Goal: Task Accomplishment & Management: Manage account settings

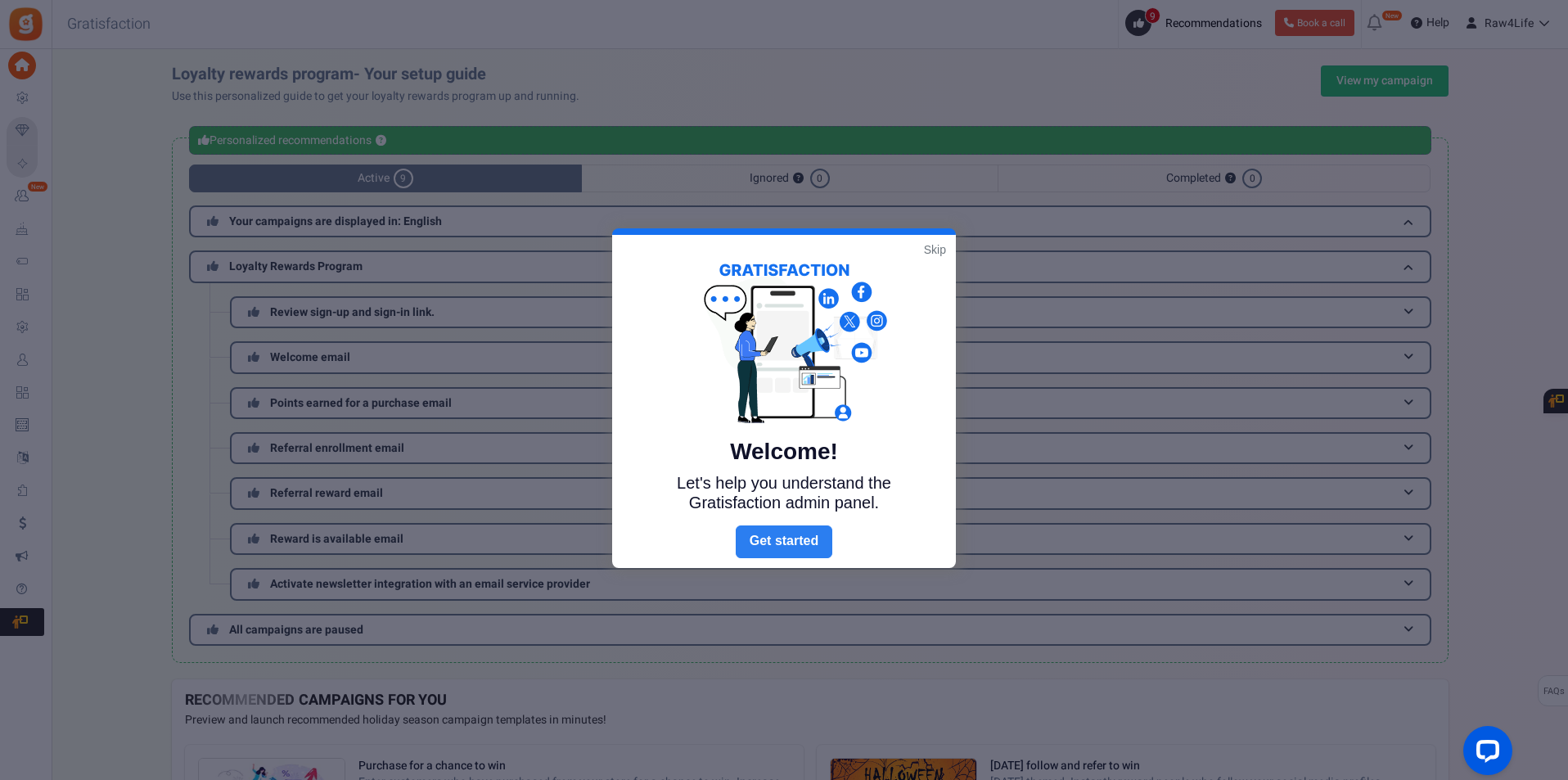
click at [784, 552] on link "Next" at bounding box center [784, 542] width 96 height 33
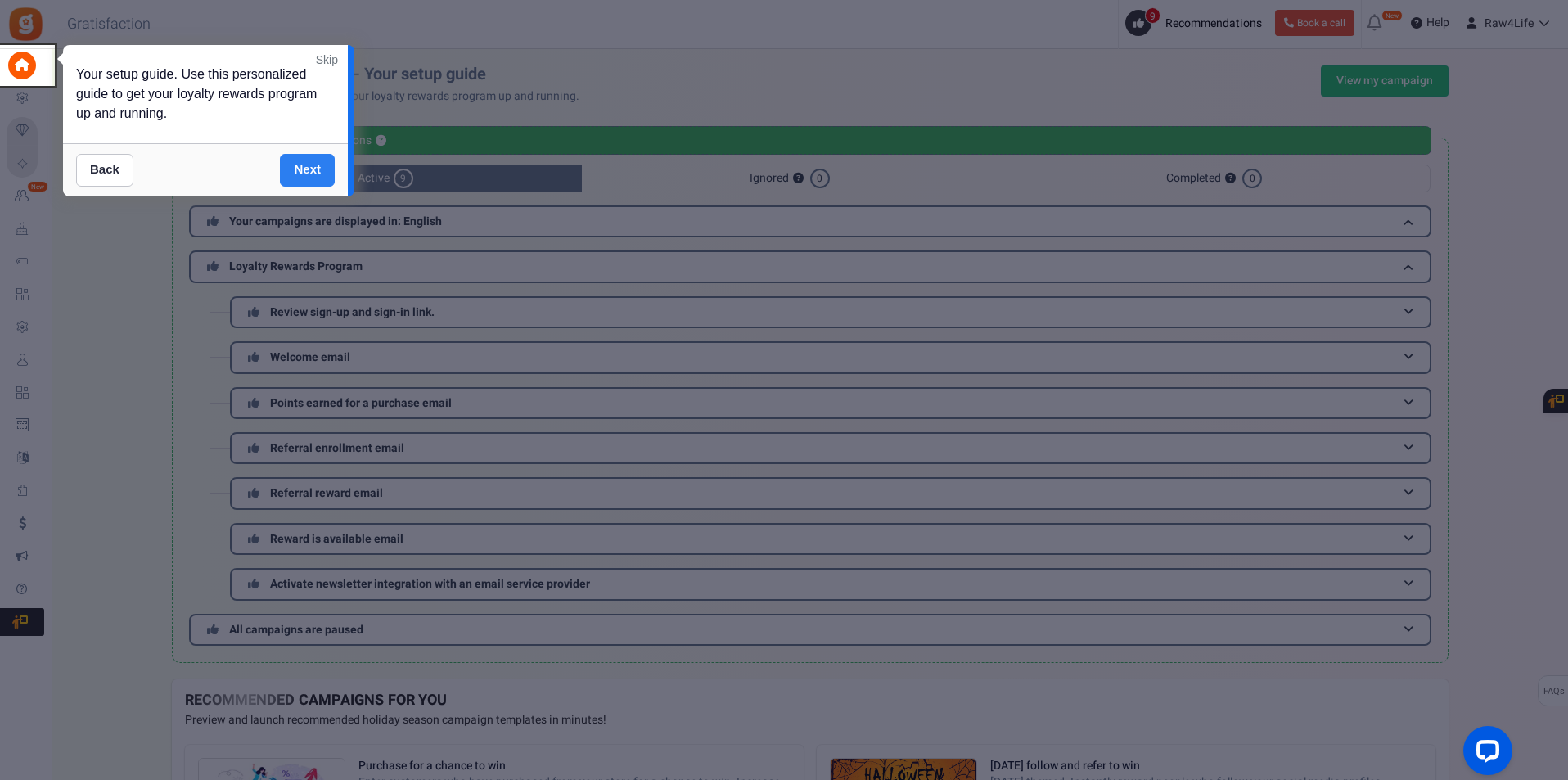
click at [316, 175] on link "Next" at bounding box center [308, 170] width 55 height 33
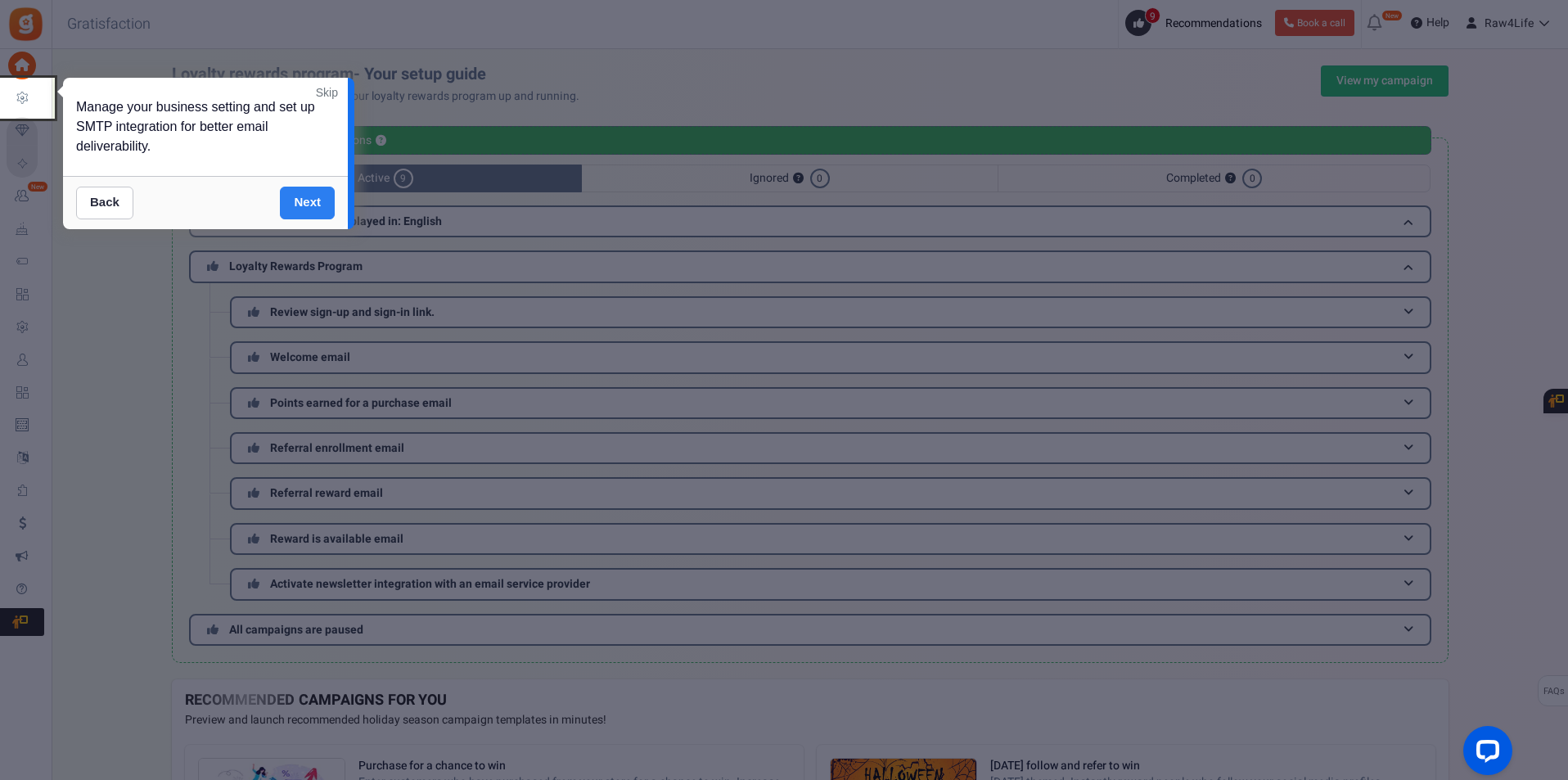
click at [298, 207] on link "Next" at bounding box center [308, 203] width 55 height 33
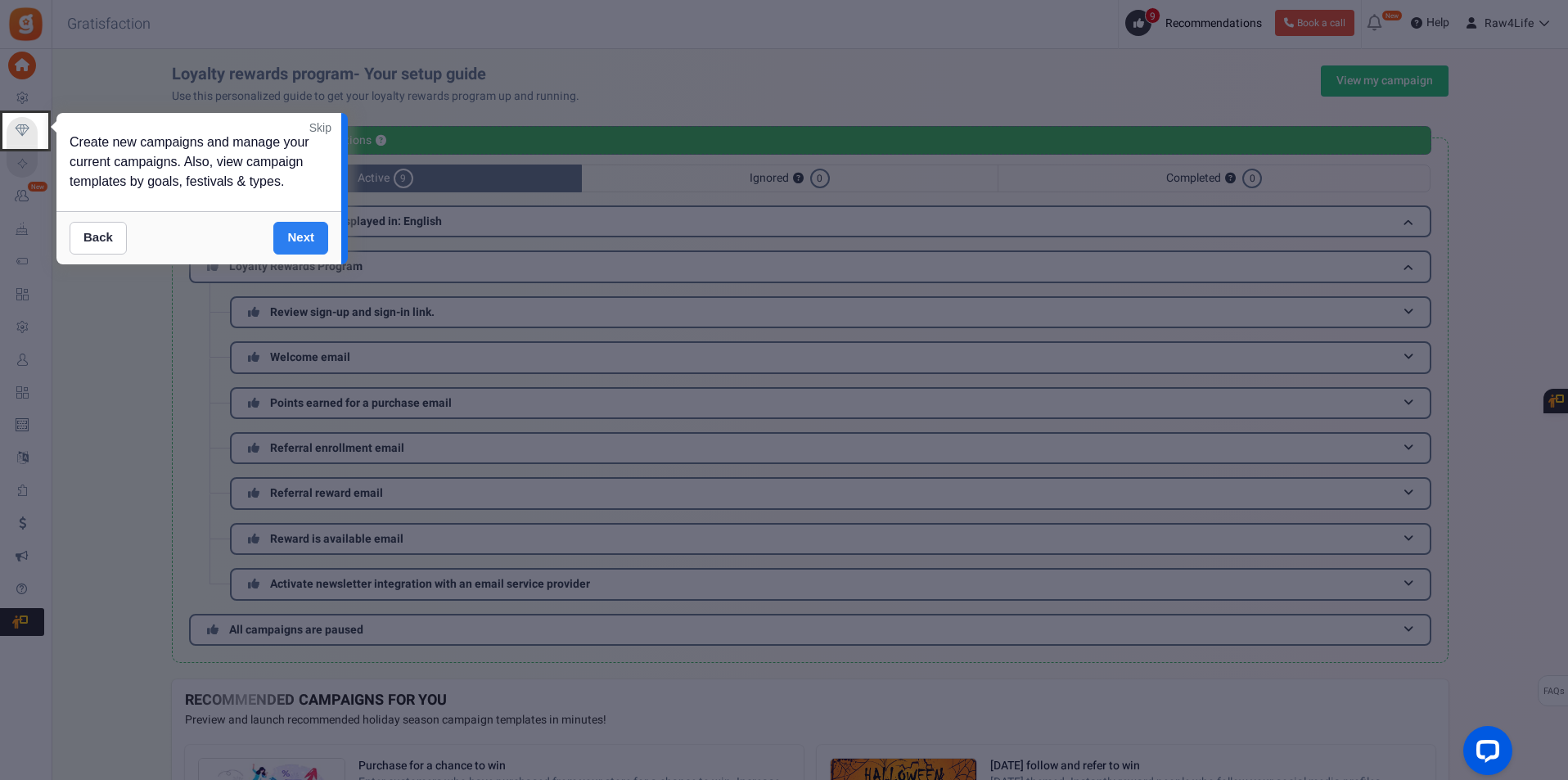
click at [292, 233] on link "Next" at bounding box center [301, 238] width 55 height 33
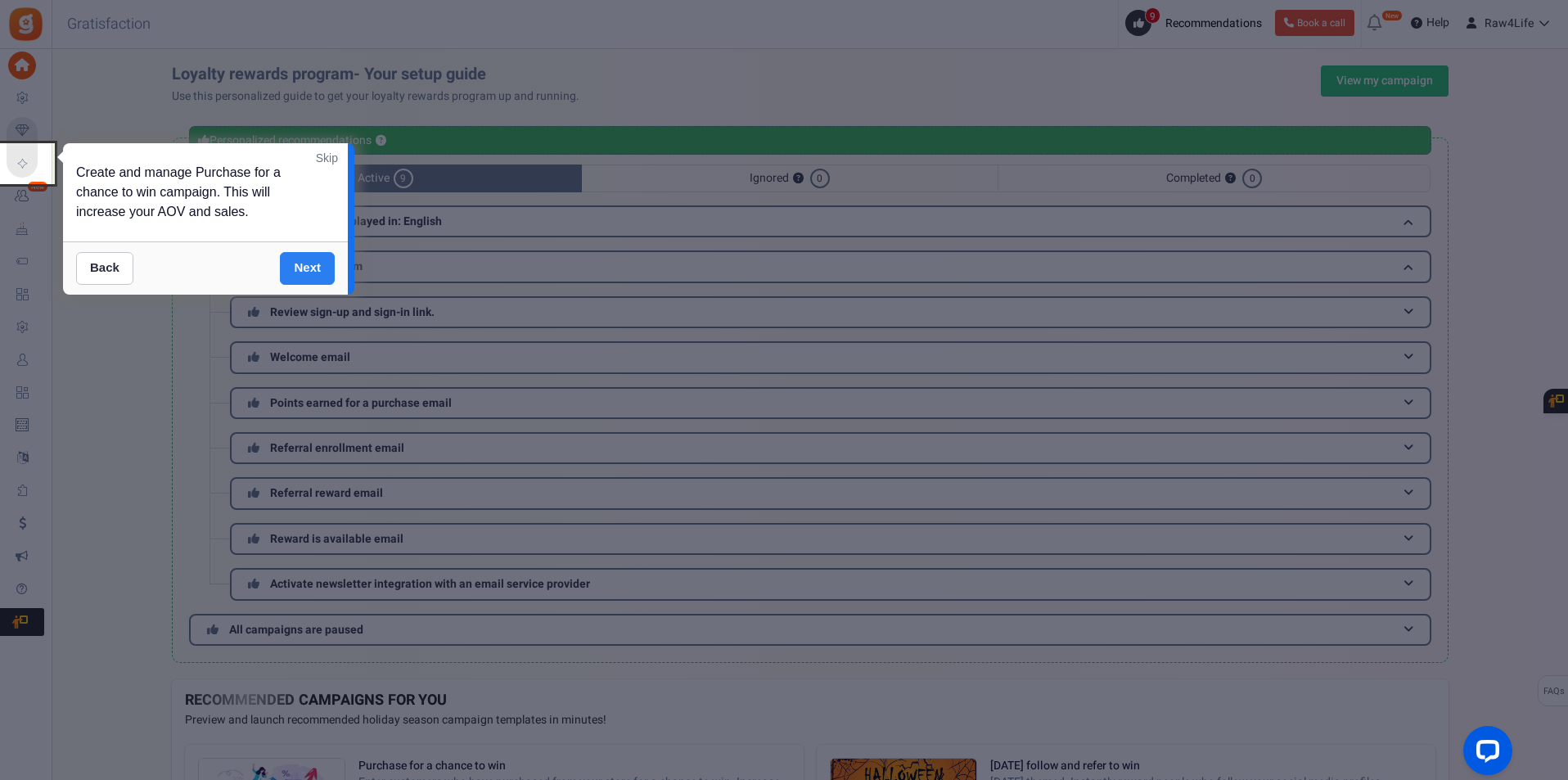
click at [307, 272] on link "Next" at bounding box center [308, 268] width 55 height 33
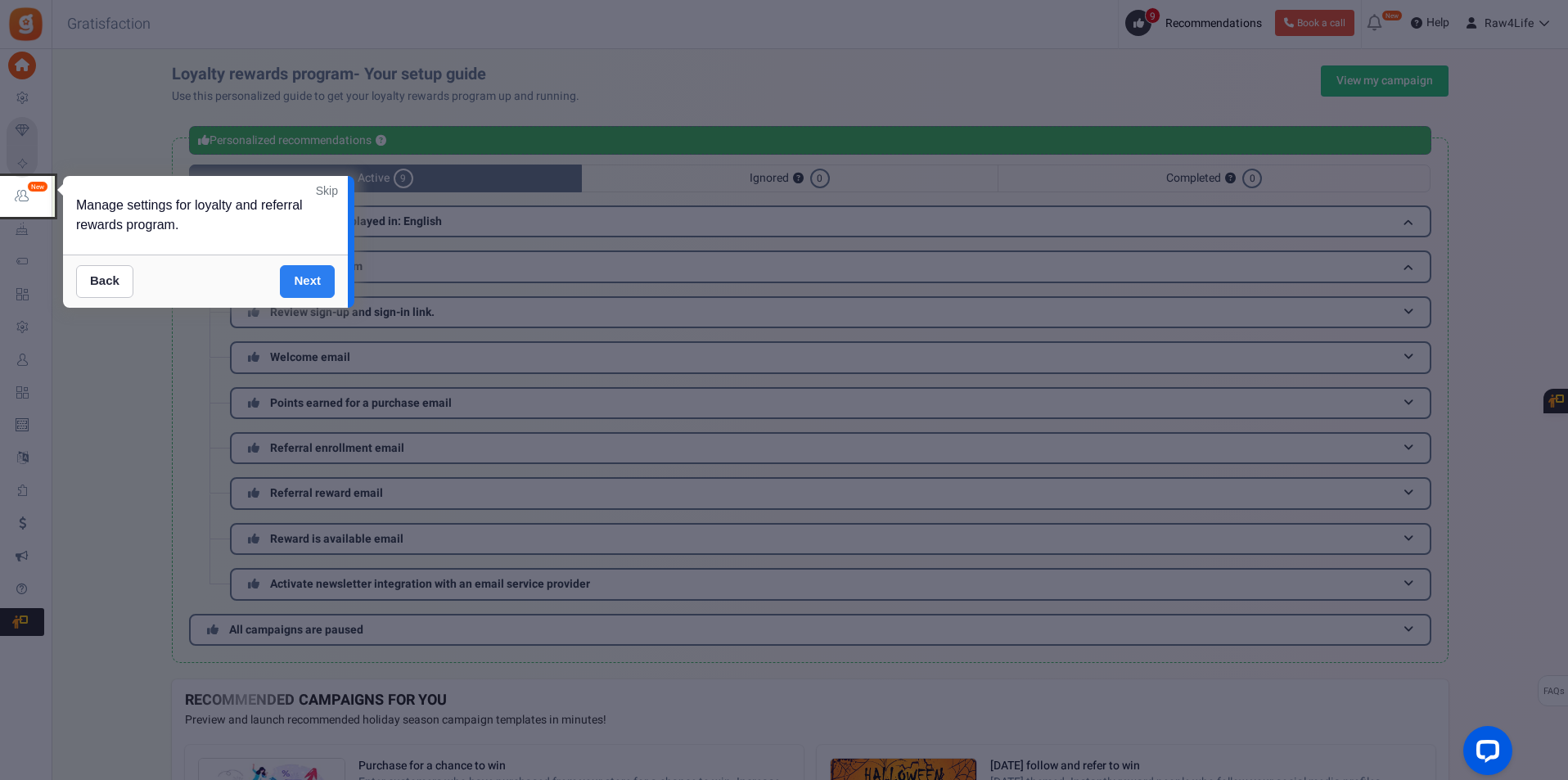
click at [307, 272] on link "Next" at bounding box center [308, 282] width 55 height 33
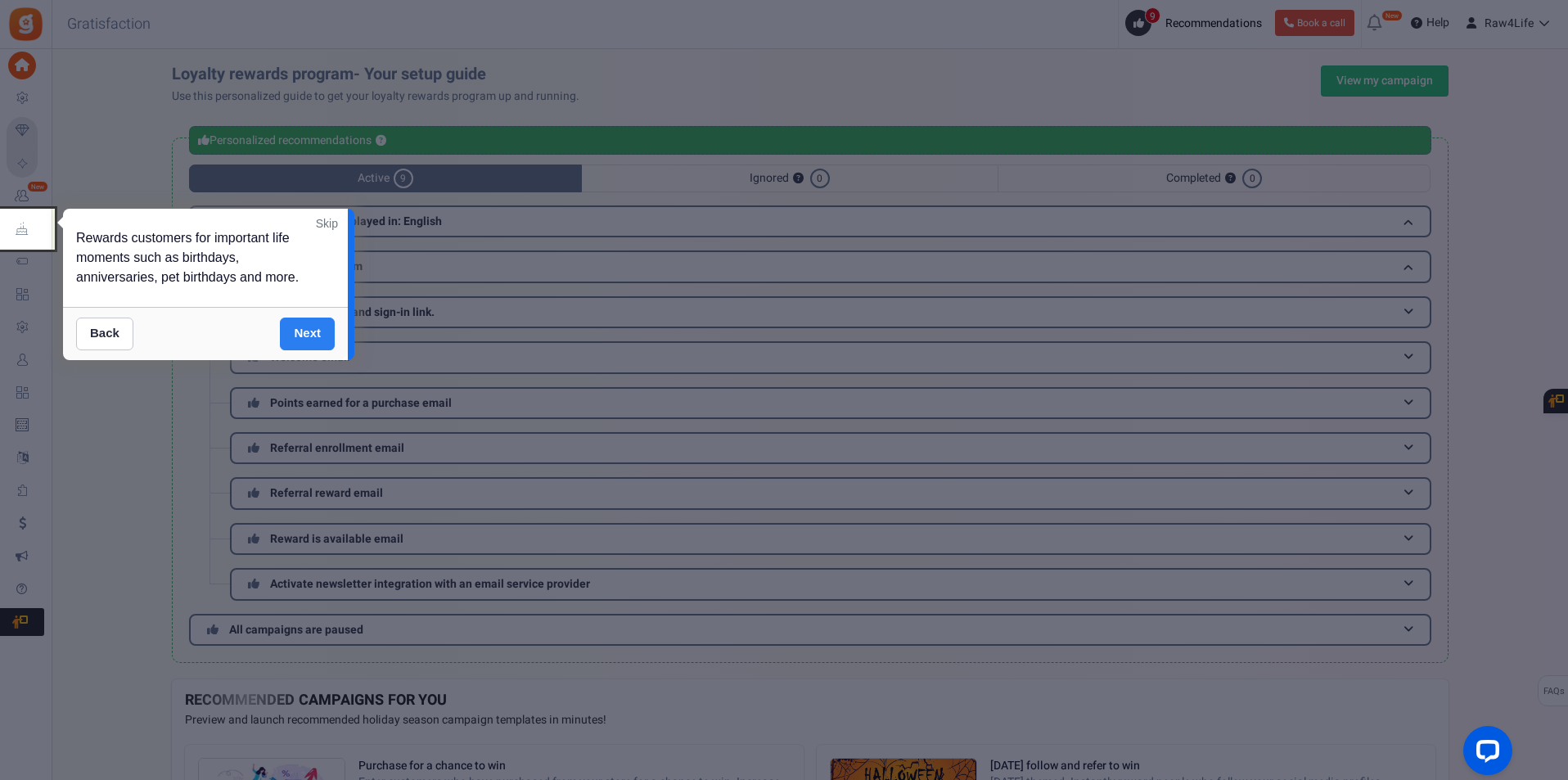
click at [306, 339] on link "Next" at bounding box center [308, 334] width 55 height 33
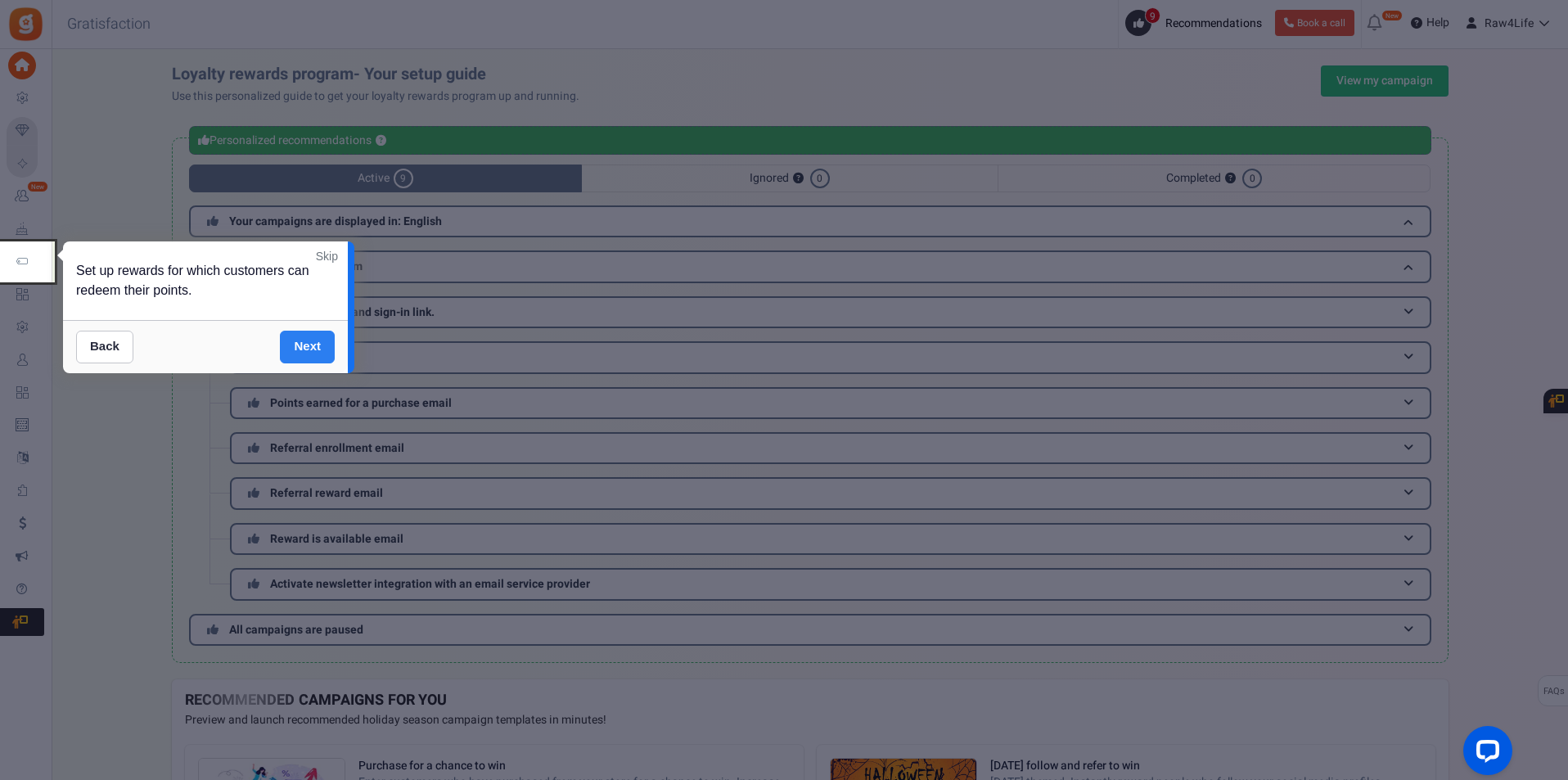
click at [313, 352] on link "Next" at bounding box center [308, 347] width 55 height 33
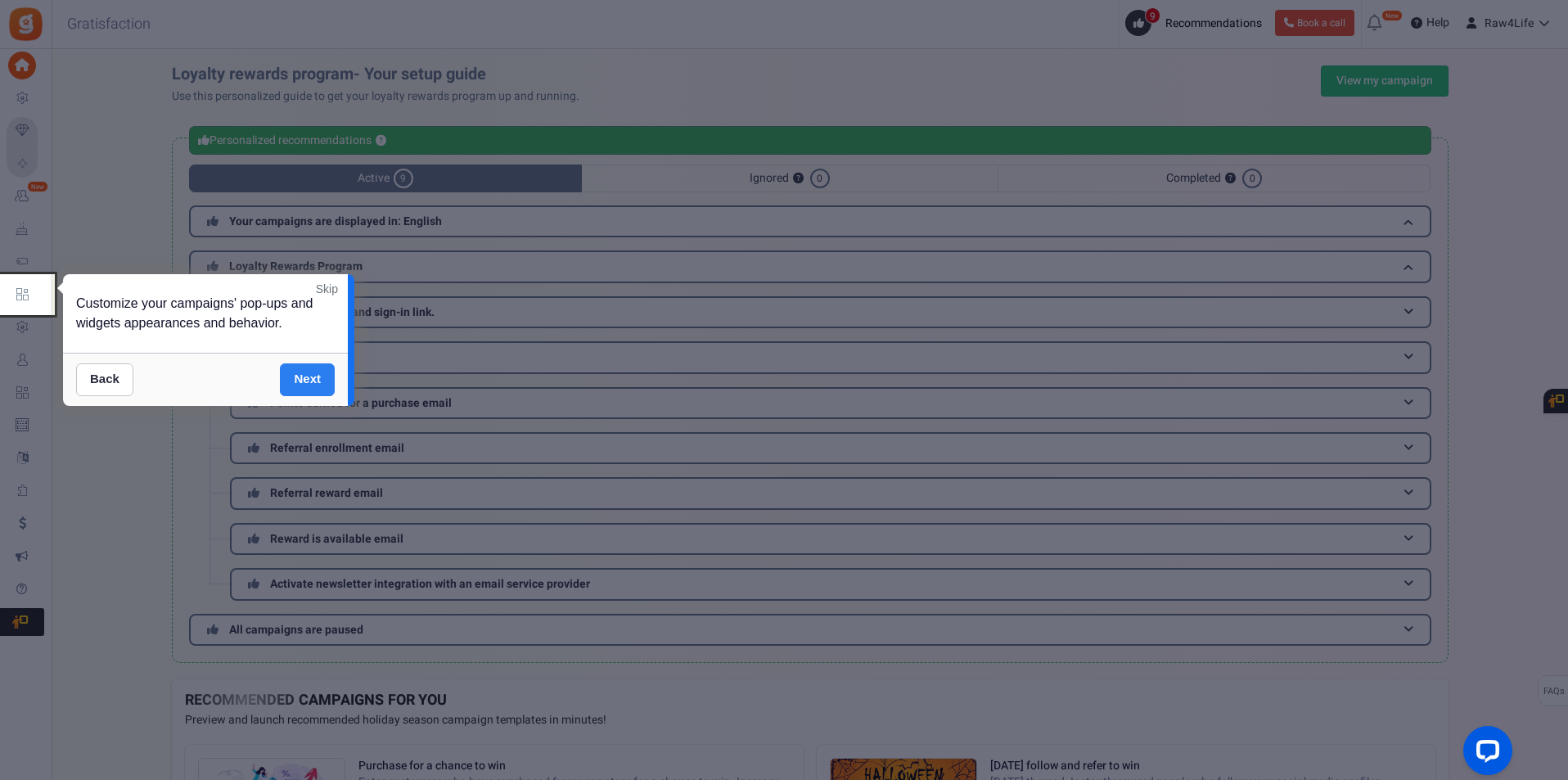
click at [313, 375] on link "Next" at bounding box center [308, 380] width 55 height 33
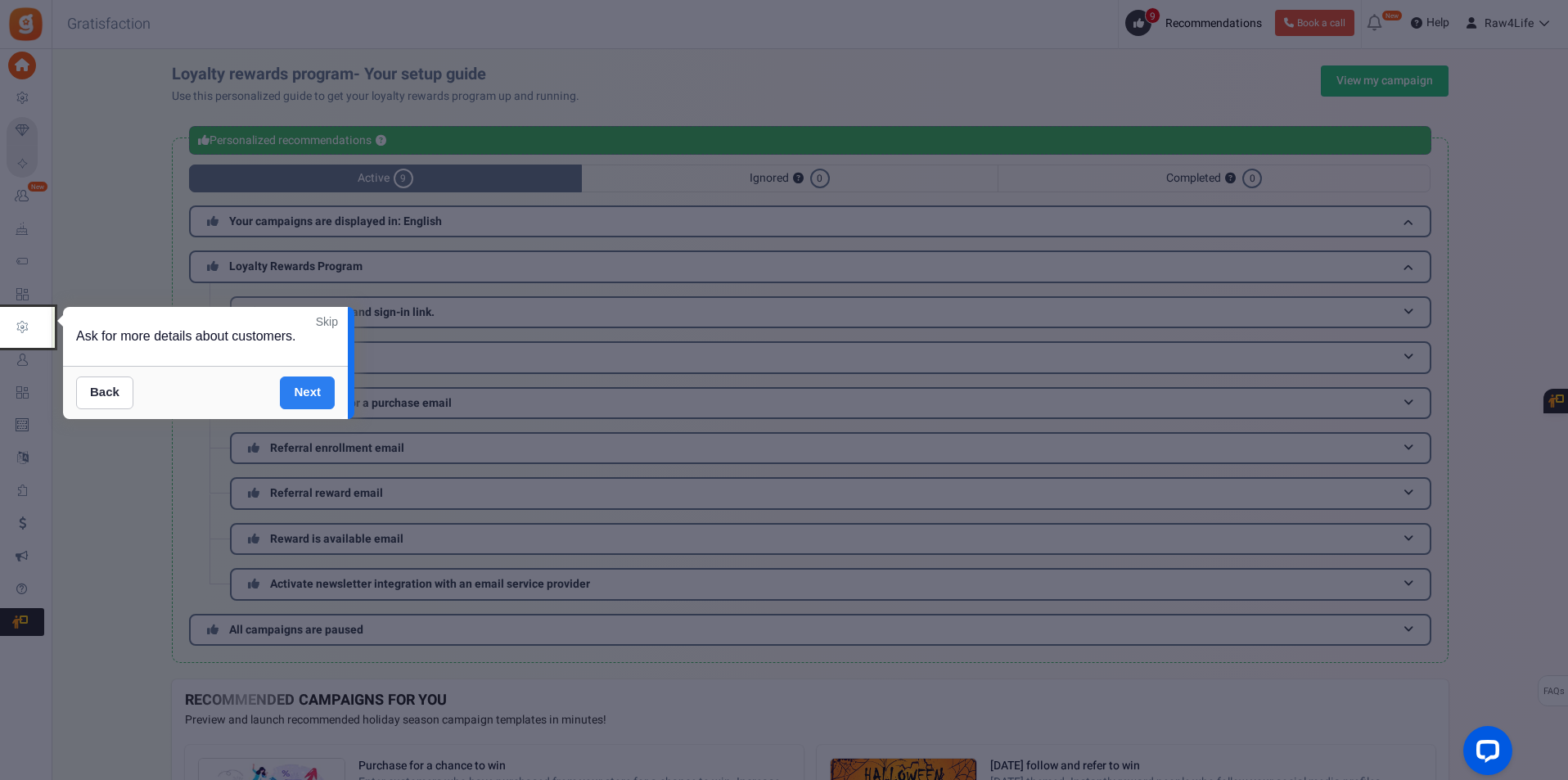
click at [316, 393] on link "Next" at bounding box center [308, 393] width 55 height 33
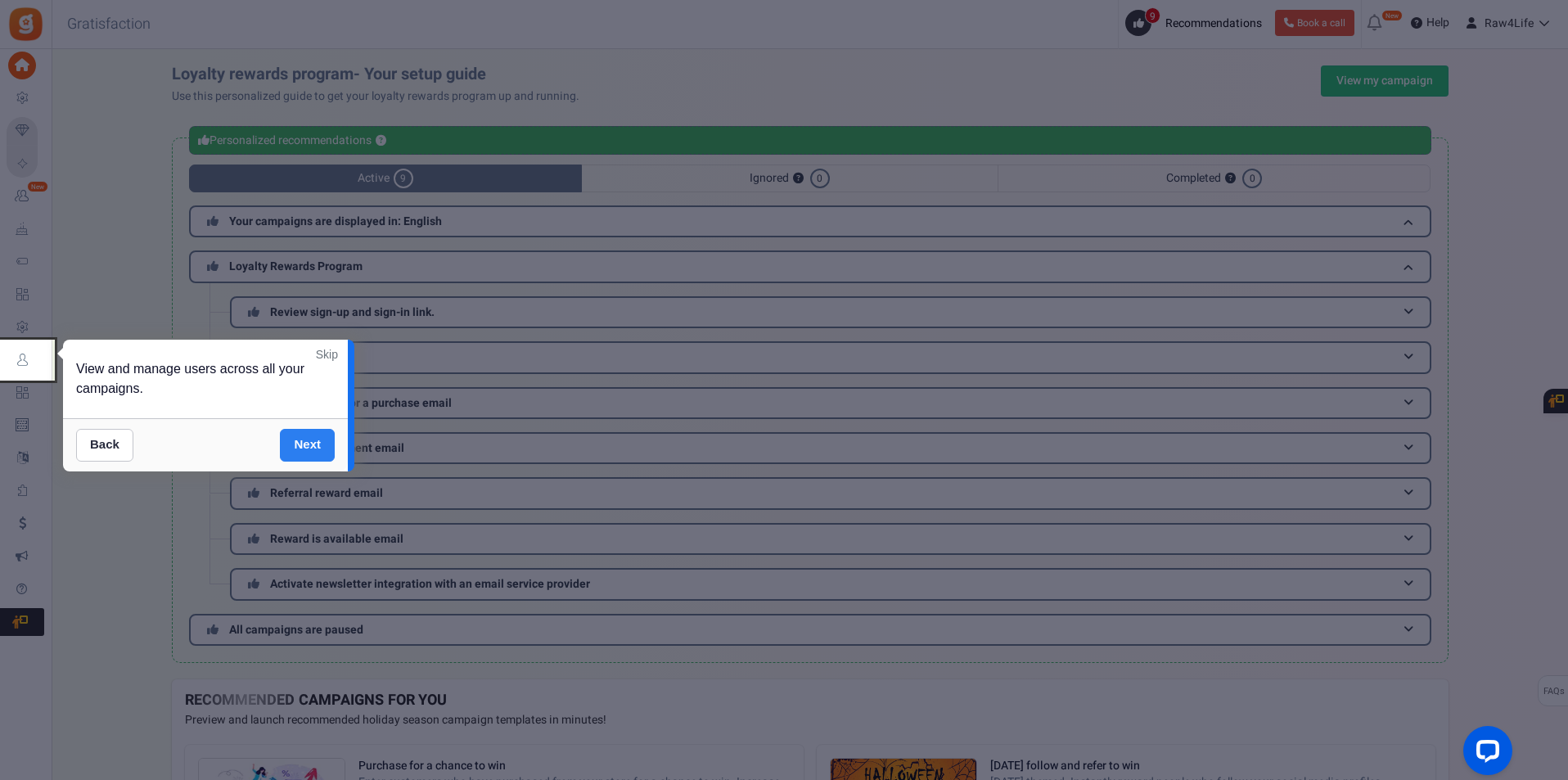
click at [317, 448] on link "Next" at bounding box center [308, 445] width 55 height 33
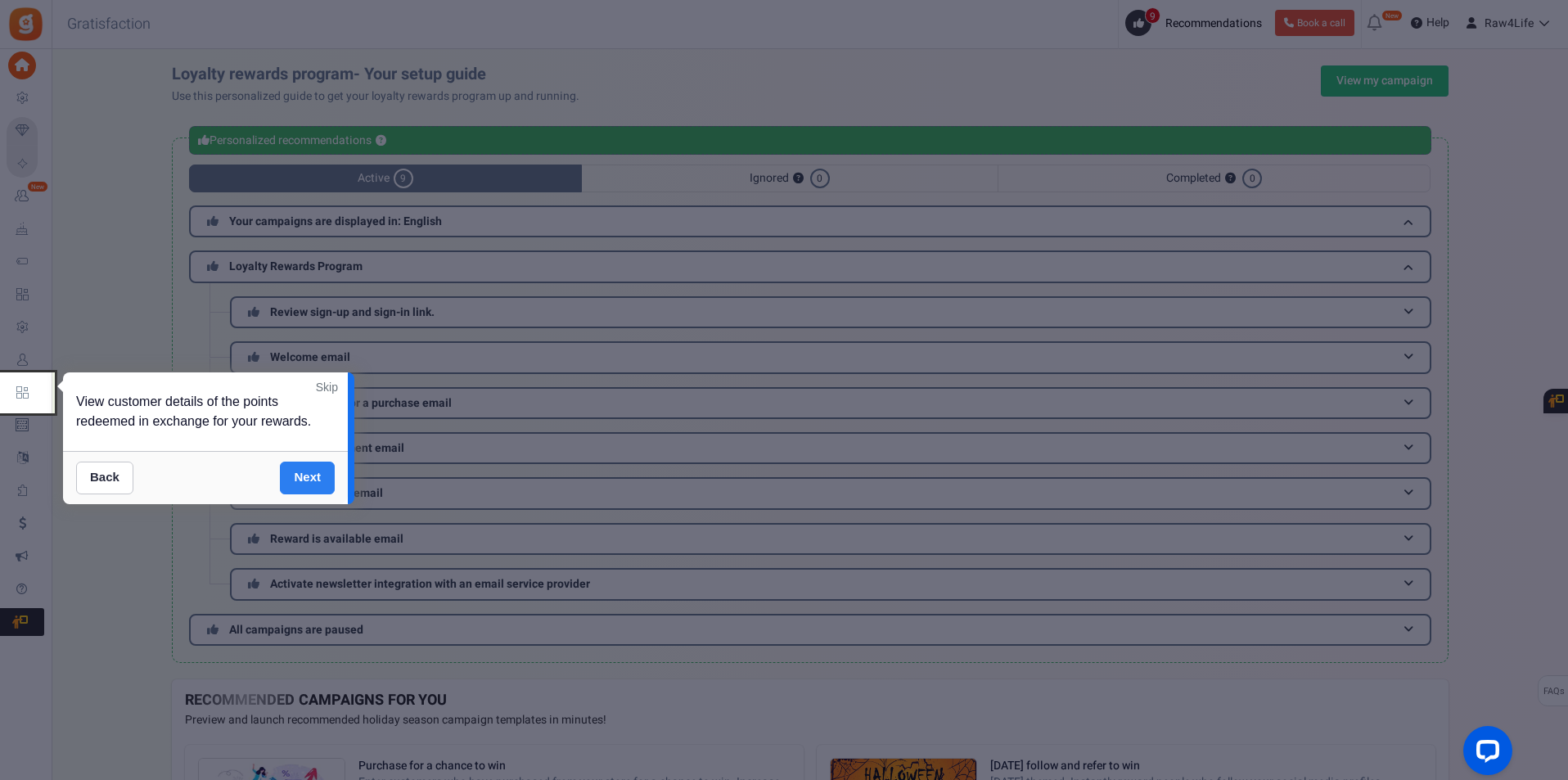
click at [317, 488] on link "Next" at bounding box center [308, 478] width 55 height 33
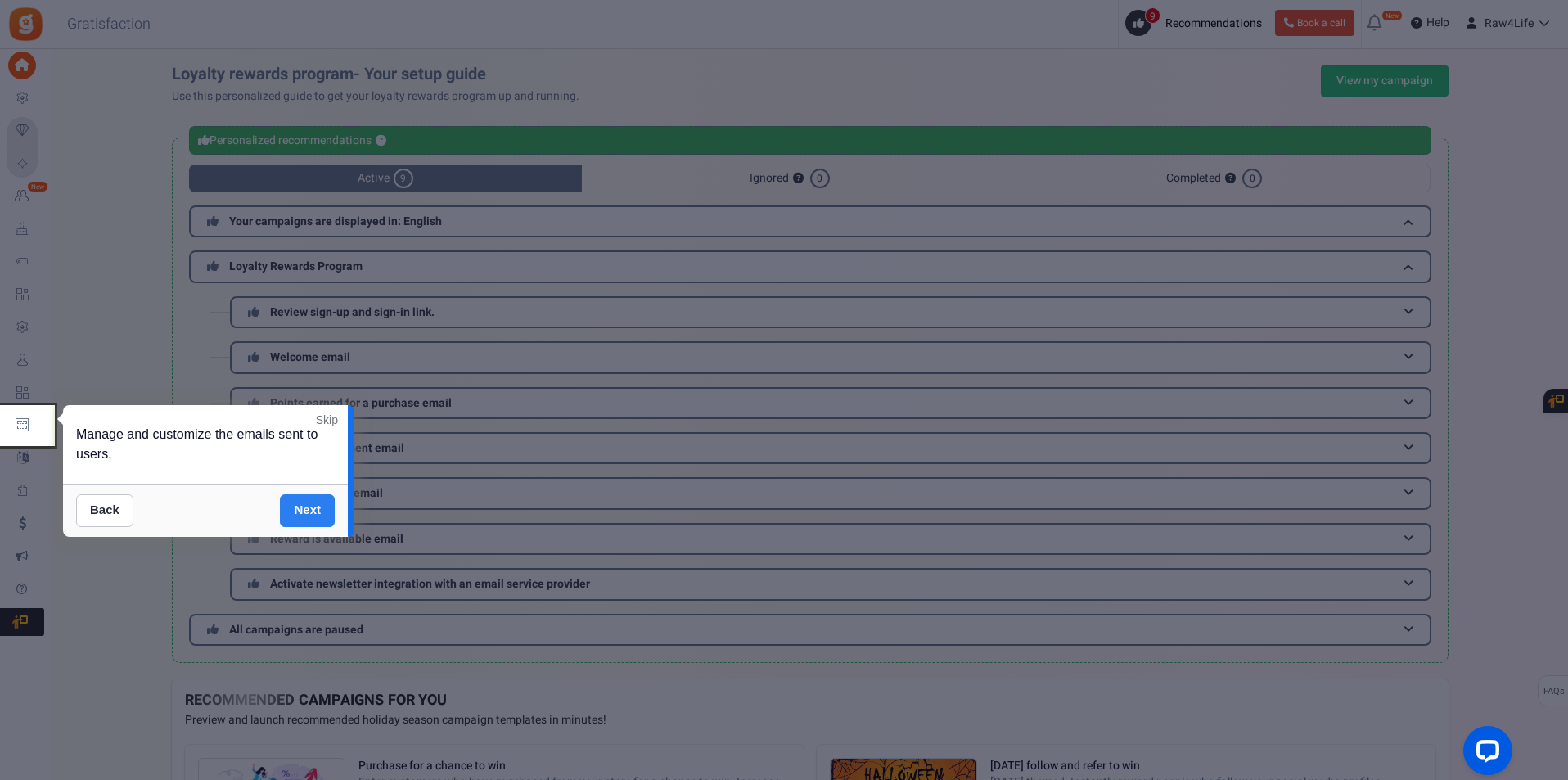
click at [317, 520] on link "Next" at bounding box center [308, 511] width 55 height 33
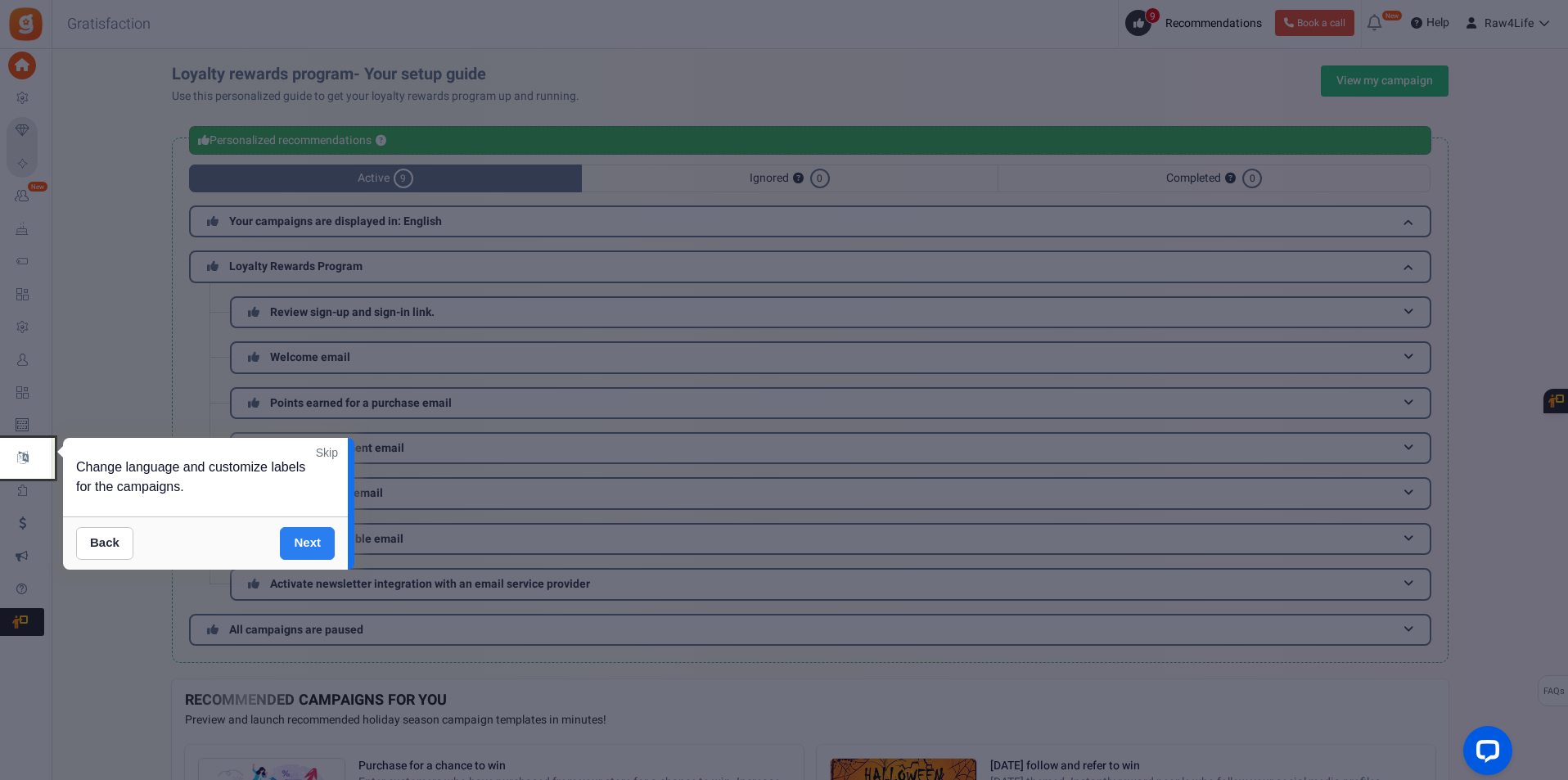
click at [316, 545] on link "Next" at bounding box center [308, 544] width 55 height 33
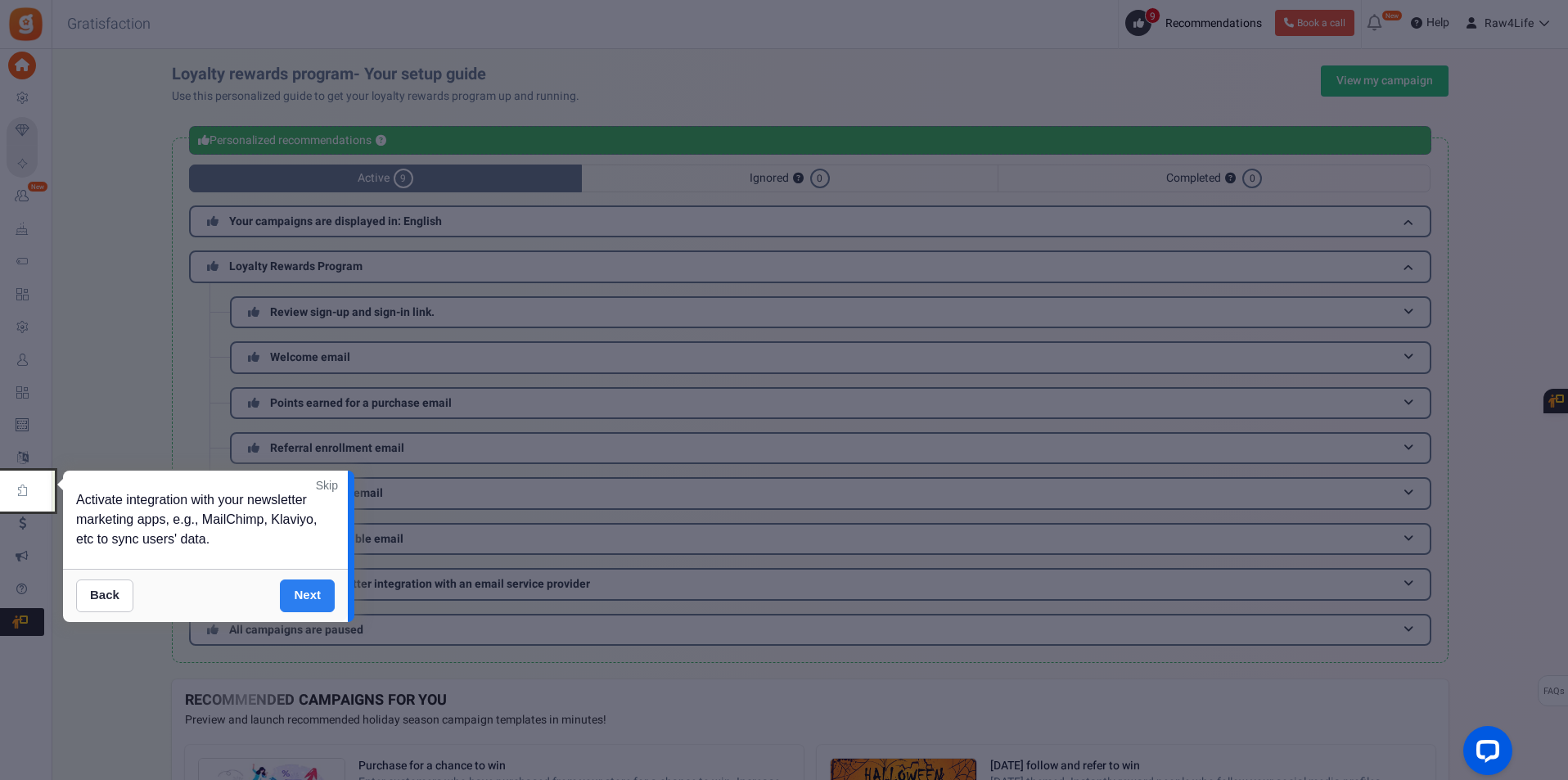
click at [309, 593] on link "Next" at bounding box center [308, 596] width 55 height 33
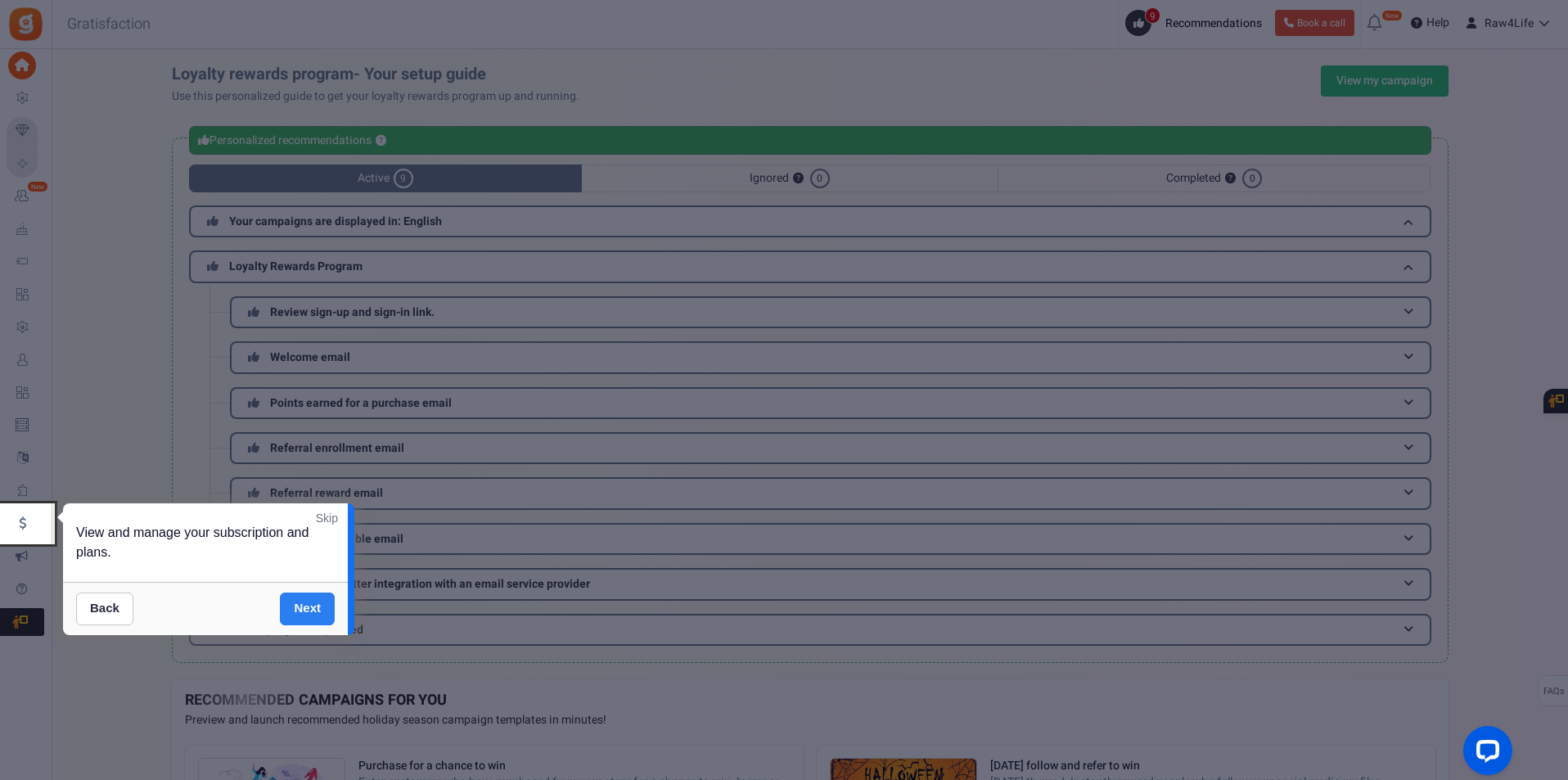
click at [315, 615] on link "Next" at bounding box center [308, 609] width 55 height 33
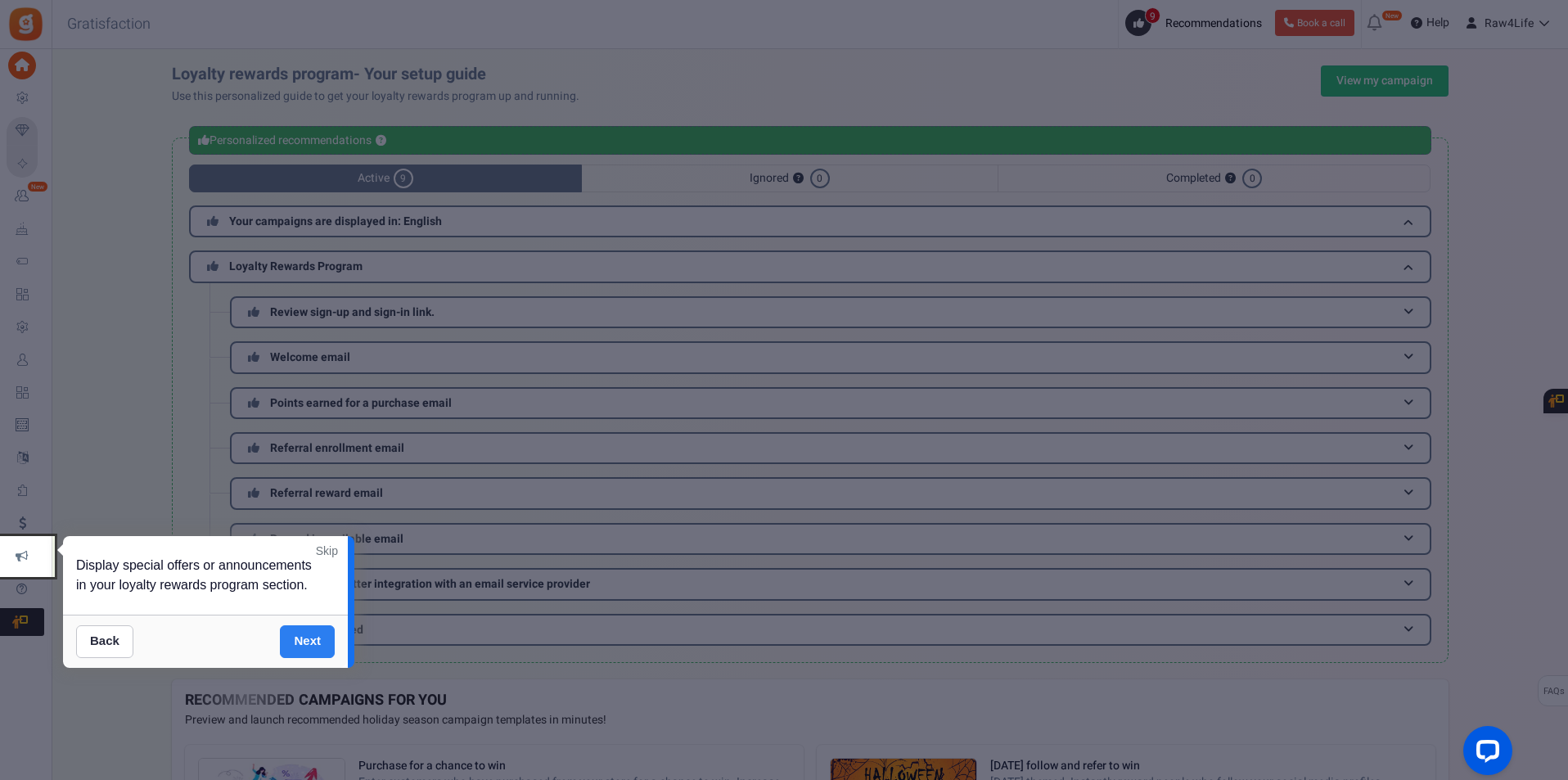
click at [318, 644] on link "Next" at bounding box center [308, 642] width 55 height 33
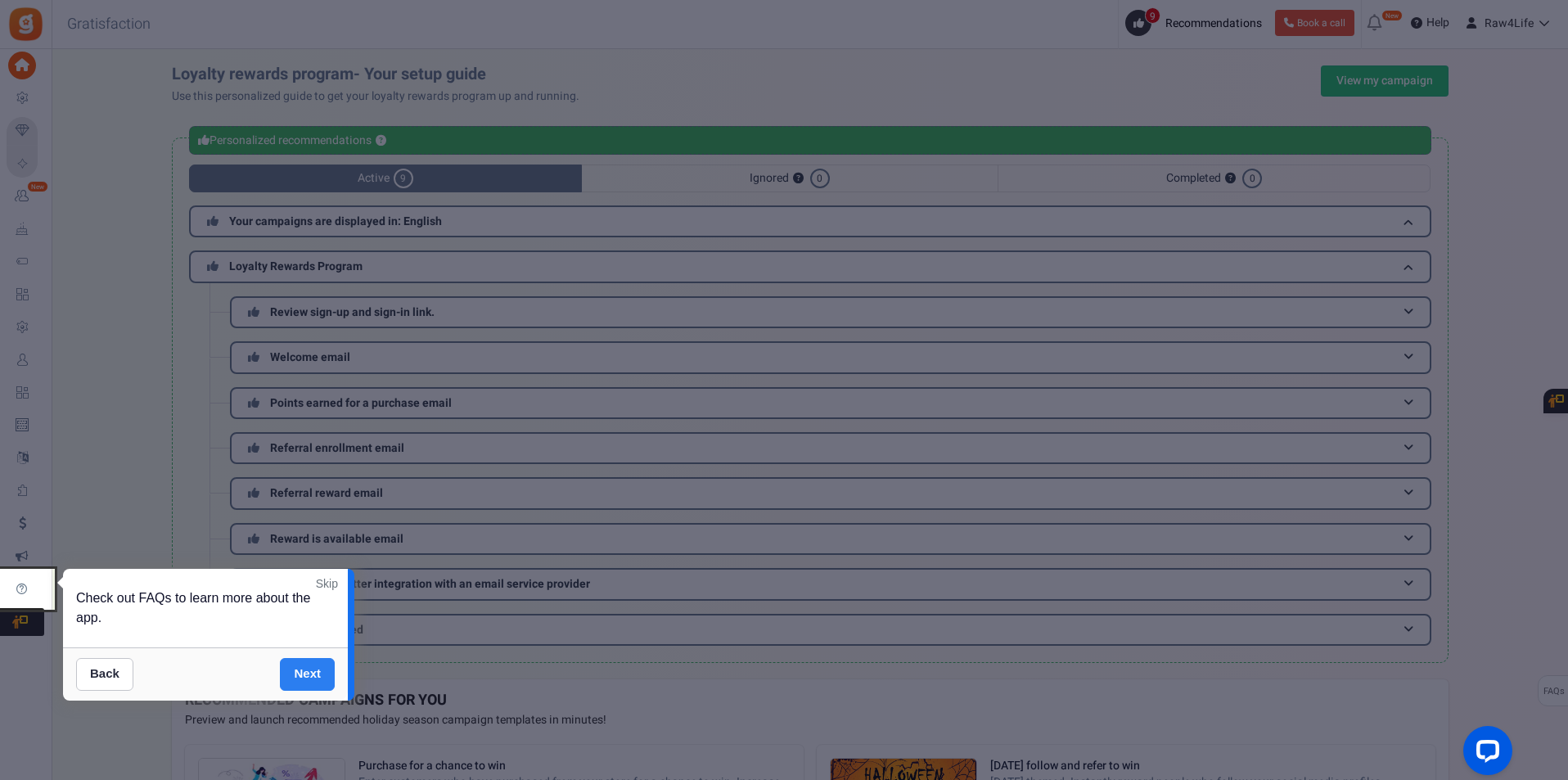
click at [313, 671] on link "Next" at bounding box center [308, 675] width 55 height 33
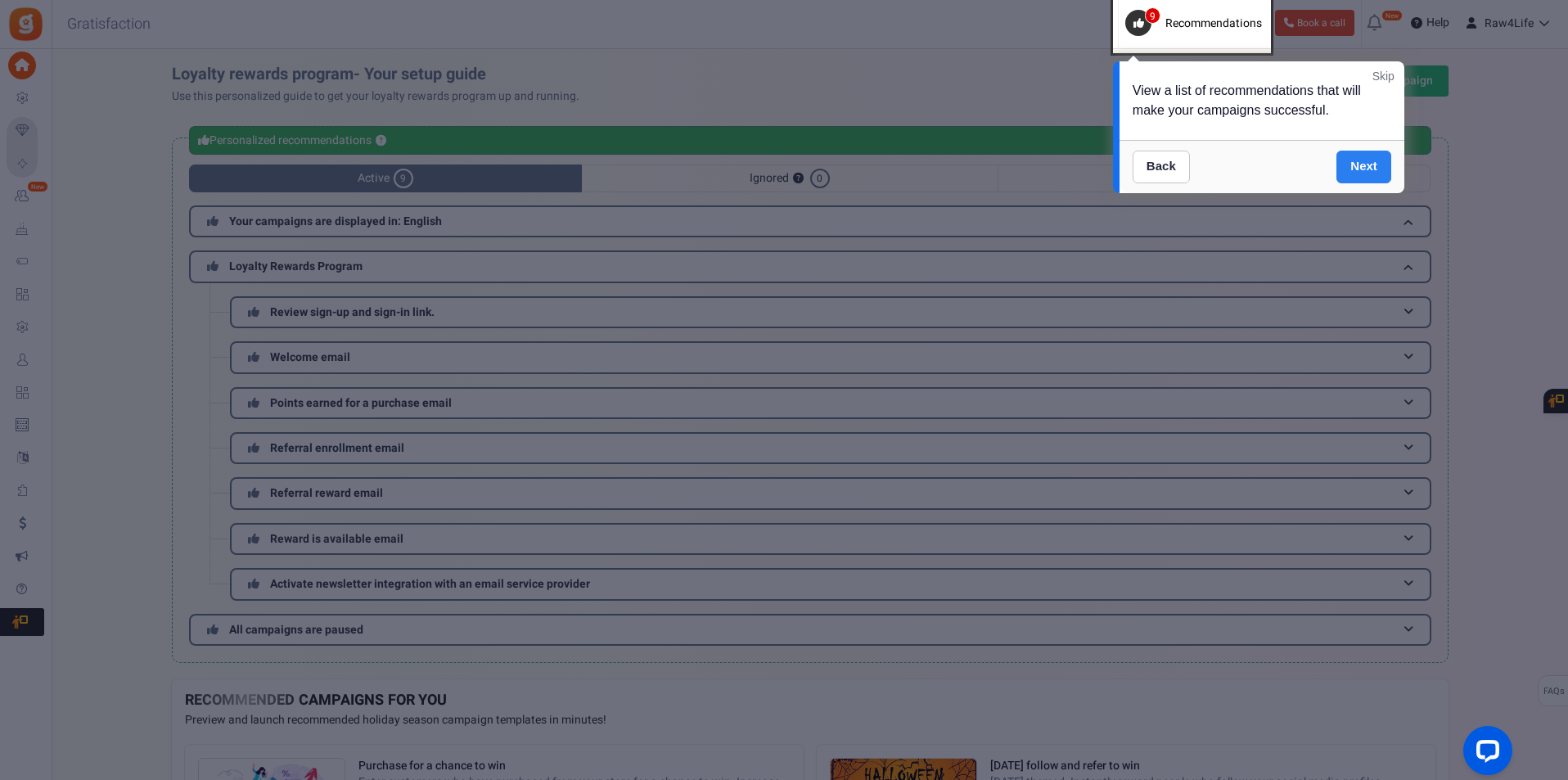
click at [1379, 159] on link "Next" at bounding box center [1364, 167] width 55 height 33
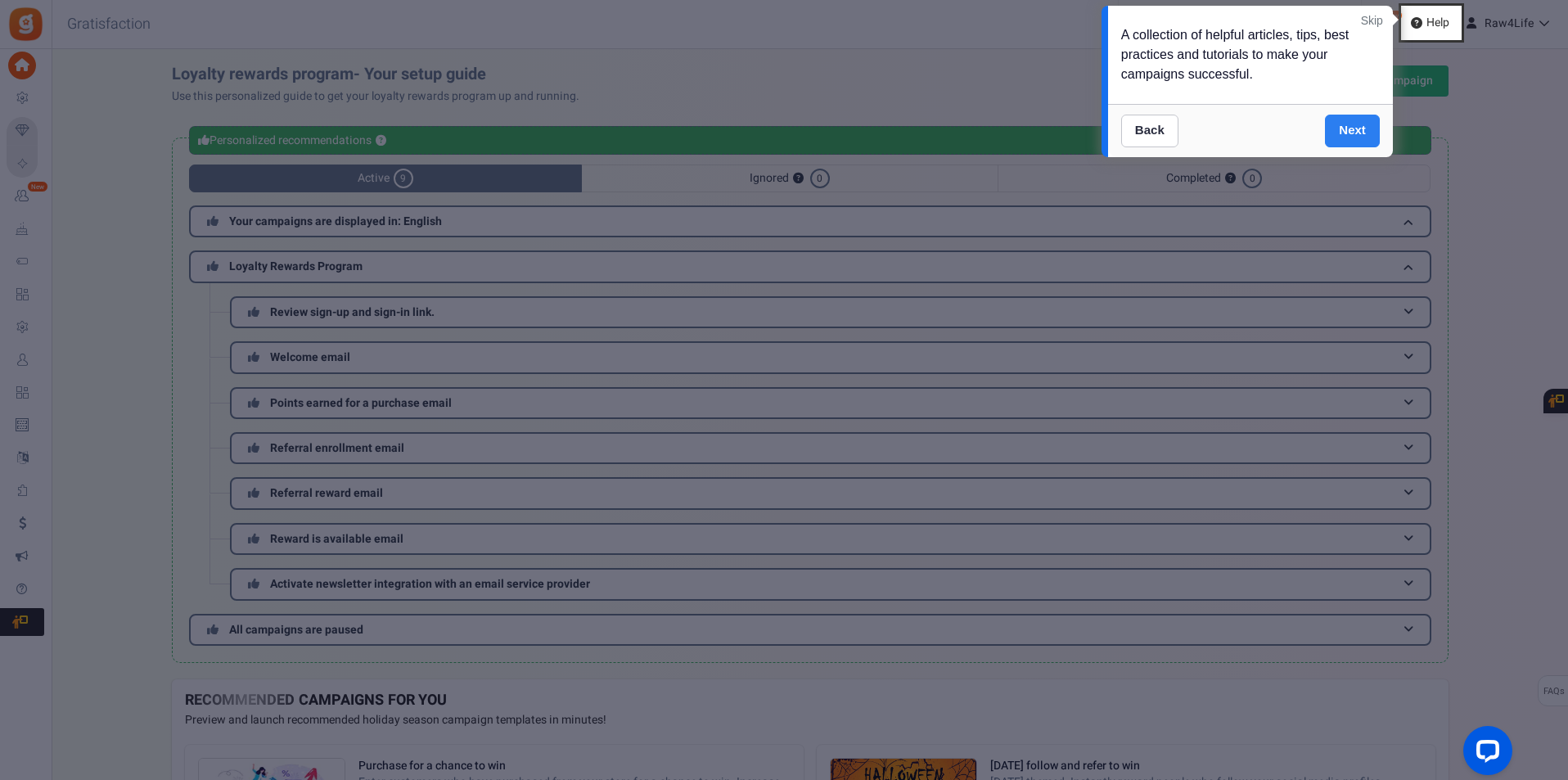
click at [1363, 125] on link "Next" at bounding box center [1352, 131] width 55 height 33
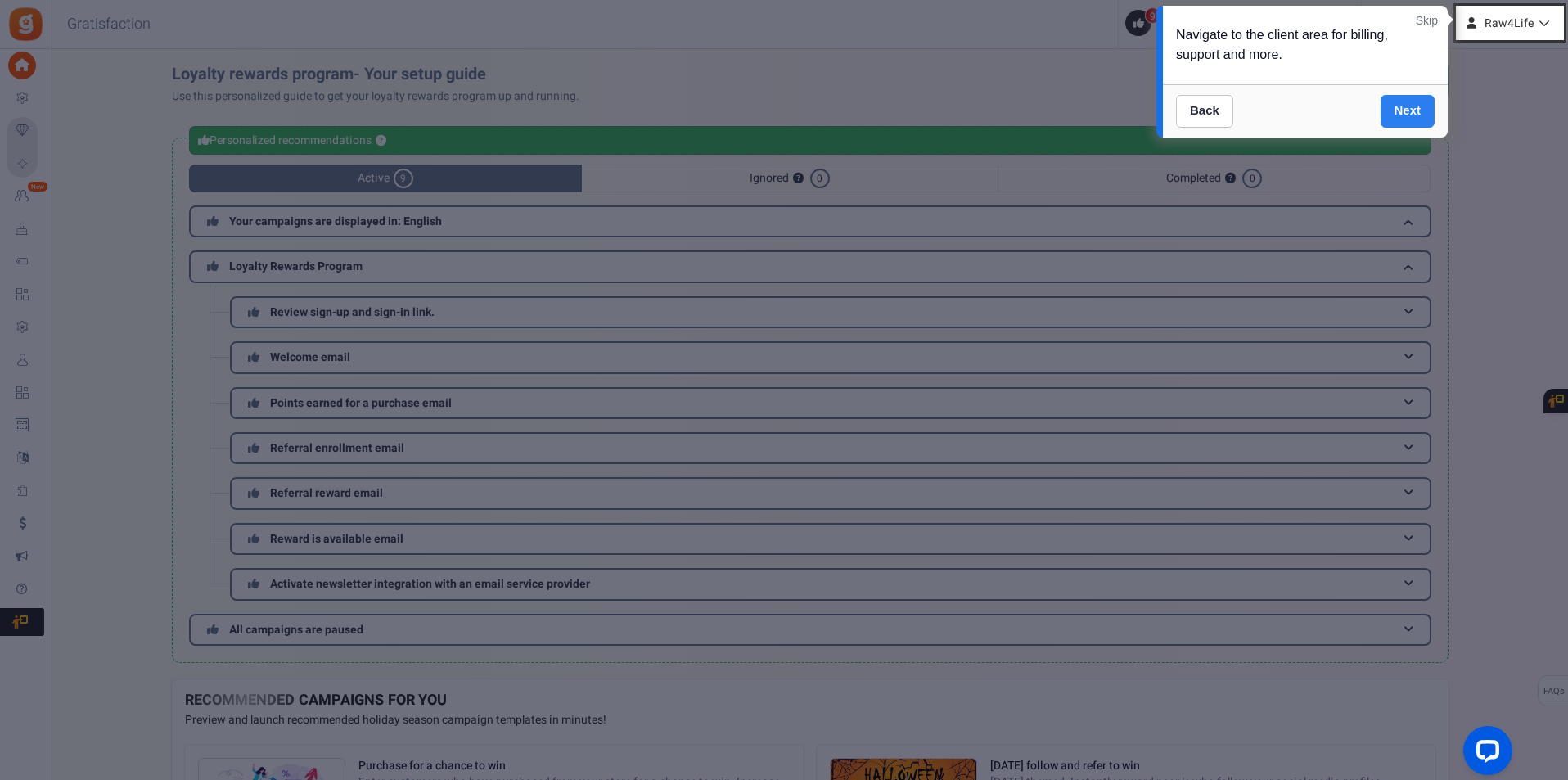
click at [1411, 112] on link "Next" at bounding box center [1408, 112] width 55 height 33
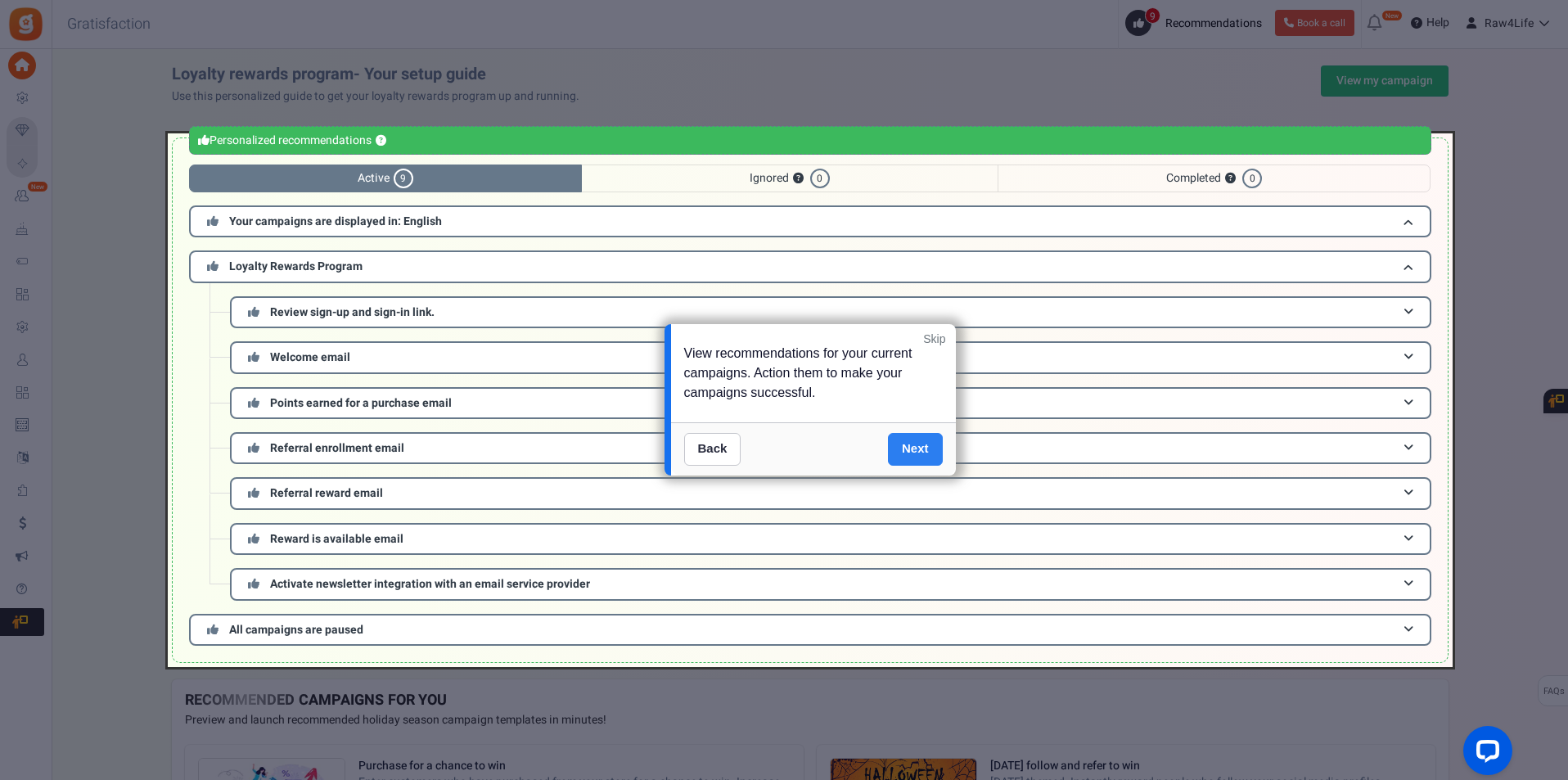
click at [907, 449] on link "Next" at bounding box center [915, 450] width 55 height 33
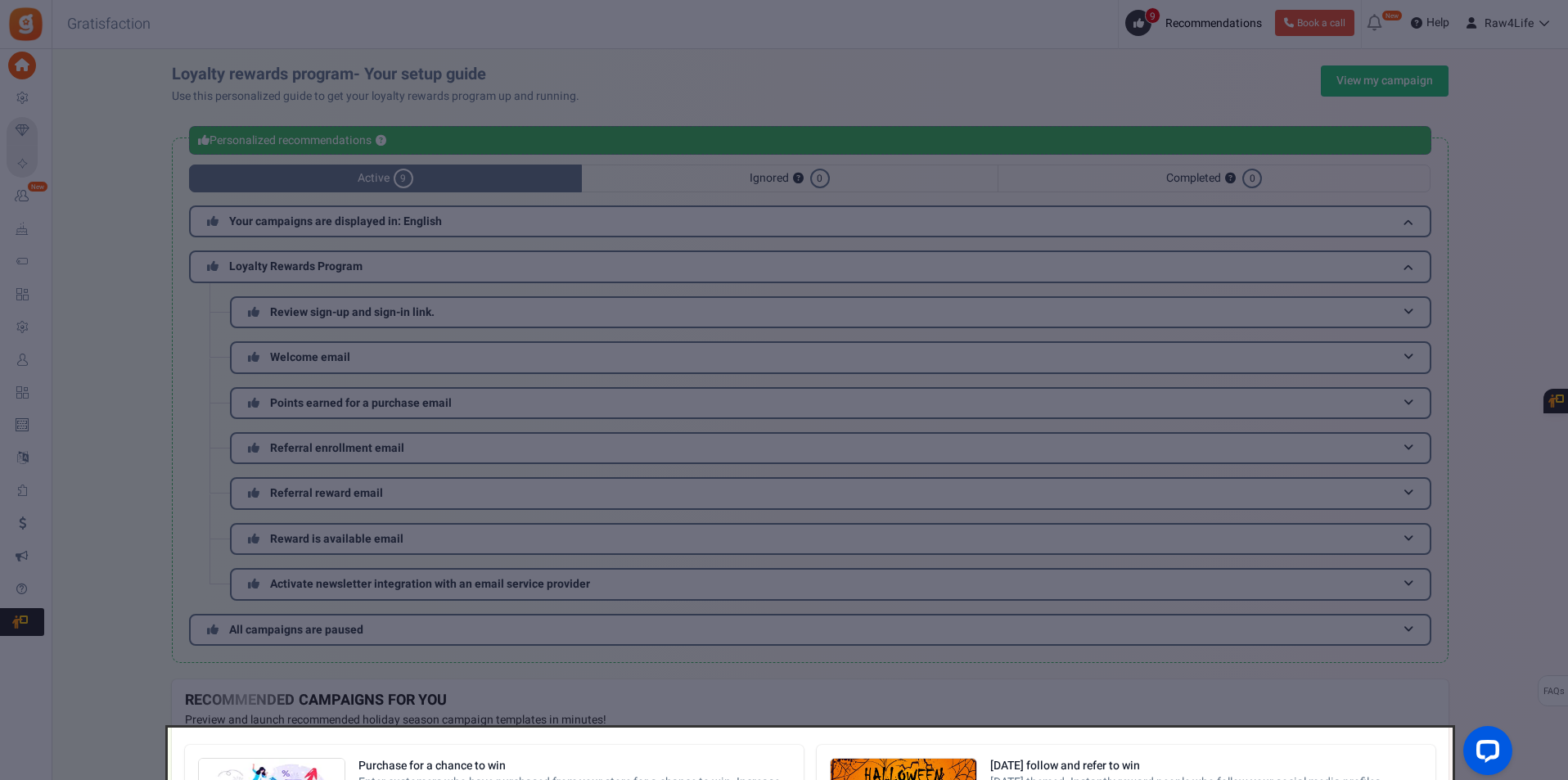
scroll to position [300, 0]
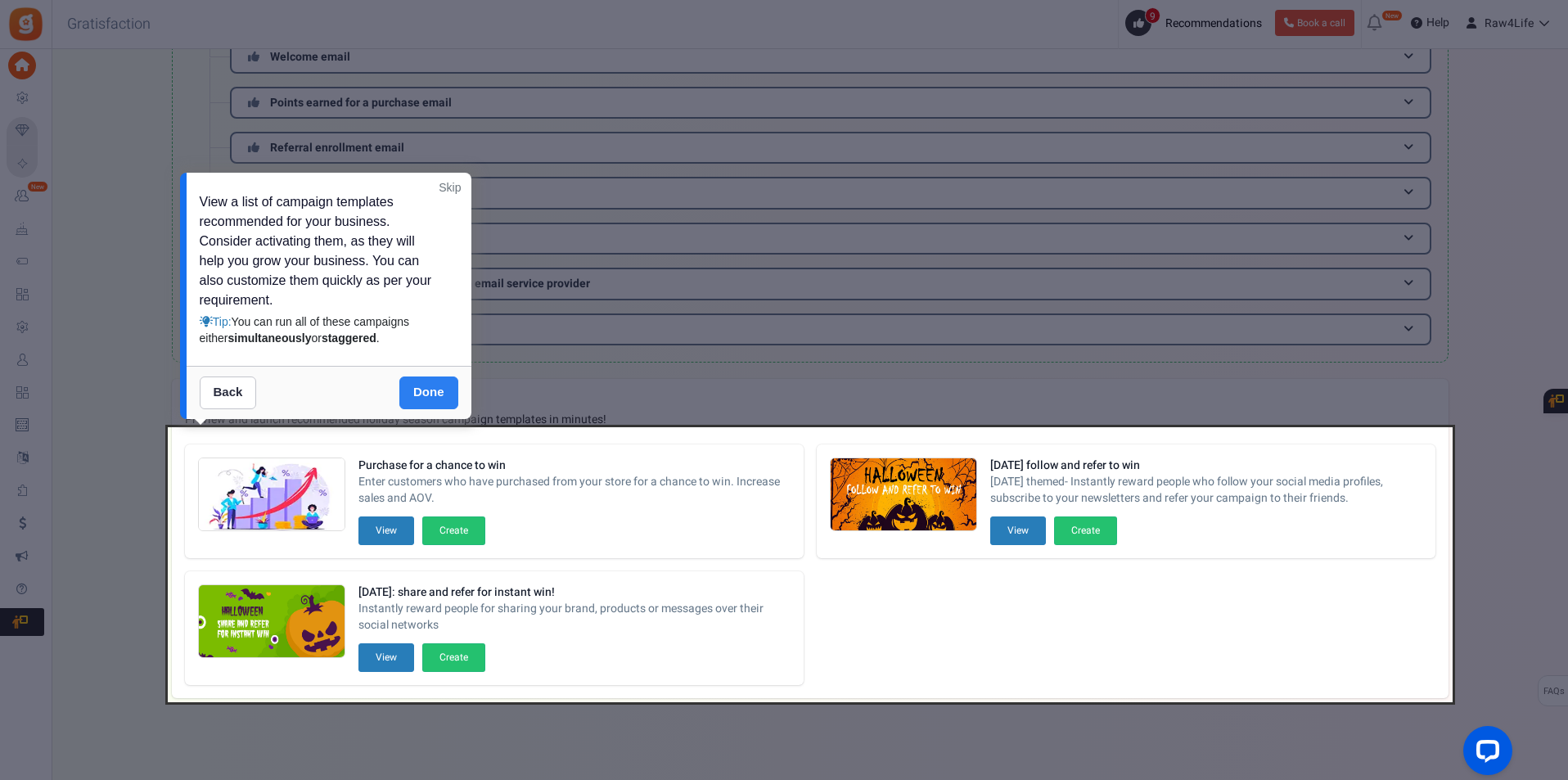
click at [418, 395] on link "Done" at bounding box center [428, 393] width 59 height 33
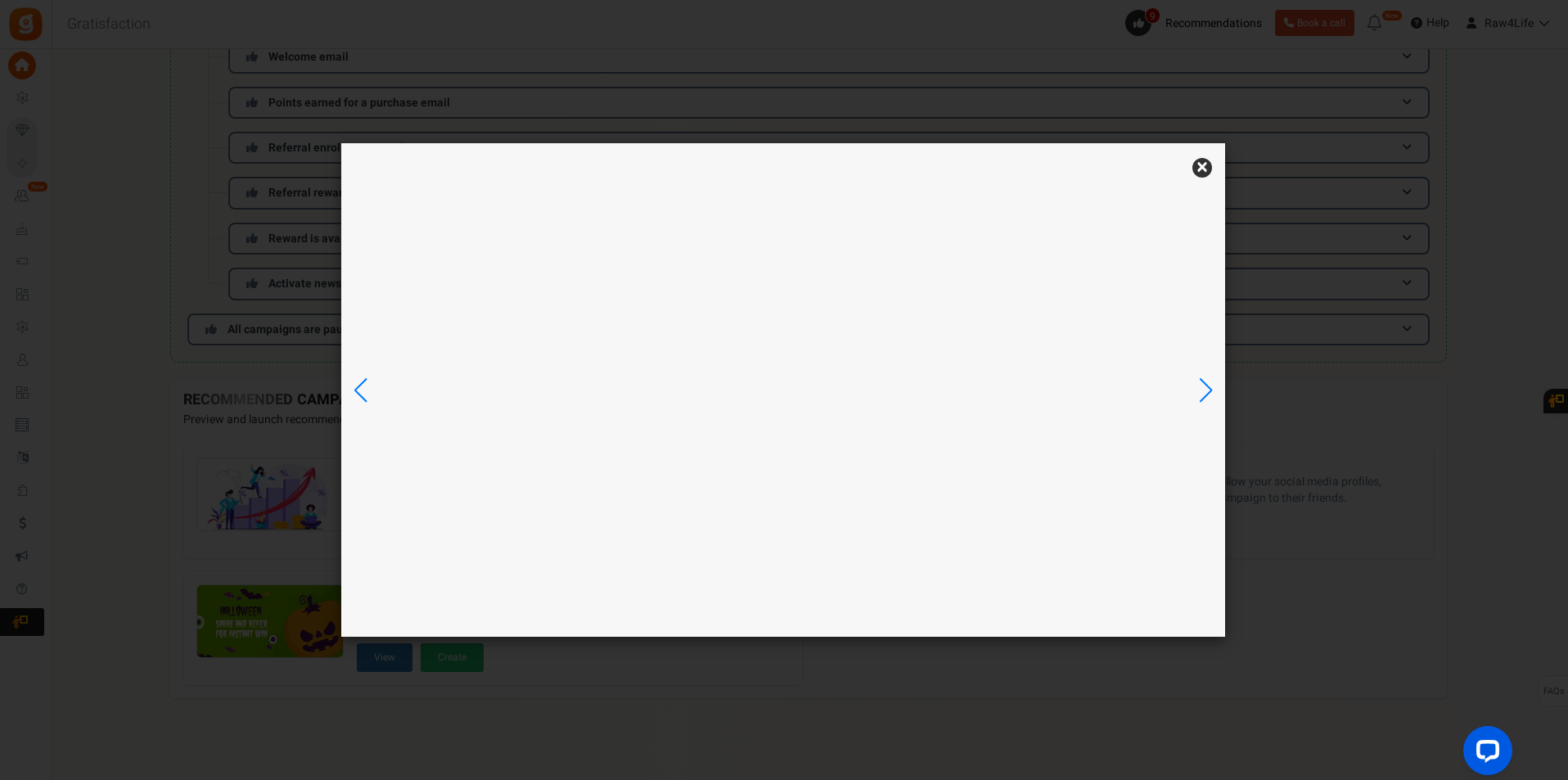
scroll to position [0, 0]
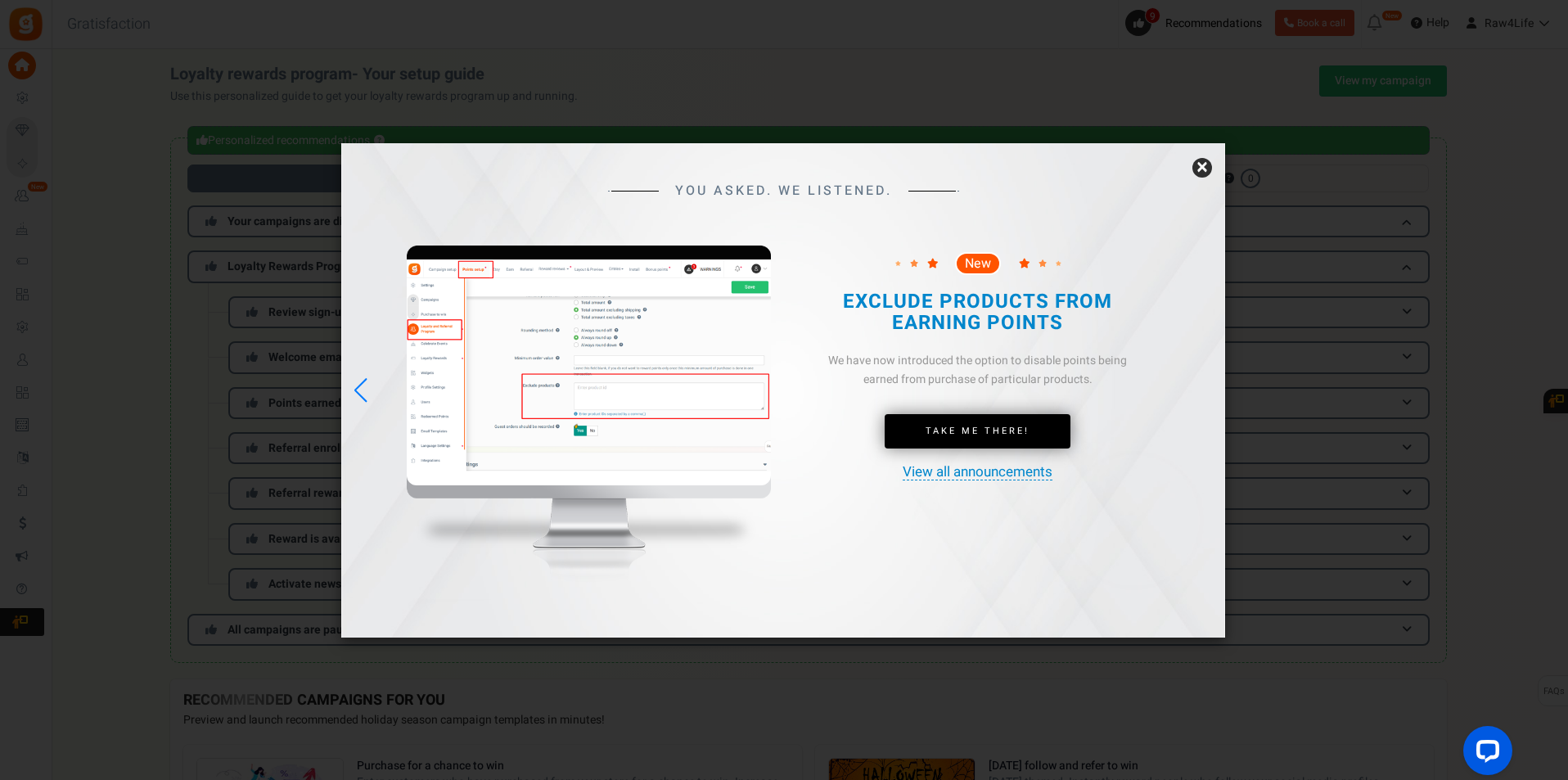
click at [364, 390] on div "Previous slide" at bounding box center [361, 390] width 22 height 36
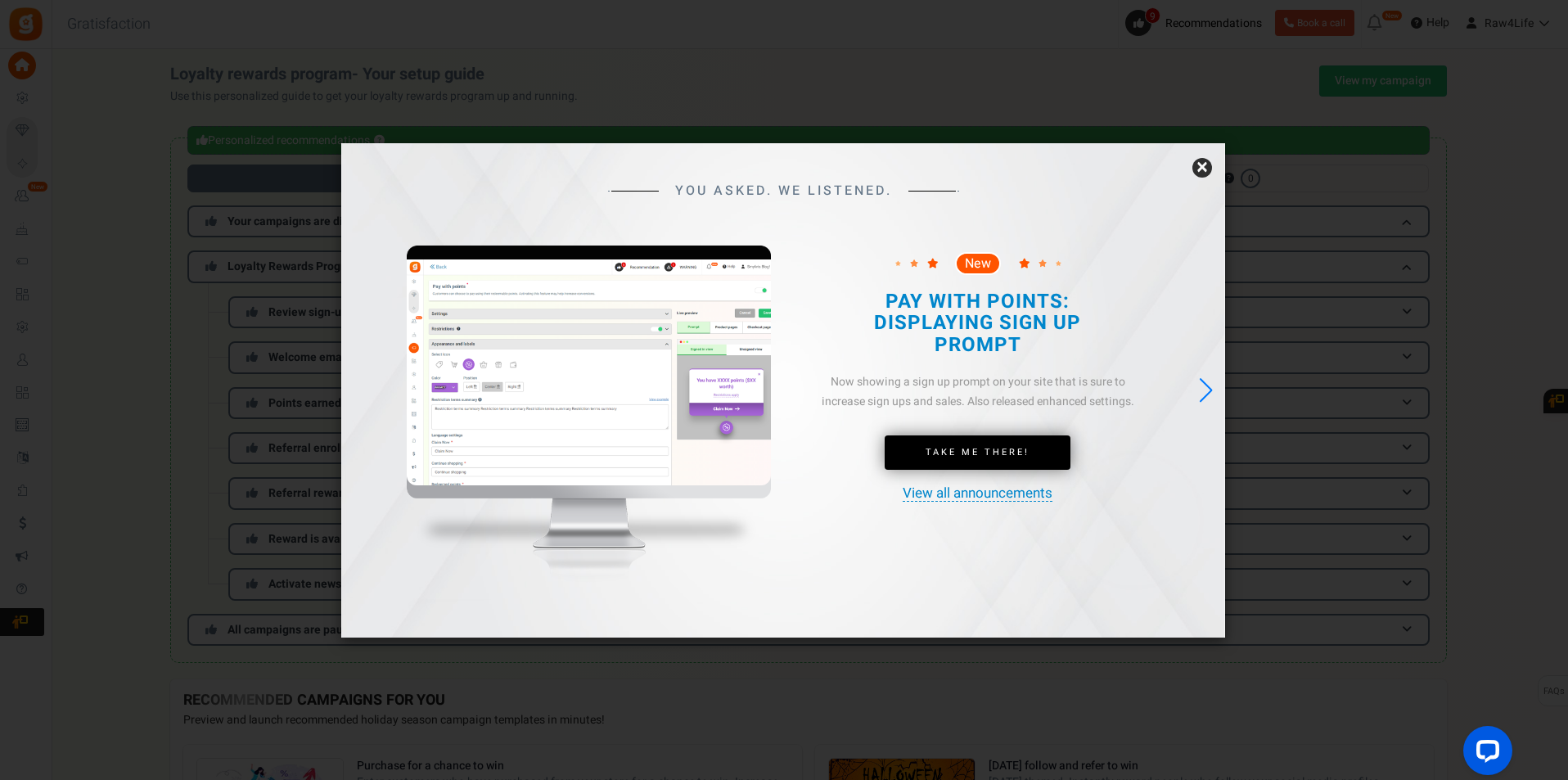
click at [1201, 172] on link "×" at bounding box center [1202, 168] width 19 height 19
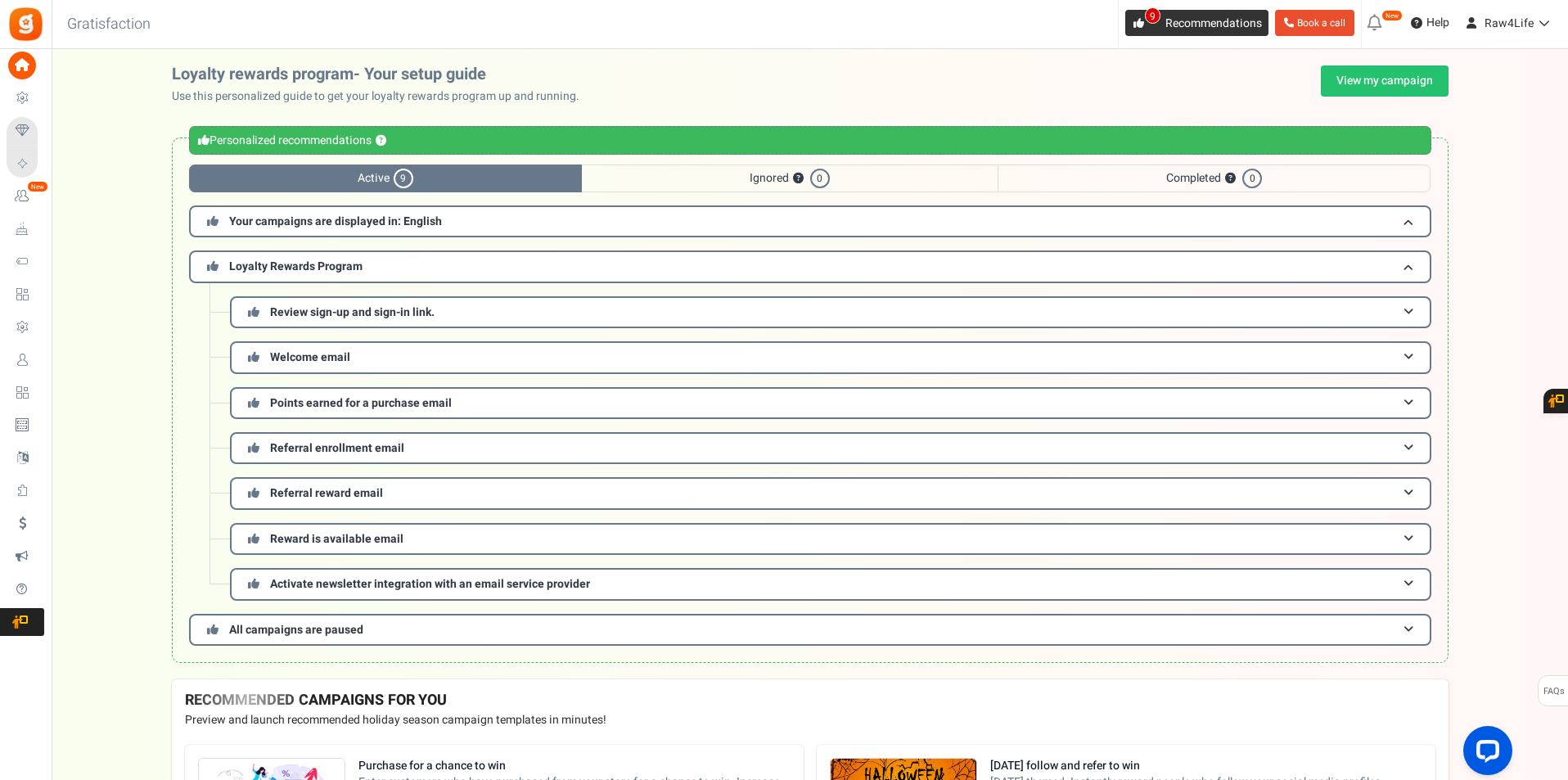
click at [1133, 27] on icon at bounding box center [1139, 24] width 11 height 11
click at [1409, 222] on span at bounding box center [1408, 221] width 10 height 12
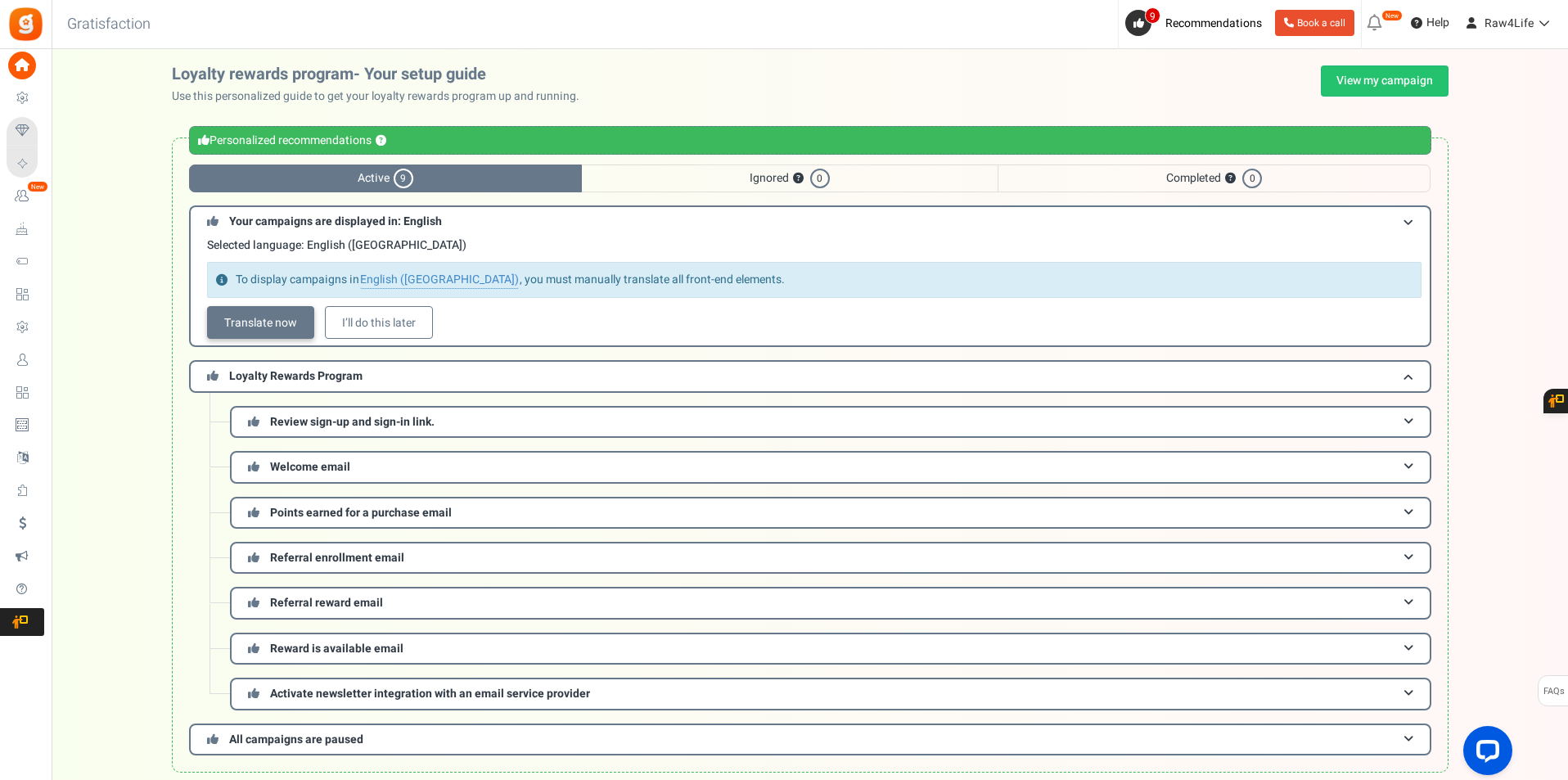
click at [261, 318] on link "Translate now" at bounding box center [260, 322] width 107 height 33
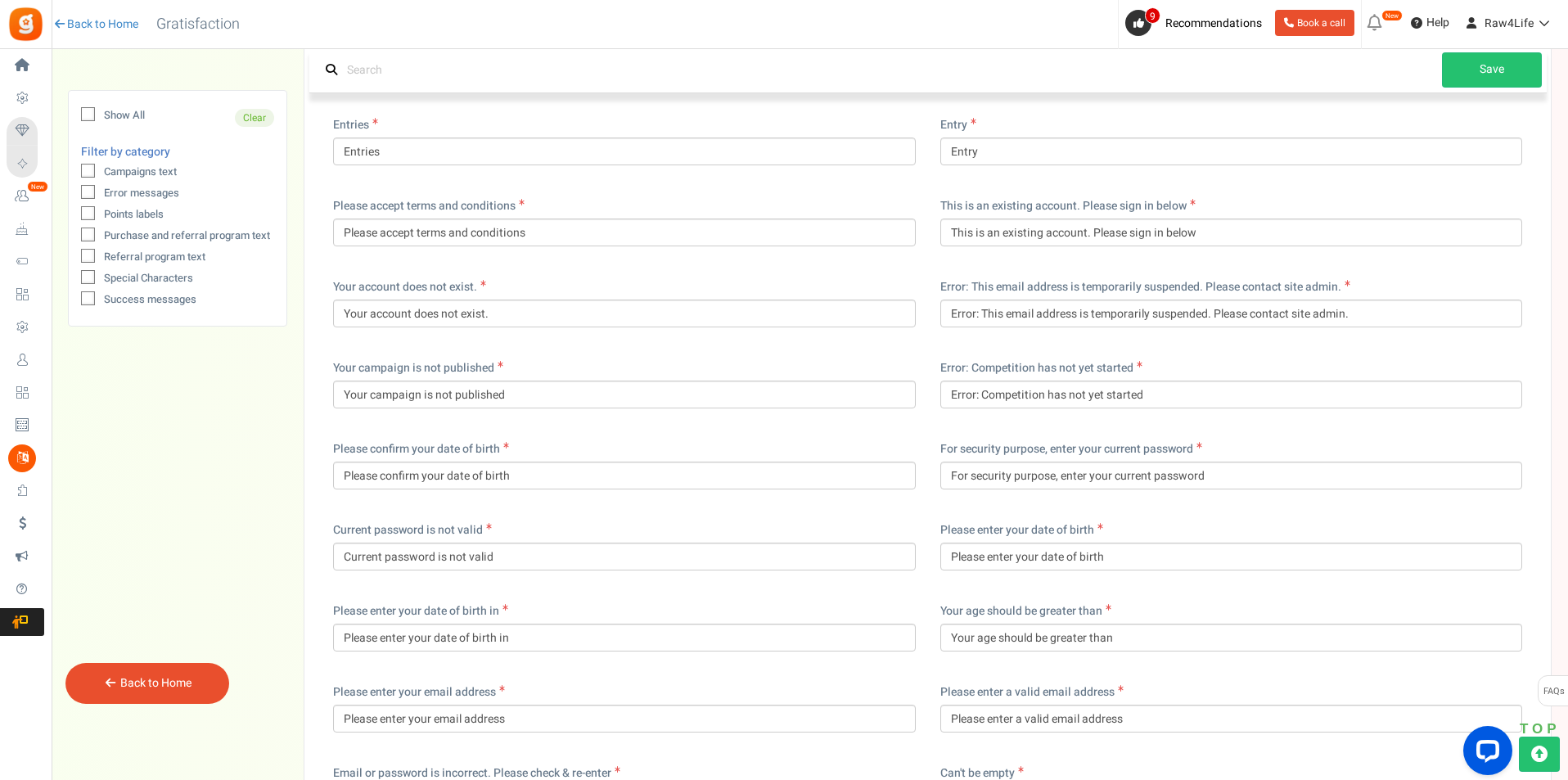
scroll to position [2374, 0]
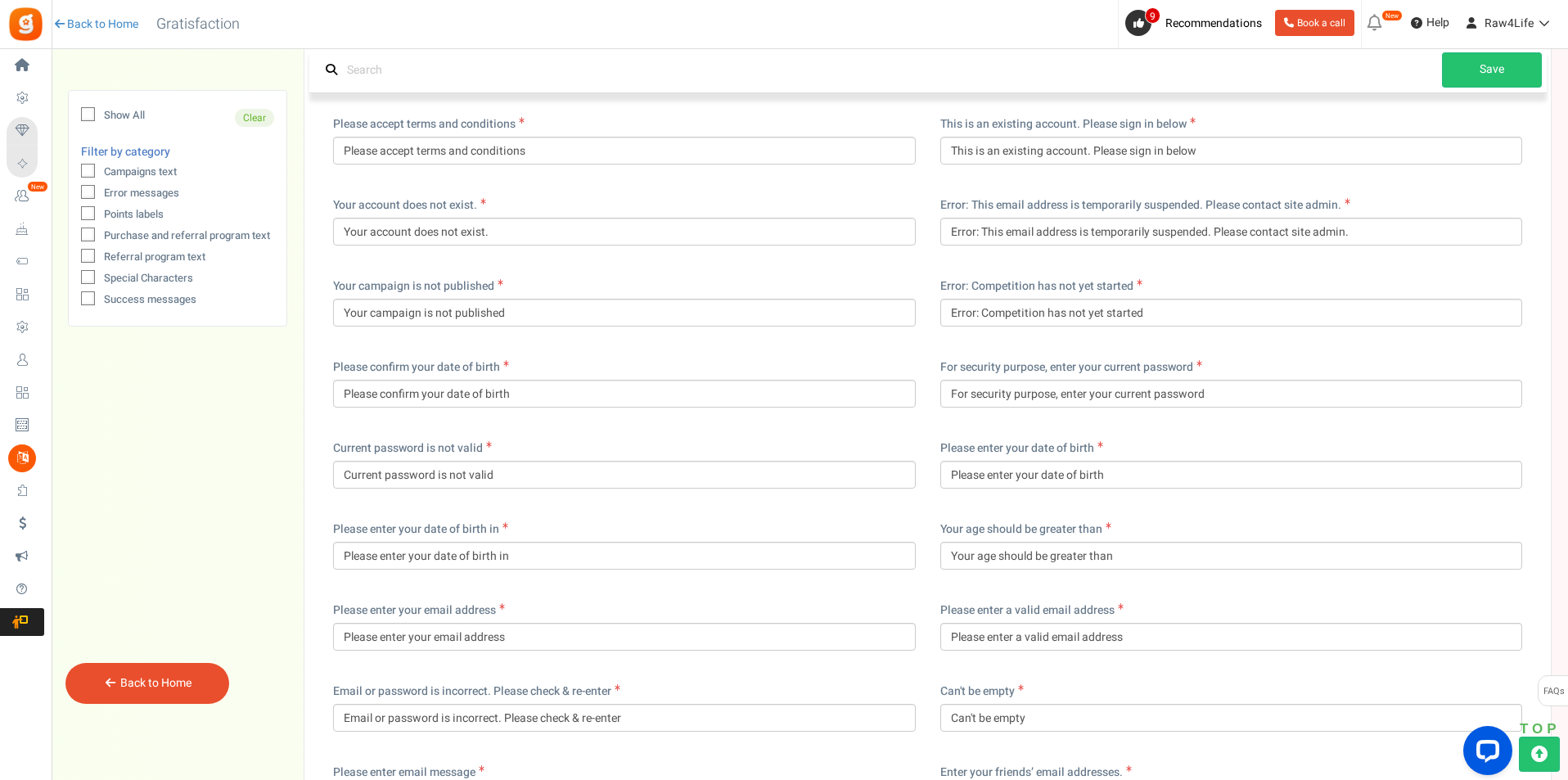
click at [166, 676] on link "Back to Home" at bounding box center [156, 683] width 71 height 17
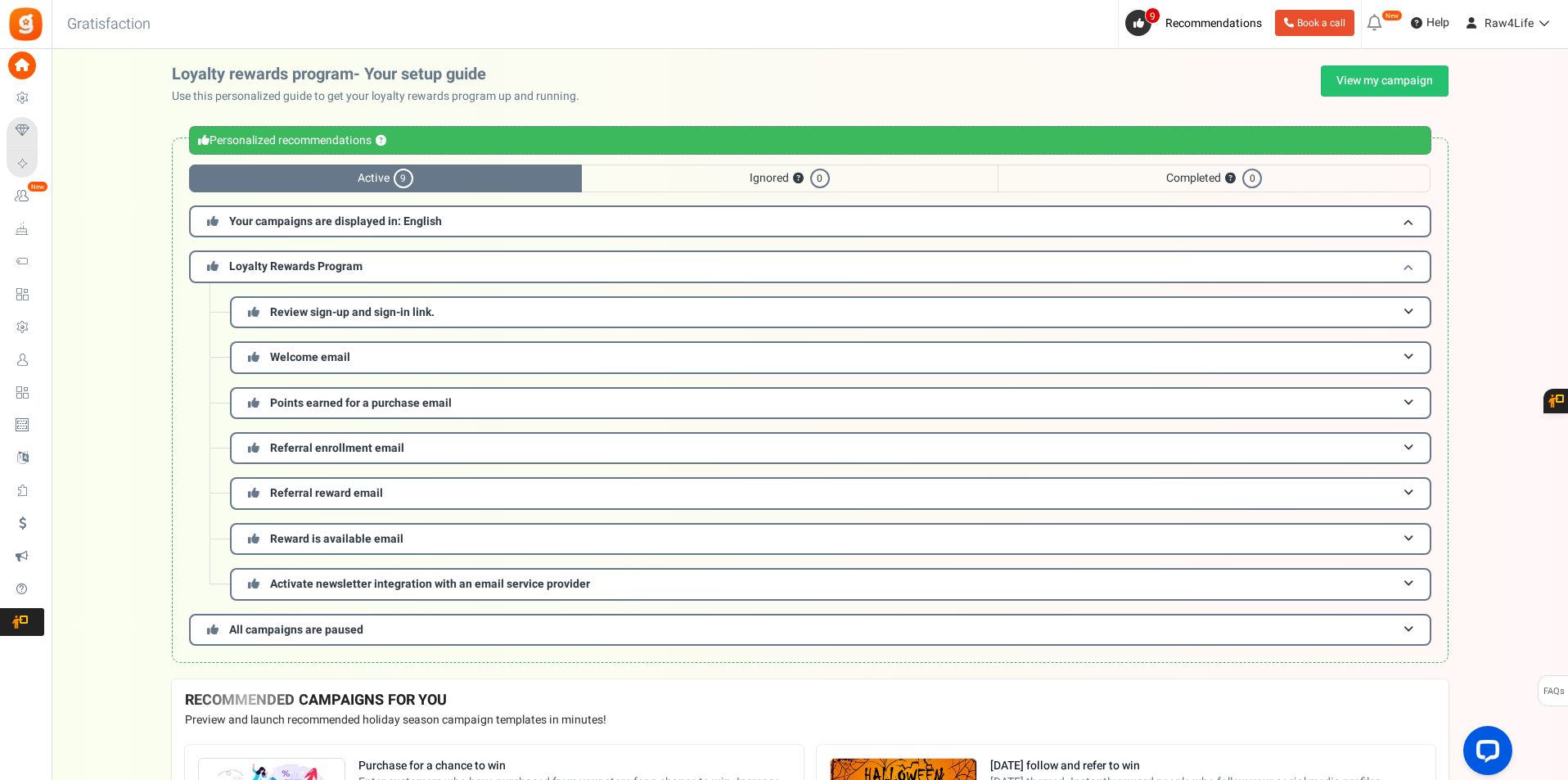
click at [1411, 267] on span at bounding box center [1408, 265] width 10 height 12
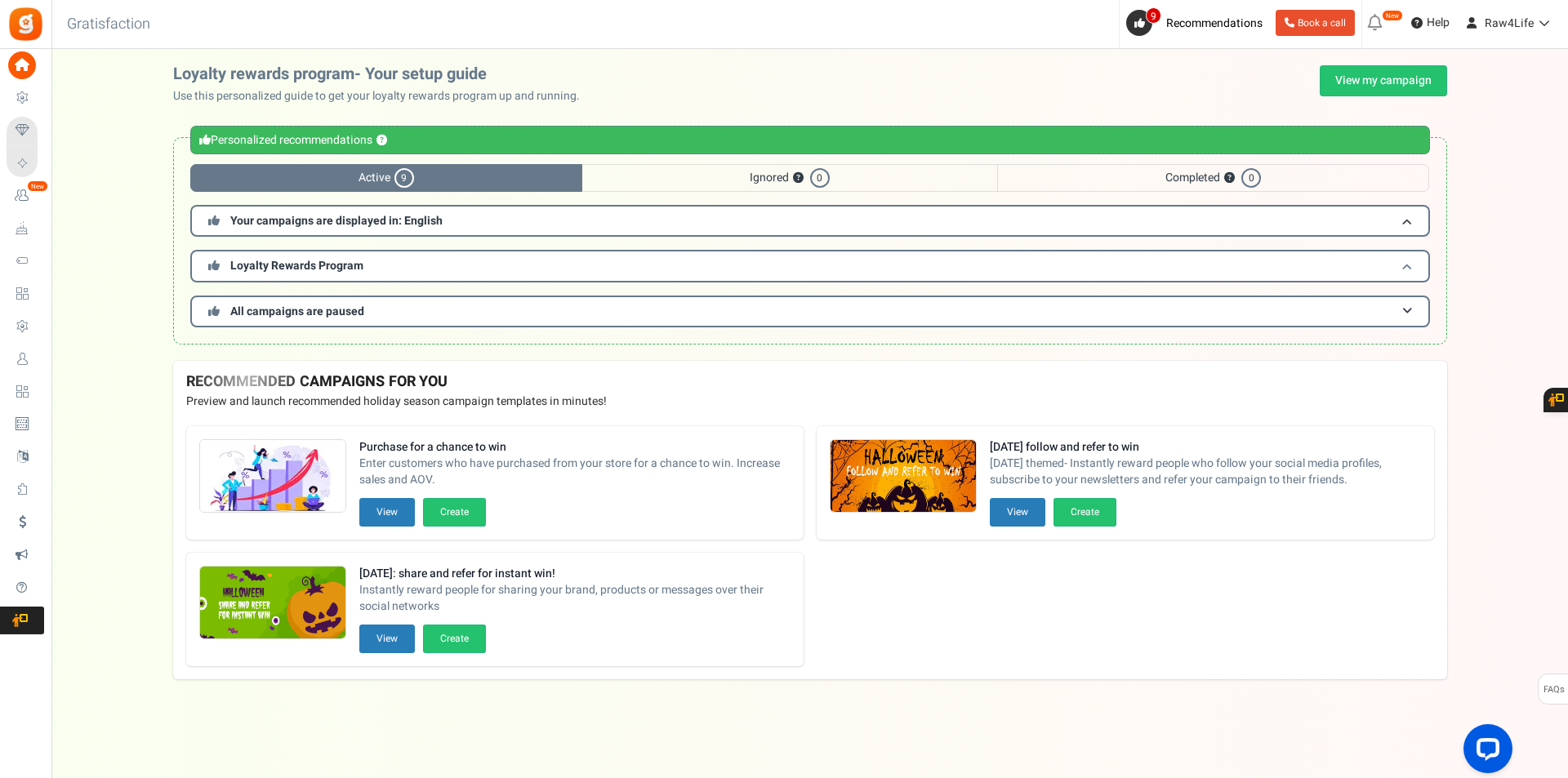
click at [1408, 267] on span at bounding box center [1406, 265] width 10 height 12
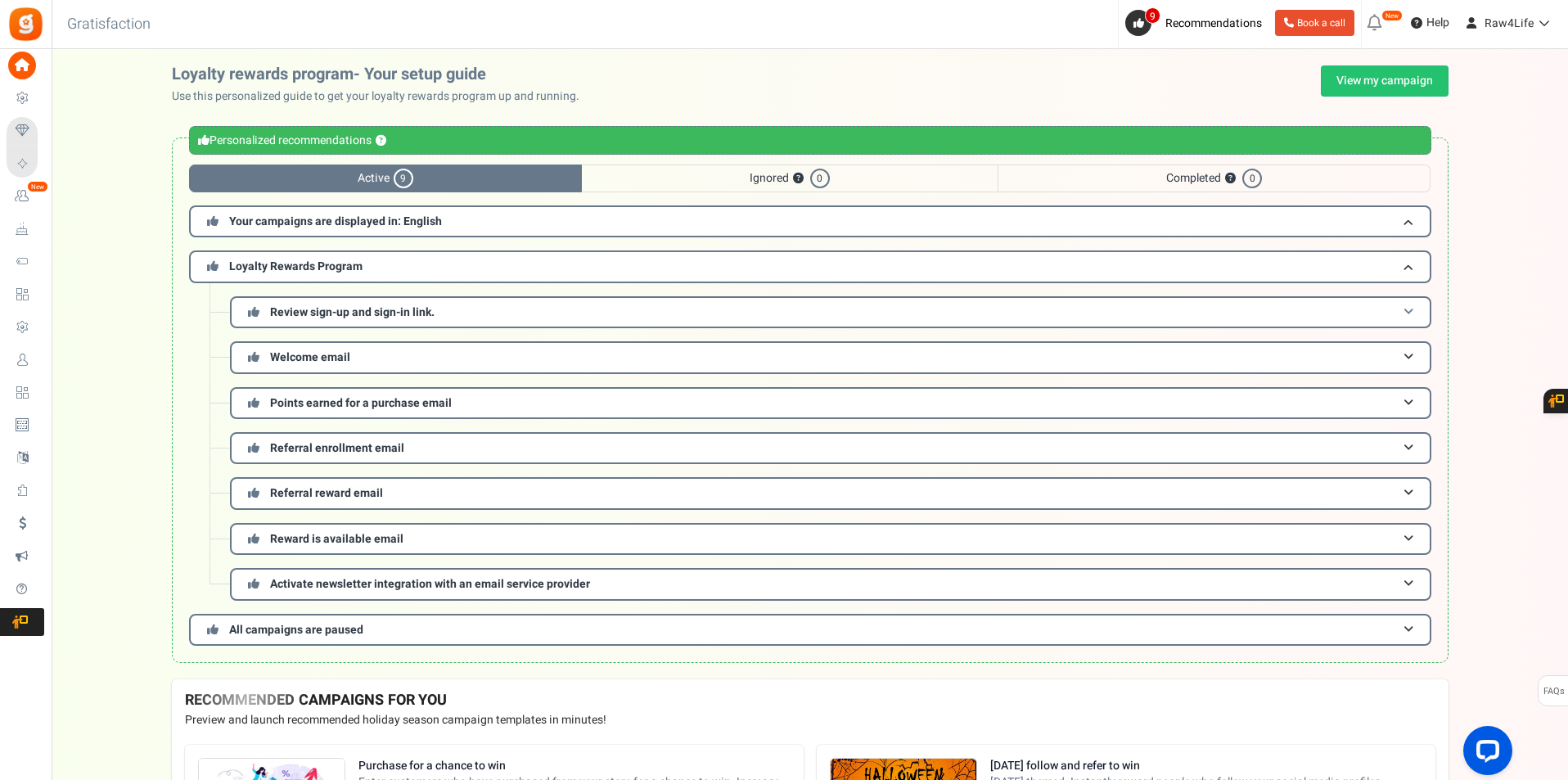
click at [413, 313] on span "Review sign-up and sign-in link." at bounding box center [352, 312] width 165 height 17
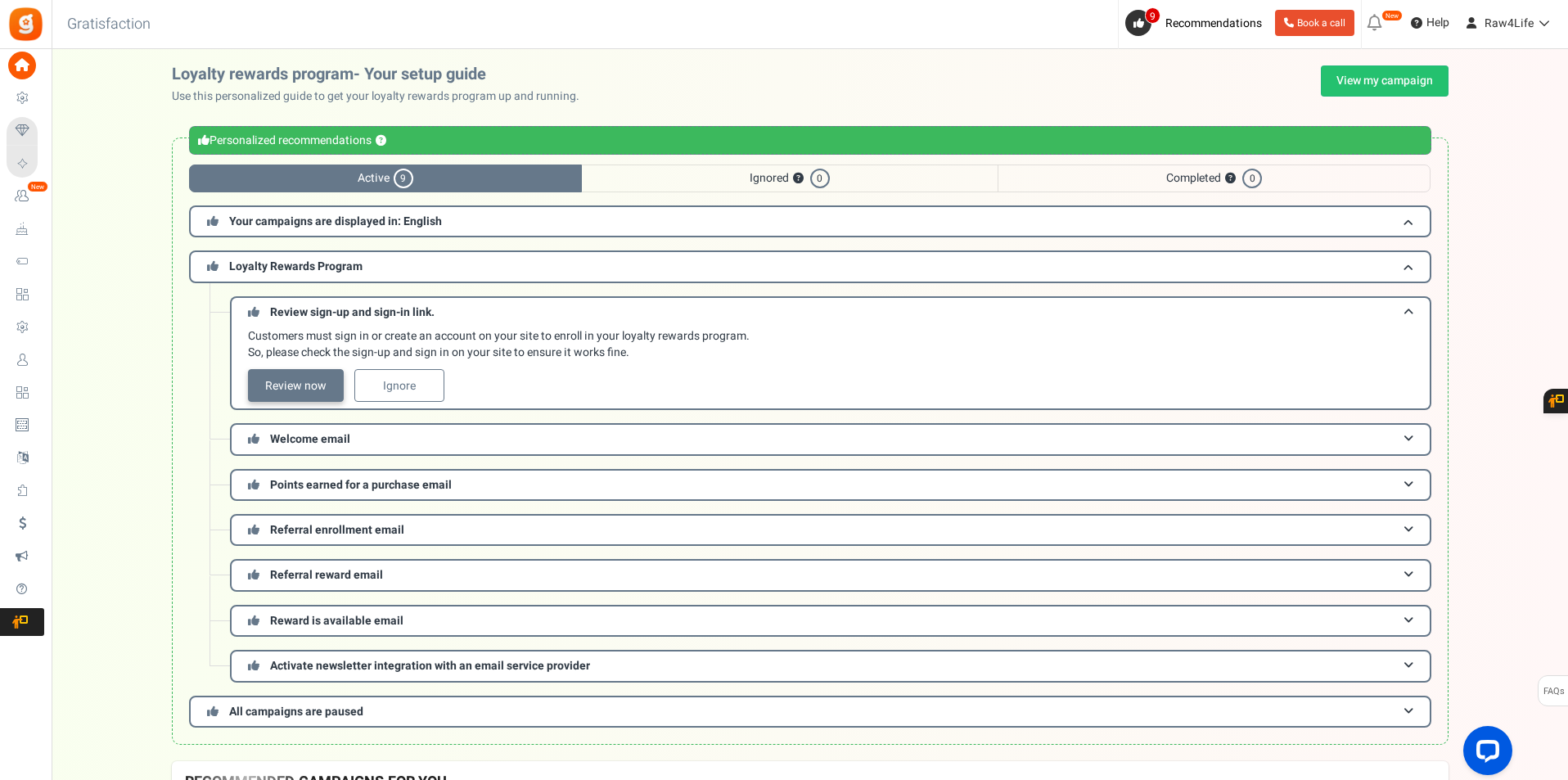
click at [289, 374] on link "Review now" at bounding box center [296, 385] width 96 height 33
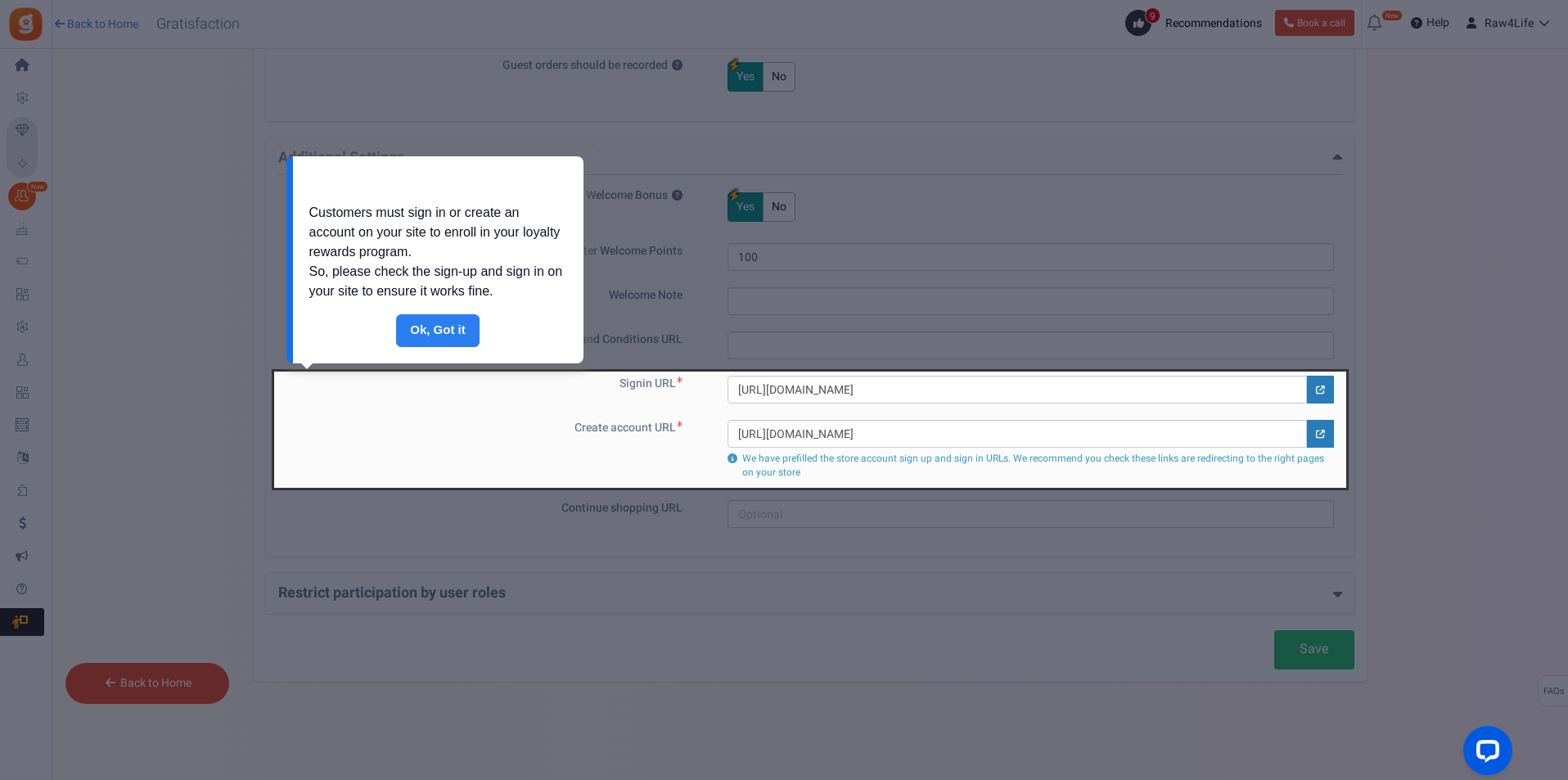
click at [428, 333] on link "Done" at bounding box center [438, 330] width 83 height 33
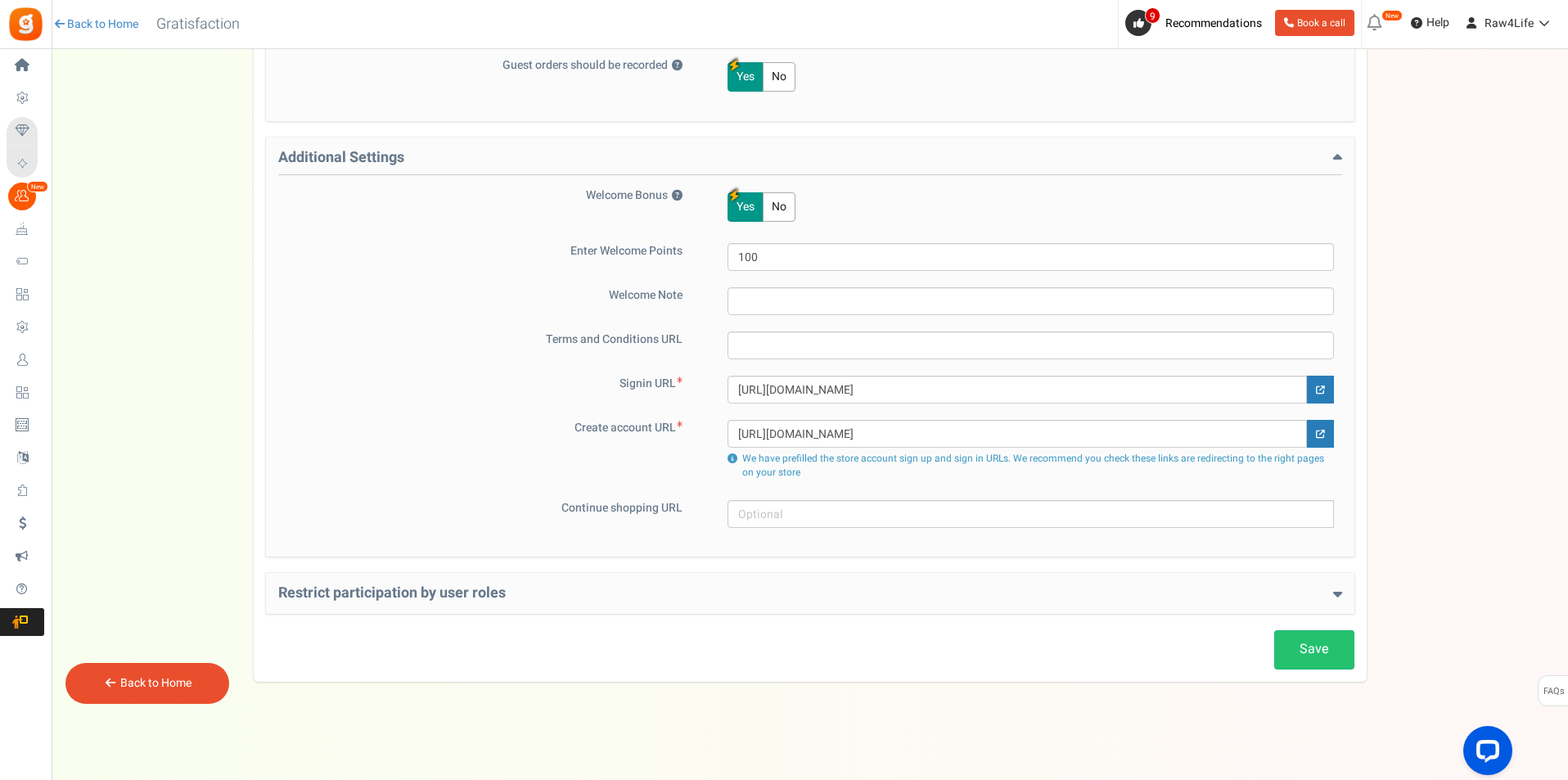
click at [768, 197] on button "No" at bounding box center [779, 207] width 33 height 29
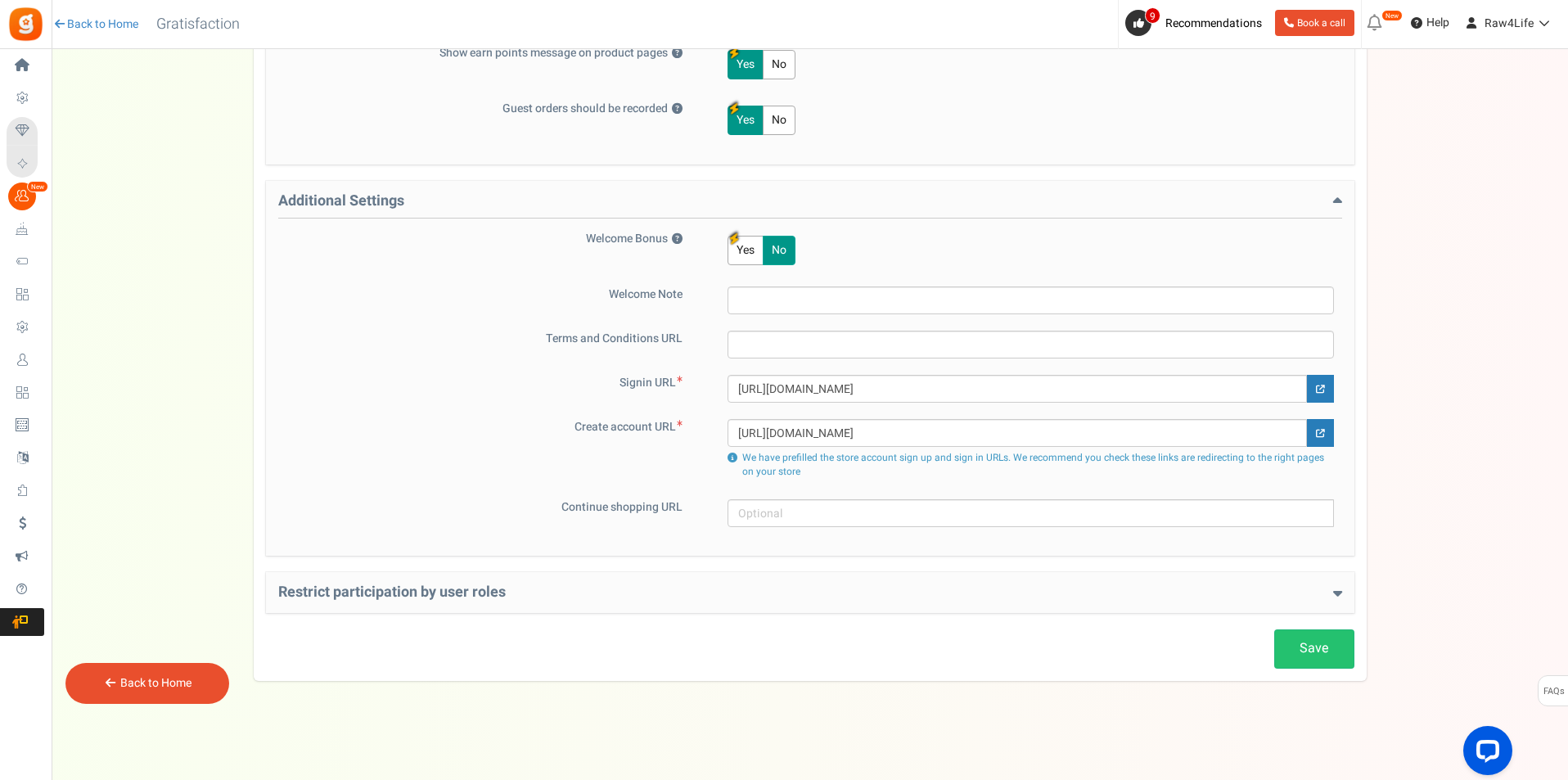
scroll to position [895, 0]
click at [1325, 391] on link at bounding box center [1321, 388] width 27 height 27
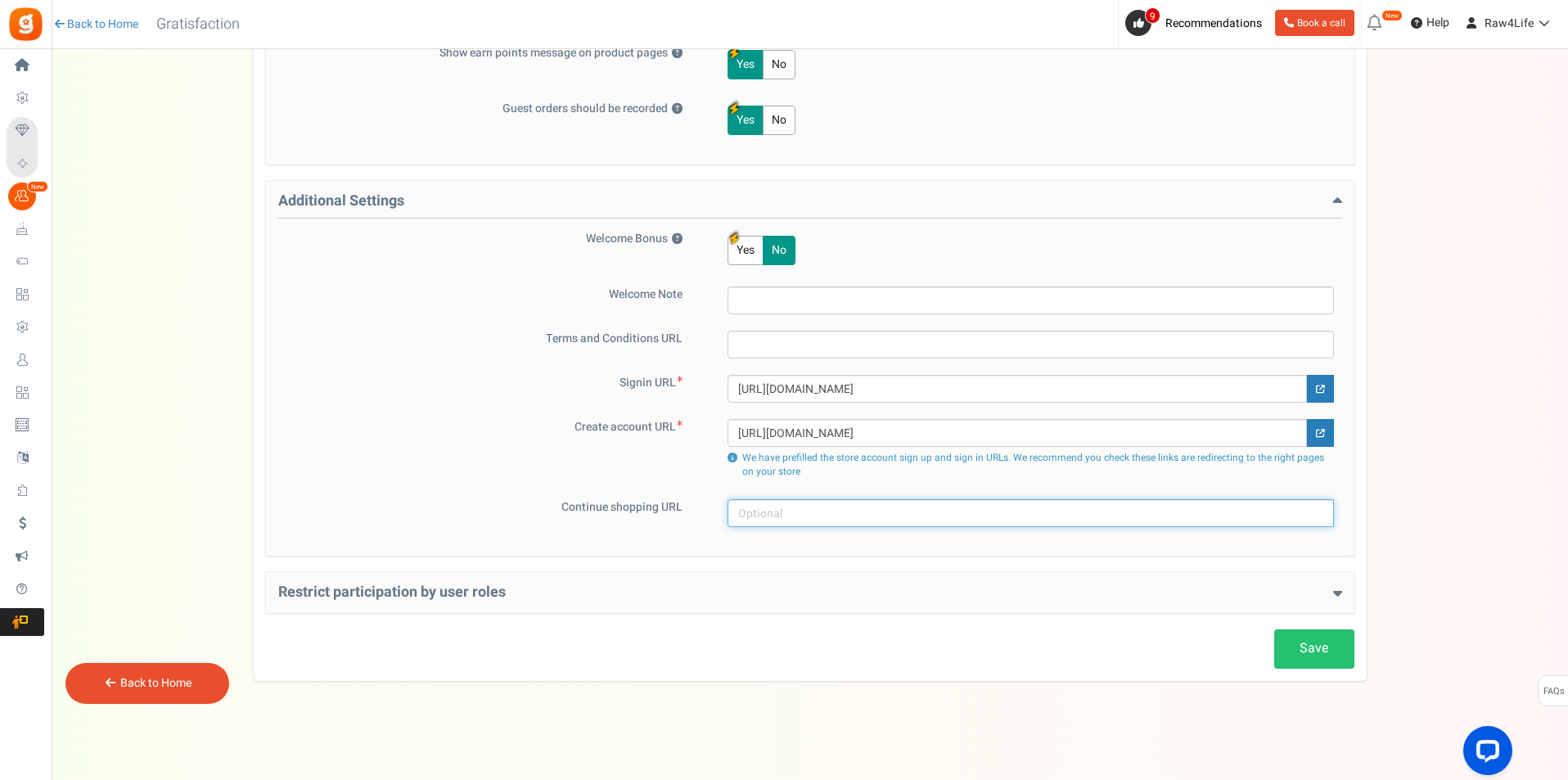
click at [752, 514] on input "text" at bounding box center [1031, 513] width 606 height 27
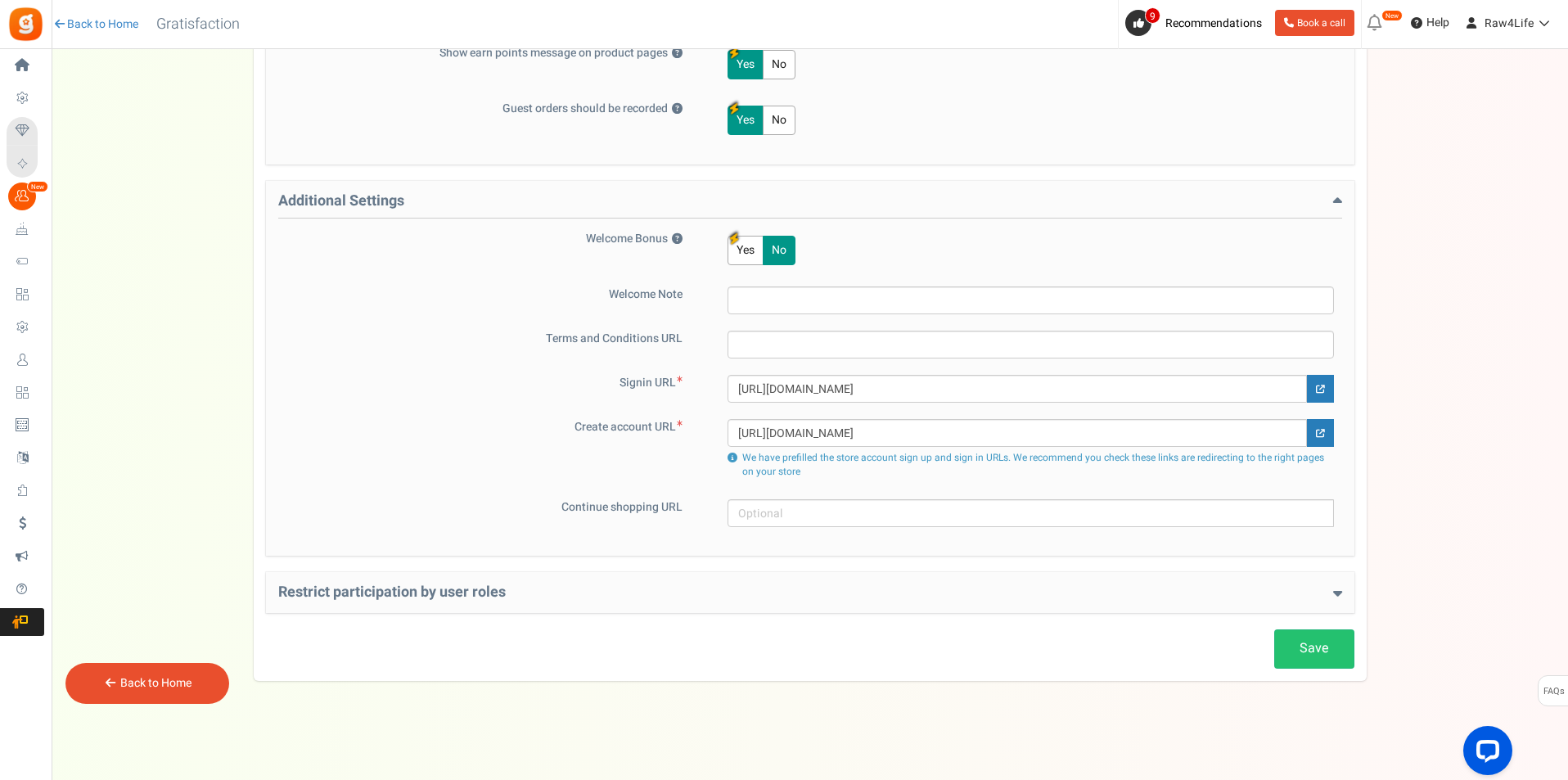
click at [1339, 593] on icon at bounding box center [1337, 592] width 9 height 15
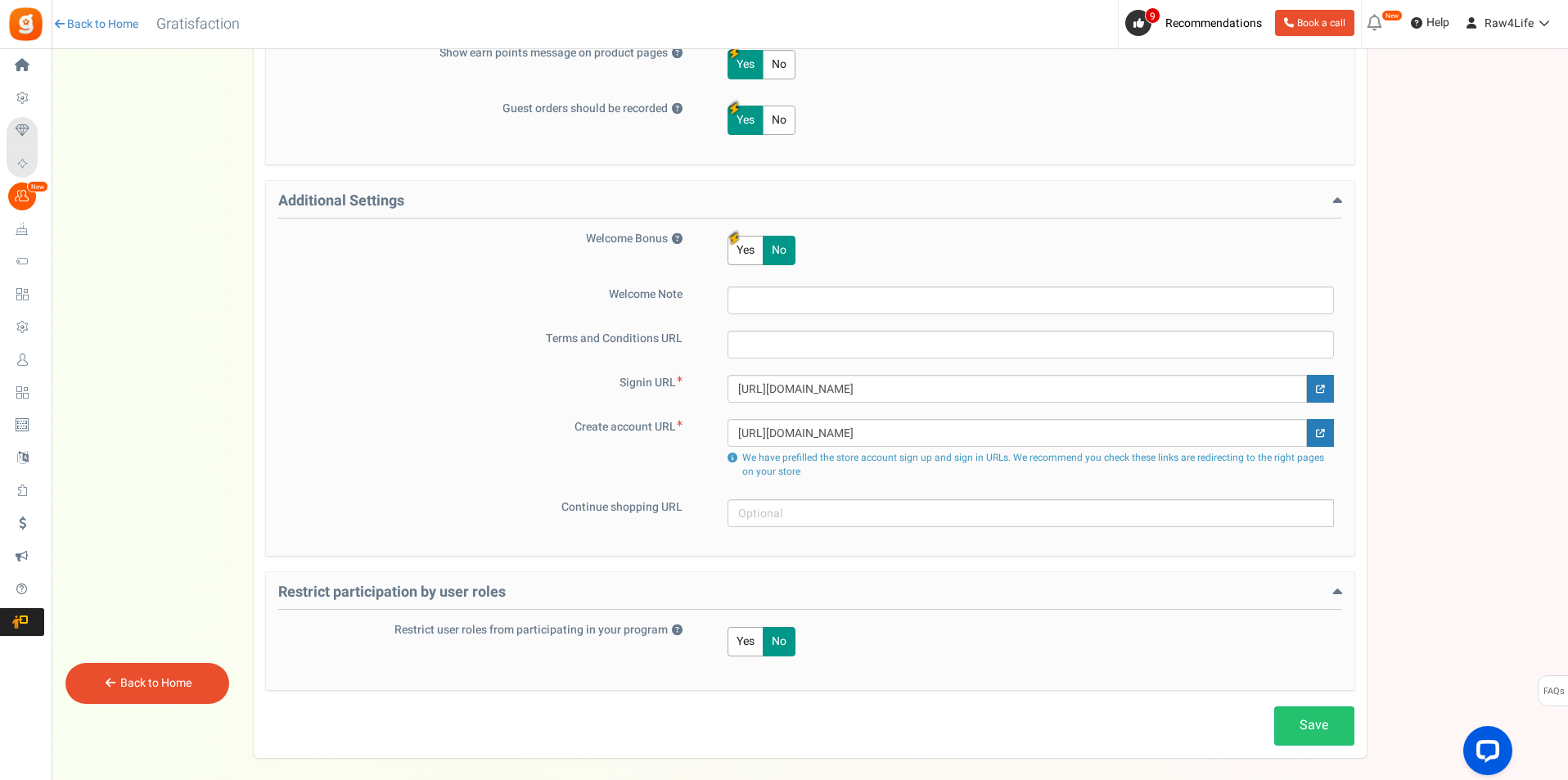
scroll to position [972, 0]
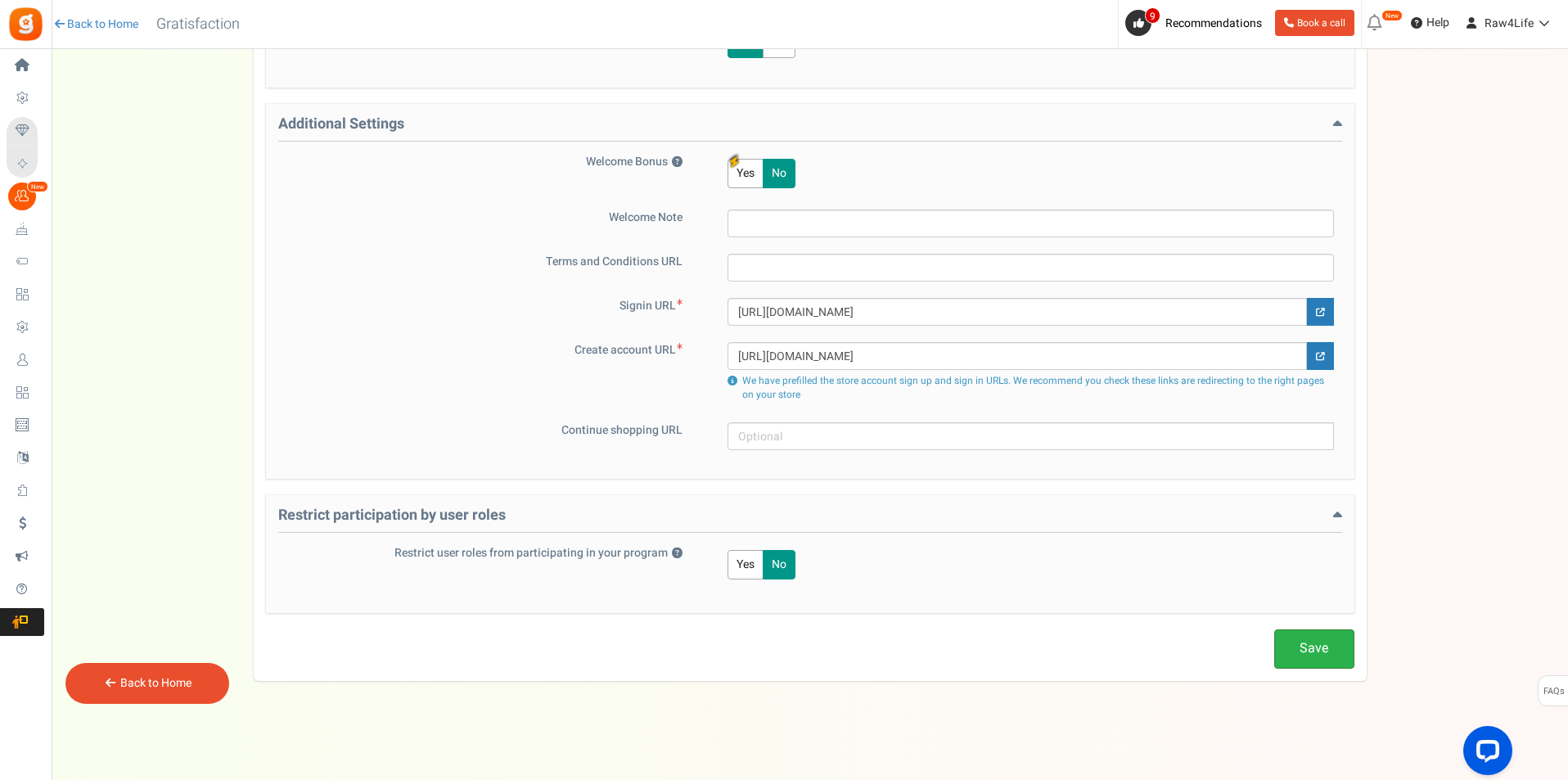
click at [1311, 653] on link "Save" at bounding box center [1314, 648] width 81 height 38
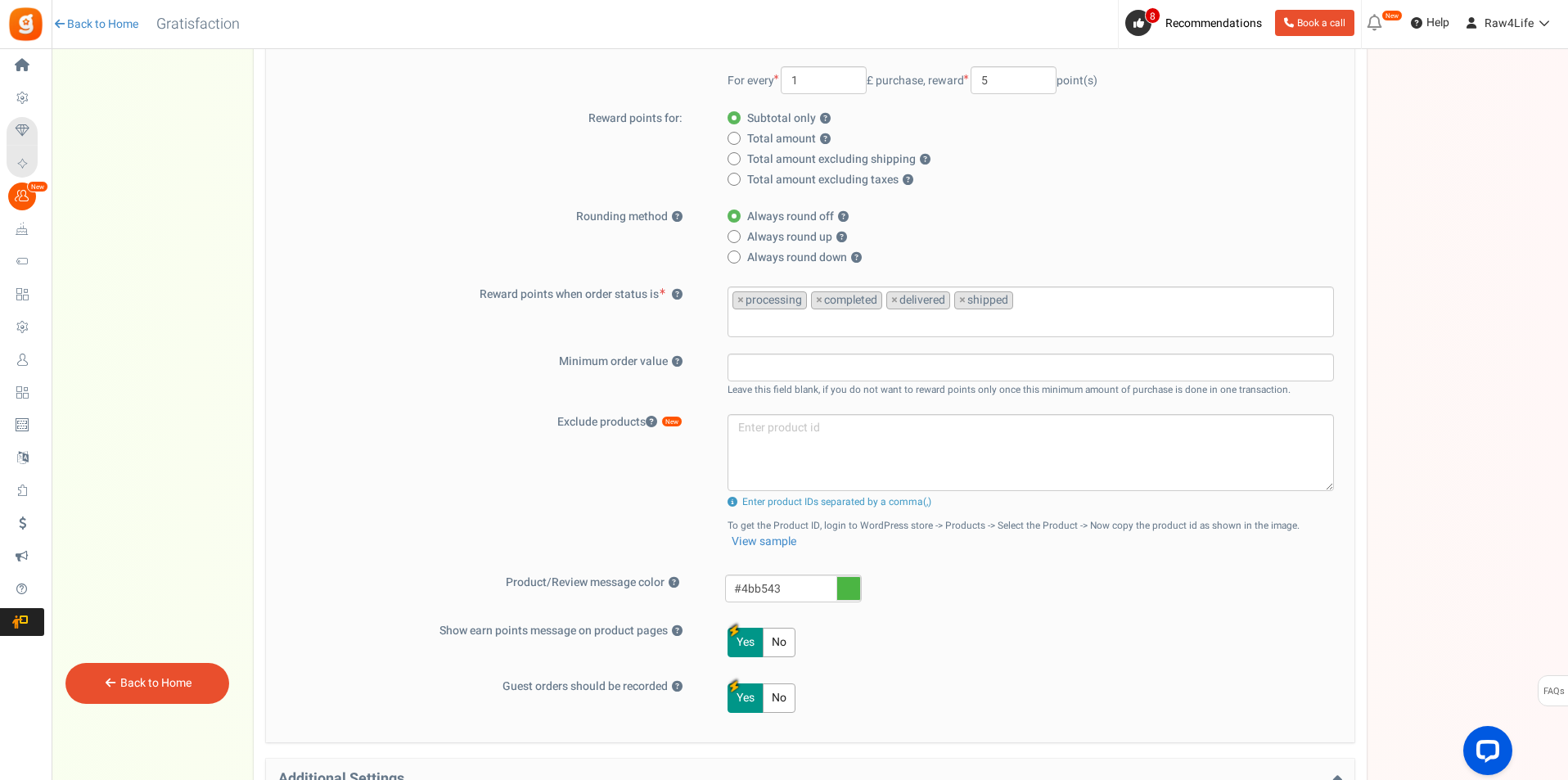
scroll to position [72, 0]
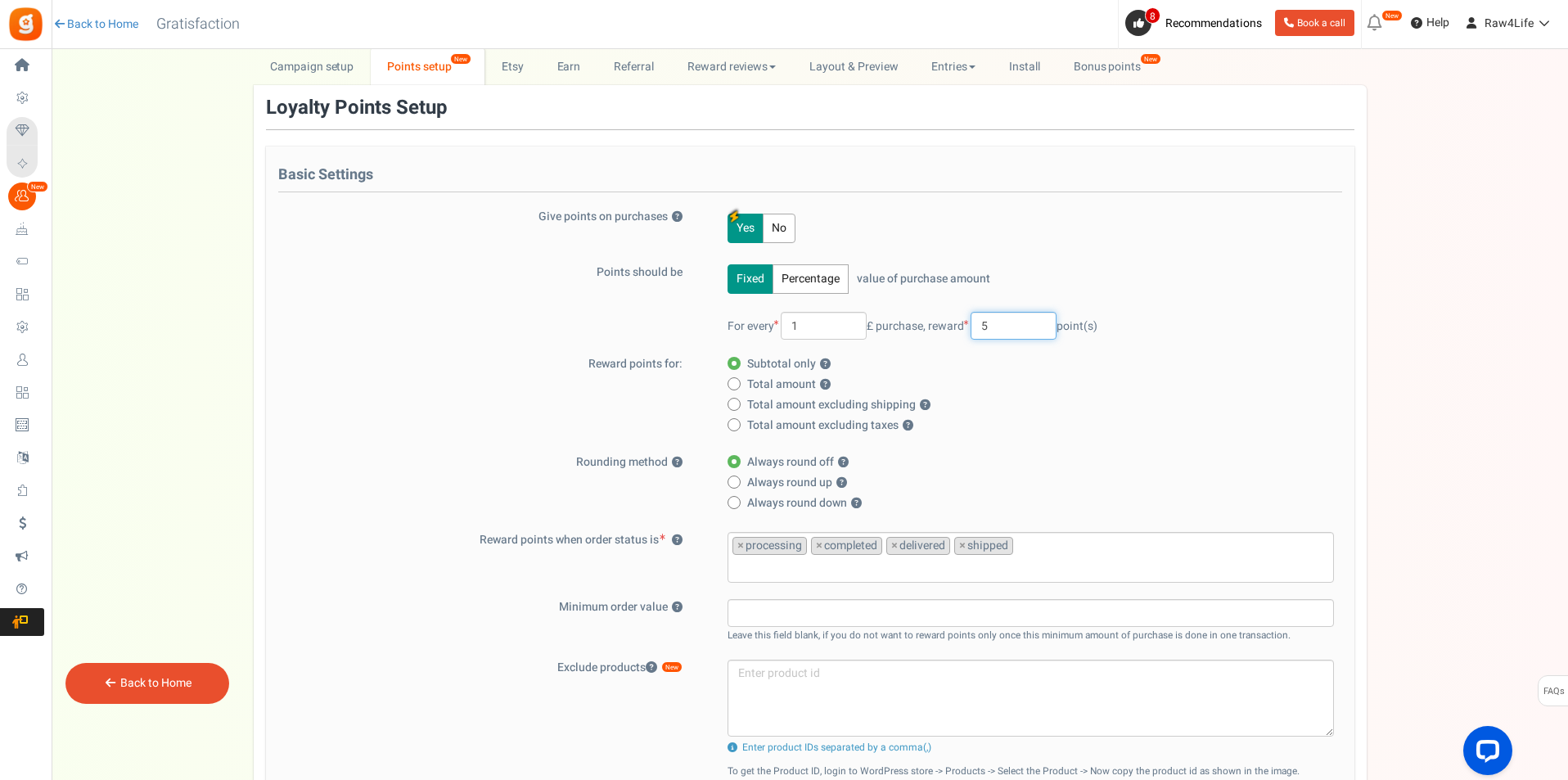
click at [1007, 323] on input "5" at bounding box center [1013, 326] width 86 height 27
type input "1"
click at [1064, 432] on label "Total amount excluding taxes ?" at bounding box center [1026, 426] width 597 height 16
click at [738, 431] on input "Total amount excluding taxes ?" at bounding box center [733, 427] width 11 height 11
radio input "true"
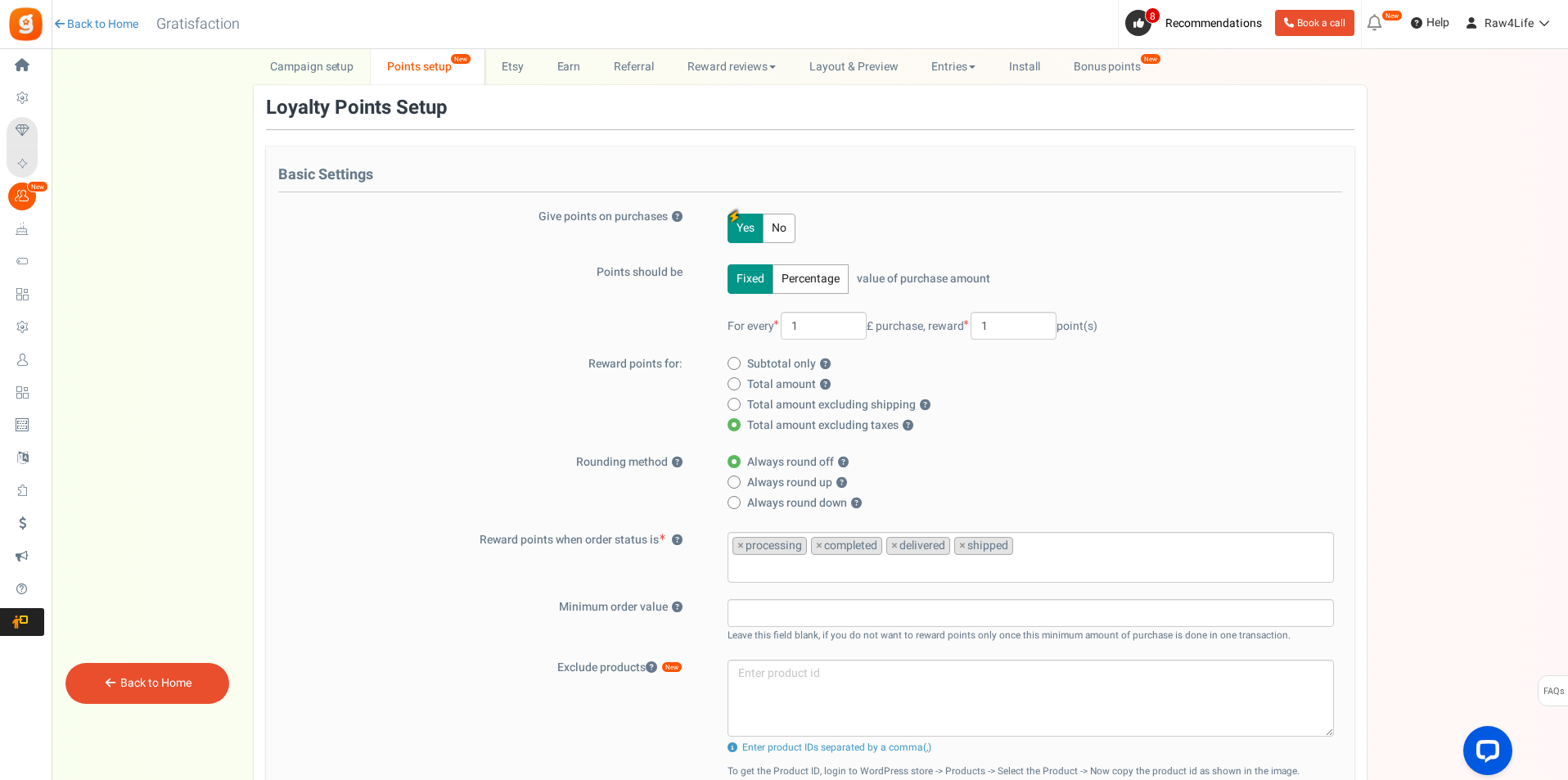
scroll to position [154, 0]
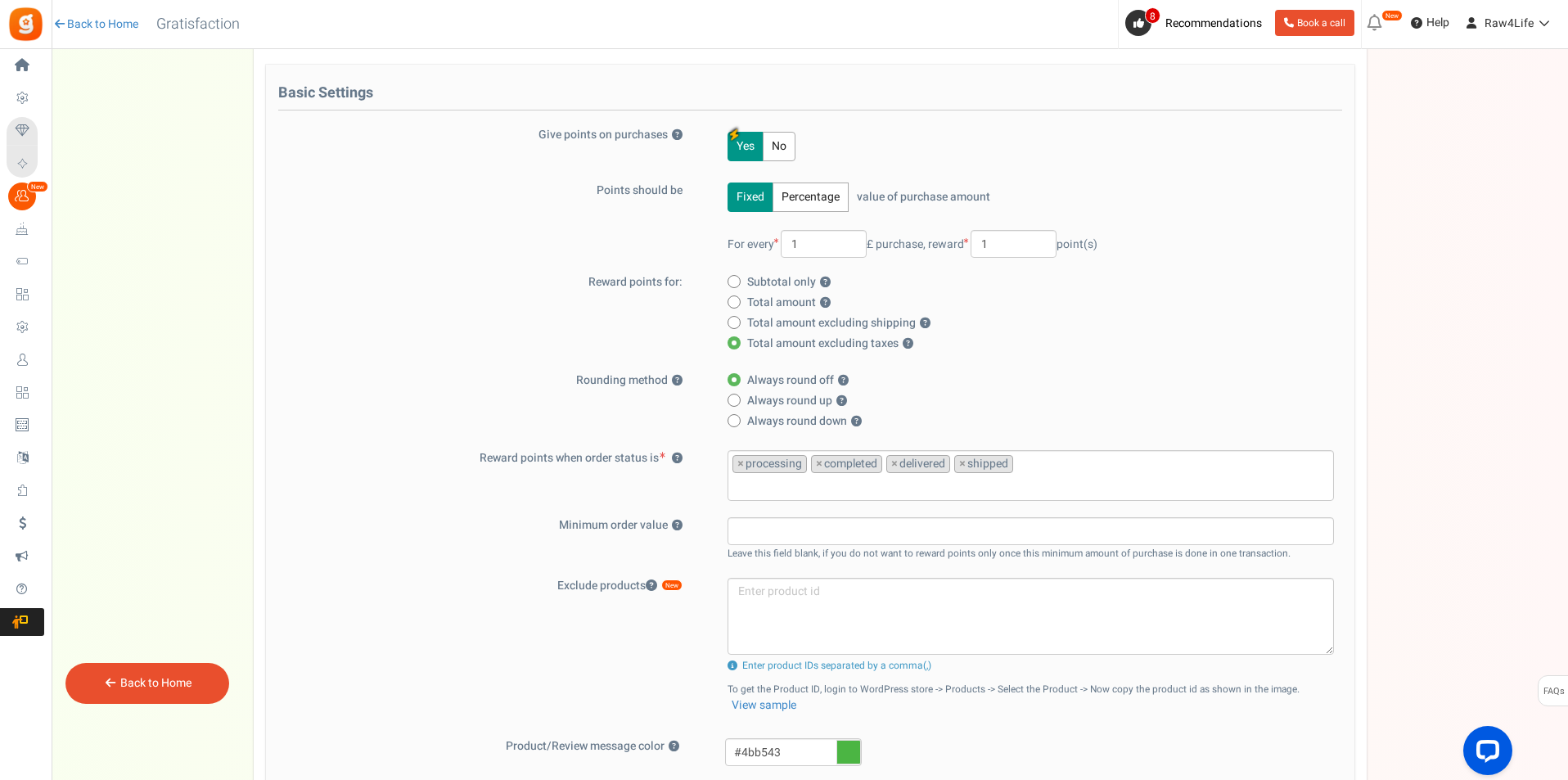
click at [732, 284] on span at bounding box center [734, 281] width 13 height 13
click at [732, 284] on input "Subtotal only ?" at bounding box center [733, 283] width 11 height 11
radio input "true"
radio input "false"
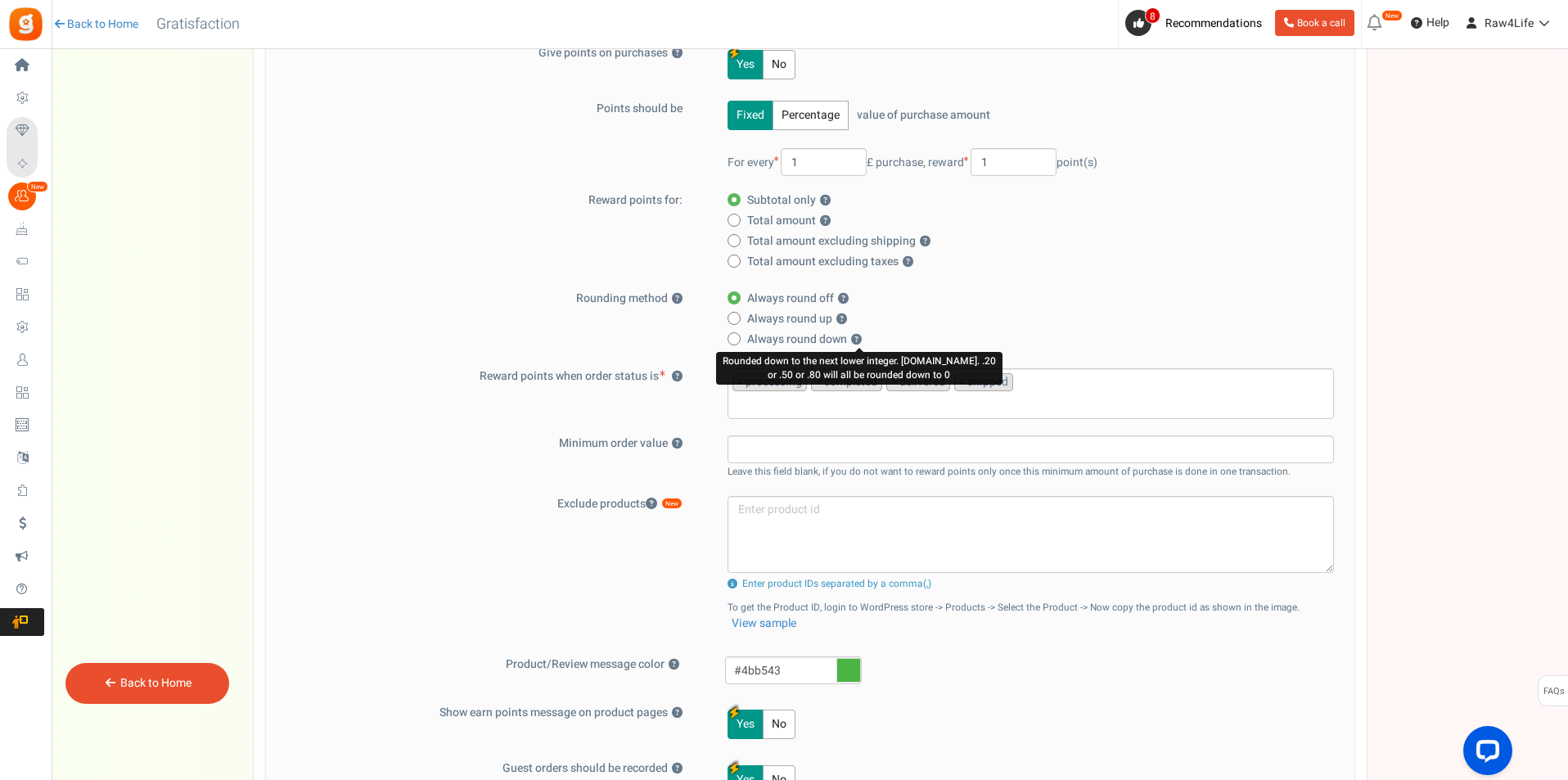
click at [860, 337] on button "?" at bounding box center [857, 341] width 11 height 11
click at [737, 336] on span at bounding box center [734, 339] width 13 height 13
click at [737, 336] on input "Always round down ?" at bounding box center [733, 341] width 11 height 11
radio input "true"
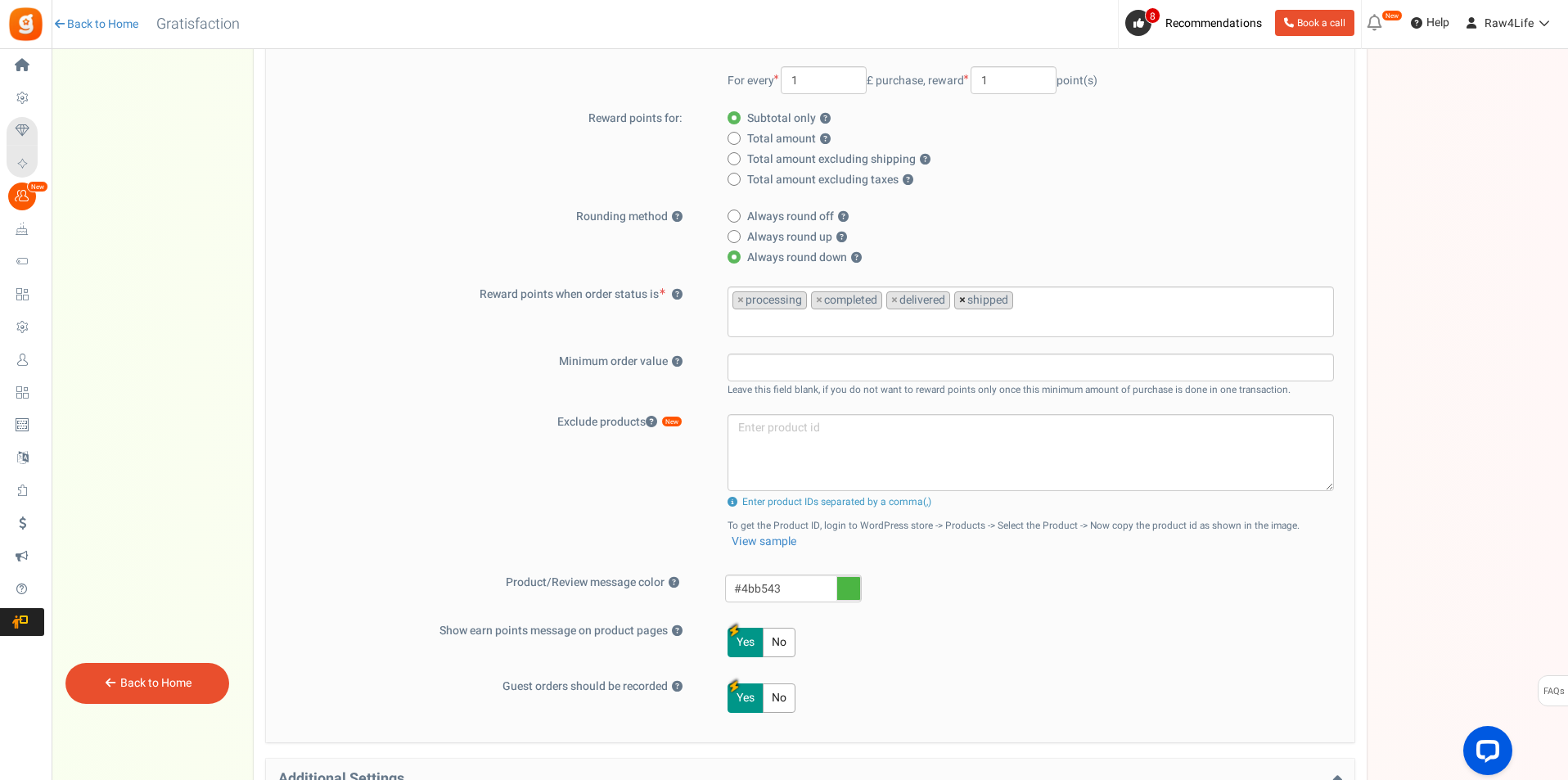
click at [963, 304] on span "×" at bounding box center [962, 300] width 6 height 16
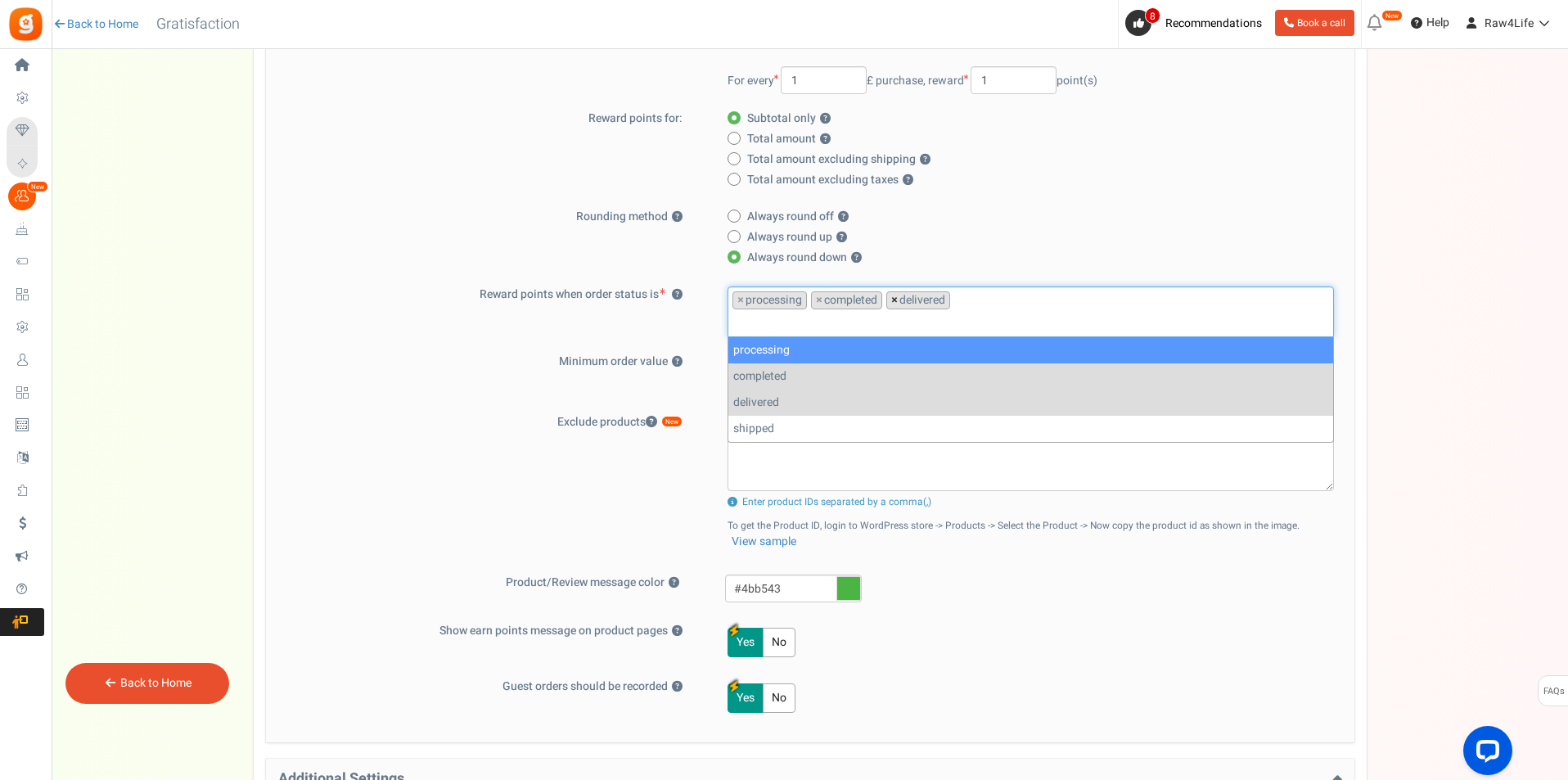
click at [895, 298] on span "×" at bounding box center [894, 300] width 6 height 16
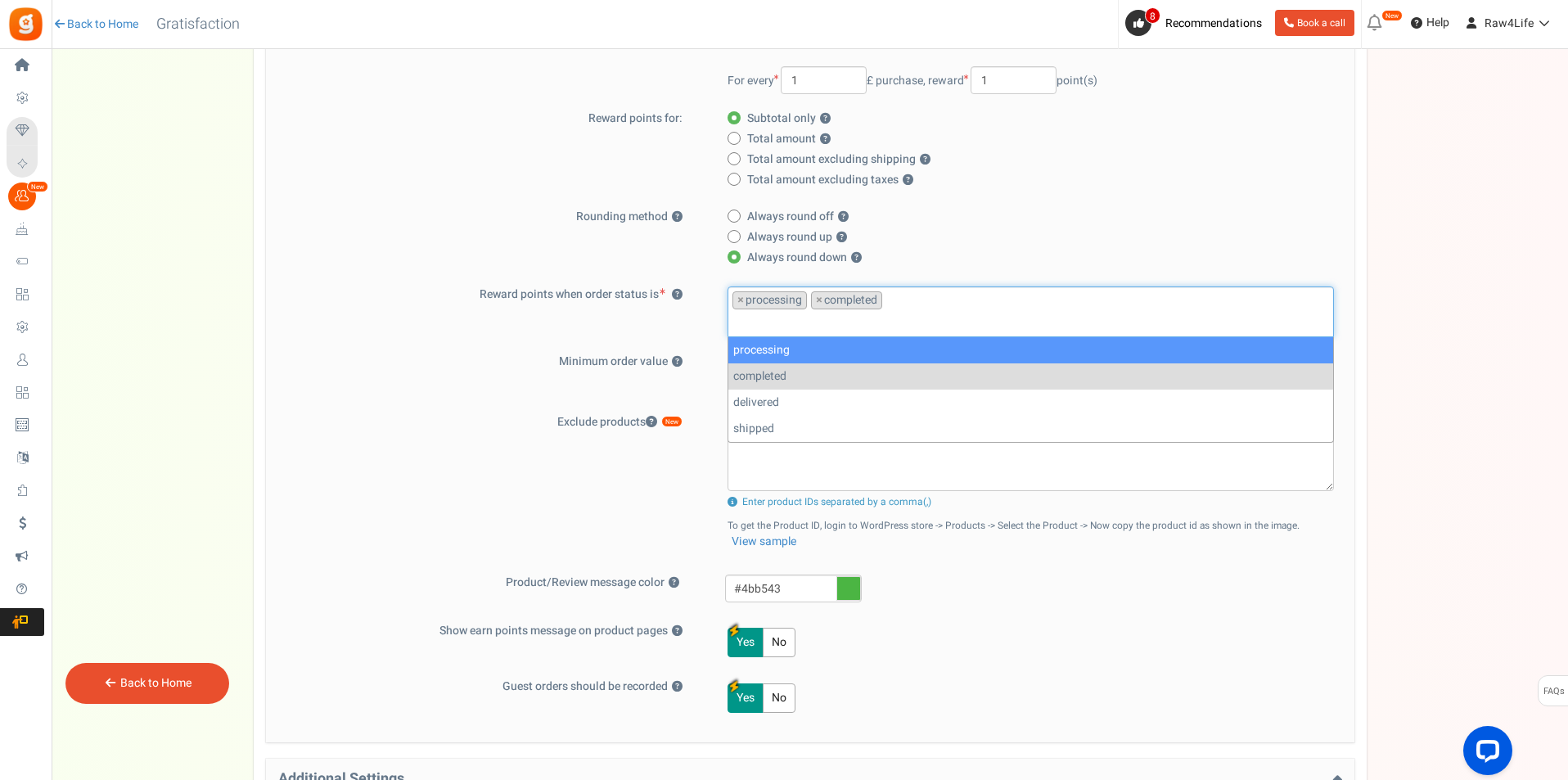
click at [1024, 219] on label "Always round off ?" at bounding box center [1026, 217] width 597 height 16
click at [738, 219] on input "Always round off ?" at bounding box center [733, 218] width 11 height 11
radio input "true"
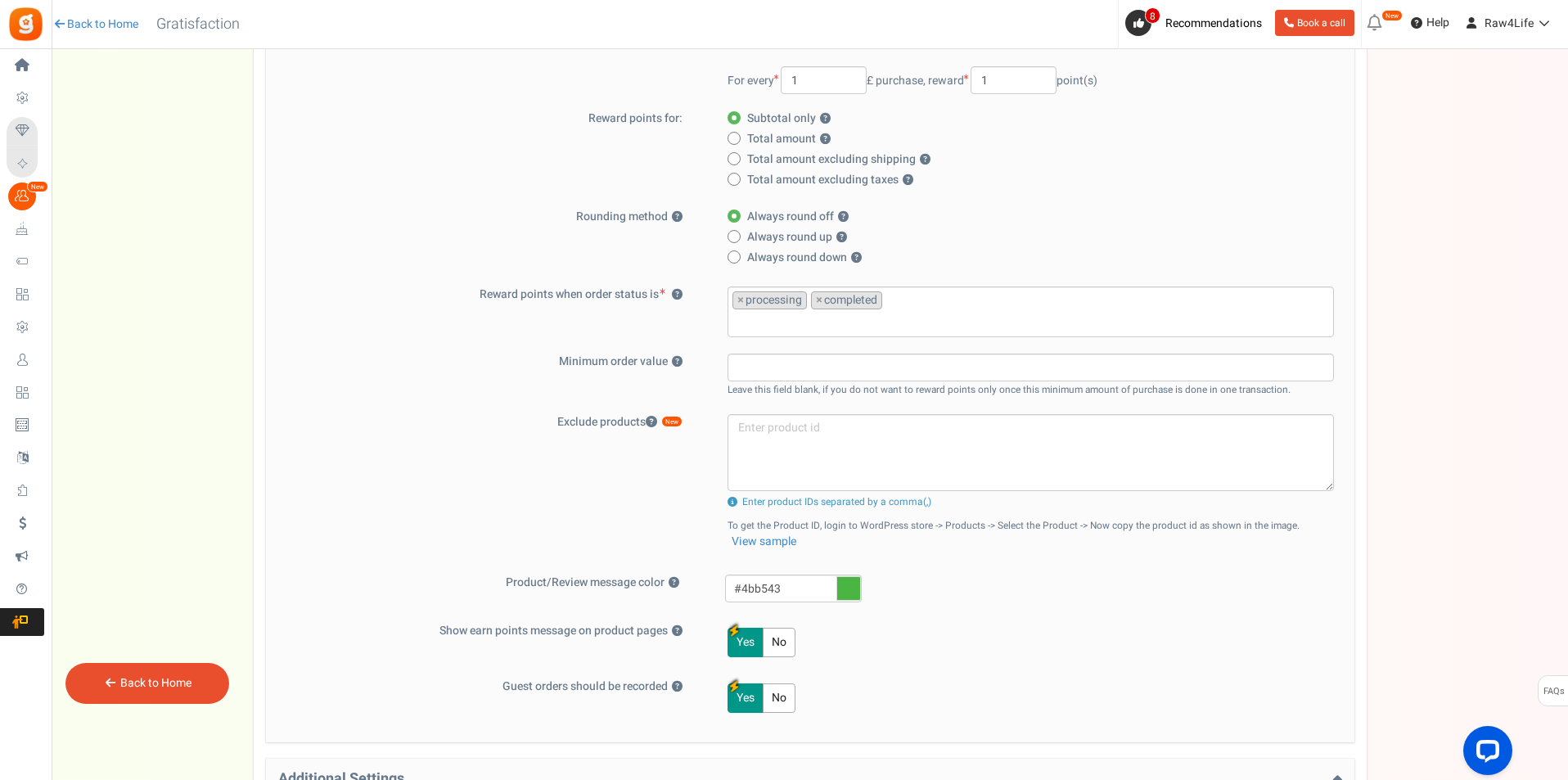
click at [1024, 219] on label "Always round off ?" at bounding box center [1026, 217] width 597 height 16
click at [738, 219] on input "Always round off ?" at bounding box center [733, 218] width 11 height 11
click at [730, 256] on span at bounding box center [734, 257] width 13 height 13
click at [730, 256] on input "Always round down ?" at bounding box center [733, 258] width 11 height 11
radio input "true"
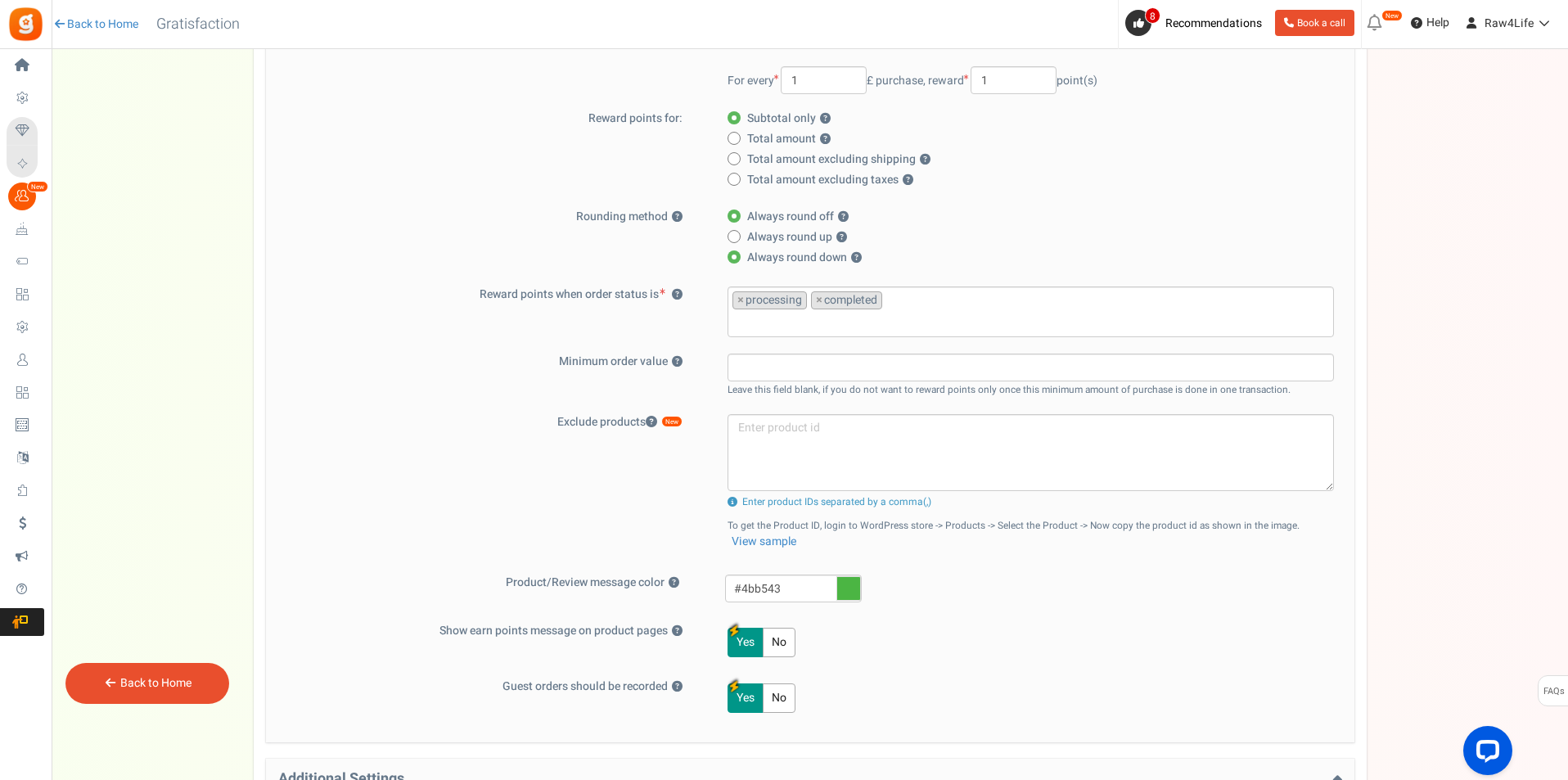
radio input "false"
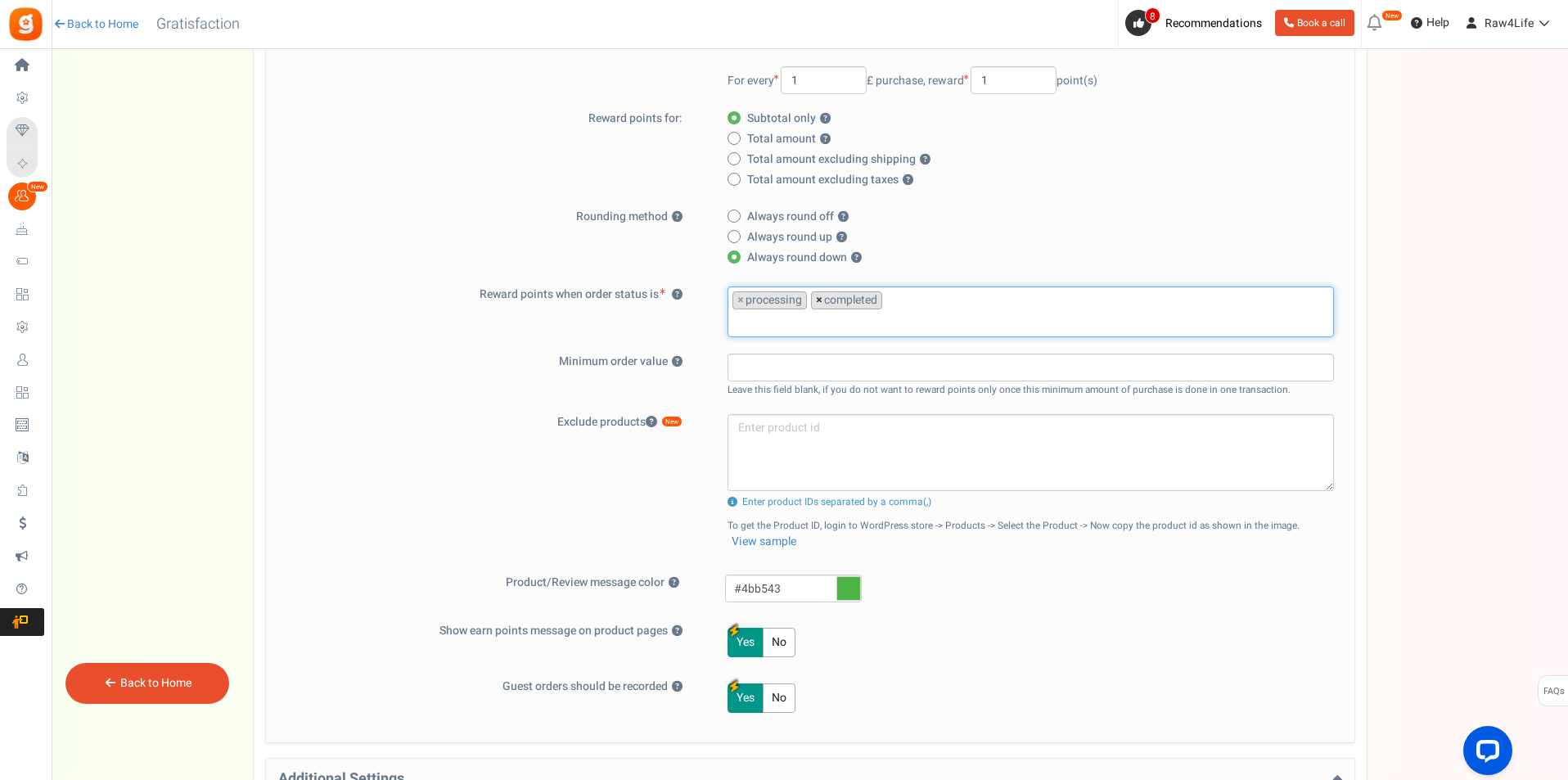
click at [820, 301] on span "×" at bounding box center [818, 300] width 6 height 16
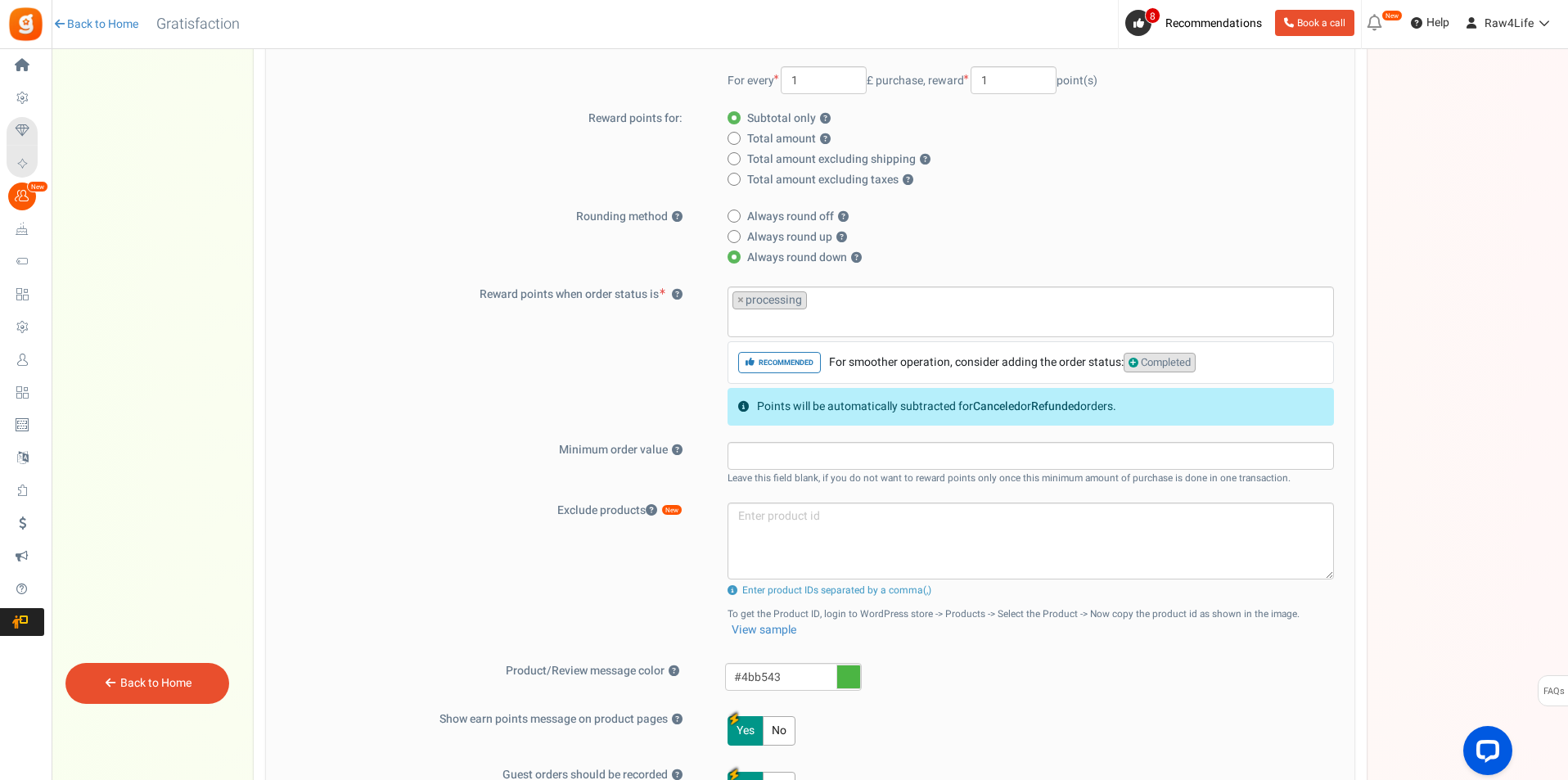
click at [614, 379] on div "Reward points when order status is ? processing completed delivered shipped × p…" at bounding box center [810, 356] width 1064 height 139
click at [1131, 366] on span "Completed" at bounding box center [1159, 363] width 72 height 20
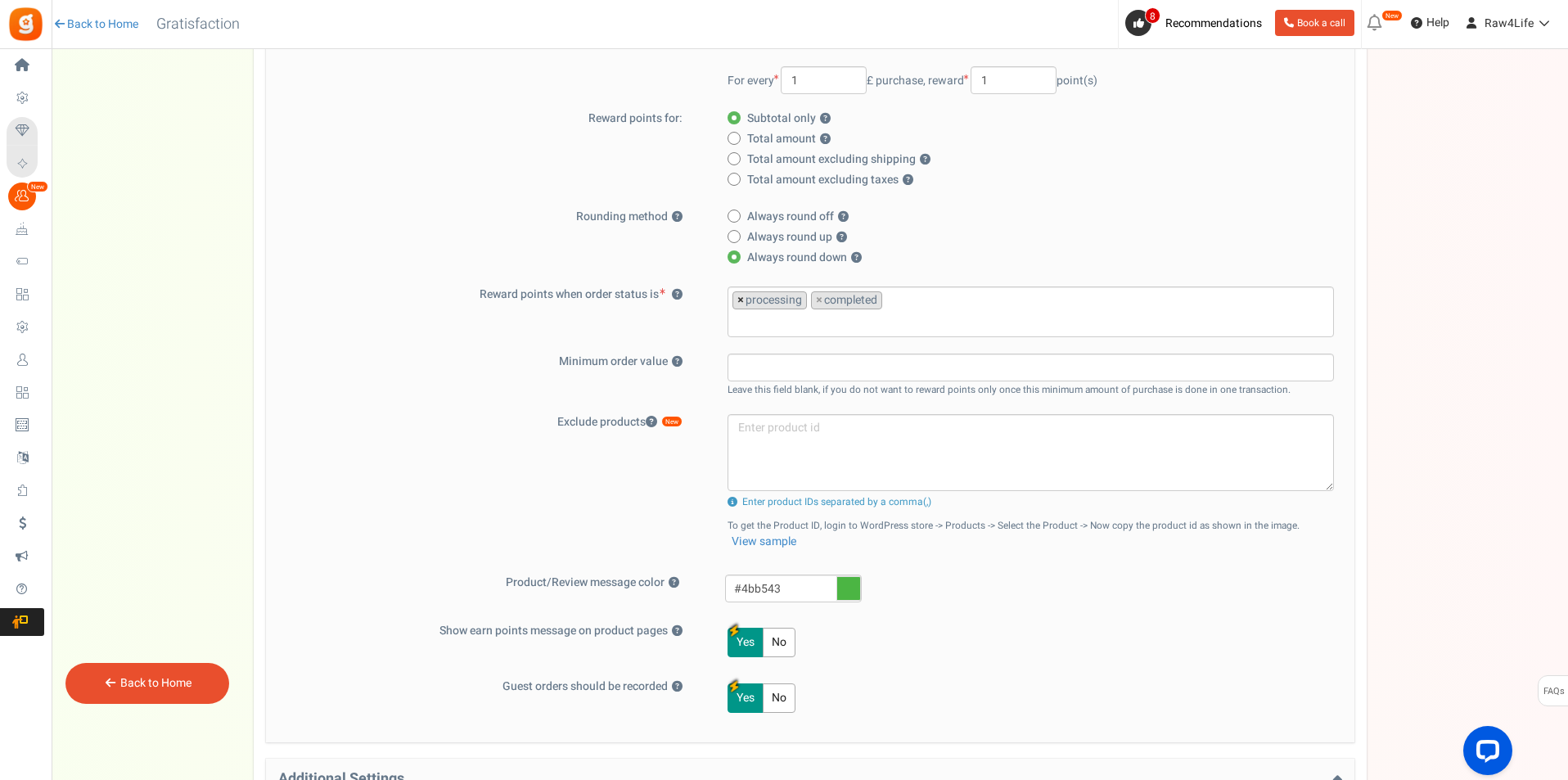
click at [741, 301] on span "×" at bounding box center [741, 300] width 6 height 16
select select "completed"
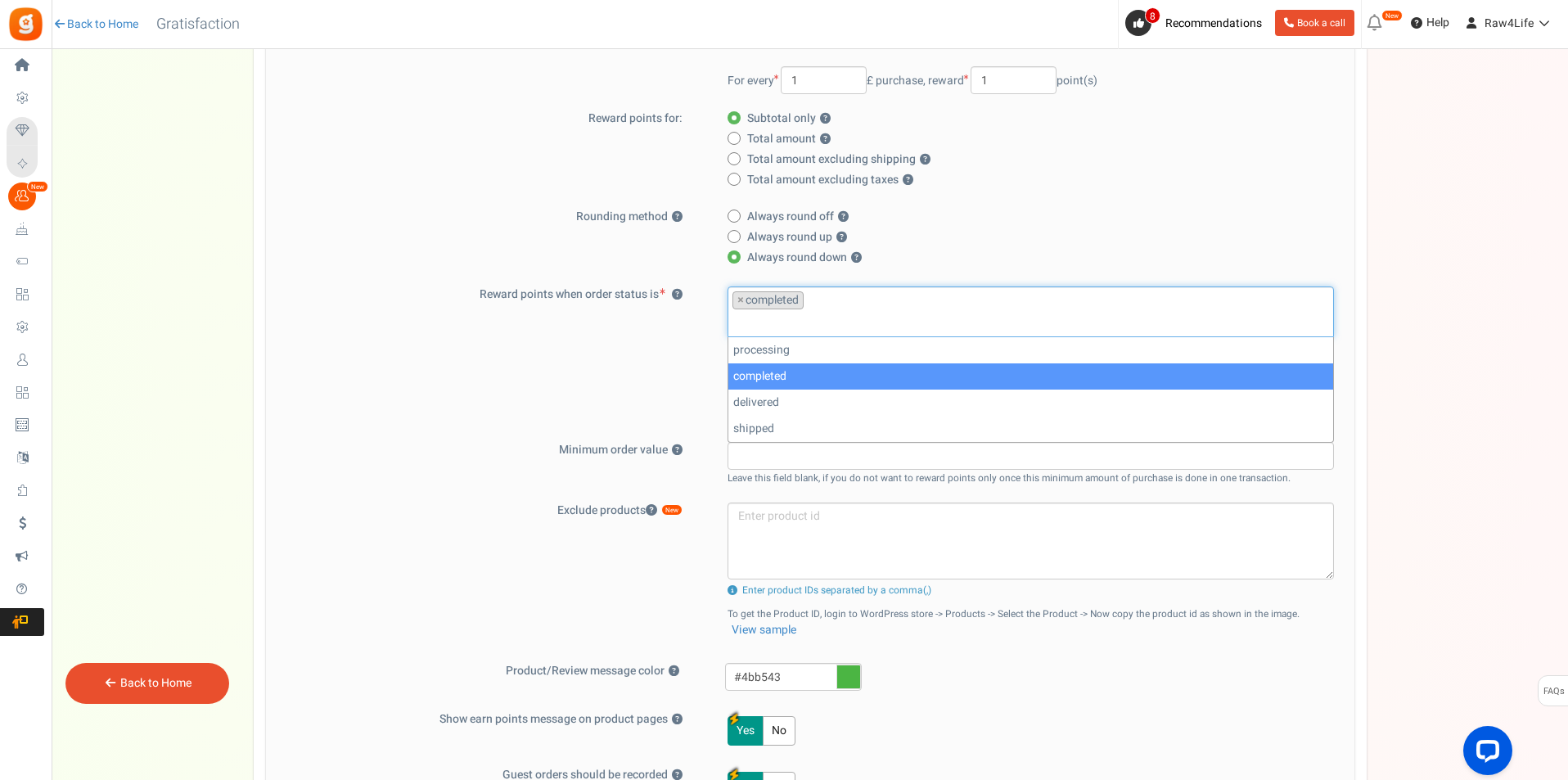
click at [435, 369] on div "Reward points when order status is ? processing completed delivered shipped × c…" at bounding box center [810, 356] width 1064 height 139
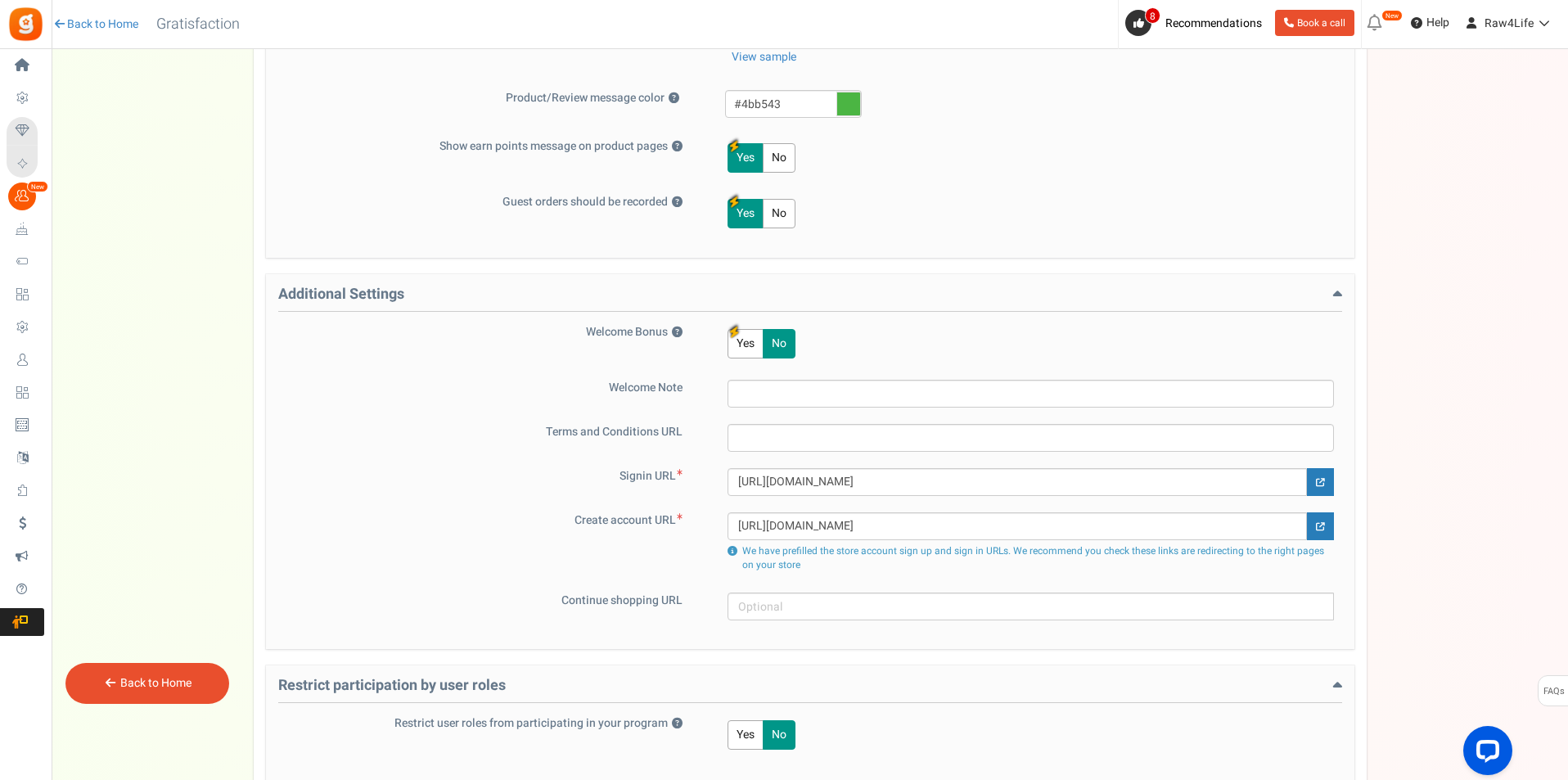
scroll to position [972, 0]
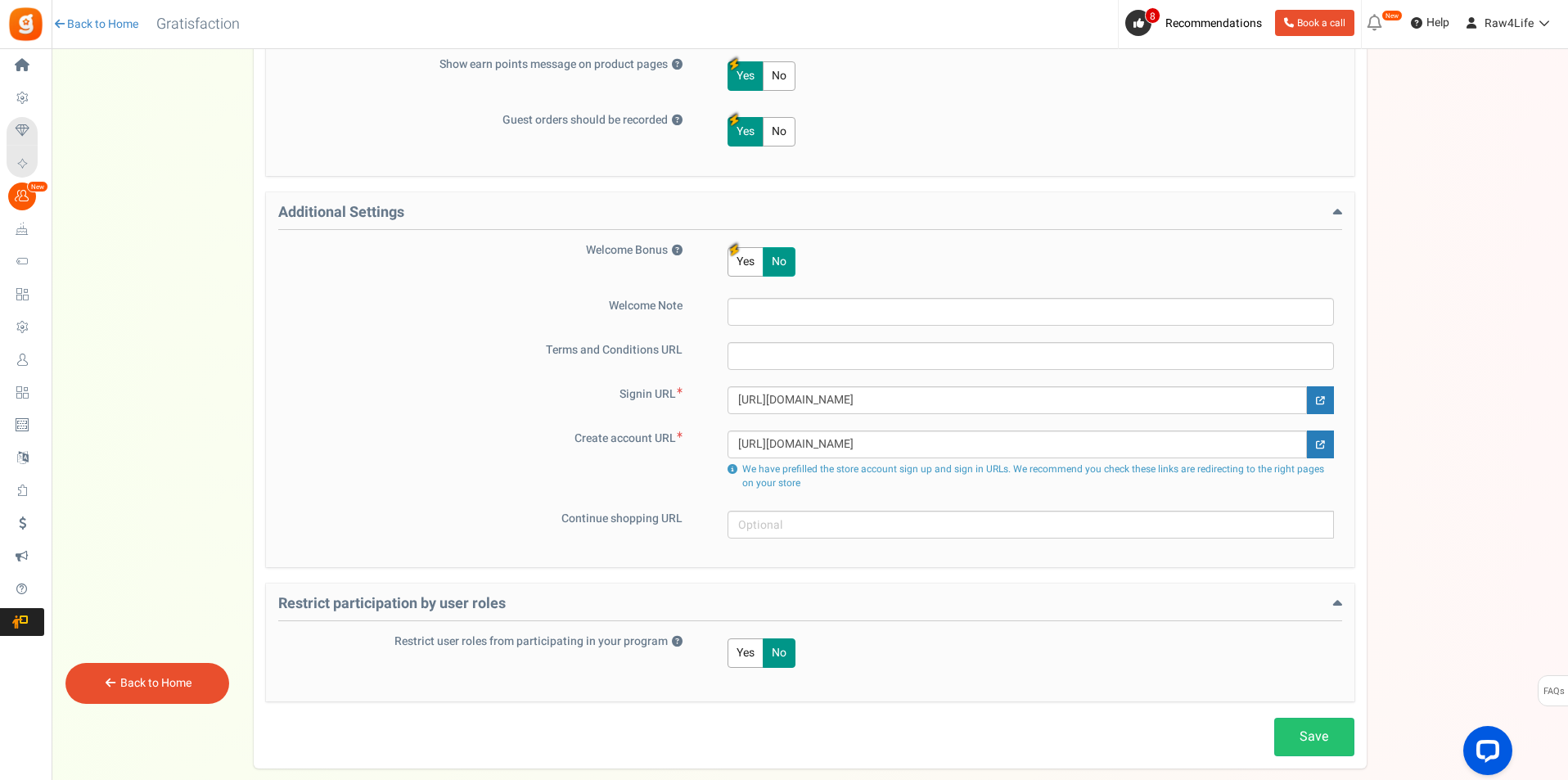
click at [773, 247] on button "No" at bounding box center [779, 262] width 33 height 29
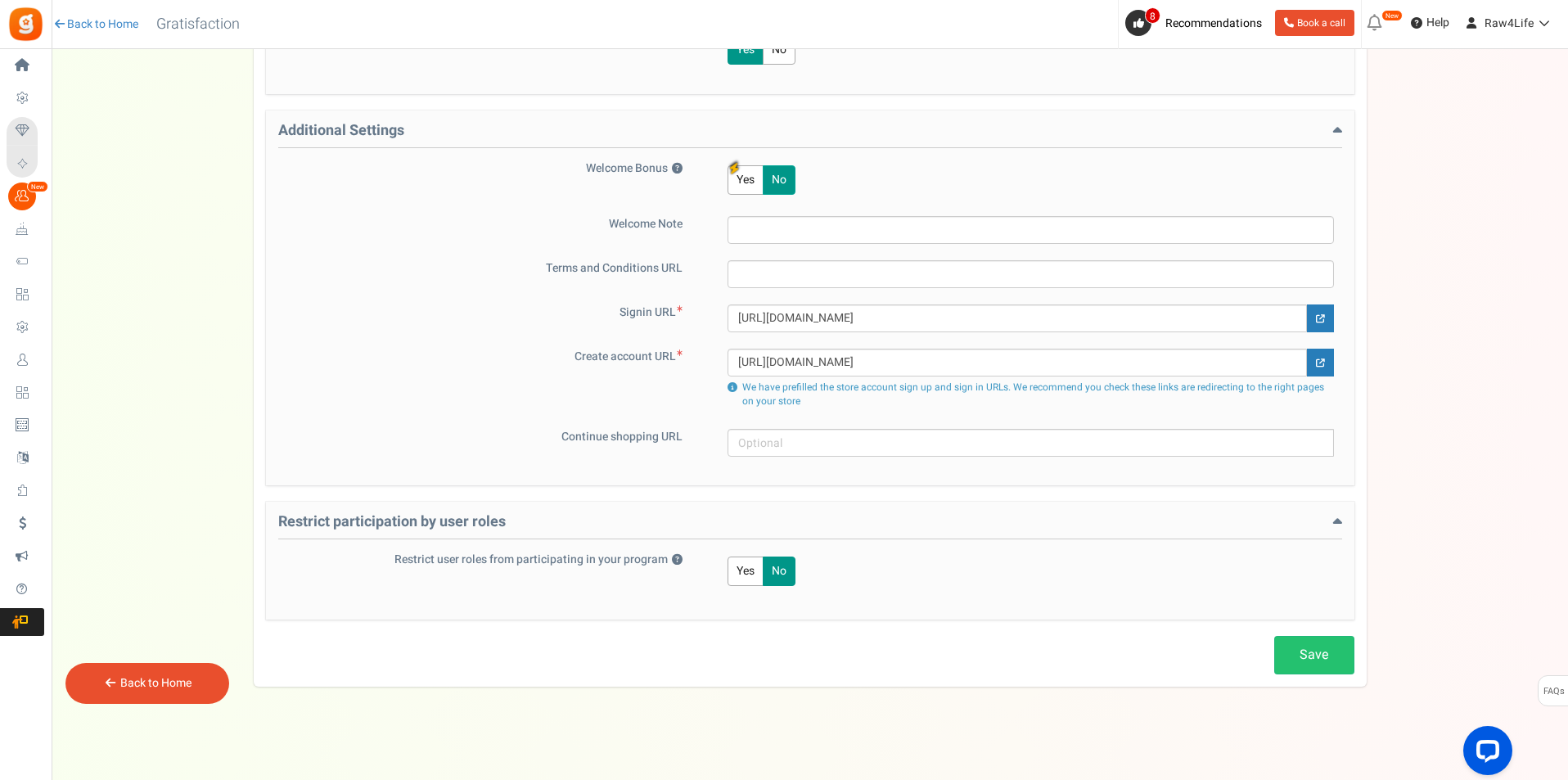
scroll to position [1060, 0]
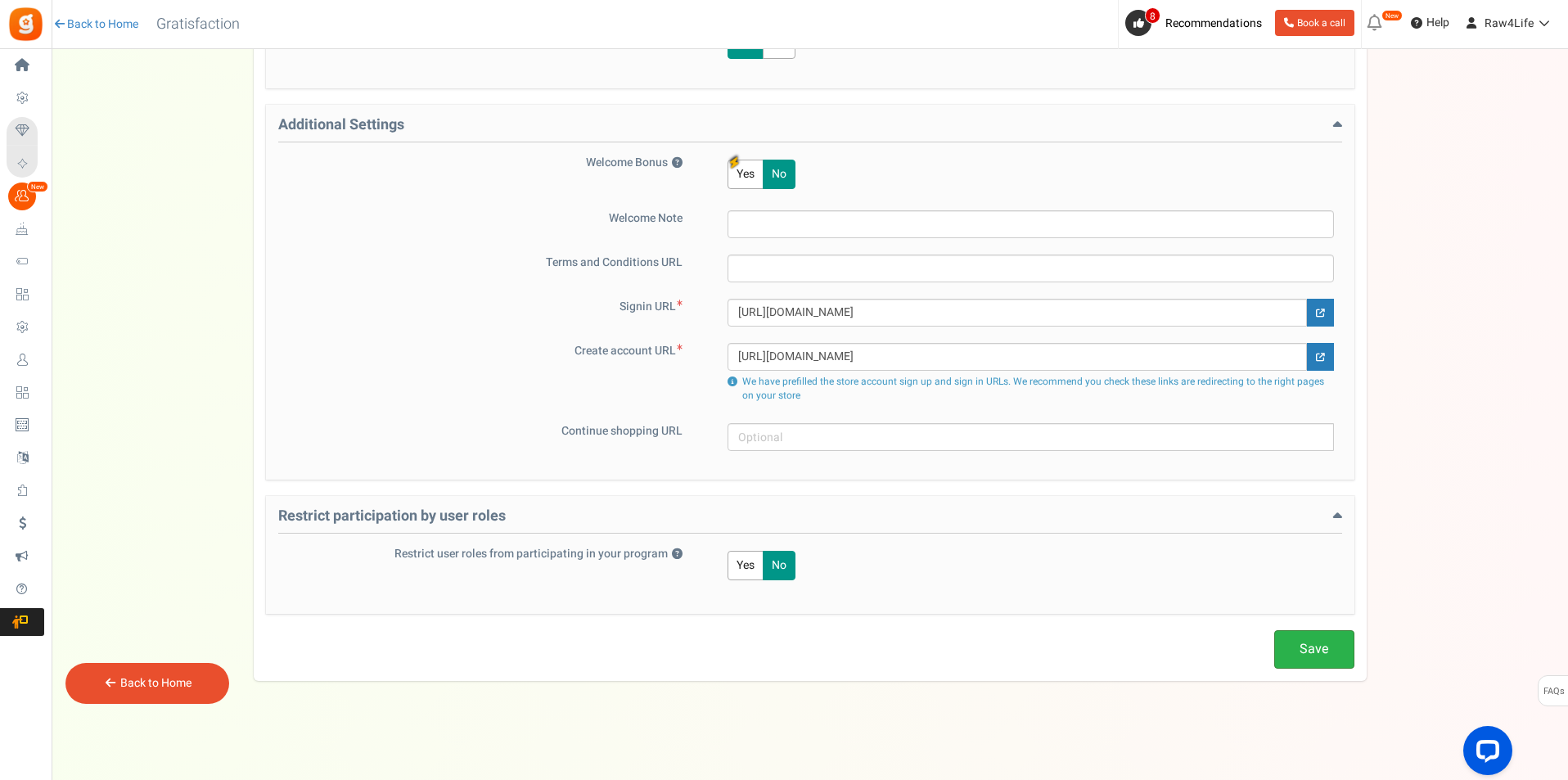
click at [1325, 660] on link "Save" at bounding box center [1314, 649] width 81 height 38
click at [1290, 651] on link "Save" at bounding box center [1314, 649] width 81 height 38
click at [135, 687] on link "Back to Home" at bounding box center [156, 683] width 71 height 17
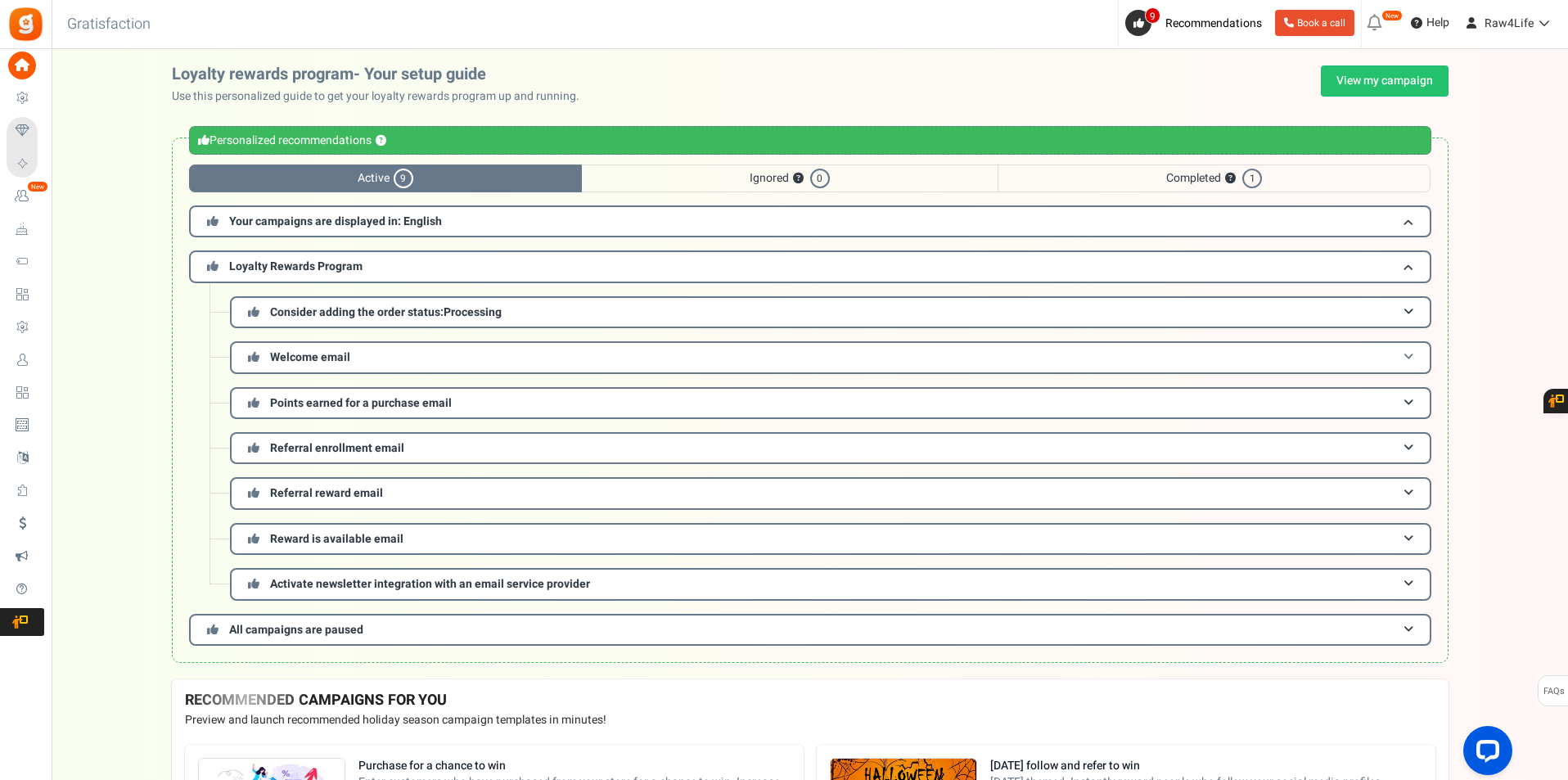
click at [774, 359] on h3 "Welcome email" at bounding box center [830, 357] width 1201 height 32
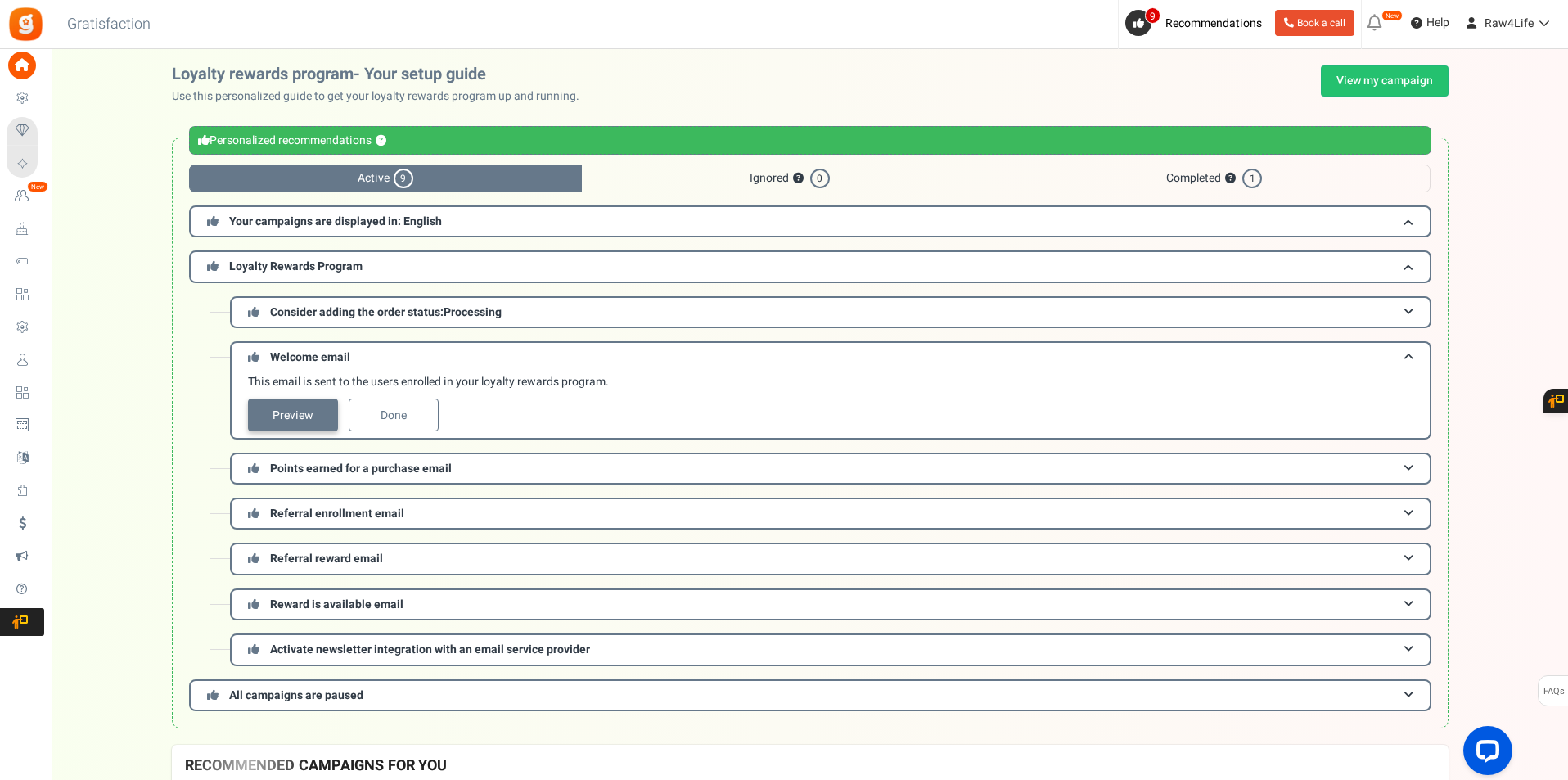
click at [262, 406] on link "Preview" at bounding box center [293, 415] width 90 height 33
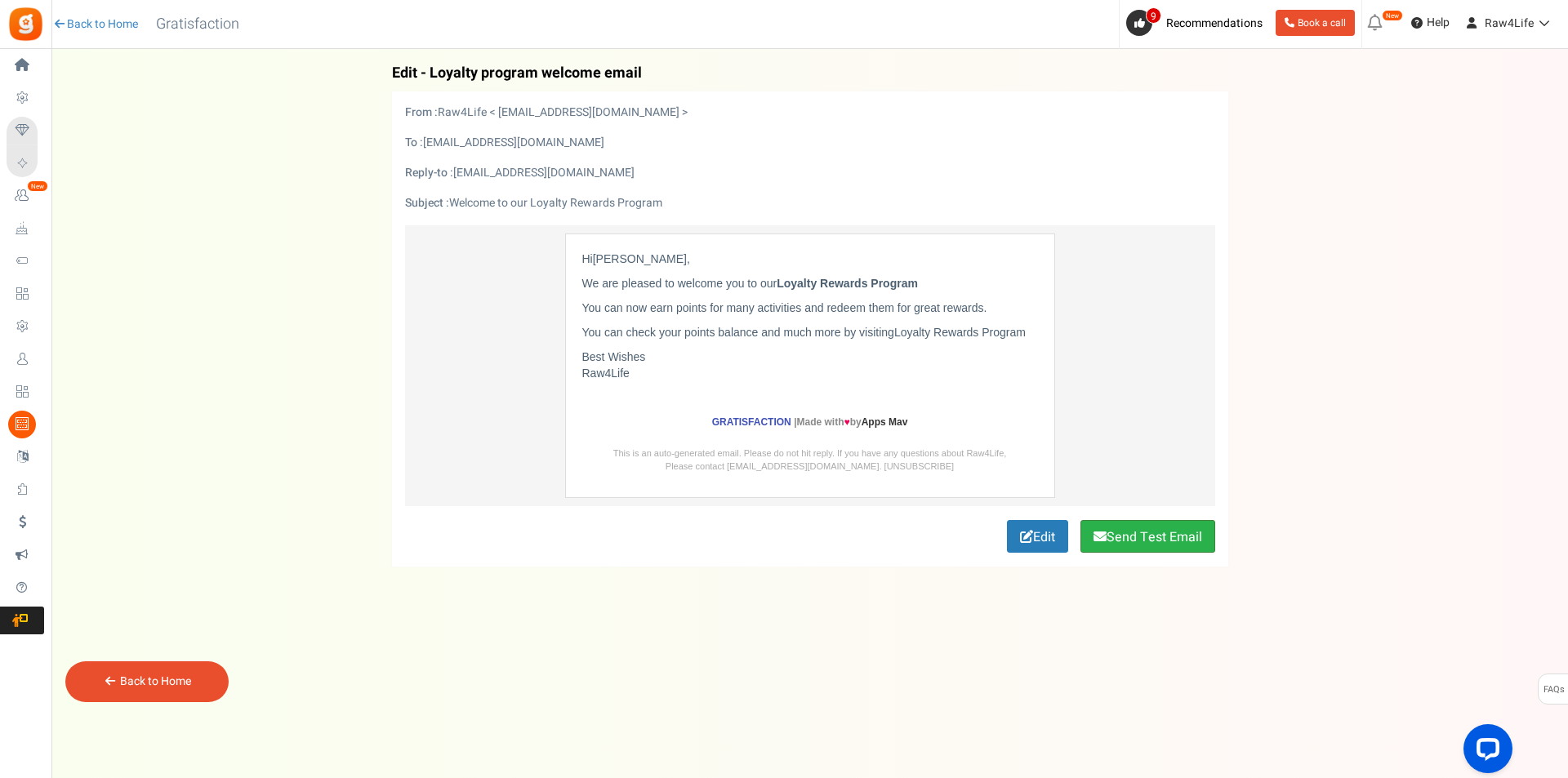
click at [1152, 534] on button "Send Test Email" at bounding box center [1148, 536] width 135 height 33
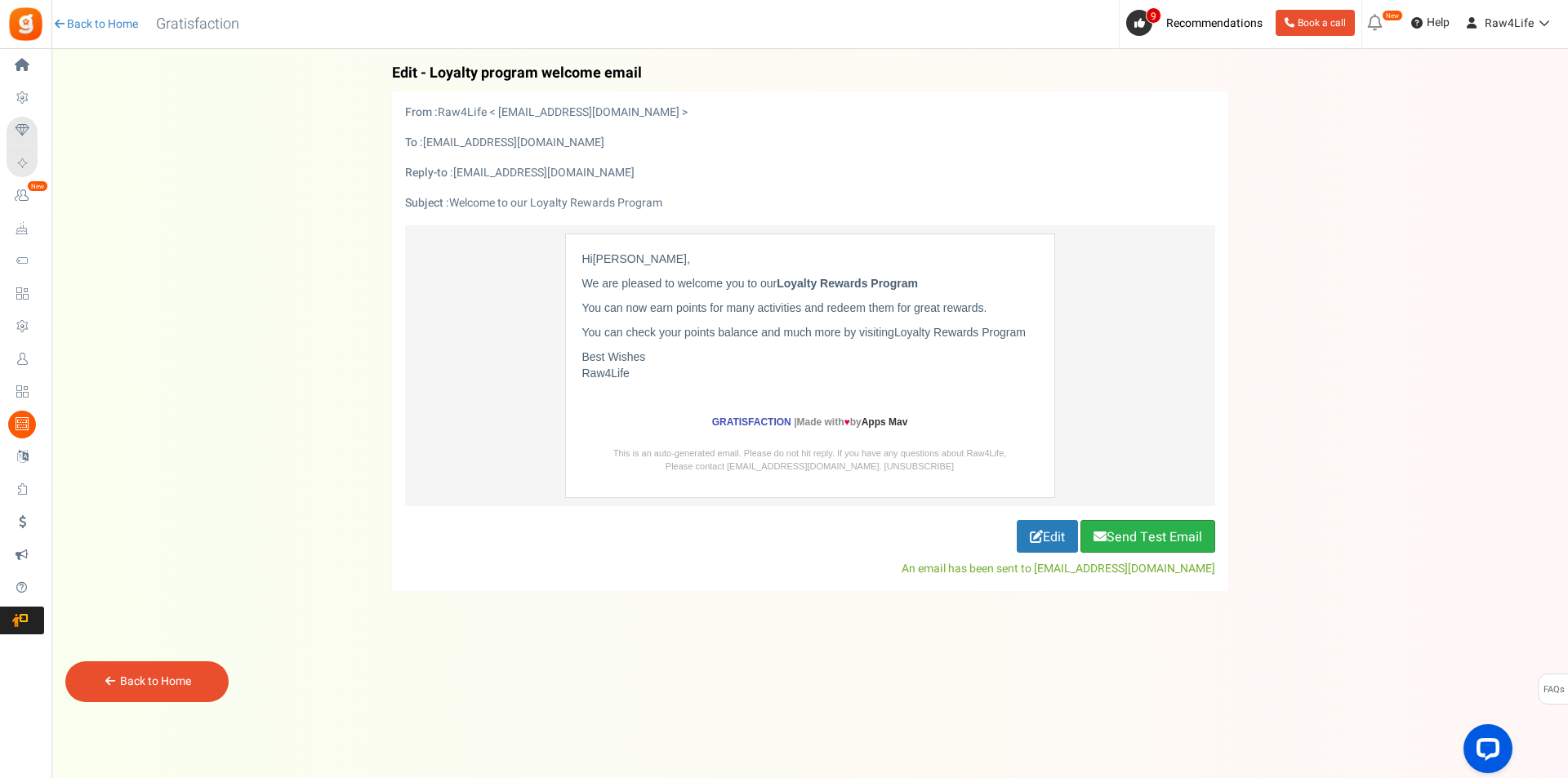
click at [1161, 543] on button "Send Test Email" at bounding box center [1148, 536] width 135 height 33
click at [196, 688] on div "Back to Home" at bounding box center [147, 681] width 163 height 41
click at [143, 681] on link "Back to Home" at bounding box center [155, 681] width 71 height 17
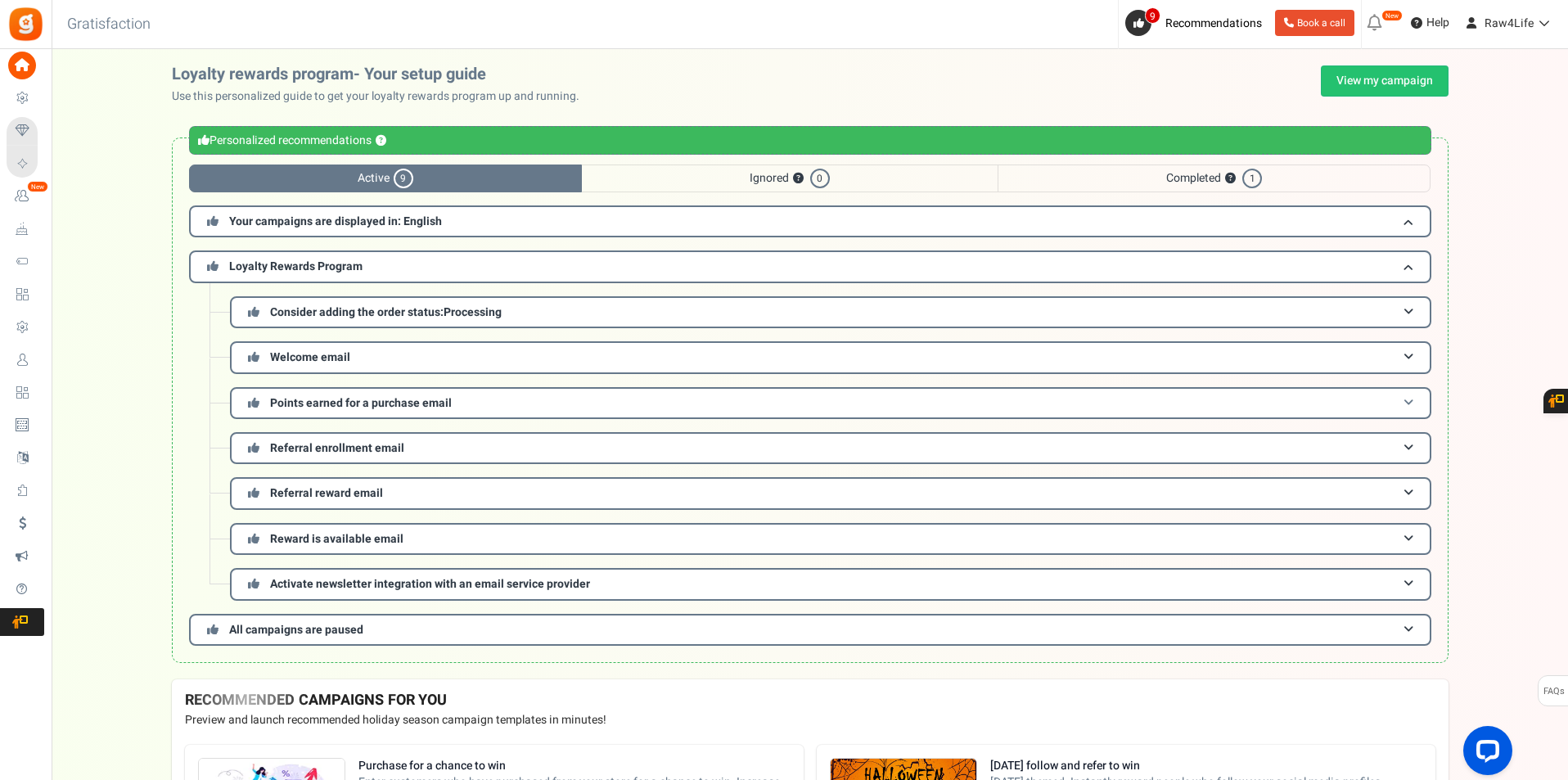
click at [406, 403] on span "Points earned for a purchase email" at bounding box center [361, 403] width 181 height 17
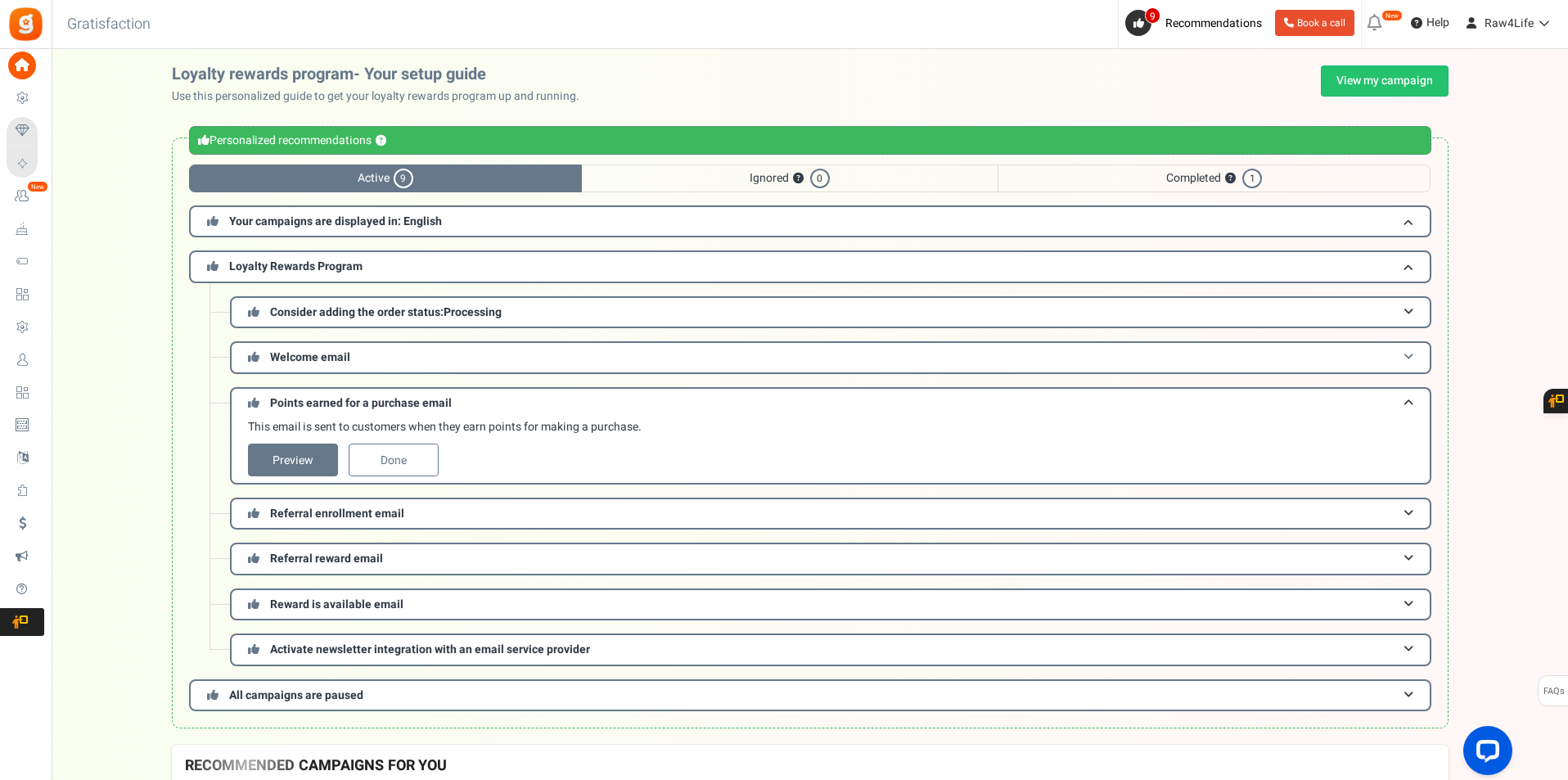
click at [349, 355] on span "Welcome email" at bounding box center [310, 357] width 81 height 17
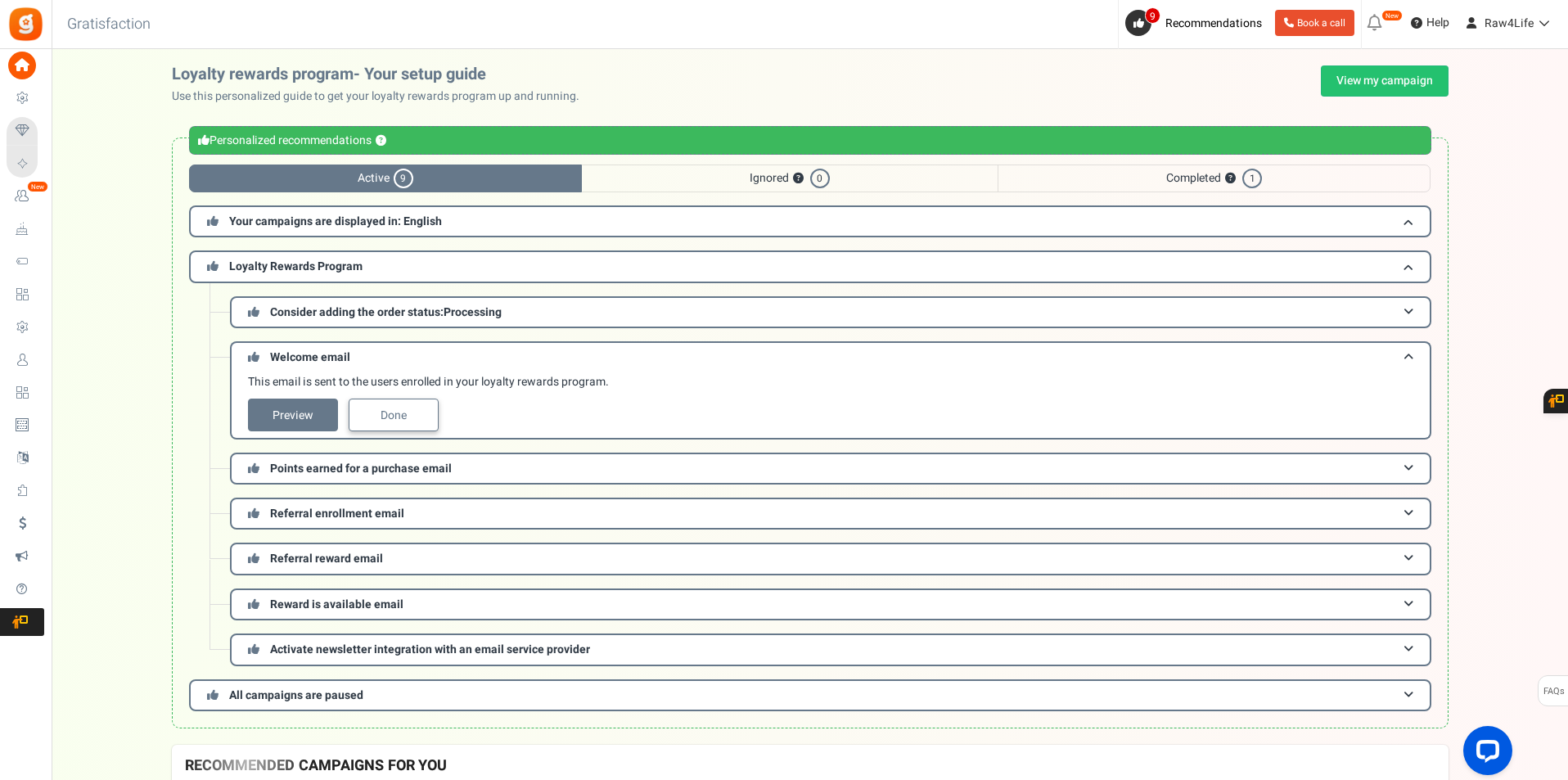
click at [395, 421] on link "Done" at bounding box center [394, 415] width 90 height 33
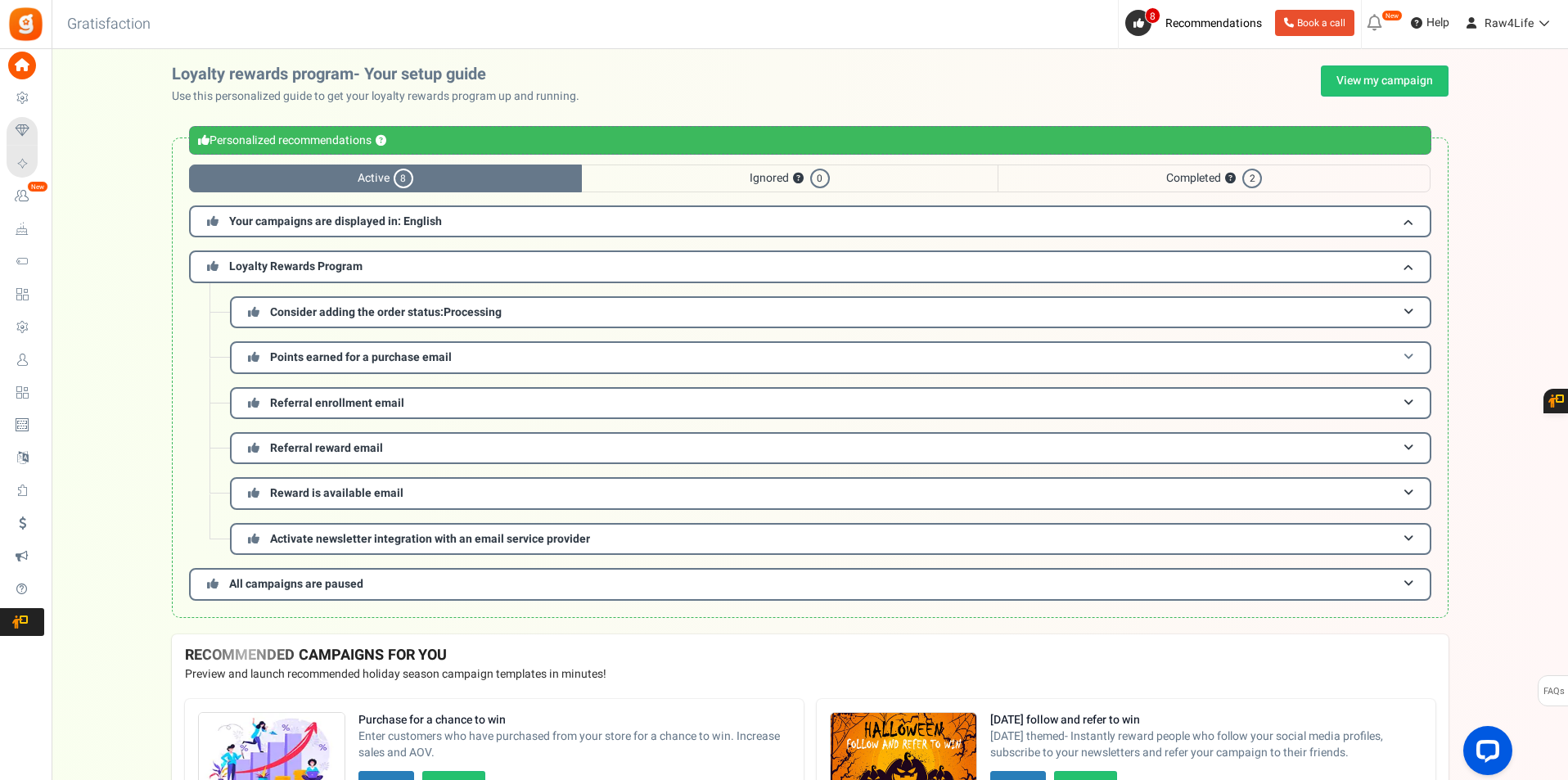
click at [395, 360] on span "Points earned for a purchase email" at bounding box center [361, 357] width 181 height 17
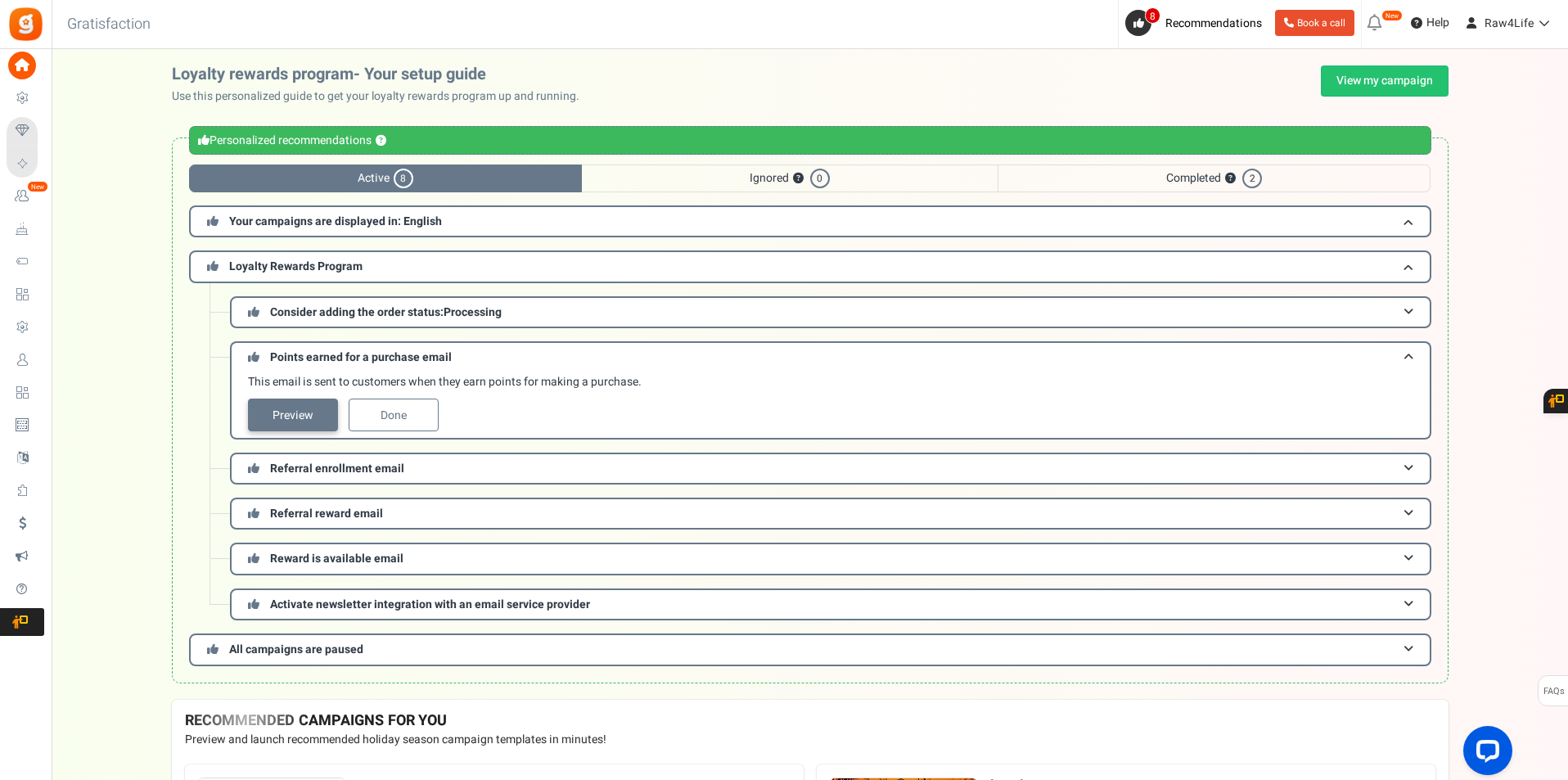
click at [294, 407] on link "Preview" at bounding box center [293, 415] width 90 height 33
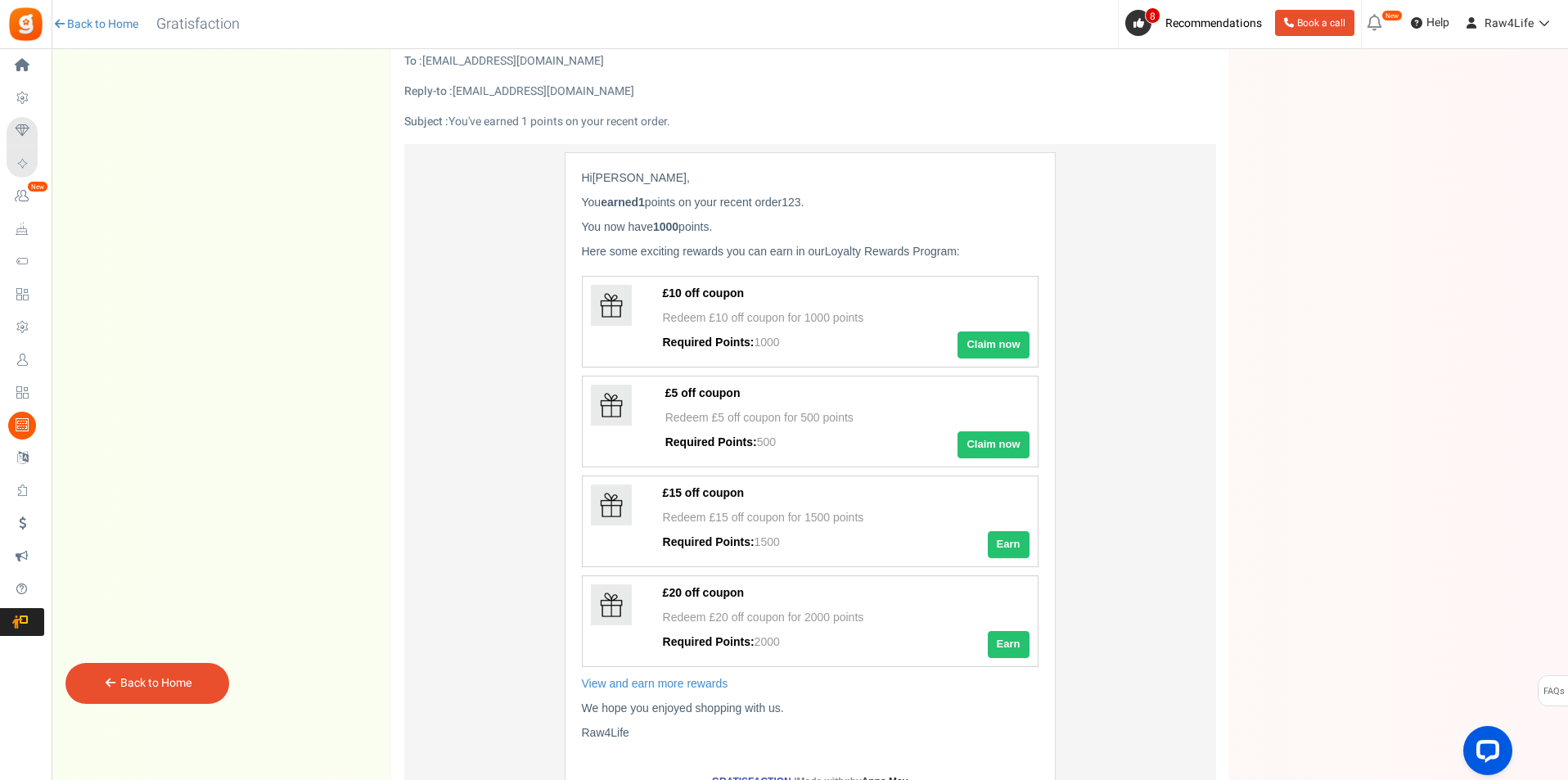
scroll to position [164, 0]
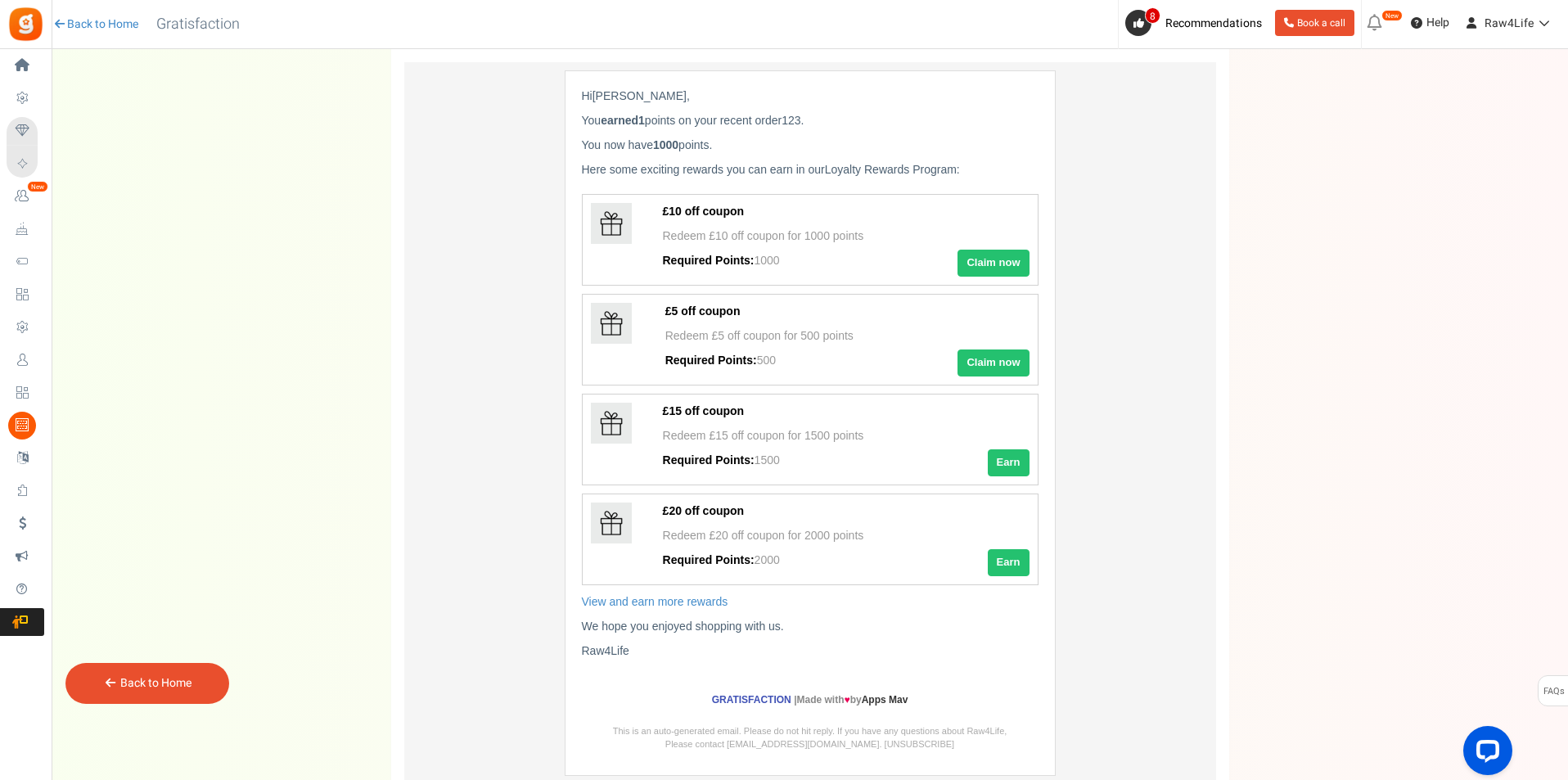
click at [166, 688] on link "Back to Home" at bounding box center [156, 683] width 71 height 17
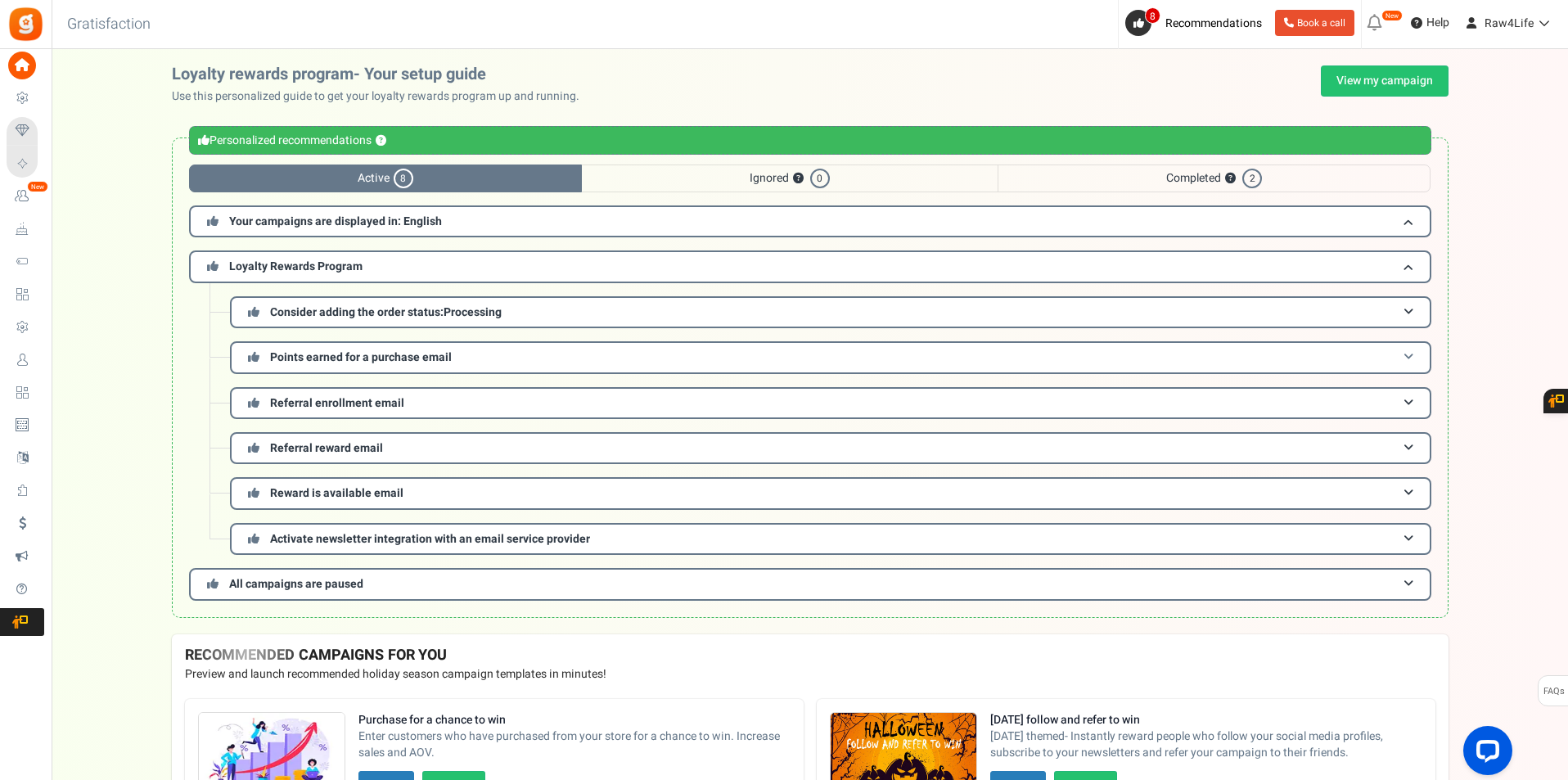
click at [438, 356] on span "Points earned for a purchase email" at bounding box center [361, 357] width 181 height 17
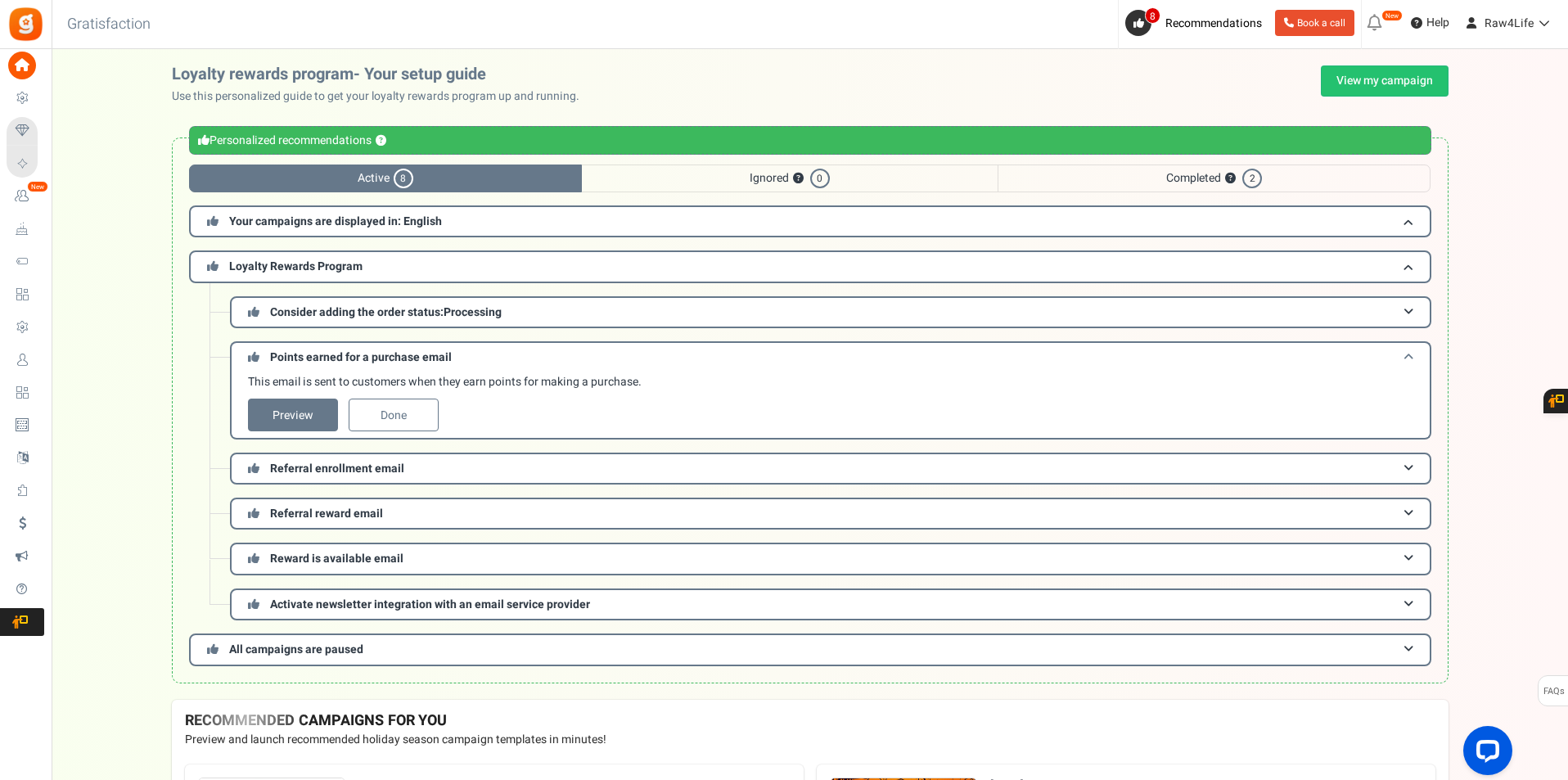
click at [438, 356] on span "Points earned for a purchase email" at bounding box center [361, 357] width 181 height 17
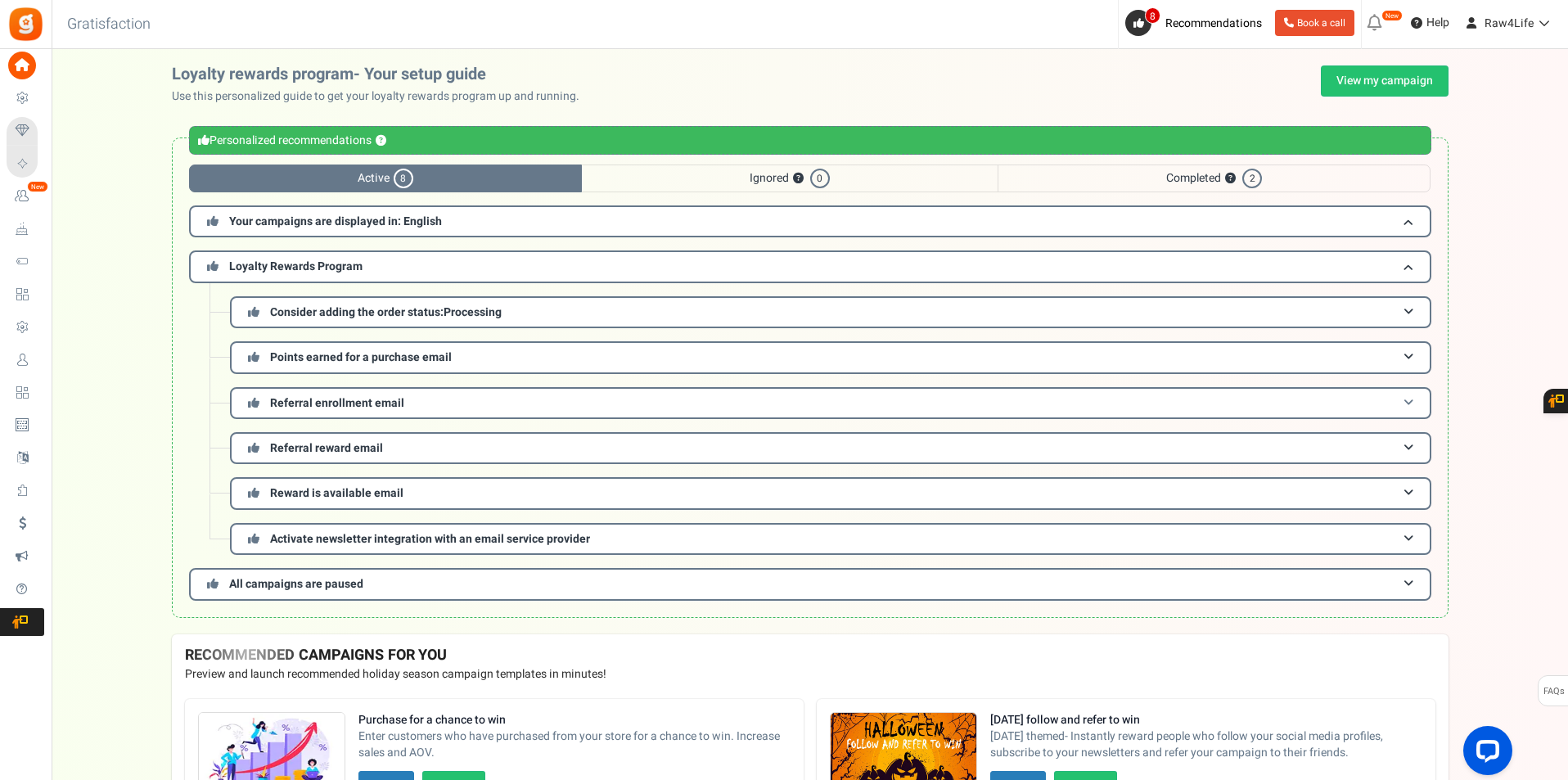
click at [385, 403] on span "Referral enrollment email" at bounding box center [337, 403] width 135 height 17
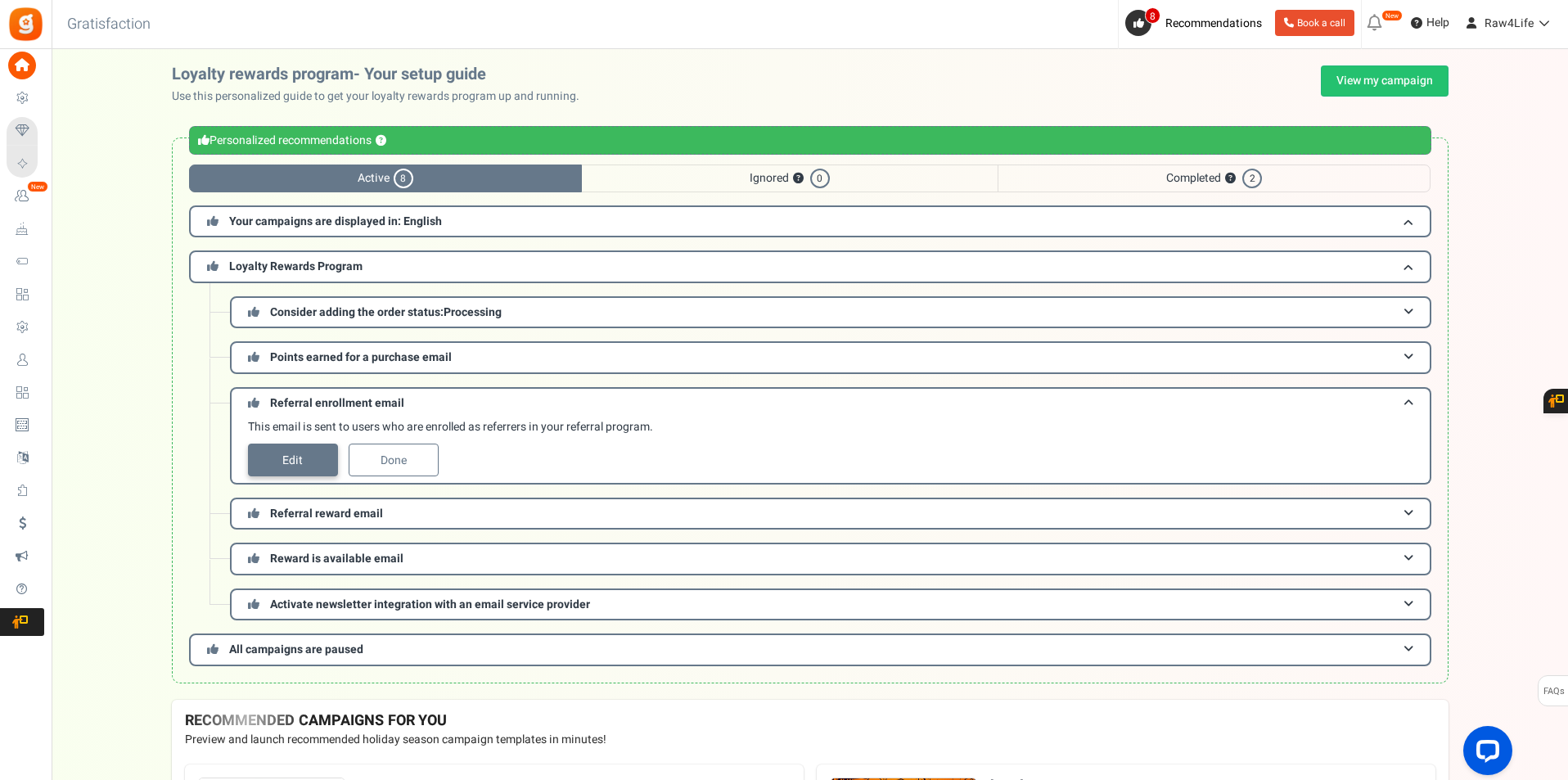
click at [322, 459] on link "Edit" at bounding box center [293, 460] width 90 height 33
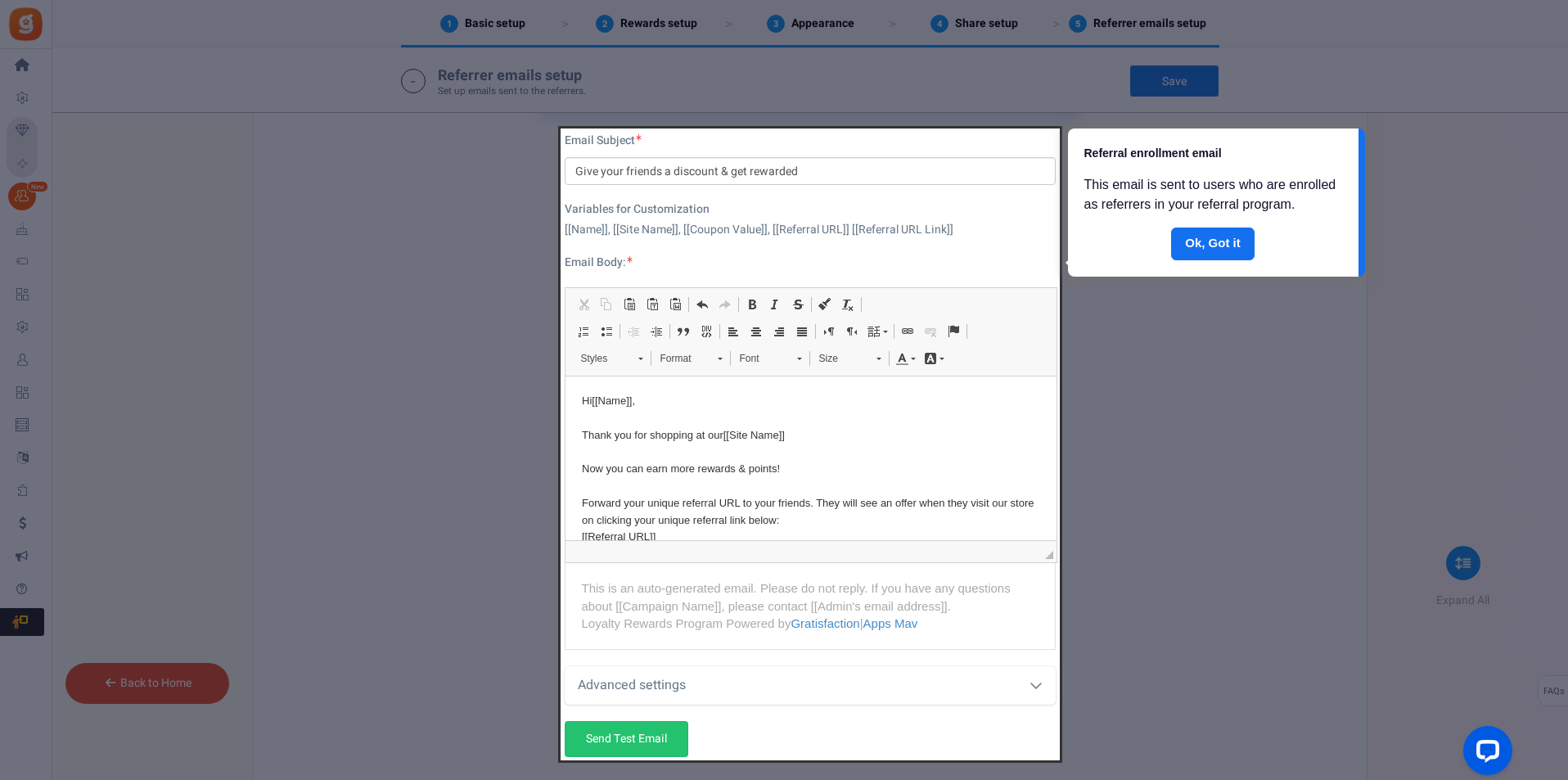
scroll to position [768, 0]
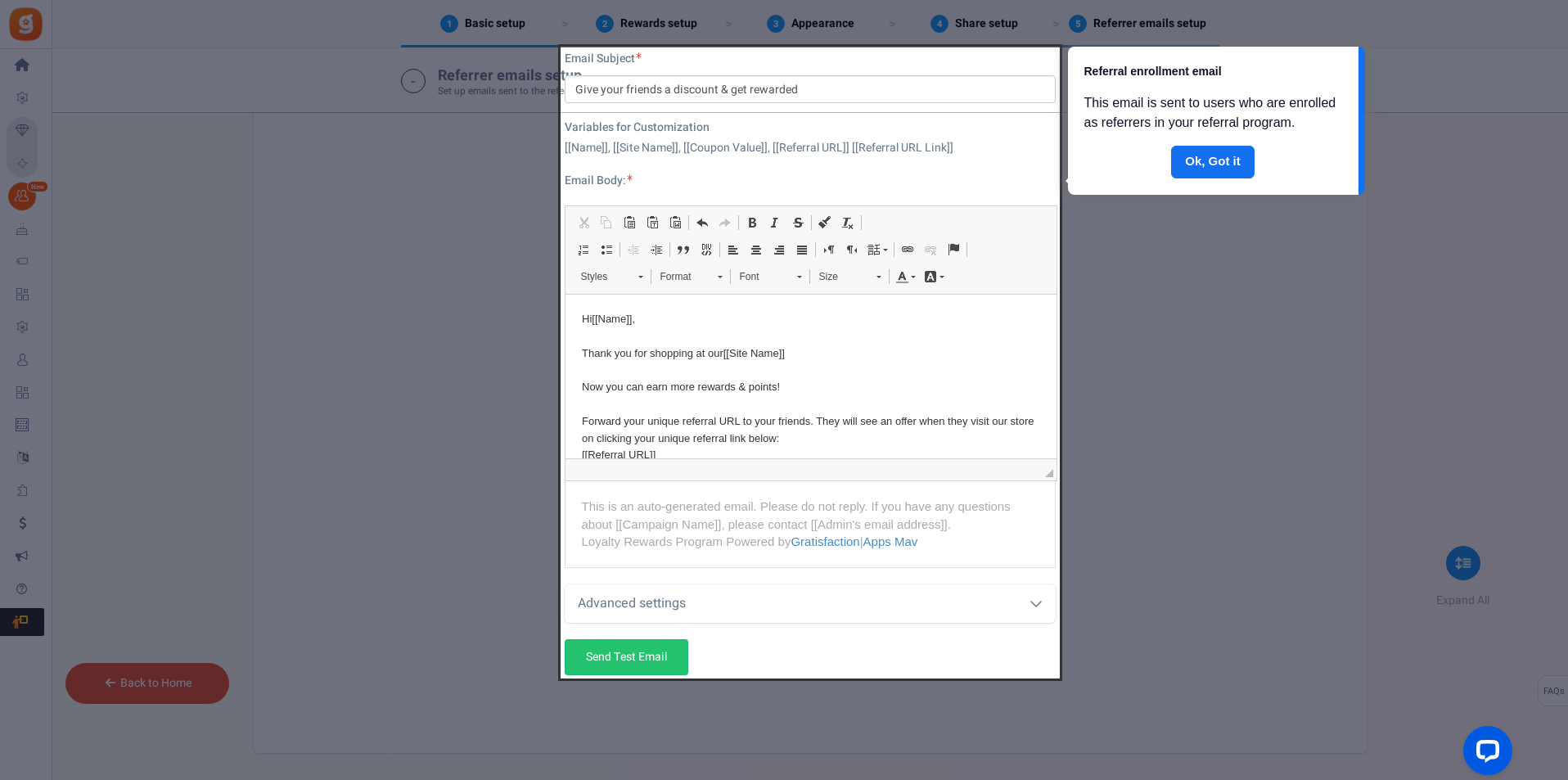
click at [1046, 451] on div at bounding box center [809, 363] width 499 height 632
click at [1048, 451] on div at bounding box center [809, 363] width 499 height 632
click at [1050, 451] on div at bounding box center [809, 363] width 499 height 632
click at [1059, 385] on div at bounding box center [809, 363] width 499 height 632
click at [1047, 447] on div at bounding box center [809, 363] width 499 height 632
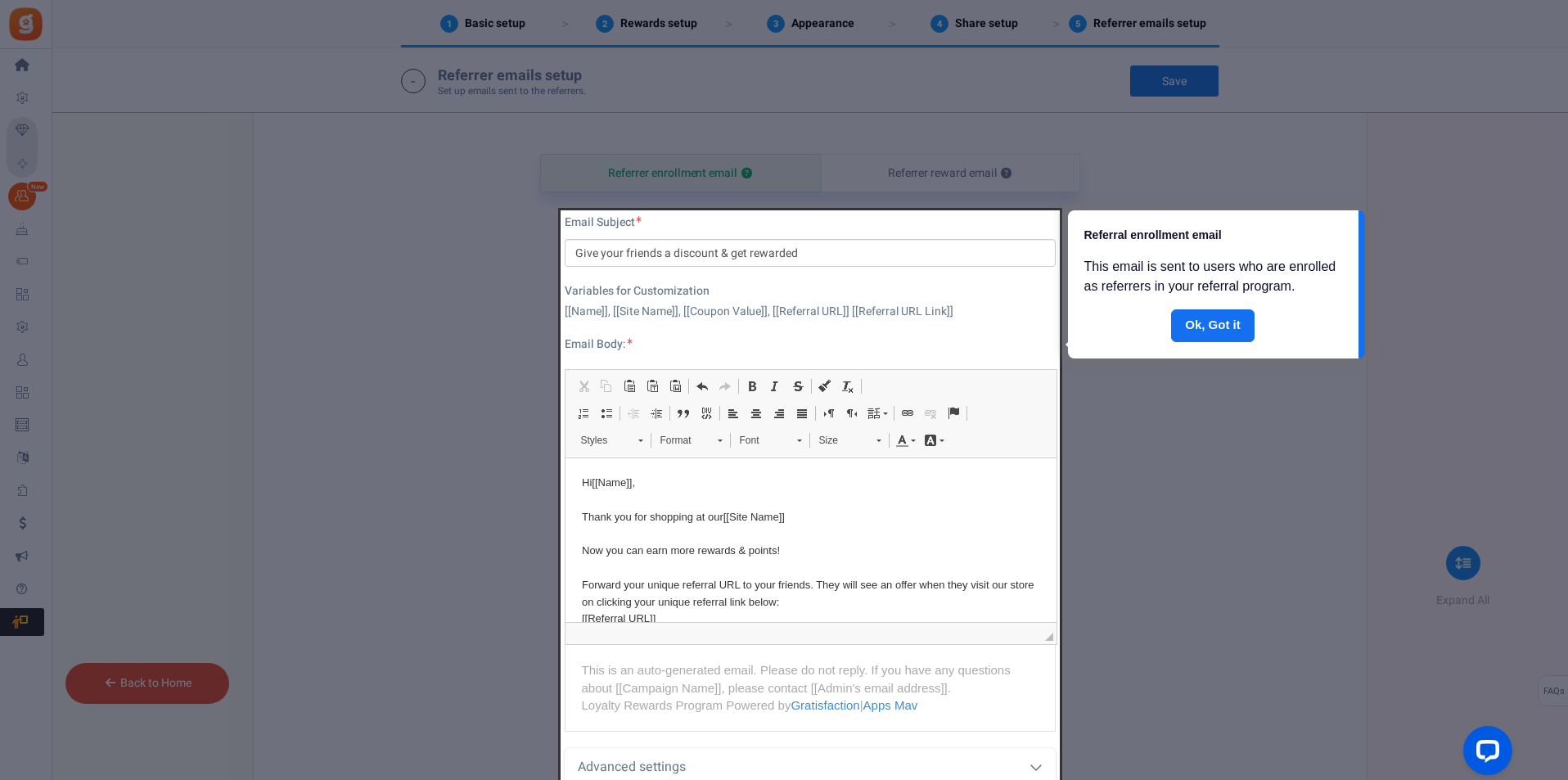
scroll to position [686, 0]
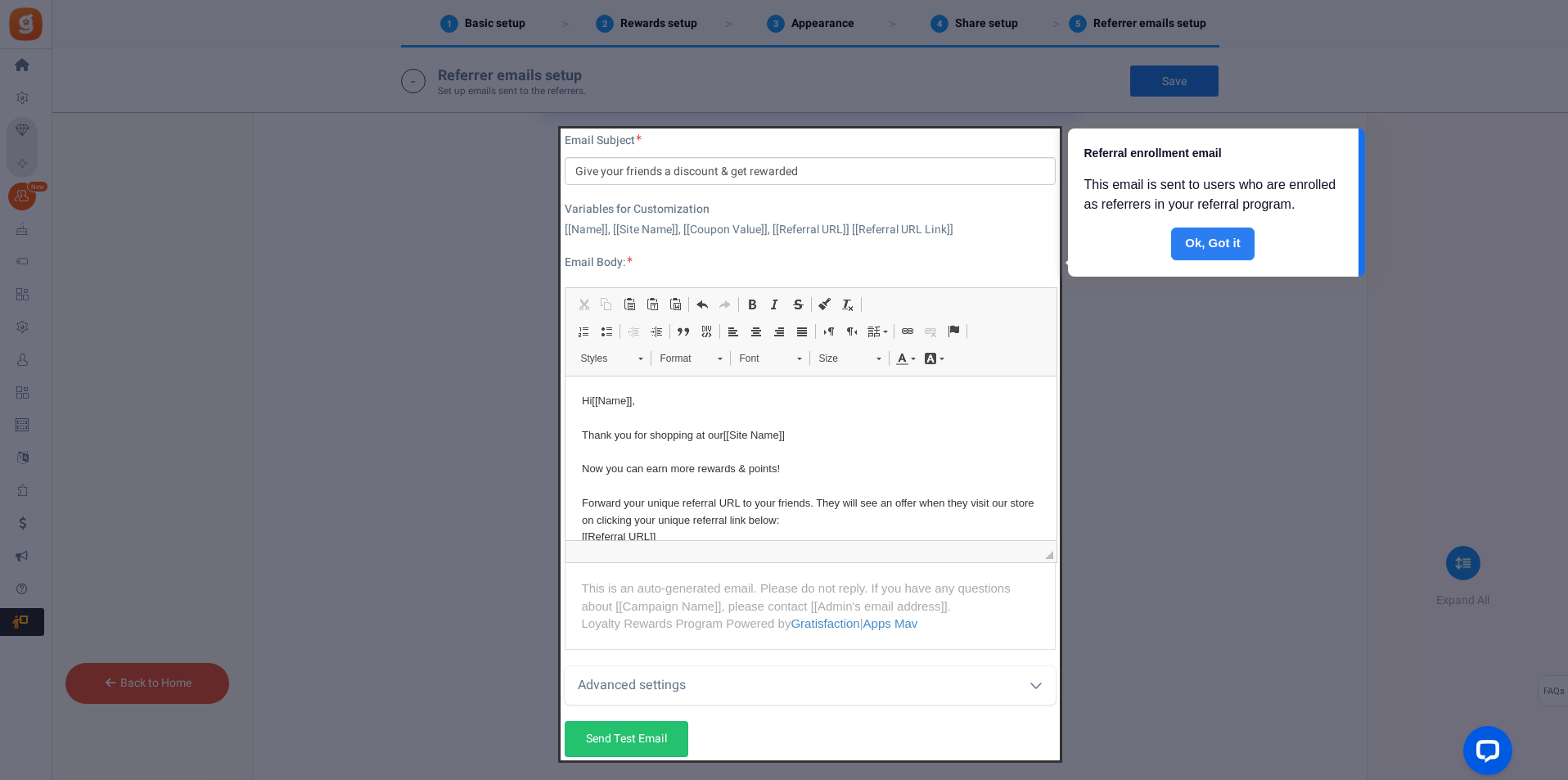
click at [1200, 244] on link "Done" at bounding box center [1212, 244] width 83 height 33
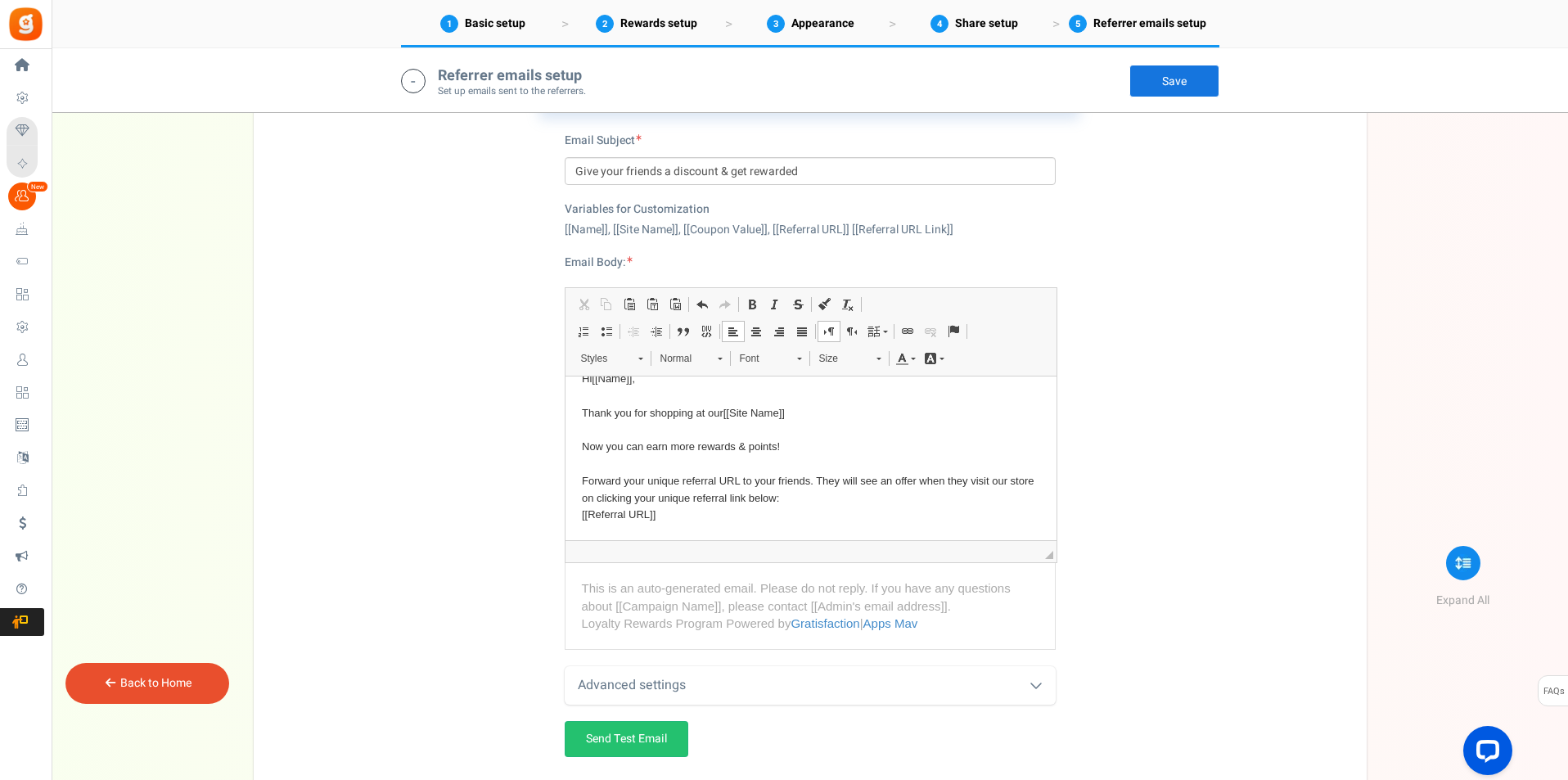
scroll to position [0, 0]
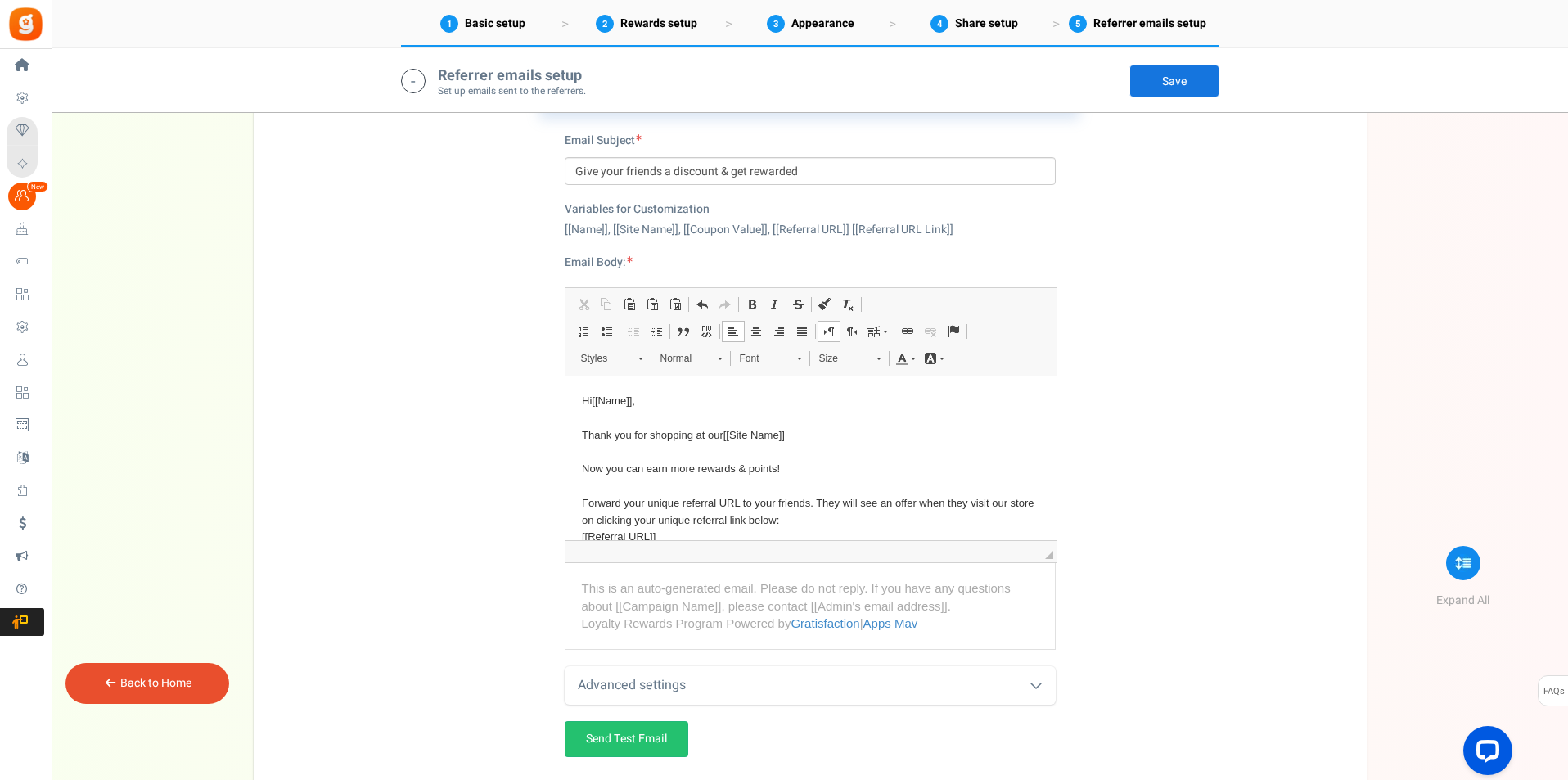
click at [720, 433] on p "Hi [[Name]] , Thank you for shopping at our [[Site Name]] Now you can earn more…" at bounding box center [810, 478] width 459 height 170
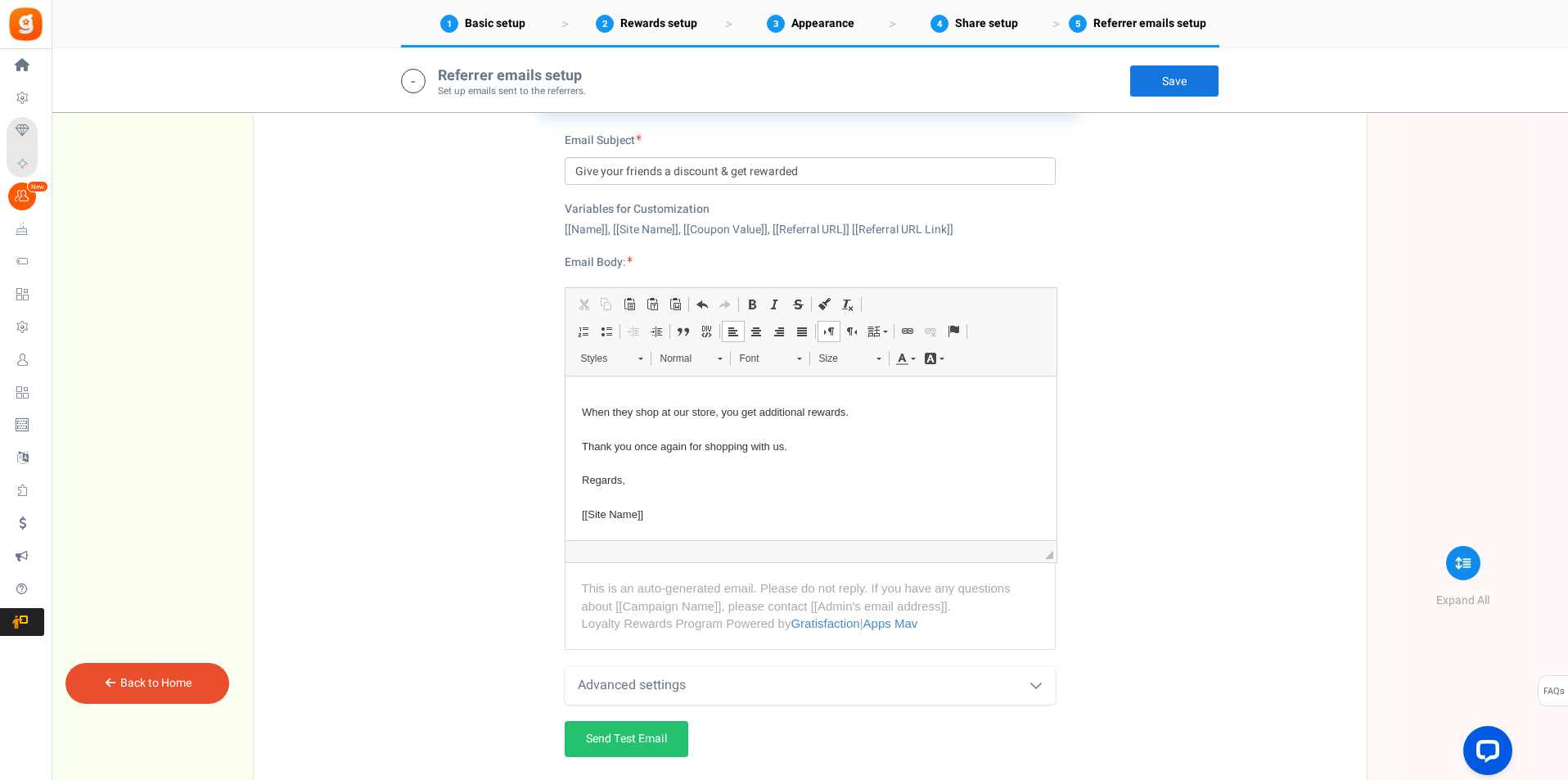
scroll to position [840, 0]
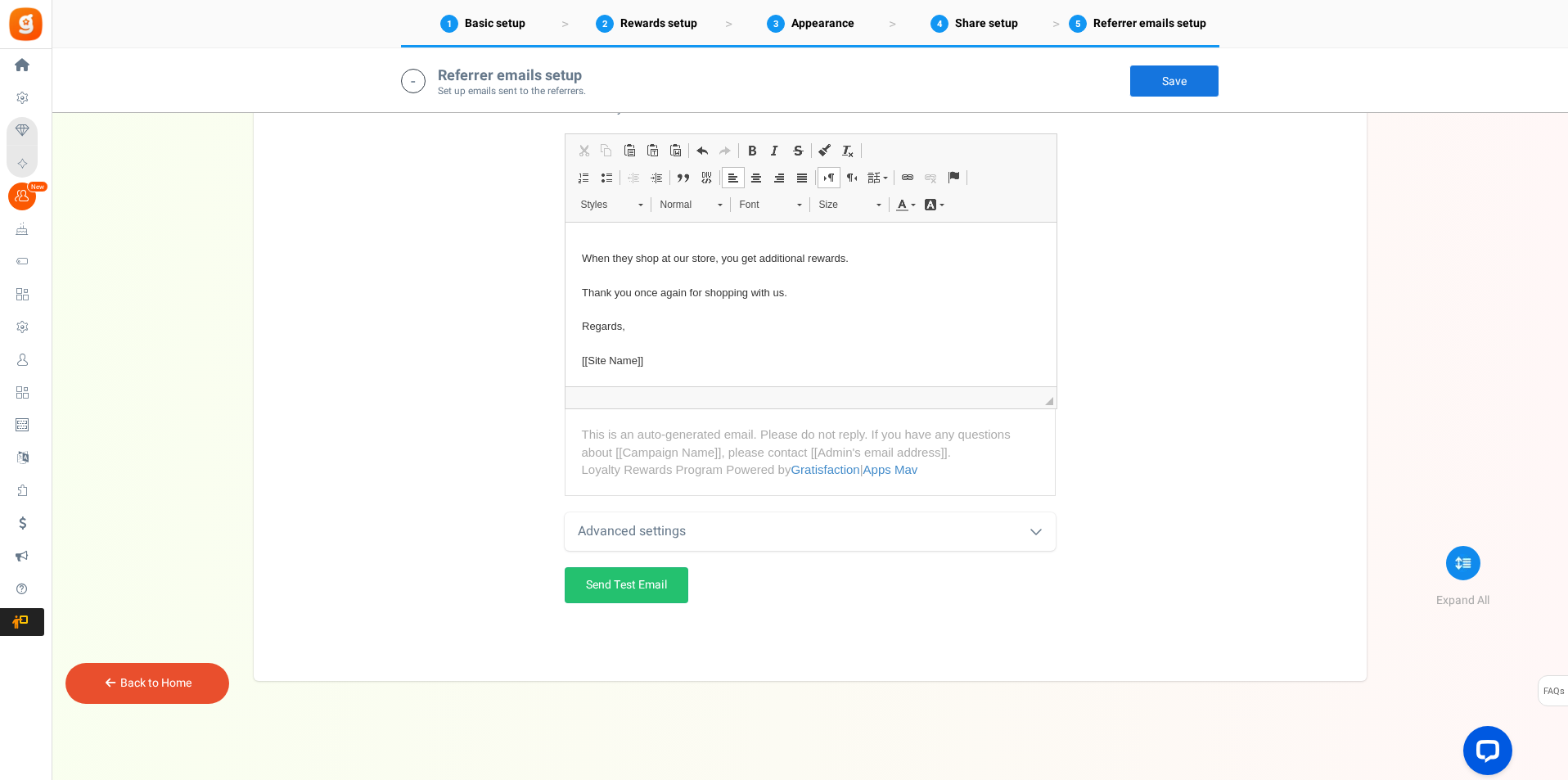
click at [1036, 536] on icon at bounding box center [1036, 531] width 13 height 13
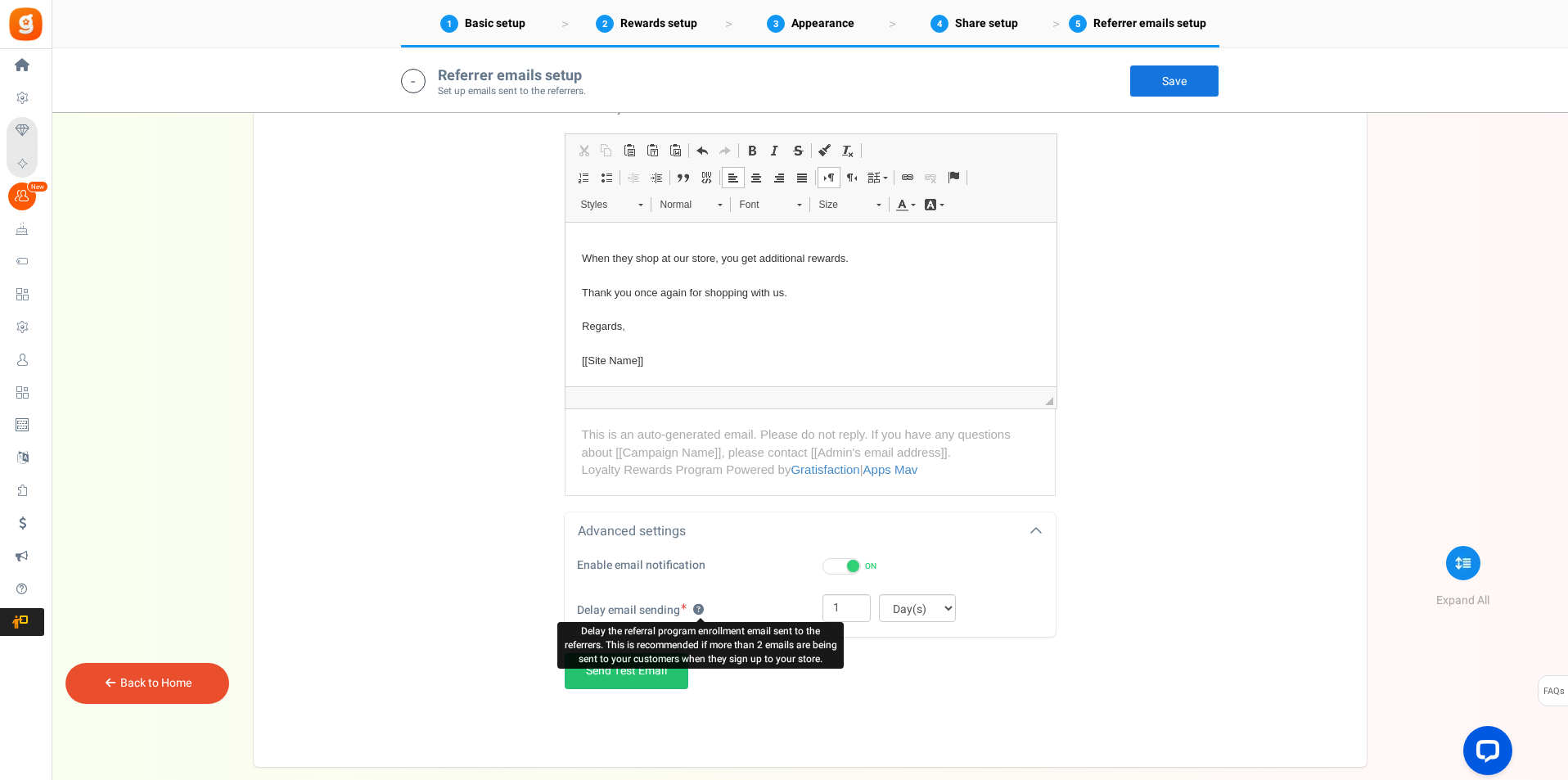
click at [702, 606] on button "?" at bounding box center [698, 611] width 11 height 11
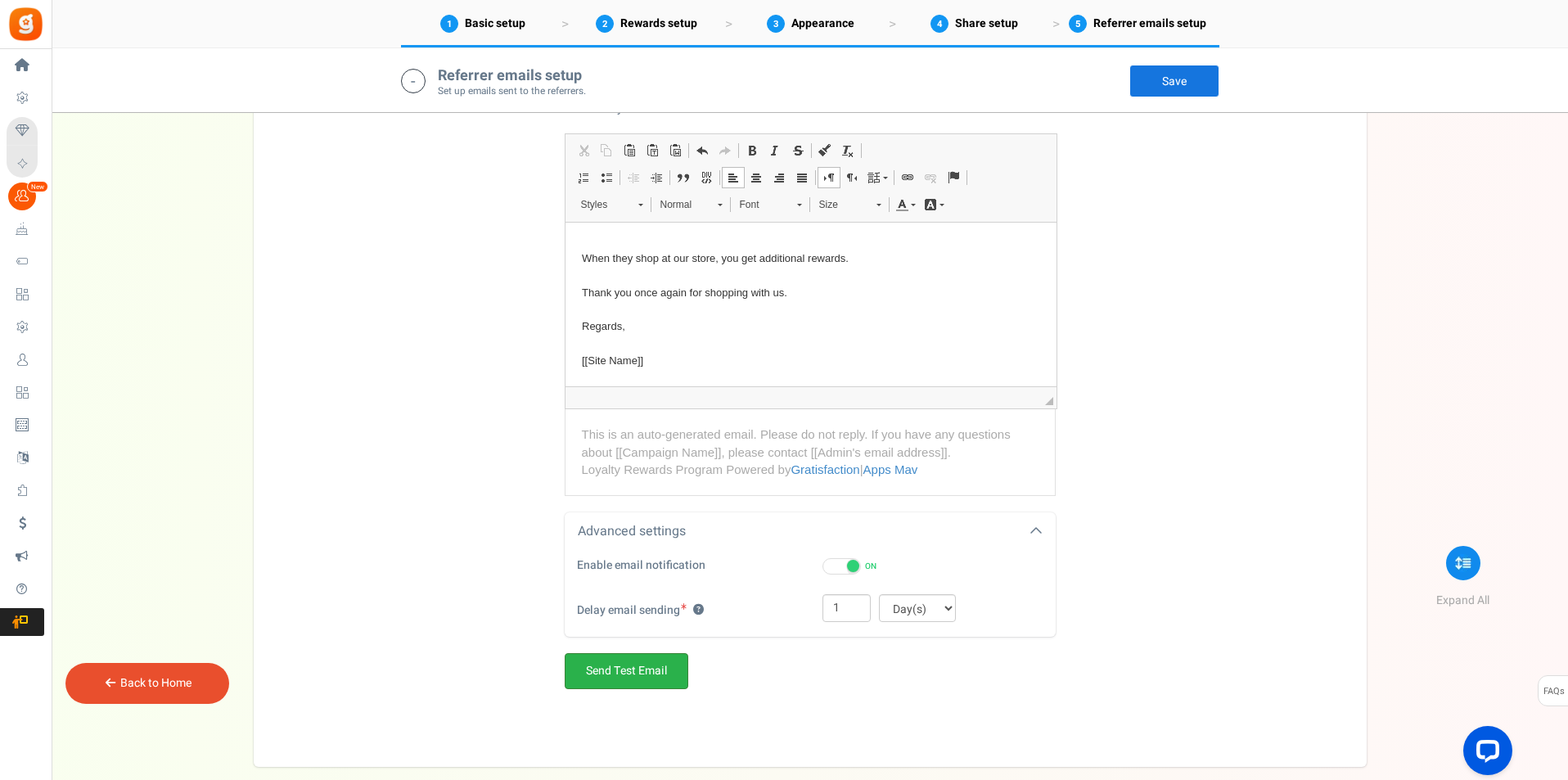
click at [654, 671] on link "Send Test Email" at bounding box center [626, 670] width 124 height 36
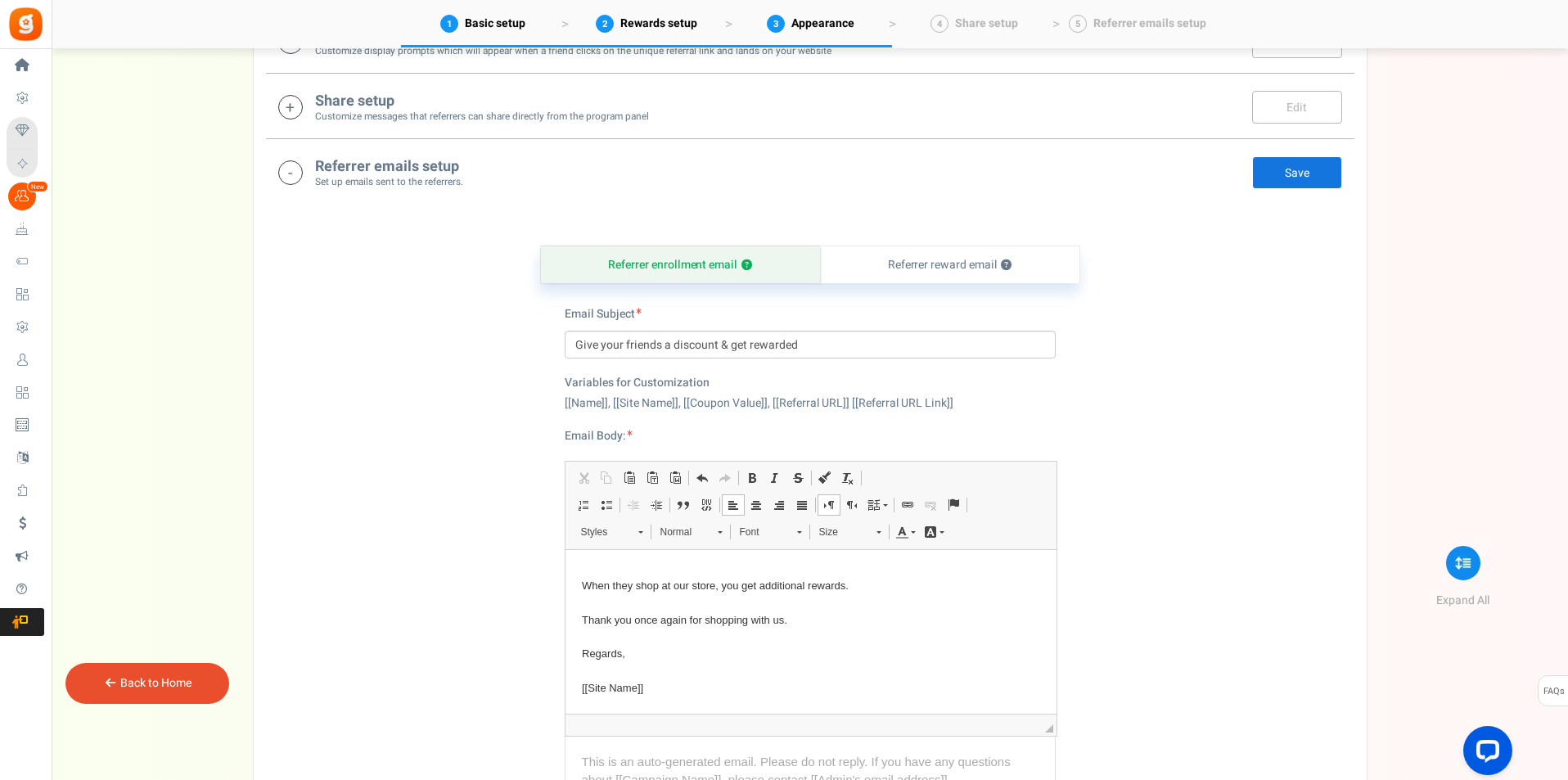
scroll to position [594, 0]
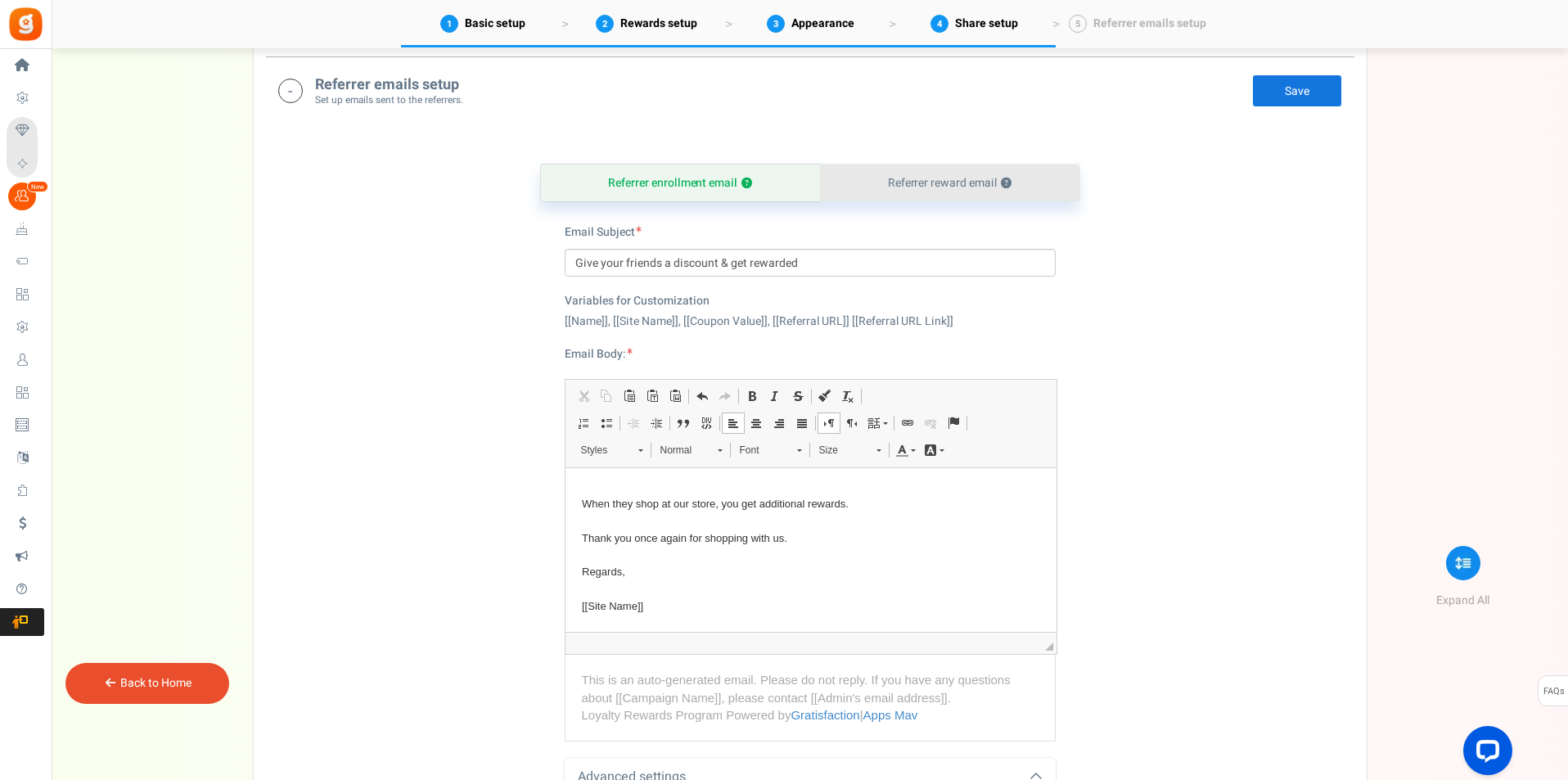
click at [929, 192] on link "Referrer reward email ?" at bounding box center [949, 183] width 259 height 37
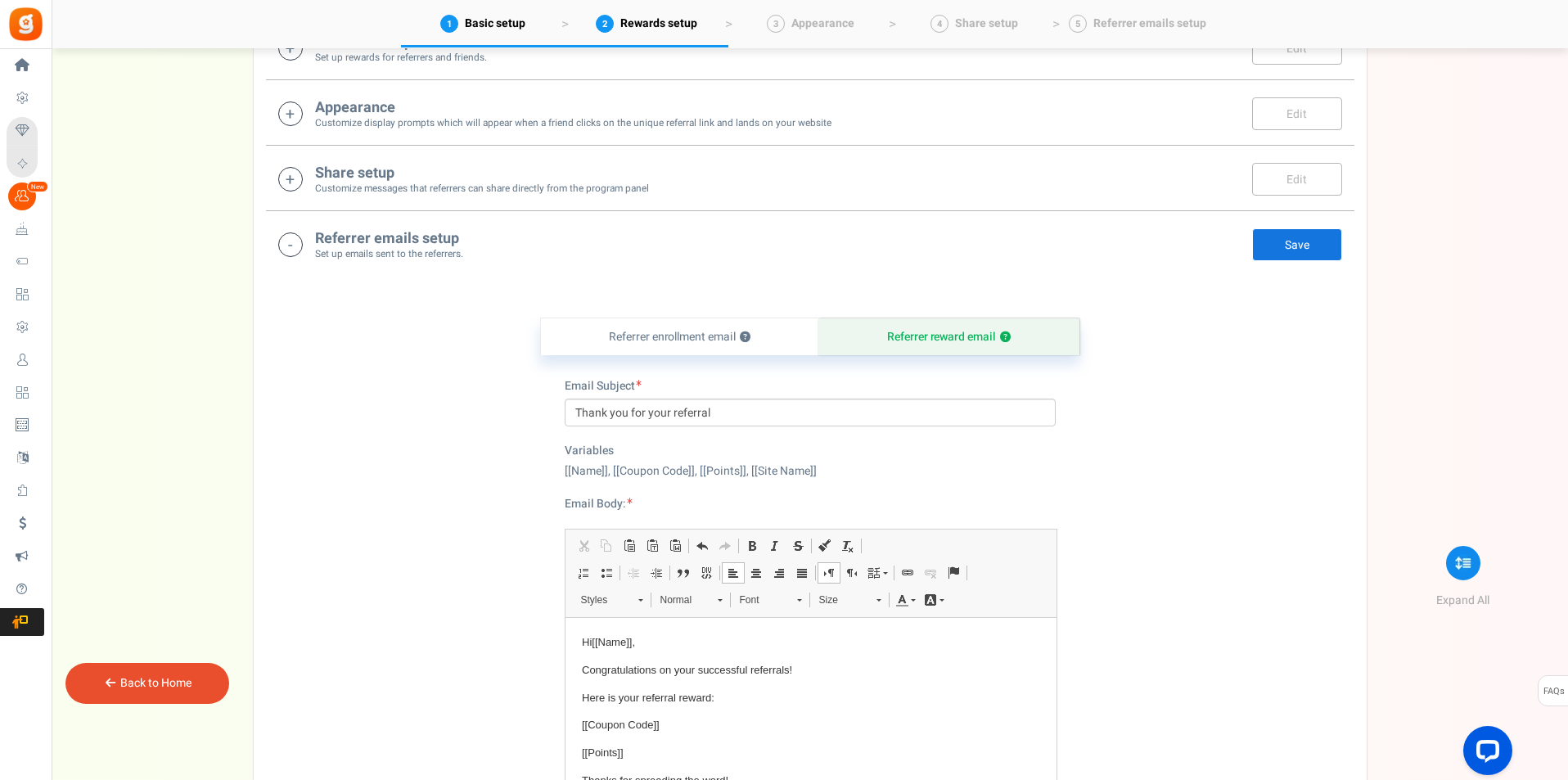
scroll to position [522, 0]
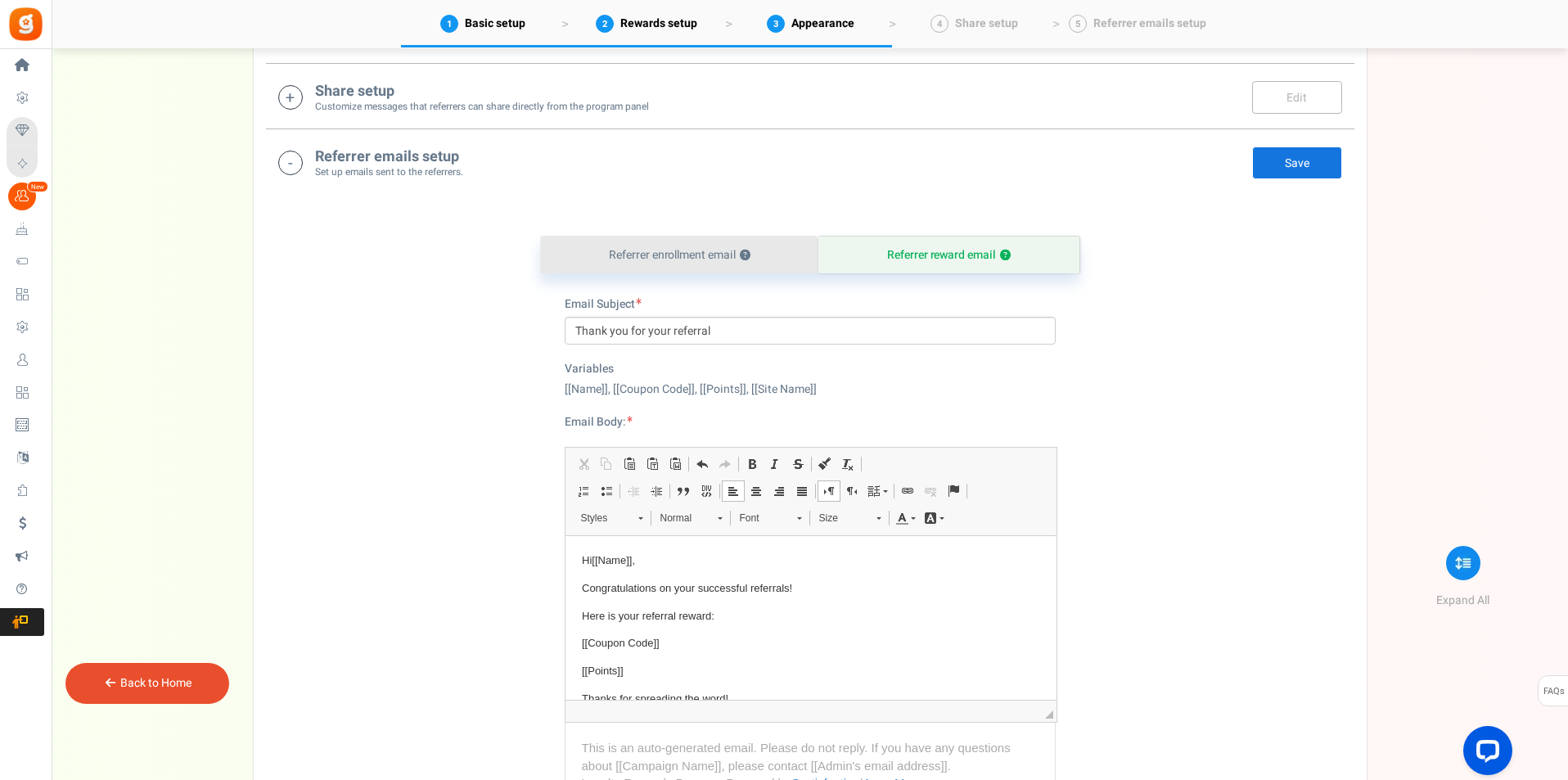
click at [647, 244] on link "Referrer enrollment email ?" at bounding box center [680, 255] width 278 height 37
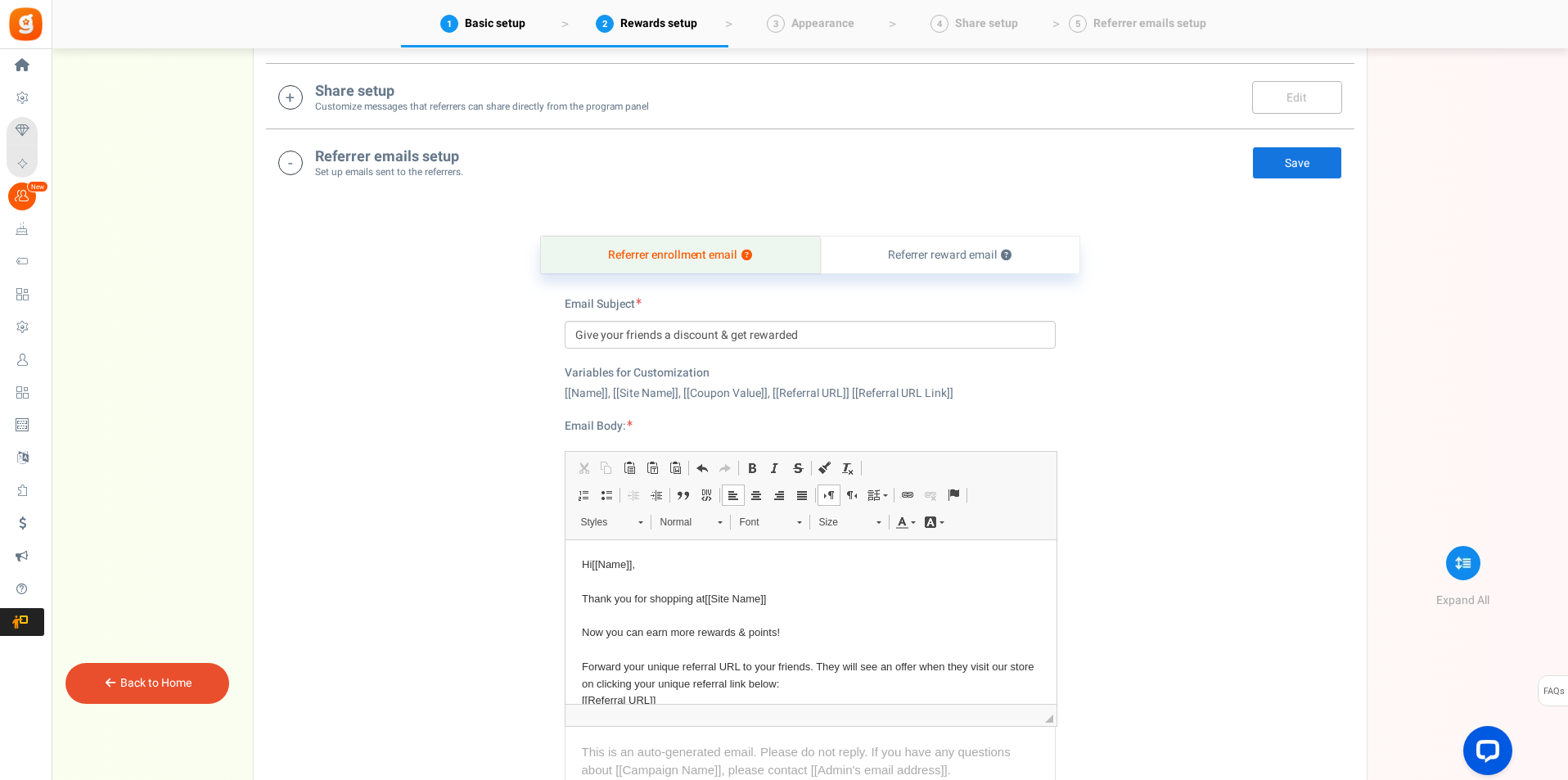
scroll to position [440, 0]
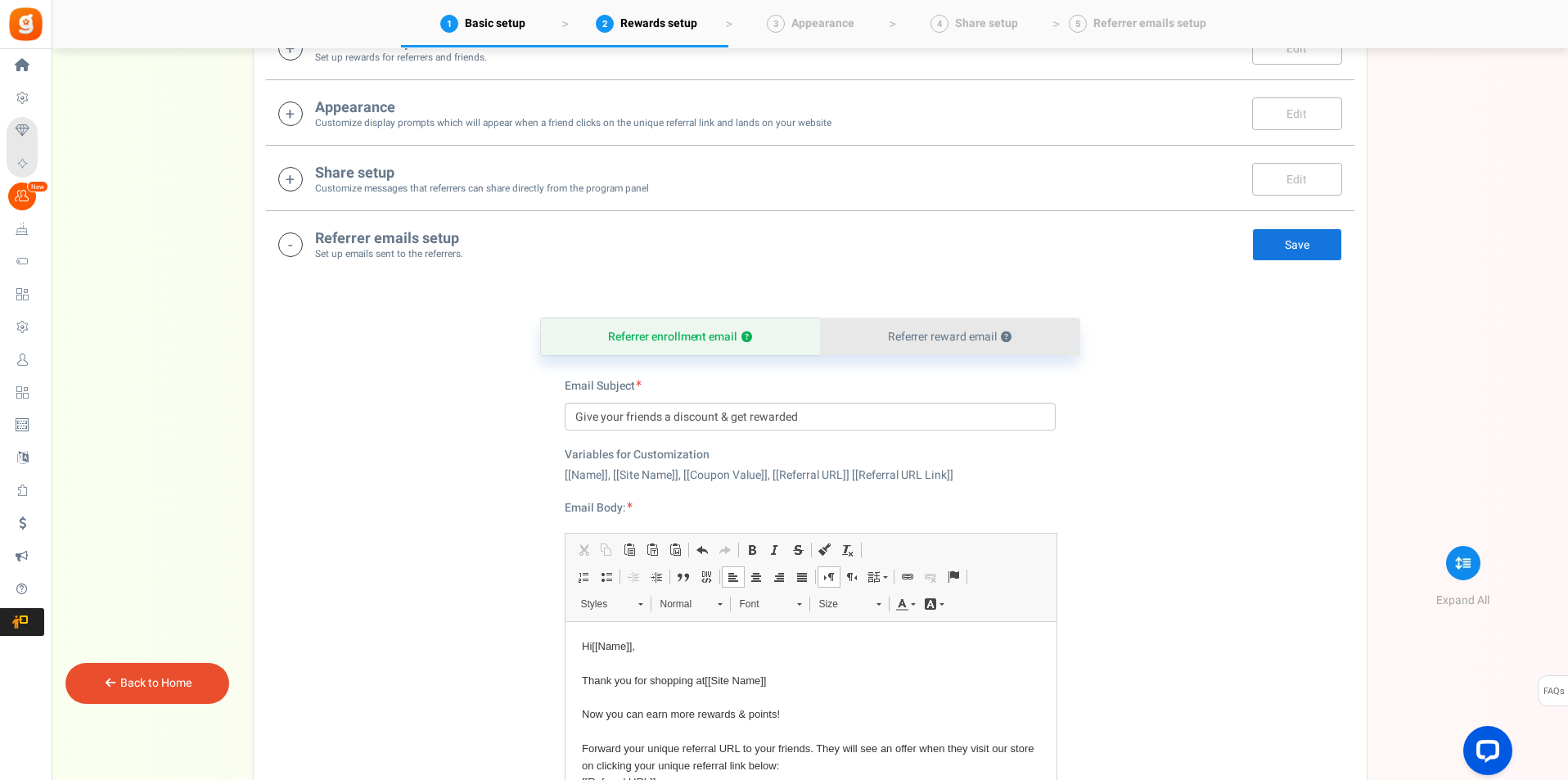
click at [978, 328] on link "Referrer reward email ?" at bounding box center [949, 337] width 259 height 37
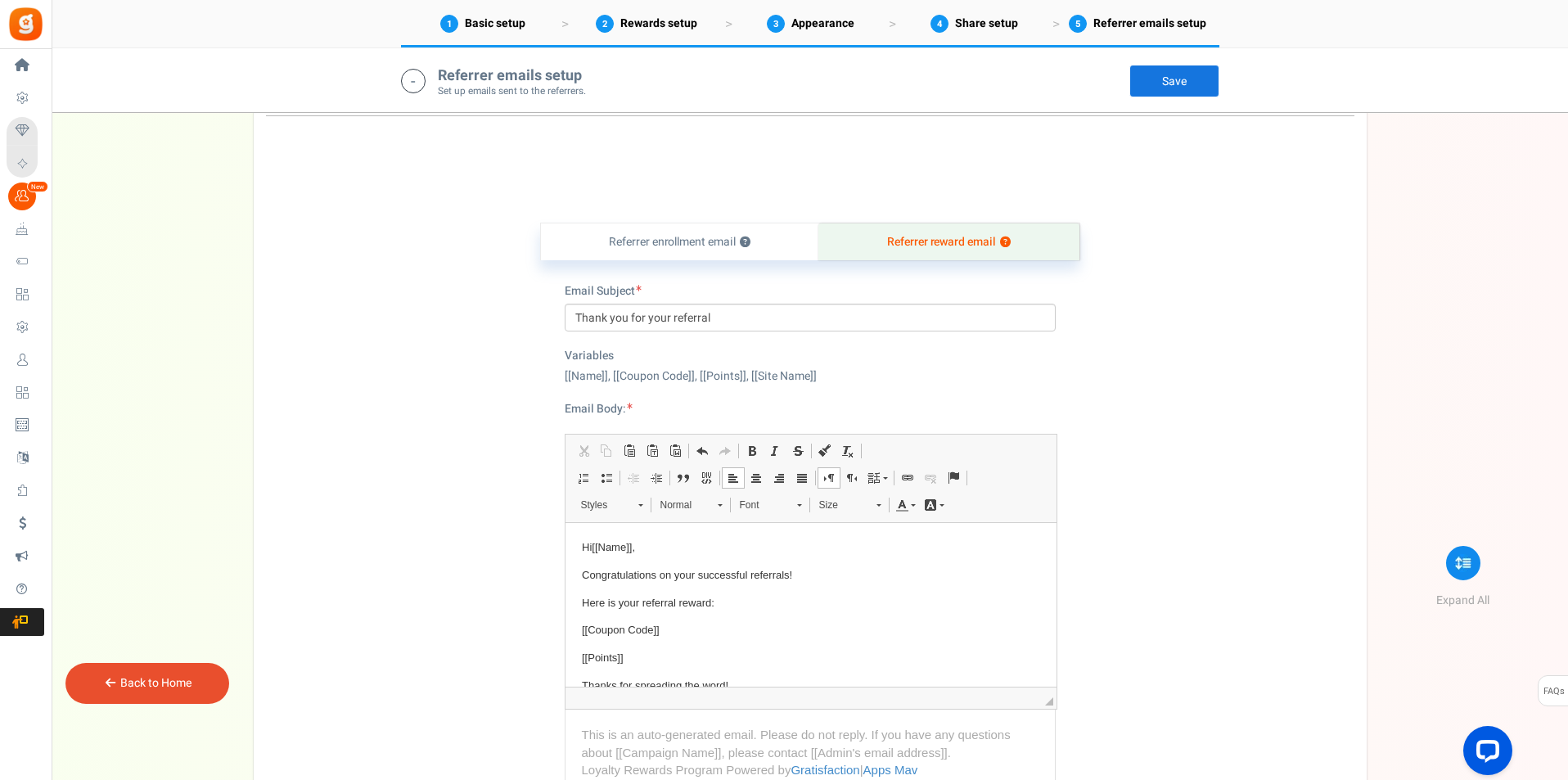
scroll to position [453, 0]
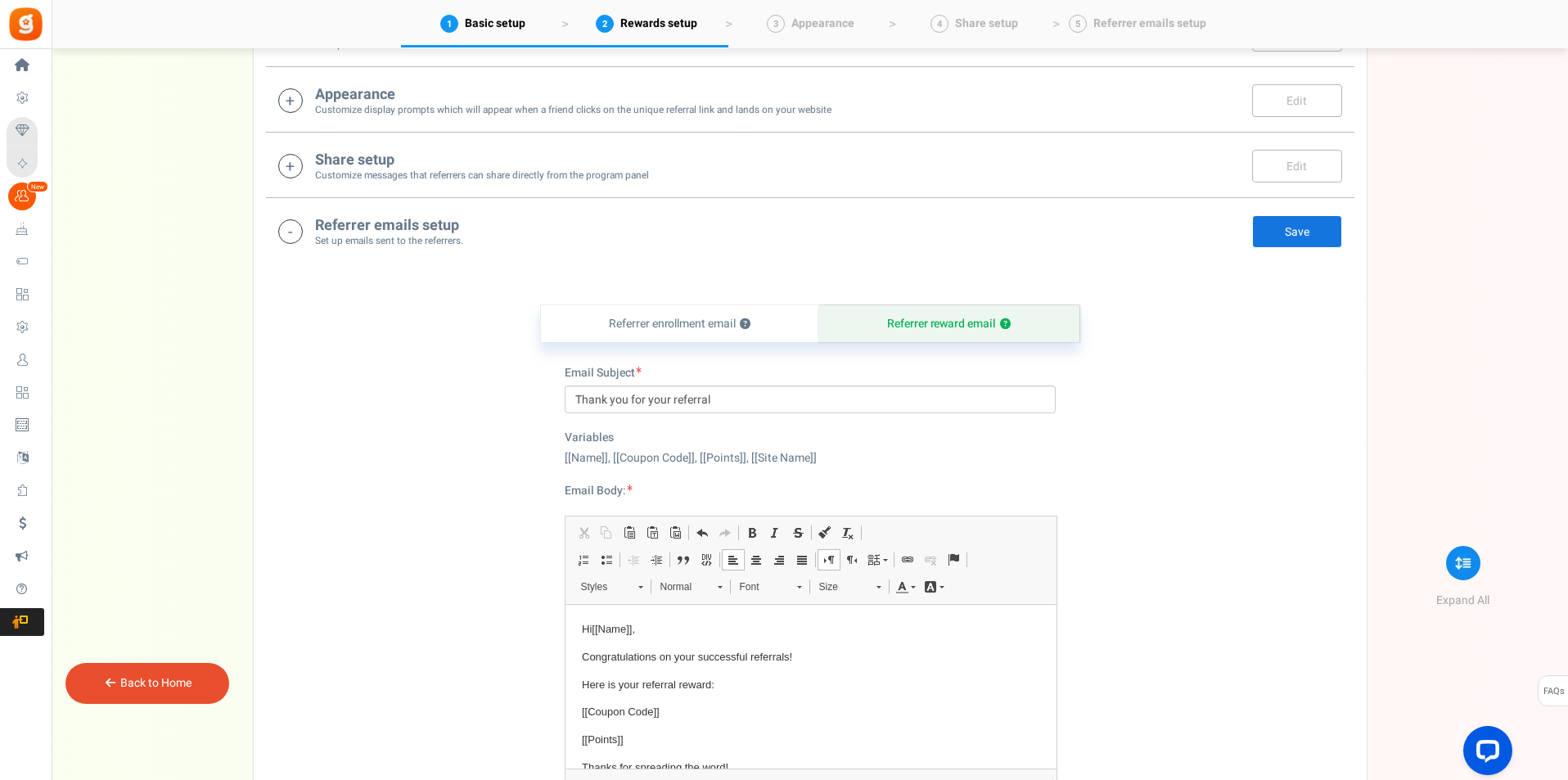
click at [1302, 237] on link "Save" at bounding box center [1297, 232] width 90 height 33
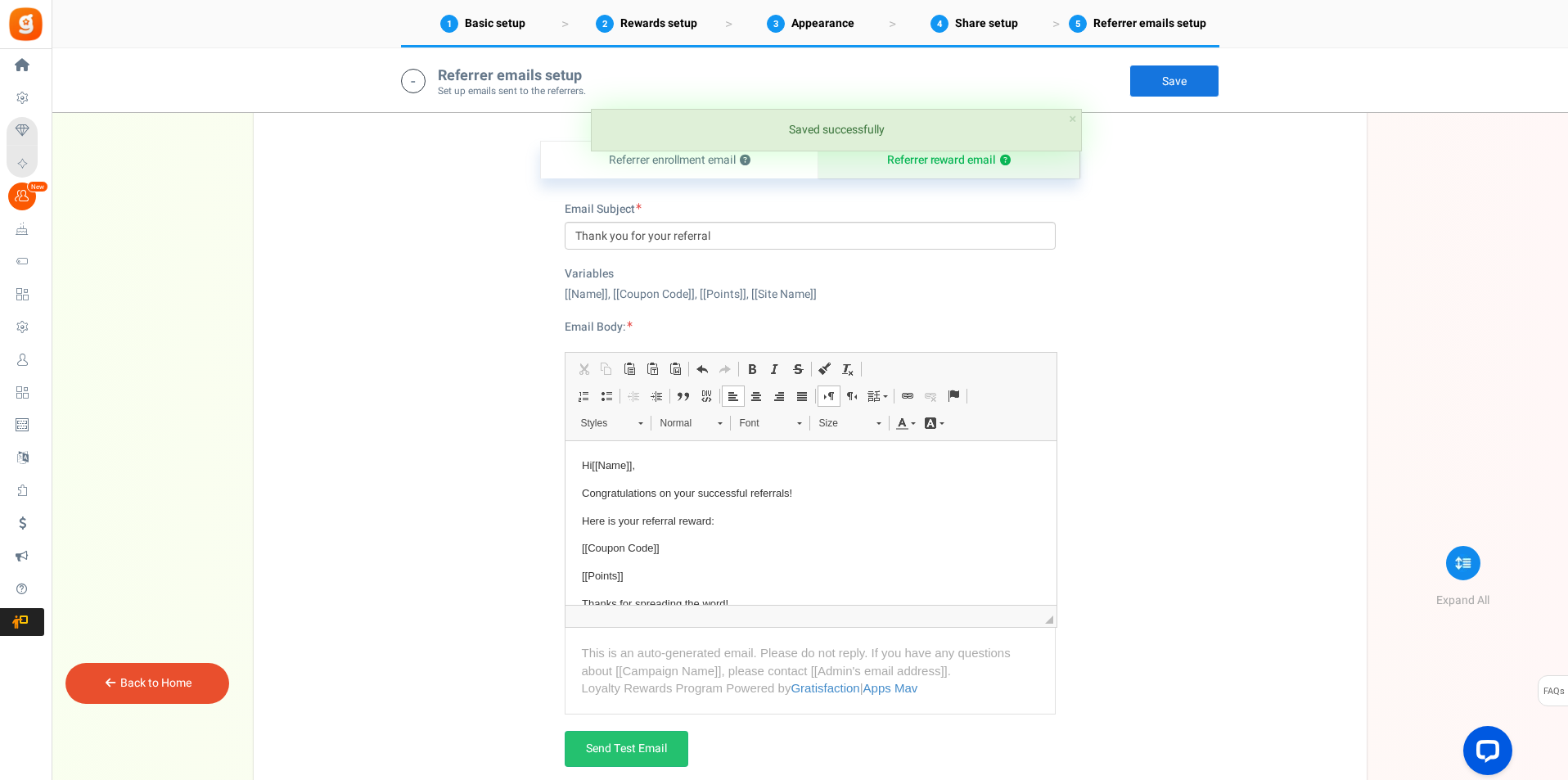
scroll to position [781, 0]
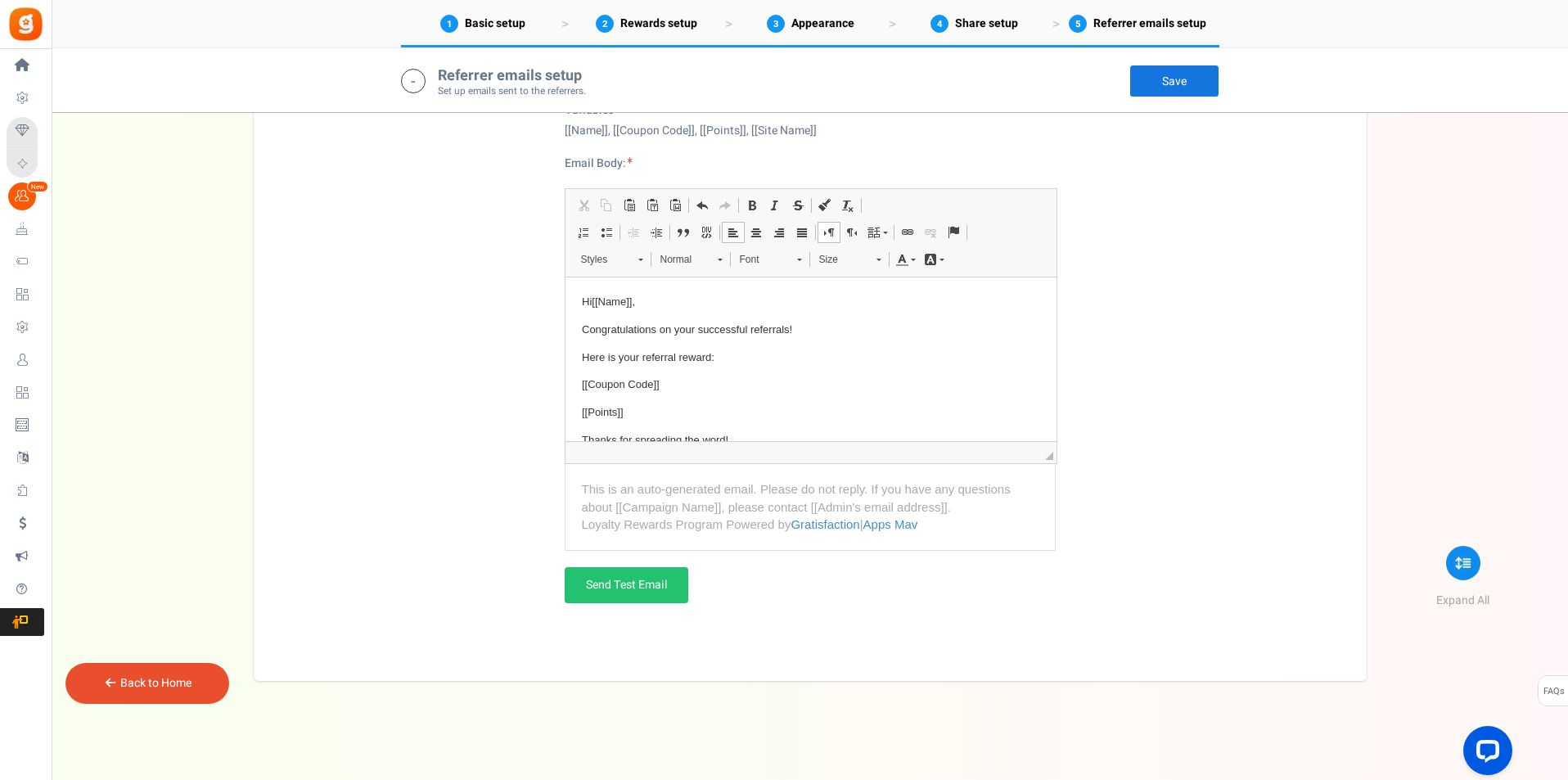
click at [204, 666] on div "Back to Home" at bounding box center [147, 683] width 164 height 41
click at [151, 684] on link "Back to Home" at bounding box center [156, 683] width 71 height 17
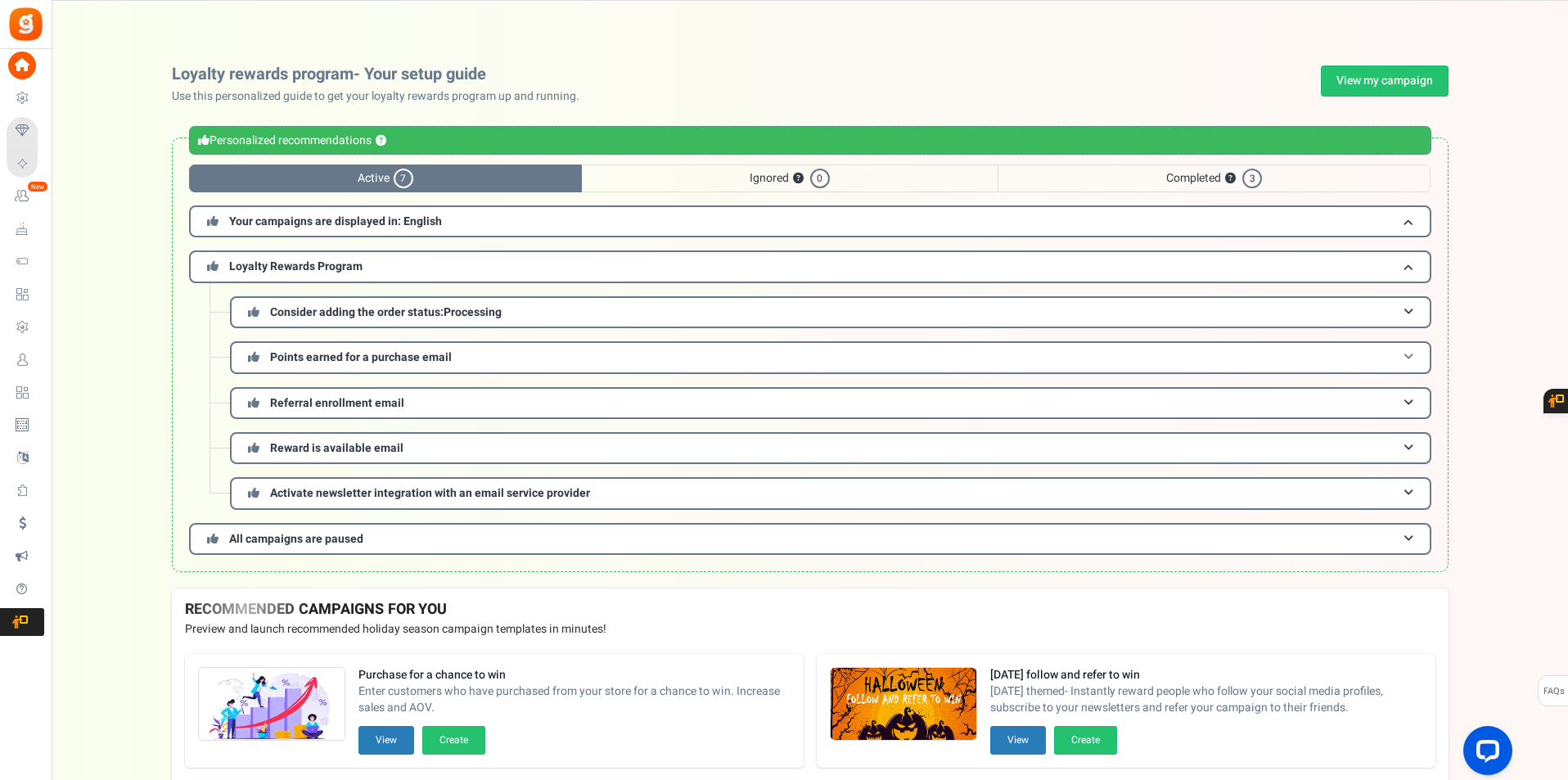
click at [391, 356] on span "Points earned for a purchase email" at bounding box center [361, 357] width 181 height 17
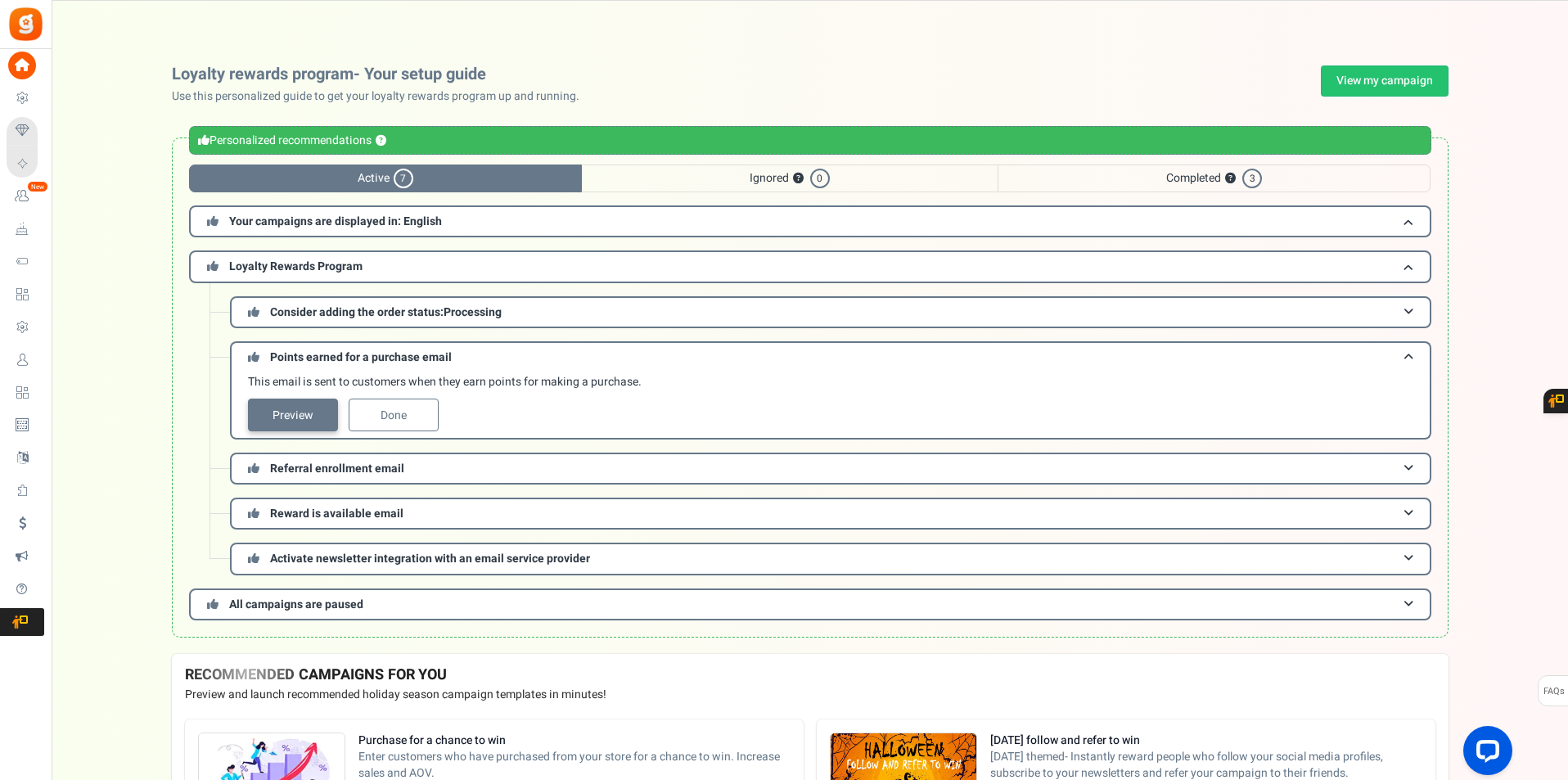
click at [299, 418] on link "Preview" at bounding box center [293, 415] width 90 height 33
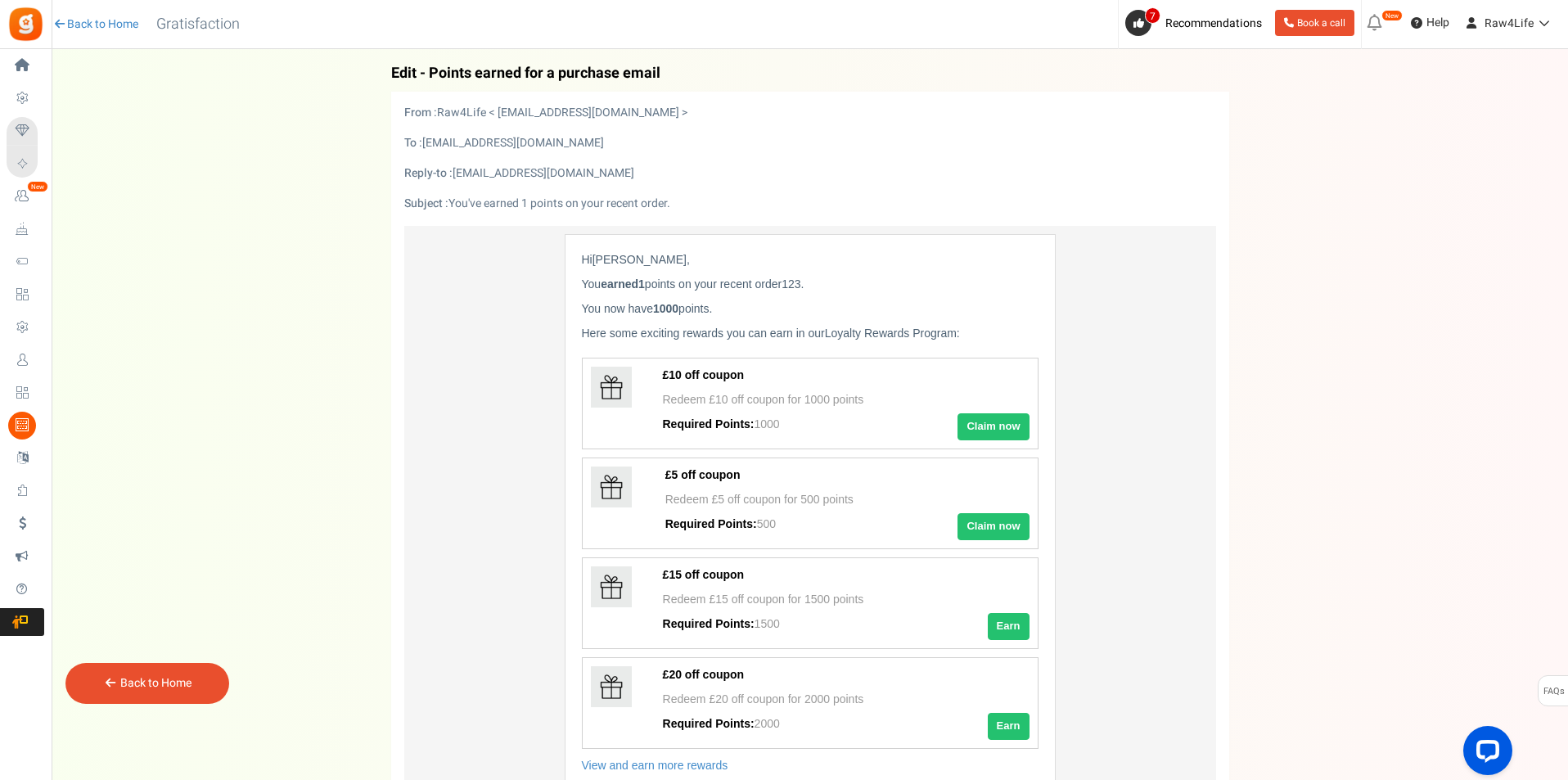
click at [138, 681] on link "Back to Home" at bounding box center [156, 683] width 71 height 17
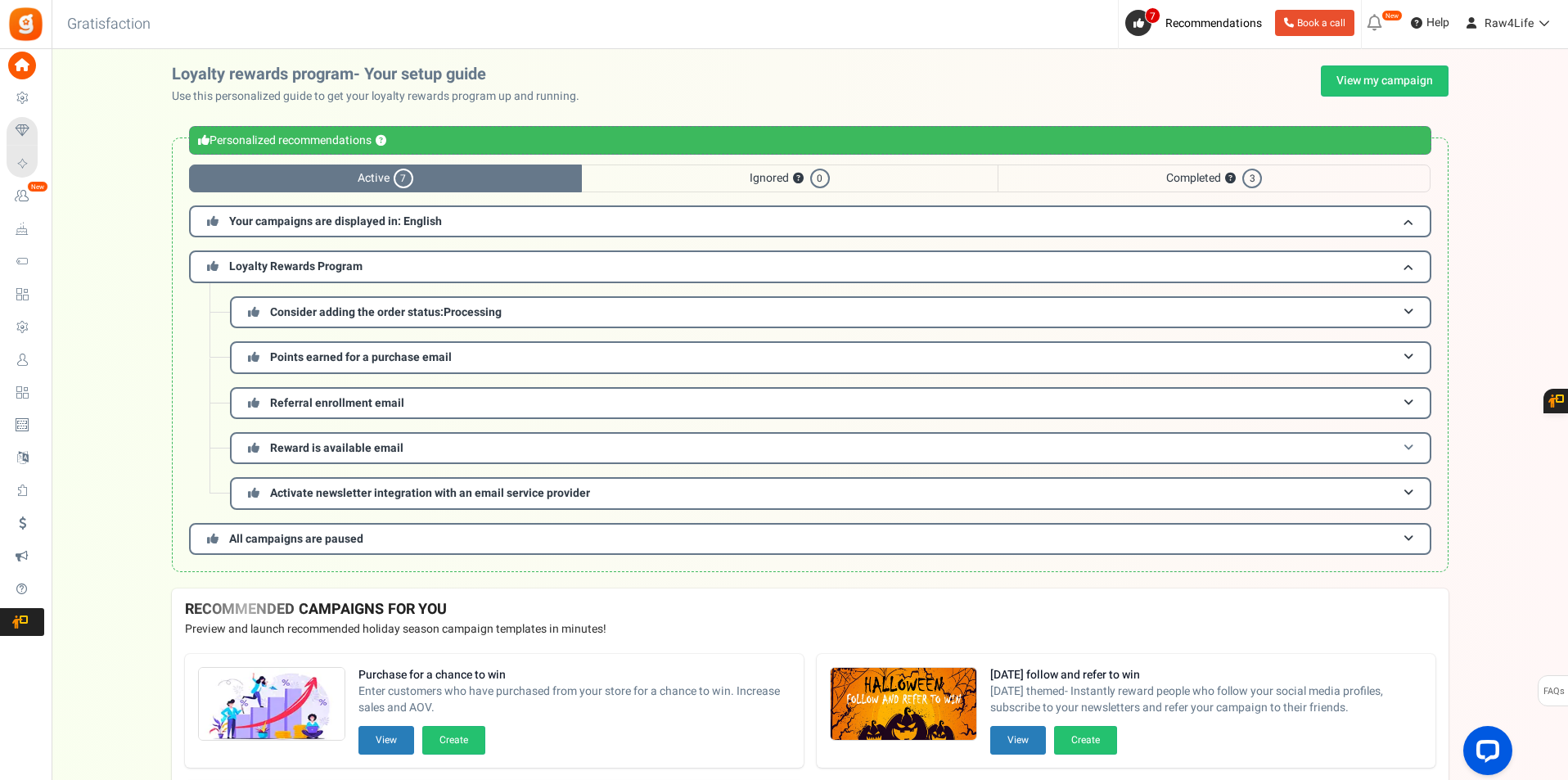
click at [384, 449] on span "Reward is available email" at bounding box center [337, 448] width 134 height 17
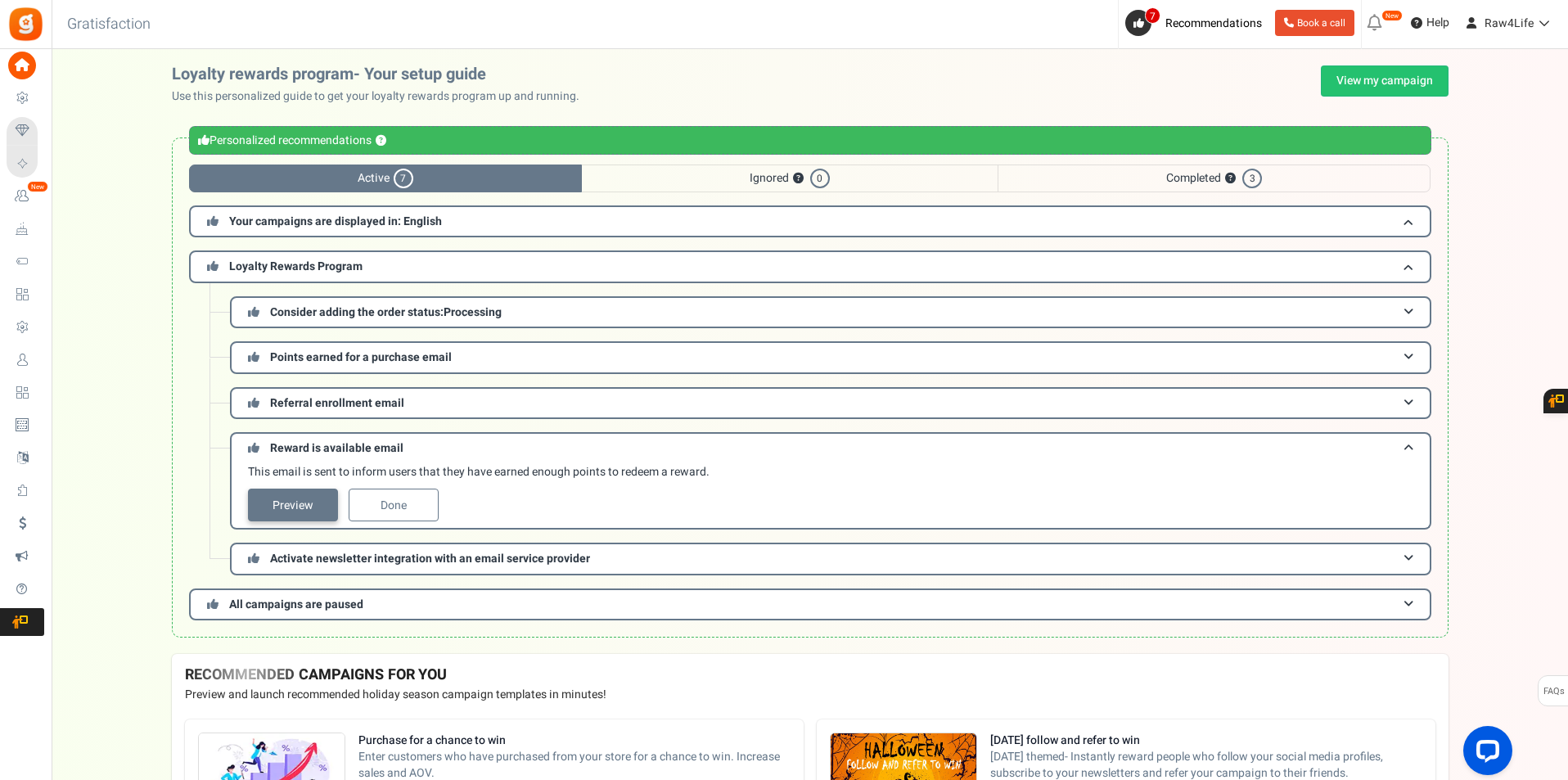
click at [311, 505] on link "Preview" at bounding box center [293, 505] width 90 height 33
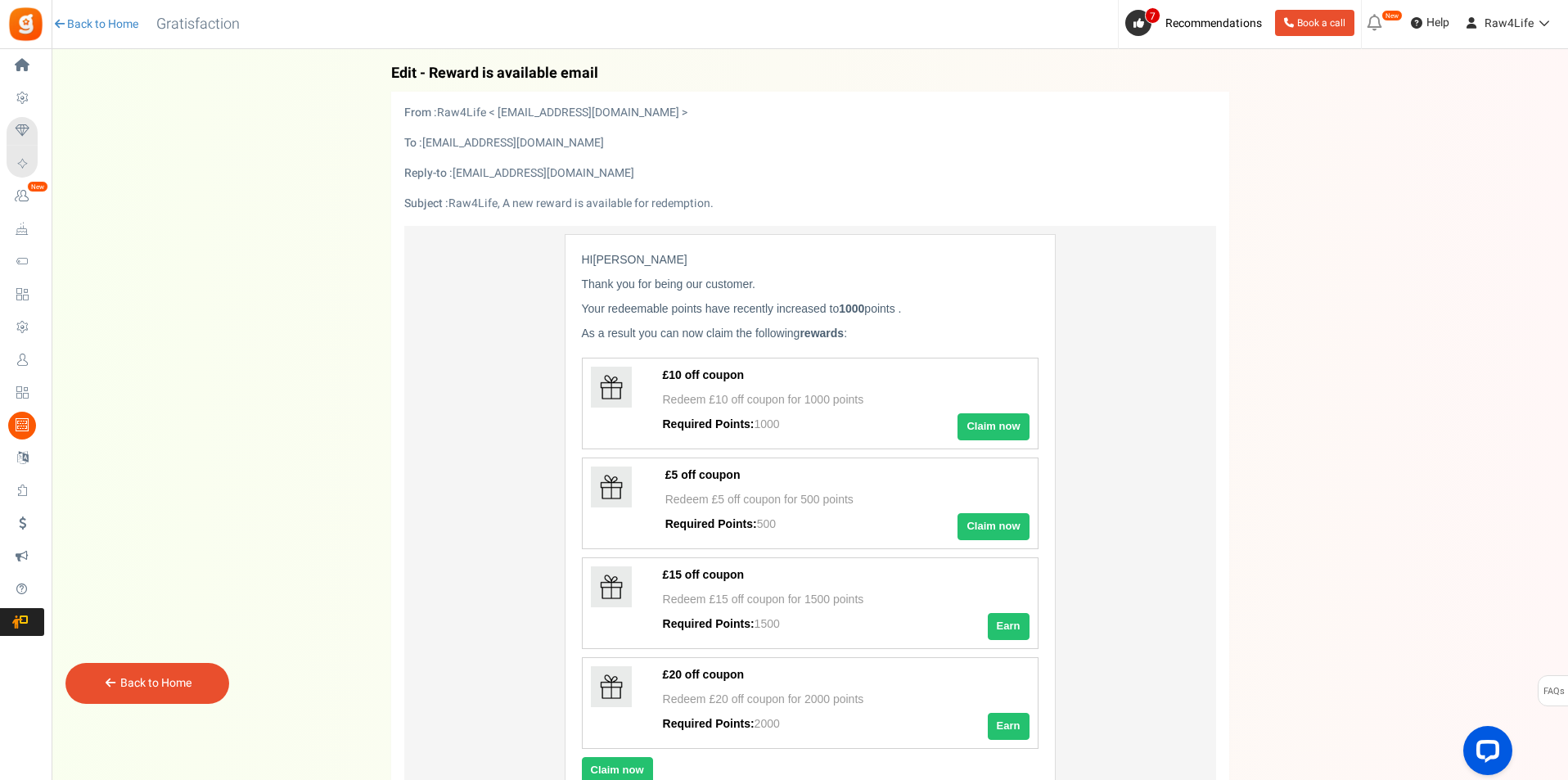
scroll to position [245, 0]
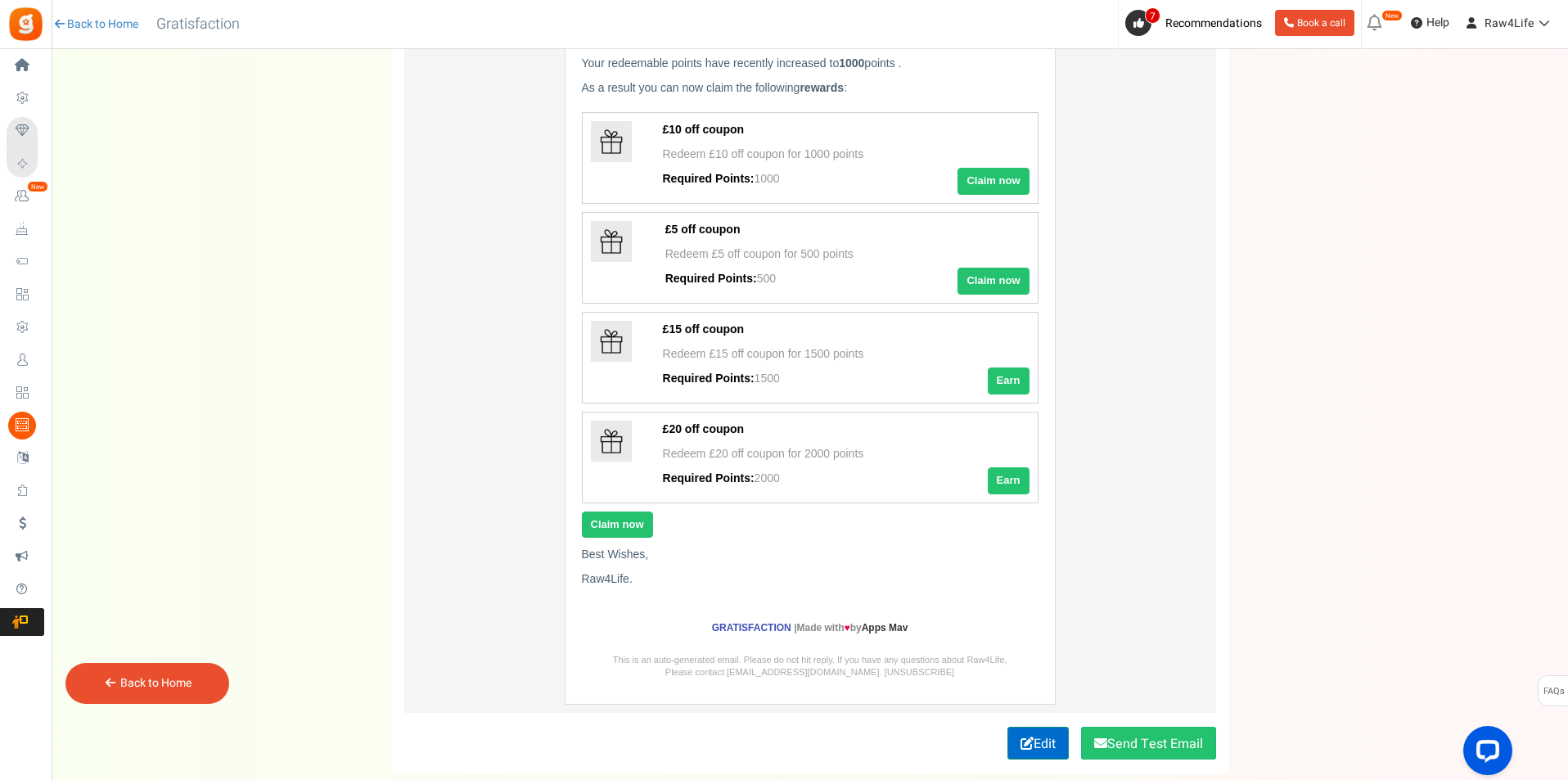
click at [1038, 750] on link "Edit" at bounding box center [1038, 743] width 61 height 33
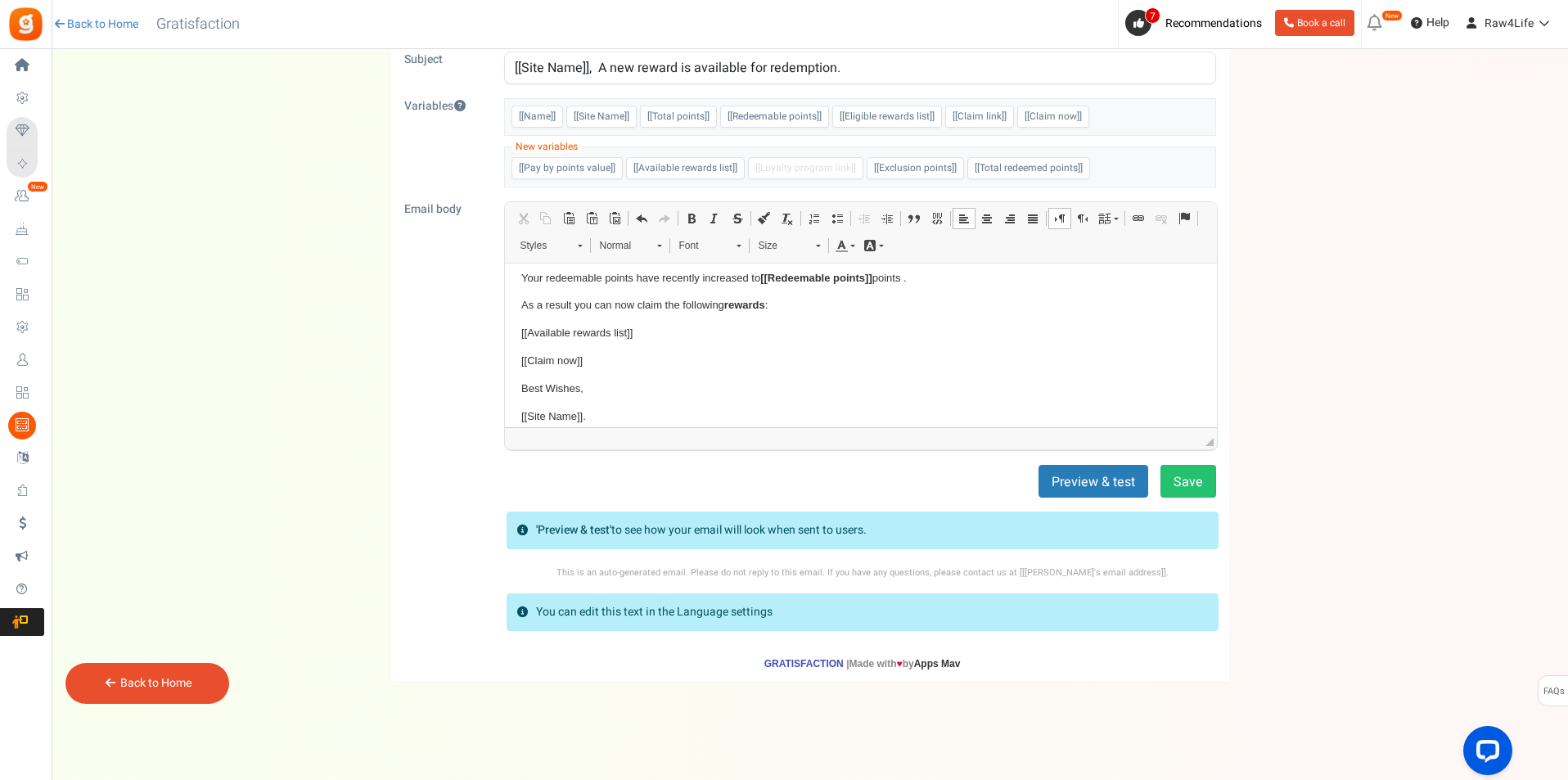
scroll to position [80, 0]
click at [127, 677] on link "Back to Home" at bounding box center [156, 683] width 71 height 17
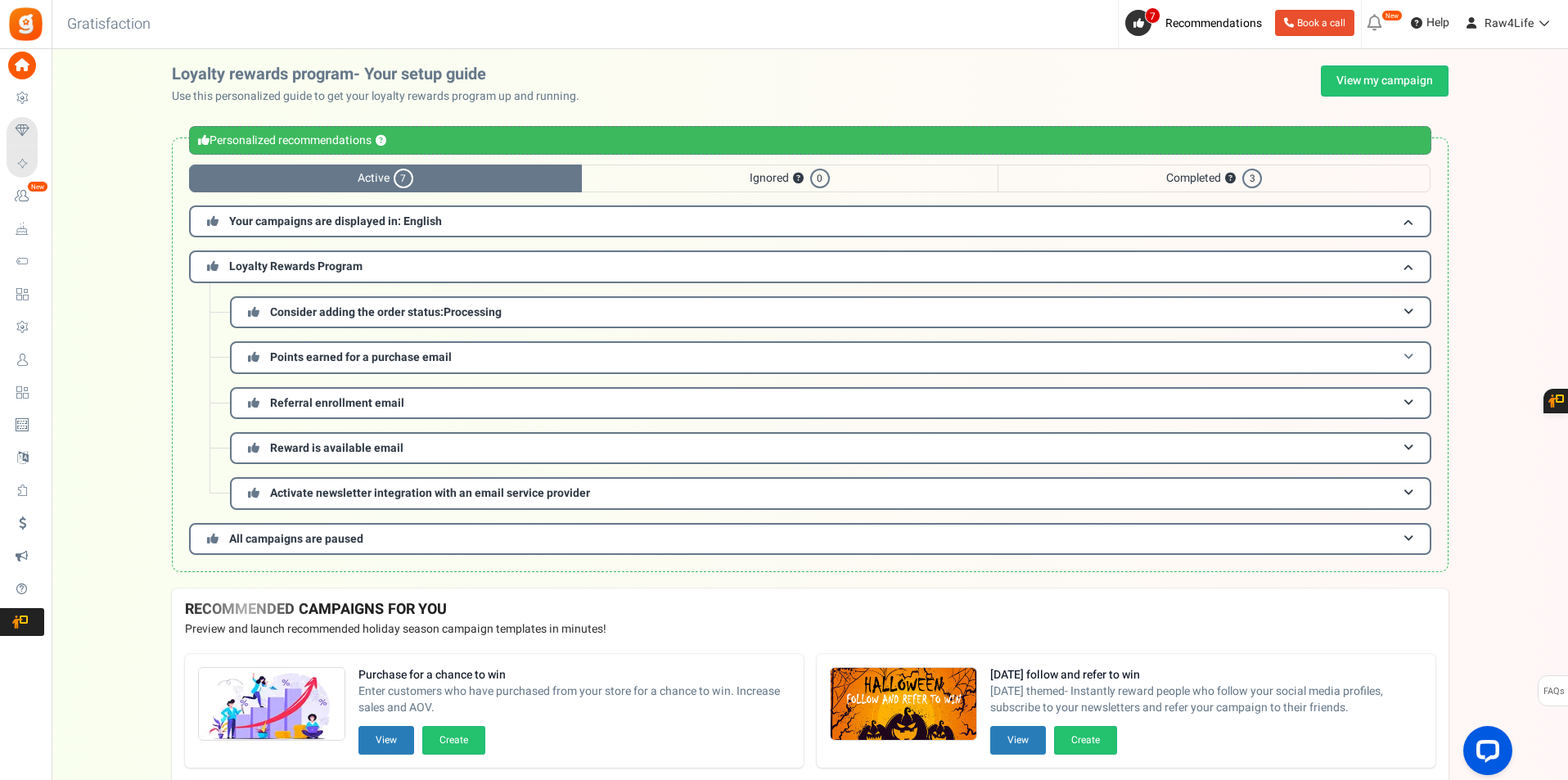
scroll to position [81, 0]
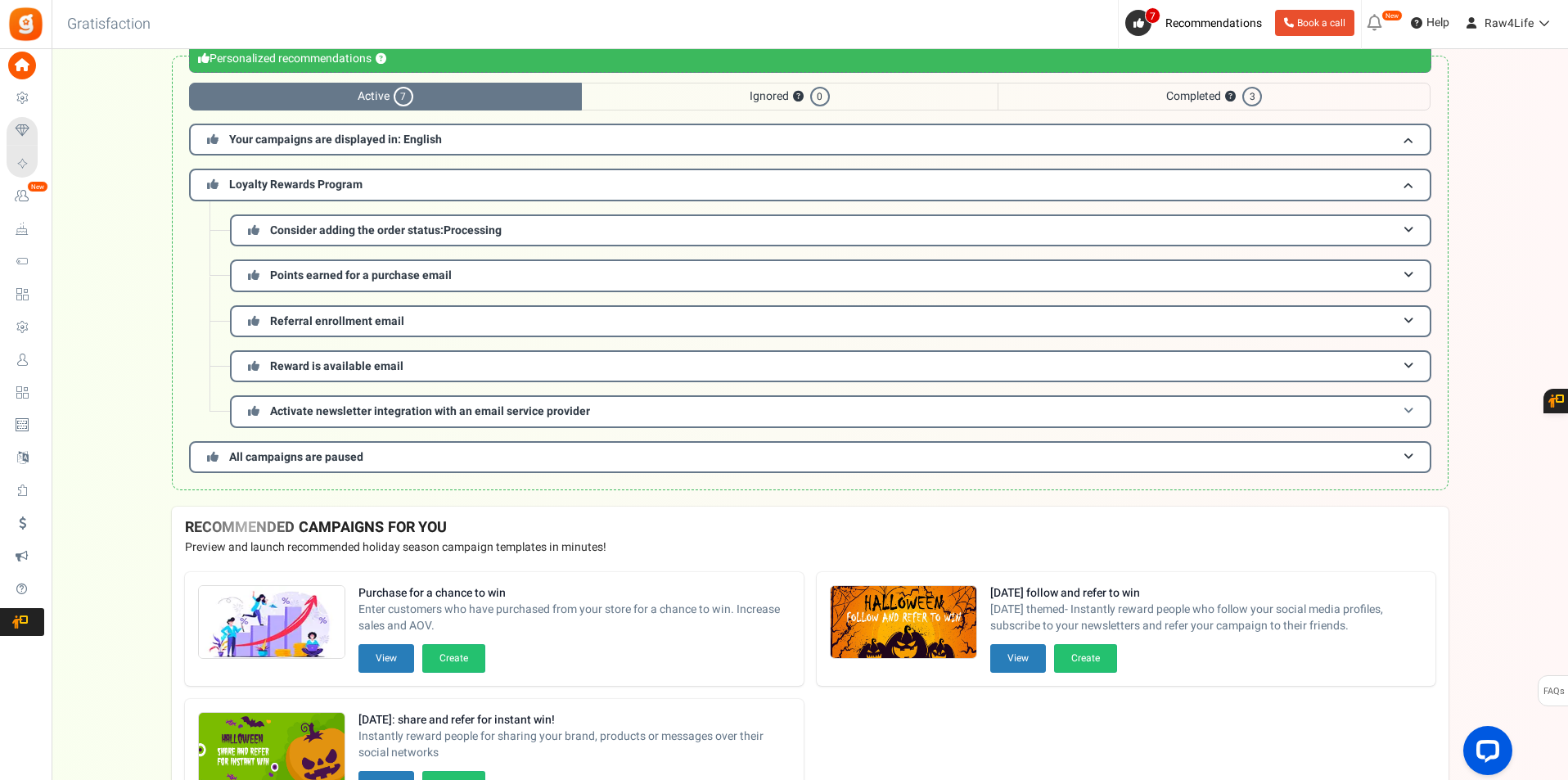
click at [488, 408] on span "Activate newsletter integration with an email service provider" at bounding box center [430, 411] width 320 height 17
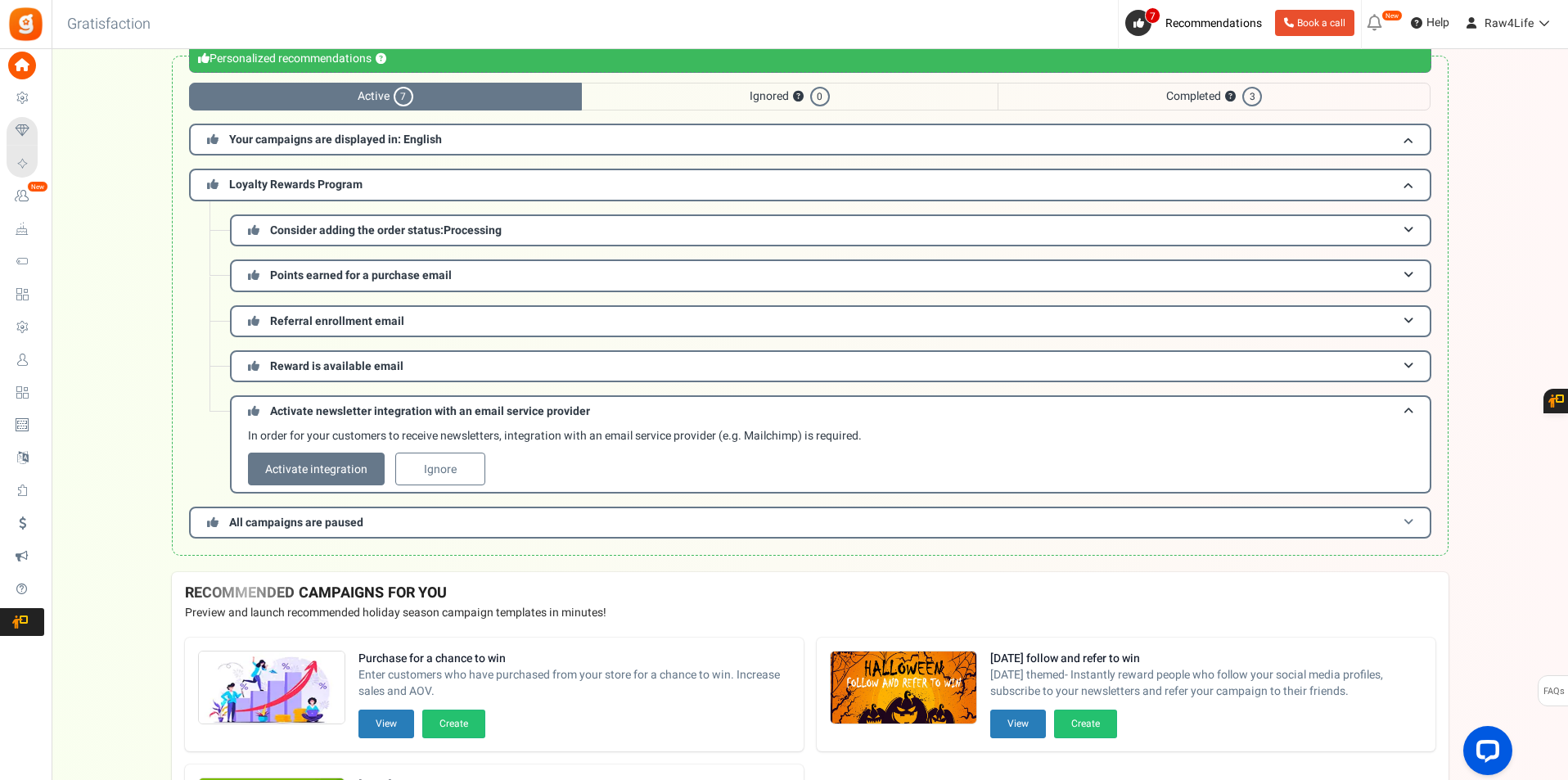
click at [285, 522] on span "All campaigns are paused" at bounding box center [296, 522] width 135 height 17
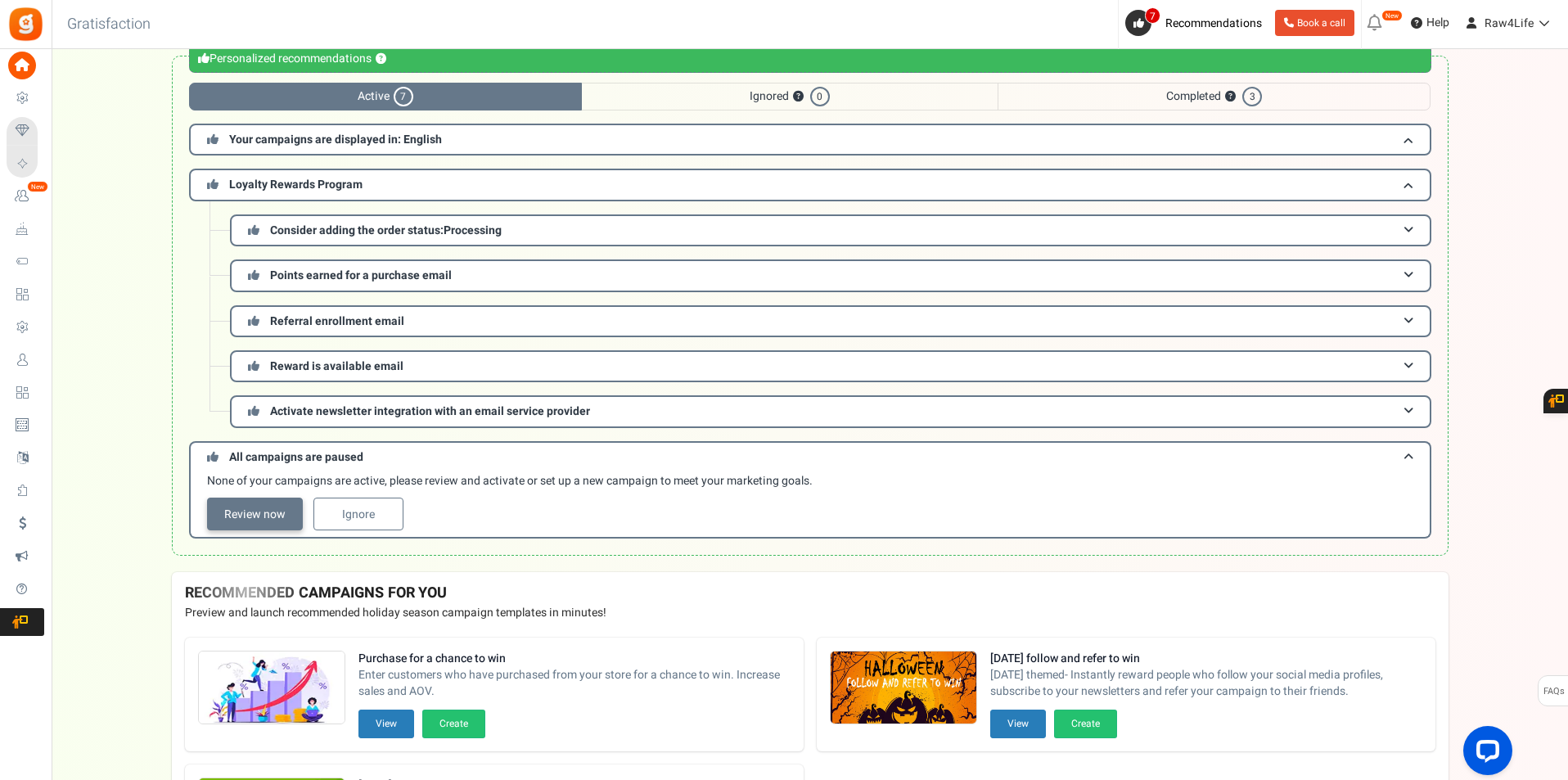
click at [230, 504] on link "Review now" at bounding box center [254, 515] width 96 height 33
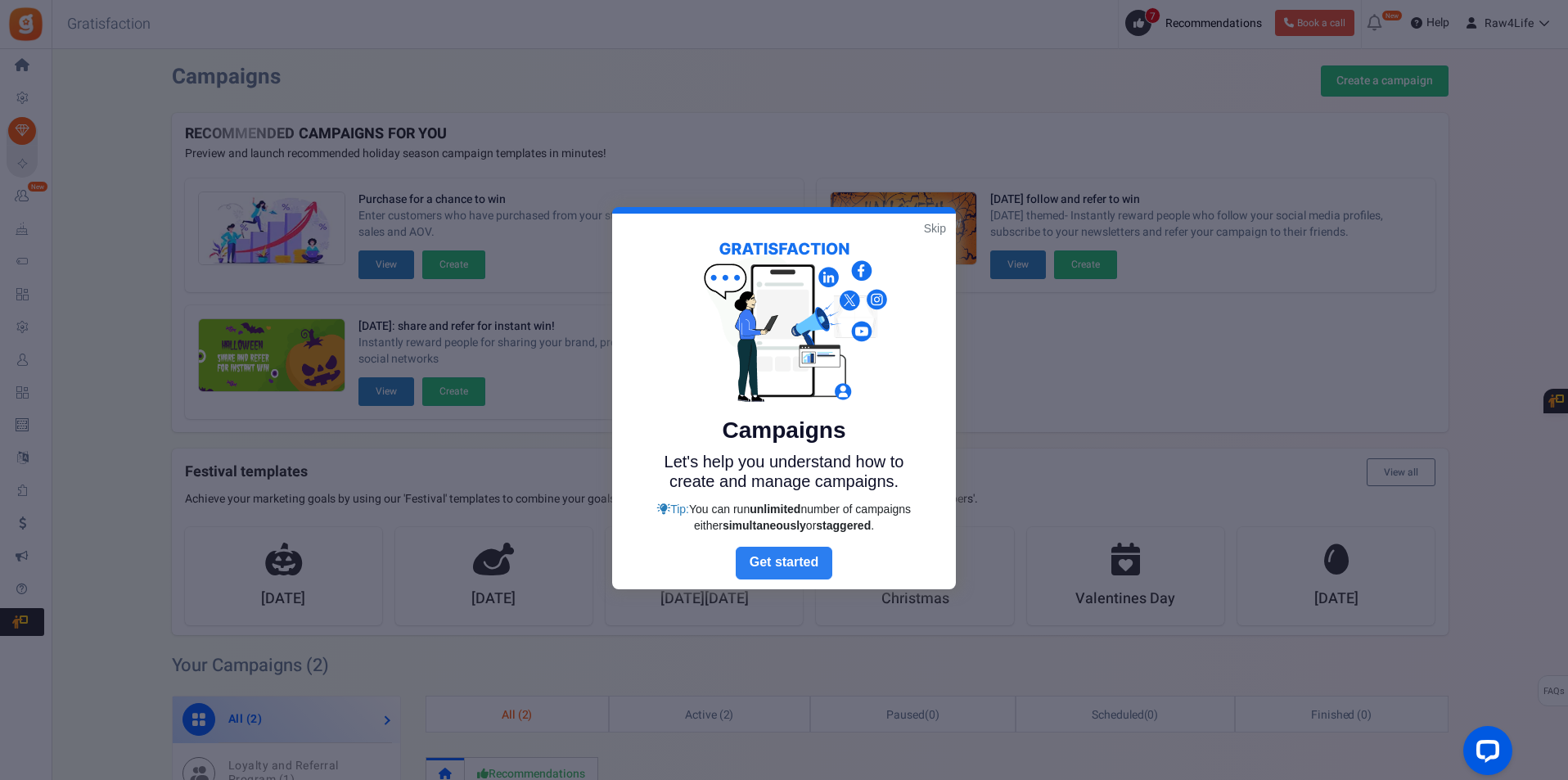
click at [822, 562] on link "Next" at bounding box center [784, 563] width 96 height 33
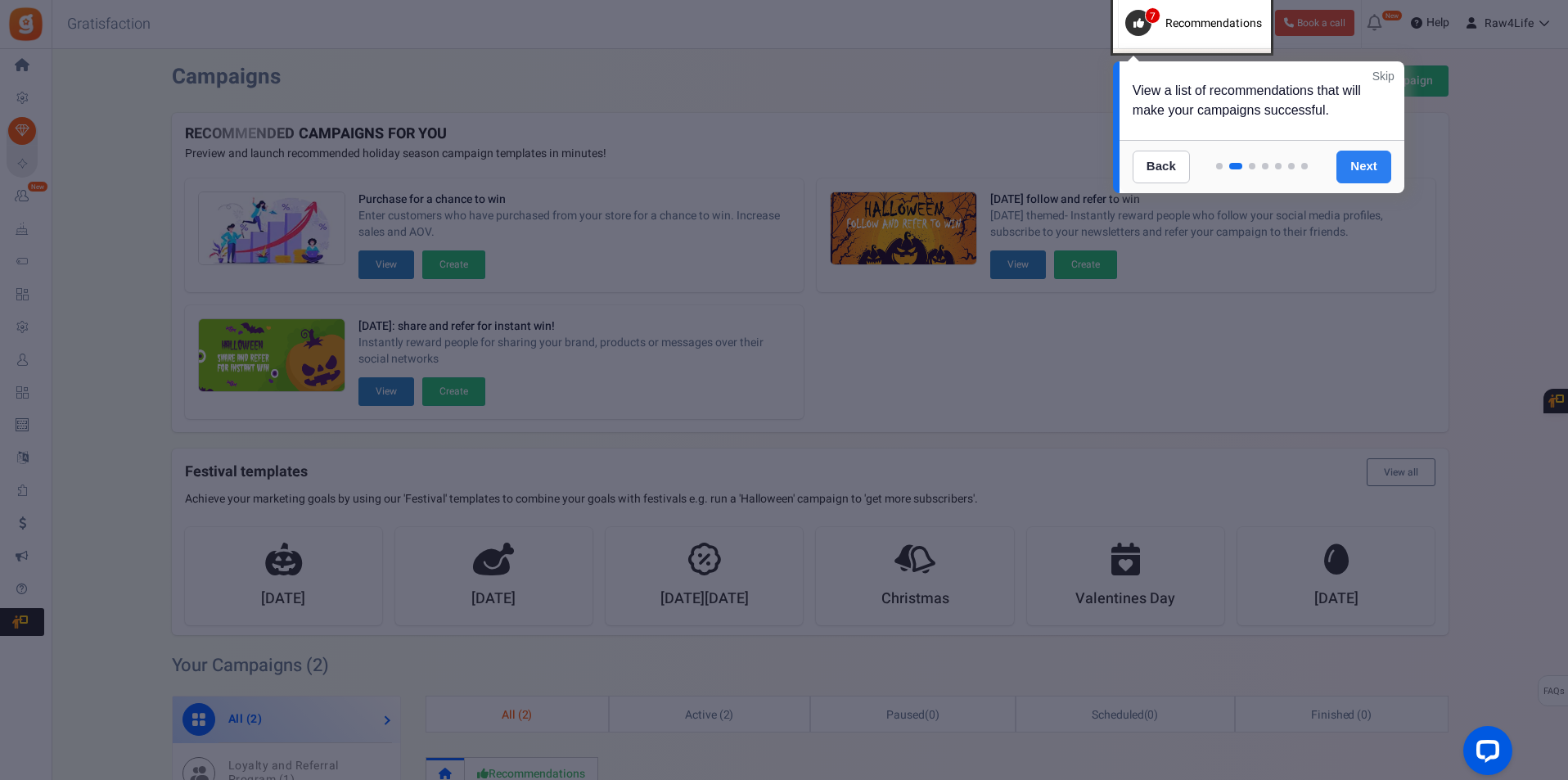
click at [1362, 169] on link "Next" at bounding box center [1364, 167] width 55 height 33
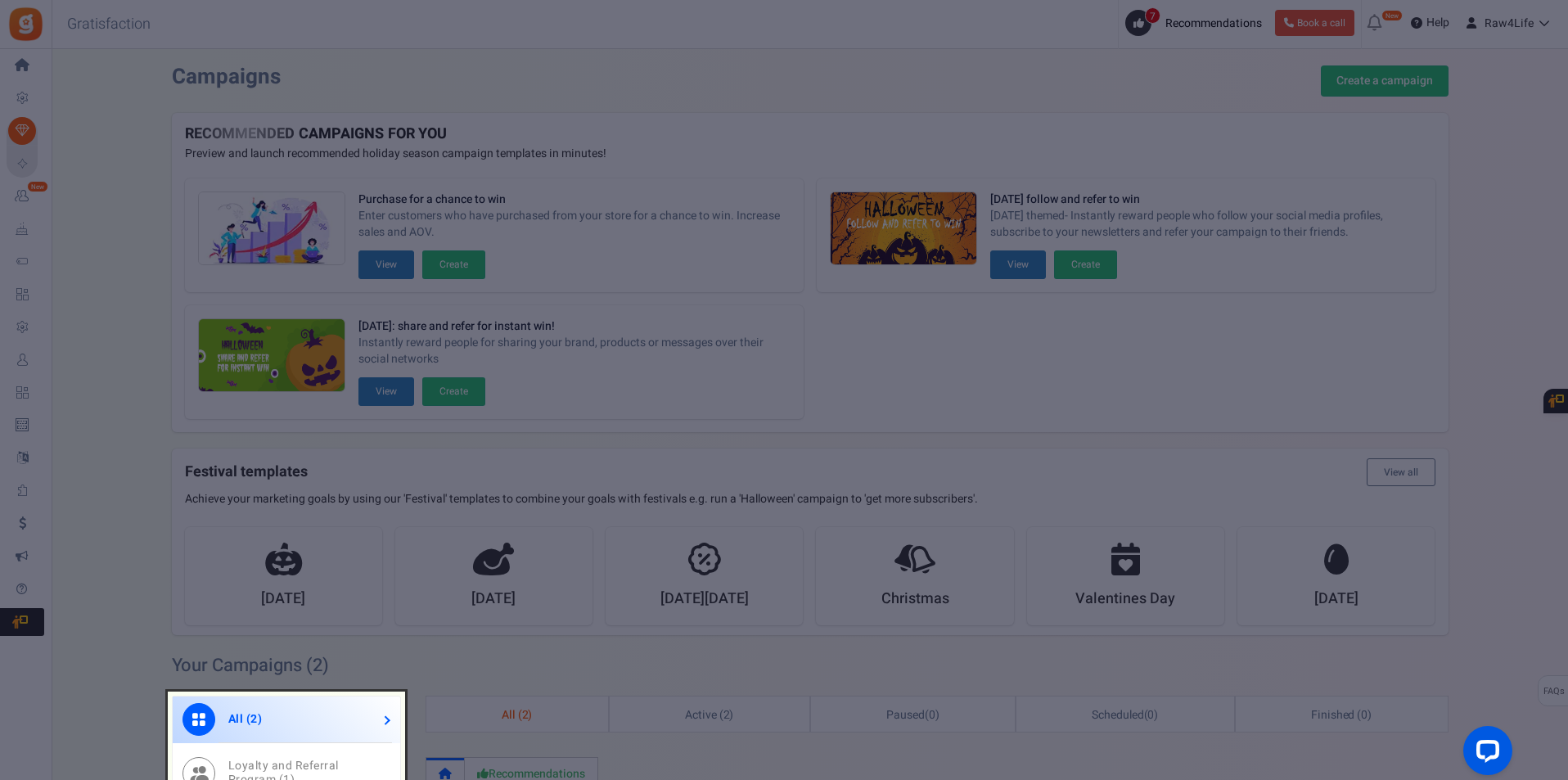
scroll to position [546, 0]
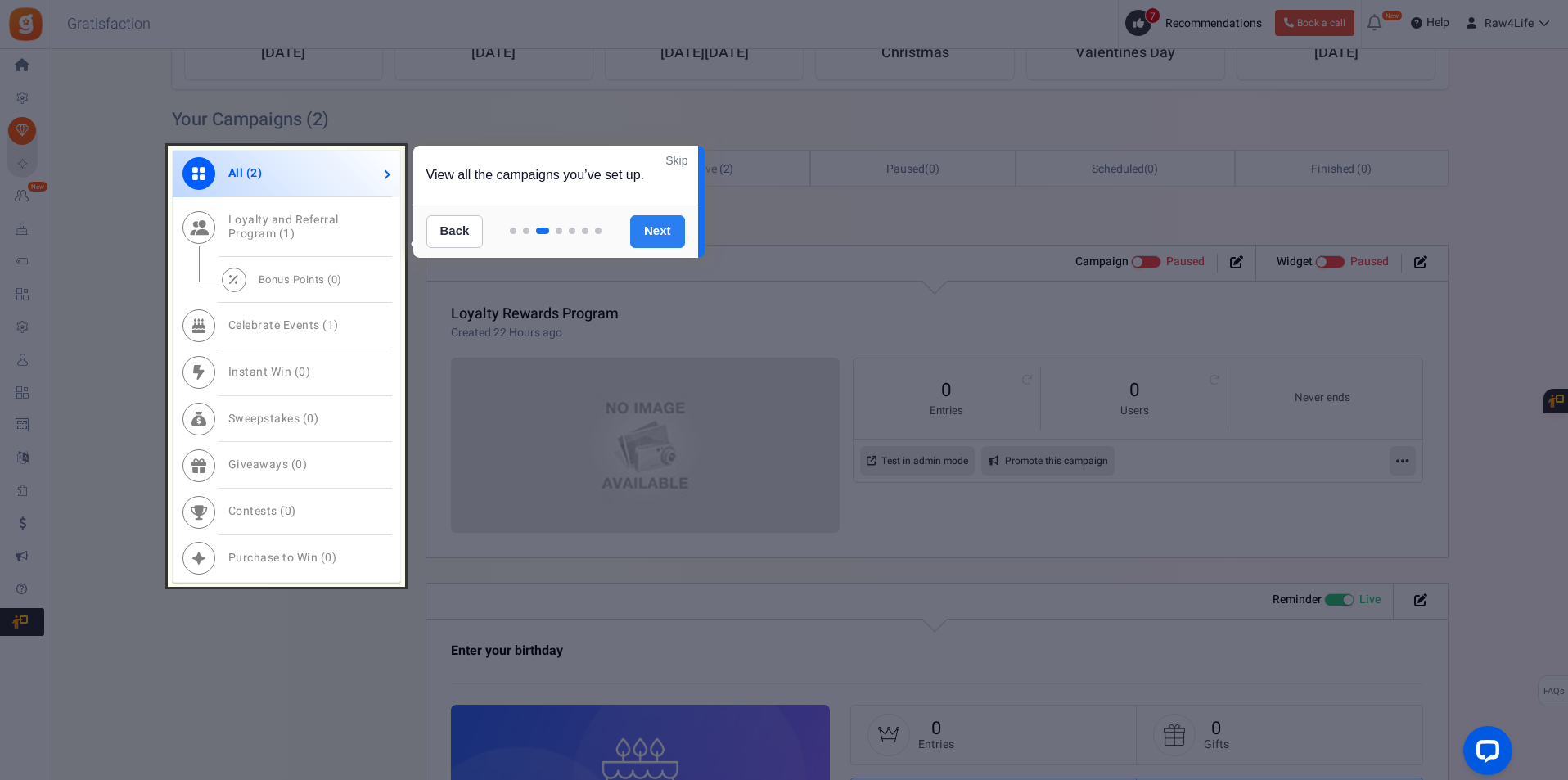
click at [658, 236] on link "Next" at bounding box center [657, 232] width 55 height 33
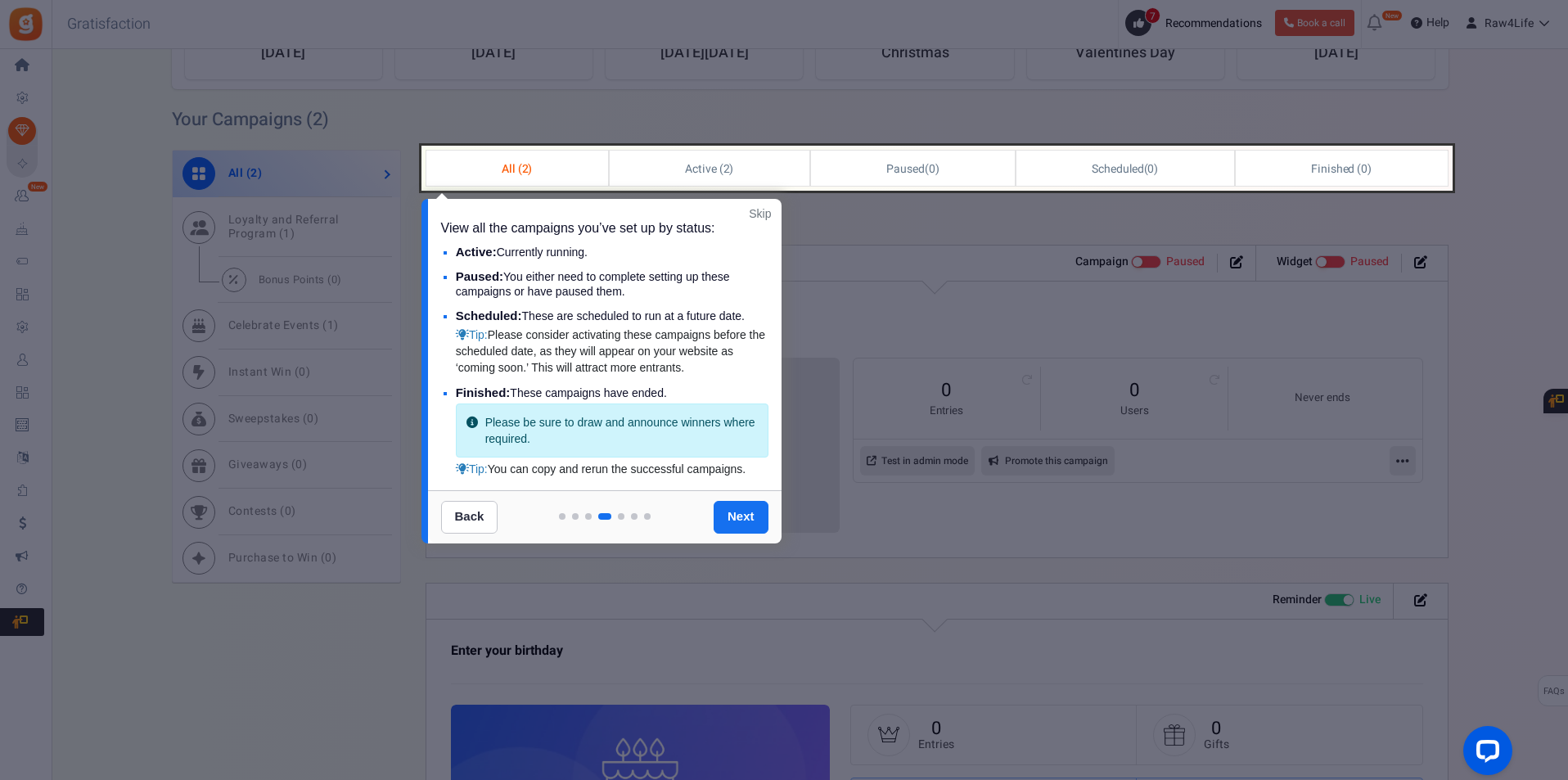
scroll to position [464, 0]
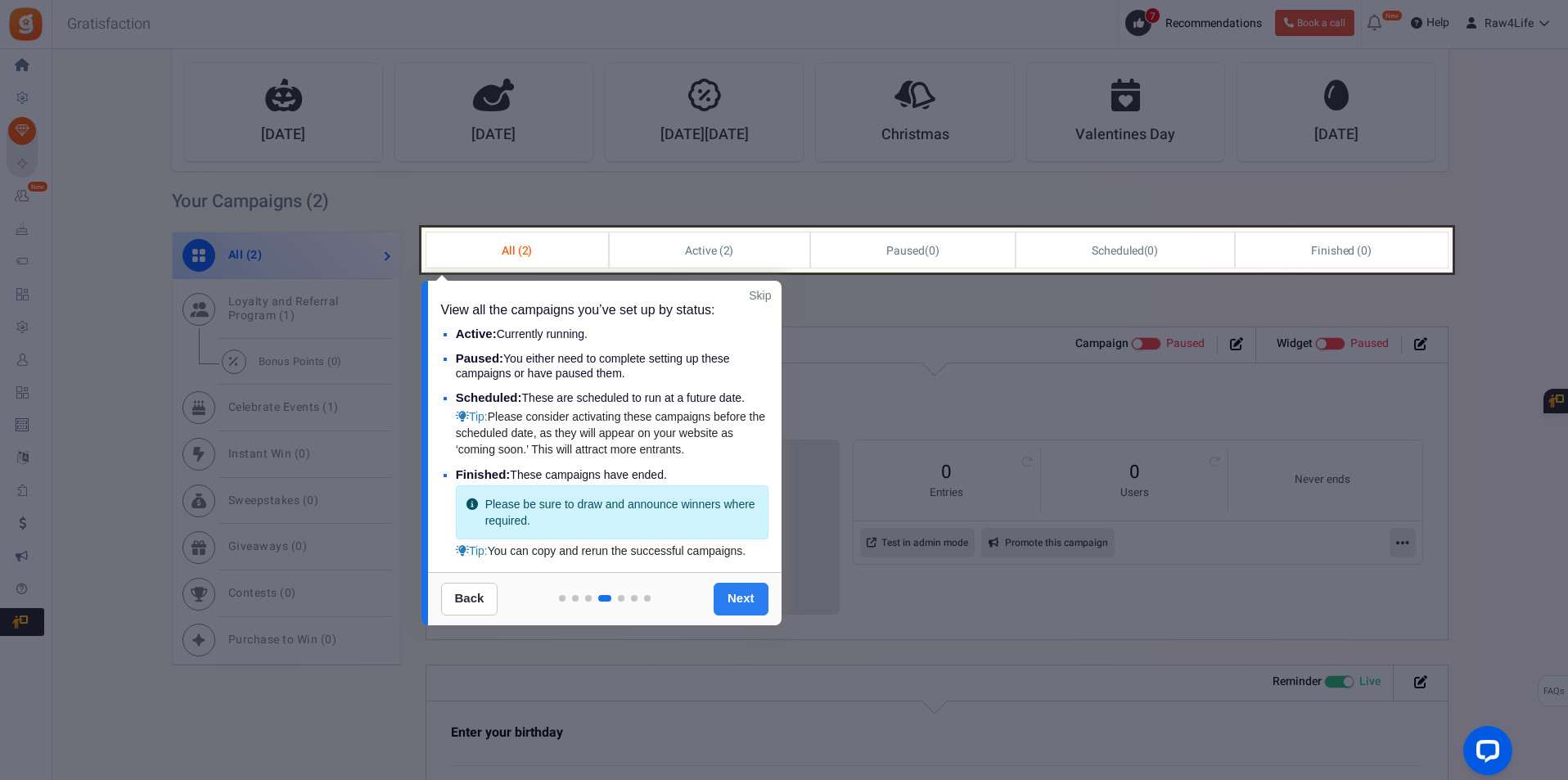
click at [752, 614] on link "Next" at bounding box center [741, 600] width 55 height 33
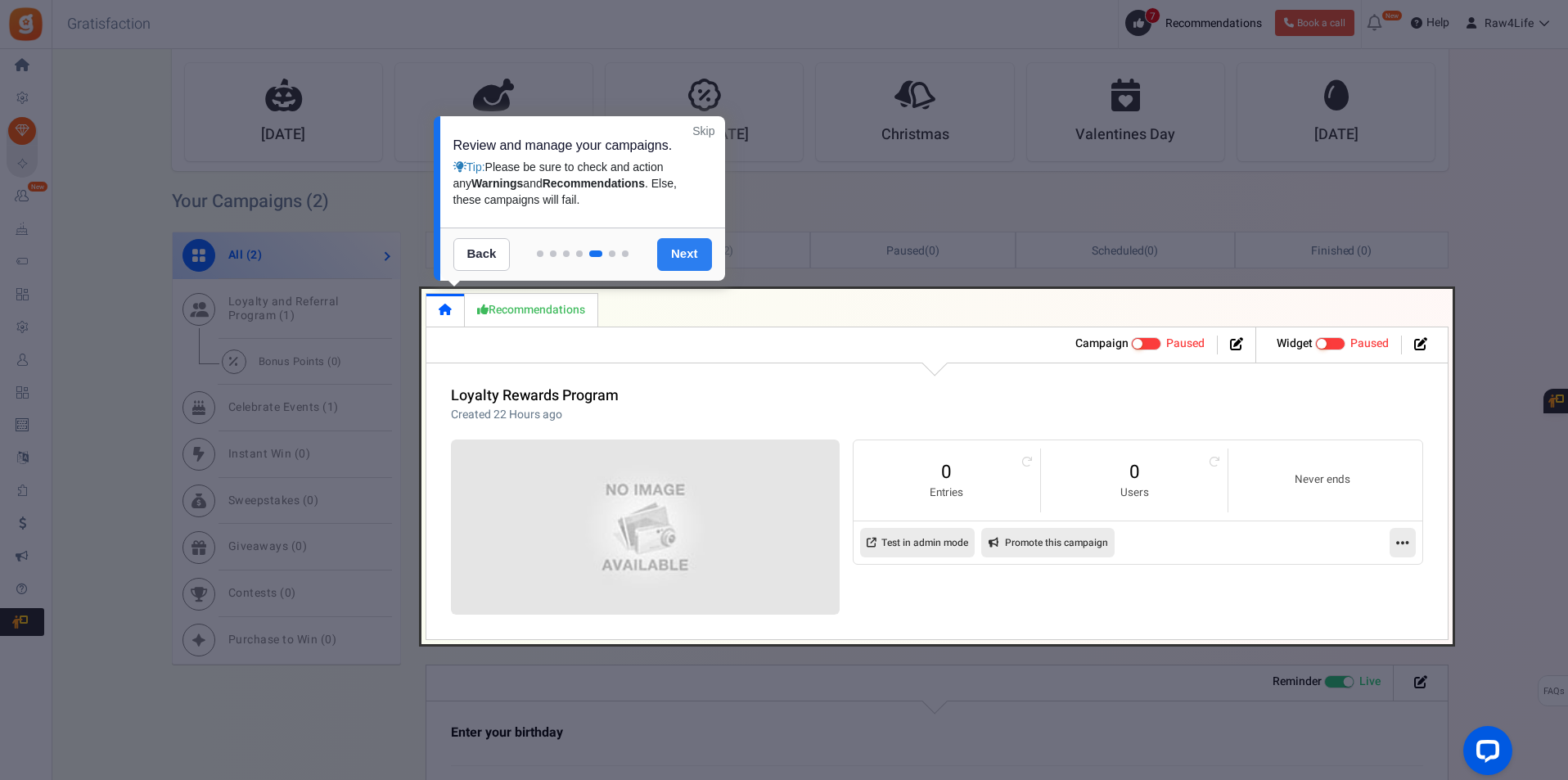
click at [693, 246] on link "Next" at bounding box center [685, 255] width 55 height 33
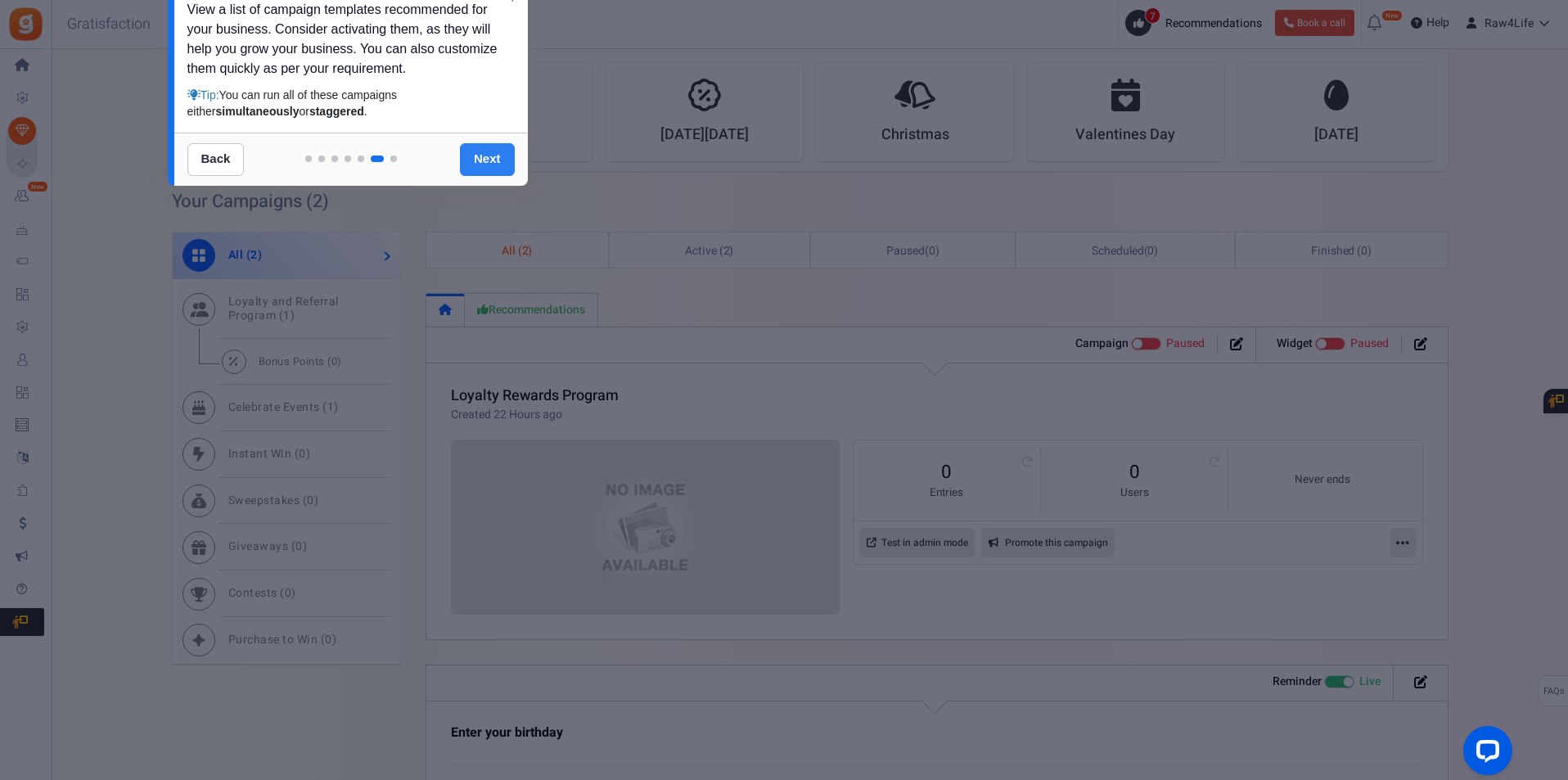
scroll to position [0, 0]
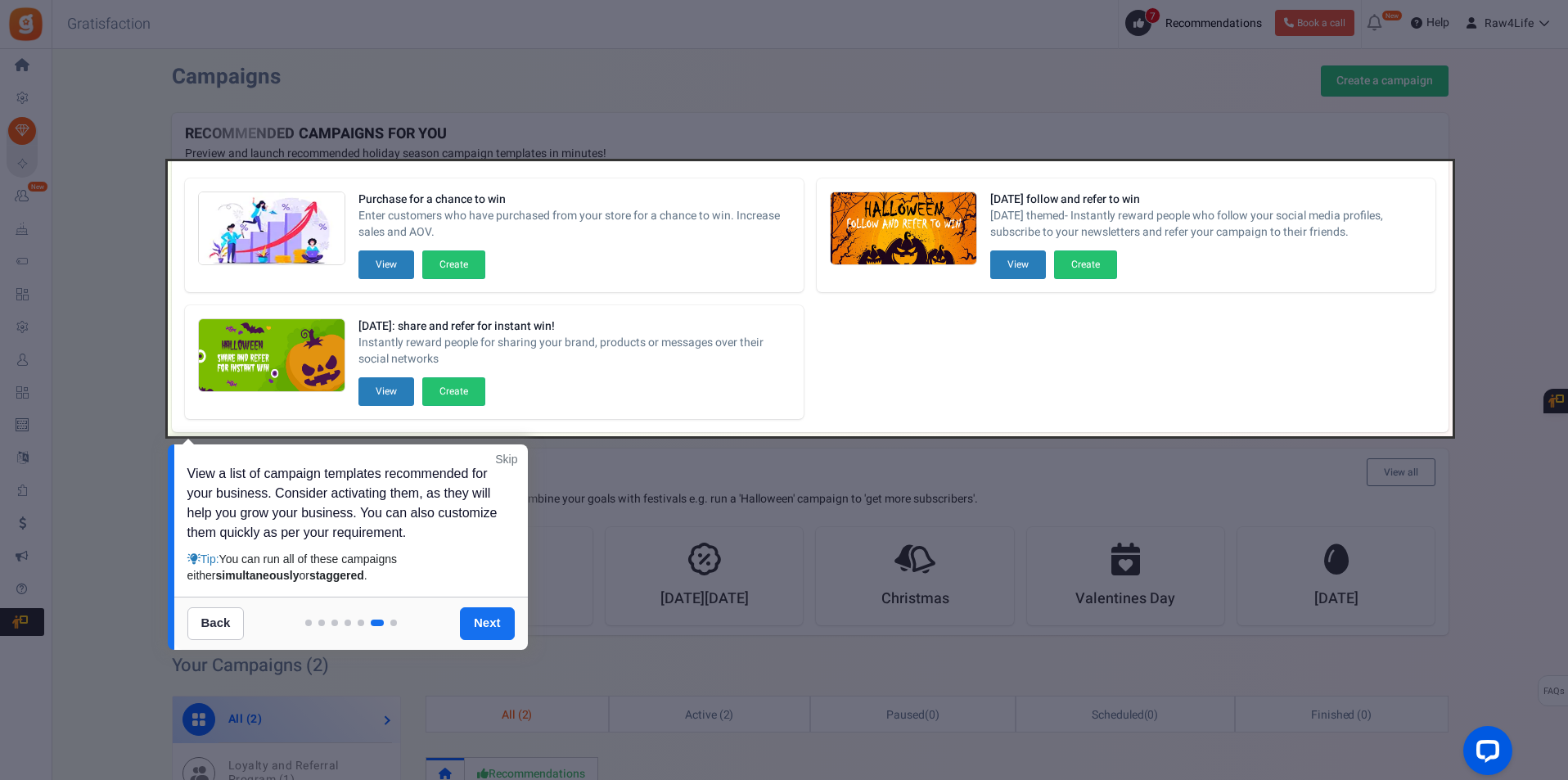
click at [365, 257] on div at bounding box center [810, 298] width 1285 height 275
click at [388, 263] on div at bounding box center [810, 298] width 1285 height 275
click at [498, 622] on link "Next" at bounding box center [487, 623] width 55 height 33
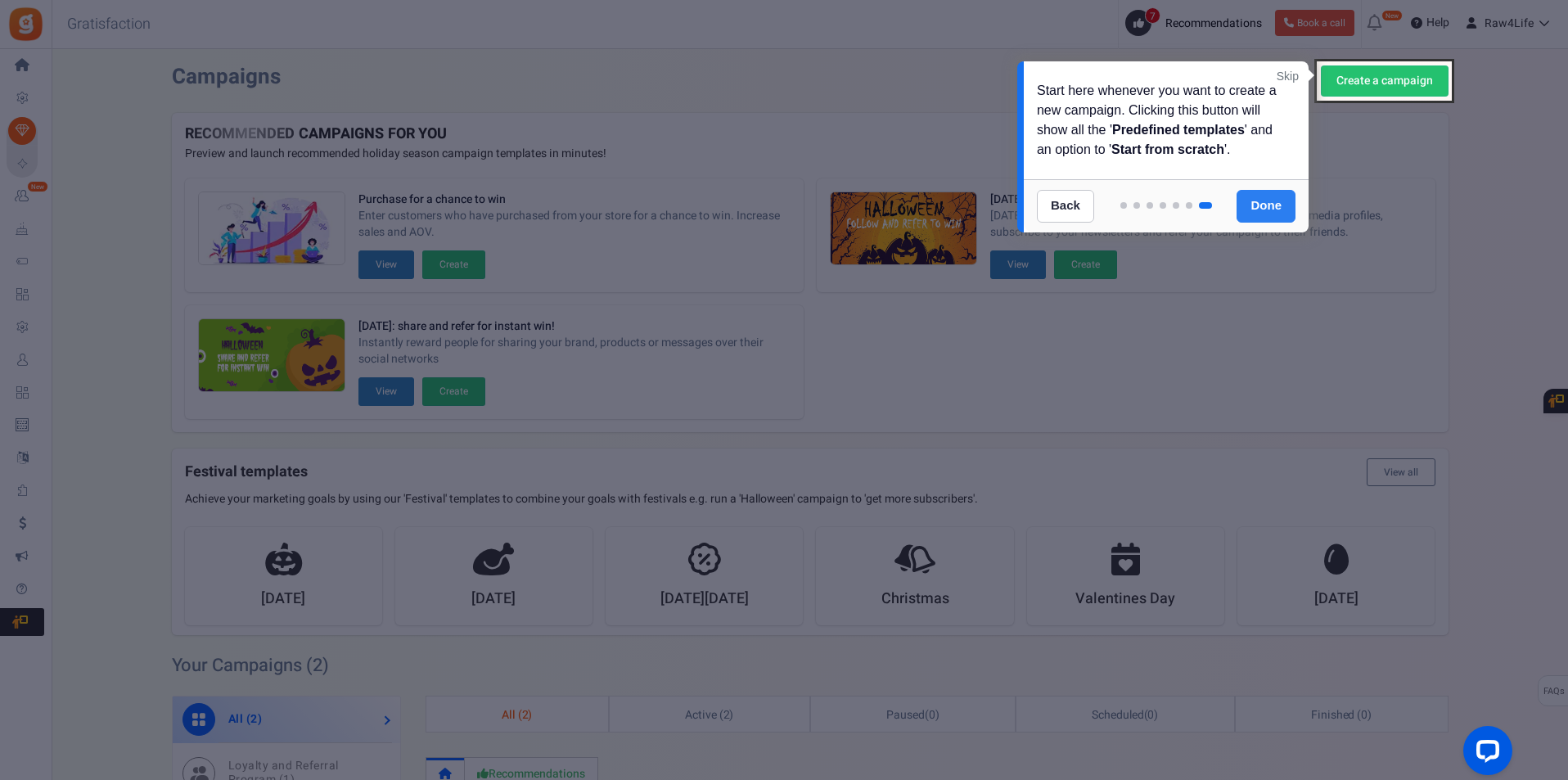
click at [1264, 212] on link "Done" at bounding box center [1266, 206] width 59 height 33
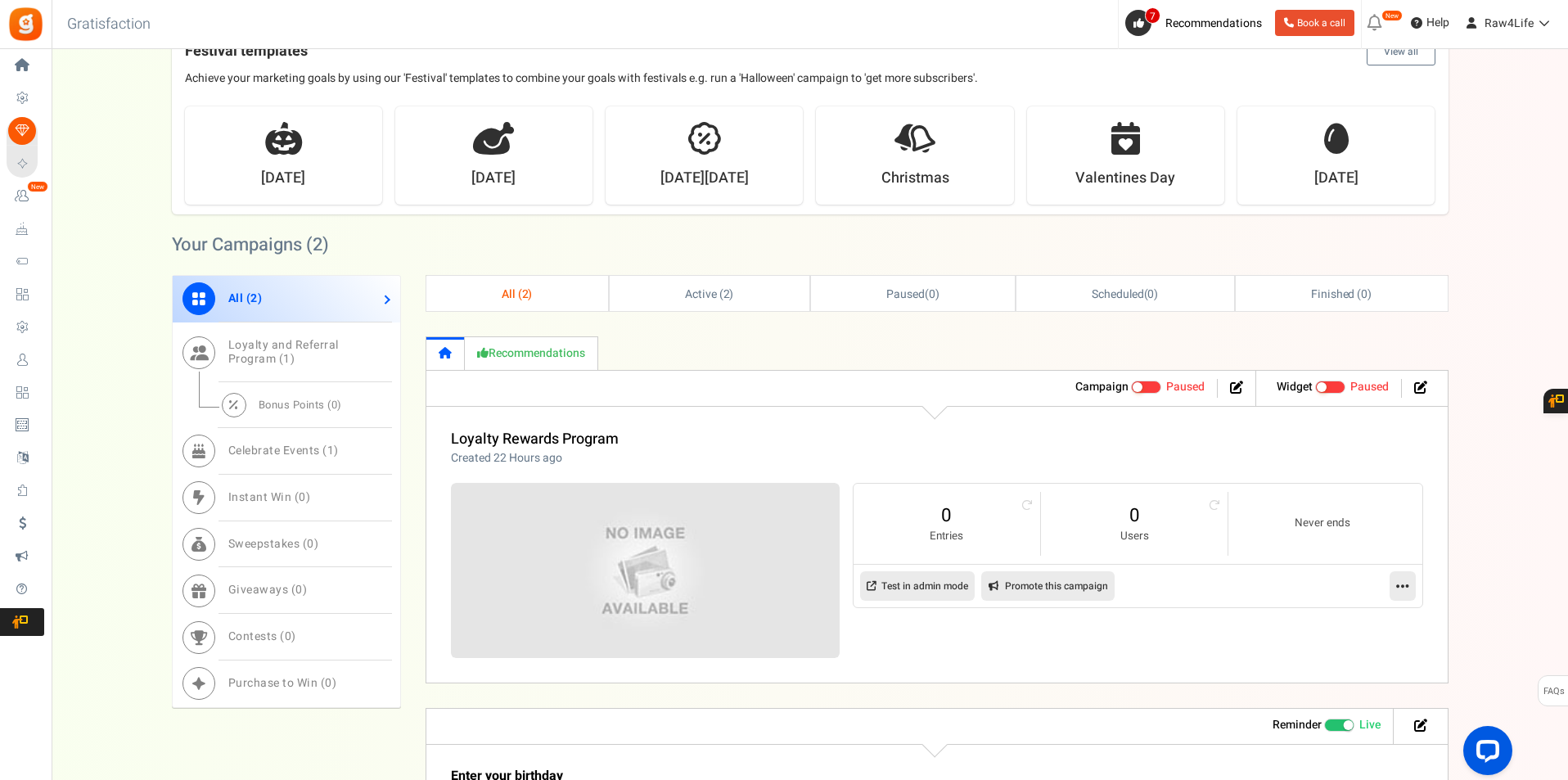
scroll to position [584, 0]
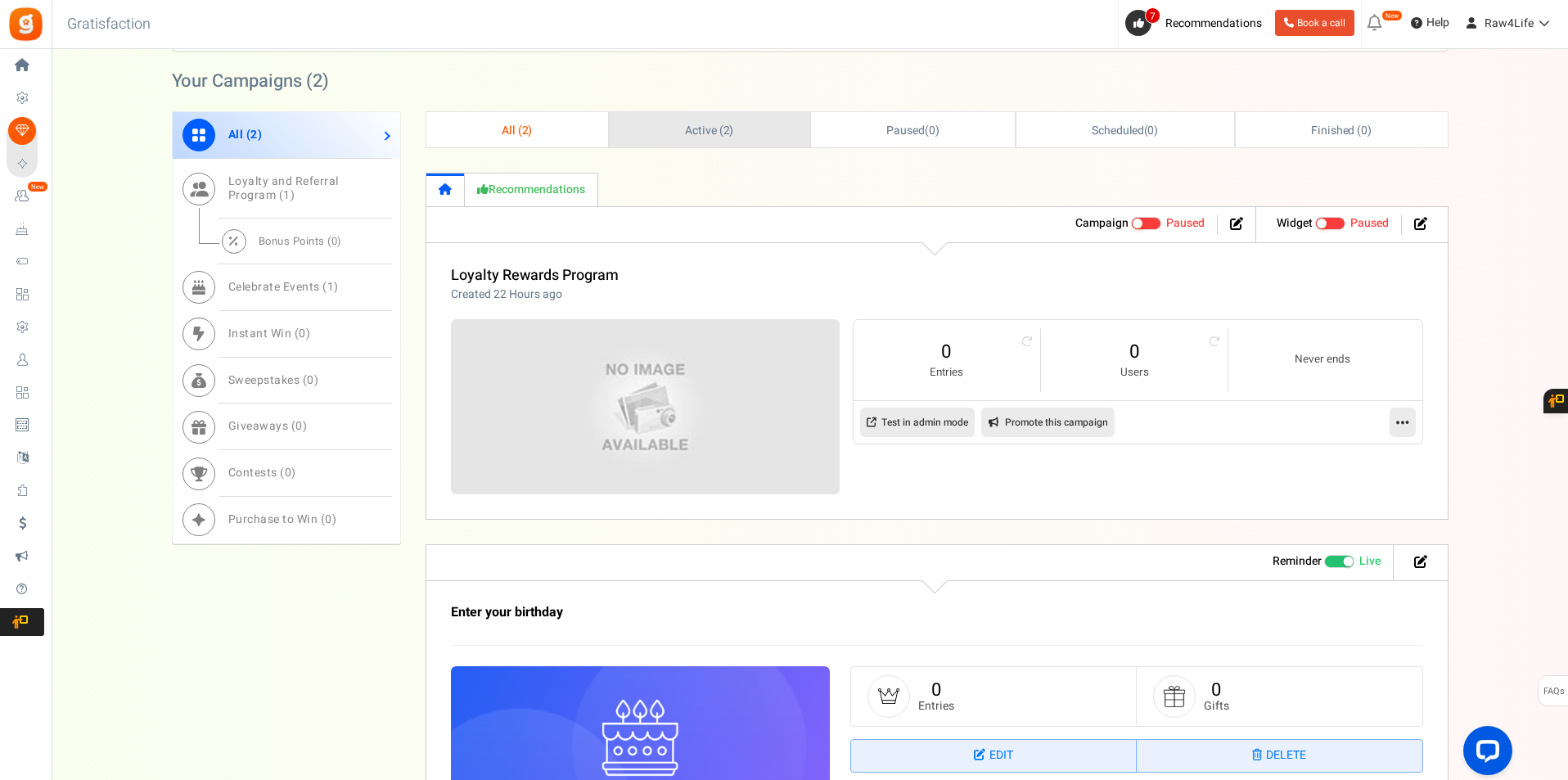
click at [745, 122] on link "Active ( 2 )" at bounding box center [709, 129] width 200 height 35
click at [575, 125] on link "All ( 2 )" at bounding box center [517, 129] width 181 height 35
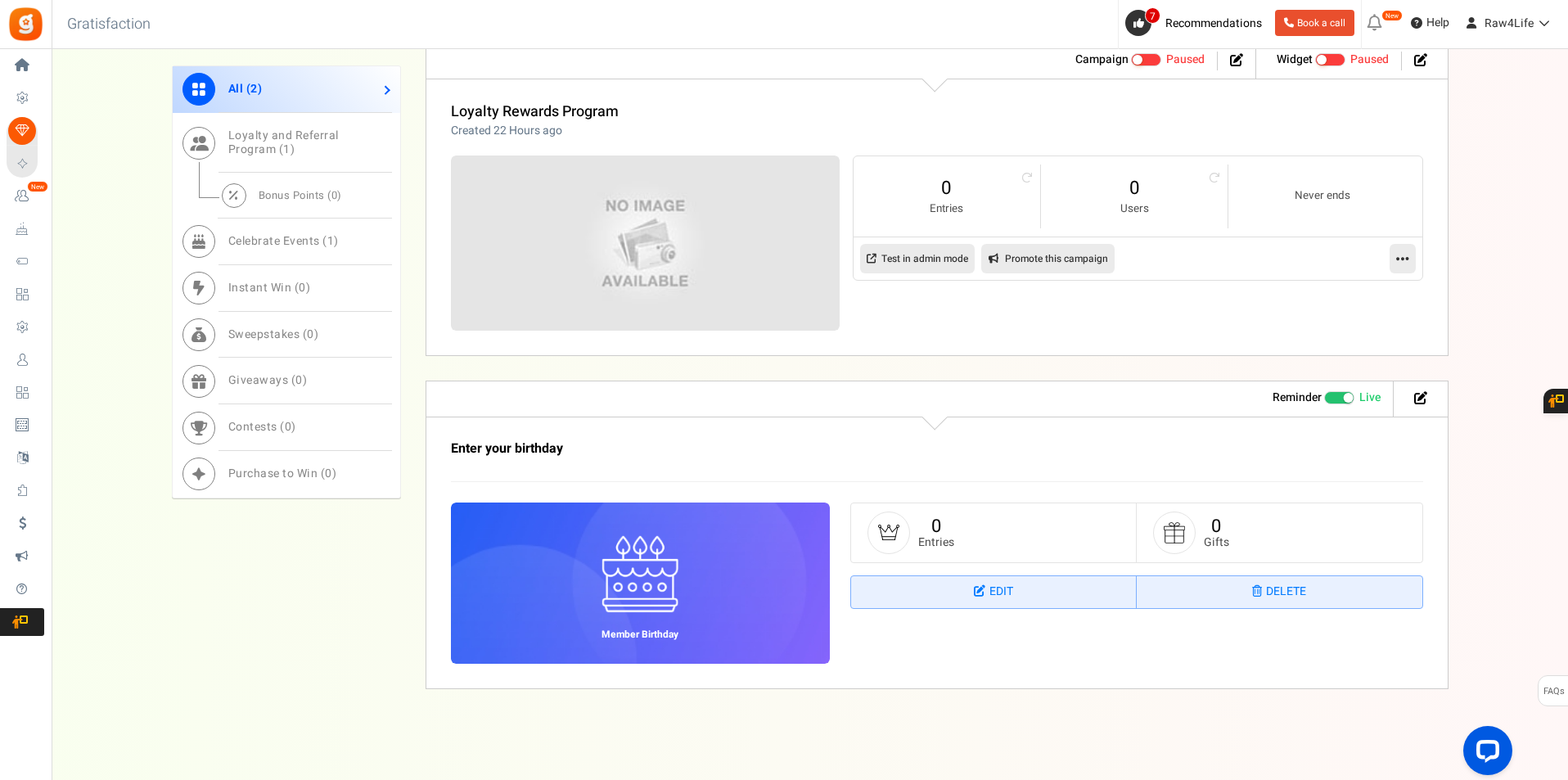
click at [1352, 397] on span at bounding box center [1348, 397] width 10 height 10
click at [1325, 397] on input "Live Paused" at bounding box center [1325, 398] width 0 height 11
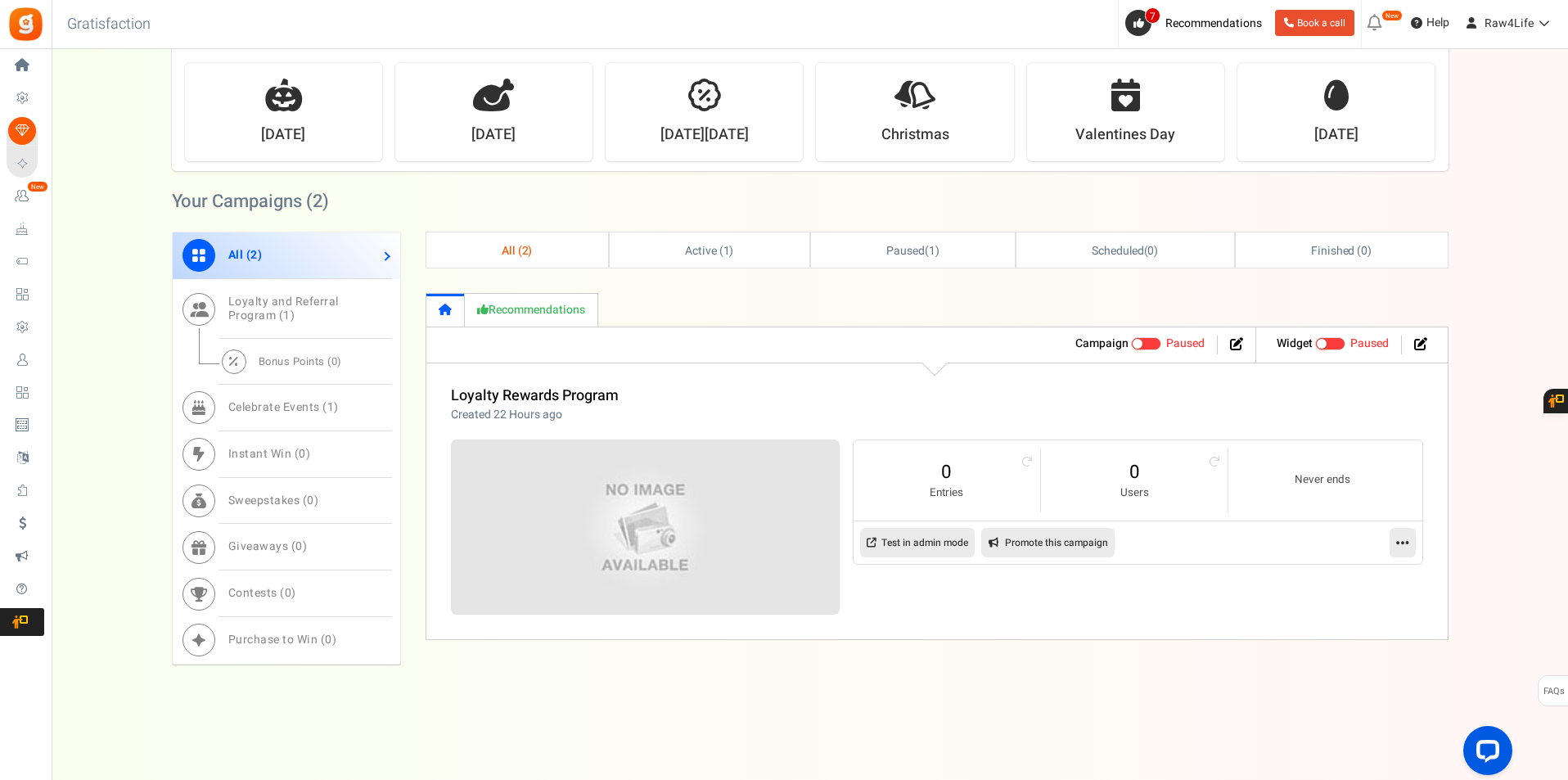
scroll to position [464, 0]
click at [723, 251] on span "1" at bounding box center [726, 251] width 6 height 17
click at [545, 244] on link "All ( 2 )" at bounding box center [517, 250] width 181 height 35
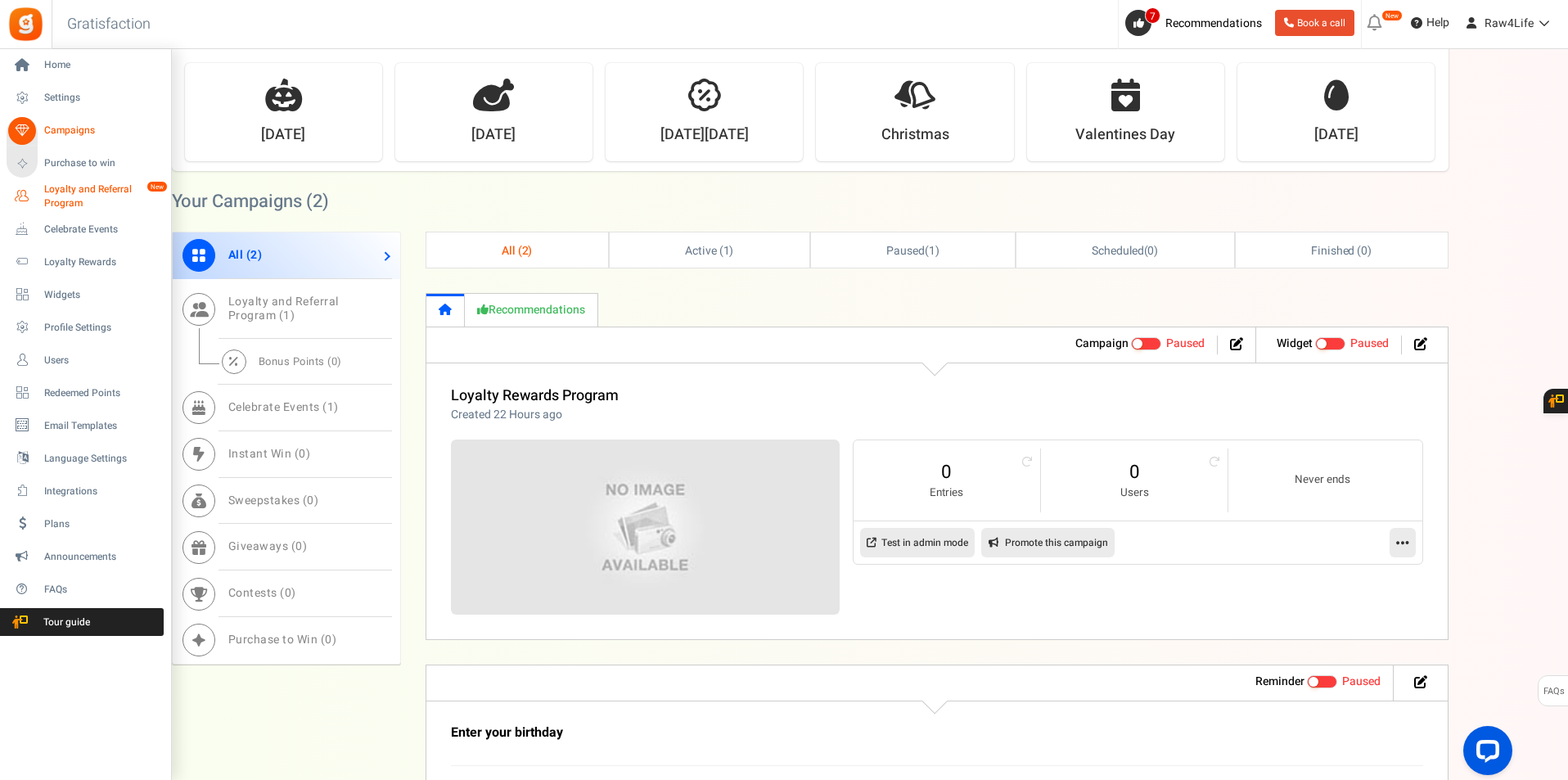
click at [53, 192] on span "Loyalty and Referral Program" at bounding box center [103, 196] width 120 height 27
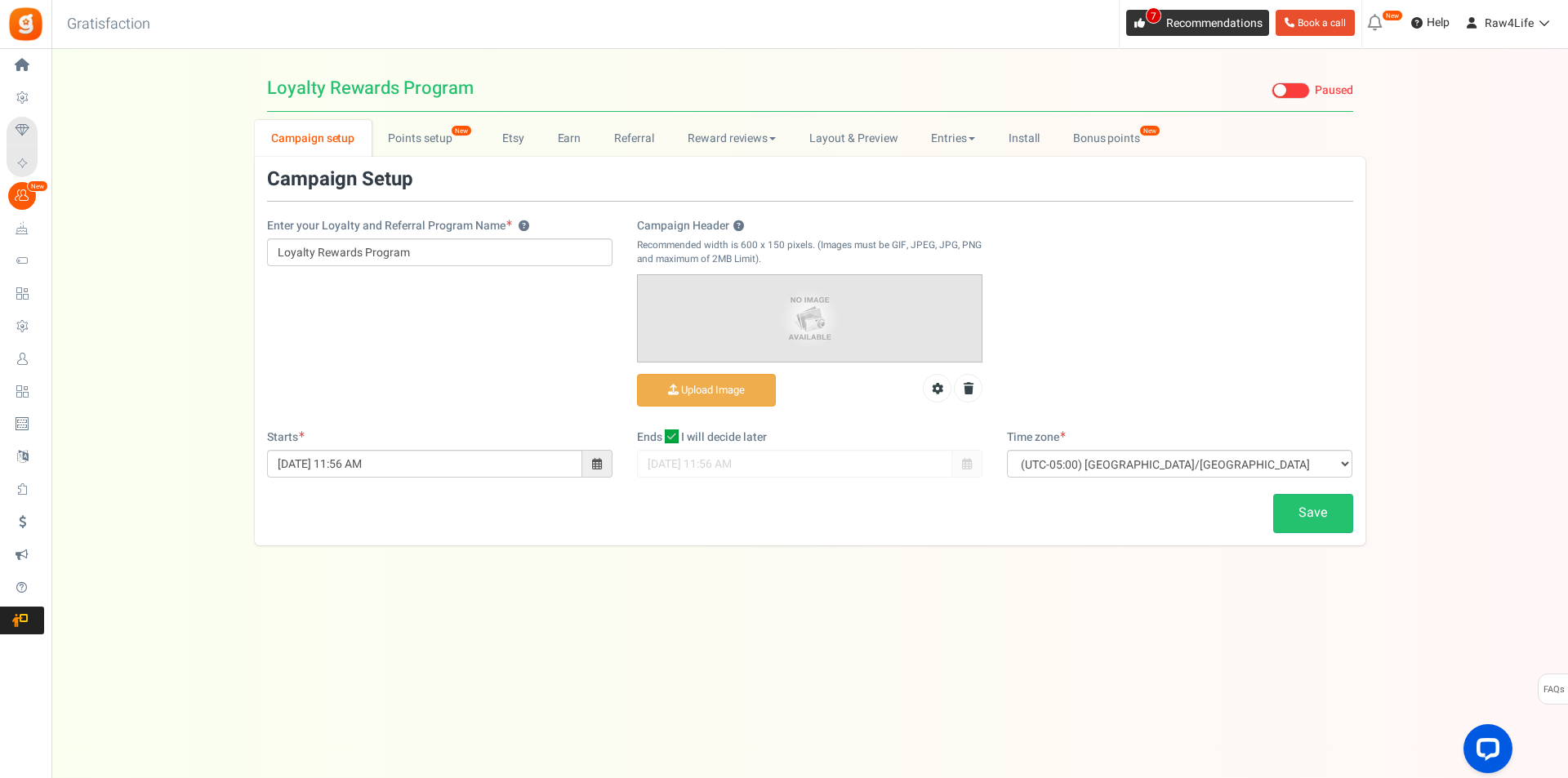
click at [1135, 23] on icon at bounding box center [1140, 24] width 11 height 11
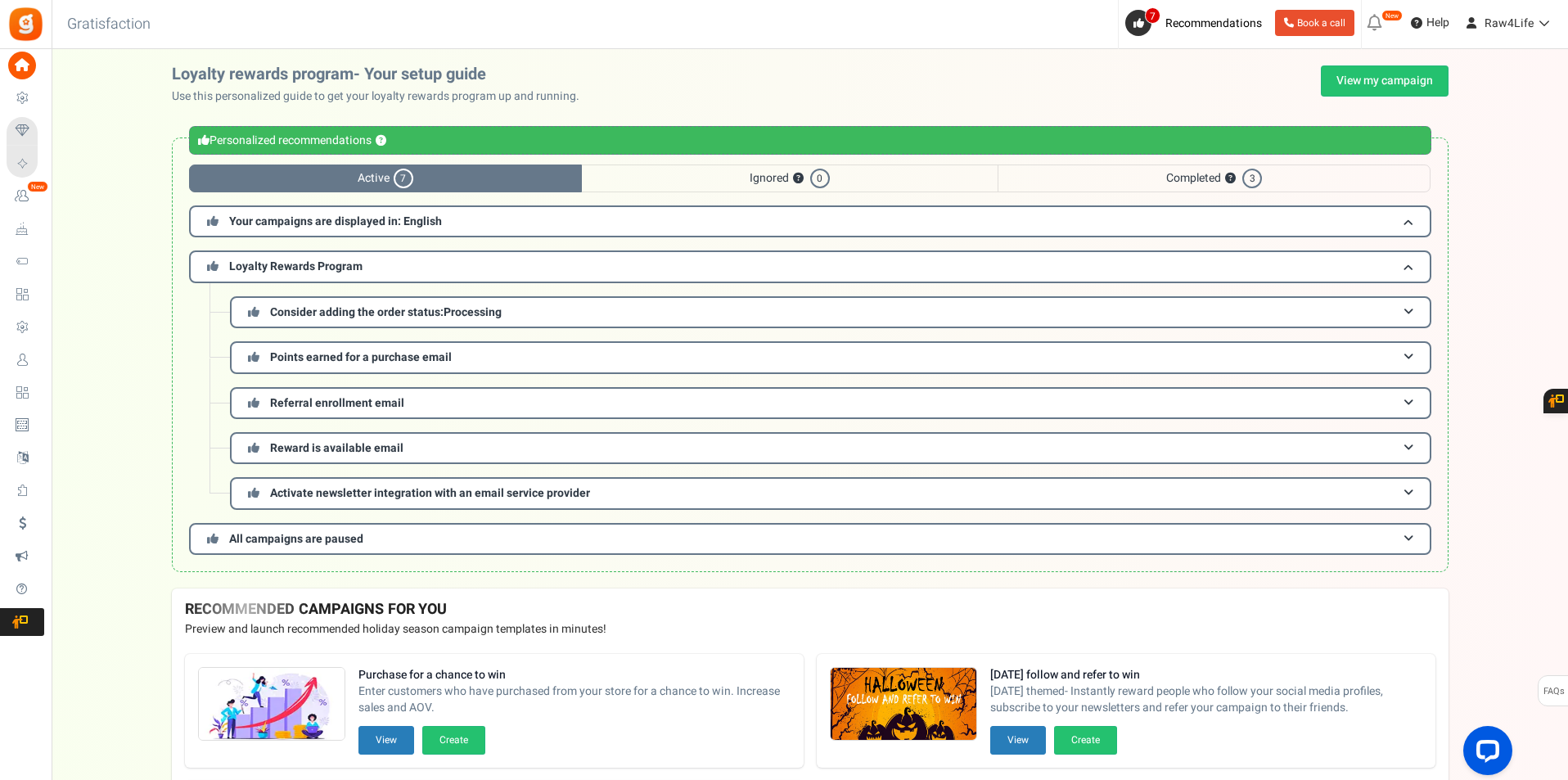
click at [1202, 175] on span "Completed ? 3" at bounding box center [1214, 179] width 433 height 27
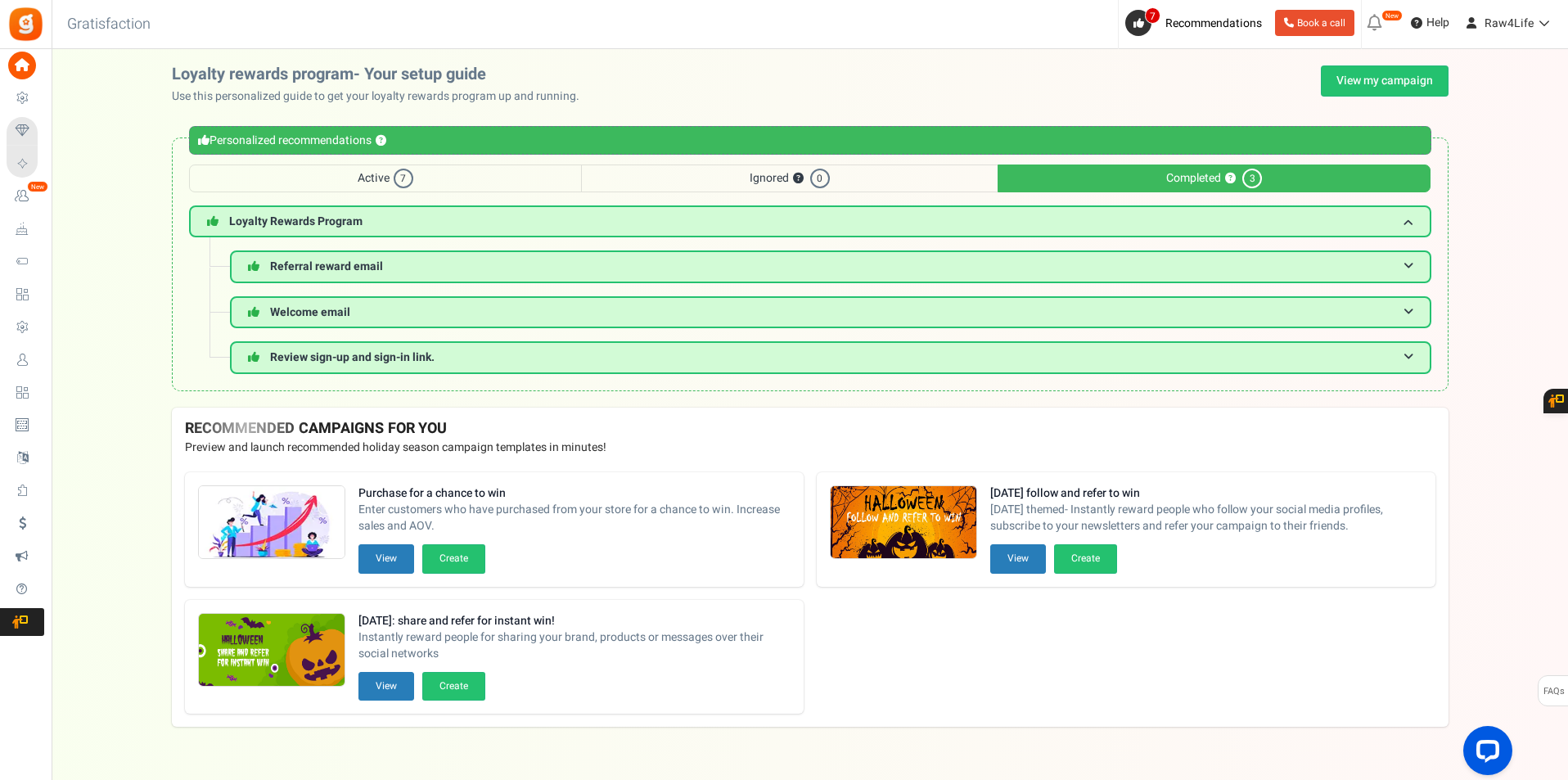
click at [1202, 175] on span "Completed ? 3" at bounding box center [1214, 179] width 433 height 27
click at [537, 175] on span "Active 7" at bounding box center [385, 179] width 393 height 27
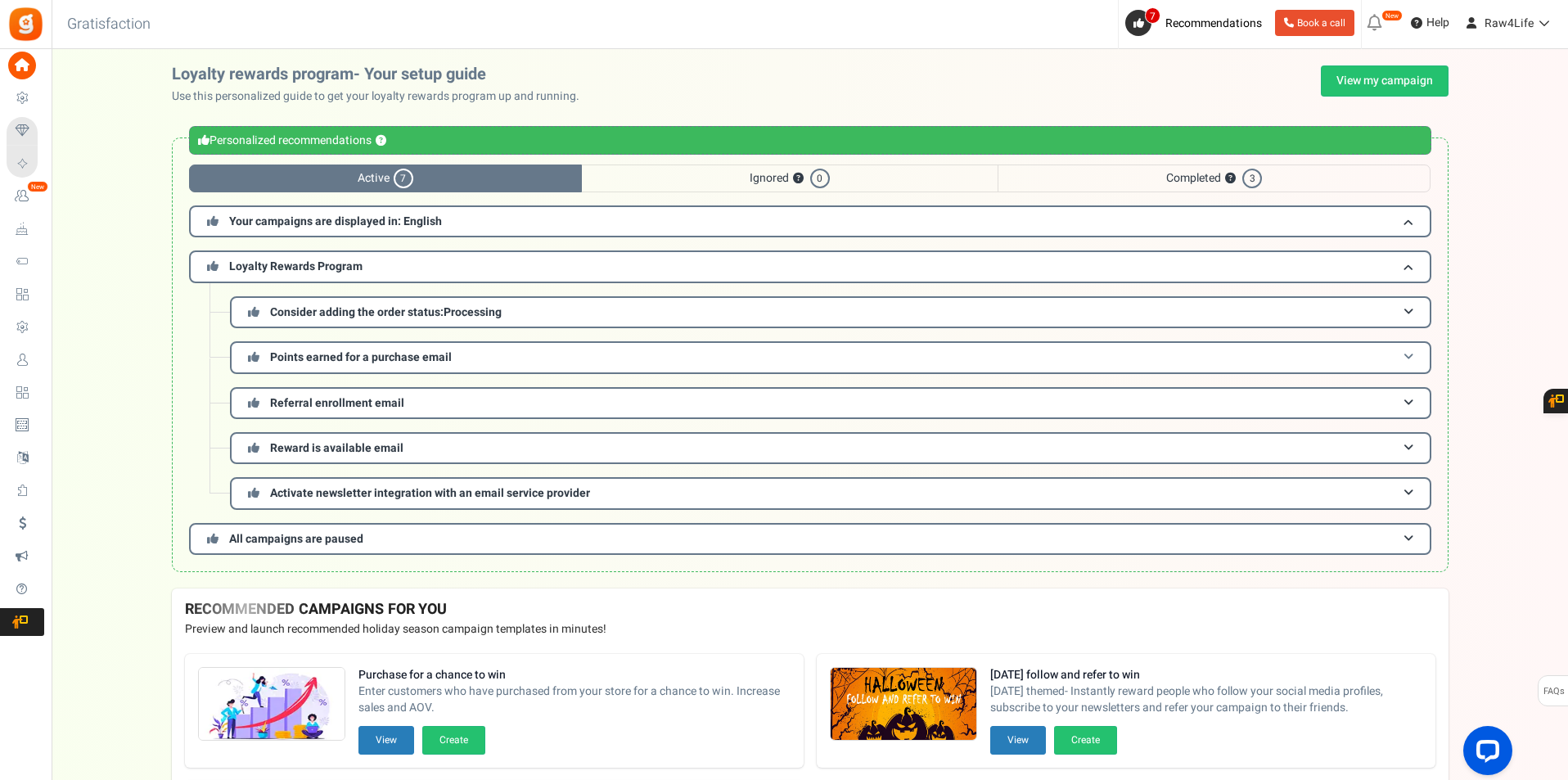
click at [439, 358] on span "Points earned for a purchase email" at bounding box center [361, 357] width 181 height 17
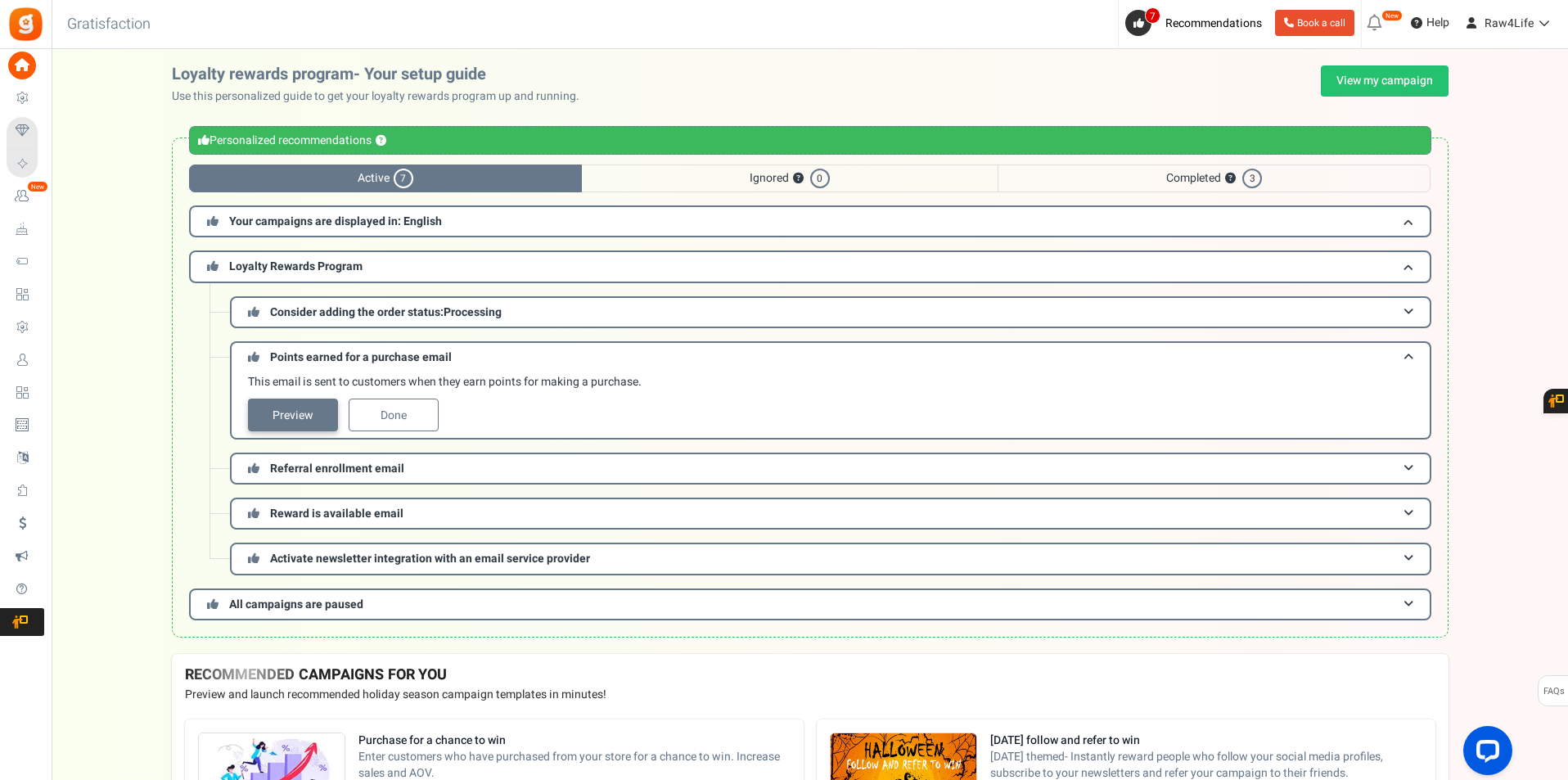
click at [304, 417] on link "Preview" at bounding box center [293, 415] width 90 height 33
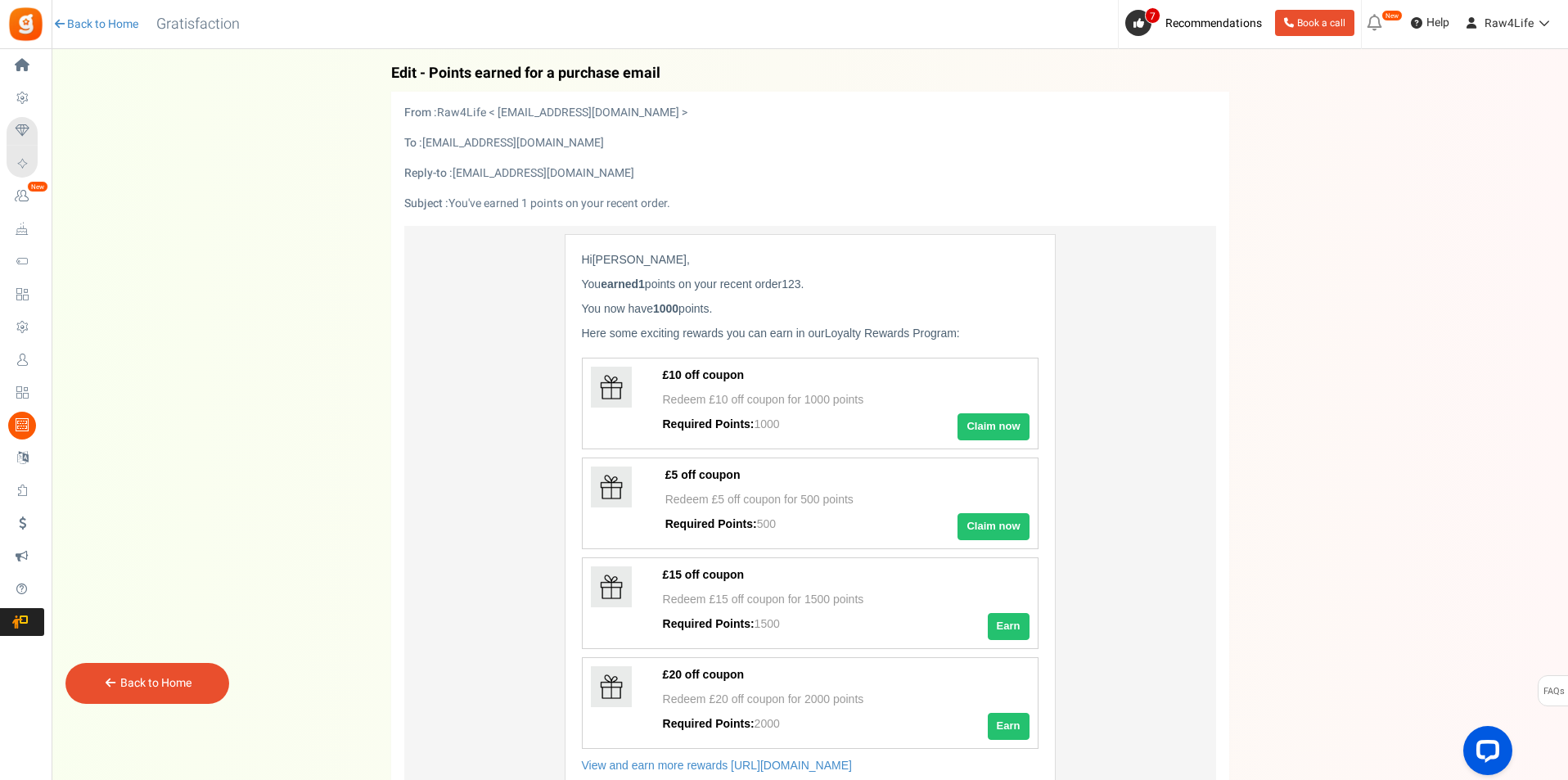
scroll to position [245, 0]
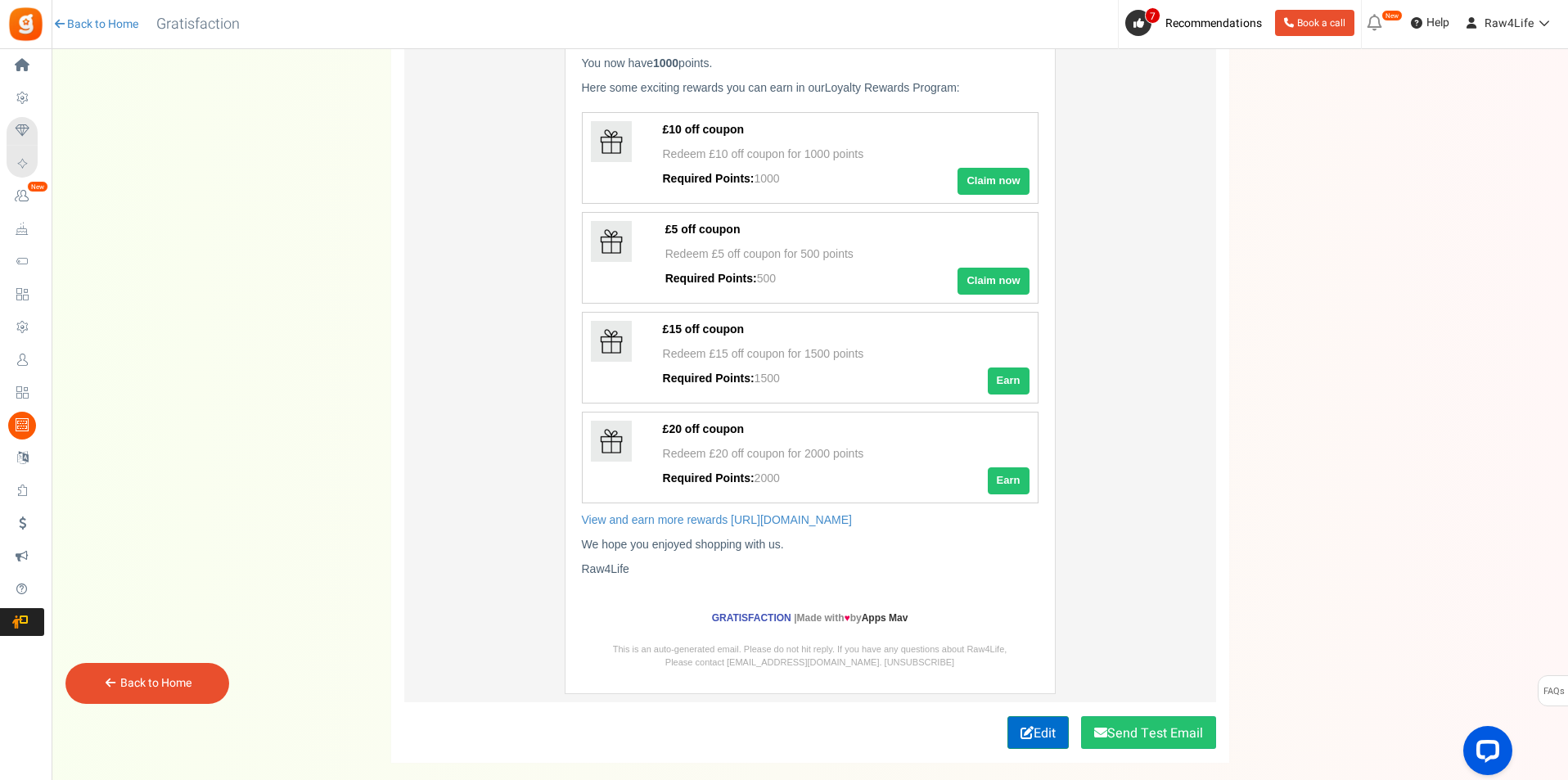
click at [1028, 736] on link "Edit" at bounding box center [1038, 732] width 61 height 33
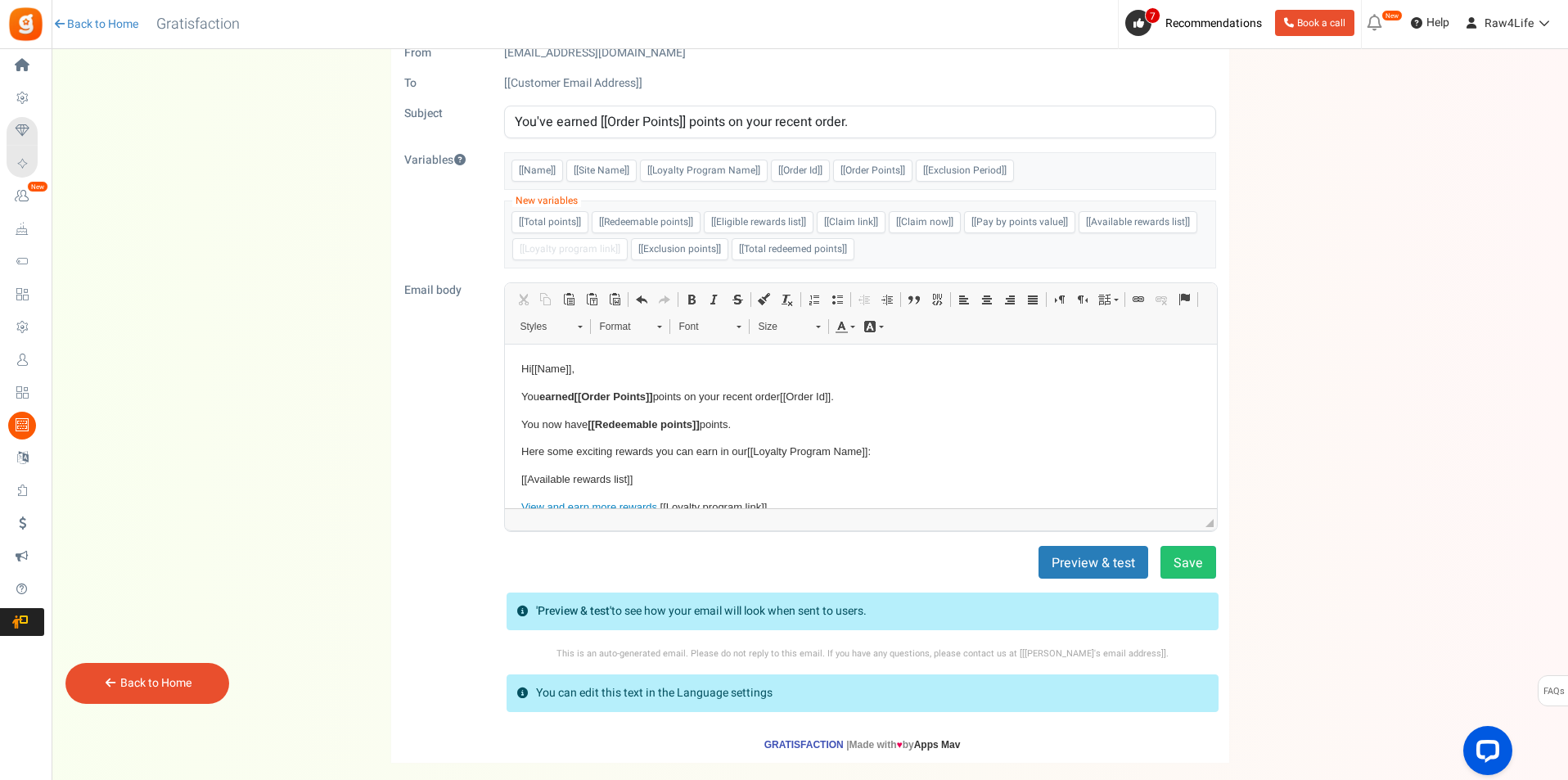
scroll to position [0, 0]
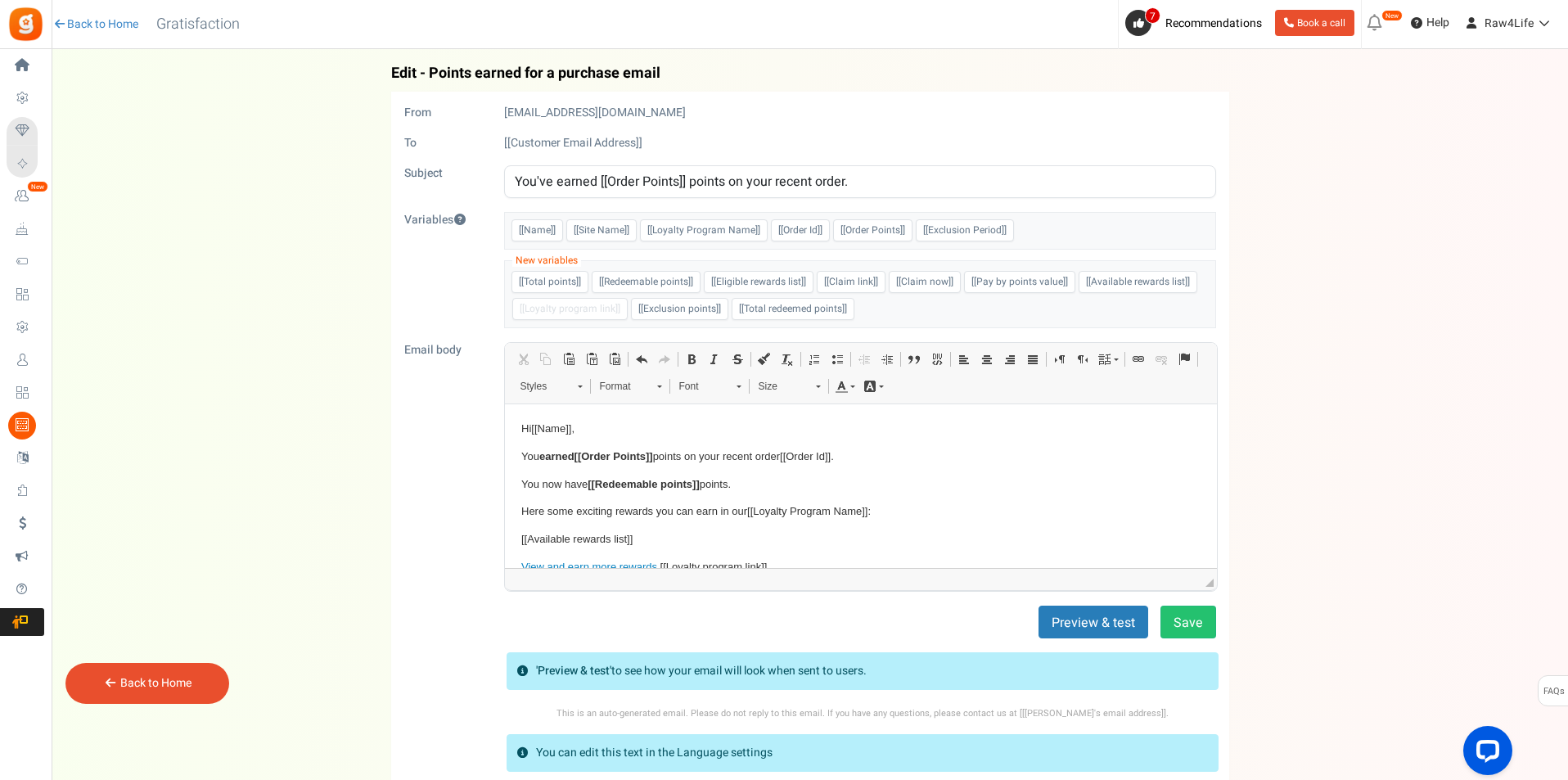
click at [175, 690] on link "Back to Home" at bounding box center [156, 683] width 71 height 17
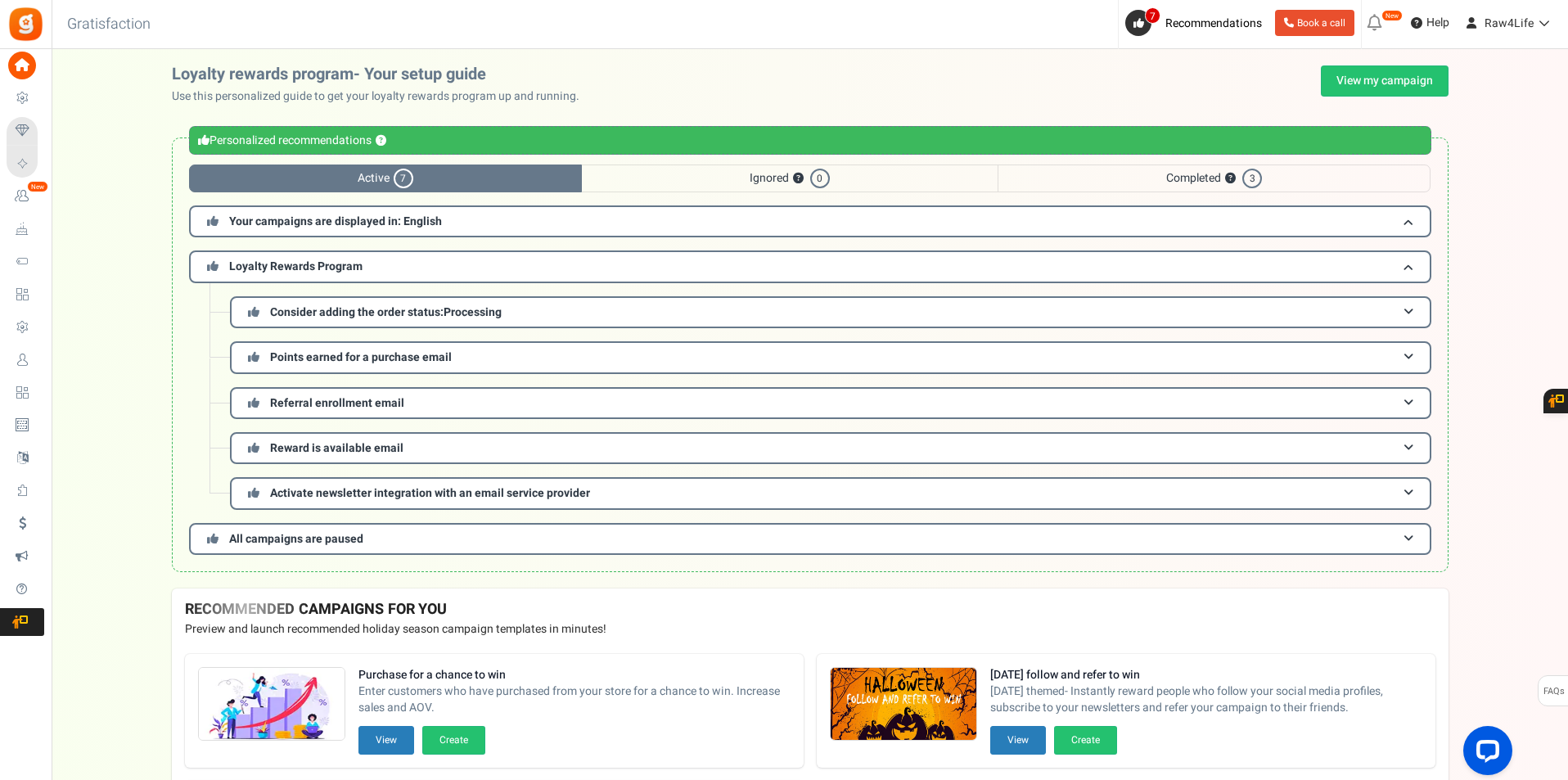
scroll to position [81, 0]
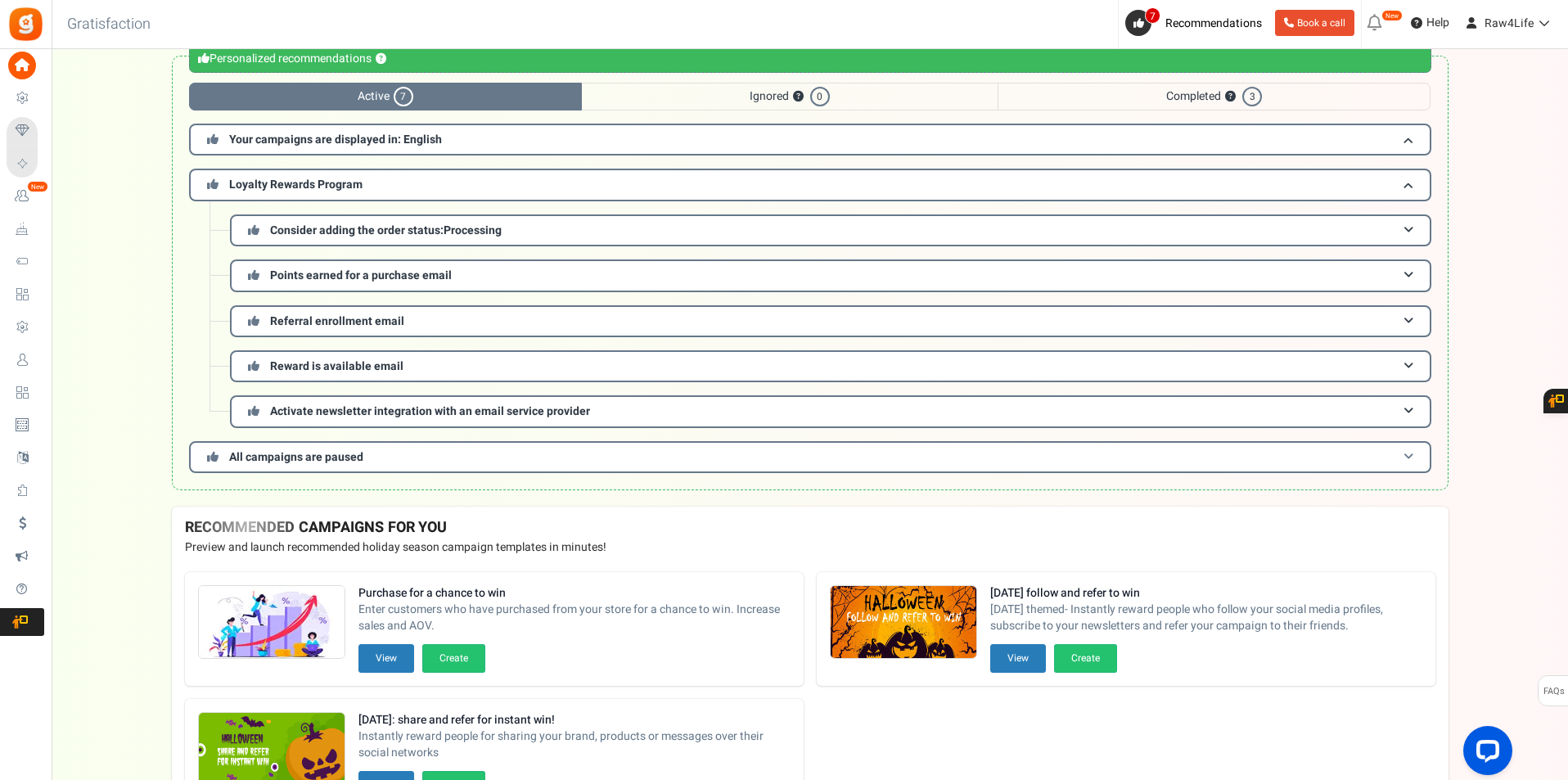
click at [1381, 454] on h3 "All campaigns are paused" at bounding box center [810, 457] width 1242 height 32
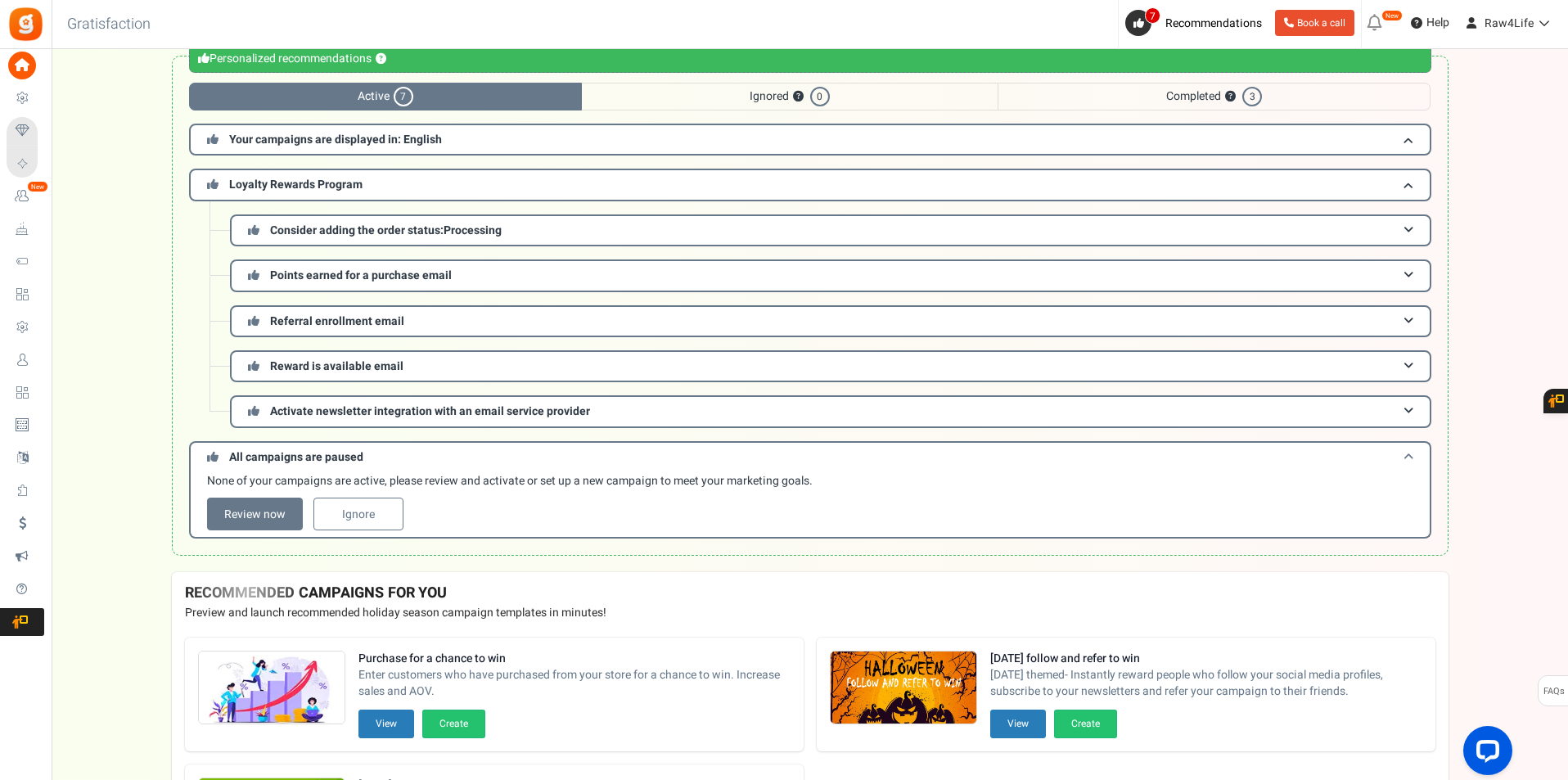
click at [1381, 454] on h3 "All campaigns are paused" at bounding box center [810, 456] width 1242 height 30
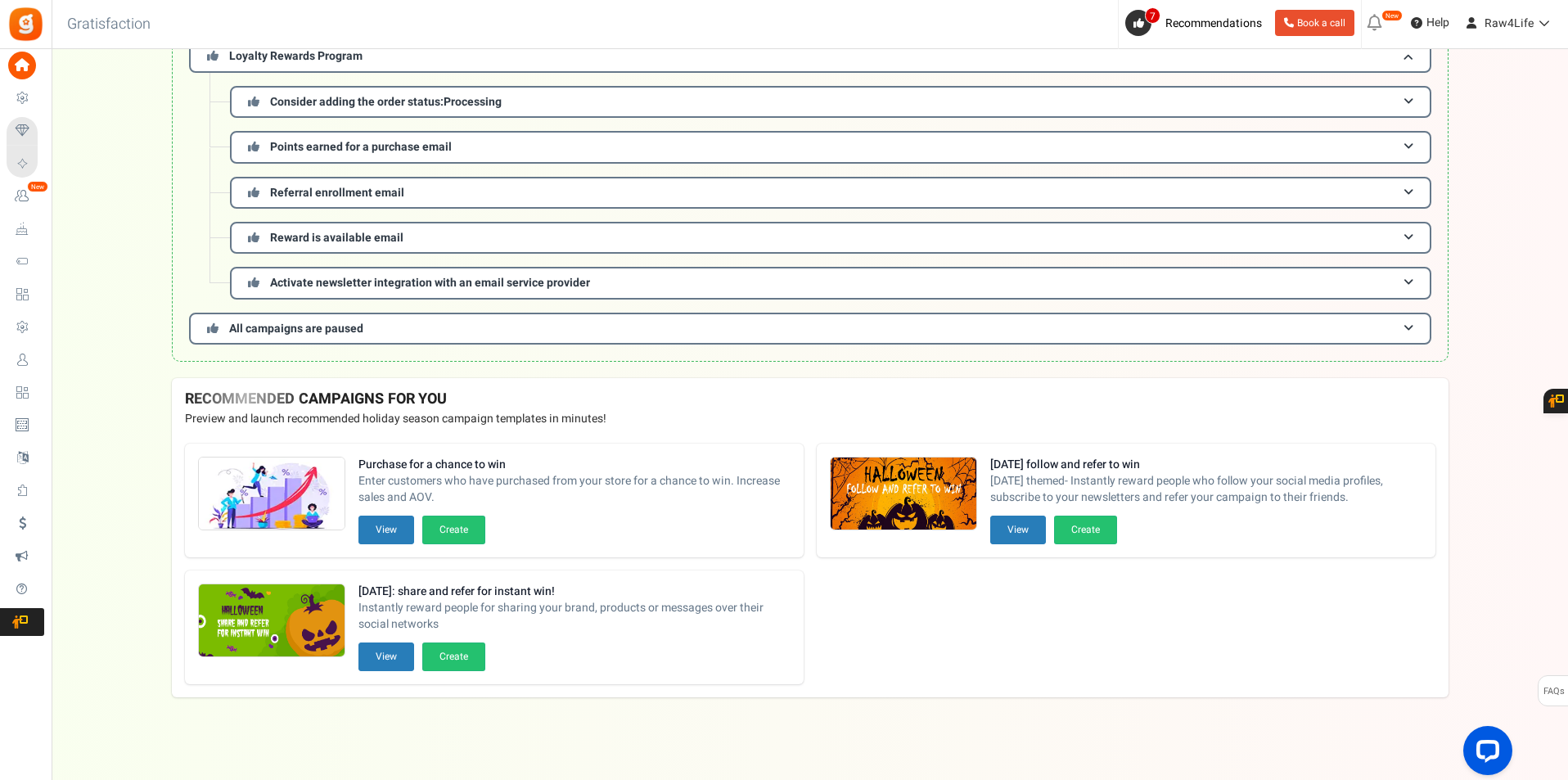
scroll to position [47, 0]
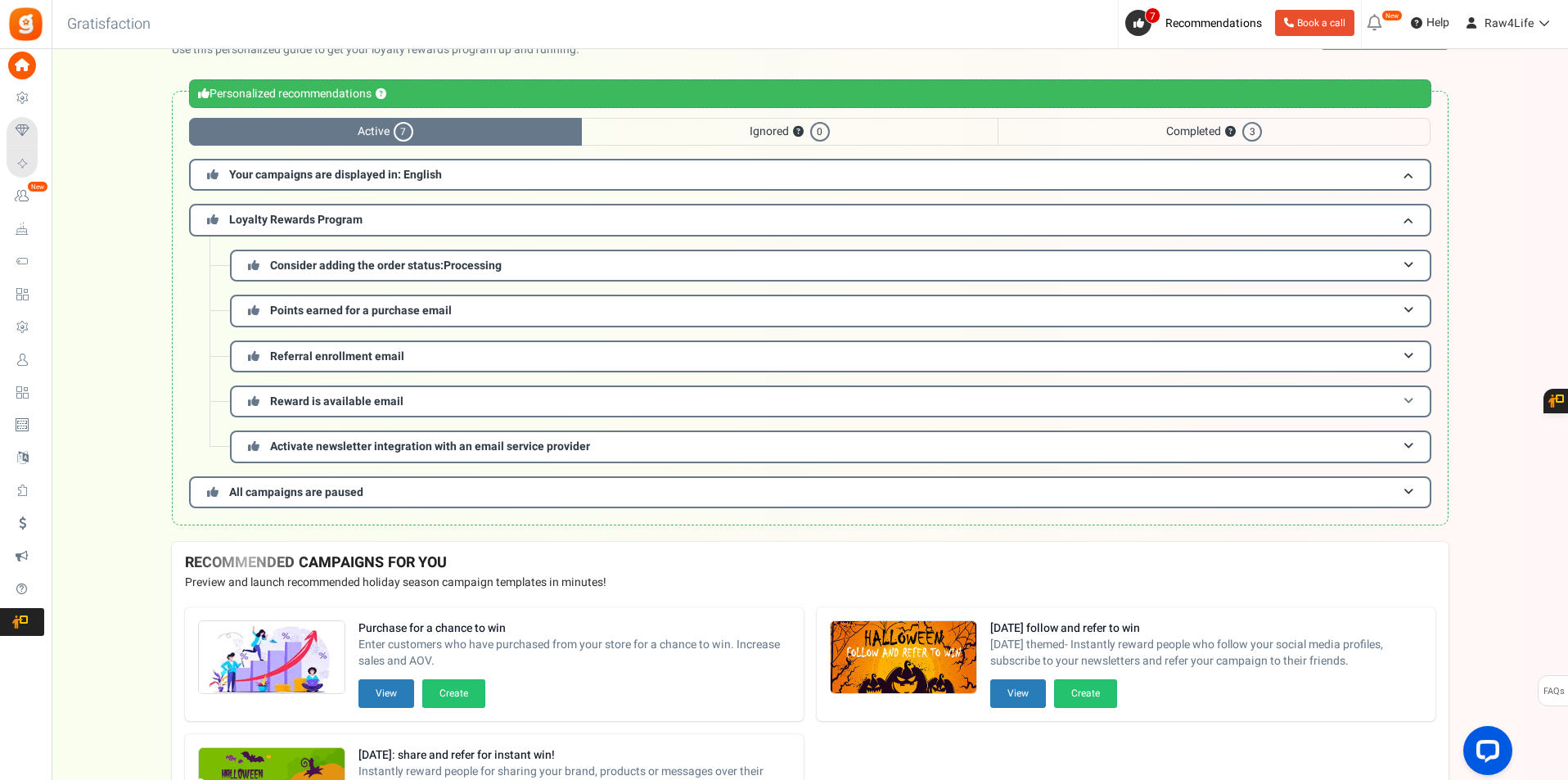
click at [1325, 406] on h3 "Reward is available email" at bounding box center [830, 401] width 1201 height 32
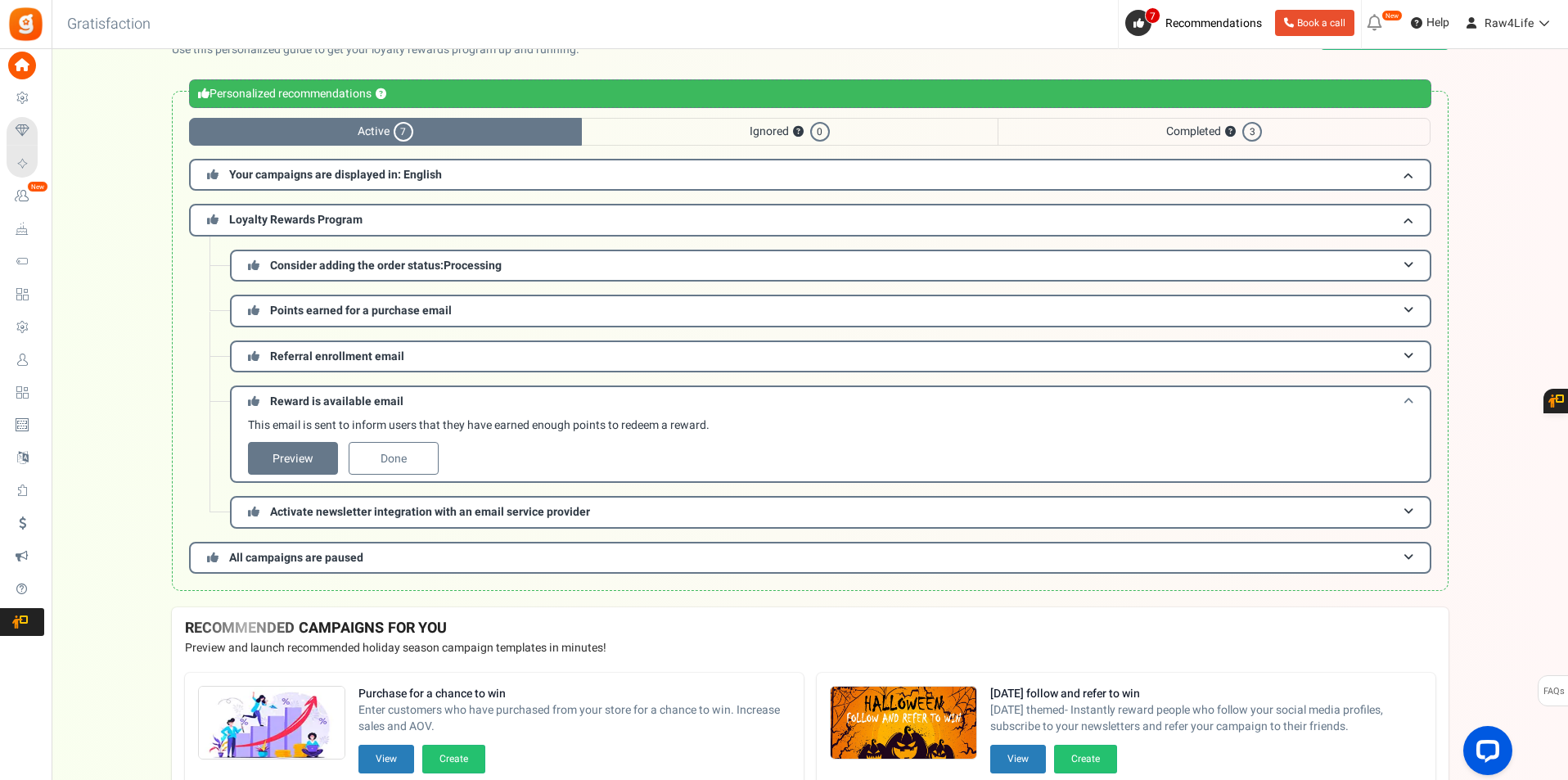
click at [1412, 405] on span at bounding box center [1408, 401] width 10 height 12
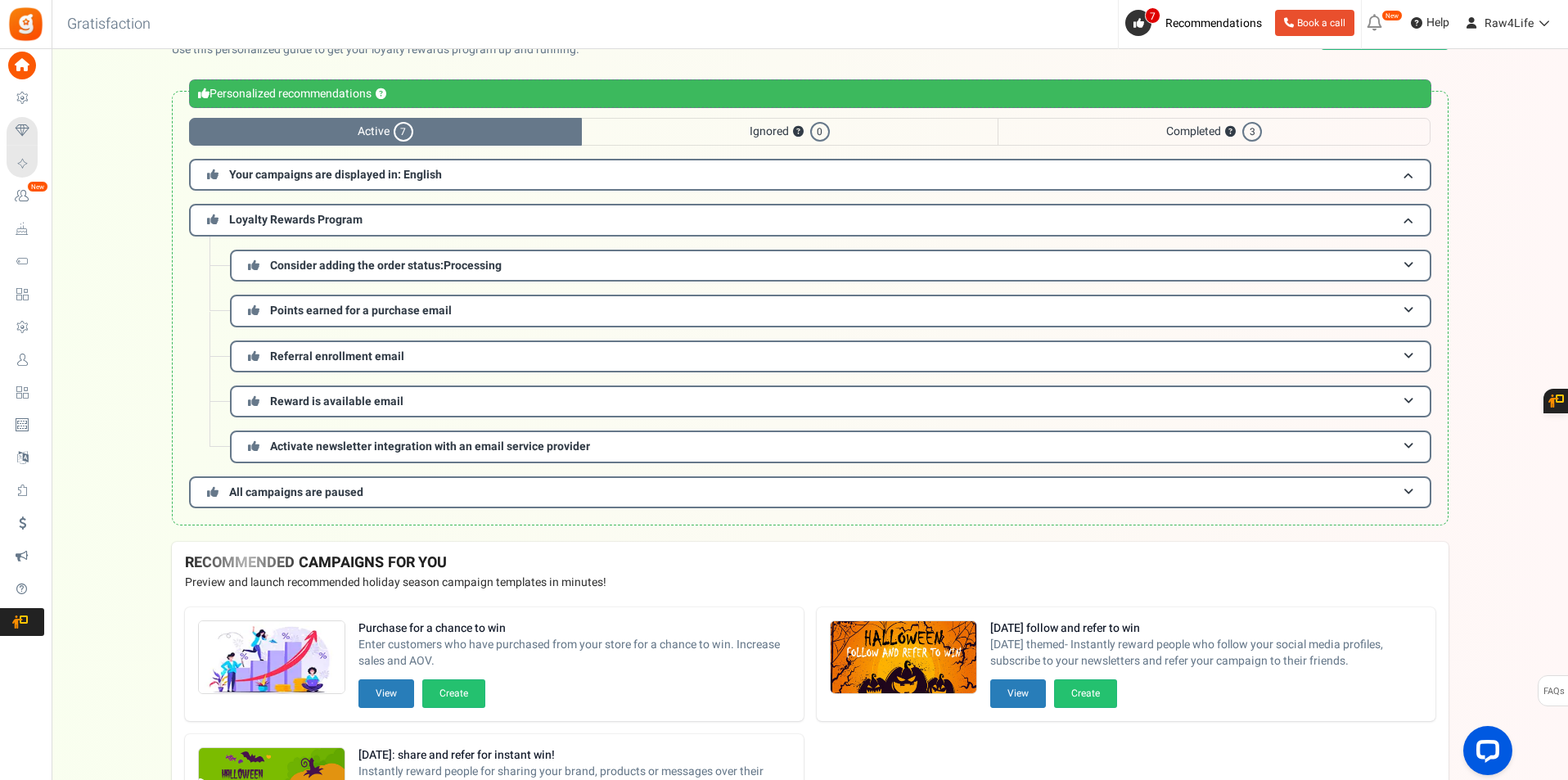
scroll to position [211, 0]
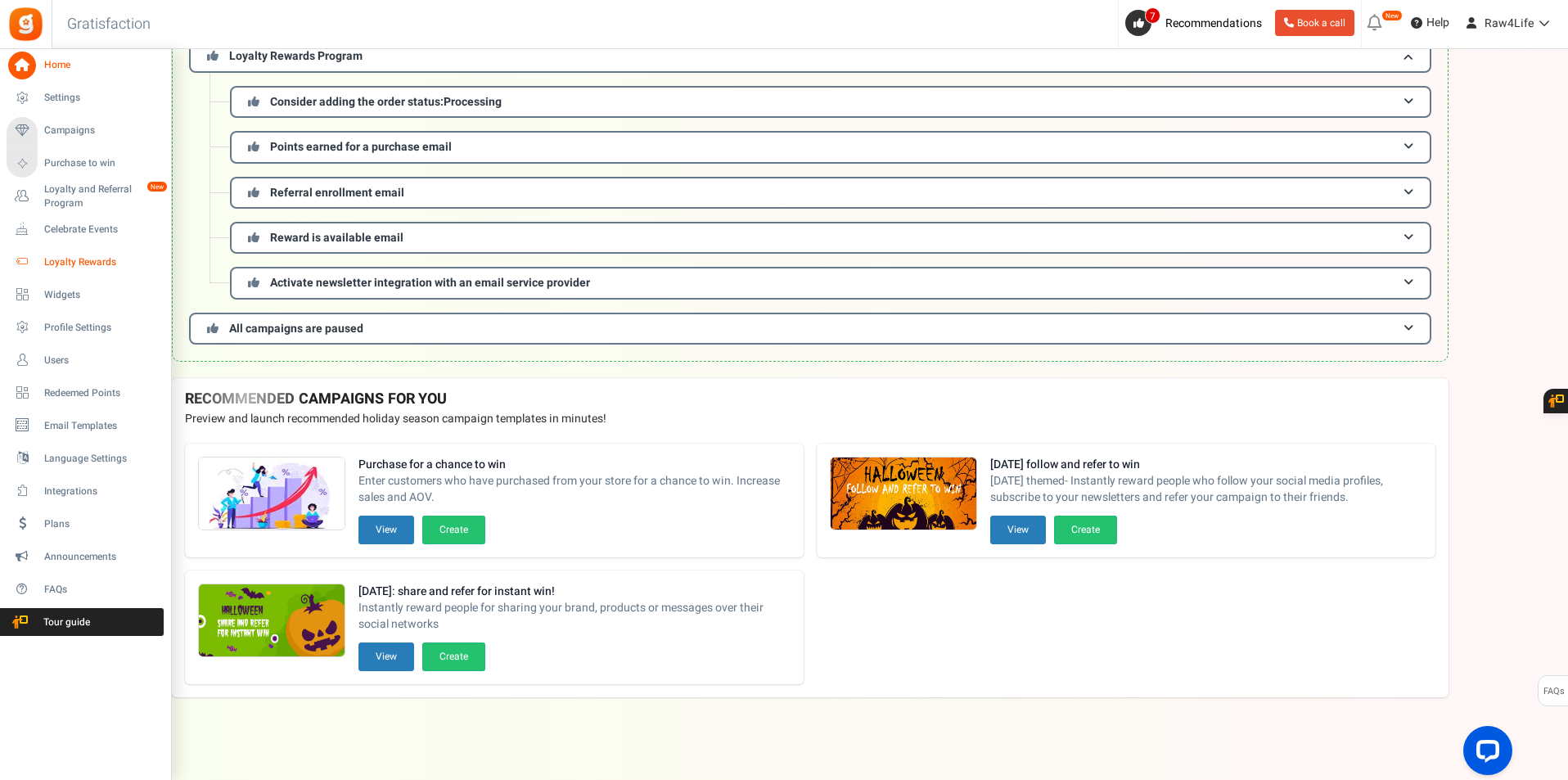
click at [19, 267] on icon at bounding box center [22, 262] width 27 height 27
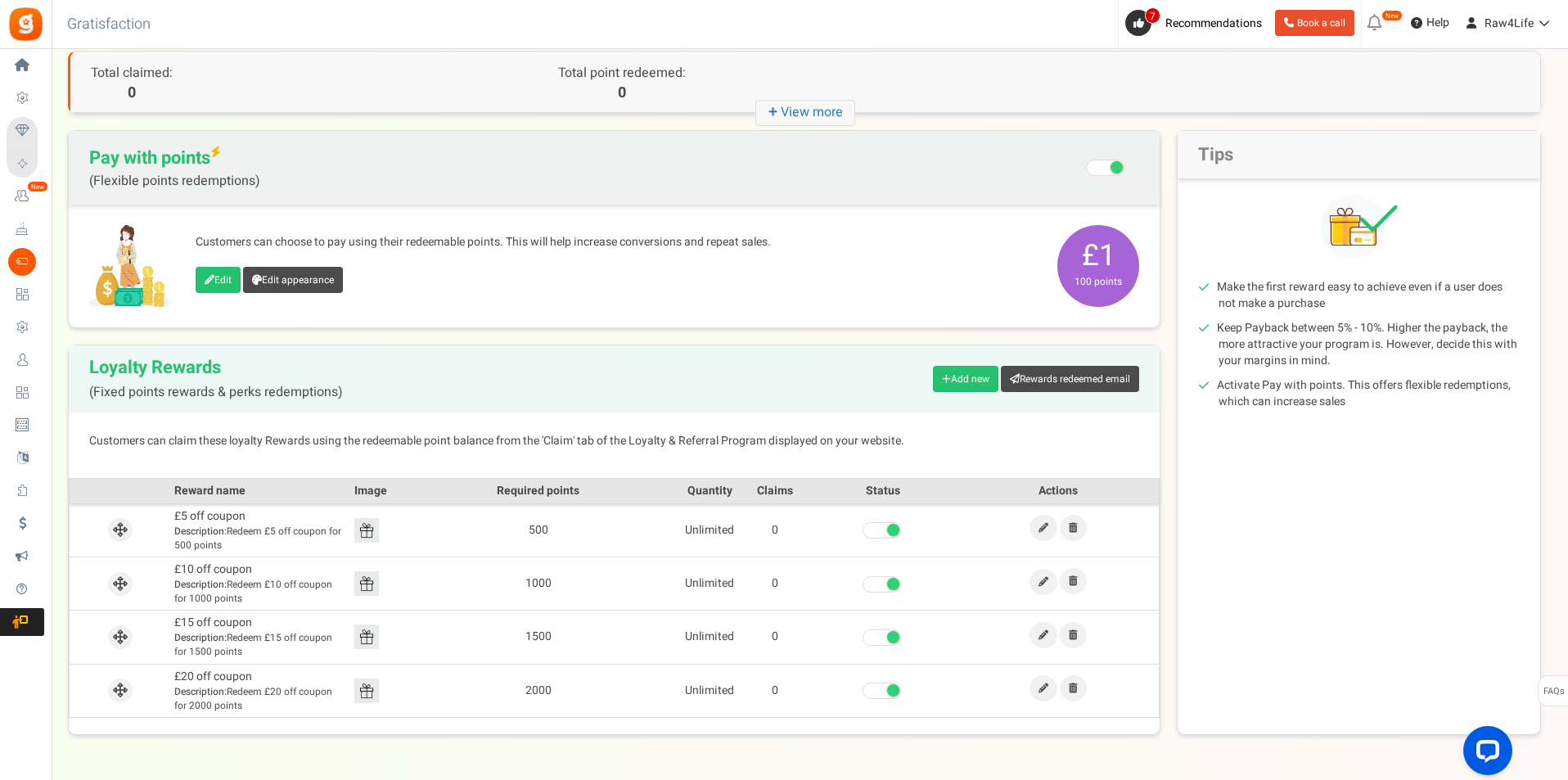
scroll to position [135, 0]
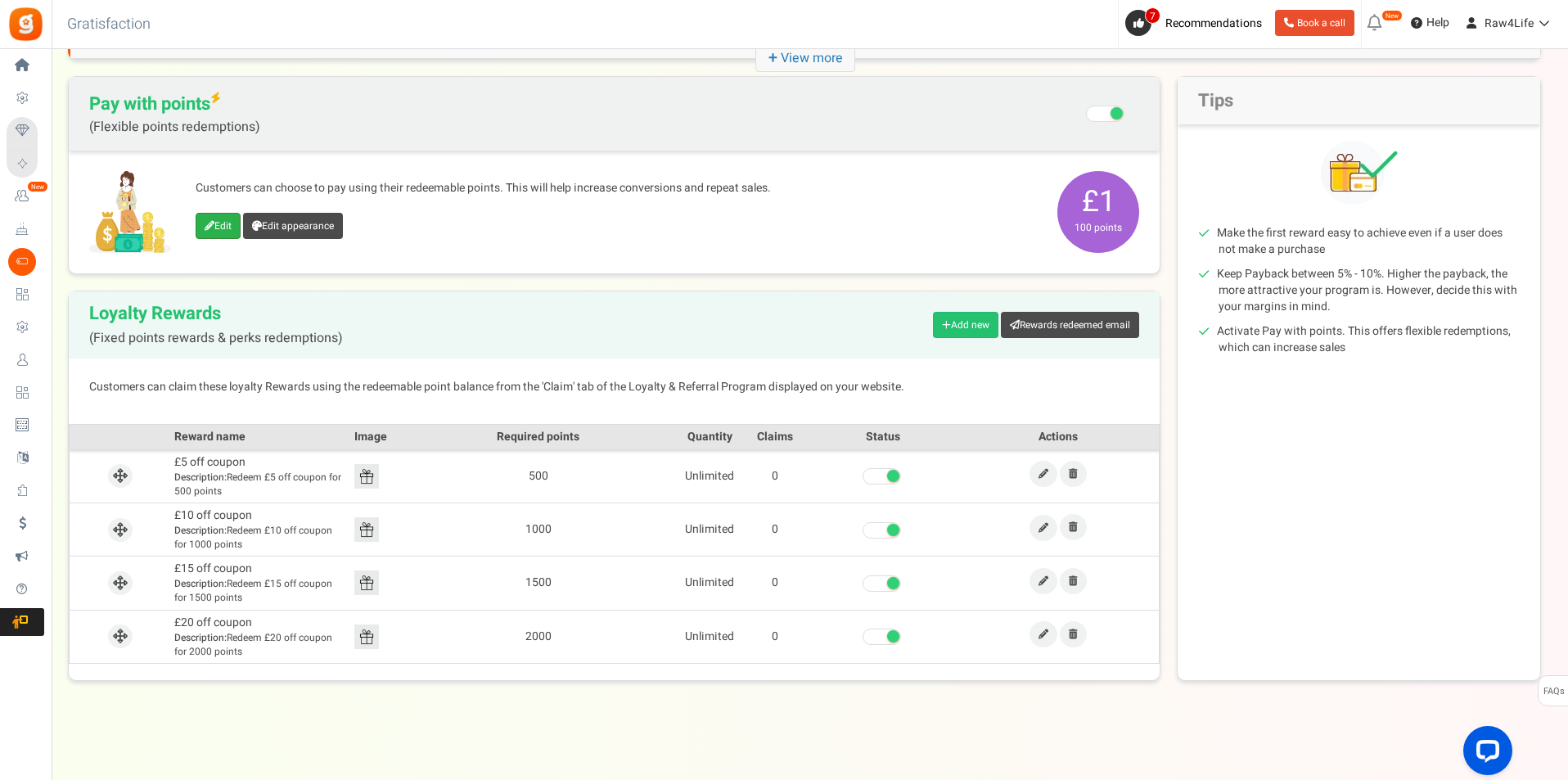
click at [227, 236] on link "Edit" at bounding box center [218, 225] width 45 height 27
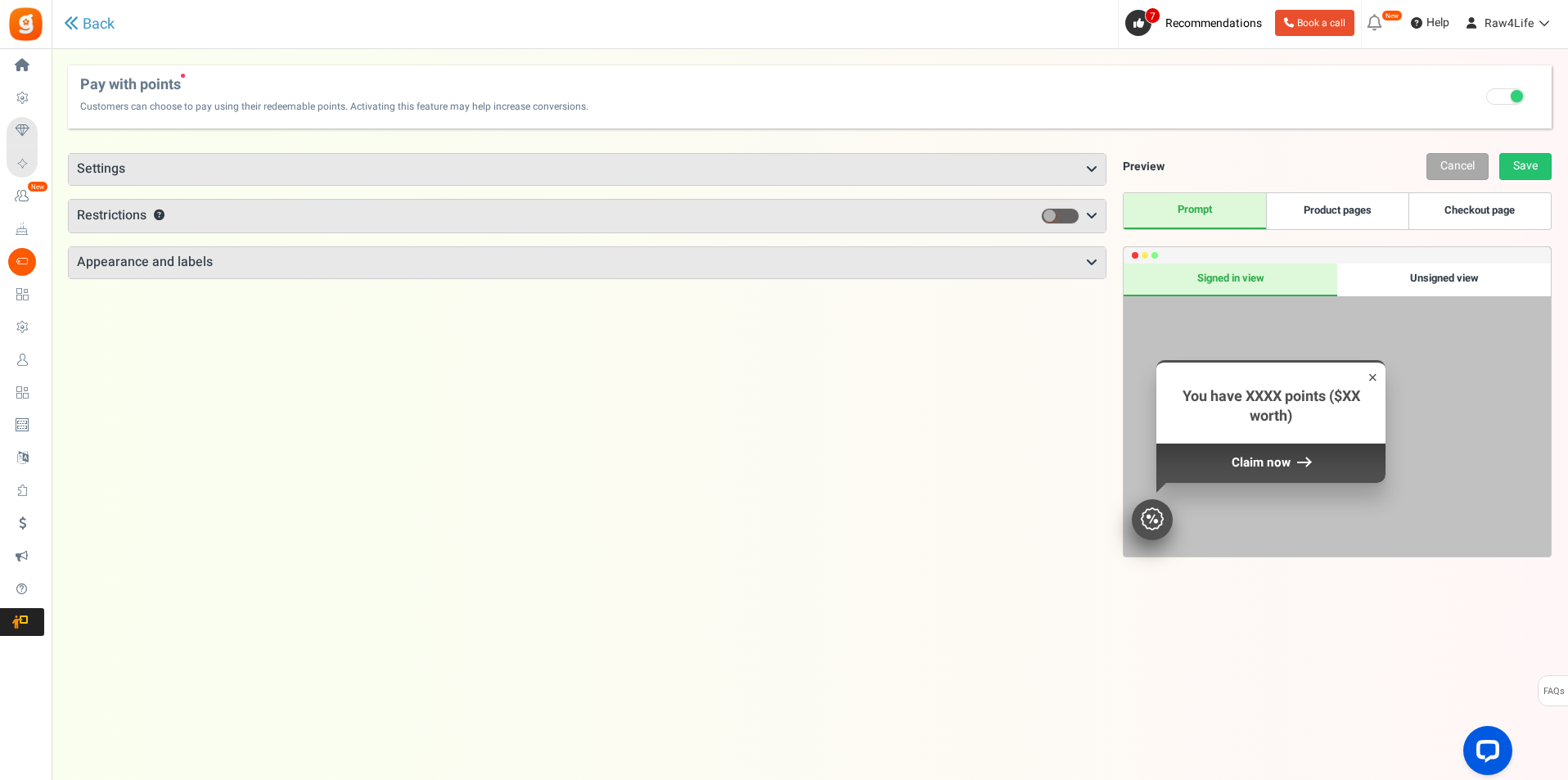
click at [1088, 164] on icon at bounding box center [1091, 169] width 12 height 13
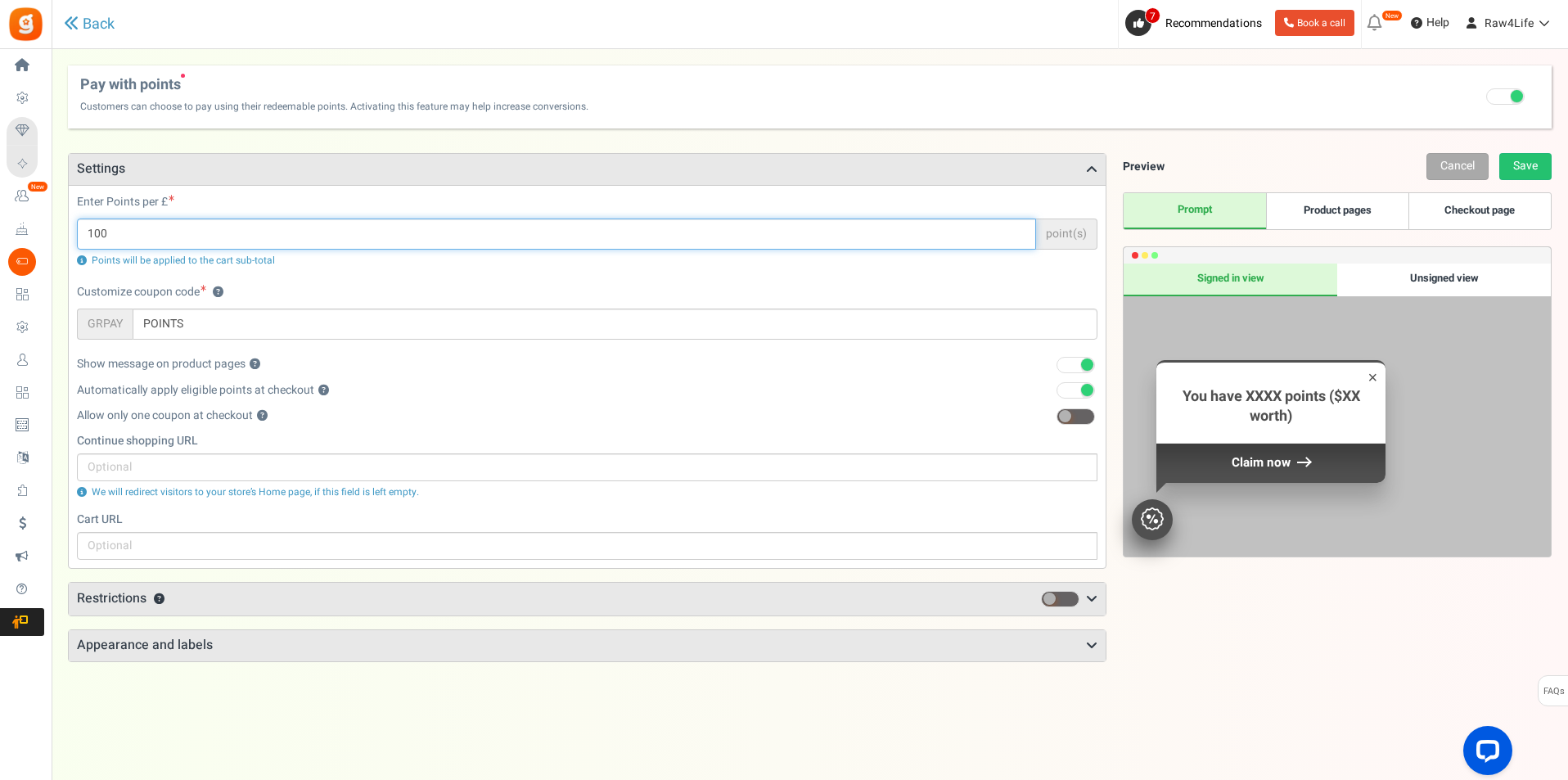
click at [161, 233] on input "100" at bounding box center [557, 234] width 959 height 31
type input "1"
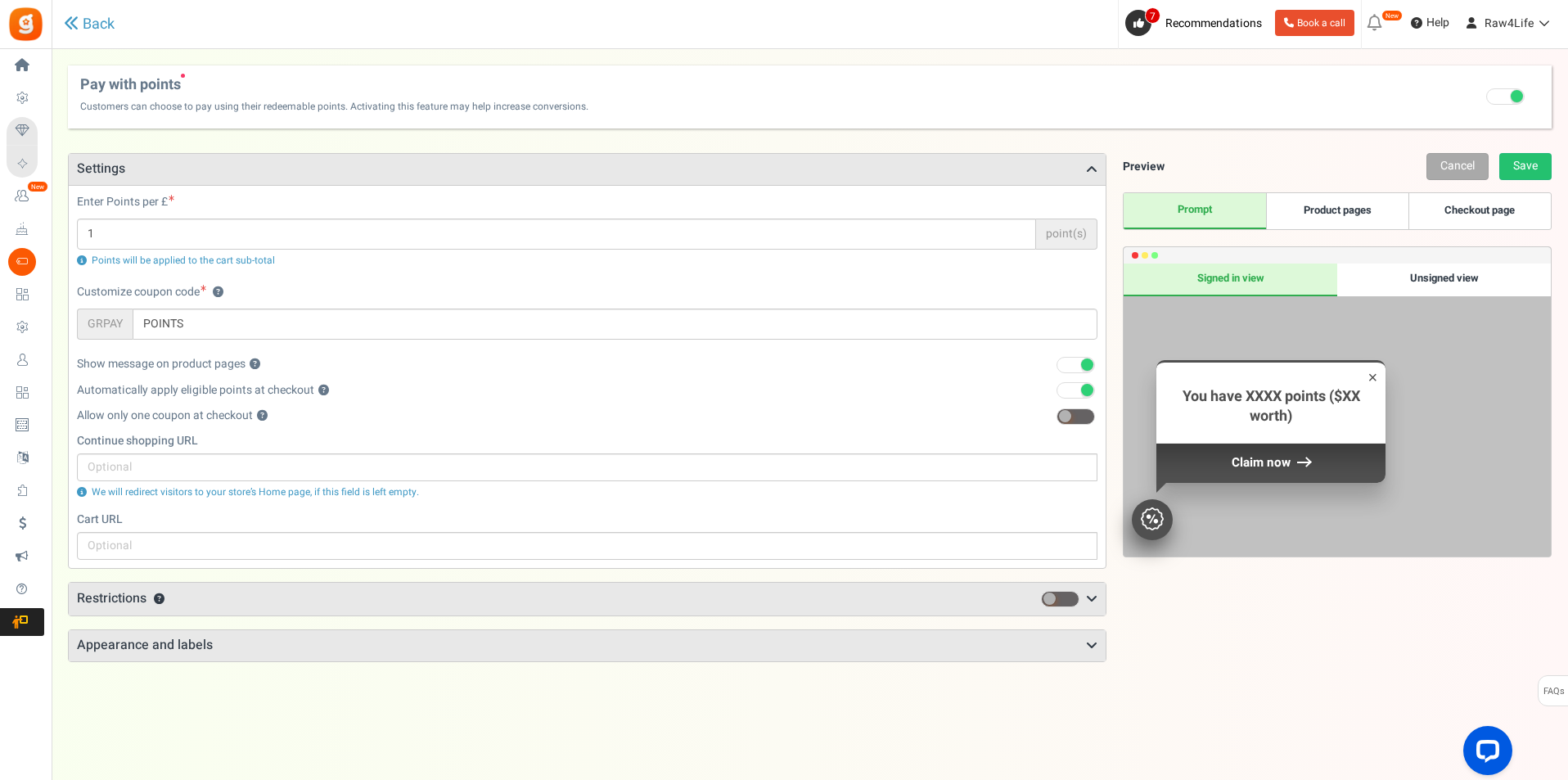
click at [378, 292] on div "Customize coupon code ? GRPAY POINTS" at bounding box center [587, 311] width 1021 height 56
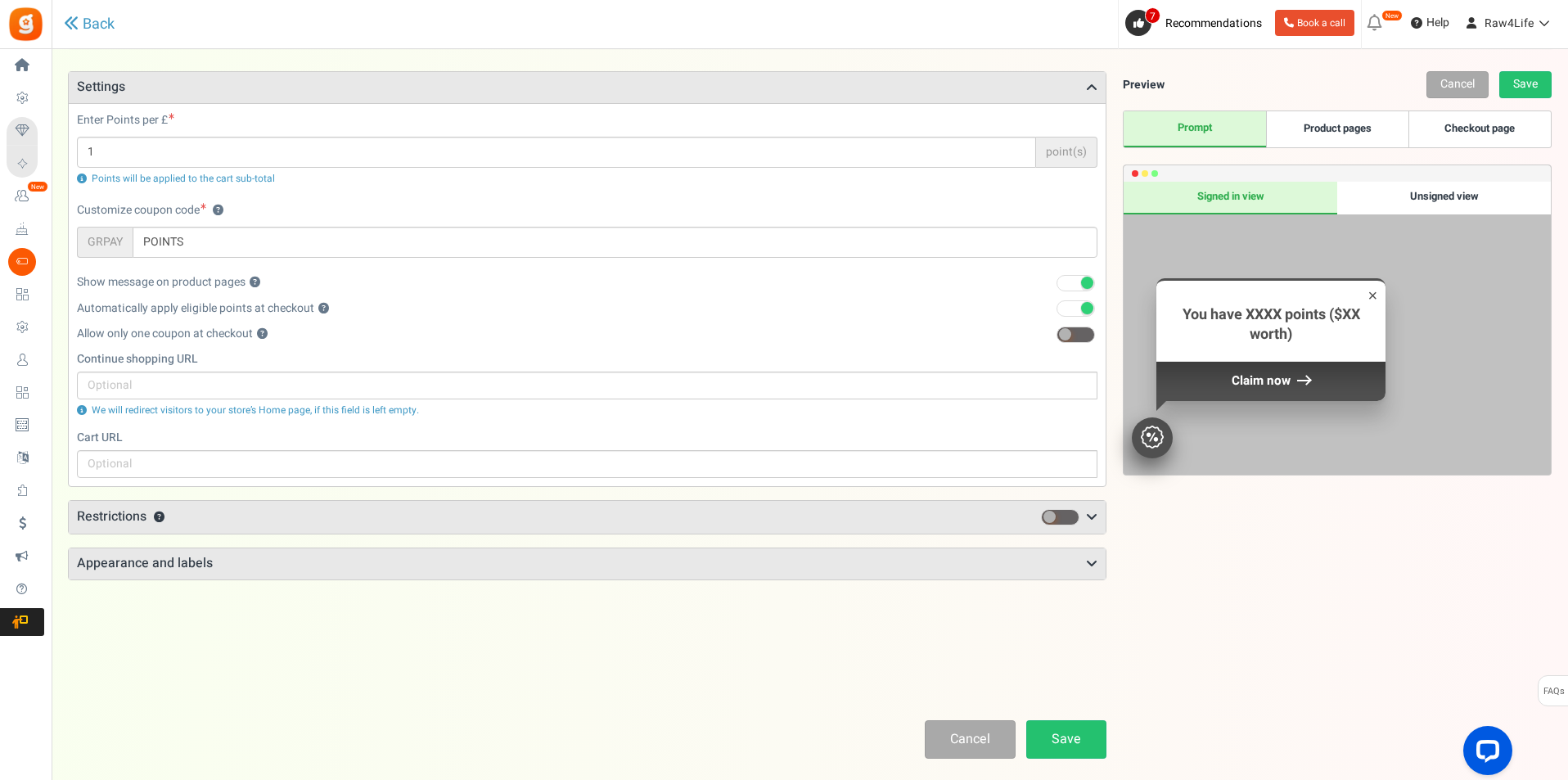
scroll to position [159, 0]
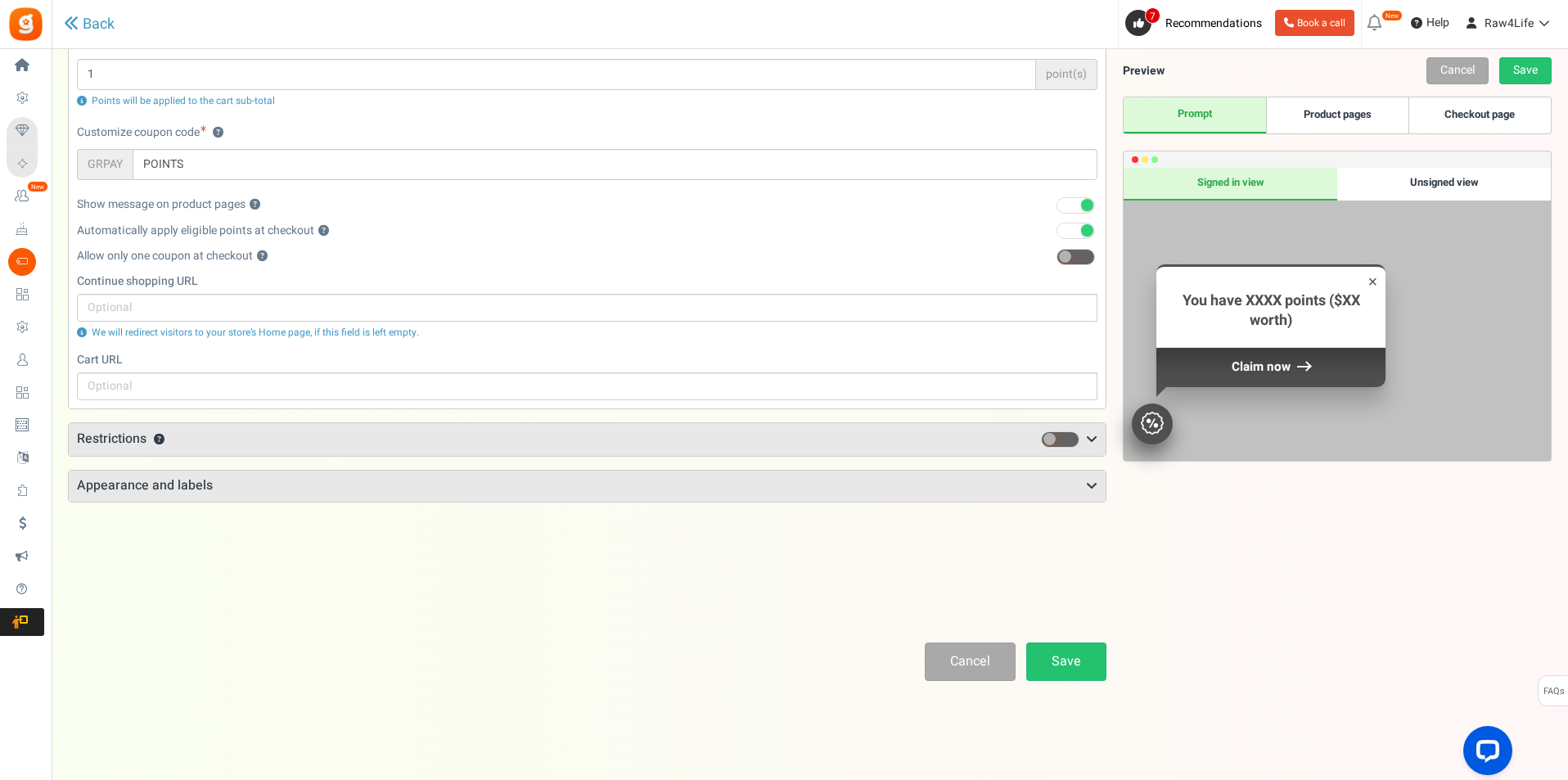
click at [1095, 441] on icon at bounding box center [1091, 439] width 12 height 13
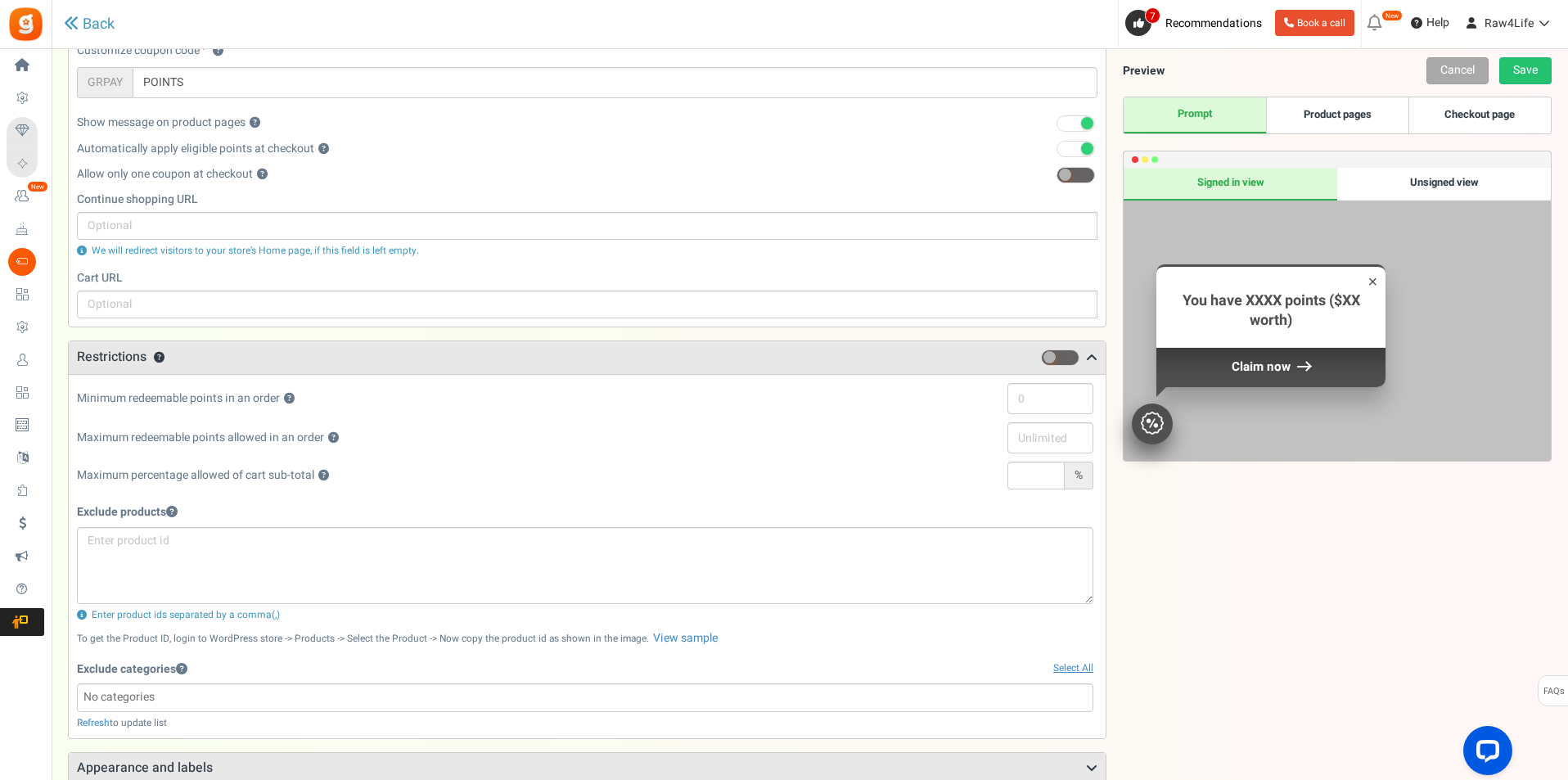
scroll to position [323, 0]
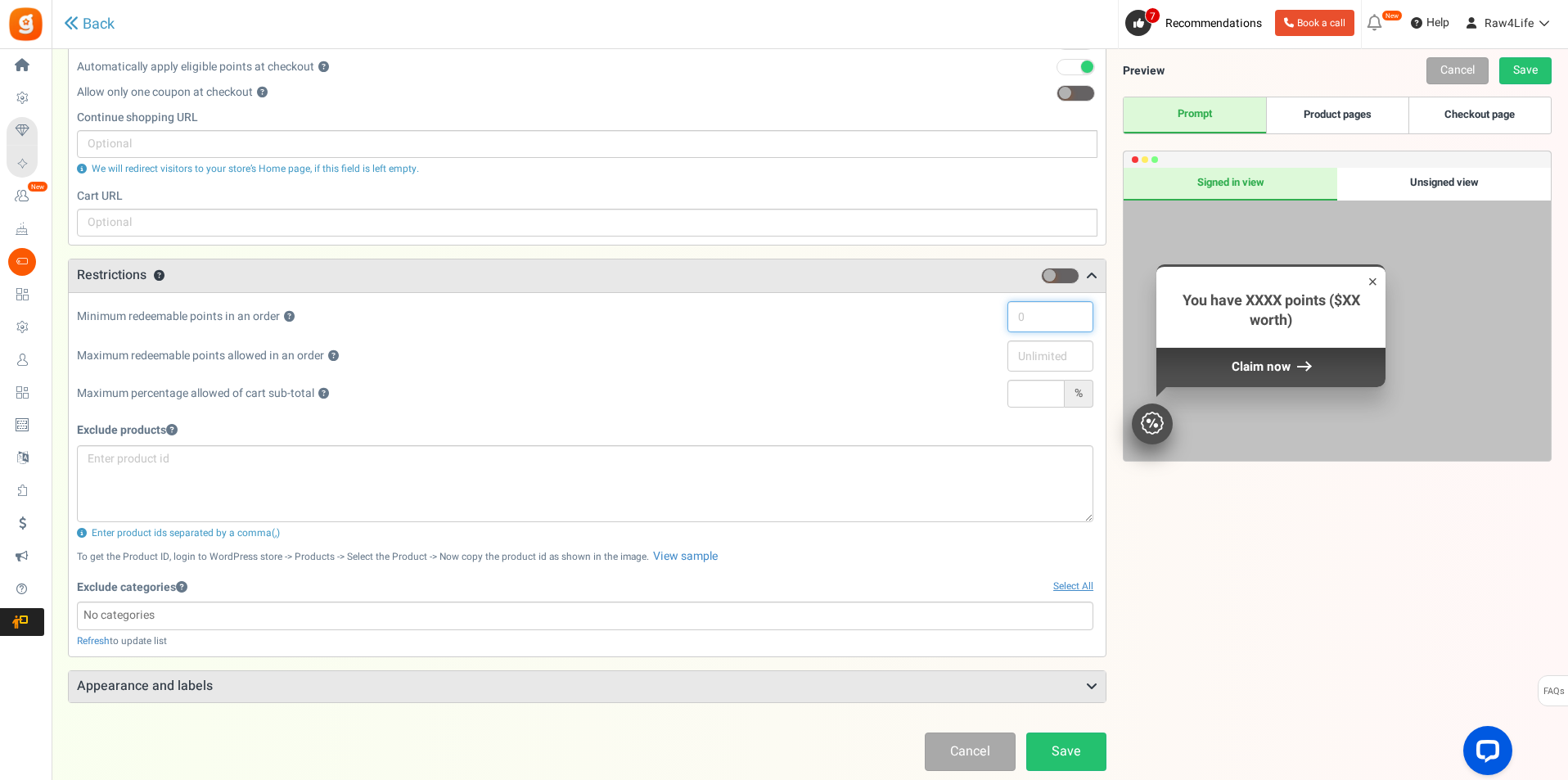
click at [1025, 314] on input "text" at bounding box center [1051, 317] width 86 height 31
type input "500"
click at [816, 352] on div "Maximum redeemable points allowed in an order ?" at bounding box center [585, 360] width 1016 height 39
click at [1041, 351] on input "text" at bounding box center [1051, 356] width 86 height 31
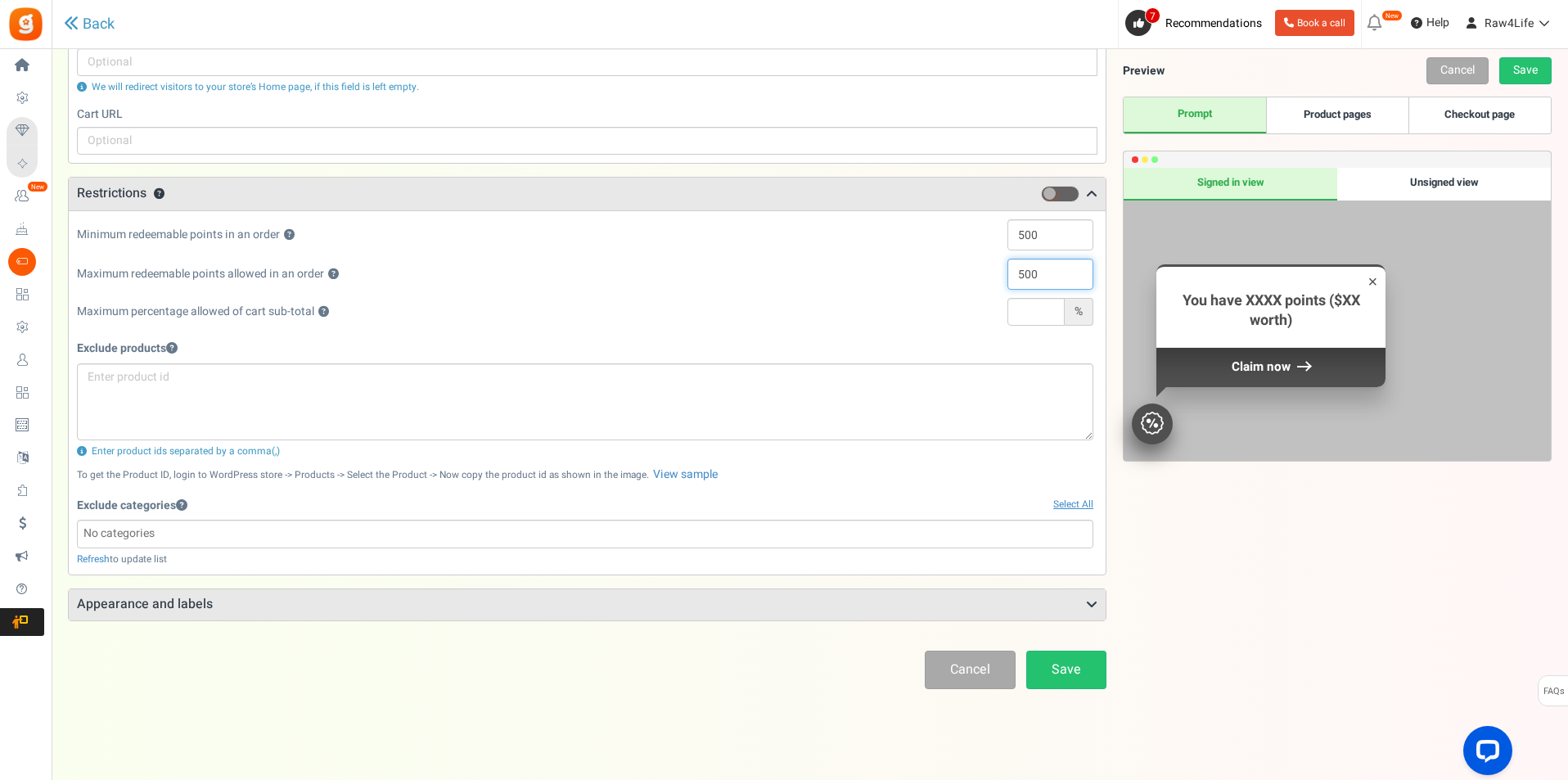
scroll to position [413, 0]
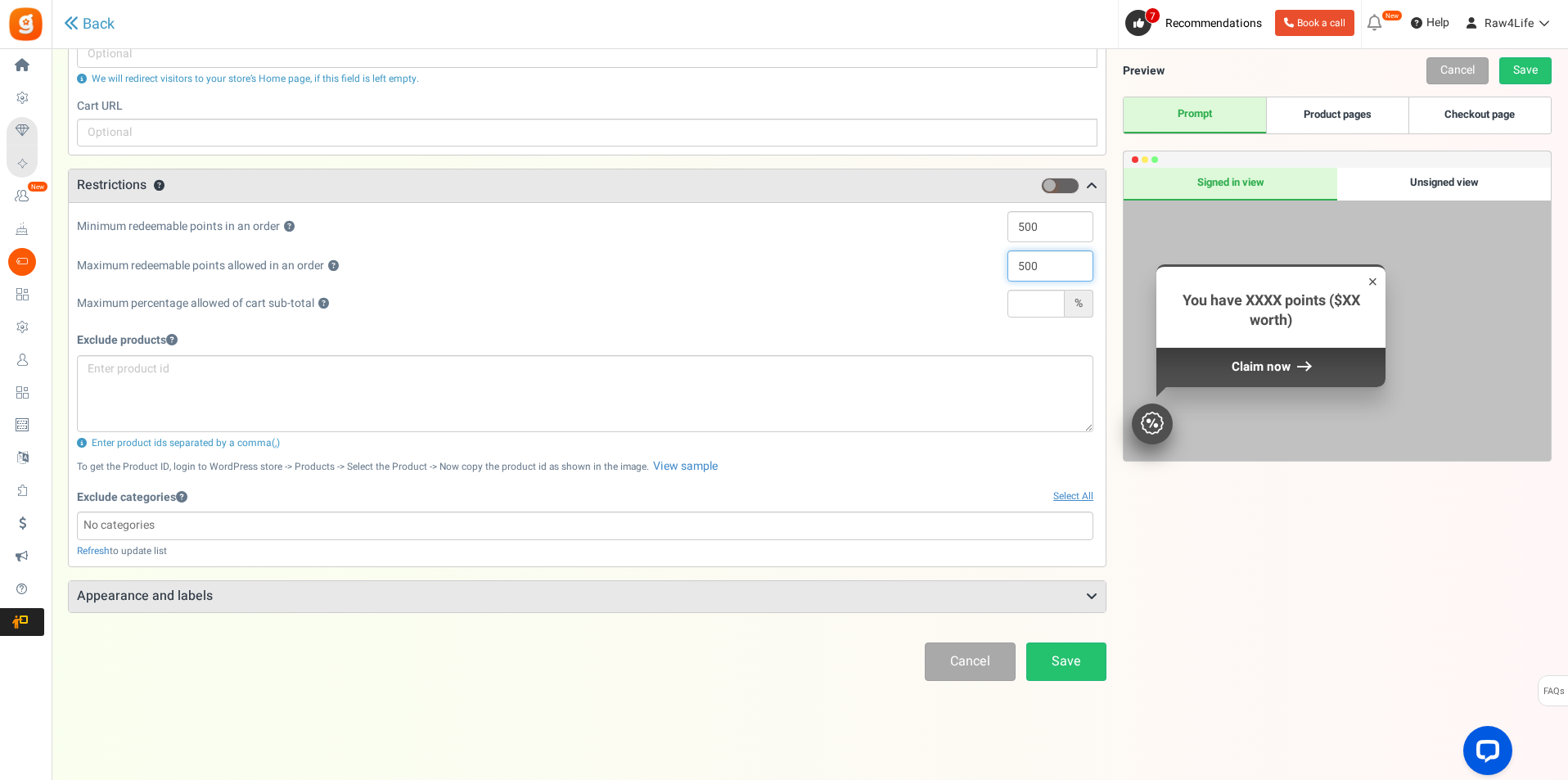
type input "500"
click at [813, 479] on div "Exclude products Enter product ids separated by a comma(,) To get the Product I…" at bounding box center [585, 442] width 1016 height 233
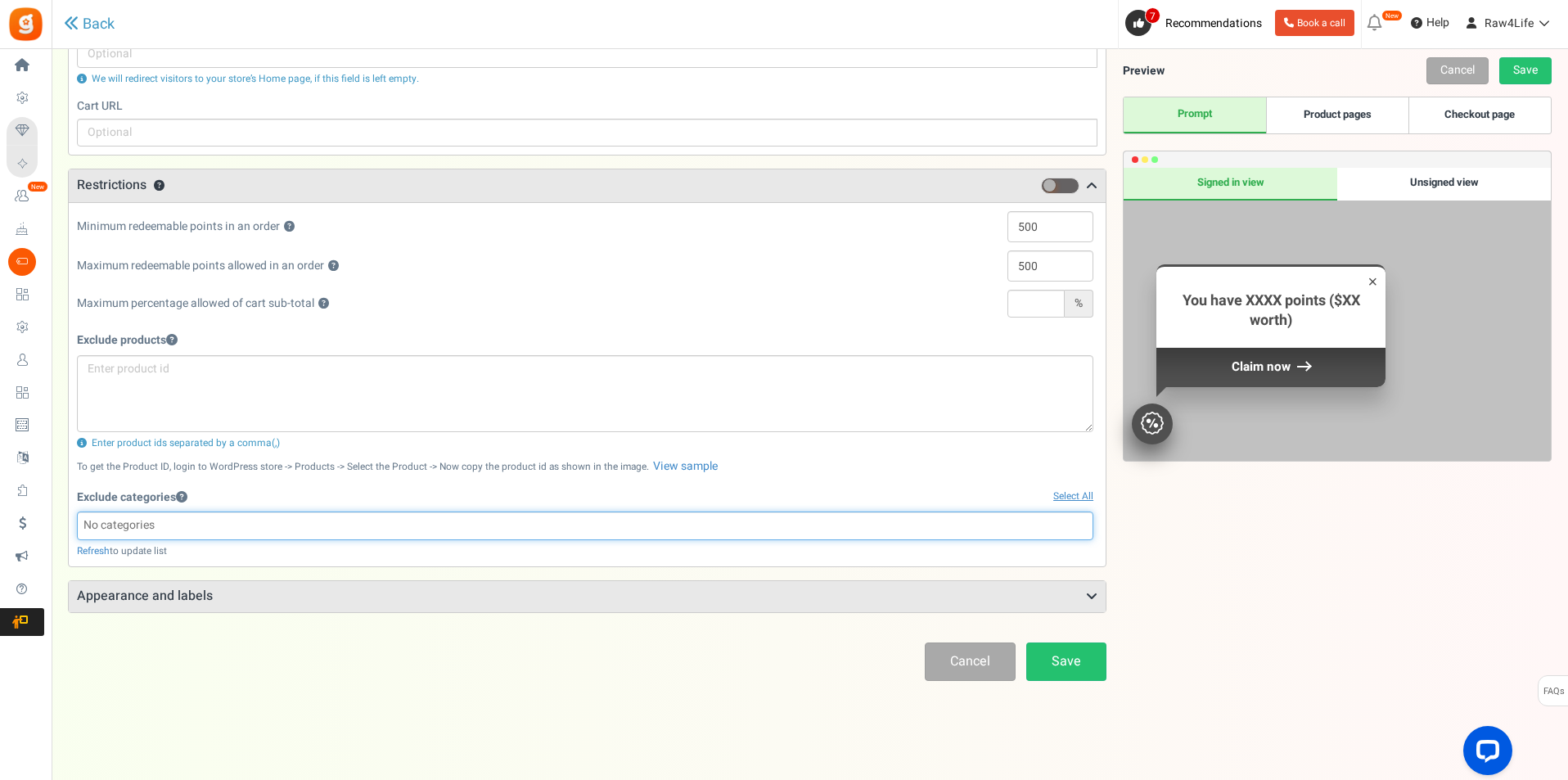
click at [157, 529] on input "search" at bounding box center [585, 525] width 1007 height 18
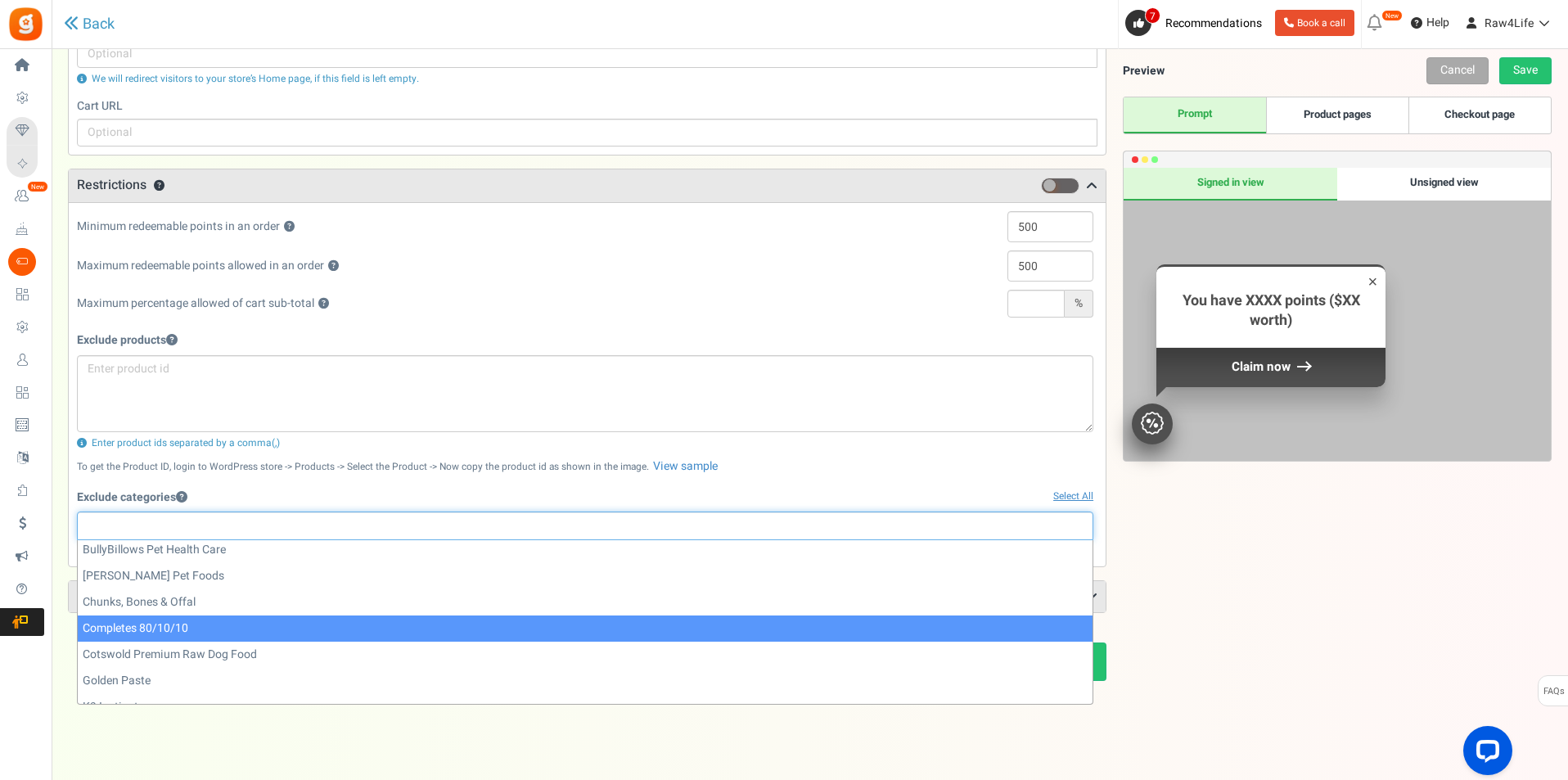
scroll to position [164, 0]
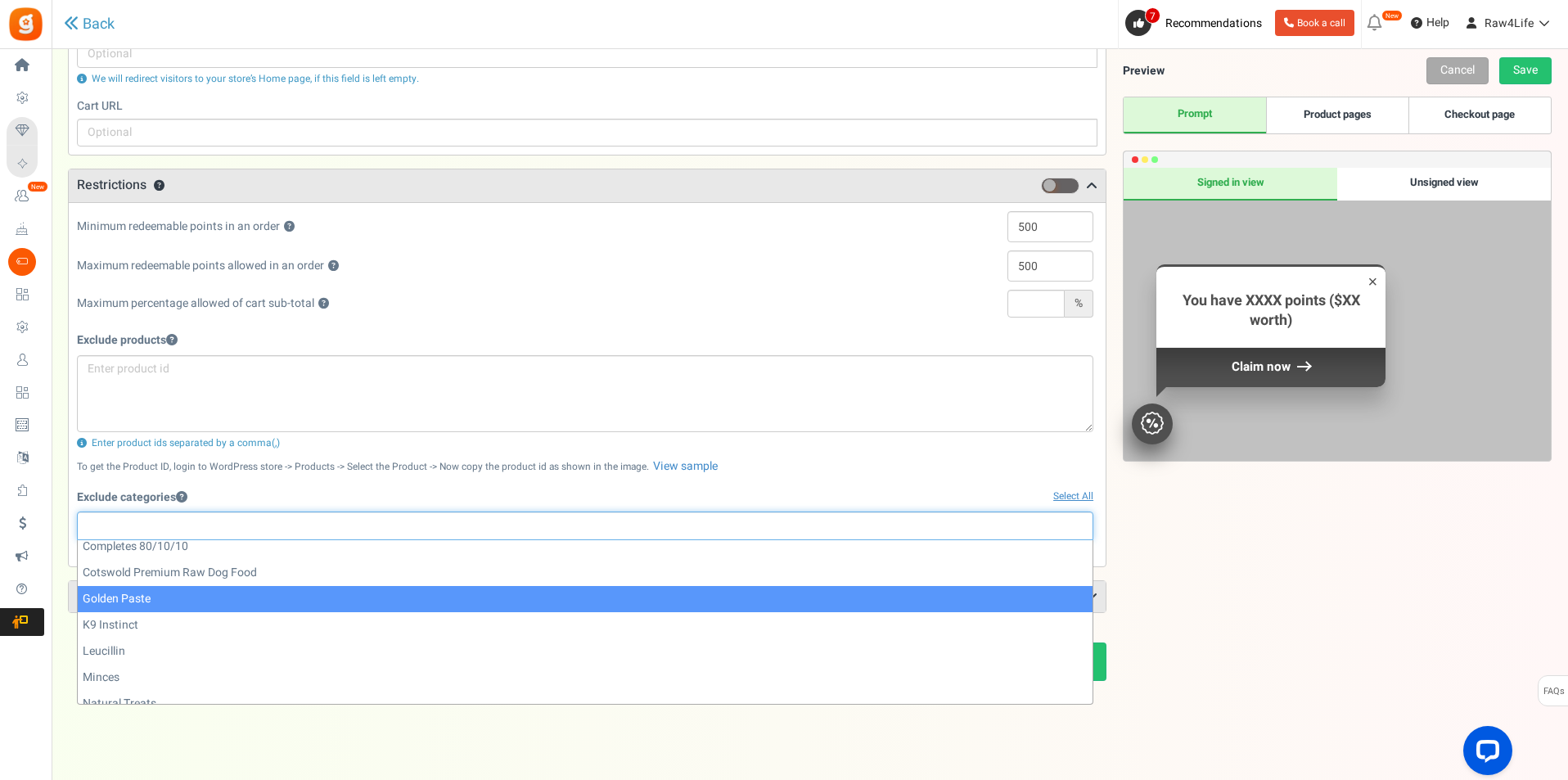
select select "177"
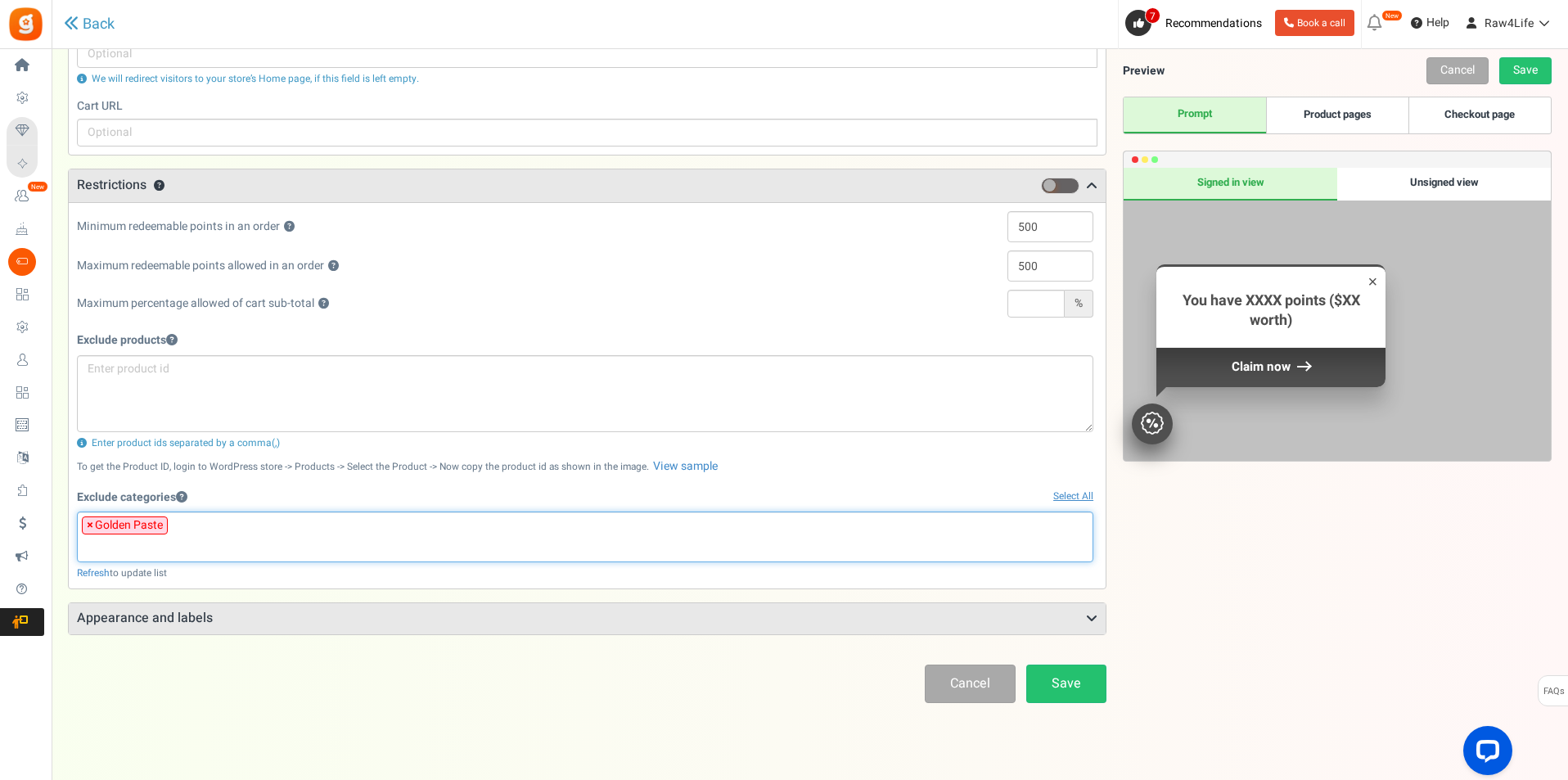
scroll to position [90, 0]
click at [201, 545] on input "search" at bounding box center [585, 547] width 1007 height 18
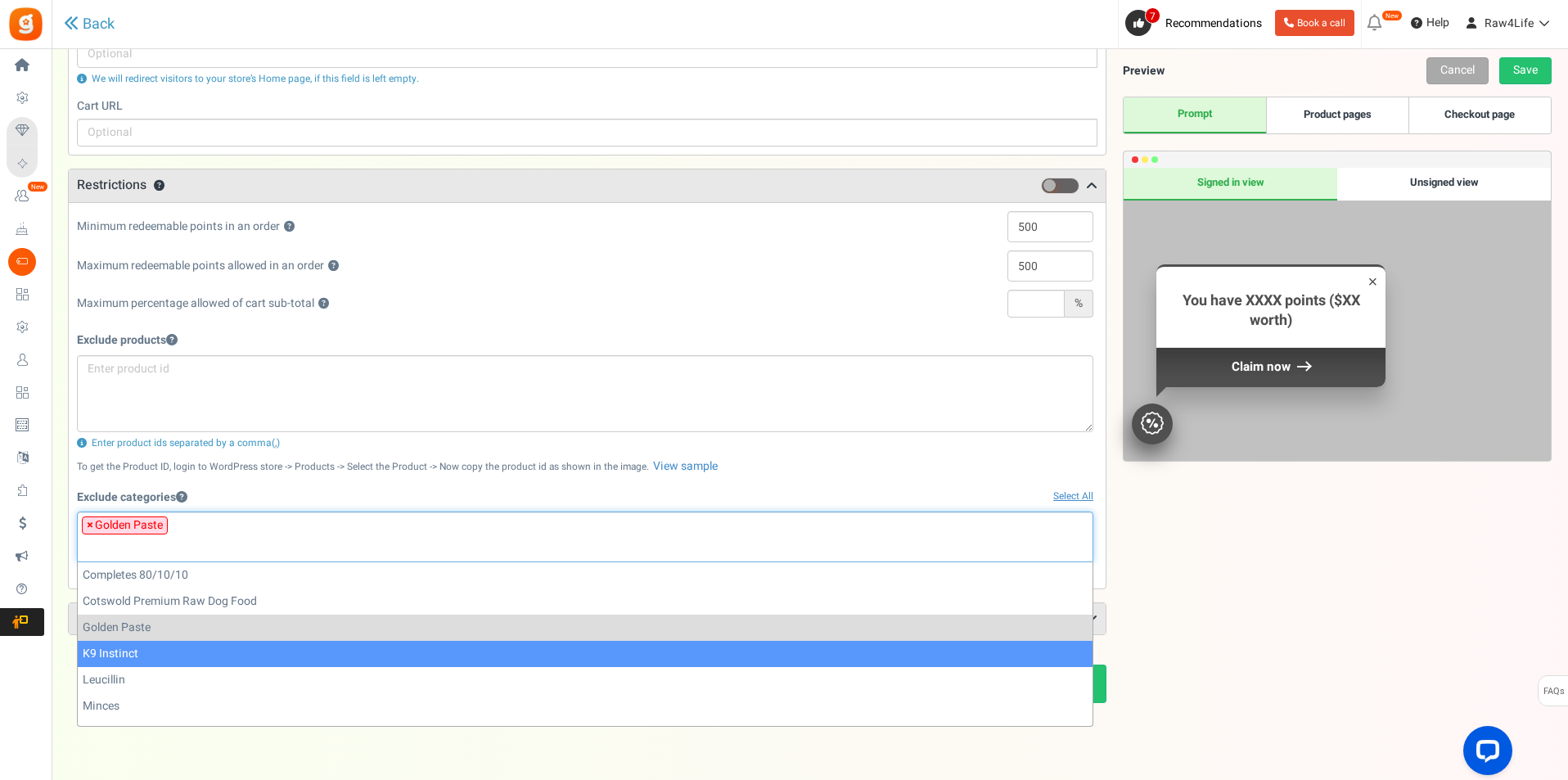
scroll to position [239, 0]
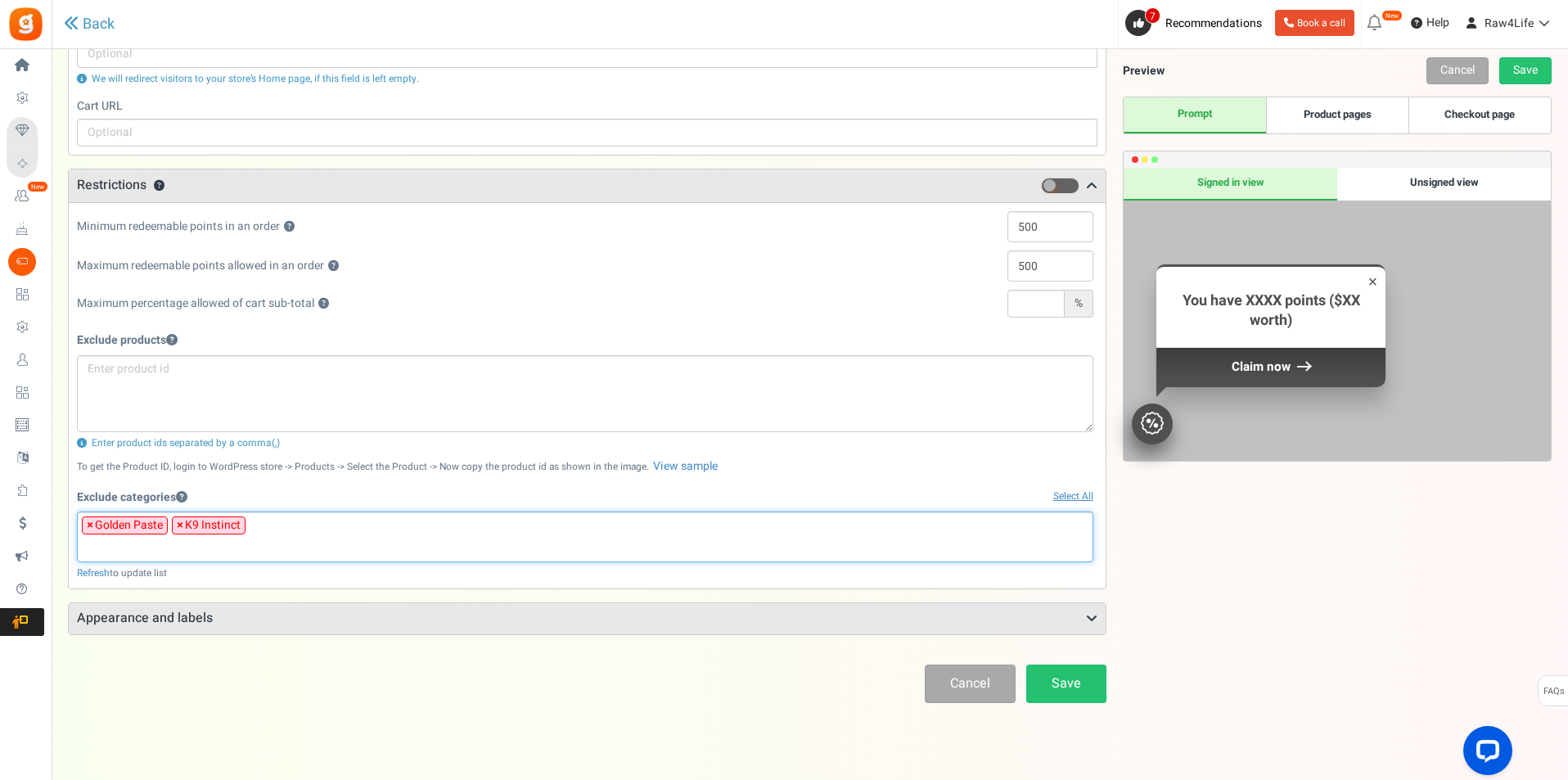
click at [311, 536] on li at bounding box center [585, 546] width 1007 height 22
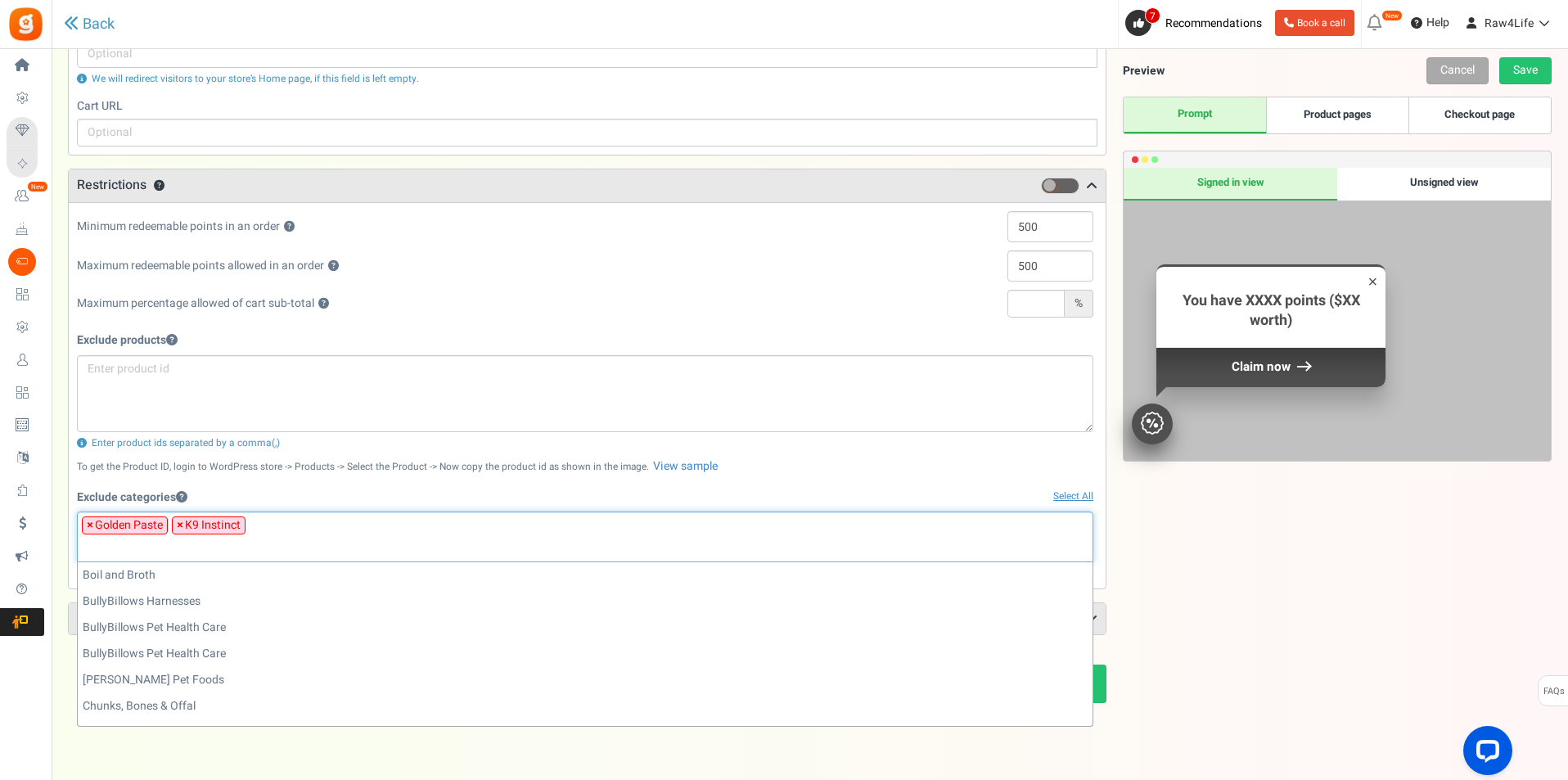
scroll to position [157, 0]
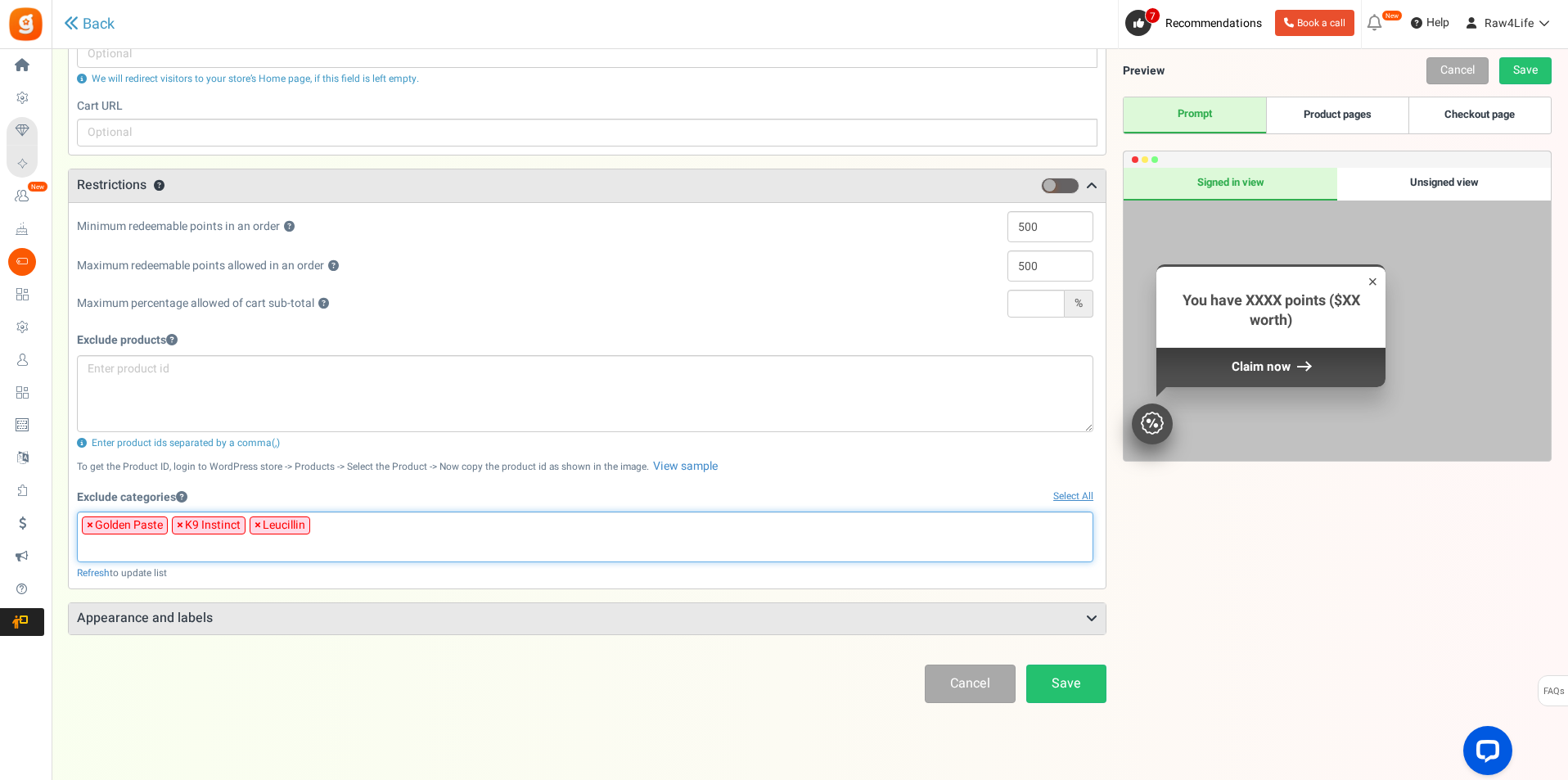
click at [434, 527] on ul "× Golden Paste × K9 Instinct × Leucillin" at bounding box center [585, 535] width 1015 height 44
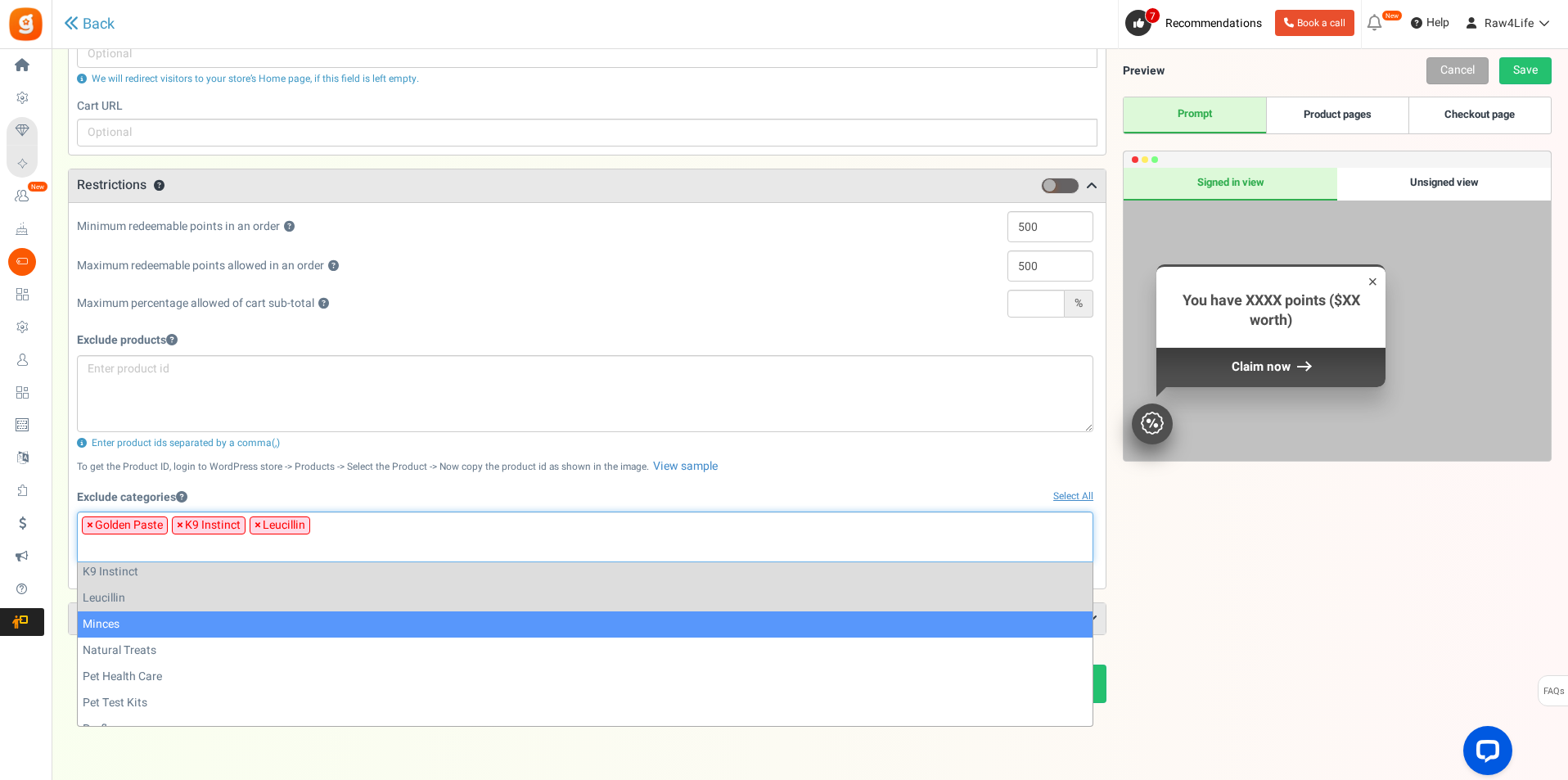
scroll to position [320, 0]
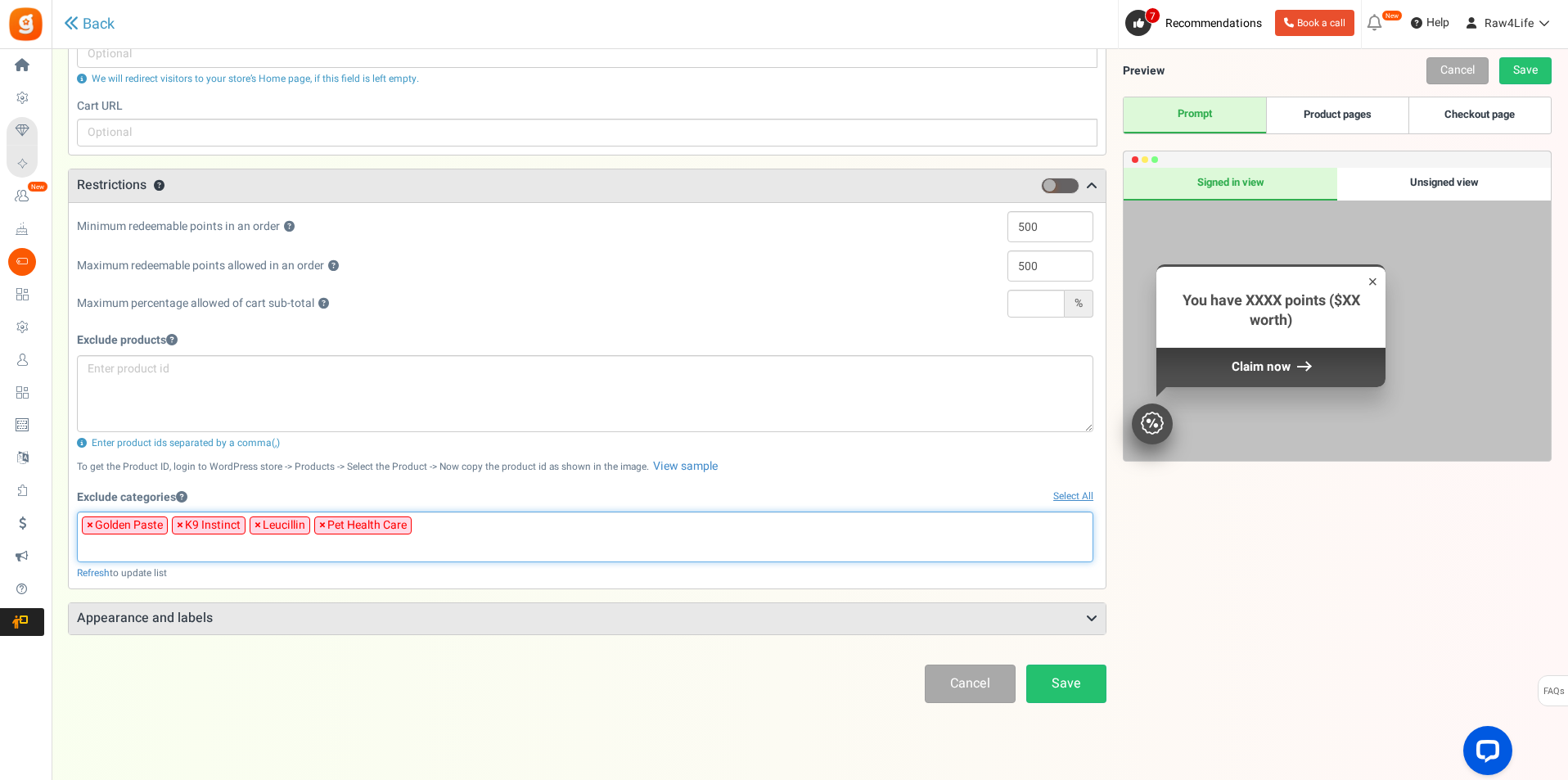
click at [463, 536] on li at bounding box center [585, 546] width 1007 height 22
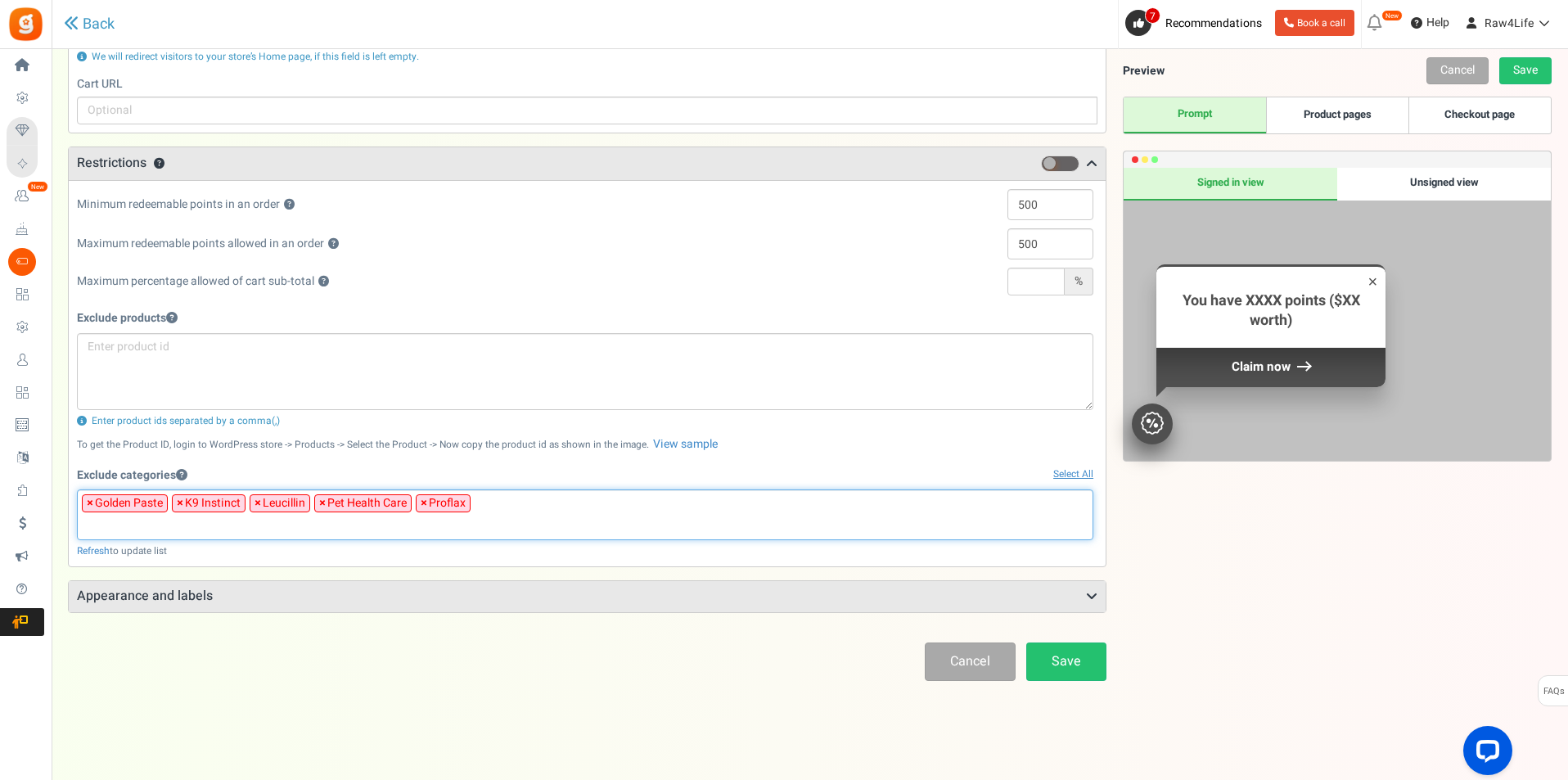
click at [614, 515] on li at bounding box center [585, 524] width 1007 height 22
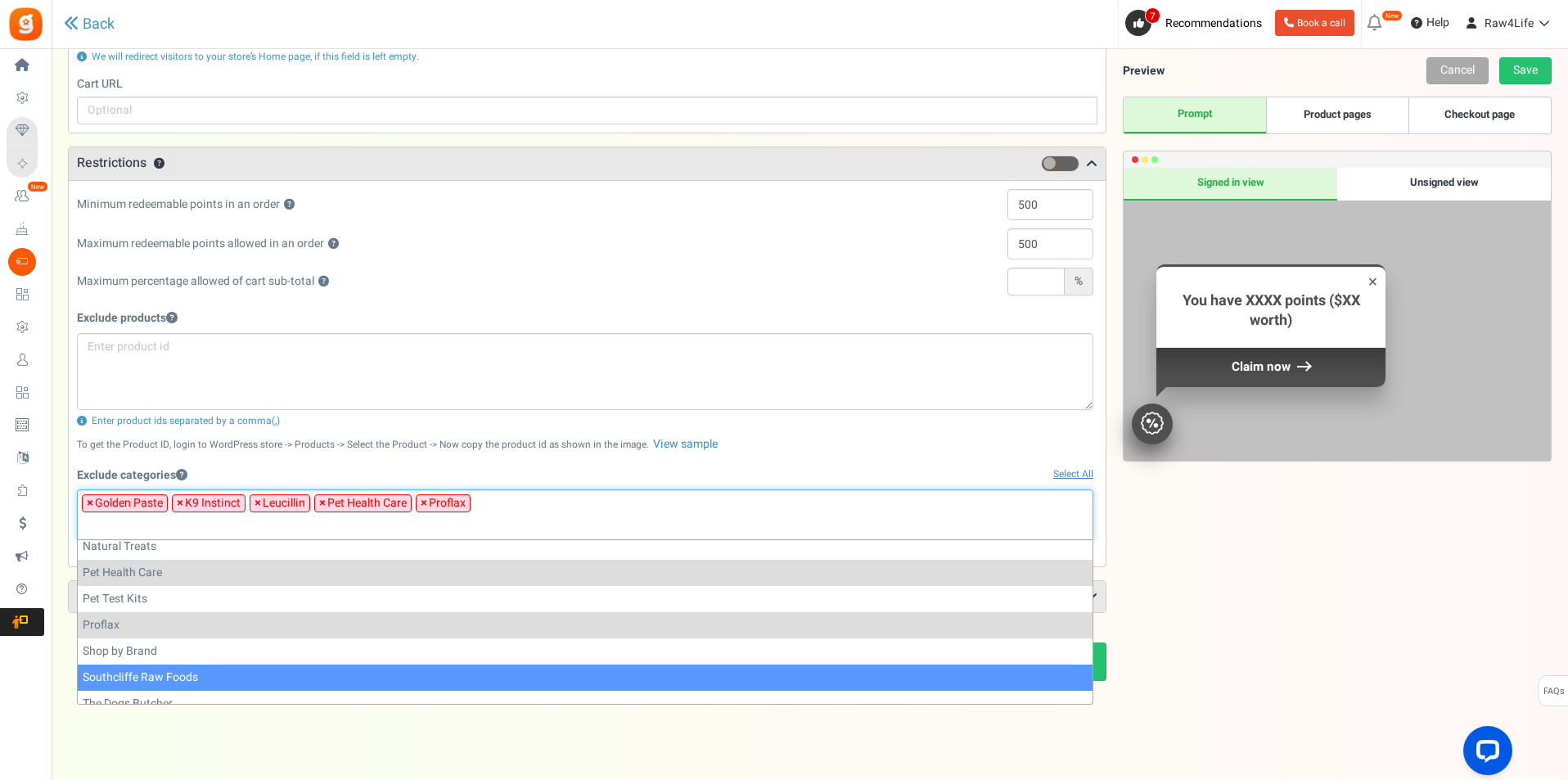
scroll to position [360, 0]
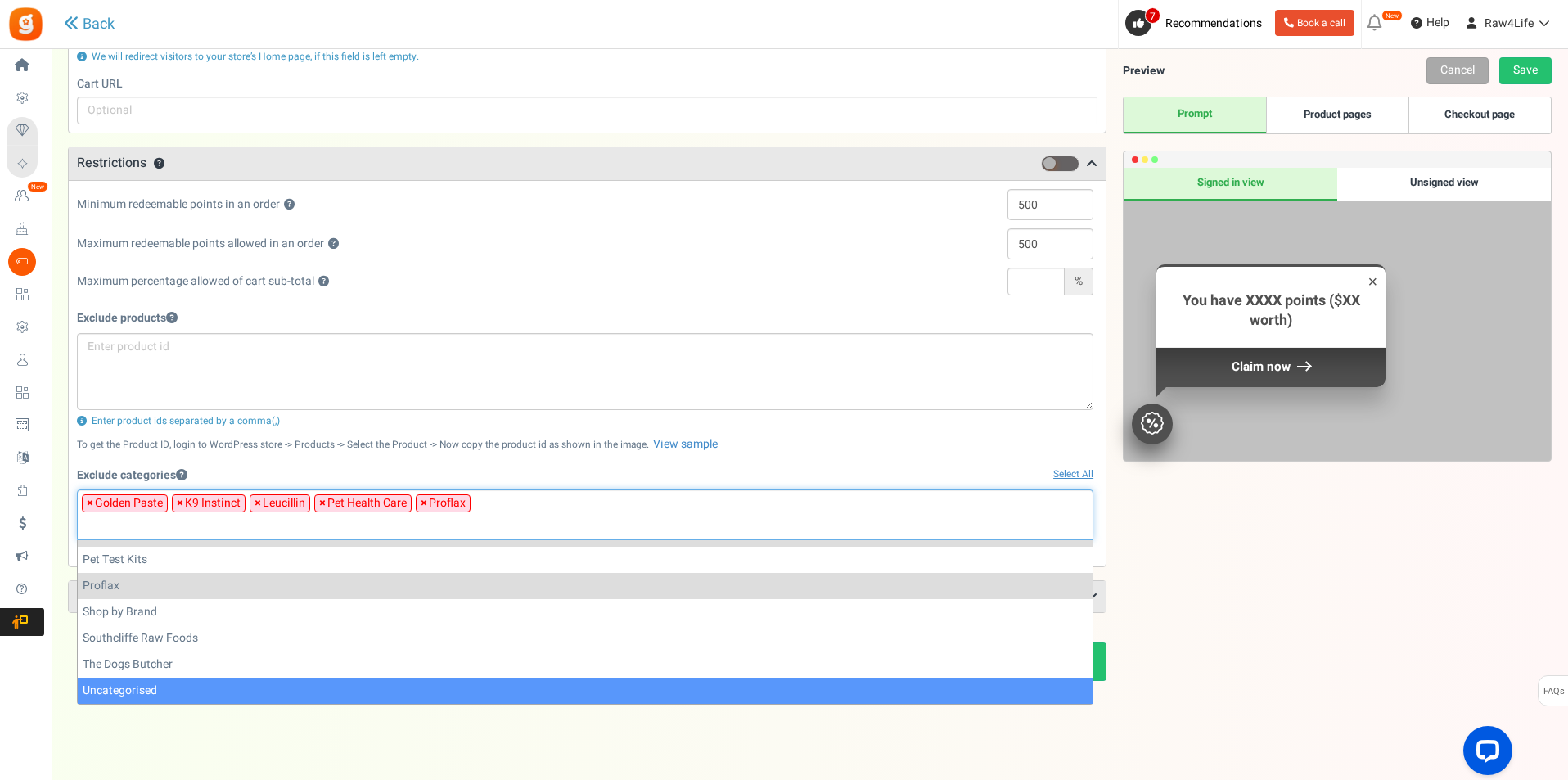
click at [658, 756] on div "View less View more × [NEW!] Include taxes and shipping when rewarding points f…" at bounding box center [784, 196] width 1568 height 1165
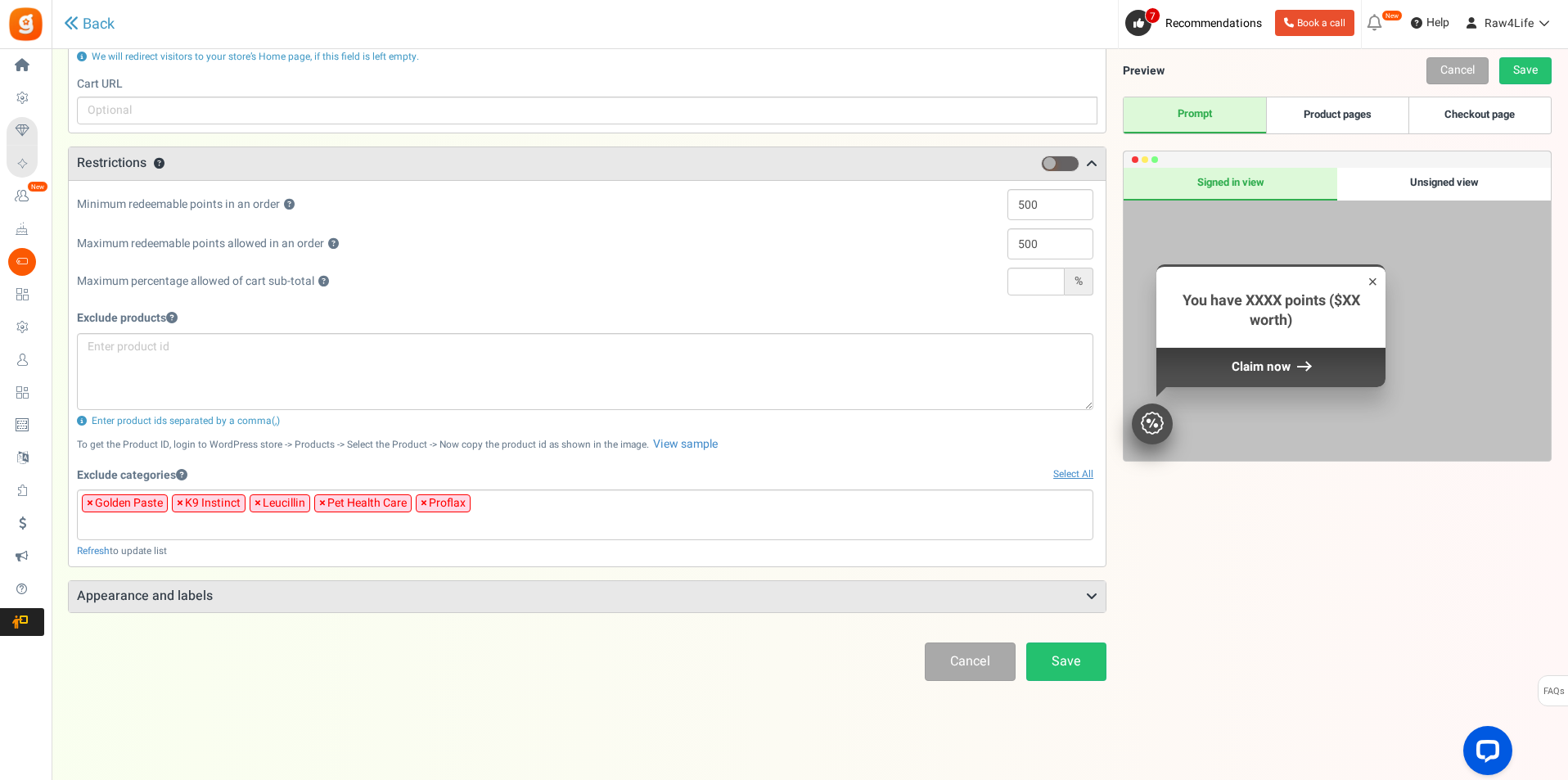
click at [1093, 594] on icon at bounding box center [1091, 597] width 12 height 13
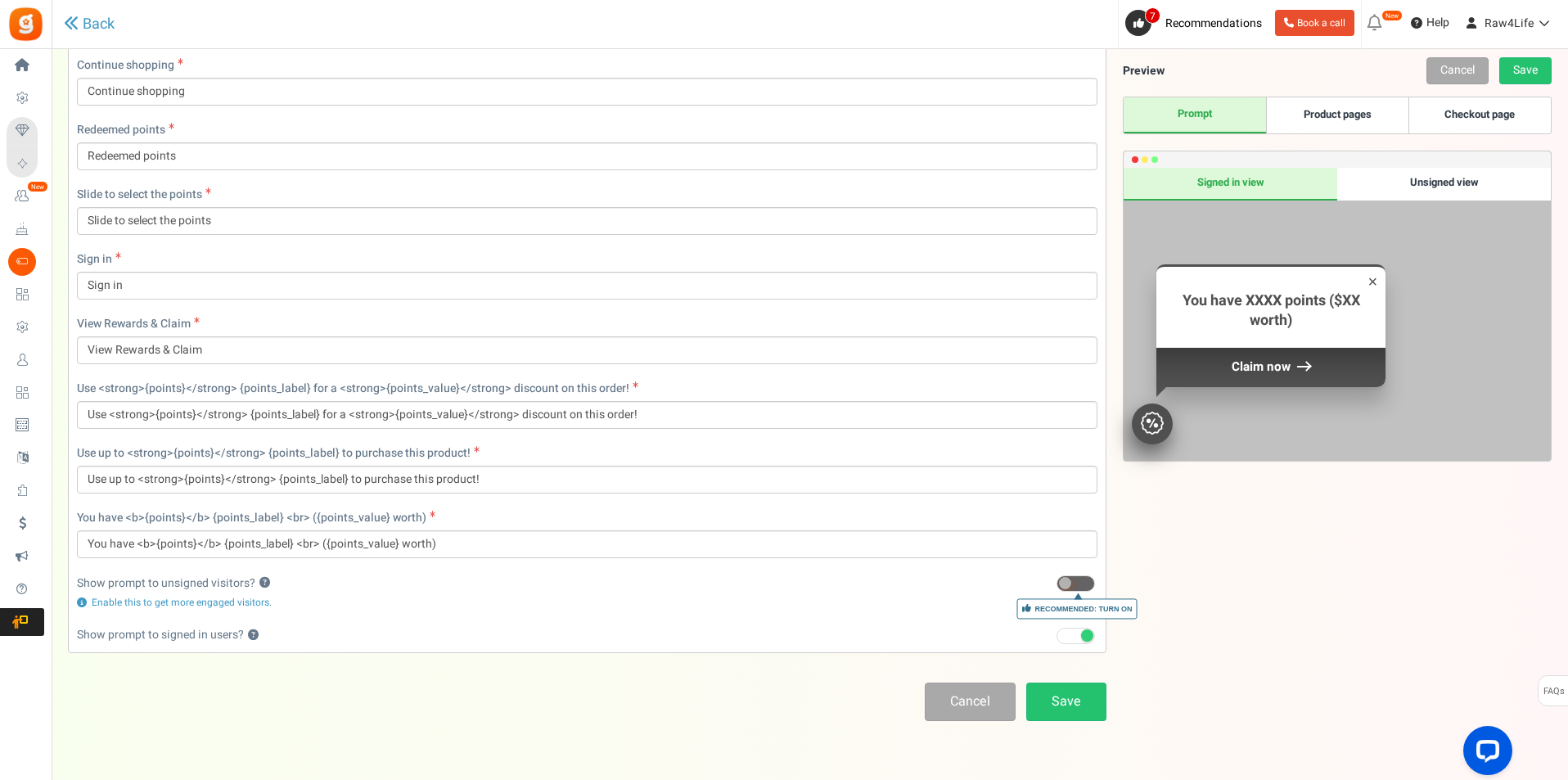
scroll to position [1376, 0]
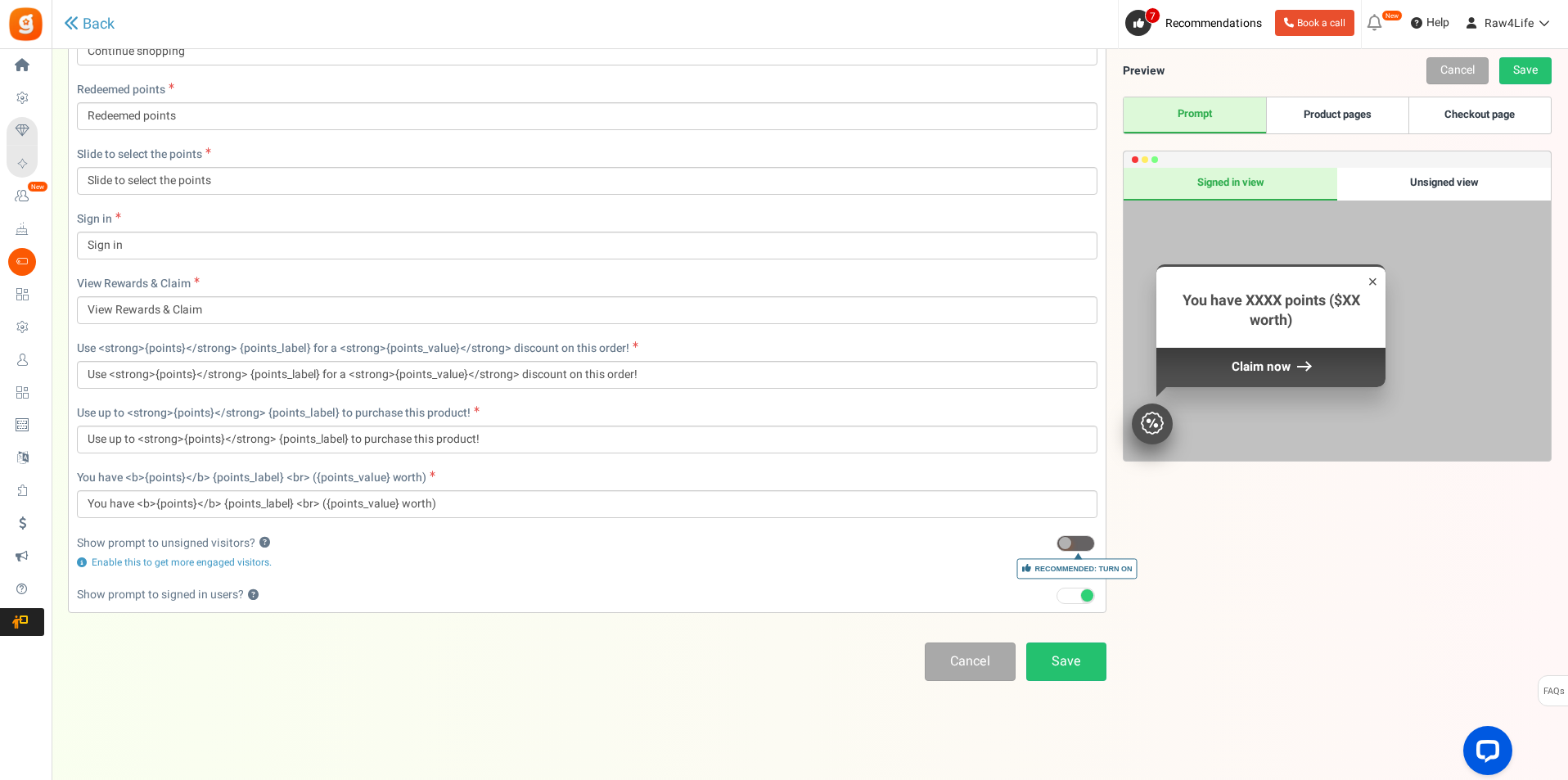
click at [1069, 544] on span at bounding box center [1065, 542] width 12 height 12
click at [1056, 544] on input "Recommended: Turn On" at bounding box center [1056, 544] width 0 height 11
click at [1438, 190] on div "Unsigned view" at bounding box center [1444, 184] width 213 height 33
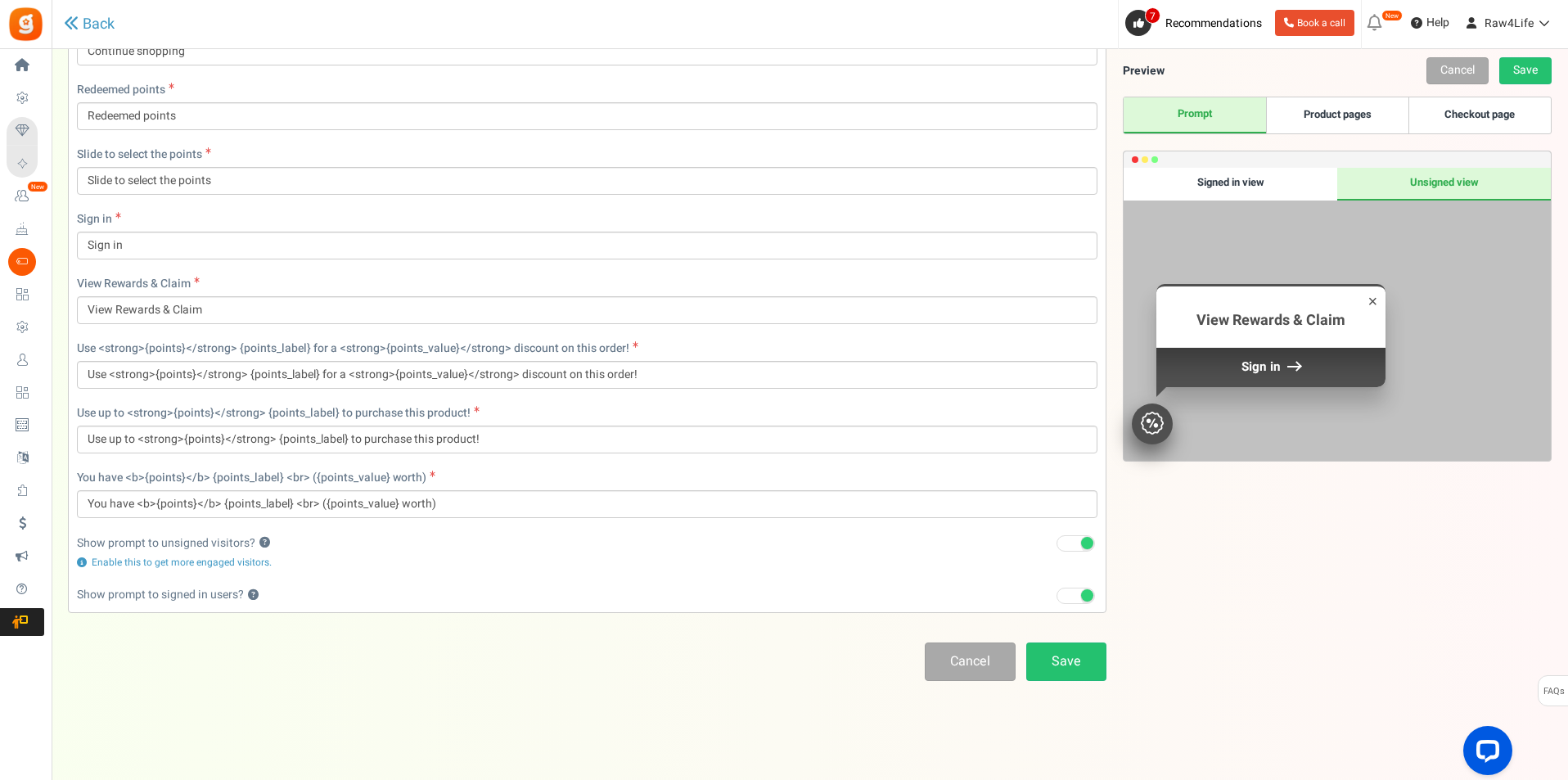
click at [1255, 170] on div "Signed in view" at bounding box center [1229, 184] width 213 height 33
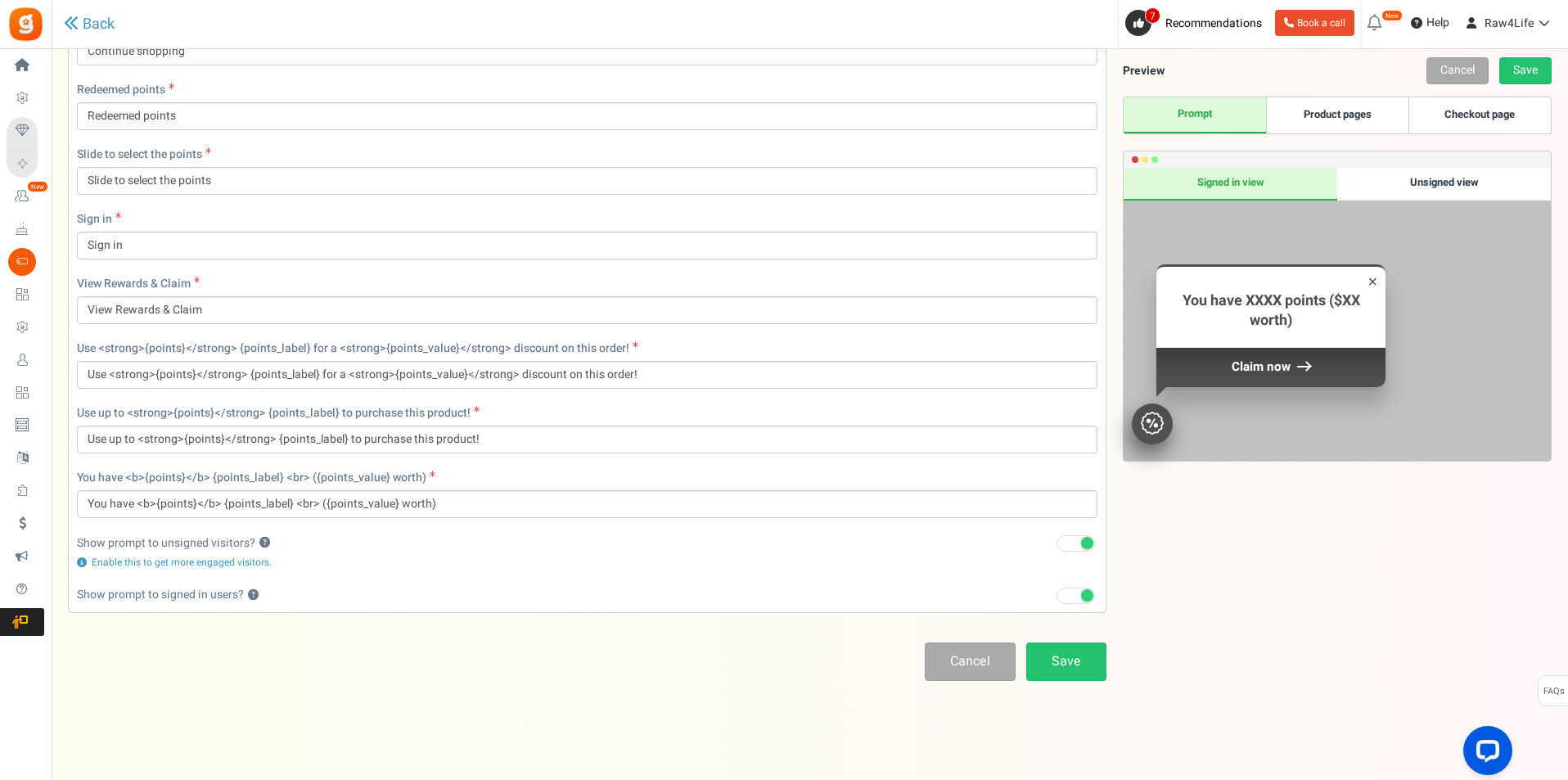
click at [1415, 185] on div "Unsigned view" at bounding box center [1444, 184] width 213 height 33
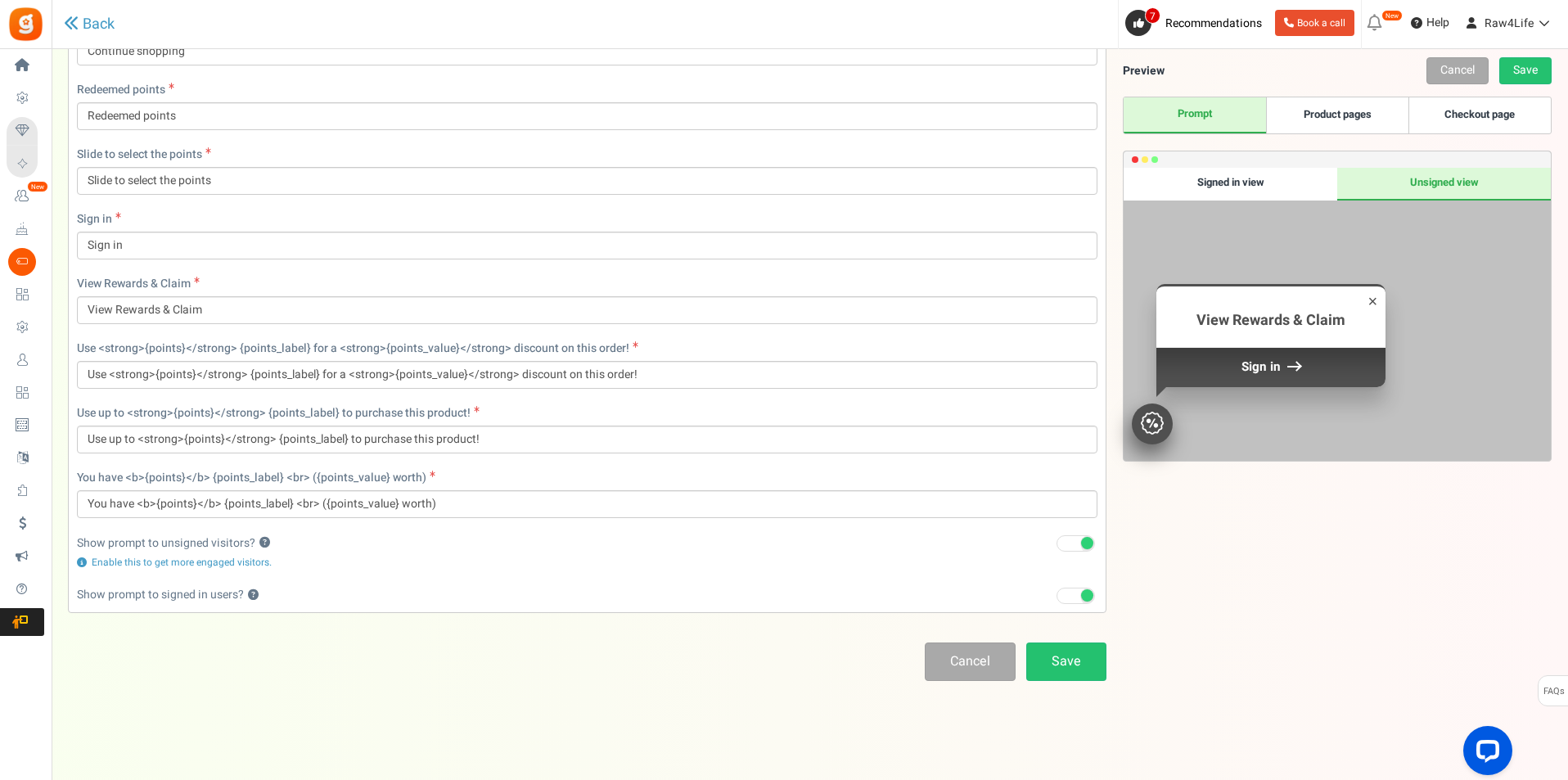
click at [1359, 125] on link "Product pages" at bounding box center [1337, 114] width 143 height 36
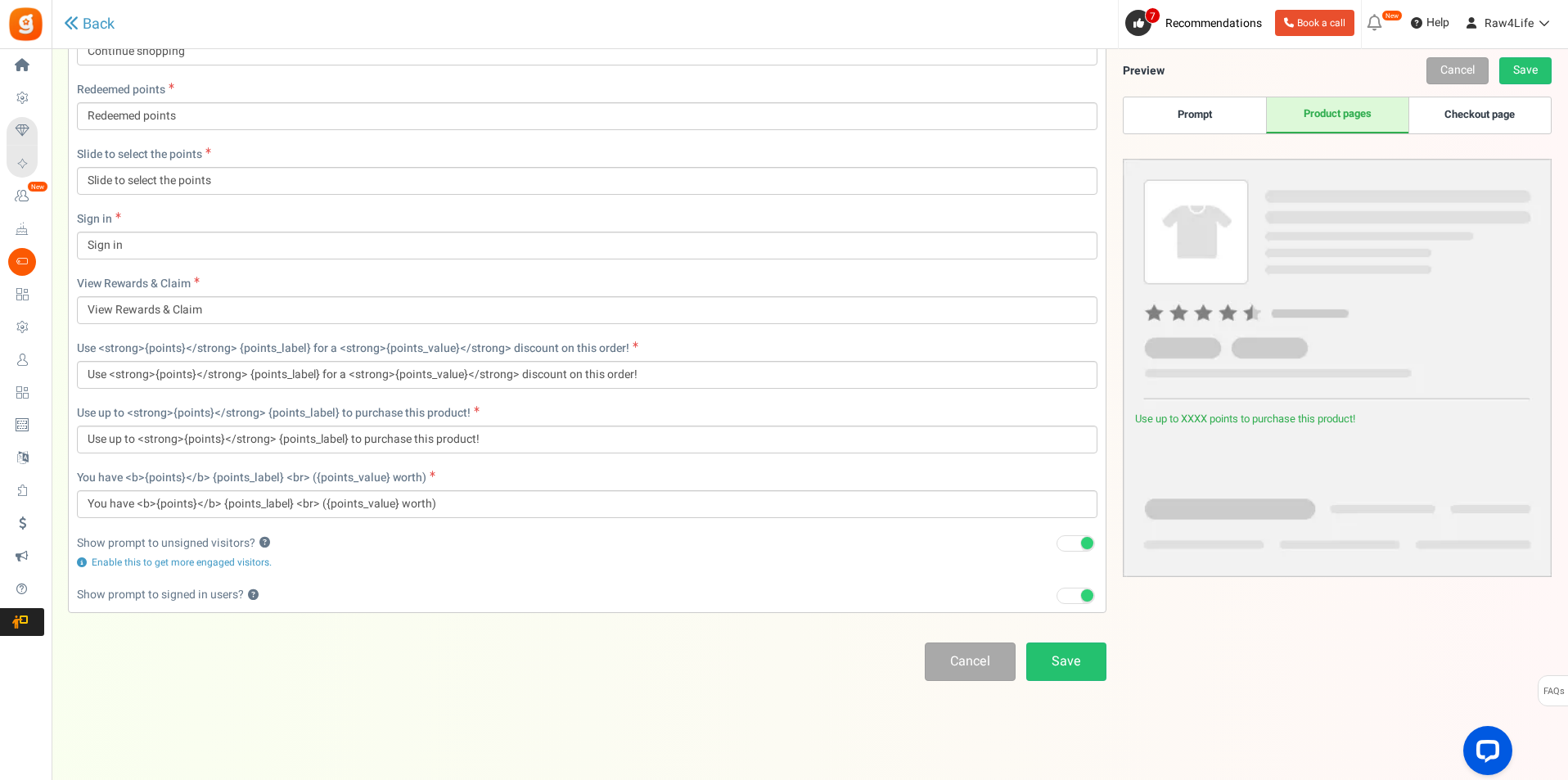
click at [1459, 122] on link "Checkout page" at bounding box center [1480, 114] width 143 height 36
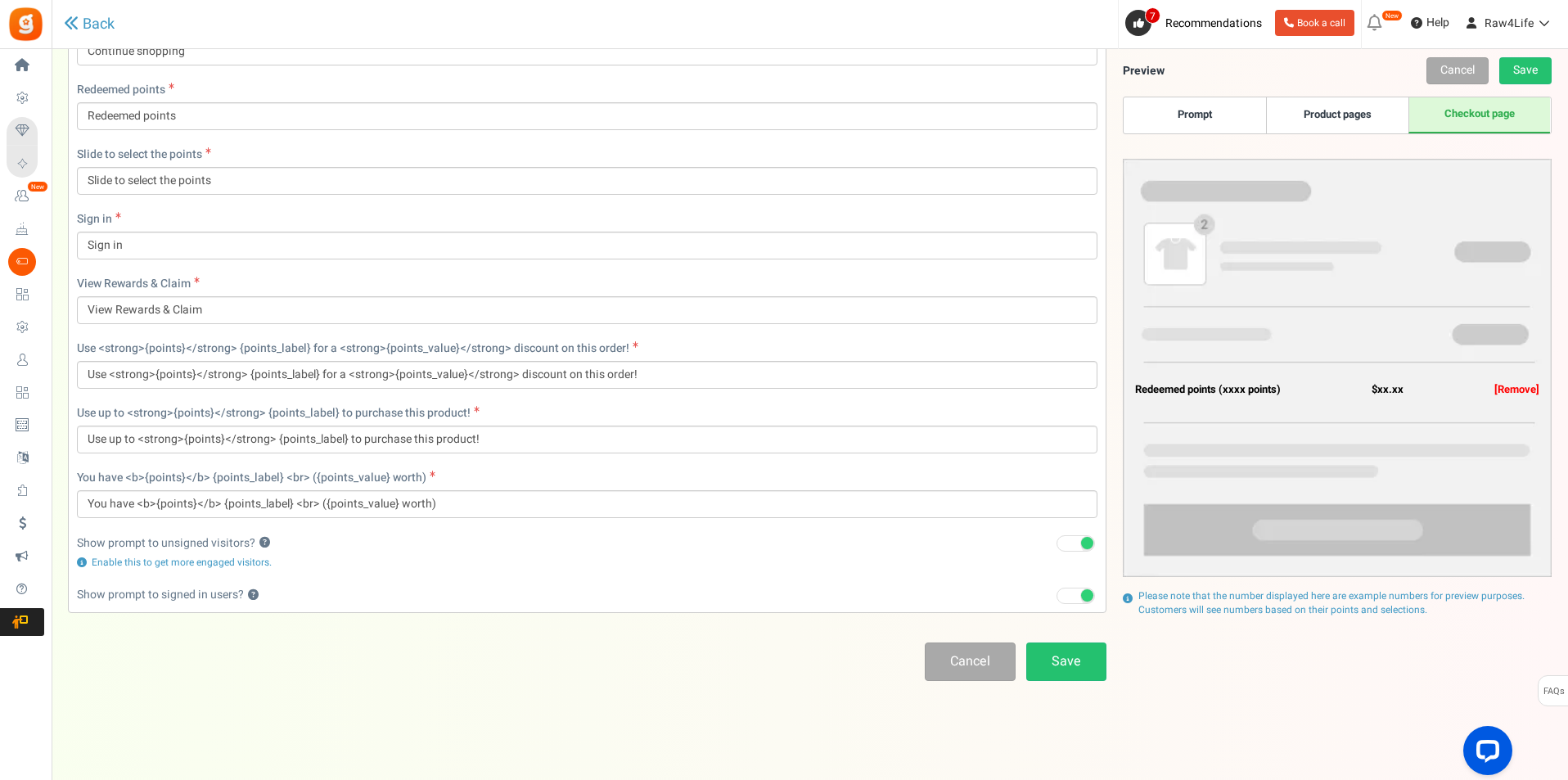
click at [1367, 122] on link "Product pages" at bounding box center [1337, 114] width 143 height 36
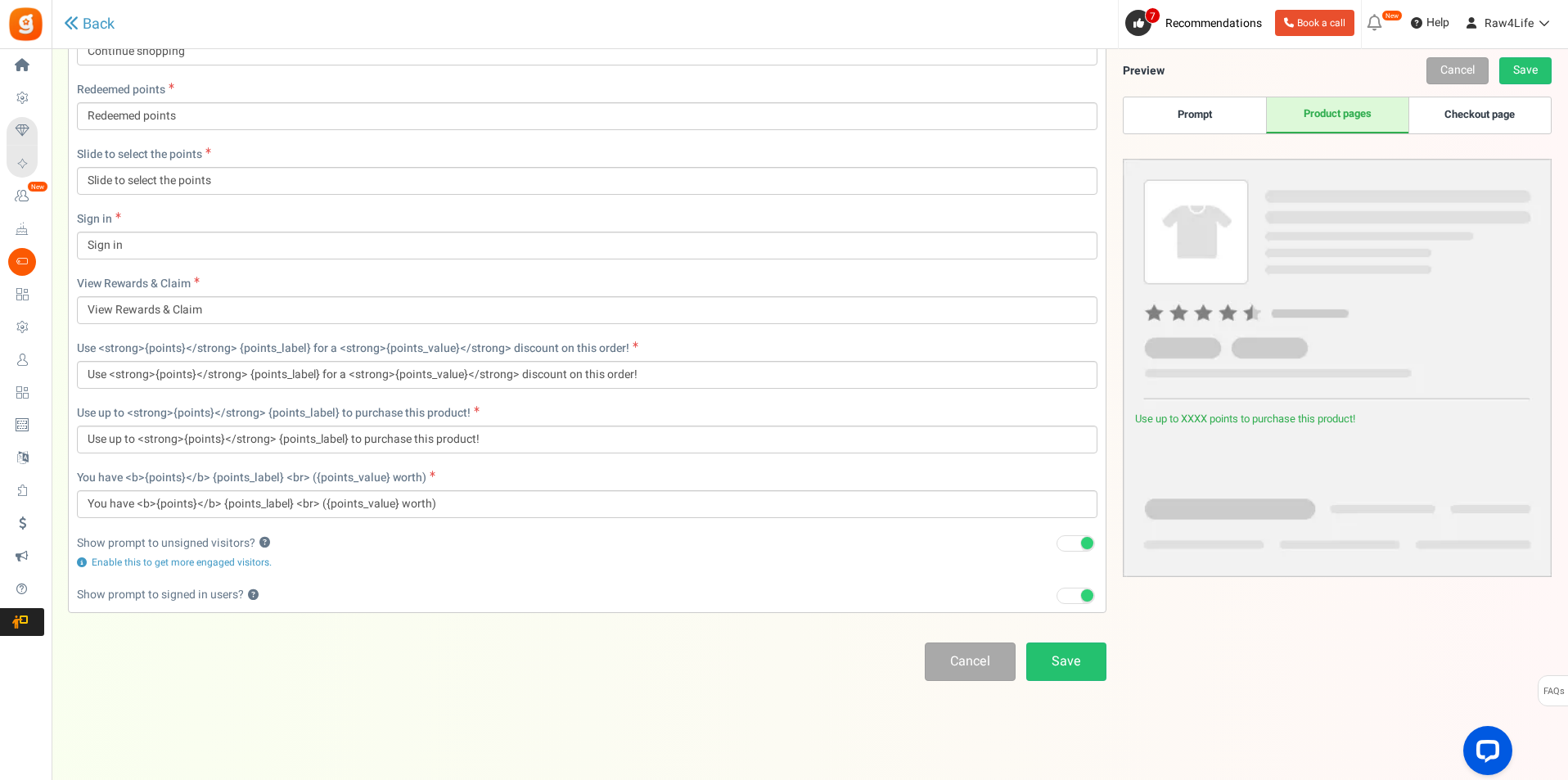
click at [1260, 121] on link "Prompt" at bounding box center [1195, 114] width 143 height 36
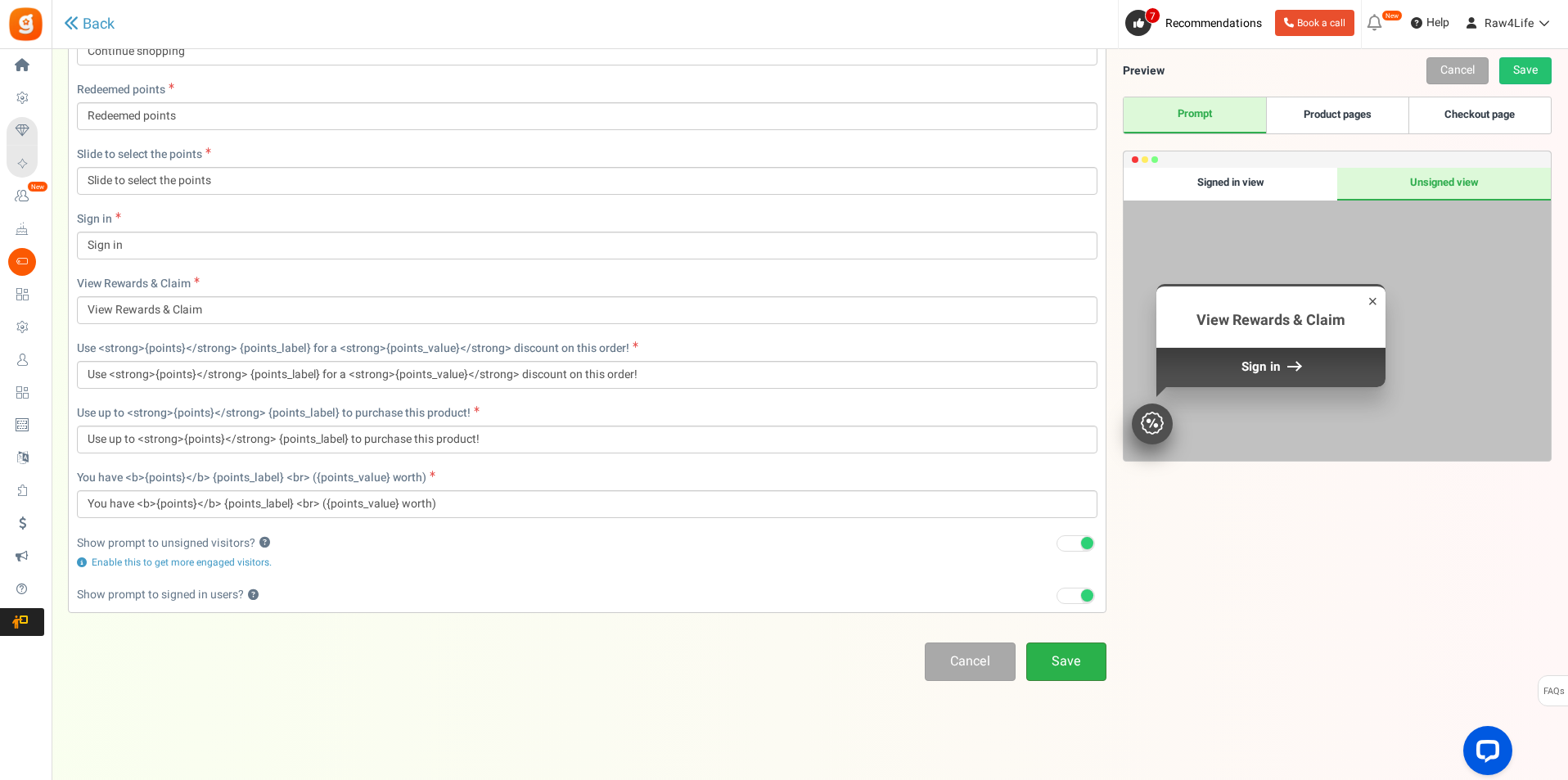
click at [1068, 665] on link "Save" at bounding box center [1066, 662] width 81 height 38
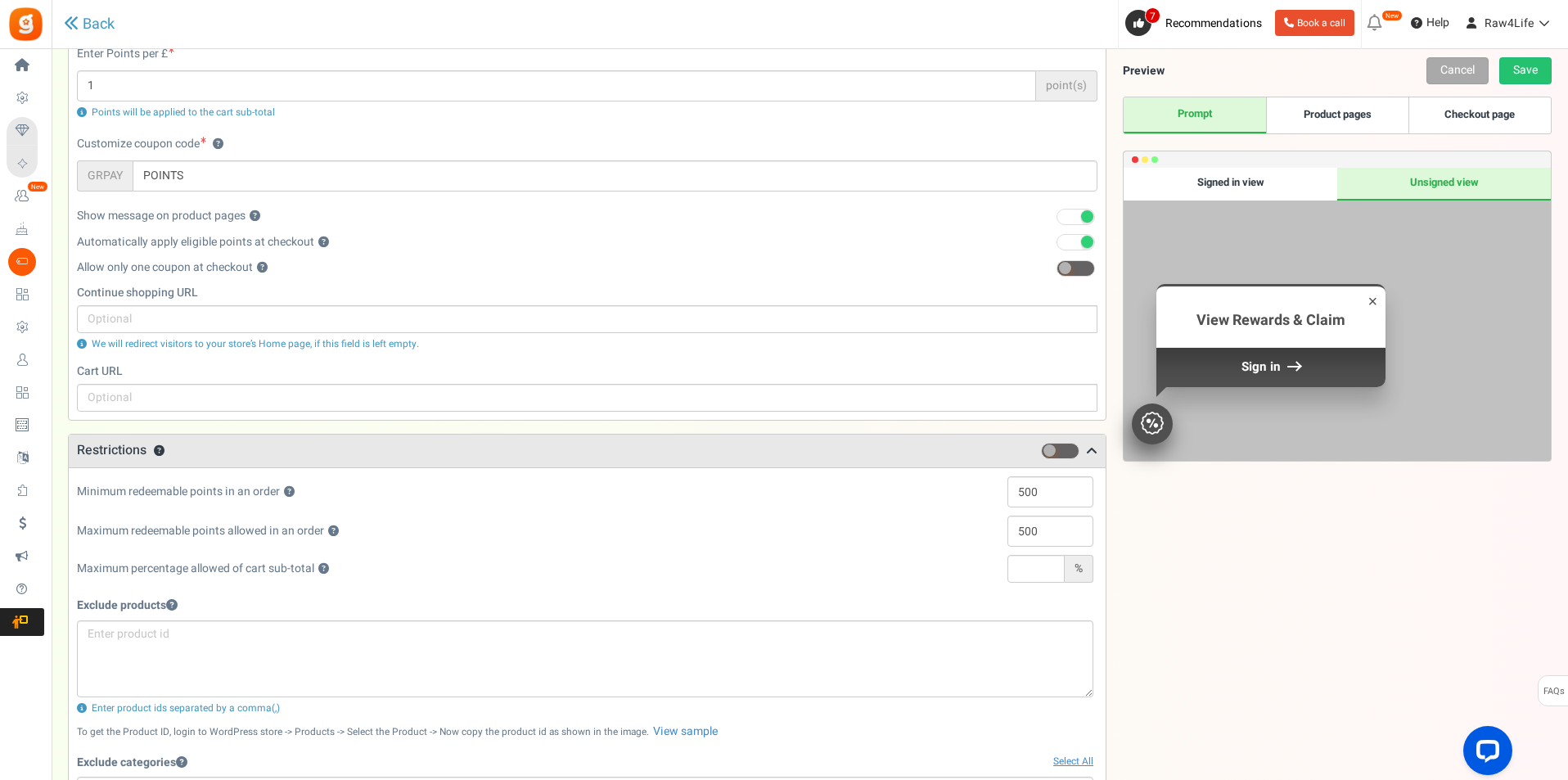
scroll to position [0, 0]
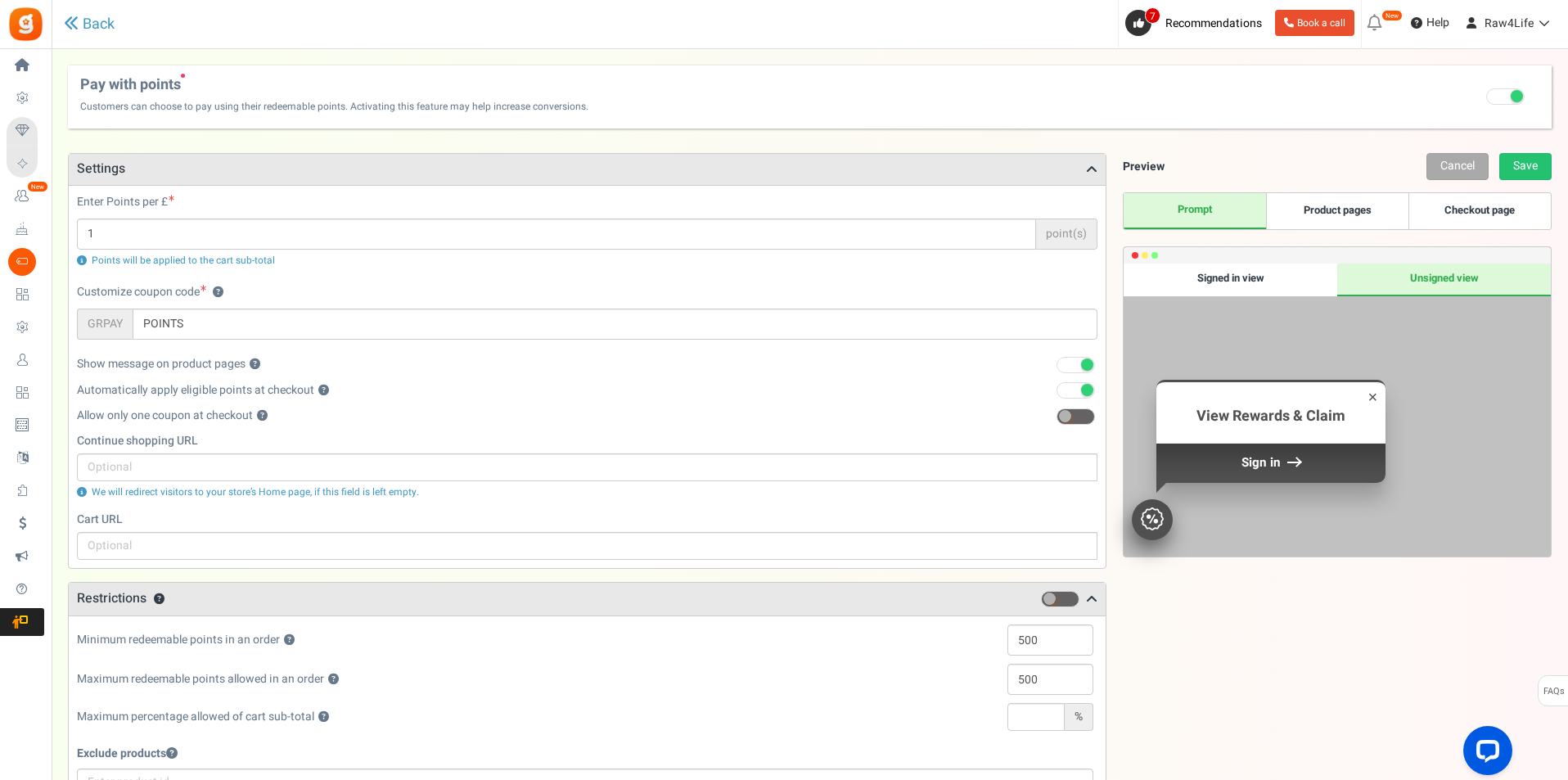
click at [1364, 210] on link "Product pages" at bounding box center [1337, 211] width 143 height 36
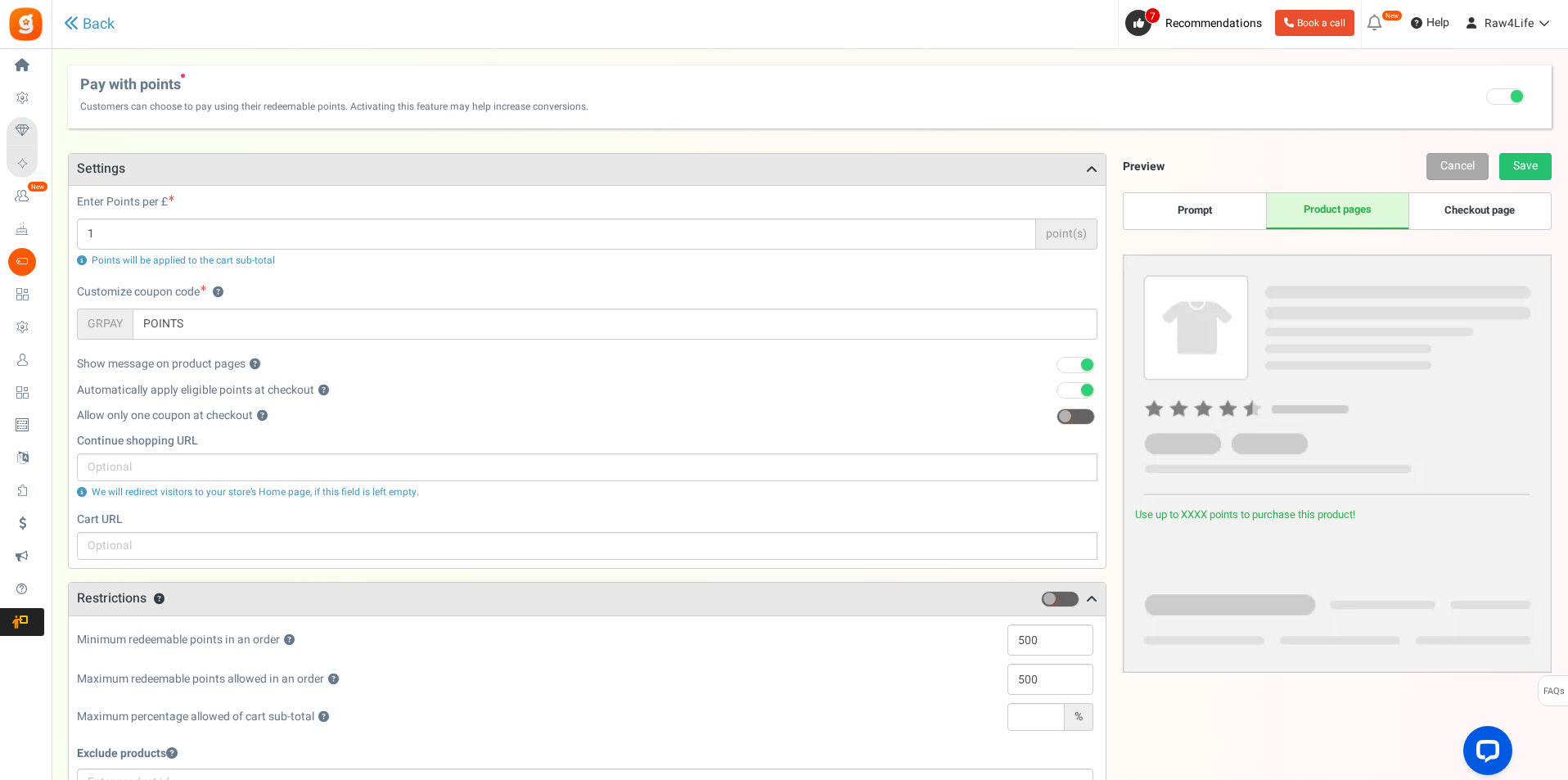
click at [1422, 211] on link "Checkout page" at bounding box center [1480, 211] width 143 height 36
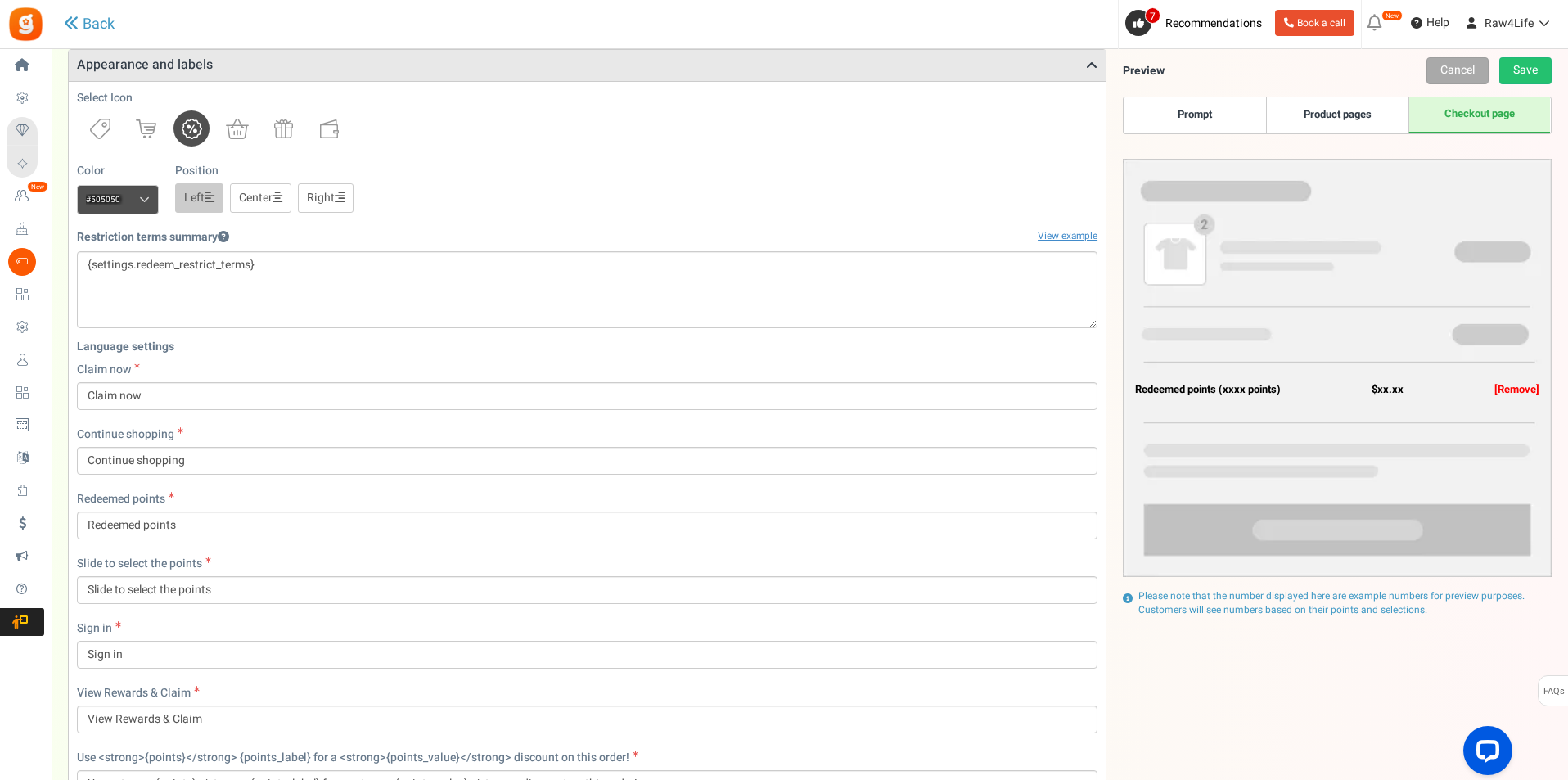
scroll to position [558, 0]
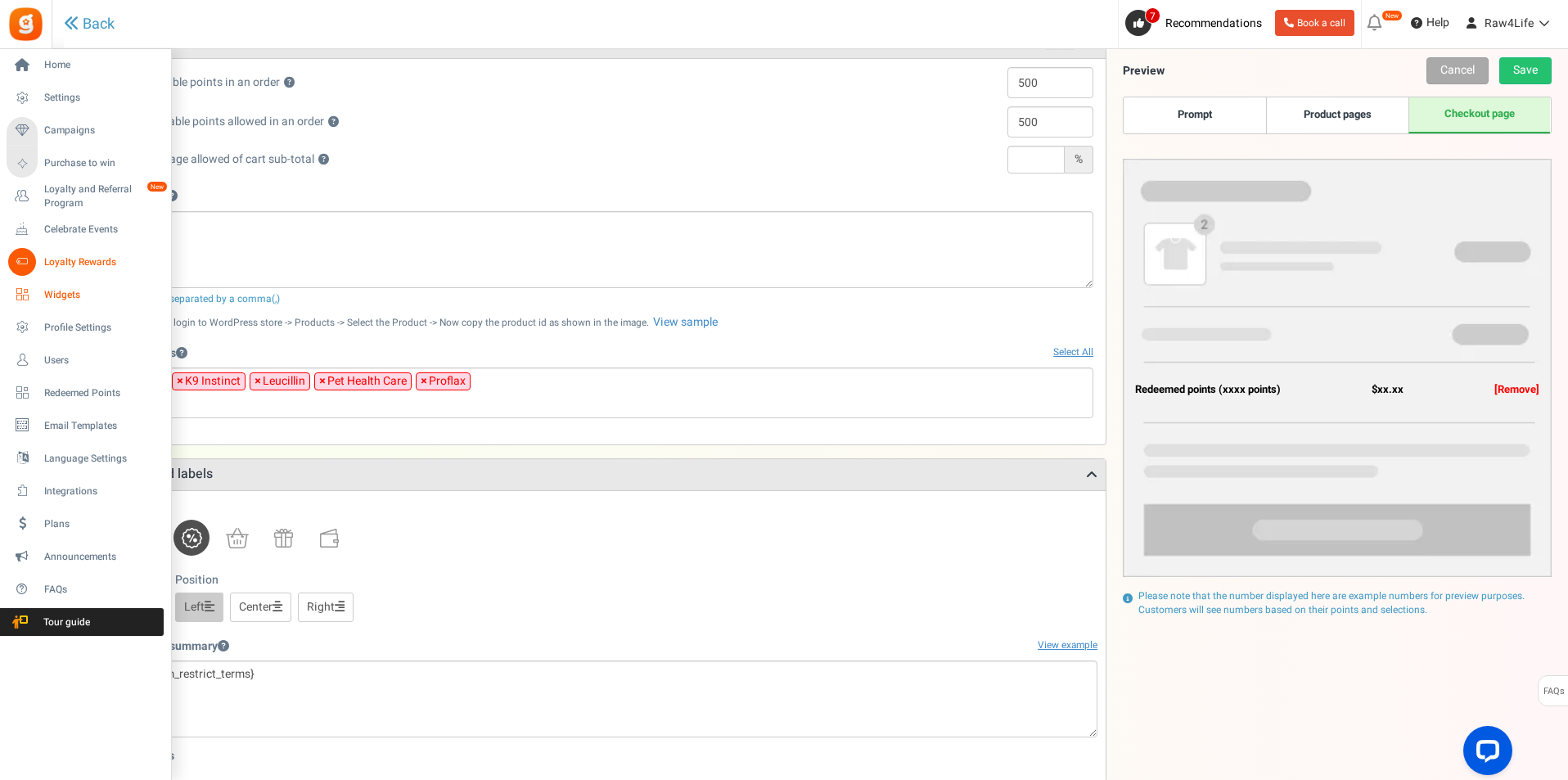
click at [29, 296] on icon at bounding box center [22, 295] width 27 height 27
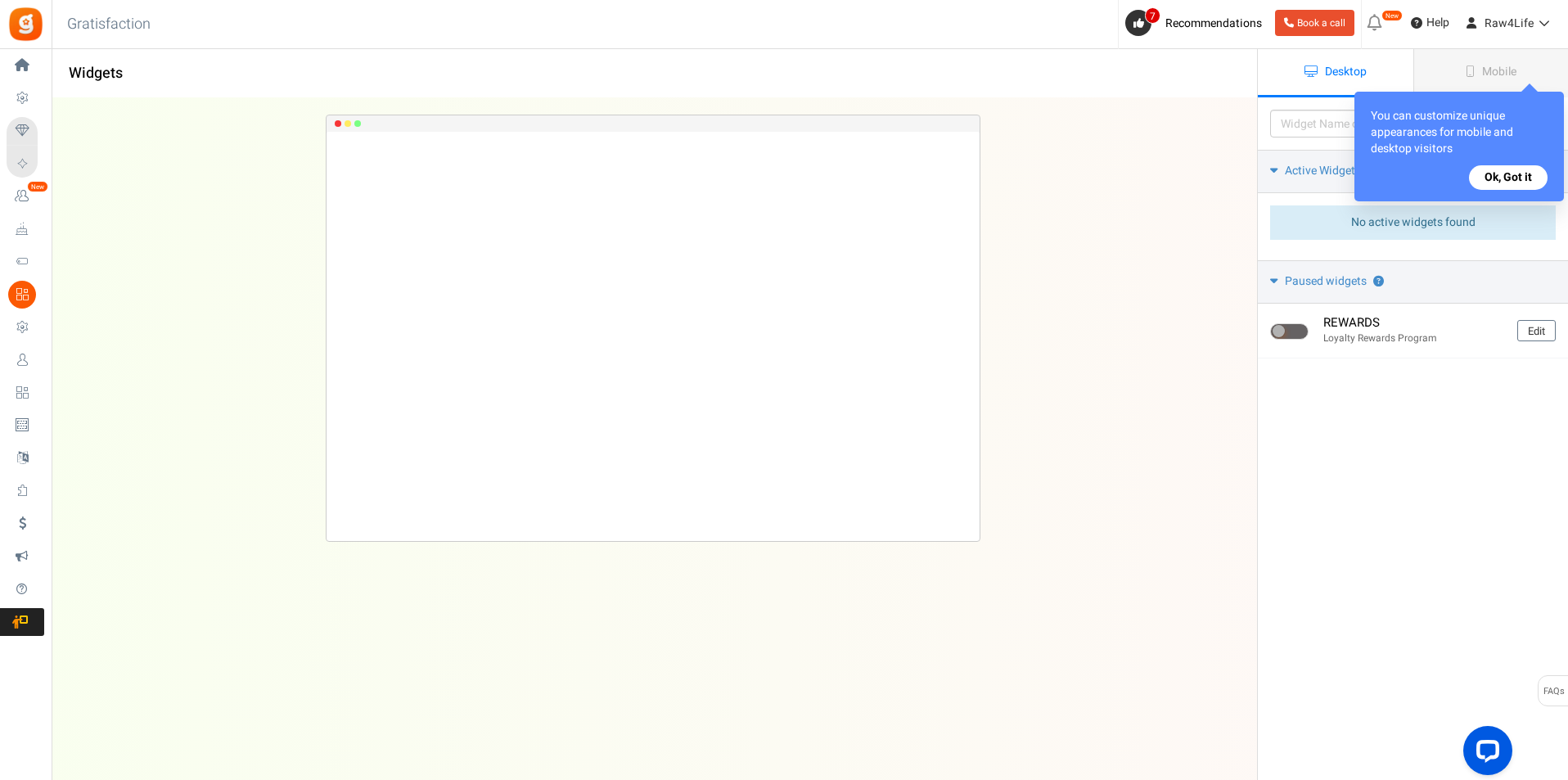
click at [1517, 176] on button "Ok, Got it" at bounding box center [1509, 178] width 79 height 25
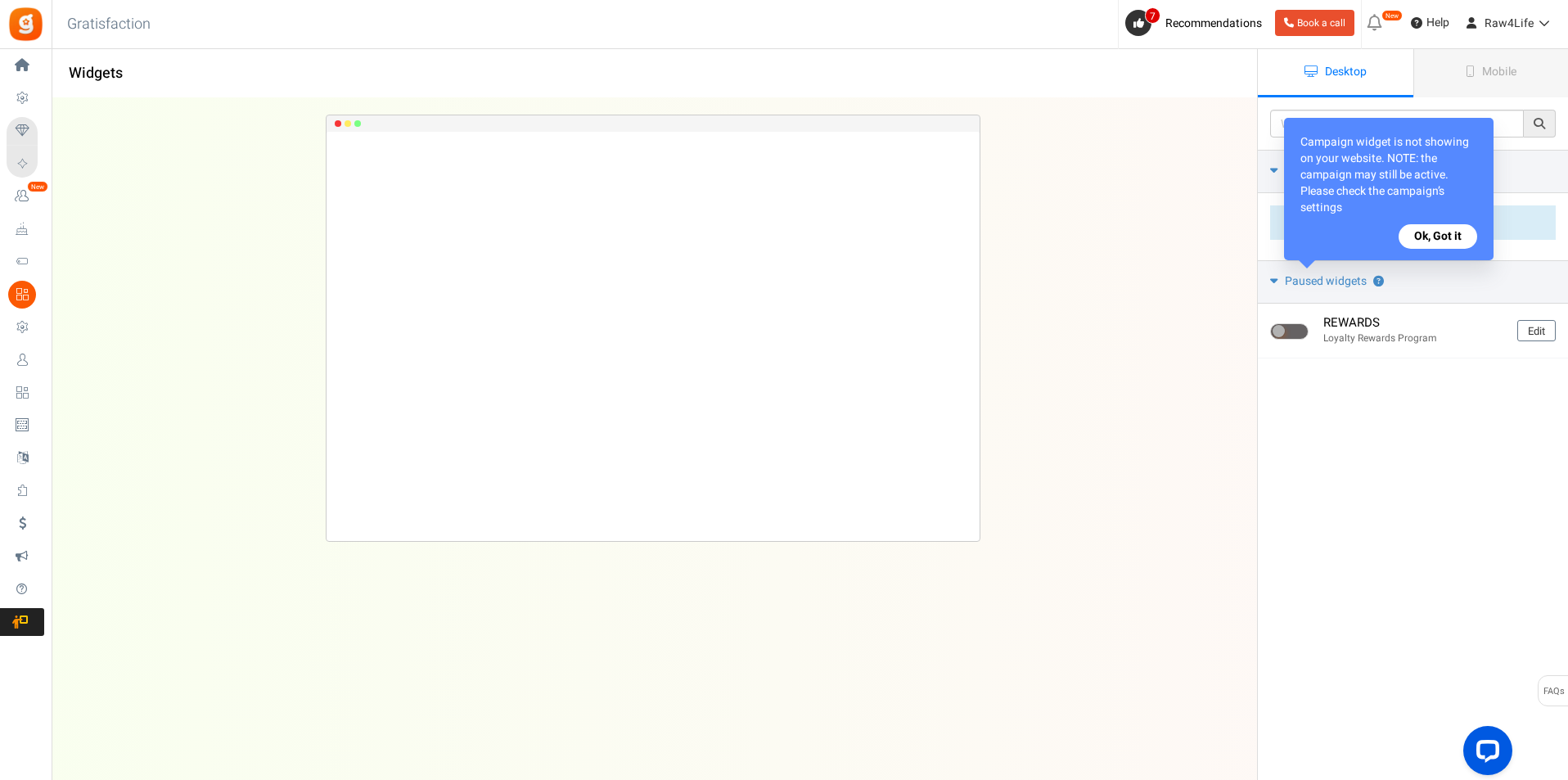
click at [1417, 240] on button "Ok, Got it" at bounding box center [1438, 236] width 79 height 25
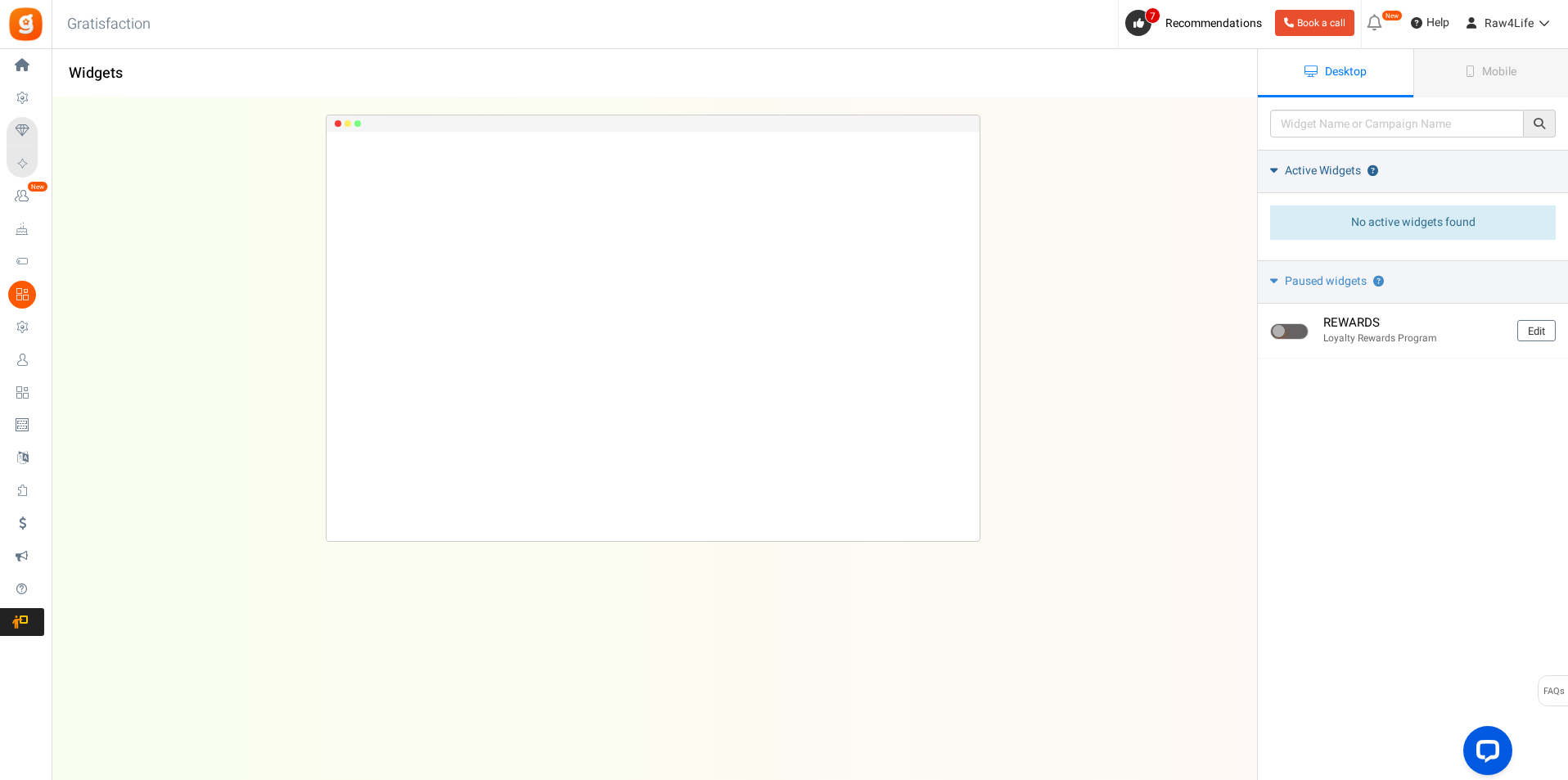
click at [1281, 168] on link "Active Widgets ?" at bounding box center [1412, 171] width 310 height 43
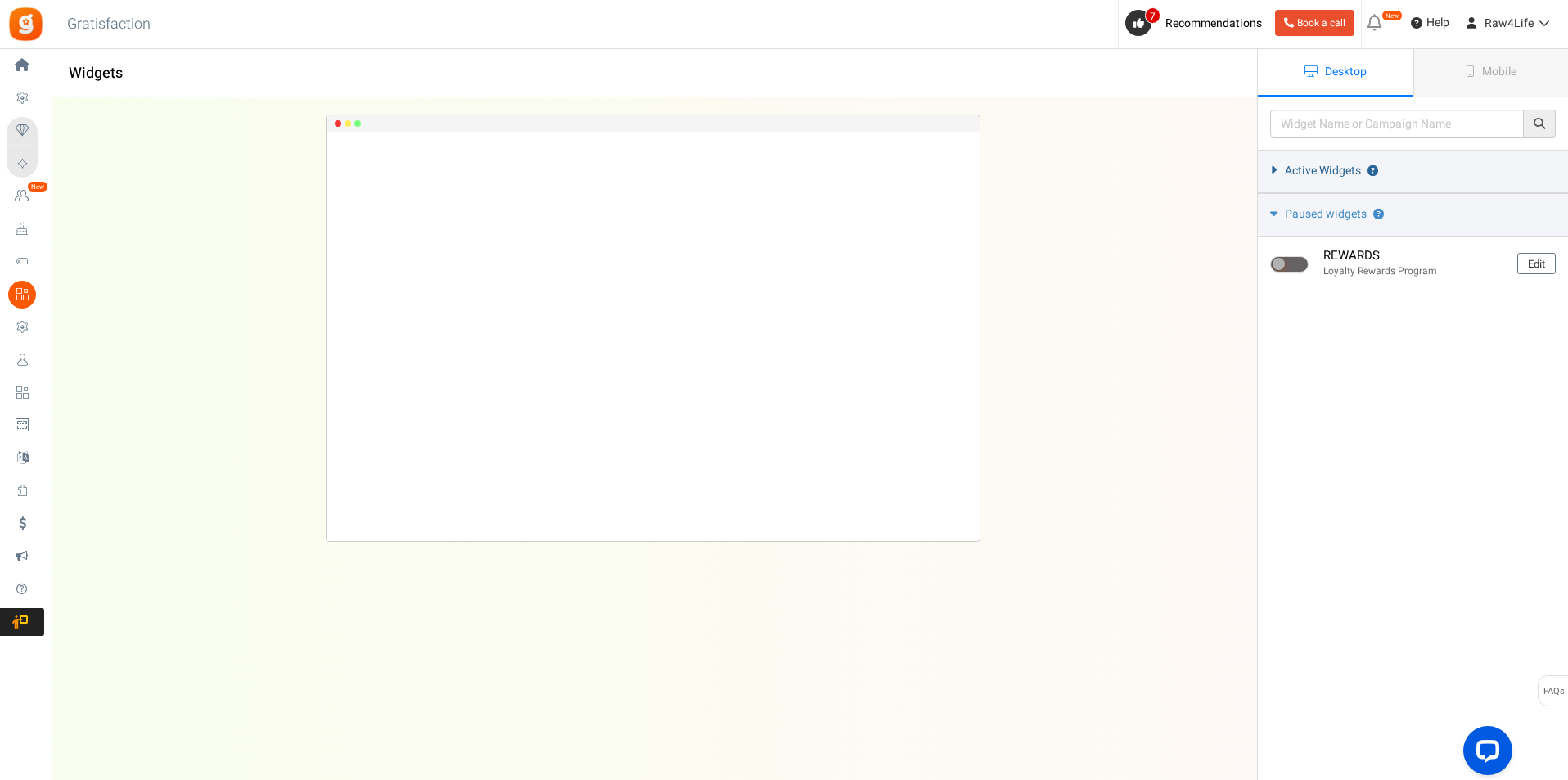
click at [1281, 168] on link "Active Widgets ?" at bounding box center [1412, 171] width 310 height 43
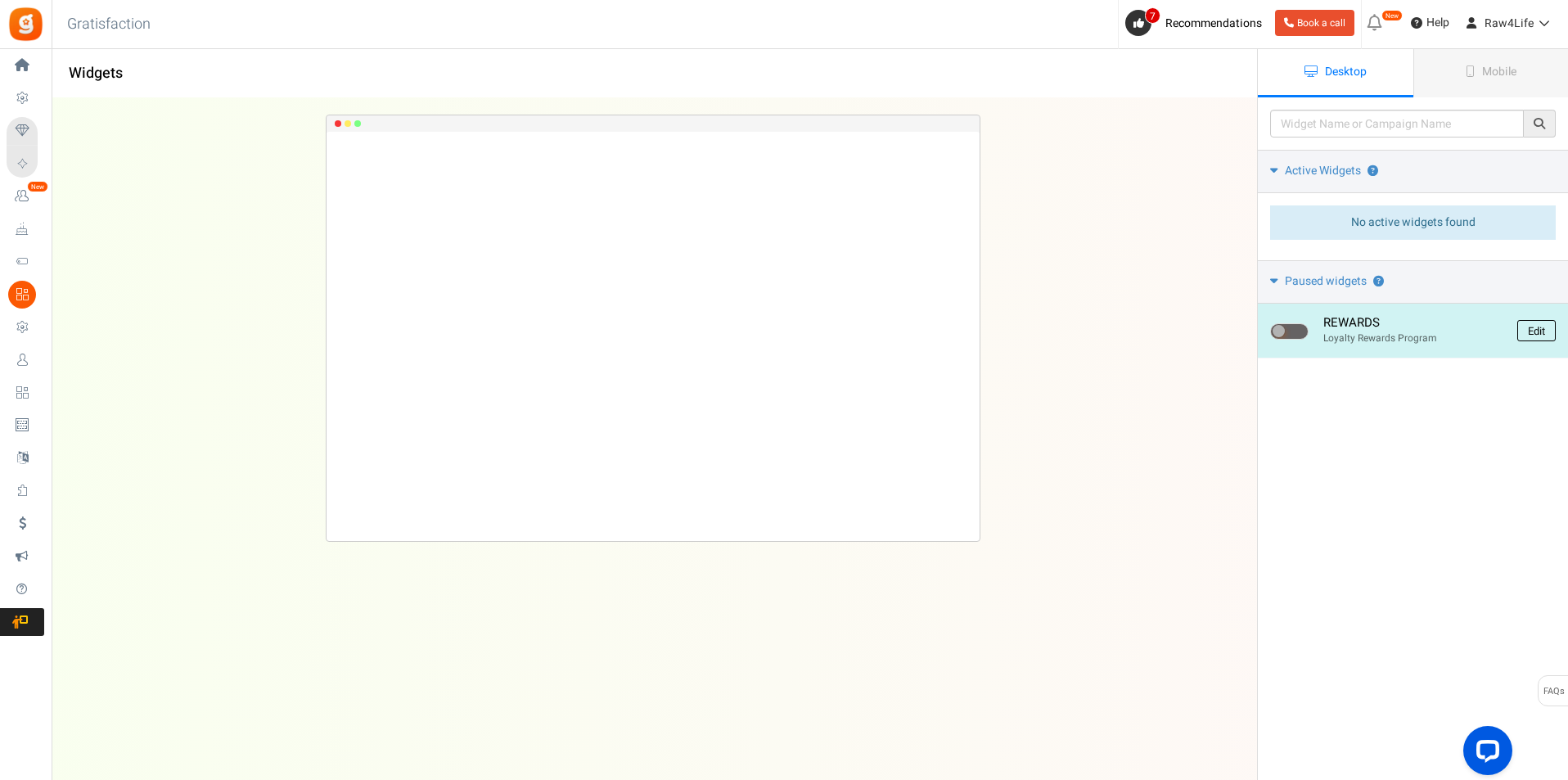
click at [1542, 336] on link "Edit" at bounding box center [1536, 330] width 38 height 21
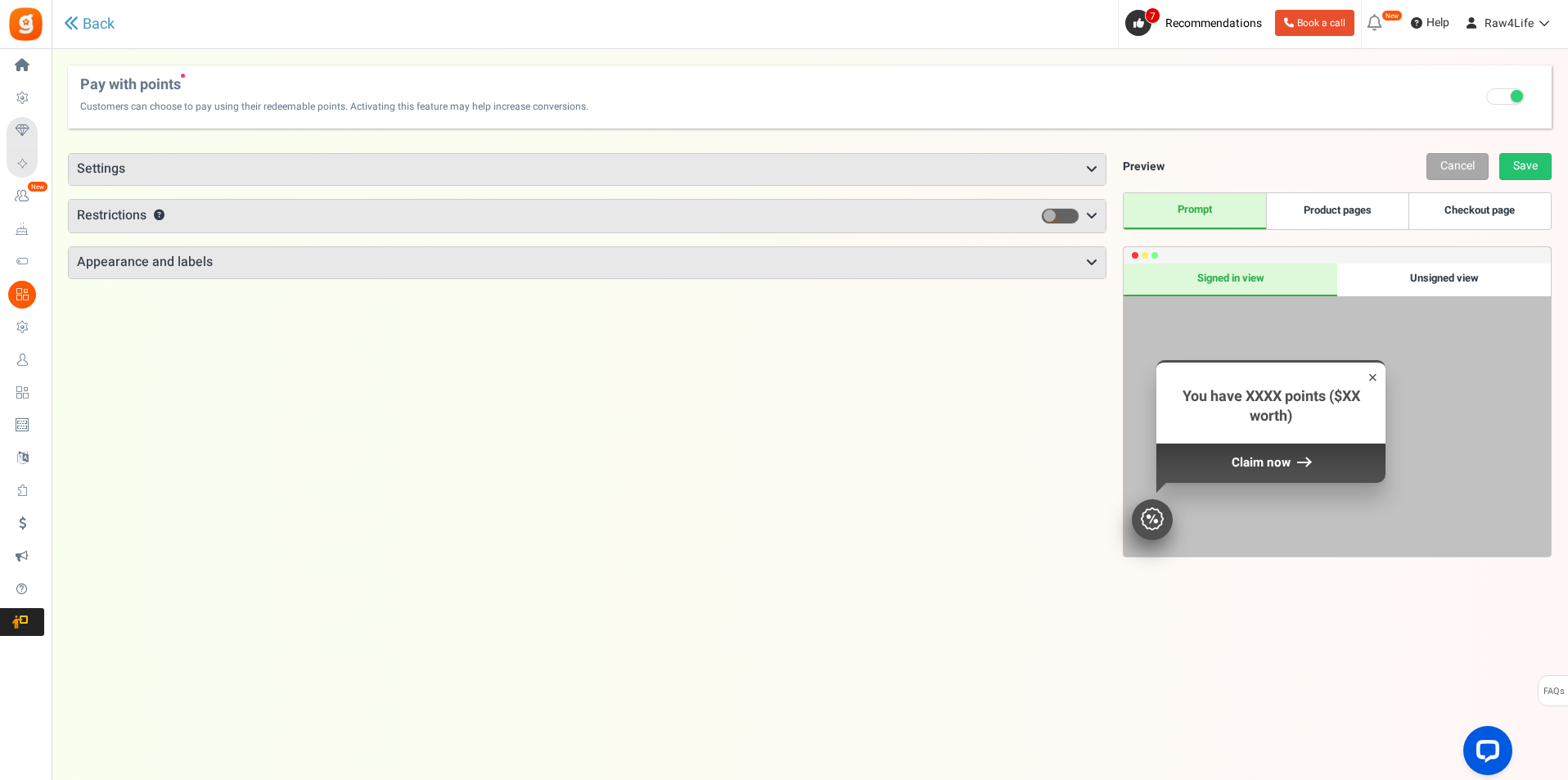
click at [1068, 269] on h3 "Appearance and labels" at bounding box center [587, 263] width 1037 height 31
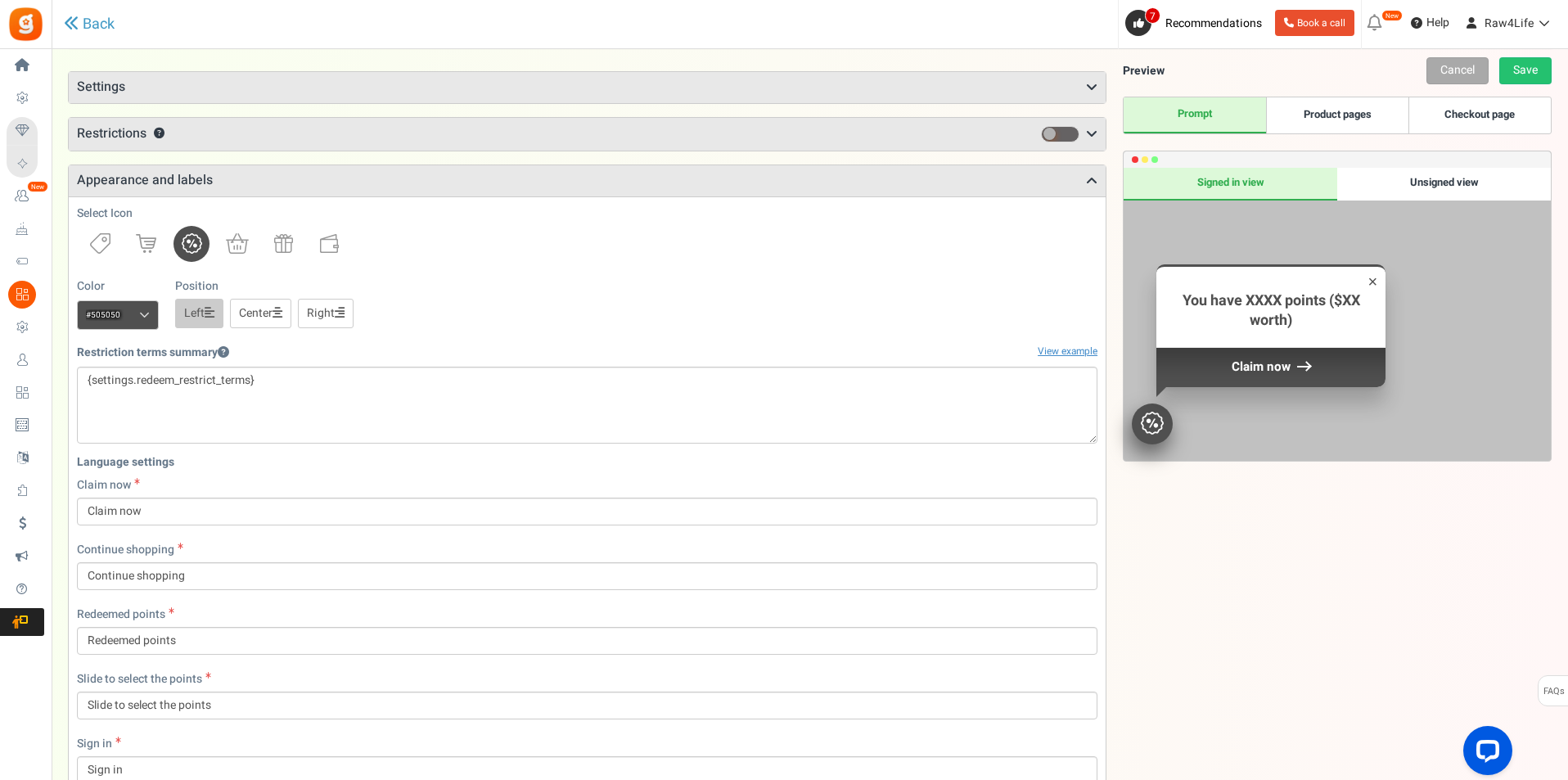
scroll to position [164, 0]
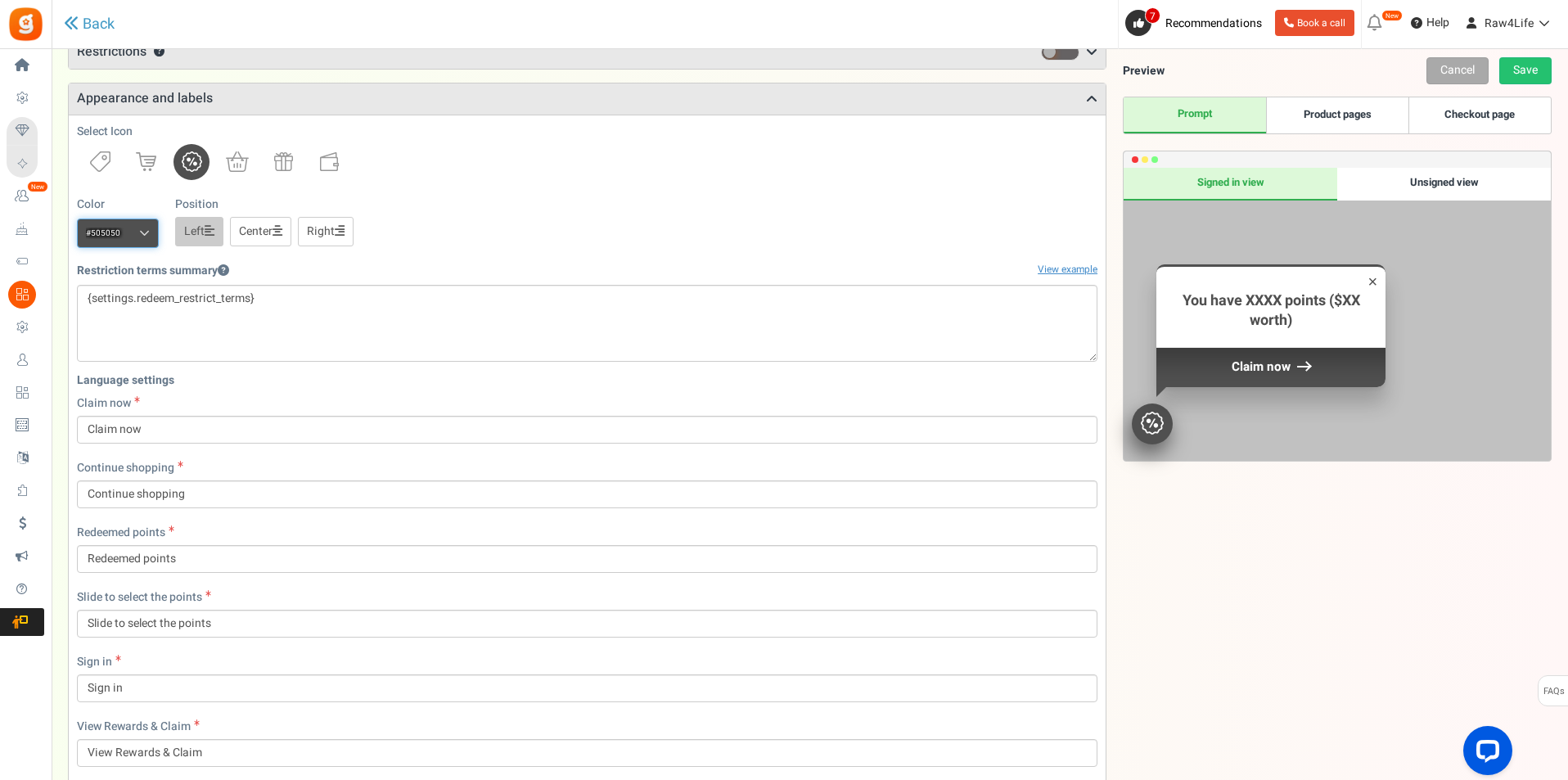
click at [150, 228] on input "#505050" at bounding box center [117, 233] width 81 height 29
click at [177, 298] on div at bounding box center [130, 302] width 106 height 106
click at [480, 227] on div "Color #505050 We recommend a darker color Position Left Center Right" at bounding box center [587, 222] width 1021 height 51
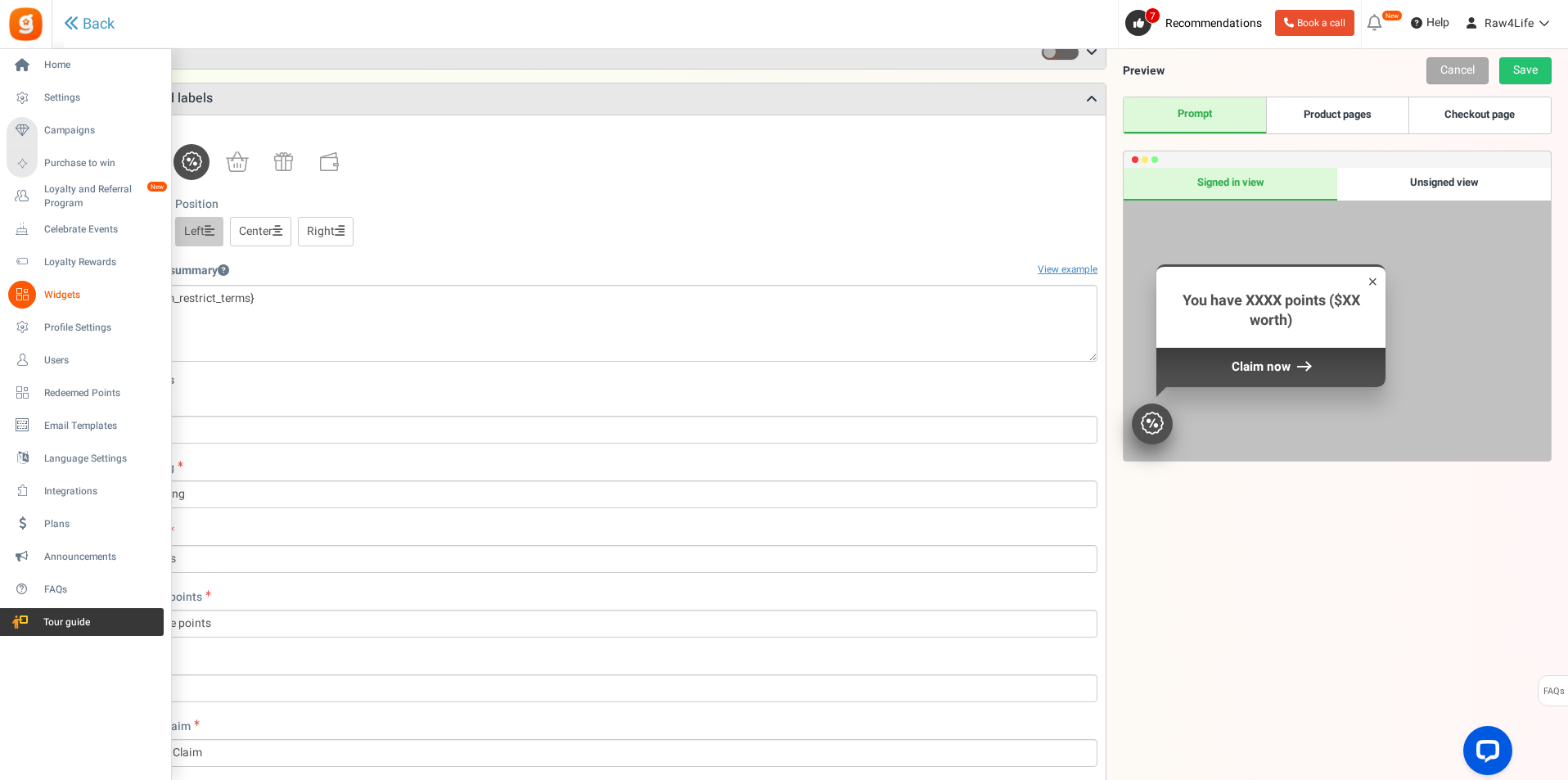
click at [48, 622] on span "Tour guide" at bounding box center [64, 622] width 114 height 14
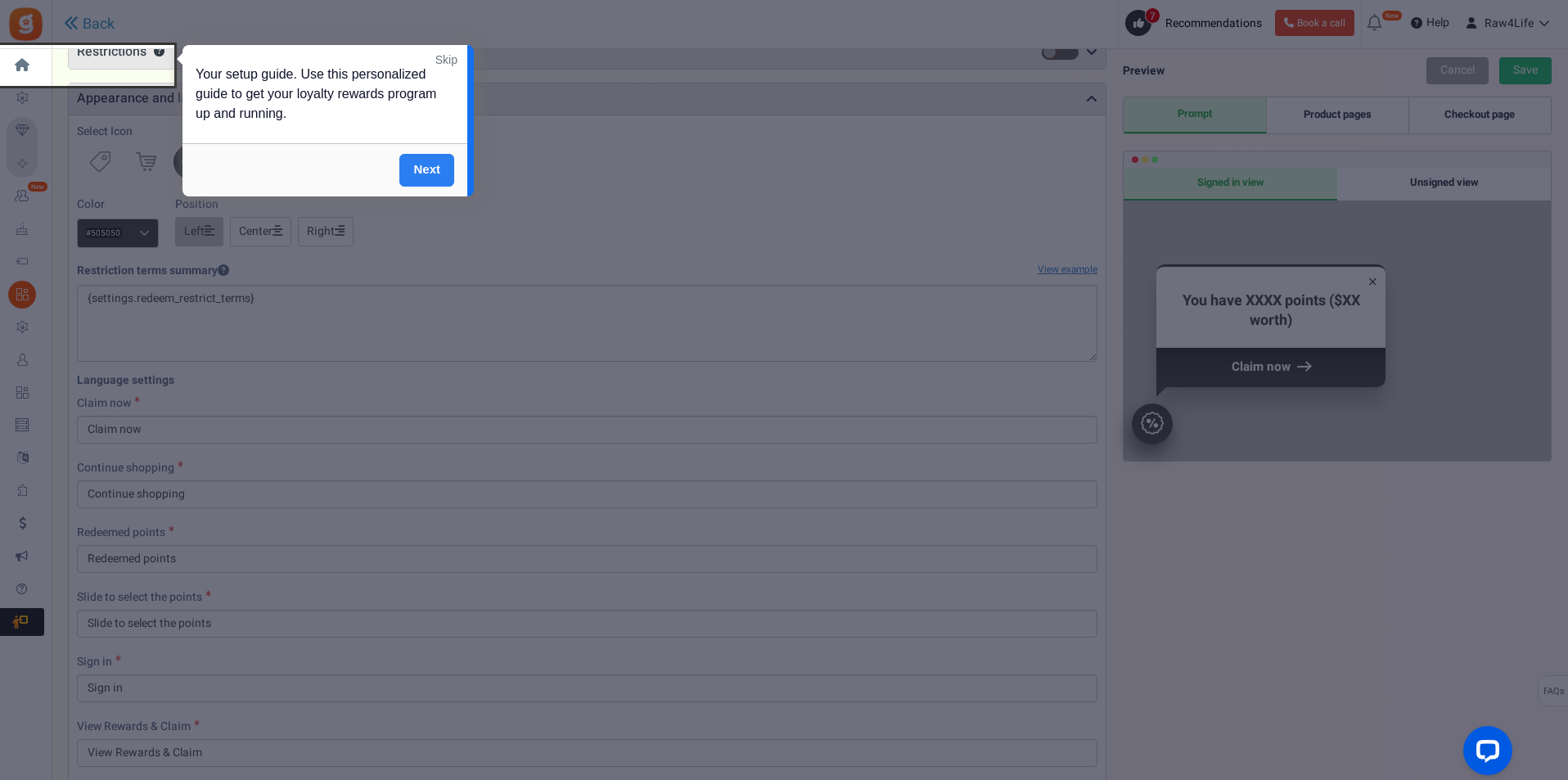
click at [433, 167] on link "Next" at bounding box center [427, 170] width 55 height 33
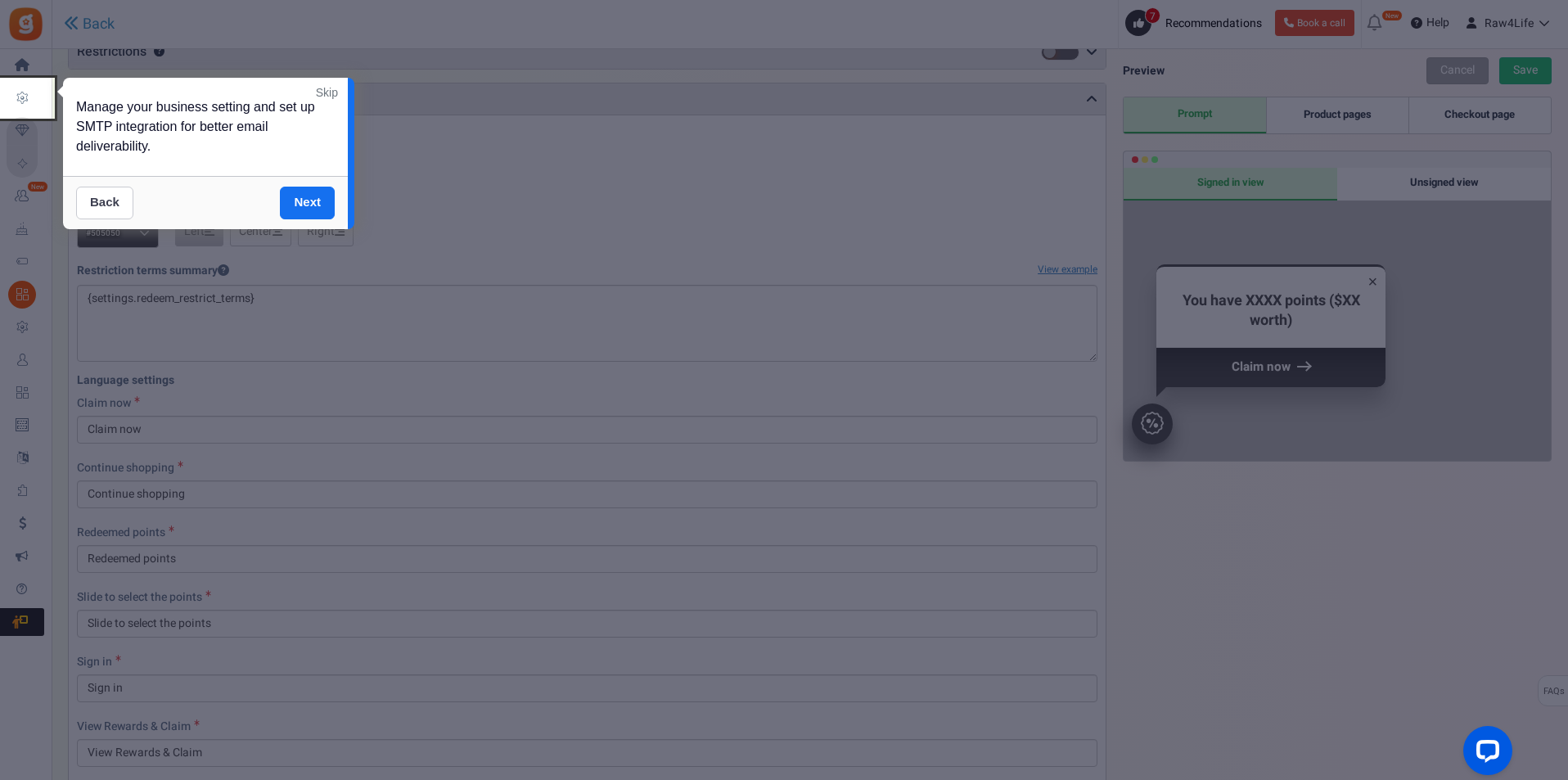
click at [94, 202] on link "Back" at bounding box center [104, 203] width 58 height 33
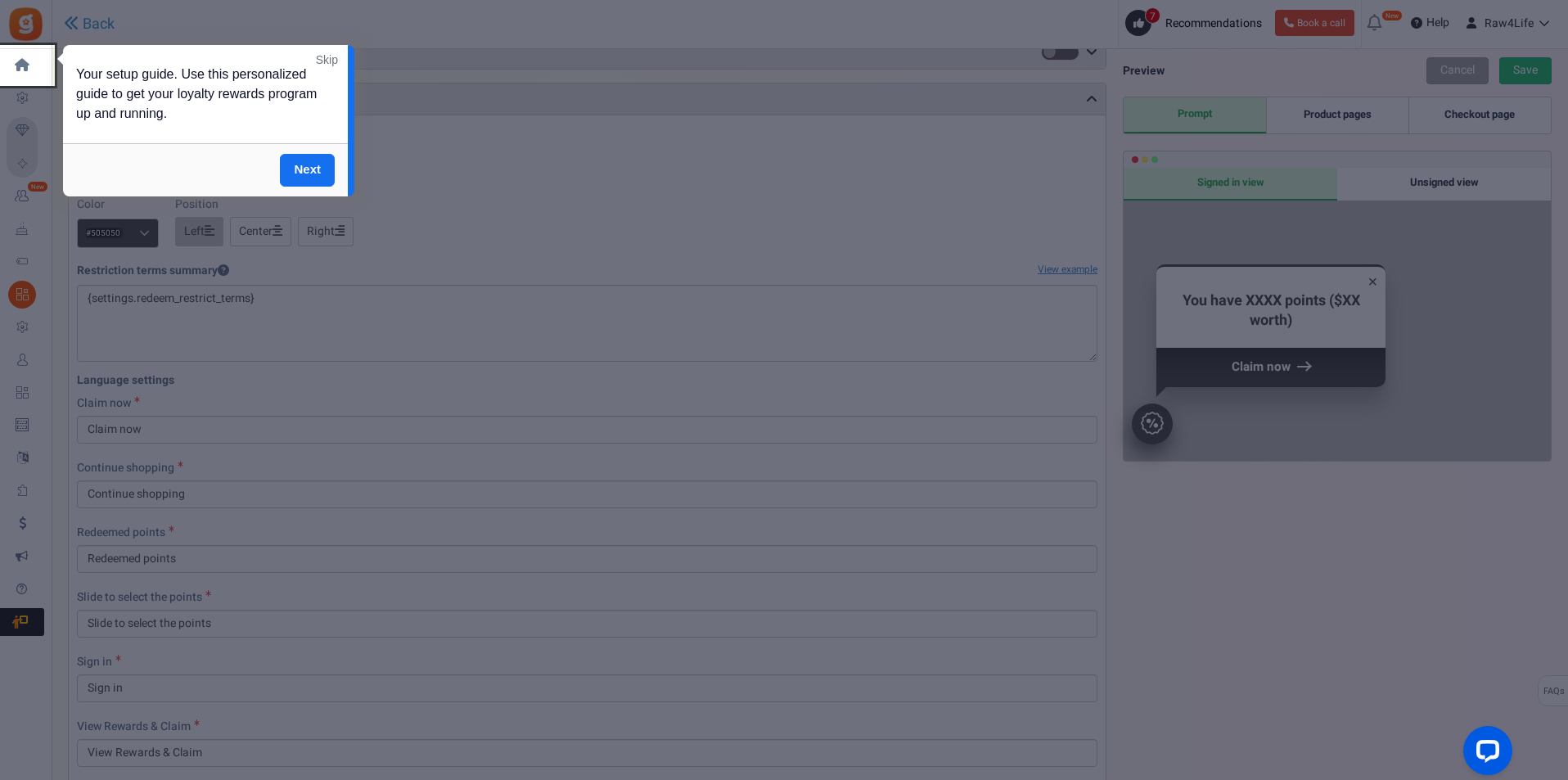
click at [323, 61] on link "Skip" at bounding box center [327, 60] width 22 height 16
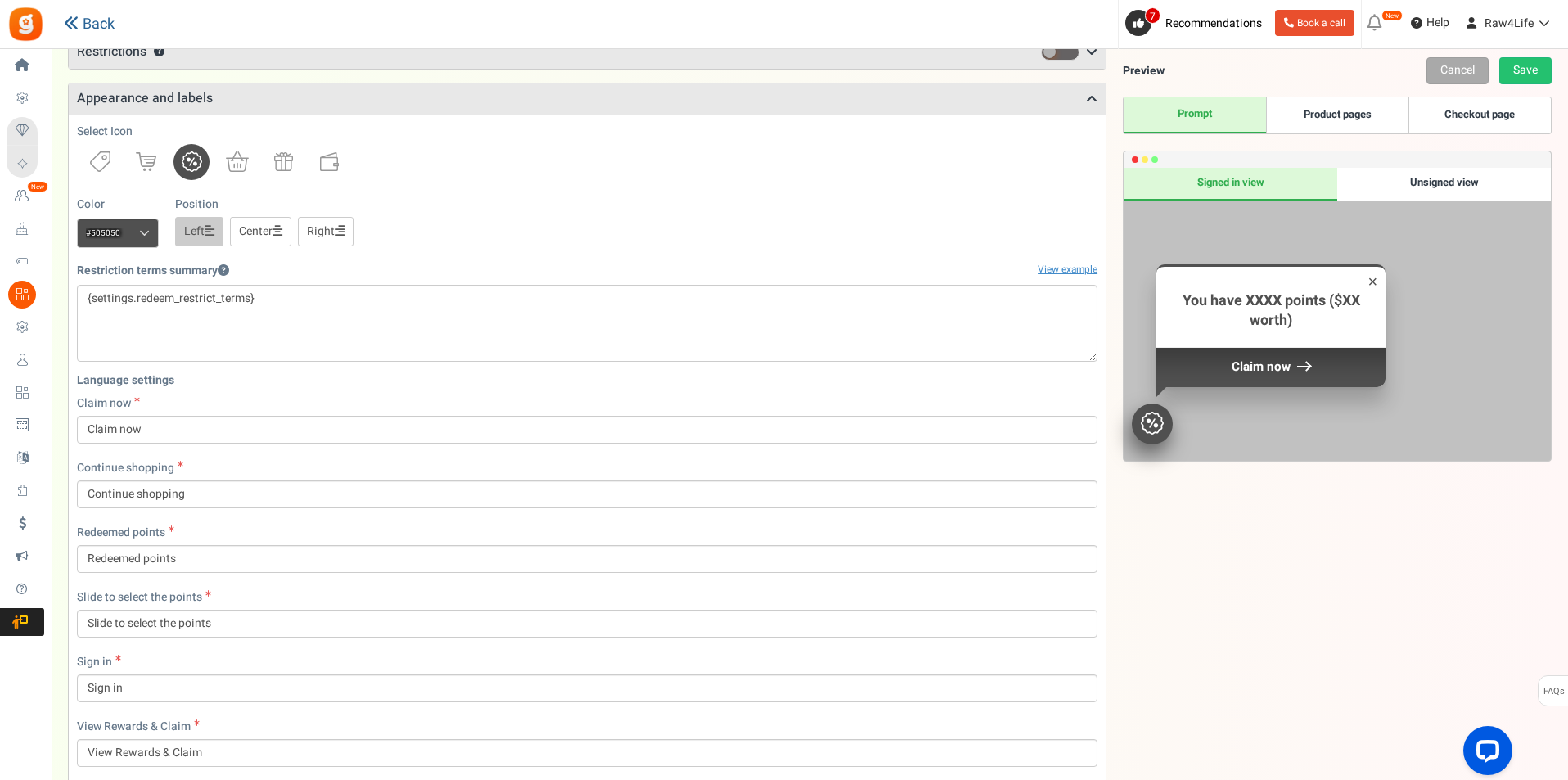
click at [88, 19] on link "Back" at bounding box center [89, 24] width 50 height 17
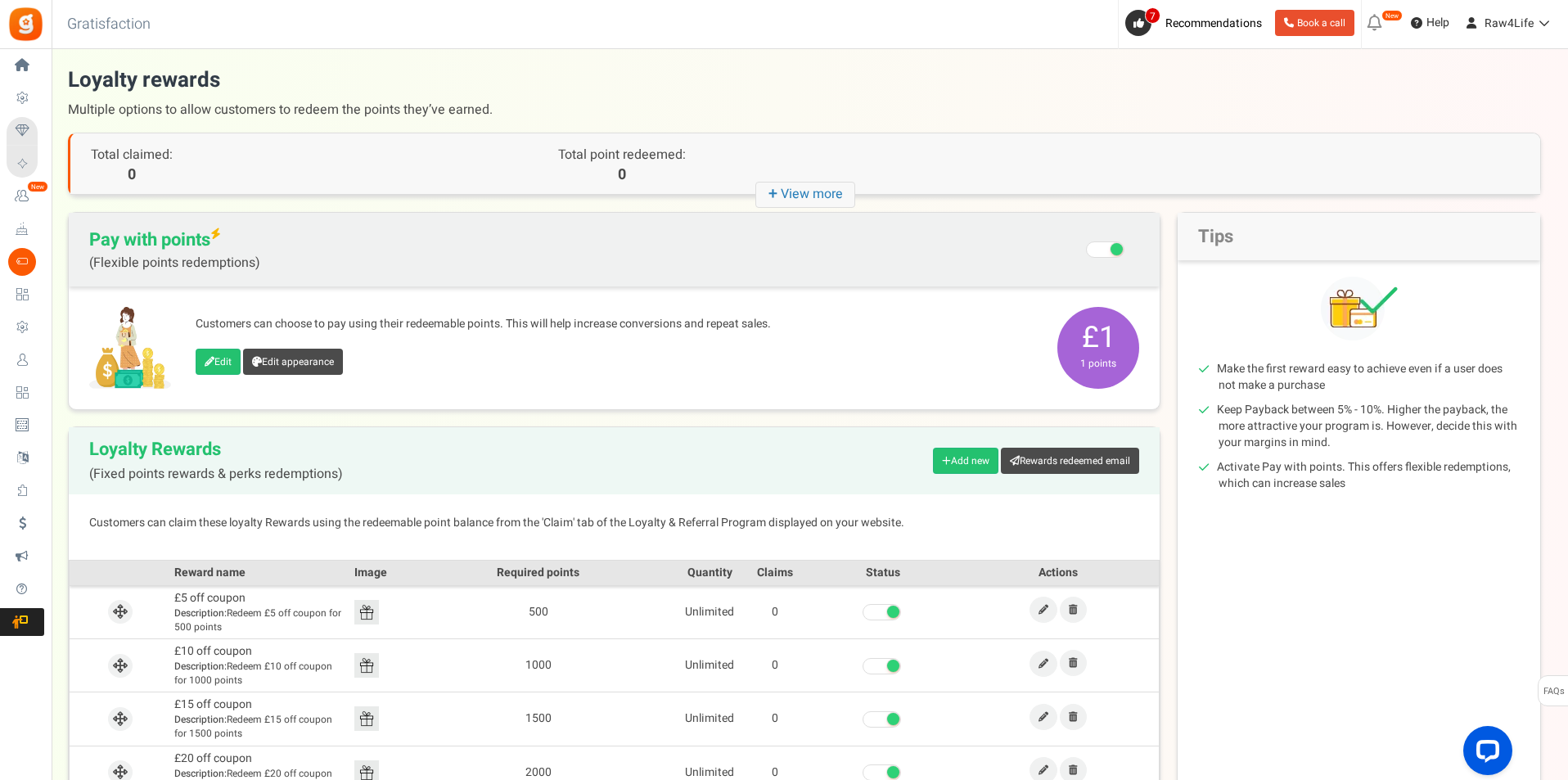
scroll to position [135, 0]
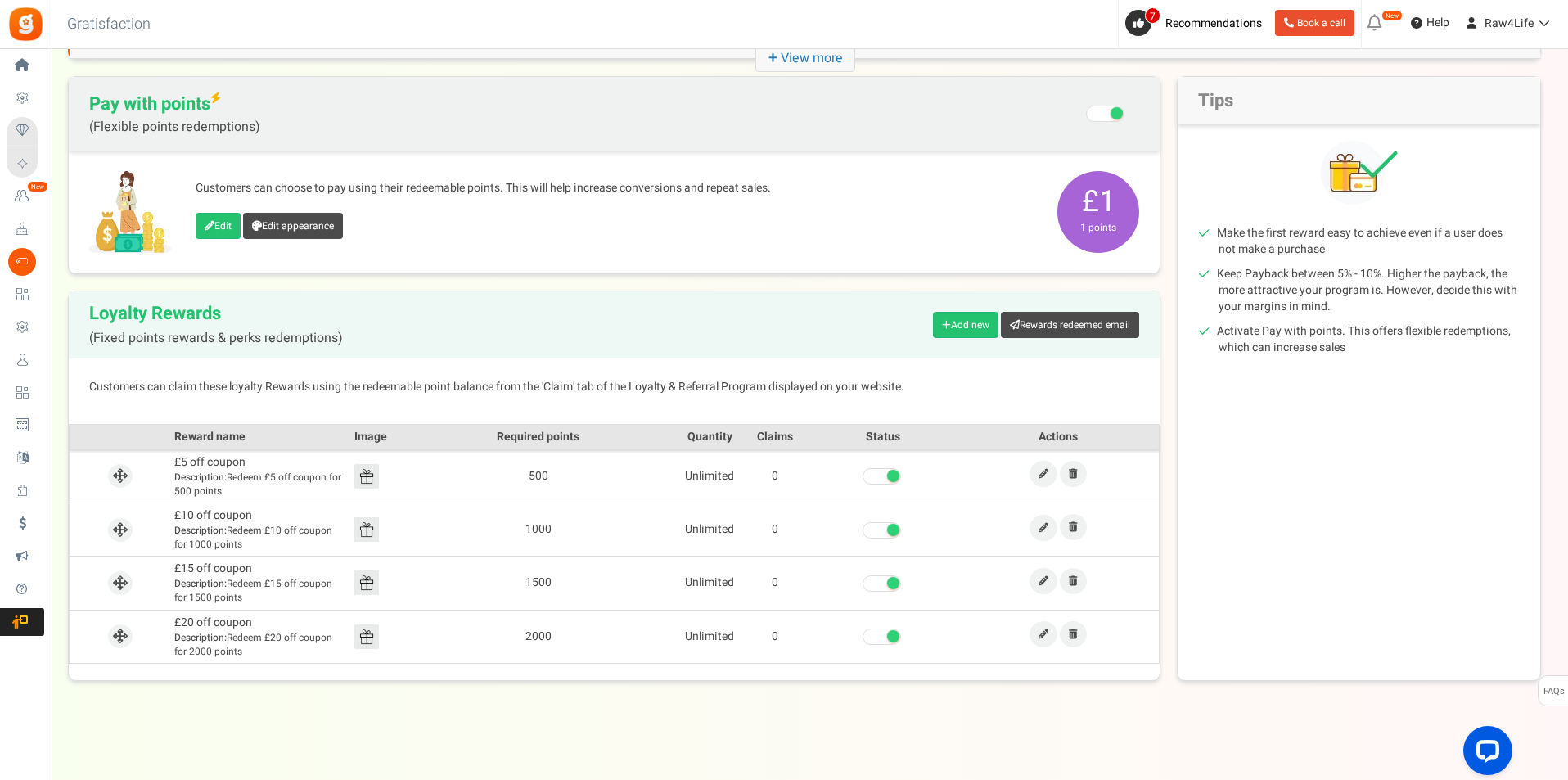
click at [893, 585] on span at bounding box center [892, 582] width 12 height 12
click at [862, 585] on input "checkbox" at bounding box center [862, 584] width 0 height 11
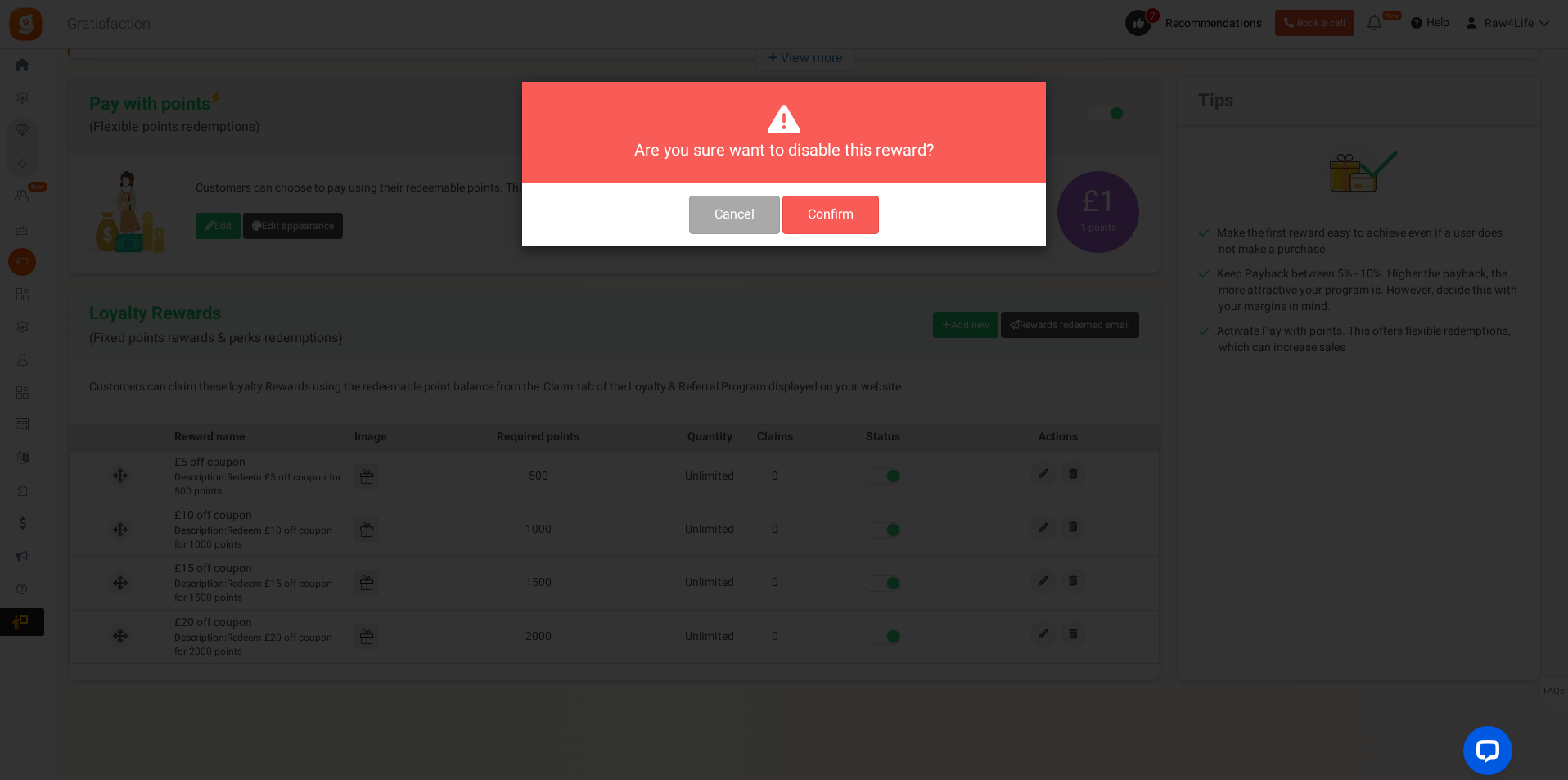
scroll to position [0, 0]
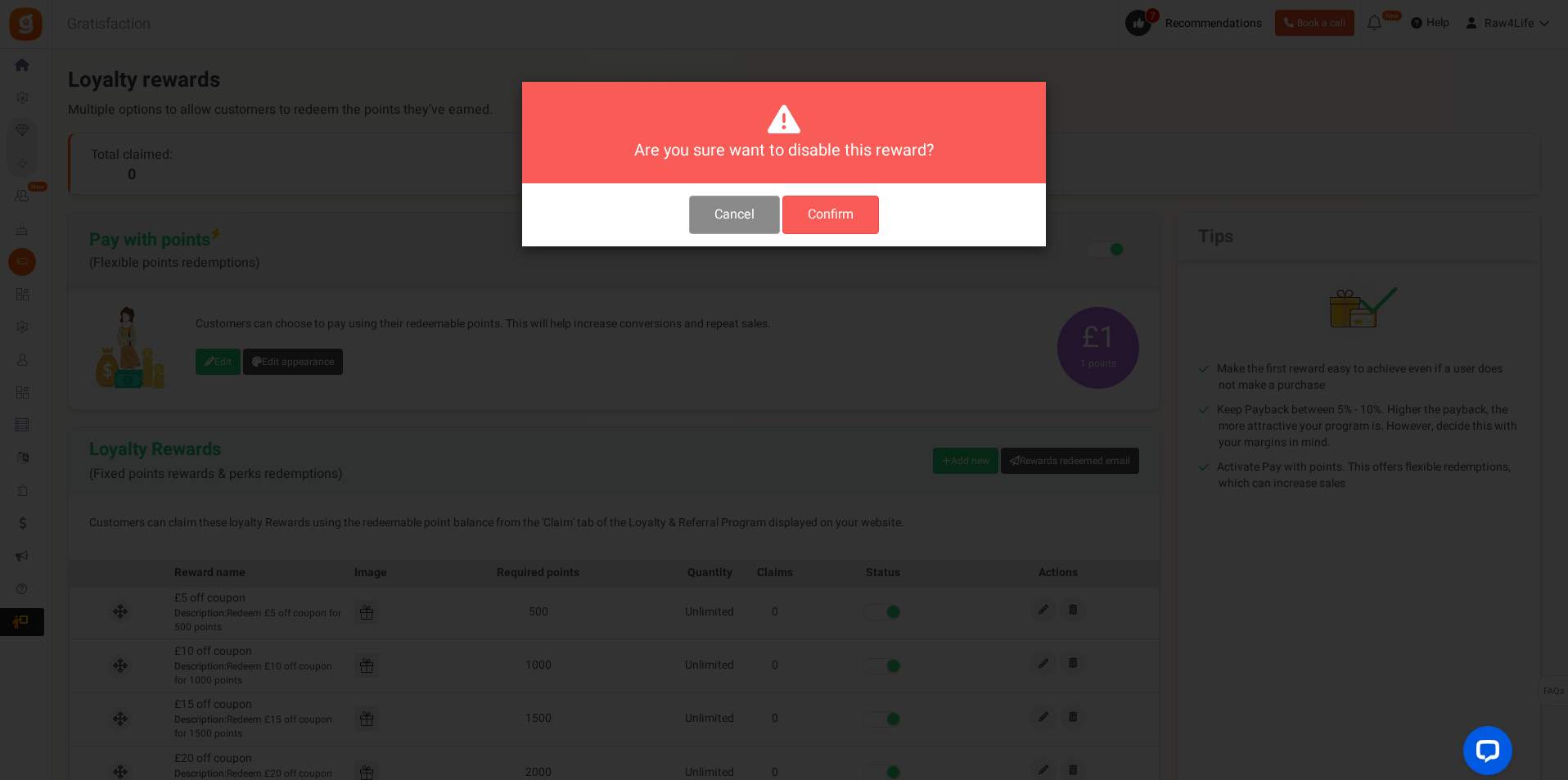
click at [753, 221] on button "Cancel" at bounding box center [734, 215] width 91 height 38
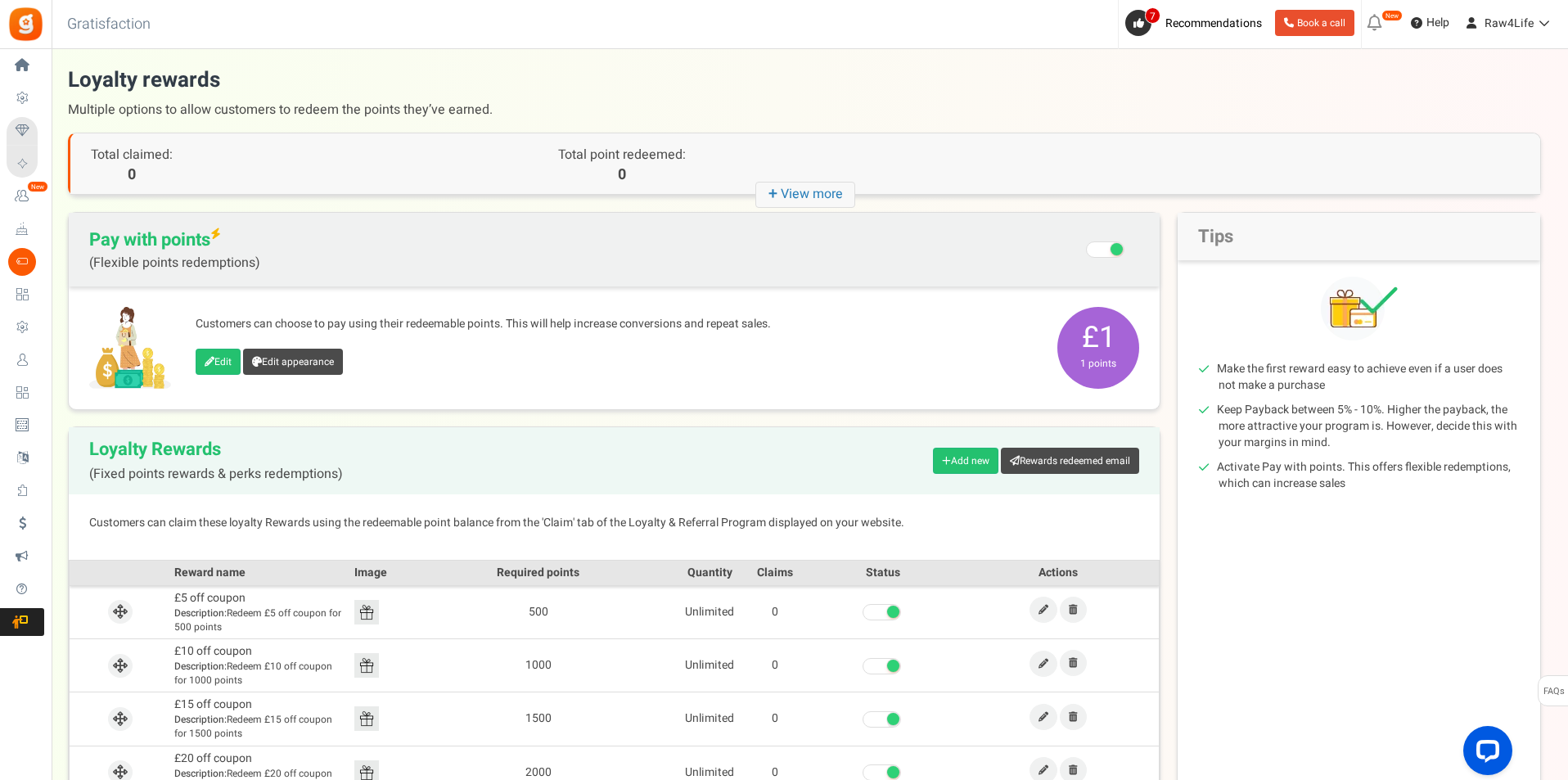
scroll to position [135, 0]
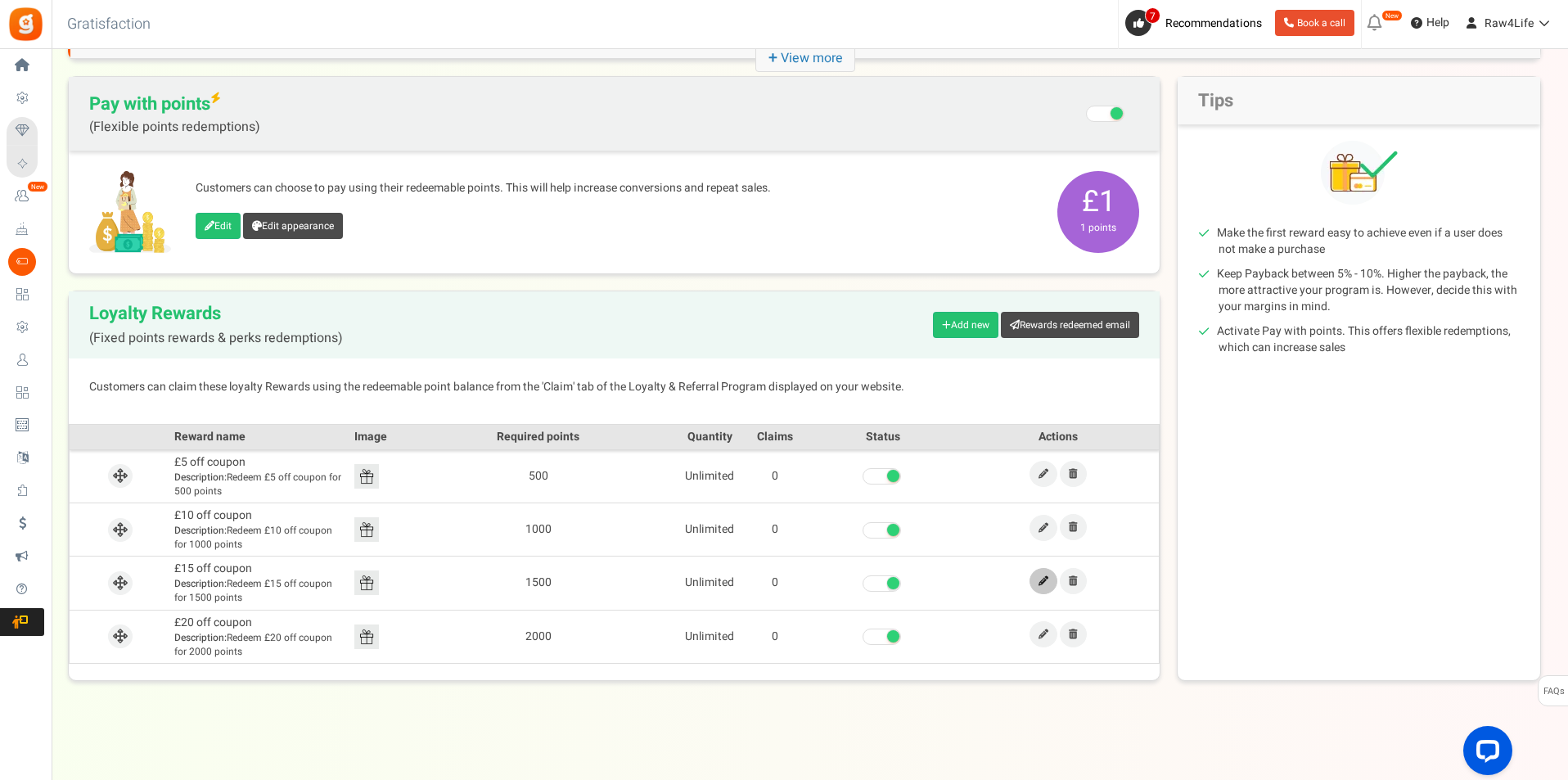
click at [1044, 585] on icon at bounding box center [1043, 580] width 10 height 10
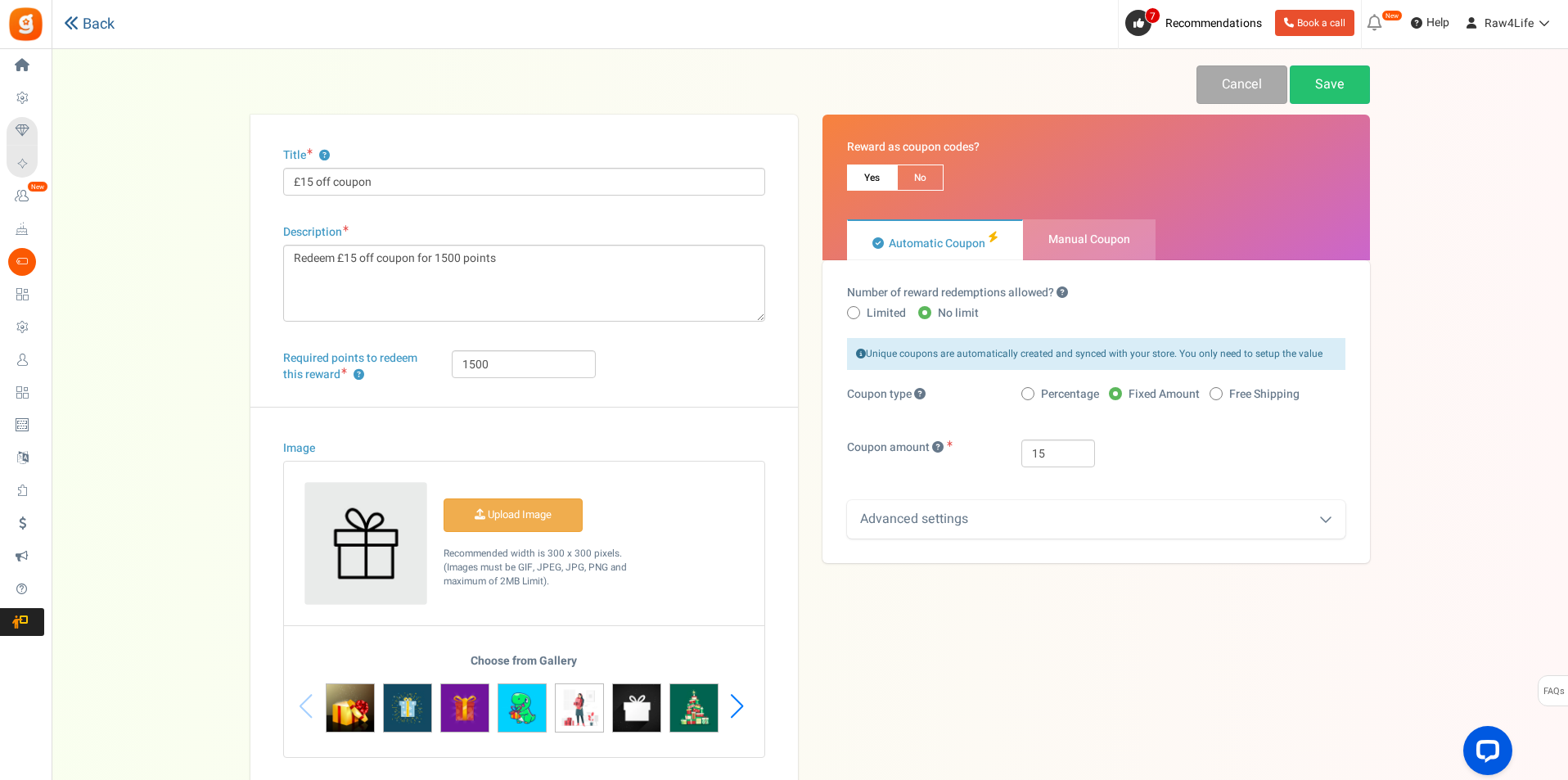
click at [100, 27] on link "Back" at bounding box center [89, 24] width 50 height 17
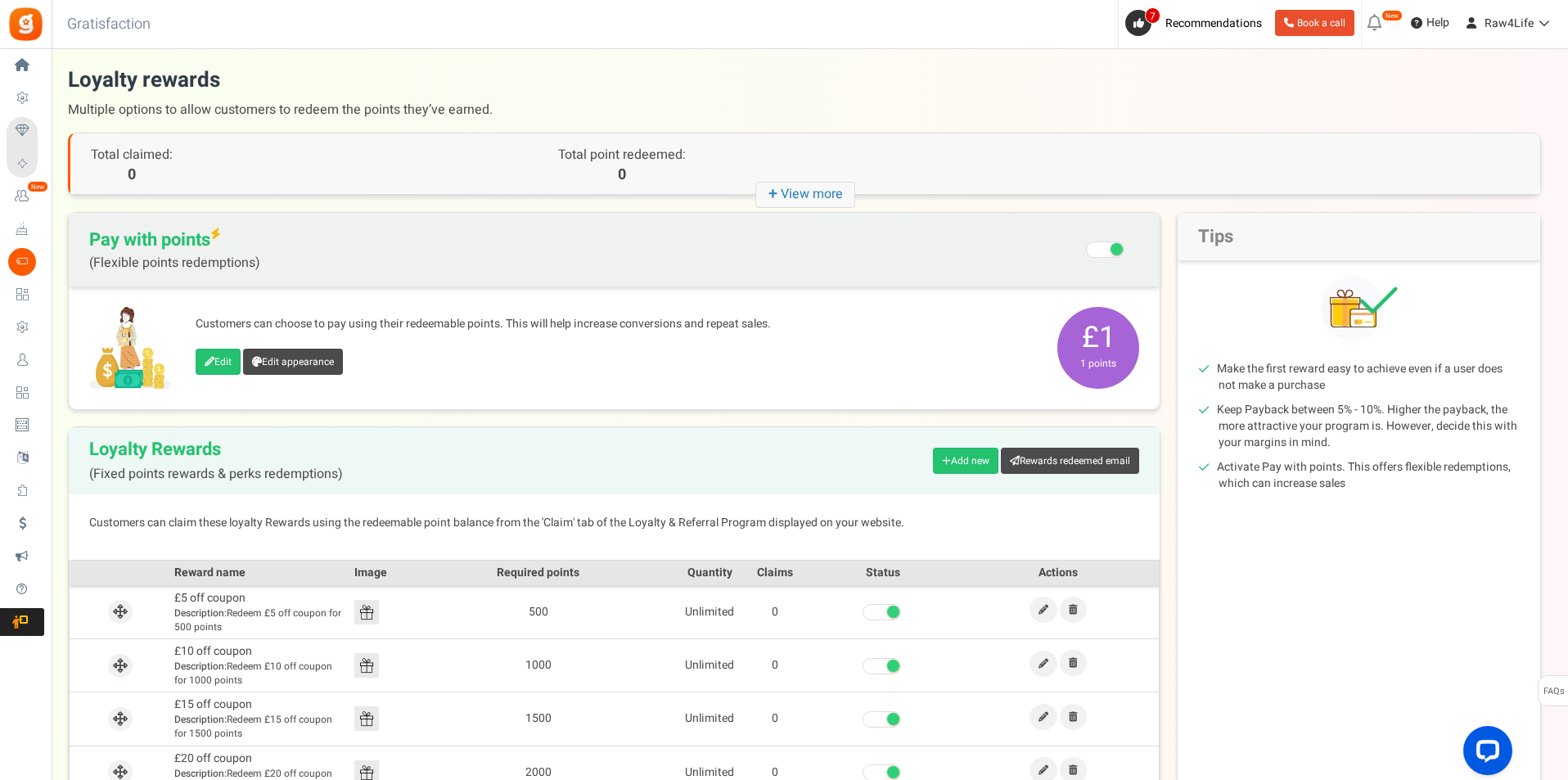
scroll to position [135, 0]
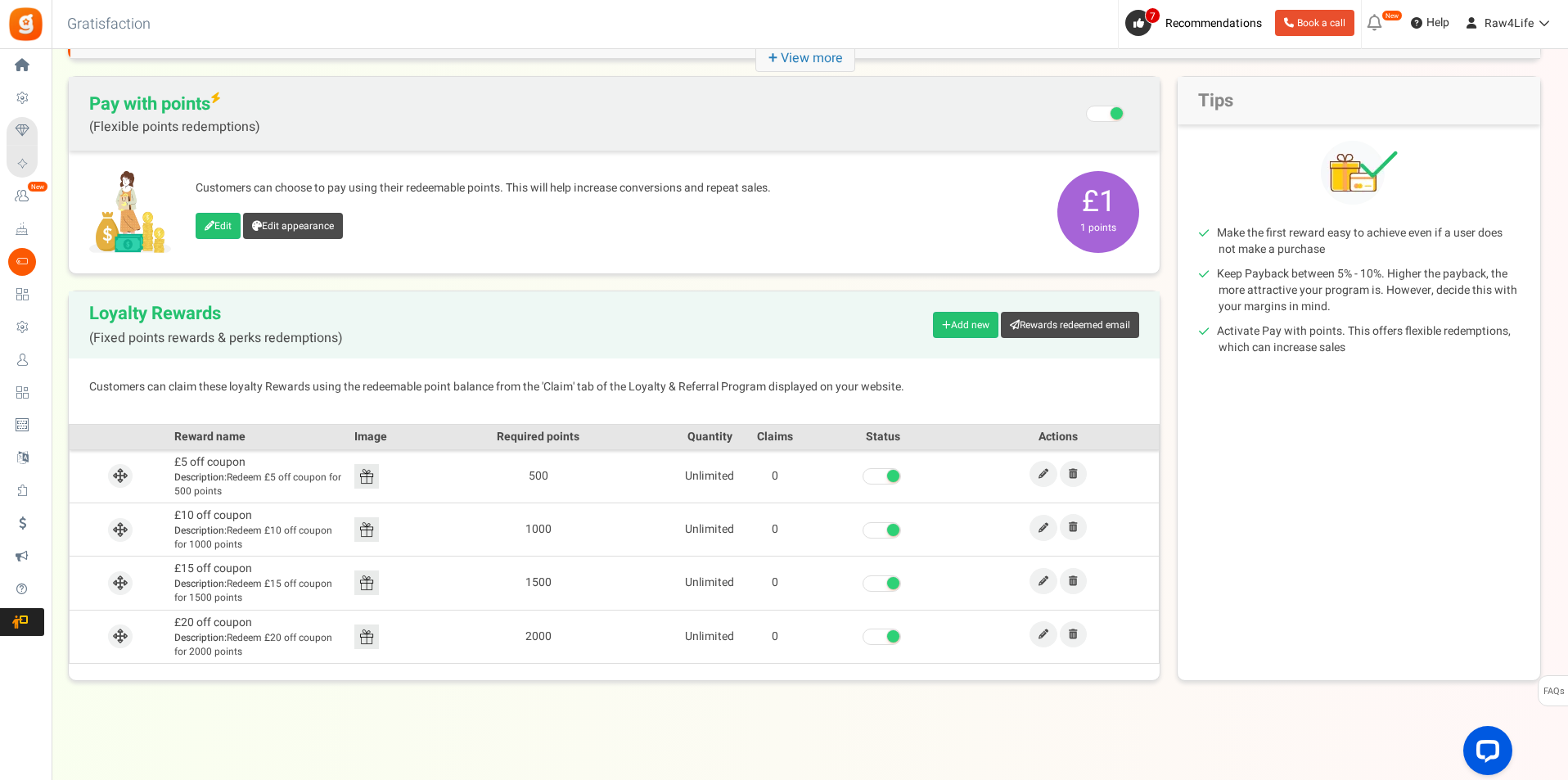
click at [890, 583] on span at bounding box center [892, 582] width 12 height 12
click at [862, 583] on input "checkbox" at bounding box center [862, 584] width 0 height 11
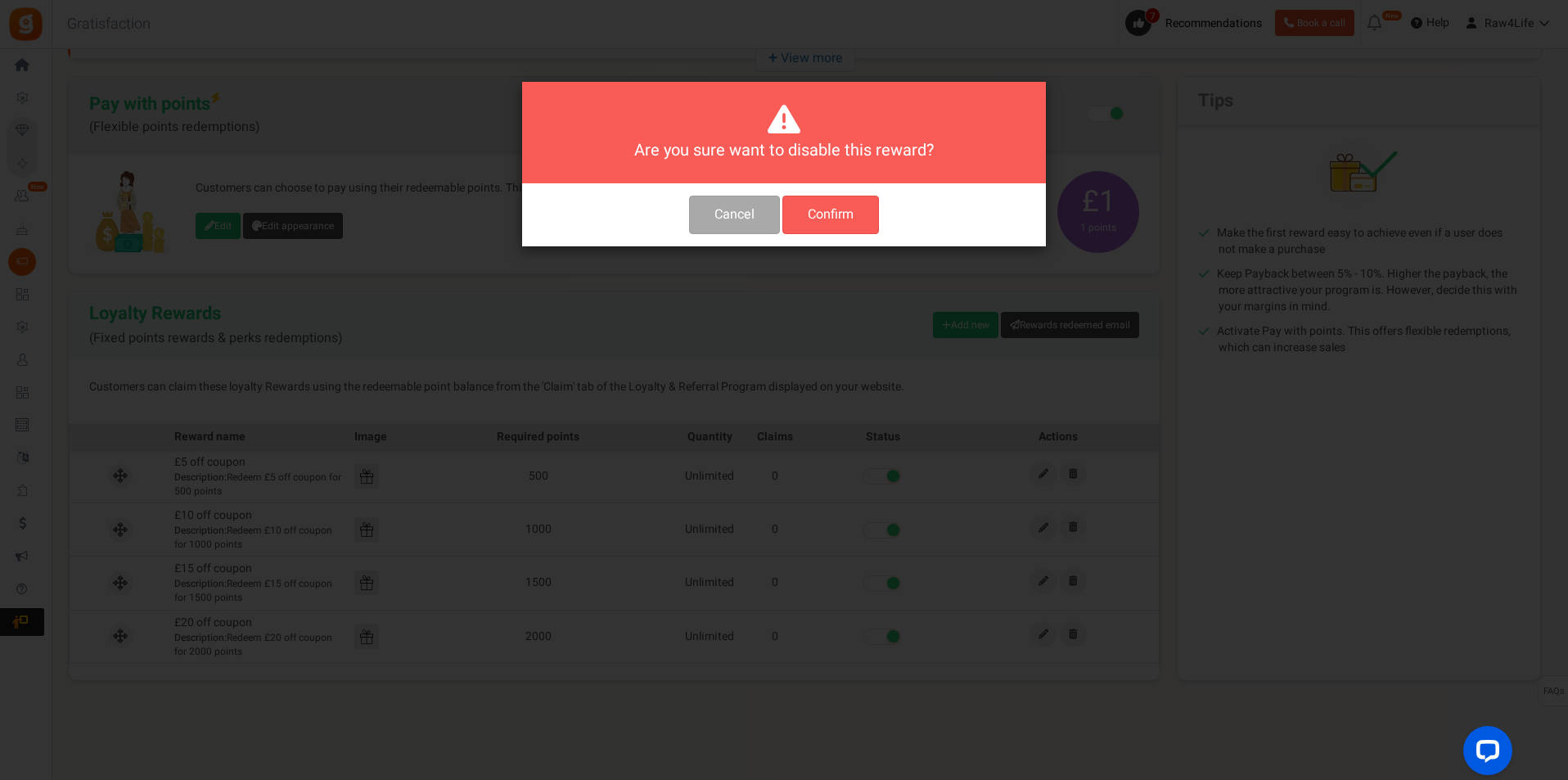
scroll to position [0, 0]
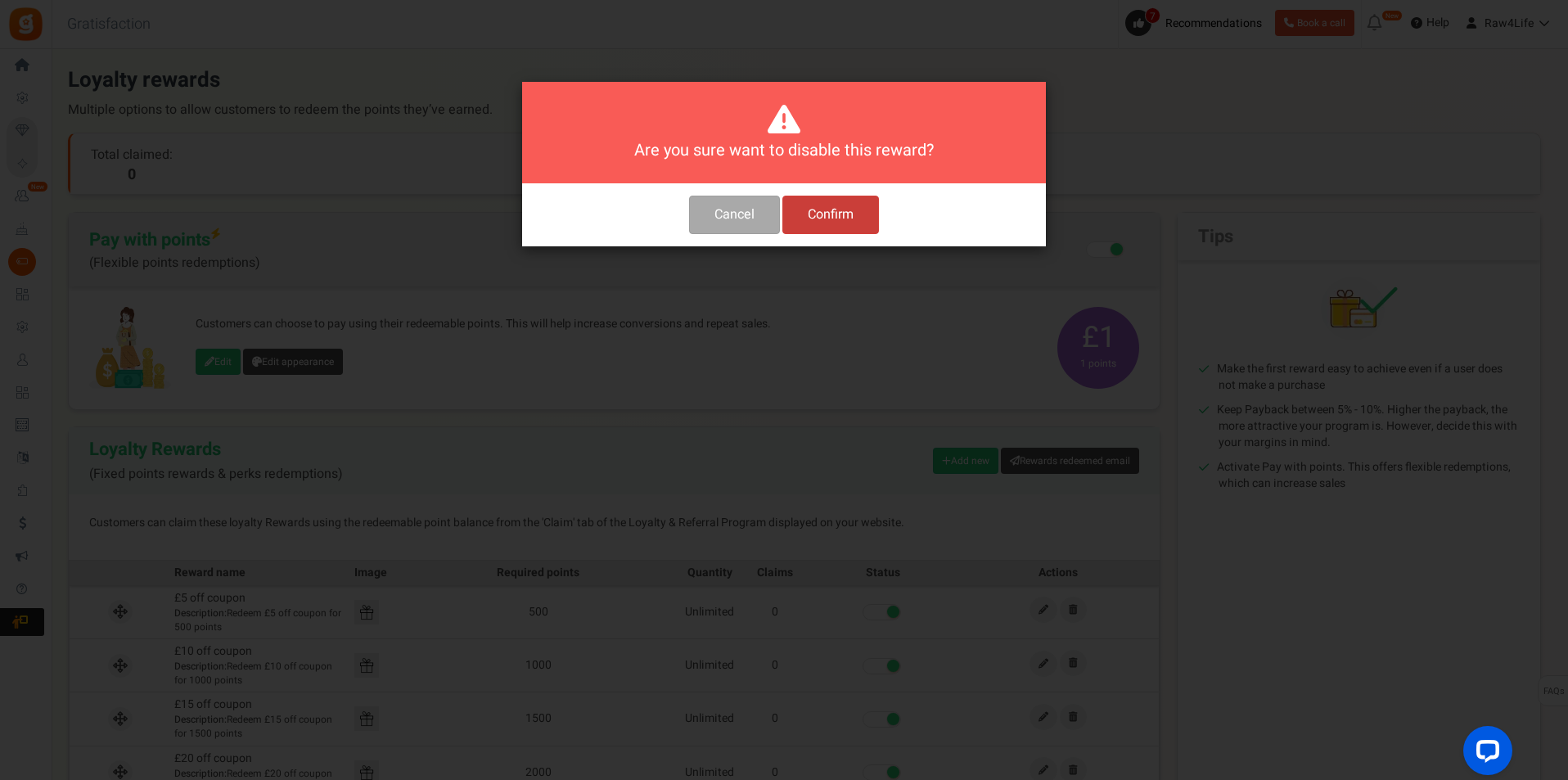
click at [841, 213] on button "Confirm" at bounding box center [830, 215] width 96 height 38
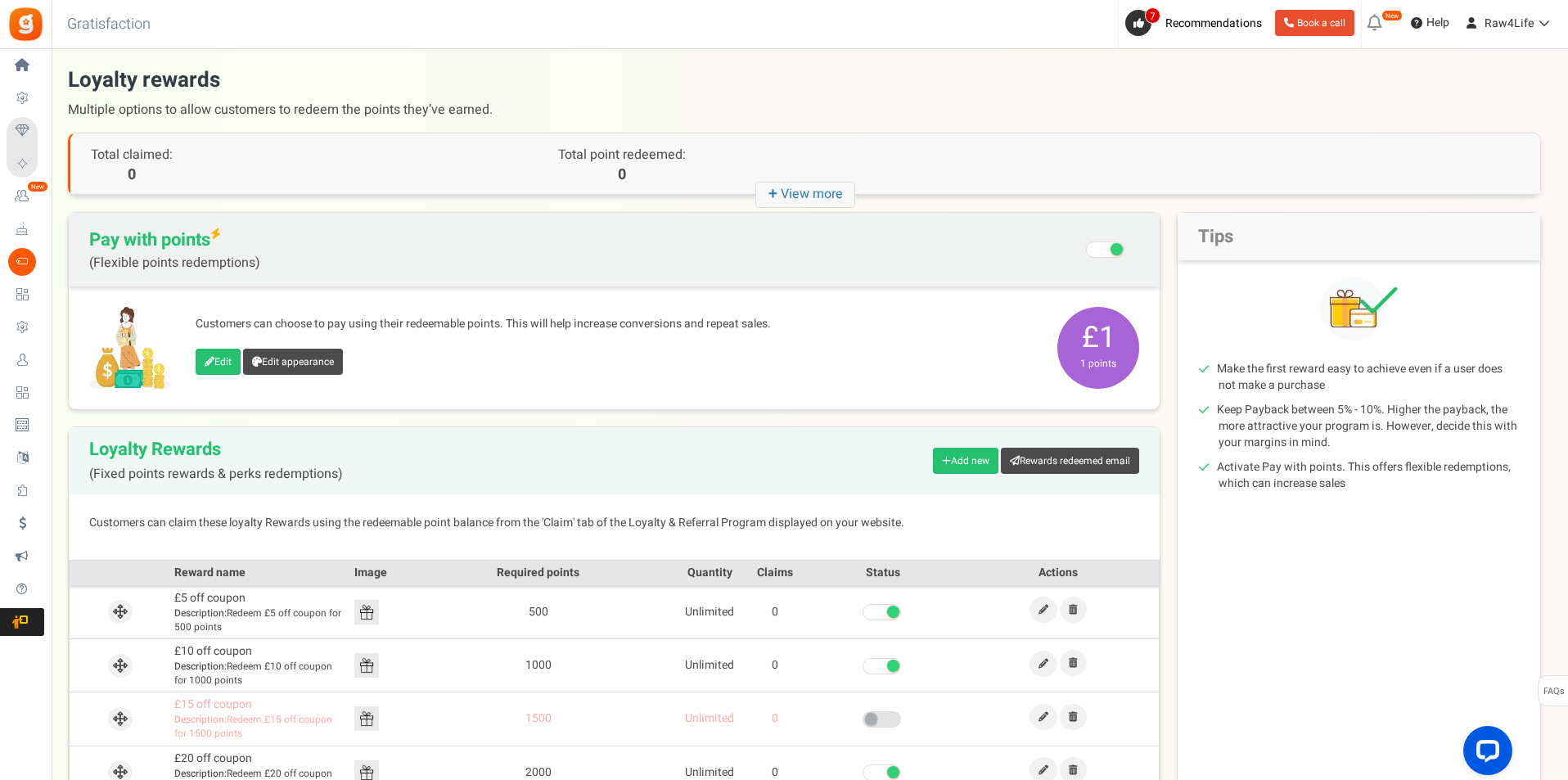
scroll to position [135, 0]
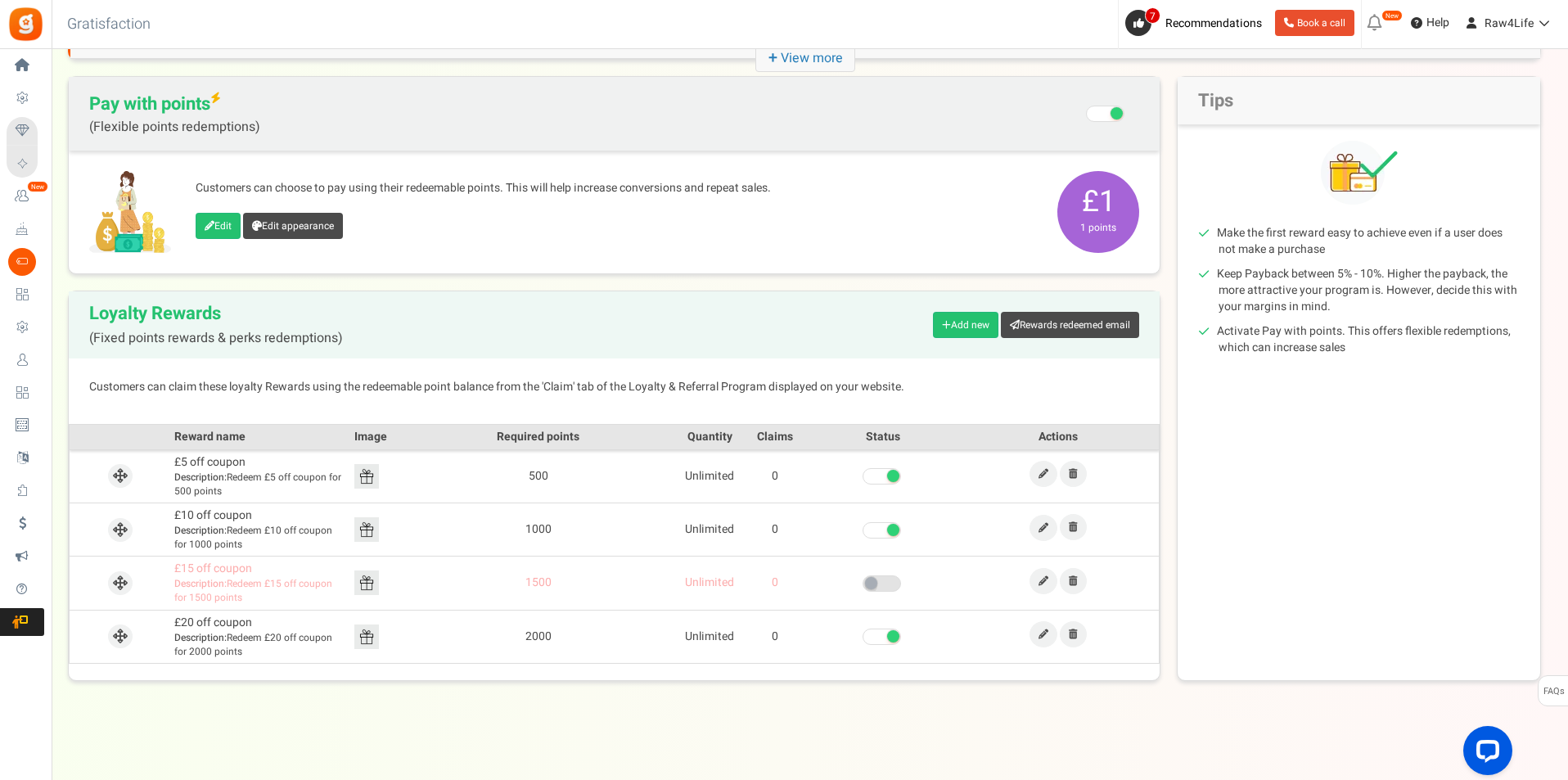
click at [887, 636] on span at bounding box center [892, 635] width 12 height 12
click at [862, 636] on input "checkbox" at bounding box center [862, 637] width 0 height 11
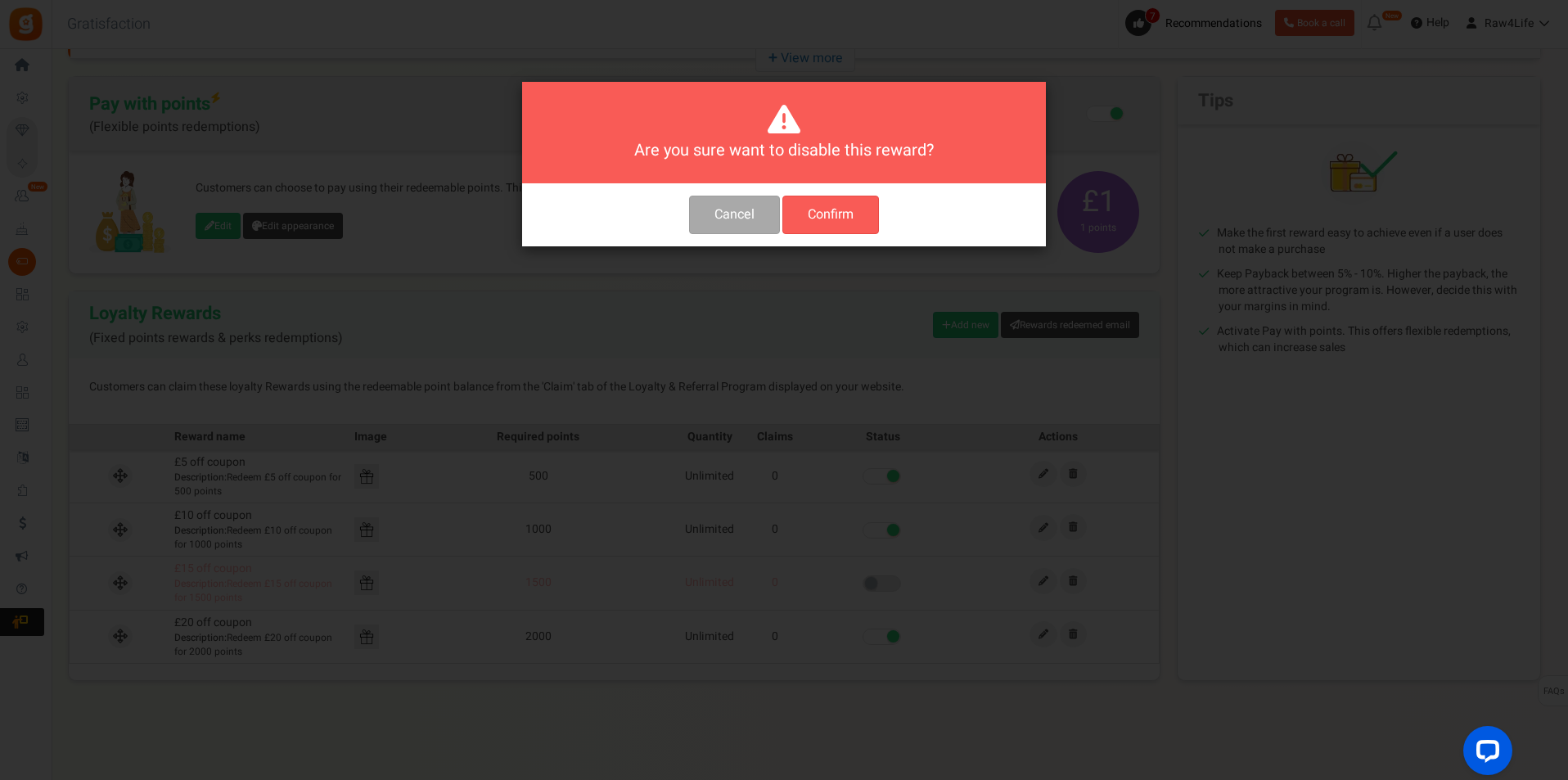
scroll to position [0, 0]
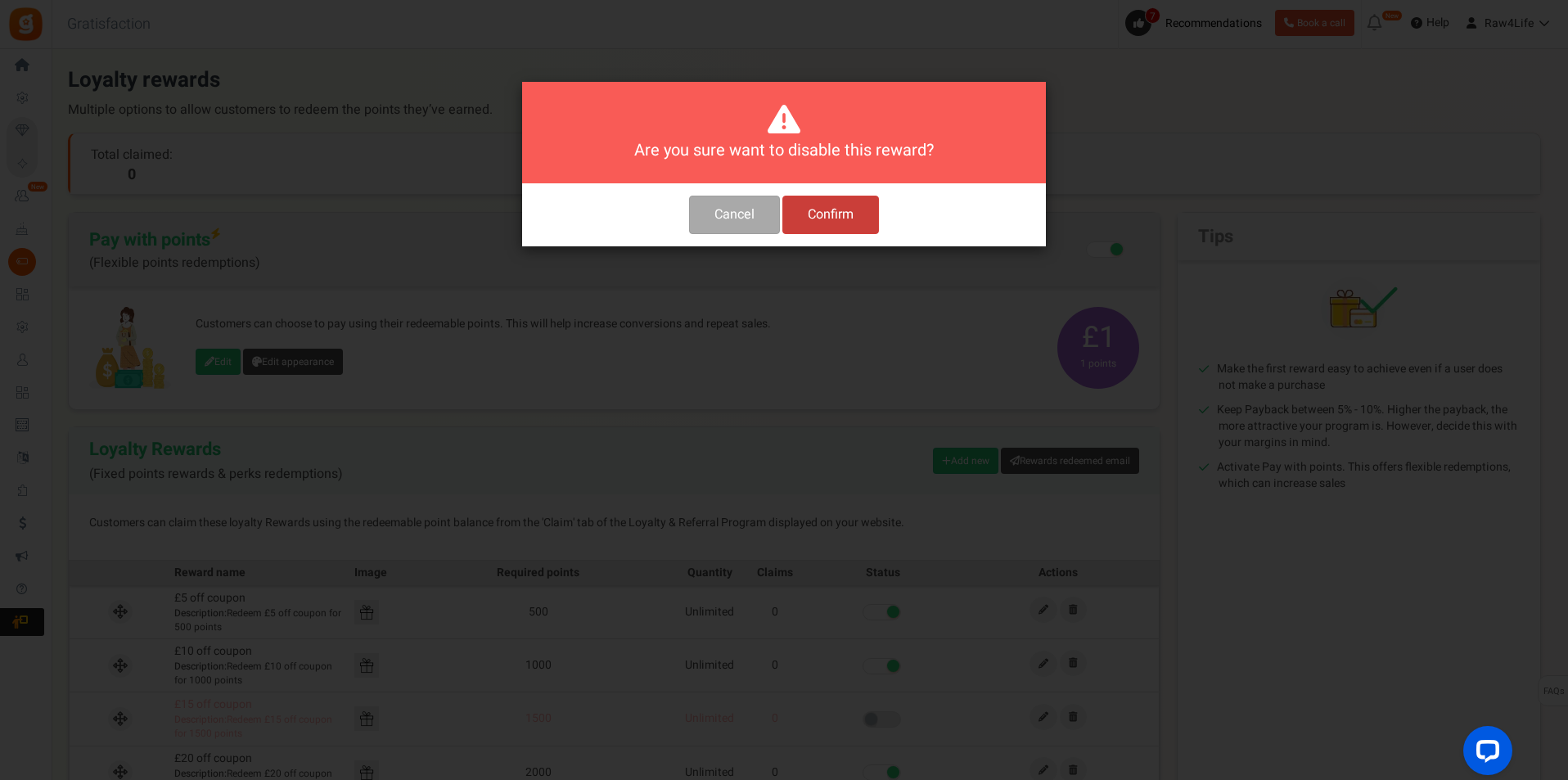
click at [863, 221] on button "Confirm" at bounding box center [830, 215] width 96 height 38
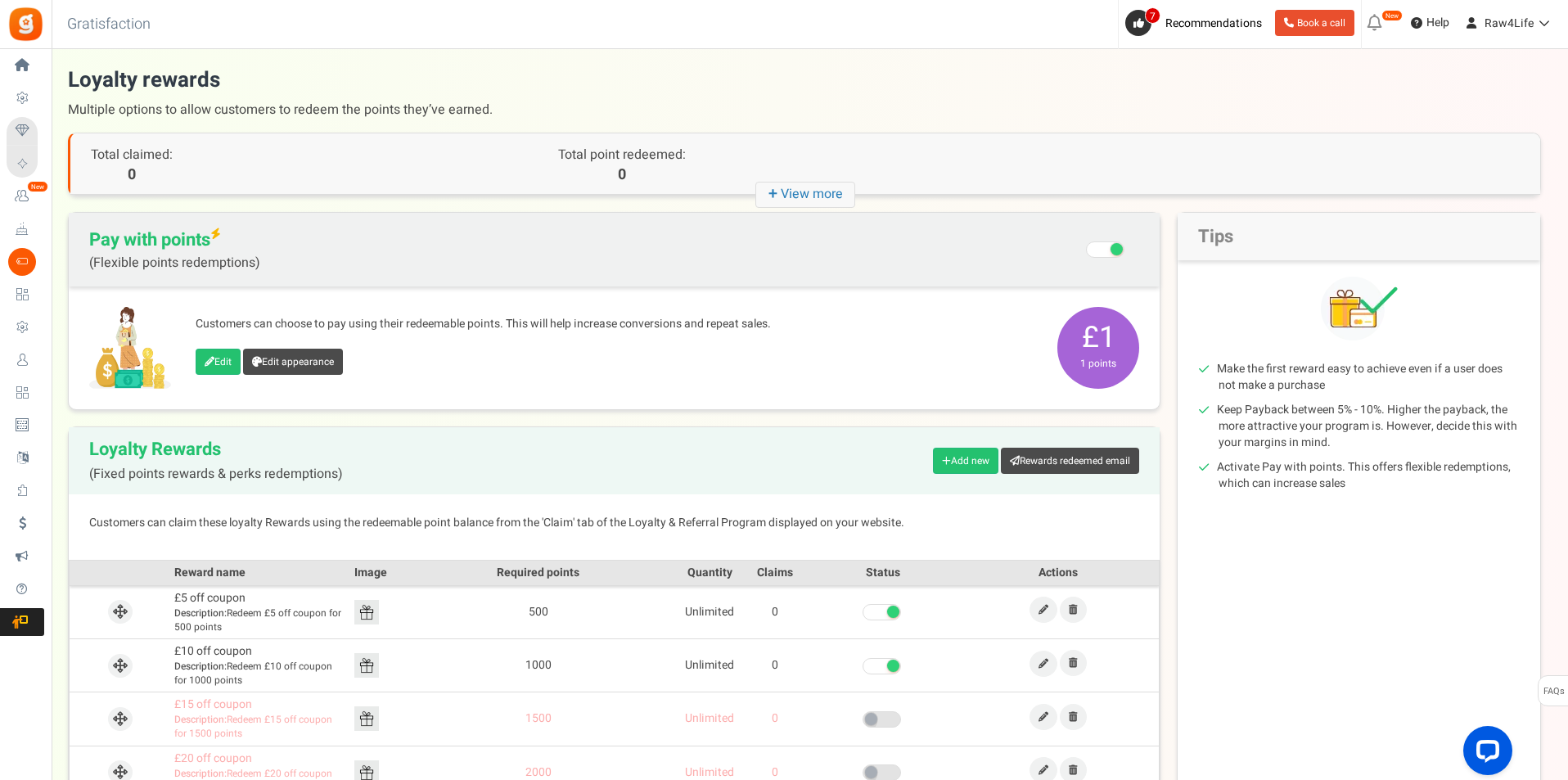
scroll to position [135, 0]
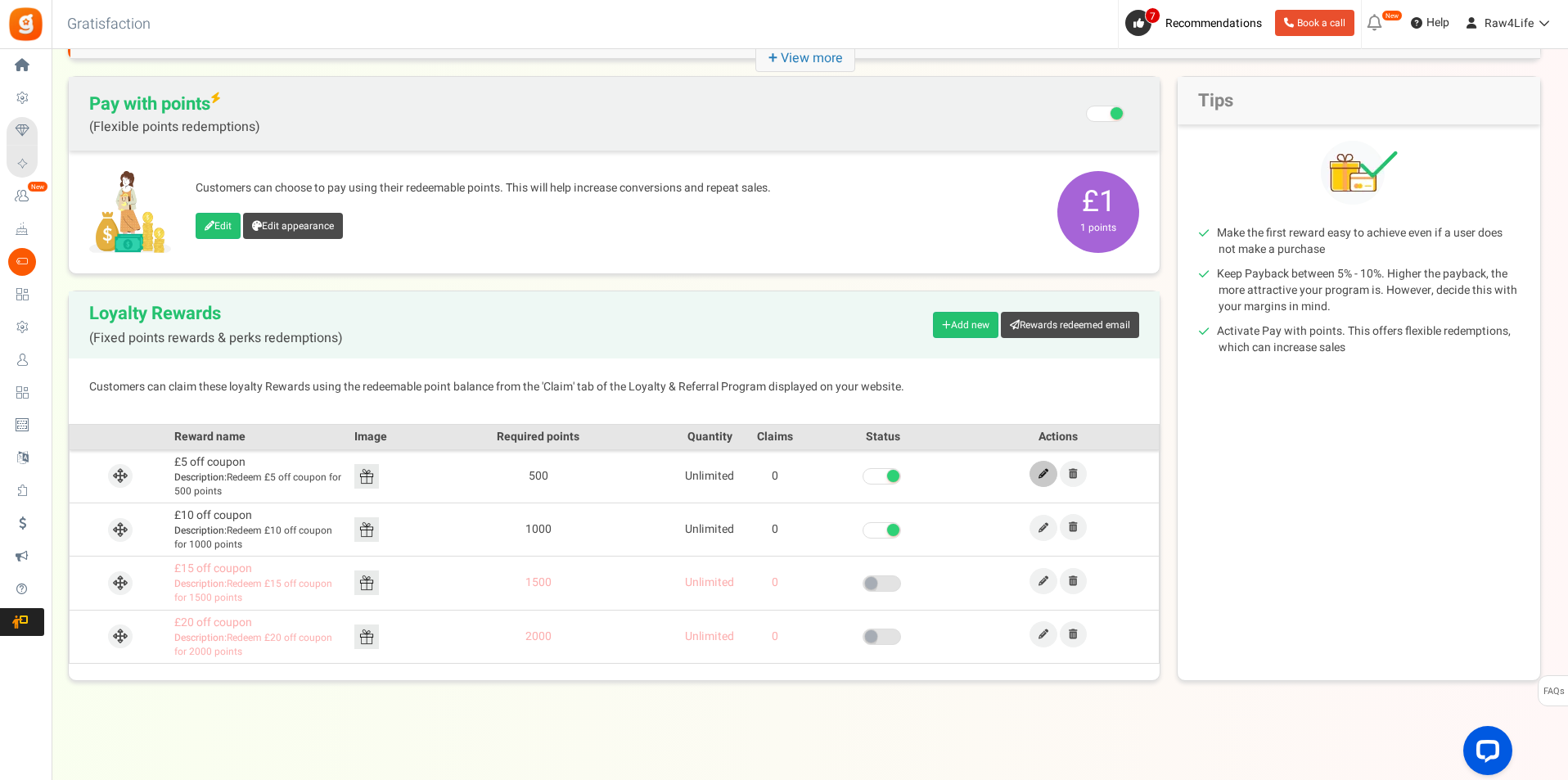
click at [1045, 480] on link at bounding box center [1044, 473] width 27 height 27
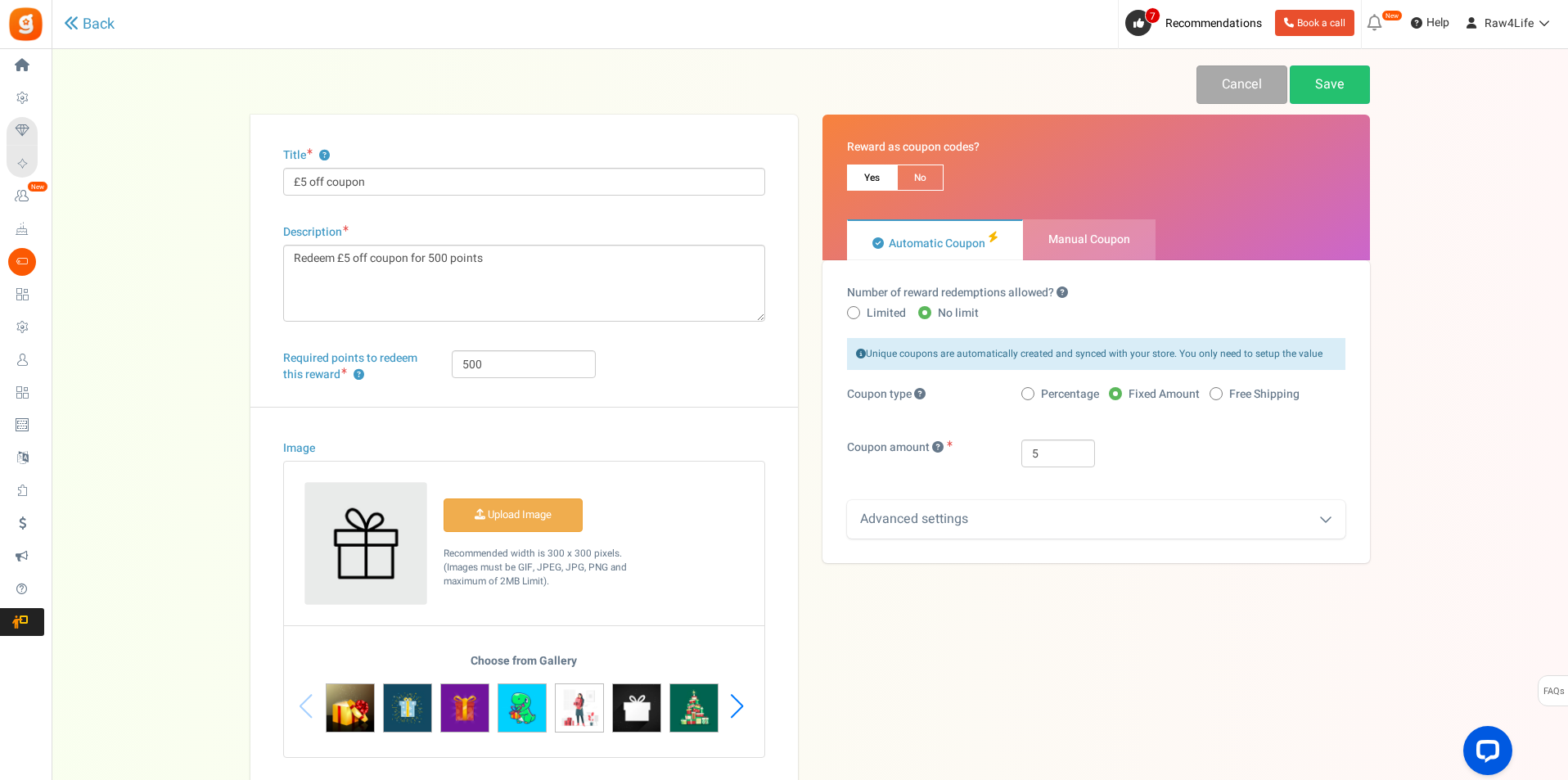
click at [1326, 520] on icon at bounding box center [1325, 519] width 13 height 13
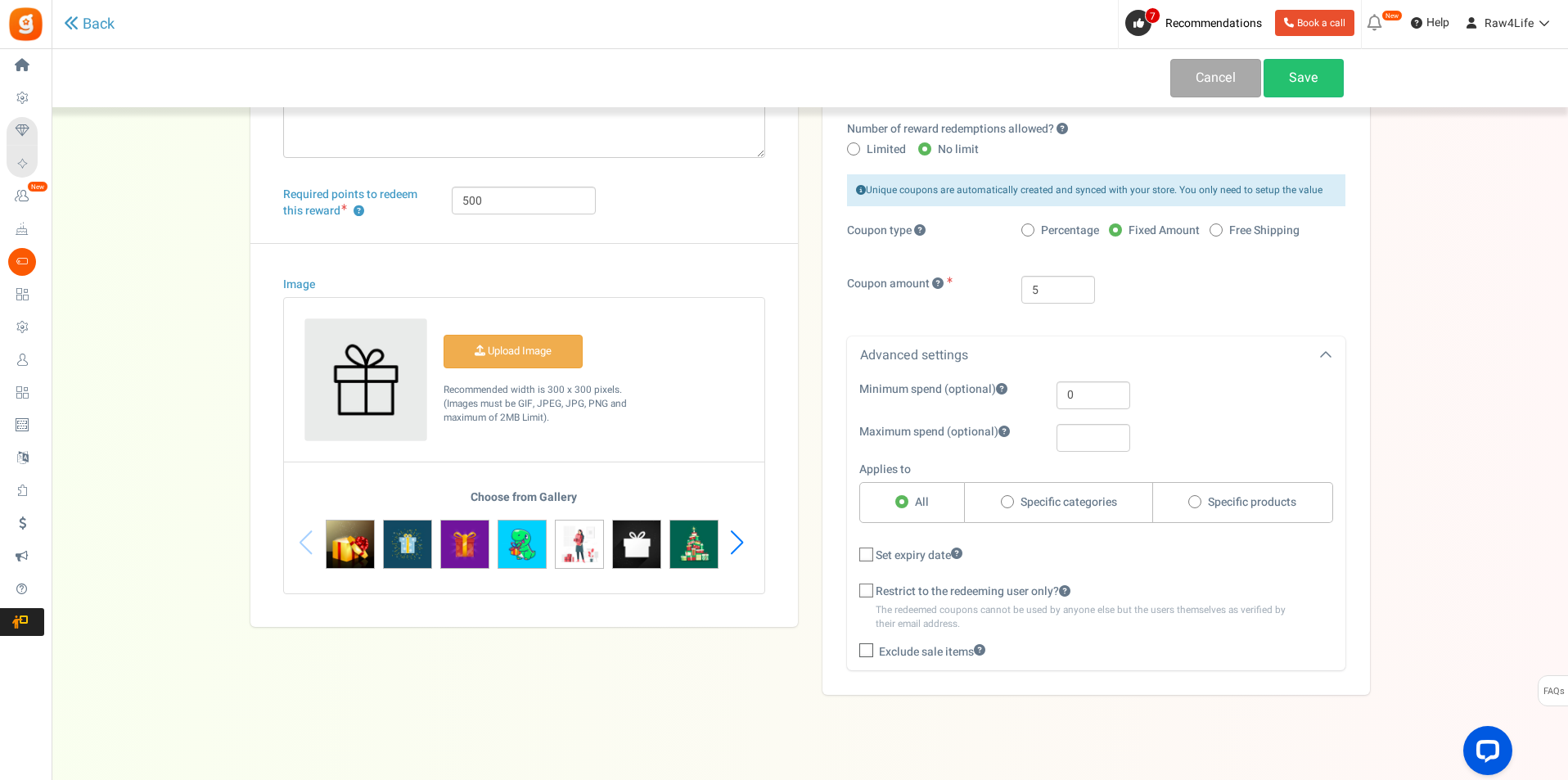
scroll to position [178, 0]
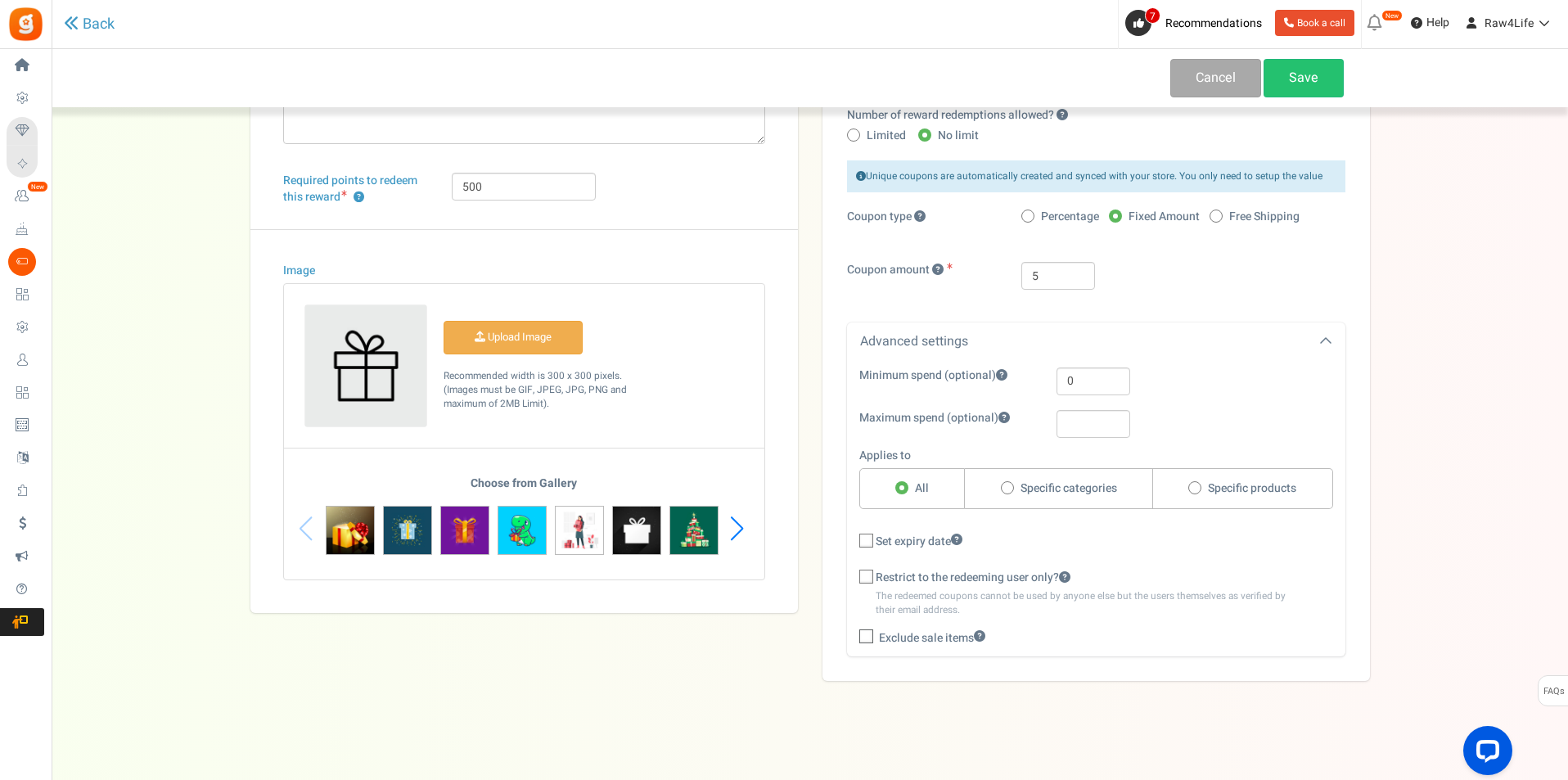
click at [864, 576] on icon at bounding box center [867, 578] width 11 height 11
click at [853, 576] on input "Restrict to the redeeming user only?" at bounding box center [849, 579] width 11 height 11
checkbox input "true"
click at [871, 636] on icon at bounding box center [867, 638] width 11 height 11
click at [853, 636] on input "Exclude sale items" at bounding box center [849, 640] width 11 height 11
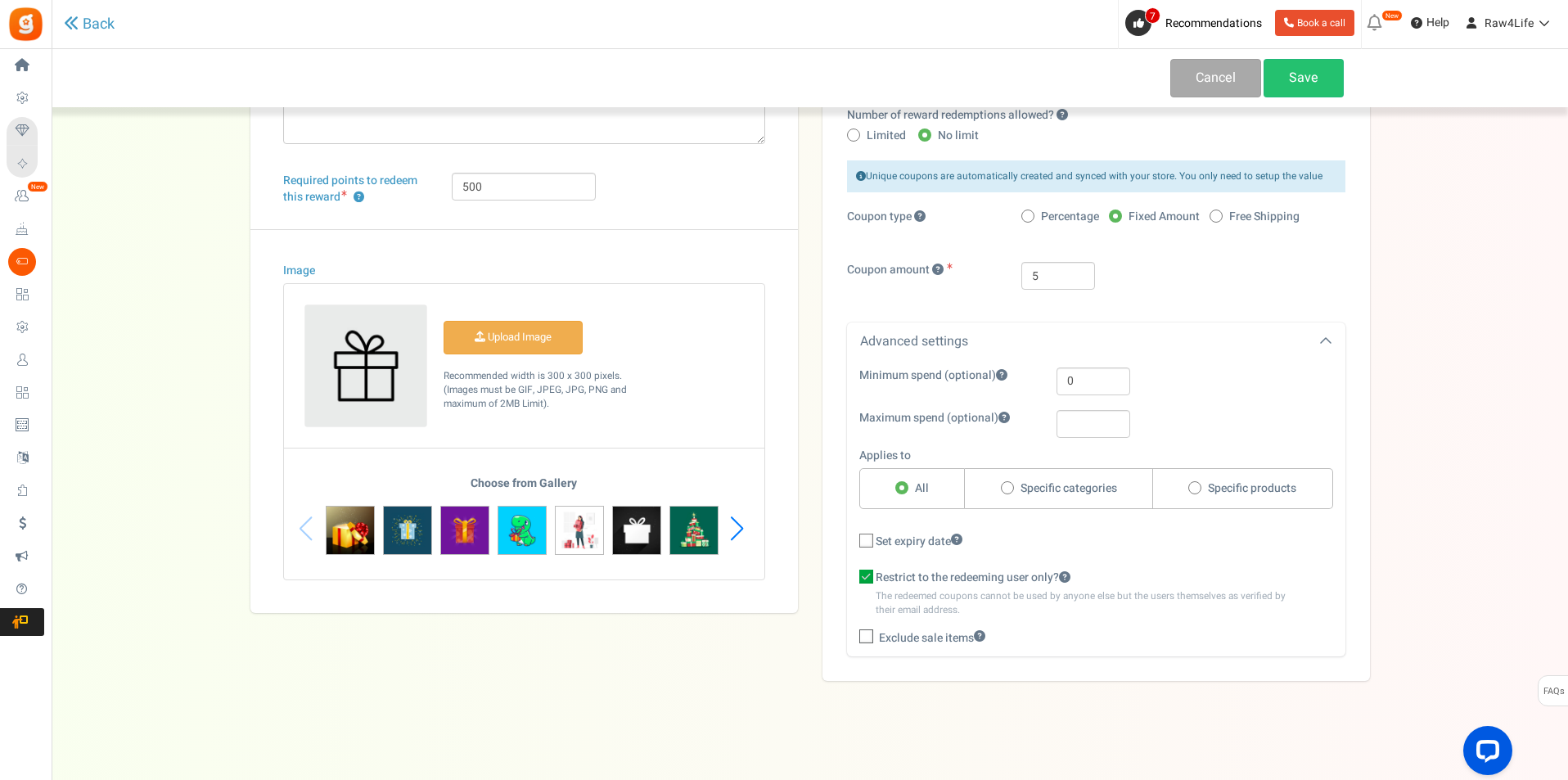
checkbox input "true"
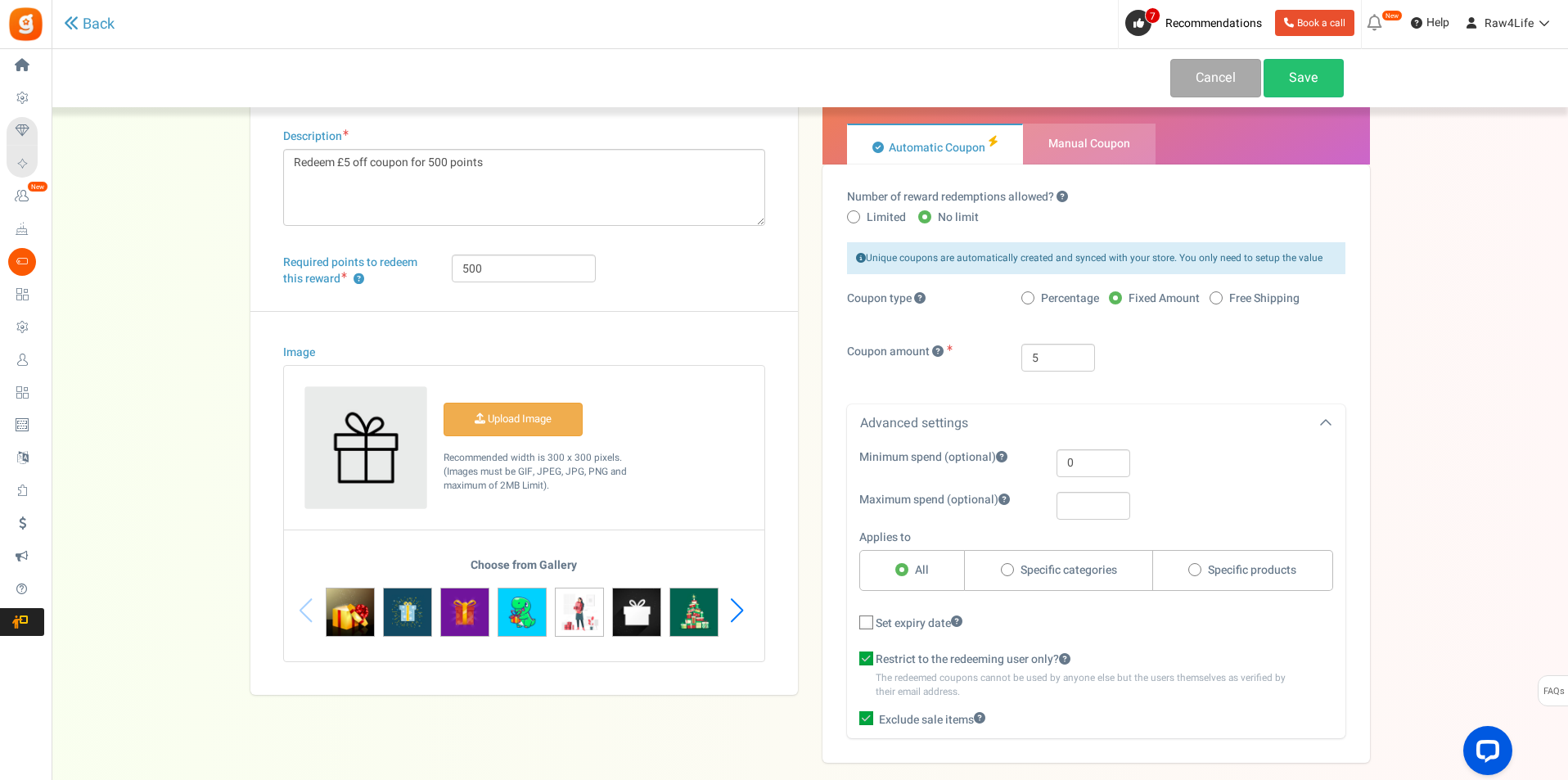
scroll to position [14, 0]
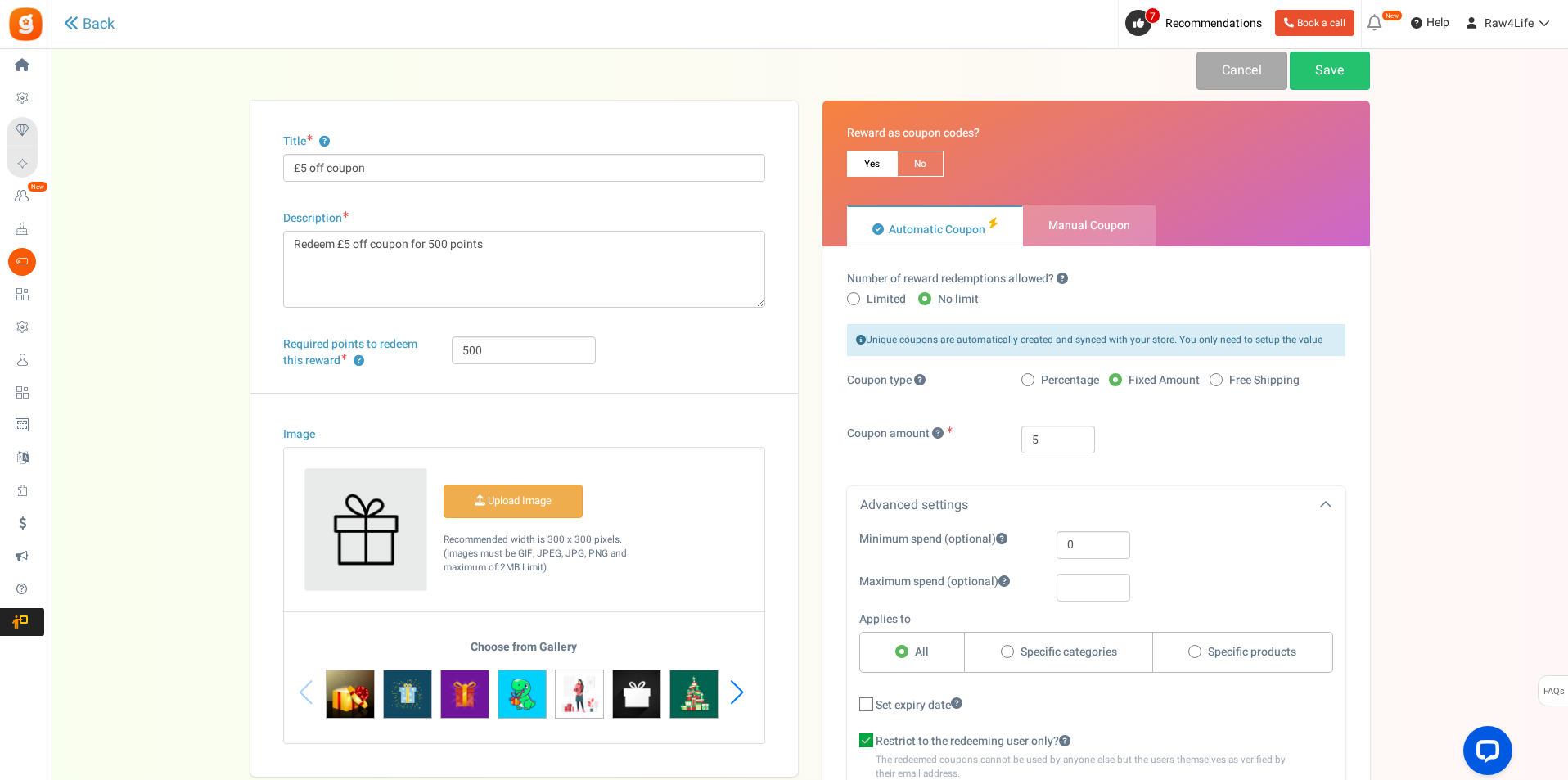
click at [1103, 227] on span "Manual Coupon" at bounding box center [1088, 225] width 81 height 17
click at [1033, 220] on input "Manual Coupon" at bounding box center [1029, 214] width 11 height 11
radio input "true"
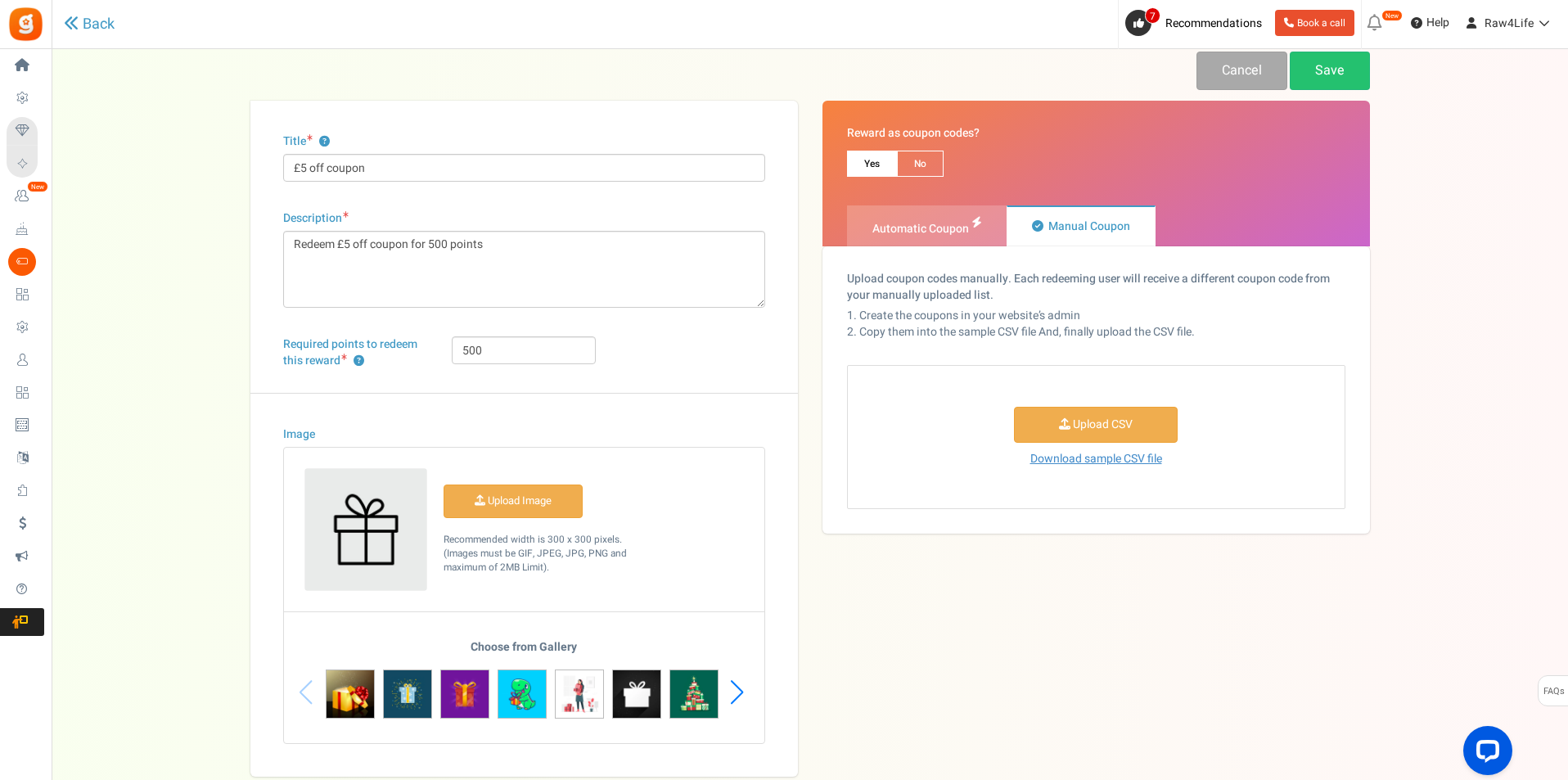
click at [924, 234] on span "Automatic Coupon" at bounding box center [920, 228] width 96 height 17
click at [858, 220] on input "Automatic Coupon" at bounding box center [852, 214] width 11 height 11
radio input "true"
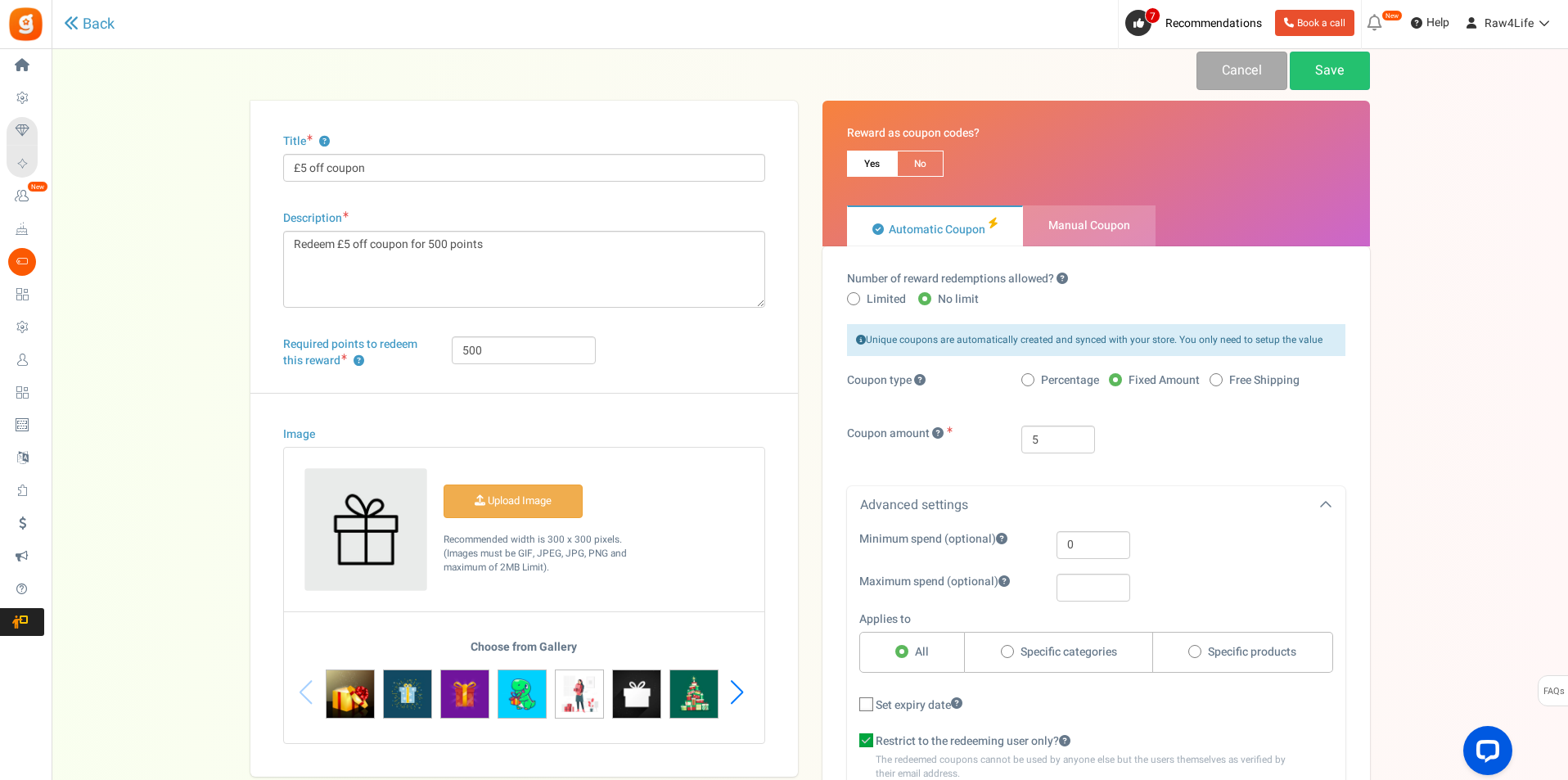
scroll to position [96, 0]
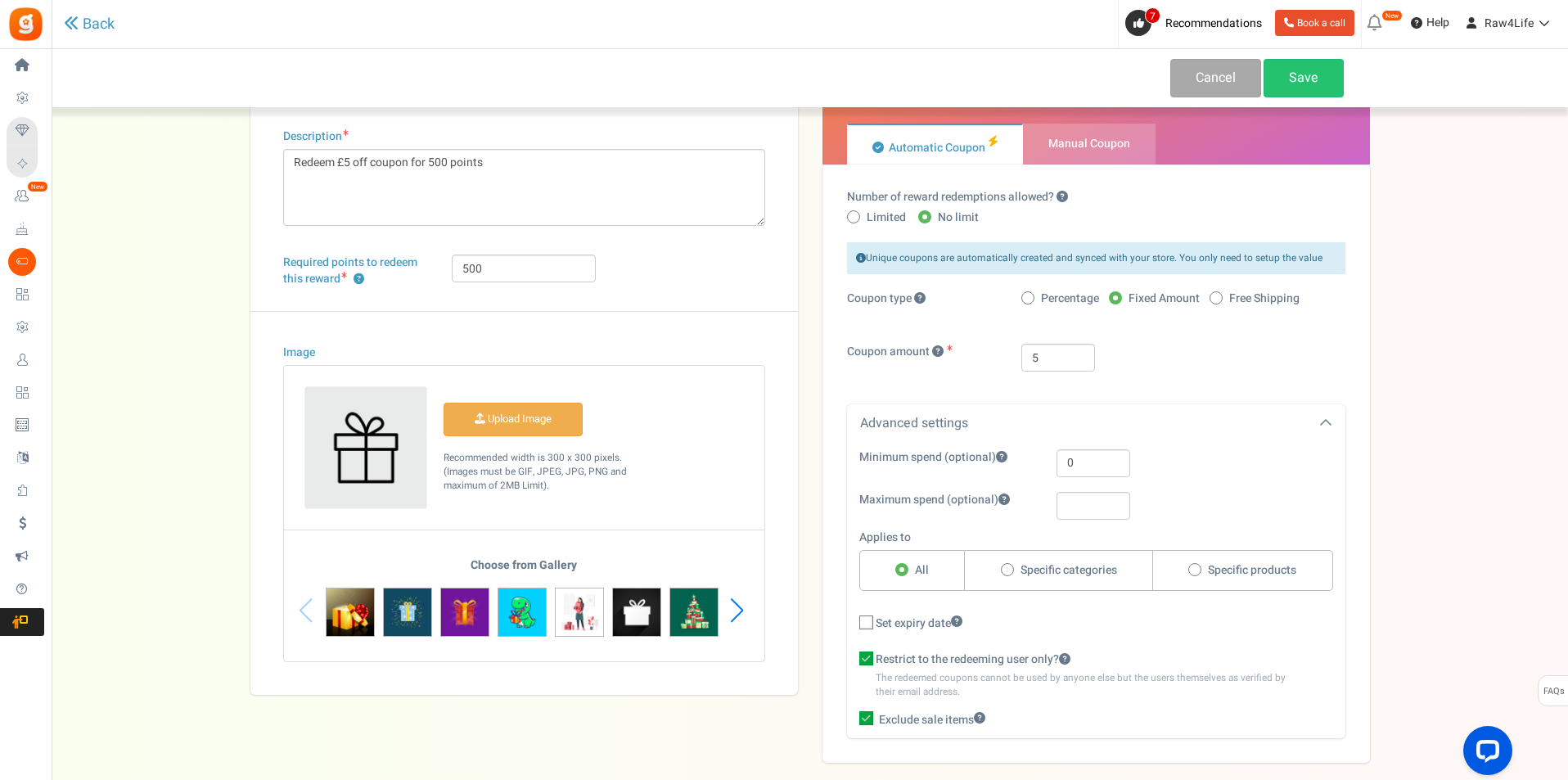
click at [737, 614] on div "Next slide" at bounding box center [737, 611] width 22 height 49
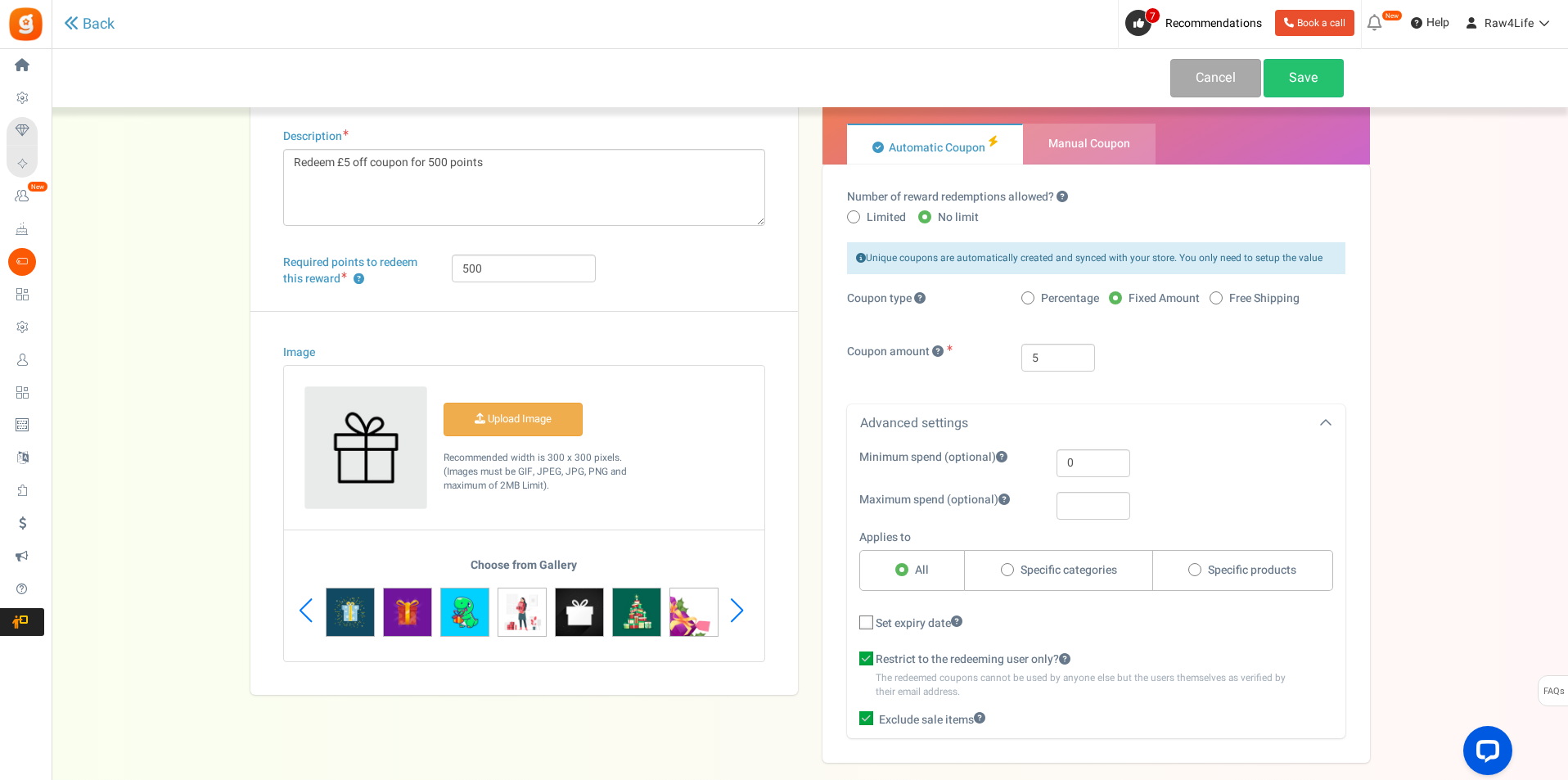
click at [737, 614] on div "Next slide" at bounding box center [737, 611] width 22 height 49
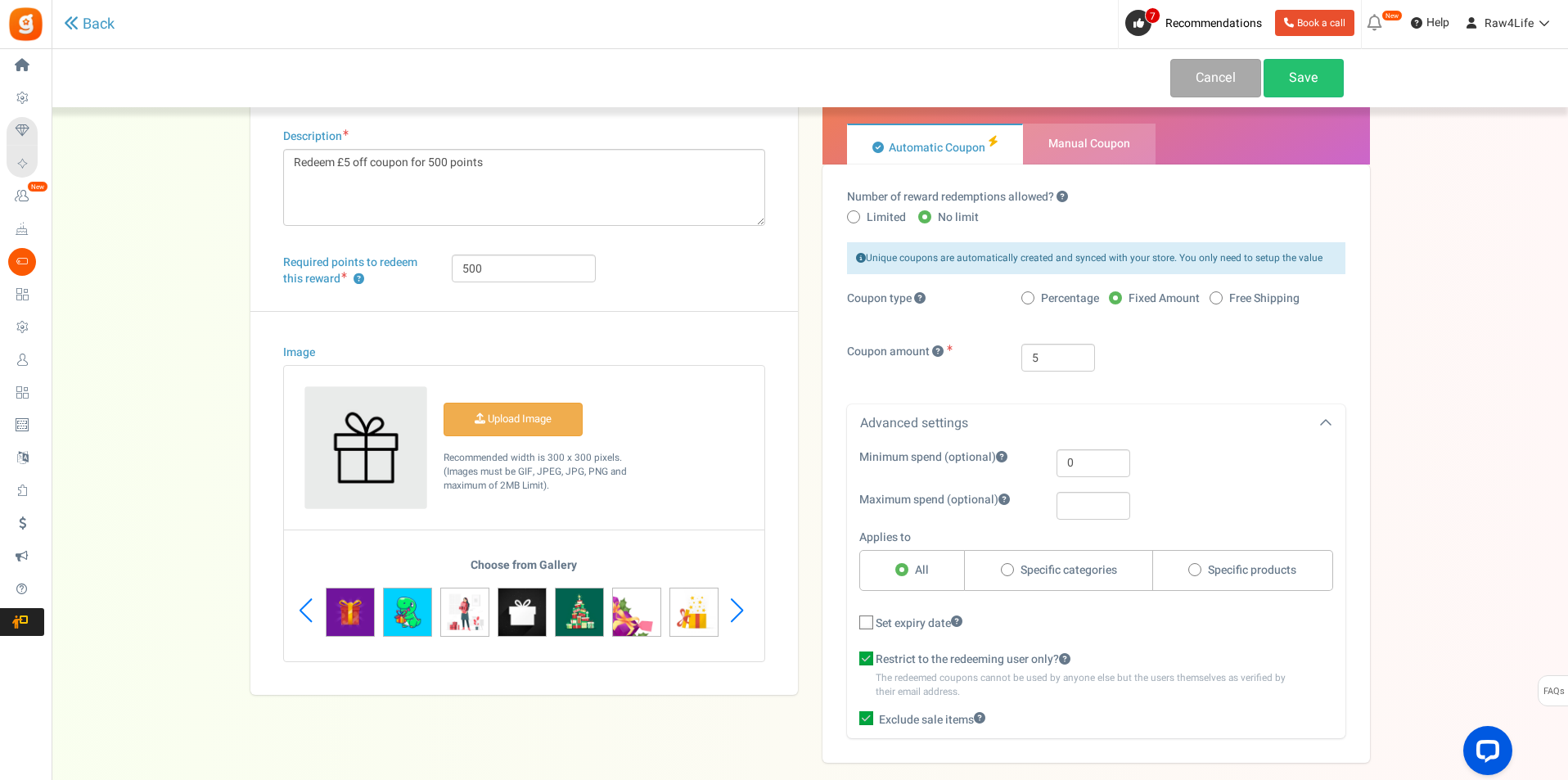
click at [737, 614] on div "Next slide" at bounding box center [737, 611] width 22 height 49
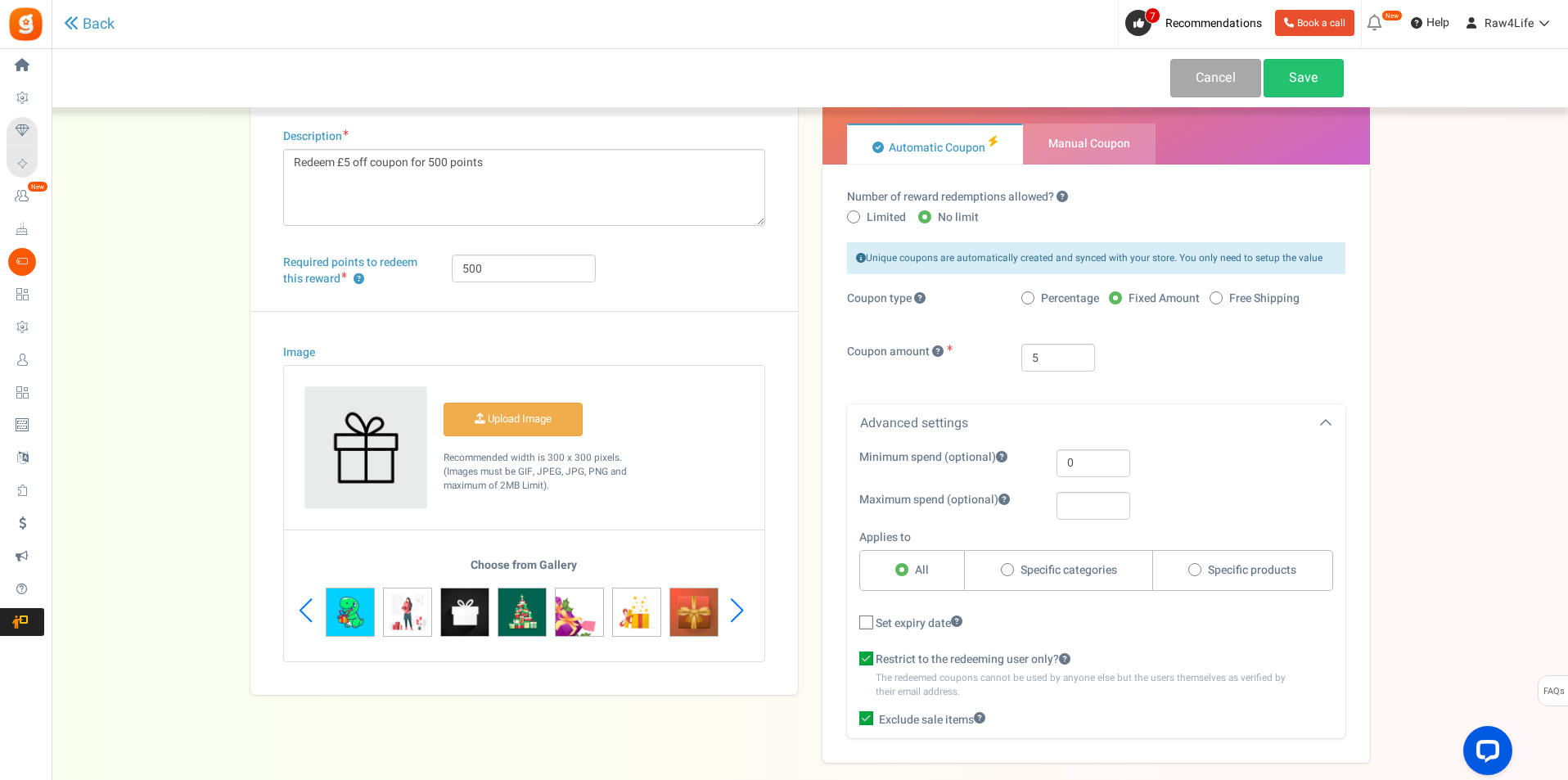
click at [737, 614] on div "Next slide" at bounding box center [737, 611] width 22 height 49
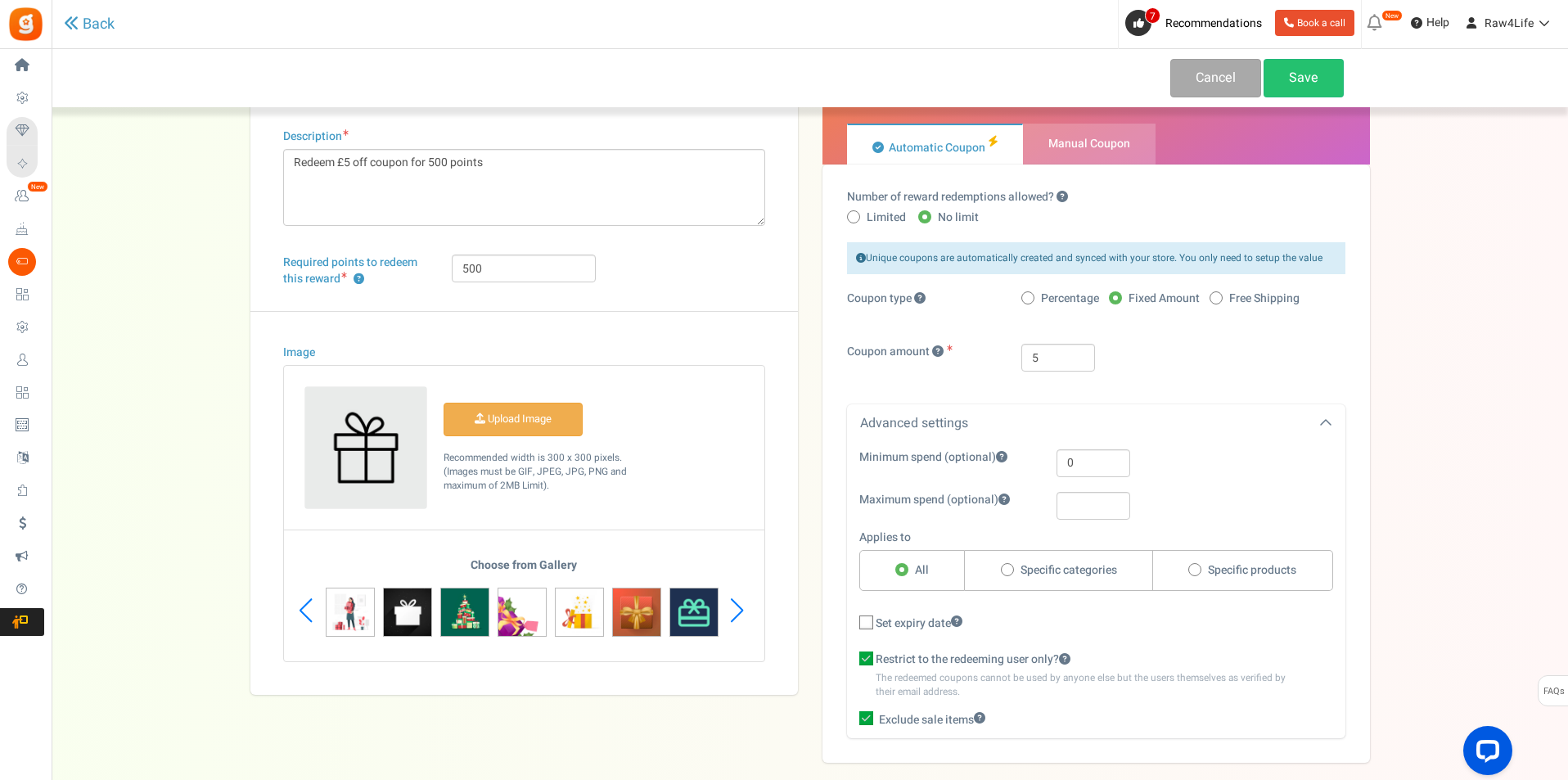
click at [737, 614] on div "Next slide" at bounding box center [737, 611] width 22 height 49
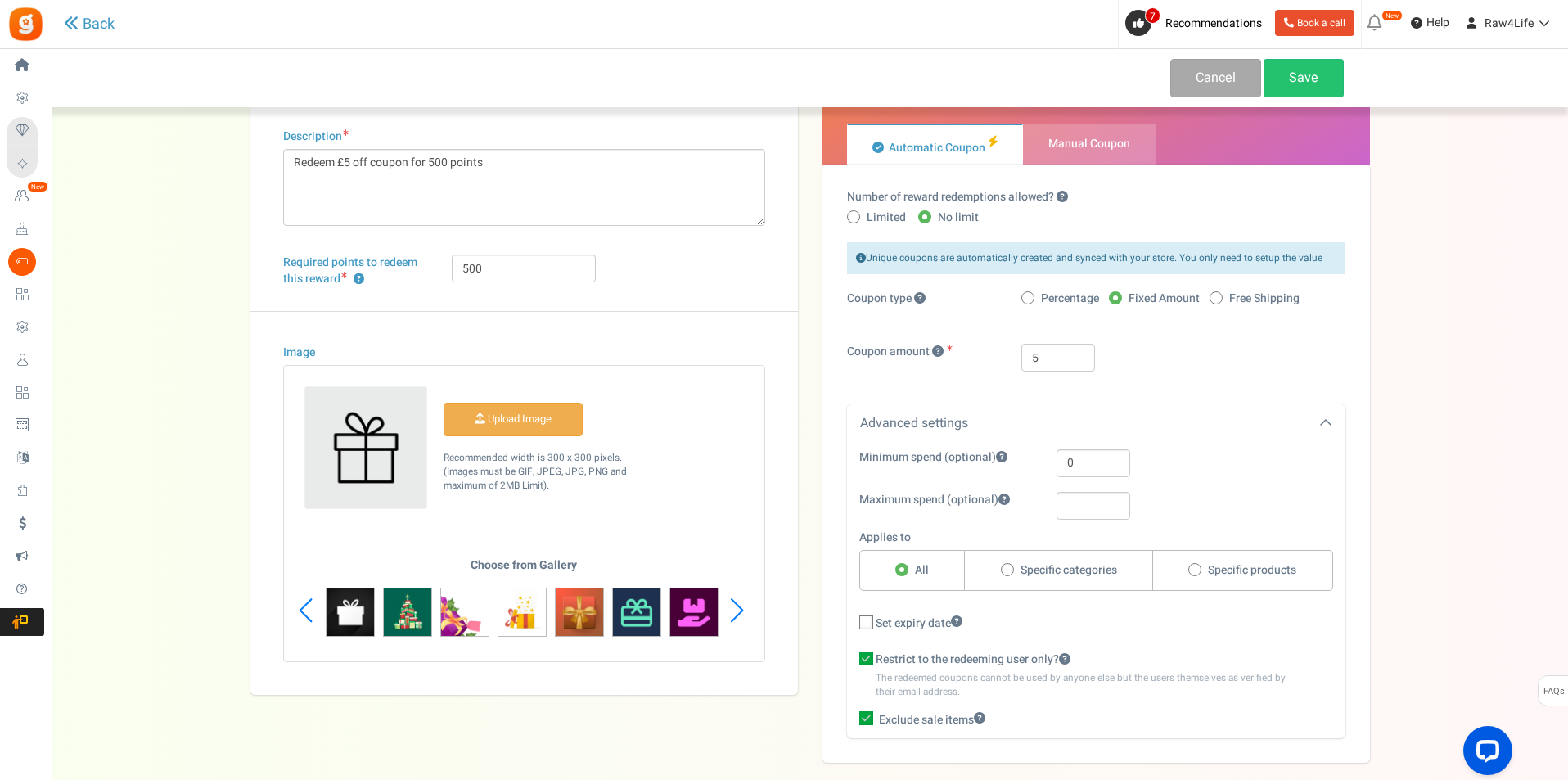
click at [737, 614] on div "Next slide" at bounding box center [737, 611] width 22 height 49
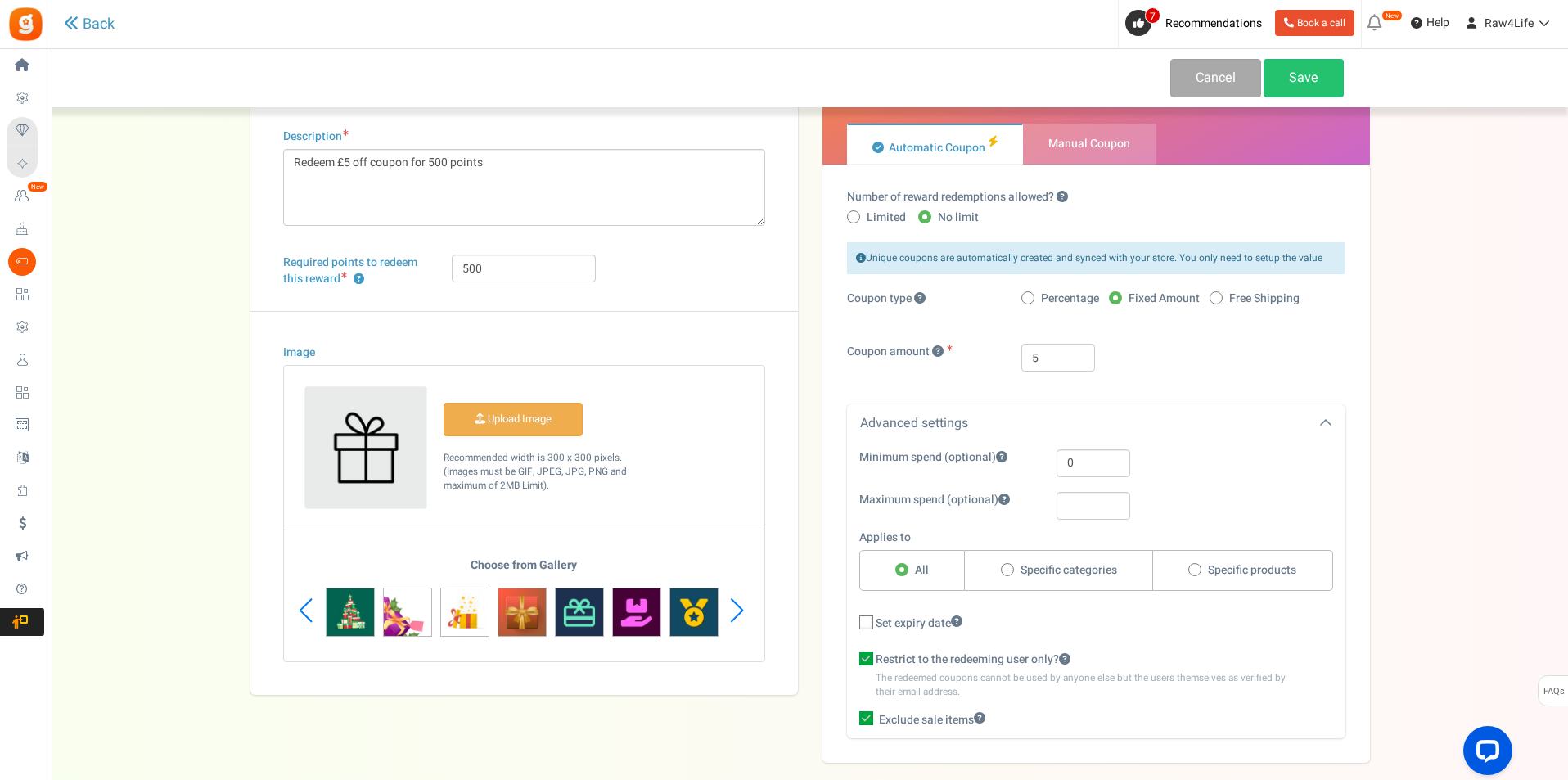
click at [737, 614] on div "Next slide" at bounding box center [737, 611] width 22 height 49
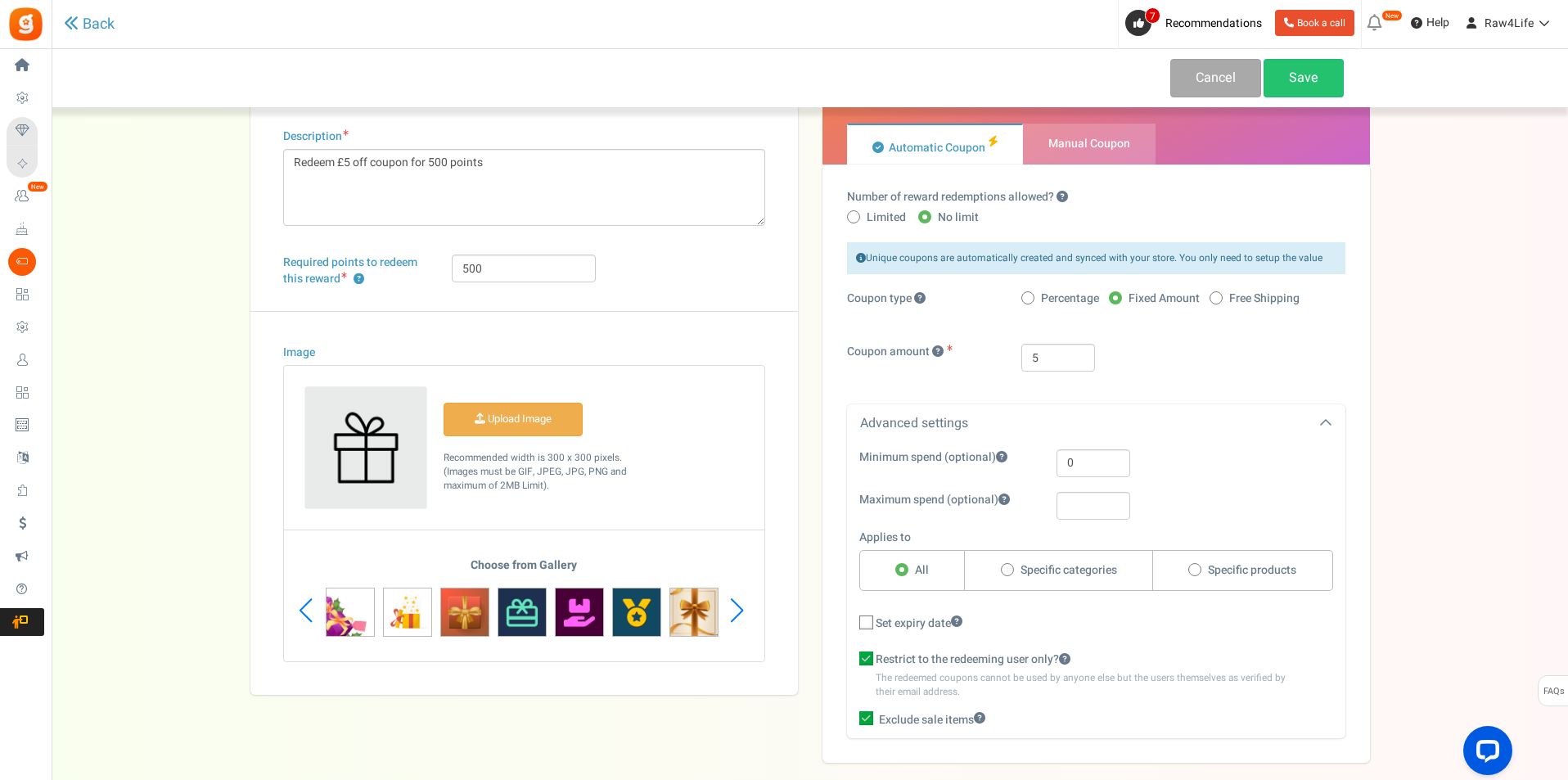
click at [737, 614] on div "Next slide" at bounding box center [737, 611] width 22 height 49
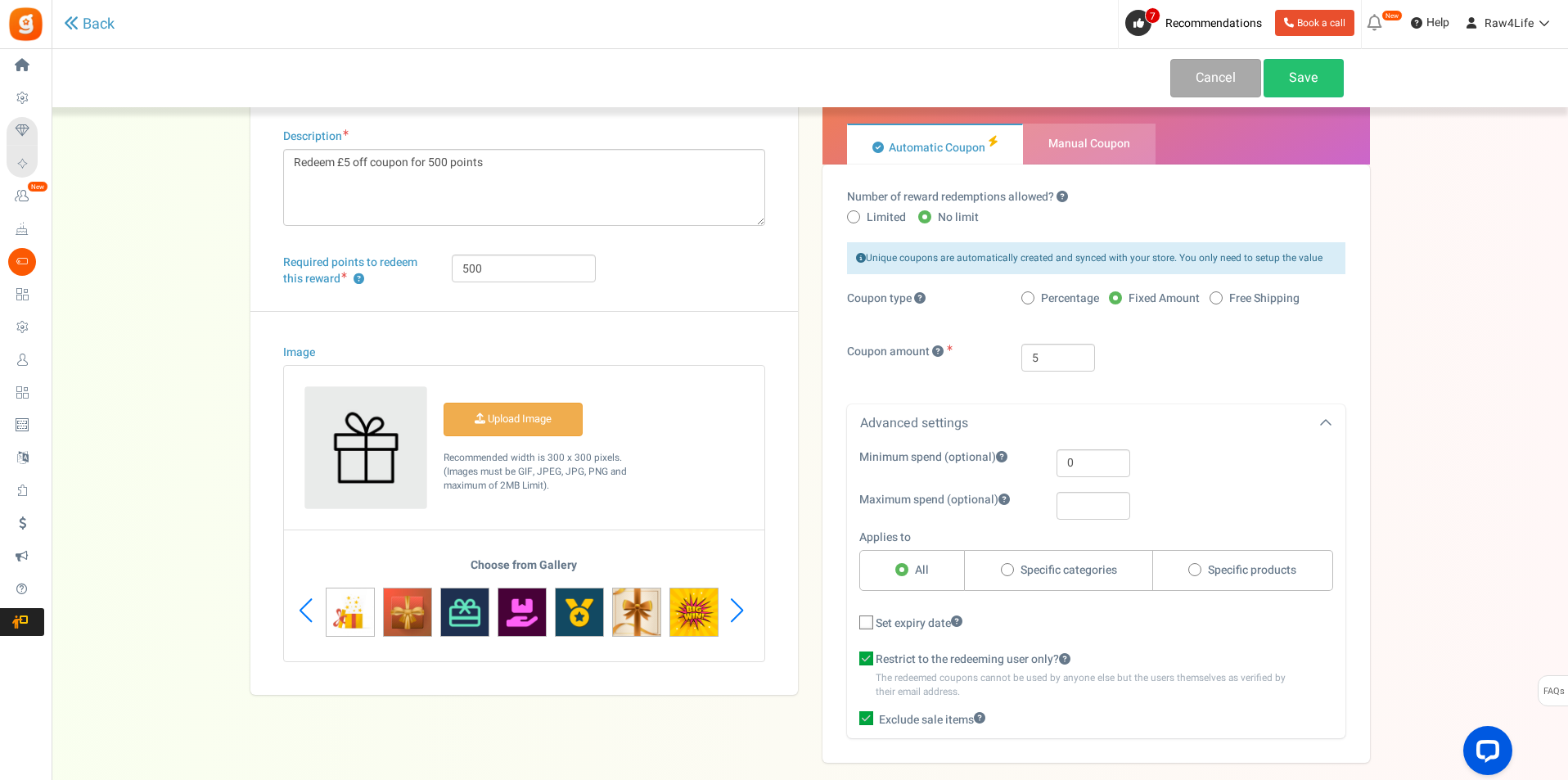
click at [737, 614] on div "Next slide" at bounding box center [737, 611] width 22 height 49
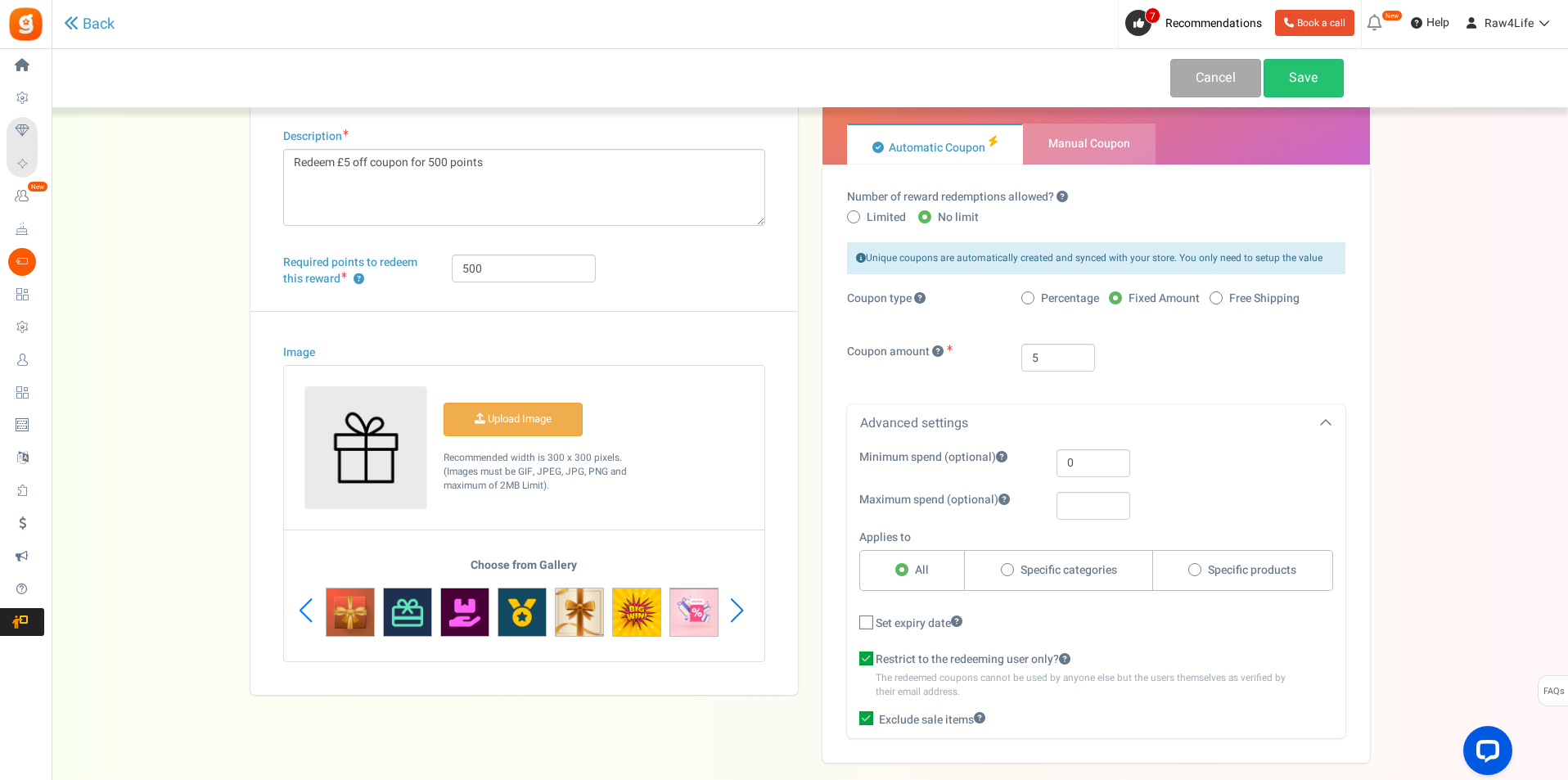
click at [737, 614] on div "Next slide" at bounding box center [737, 611] width 22 height 49
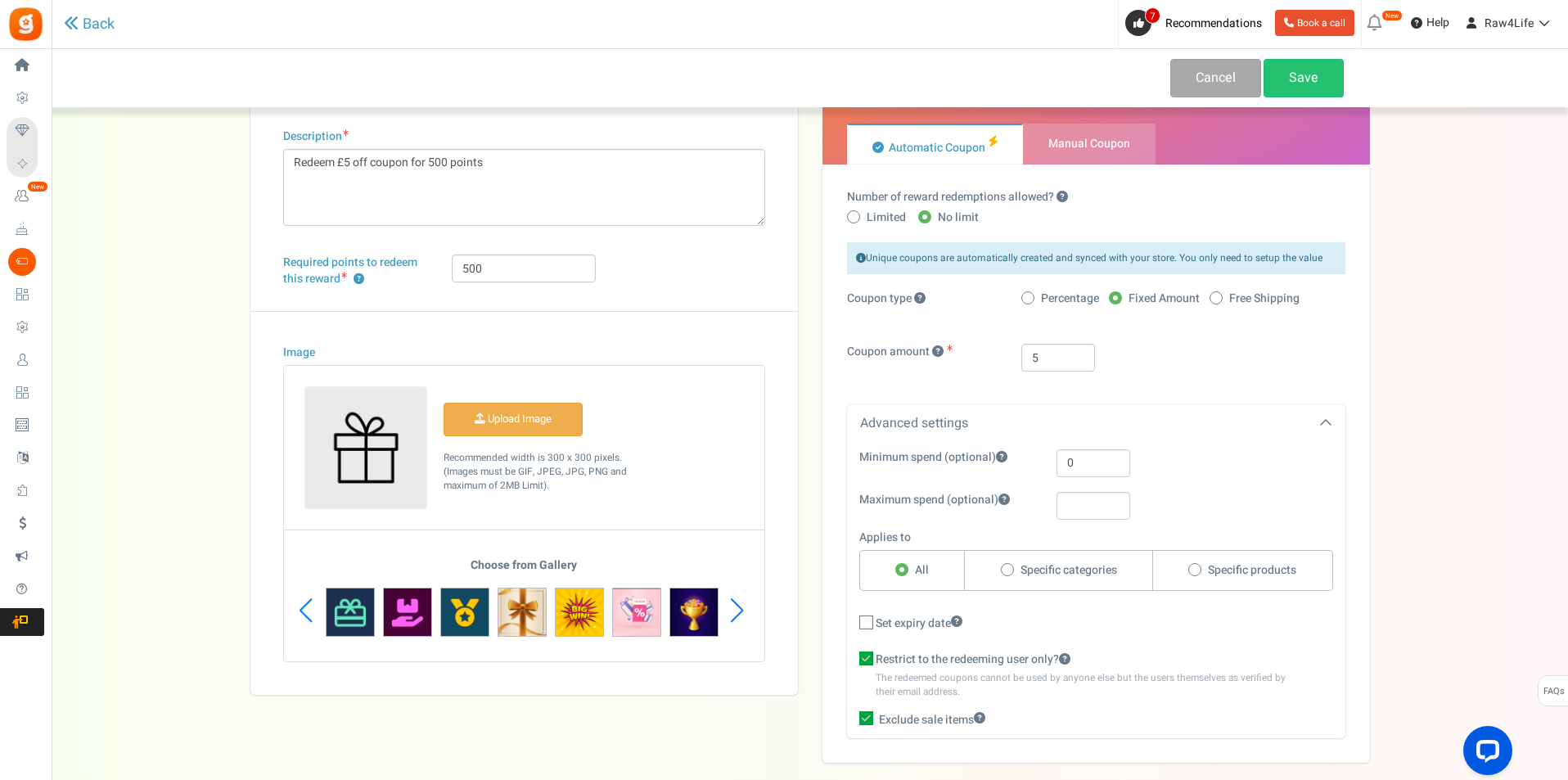
click at [737, 614] on div "Next slide" at bounding box center [737, 611] width 22 height 49
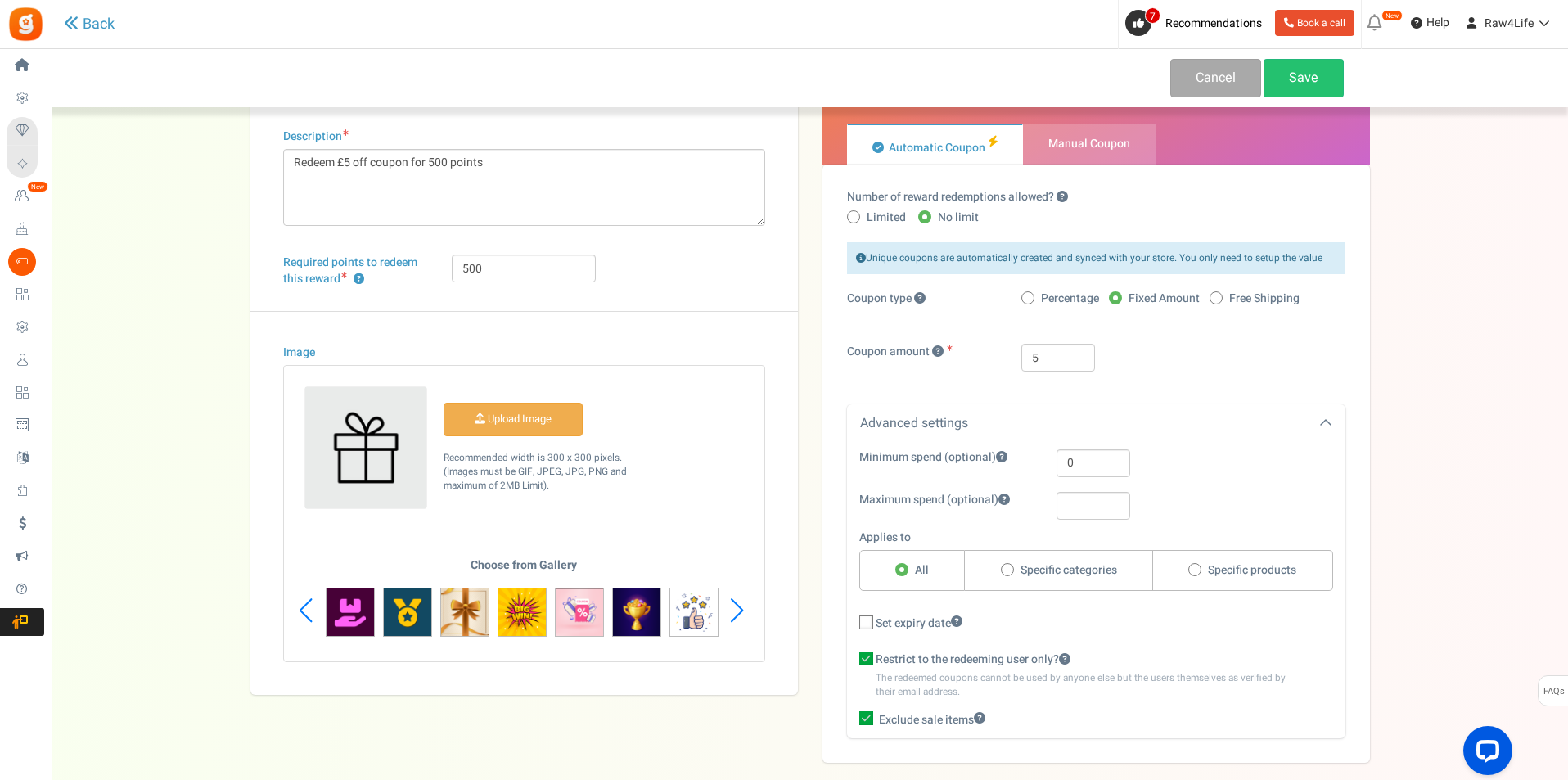
click at [737, 614] on div "Next slide" at bounding box center [737, 611] width 22 height 49
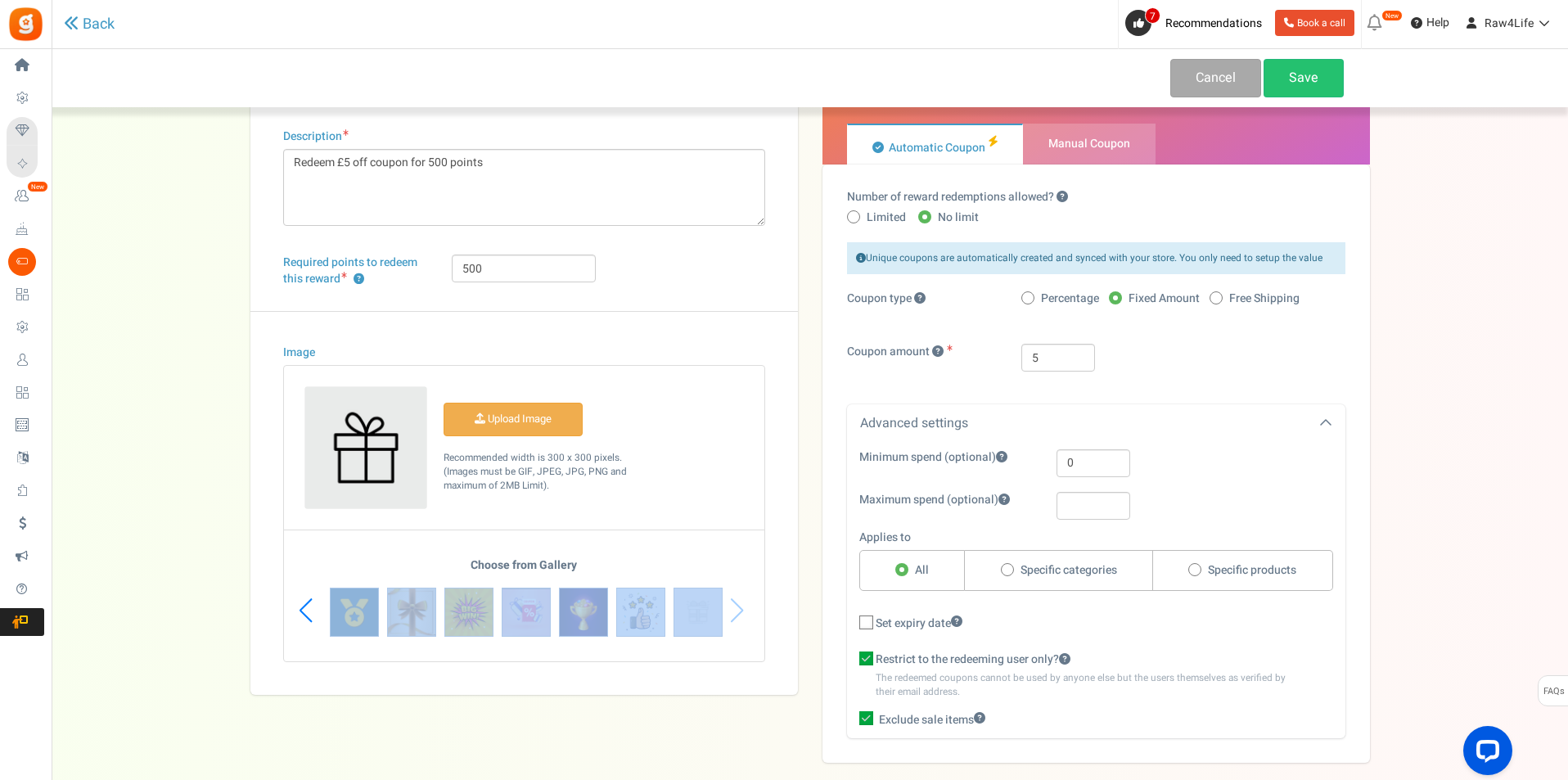
click at [737, 614] on div "Choose from Gallery" at bounding box center [524, 611] width 481 height 103
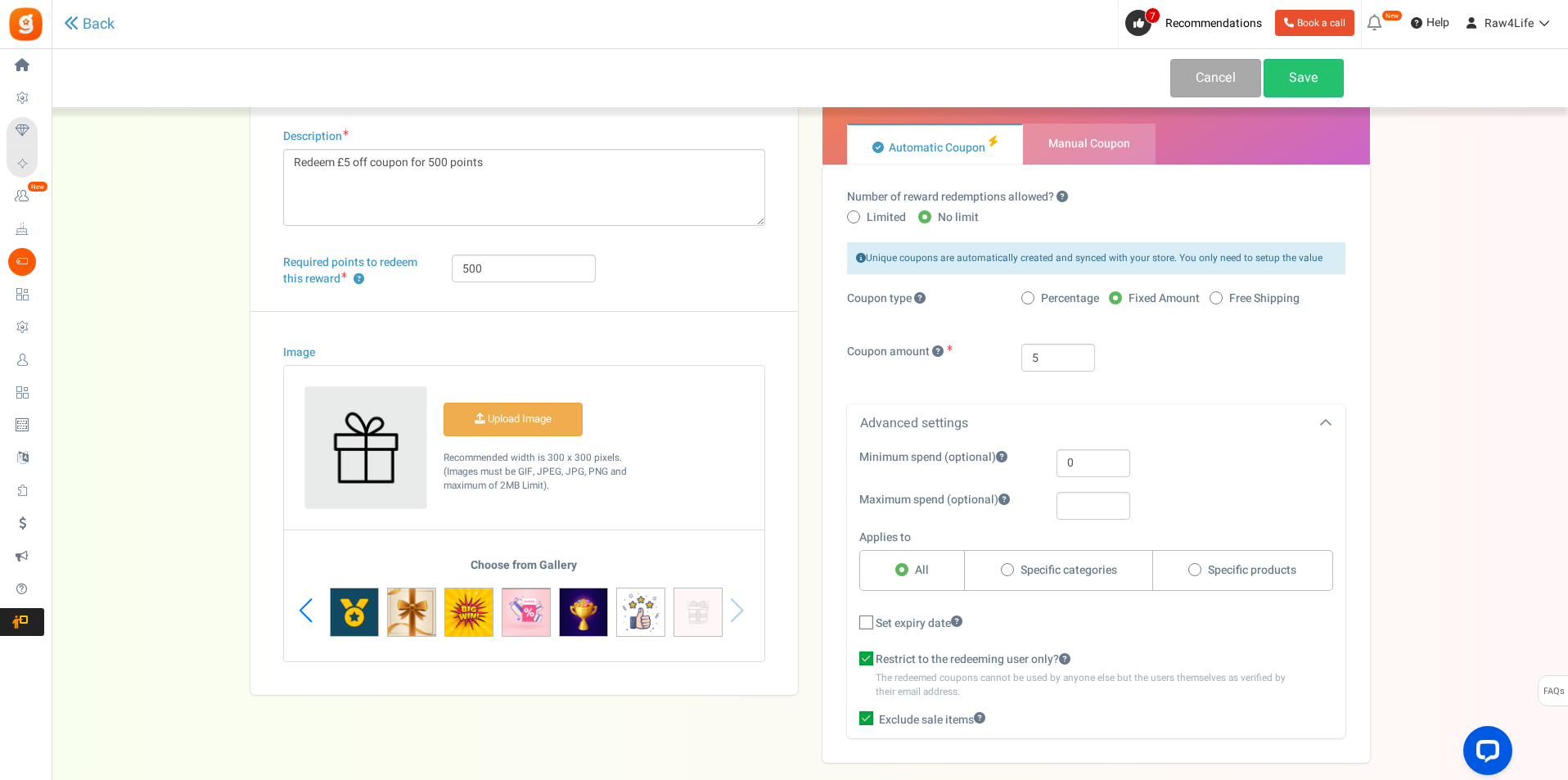
click at [737, 614] on div "Choose from Gallery" at bounding box center [524, 611] width 481 height 103
click at [299, 602] on div "Previous slide" at bounding box center [306, 611] width 22 height 49
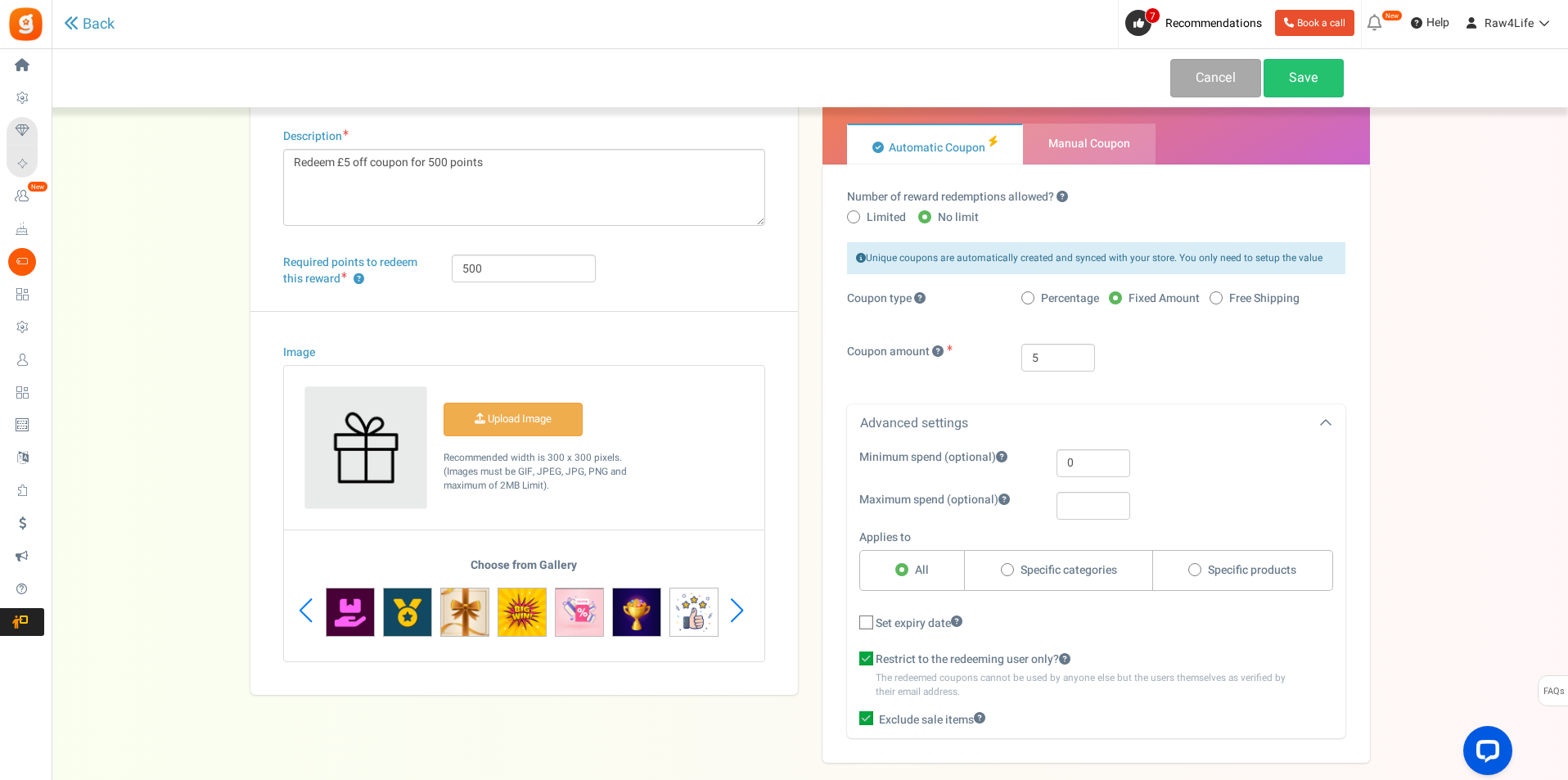
click at [299, 602] on div "Previous slide" at bounding box center [306, 611] width 22 height 49
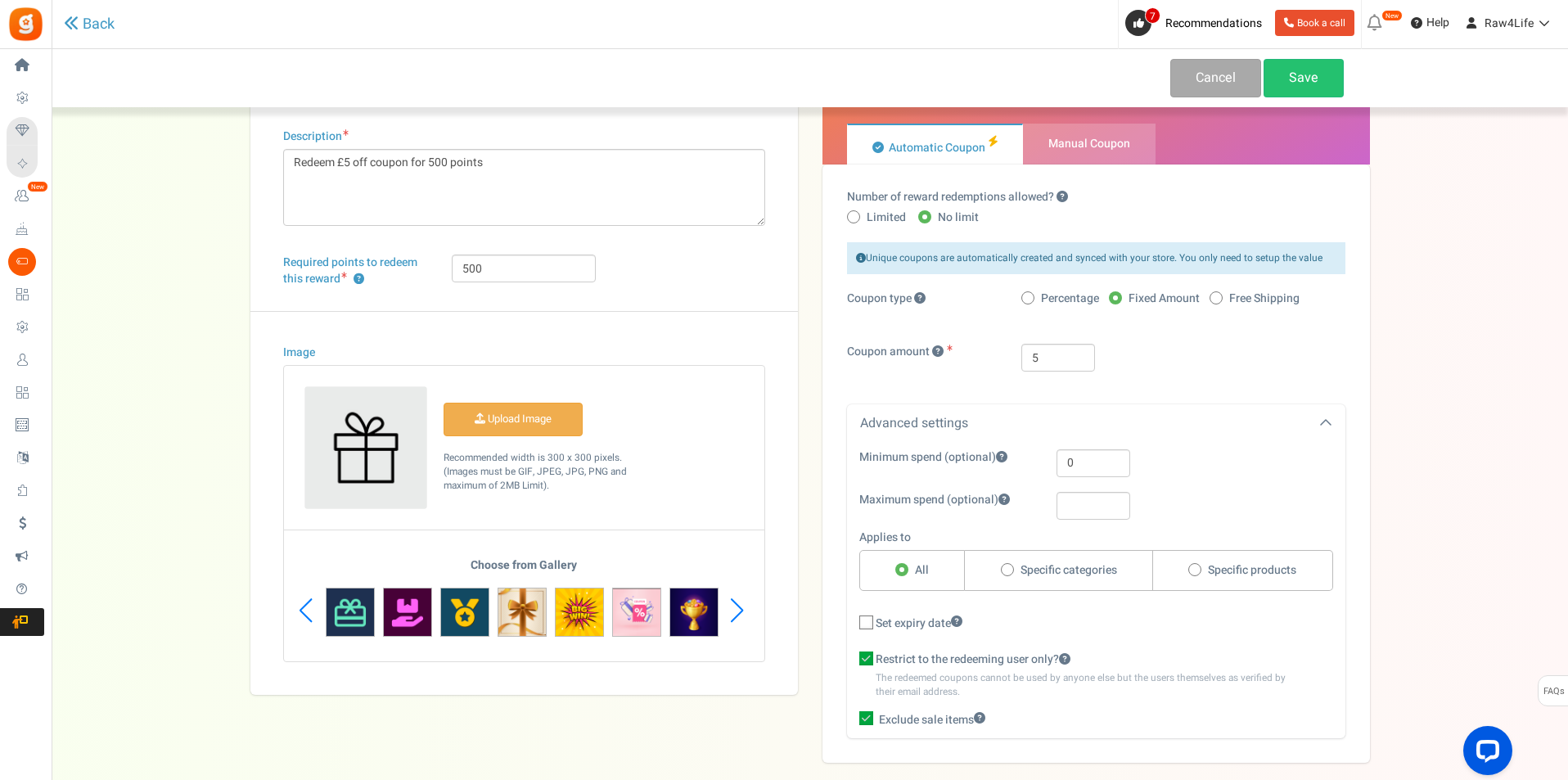
click at [299, 602] on div "Previous slide" at bounding box center [306, 611] width 22 height 49
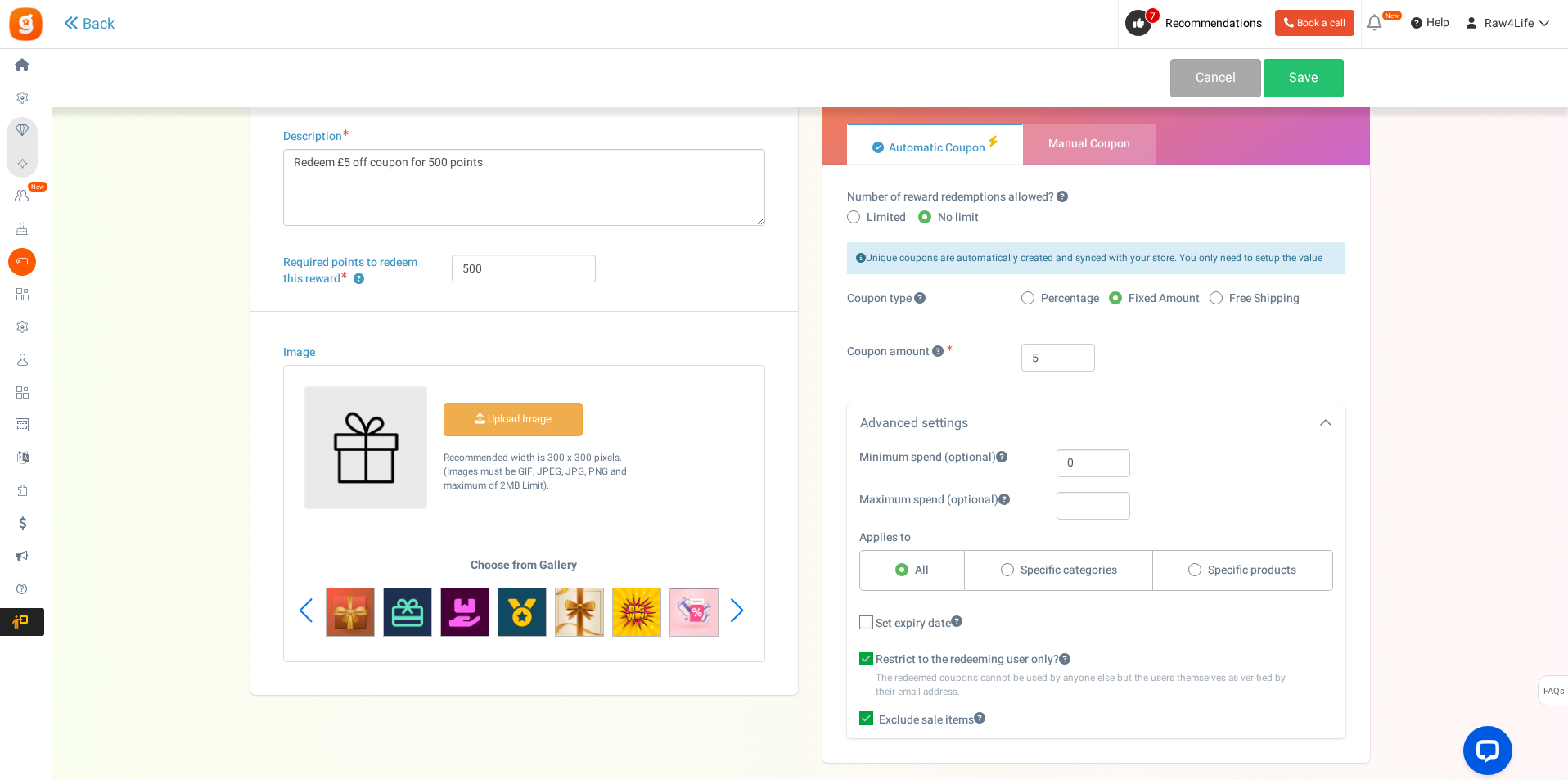
click at [299, 602] on div "Previous slide" at bounding box center [306, 611] width 22 height 49
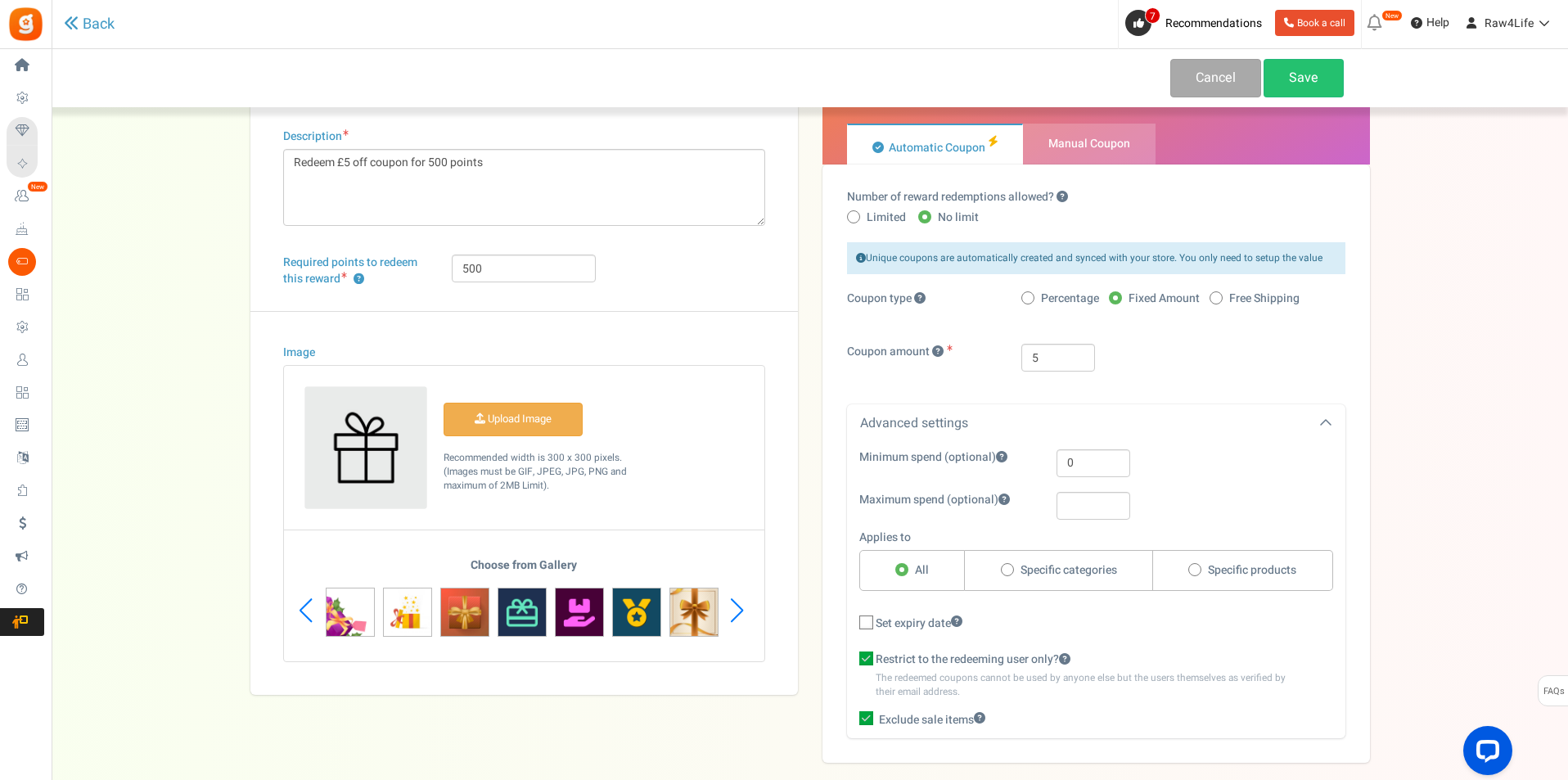
click at [299, 602] on div "Previous slide" at bounding box center [306, 611] width 22 height 49
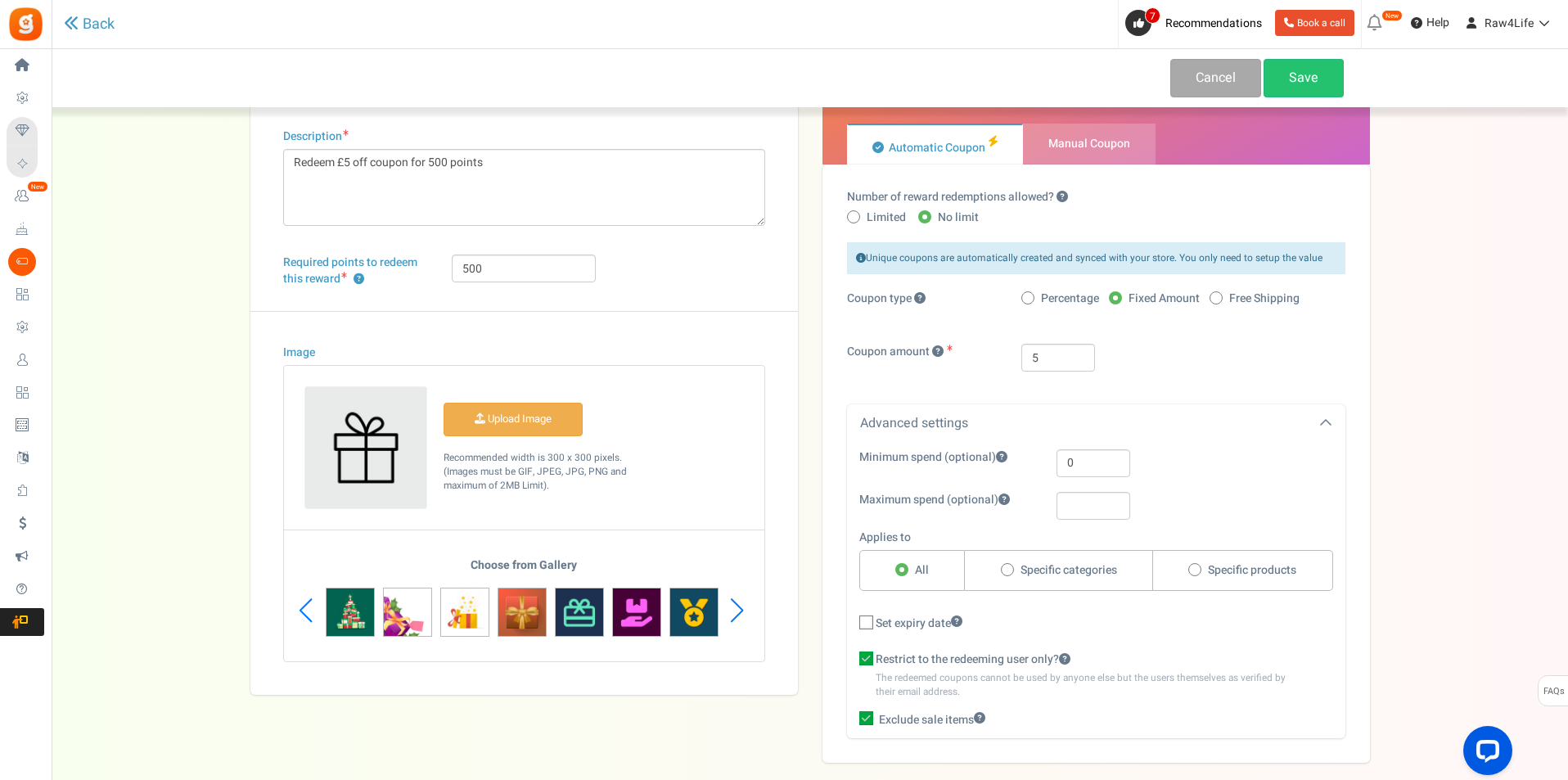
click at [299, 602] on div "Previous slide" at bounding box center [306, 611] width 22 height 49
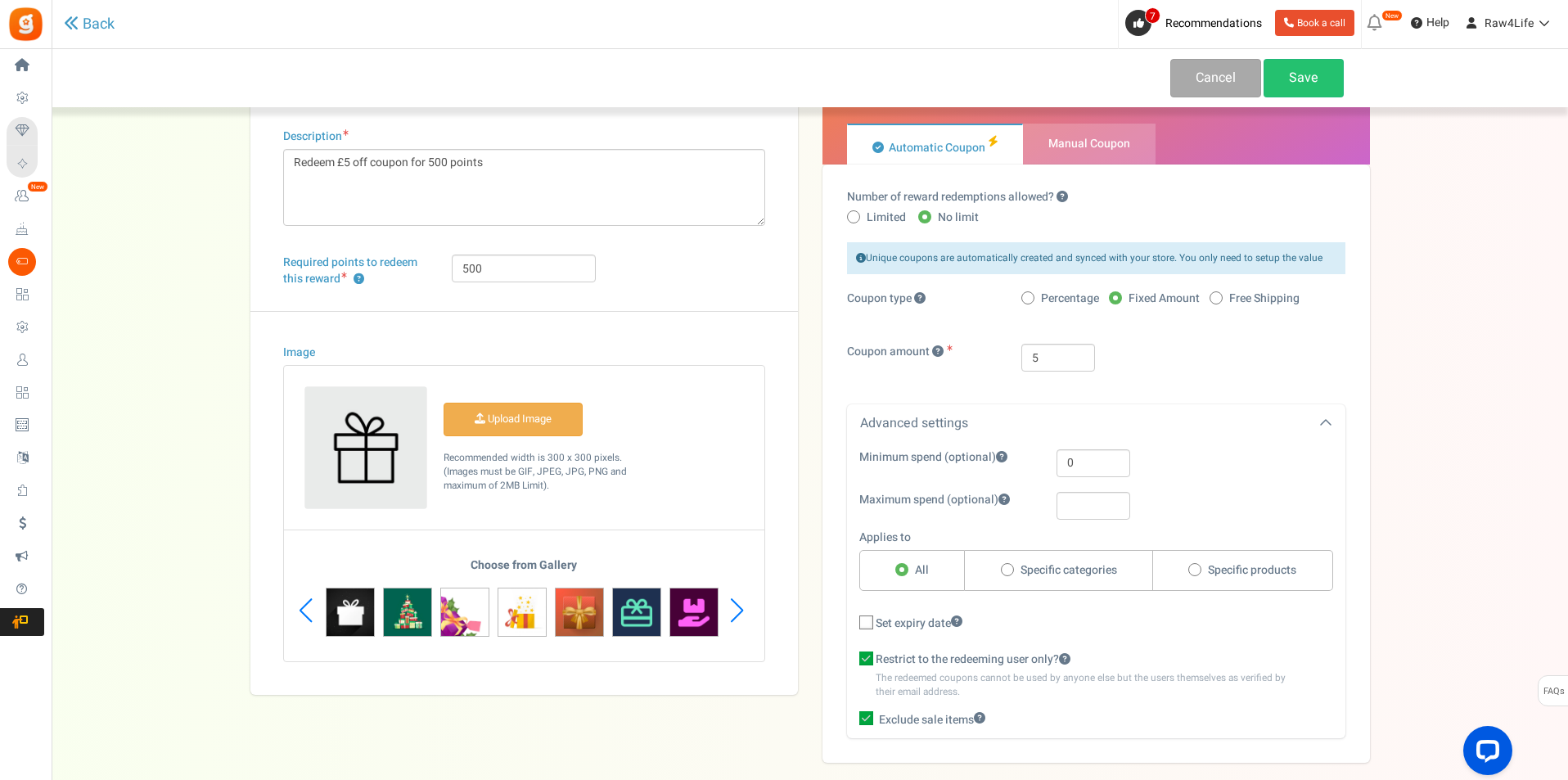
click at [299, 602] on div "Previous slide" at bounding box center [306, 611] width 22 height 49
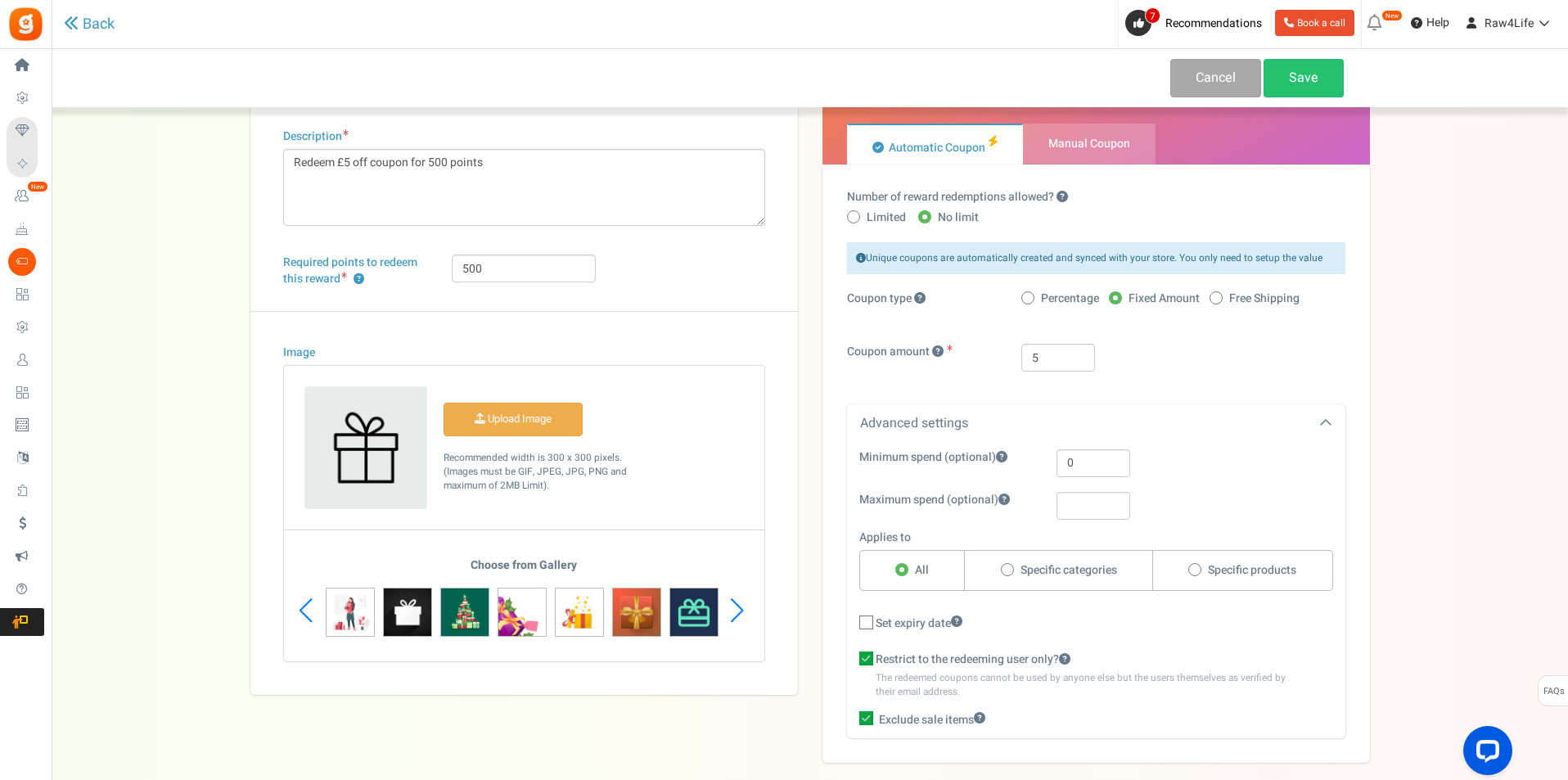
click at [299, 602] on div "Previous slide" at bounding box center [306, 611] width 22 height 49
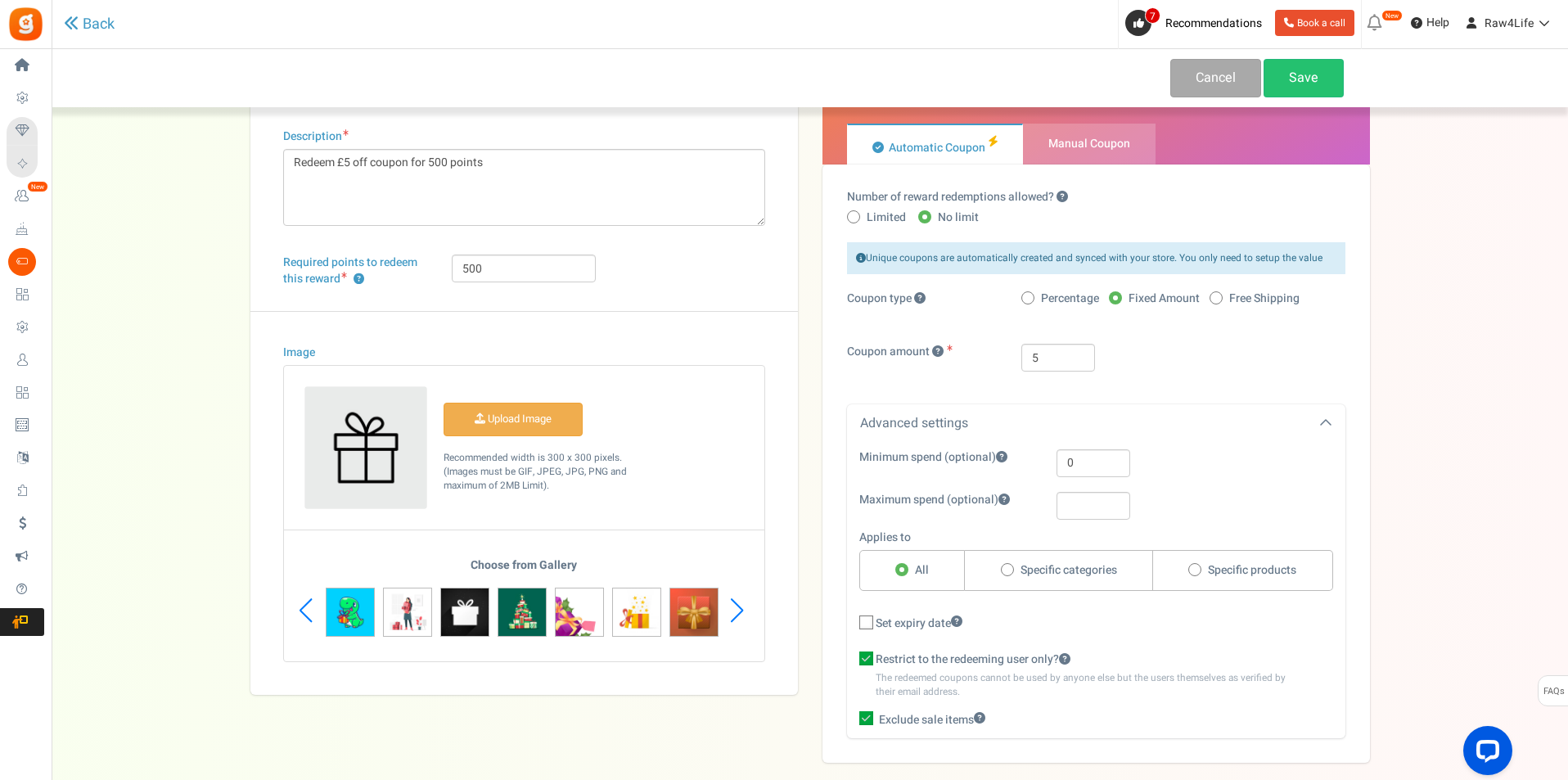
click at [299, 602] on div "Previous slide" at bounding box center [306, 611] width 22 height 49
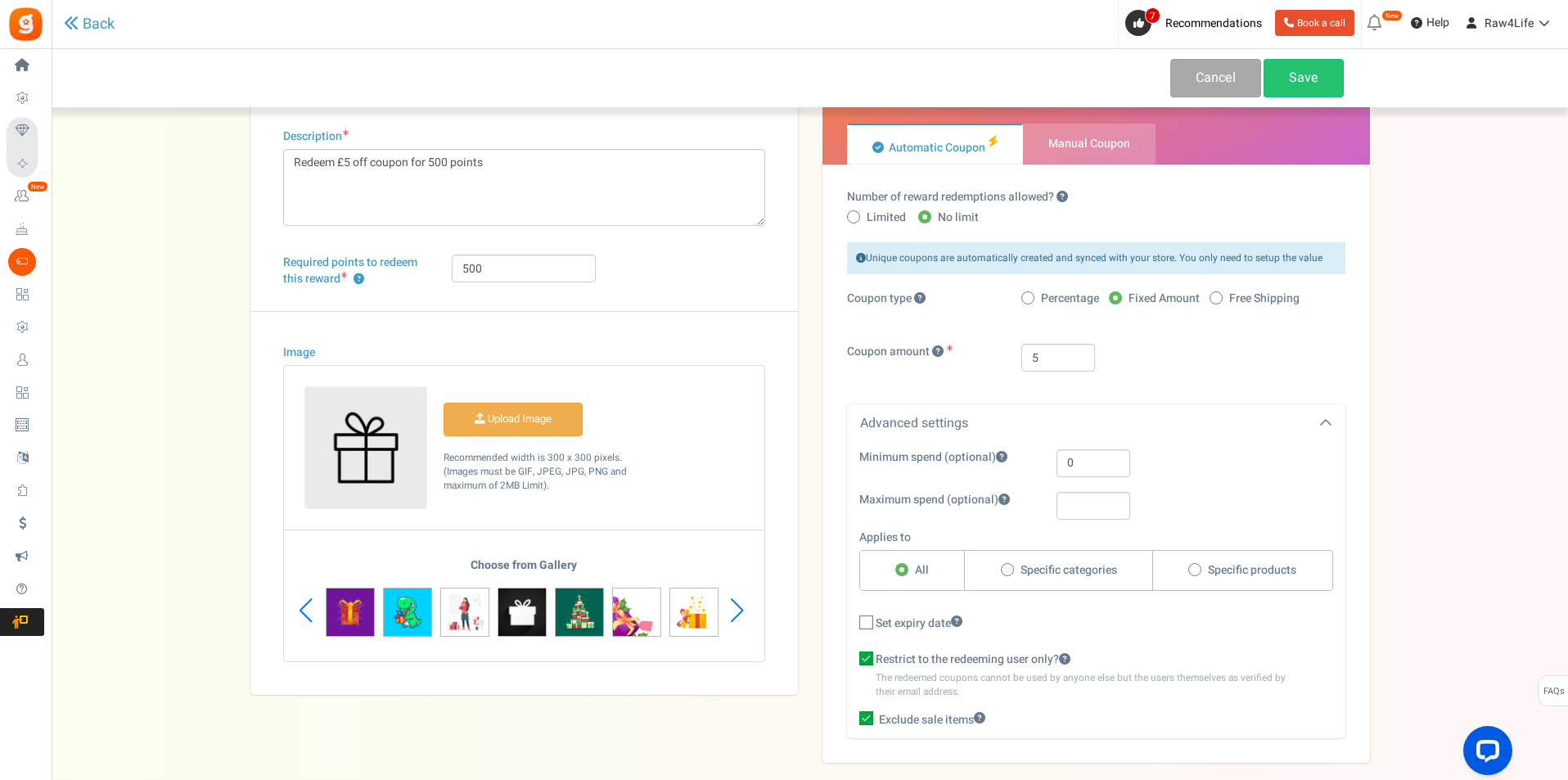
click at [299, 602] on div "Previous slide" at bounding box center [306, 611] width 22 height 49
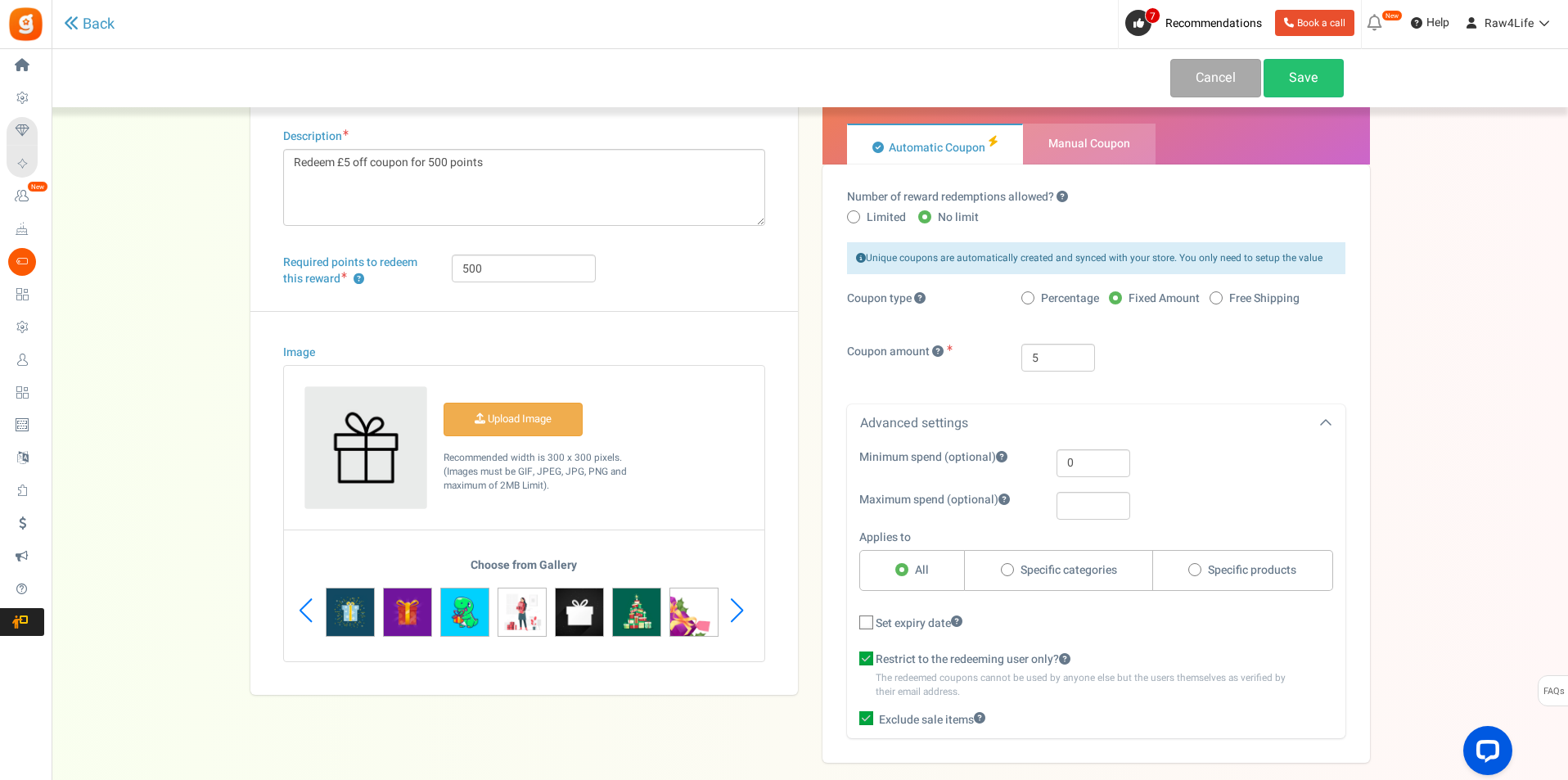
click at [299, 602] on div "Previous slide" at bounding box center [306, 611] width 22 height 49
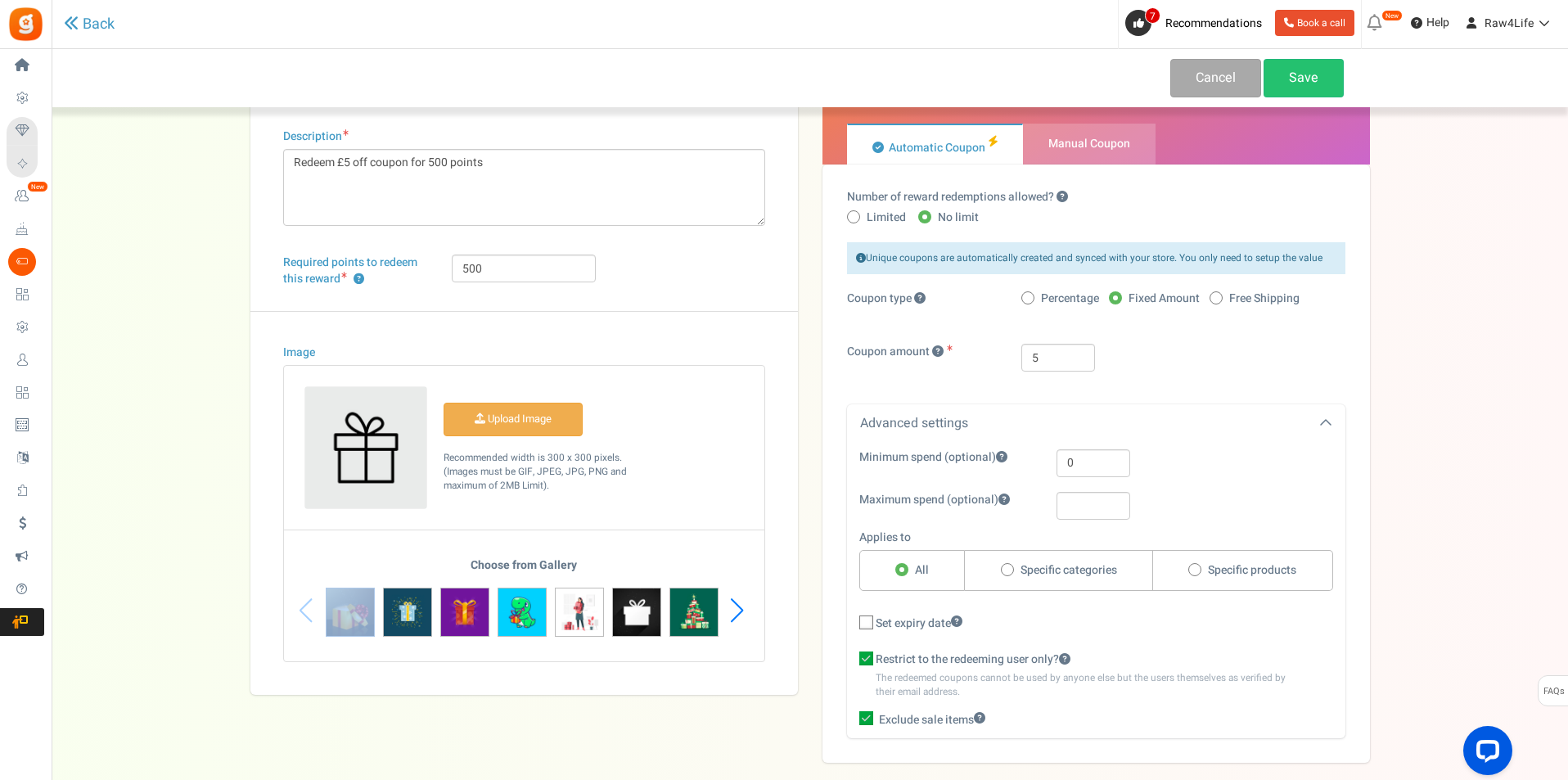
click at [299, 602] on div "Choose from Gallery" at bounding box center [524, 611] width 481 height 103
click at [310, 642] on div "Choose from Gallery" at bounding box center [524, 611] width 481 height 103
click at [406, 612] on img at bounding box center [407, 612] width 49 height 49
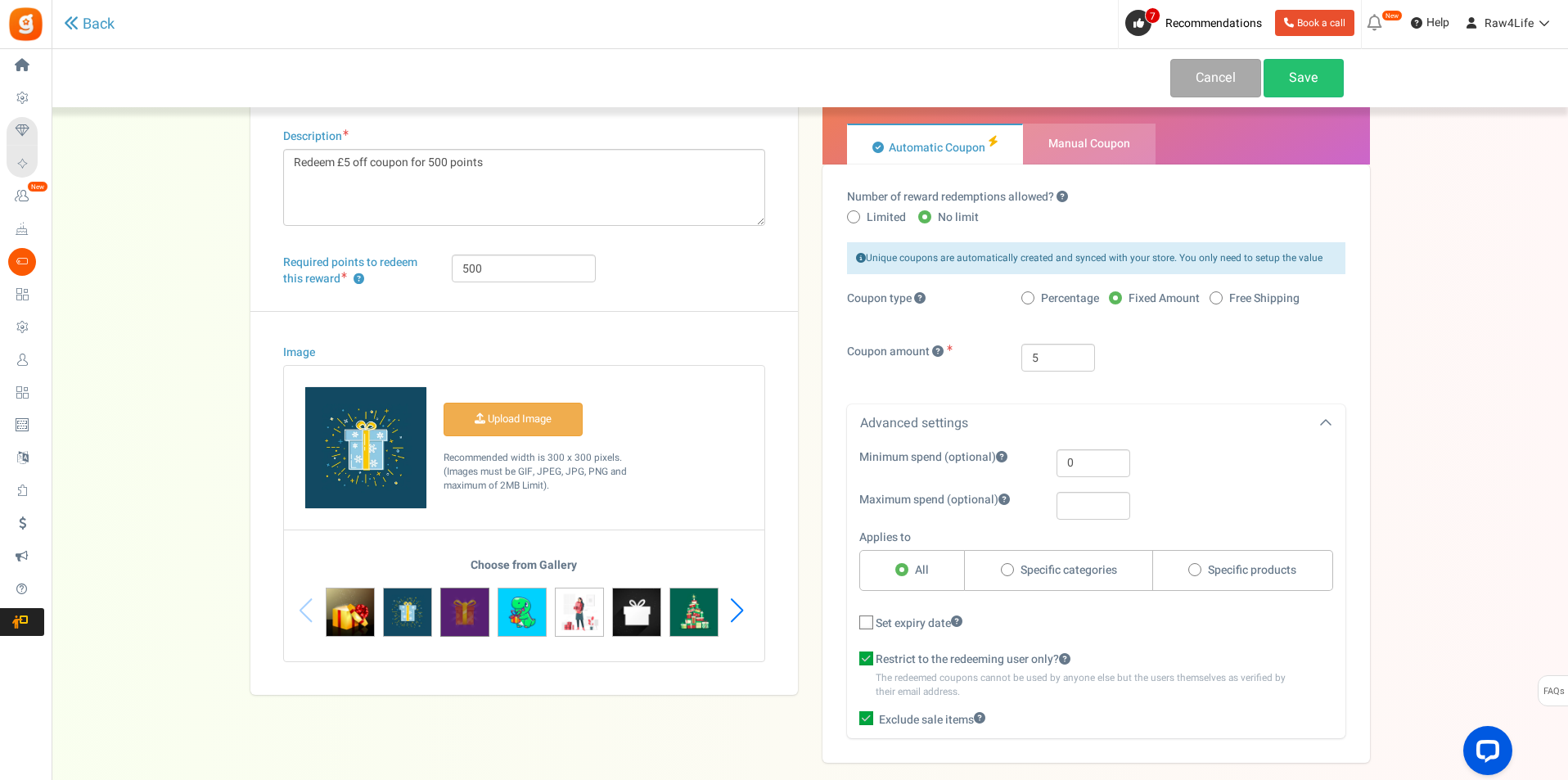
click at [468, 620] on img at bounding box center [465, 612] width 49 height 49
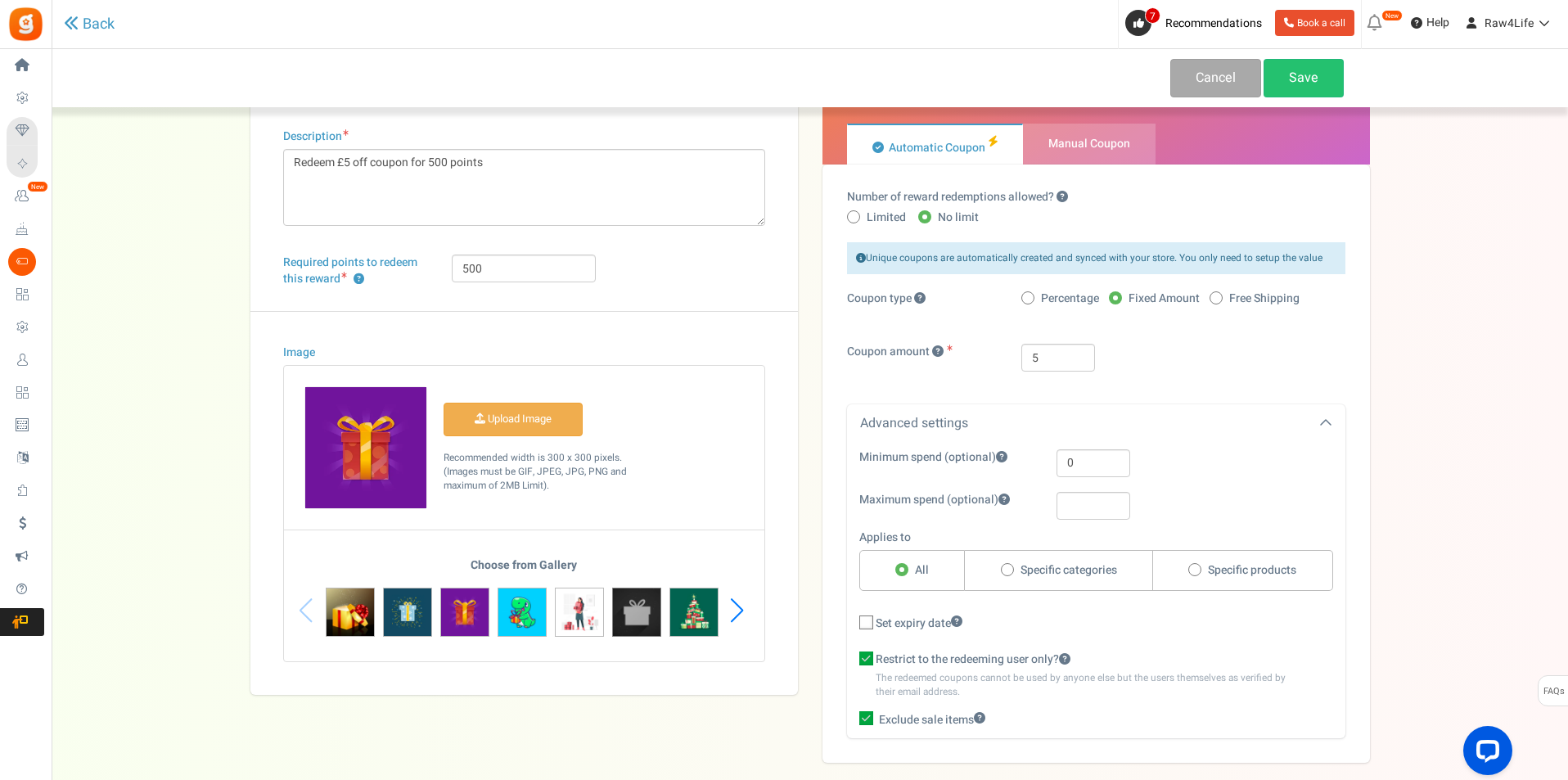
click at [653, 601] on img at bounding box center [637, 612] width 49 height 49
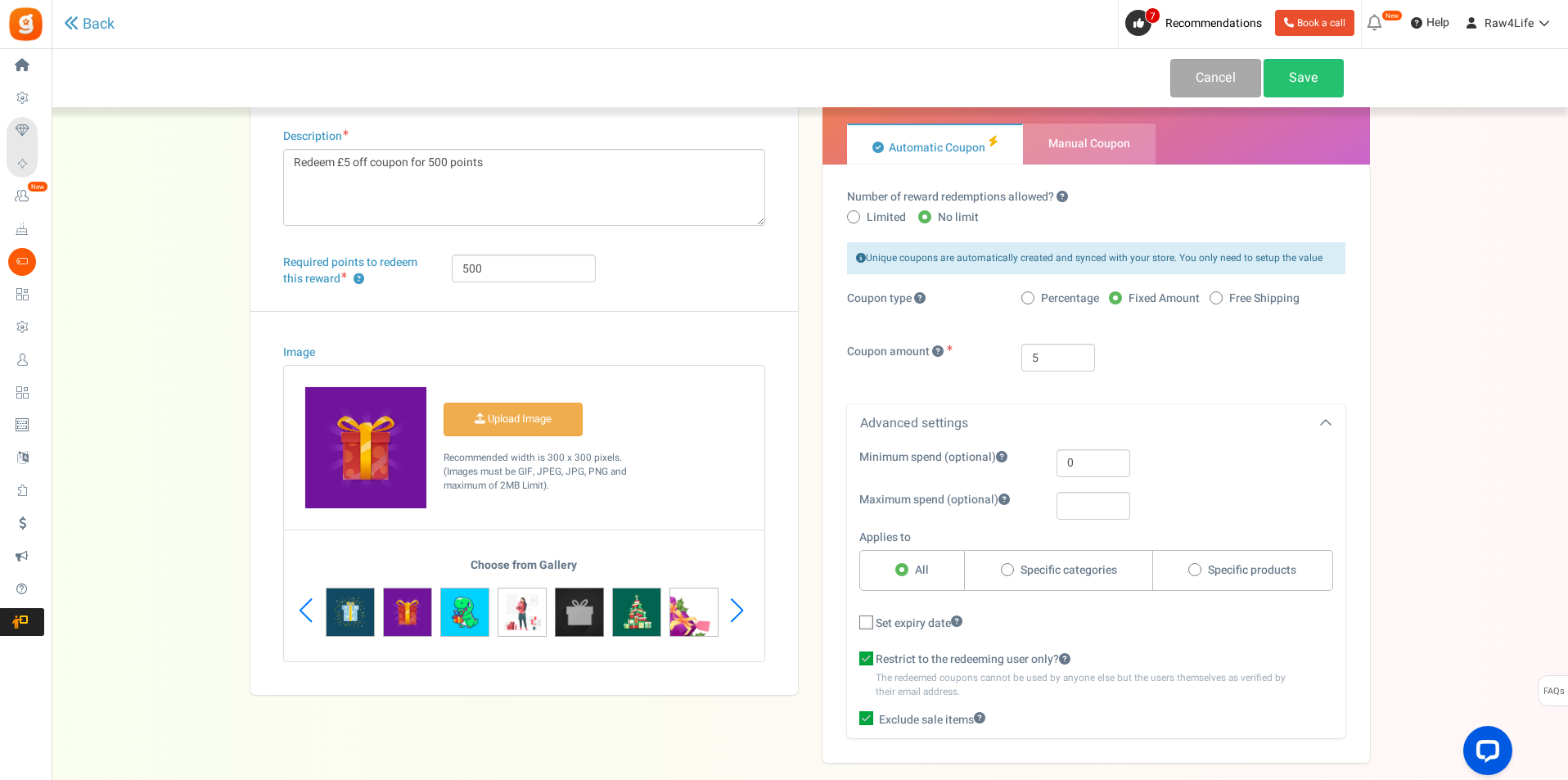
click at [561, 616] on img at bounding box center [579, 612] width 49 height 49
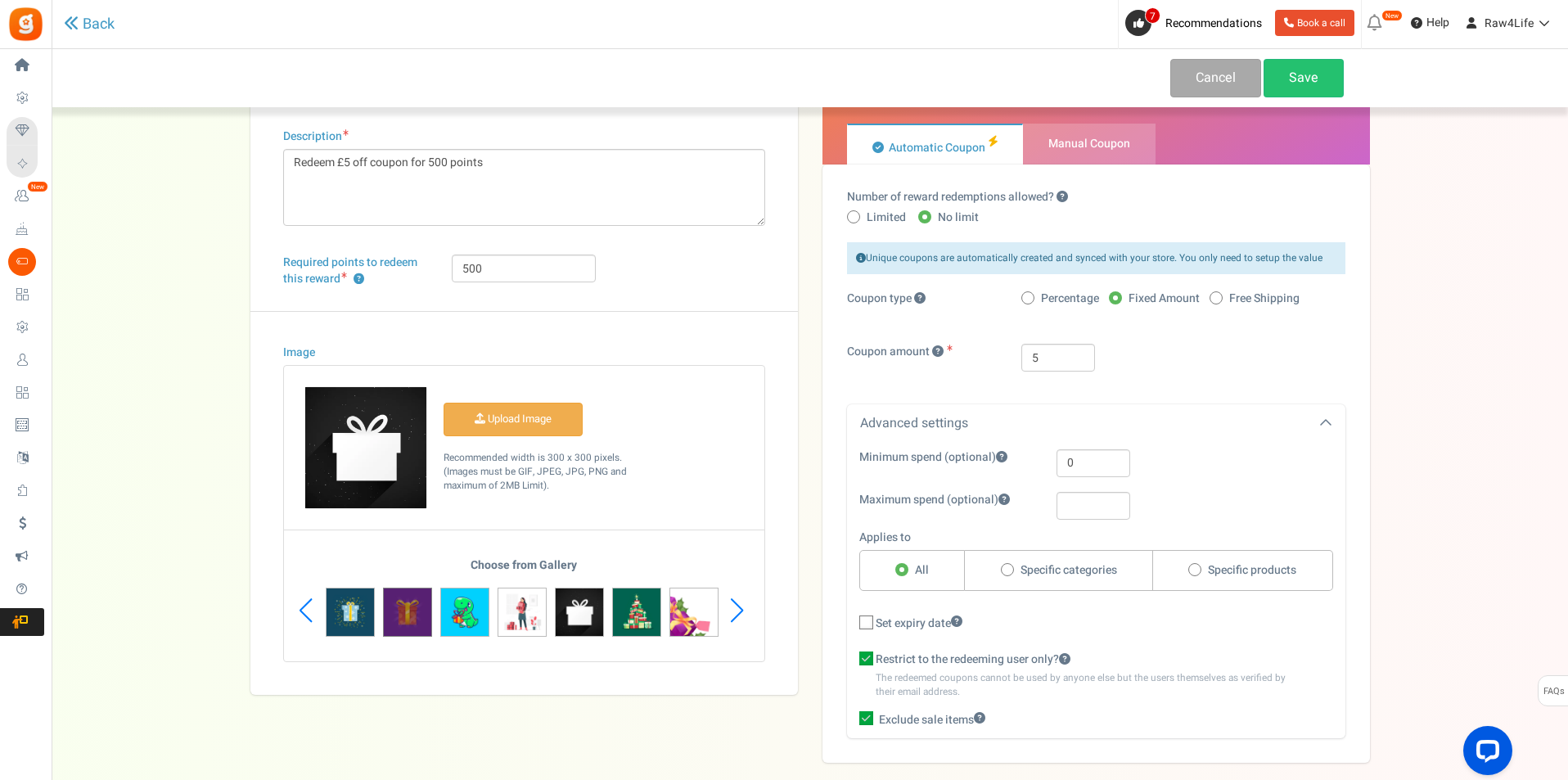
click at [395, 622] on img at bounding box center [407, 612] width 49 height 49
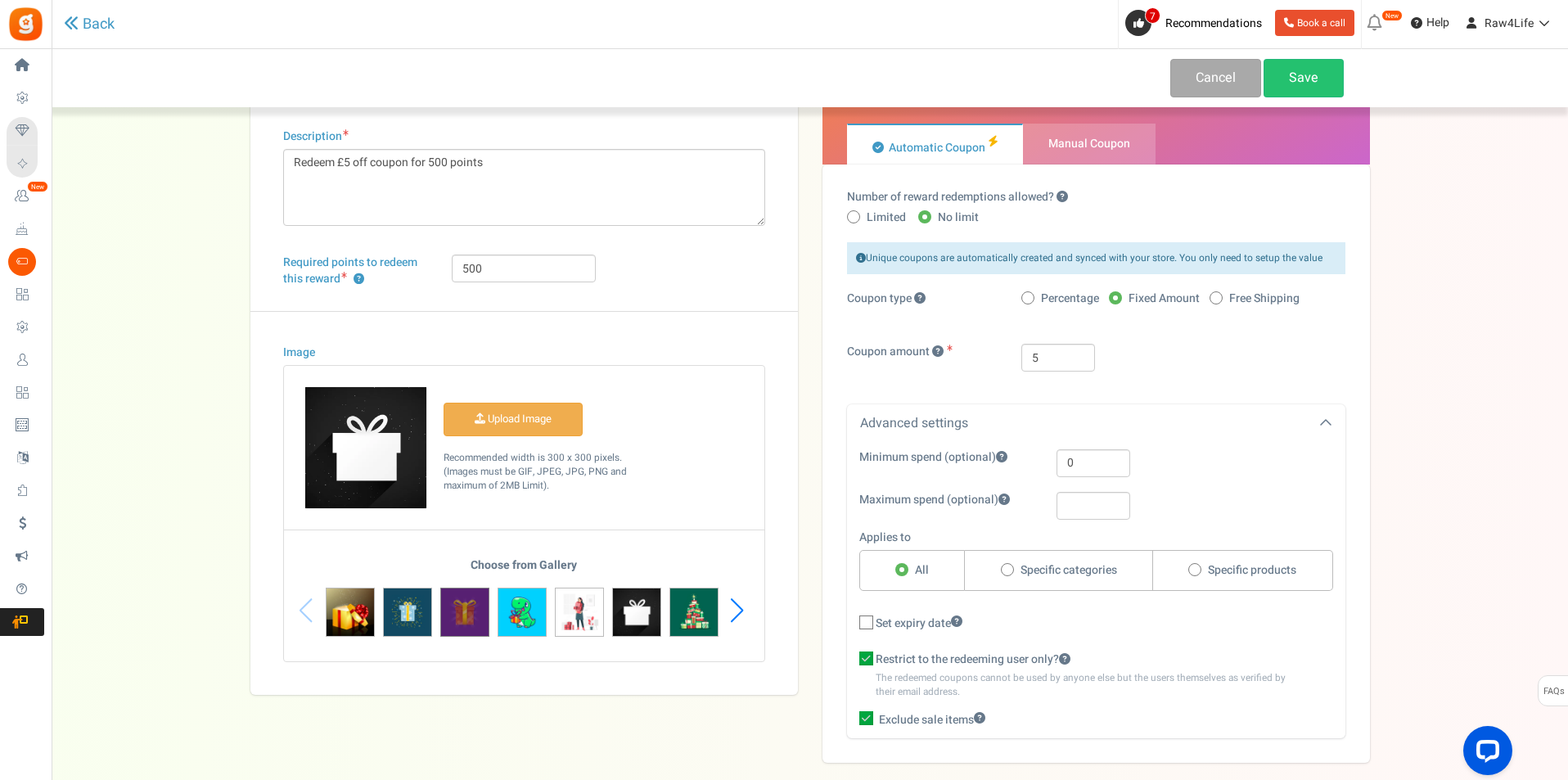
click at [451, 614] on img at bounding box center [465, 612] width 49 height 49
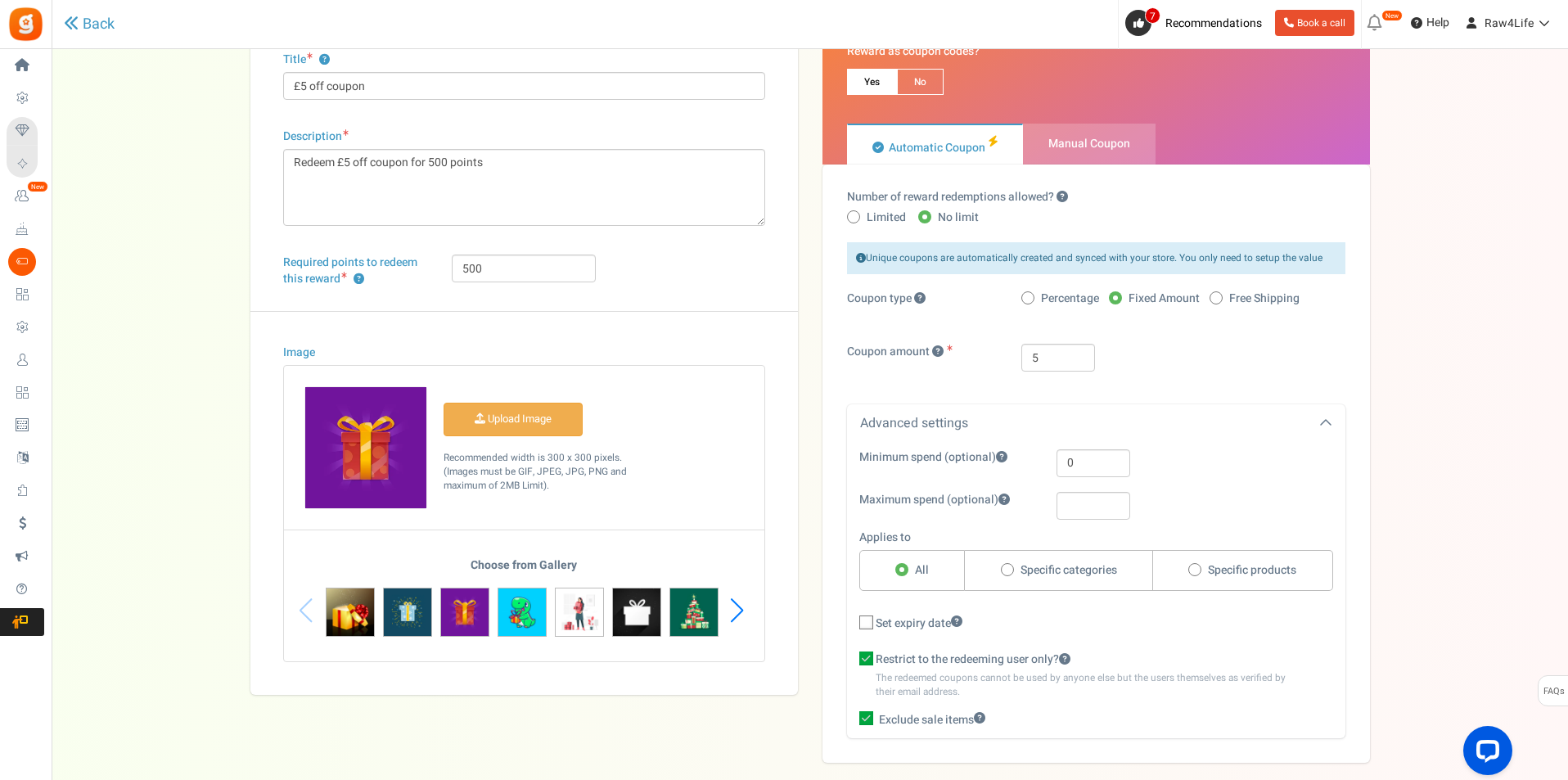
scroll to position [0, 0]
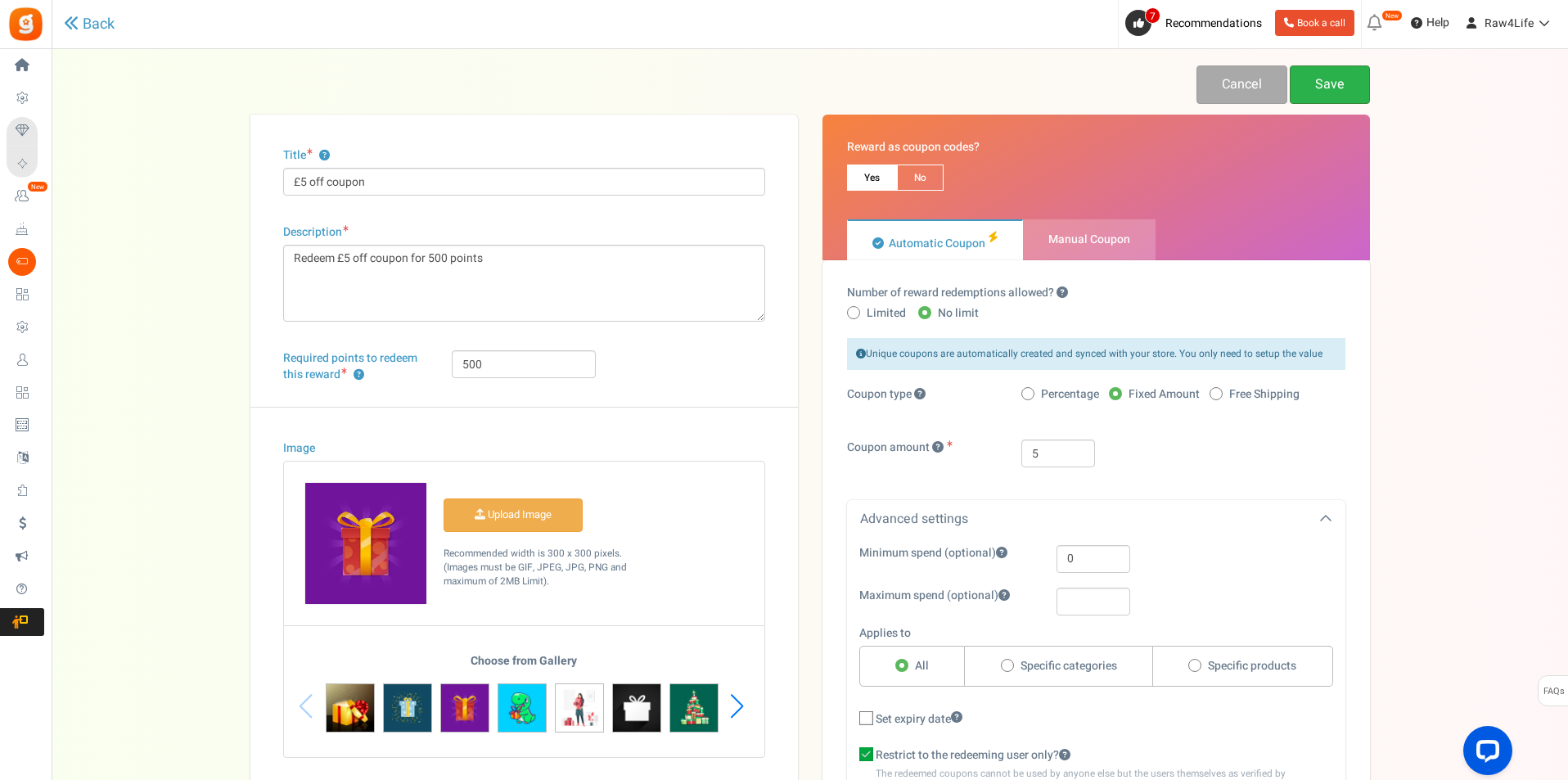
click at [1349, 93] on link "Save" at bounding box center [1330, 85] width 81 height 38
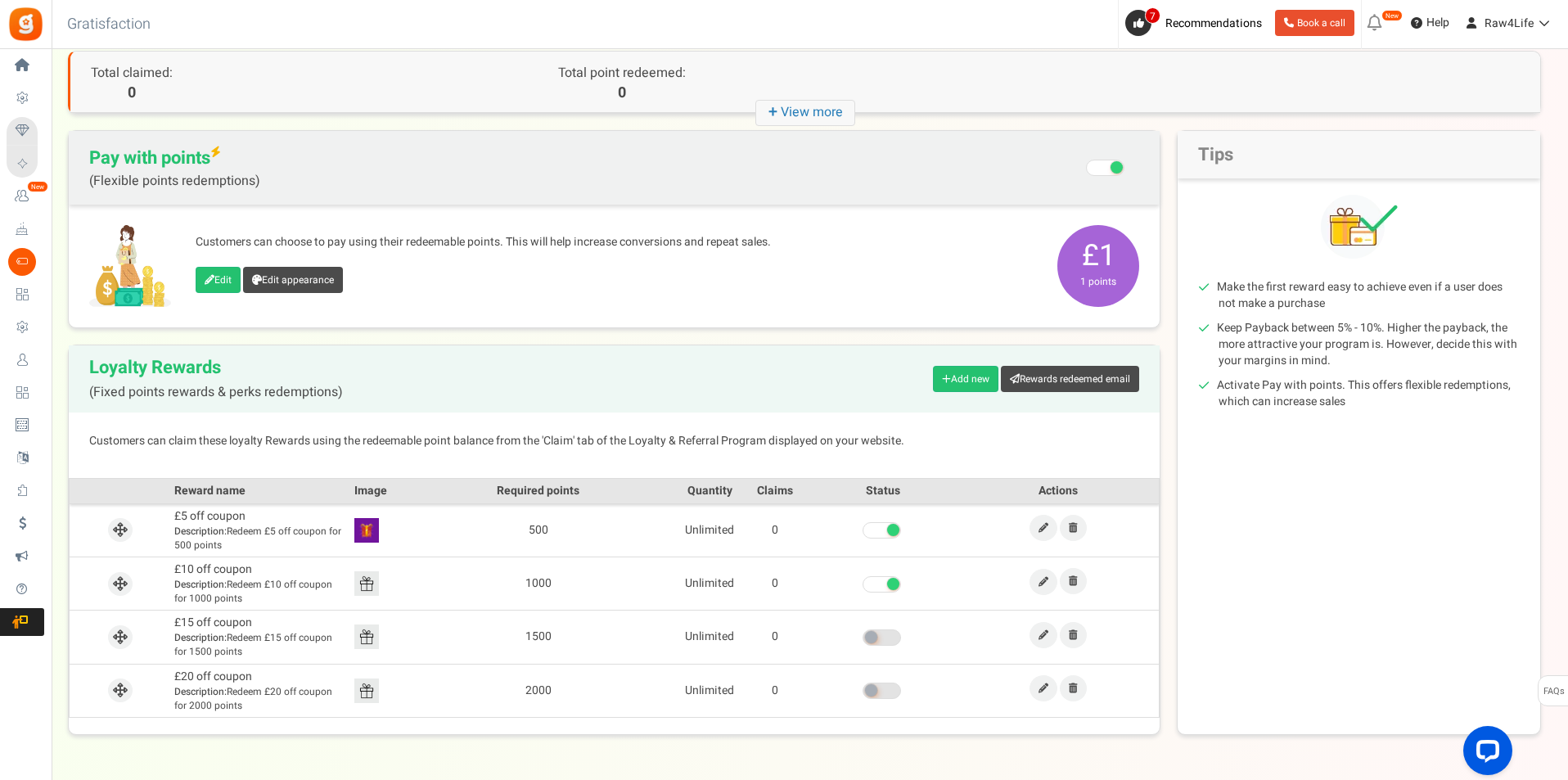
scroll to position [135, 0]
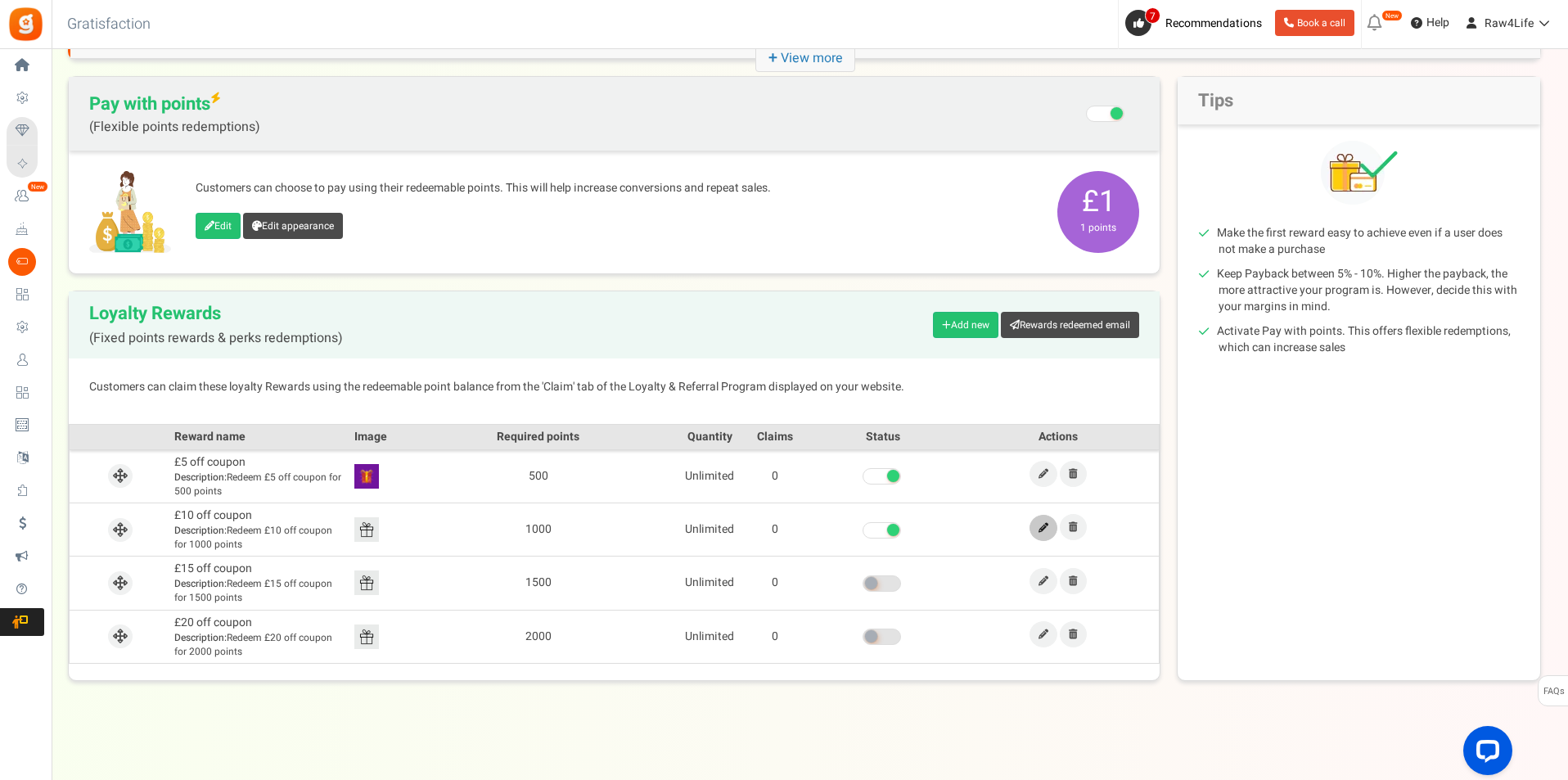
click at [1041, 534] on link at bounding box center [1044, 527] width 27 height 27
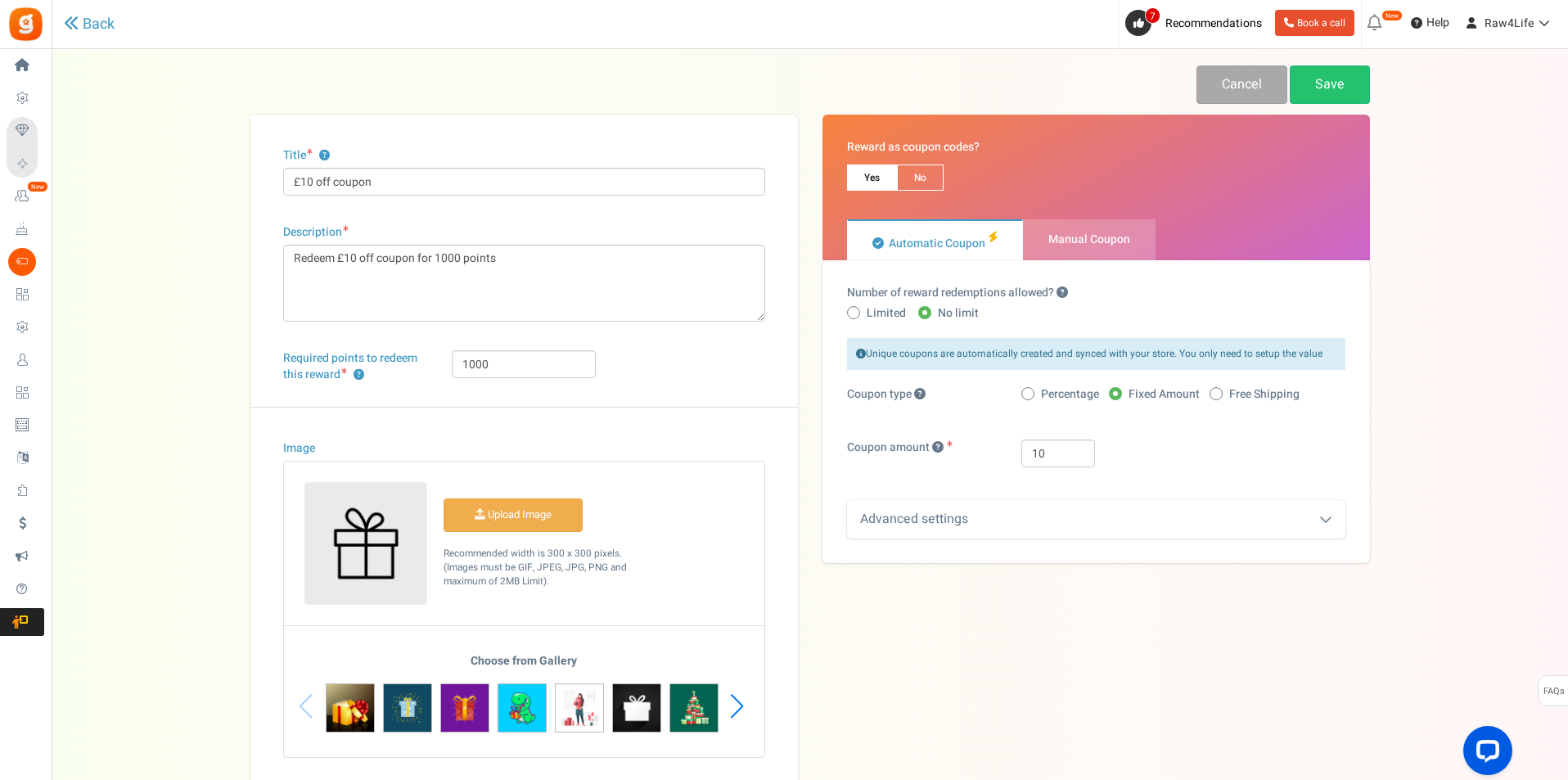
scroll to position [81, 0]
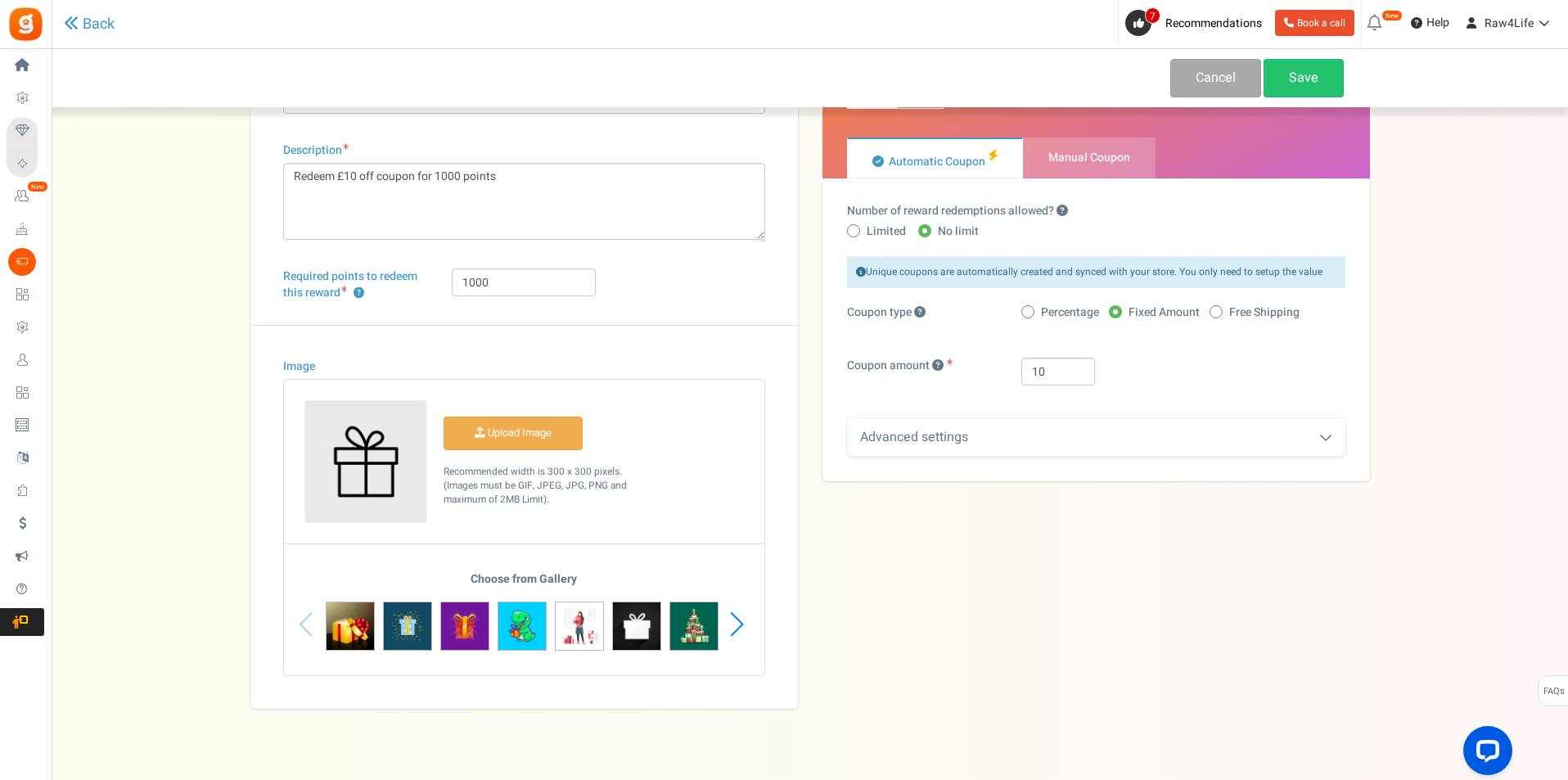
click at [736, 627] on div "Next slide" at bounding box center [737, 624] width 22 height 49
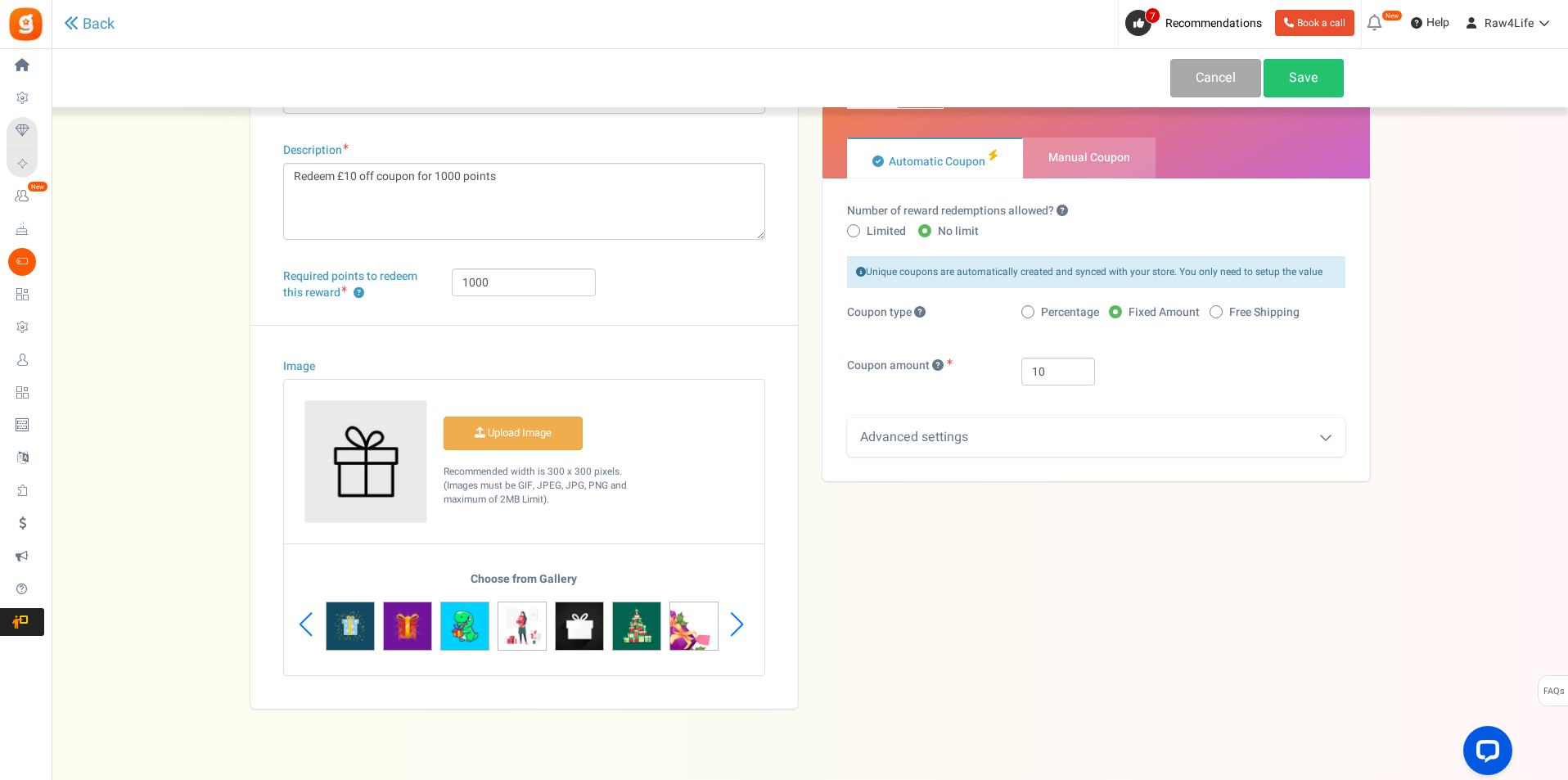
click at [736, 627] on div "Next slide" at bounding box center [737, 624] width 22 height 49
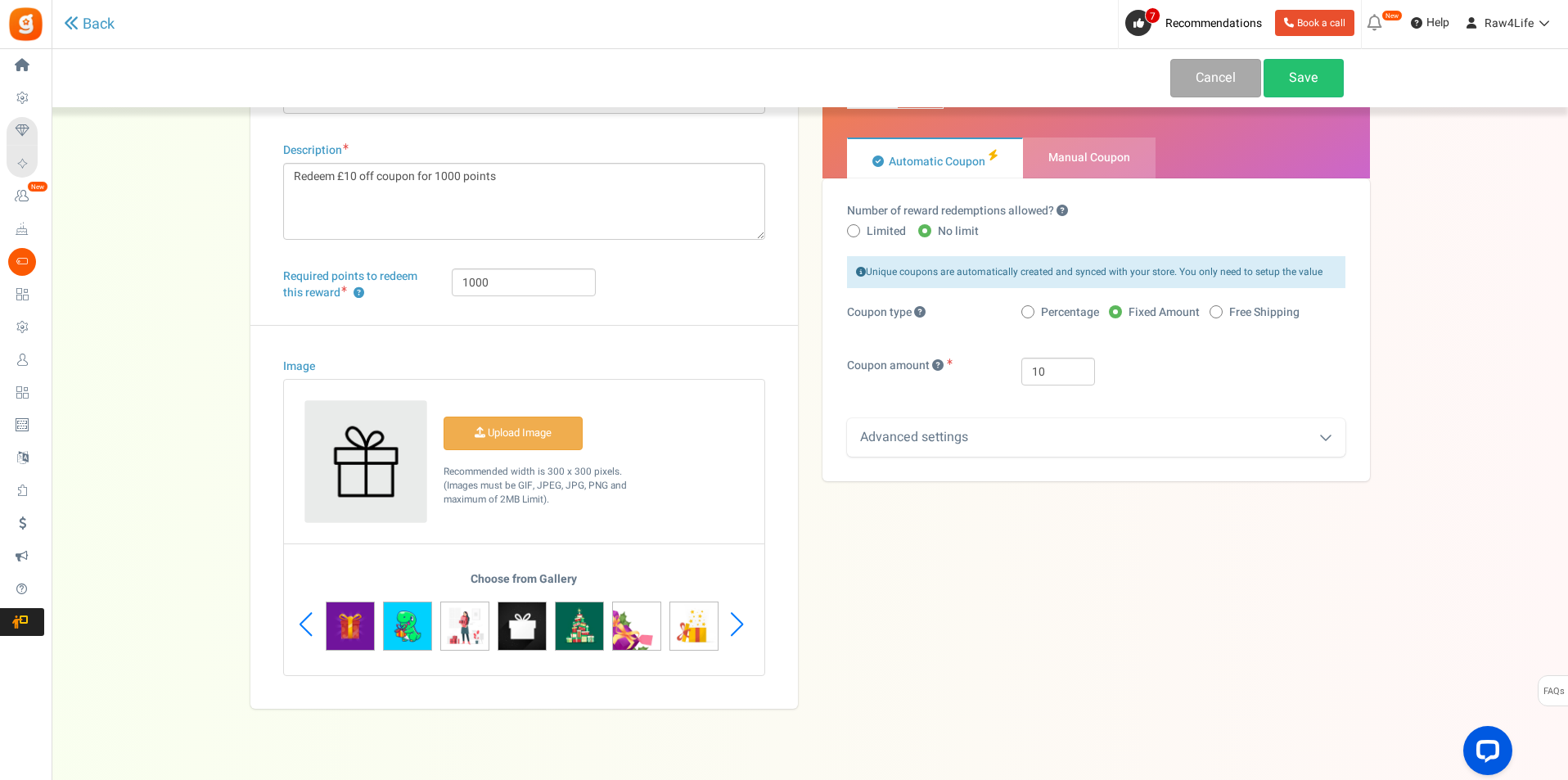
click at [736, 627] on div "Next slide" at bounding box center [737, 624] width 22 height 49
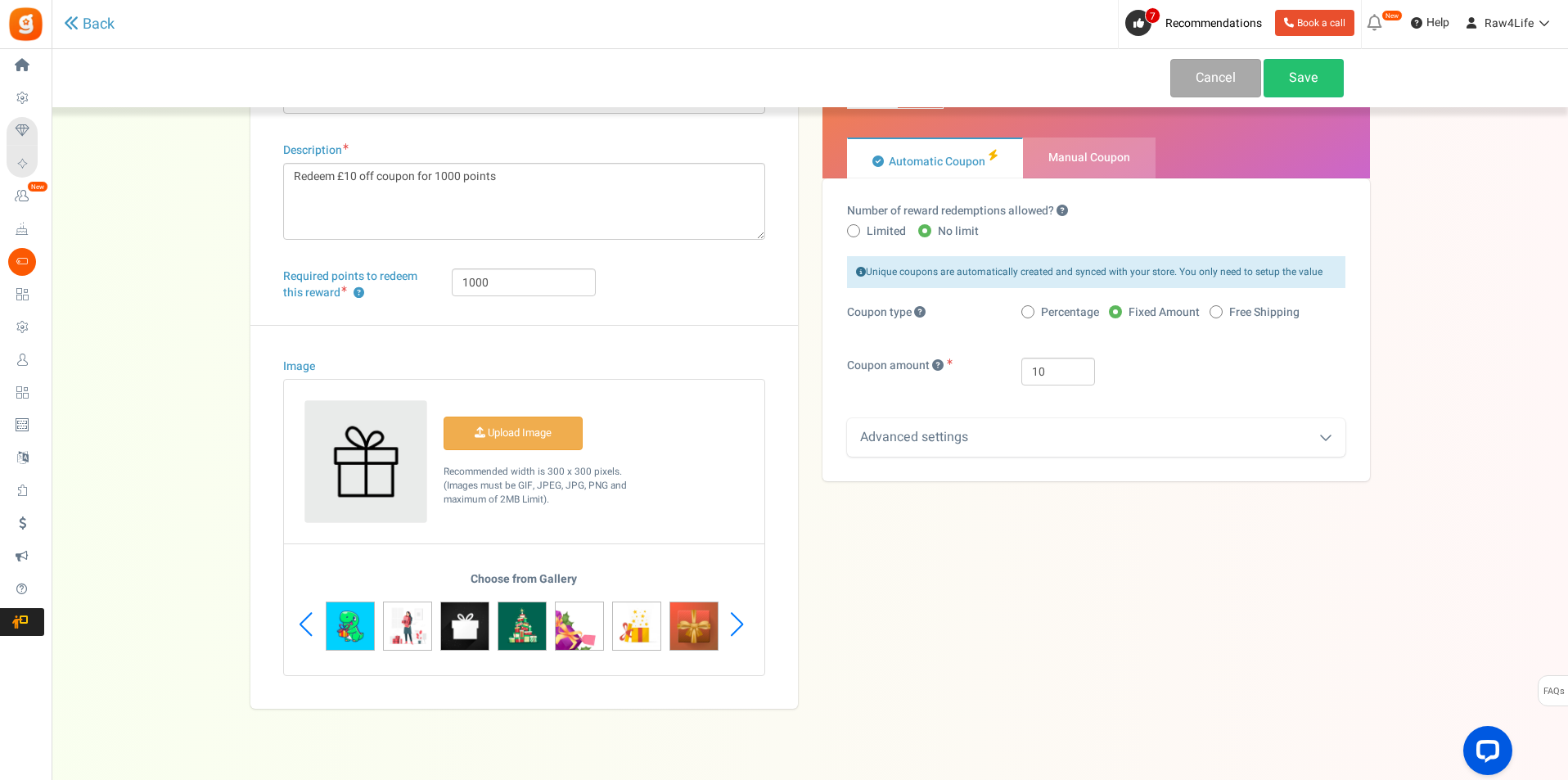
click at [736, 627] on div "Next slide" at bounding box center [737, 624] width 22 height 49
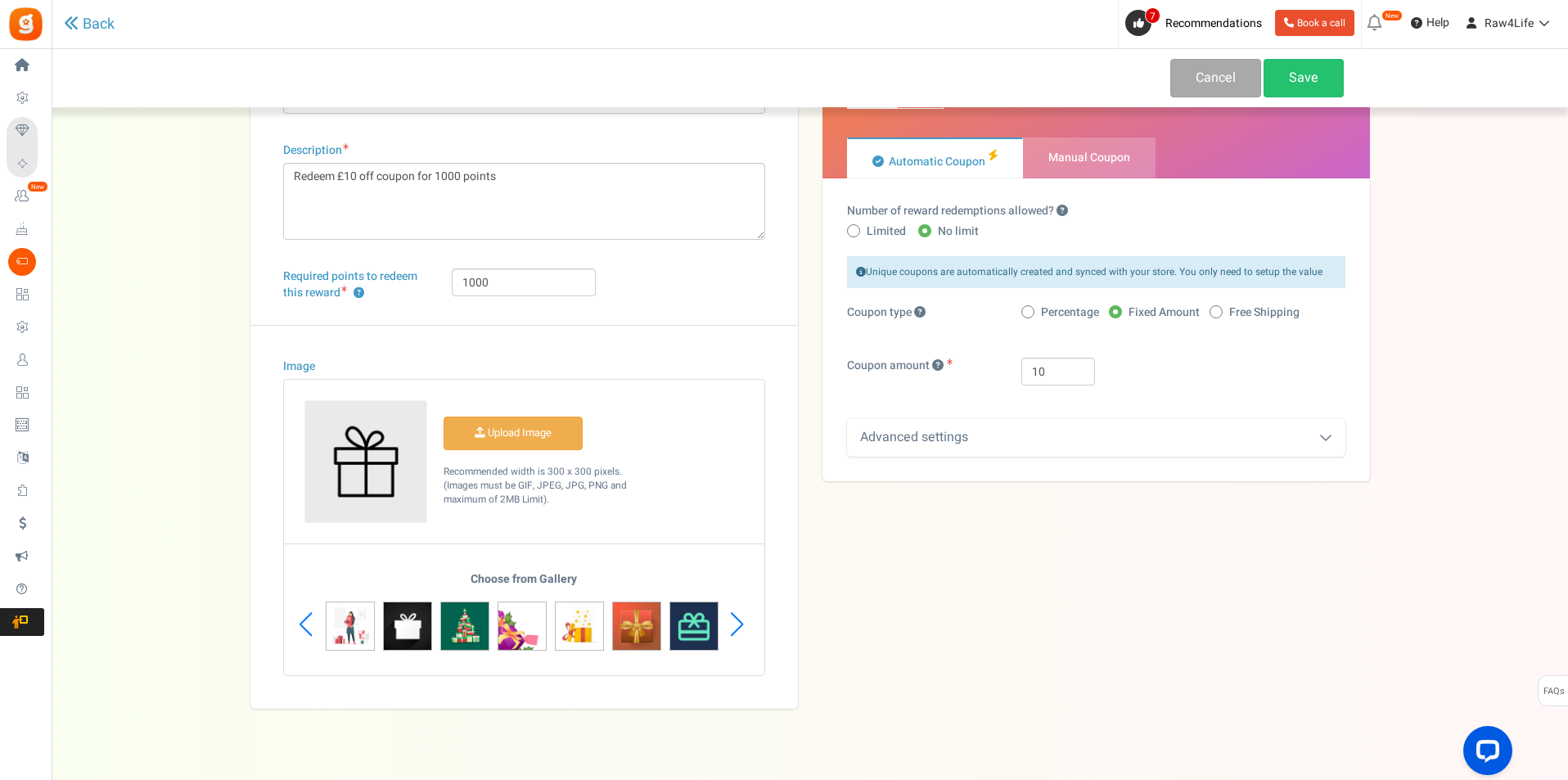
click at [736, 627] on div "Next slide" at bounding box center [737, 624] width 22 height 49
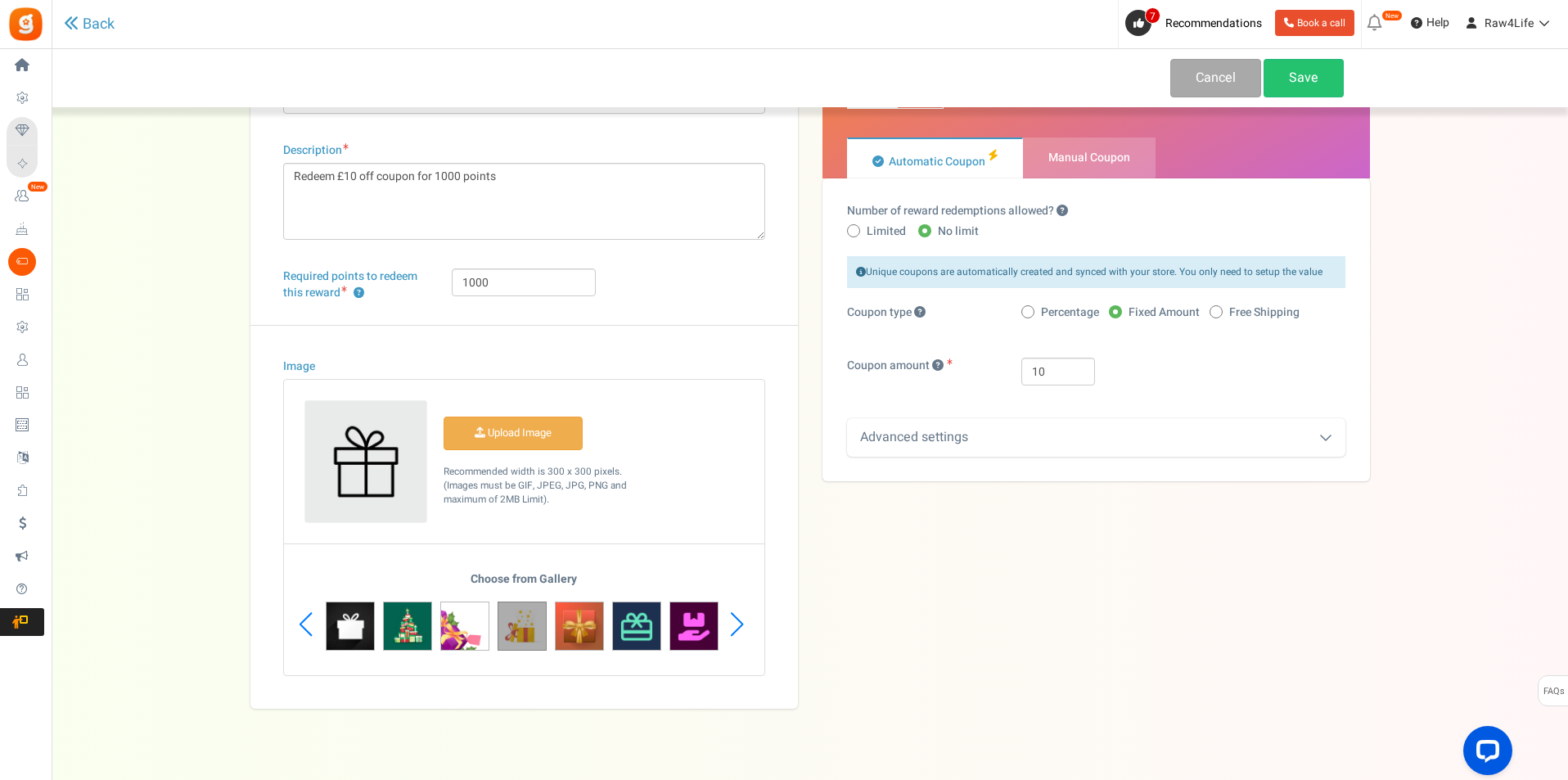
click at [514, 632] on img at bounding box center [523, 626] width 49 height 49
click at [744, 627] on div "Next slide" at bounding box center [737, 624] width 22 height 49
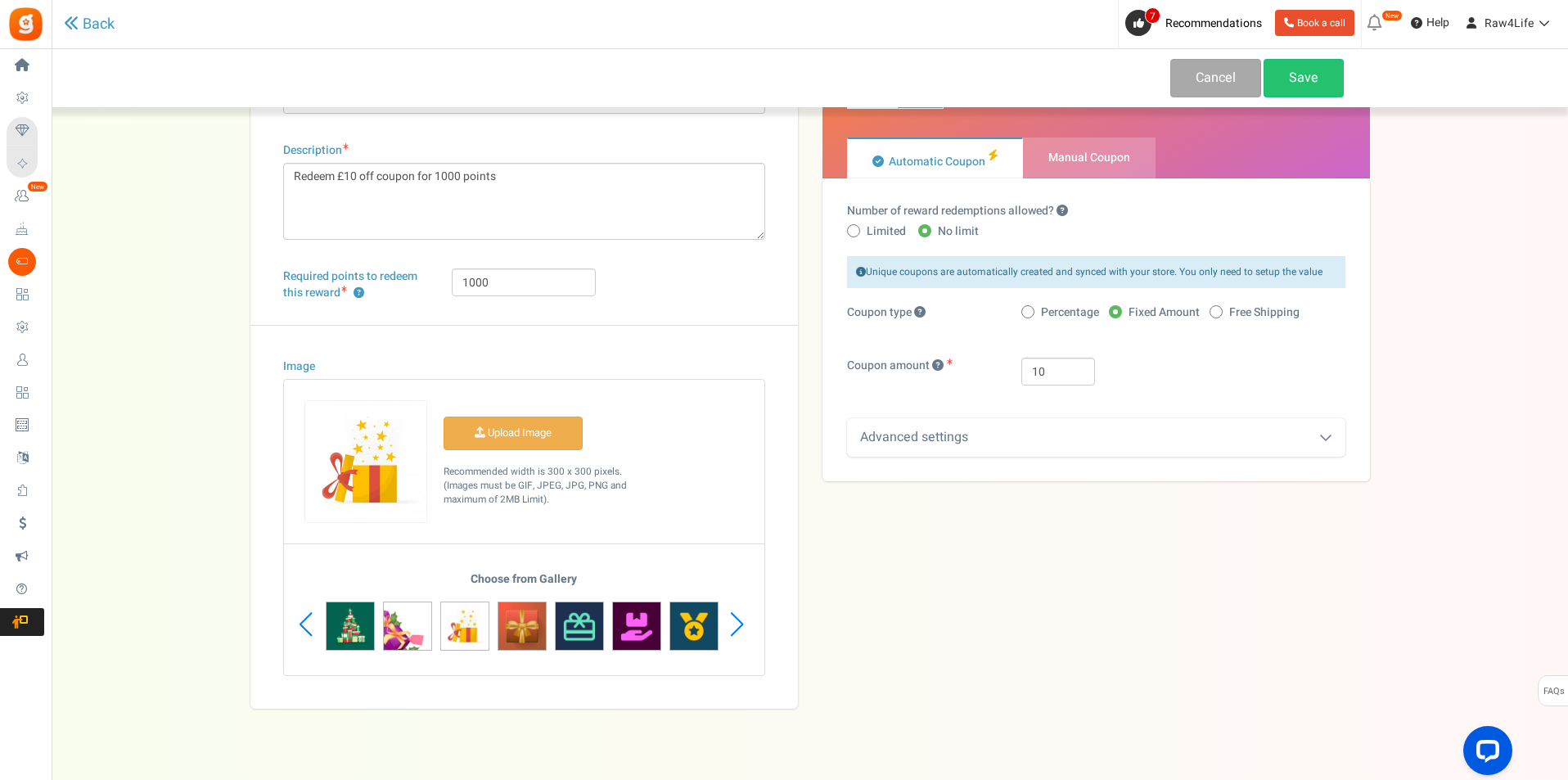
click at [744, 627] on div "Next slide" at bounding box center [737, 624] width 22 height 49
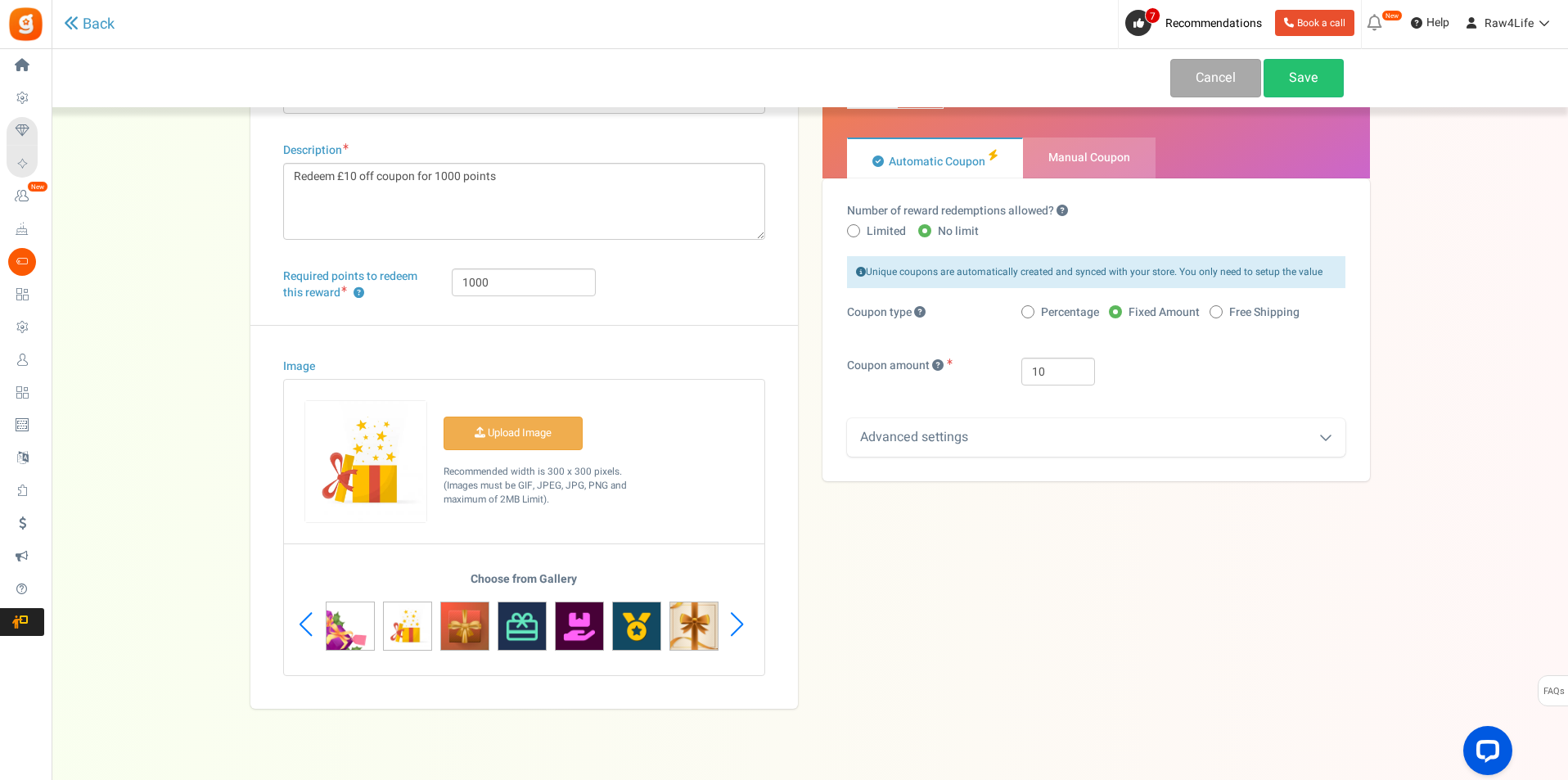
click at [744, 627] on div "Next slide" at bounding box center [737, 624] width 22 height 49
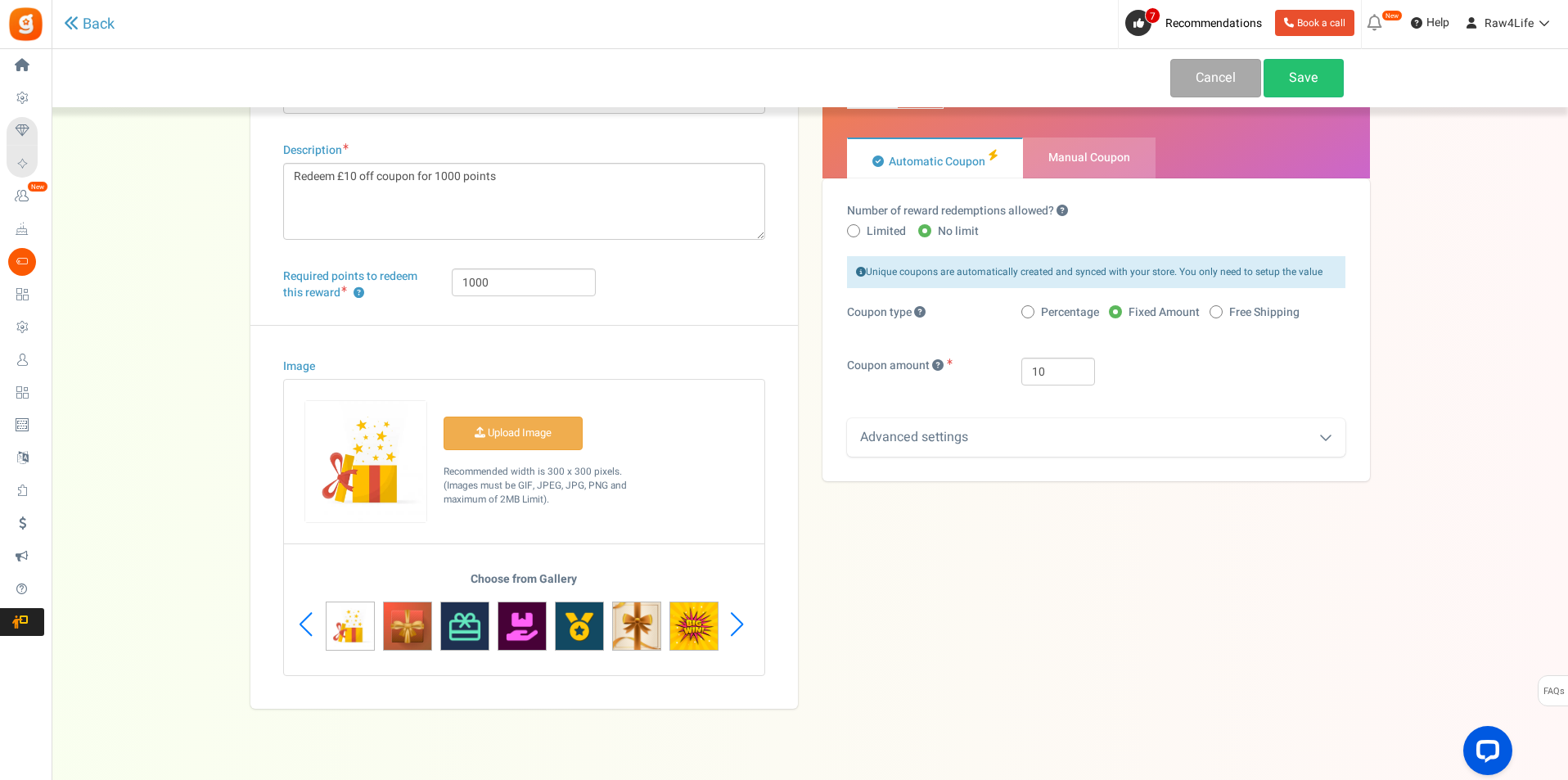
click at [744, 627] on div "Next slide" at bounding box center [737, 624] width 22 height 49
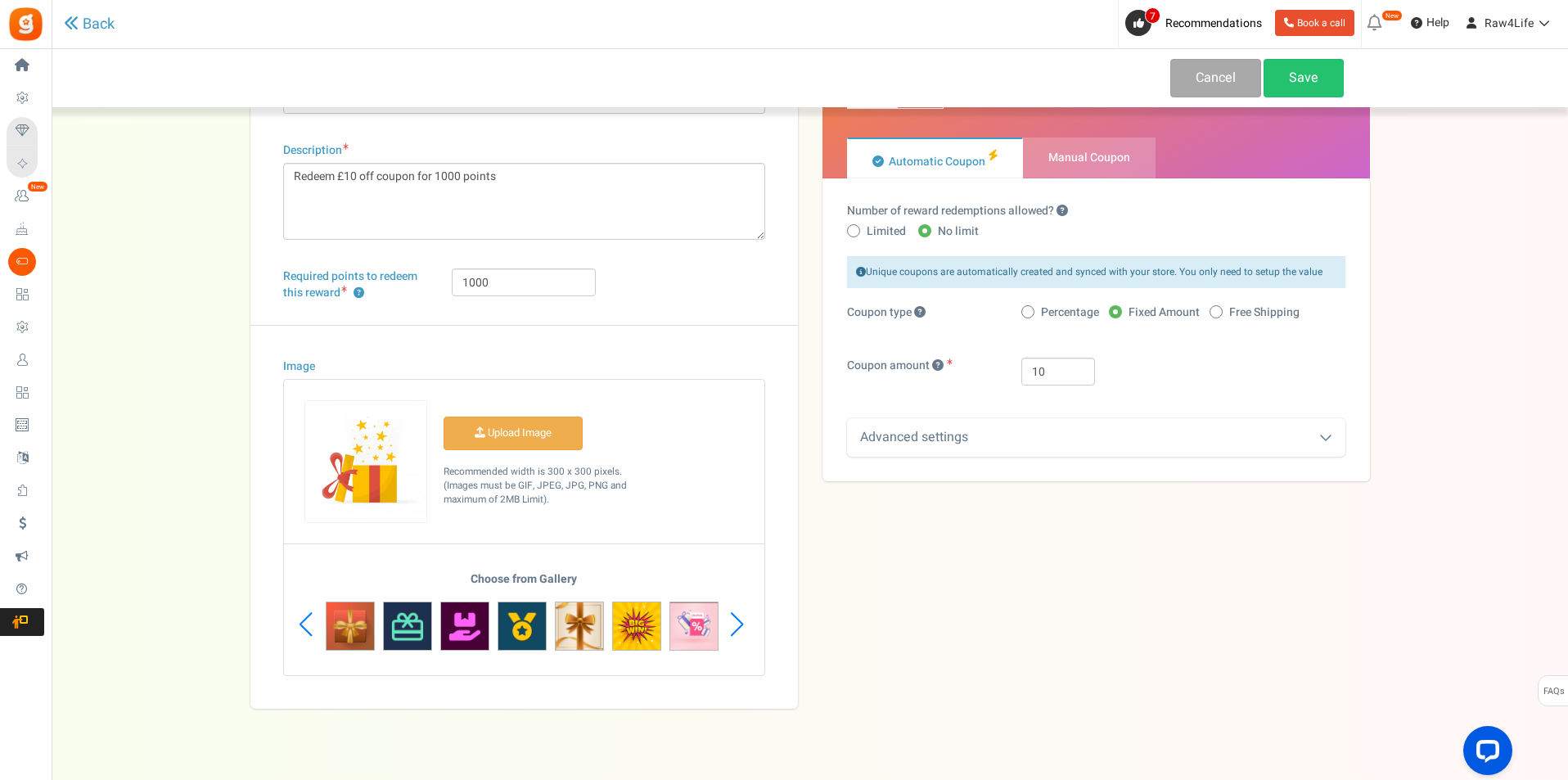
click at [744, 627] on div "Next slide" at bounding box center [737, 624] width 22 height 49
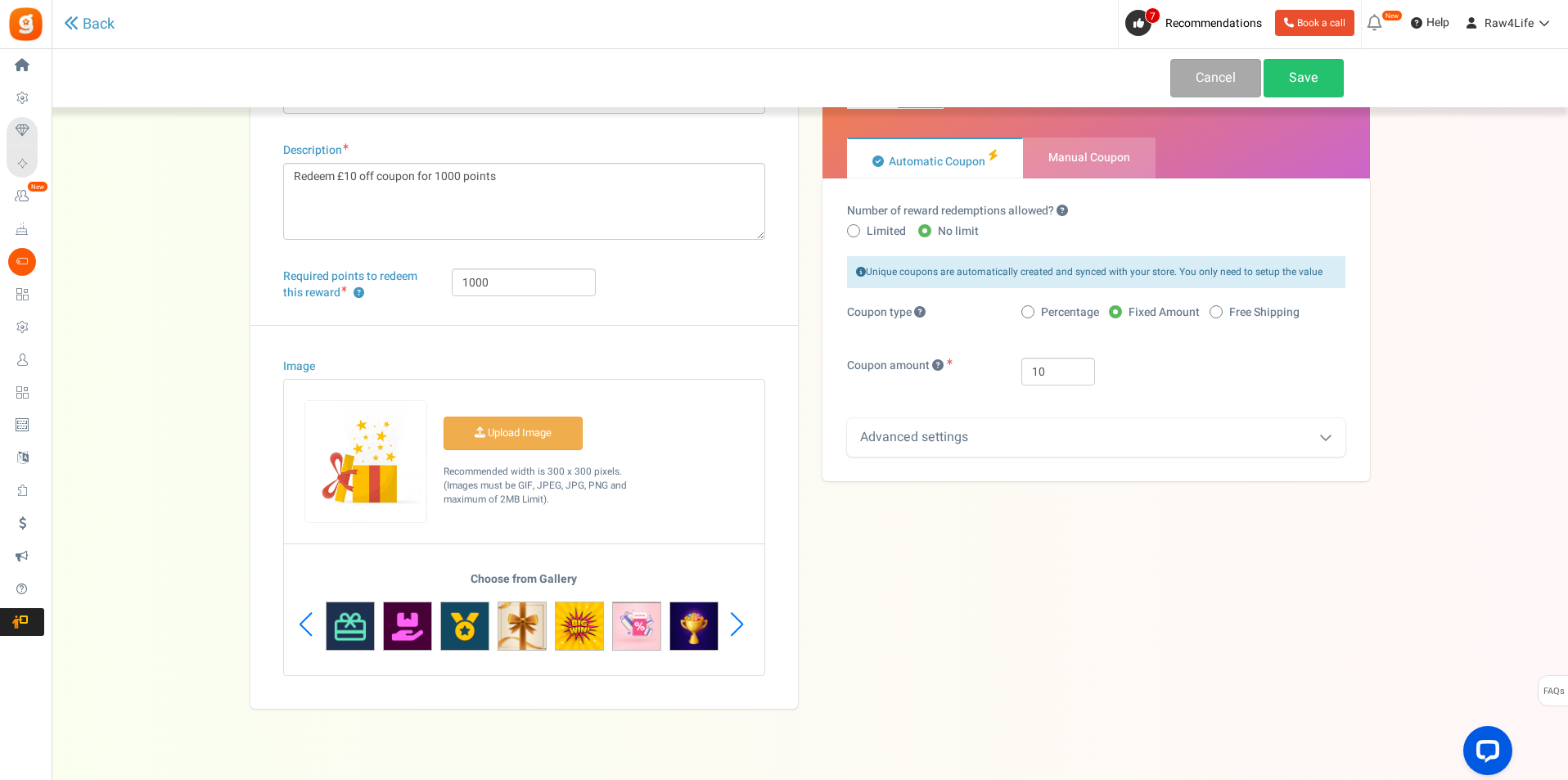
click at [744, 627] on div "Next slide" at bounding box center [737, 624] width 22 height 49
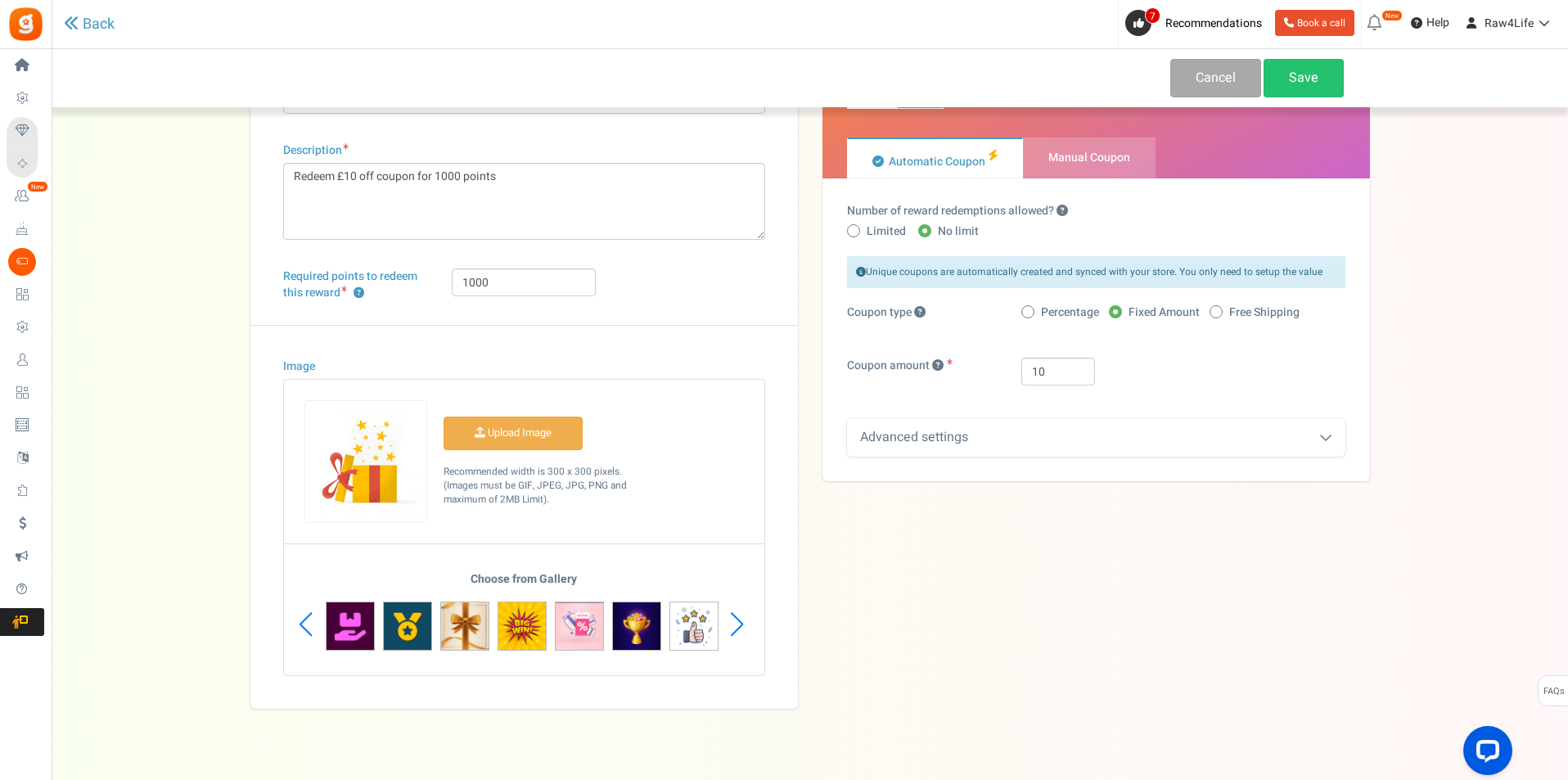
click at [744, 627] on div "Next slide" at bounding box center [737, 624] width 22 height 49
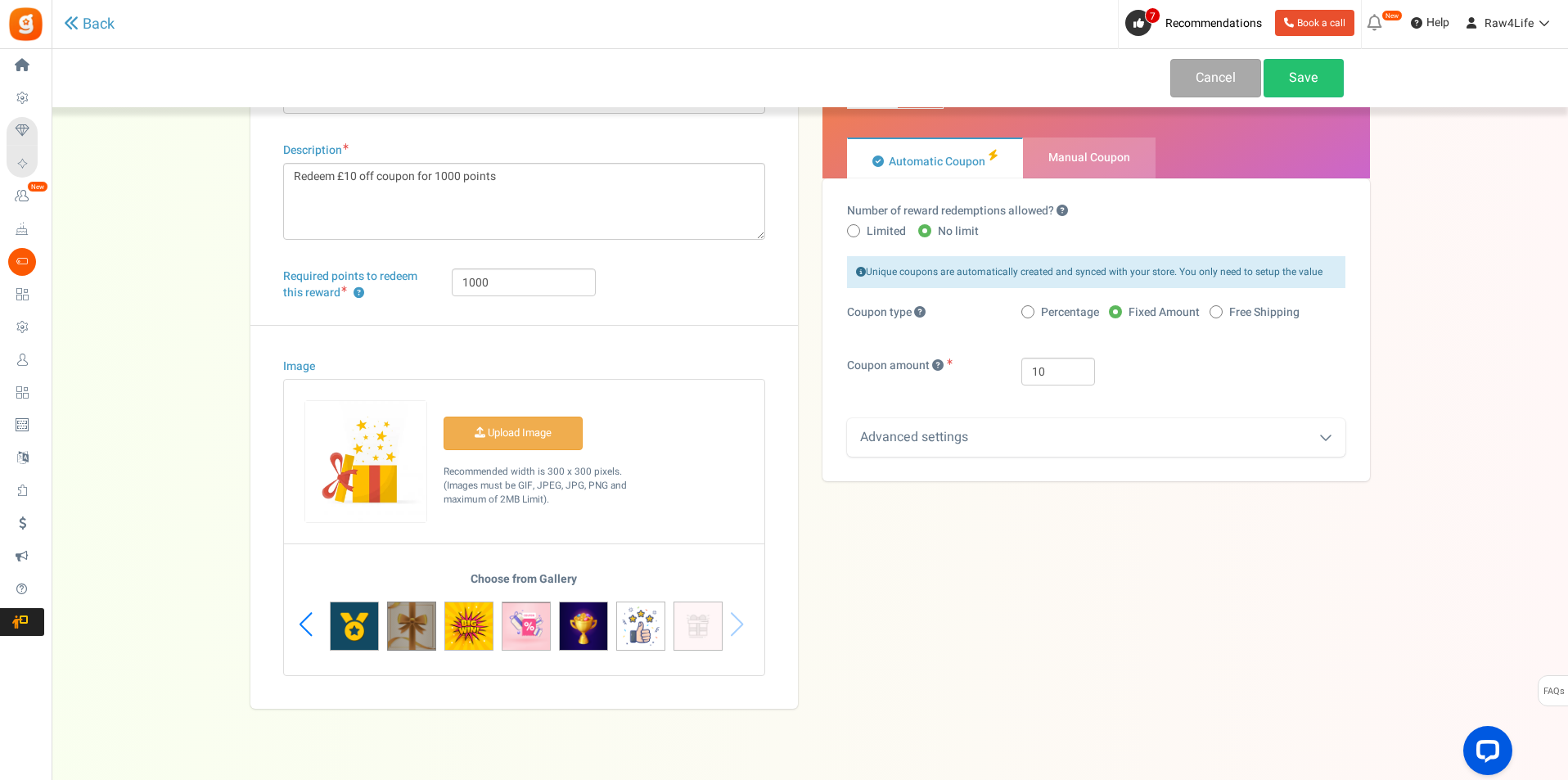
click at [426, 629] on img at bounding box center [412, 626] width 49 height 49
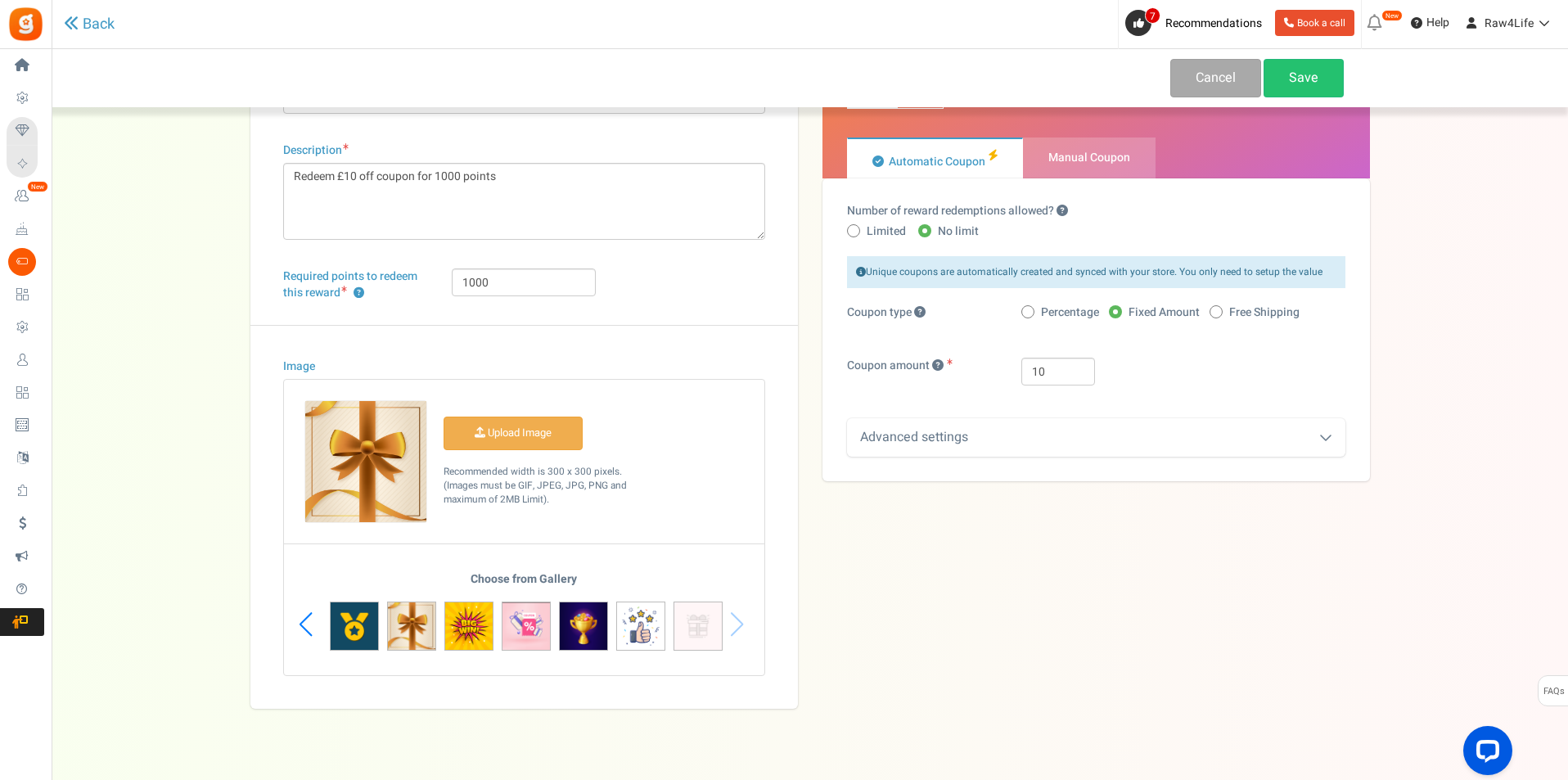
click at [745, 631] on div "Choose from Gallery" at bounding box center [524, 624] width 481 height 103
click at [736, 620] on div "Choose from Gallery" at bounding box center [524, 624] width 481 height 103
click at [305, 623] on div "Previous slide" at bounding box center [306, 624] width 22 height 49
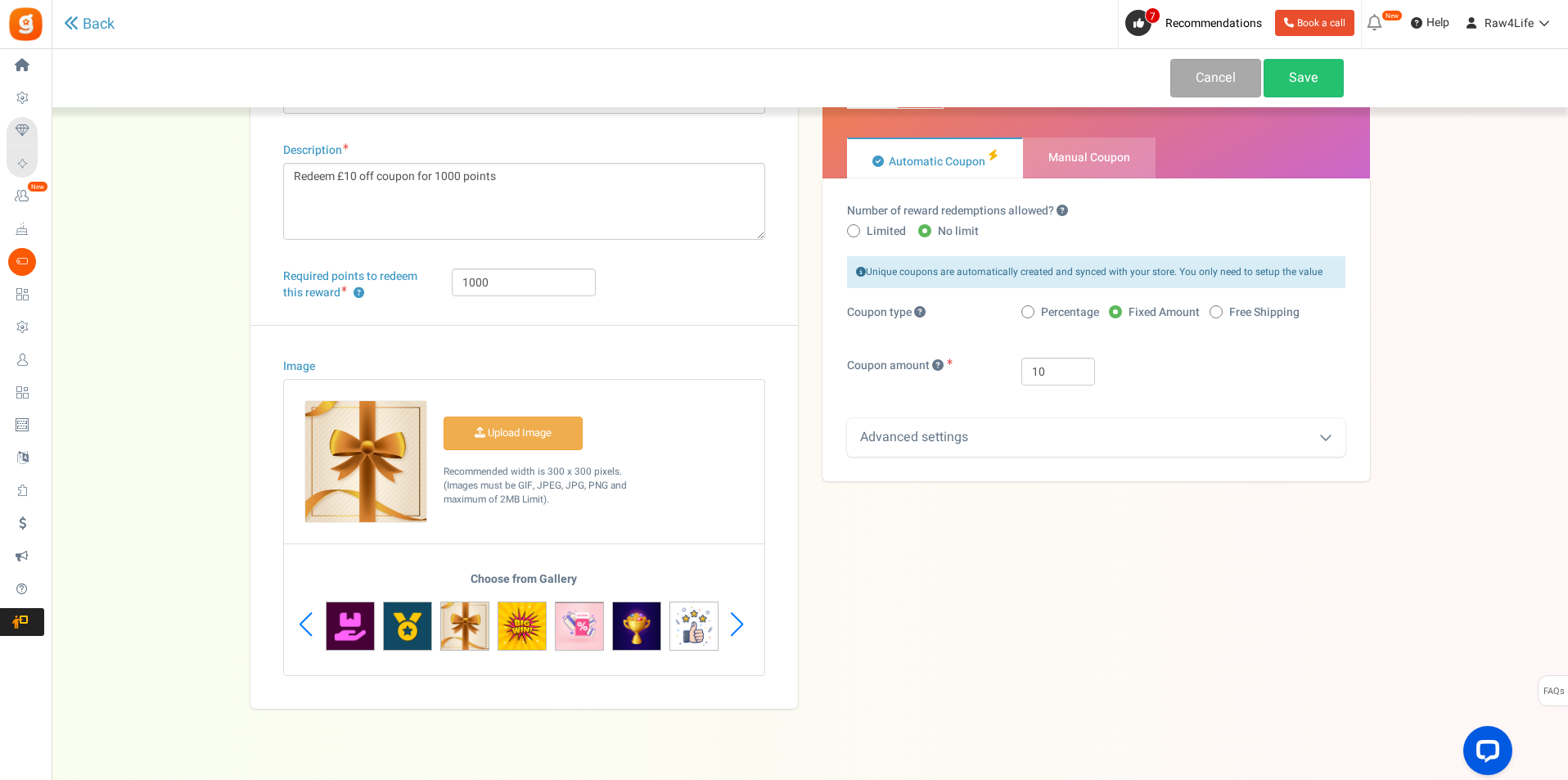
click at [305, 623] on div "Previous slide" at bounding box center [306, 624] width 22 height 49
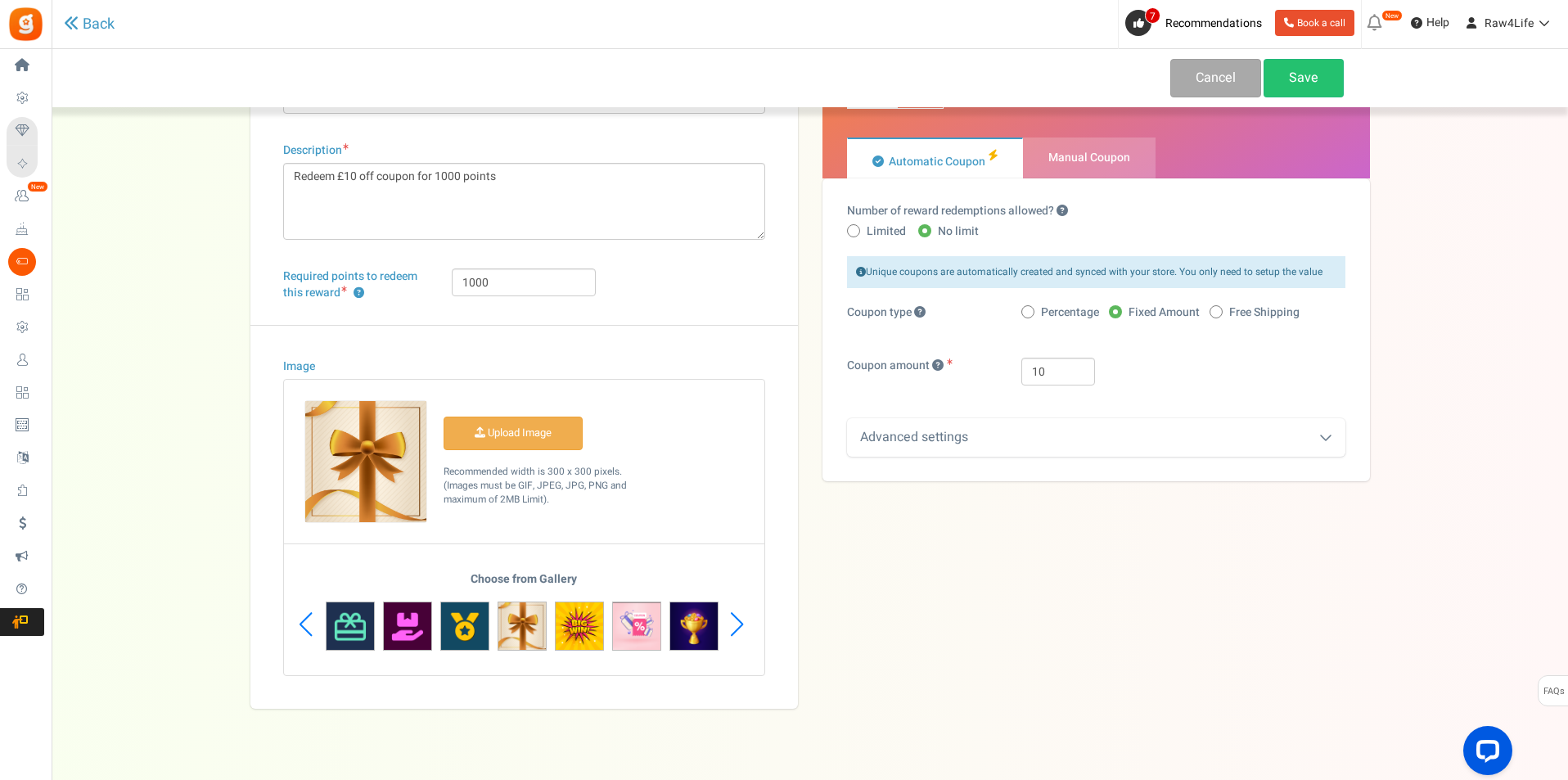
click at [305, 623] on div "Previous slide" at bounding box center [306, 624] width 22 height 49
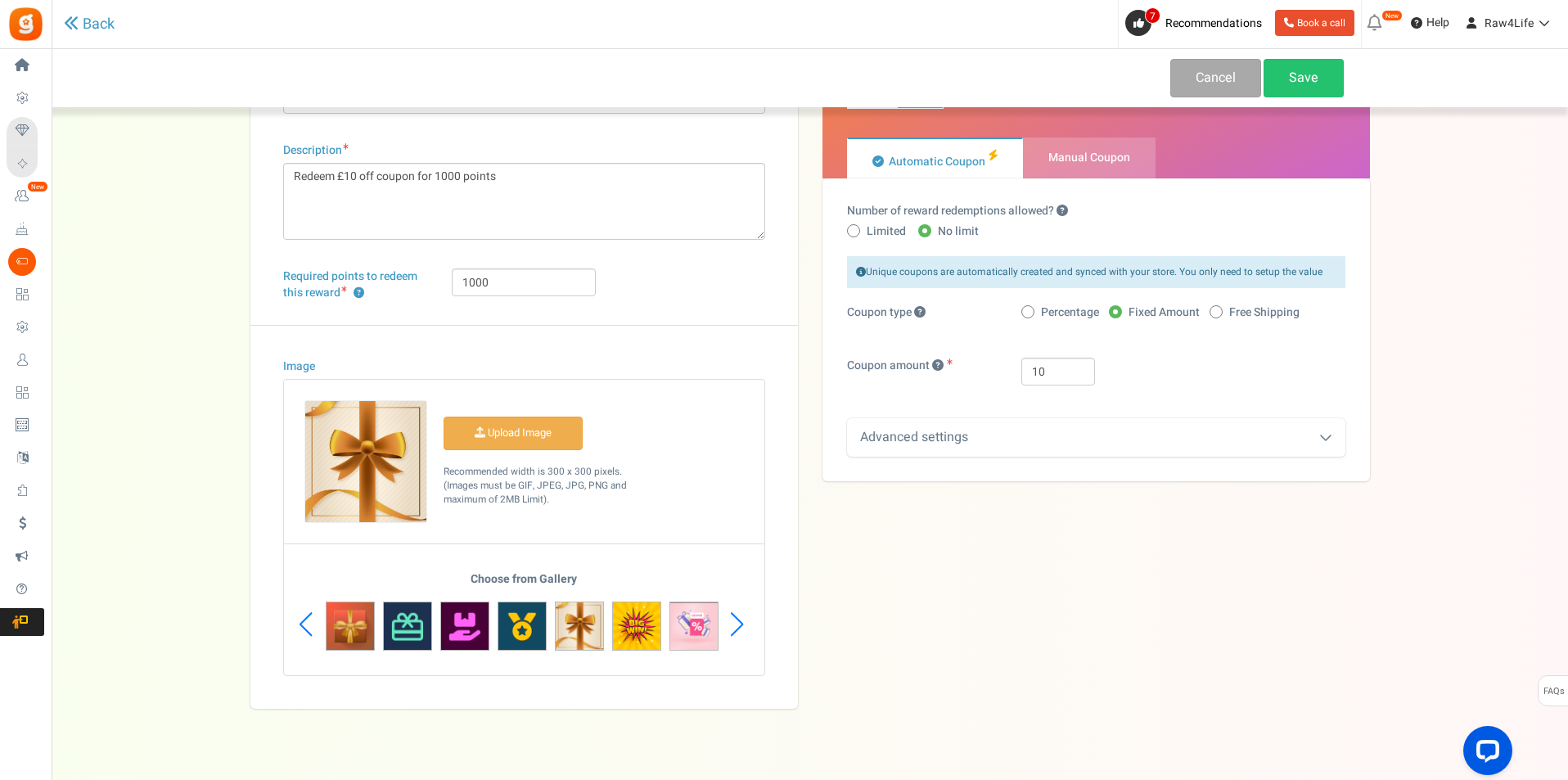
click at [305, 623] on div "Previous slide" at bounding box center [306, 624] width 22 height 49
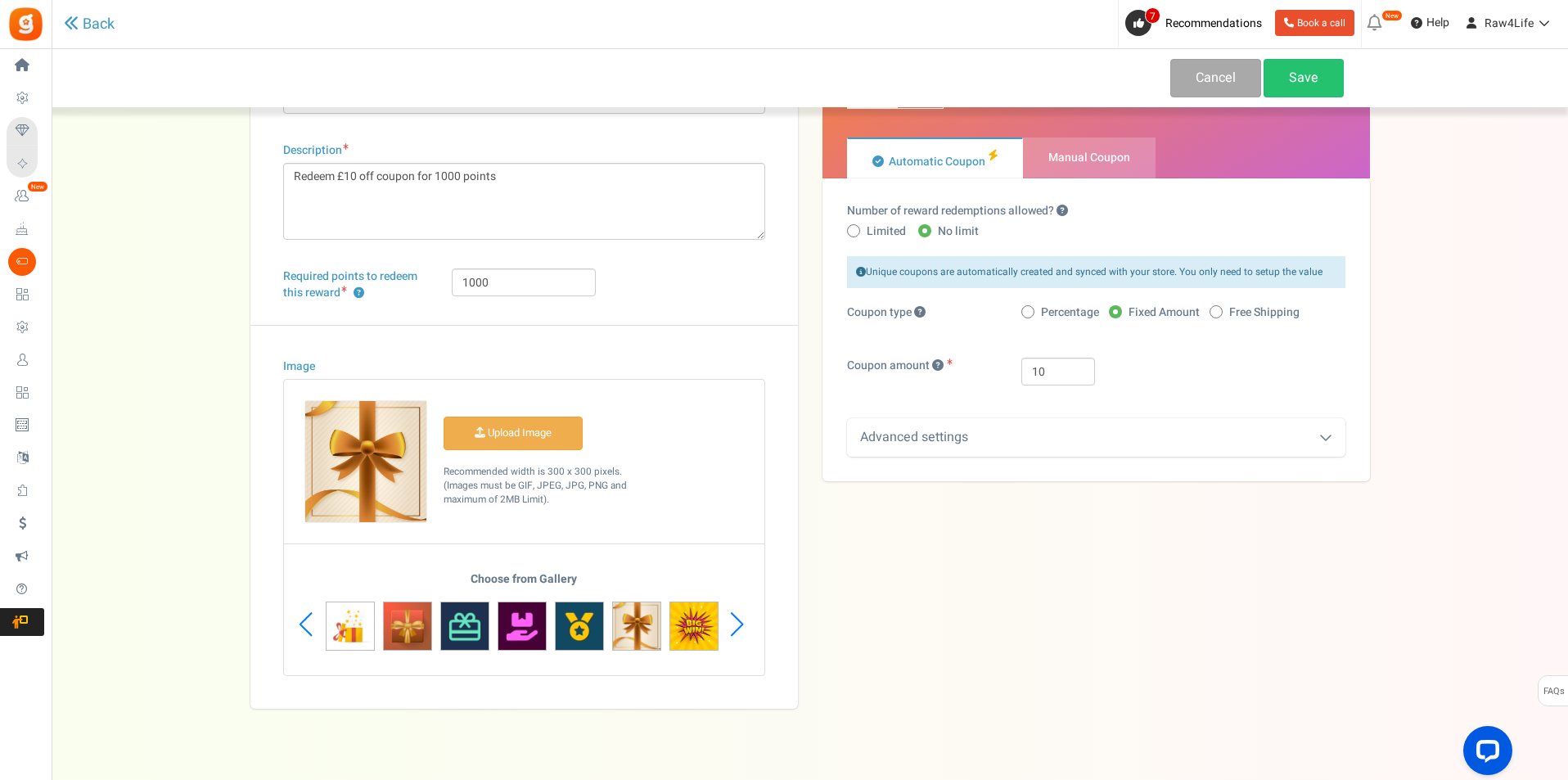
click at [305, 623] on div "Previous slide" at bounding box center [306, 624] width 22 height 49
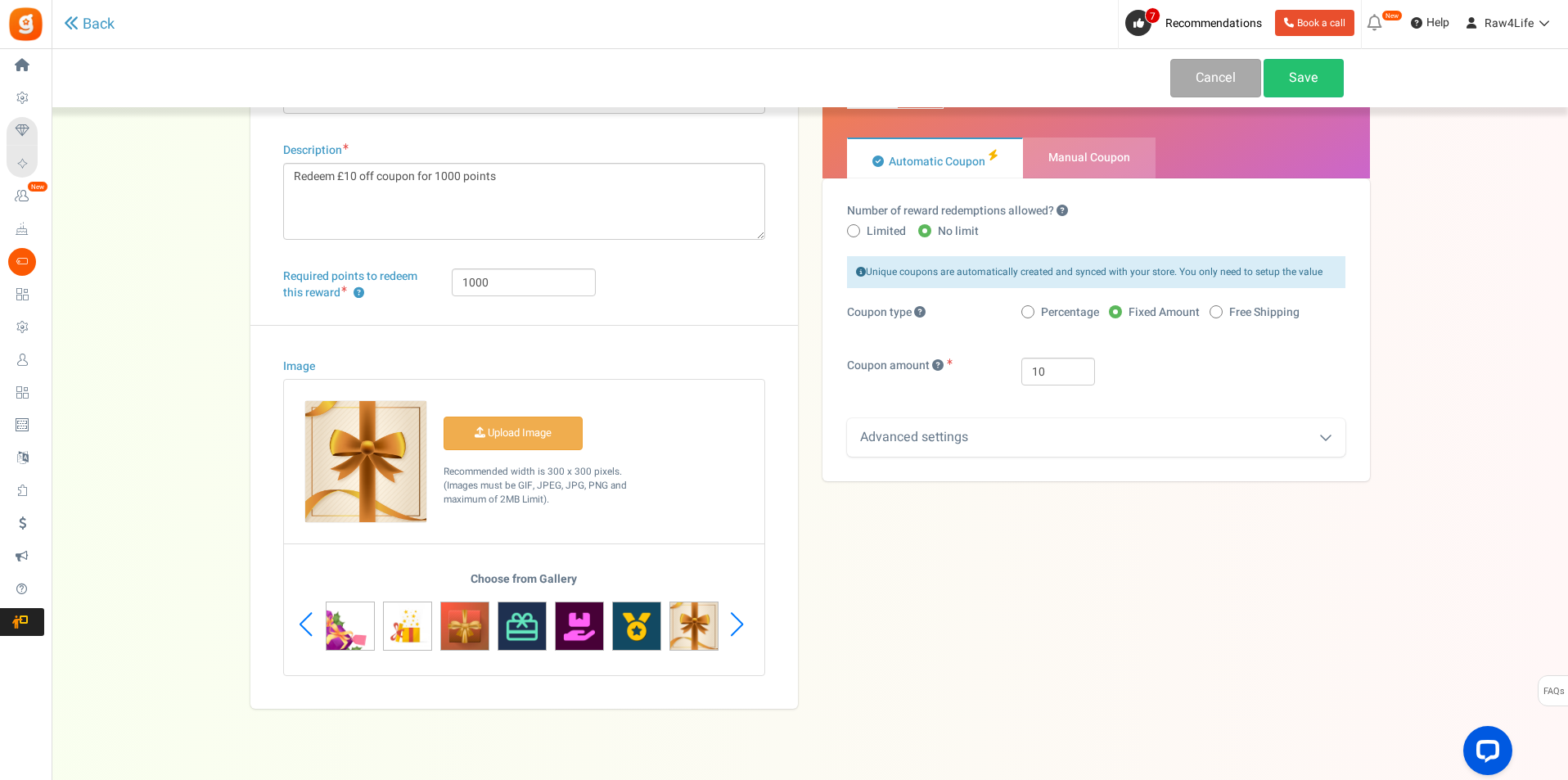
click at [305, 623] on div "Previous slide" at bounding box center [306, 624] width 22 height 49
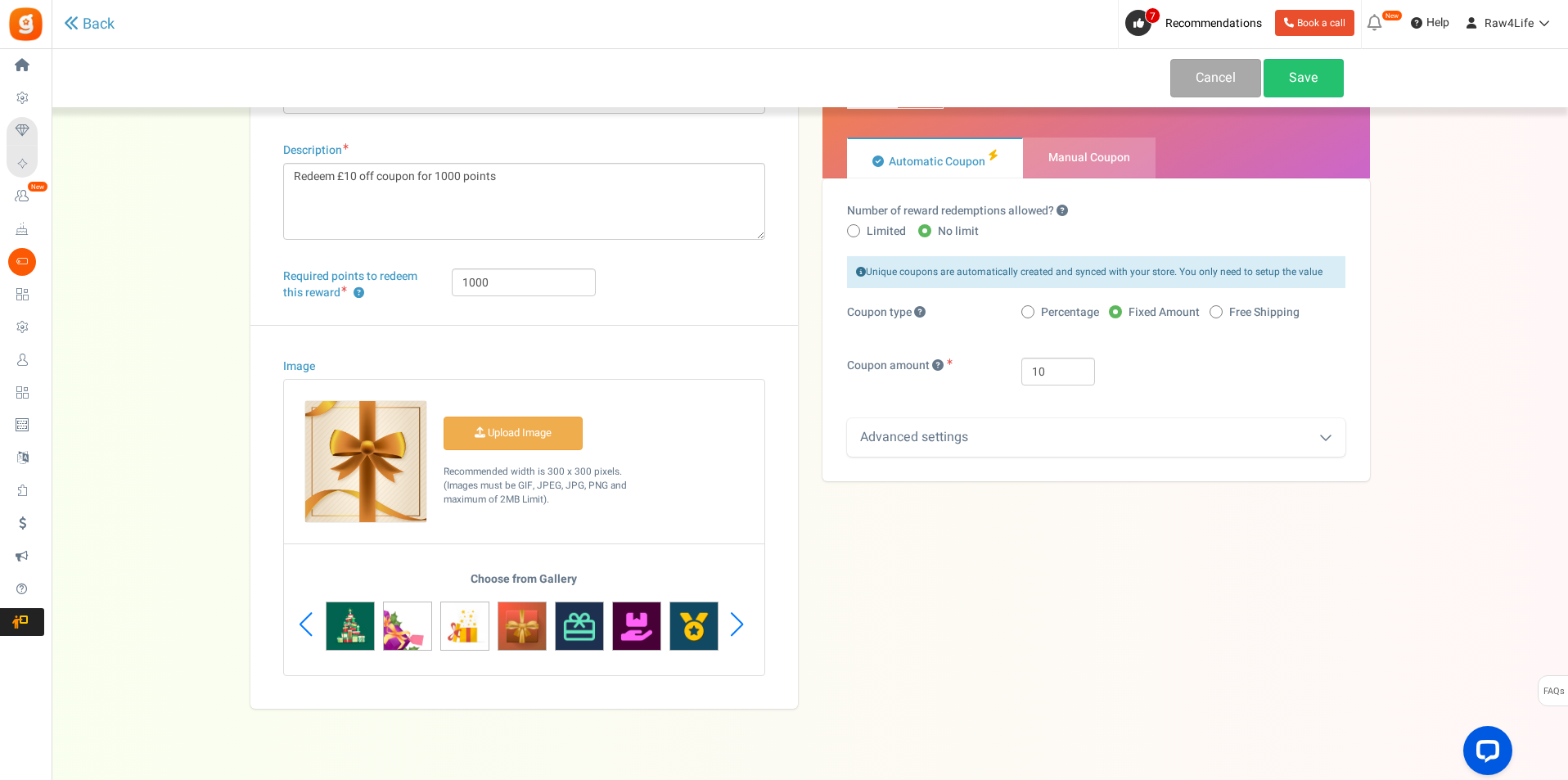
click at [306, 623] on div "Previous slide" at bounding box center [306, 624] width 22 height 49
click at [308, 623] on div "Previous slide" at bounding box center [306, 624] width 22 height 49
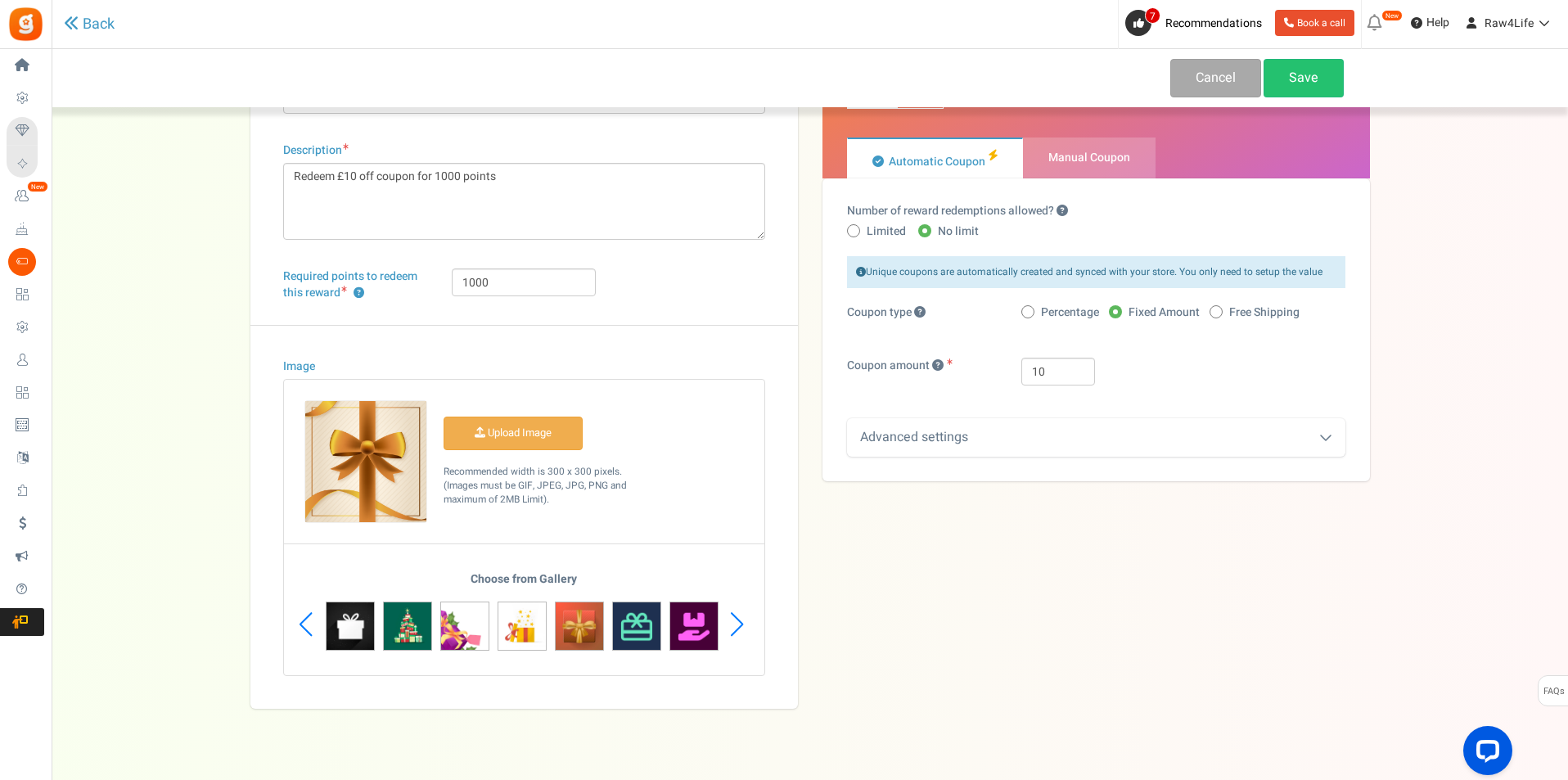
click at [308, 623] on div "Previous slide" at bounding box center [306, 624] width 22 height 49
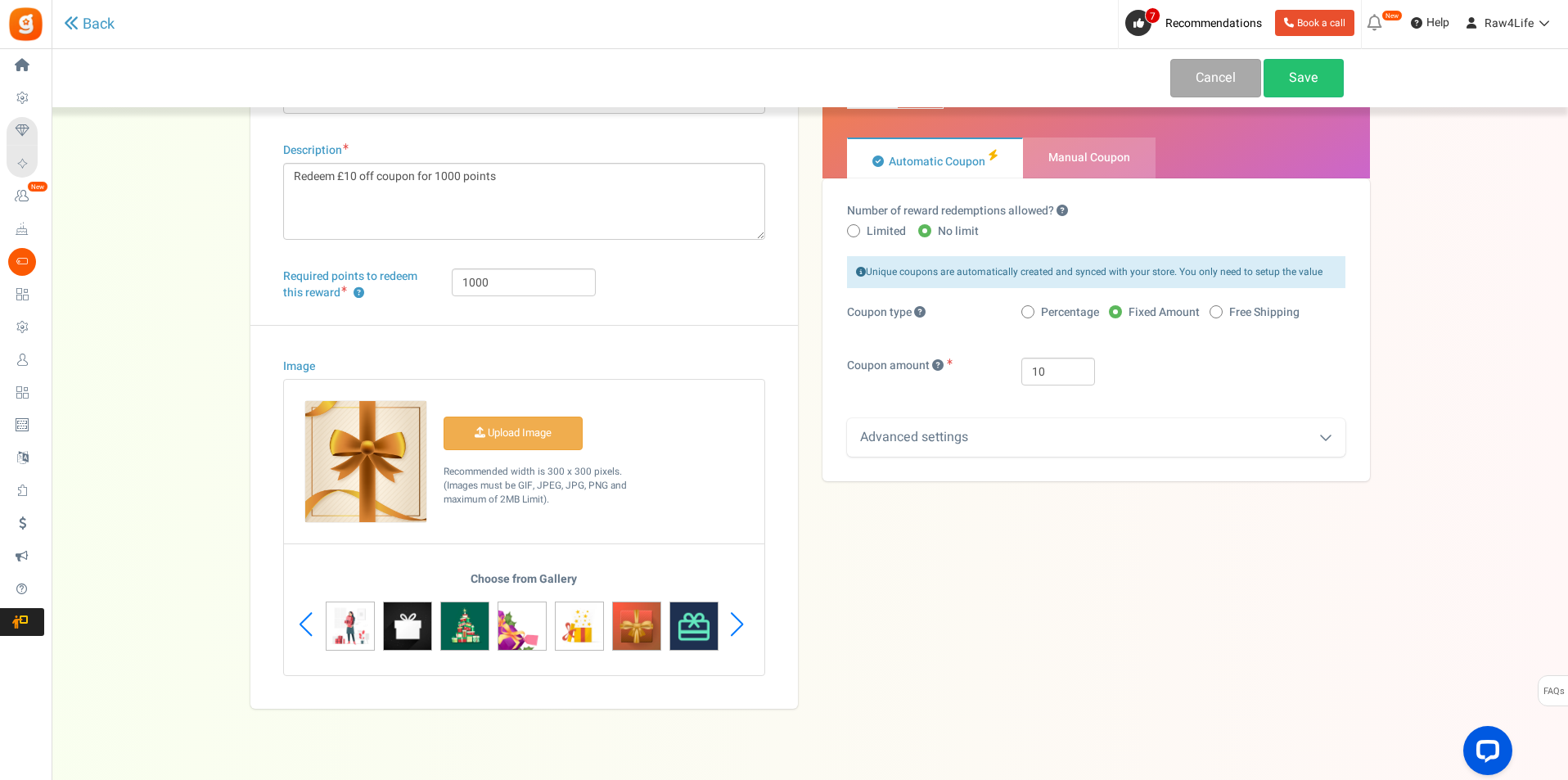
click at [308, 623] on div "Previous slide" at bounding box center [306, 624] width 22 height 49
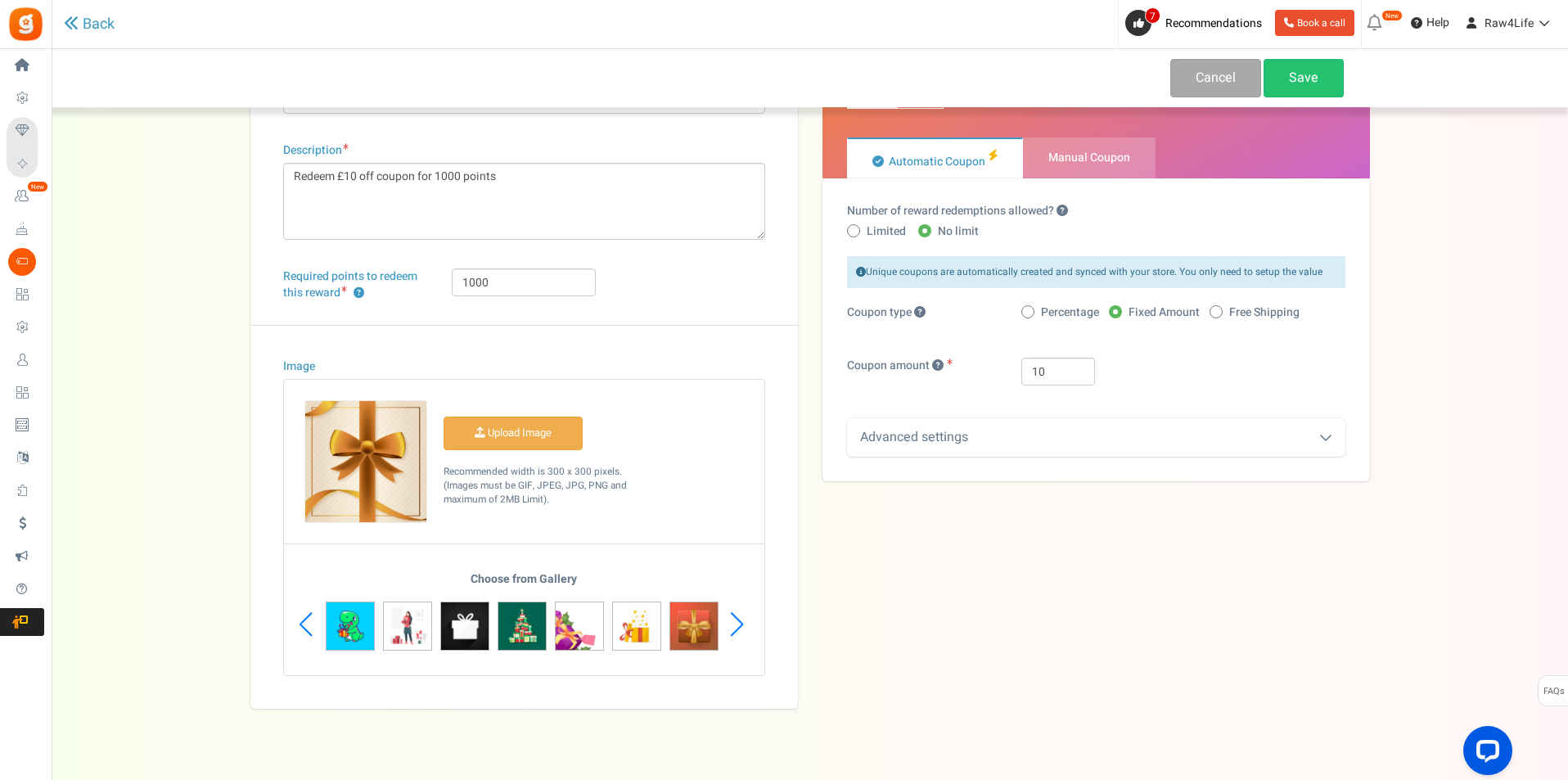
click at [308, 623] on div "Previous slide" at bounding box center [306, 624] width 22 height 49
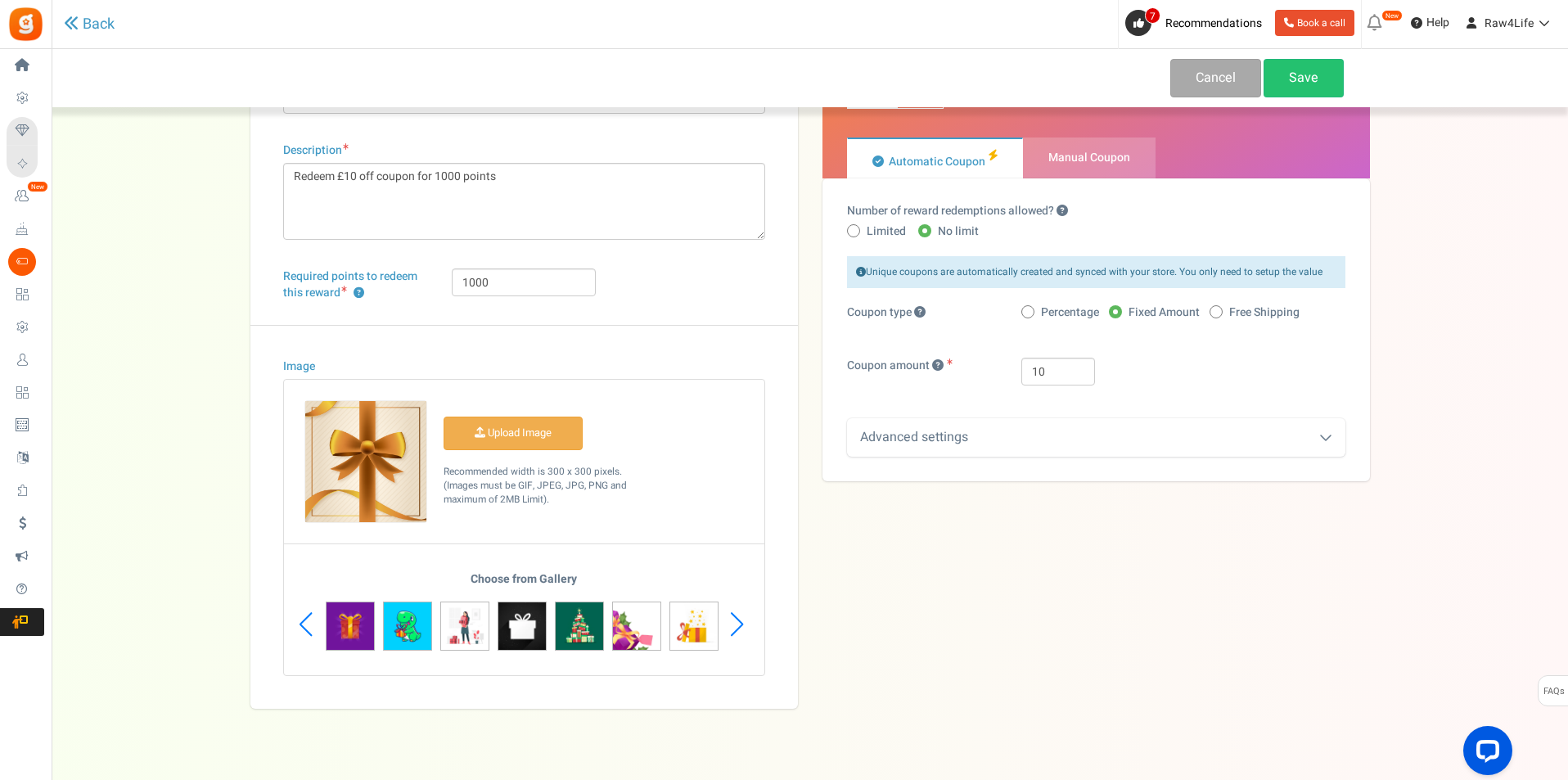
click at [308, 623] on div "Previous slide" at bounding box center [306, 624] width 22 height 49
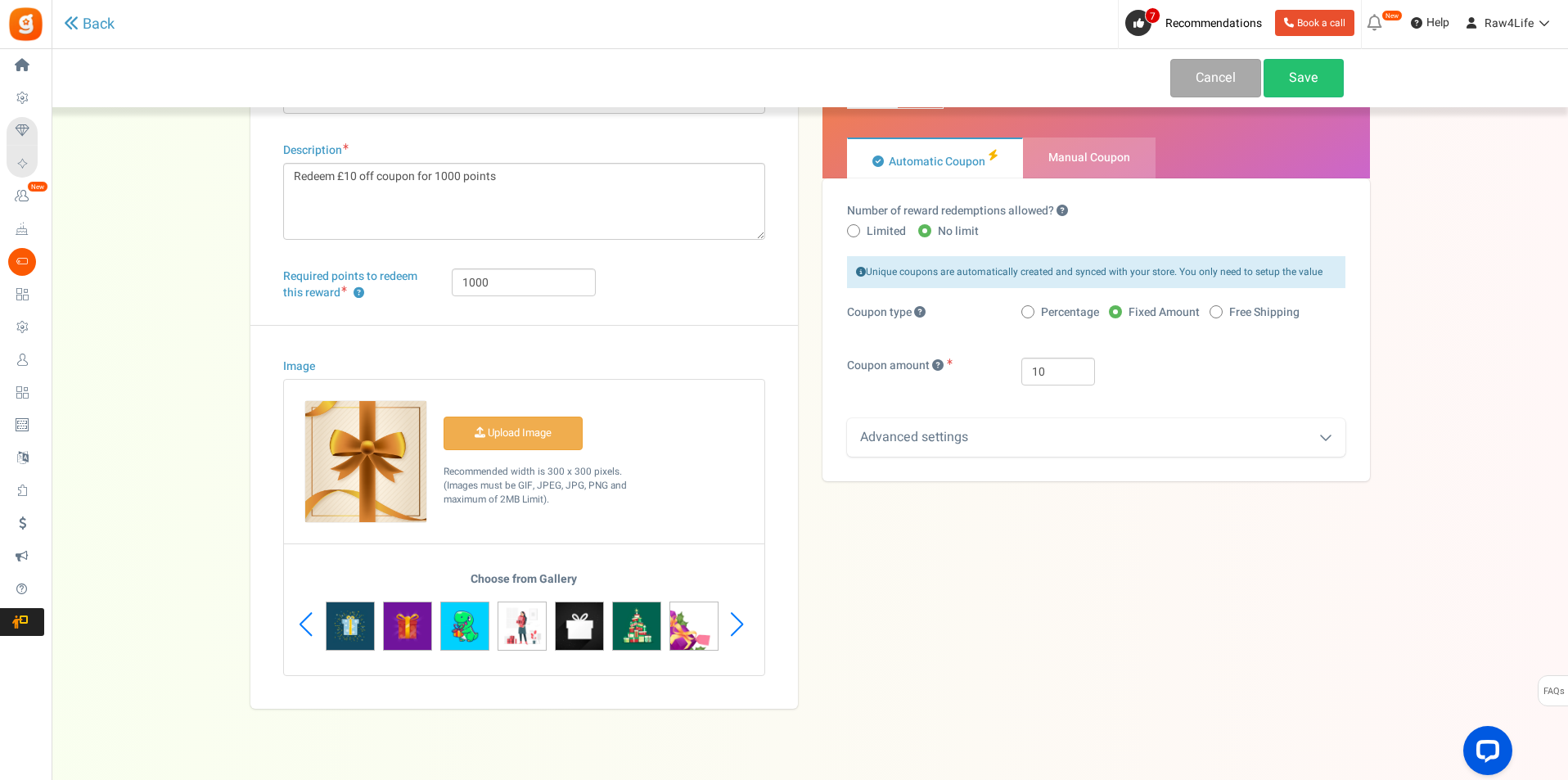
click at [308, 623] on div "Previous slide" at bounding box center [306, 624] width 22 height 49
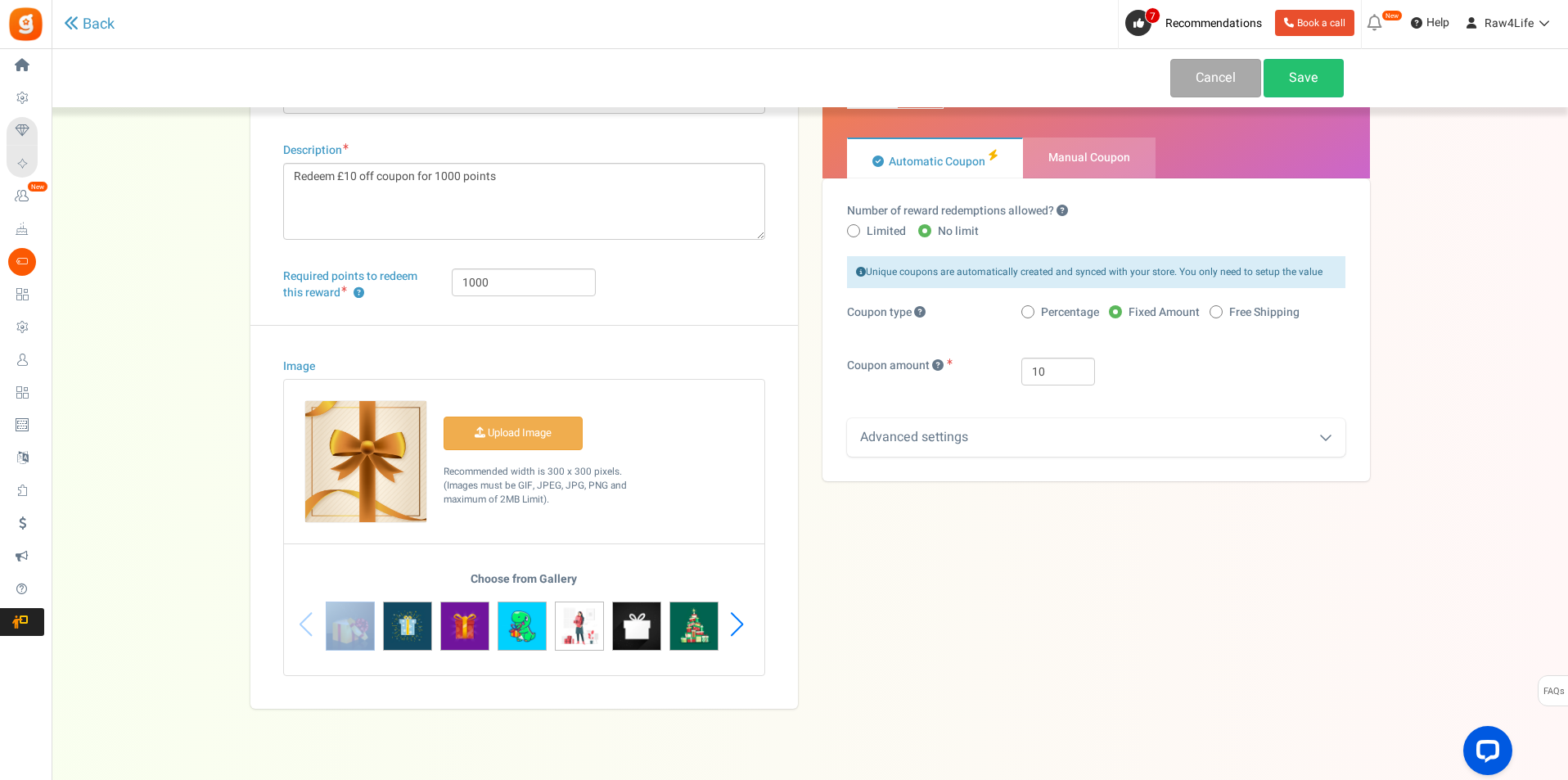
click at [308, 623] on div "Choose from Gallery" at bounding box center [524, 624] width 481 height 103
click at [349, 627] on img at bounding box center [351, 626] width 49 height 49
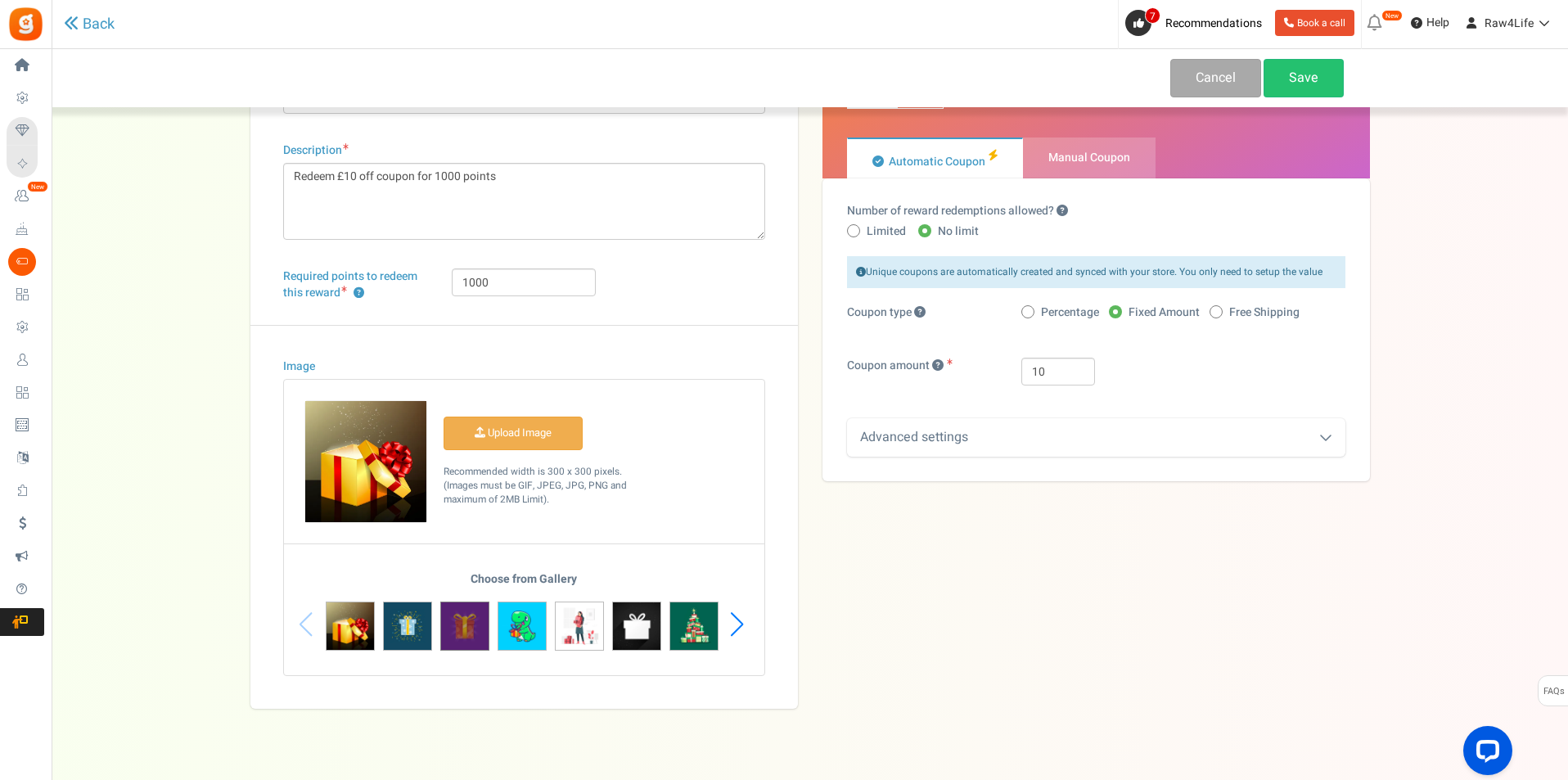
click at [459, 623] on img at bounding box center [465, 626] width 49 height 49
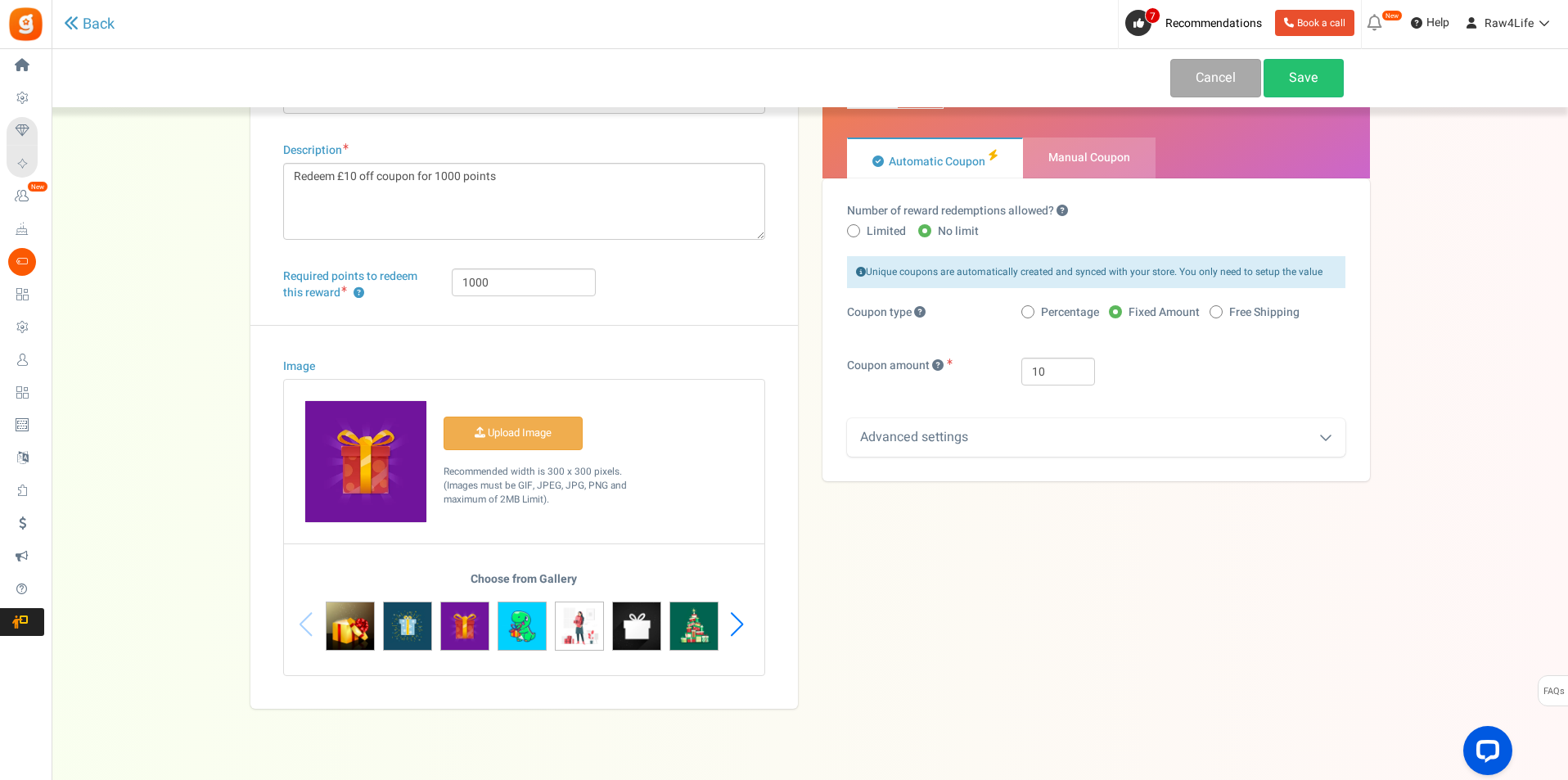
click at [1325, 438] on icon at bounding box center [1325, 437] width 13 height 13
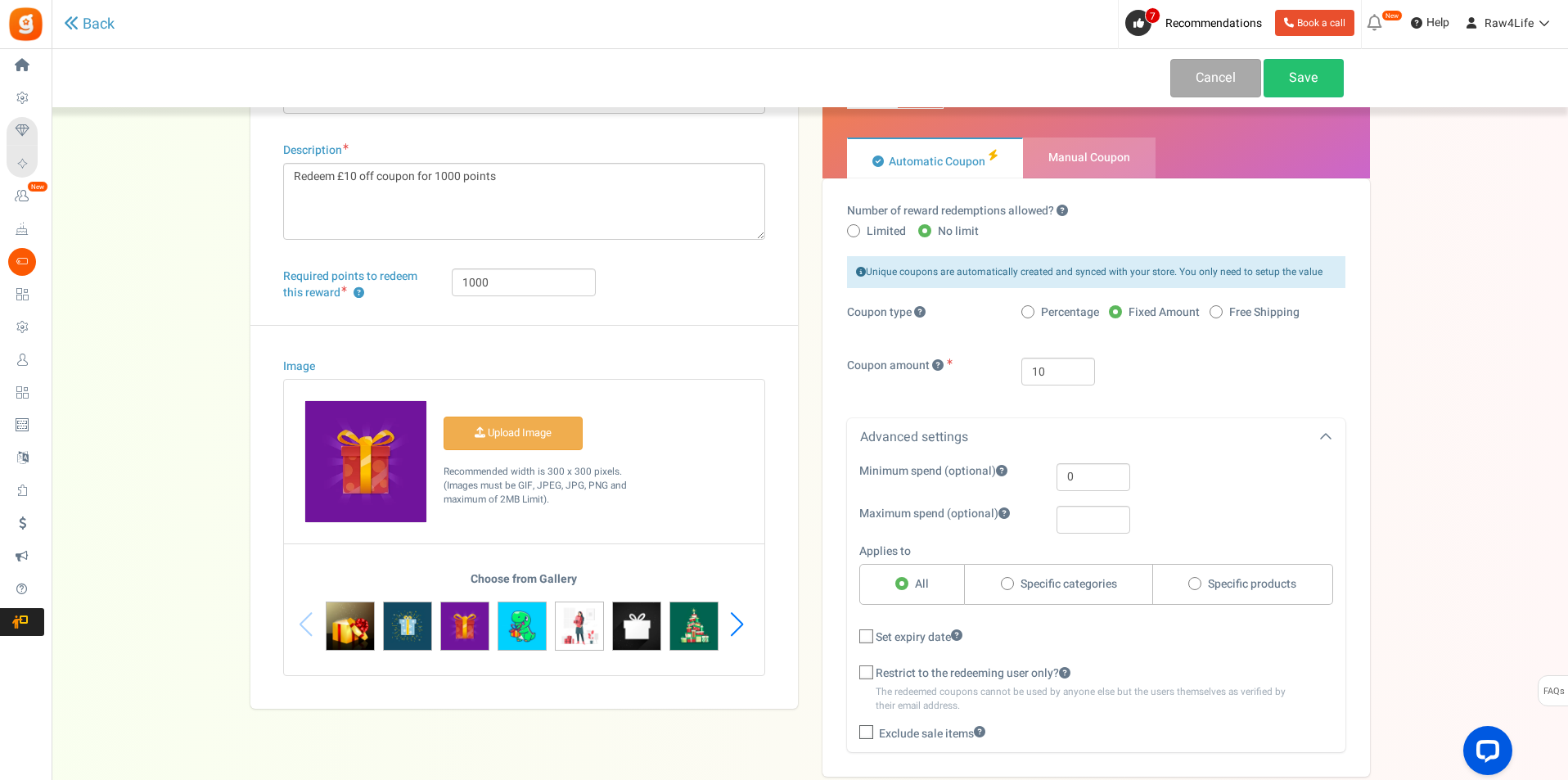
click at [862, 668] on icon at bounding box center [867, 674] width 11 height 11
click at [853, 668] on input "Restrict to the redeeming user only?" at bounding box center [849, 674] width 11 height 11
checkbox input "true"
click at [868, 735] on icon at bounding box center [867, 734] width 11 height 11
click at [853, 735] on input "Exclude sale items" at bounding box center [849, 735] width 11 height 11
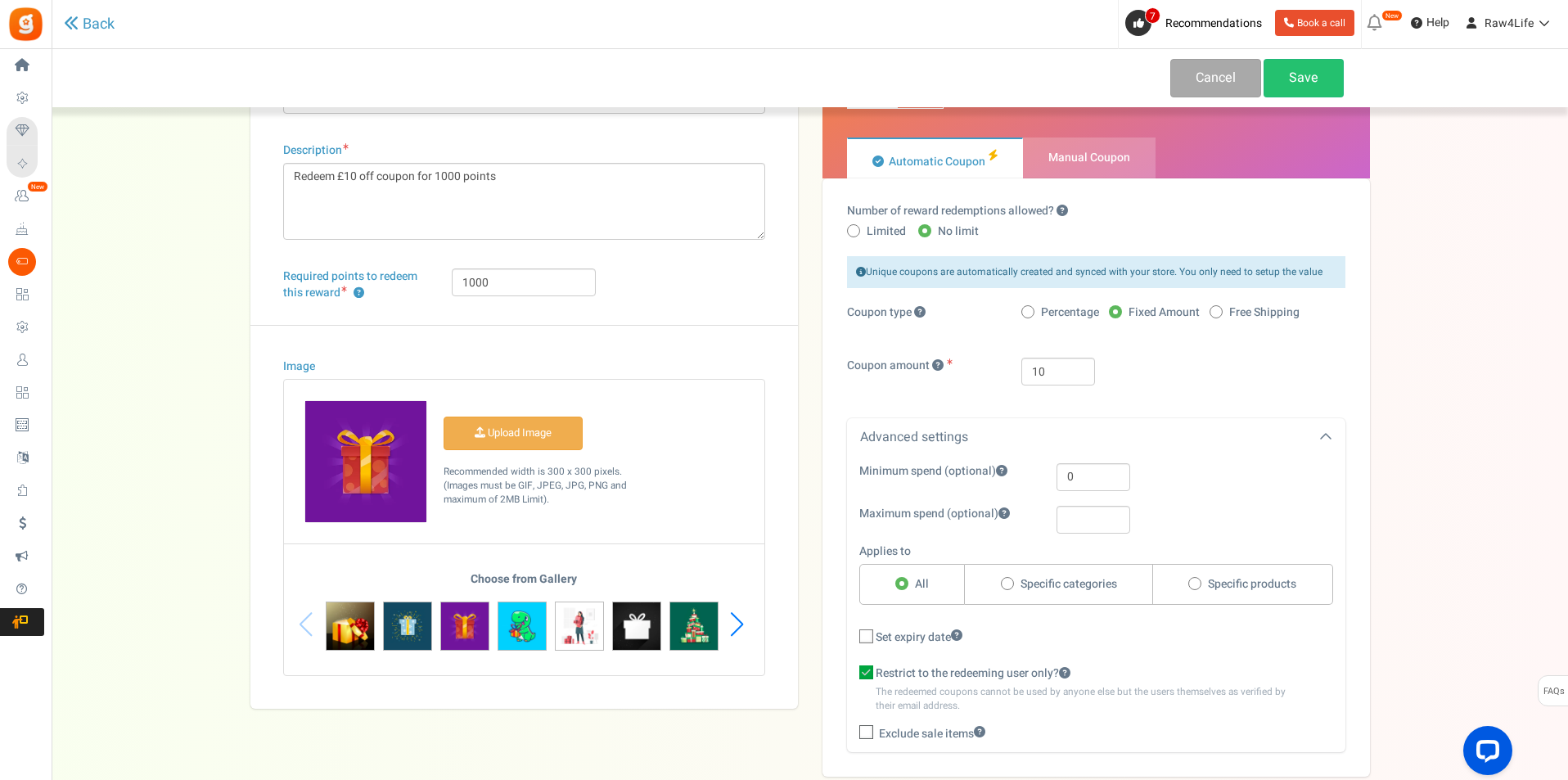
checkbox input "true"
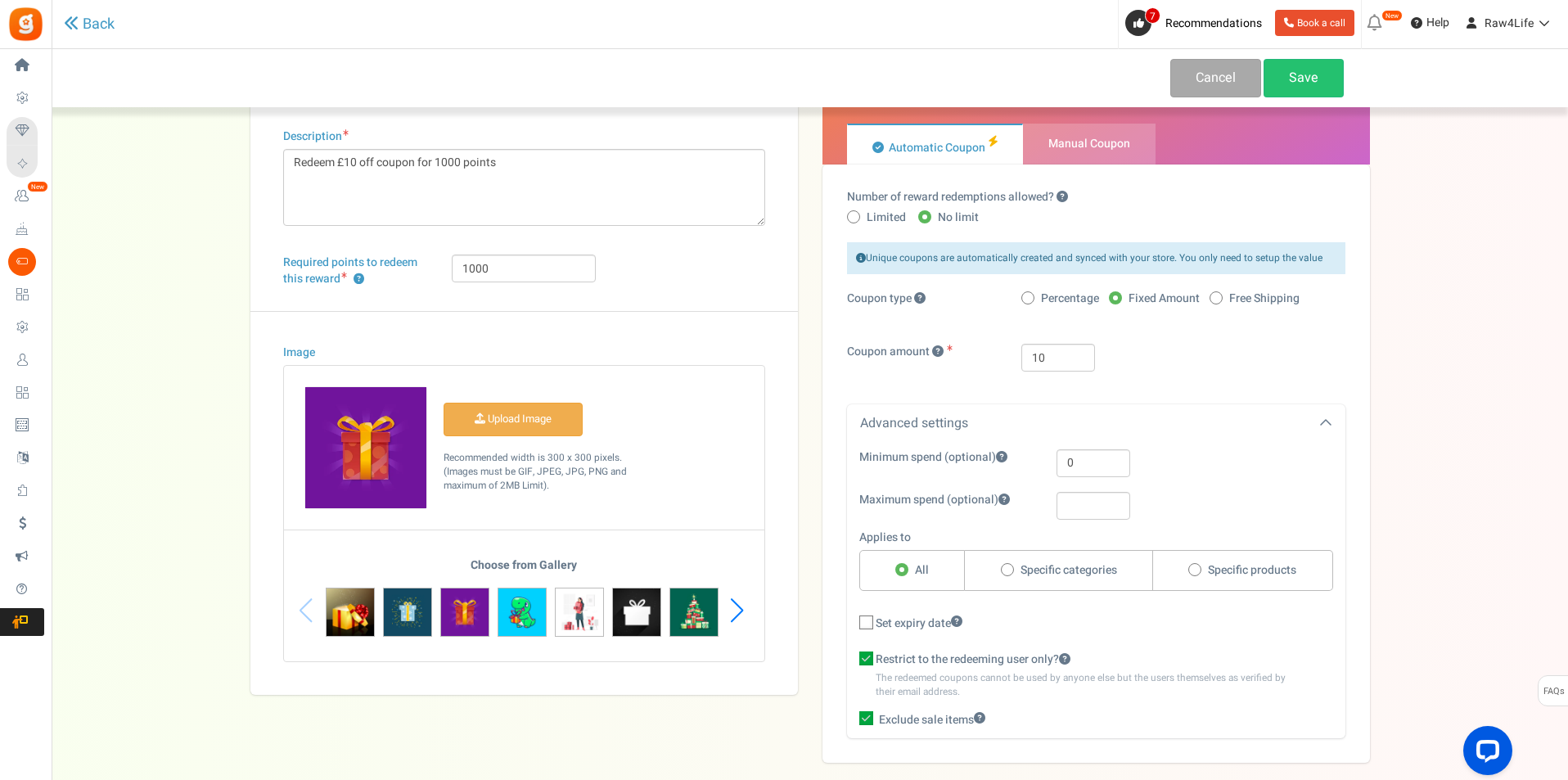
scroll to position [0, 0]
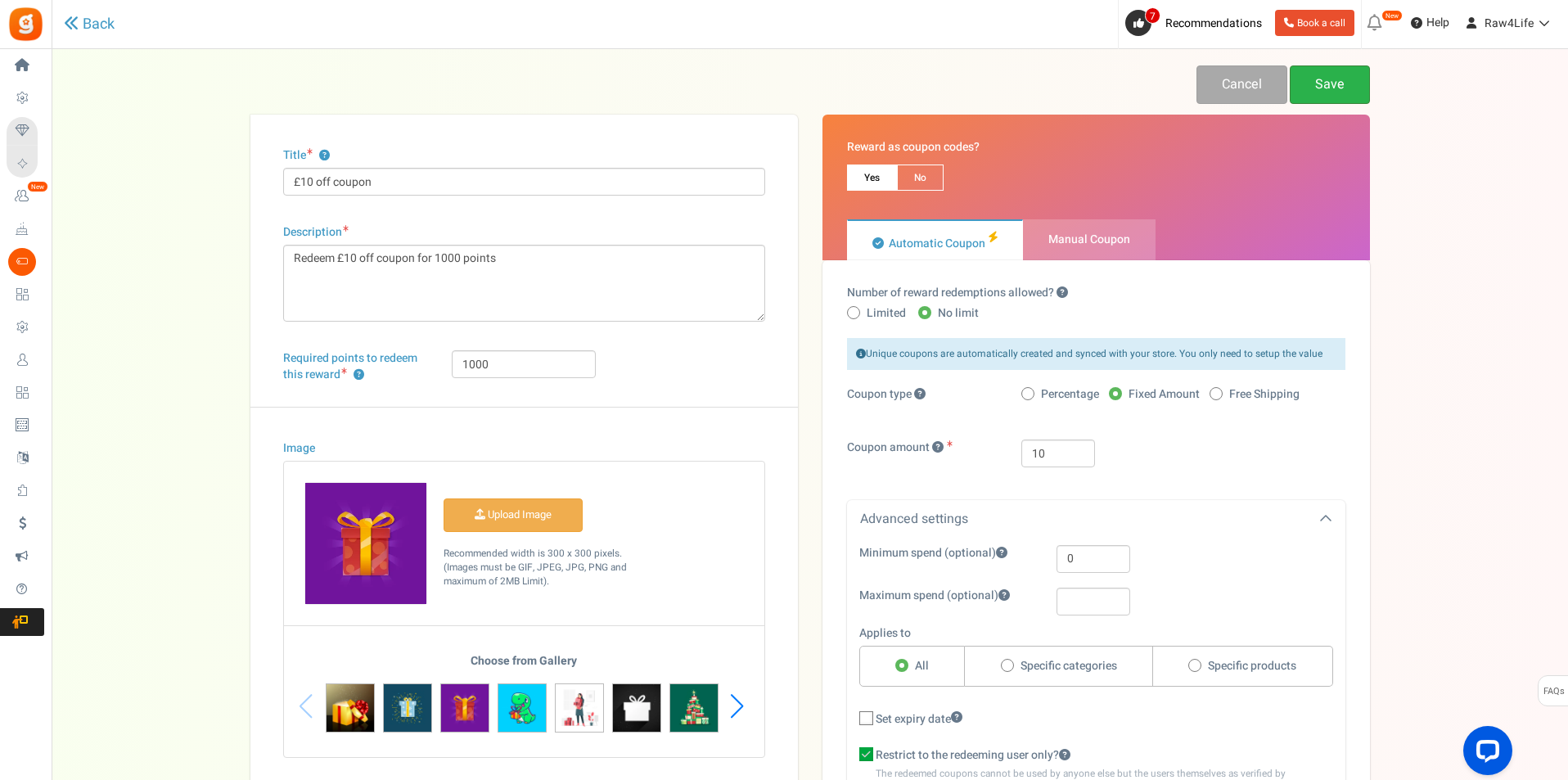
click at [1325, 88] on link "Save" at bounding box center [1330, 85] width 81 height 38
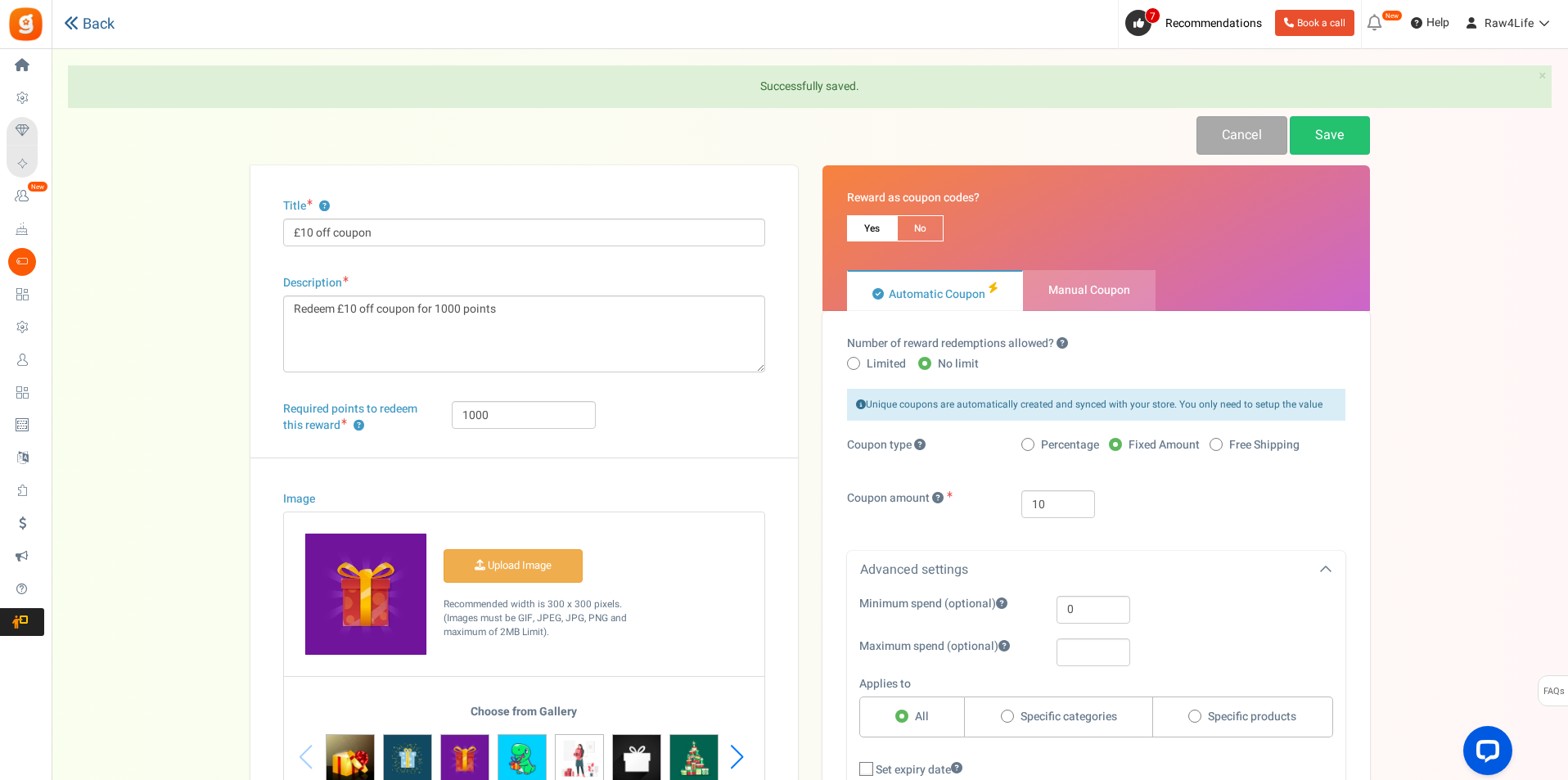
click at [71, 29] on icon at bounding box center [71, 23] width 15 height 15
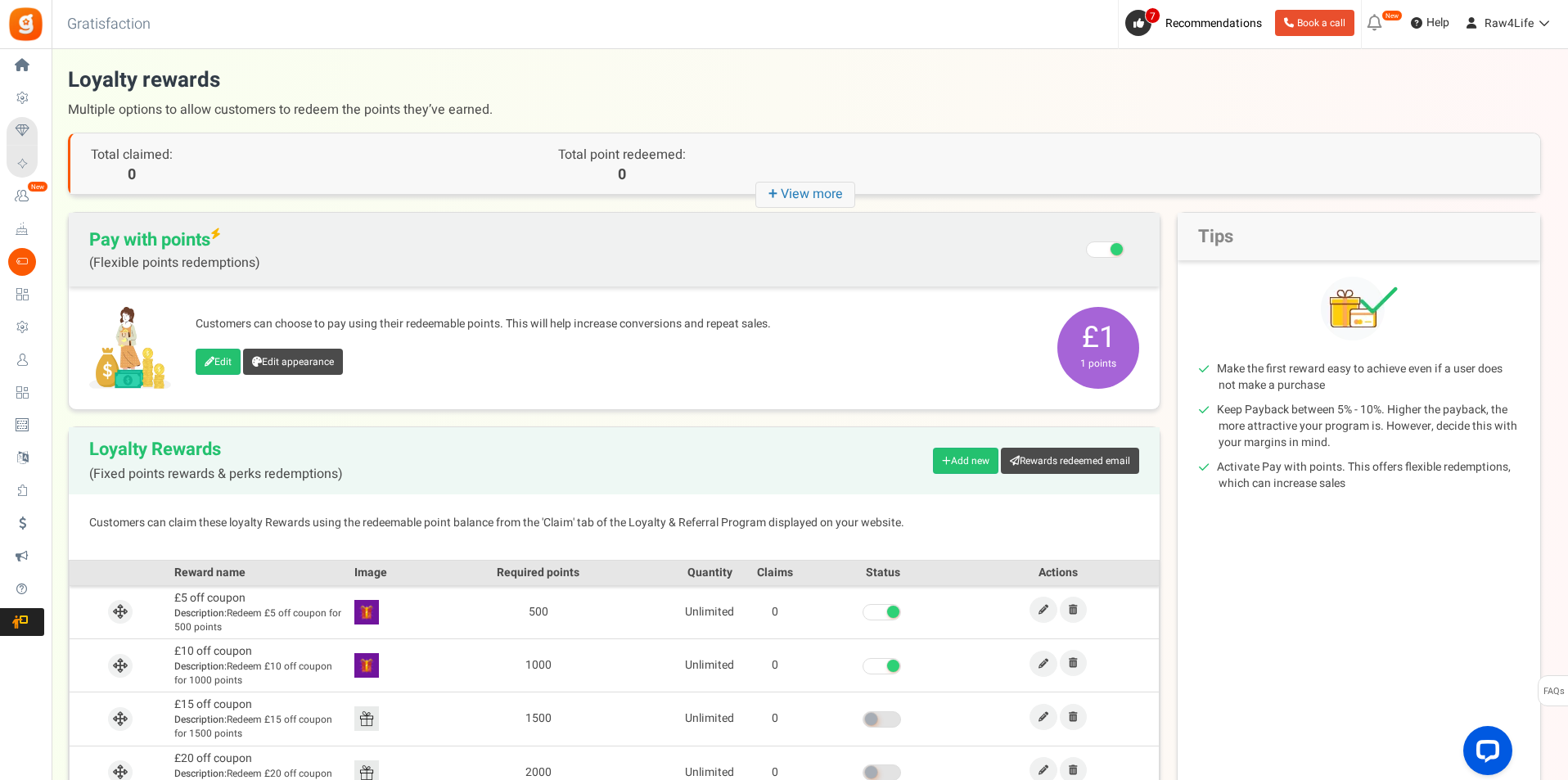
scroll to position [135, 0]
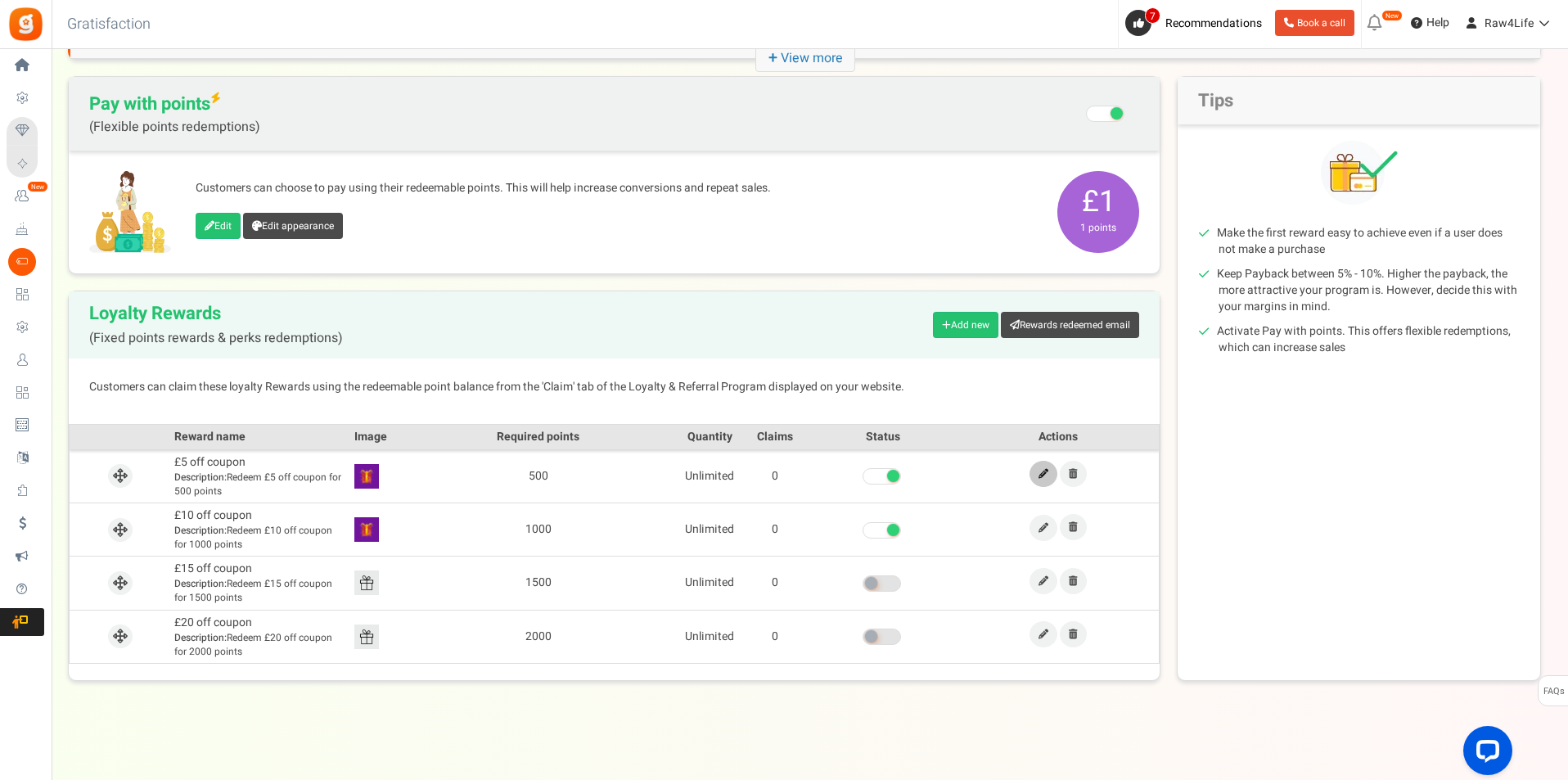
click at [1045, 475] on icon at bounding box center [1043, 473] width 10 height 10
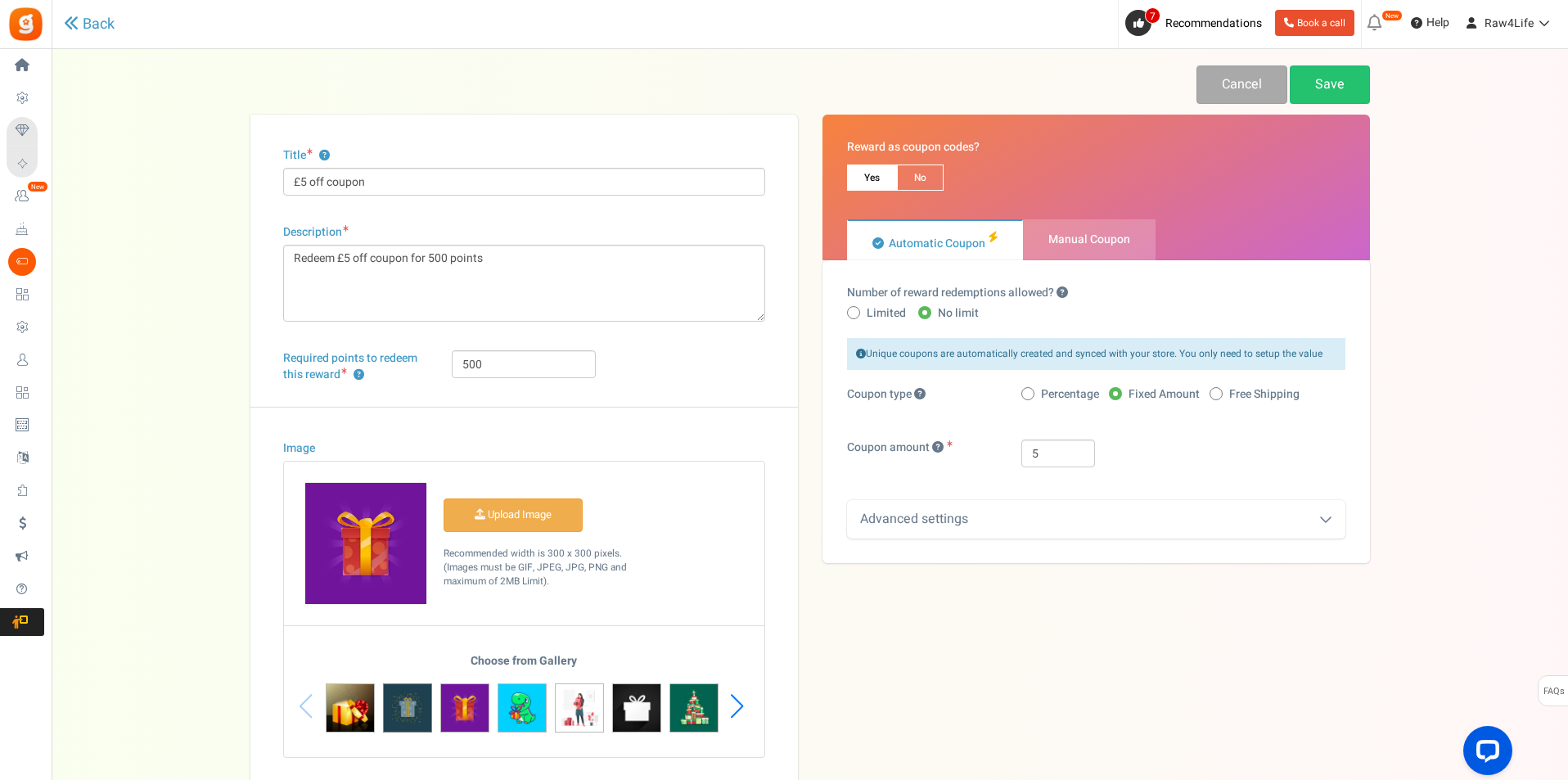
click at [413, 699] on img at bounding box center [407, 708] width 49 height 49
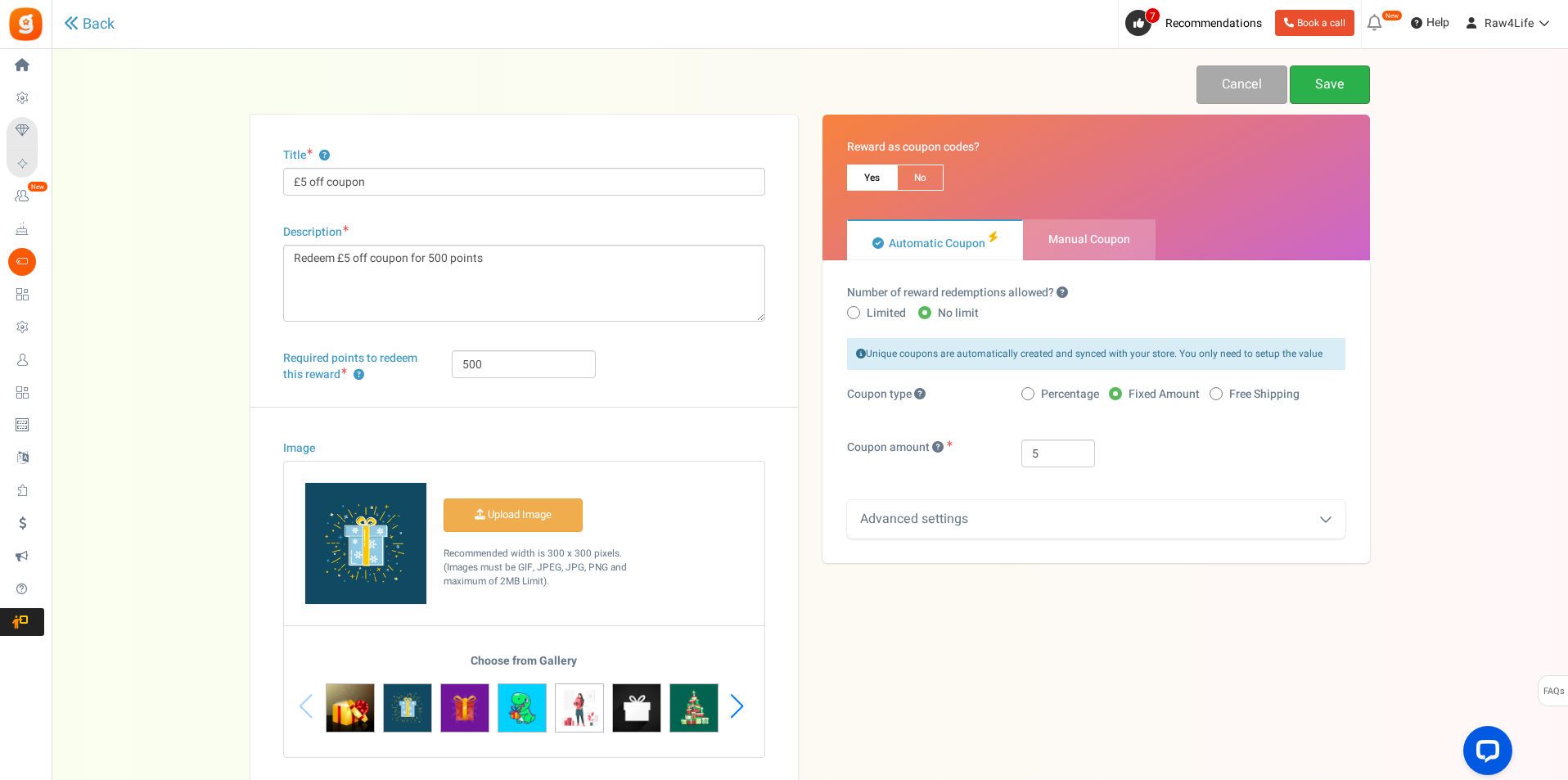
click at [1354, 92] on link "Save" at bounding box center [1330, 85] width 81 height 38
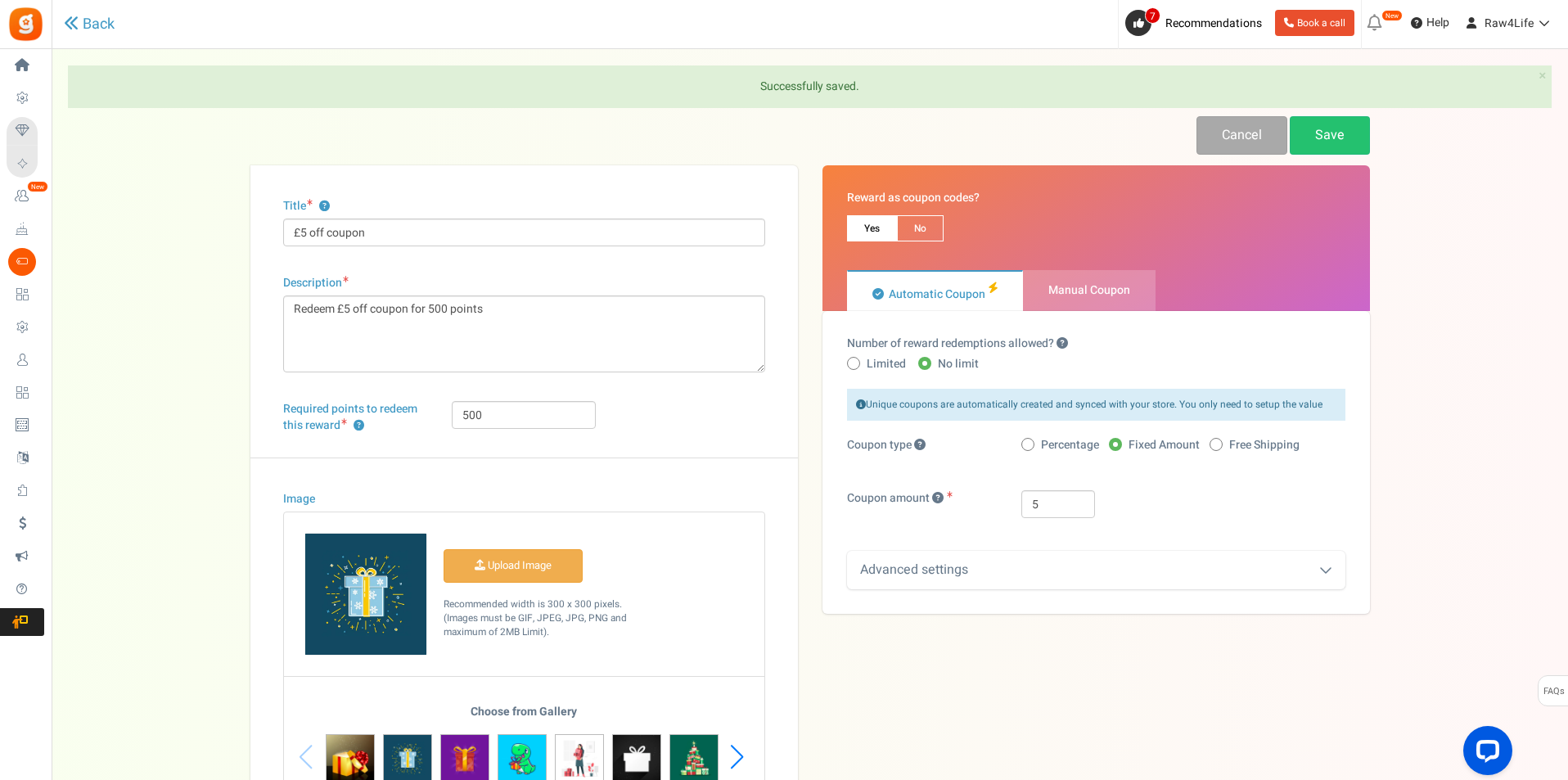
click at [0, 0] on div at bounding box center [0, 0] width 0 height 0
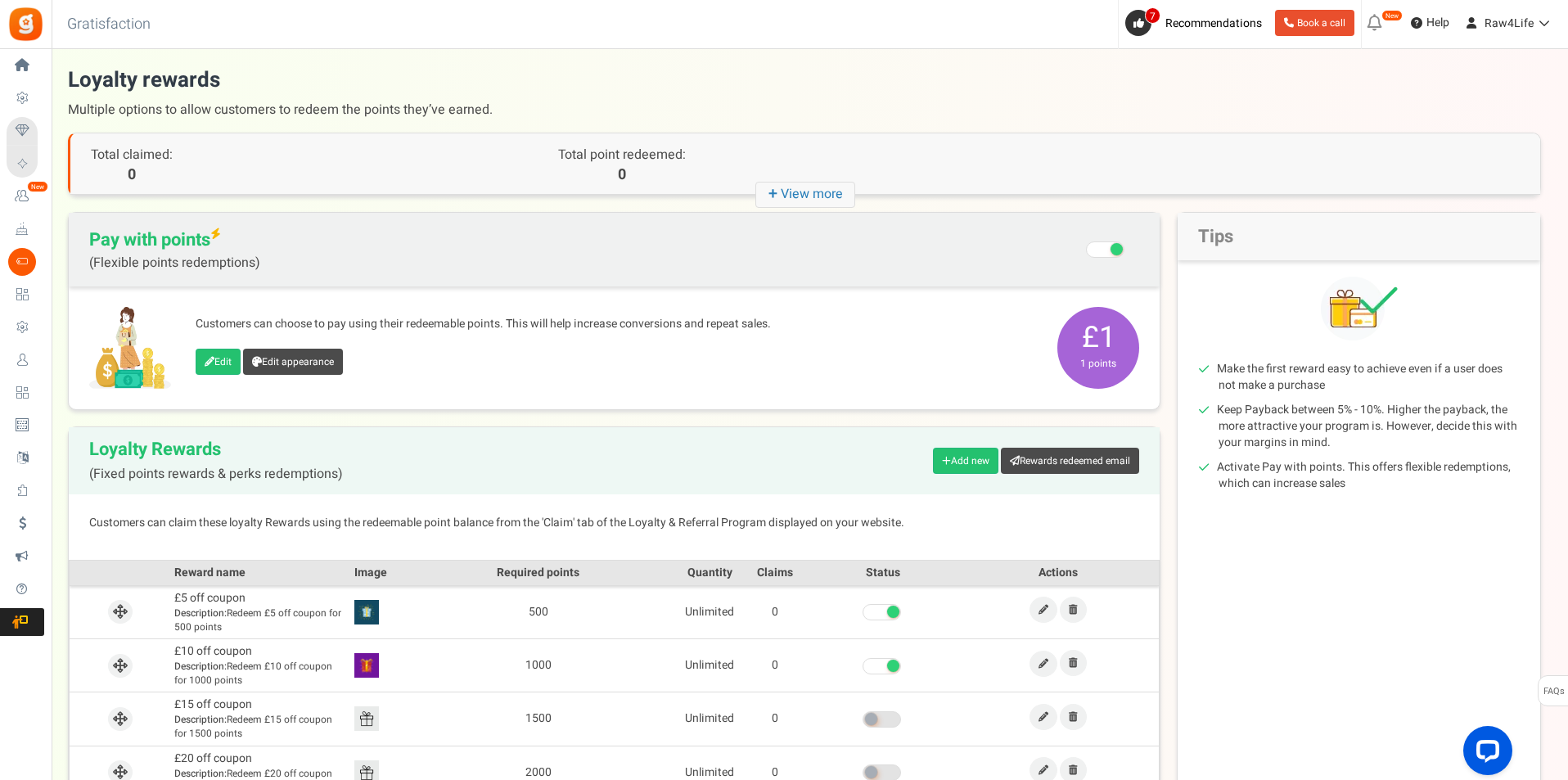
scroll to position [135, 0]
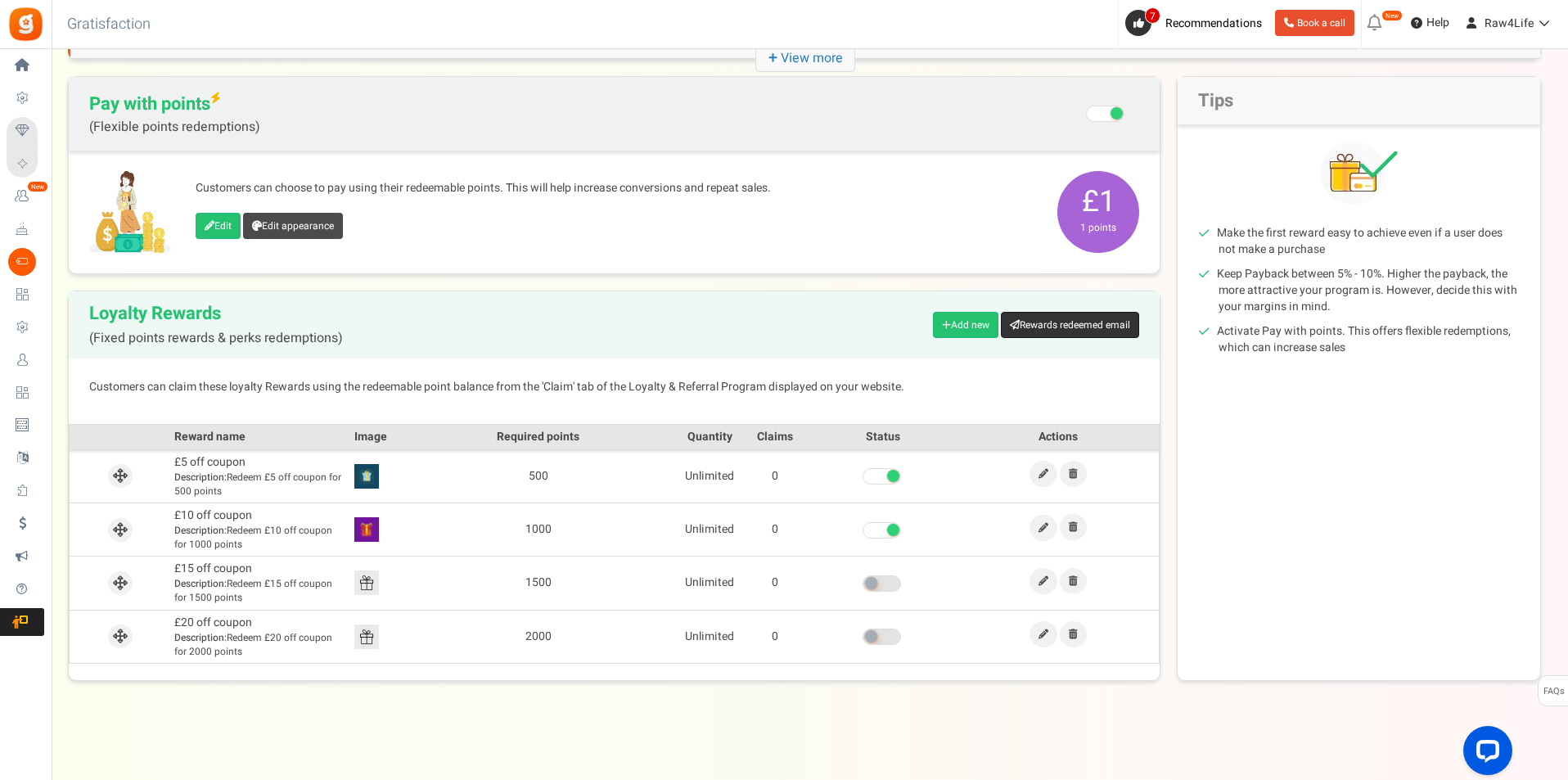
click at [1055, 320] on link "Rewards redeemed email" at bounding box center [1069, 325] width 138 height 27
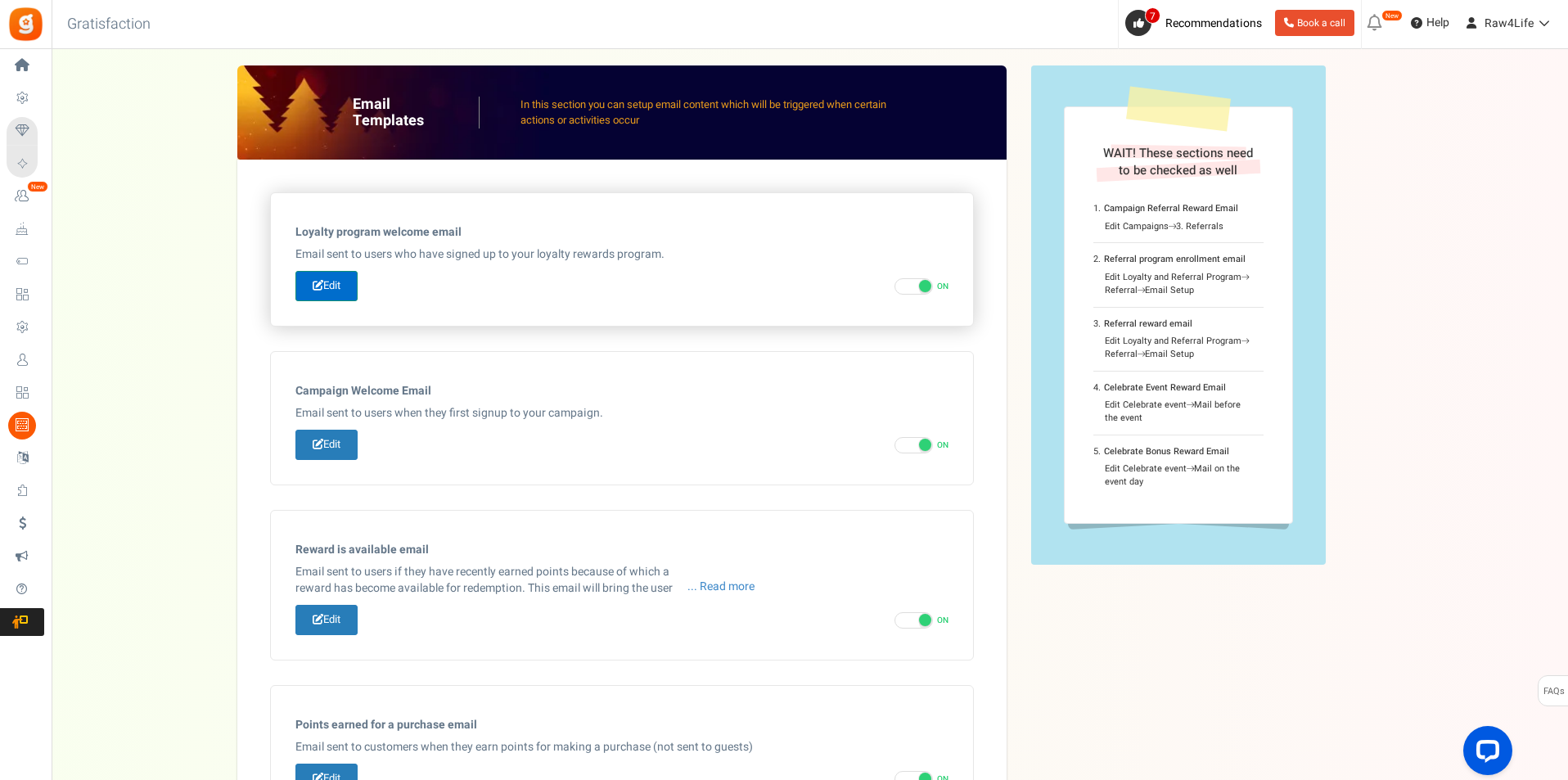
click at [322, 283] on icon at bounding box center [319, 286] width 11 height 11
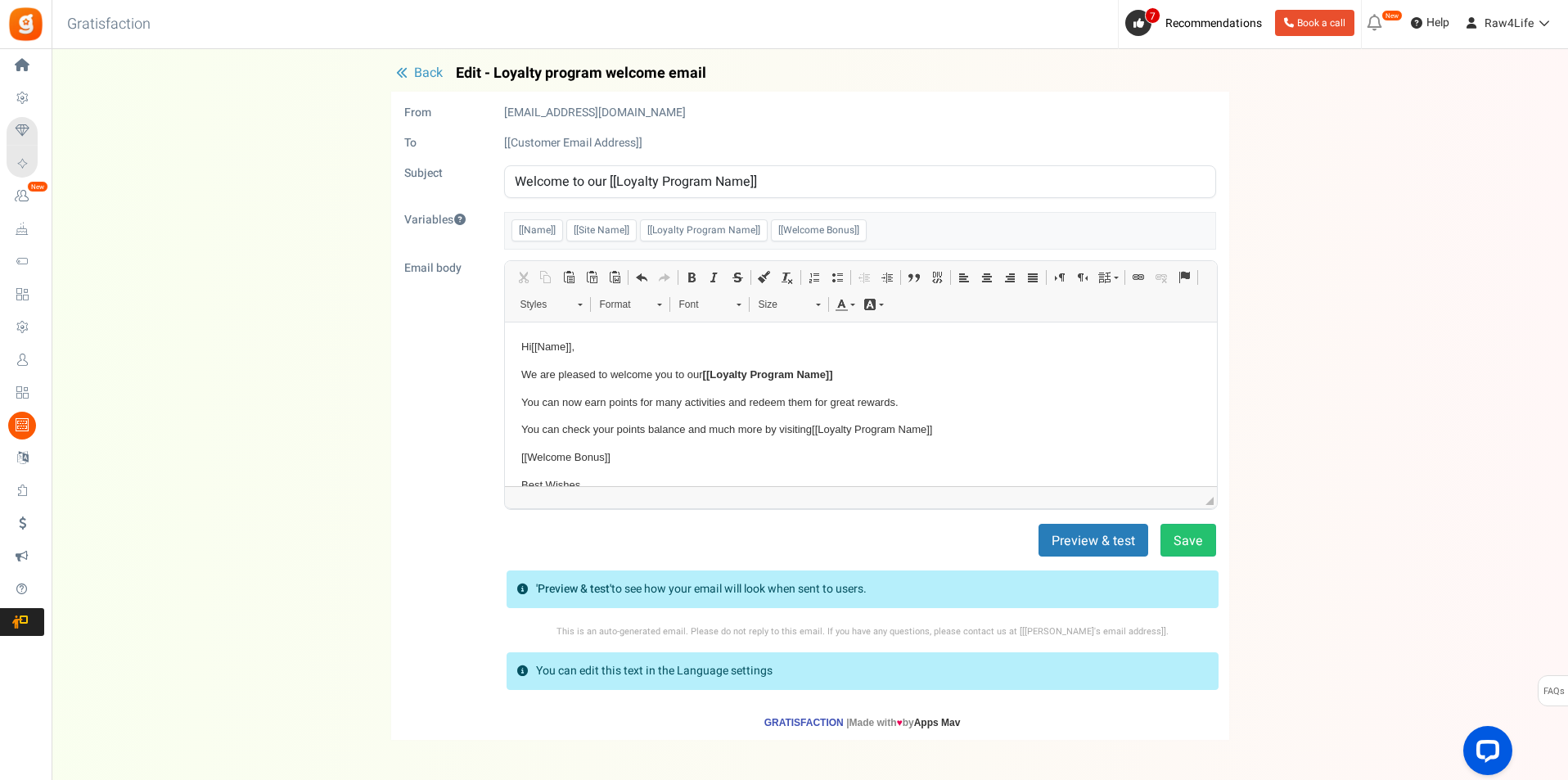
click at [417, 73] on span "Back" at bounding box center [427, 72] width 28 height 19
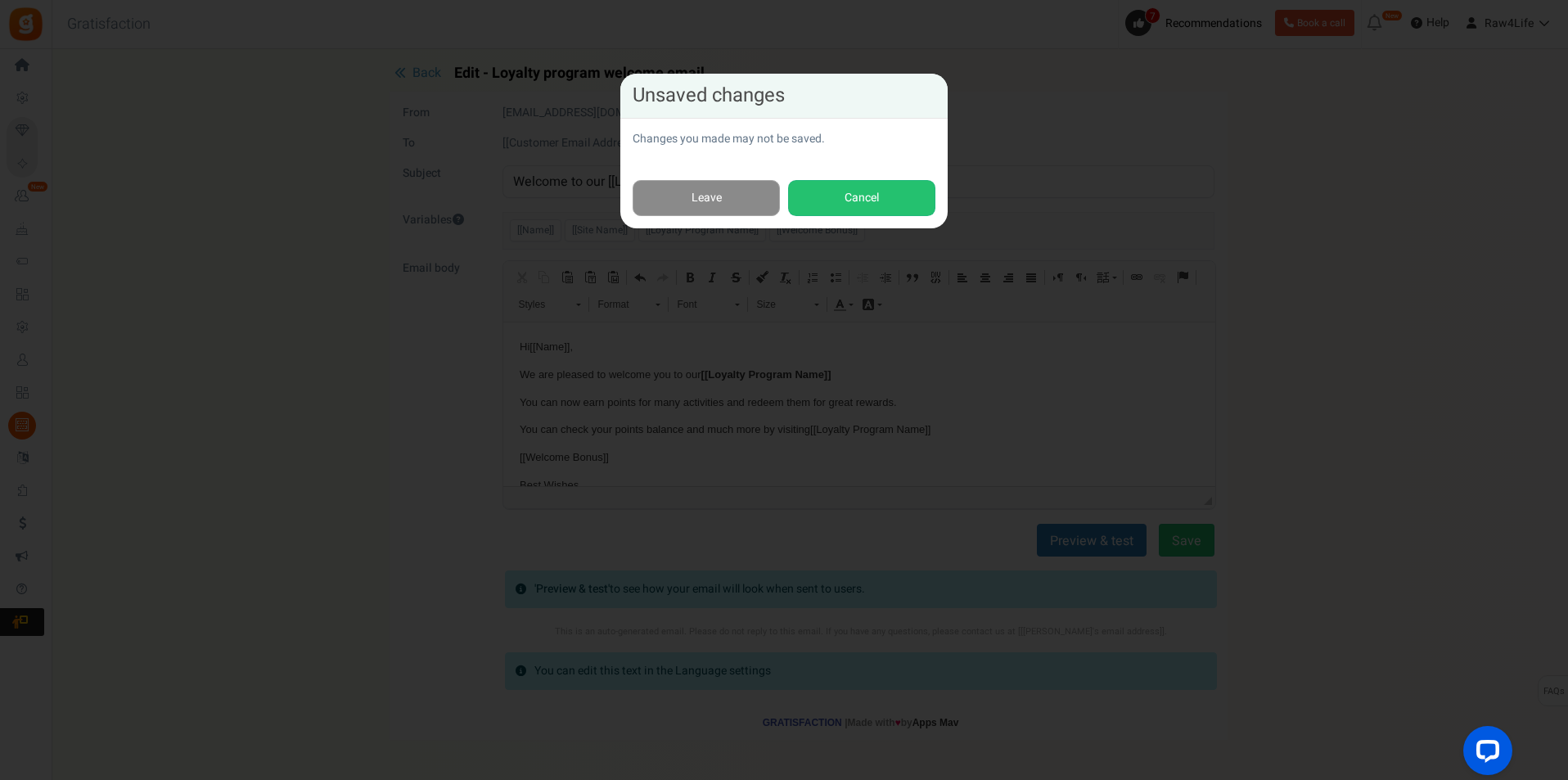
click at [742, 213] on link "Leave" at bounding box center [706, 199] width 147 height 37
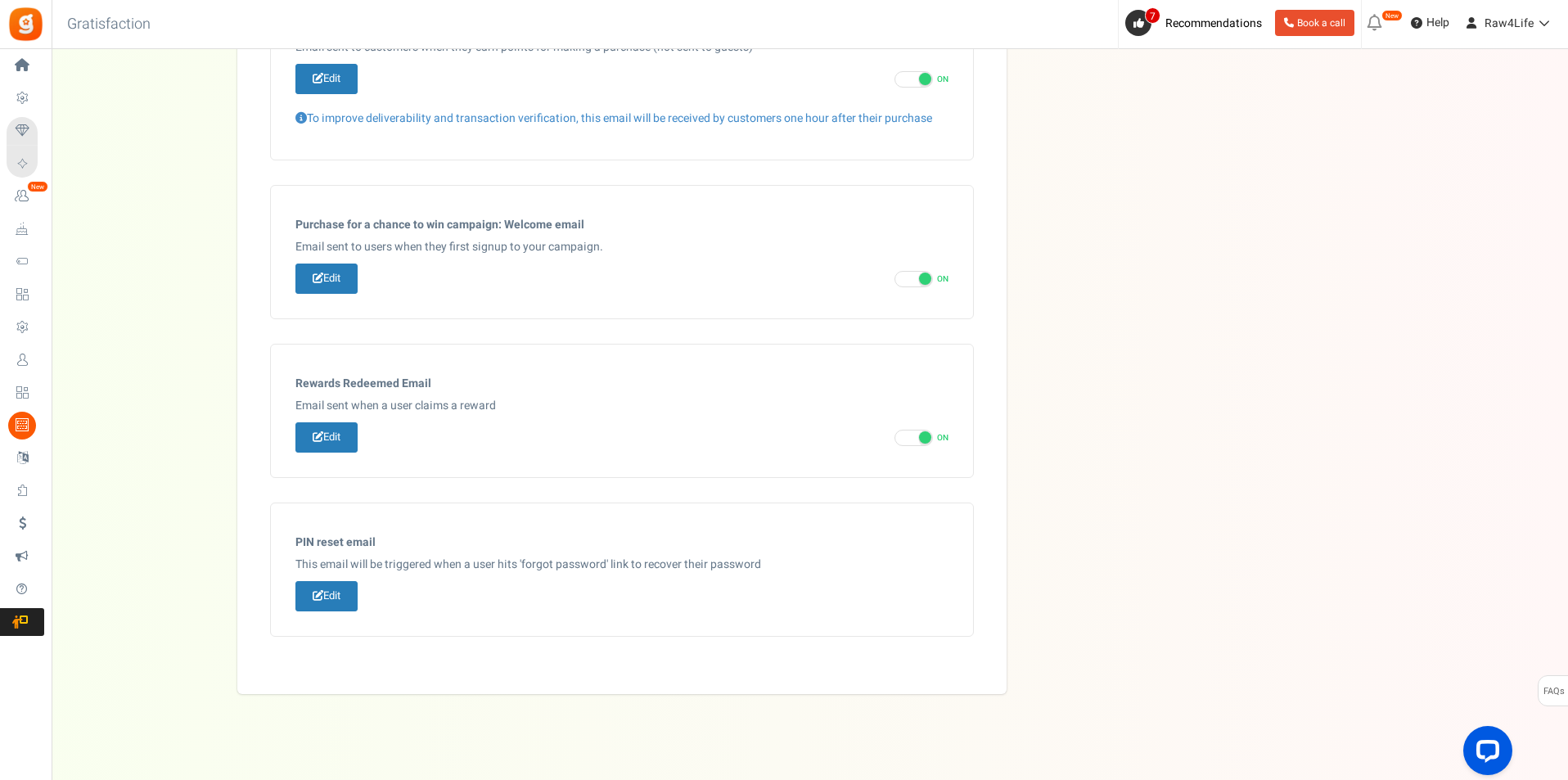
scroll to position [713, 0]
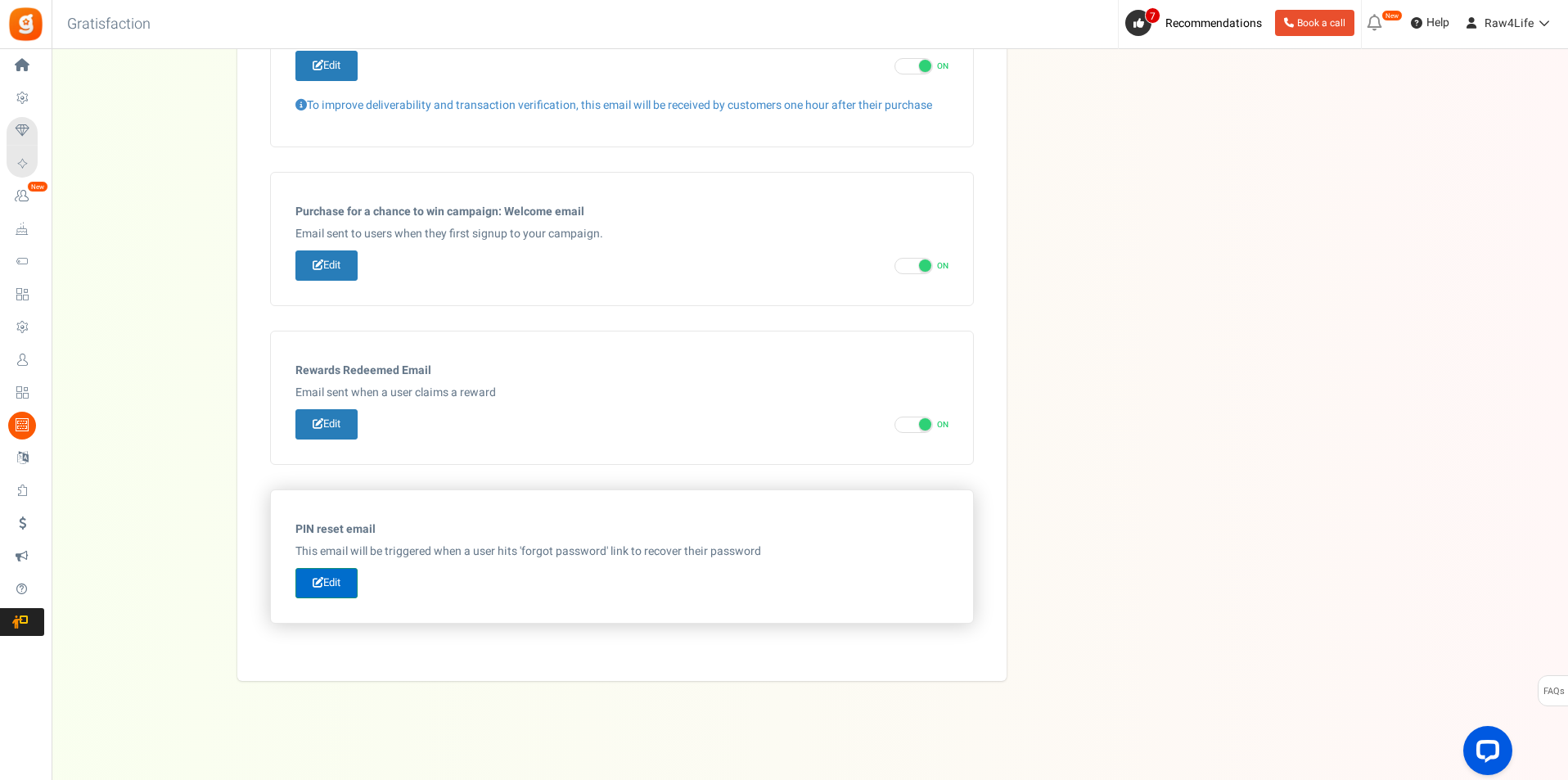
click at [328, 583] on link "Edit" at bounding box center [327, 582] width 62 height 30
type input "Reset your password"
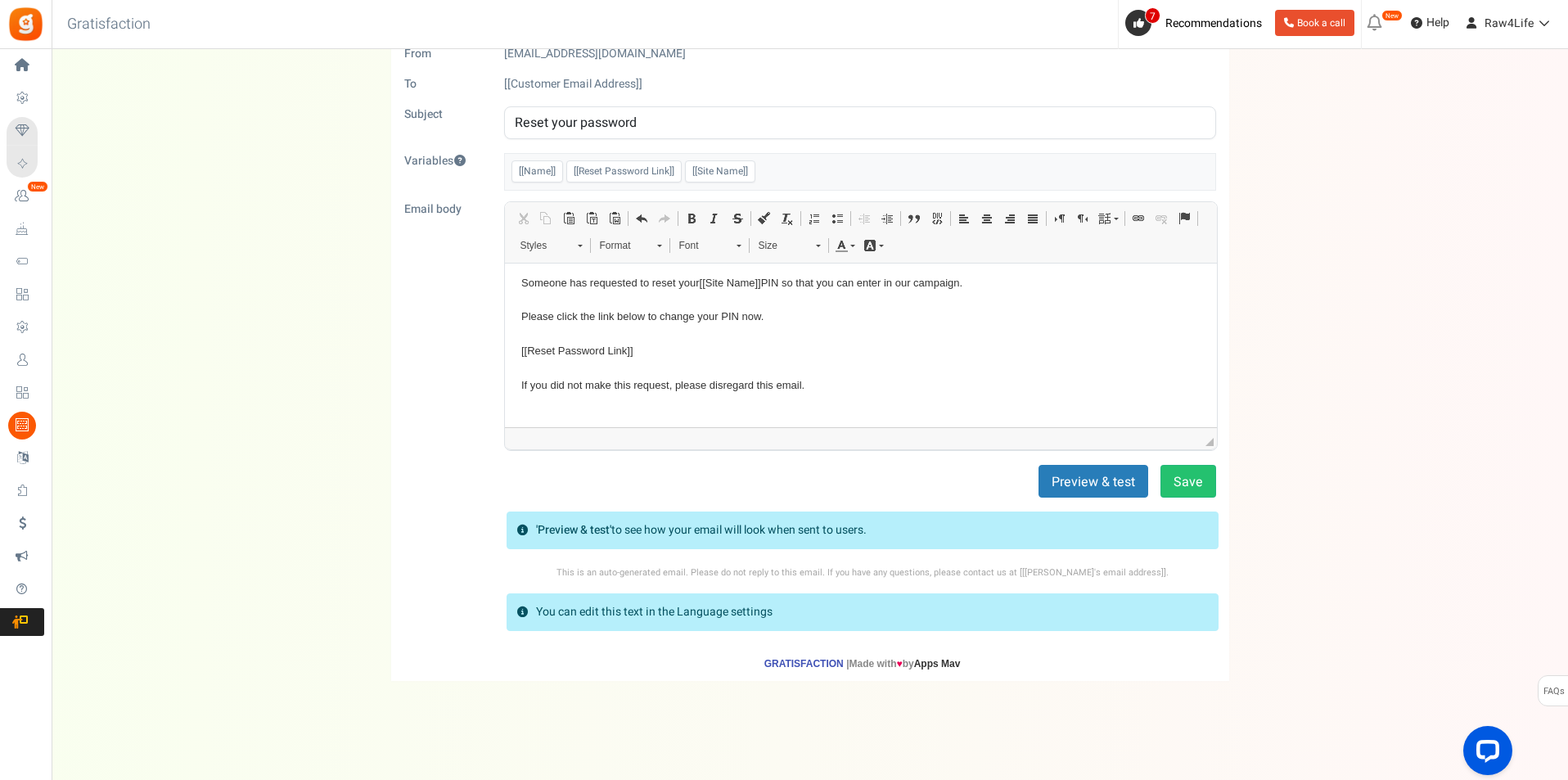
scroll to position [0, 0]
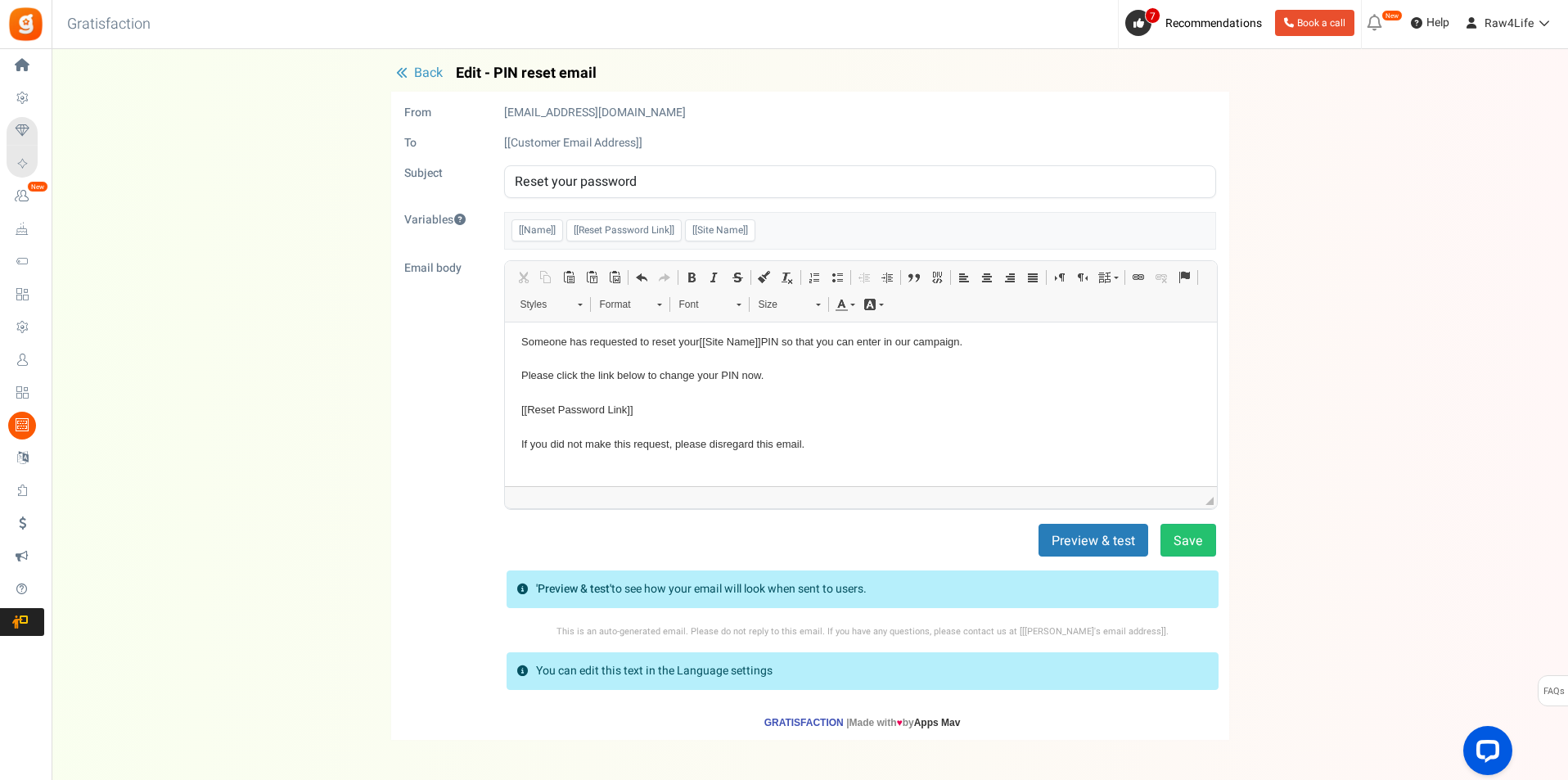
click at [403, 72] on icon "button" at bounding box center [402, 72] width 12 height 12
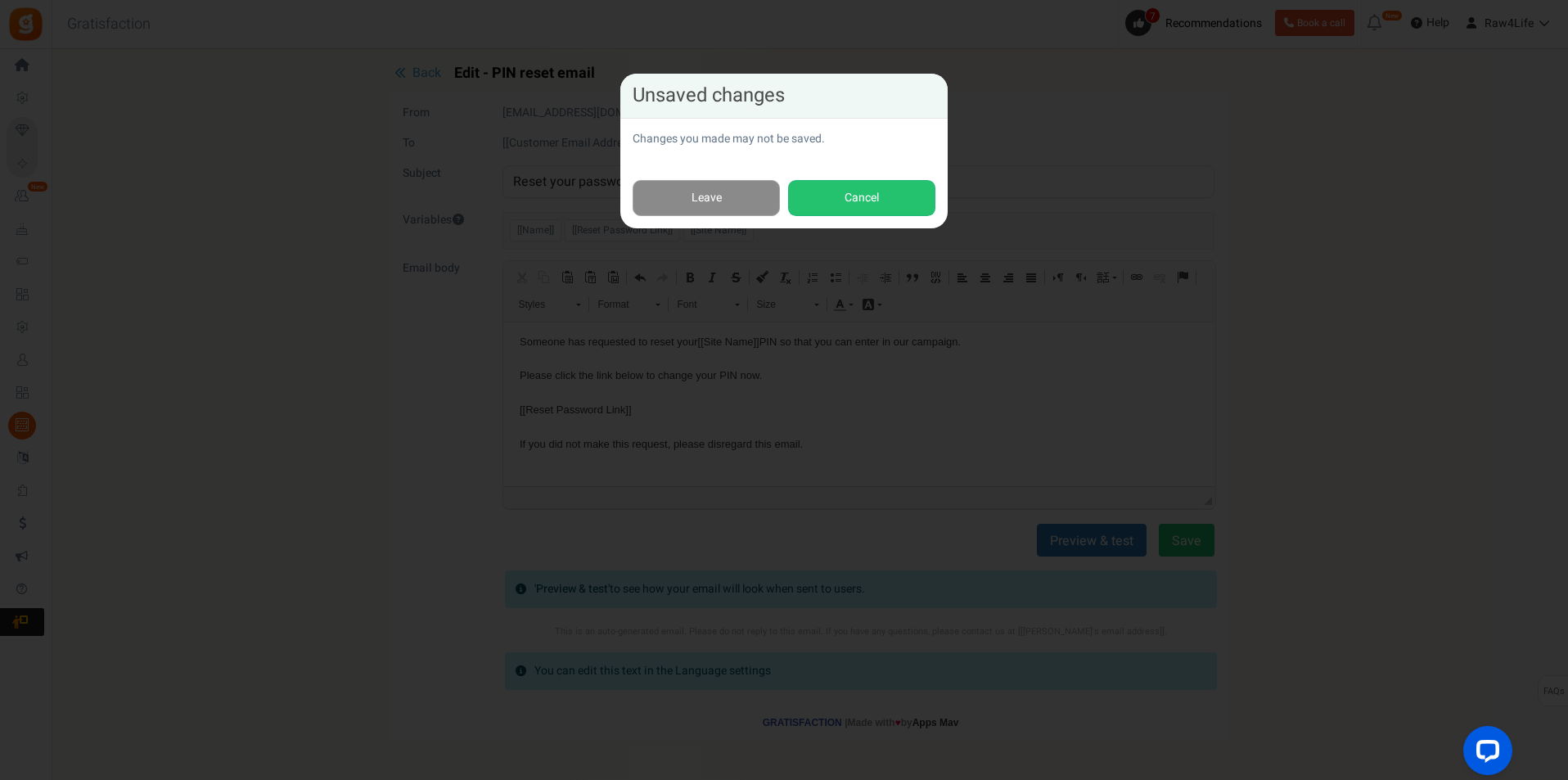
click at [762, 210] on link "Leave" at bounding box center [706, 199] width 147 height 37
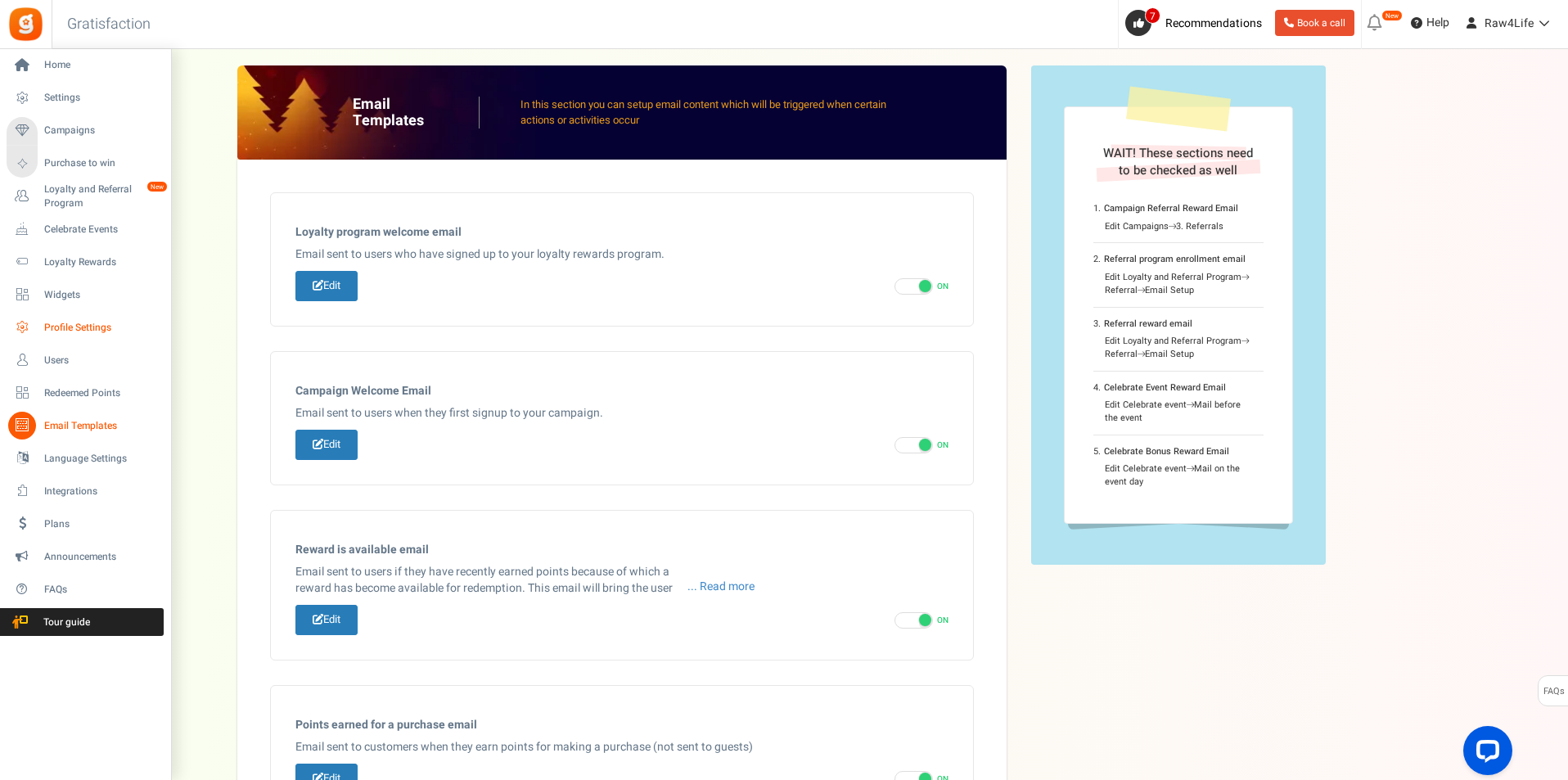
click at [85, 325] on span "Profile Settings" at bounding box center [101, 327] width 114 height 14
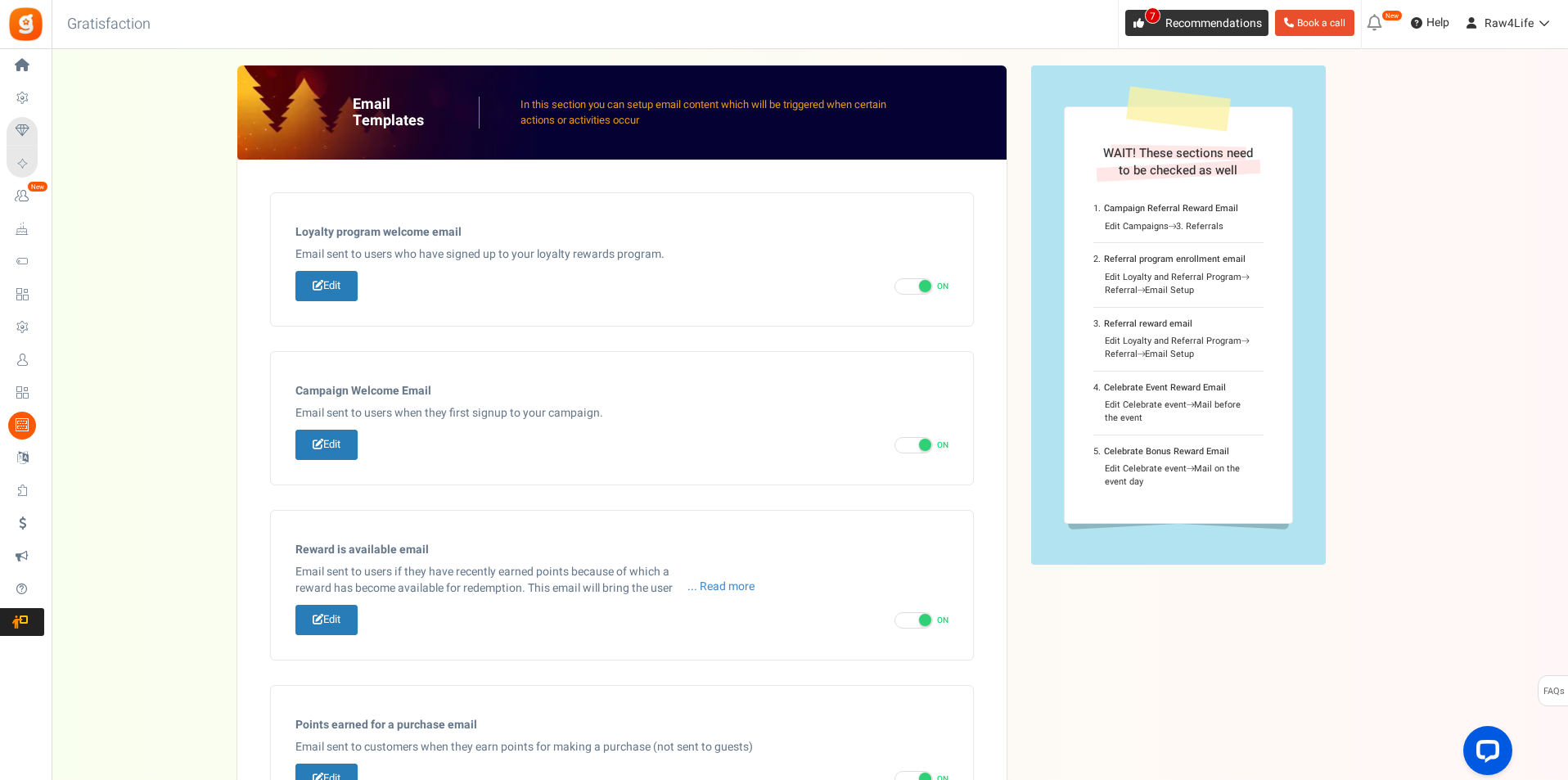
click at [1139, 16] on span "7" at bounding box center [1138, 23] width 27 height 27
click at [1208, 28] on span "Recommendations" at bounding box center [1213, 23] width 96 height 17
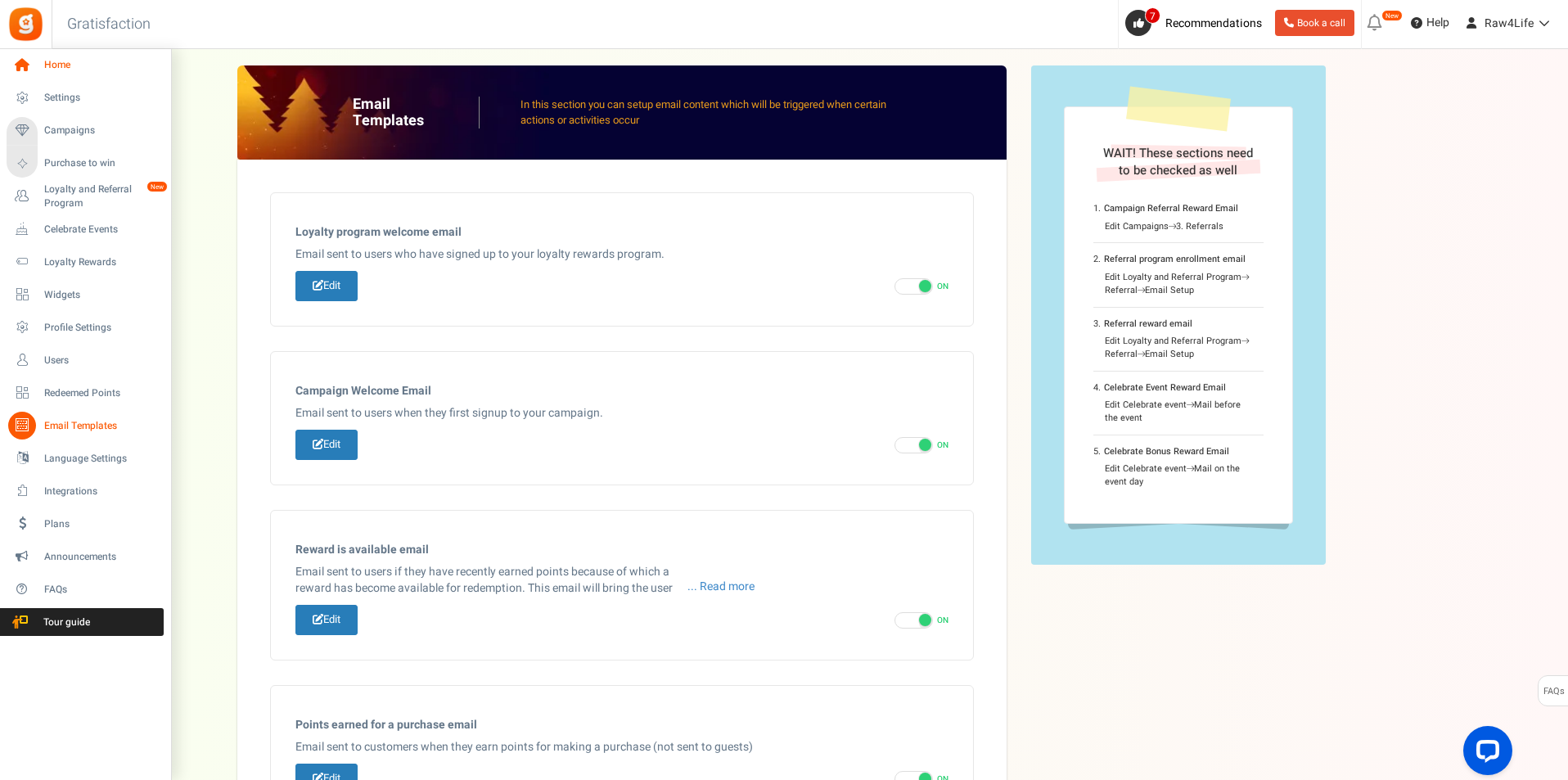
click at [78, 64] on span "Home" at bounding box center [101, 64] width 114 height 14
click at [71, 194] on span "Loyalty and Referral Program" at bounding box center [103, 196] width 120 height 27
click at [63, 65] on span "Home" at bounding box center [101, 64] width 114 height 14
click at [51, 94] on span "Settings" at bounding box center [101, 97] width 114 height 14
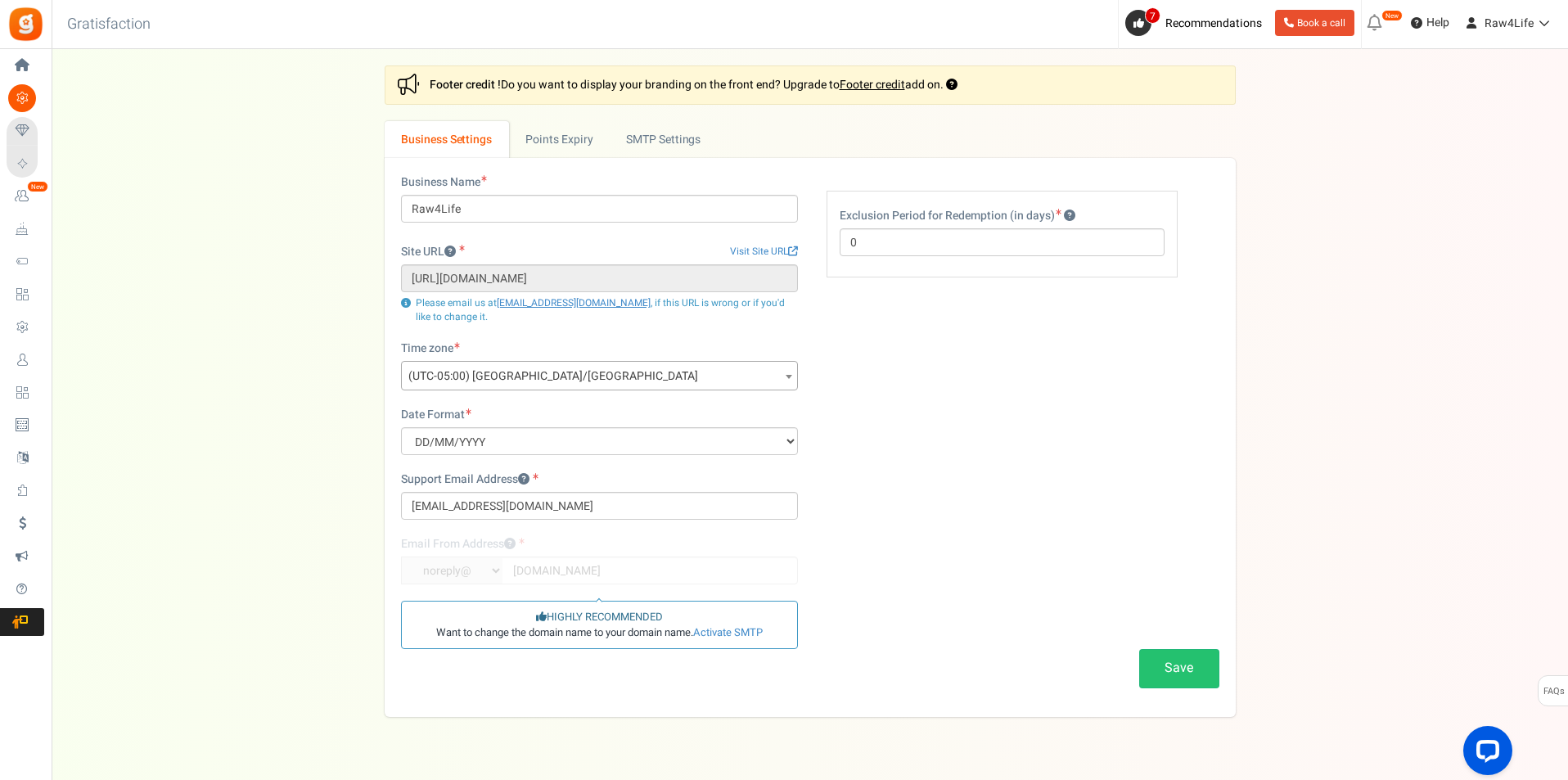
click at [787, 378] on b at bounding box center [788, 376] width 6 height 4
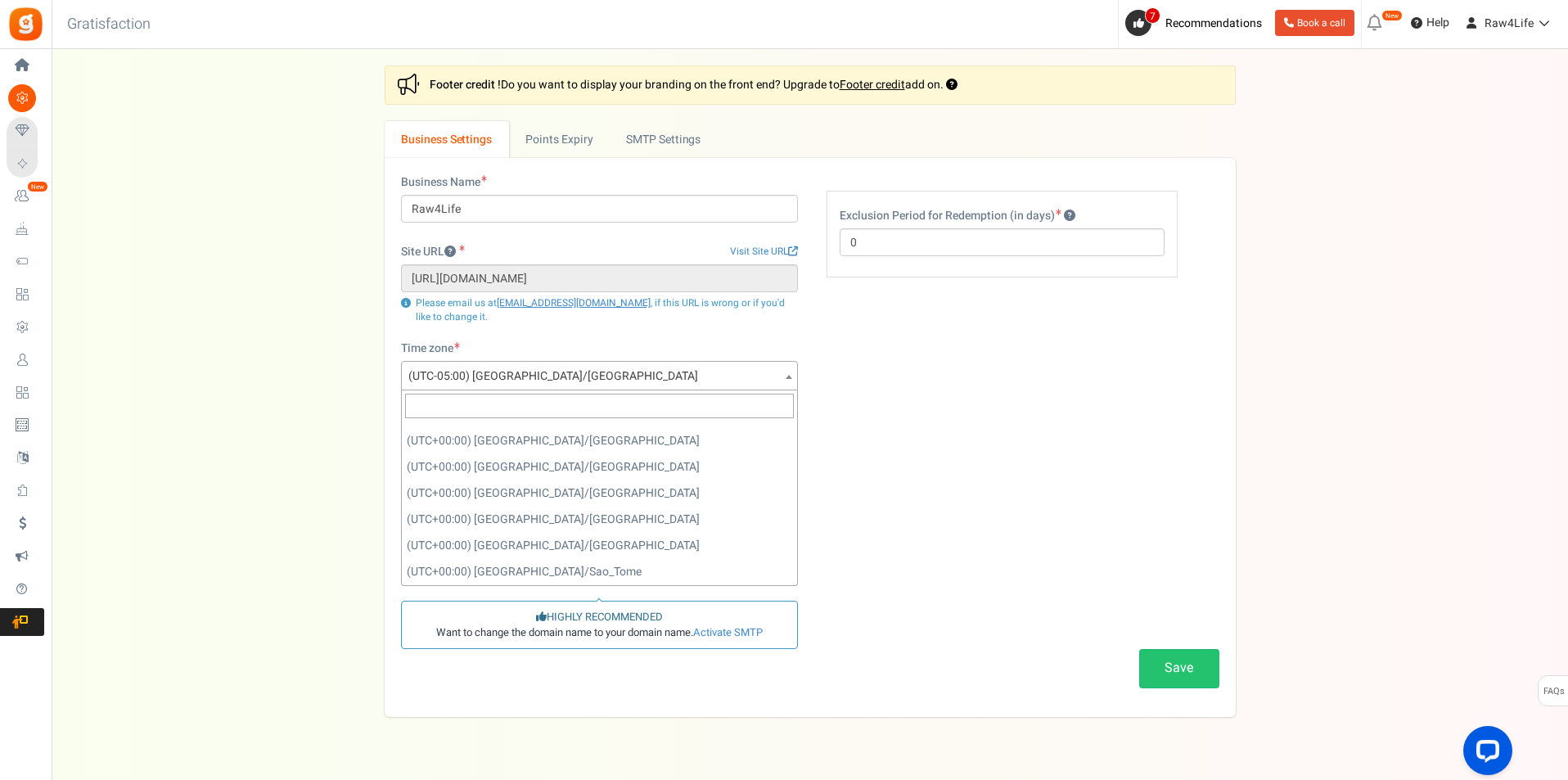
scroll to position [4747, 0]
select select "Europe/London"
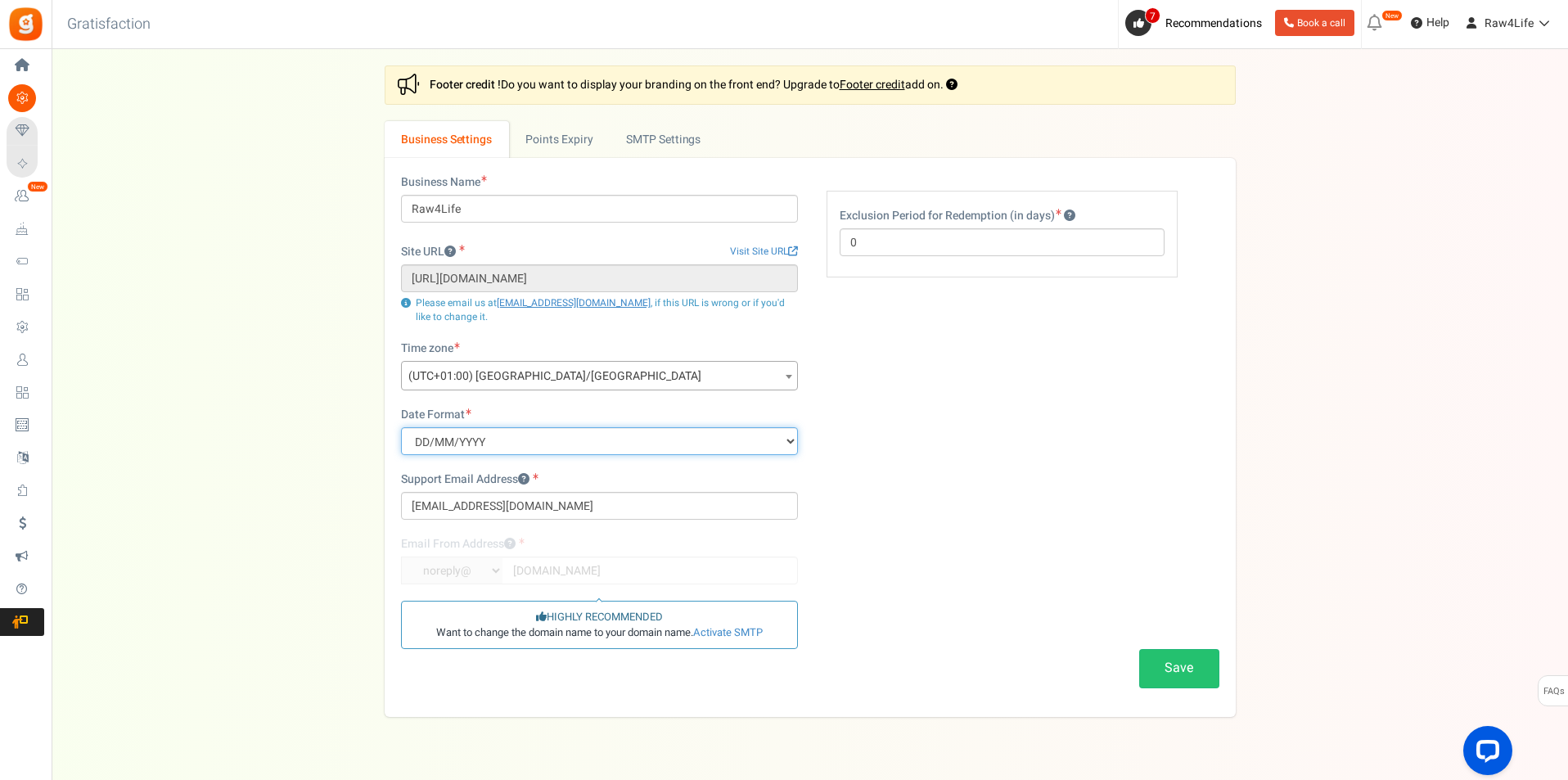
click at [793, 444] on select "MM/DD/YYYY DD/MM/YYYY YYYY/MM/DD" at bounding box center [600, 441] width 397 height 27
click at [898, 462] on div "Business Name Raw4Life Site URL Visit Site URL https://raw4life.co.uk Update si…" at bounding box center [810, 437] width 843 height 526
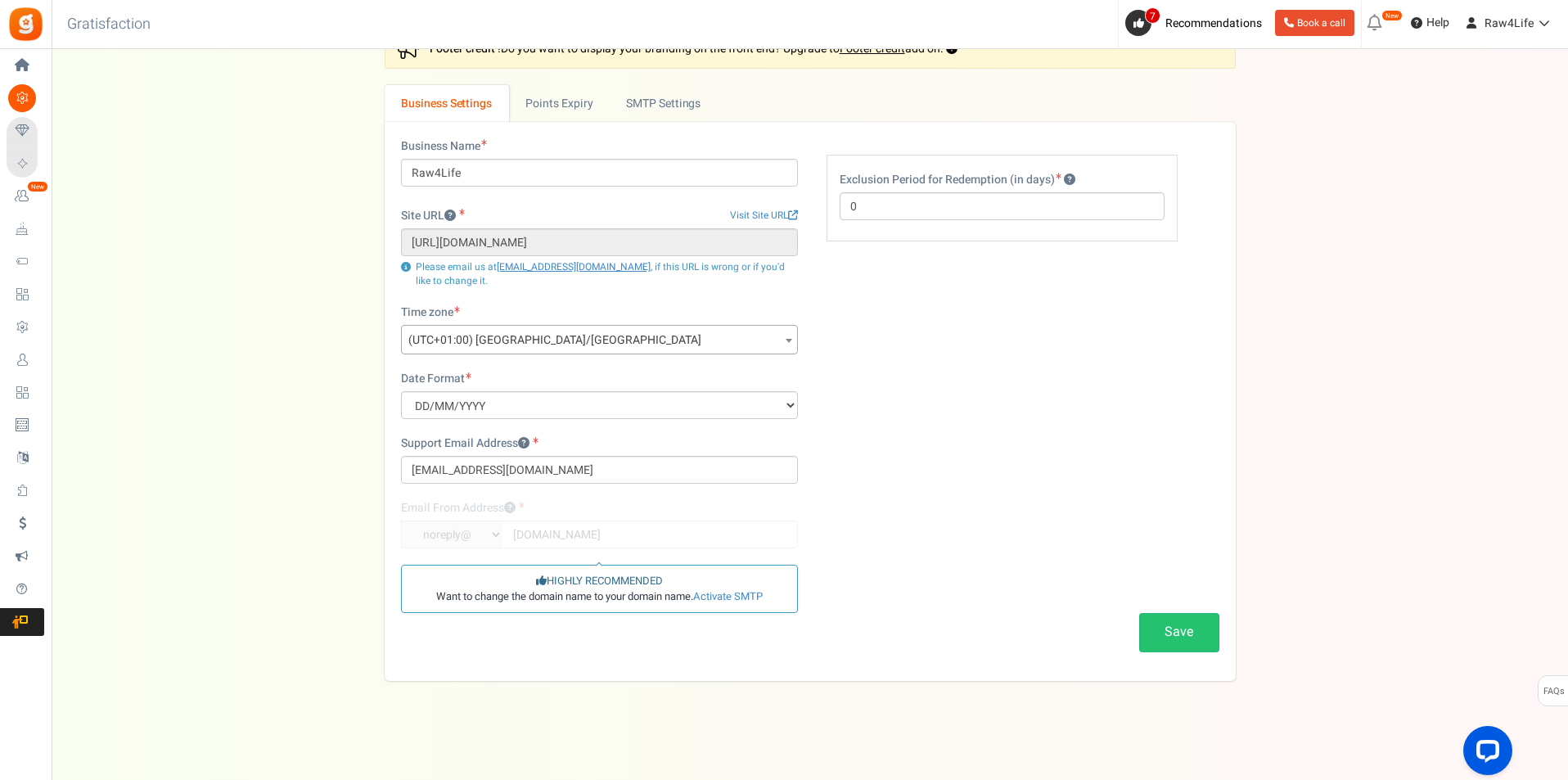
scroll to position [0, 0]
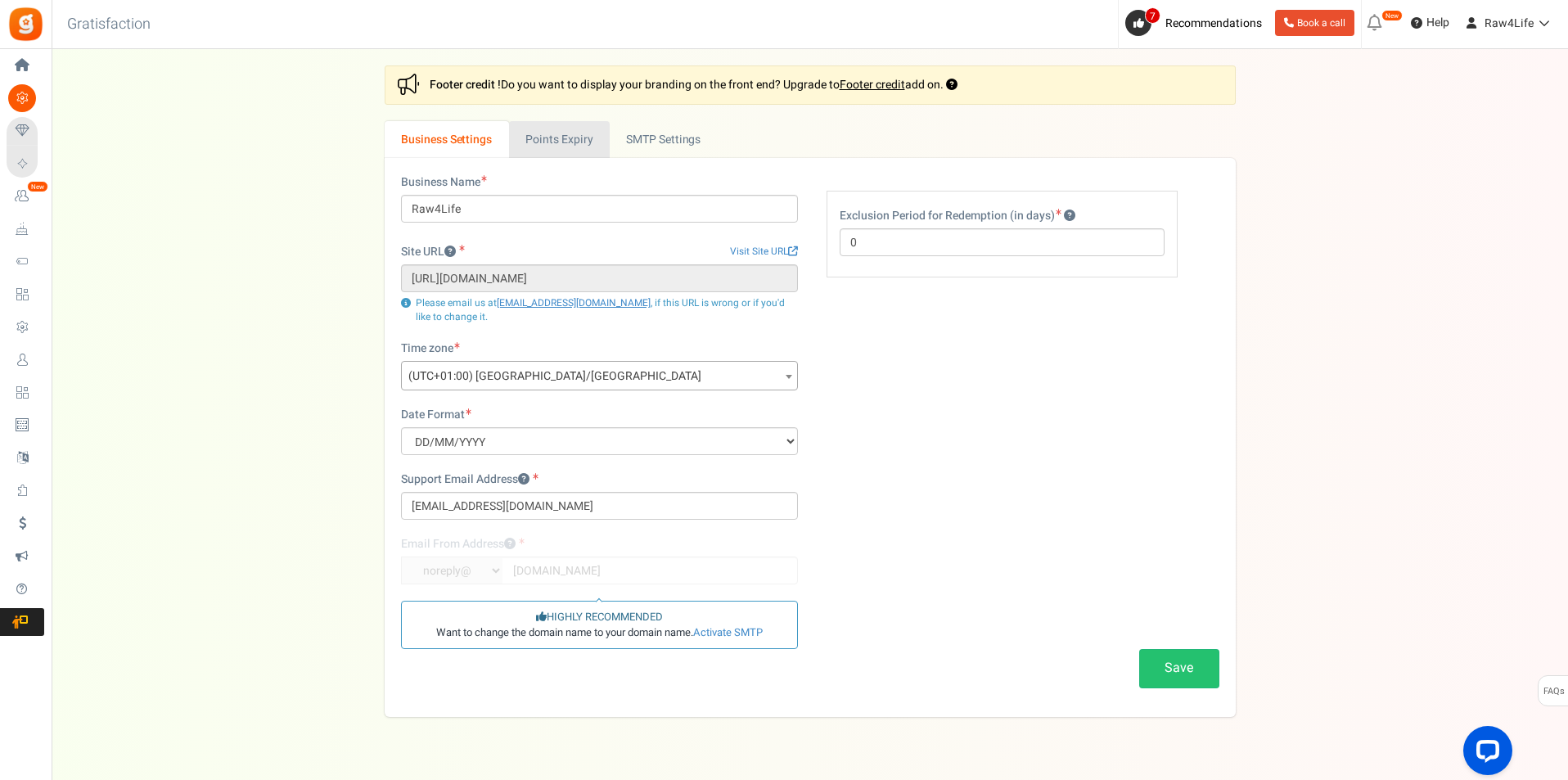
click at [572, 132] on link "Points Expiry" at bounding box center [559, 139] width 101 height 37
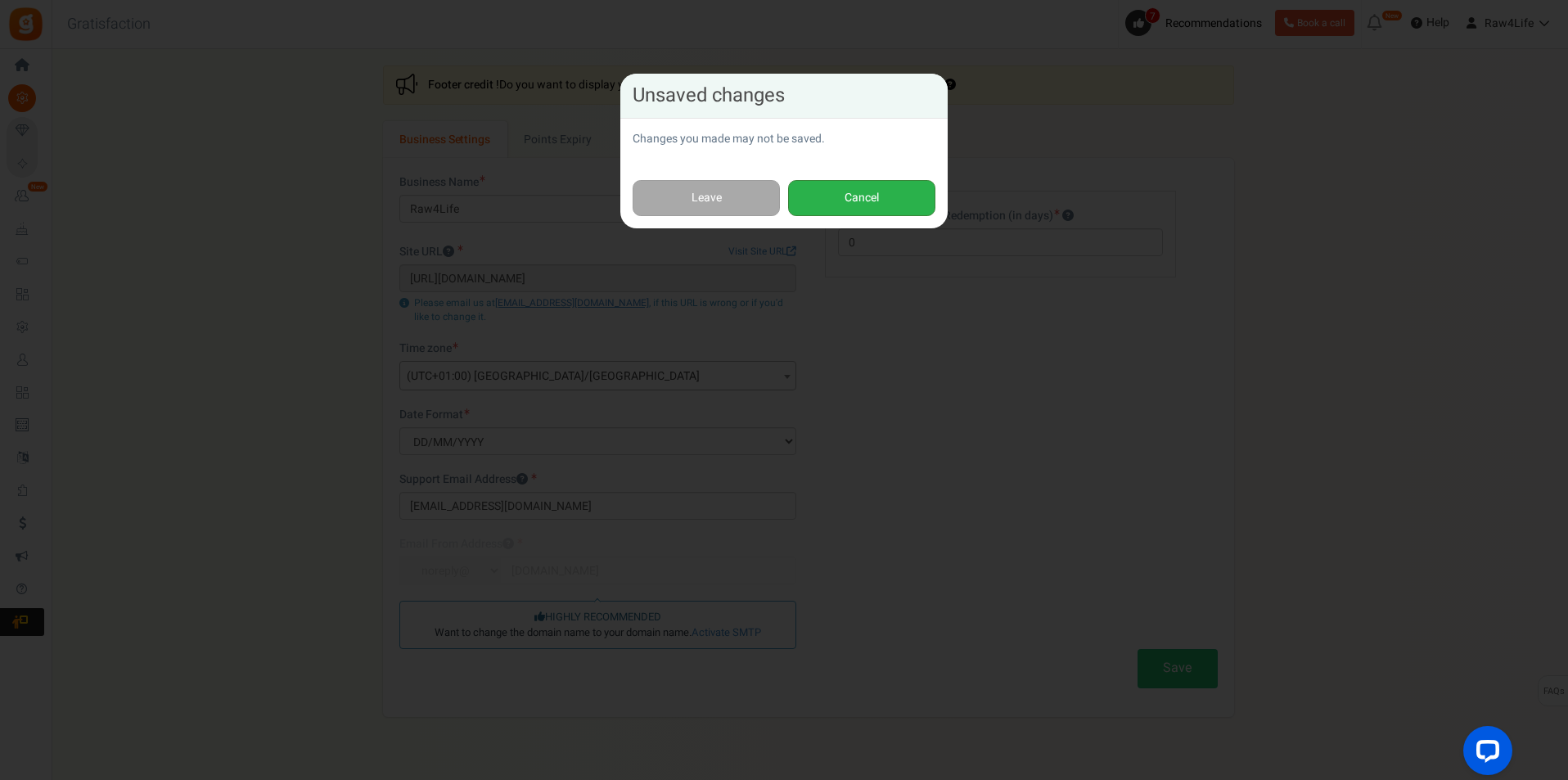
click at [865, 202] on button "Cancel" at bounding box center [861, 199] width 147 height 37
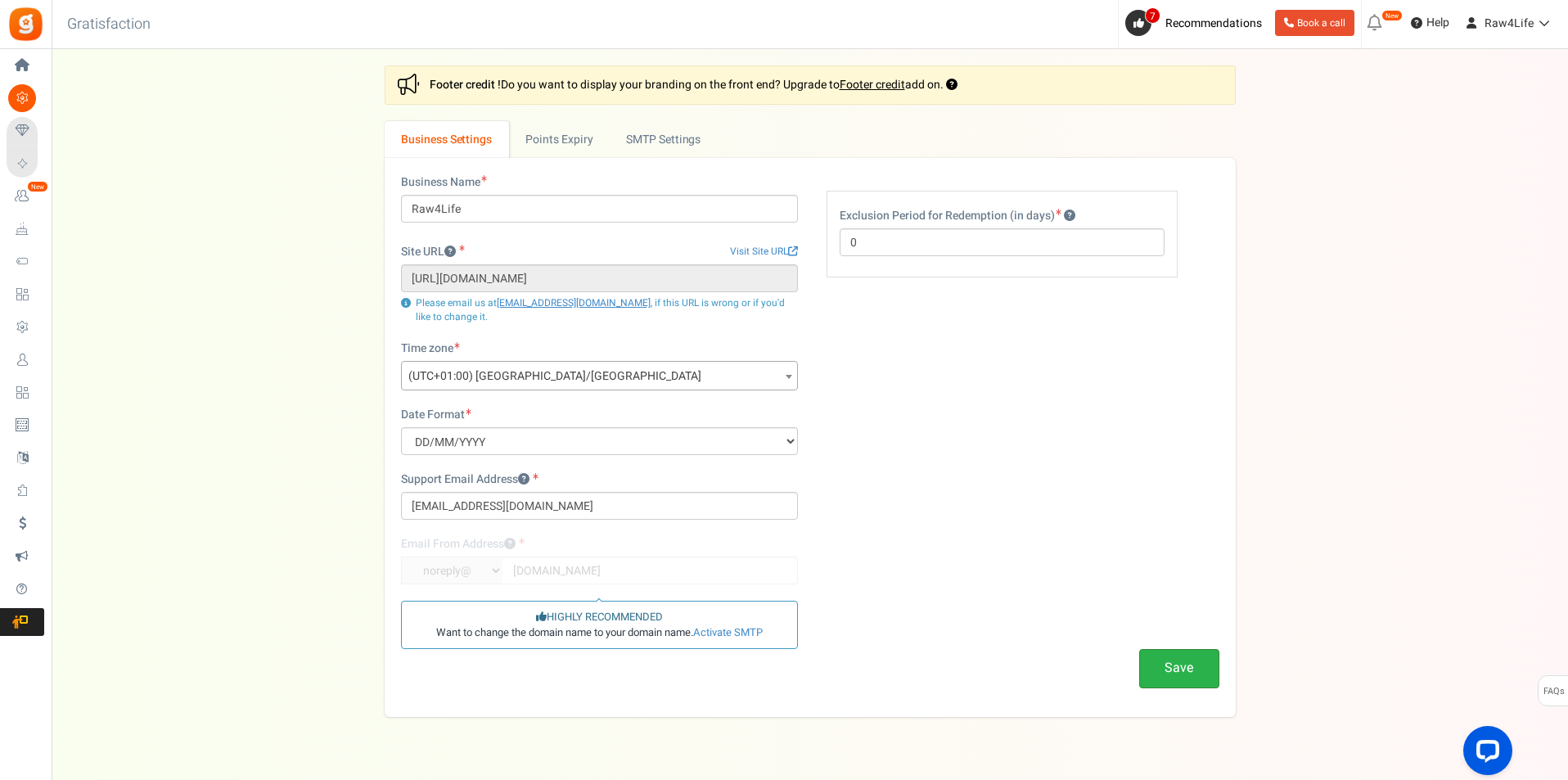
click at [1194, 667] on button "Save" at bounding box center [1179, 668] width 81 height 38
click at [567, 127] on link "Points Expiry" at bounding box center [559, 139] width 101 height 37
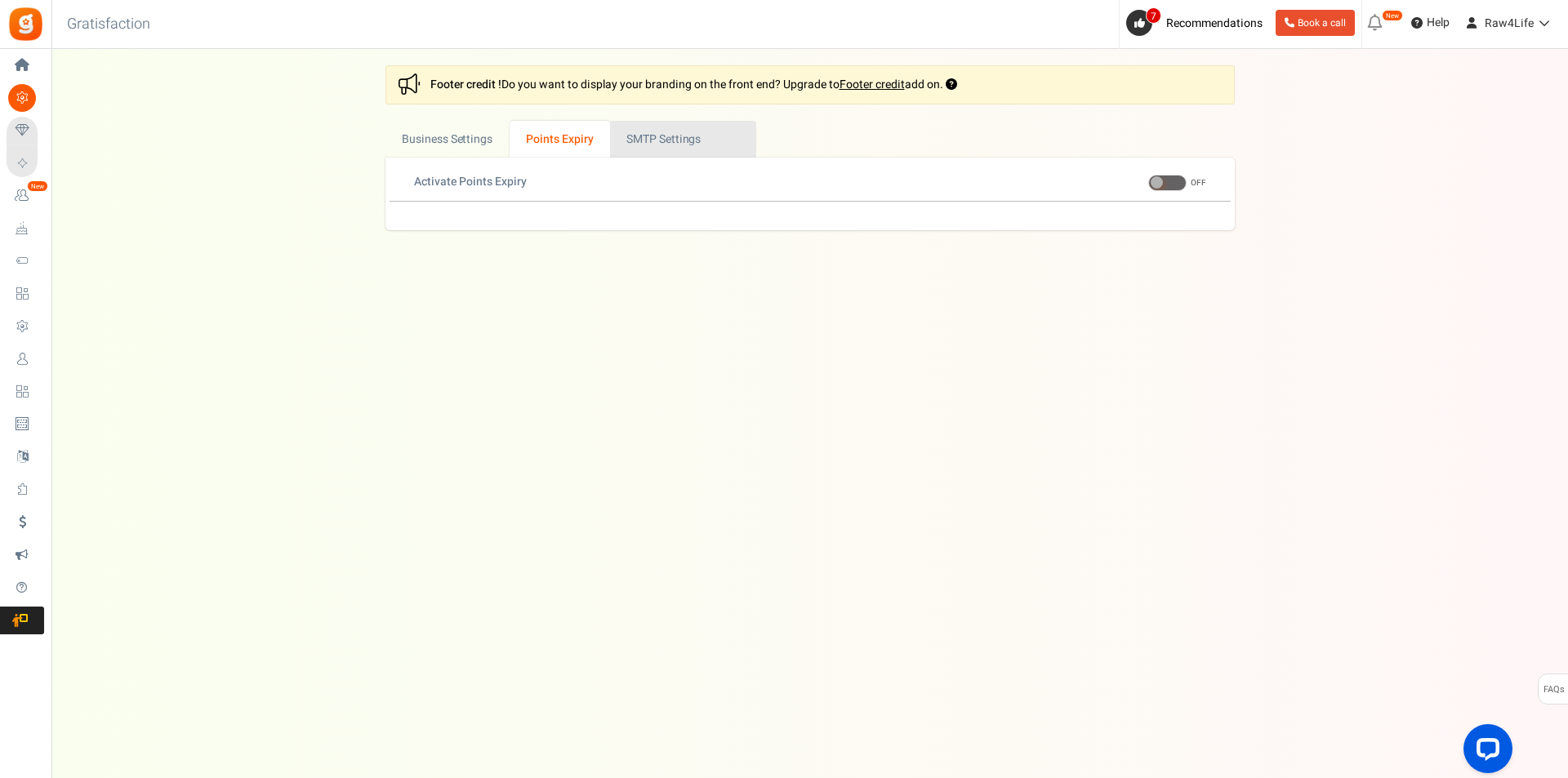
click at [715, 142] on link "Active SMTP Settings" at bounding box center [683, 139] width 146 height 37
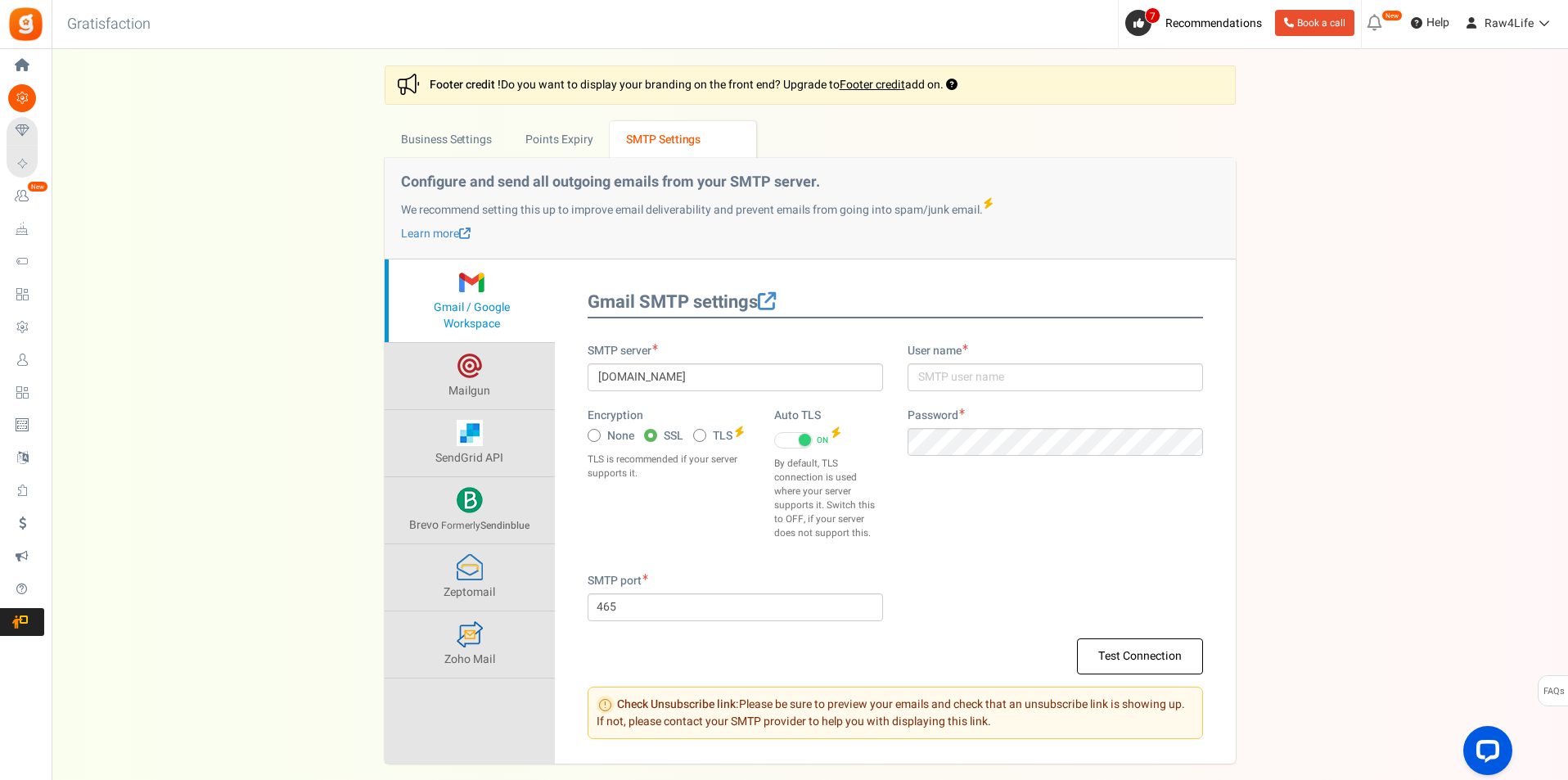
scroll to position [81, 0]
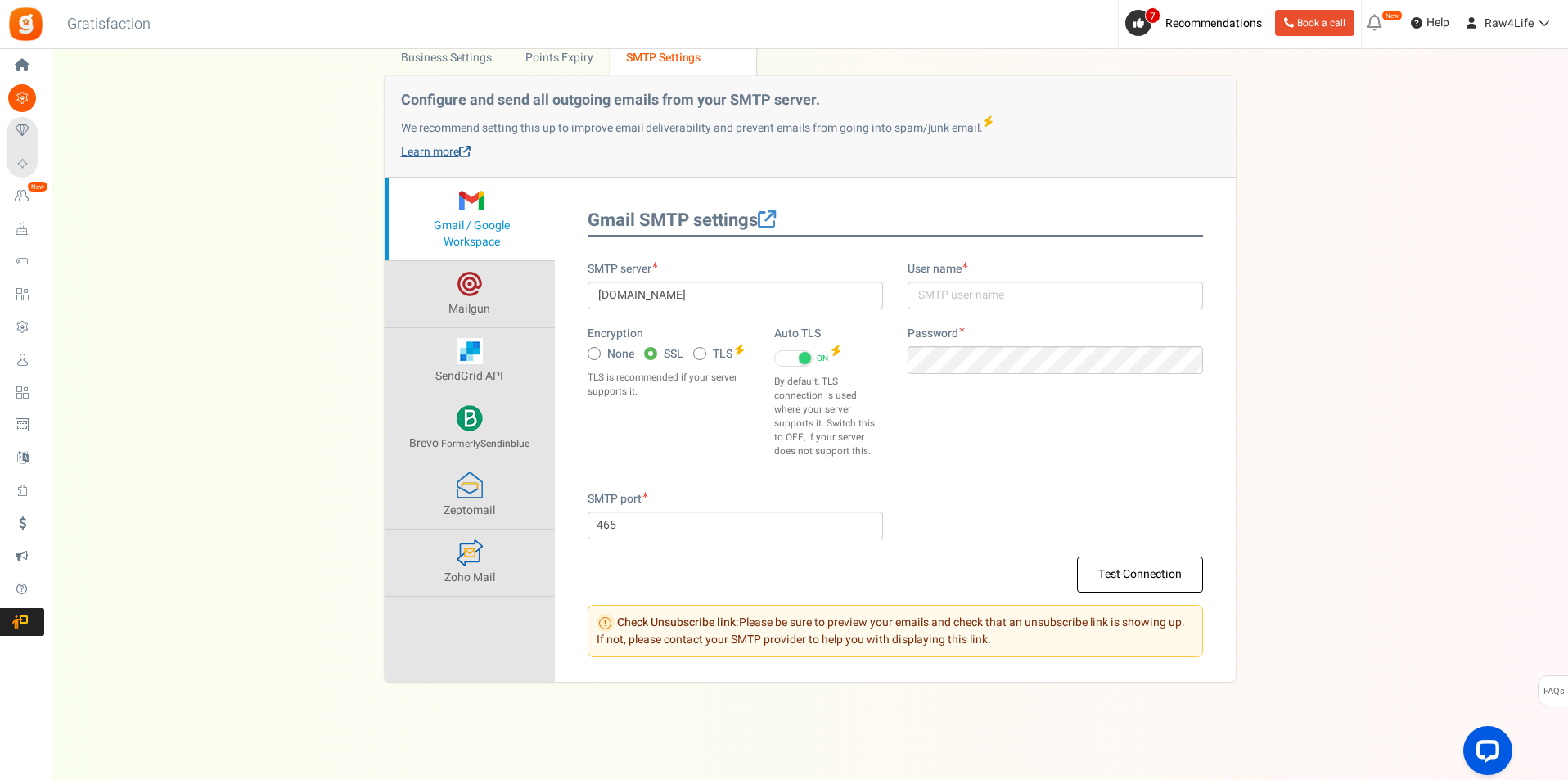
click at [470, 156] on span at bounding box center [465, 151] width 12 height 12
click at [508, 313] on link "Mailgun" at bounding box center [470, 294] width 170 height 66
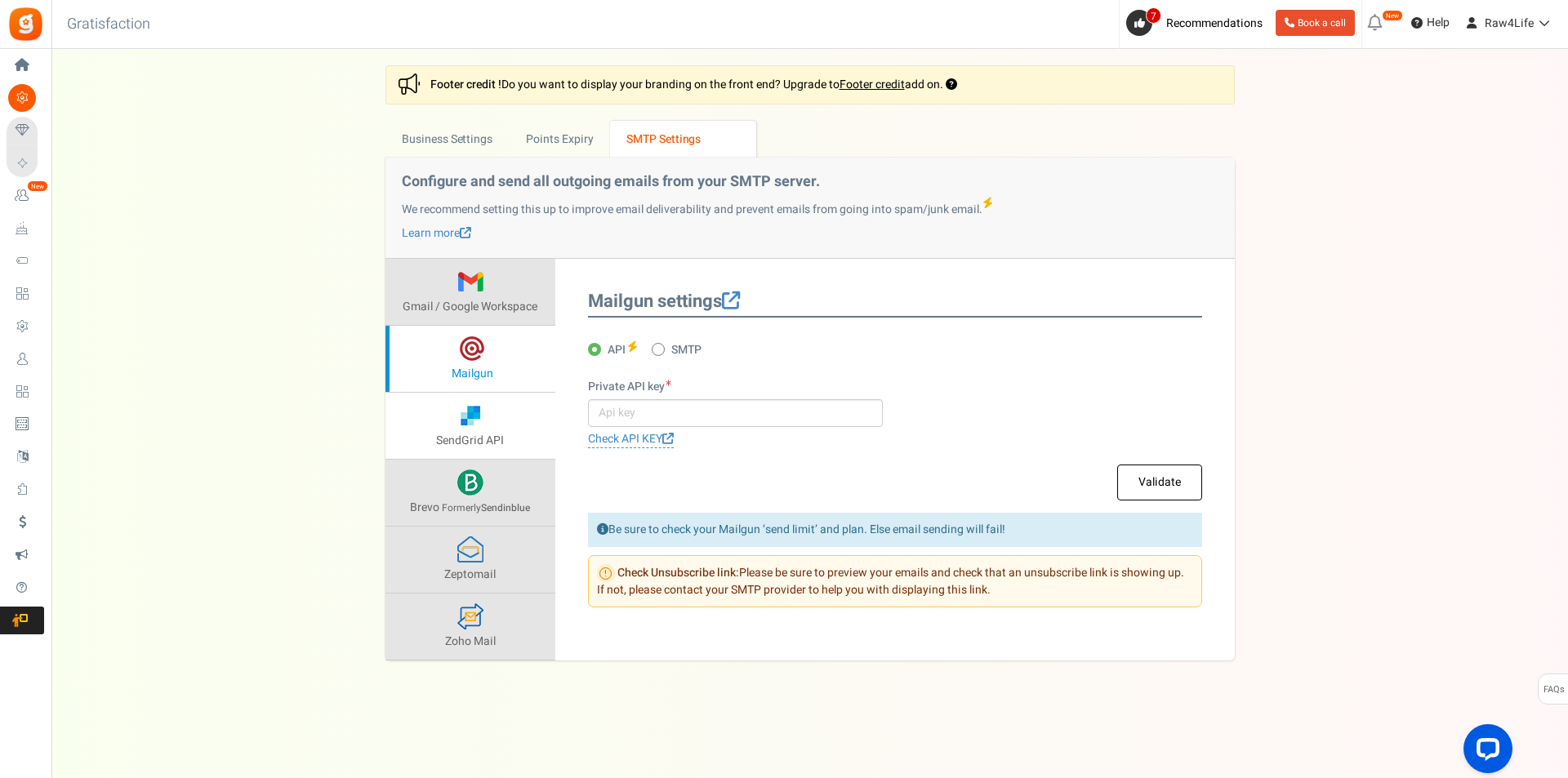
click at [485, 437] on span "SendGrid API" at bounding box center [469, 440] width 68 height 17
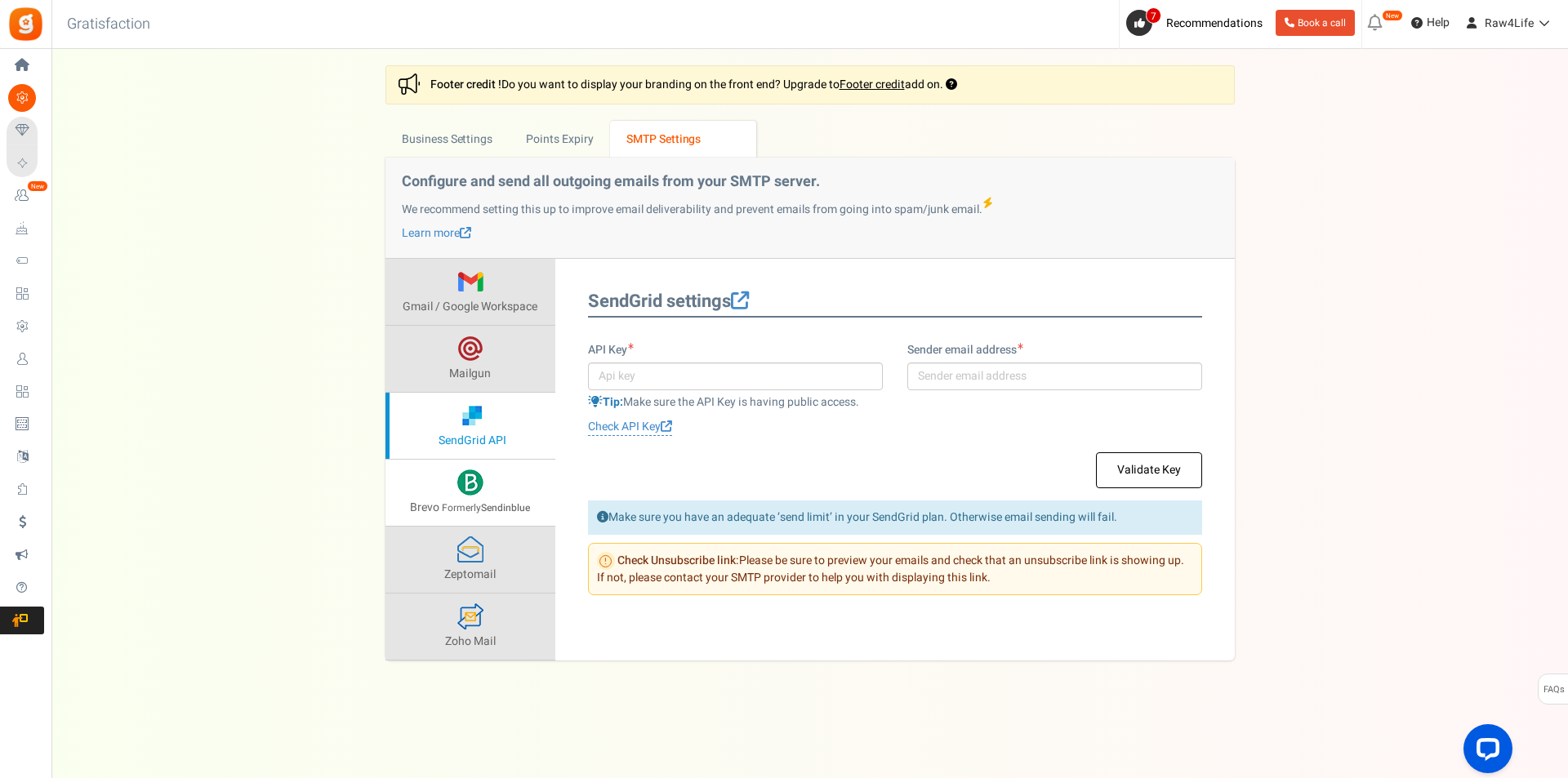
click at [489, 478] on link "Brevo Formerly Sendinblue" at bounding box center [470, 492] width 170 height 66
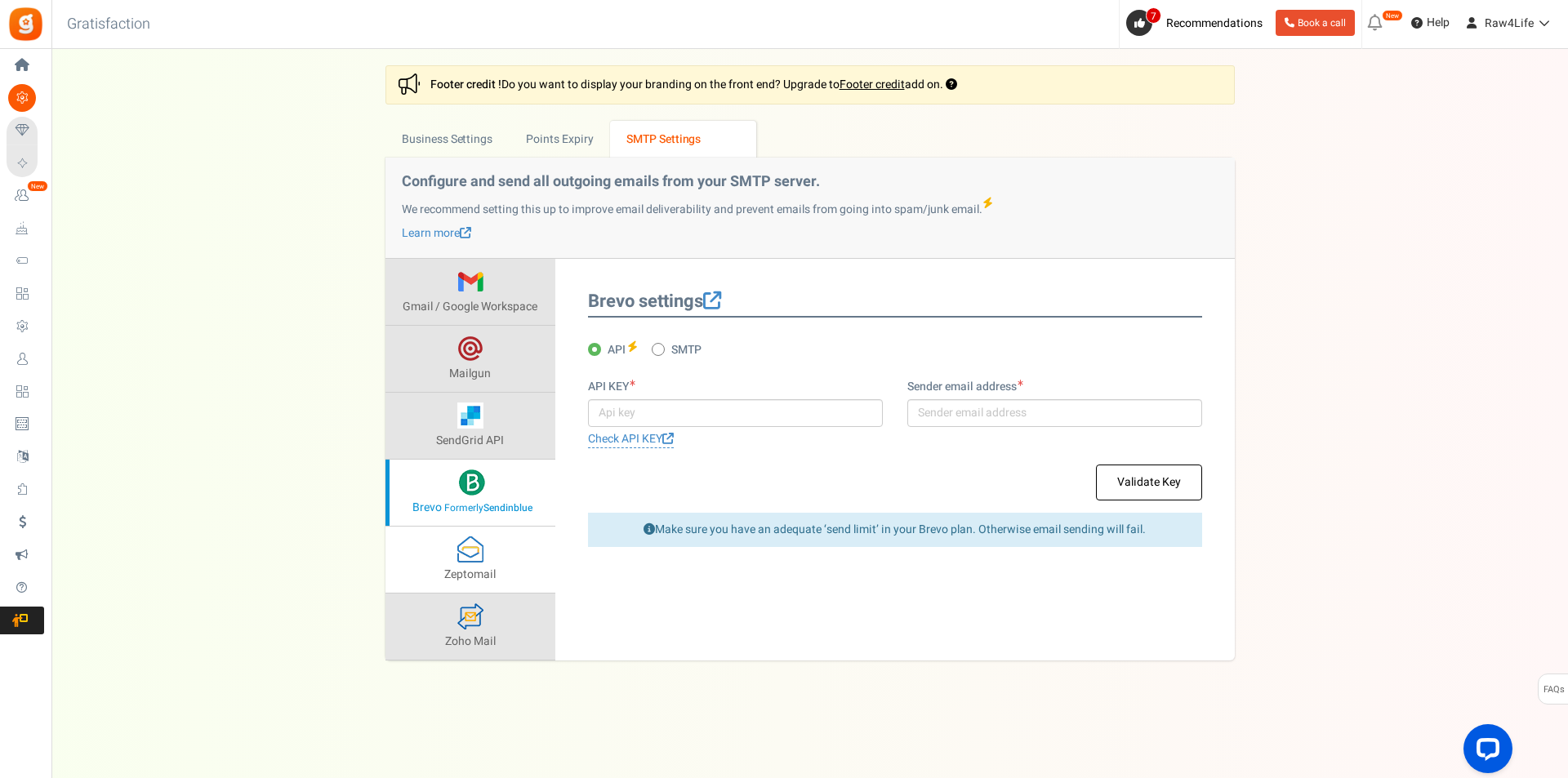
click at [504, 564] on link "Zeptomail" at bounding box center [470, 560] width 170 height 66
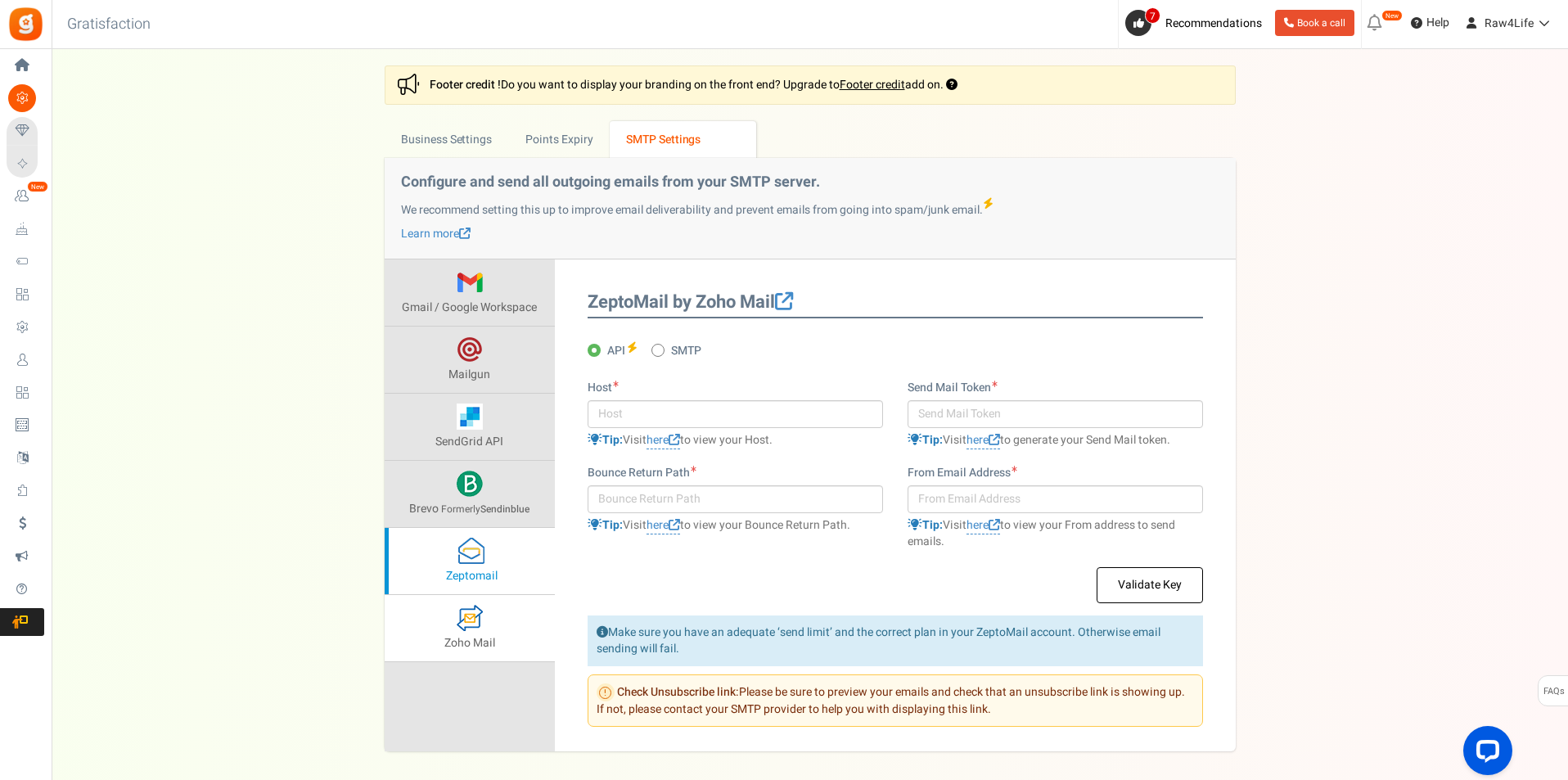
click at [420, 657] on link "Zoho Mail" at bounding box center [470, 628] width 170 height 66
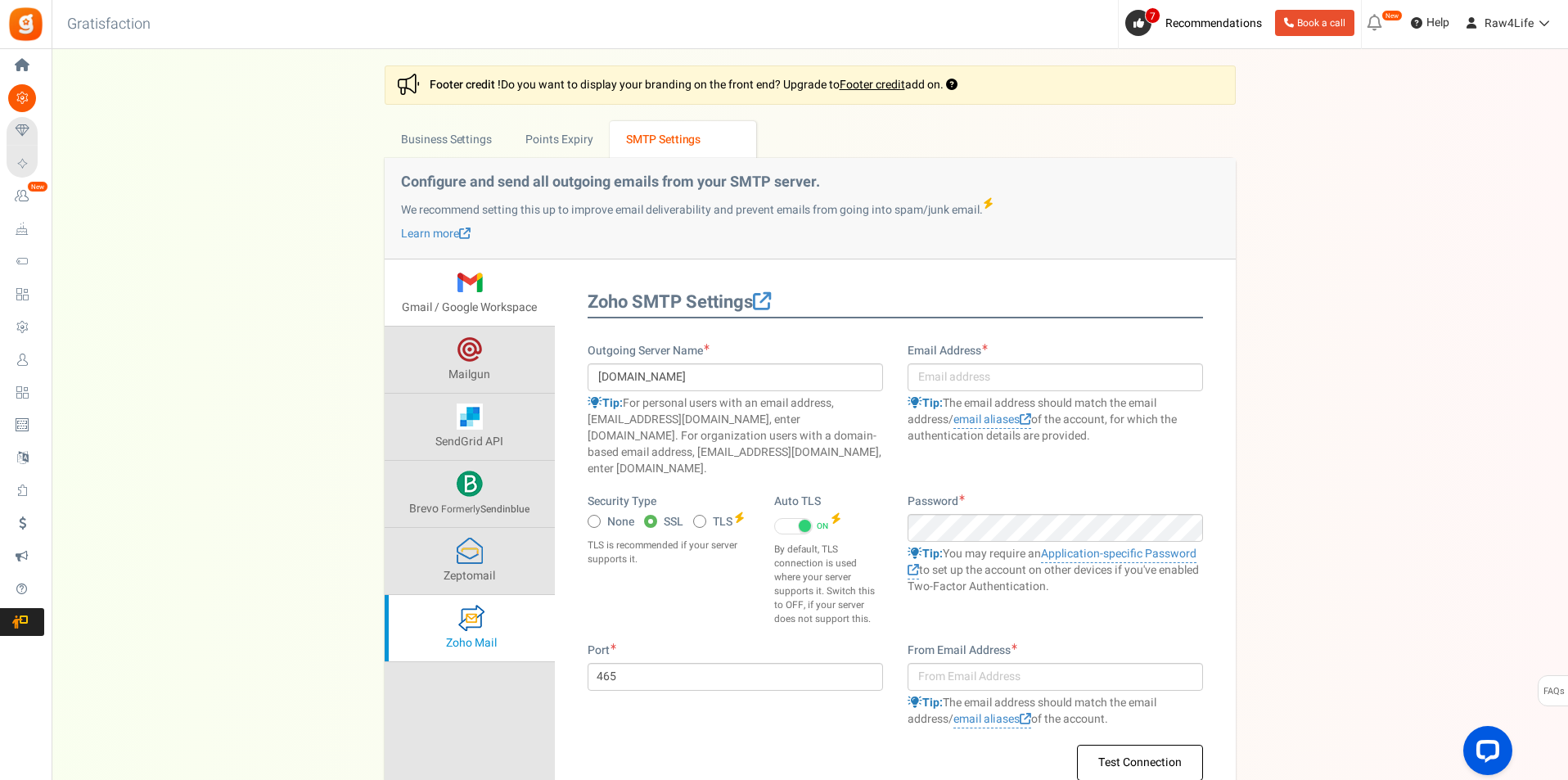
click at [458, 290] on span at bounding box center [470, 282] width 27 height 27
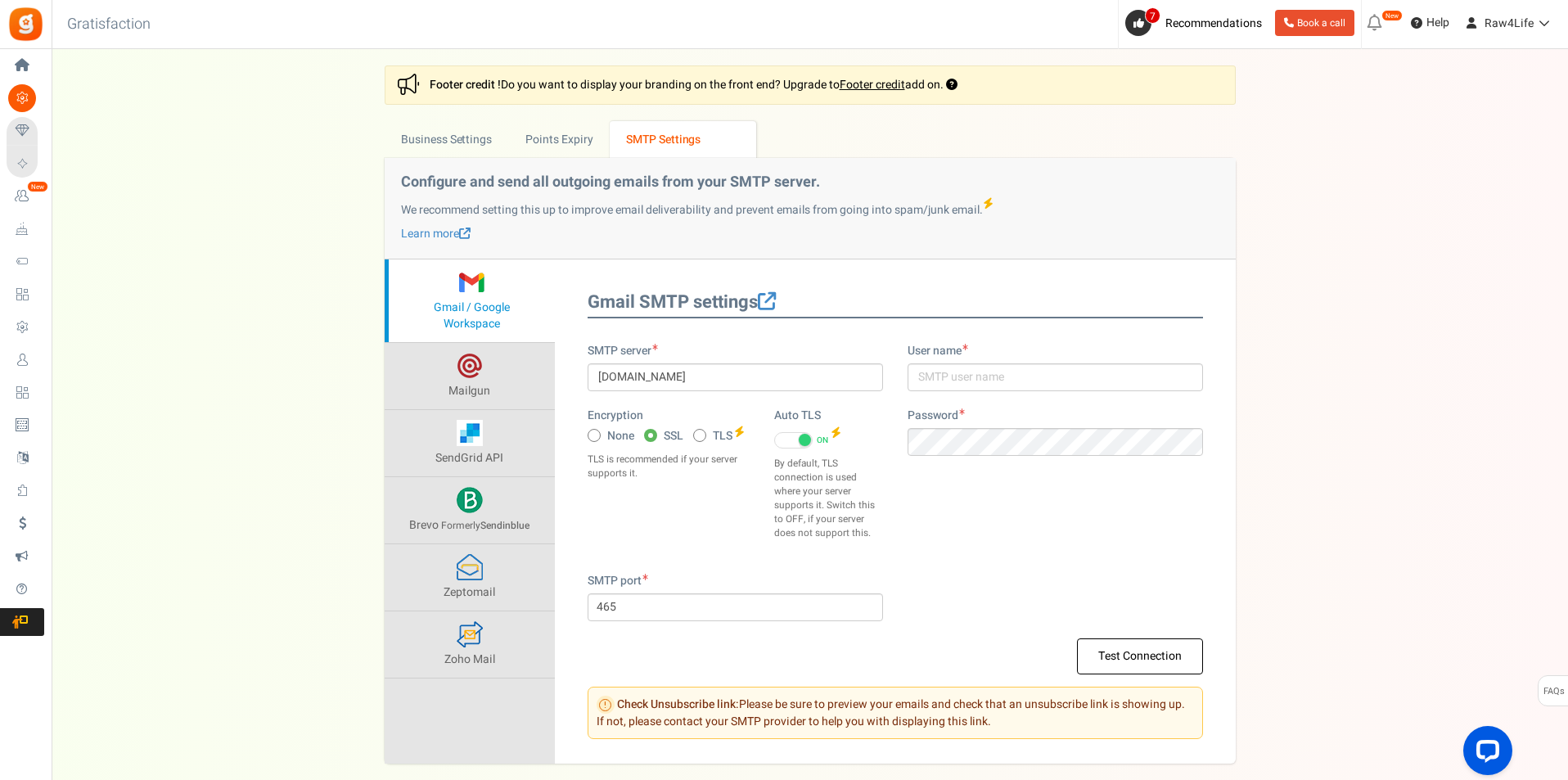
click at [1263, 429] on div "Settings In this section you will setup your business details and points expiry…" at bounding box center [809, 415] width 1484 height 699
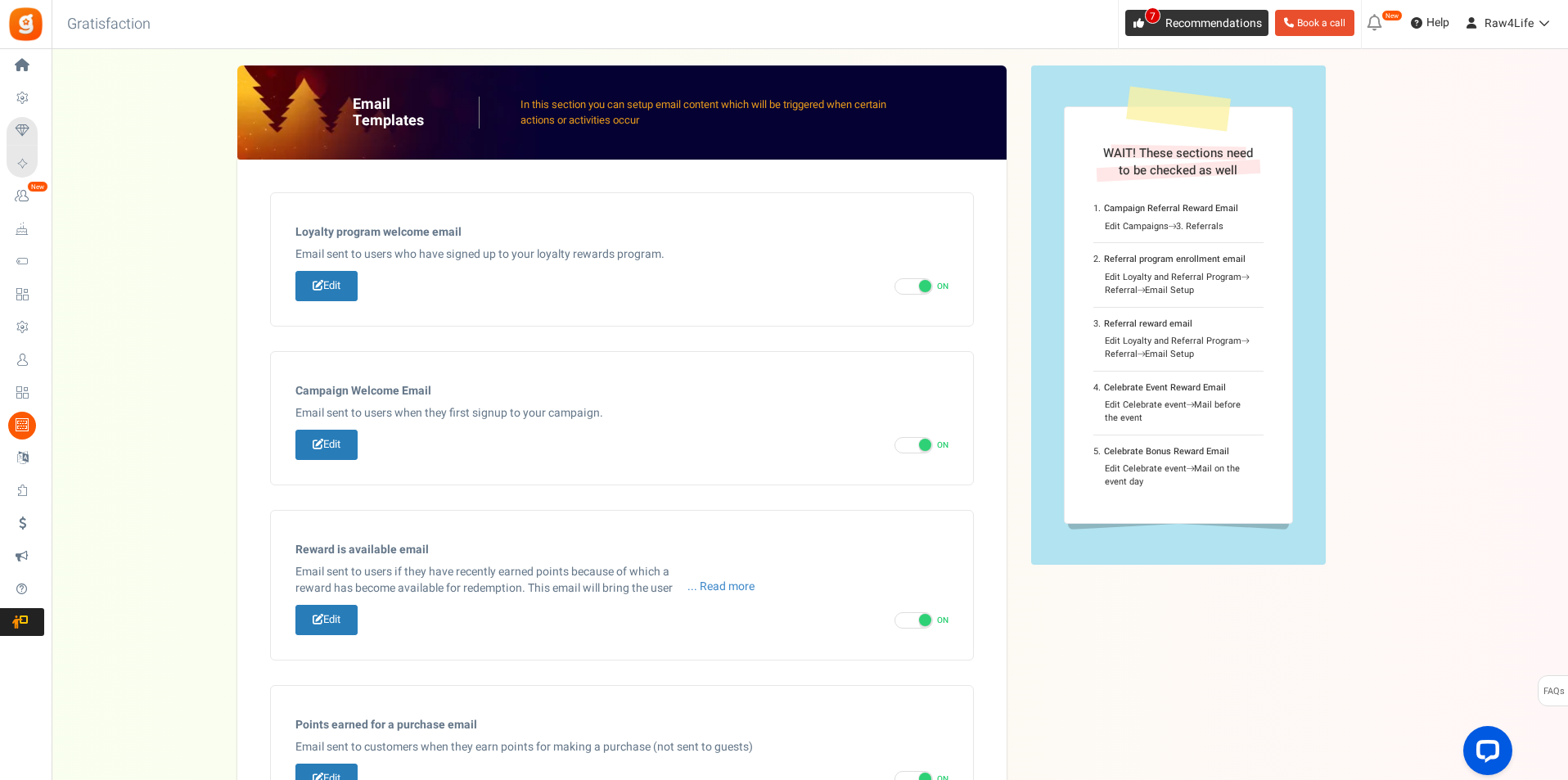
click at [1159, 12] on link "7 Recommendations" at bounding box center [1196, 23] width 143 height 27
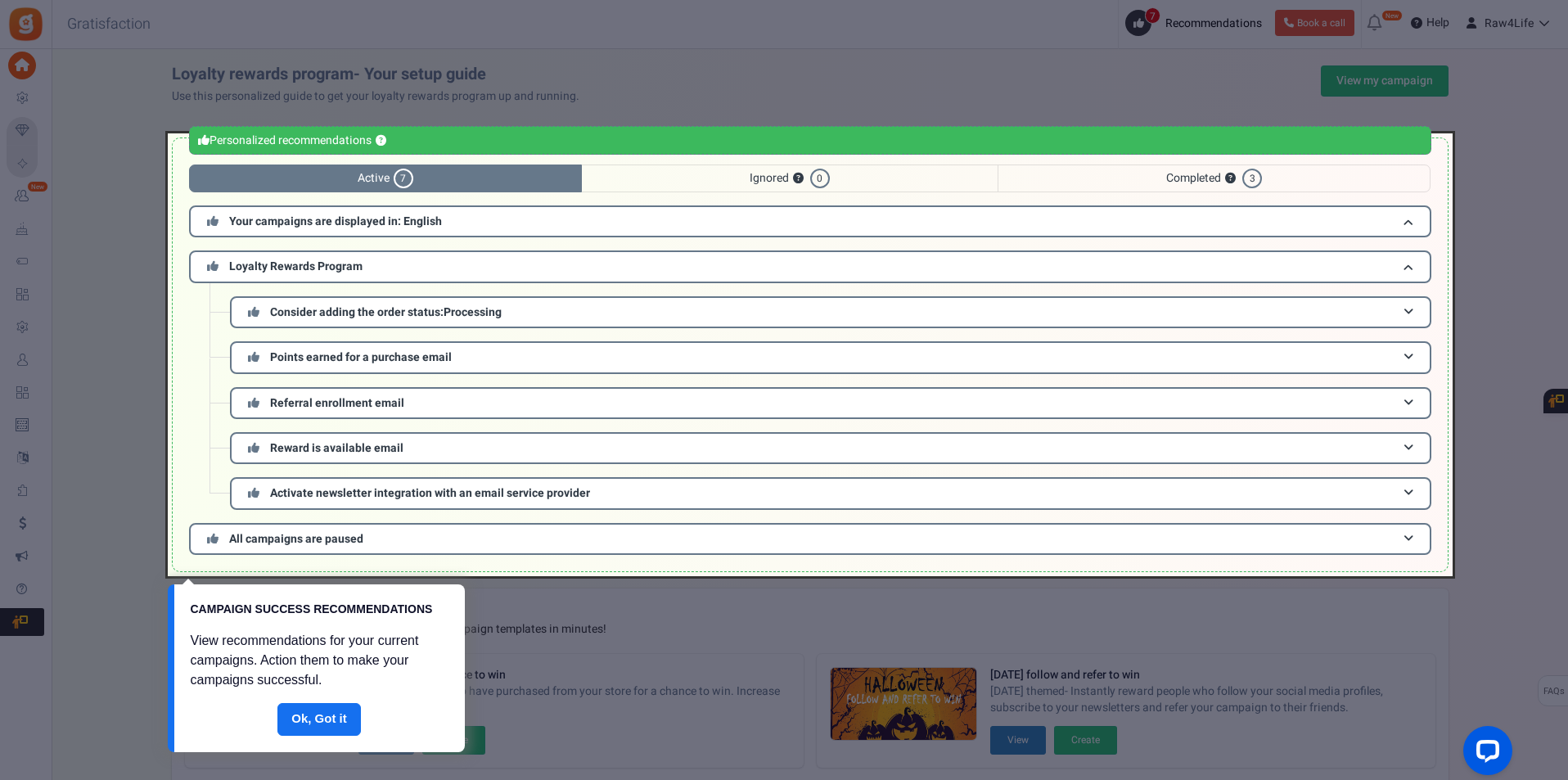
click at [1066, 311] on div at bounding box center [810, 355] width 1285 height 443
click at [1406, 313] on div at bounding box center [810, 355] width 1285 height 443
click at [1274, 302] on div at bounding box center [810, 355] width 1285 height 443
click at [315, 722] on link "Done" at bounding box center [319, 720] width 83 height 33
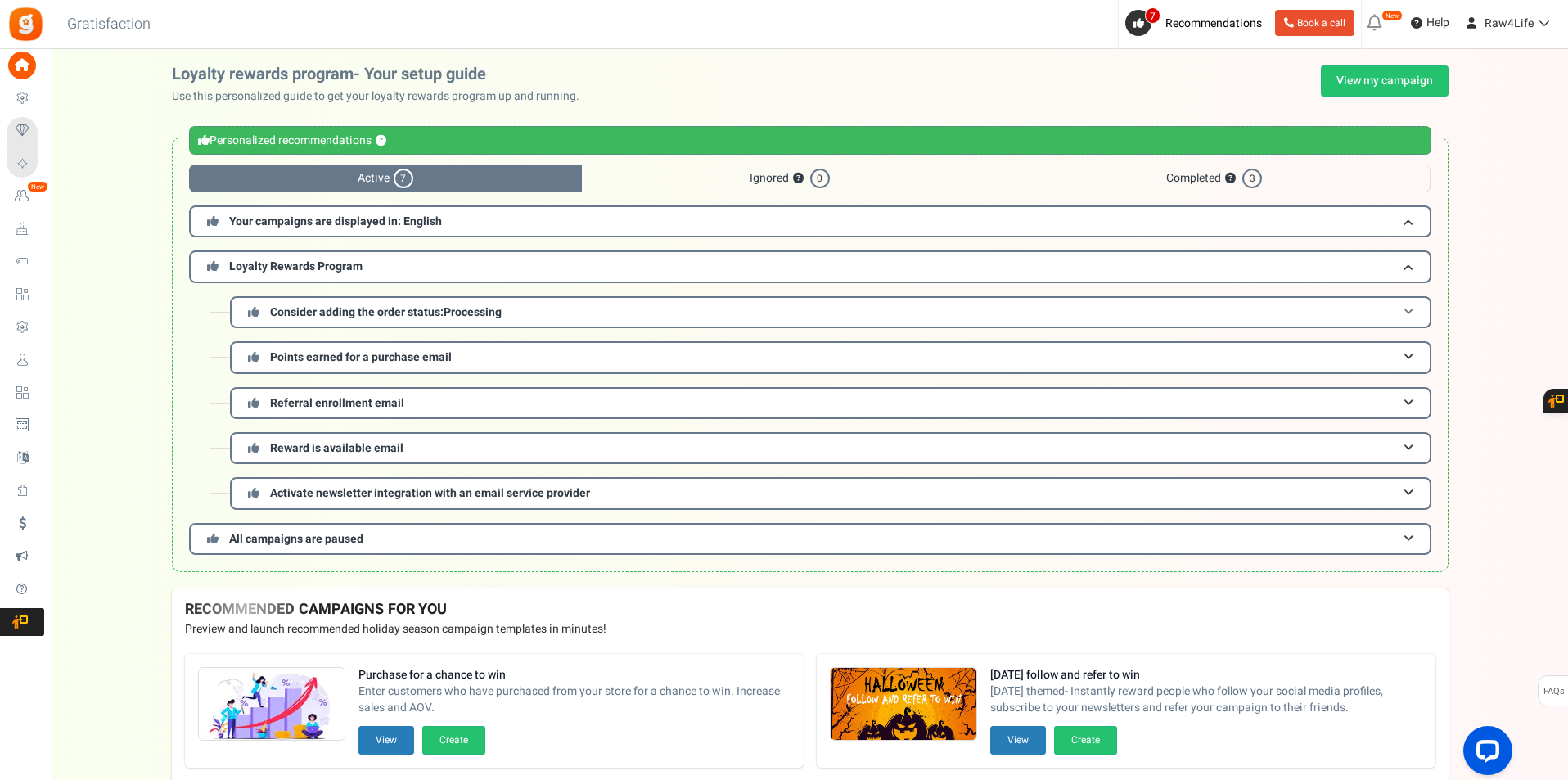
click at [475, 320] on span "Processing" at bounding box center [472, 312] width 58 height 17
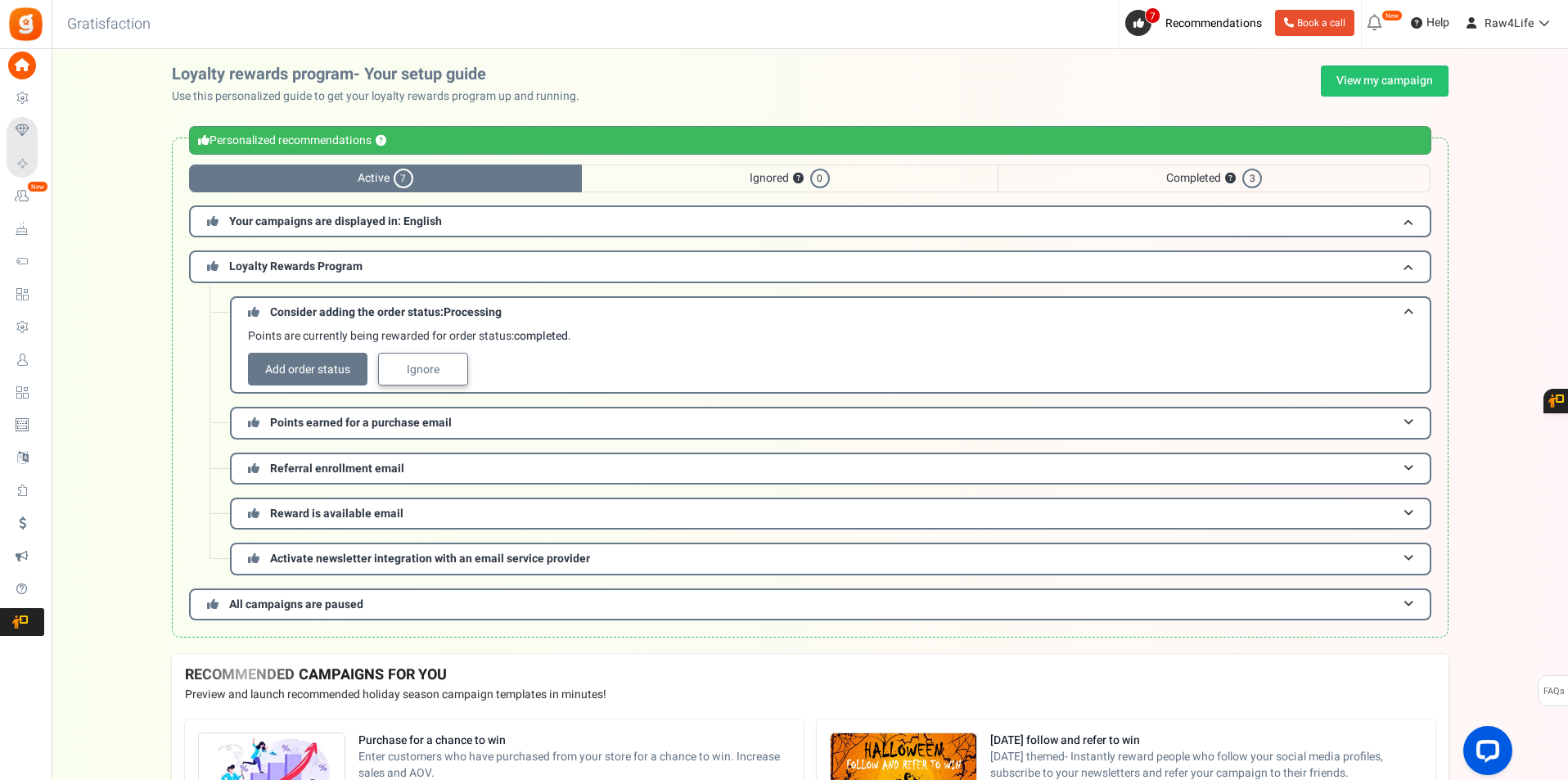
click at [463, 372] on link "Ignore" at bounding box center [423, 369] width 90 height 33
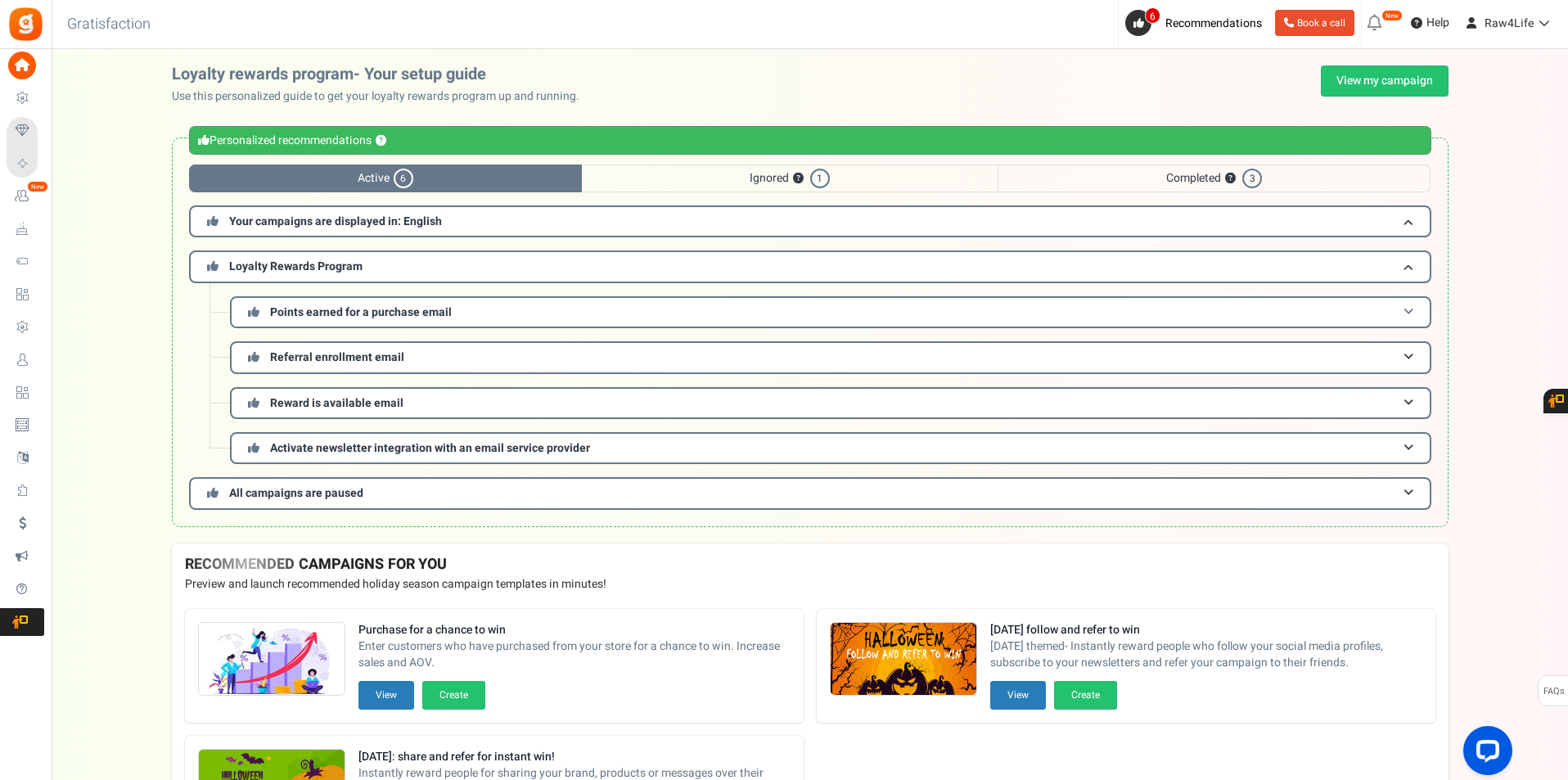
click at [568, 315] on h3 "Points earned for a purchase email" at bounding box center [830, 312] width 1201 height 32
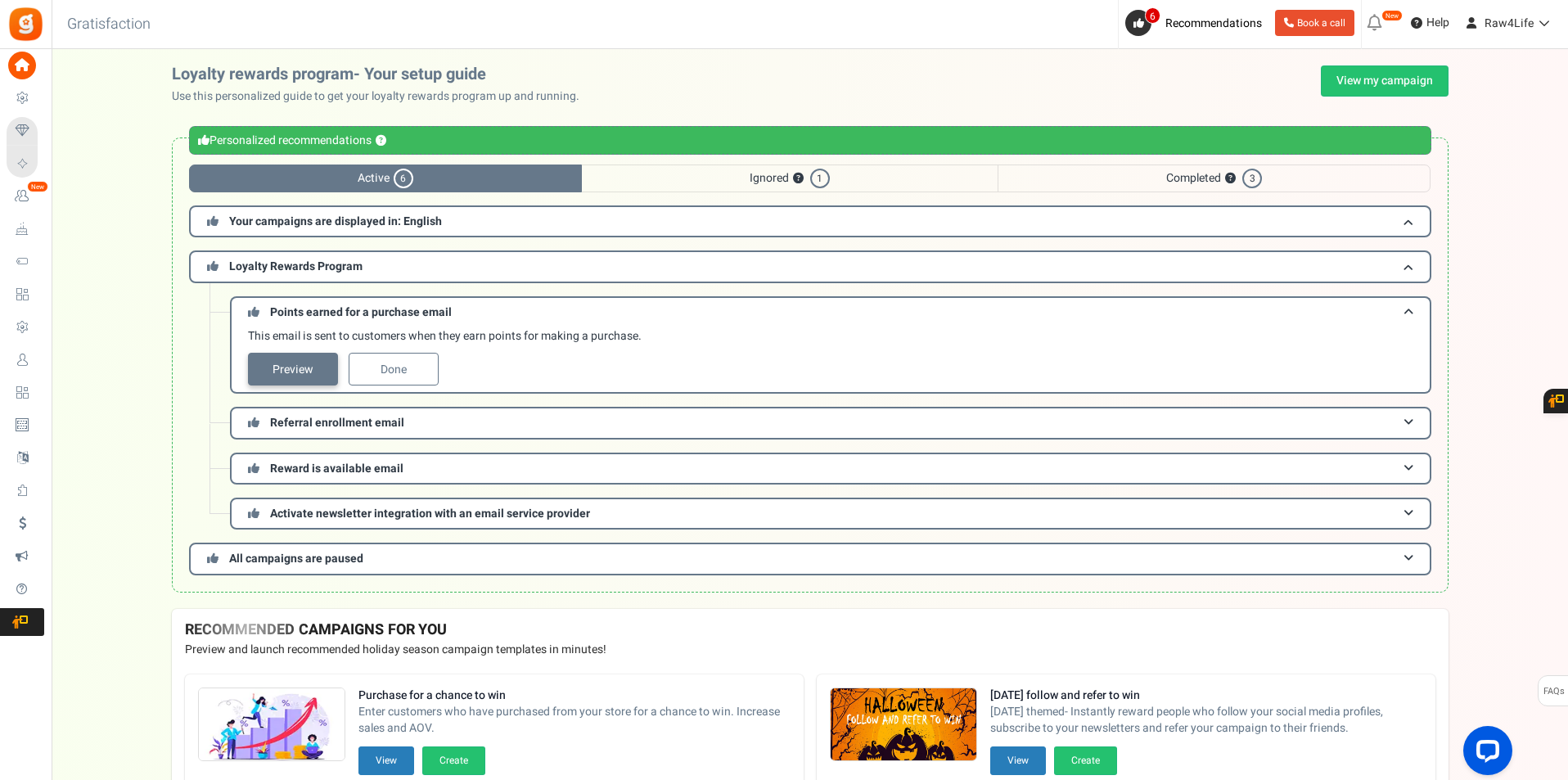
click at [320, 374] on link "Preview" at bounding box center [293, 369] width 90 height 33
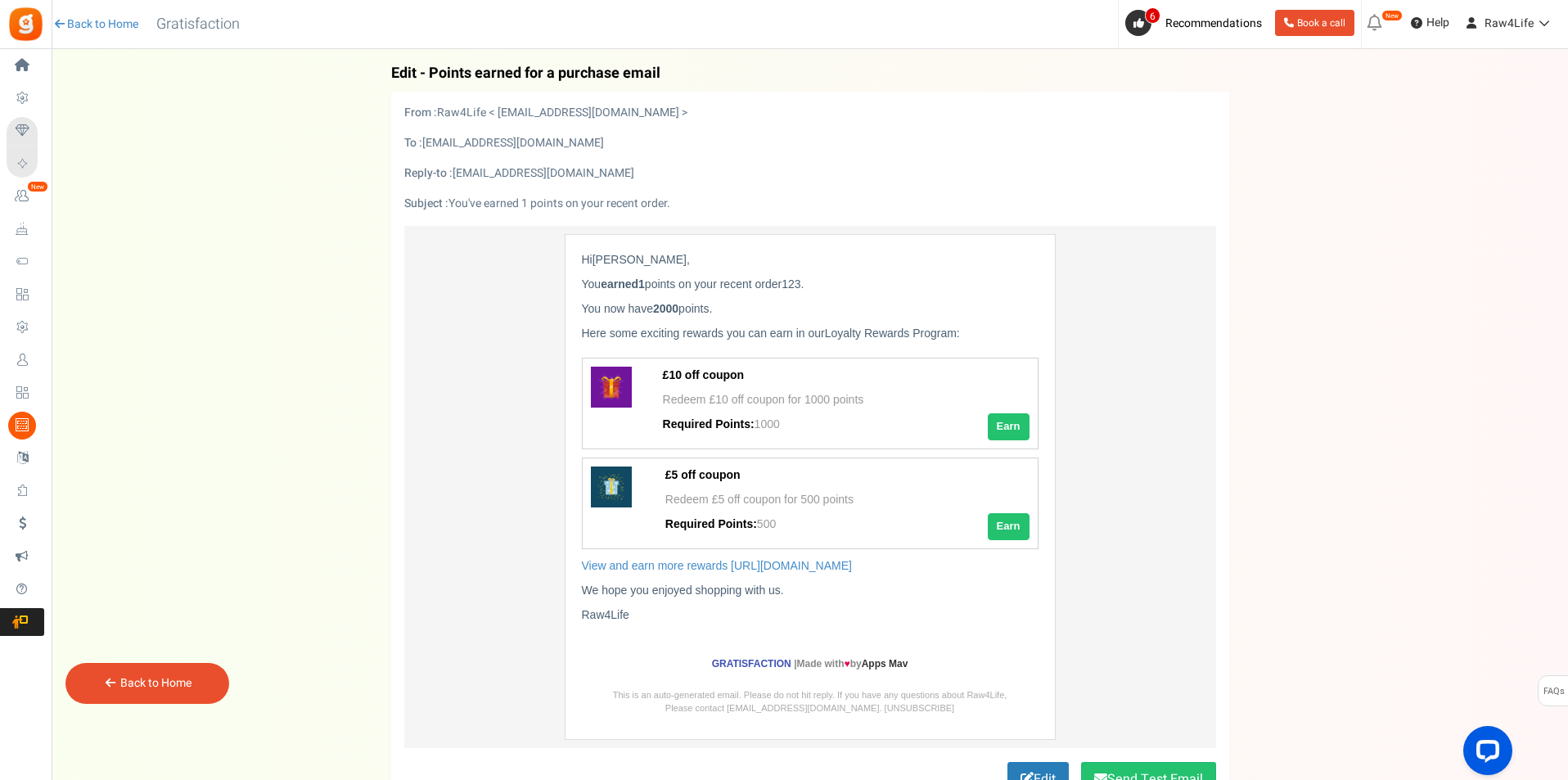
click at [137, 682] on link "Back to Home" at bounding box center [156, 683] width 71 height 17
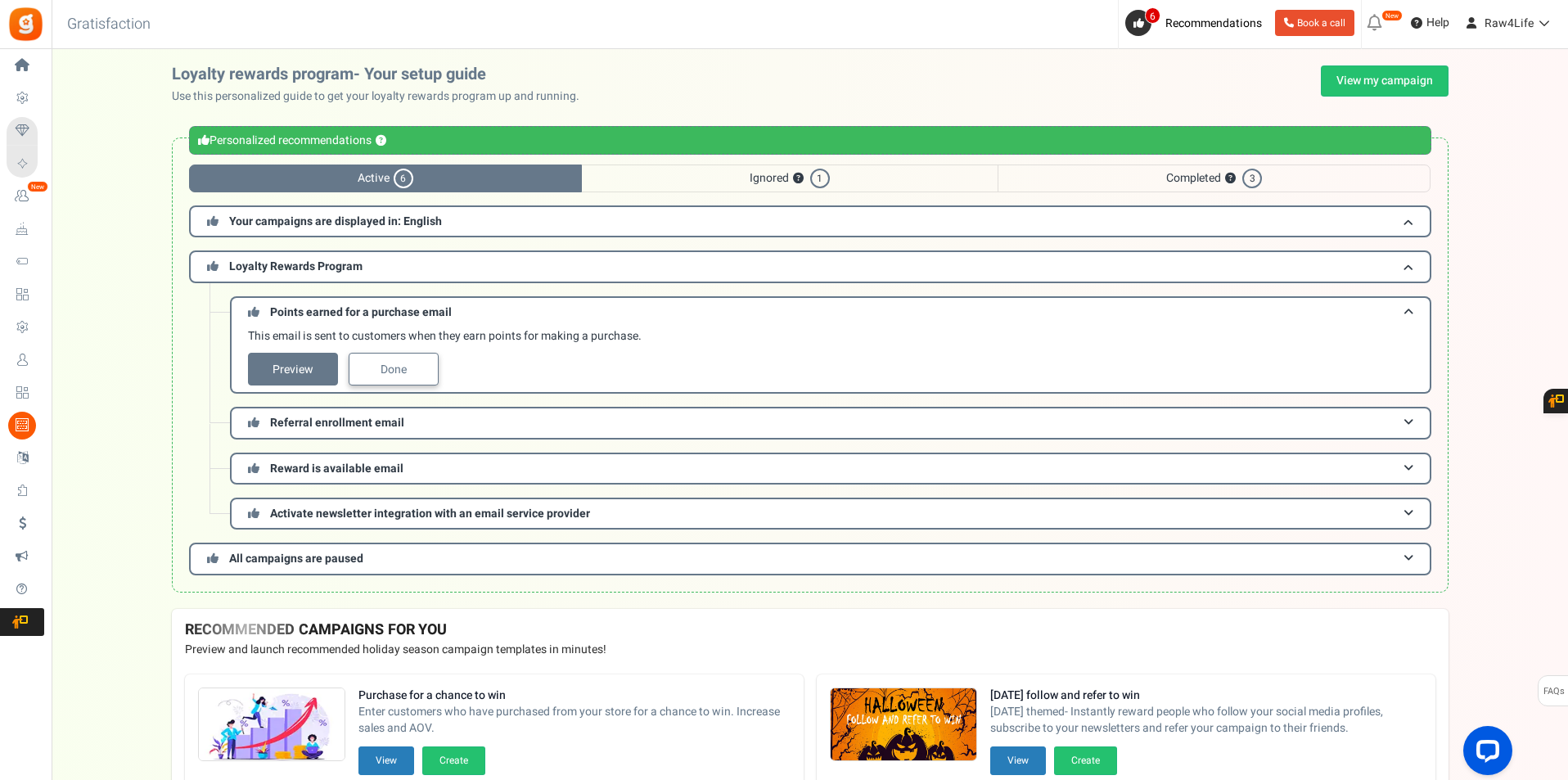
click at [383, 372] on link "Done" at bounding box center [394, 369] width 90 height 33
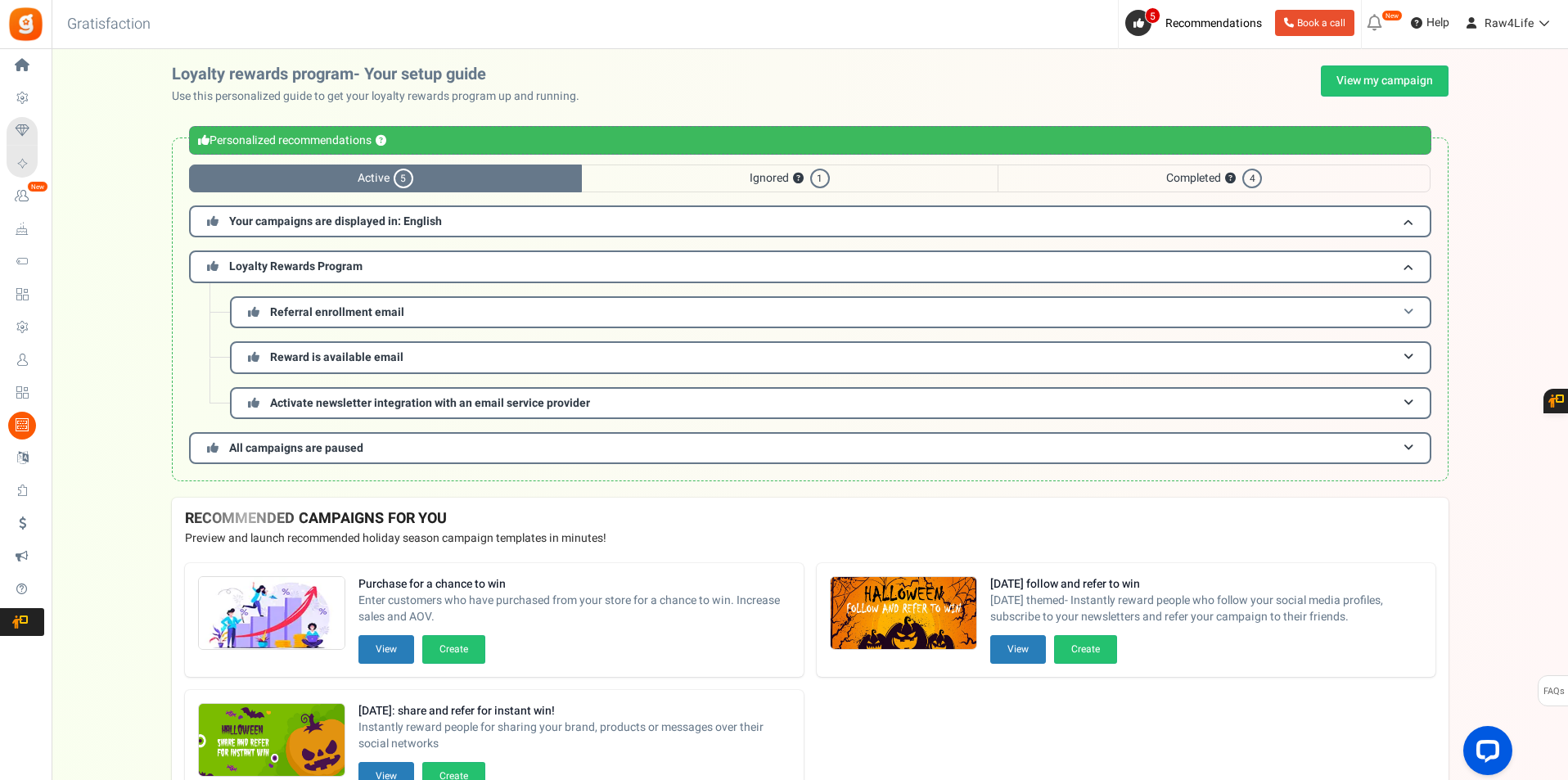
click at [379, 475] on div "Personalized recommendations ? Active 5 Ignored ? 1 Completed ? 4 Your campaign…" at bounding box center [810, 309] width 1277 height 343
click at [373, 313] on span "Referral enrollment email" at bounding box center [337, 312] width 135 height 17
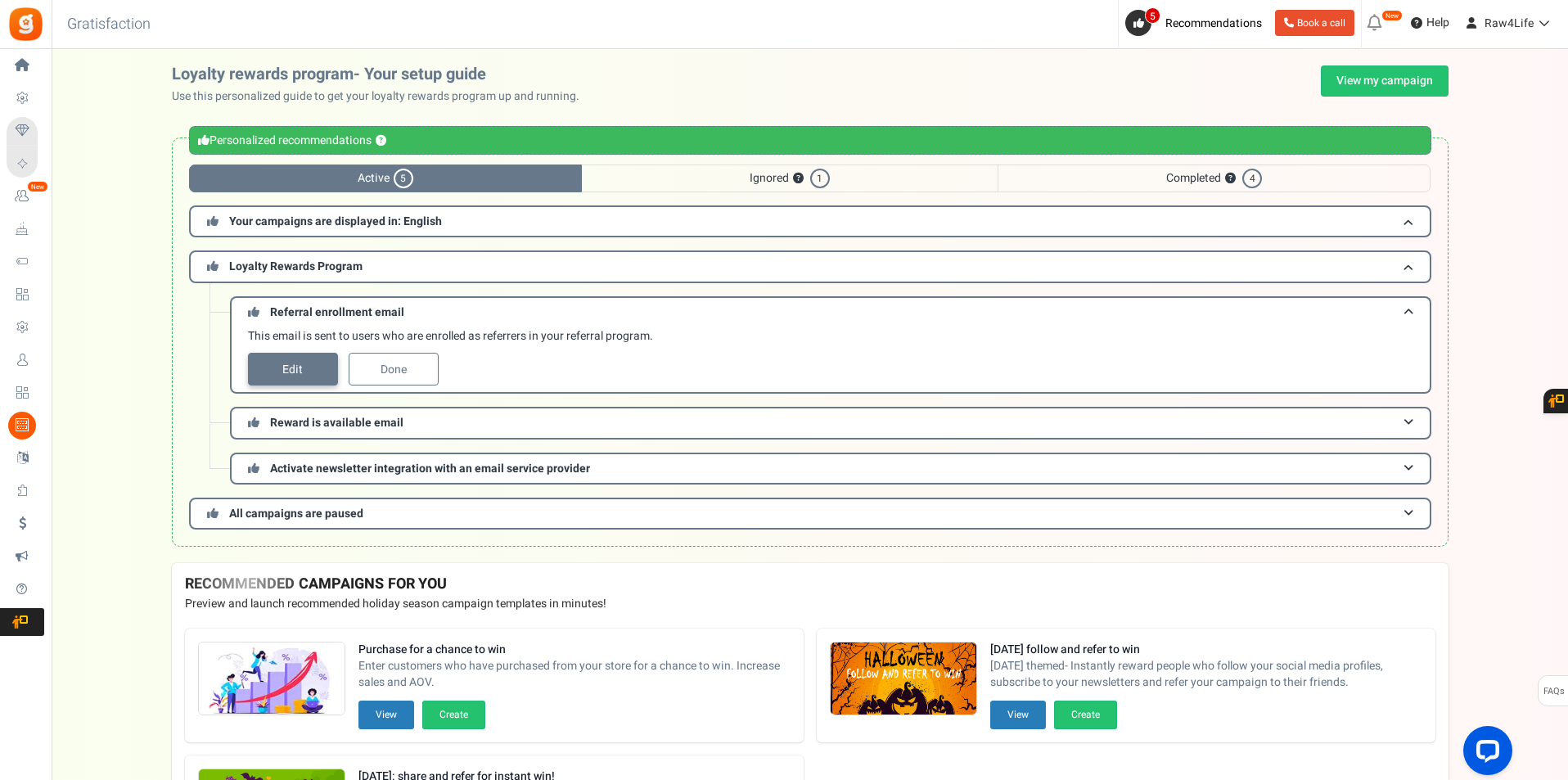
click at [297, 363] on link "Edit" at bounding box center [293, 369] width 90 height 33
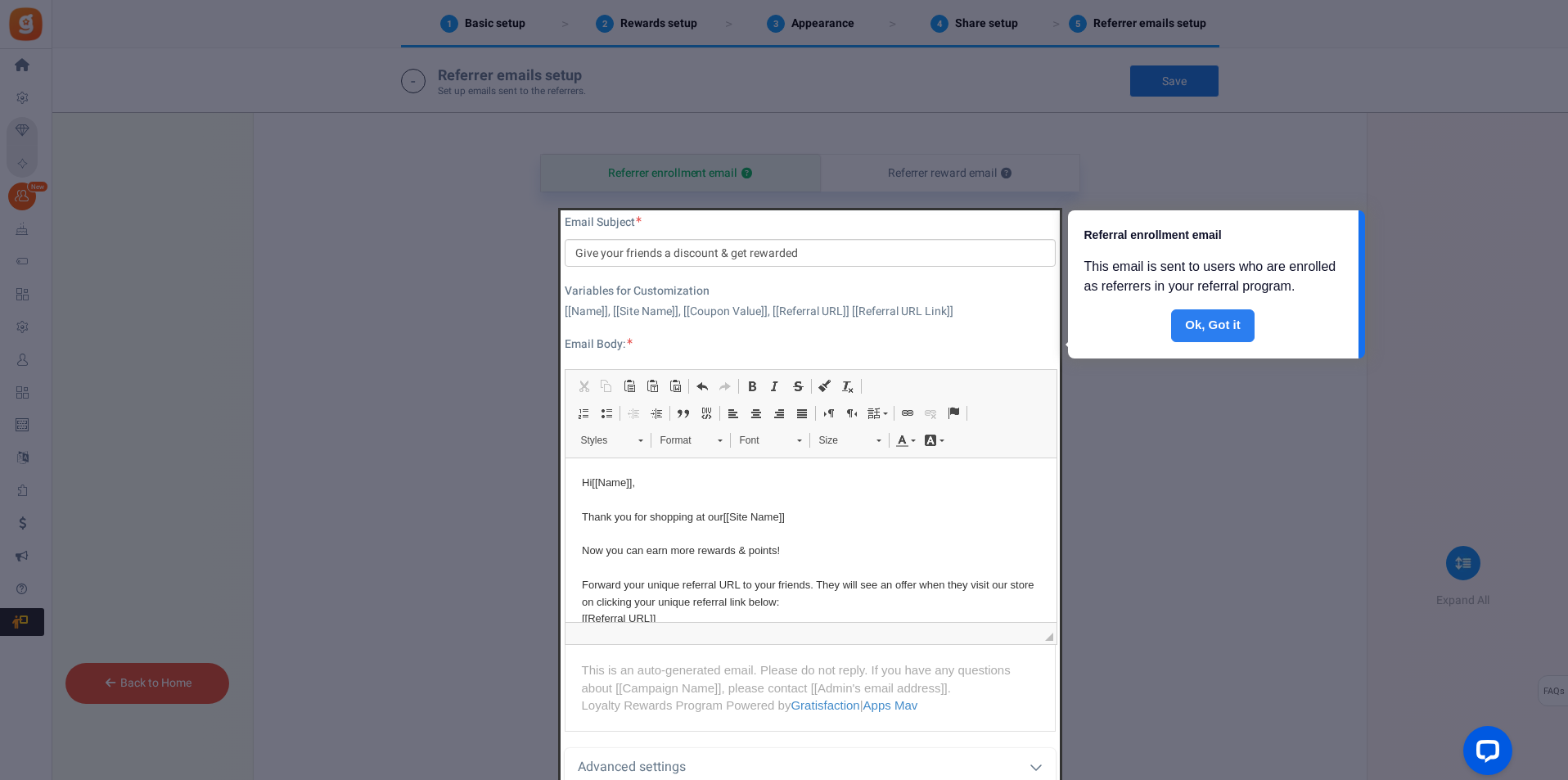
click at [1214, 342] on link "Done" at bounding box center [1212, 326] width 83 height 33
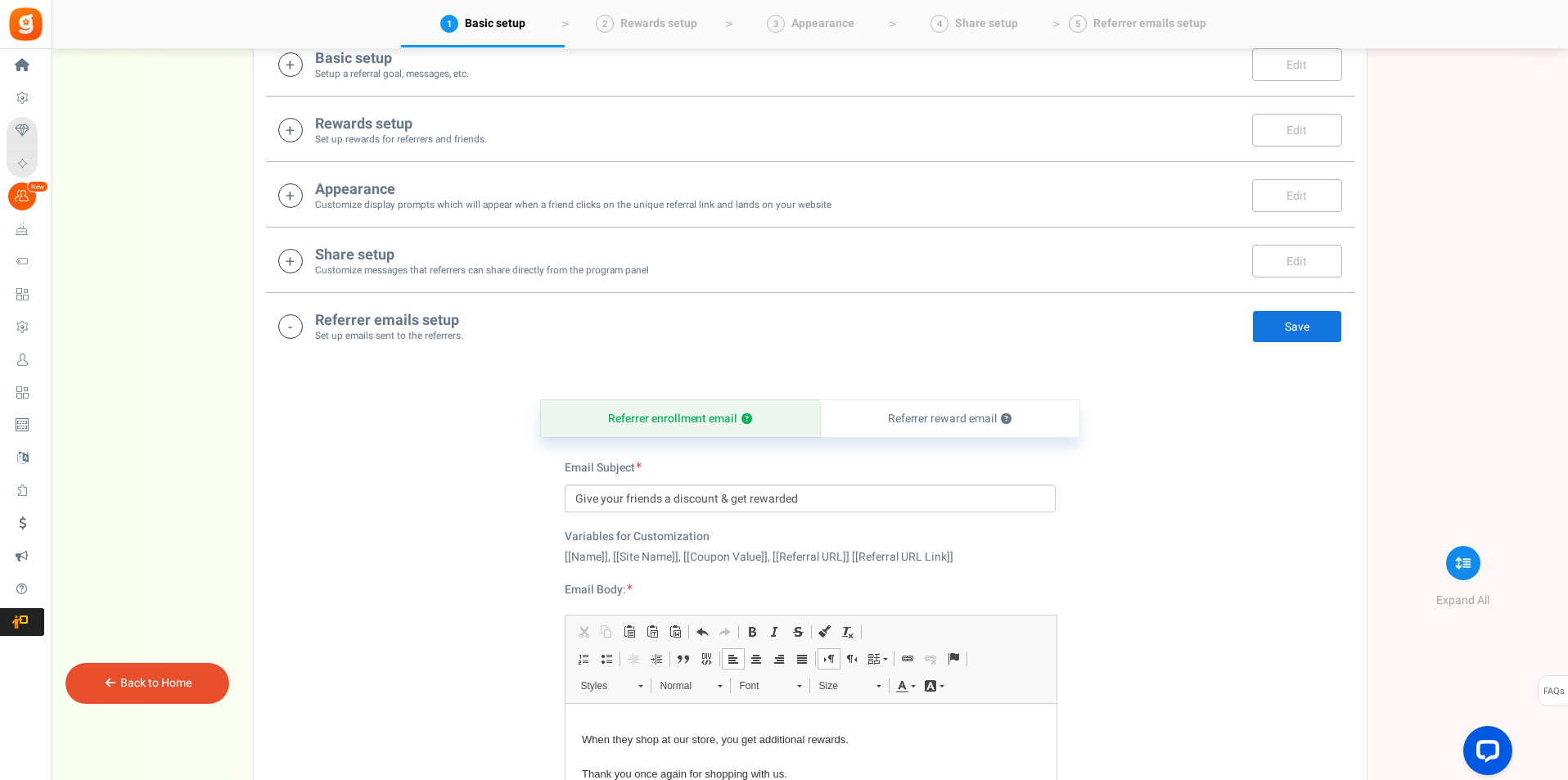
scroll to position [276, 0]
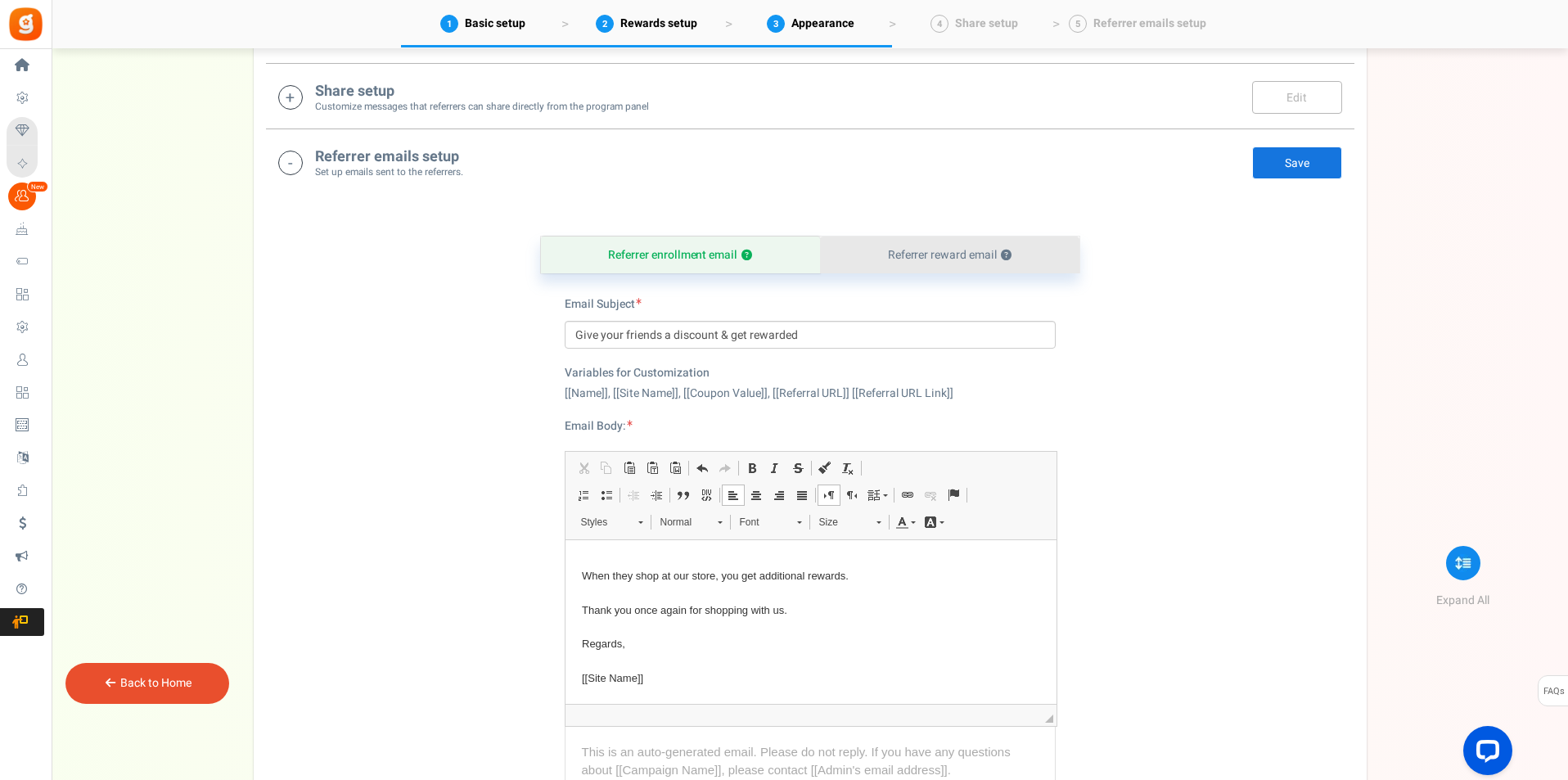
click at [939, 244] on link "Referrer reward email ?" at bounding box center [949, 255] width 259 height 37
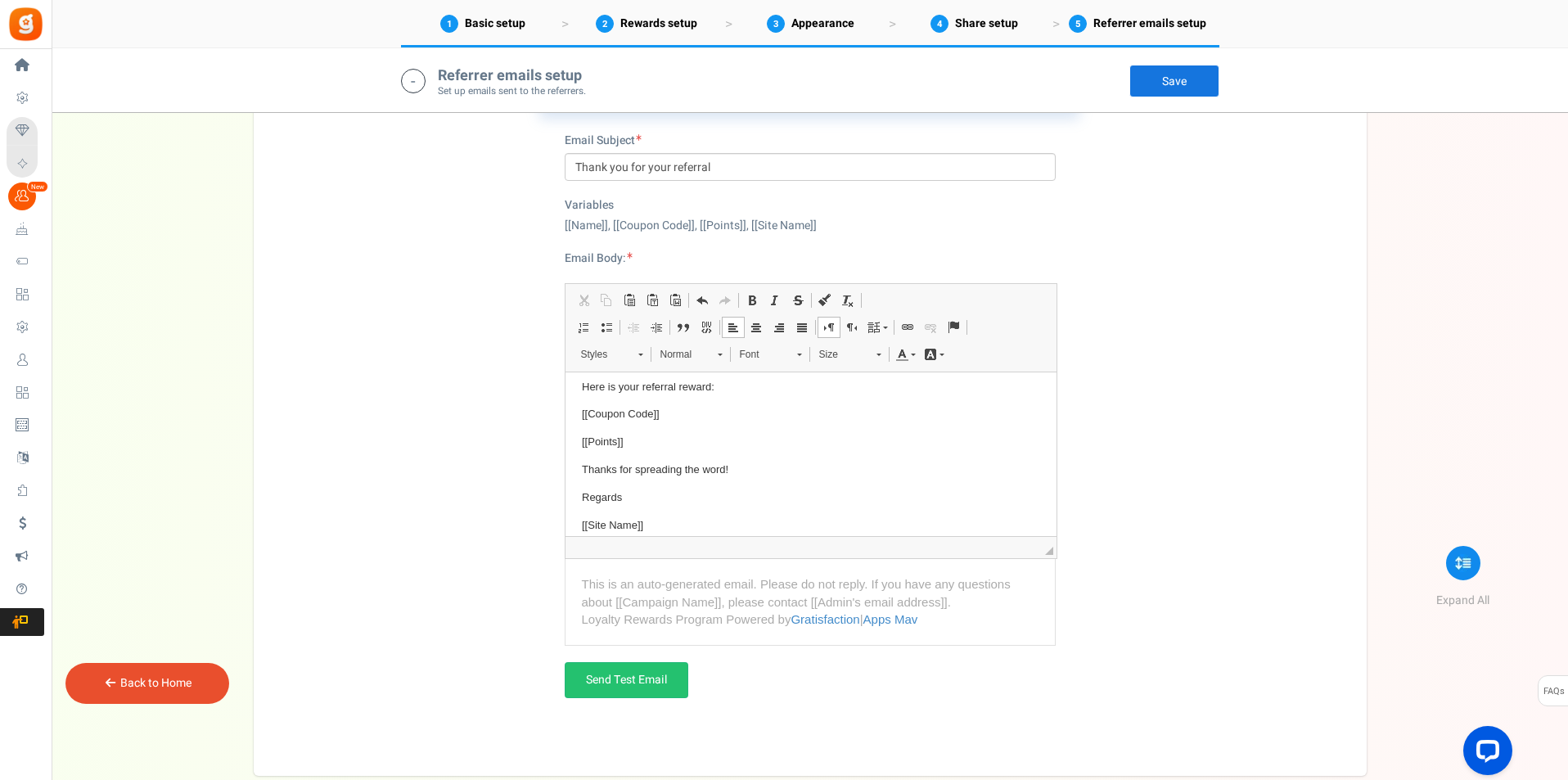
scroll to position [80, 0]
click at [1170, 81] on link "Save" at bounding box center [1174, 81] width 90 height 33
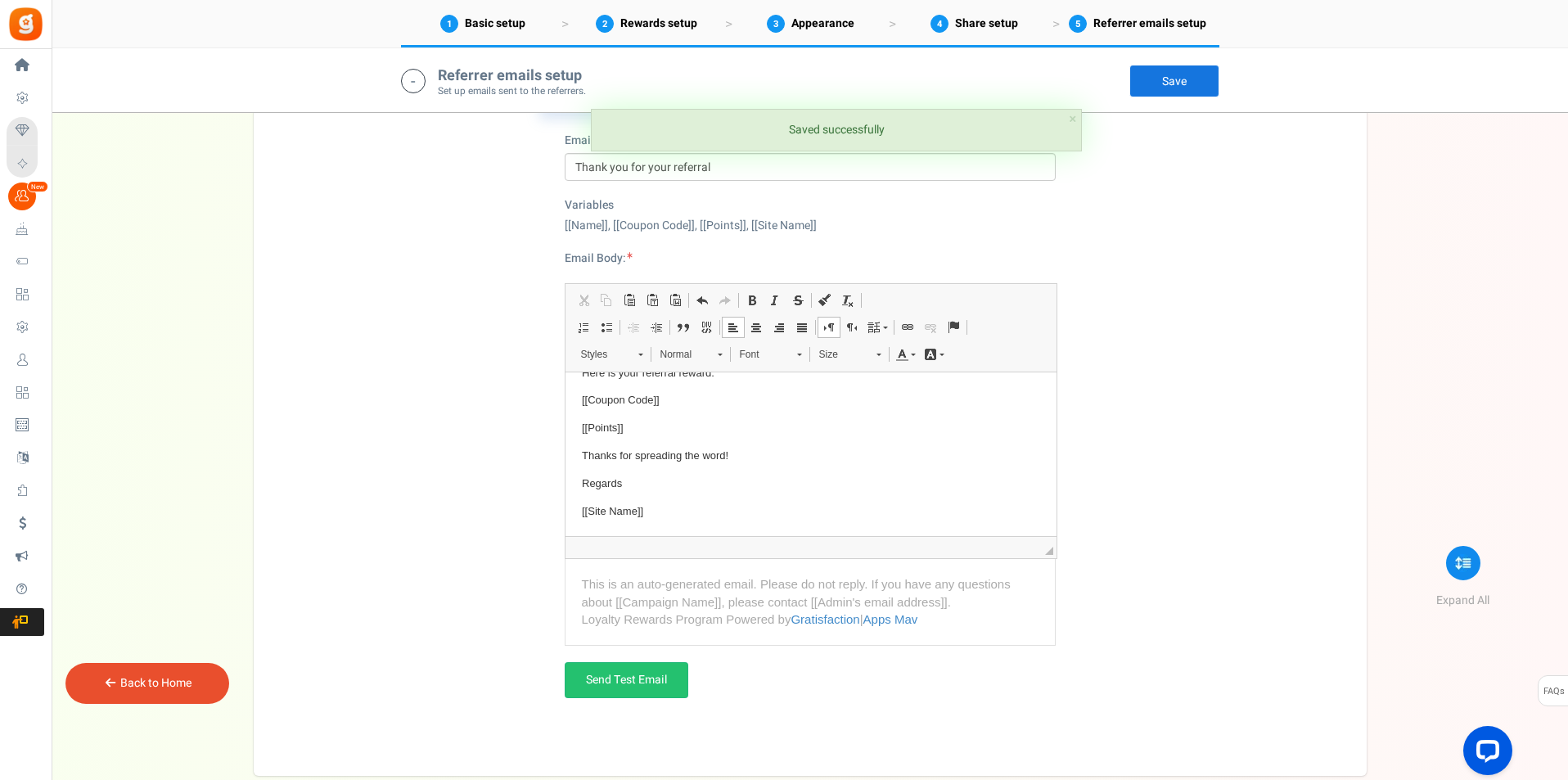
click at [189, 676] on link "Back to Home" at bounding box center [156, 683] width 71 height 17
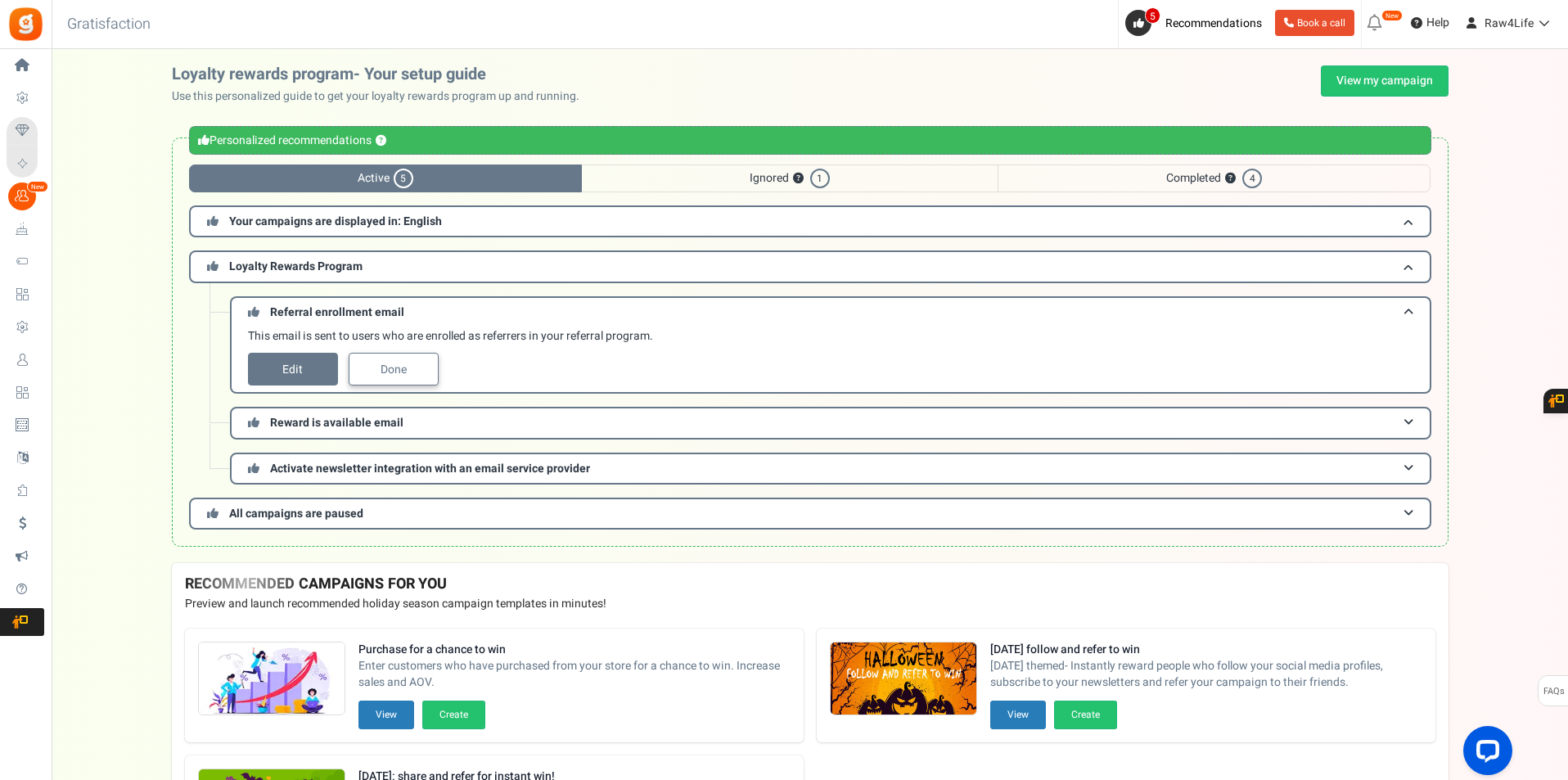
click at [413, 367] on link "Done" at bounding box center [394, 369] width 90 height 33
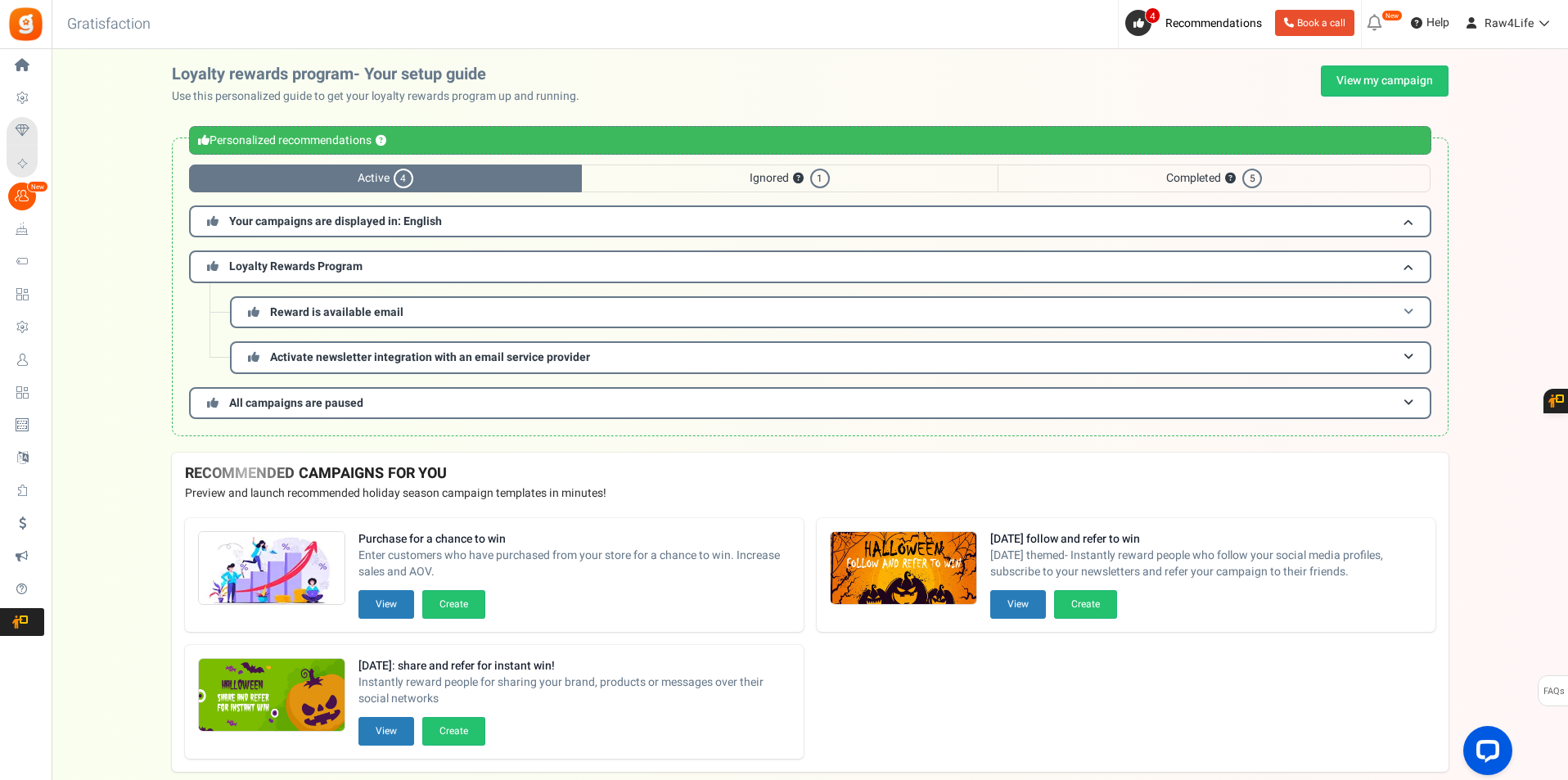
click at [343, 314] on span "Reward is available email" at bounding box center [337, 312] width 134 height 17
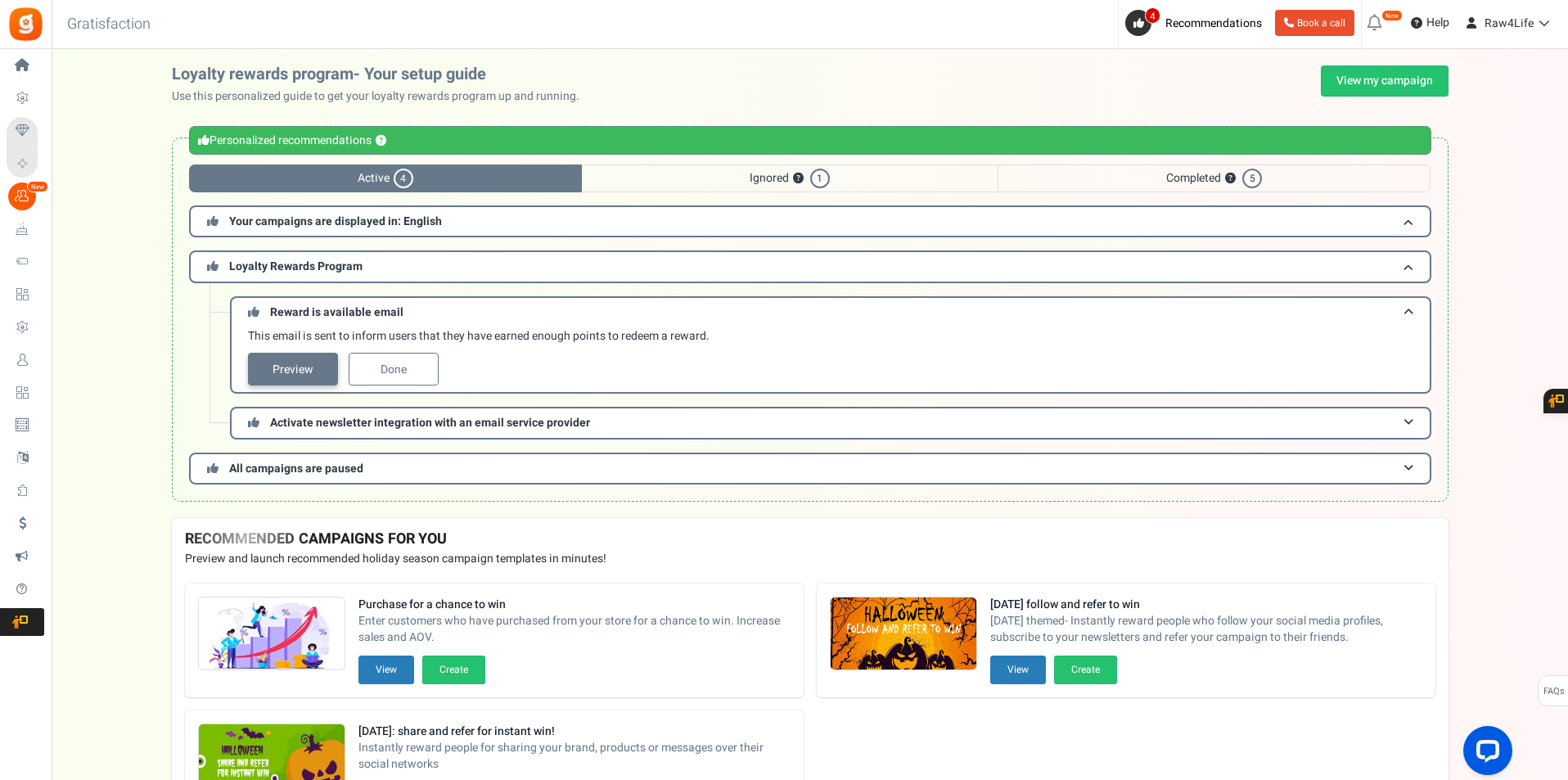
click at [302, 369] on link "Preview" at bounding box center [293, 369] width 90 height 33
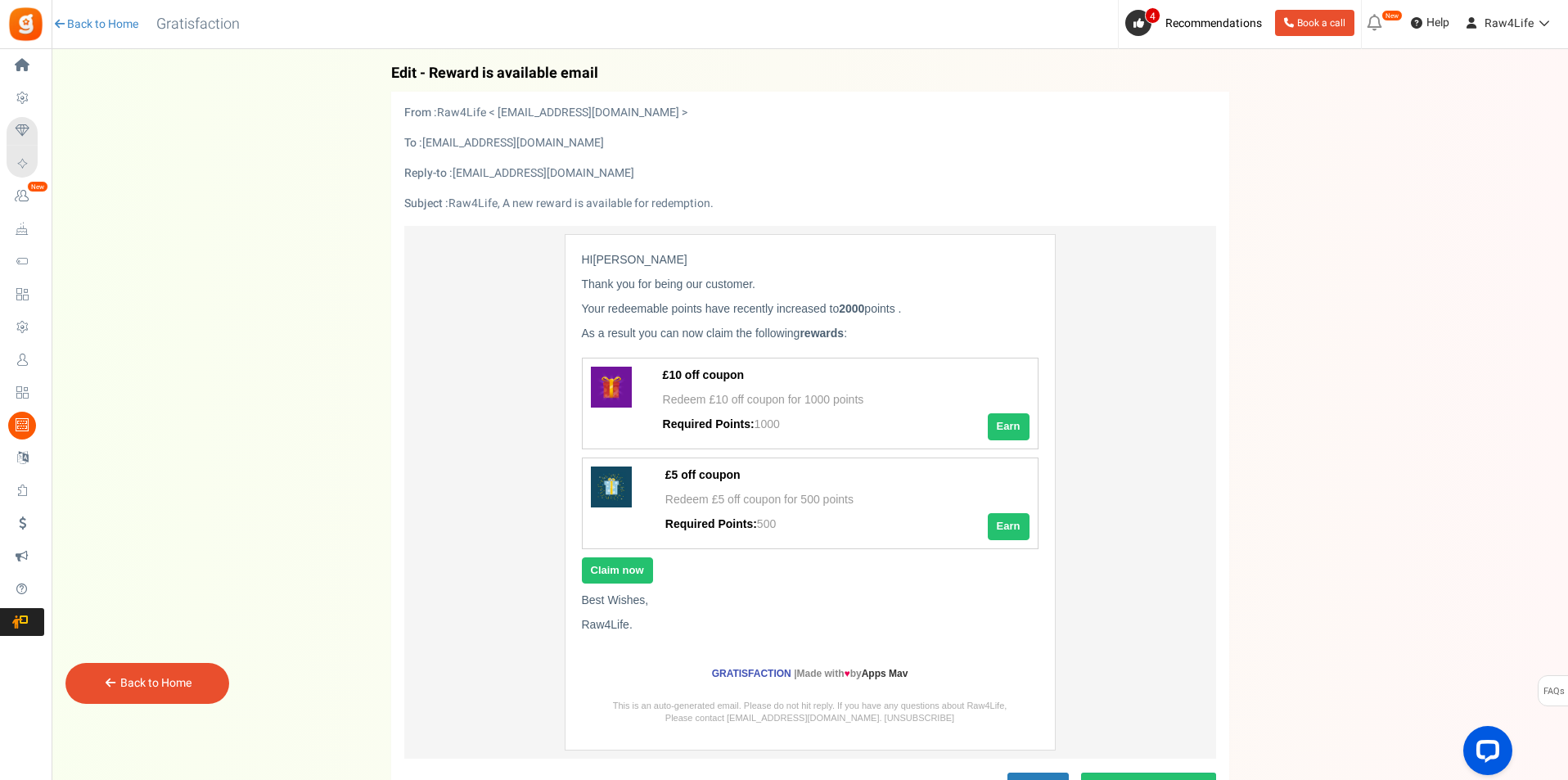
click at [183, 677] on link "Back to Home" at bounding box center [156, 683] width 71 height 17
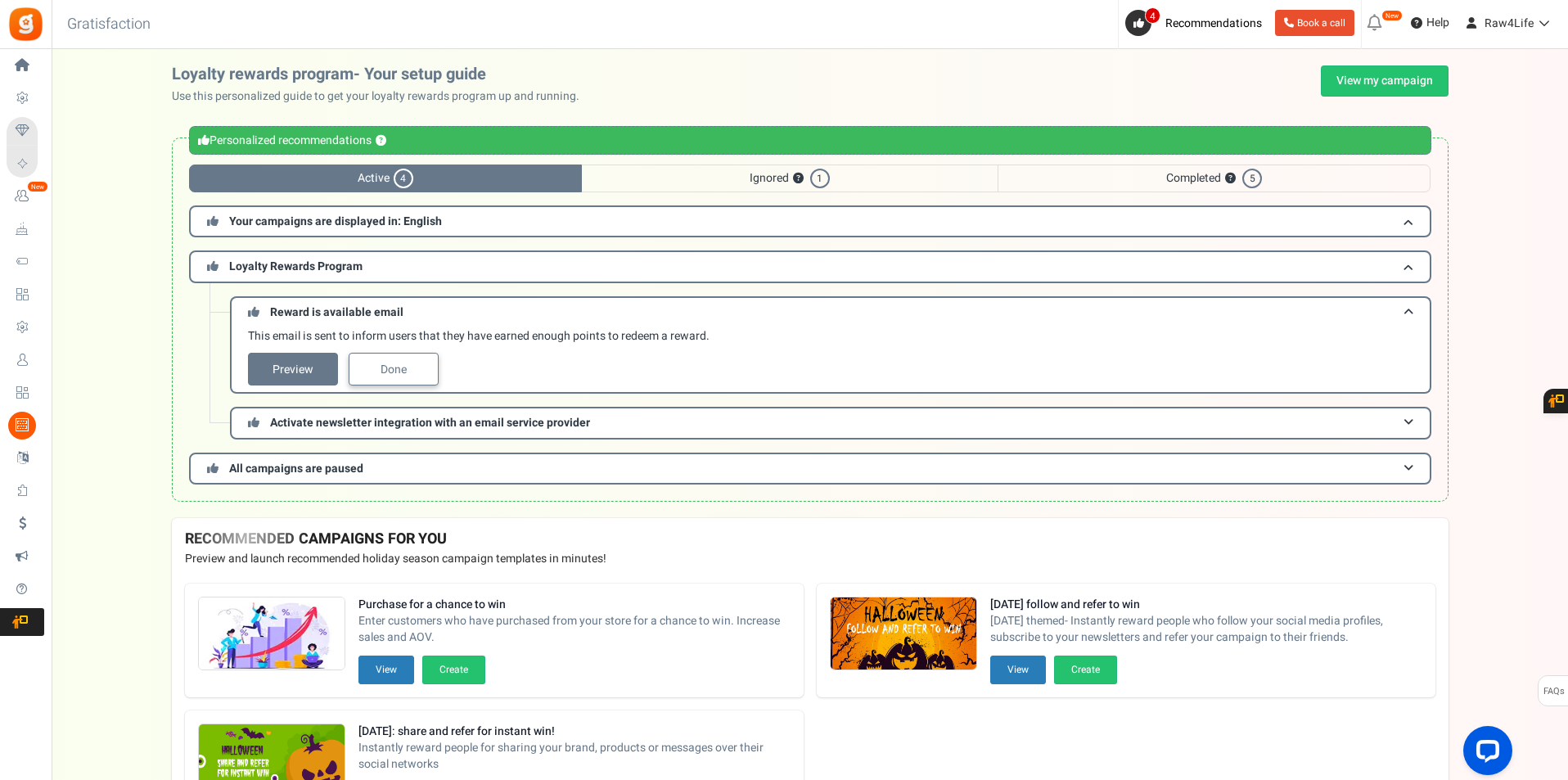
click at [430, 363] on link "Done" at bounding box center [394, 369] width 90 height 33
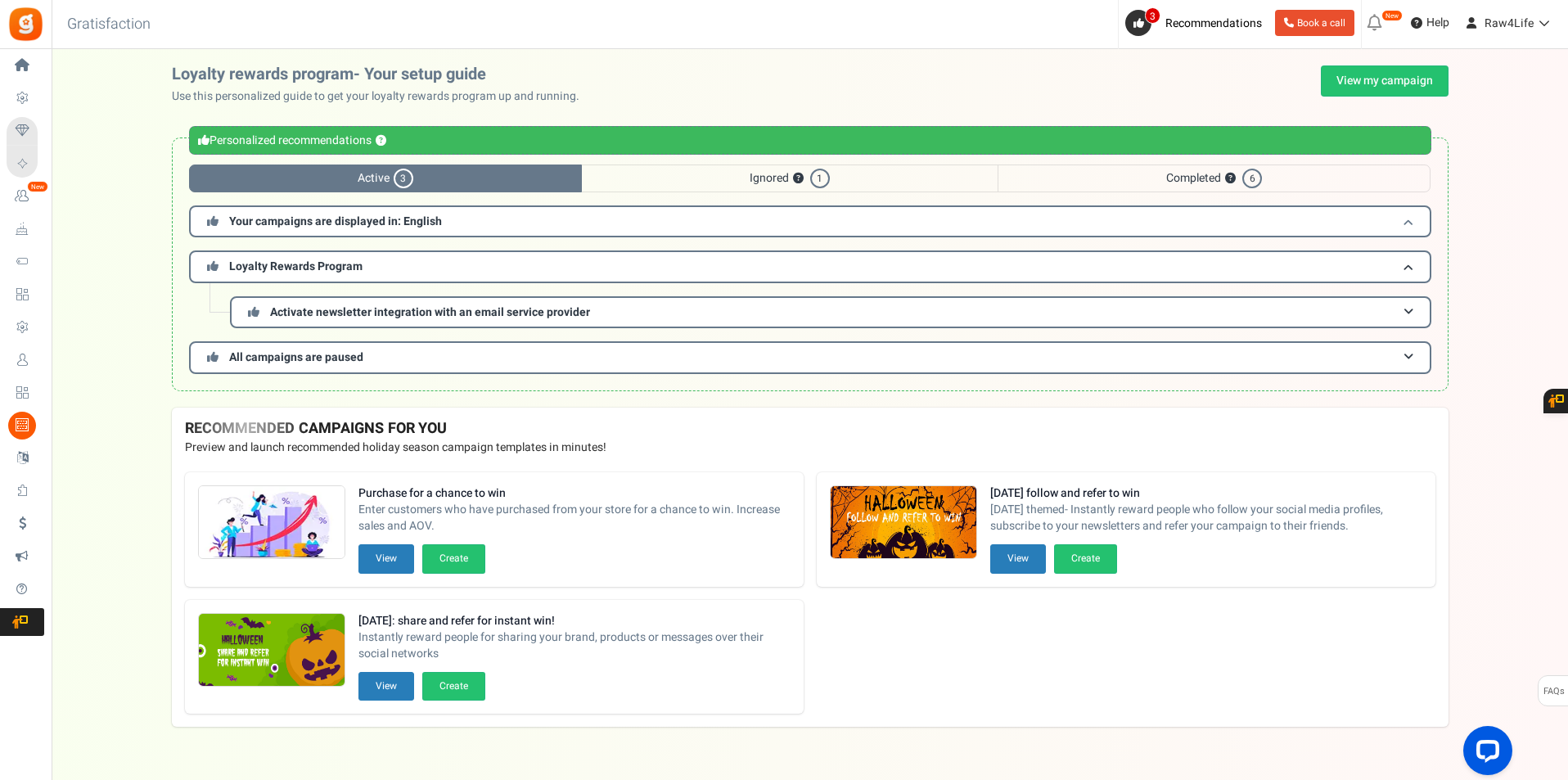
click at [667, 225] on h3 "Your campaigns are displayed in: English" at bounding box center [810, 221] width 1242 height 32
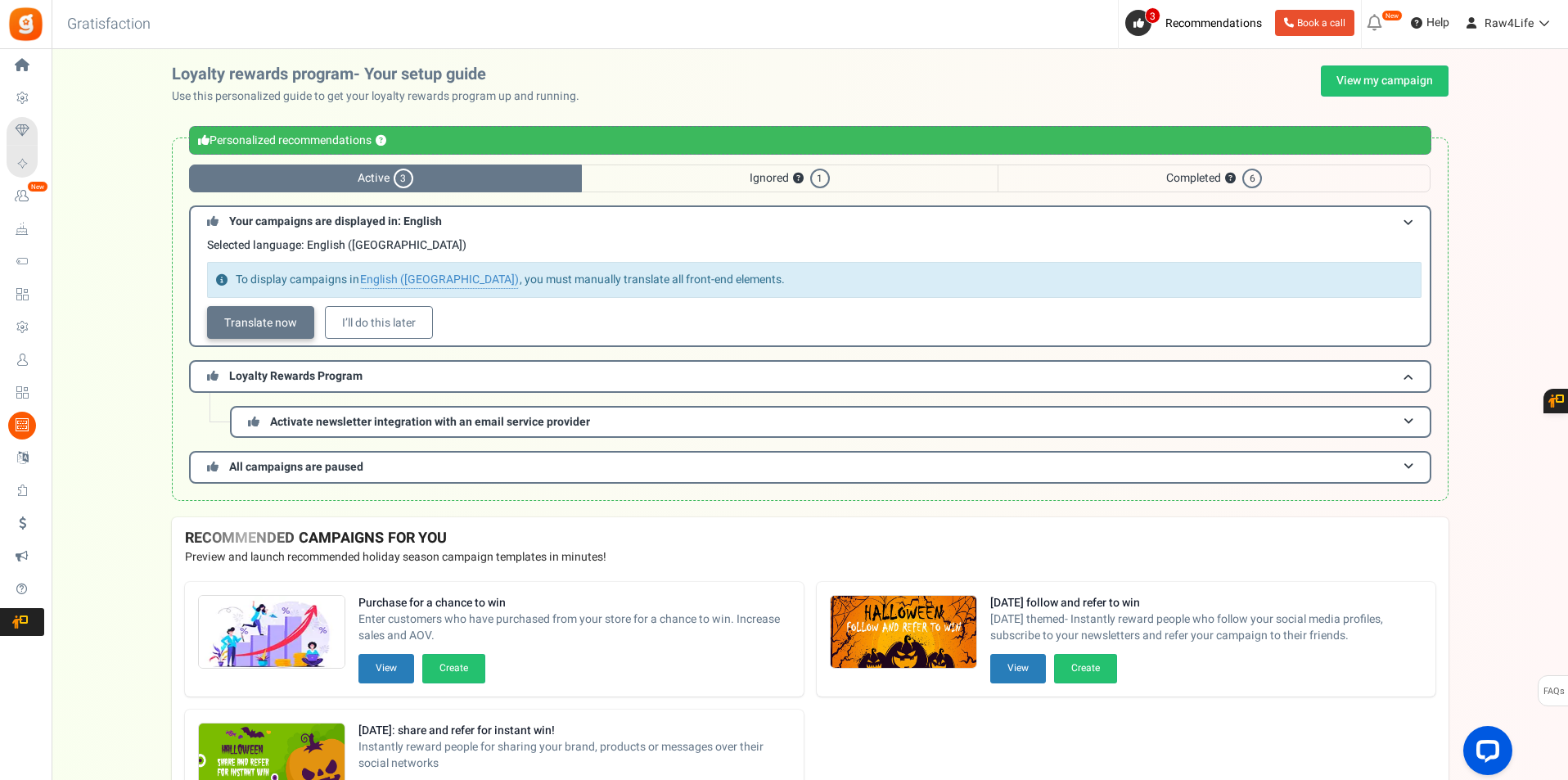
click at [264, 320] on link "Translate now" at bounding box center [260, 322] width 107 height 33
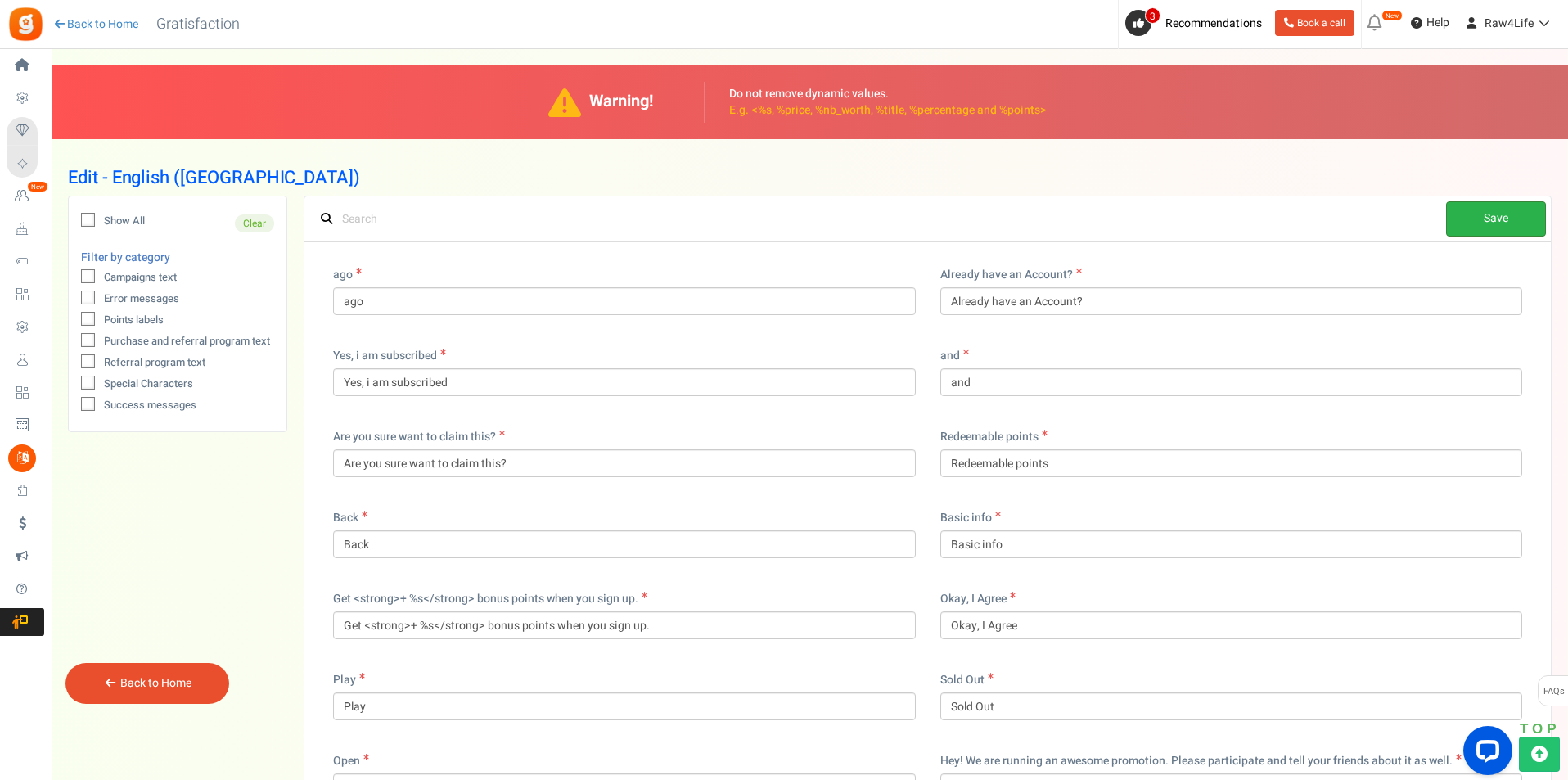
click at [1502, 226] on link "Save" at bounding box center [1496, 219] width 100 height 35
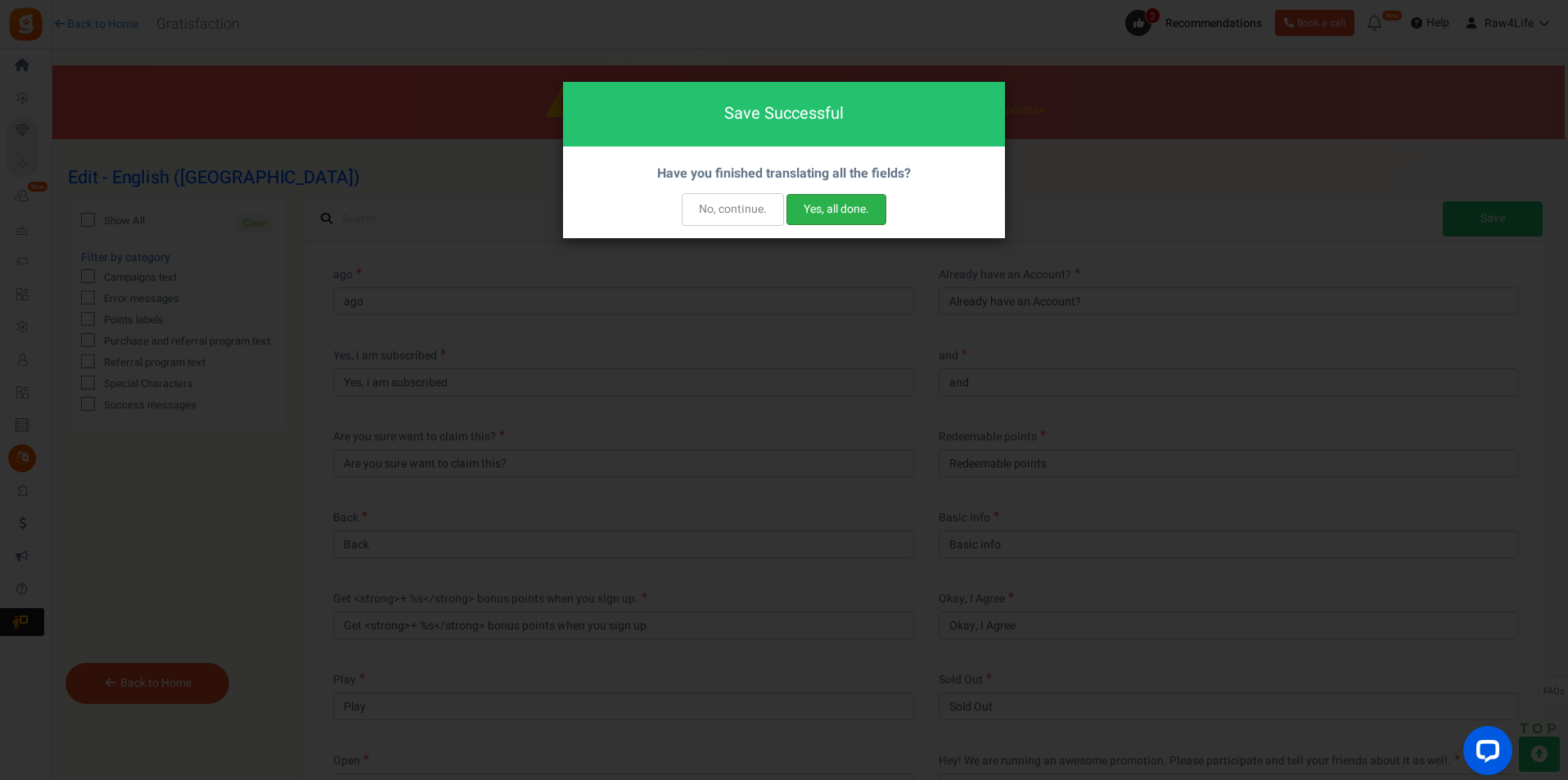
click at [826, 210] on button "Yes, all done." at bounding box center [836, 210] width 100 height 31
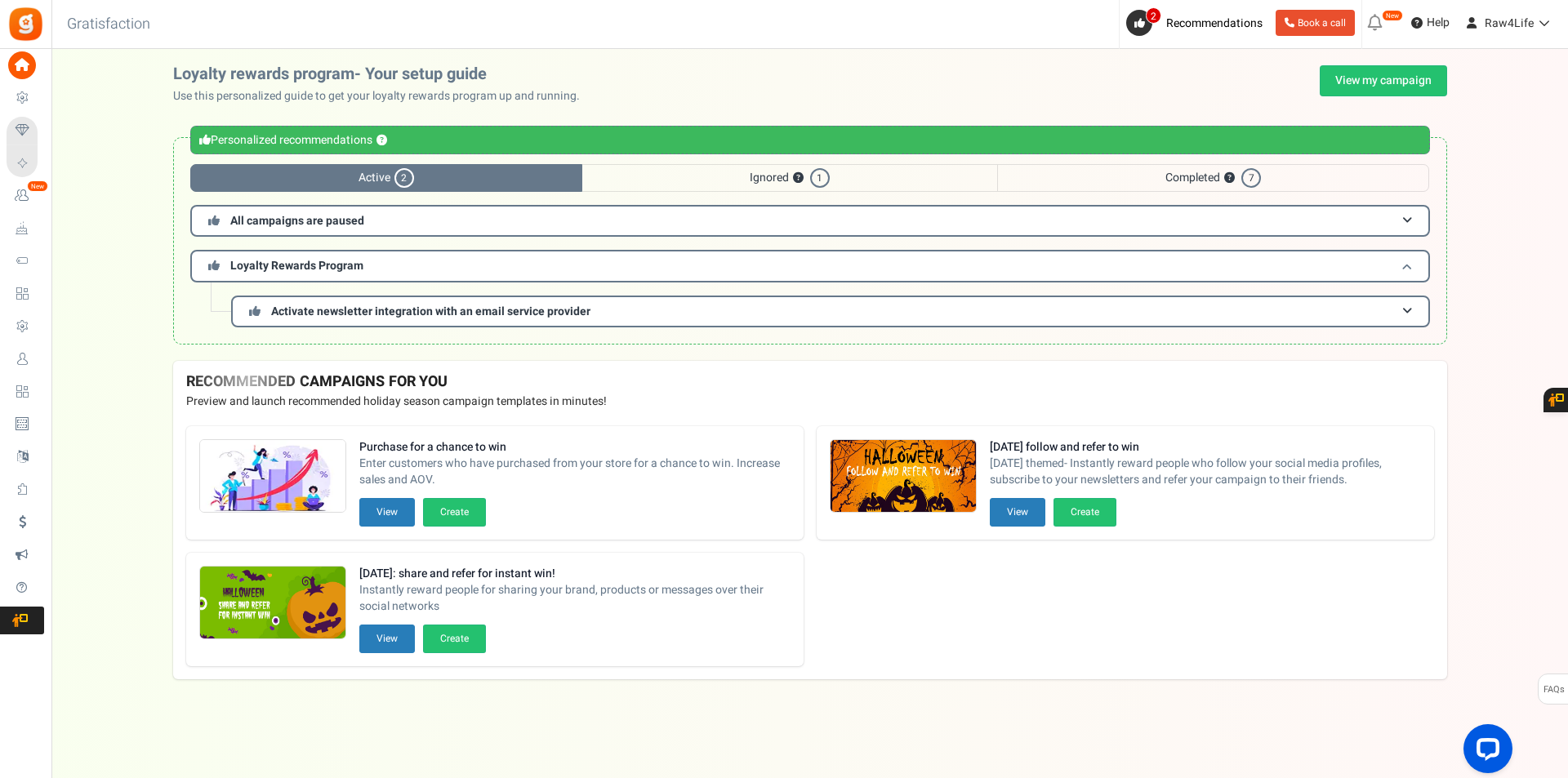
click at [293, 268] on span "Loyalty Rewards Program" at bounding box center [297, 266] width 133 height 17
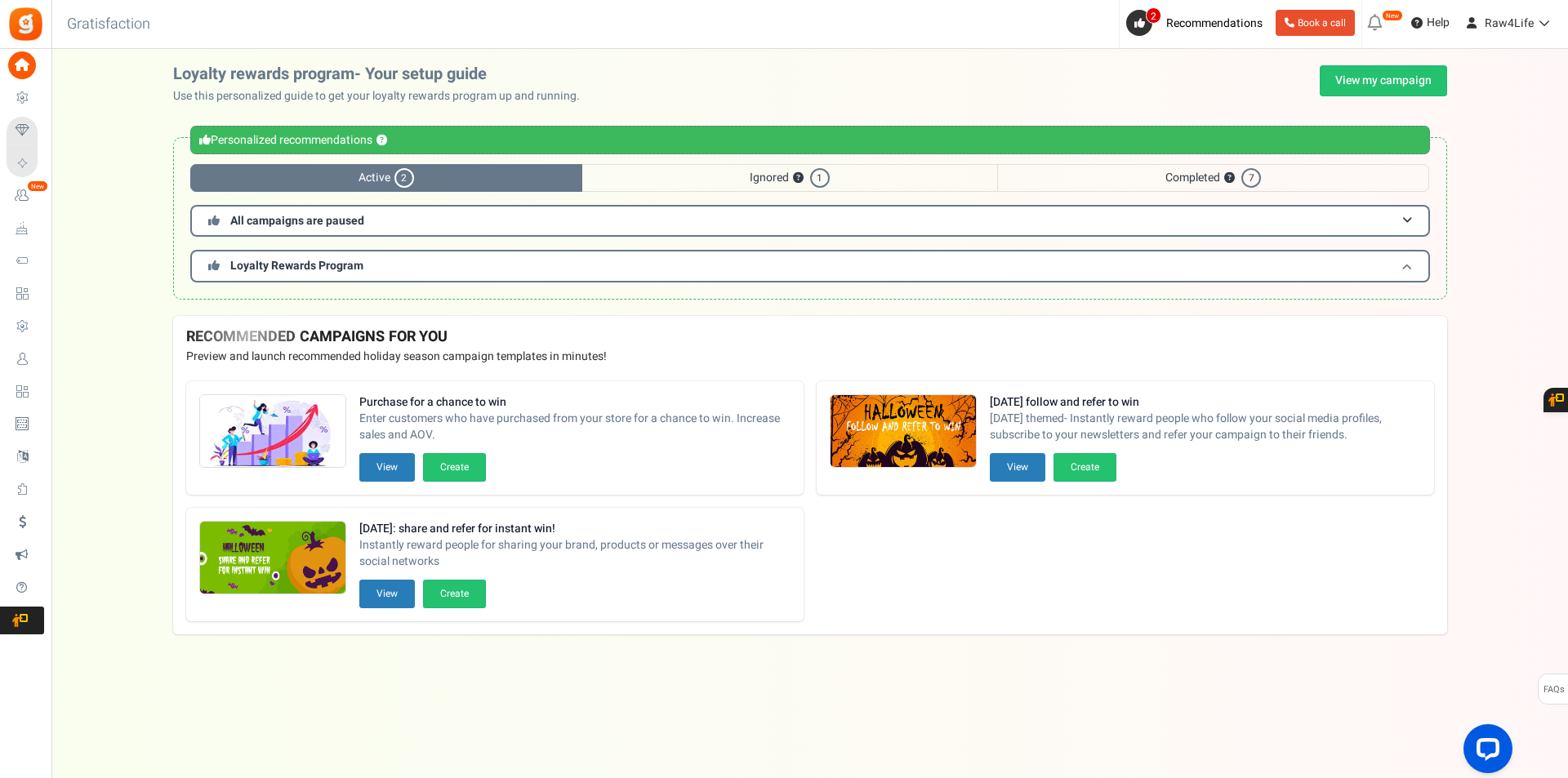
click at [293, 268] on span "Loyalty Rewards Program" at bounding box center [297, 266] width 133 height 17
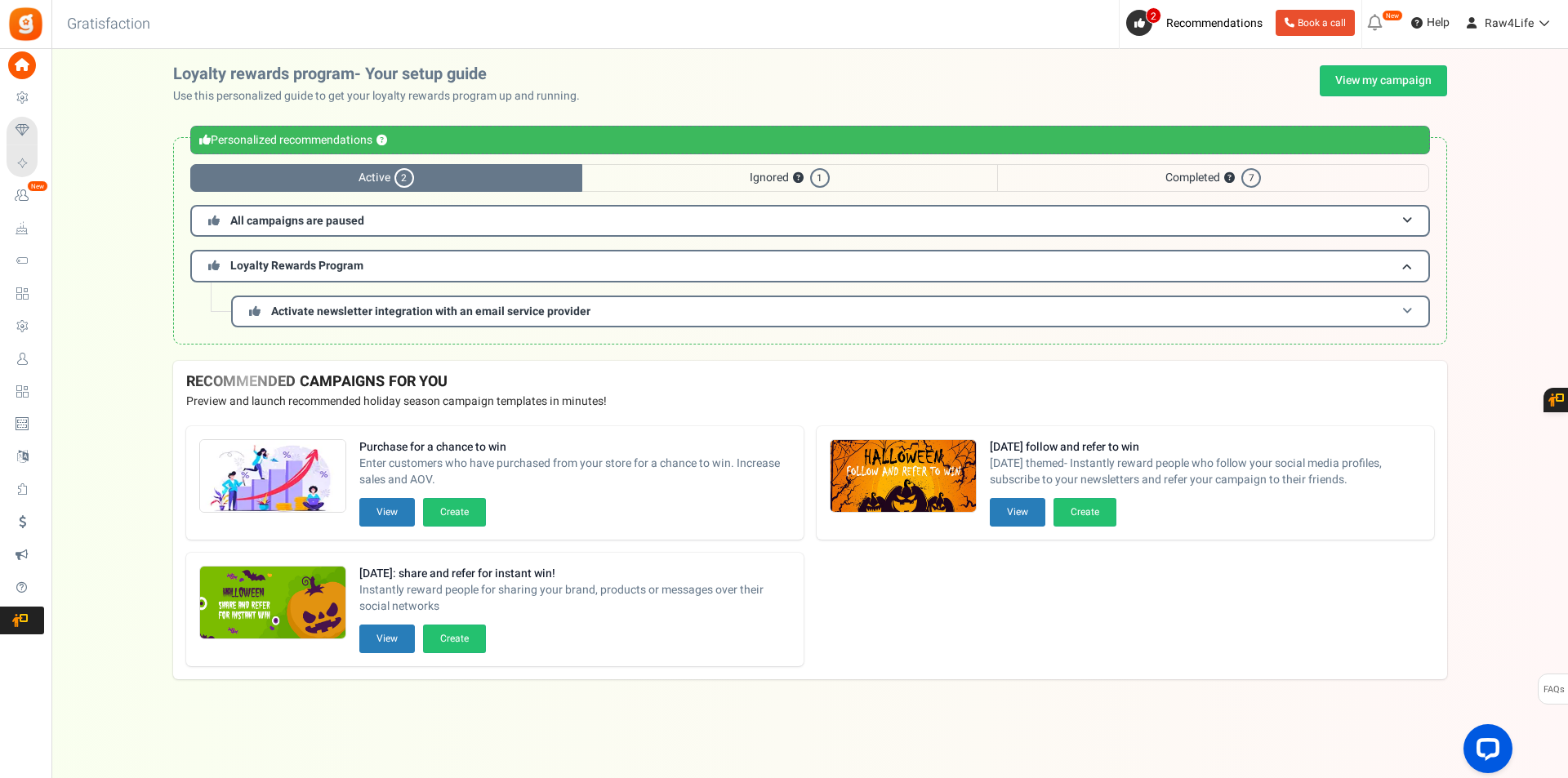
click at [356, 307] on span "Activate newsletter integration with an email service provider" at bounding box center [431, 311] width 320 height 17
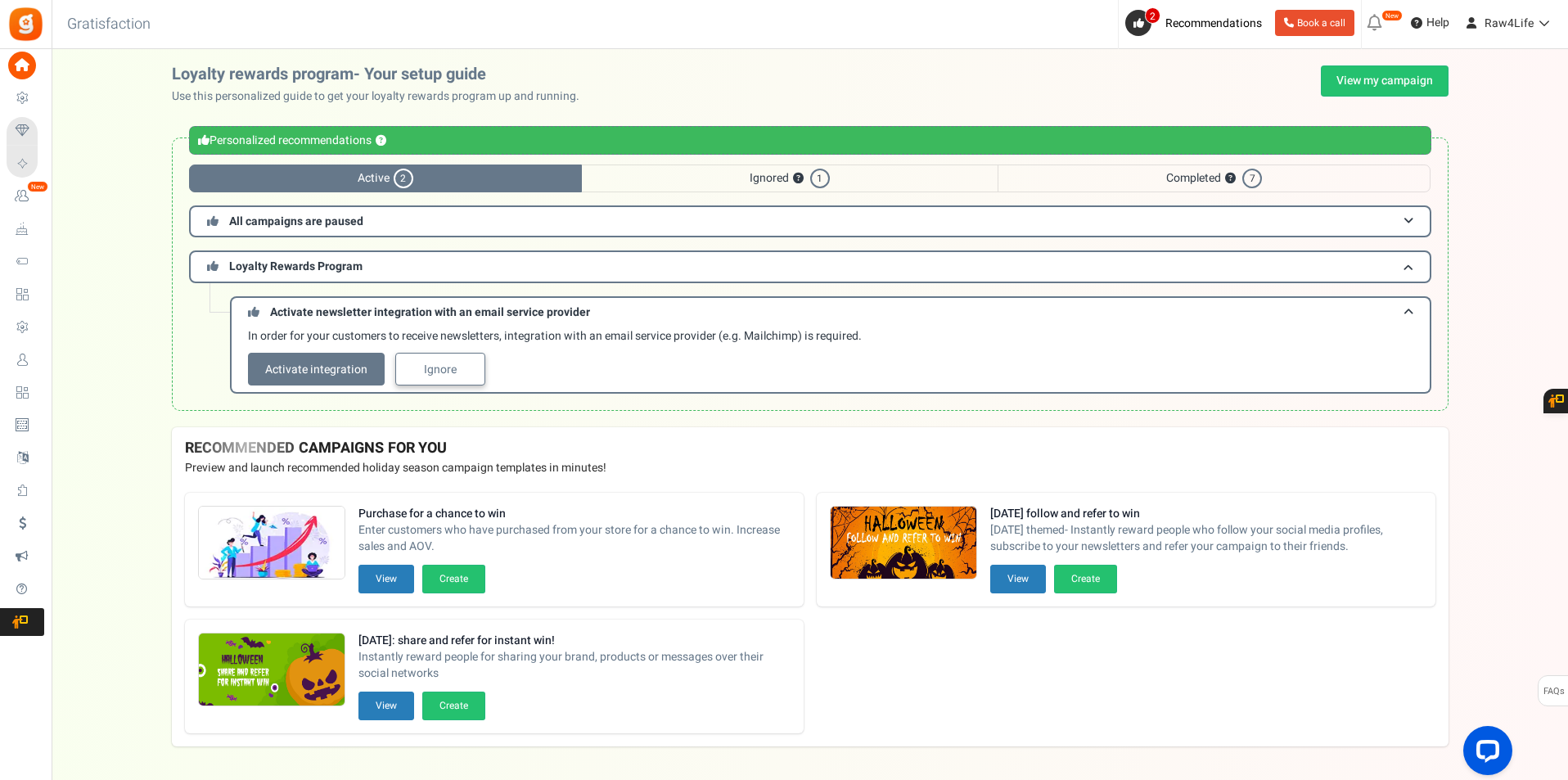
click at [455, 363] on link "Ignore" at bounding box center [440, 369] width 90 height 33
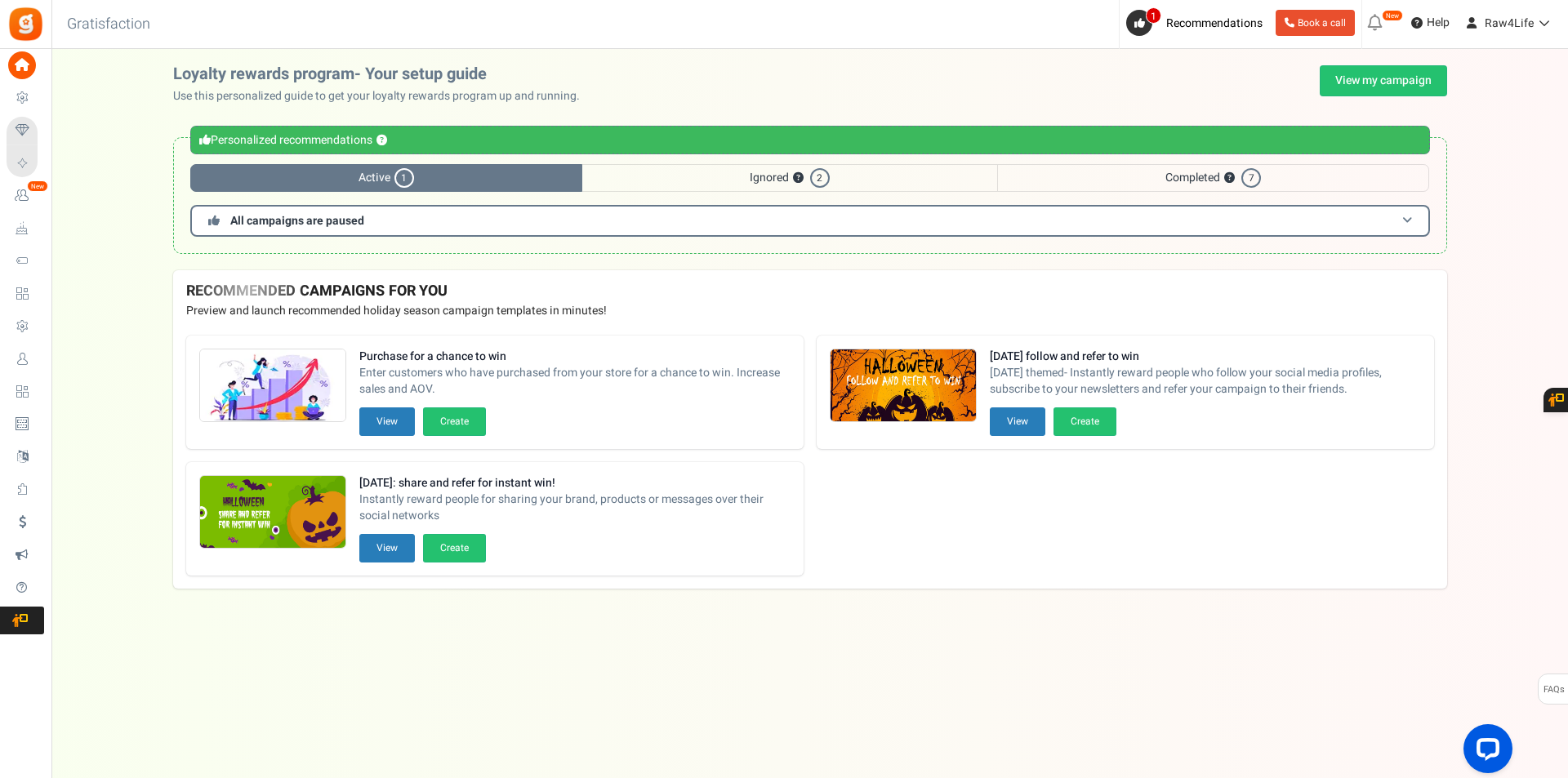
click at [931, 228] on h3 "All campaigns are paused" at bounding box center [809, 220] width 1239 height 32
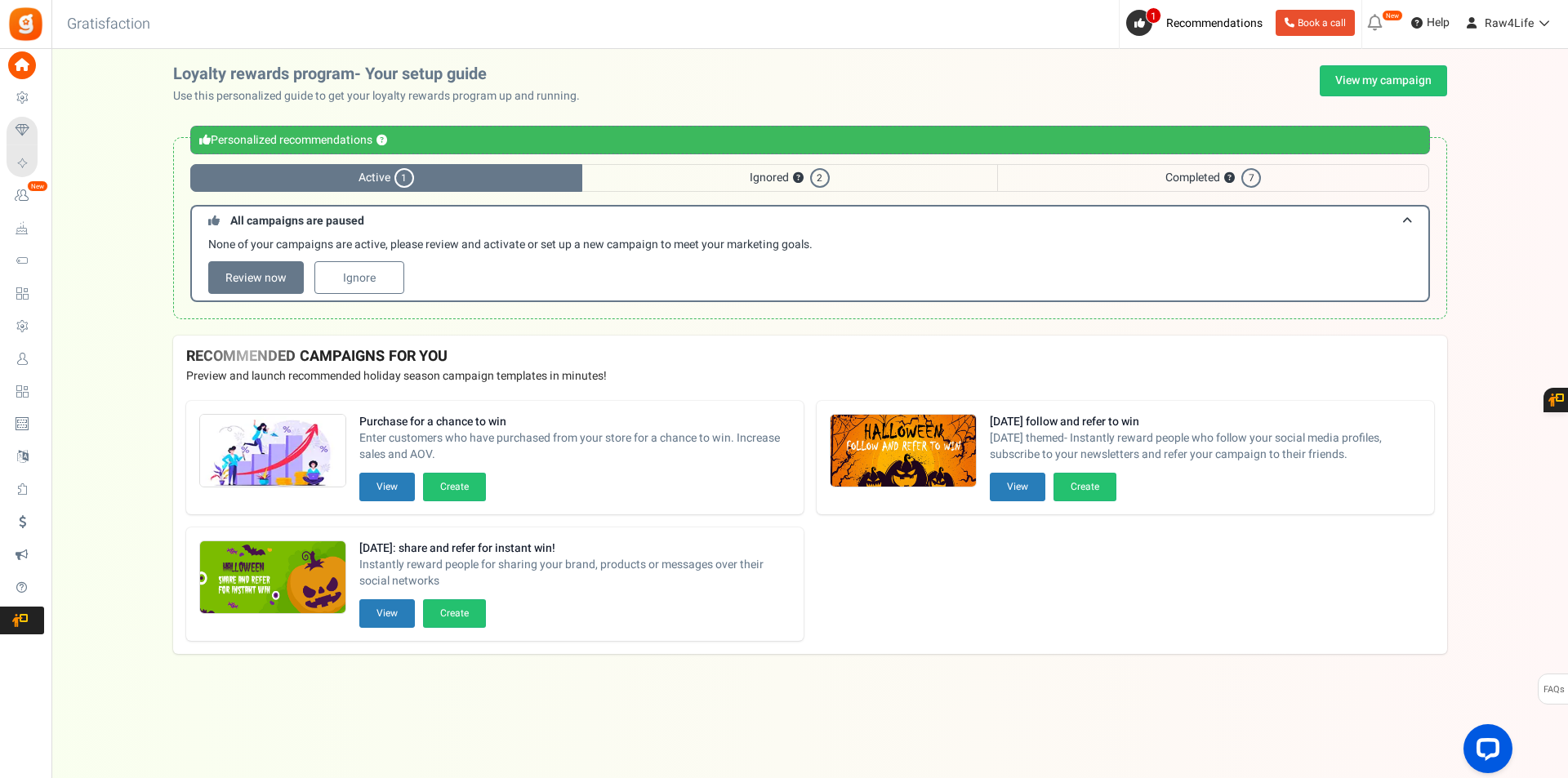
click at [788, 346] on div "RECOMMENDED CAMPAIGNS FOR YOU New Preview and launch recommended holiday season…" at bounding box center [810, 361] width 1274 height 52
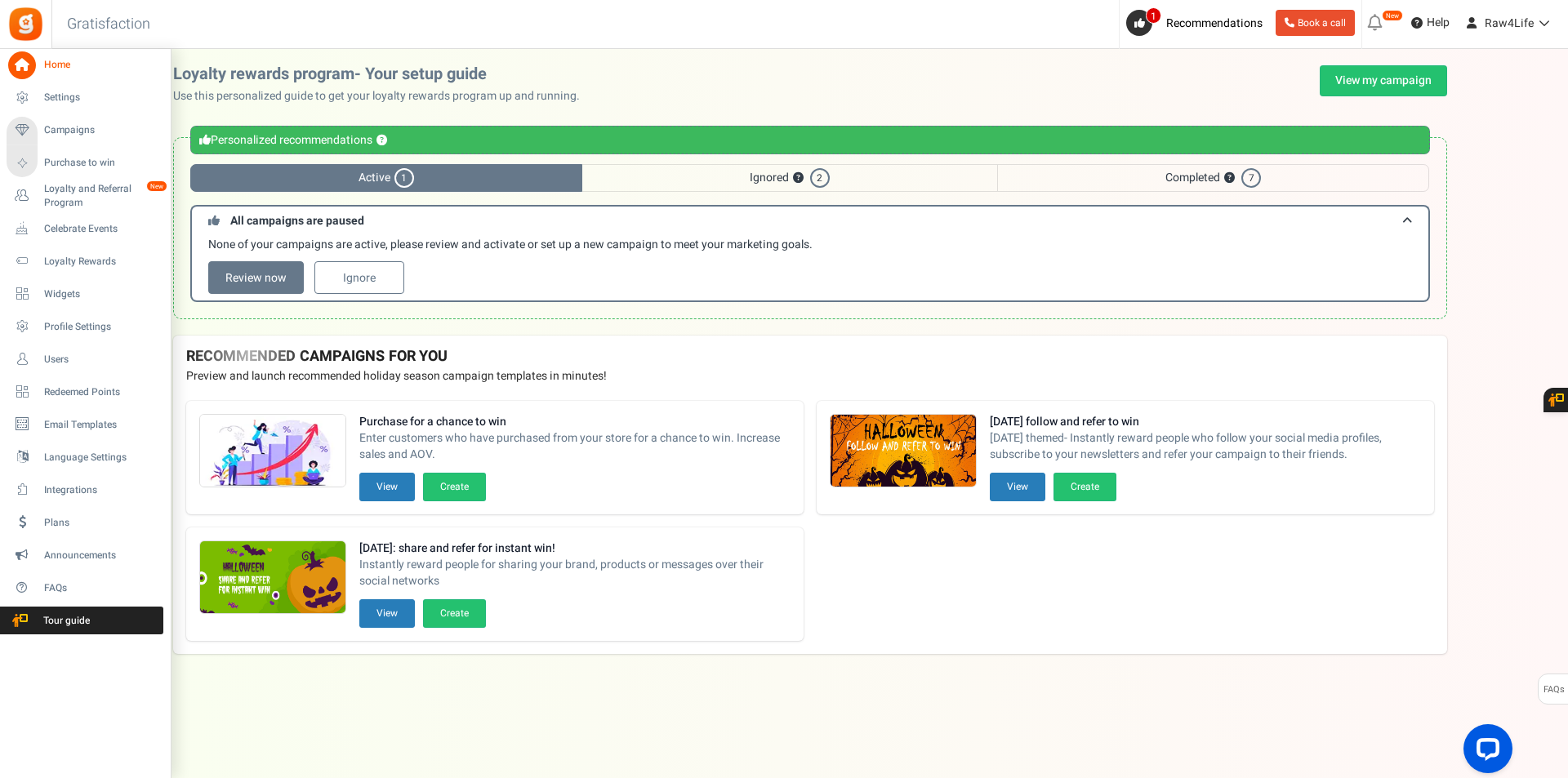
click at [71, 67] on span "Home" at bounding box center [100, 64] width 114 height 14
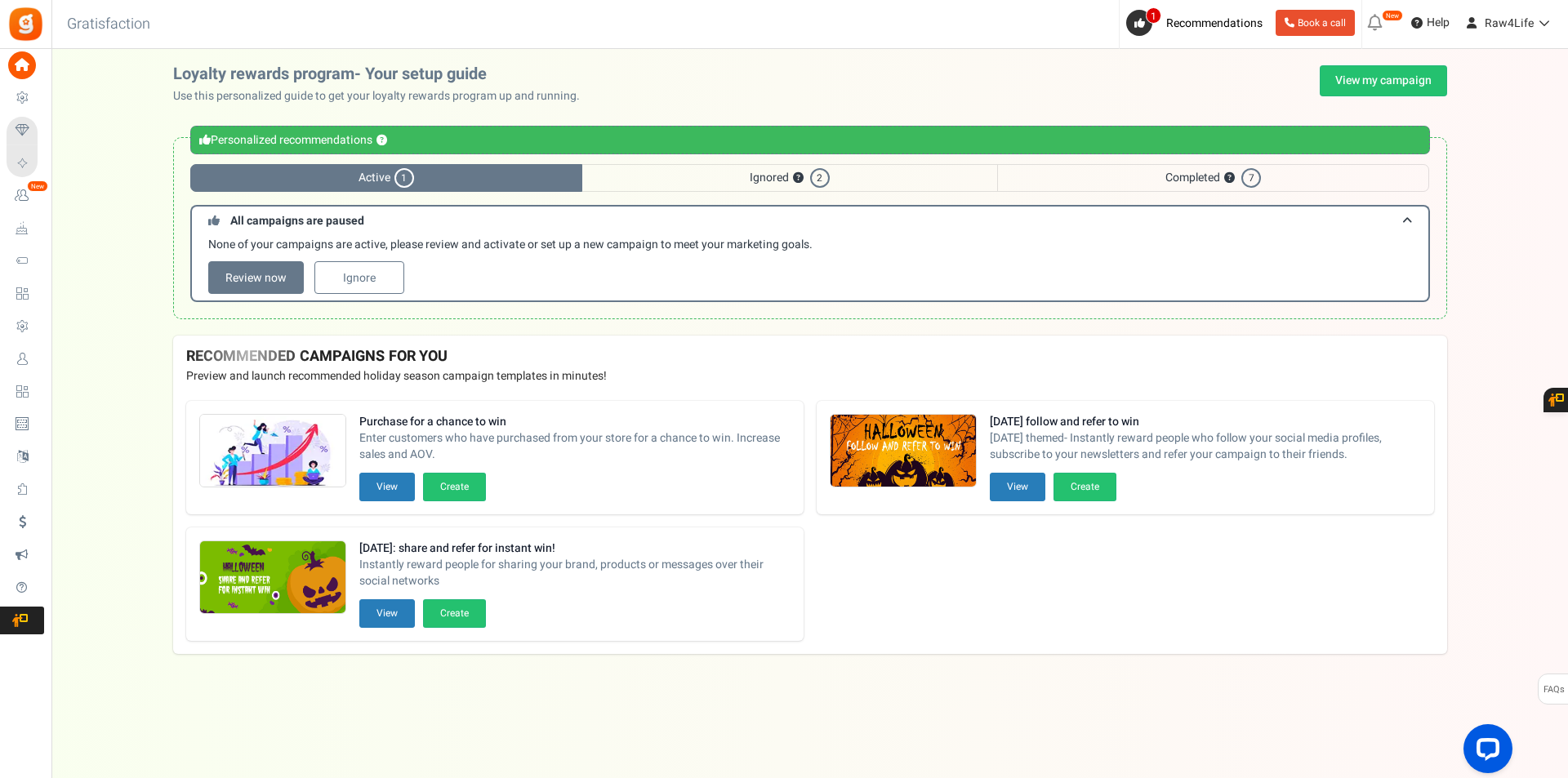
click at [567, 682] on div "View less View more × [NEW!] Include taxes and shipping when rewarding points f…" at bounding box center [784, 397] width 1568 height 697
click at [754, 181] on span "Ignored ? 2" at bounding box center [789, 178] width 415 height 27
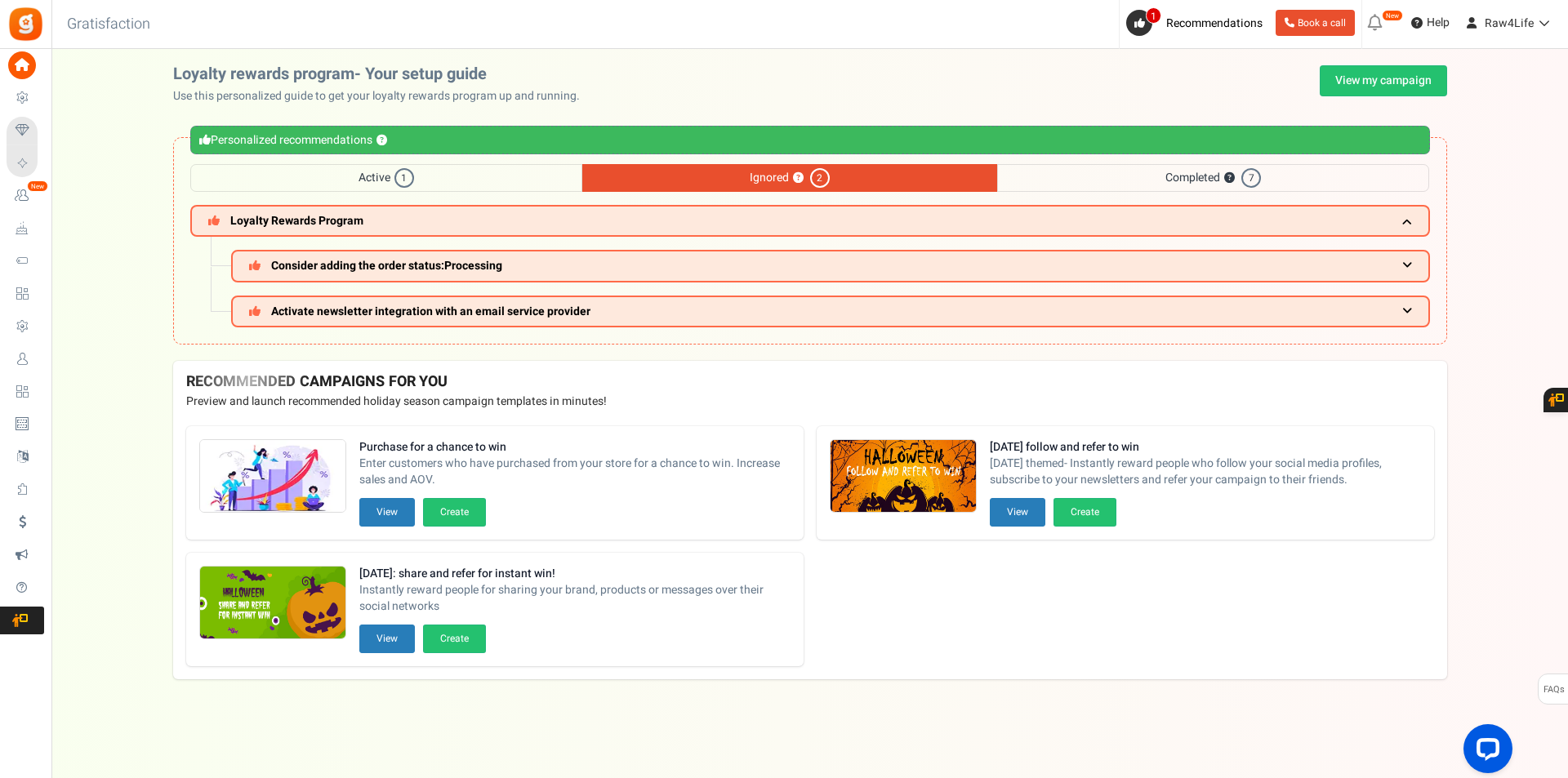
click at [1041, 175] on span "Completed ? 7" at bounding box center [1213, 178] width 432 height 27
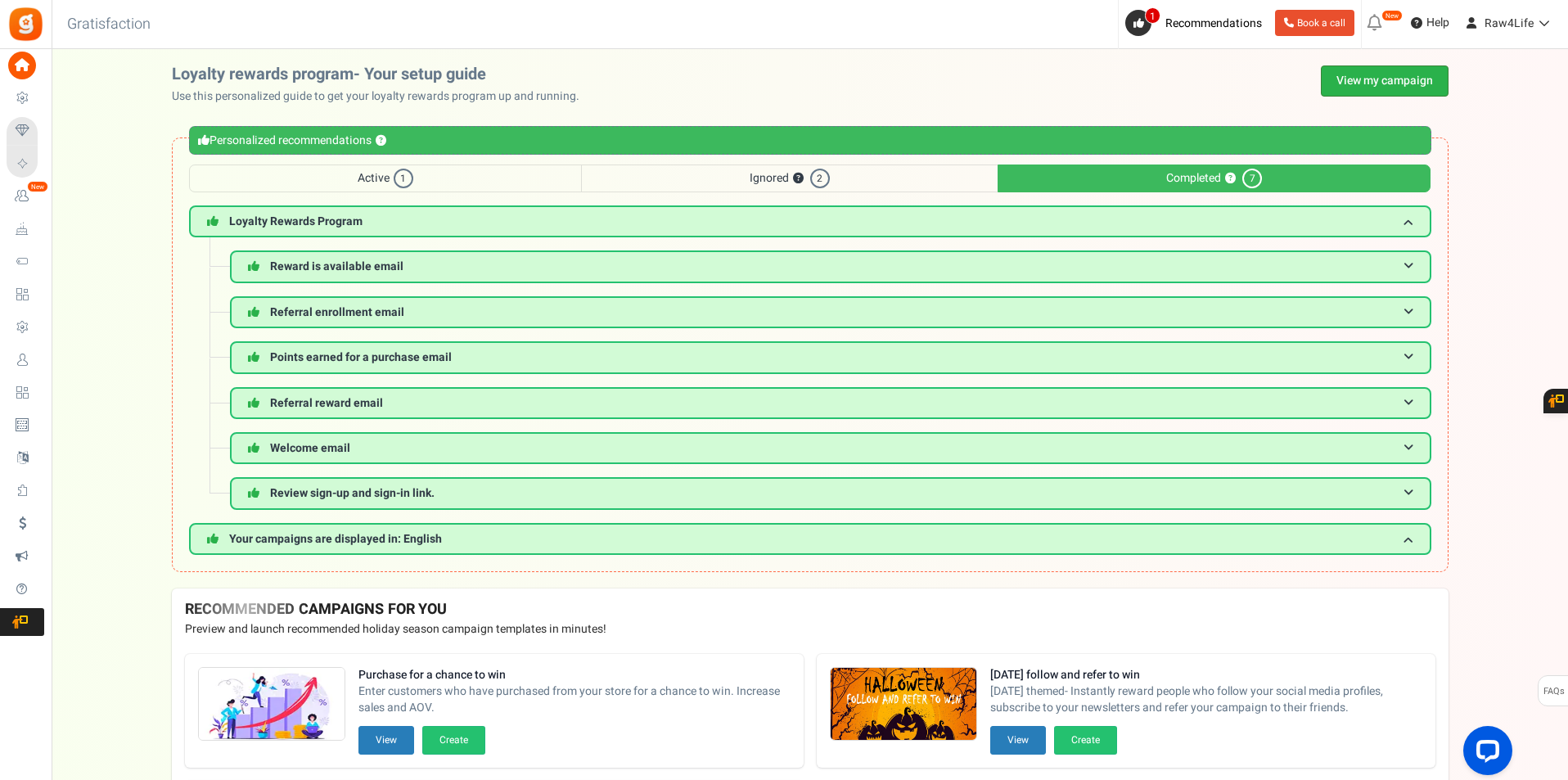
click at [1399, 75] on link "View my campaign" at bounding box center [1384, 81] width 127 height 31
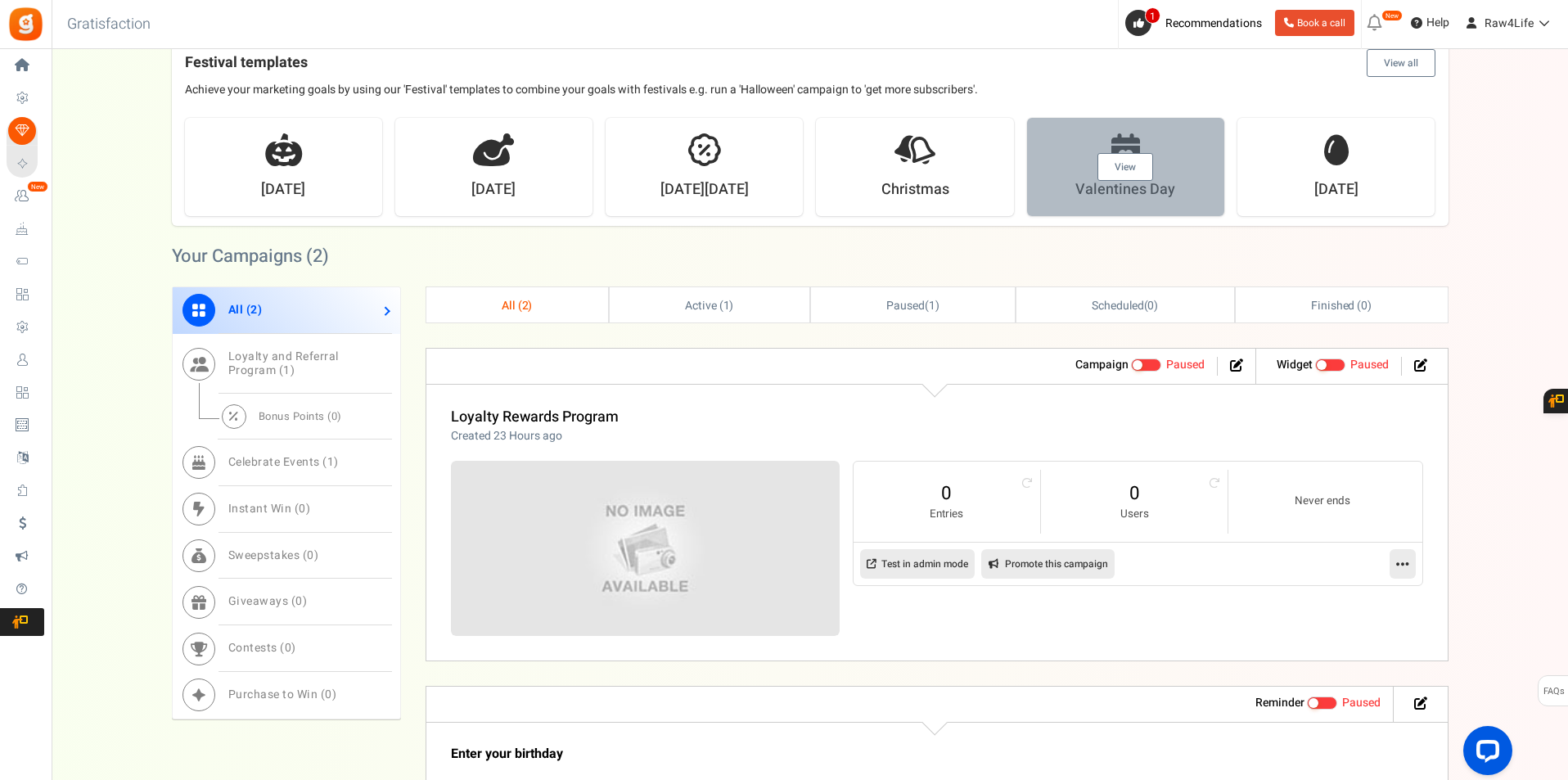
scroll to position [491, 0]
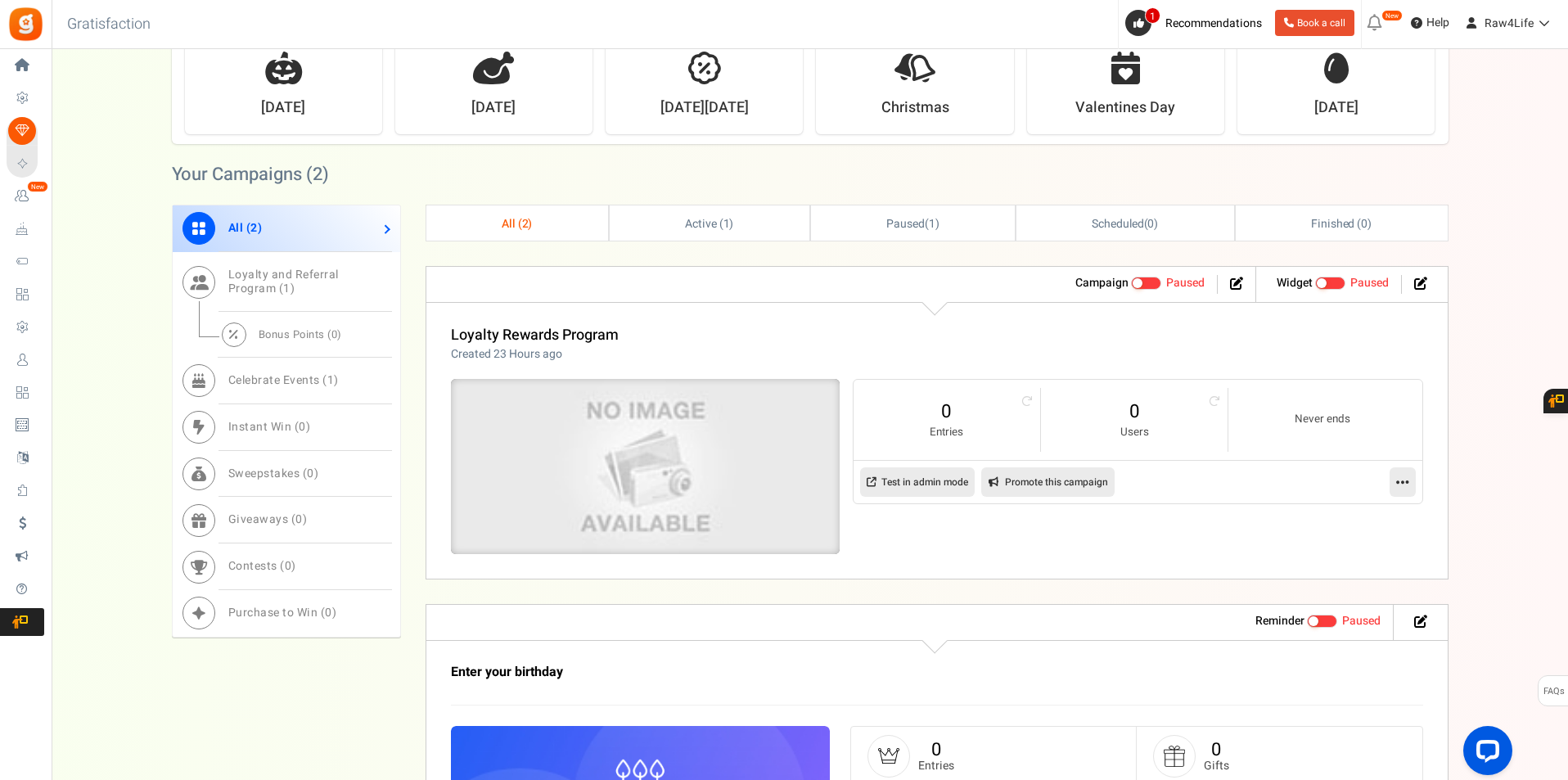
click at [654, 460] on img at bounding box center [644, 467] width 583 height 263
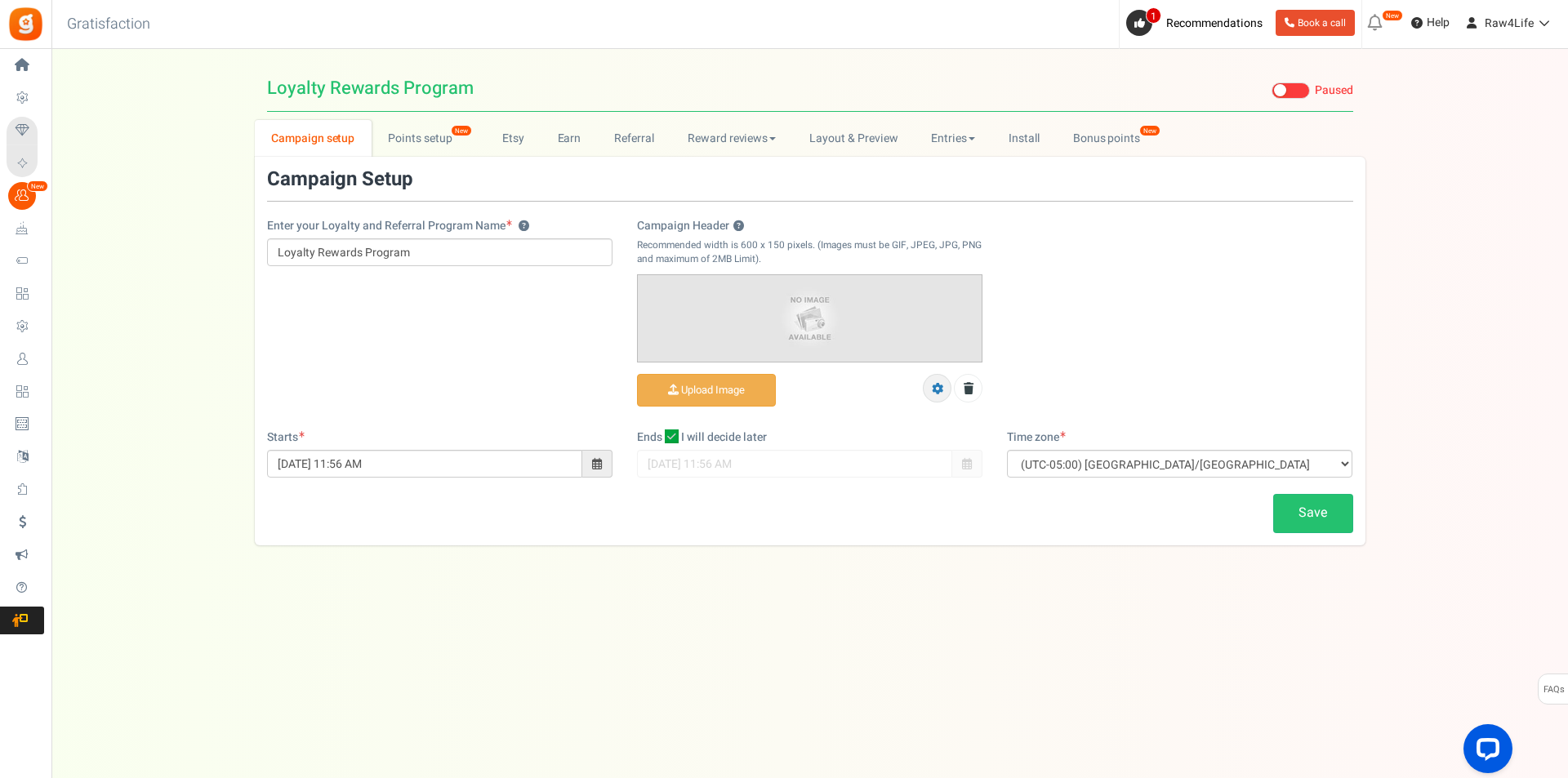
click at [941, 388] on icon at bounding box center [937, 388] width 12 height 12
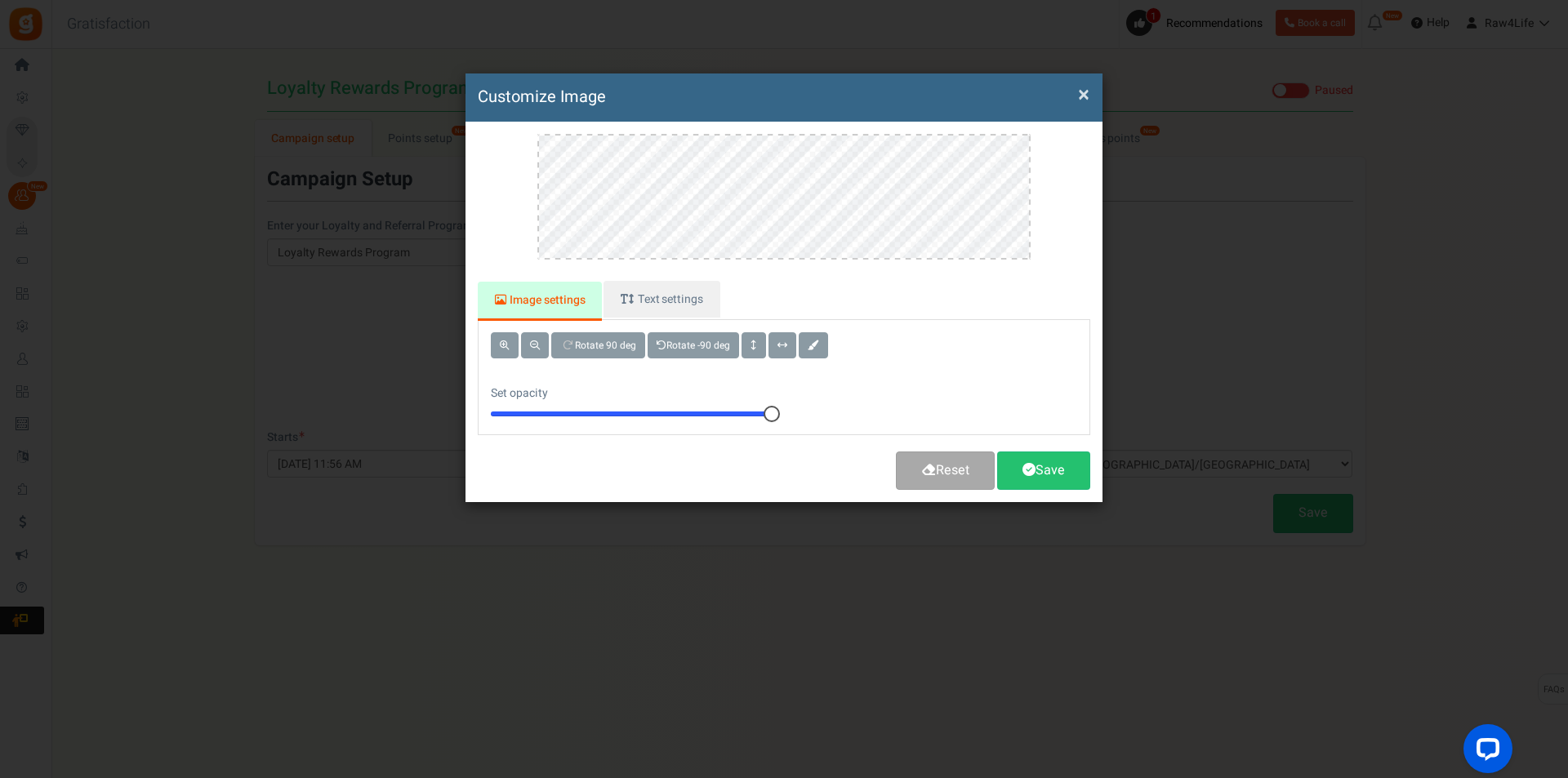
click at [1086, 94] on button "×" at bounding box center [1083, 95] width 12 height 17
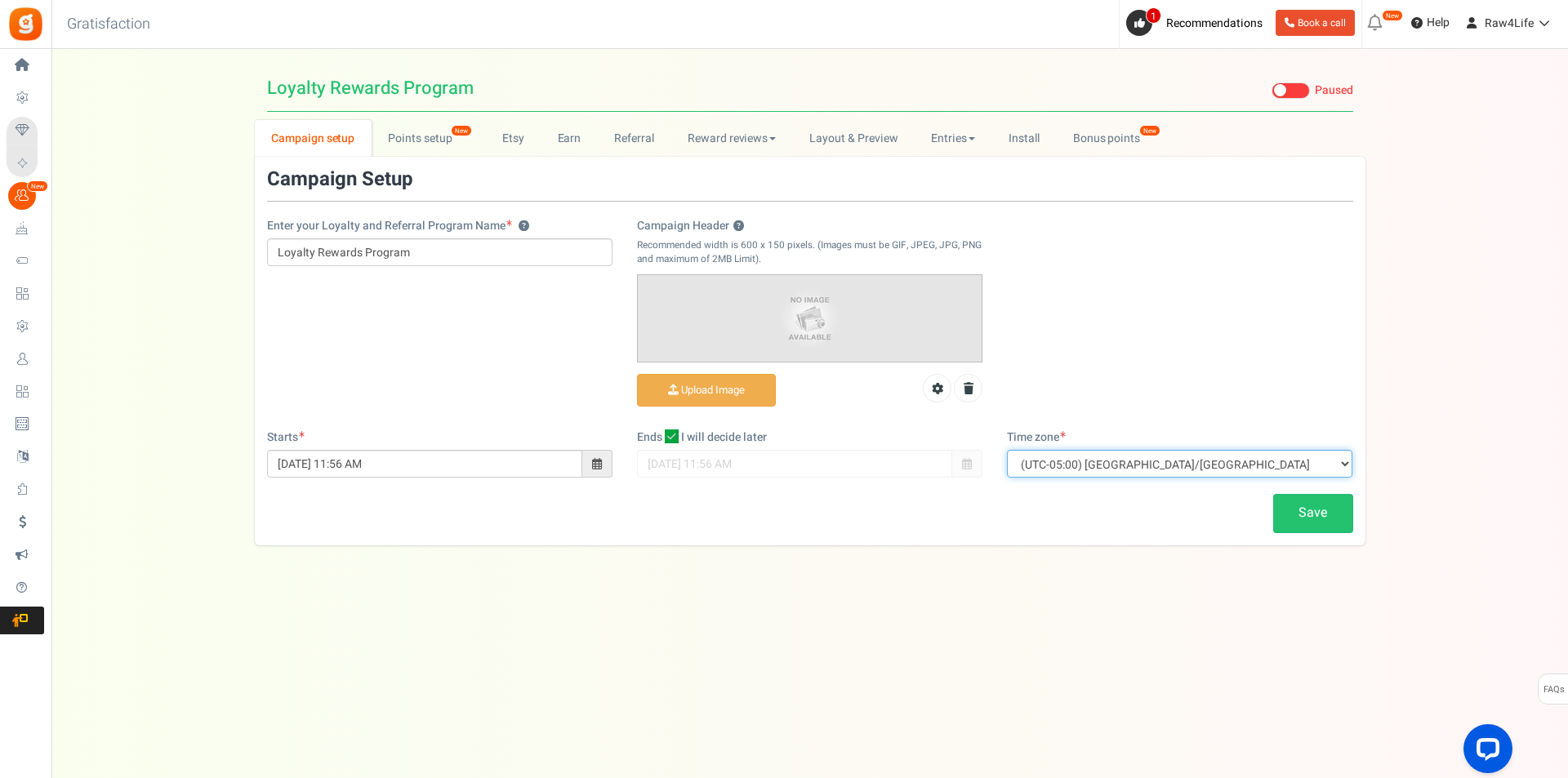
click at [1342, 466] on select "(UTC-11:00) Pacific/Niue (UTC-11:00) Pacific/Midway (UTC-11:00) Pacific/Pago_Pa…" at bounding box center [1179, 464] width 345 height 27
select select "Europe/London"
click at [1006, 450] on select "(UTC-11:00) Pacific/Niue (UTC-11:00) Pacific/Midway (UTC-11:00) Pacific/Pago_Pa…" at bounding box center [1179, 464] width 345 height 27
click at [596, 465] on span at bounding box center [596, 464] width 10 height 12
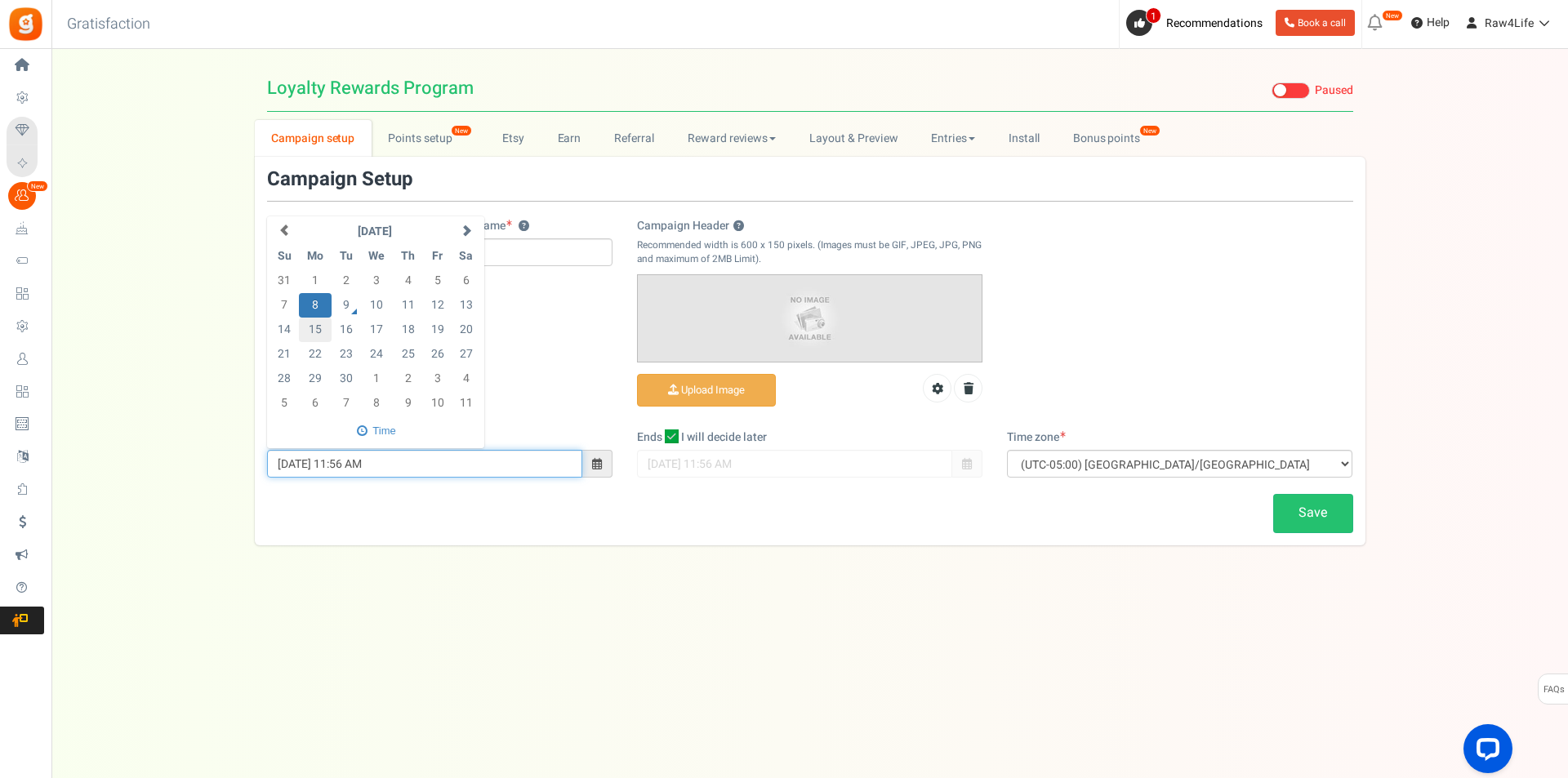
click at [311, 330] on td "15" at bounding box center [315, 330] width 34 height 25
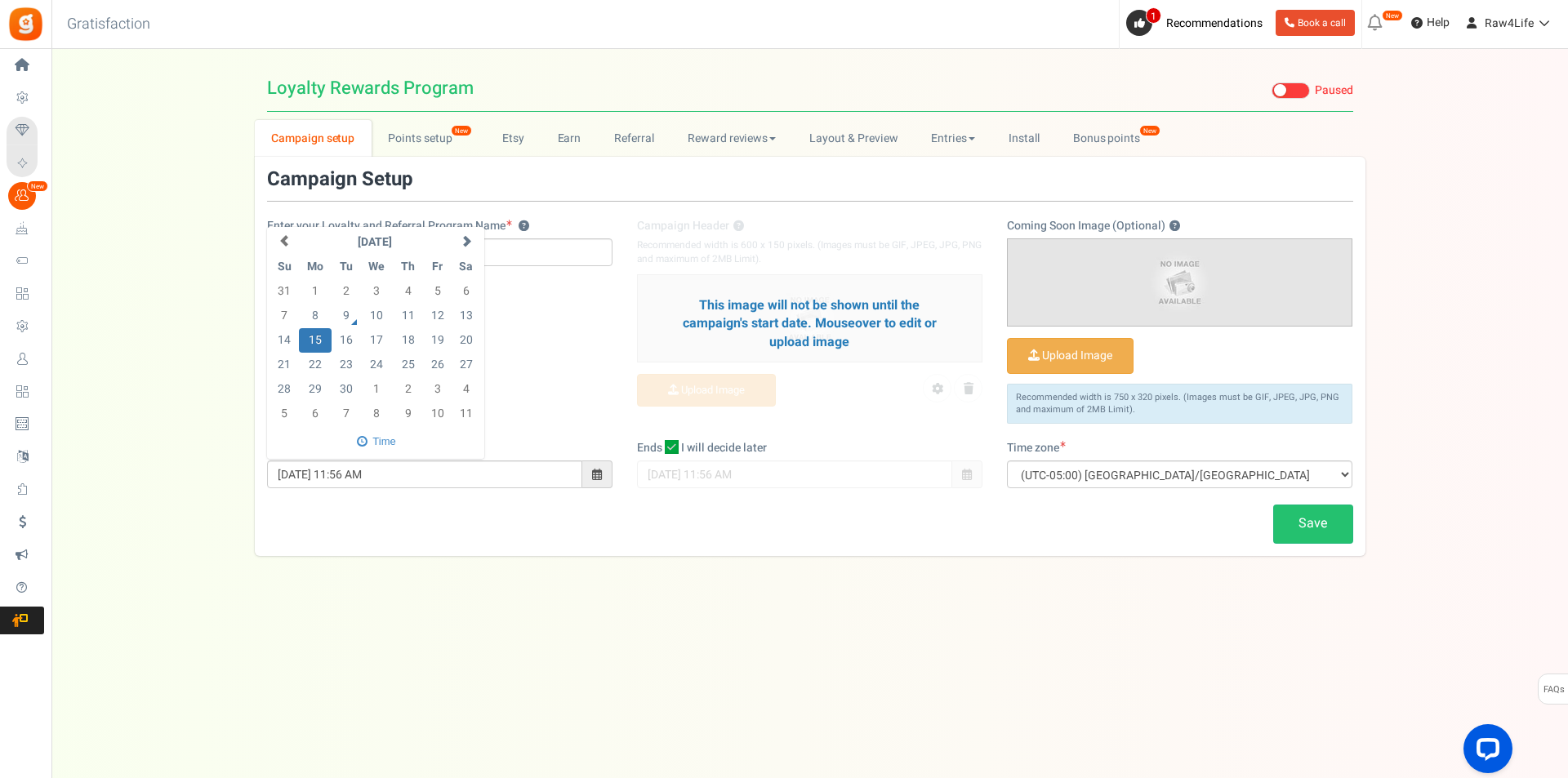
click at [584, 528] on div "Save" at bounding box center [810, 523] width 1110 height 38
click at [592, 472] on span at bounding box center [596, 474] width 10 height 12
click at [318, 316] on td "8" at bounding box center [315, 316] width 34 height 25
type input "[DATE] 11:56 AM"
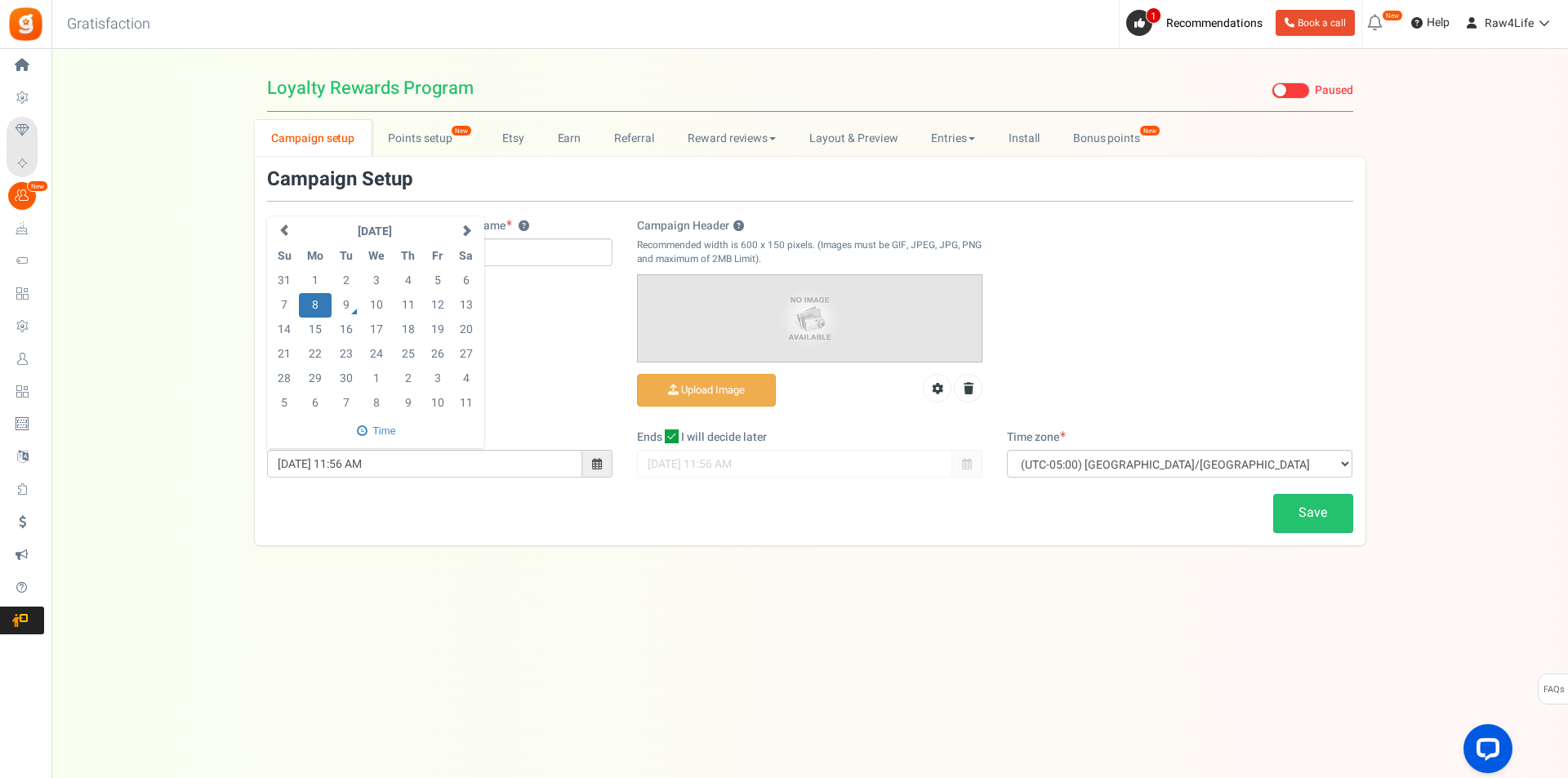
click at [527, 528] on div "Save" at bounding box center [810, 513] width 1110 height 38
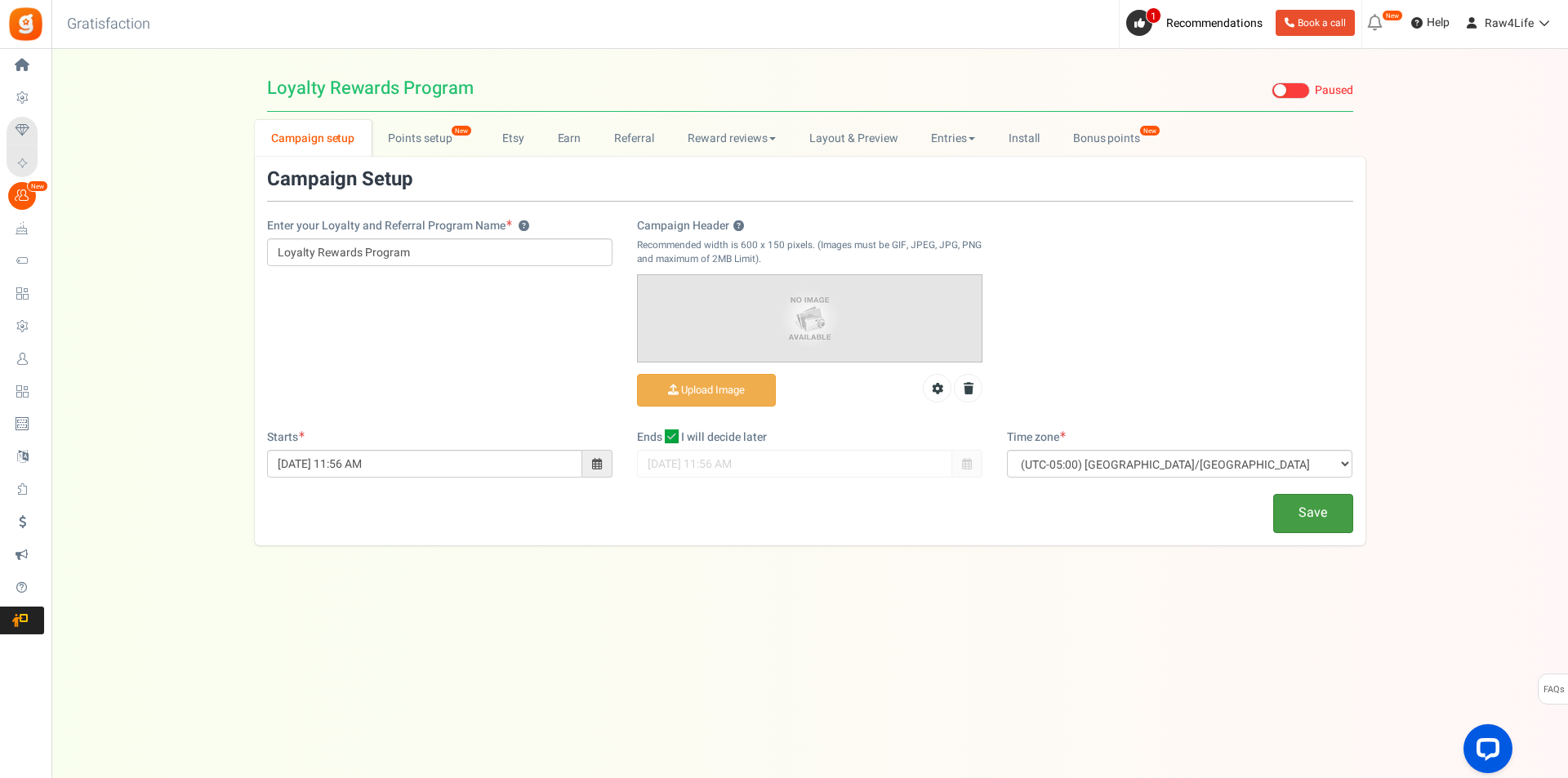
click at [1276, 528] on link "Save" at bounding box center [1313, 513] width 80 height 38
click at [431, 127] on link "Points setup New" at bounding box center [428, 138] width 113 height 37
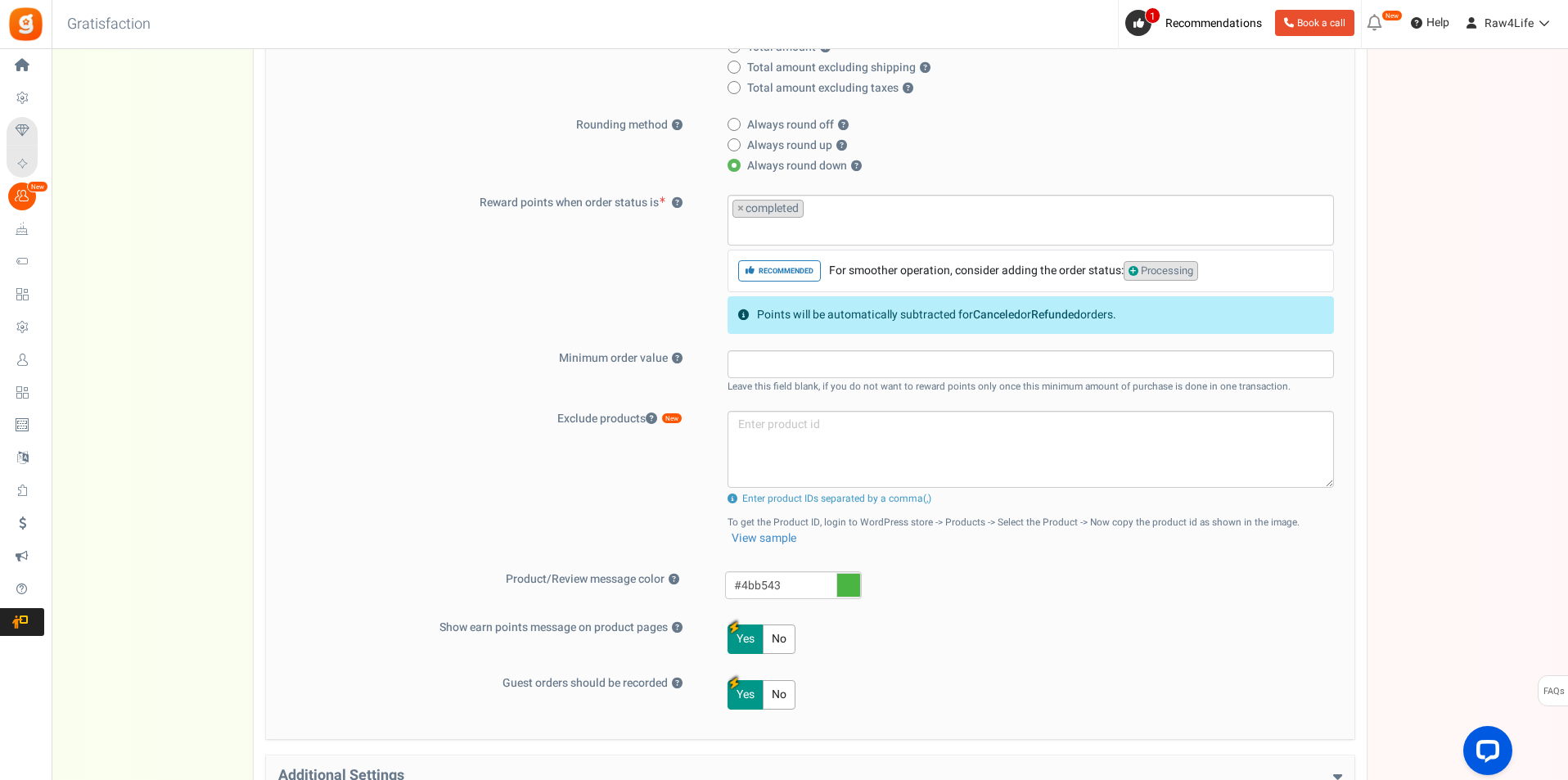
scroll to position [491, 0]
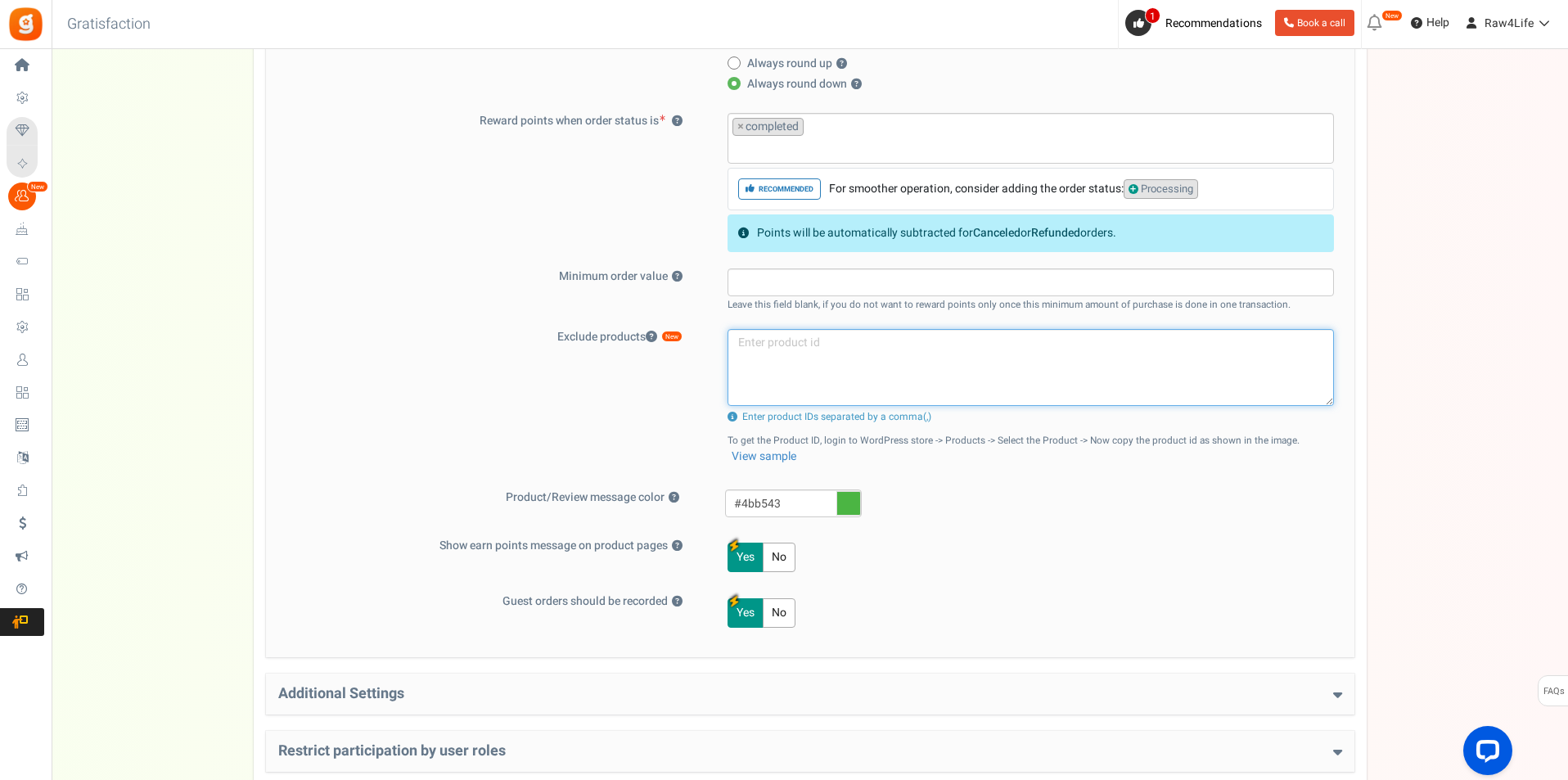
click at [774, 345] on textarea at bounding box center [1031, 367] width 606 height 77
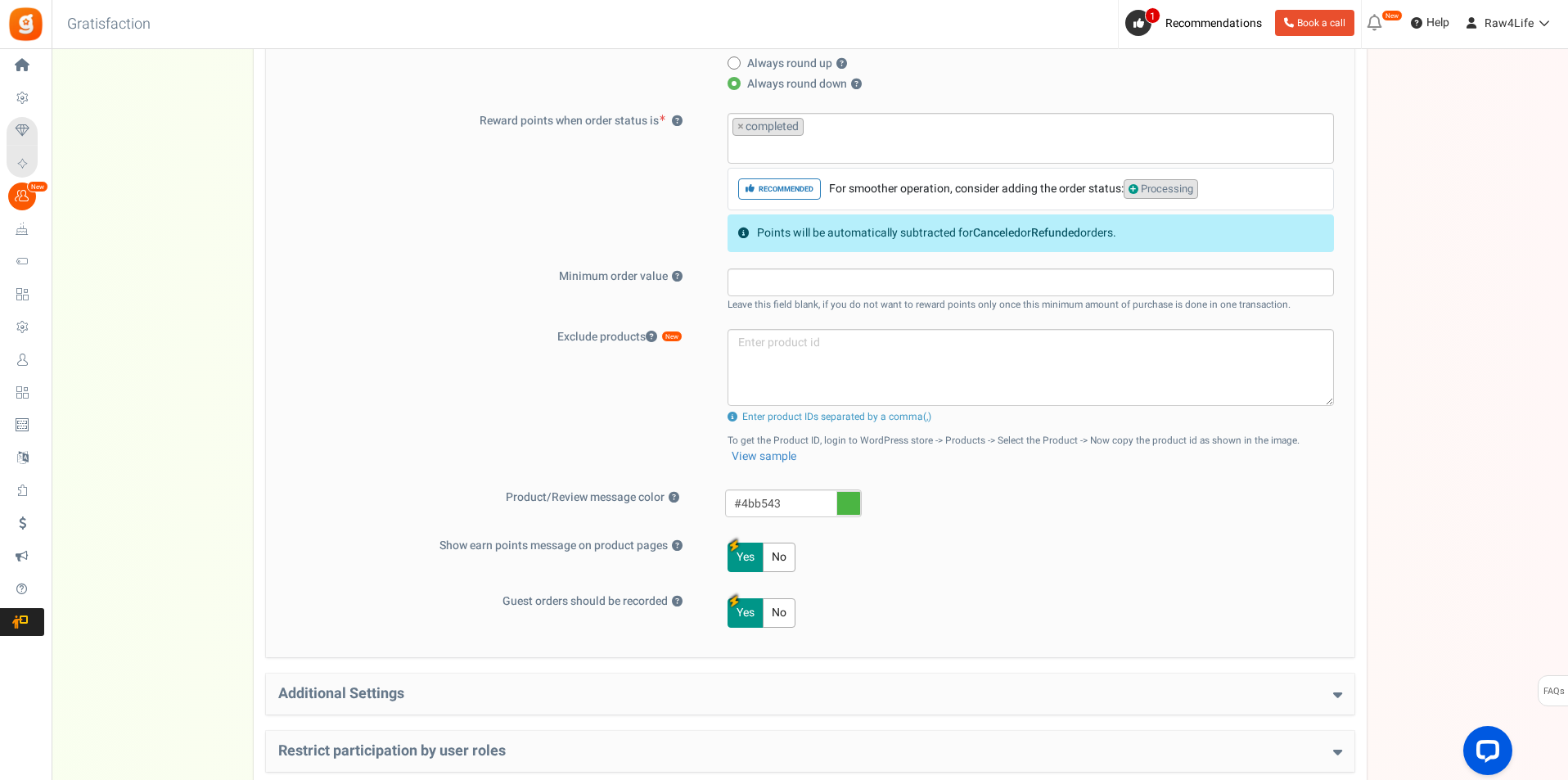
click at [424, 379] on div "Exclude products New Product exclusion limit exceeded. Please contact us to add…" at bounding box center [810, 400] width 1064 height 144
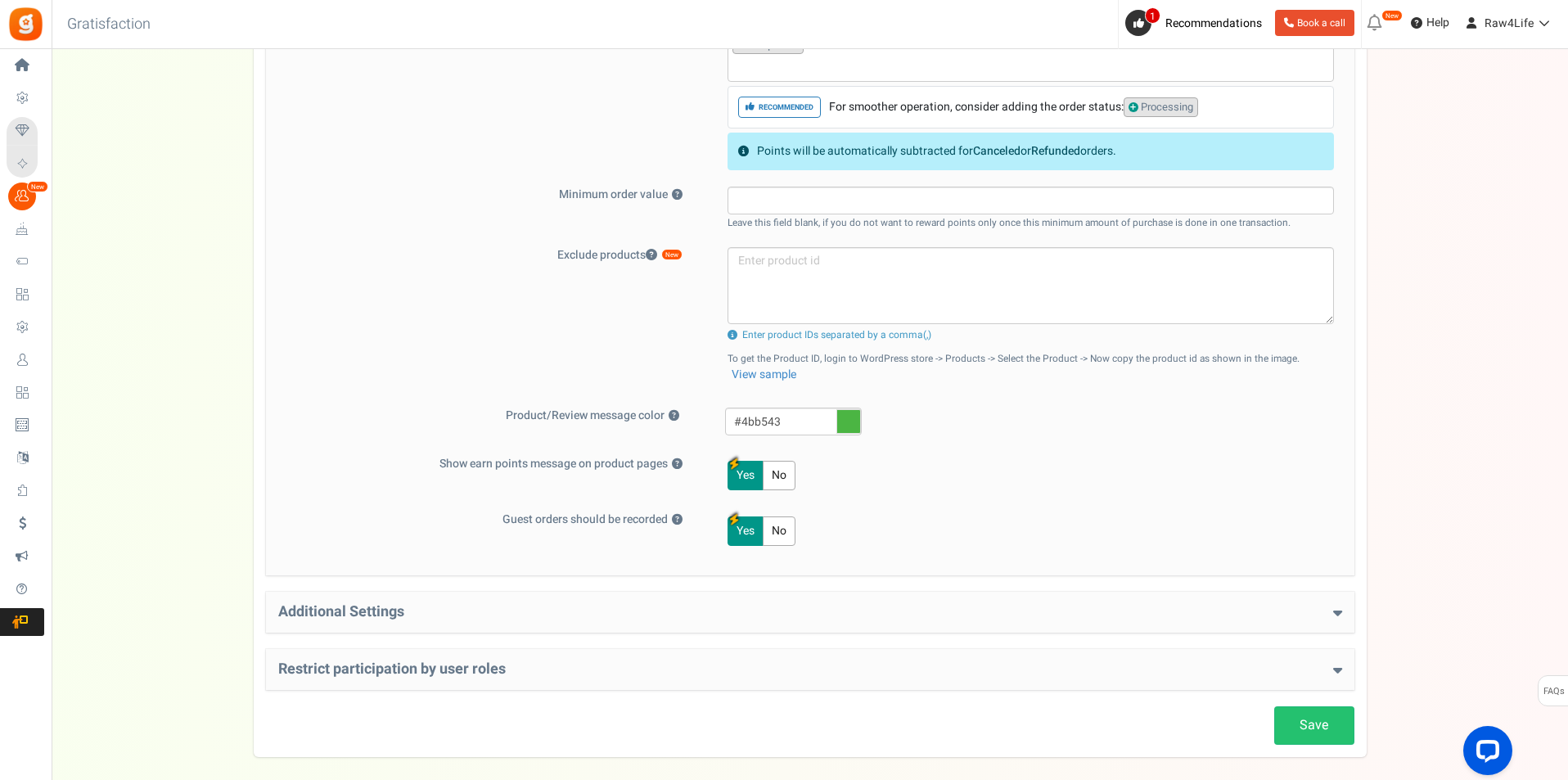
scroll to position [649, 0]
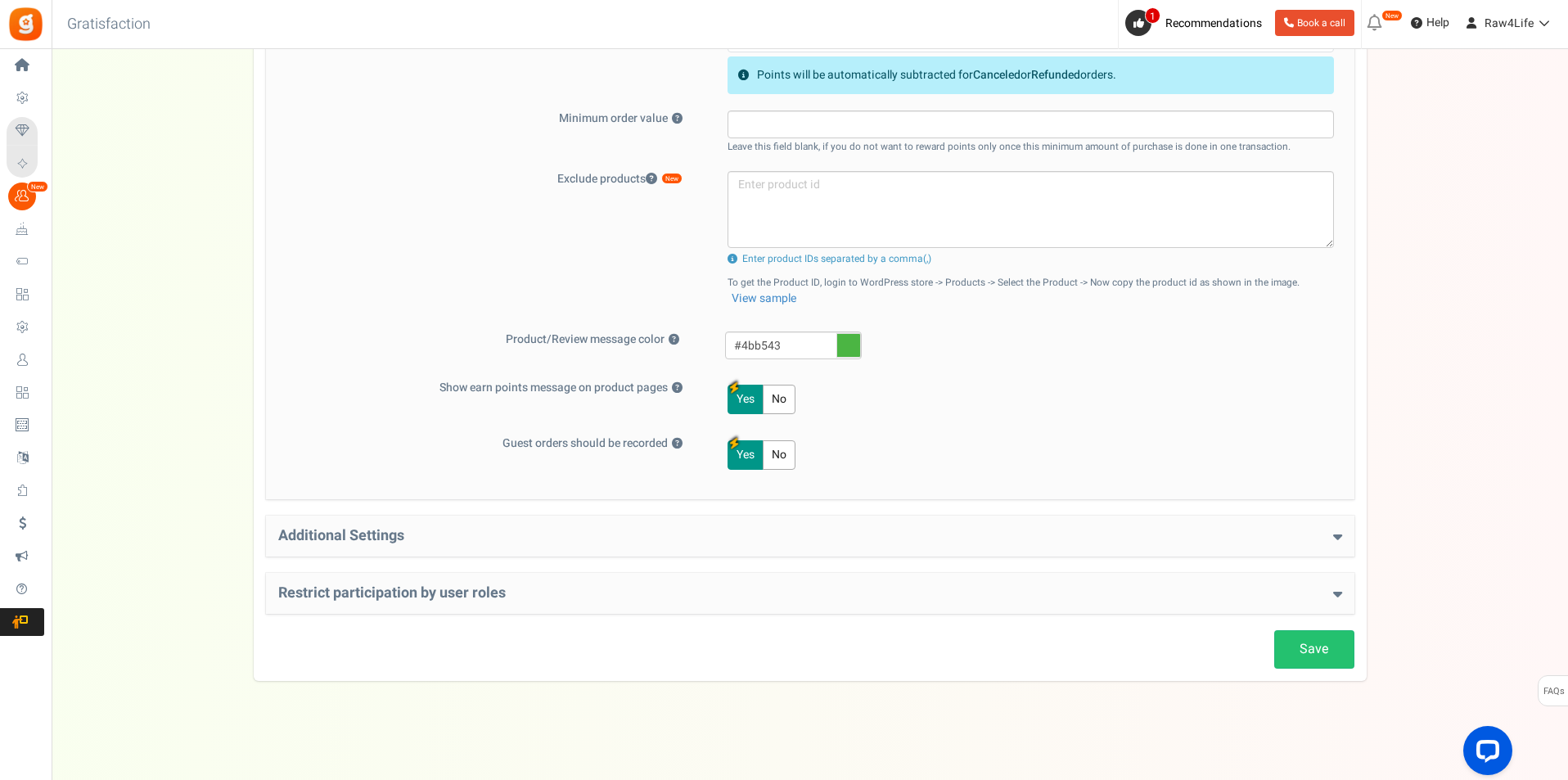
click at [1338, 535] on icon at bounding box center [1337, 536] width 9 height 15
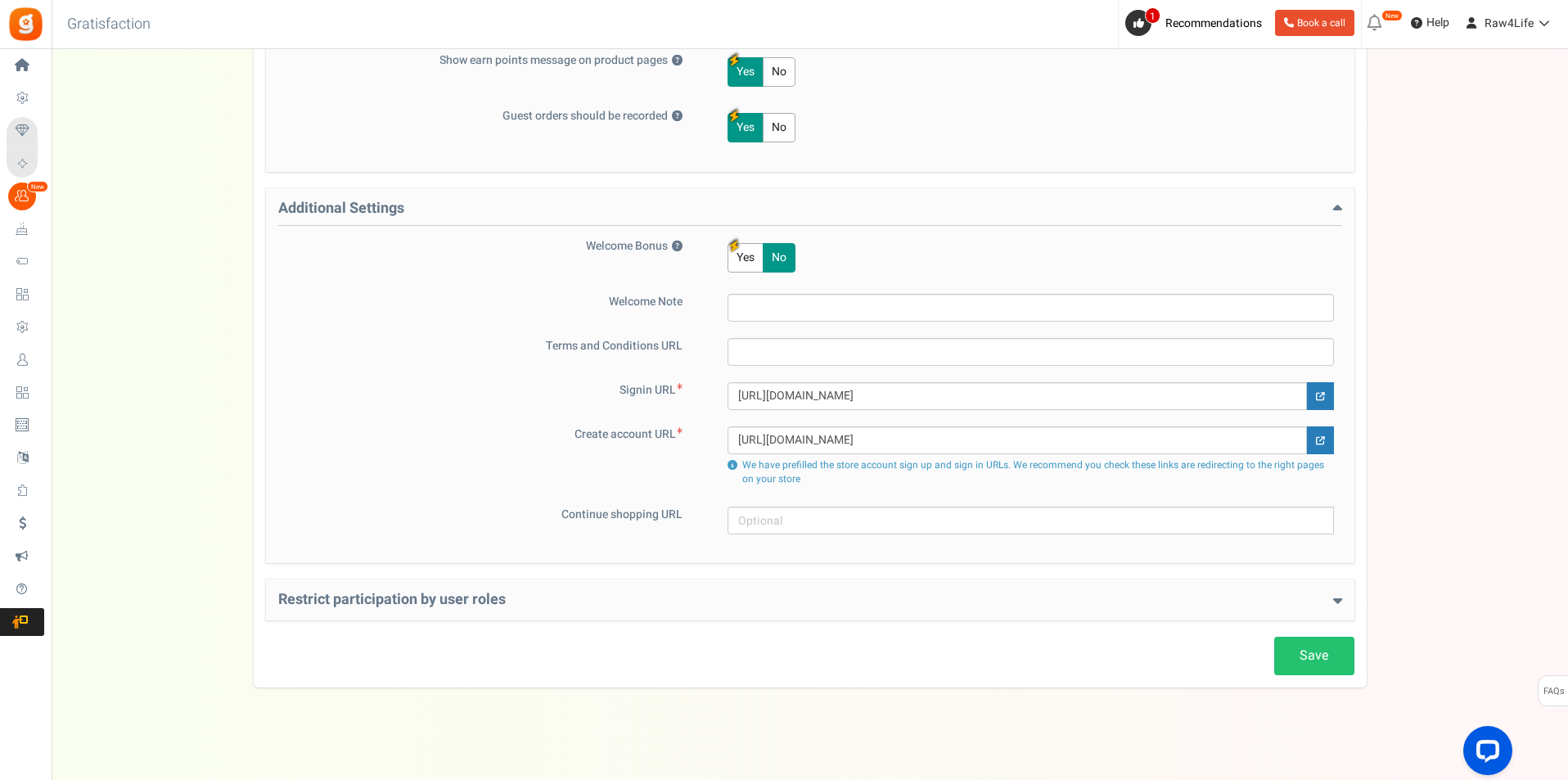
scroll to position [983, 0]
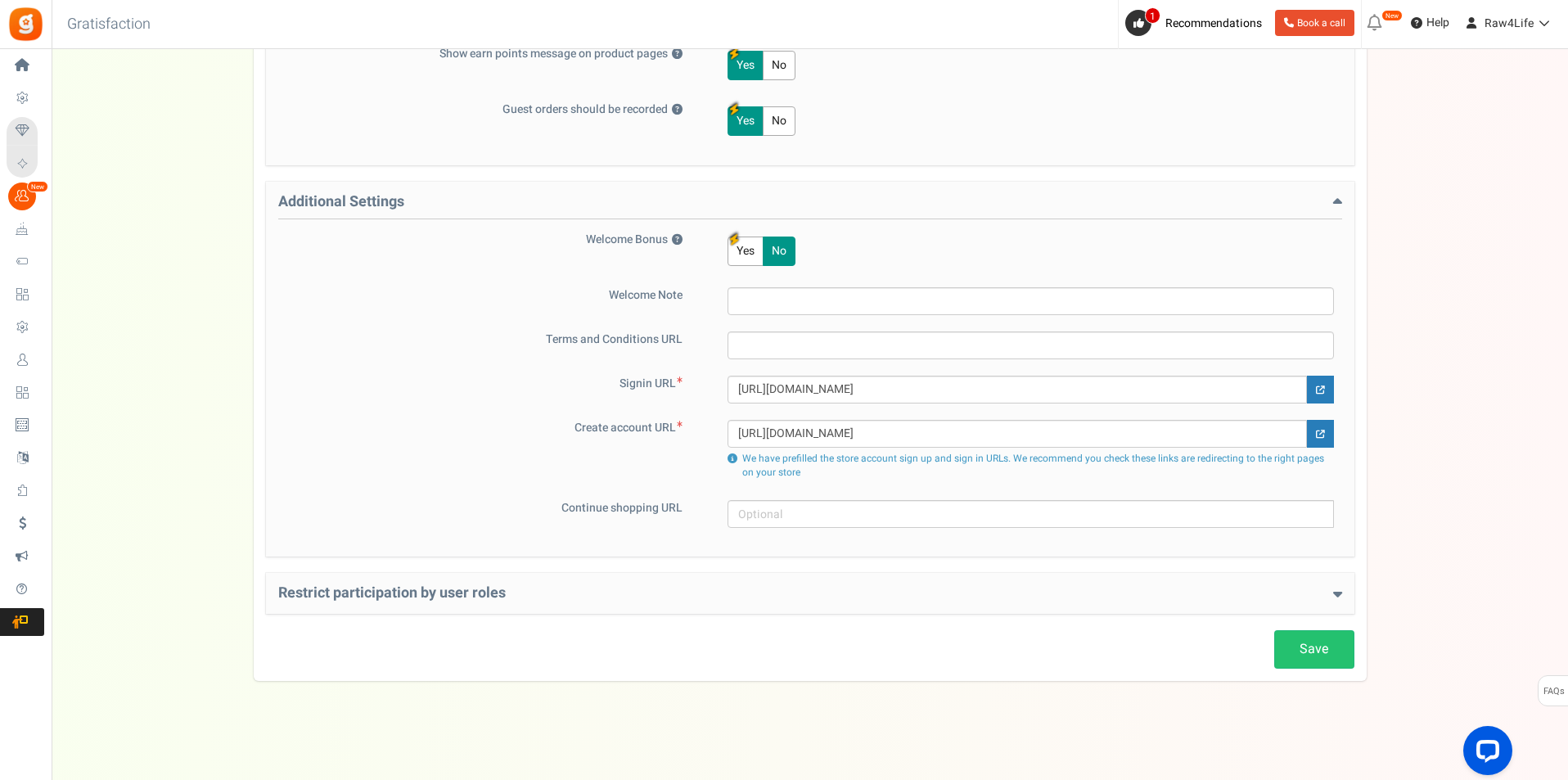
click at [1339, 590] on icon at bounding box center [1337, 593] width 9 height 15
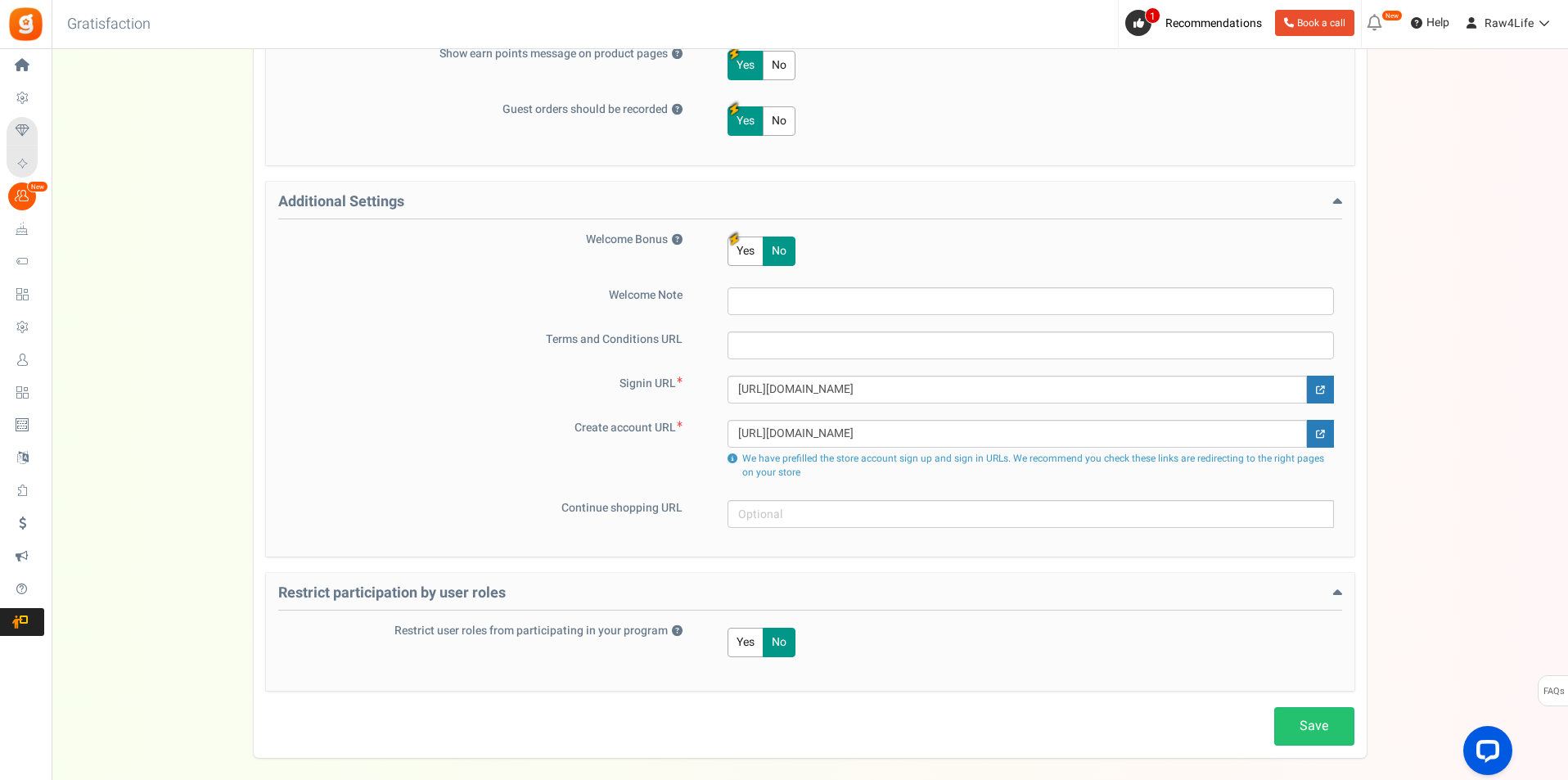
scroll to position [1060, 0]
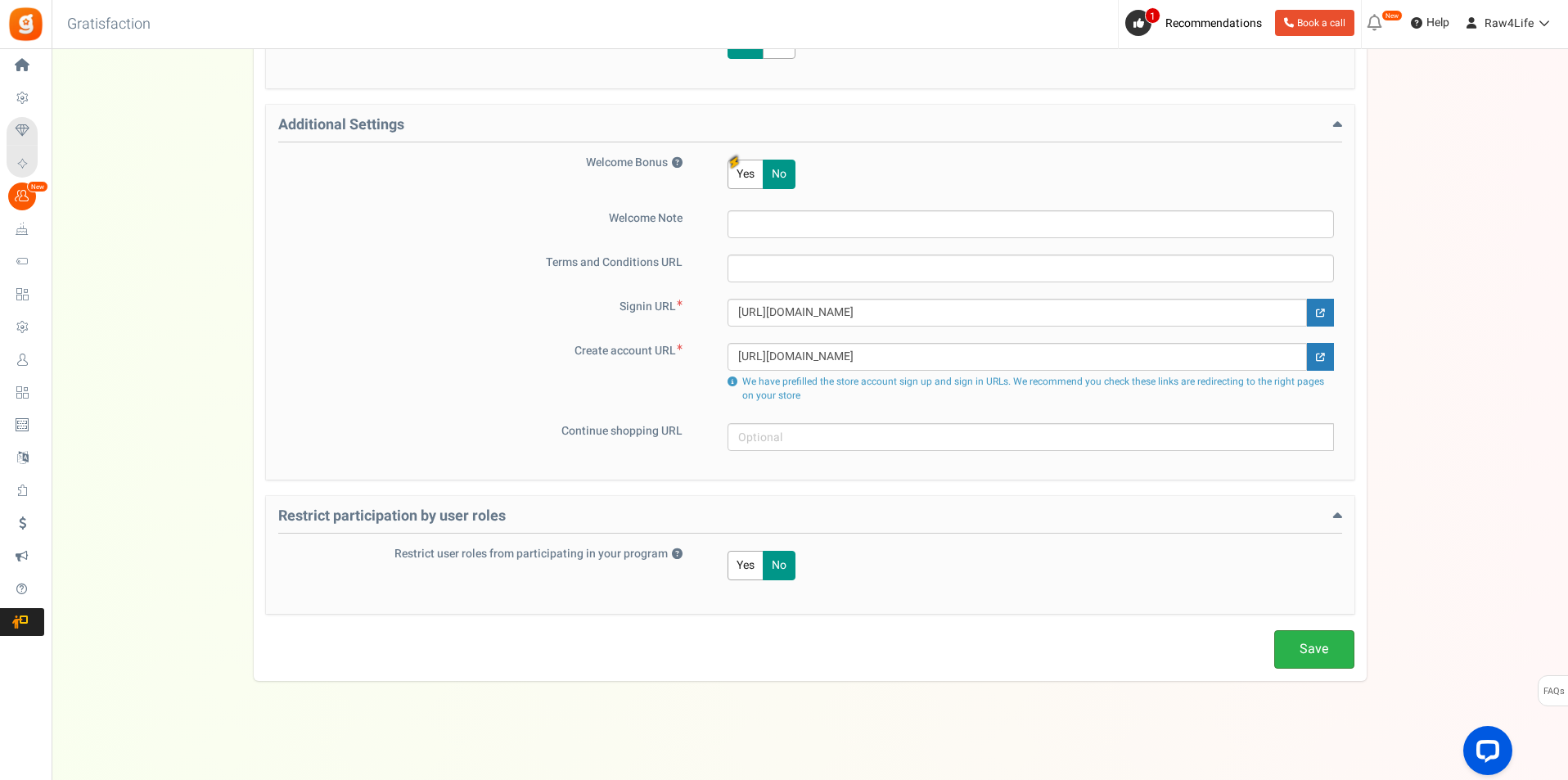
click at [1278, 648] on link "Save" at bounding box center [1314, 649] width 81 height 38
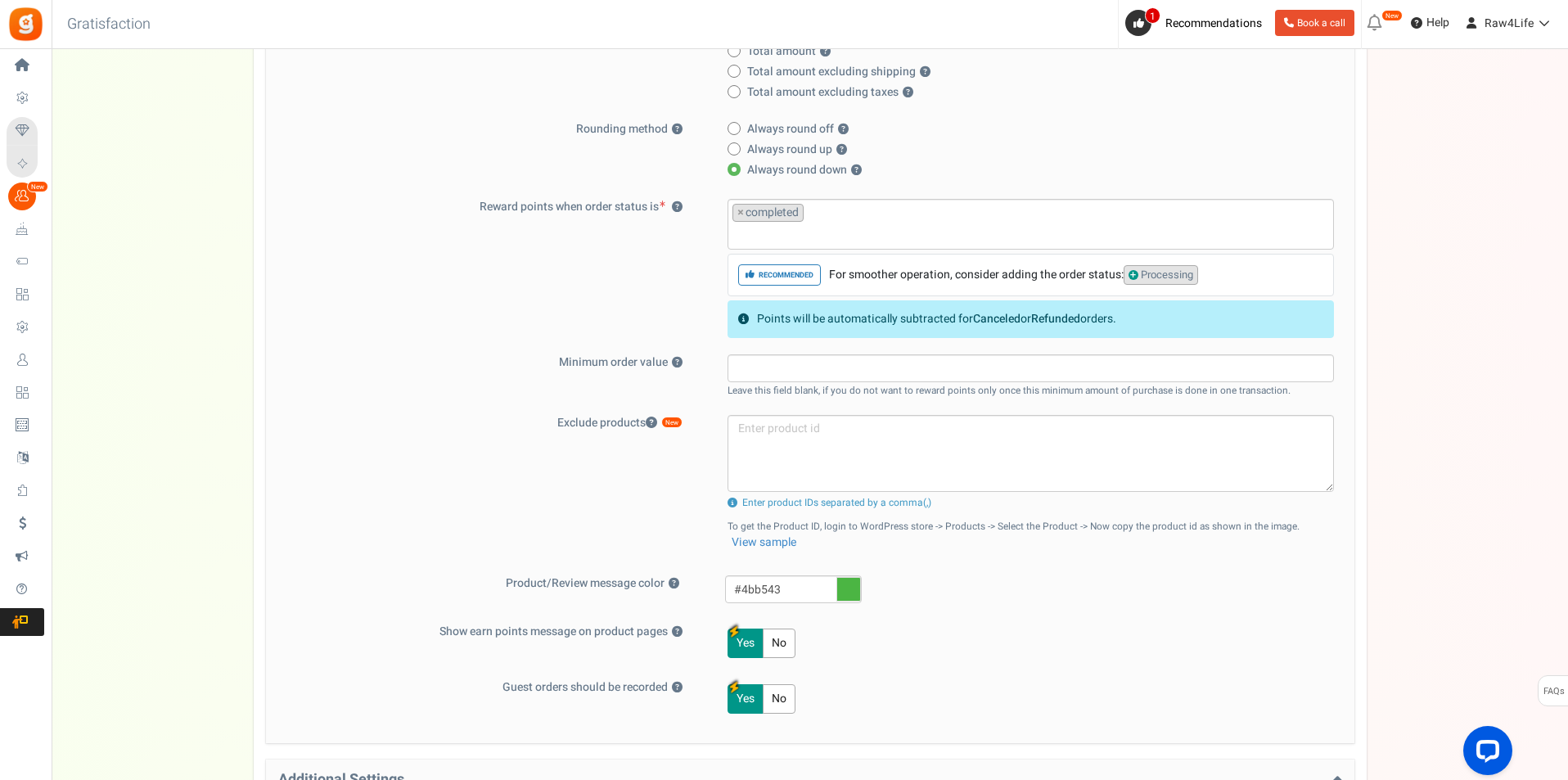
scroll to position [0, 0]
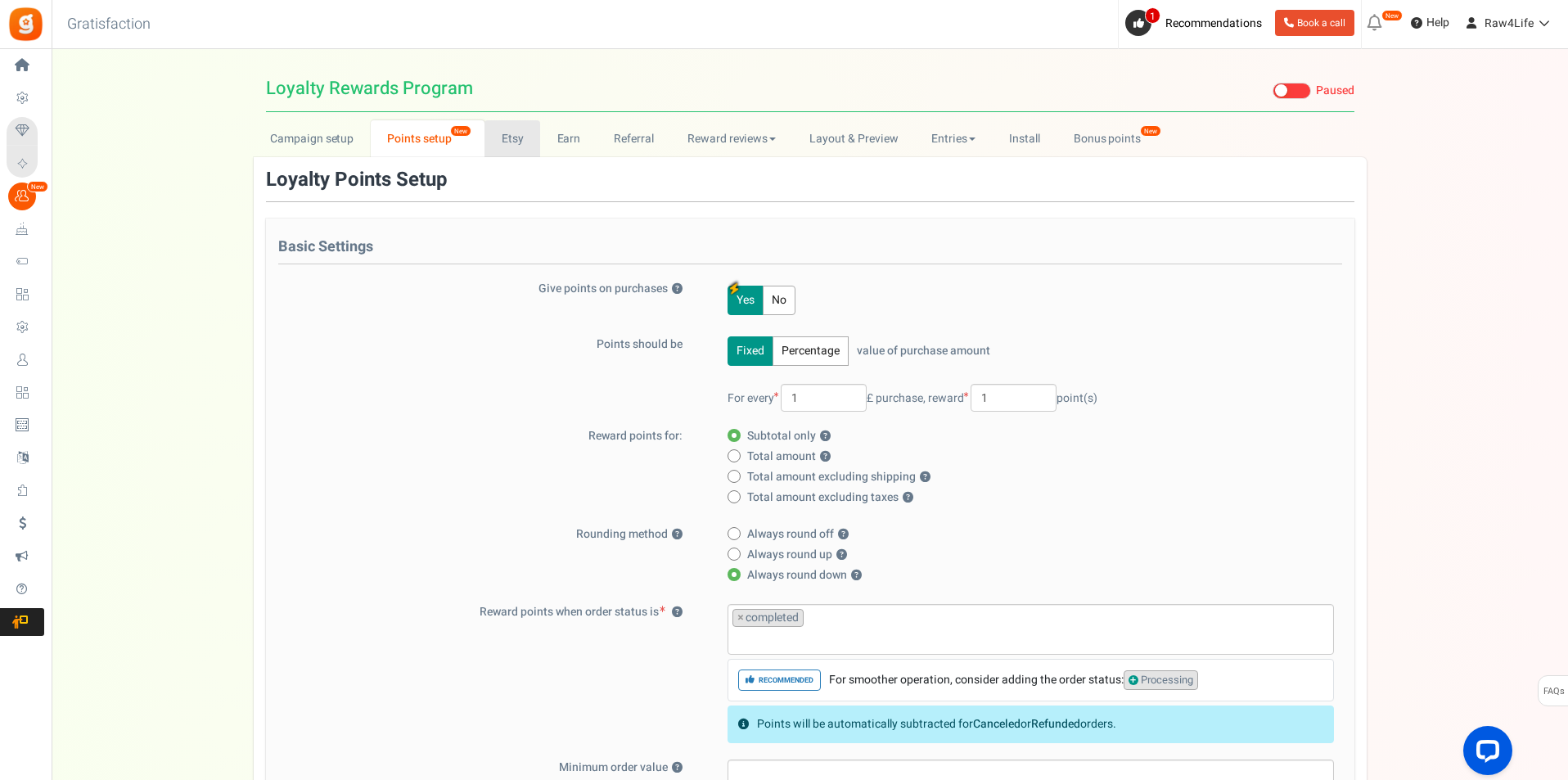
click at [505, 143] on link "Etsy" at bounding box center [512, 138] width 56 height 37
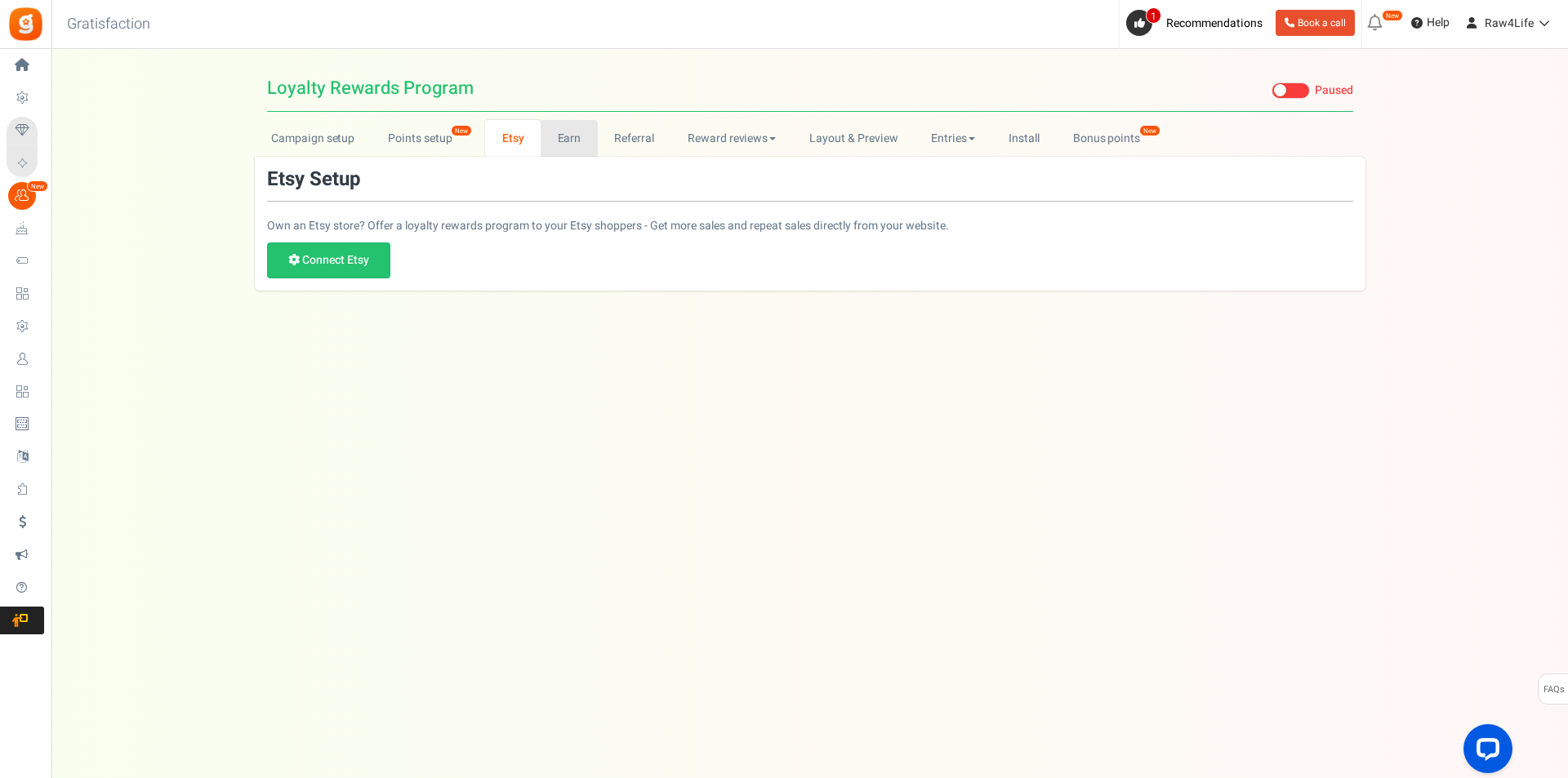
click at [574, 144] on link "Earn" at bounding box center [569, 138] width 58 height 37
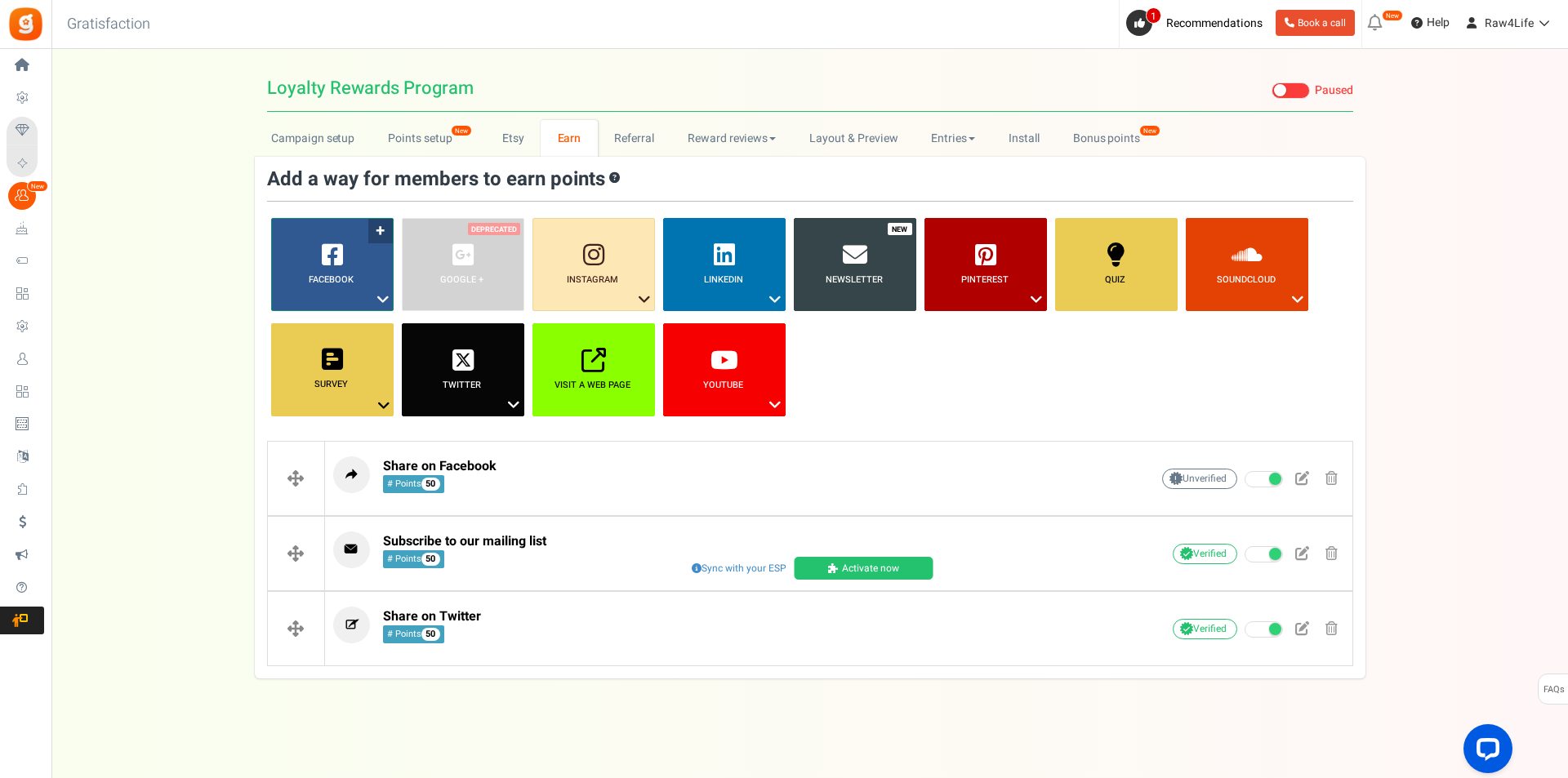
click at [388, 300] on icon at bounding box center [383, 299] width 19 height 21
click at [179, 304] on div "Campaign setup Points setup New Etsy Earn Referral Reward reviews WOO LOOX Judg…" at bounding box center [809, 399] width 1516 height 559
click at [382, 298] on icon at bounding box center [383, 299] width 19 height 21
click at [132, 420] on div "Campaign setup Points setup New Etsy Earn Referral Reward reviews WOO LOOX Judg…" at bounding box center [809, 399] width 1516 height 559
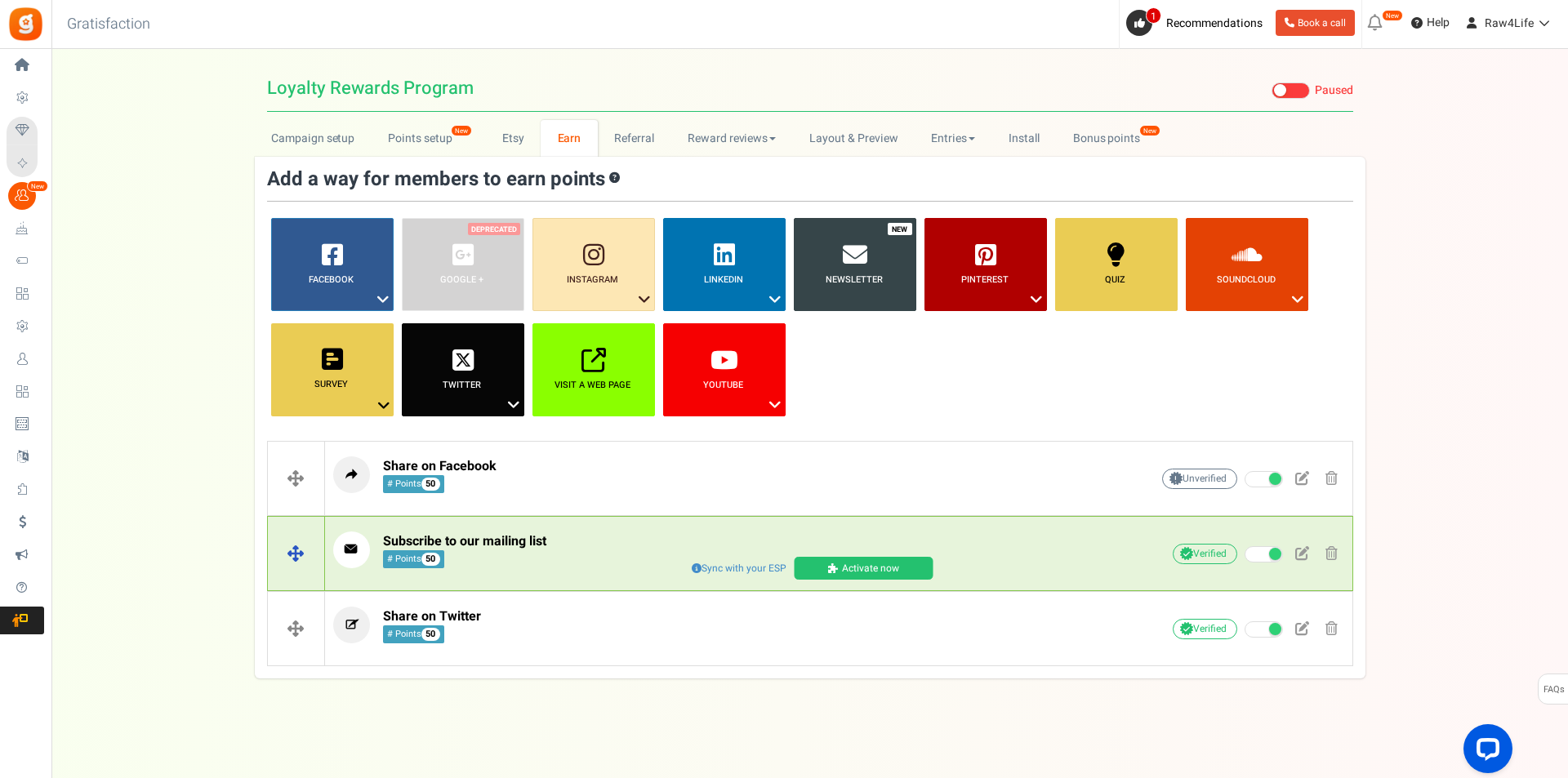
click at [692, 566] on span at bounding box center [696, 568] width 10 height 10
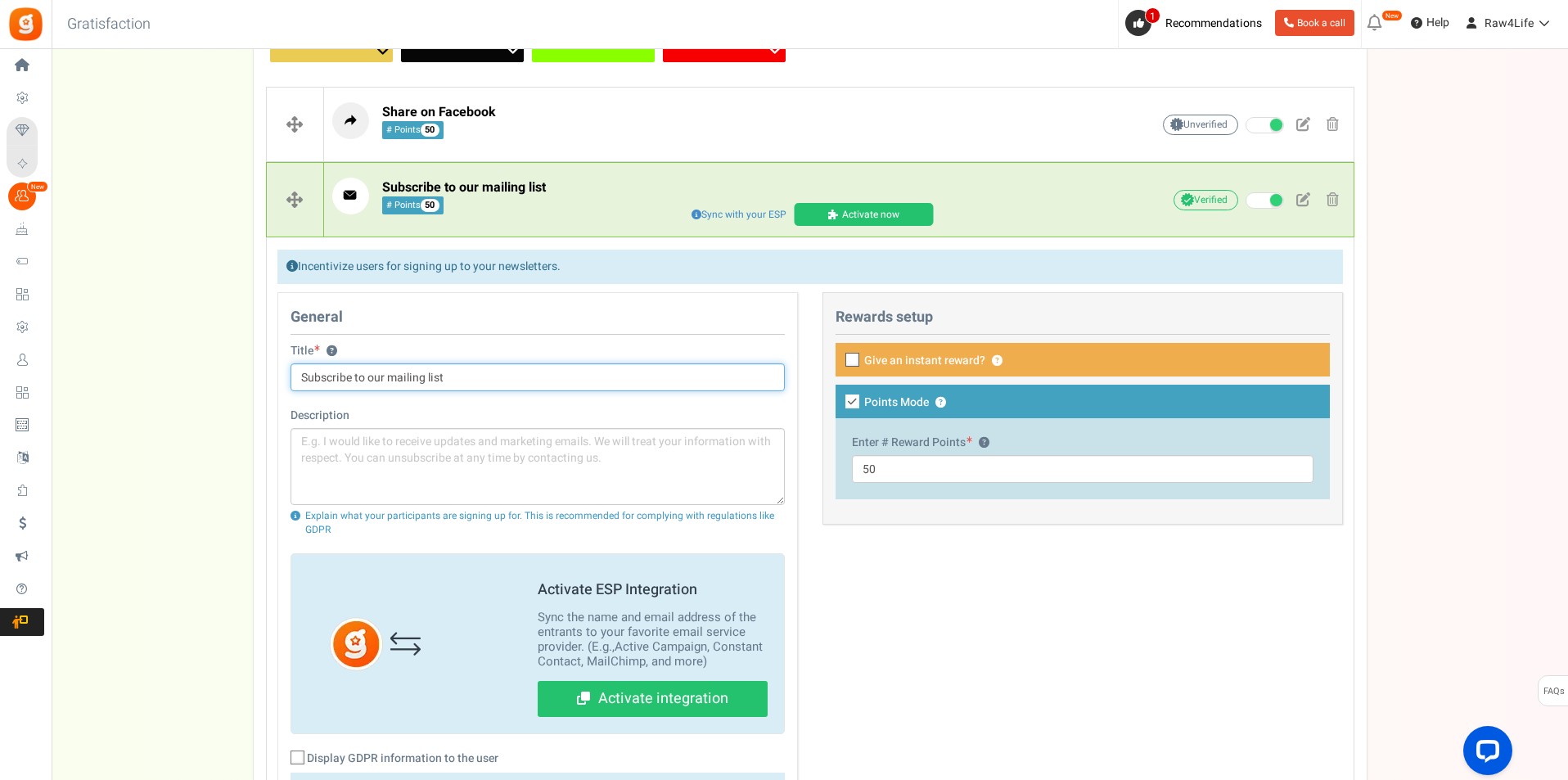
scroll to position [191, 0]
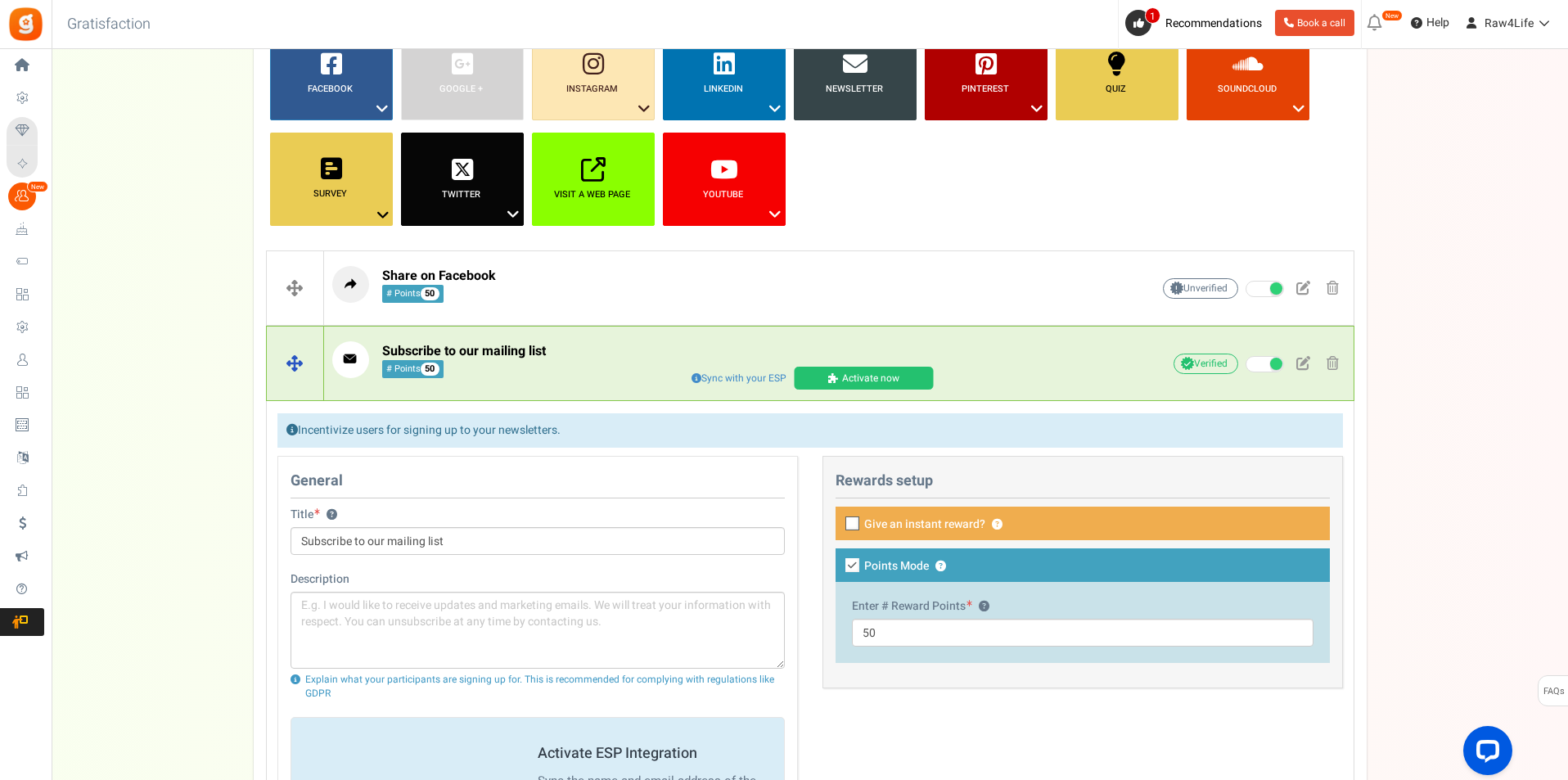
click at [712, 381] on span "Sync with your ESP" at bounding box center [739, 378] width 104 height 18
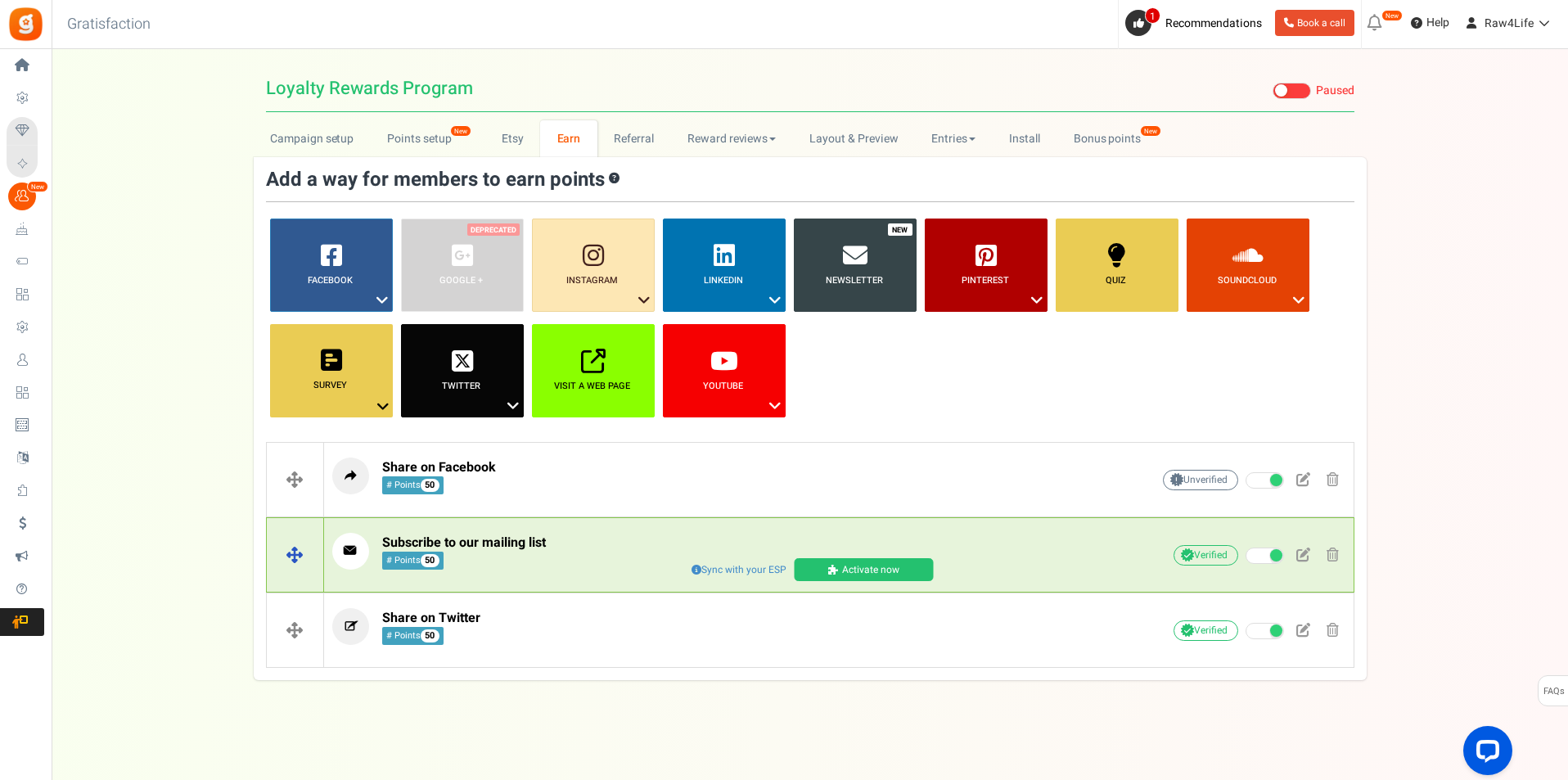
scroll to position [0, 0]
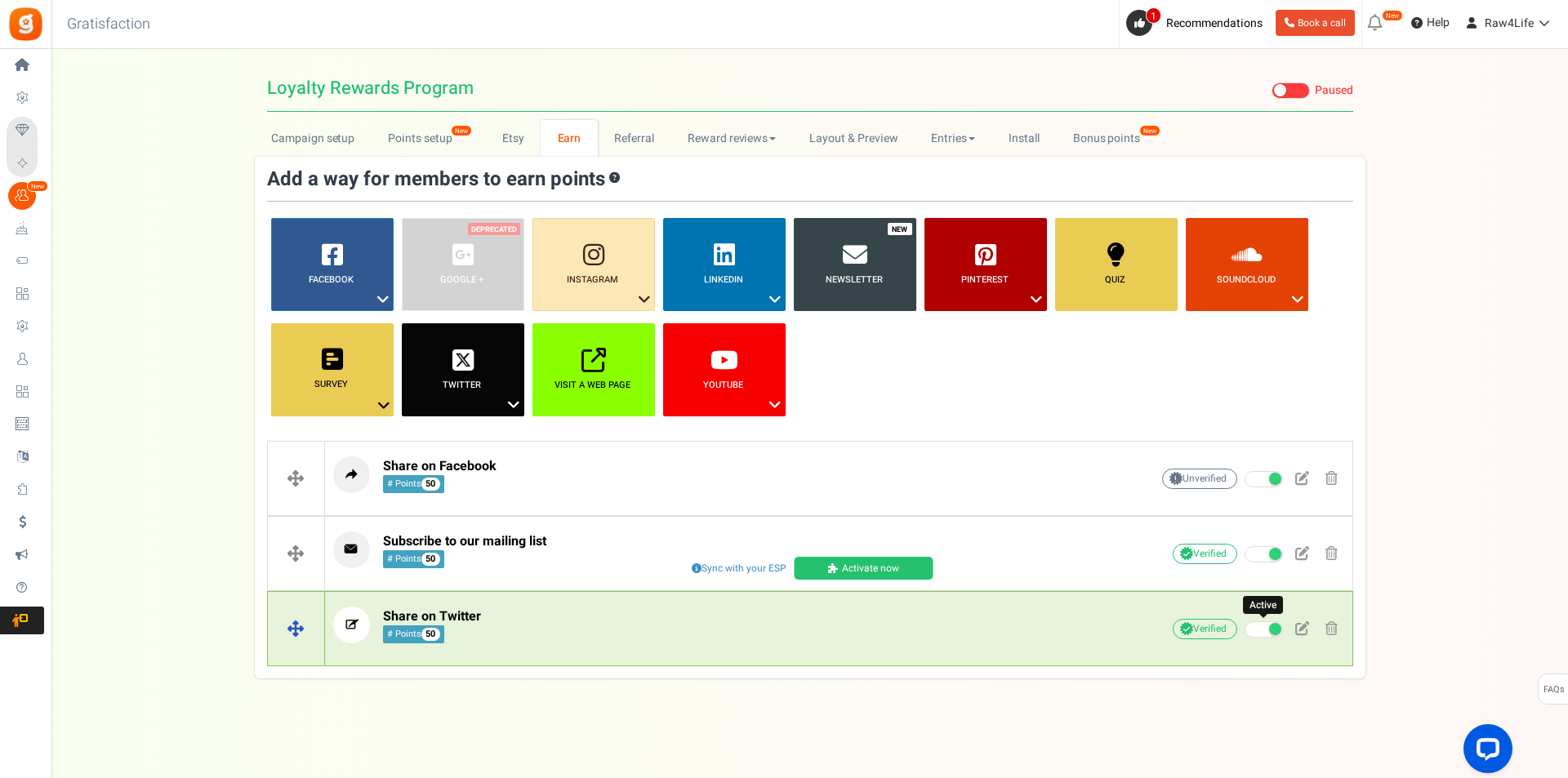
click at [1271, 628] on span at bounding box center [1274, 628] width 12 height 12
click at [1244, 628] on input "Active" at bounding box center [1244, 630] width 0 height 11
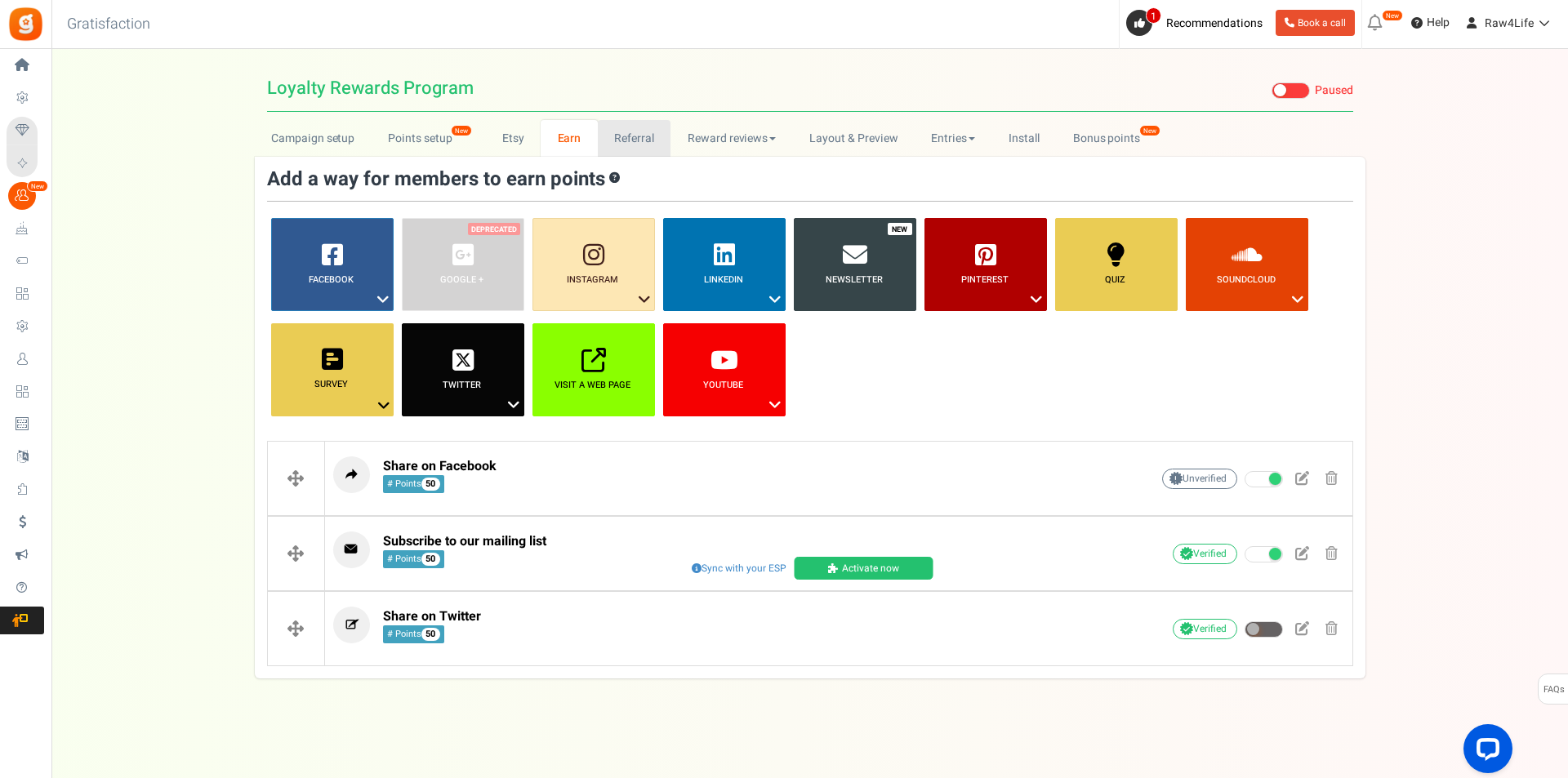
click at [624, 135] on link "Referral" at bounding box center [634, 138] width 73 height 37
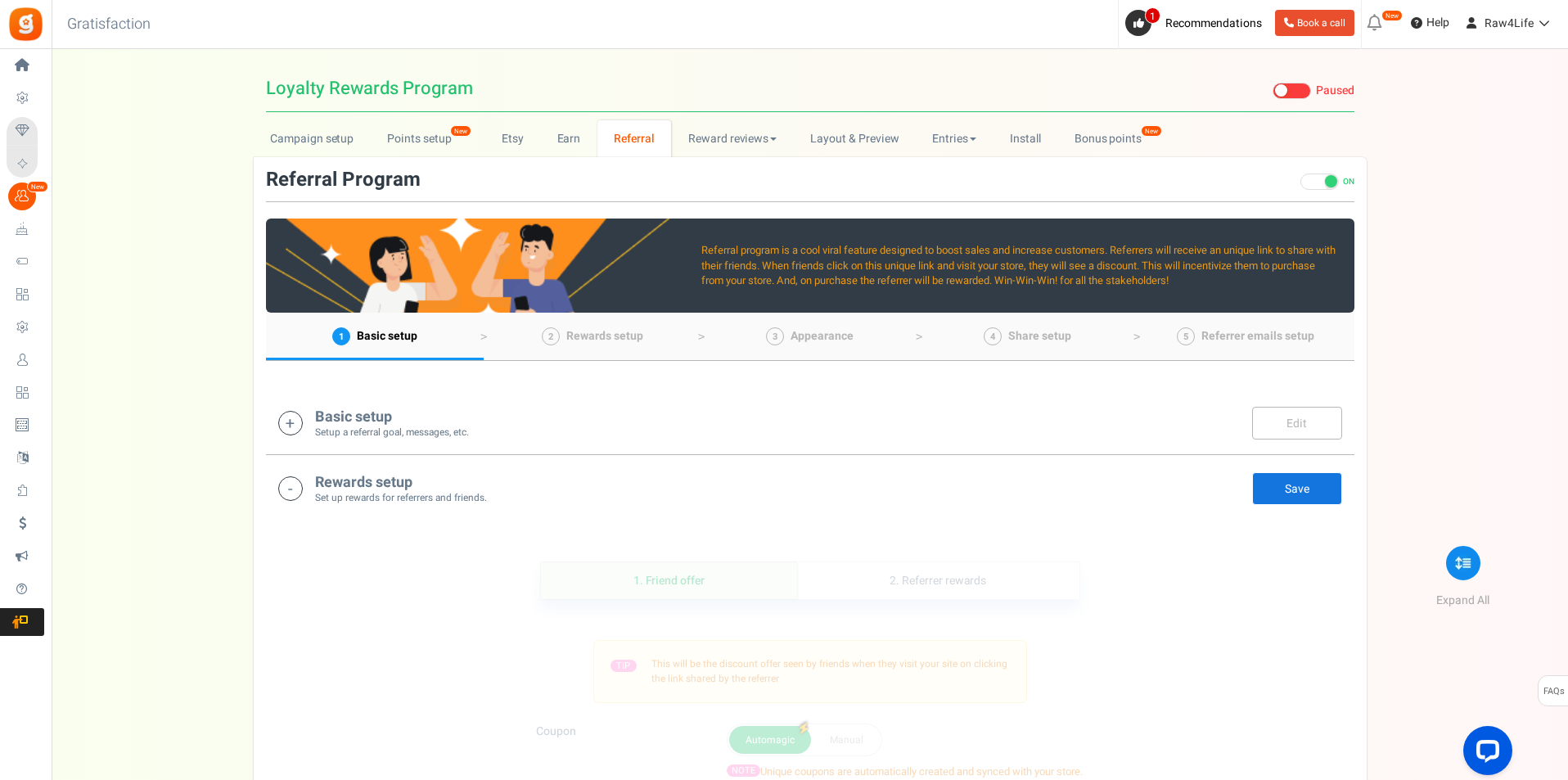
click at [291, 421] on icon at bounding box center [290, 423] width 25 height 25
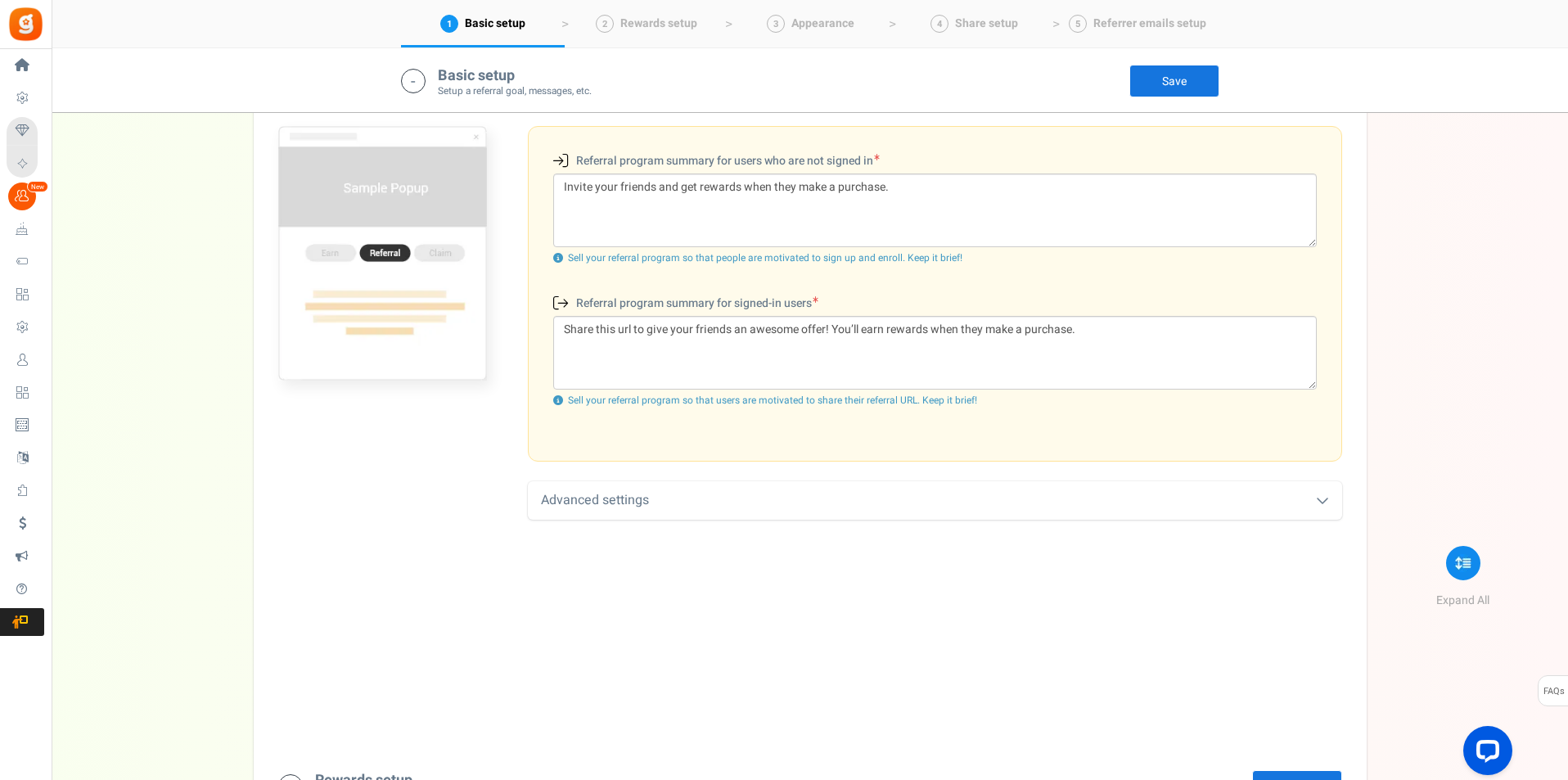
scroll to position [588, 0]
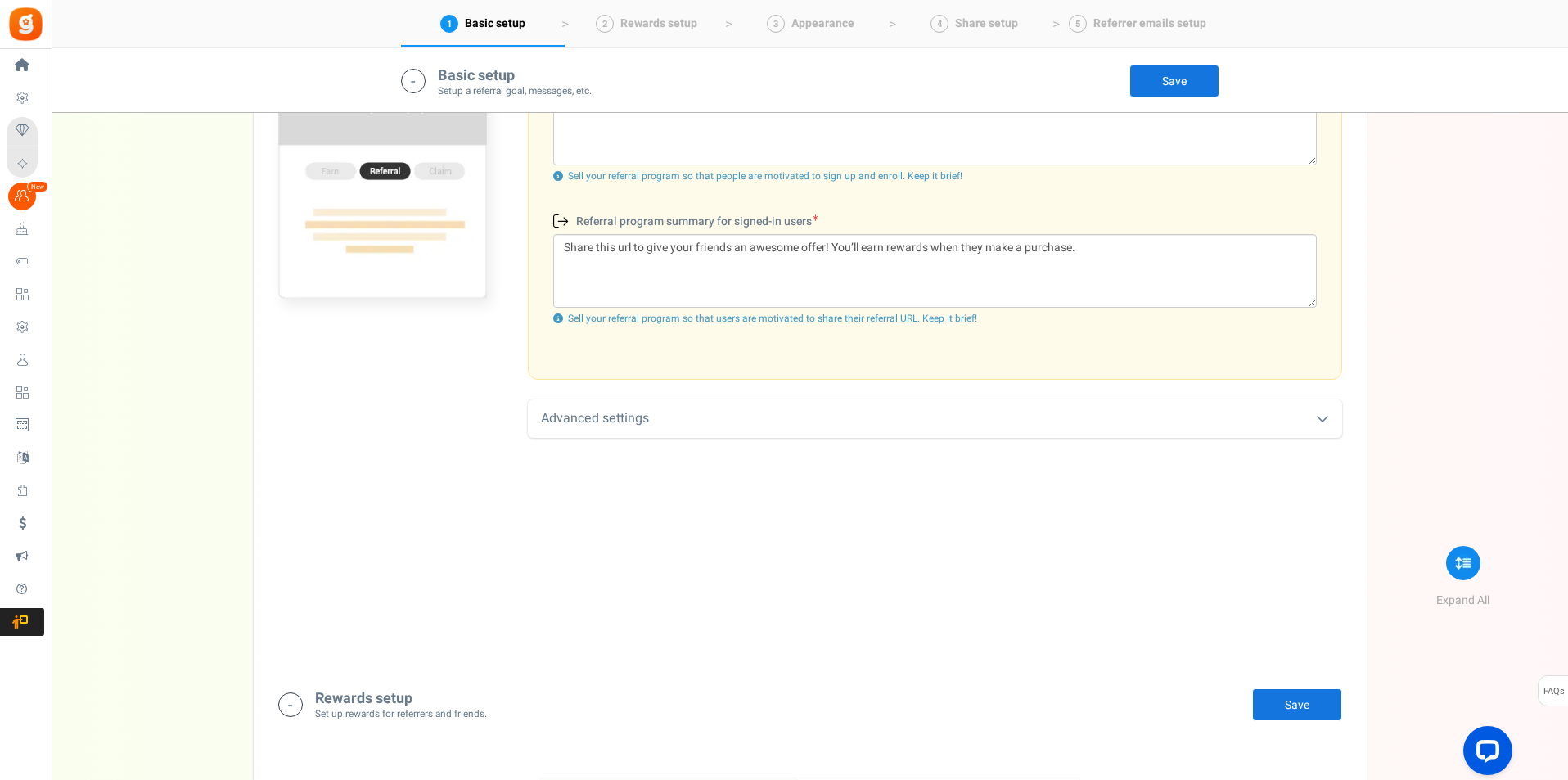
click at [1317, 420] on icon at bounding box center [1323, 418] width 13 height 13
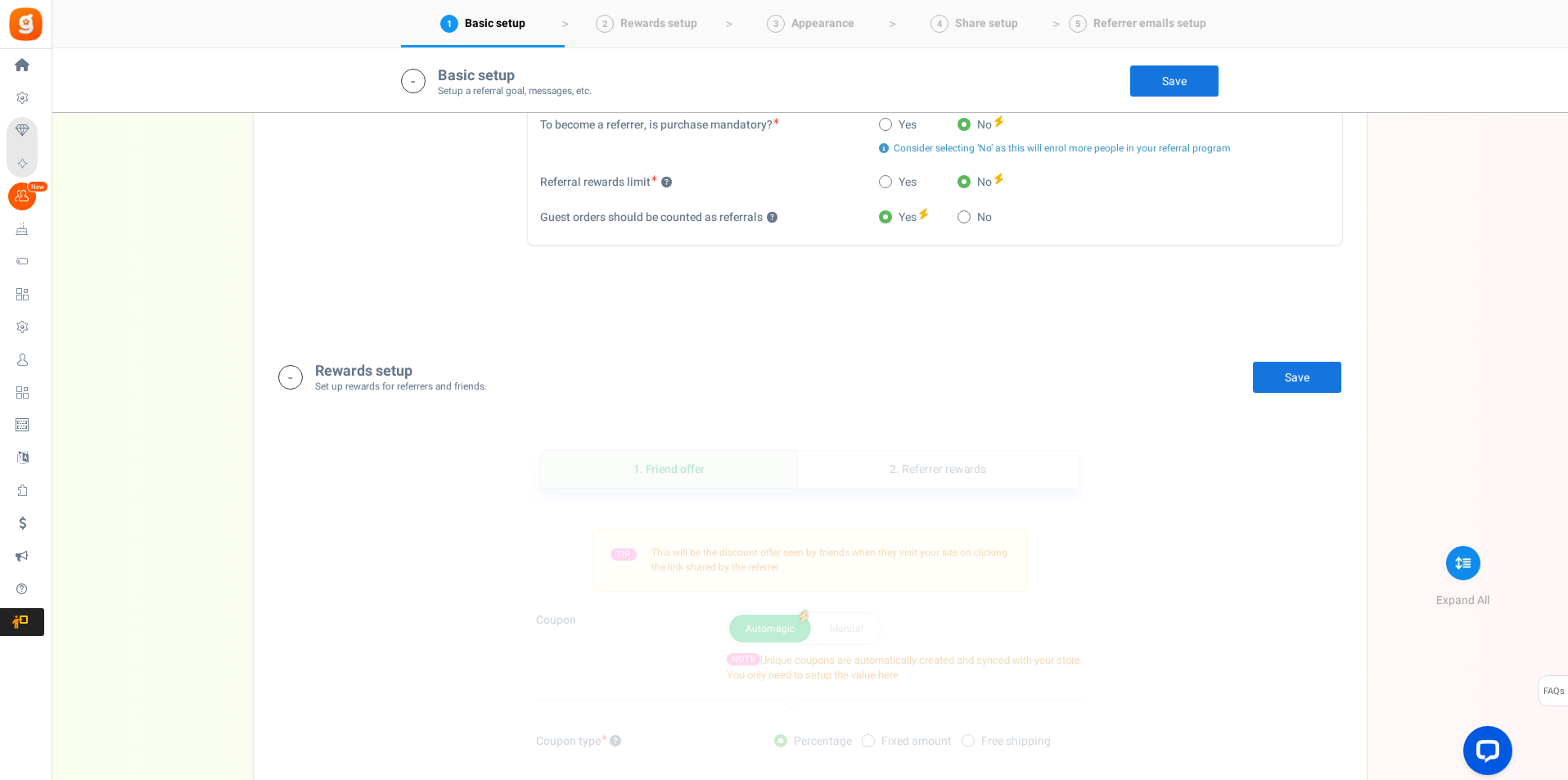
scroll to position [997, 0]
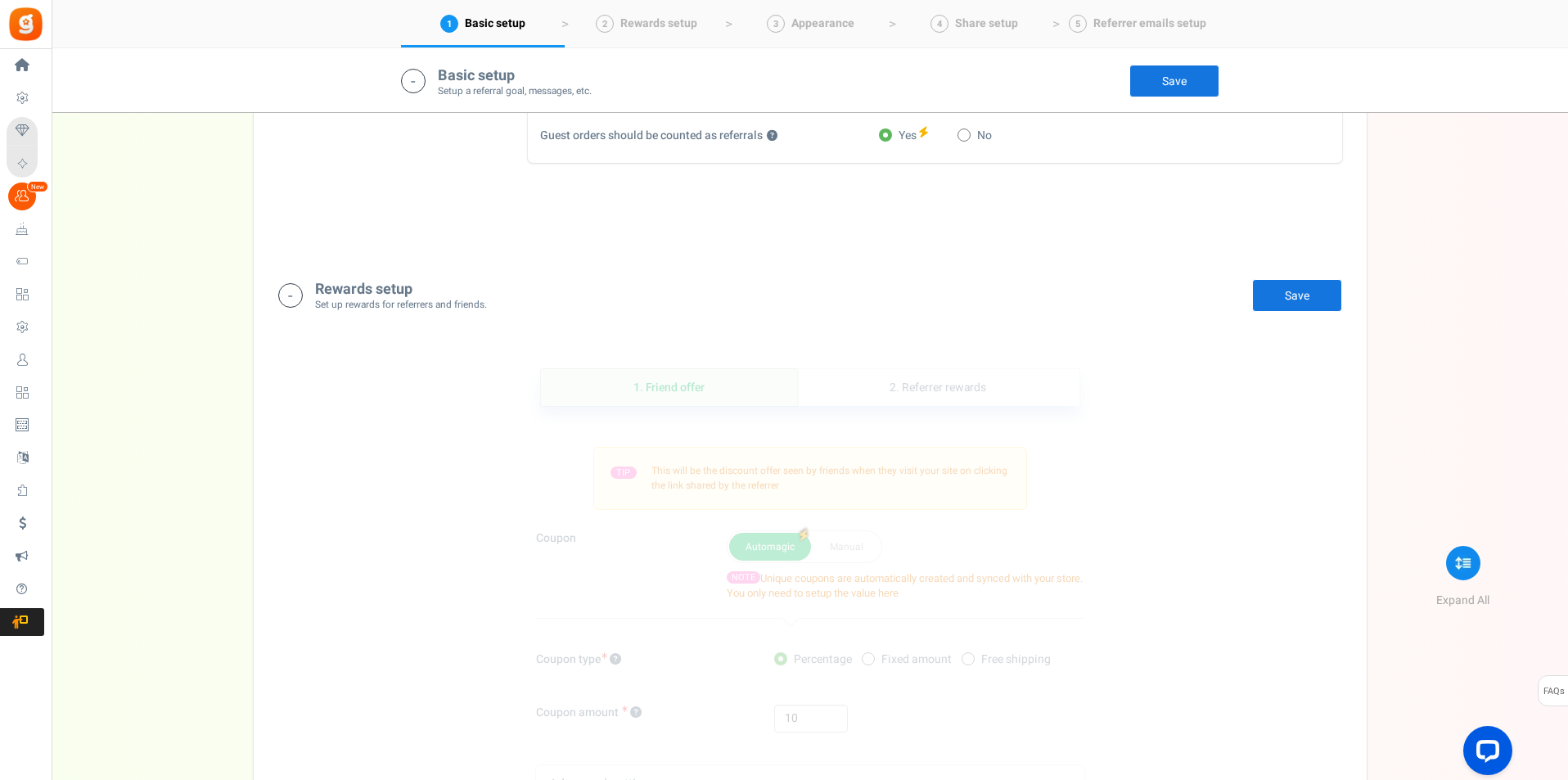
click at [1283, 298] on link "Save" at bounding box center [1297, 296] width 90 height 33
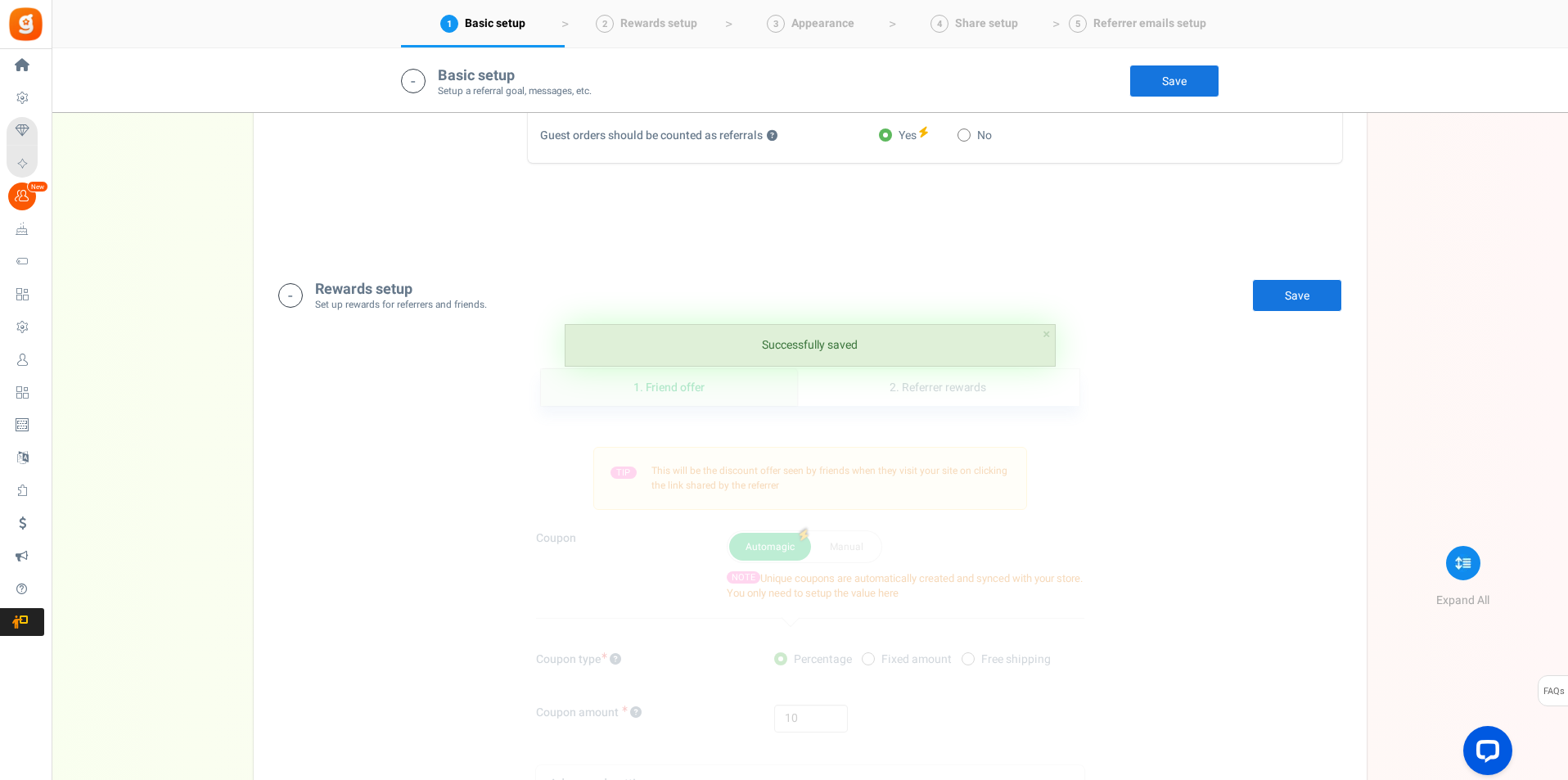
click at [325, 302] on small "Set up rewards for referrers and friends." at bounding box center [401, 304] width 172 height 14
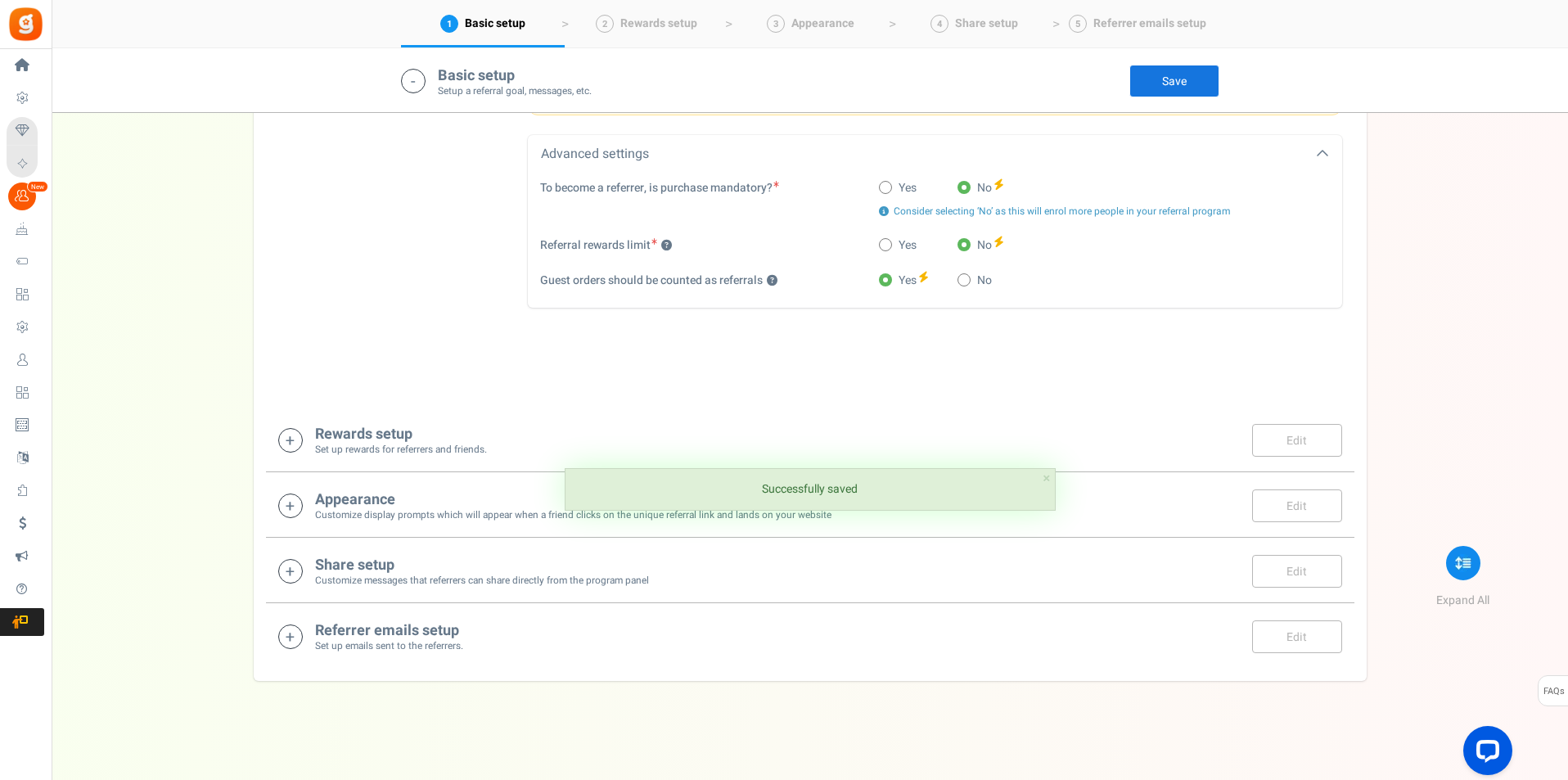
scroll to position [852, 0]
click at [288, 445] on icon at bounding box center [290, 440] width 25 height 25
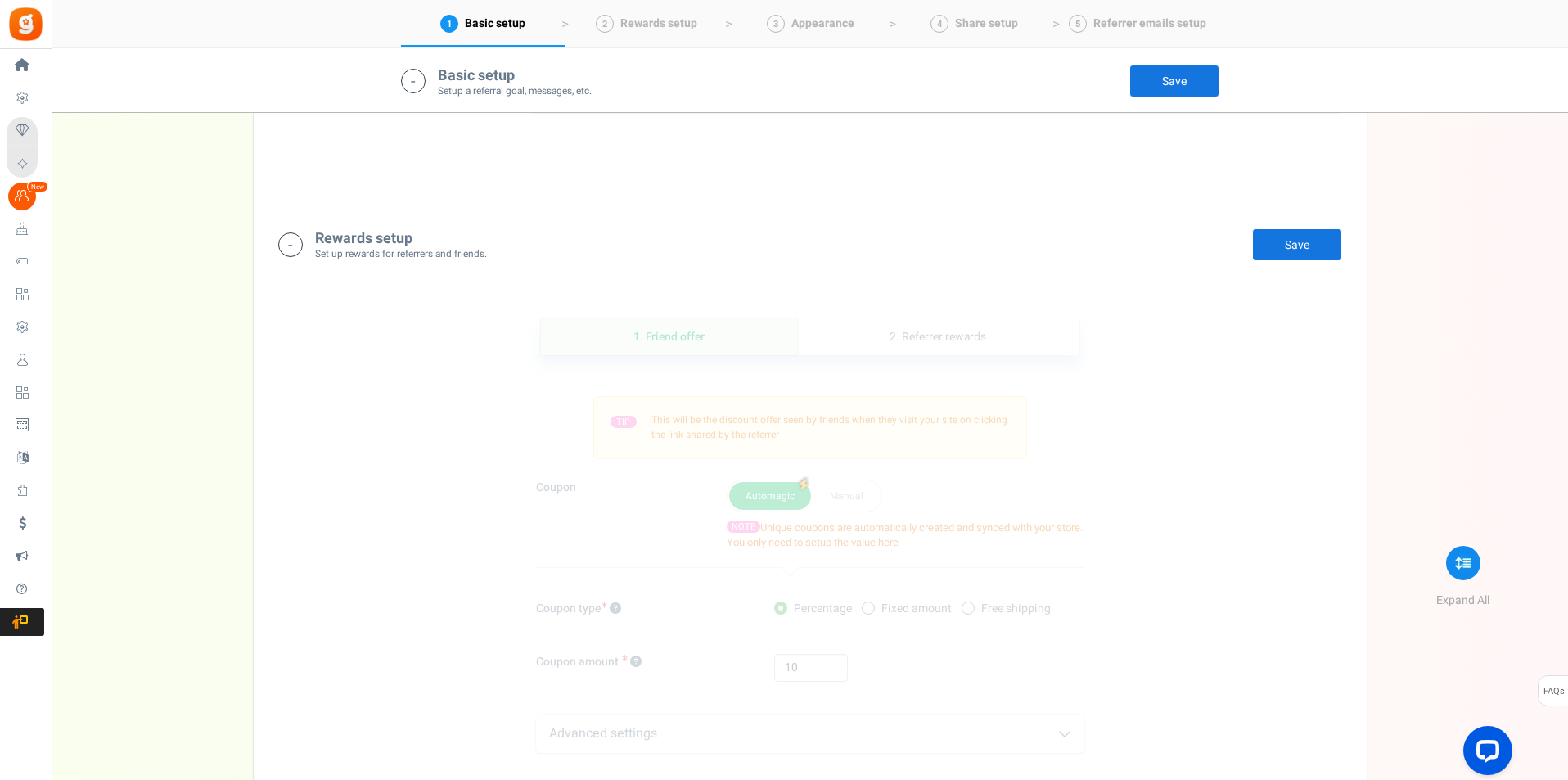
scroll to position [1211, 0]
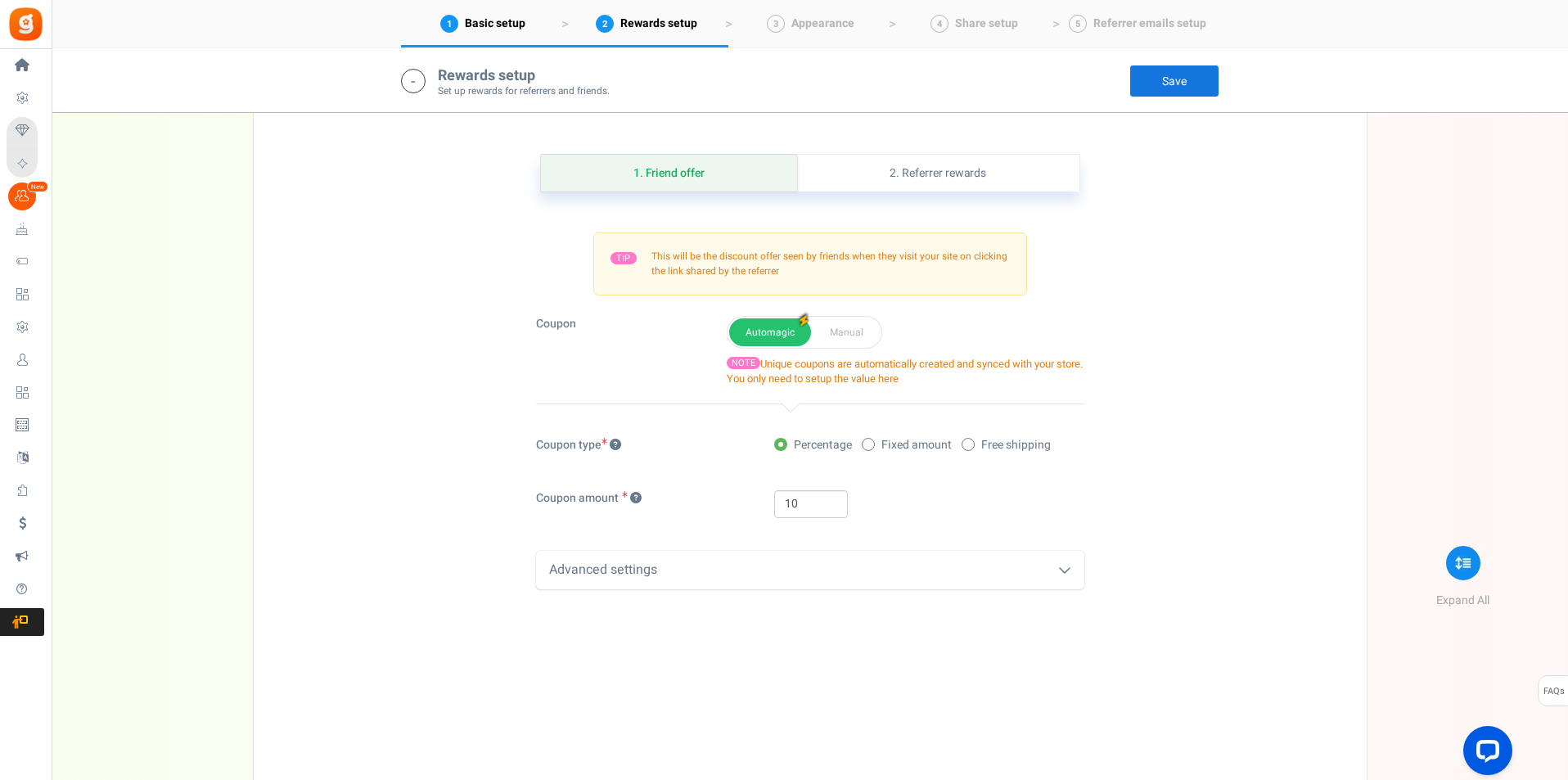
click at [1054, 575] on div "Advanced settings" at bounding box center [810, 570] width 548 height 38
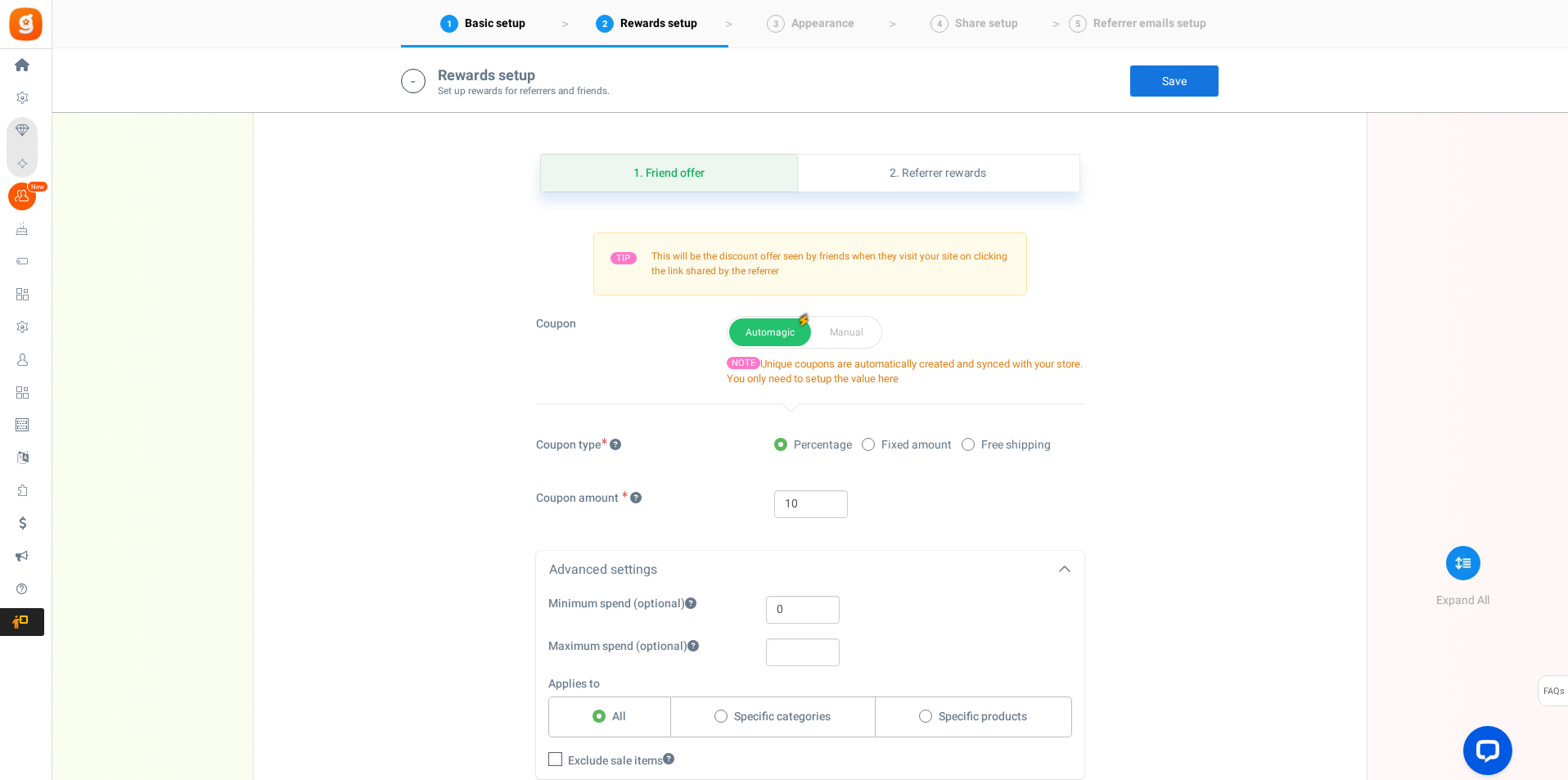
scroll to position [1457, 0]
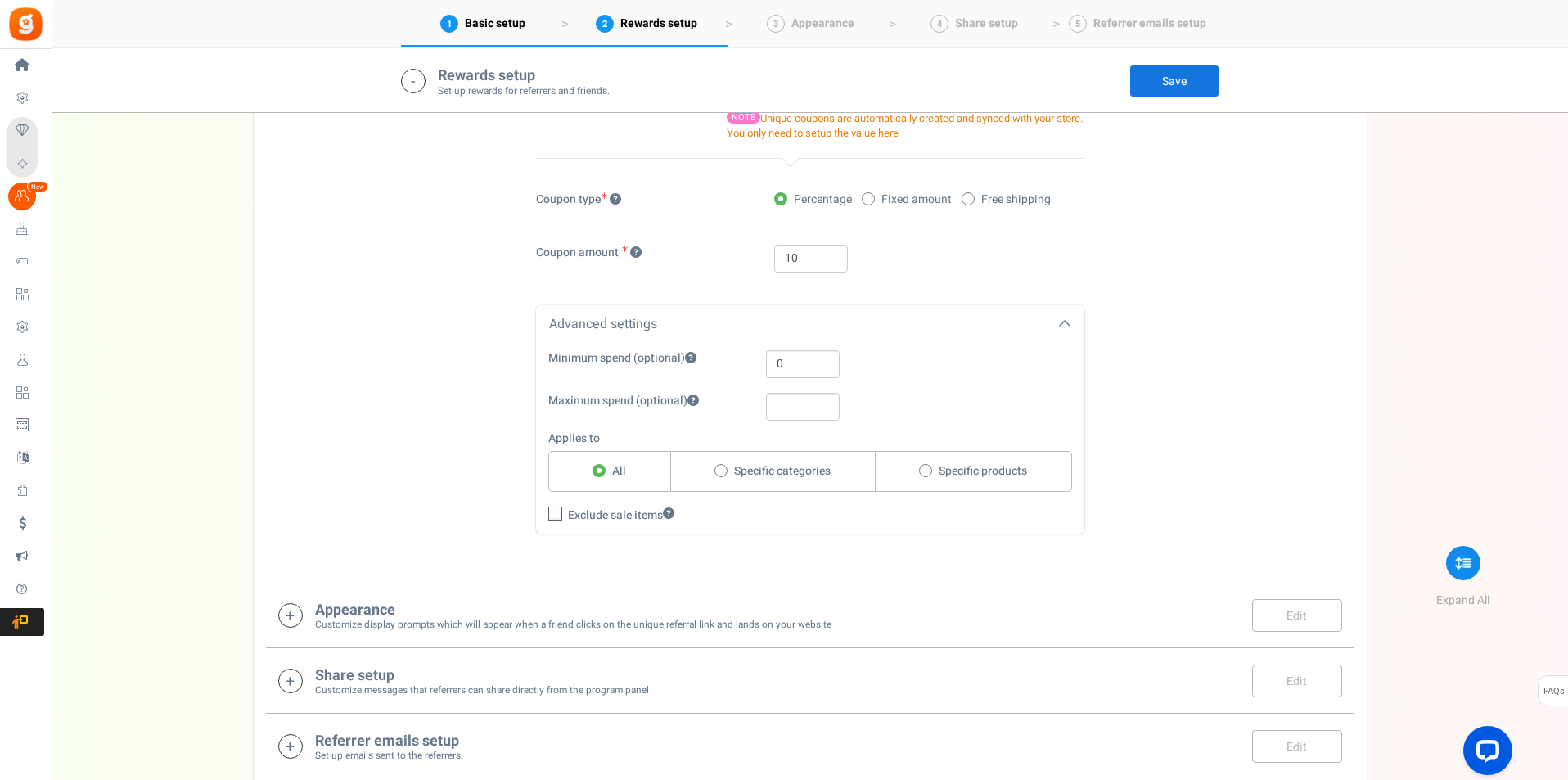
click at [551, 512] on icon at bounding box center [557, 515] width 11 height 11
click at [551, 512] on input "Exclude sale items" at bounding box center [568, 517] width 73 height 27
checkbox input "true"
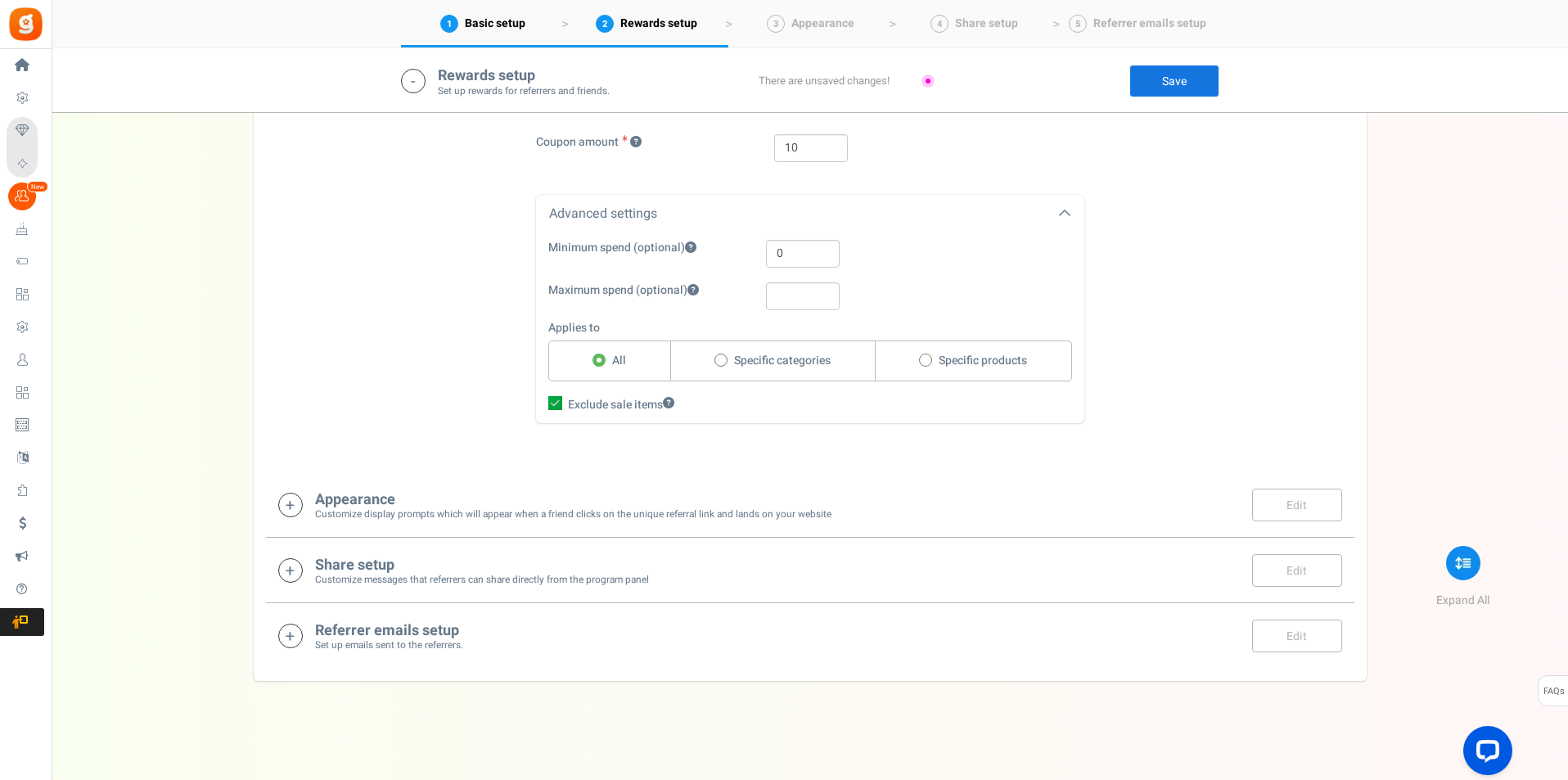
click at [1262, 498] on link "Edit" at bounding box center [1297, 505] width 90 height 33
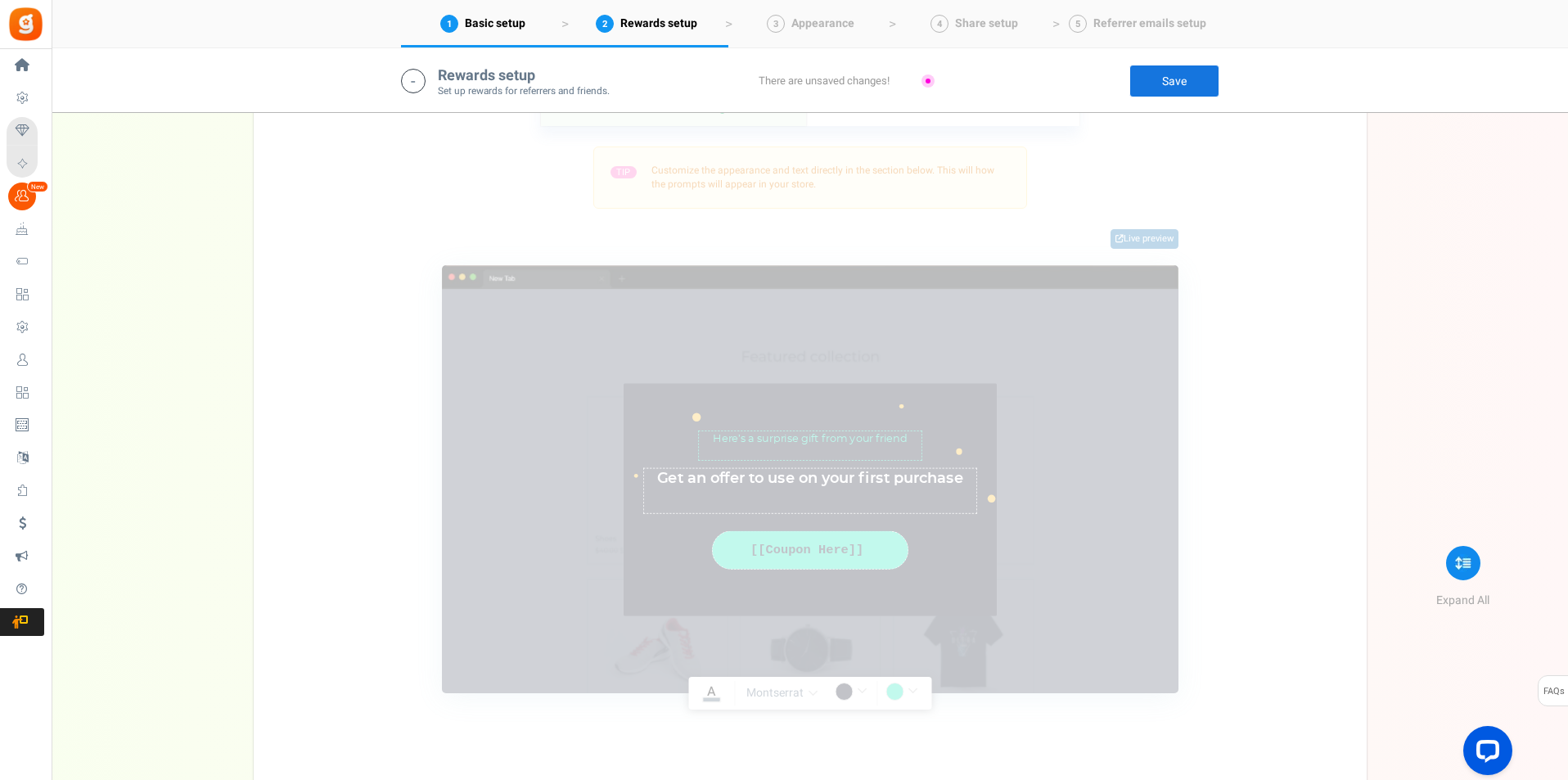
scroll to position [1812, 0]
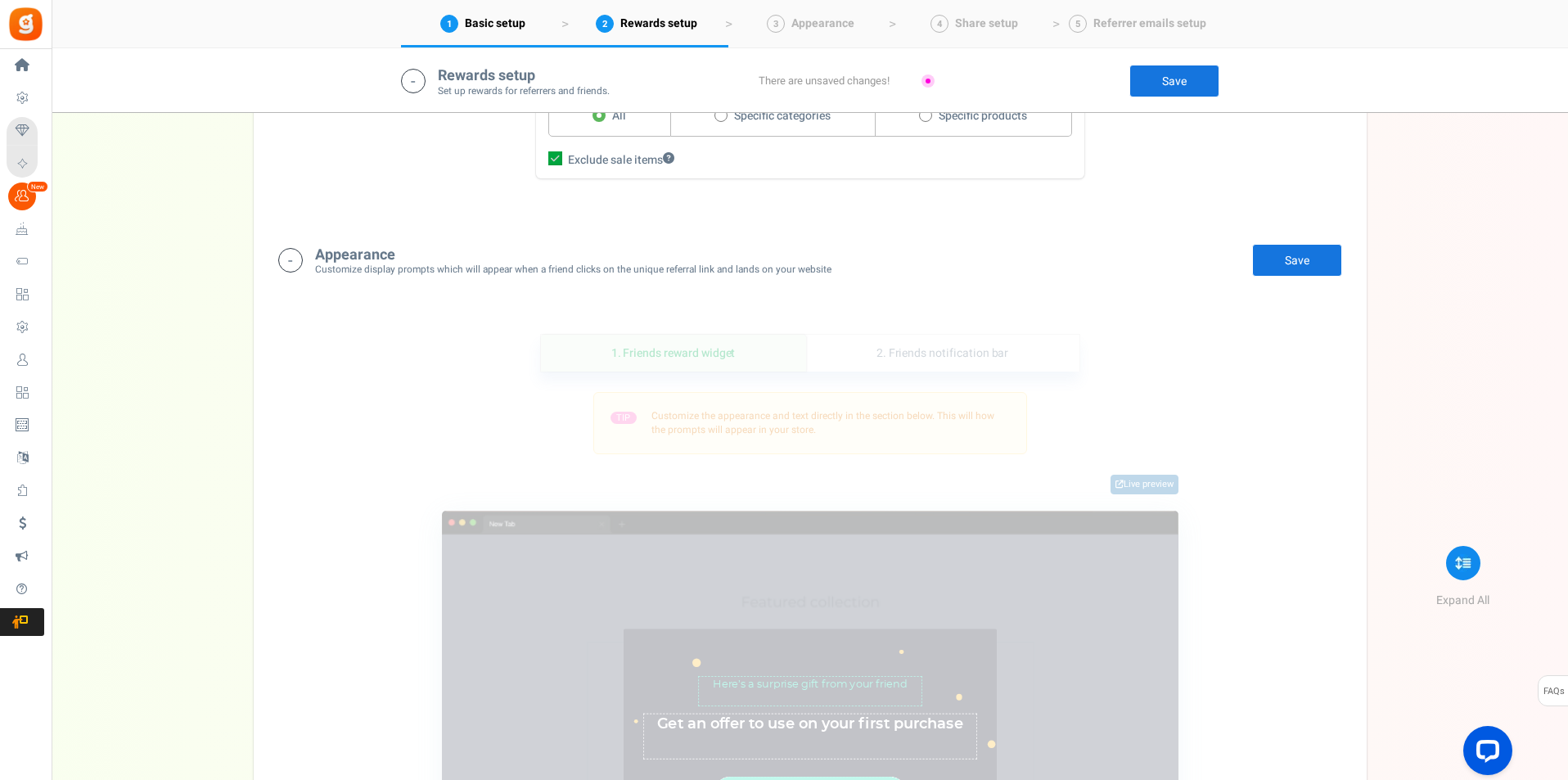
click at [1312, 262] on link "Save" at bounding box center [1297, 260] width 90 height 33
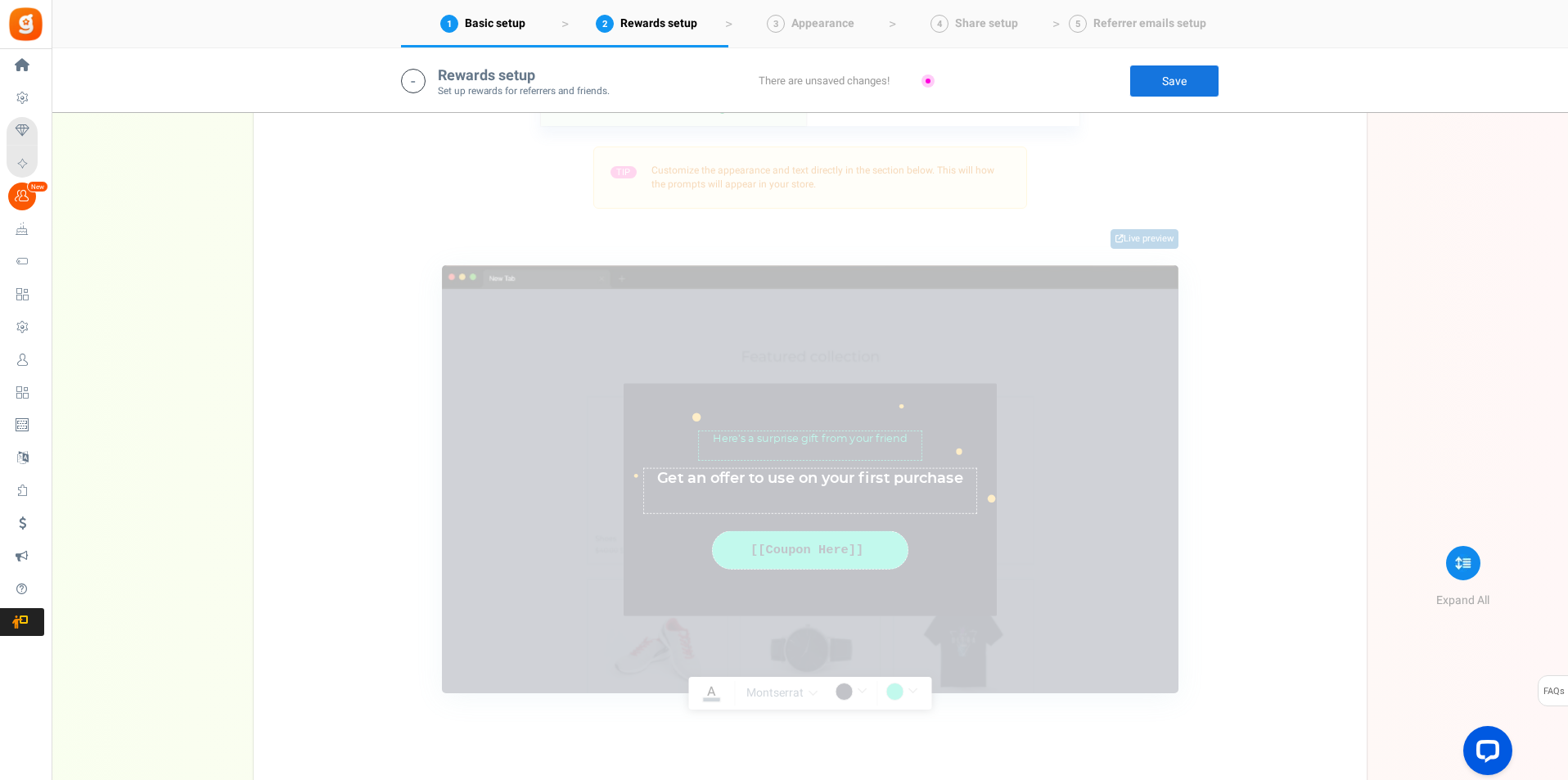
scroll to position [1894, 0]
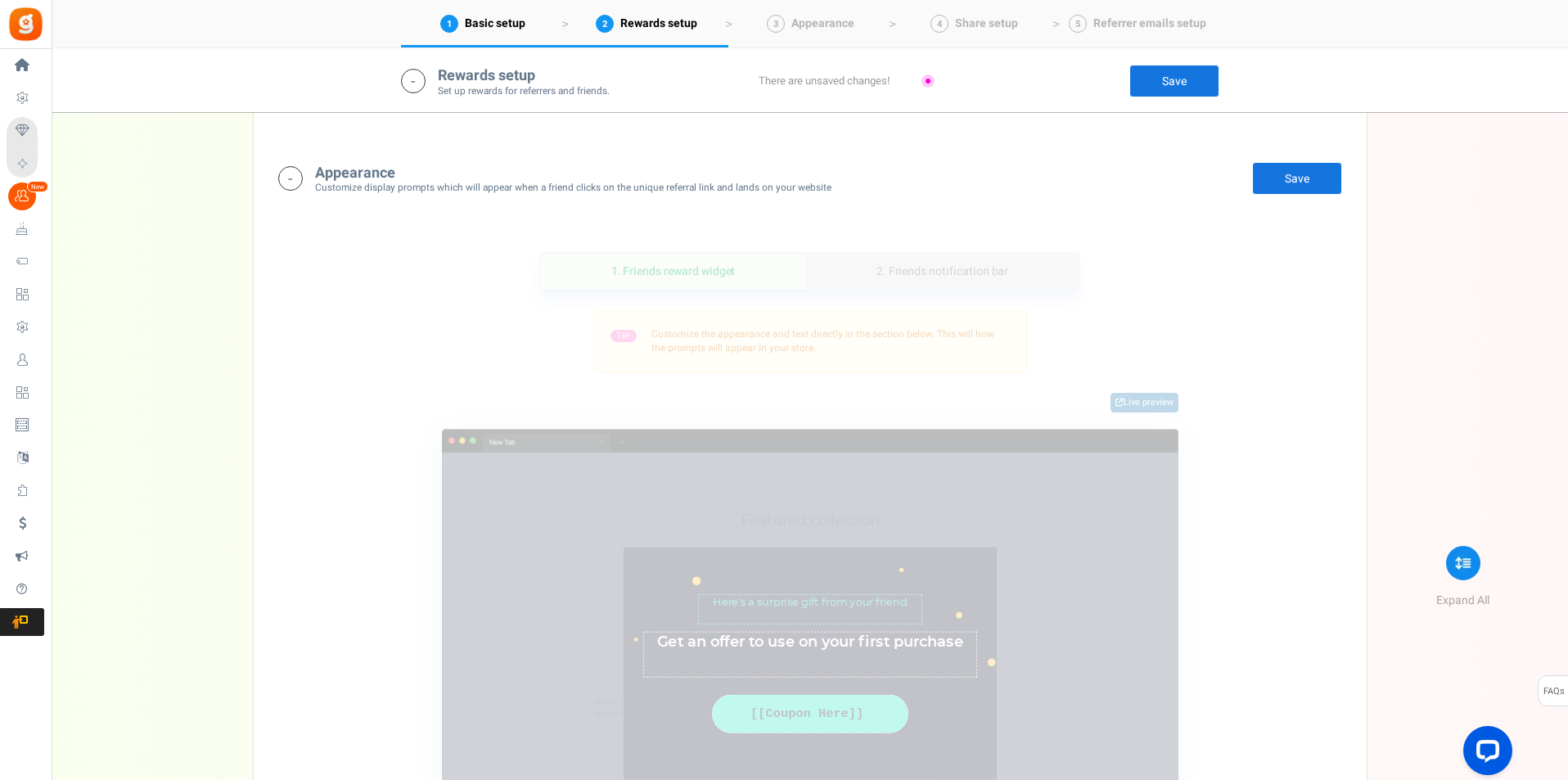
click at [943, 270] on link "2. Friends notification bar" at bounding box center [943, 271] width 274 height 37
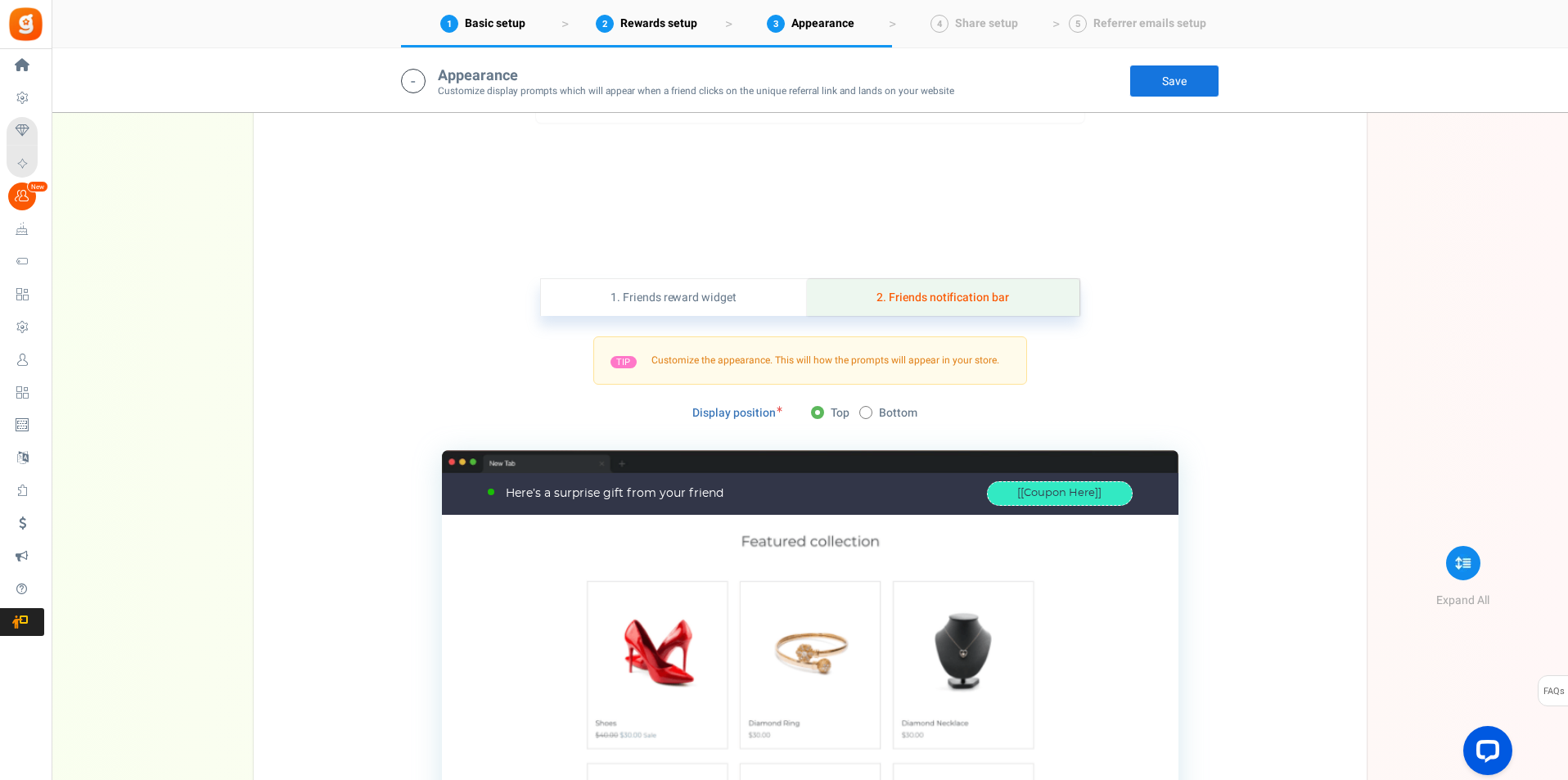
scroll to position [2277, 0]
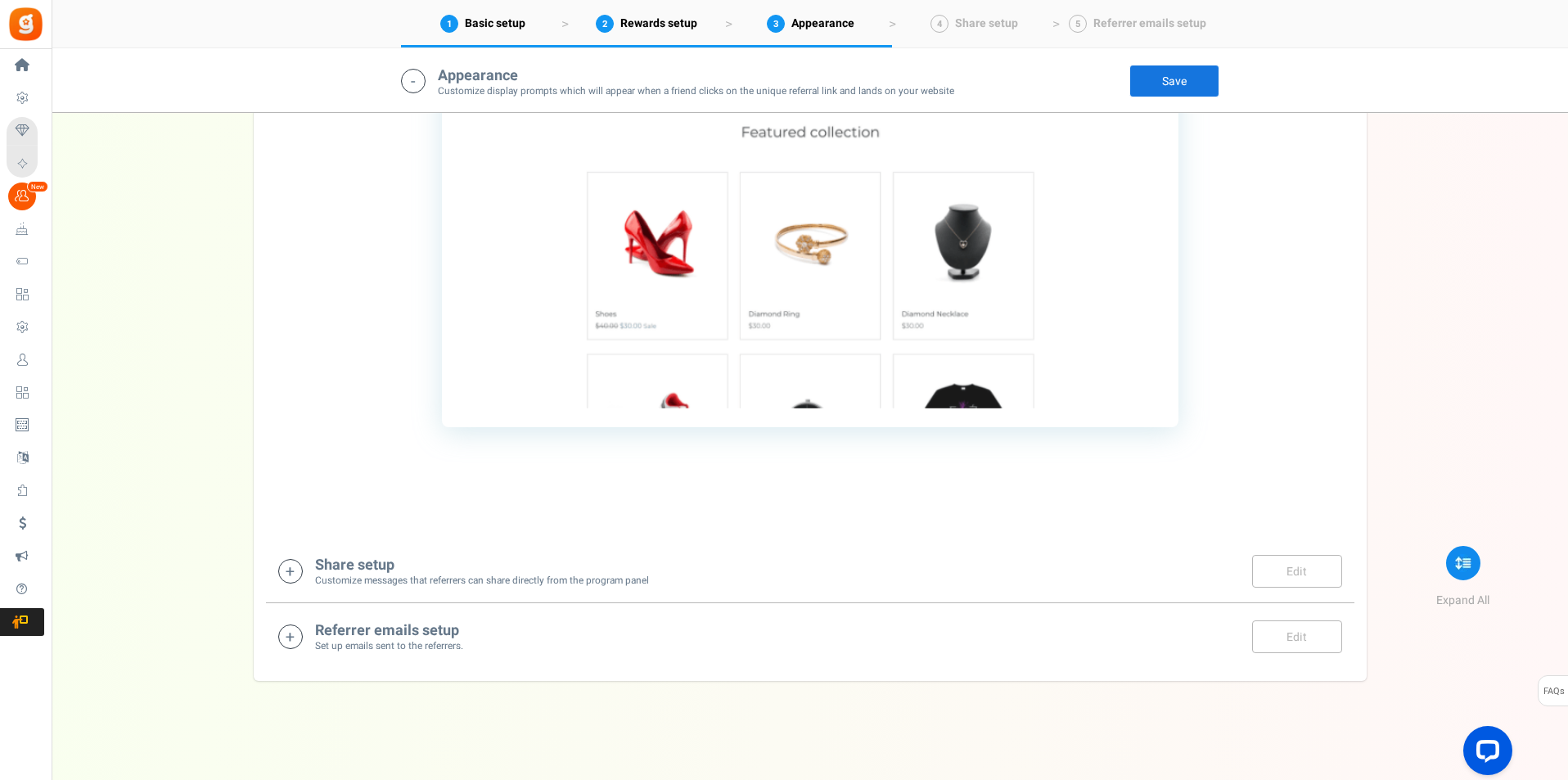
click at [287, 572] on icon at bounding box center [290, 571] width 25 height 25
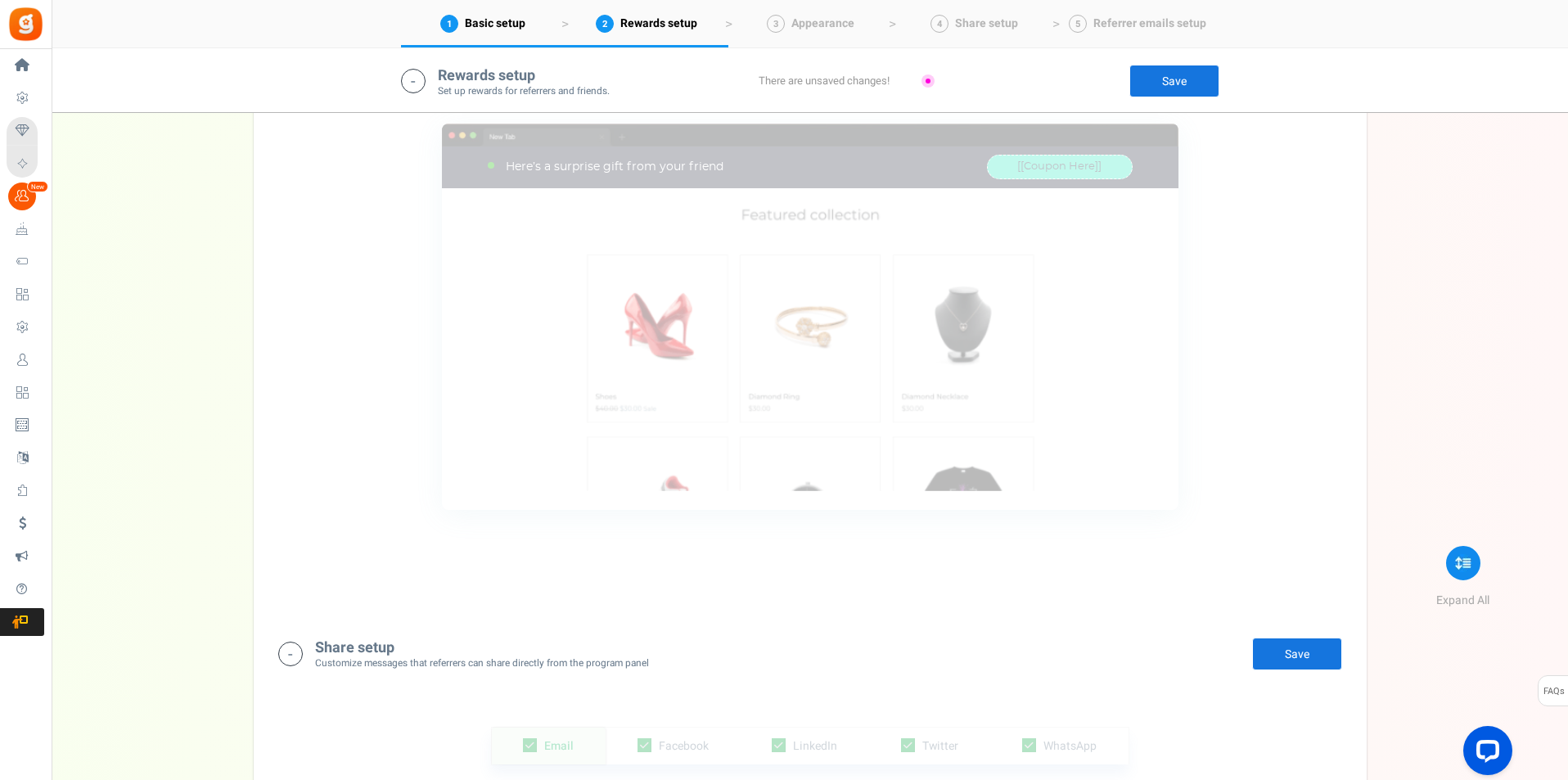
scroll to position [1867, 0]
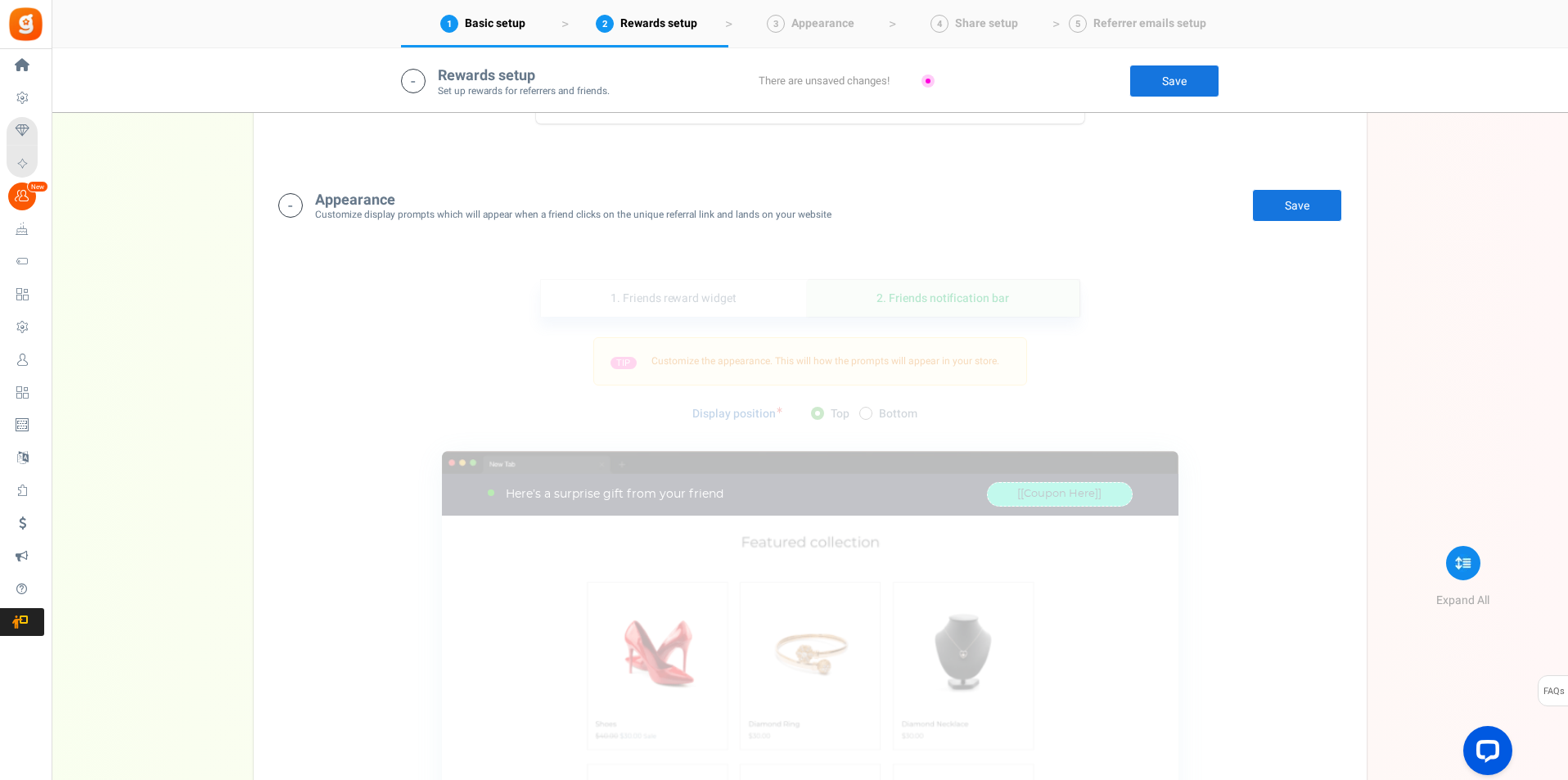
click at [289, 206] on icon at bounding box center [290, 205] width 25 height 25
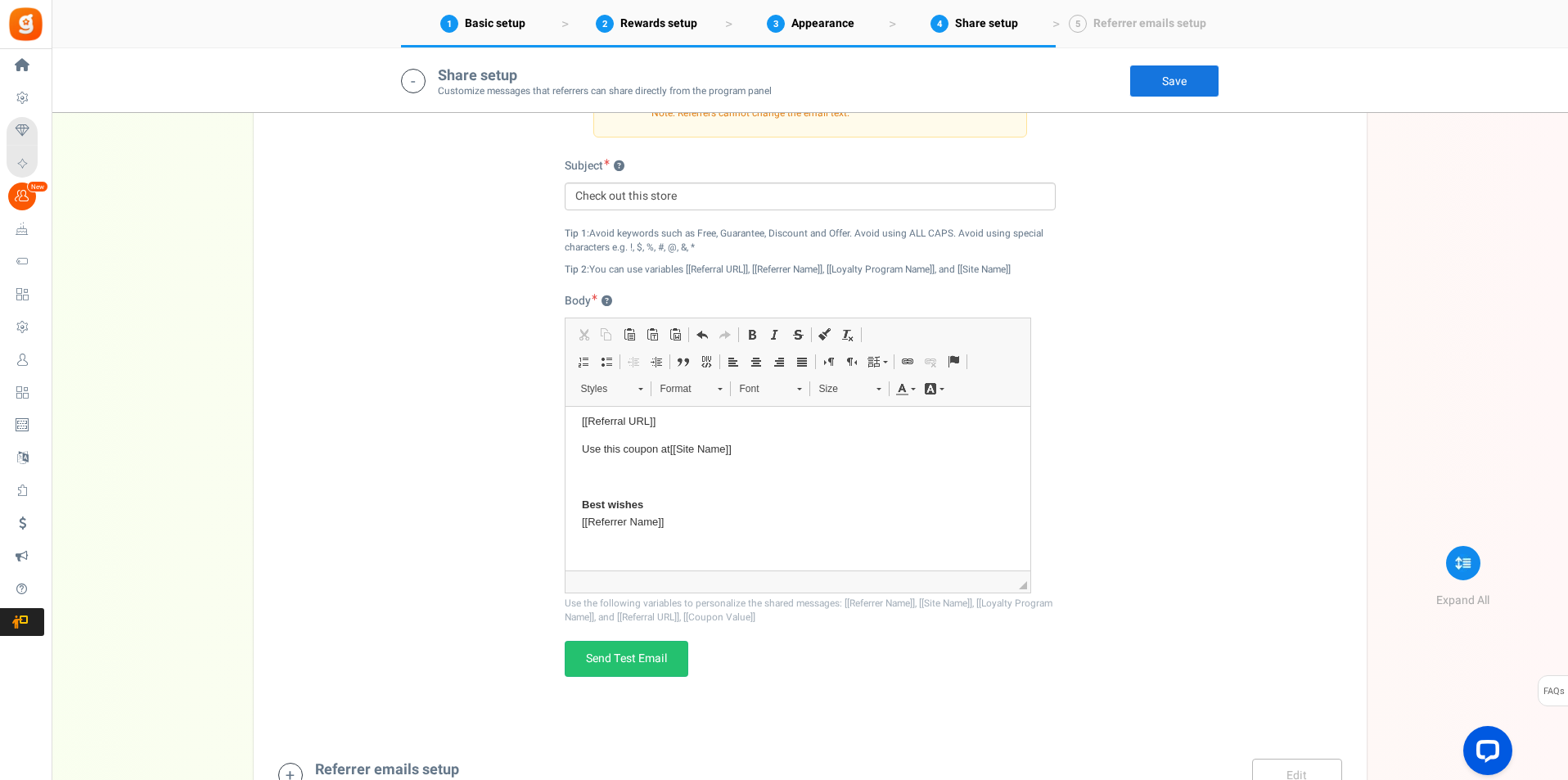
scroll to position [86, 0]
drag, startPoint x: 645, startPoint y: 499, endPoint x: 581, endPoint y: 498, distance: 64.0
click at [581, 498] on p "Best wishes [[Referrer Name]]" at bounding box center [797, 509] width 432 height 35
click at [638, 667] on link "Send Test Email" at bounding box center [626, 658] width 124 height 36
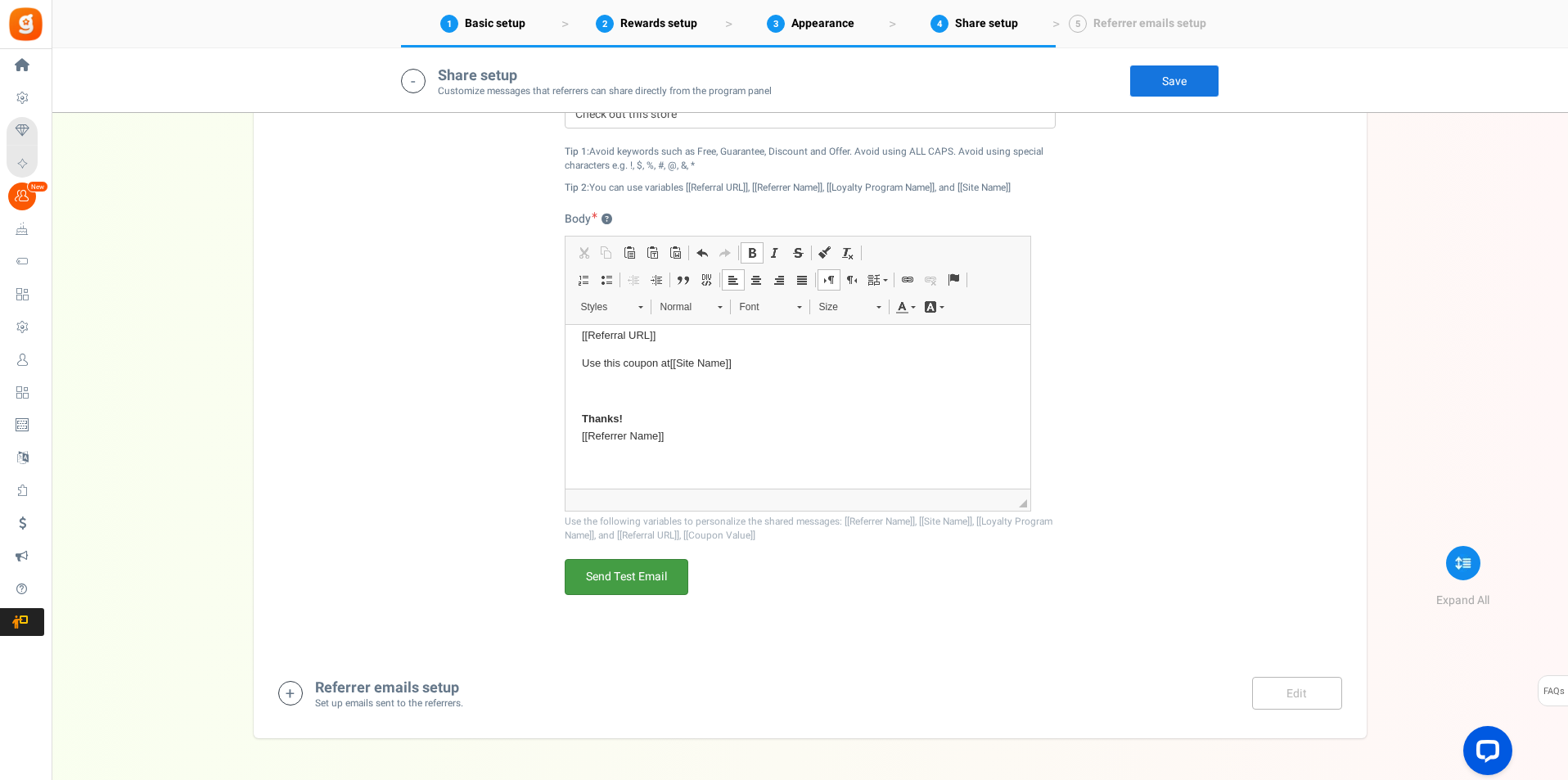
scroll to position [2112, 0]
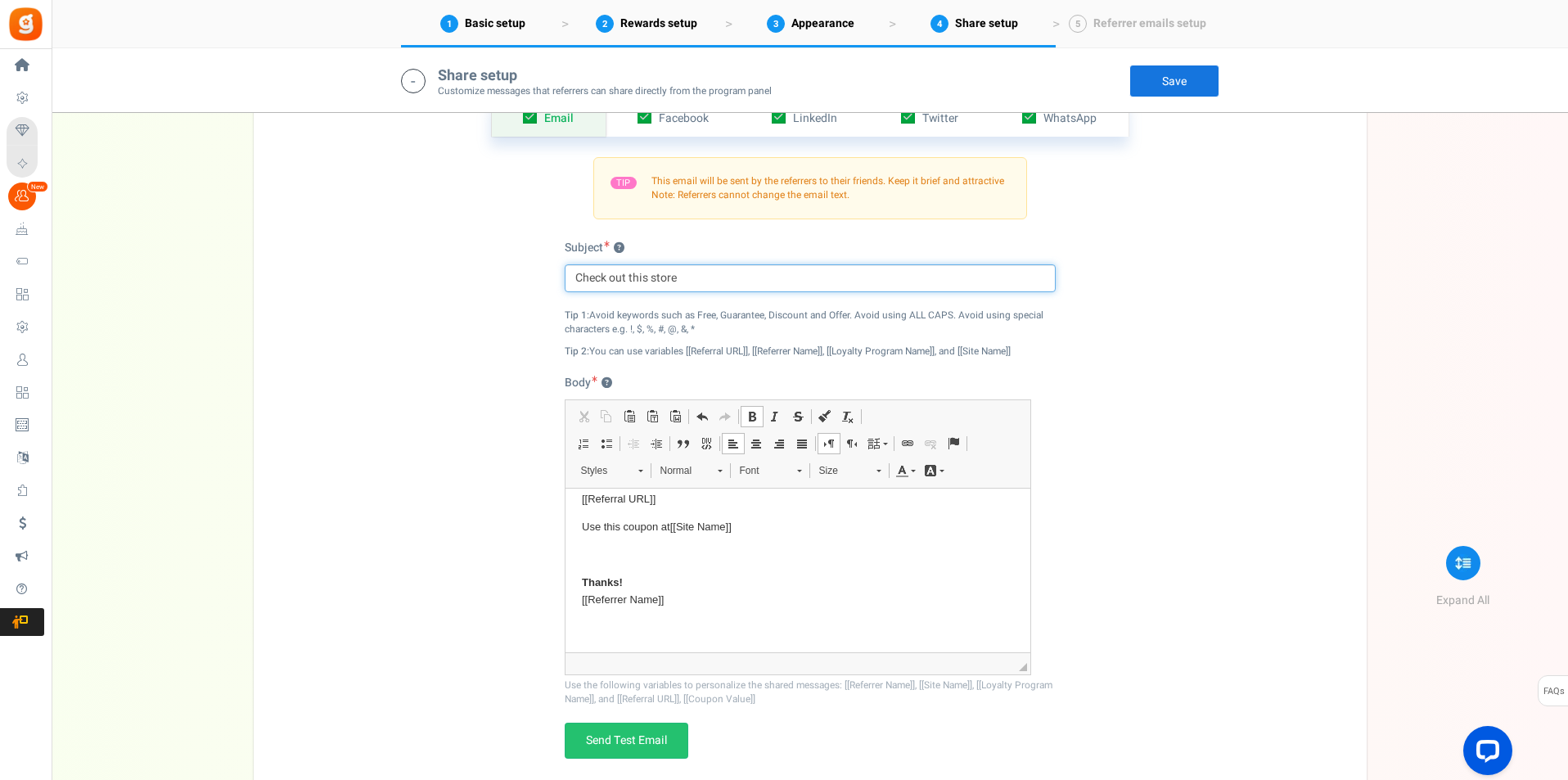
click at [650, 279] on input "Check out this store" at bounding box center [810, 278] width 491 height 27
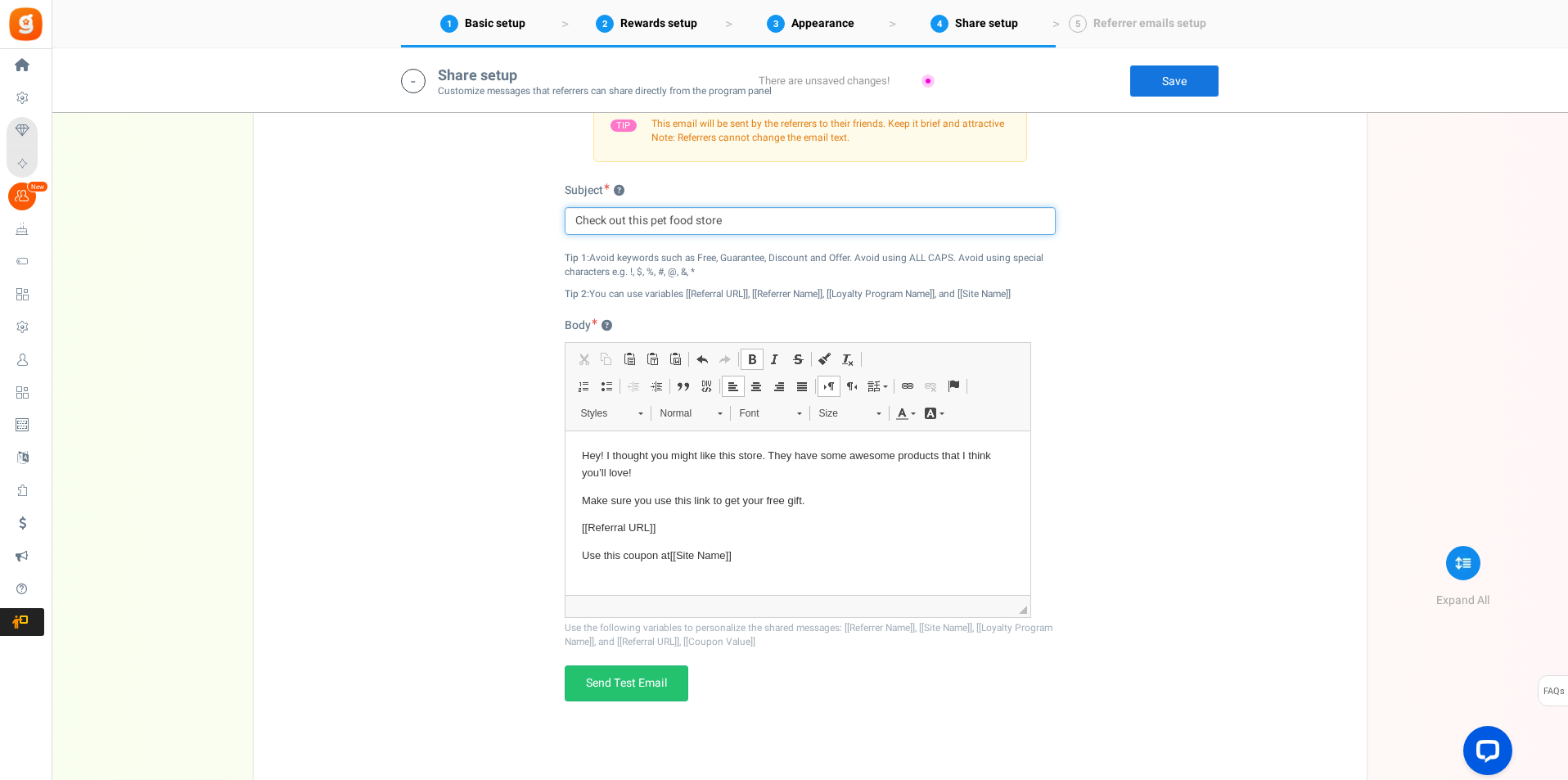
scroll to position [1924, 0]
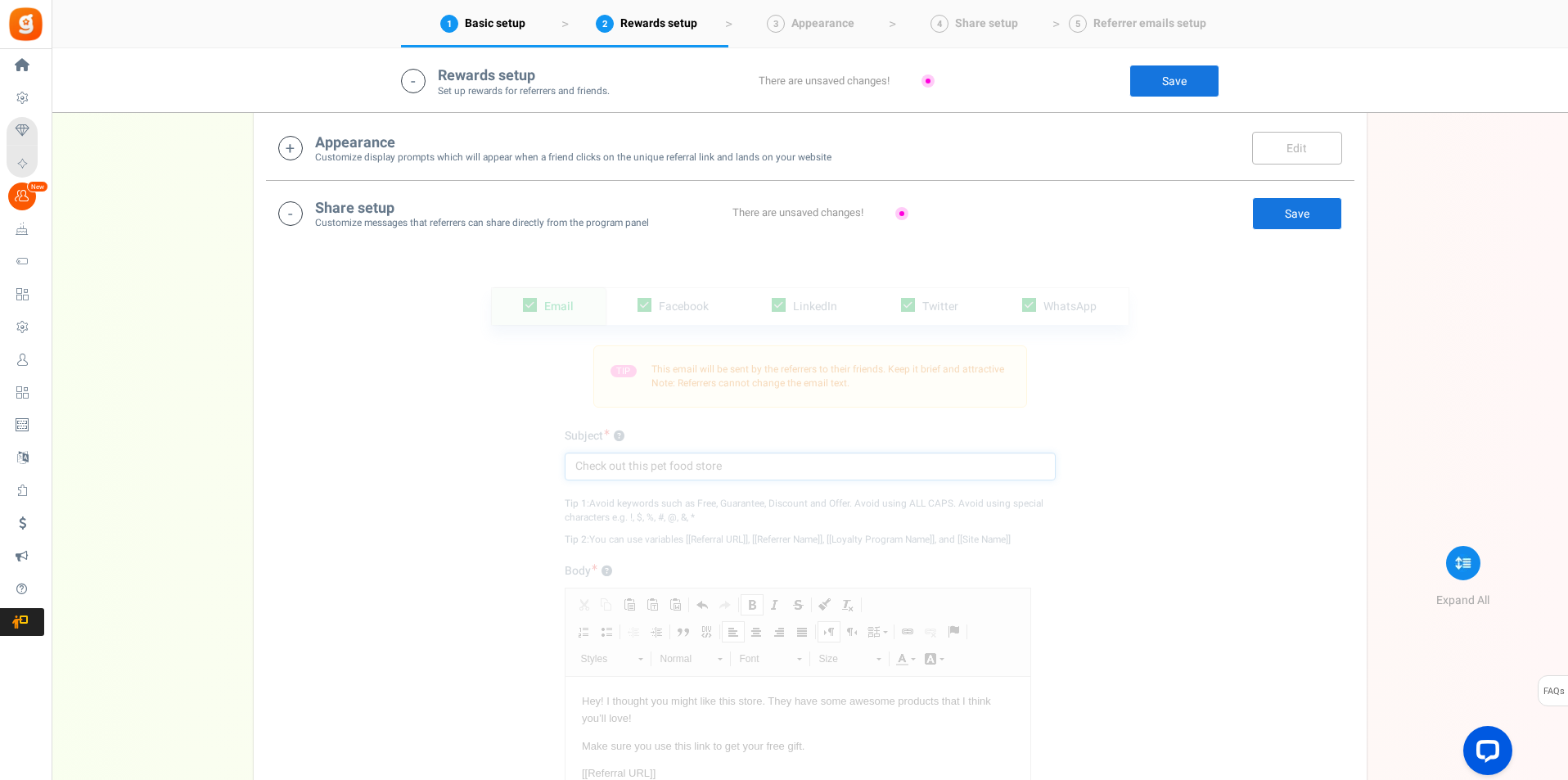
type input "Check out this pet food store"
click at [1293, 212] on link "Save" at bounding box center [1297, 213] width 90 height 33
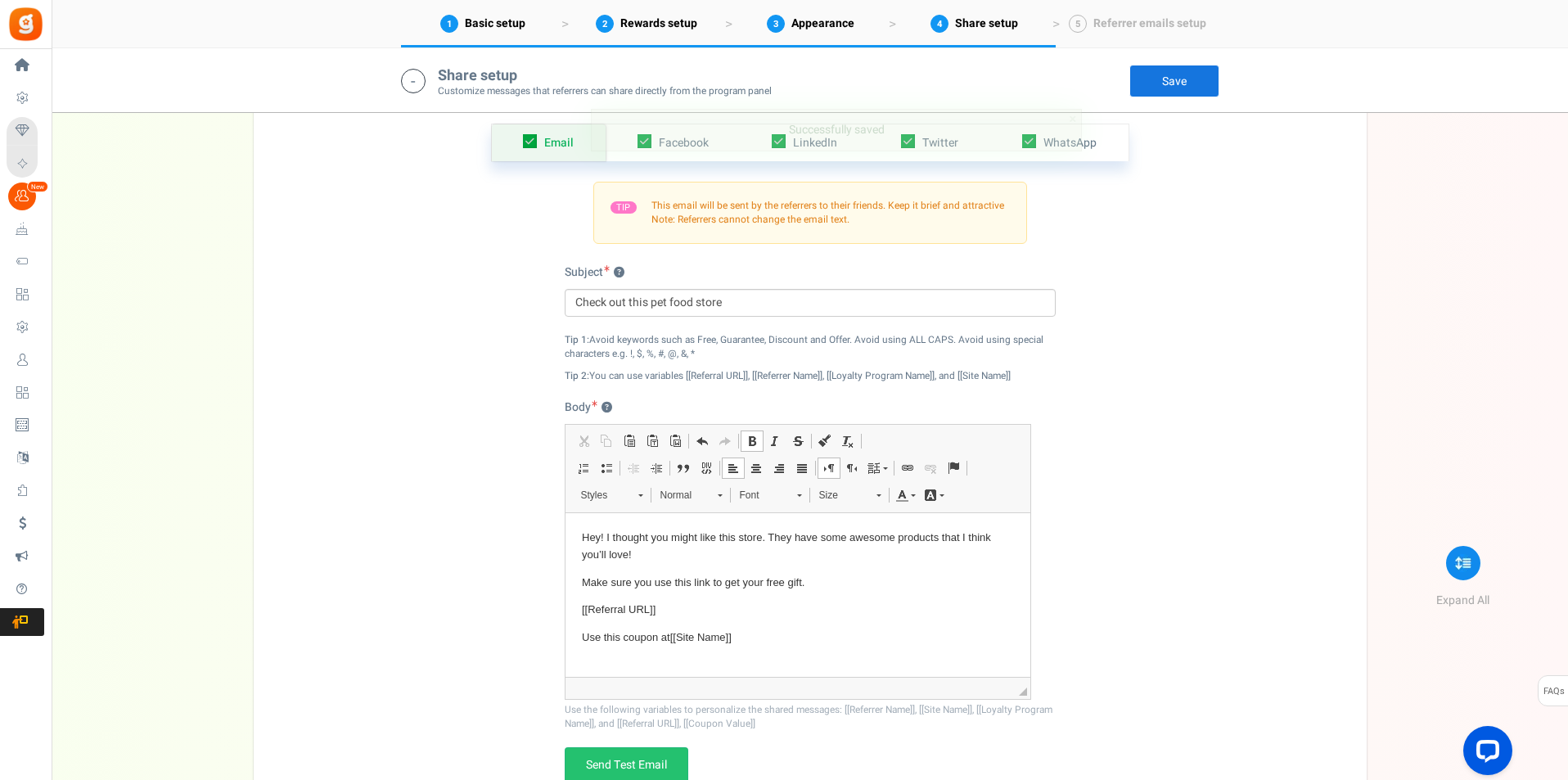
scroll to position [2334, 0]
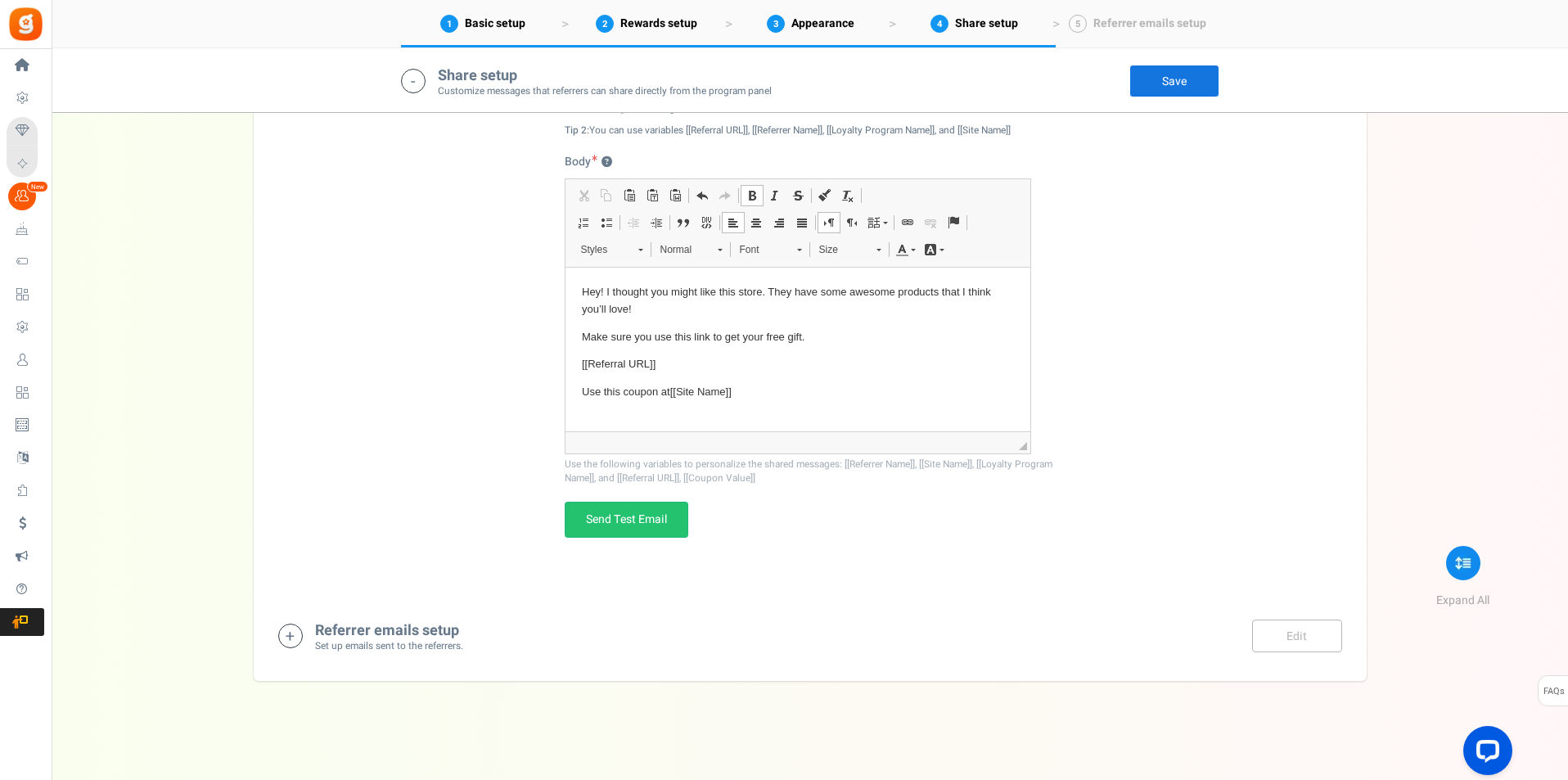
click at [298, 633] on icon at bounding box center [290, 635] width 25 height 25
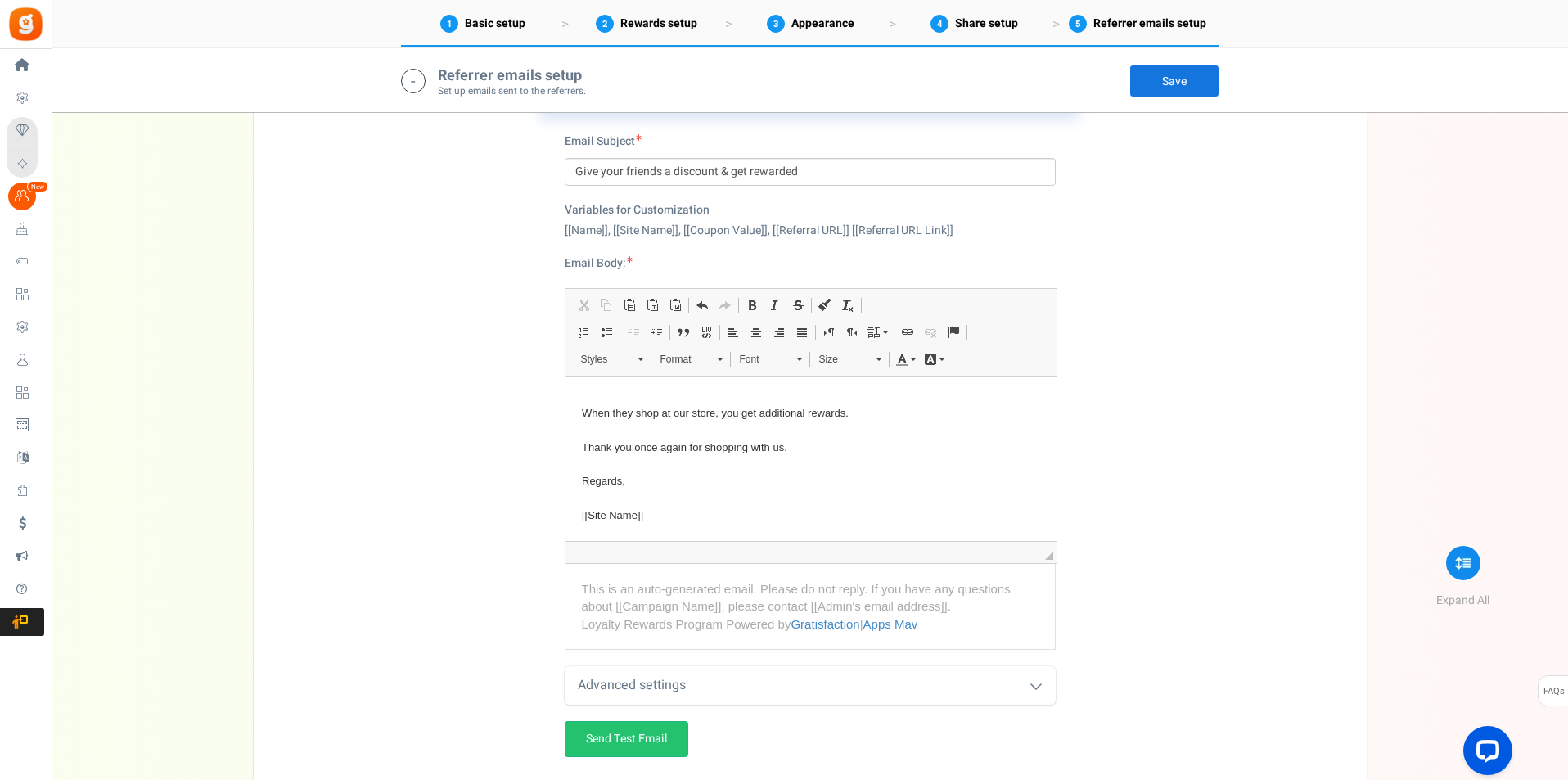
scroll to position [3124, 0]
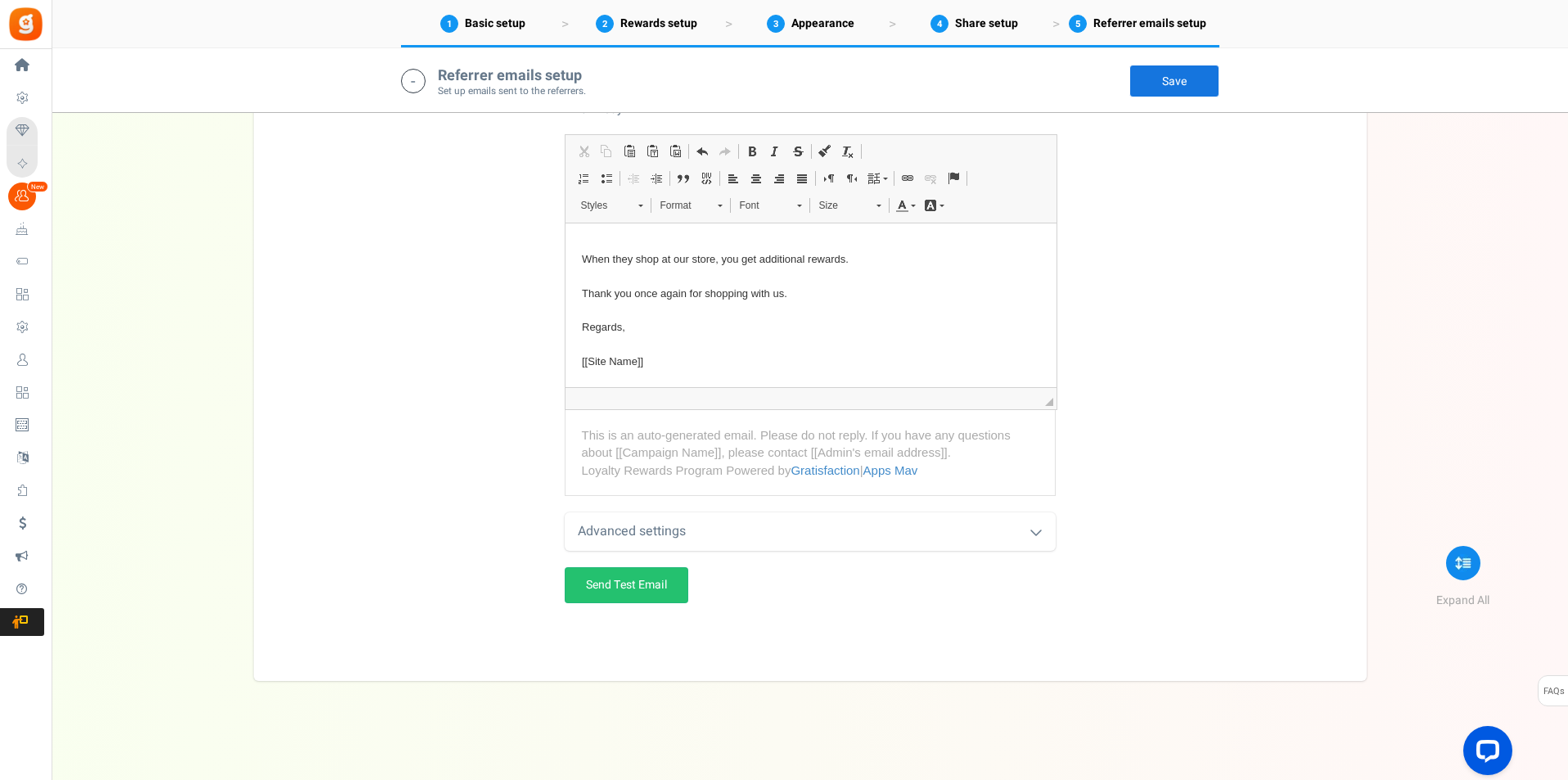
click at [1036, 538] on div "Advanced settings" at bounding box center [810, 532] width 491 height 38
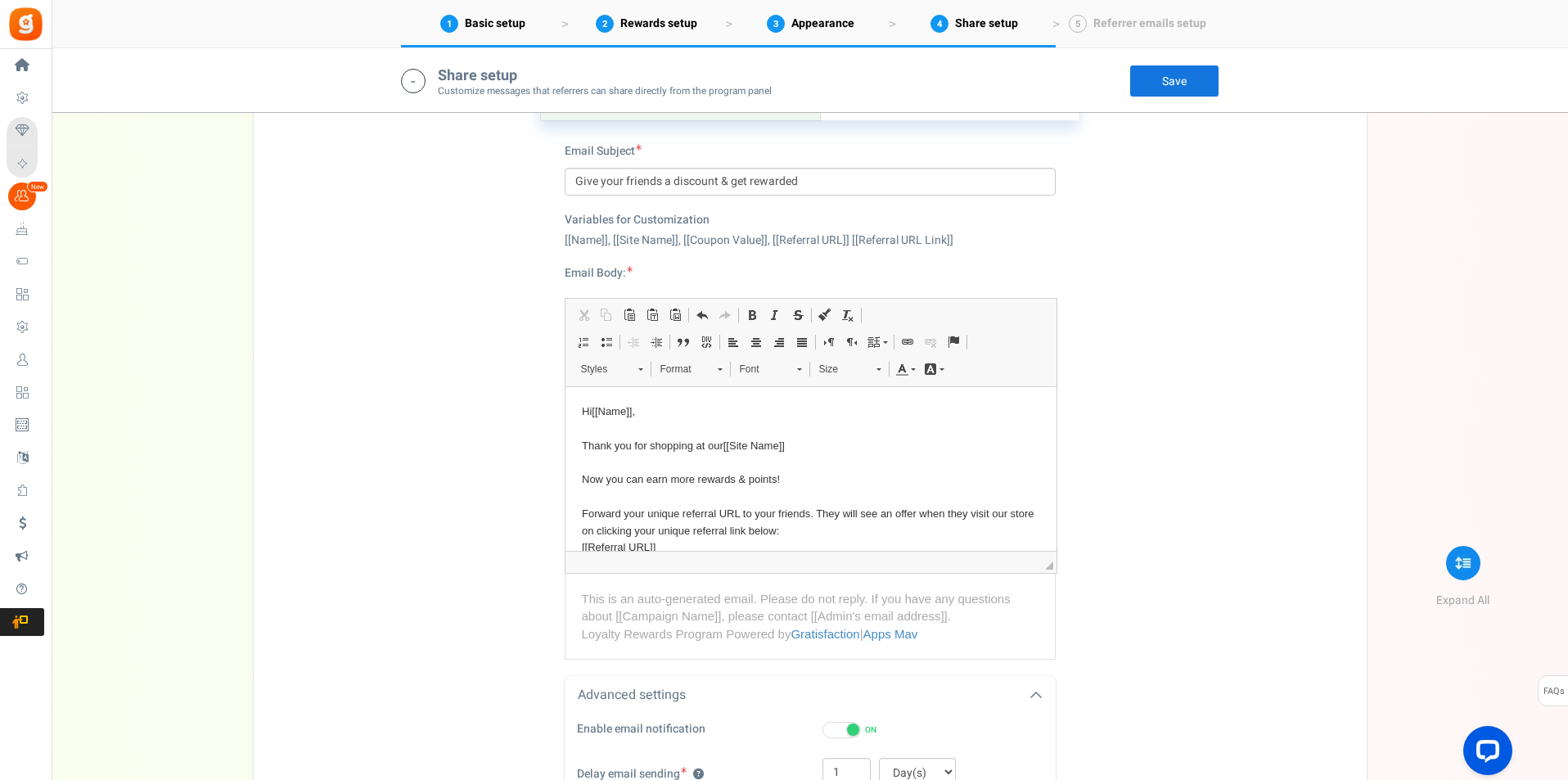
scroll to position [2714, 0]
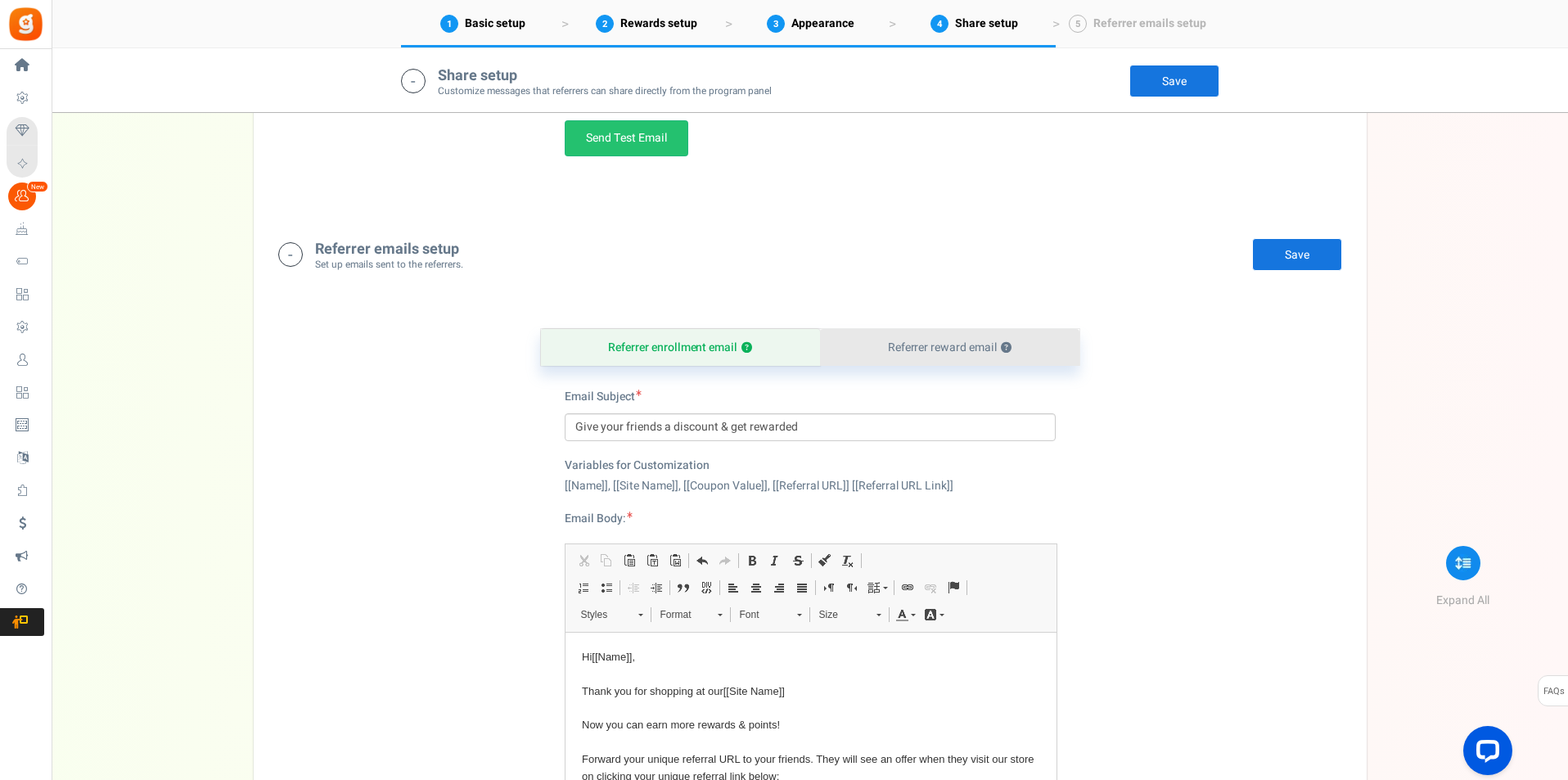
click at [944, 353] on link "Referrer reward email ?" at bounding box center [949, 347] width 259 height 37
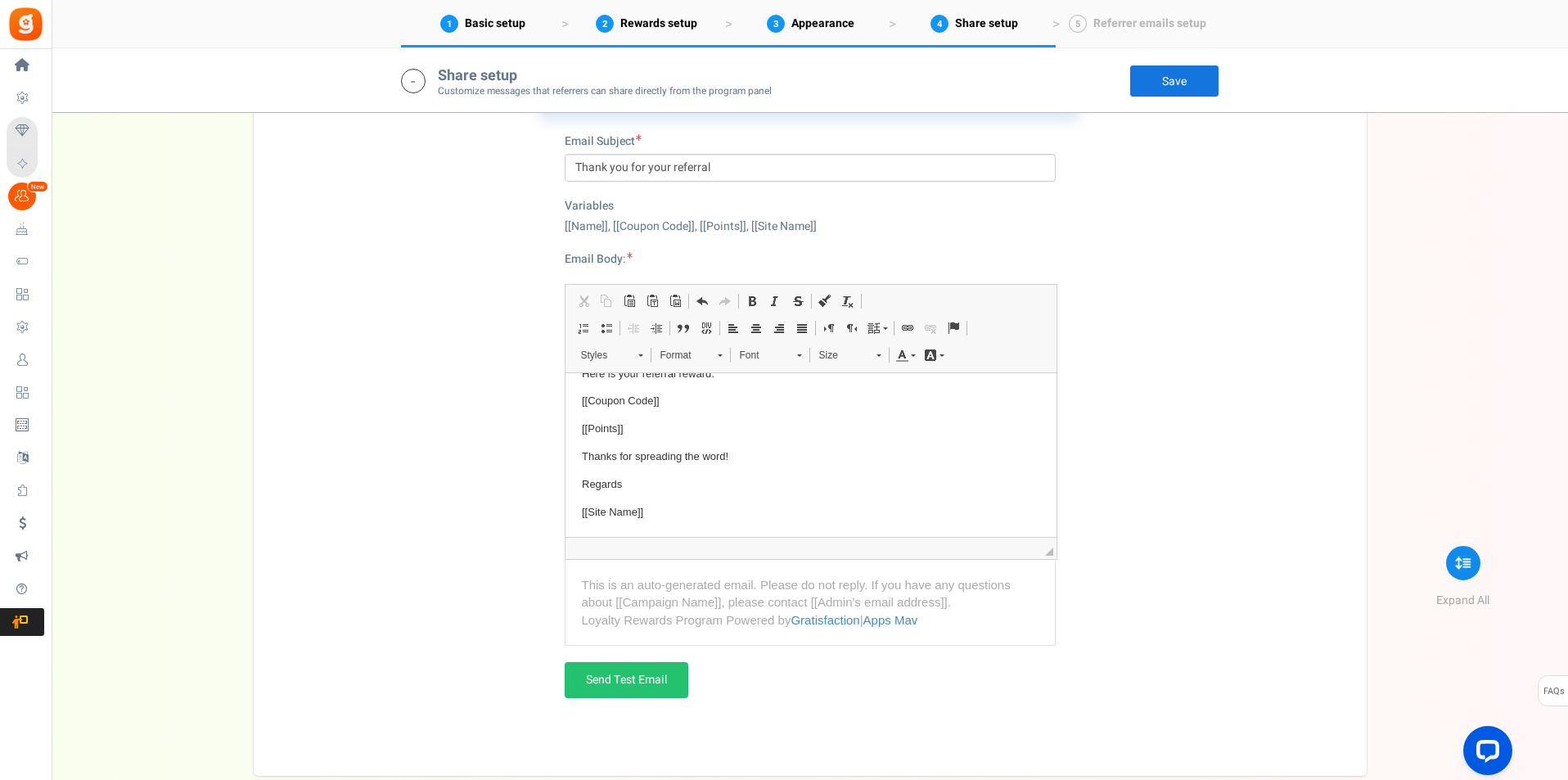
scroll to position [2725, 0]
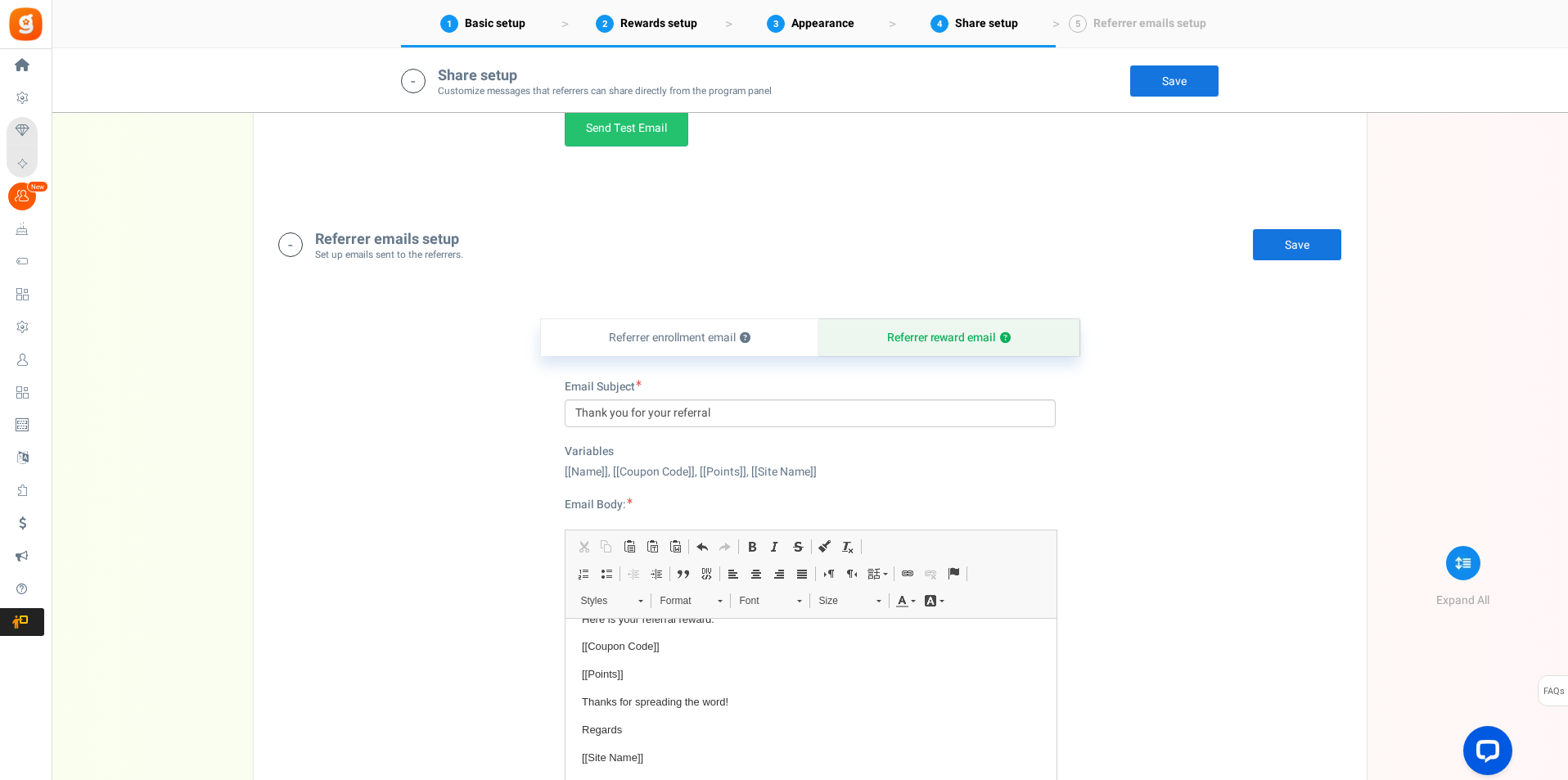
click at [1262, 253] on link "Save" at bounding box center [1297, 244] width 90 height 33
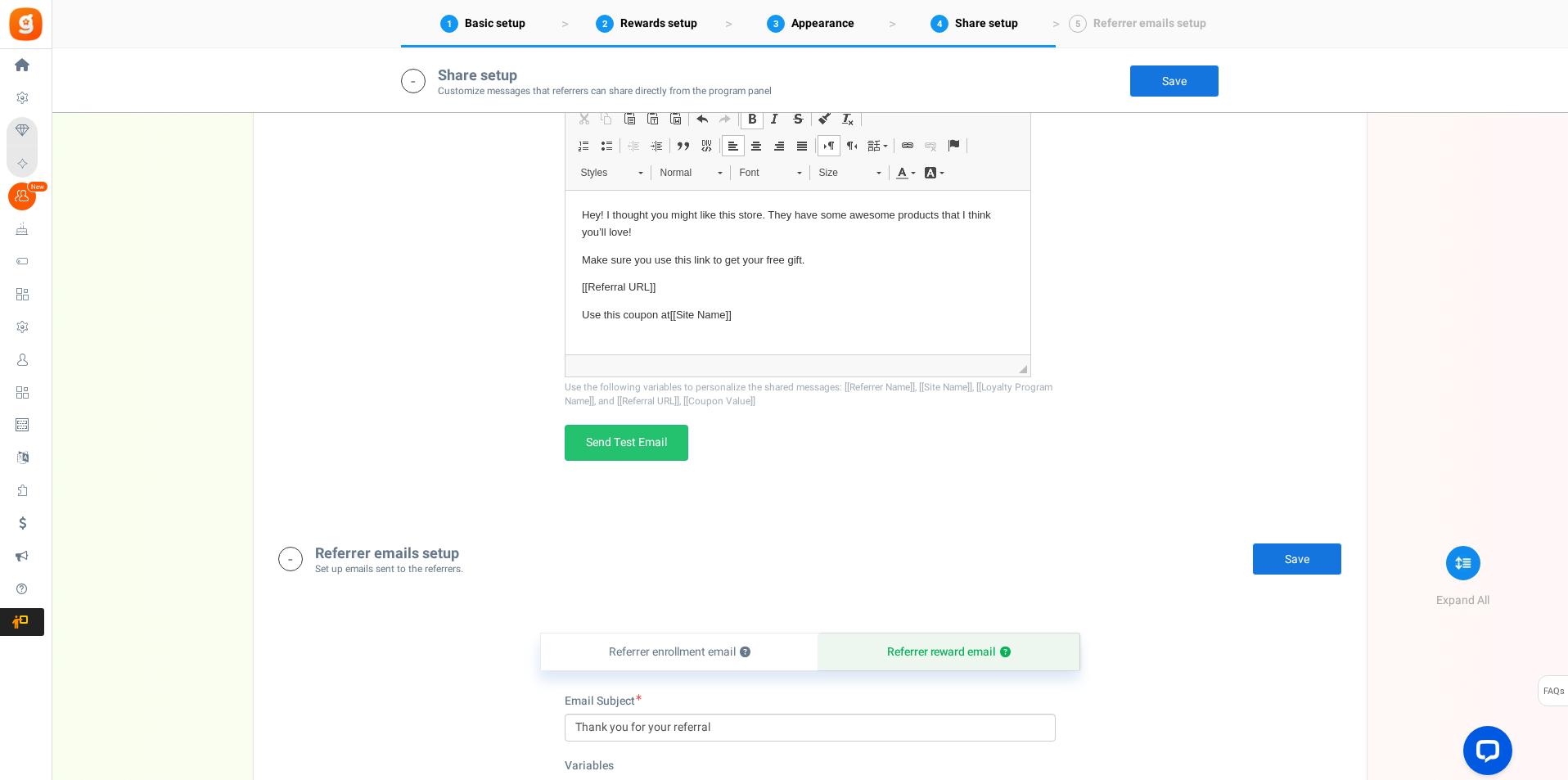
scroll to position [2656, 0]
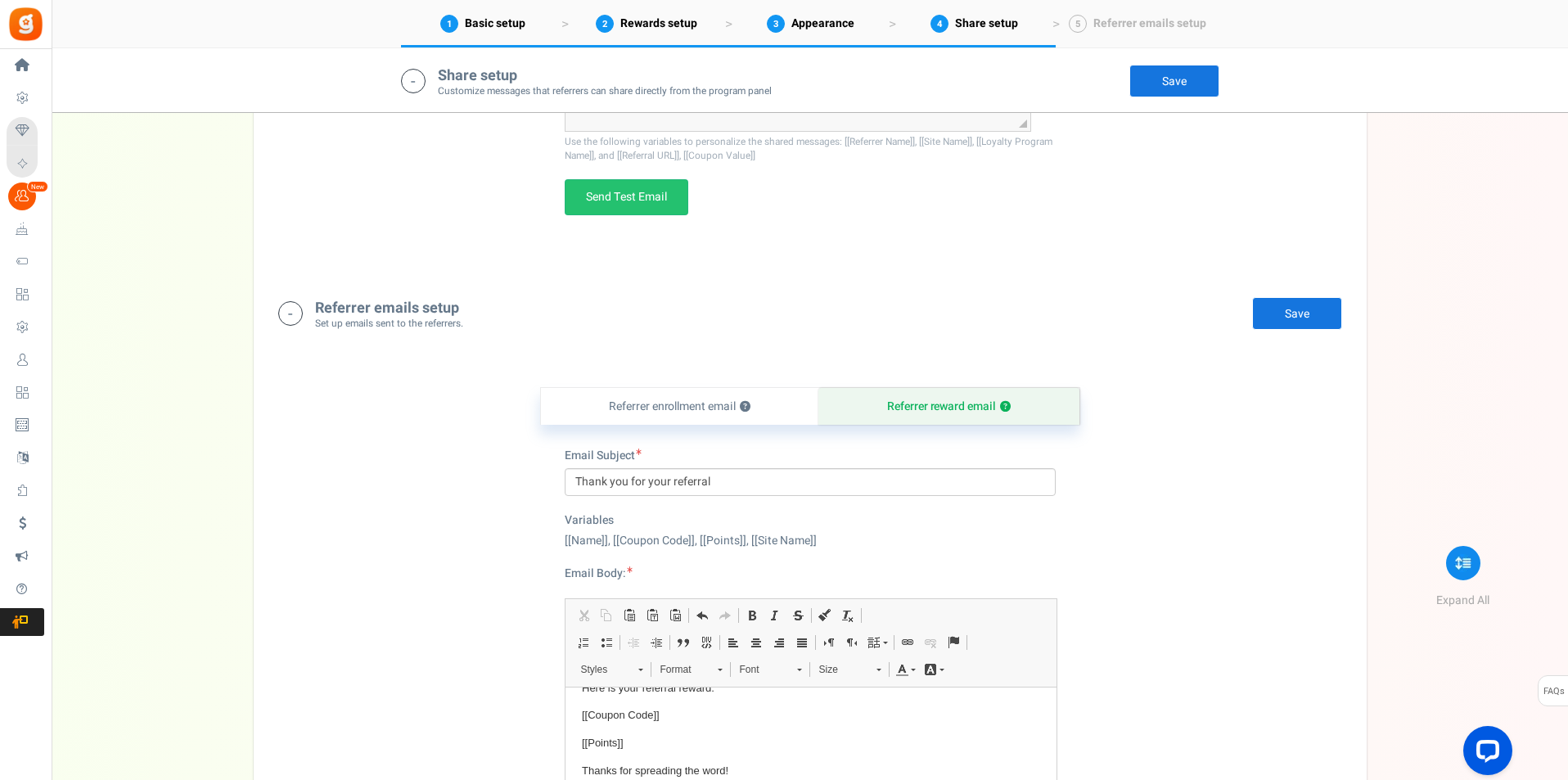
click at [1182, 87] on link "Save" at bounding box center [1174, 81] width 90 height 33
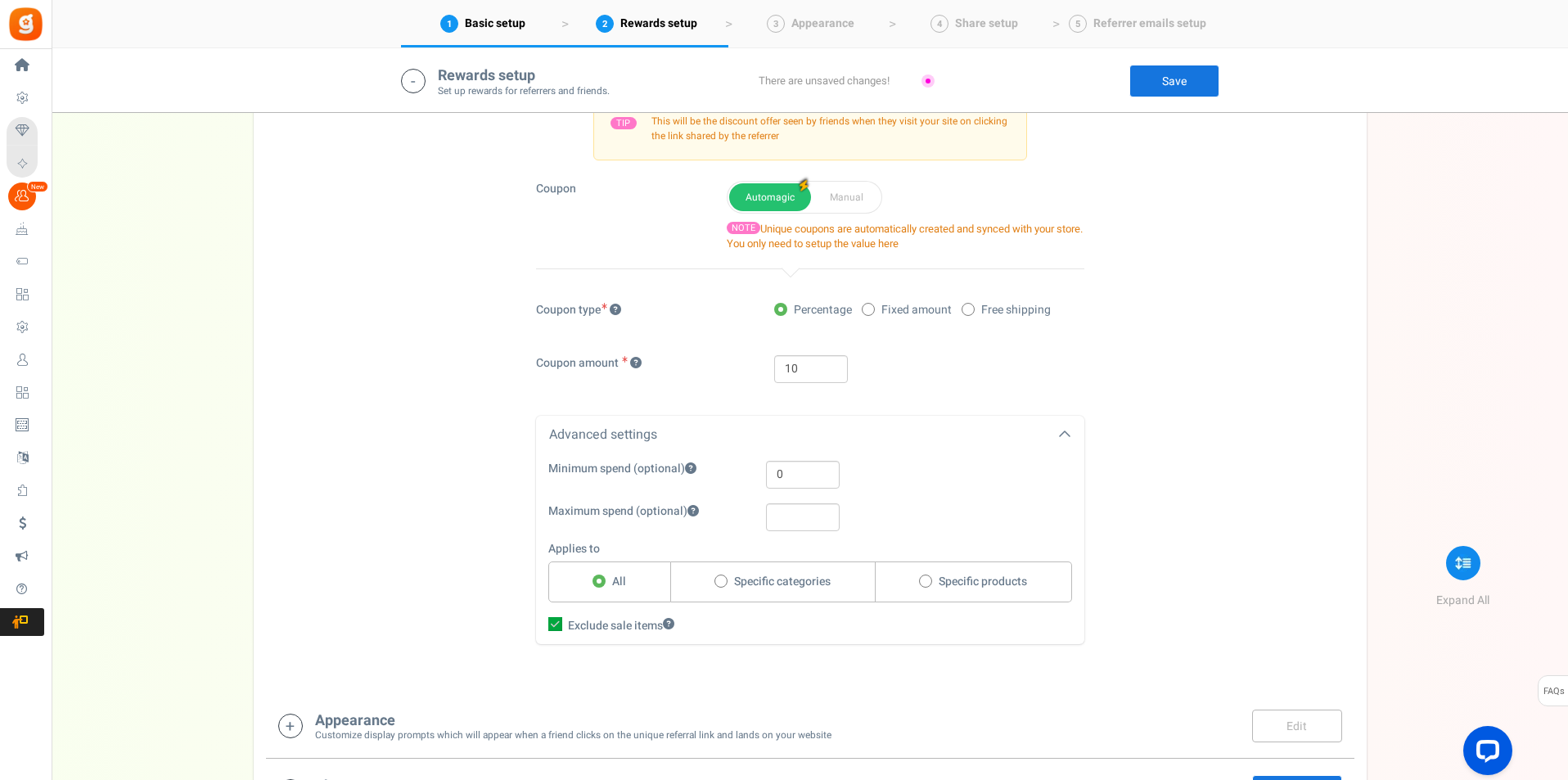
scroll to position [1183, 0]
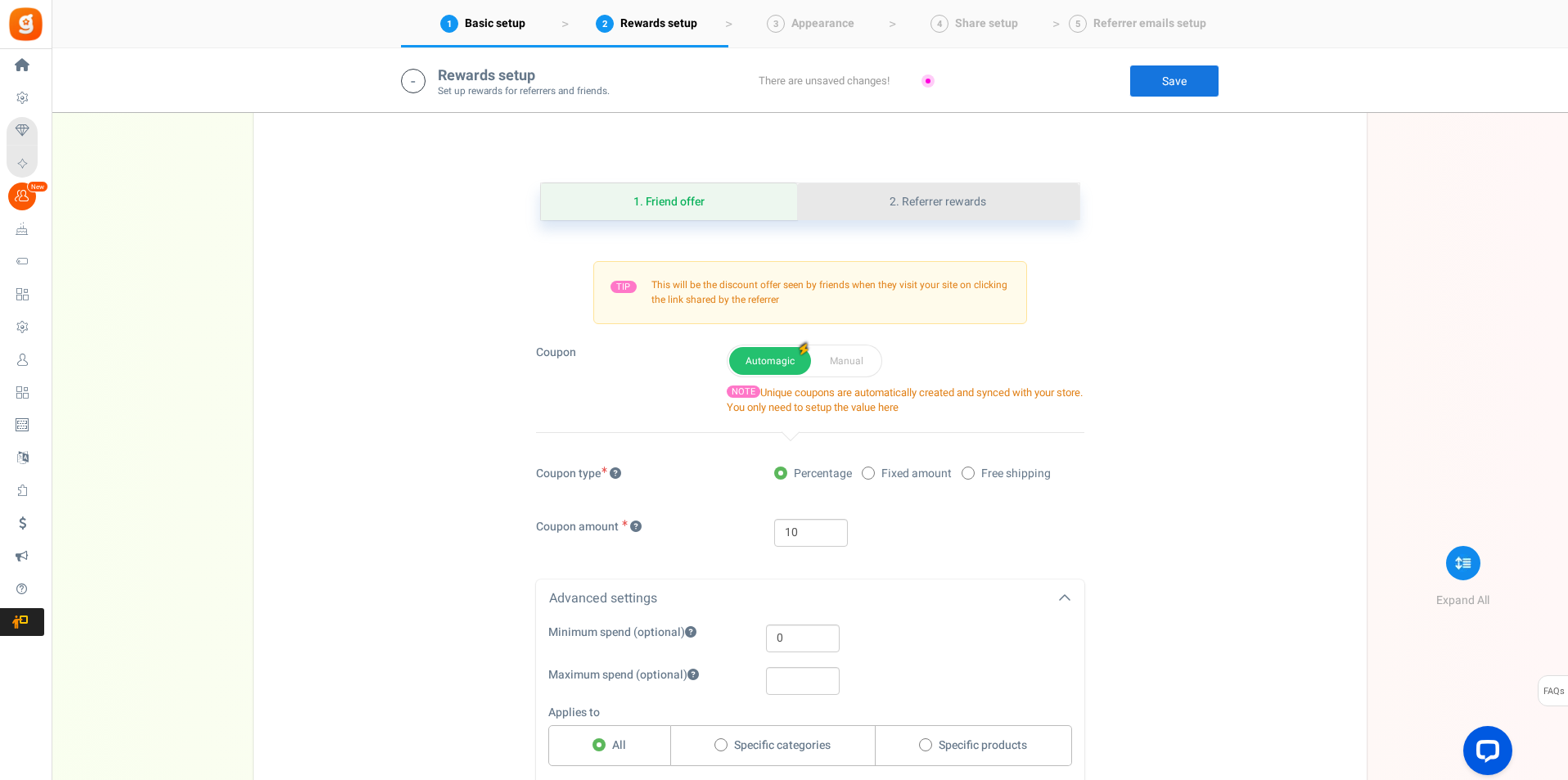
click at [859, 198] on link "2. Referrer rewards" at bounding box center [938, 201] width 282 height 37
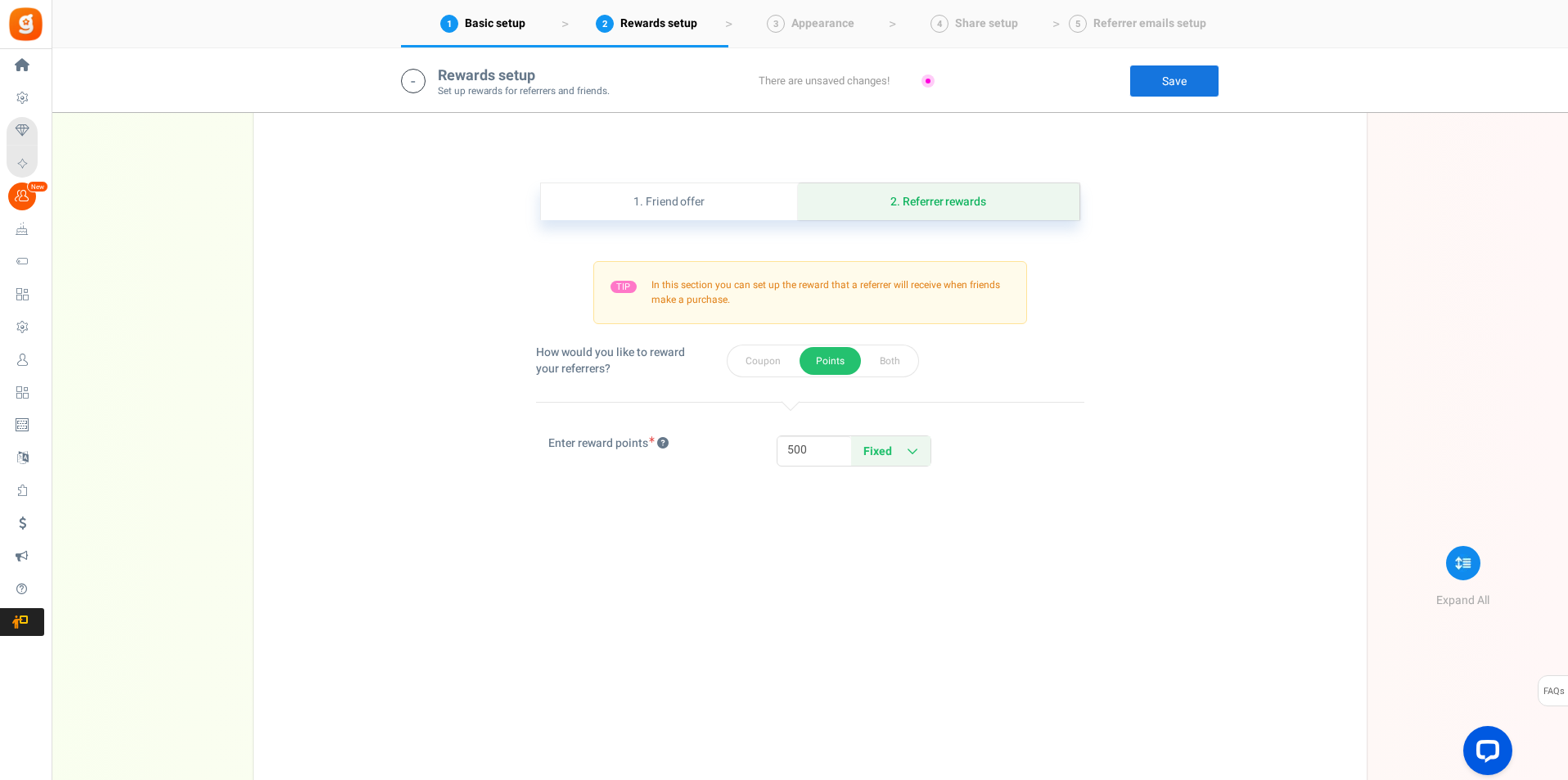
click at [916, 442] on link "Fixed Percentage" at bounding box center [891, 451] width 80 height 29
click at [914, 515] on link "Percentage" at bounding box center [916, 509] width 131 height 24
click at [762, 357] on button "Coupon" at bounding box center [763, 361] width 68 height 27
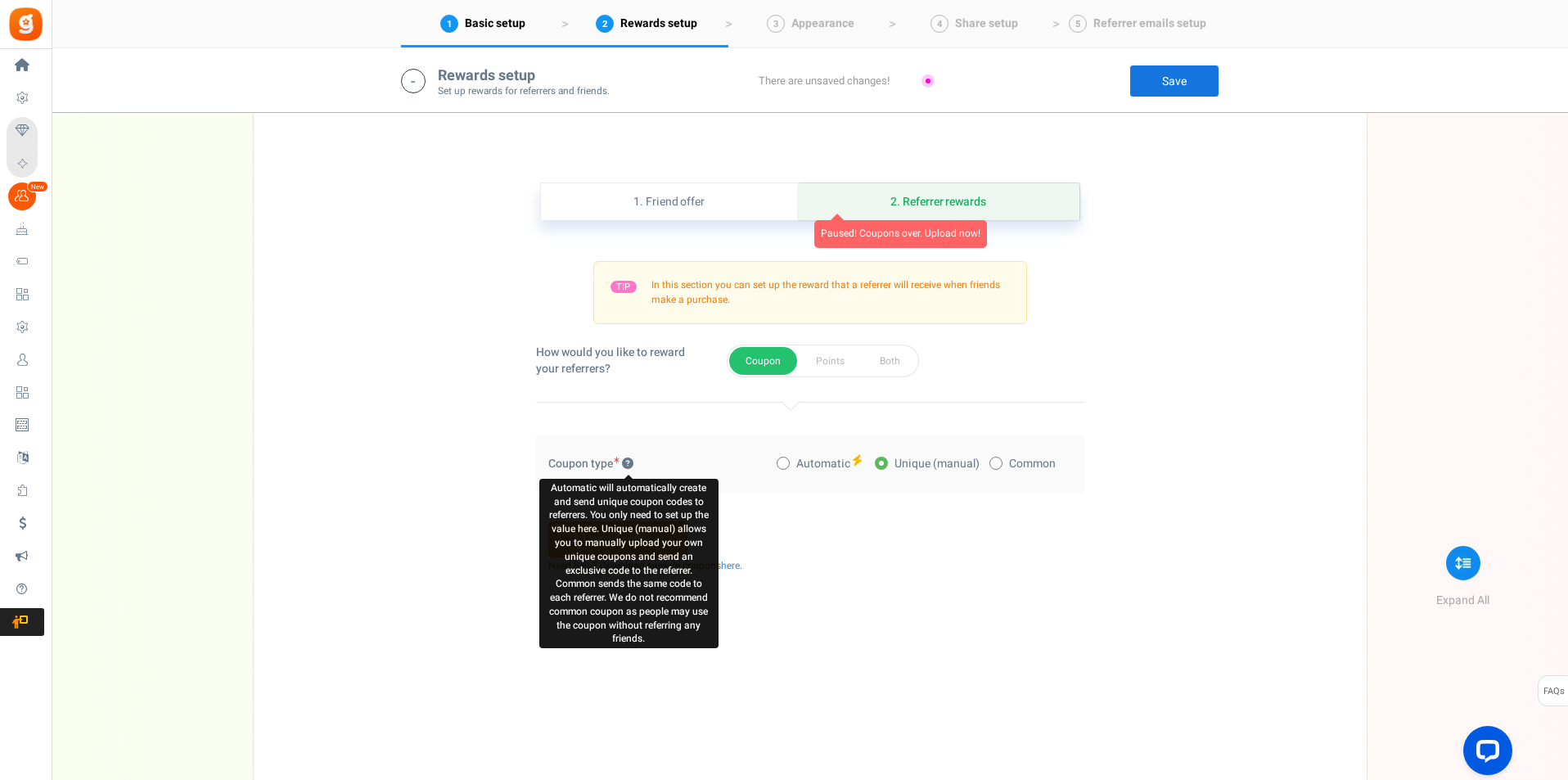
click at [625, 462] on icon at bounding box center [627, 463] width 12 height 12
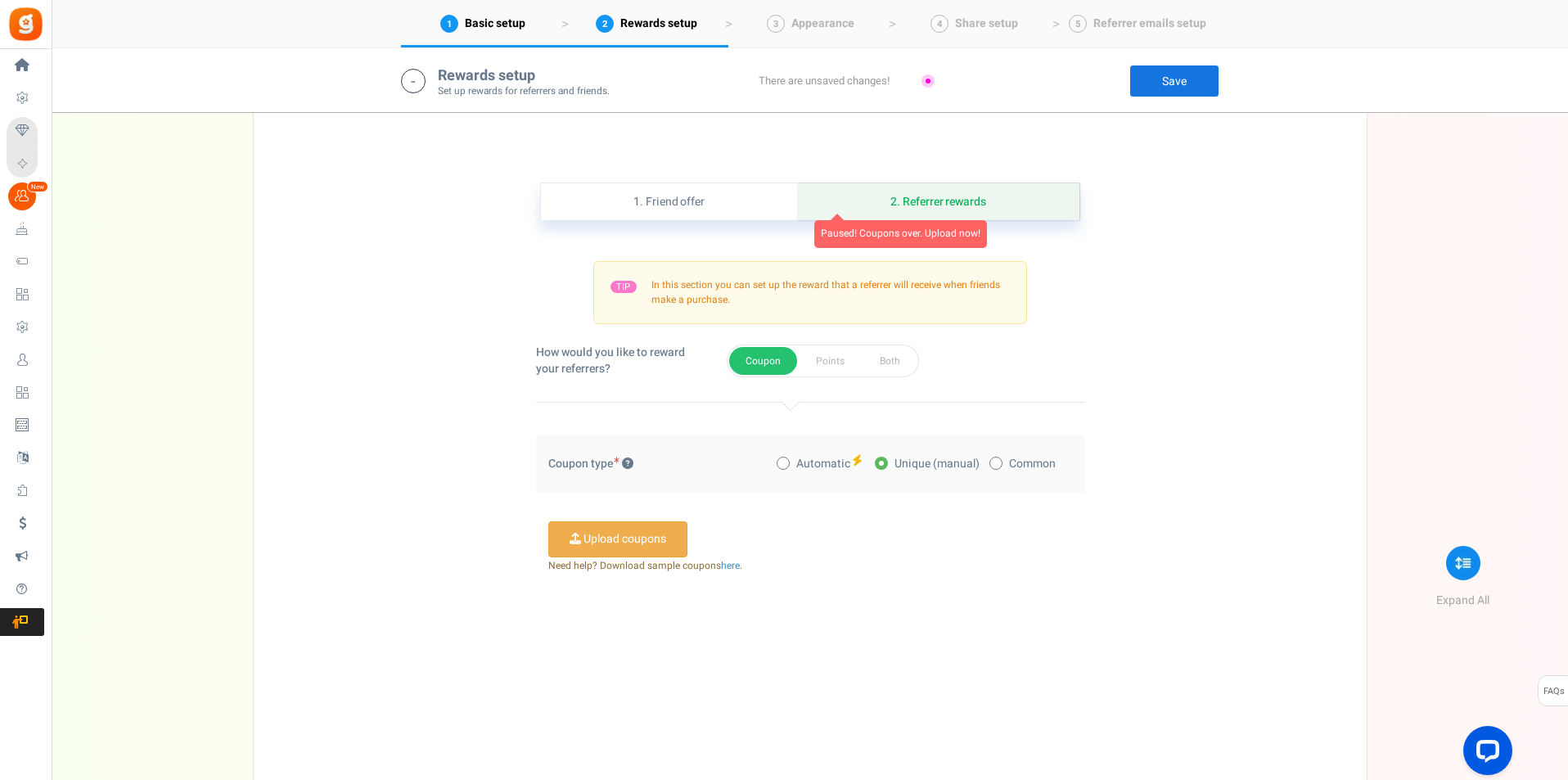
click at [787, 464] on span at bounding box center [783, 463] width 13 height 13
click at [787, 464] on input "Automatic" at bounding box center [782, 465] width 11 height 11
radio input "true"
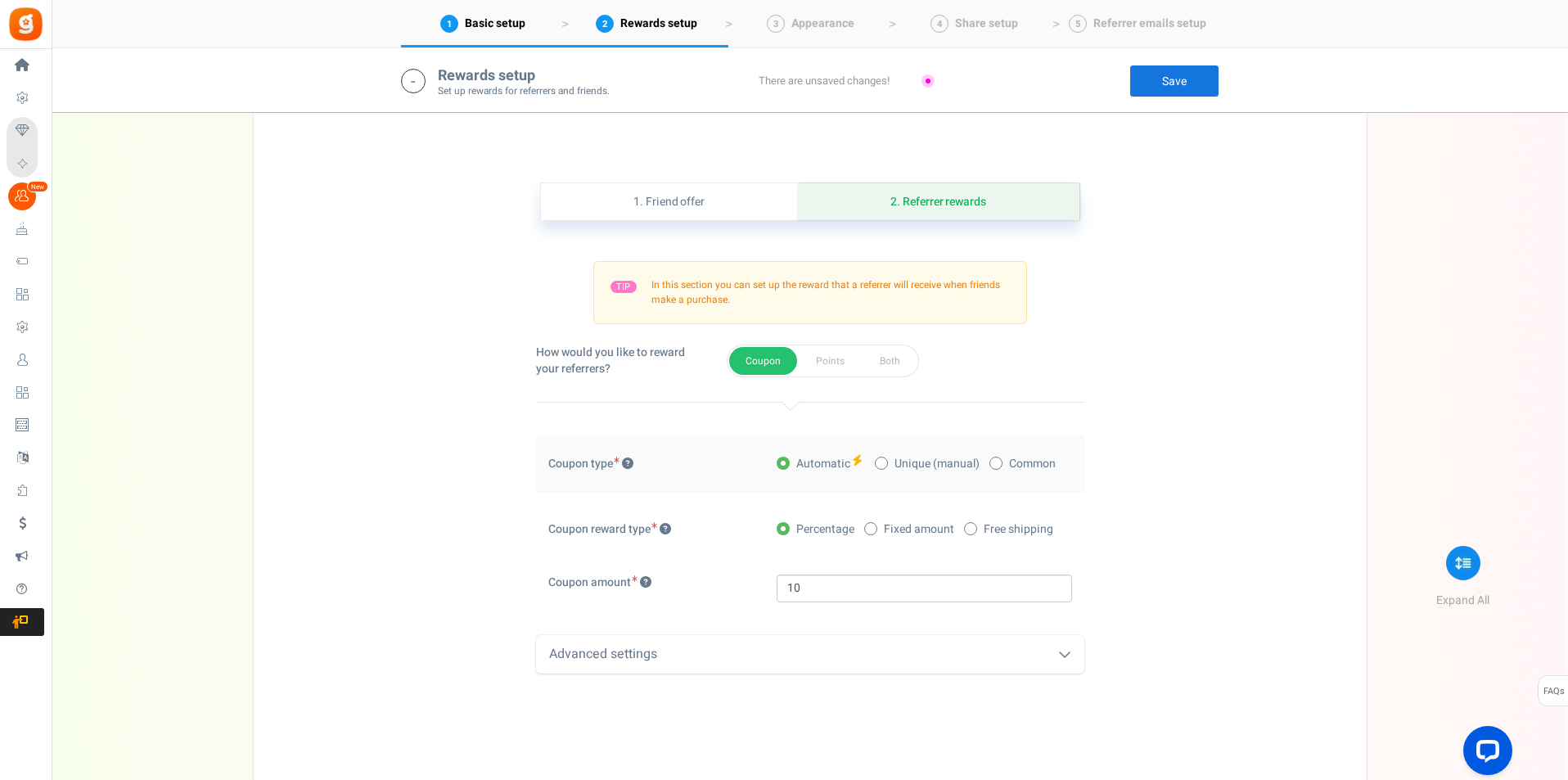
click at [1062, 653] on icon at bounding box center [1065, 654] width 13 height 13
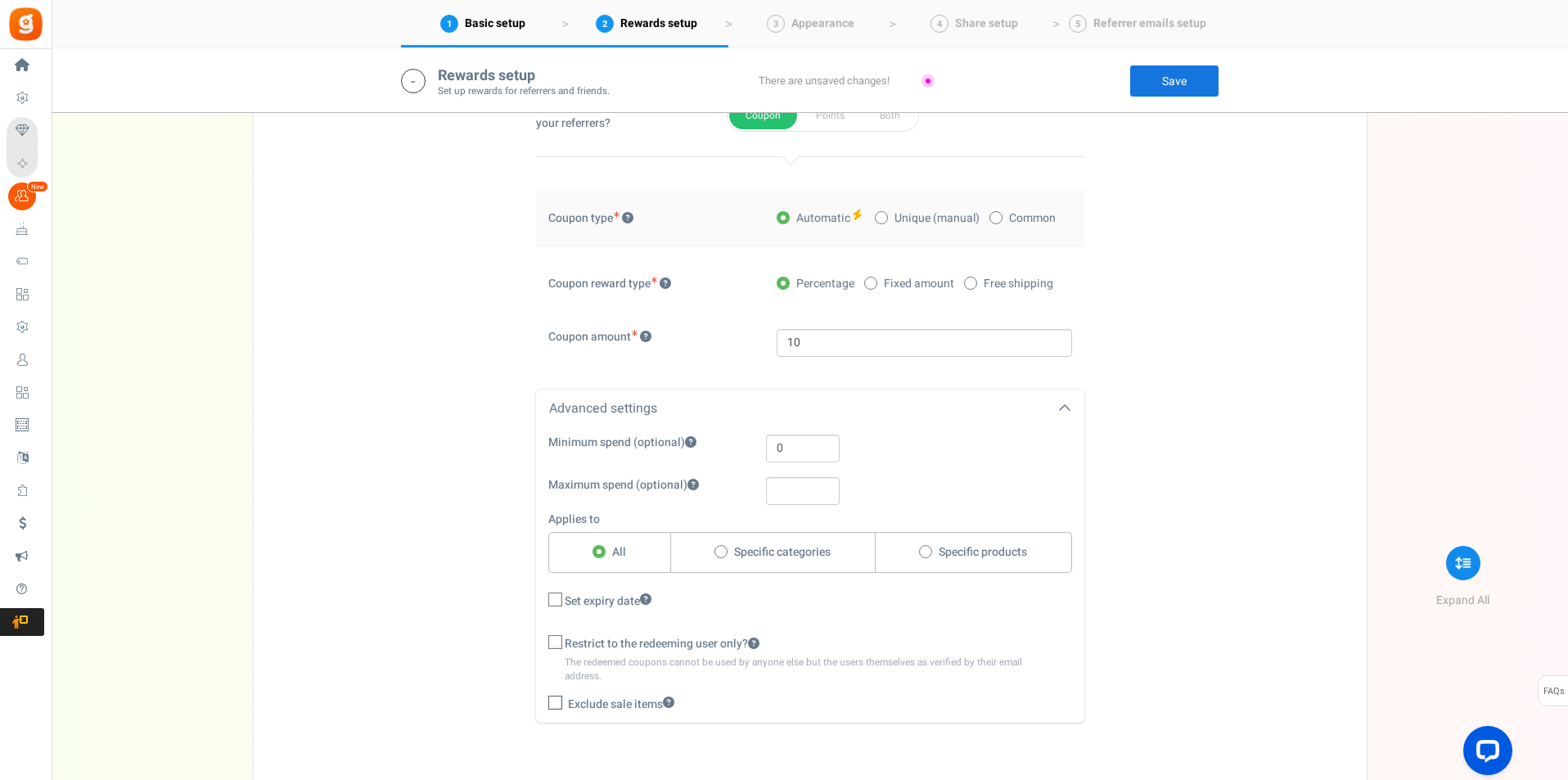
scroll to position [1510, 0]
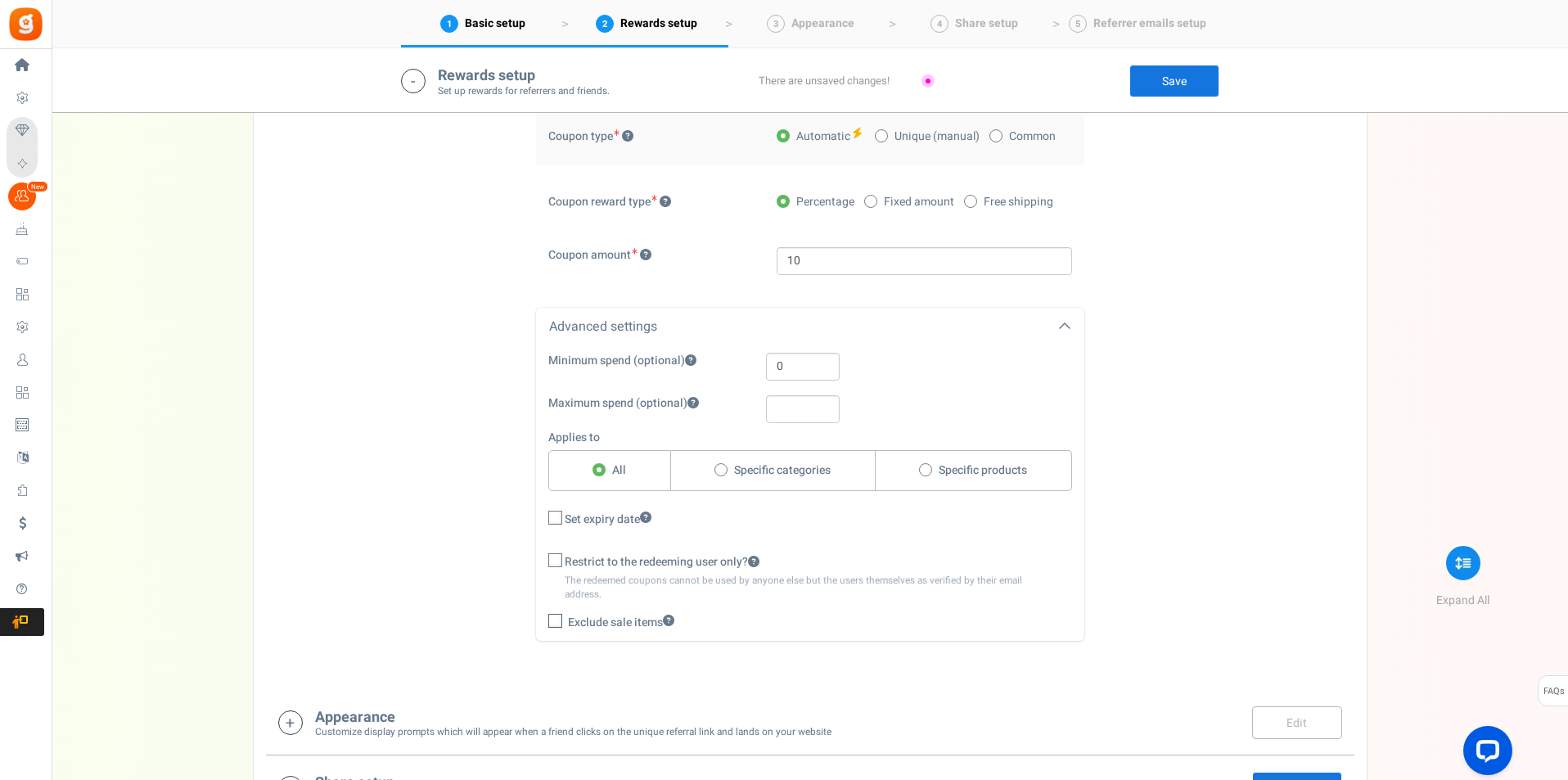
click at [549, 564] on span at bounding box center [555, 559] width 14 height 14
click at [543, 564] on input "Restrict to the redeeming user only?" at bounding box center [537, 563] width 11 height 11
checkbox input "true"
click at [555, 622] on icon at bounding box center [557, 622] width 11 height 11
click at [555, 622] on input "Exclude sale items" at bounding box center [568, 624] width 73 height 27
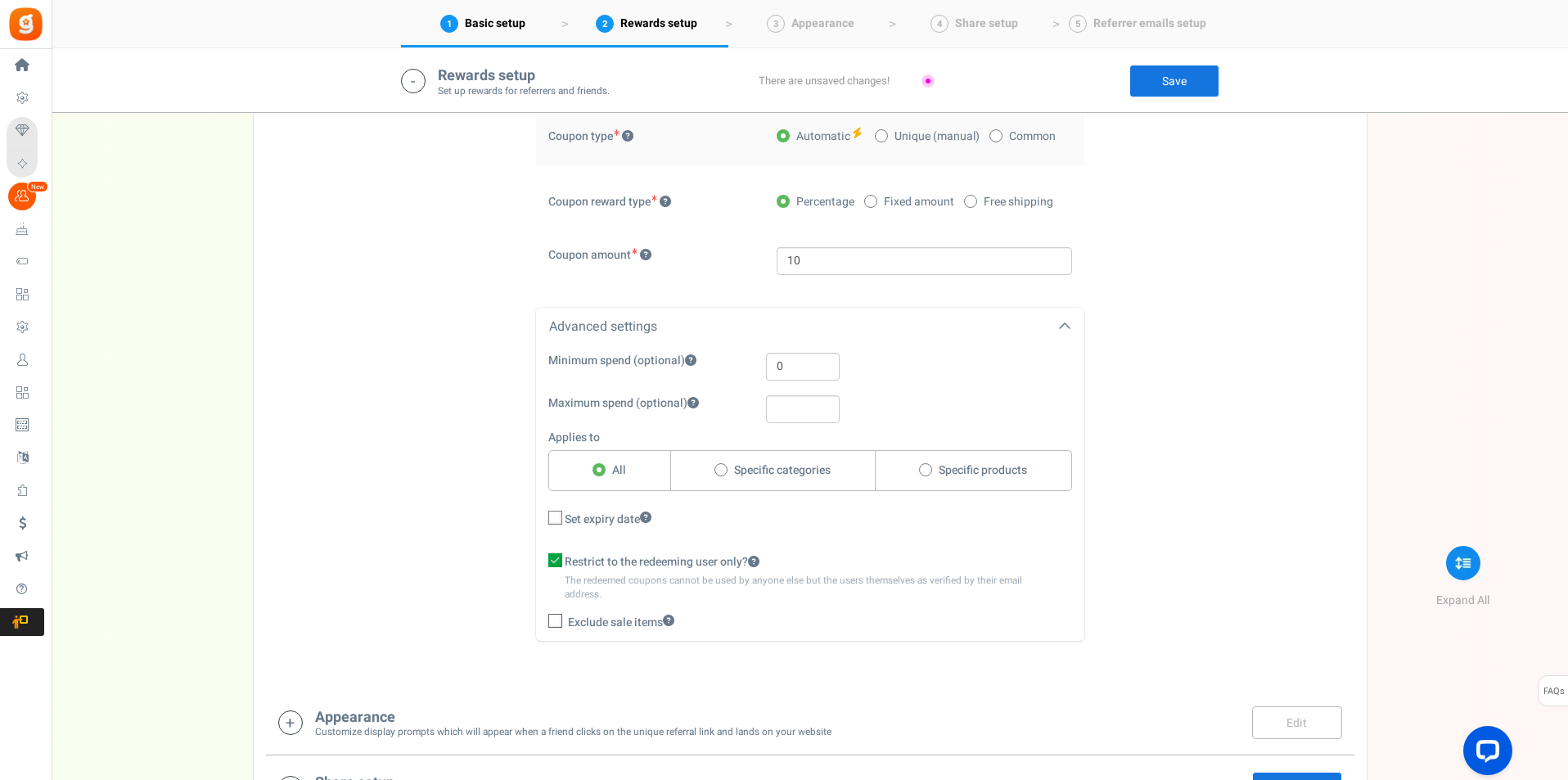
checkbox input "true"
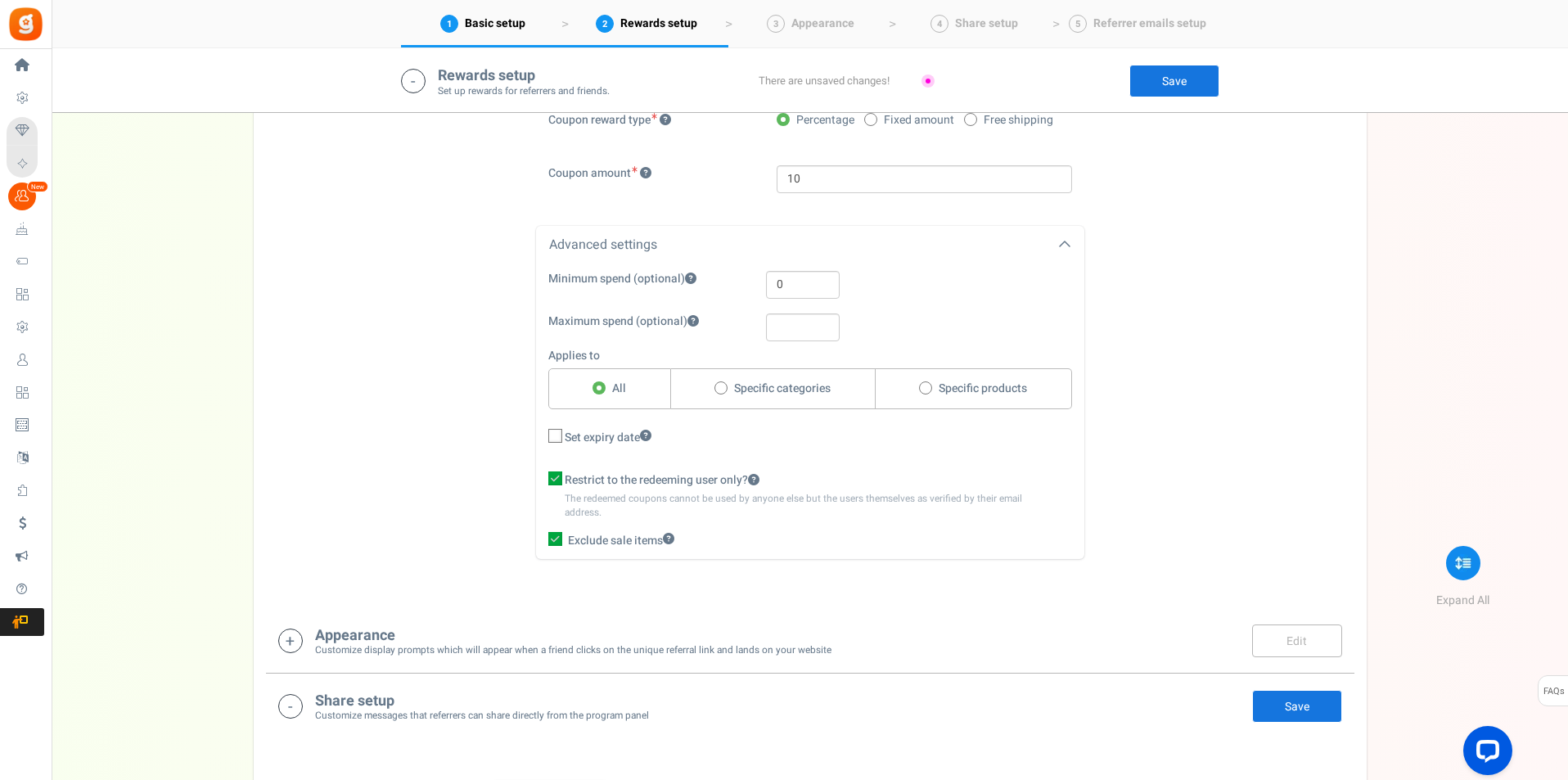
scroll to position [1674, 0]
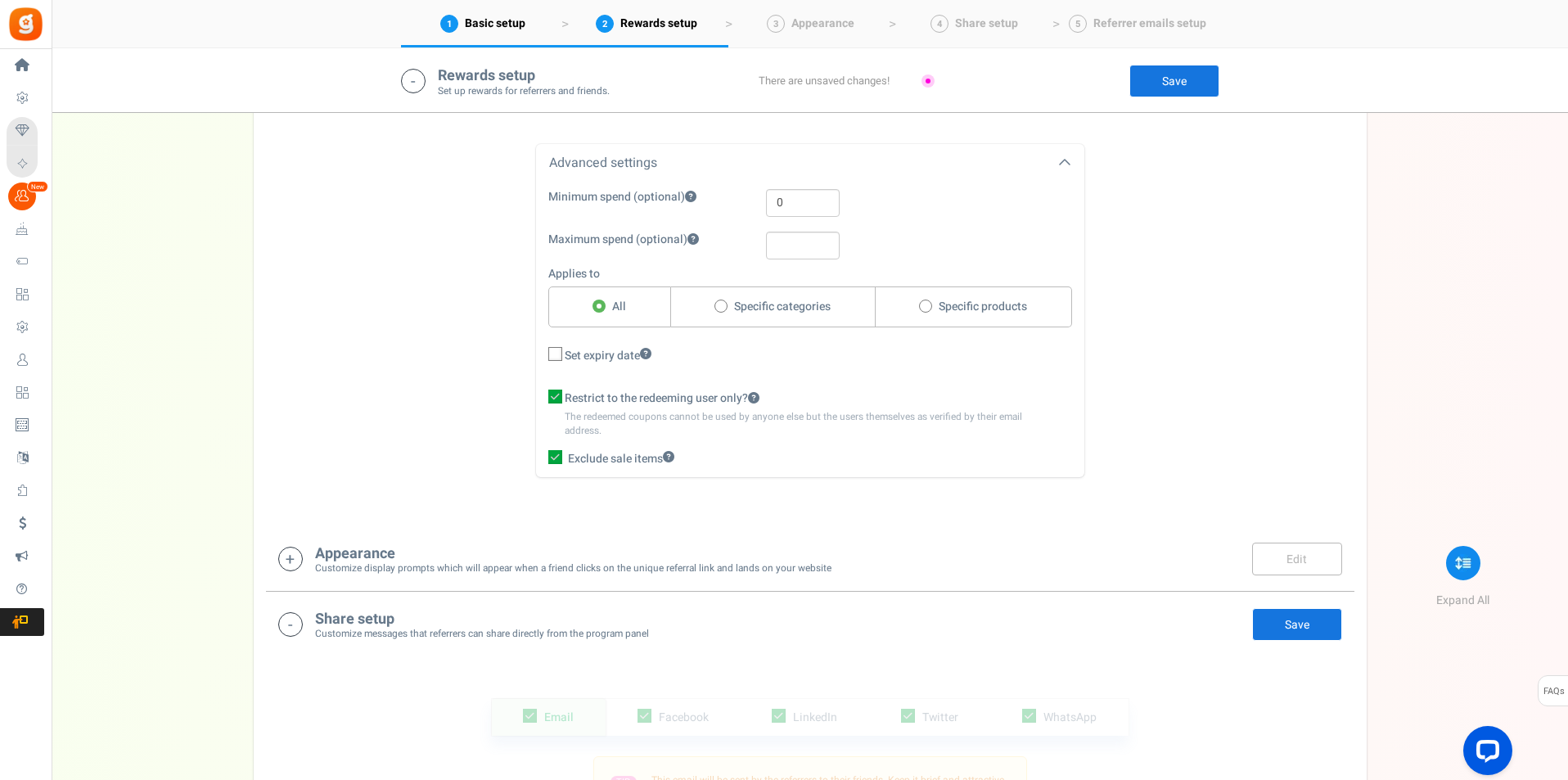
click at [1162, 79] on link "Save" at bounding box center [1174, 81] width 90 height 33
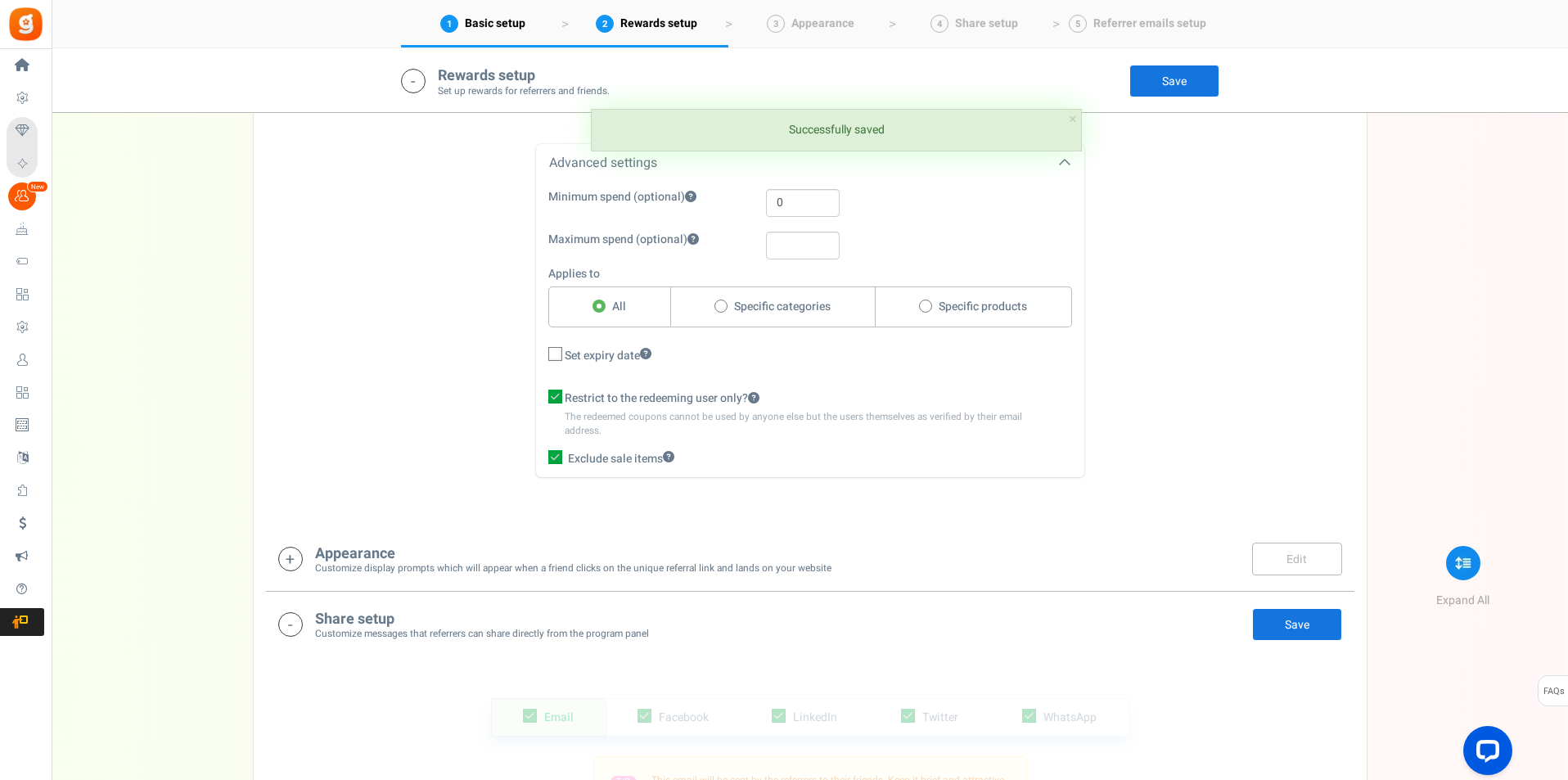
click at [282, 566] on icon at bounding box center [290, 558] width 25 height 25
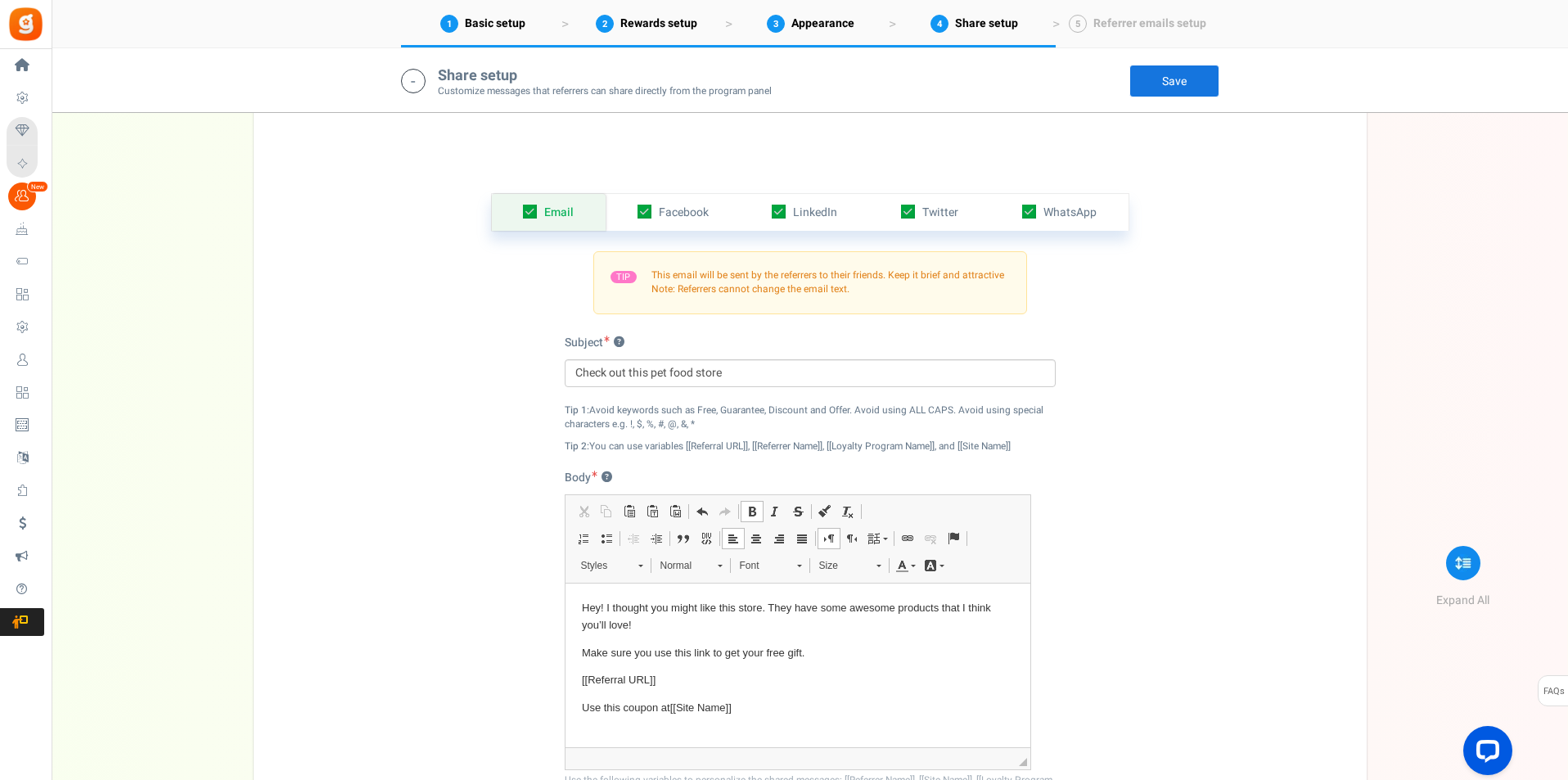
scroll to position [3052, 0]
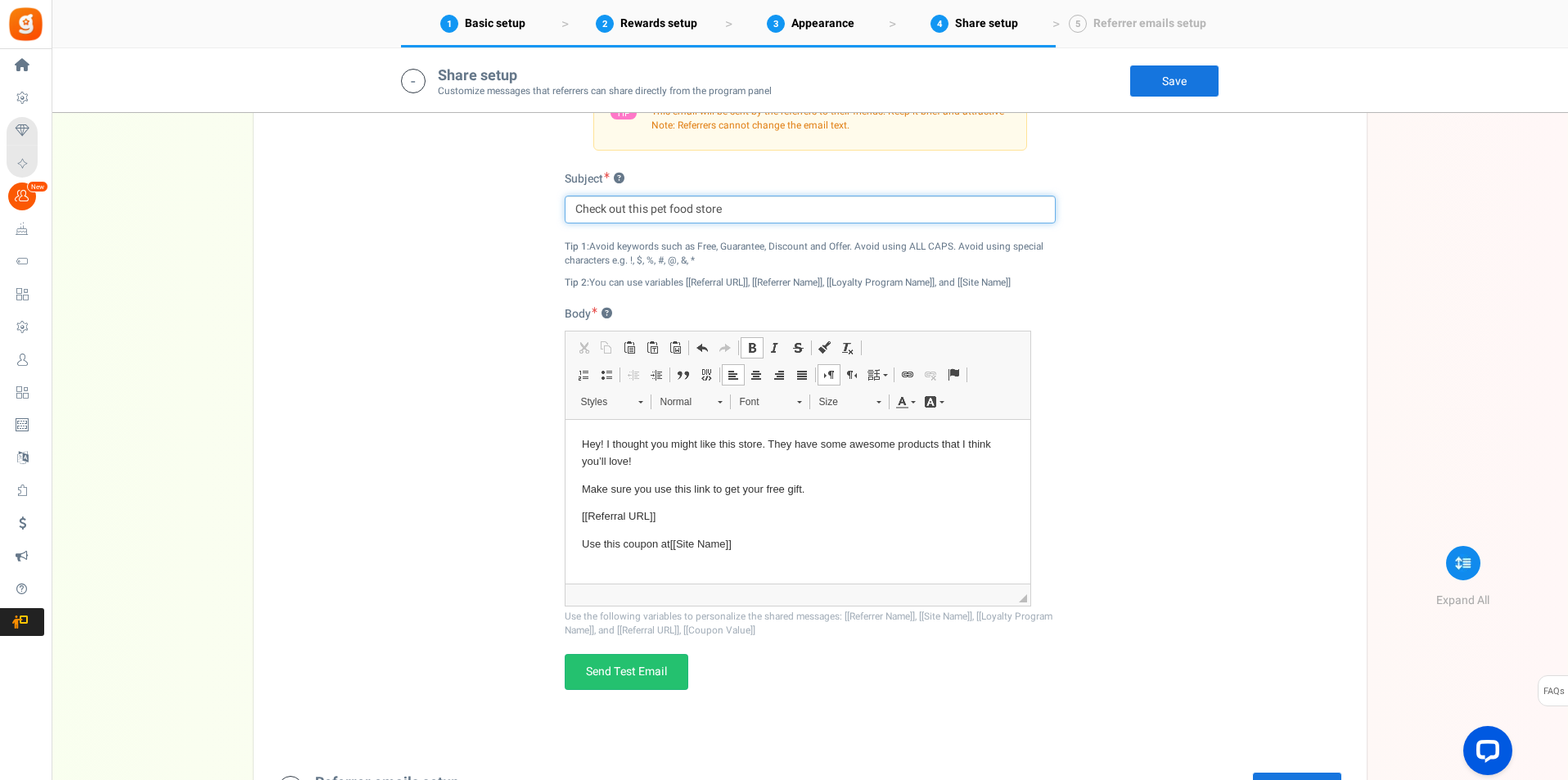
click at [725, 212] on input "Check out this pet food store" at bounding box center [810, 210] width 491 height 27
type input "Check out this pet food shop"
click at [761, 446] on p "Hey! I thought you might like this store. They have some awesome products that …" at bounding box center [797, 453] width 432 height 35
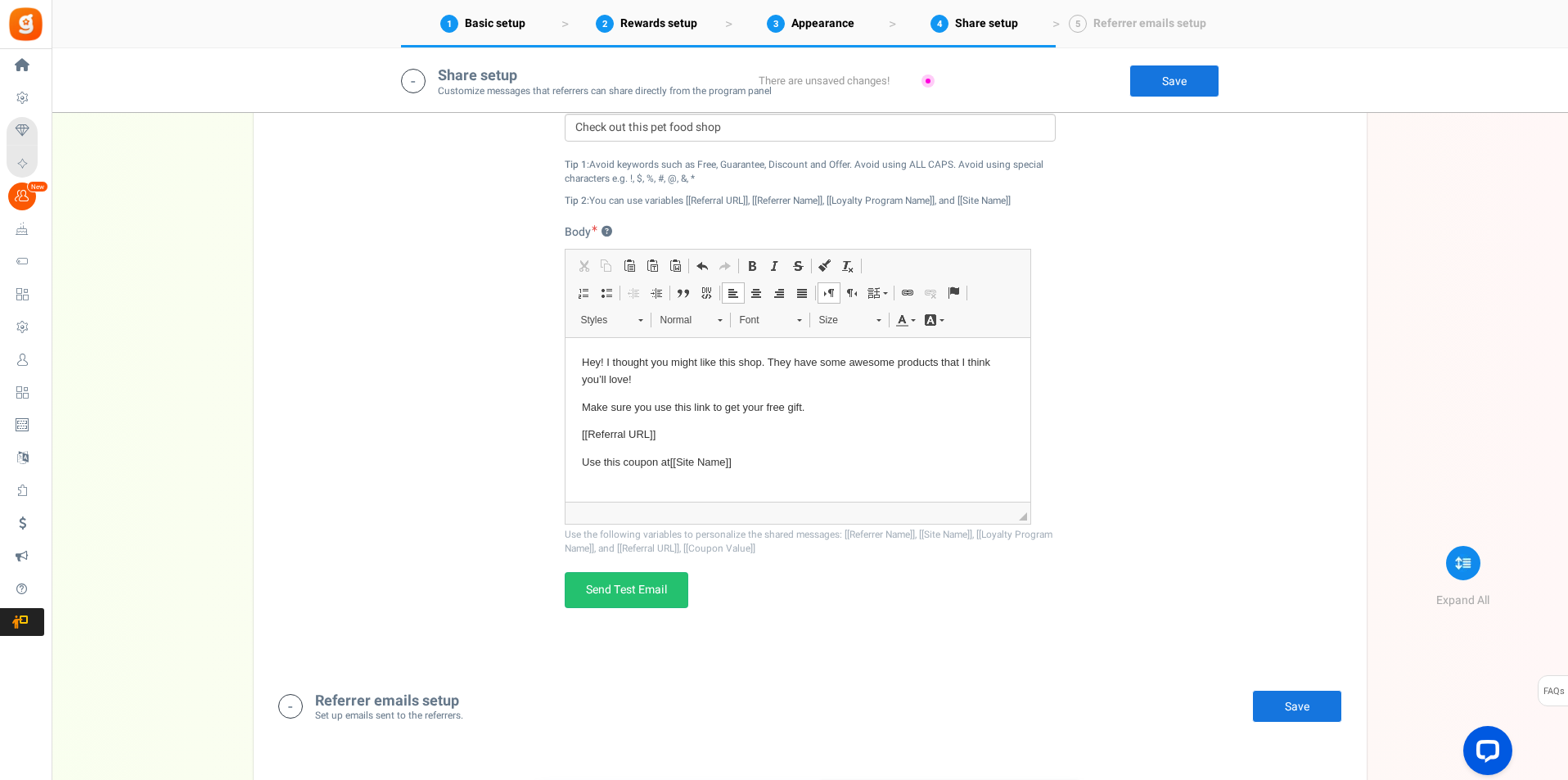
scroll to position [3216, 0]
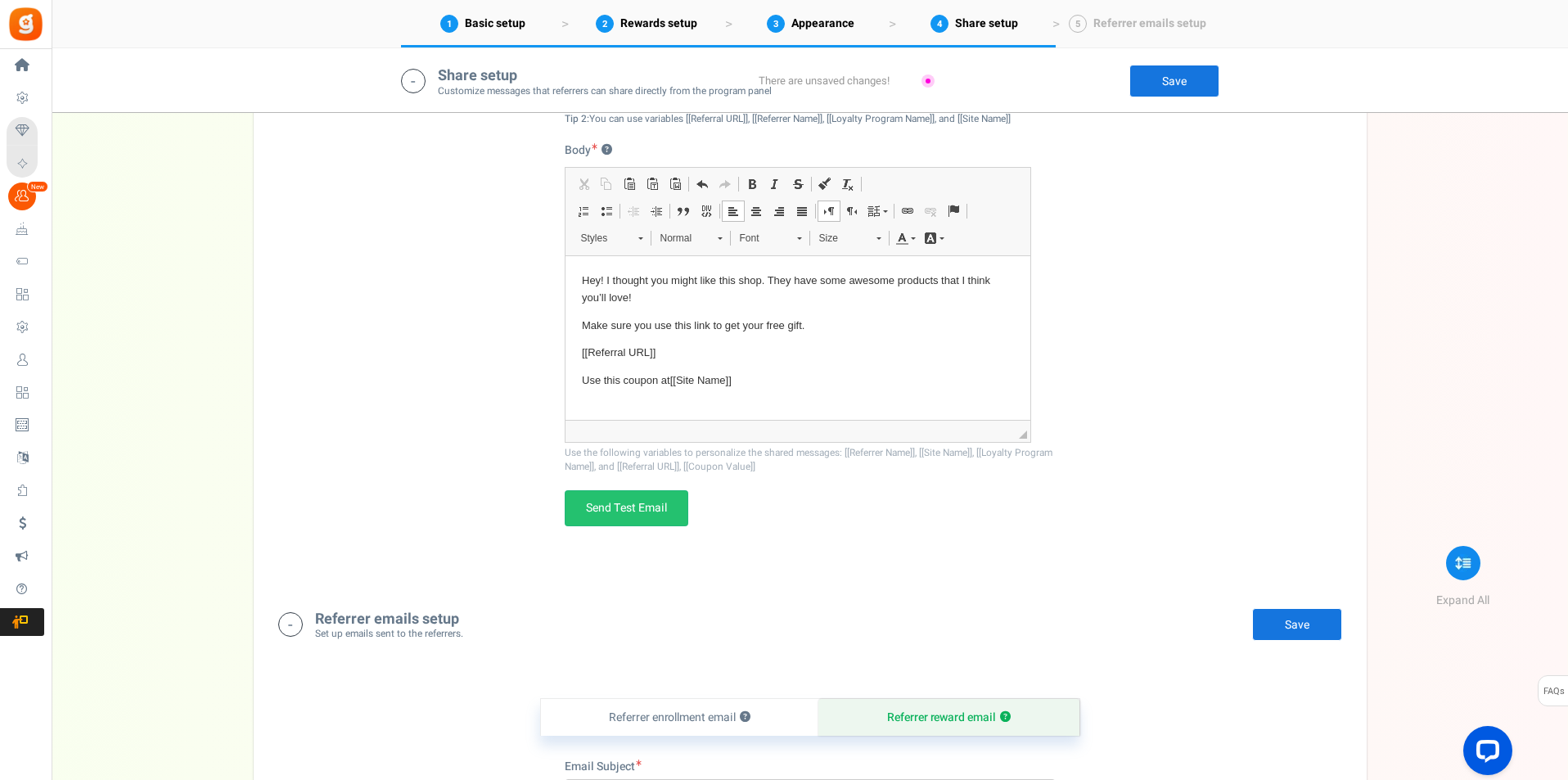
click at [1176, 85] on link "Save" at bounding box center [1174, 81] width 90 height 33
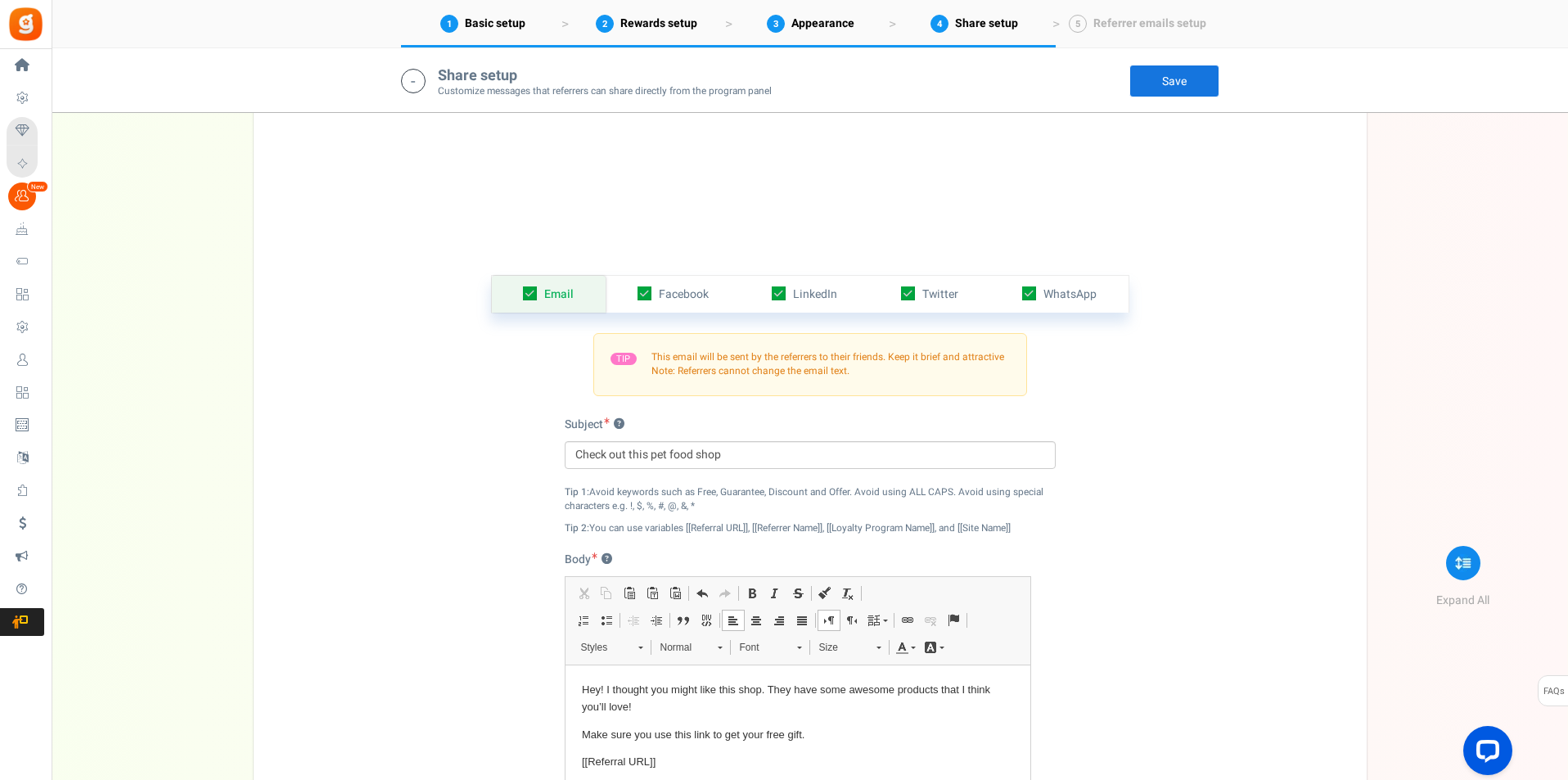
scroll to position [2970, 0]
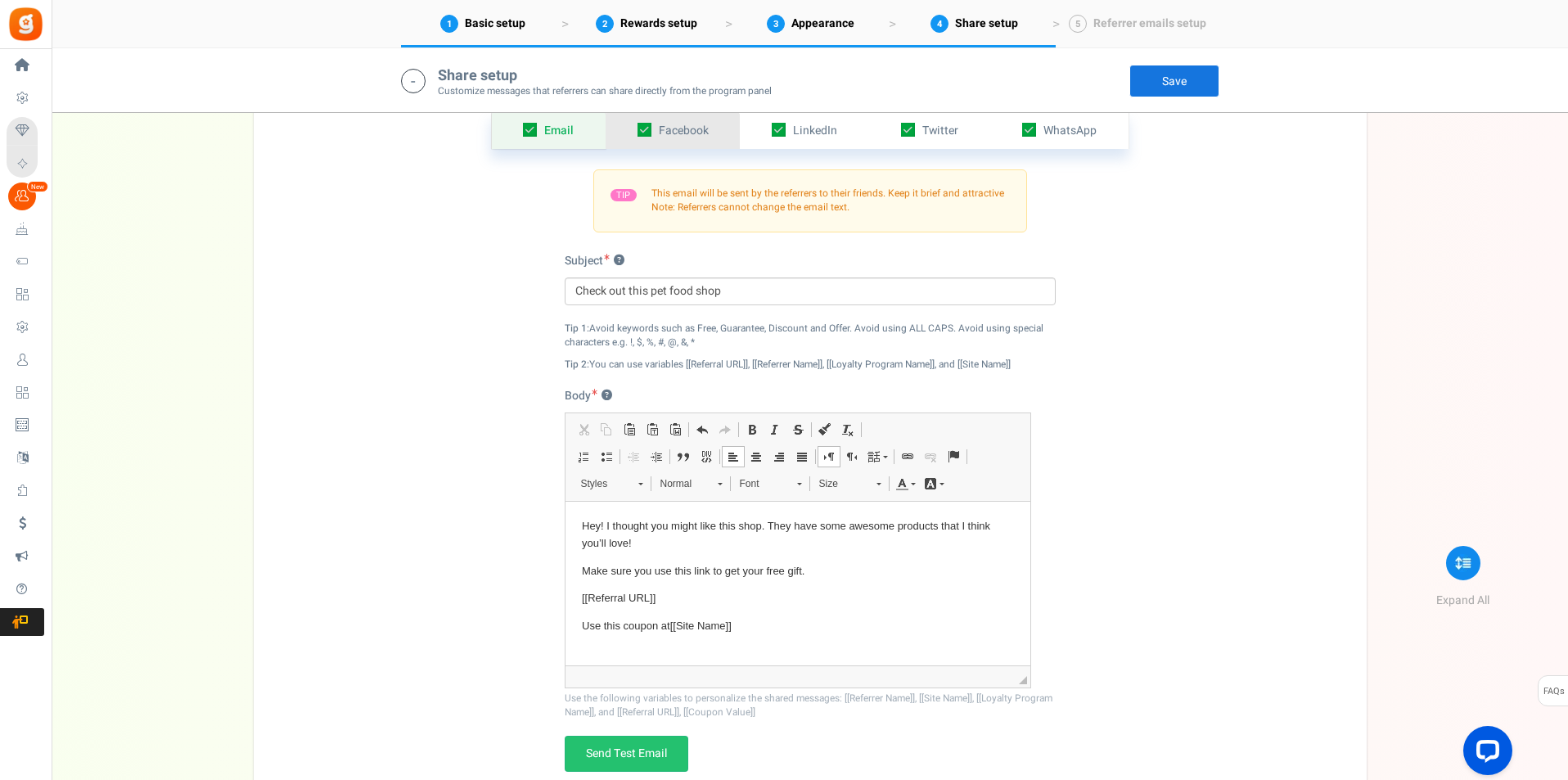
click at [698, 134] on span "Facebook" at bounding box center [684, 130] width 50 height 17
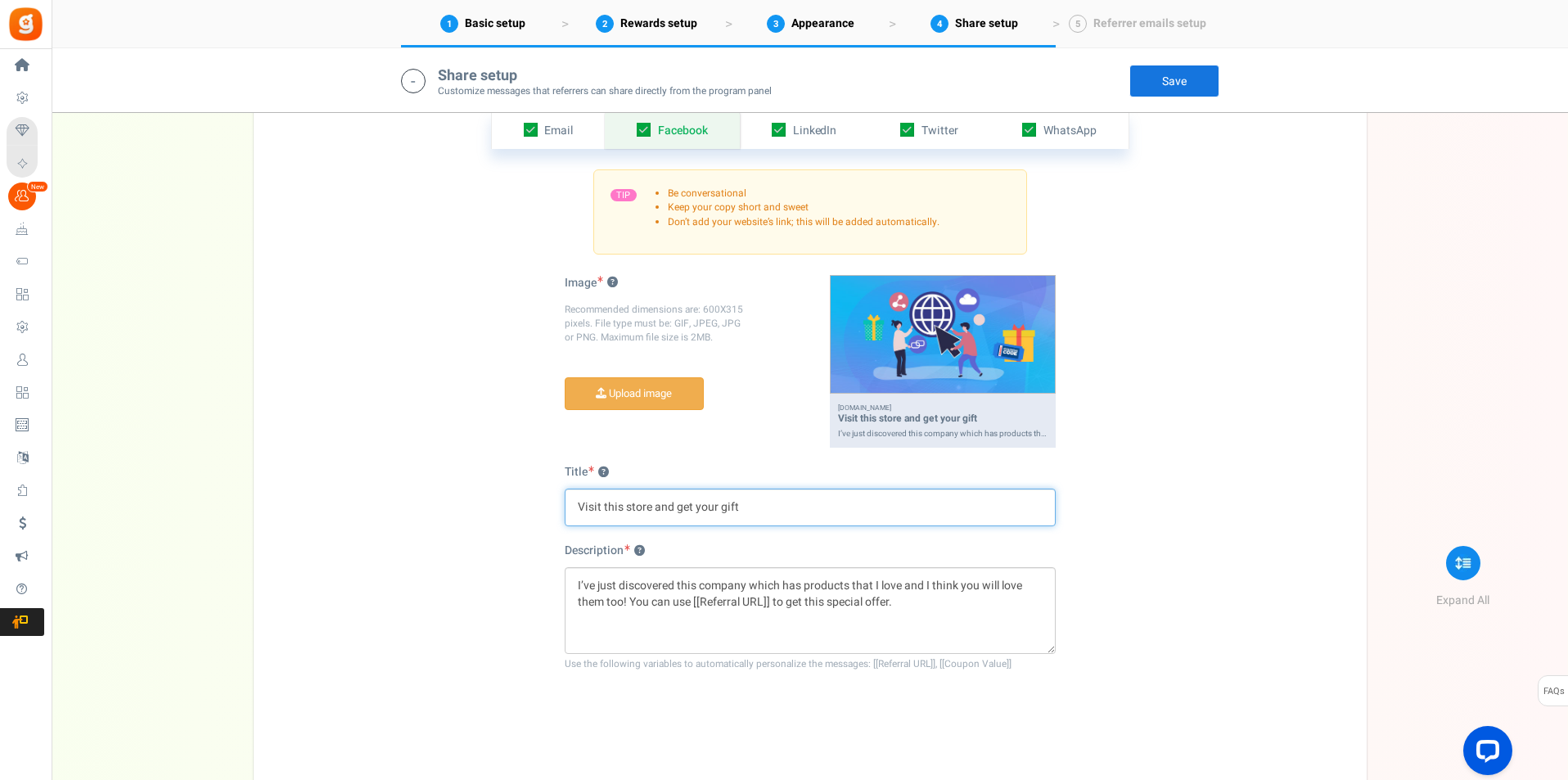
click at [637, 507] on input "Visit this store and get your gift" at bounding box center [810, 507] width 491 height 38
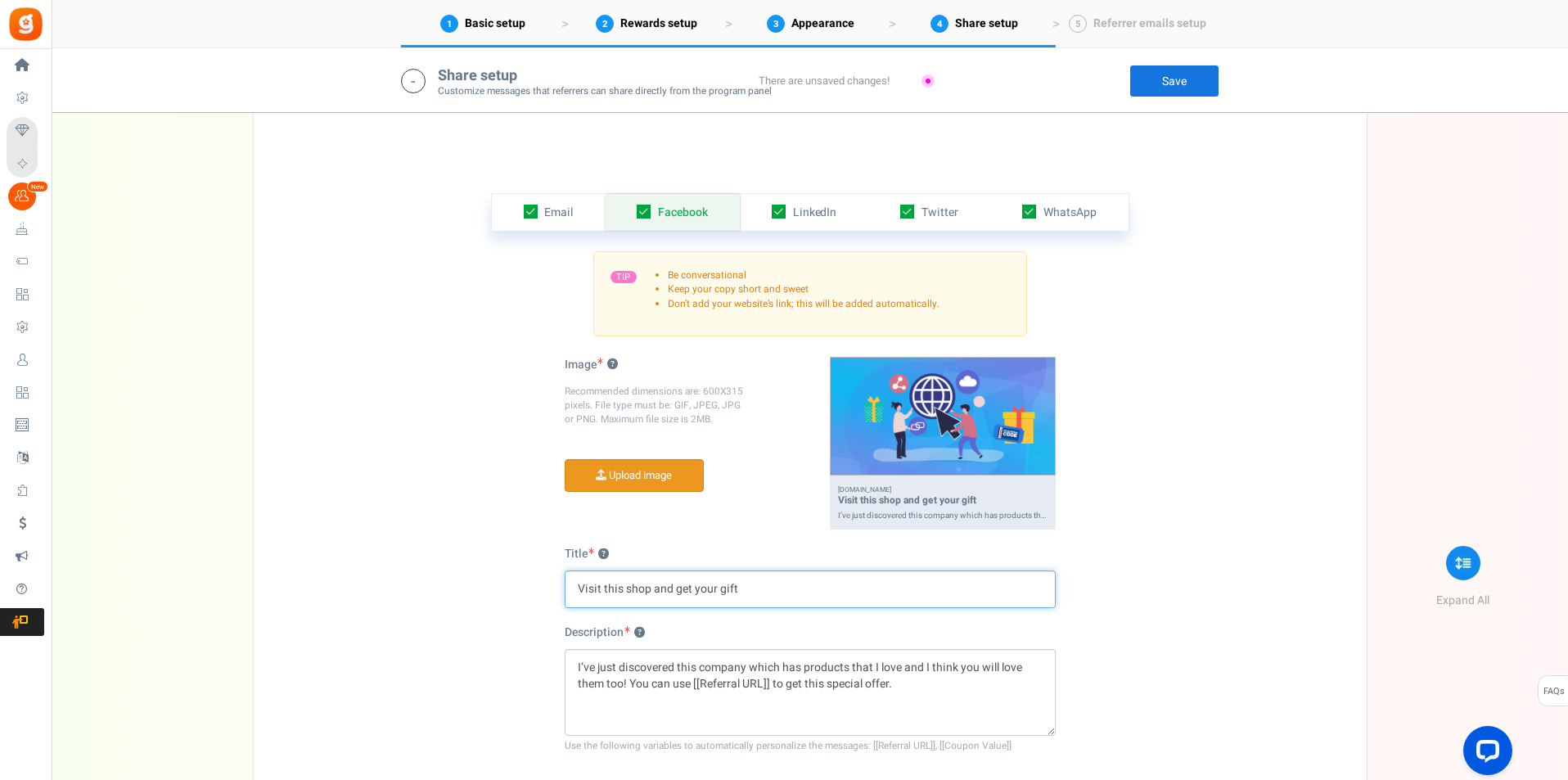
type input "Visit this shop and get your gift"
click at [631, 480] on input "file" at bounding box center [634, 475] width 137 height 32
click at [623, 477] on input "file" at bounding box center [634, 475] width 137 height 32
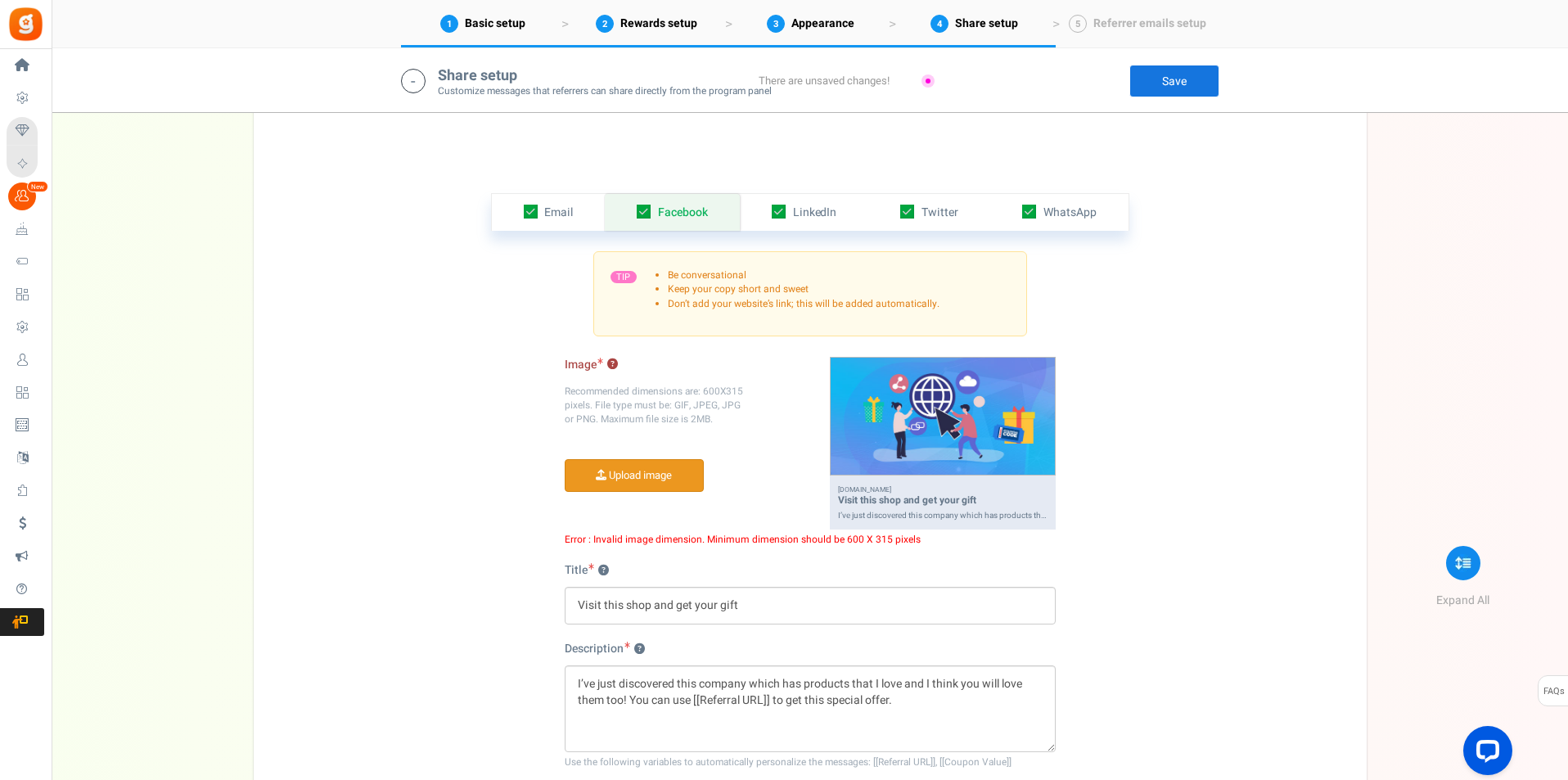
click at [603, 469] on input "file" at bounding box center [634, 475] width 137 height 32
click at [605, 461] on input "file" at bounding box center [634, 475] width 137 height 32
click at [624, 479] on input "file" at bounding box center [634, 475] width 137 height 32
click at [626, 467] on input "file" at bounding box center [634, 475] width 137 height 32
click at [610, 468] on input "file" at bounding box center [634, 475] width 137 height 32
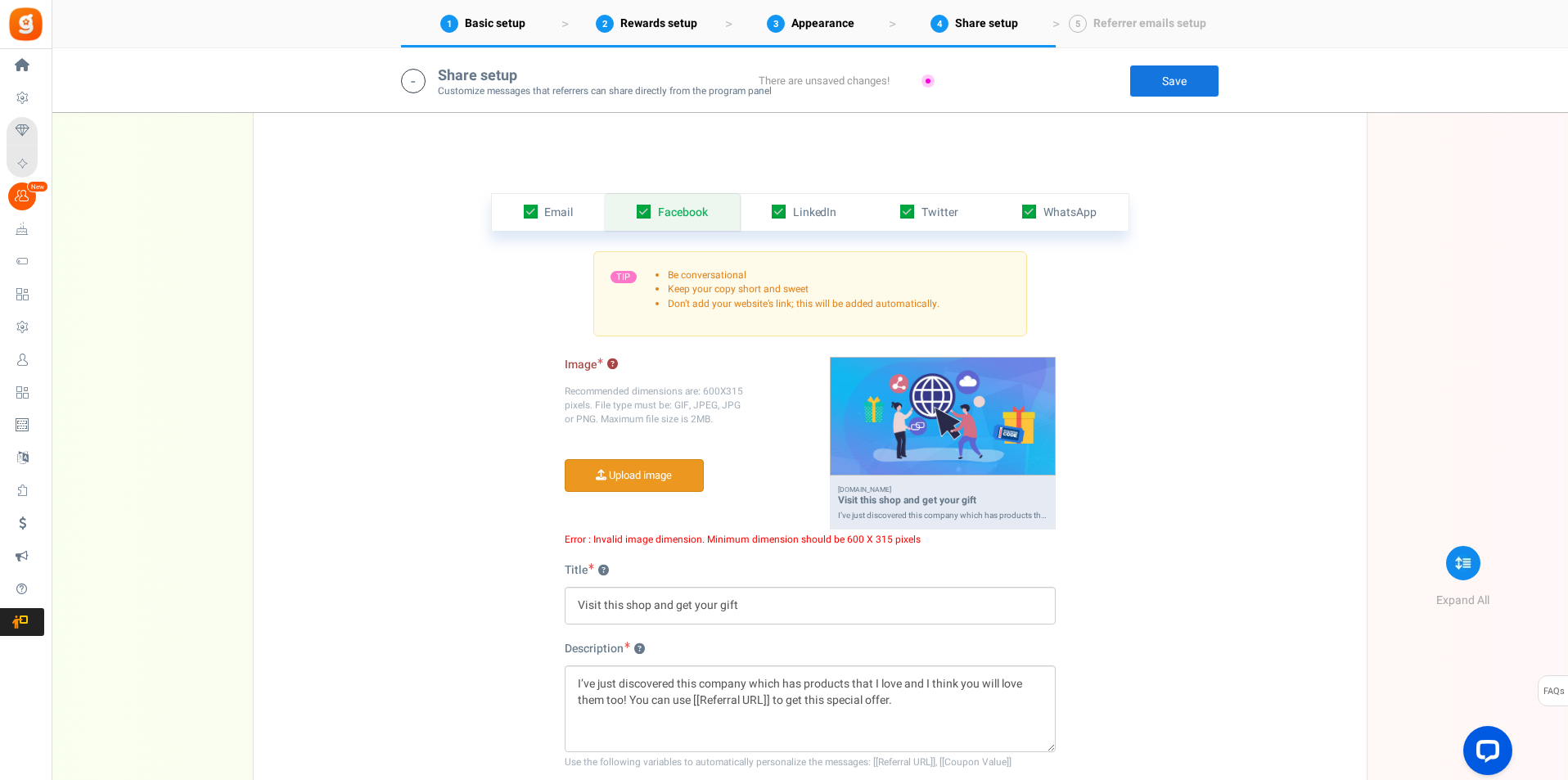
click at [665, 480] on input "file" at bounding box center [634, 475] width 137 height 32
click at [632, 489] on input "file" at bounding box center [634, 475] width 137 height 32
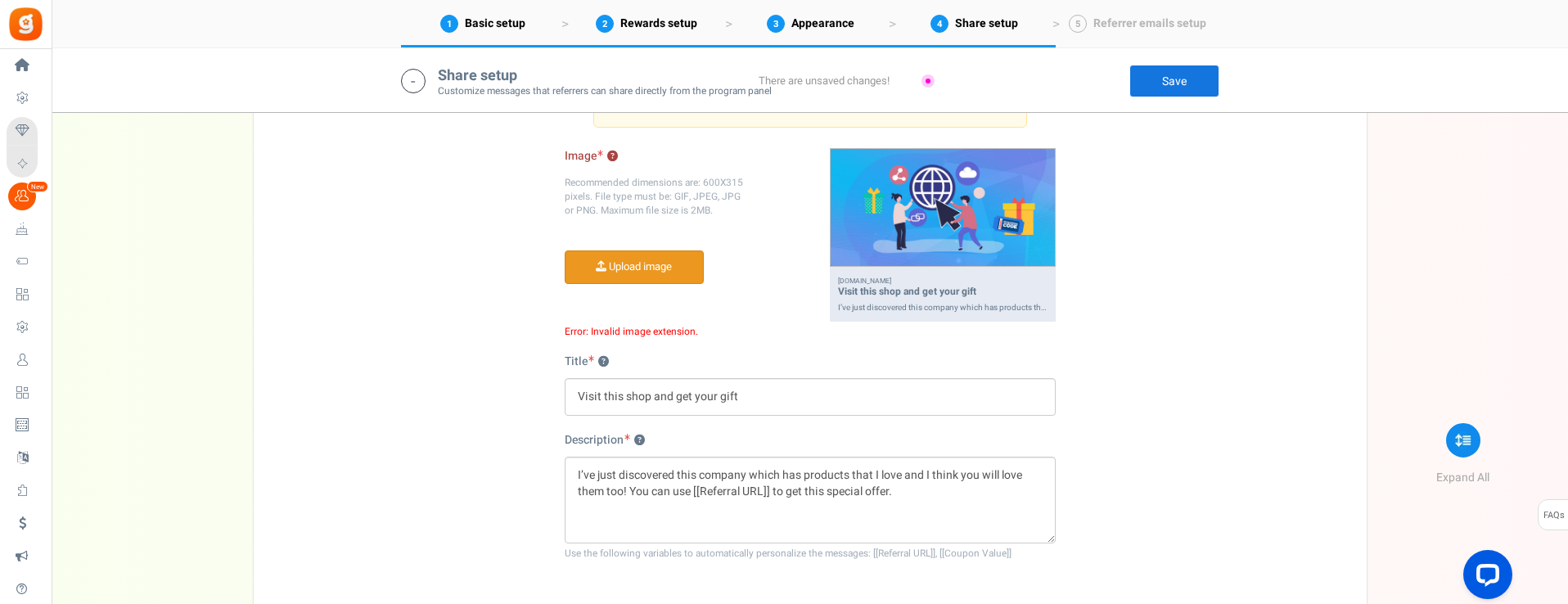
click at [648, 278] on input "file" at bounding box center [634, 266] width 137 height 32
click at [637, 278] on input "file" at bounding box center [634, 266] width 137 height 32
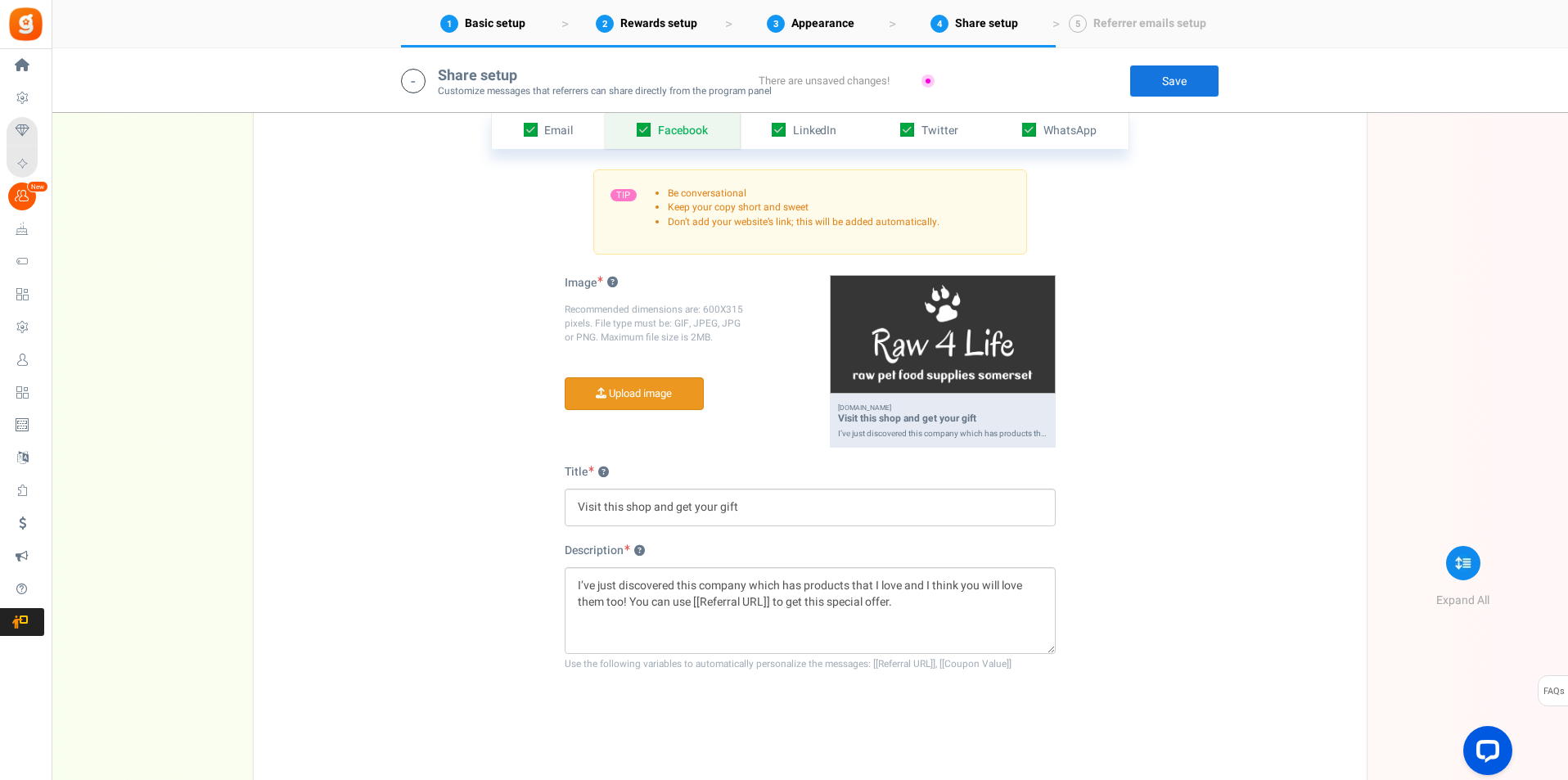
scroll to position [3052, 0]
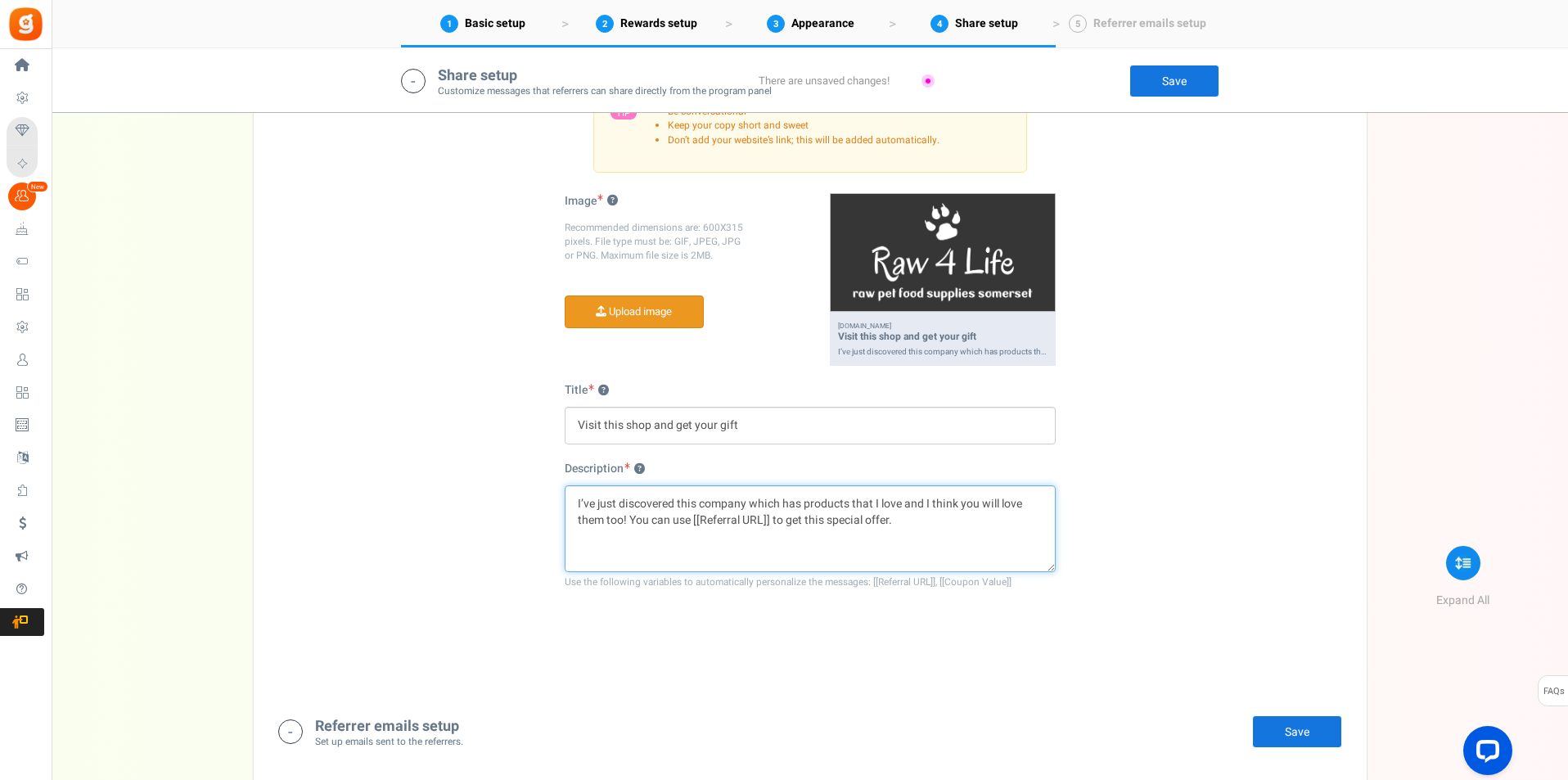
drag, startPoint x: 674, startPoint y: 501, endPoint x: 583, endPoint y: 500, distance: 91.0
click at [583, 500] on textarea "I’ve just discovered this company which has products that I love and I think yo…" at bounding box center [810, 528] width 491 height 87
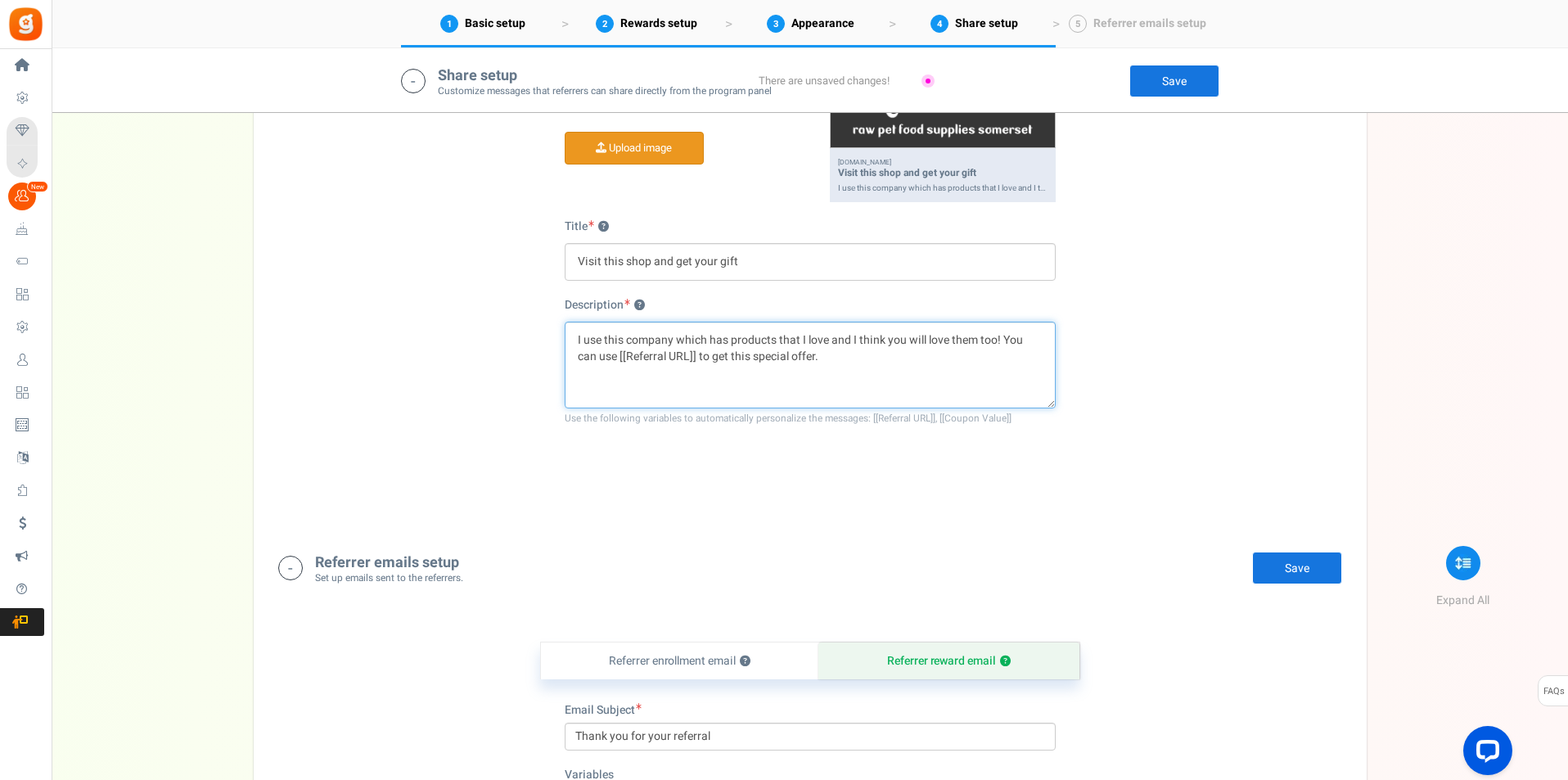
scroll to position [2970, 0]
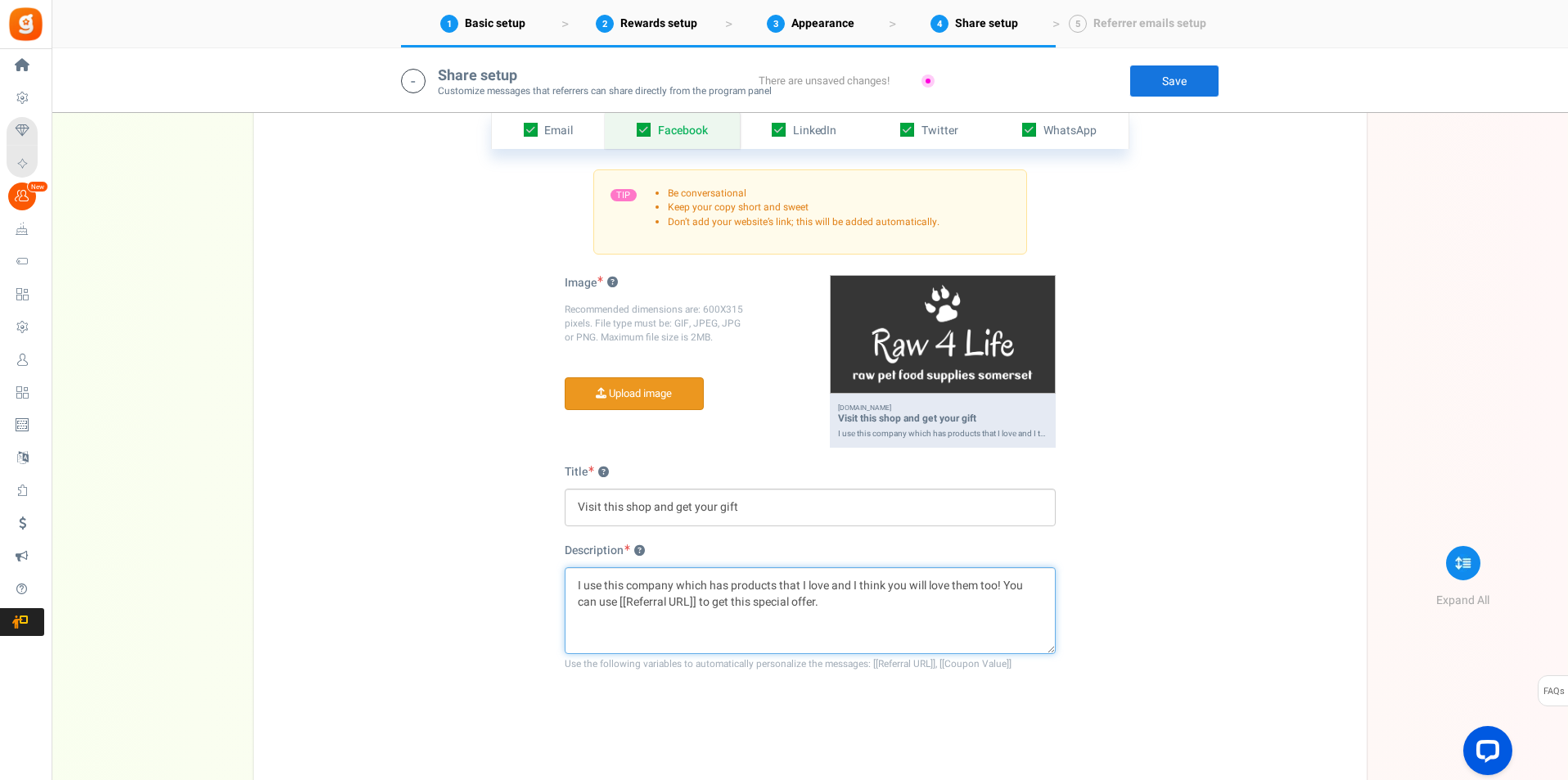
type textarea "I use this company which has products that I love and I think you will love the…"
click at [1185, 77] on link "Save" at bounding box center [1174, 81] width 90 height 33
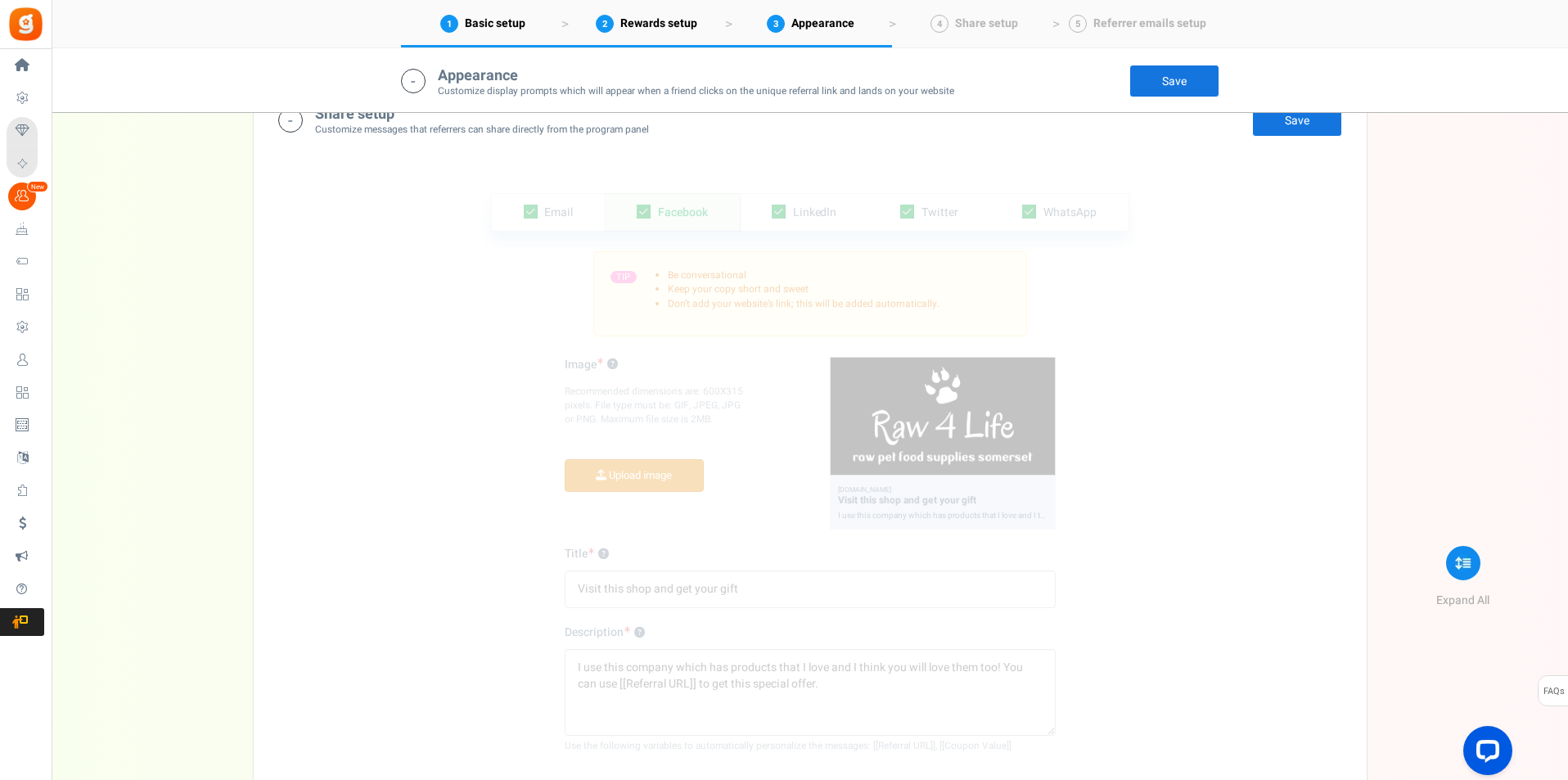
scroll to position [2725, 0]
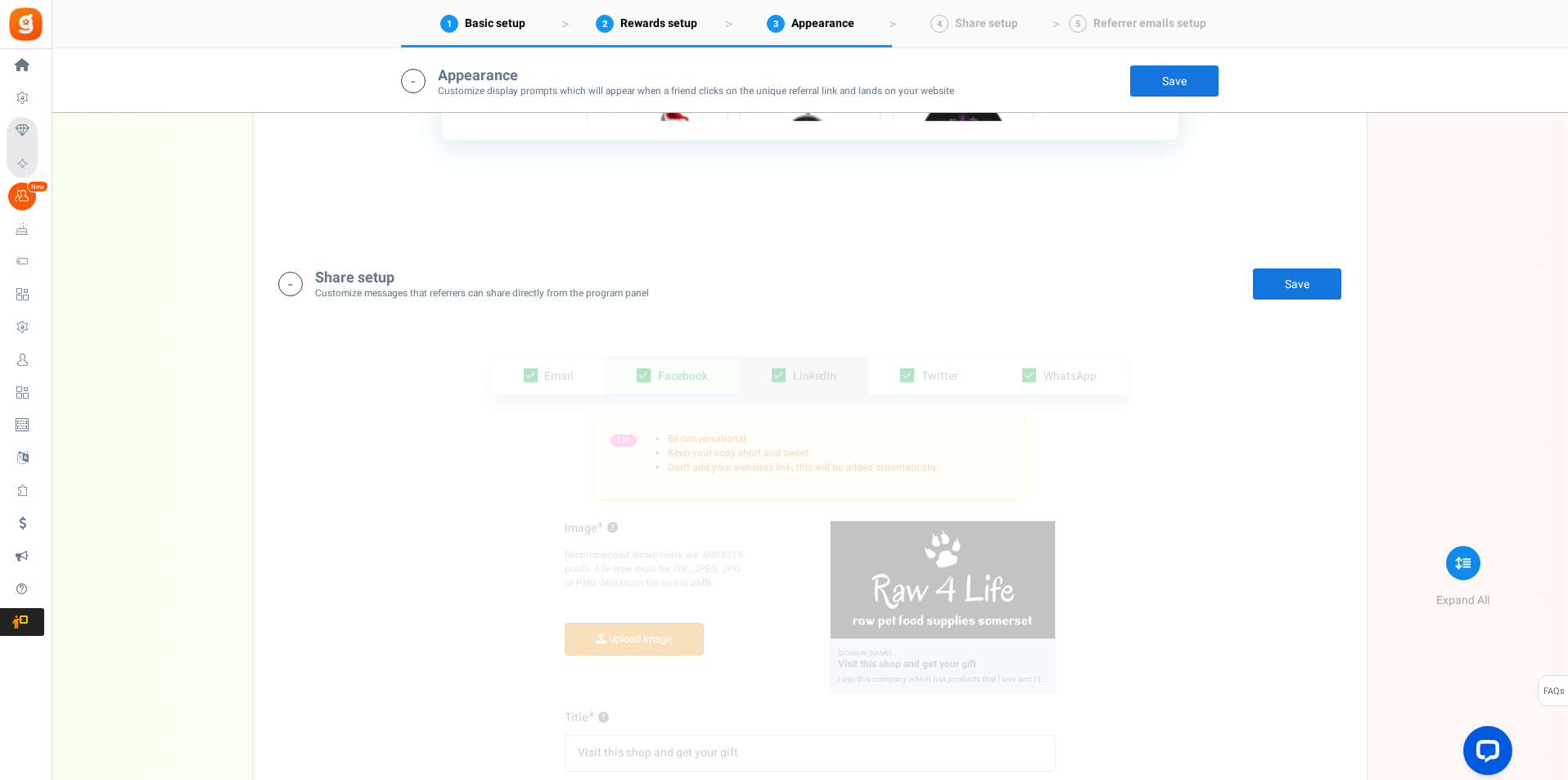
click at [809, 374] on span "LinkedIn" at bounding box center [815, 375] width 44 height 17
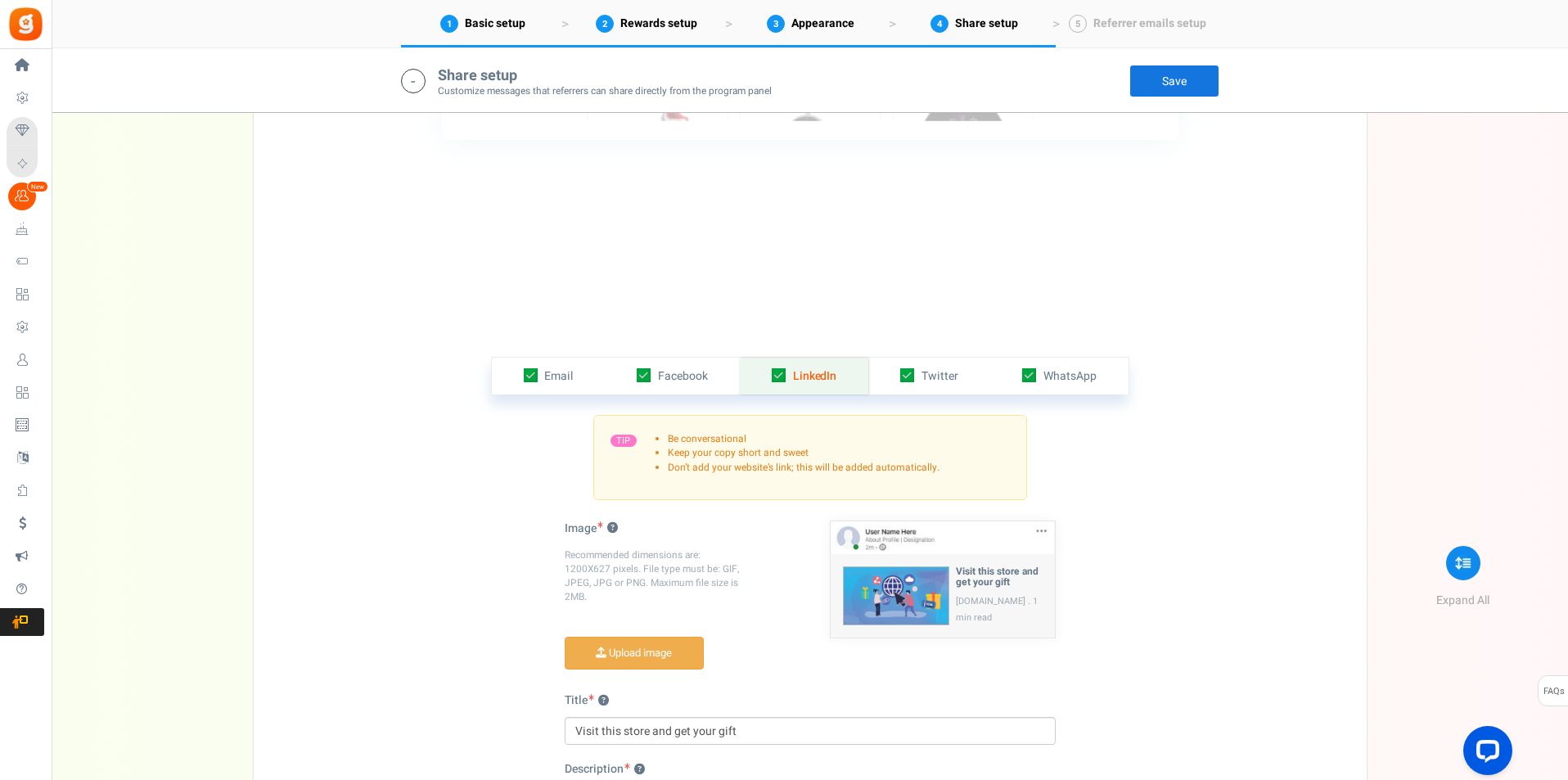
scroll to position [2928, 0]
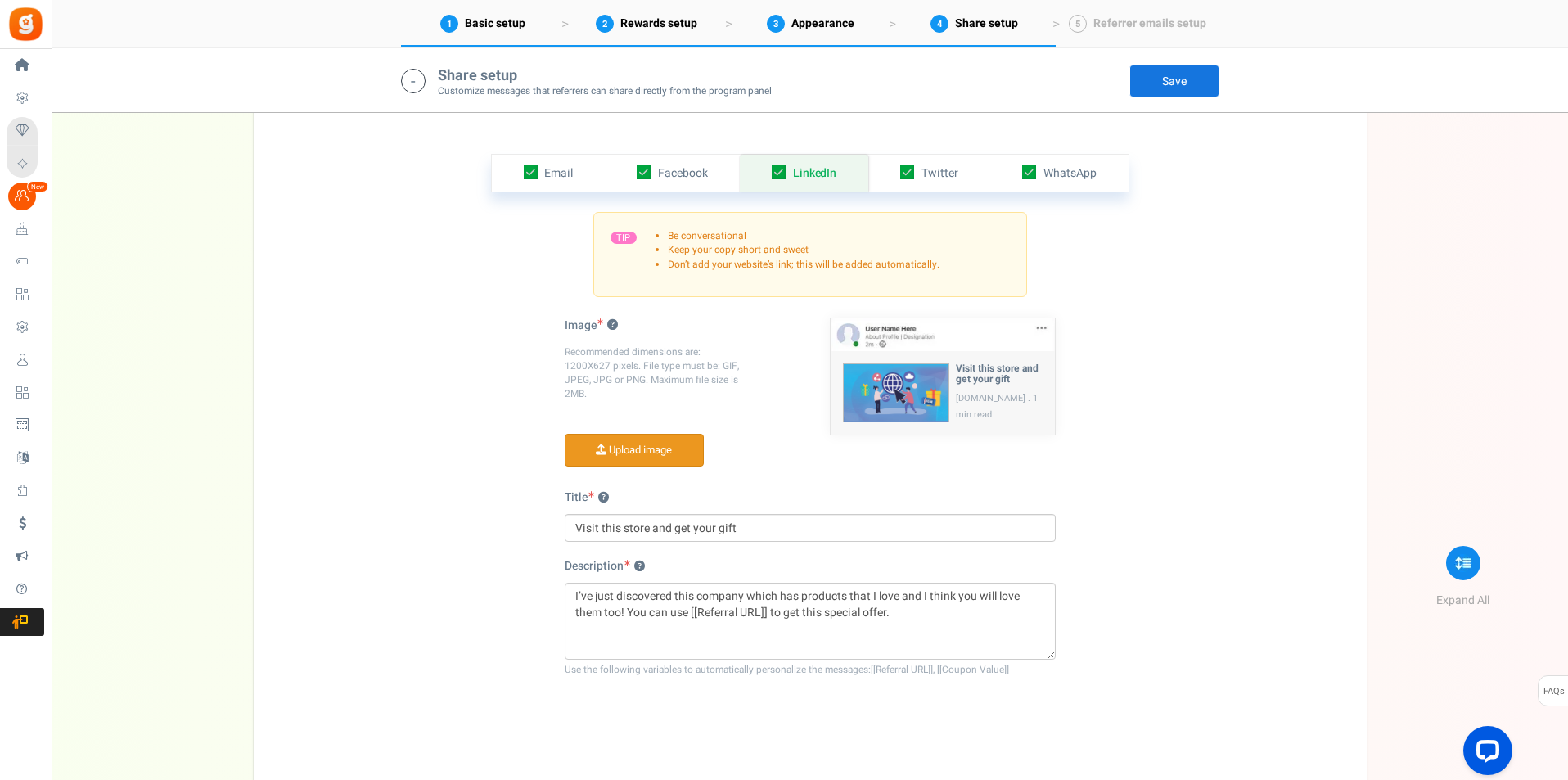
click at [645, 446] on input "file" at bounding box center [634, 450] width 137 height 32
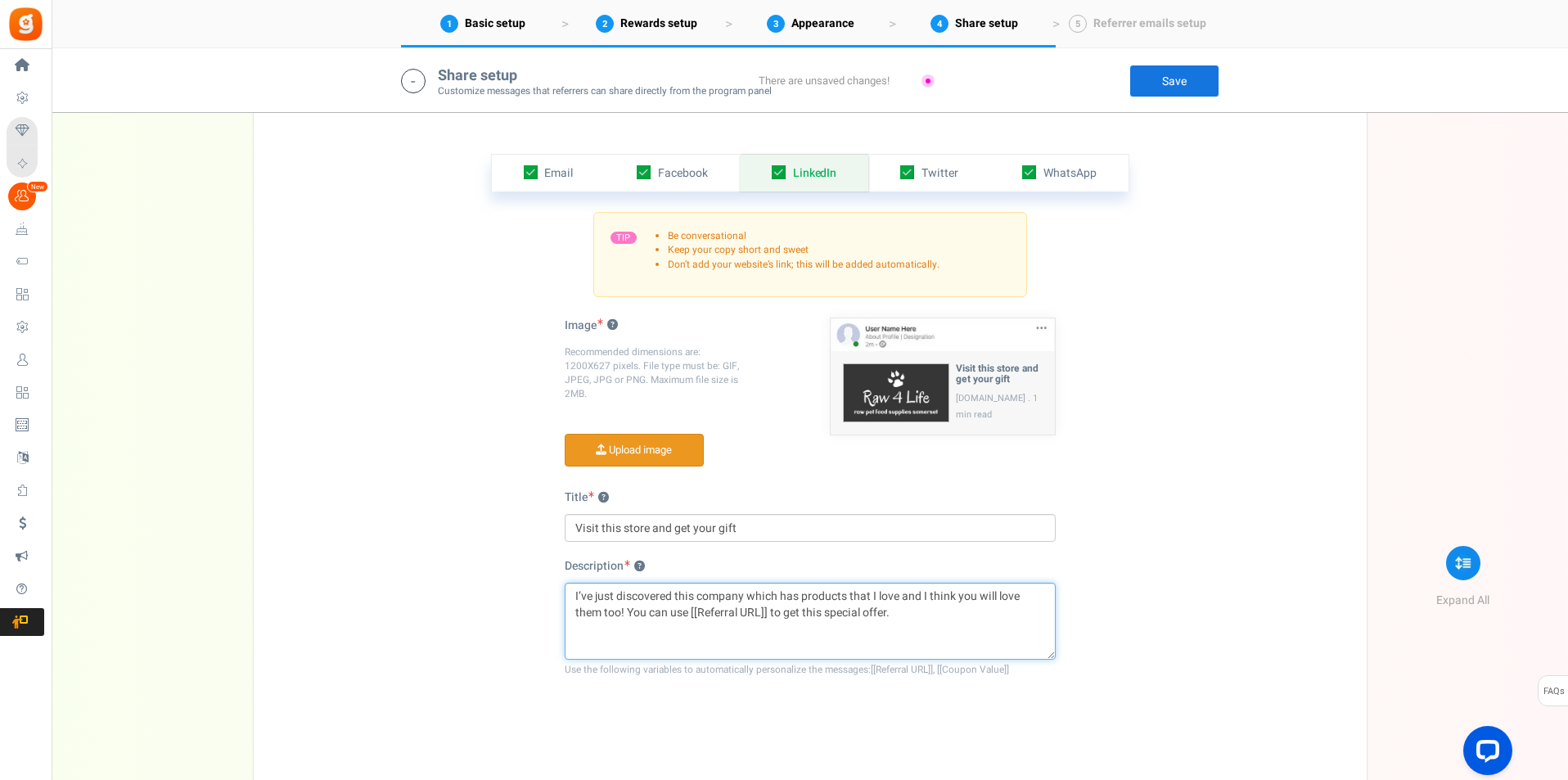
drag, startPoint x: 670, startPoint y: 595, endPoint x: 579, endPoint y: 593, distance: 91.0
click at [579, 593] on textarea "I’ve just discovered this company which has products that I love and I think yo…" at bounding box center [810, 622] width 491 height 77
type textarea "I use this company which has products that I love and I think you will love the…"
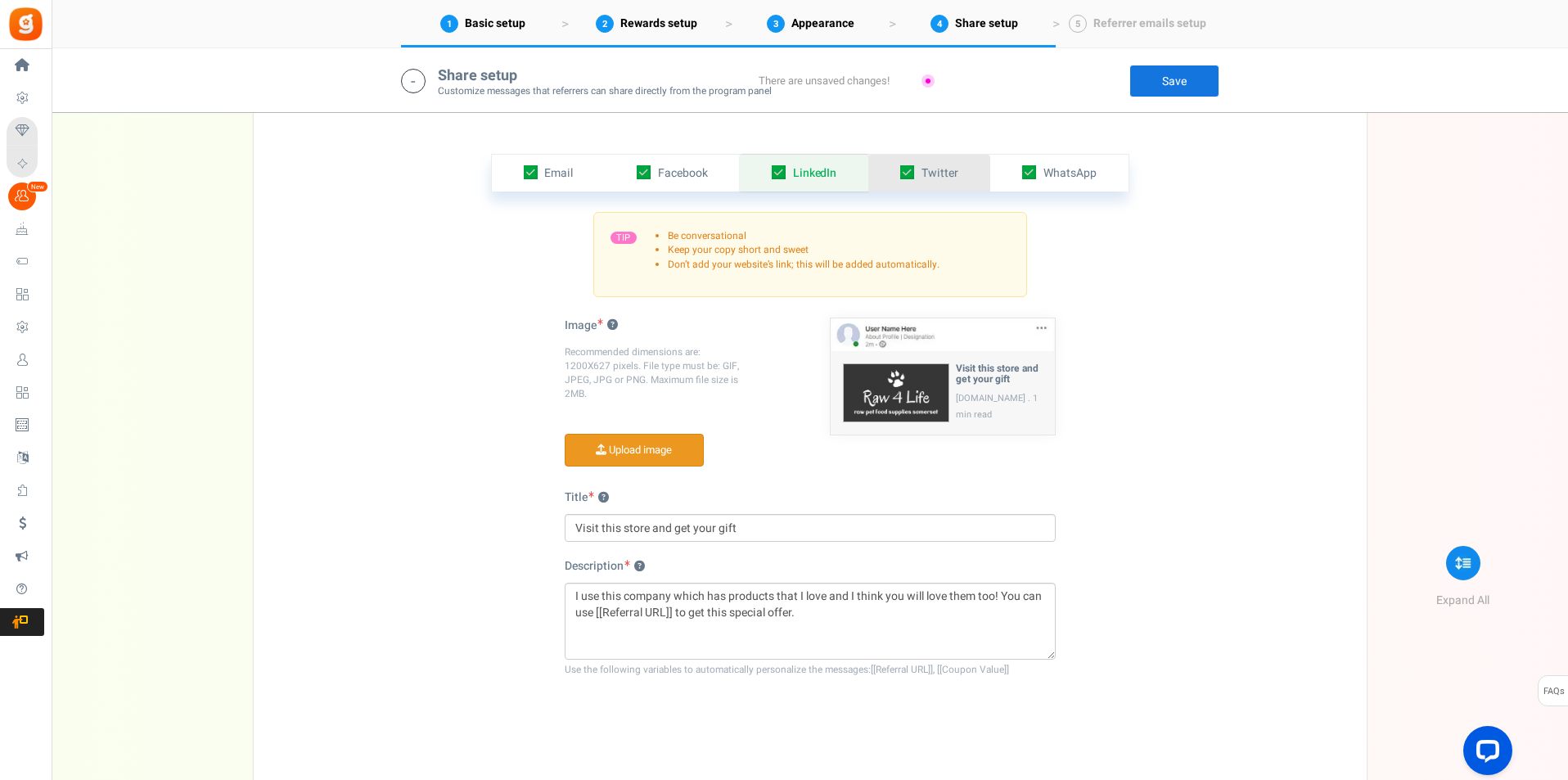
click at [957, 179] on span "Twitter" at bounding box center [940, 173] width 37 height 17
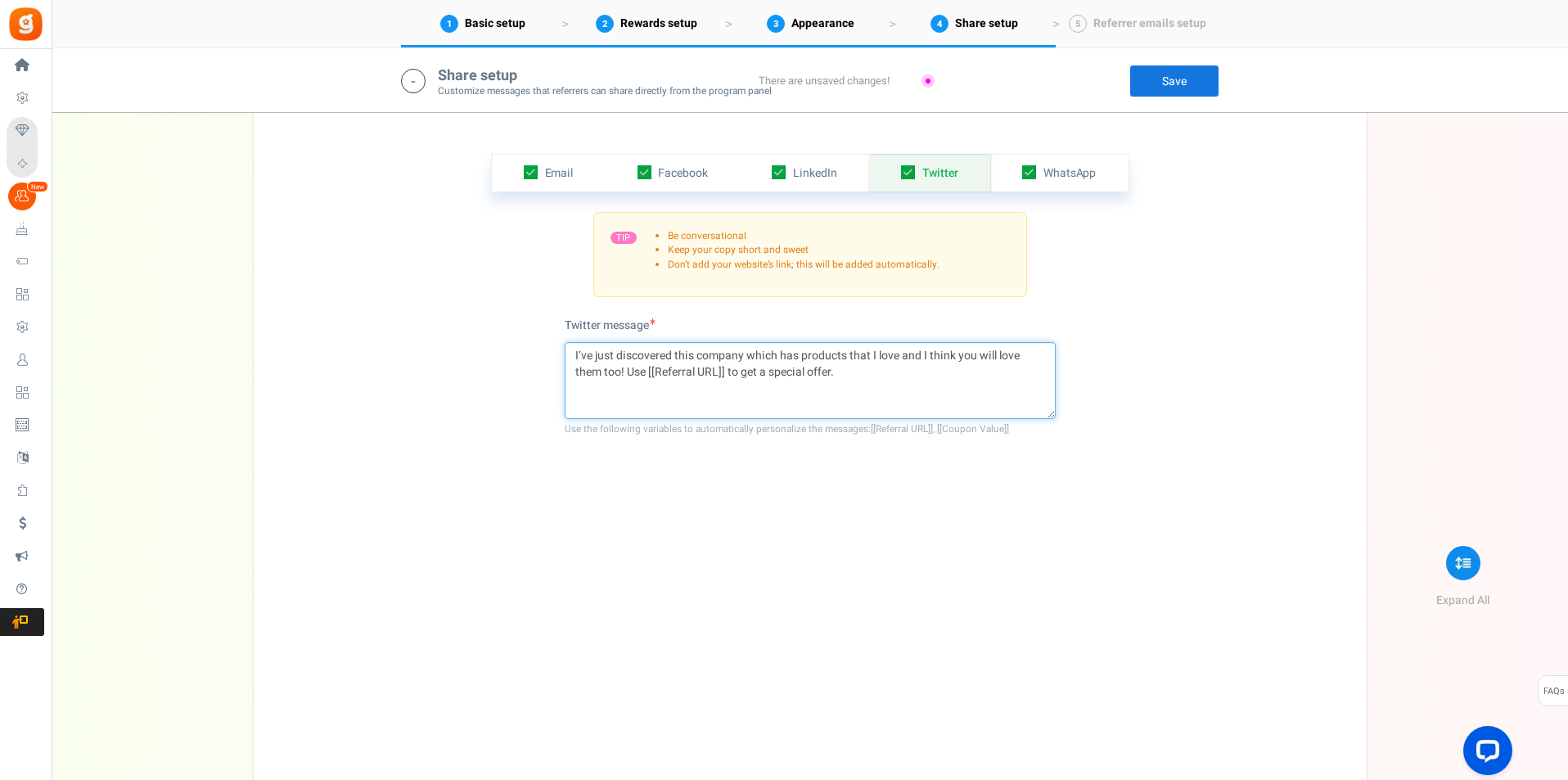
drag, startPoint x: 675, startPoint y: 357, endPoint x: 581, endPoint y: 357, distance: 94.0
click at [581, 357] on textarea "I’ve just discovered this company which has products that I love and I think yo…" at bounding box center [810, 381] width 491 height 77
type textarea "I use this company which has products that I love and I think you will love the…"
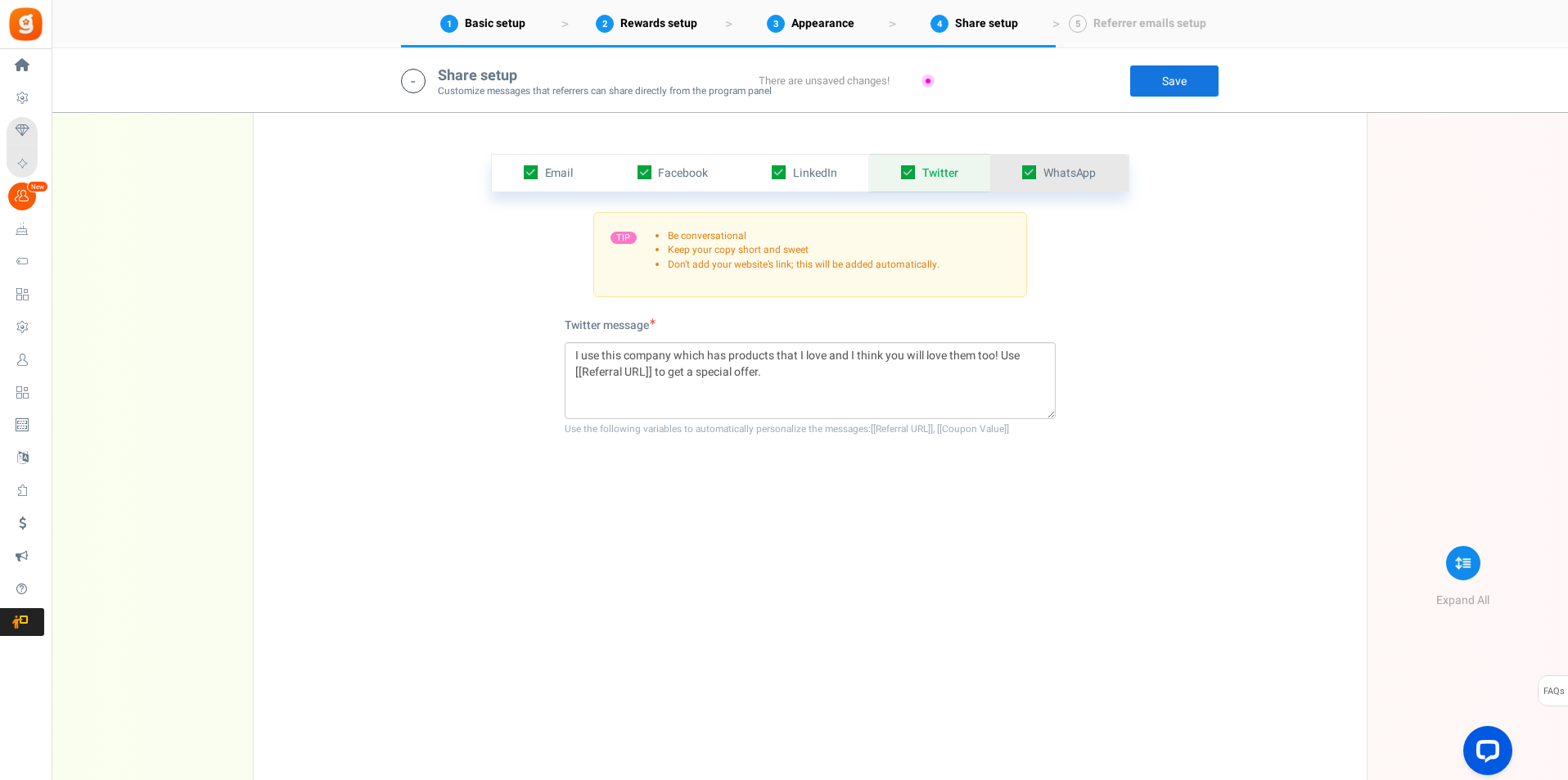
click at [1081, 173] on span "WhatsApp" at bounding box center [1070, 173] width 53 height 17
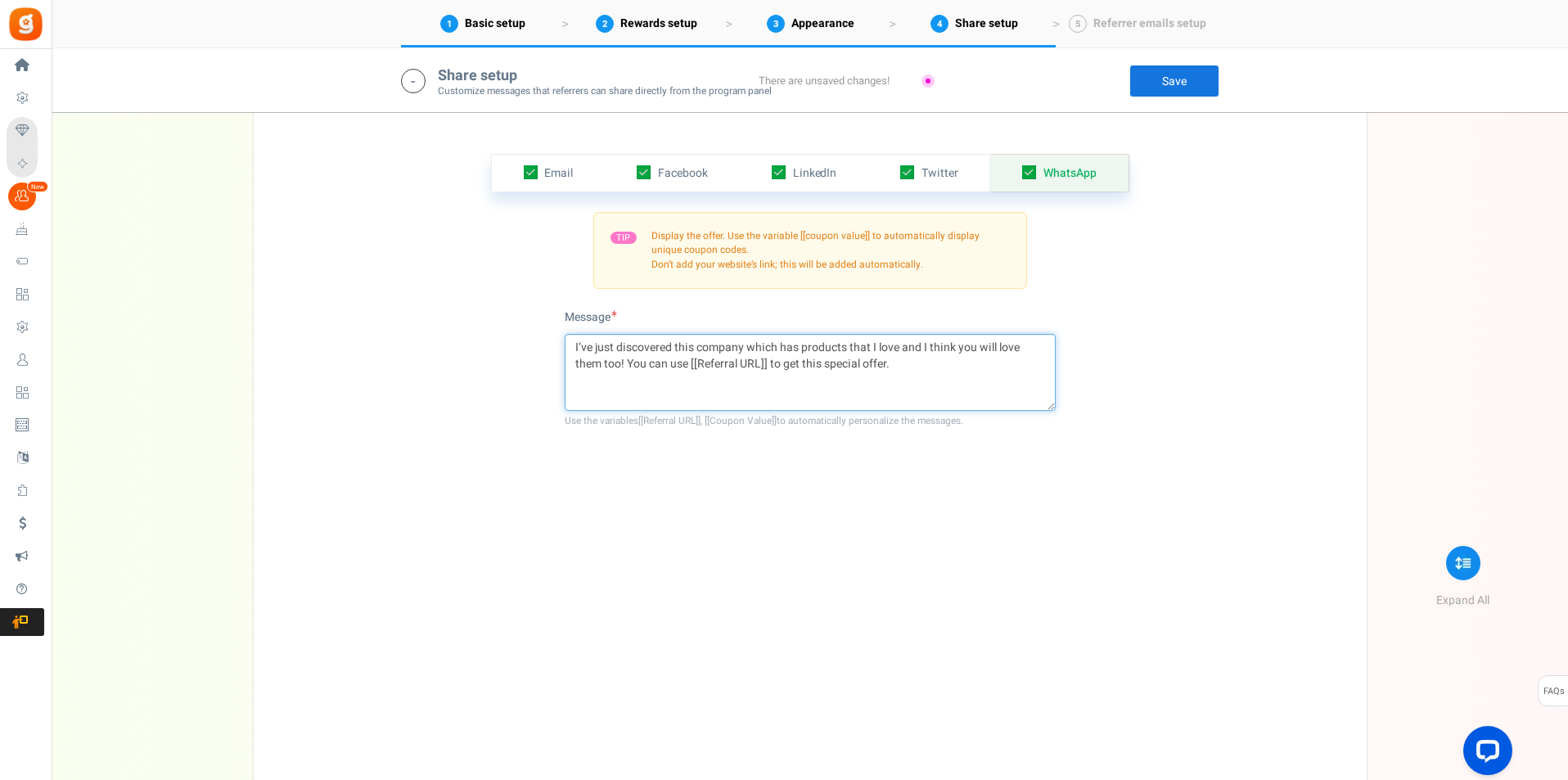
drag, startPoint x: 669, startPoint y: 347, endPoint x: 594, endPoint y: 354, distance: 75.3
click at [594, 354] on textarea "I’ve just discovered this company which has products that I love and I think yo…" at bounding box center [810, 373] width 491 height 77
type textarea "I use this company which has products that I love and I think you will love the…"
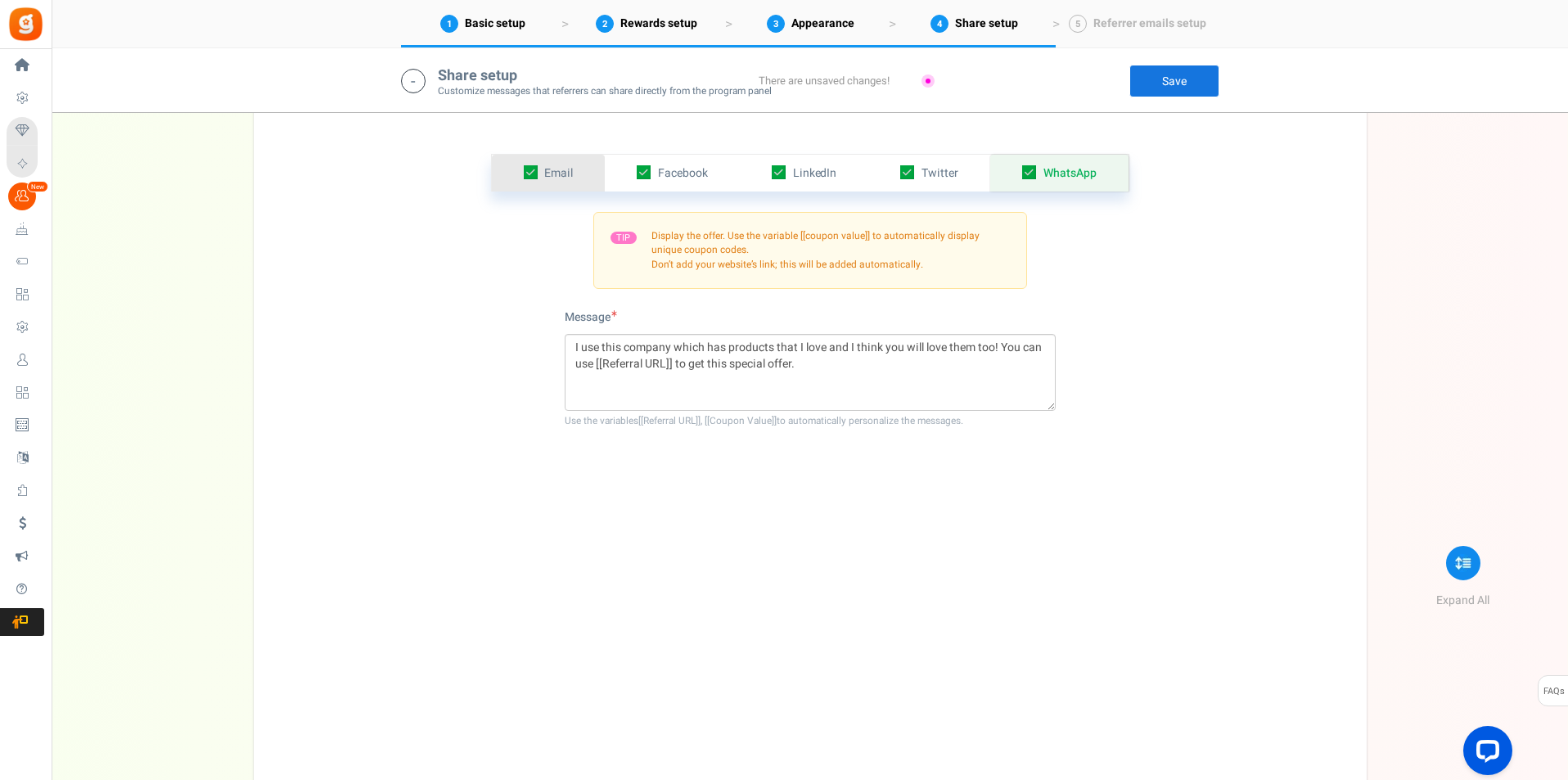
click at [528, 171] on icon at bounding box center [530, 172] width 14 height 14
click at [518, 171] on input "checkbox" at bounding box center [513, 173] width 11 height 11
click at [579, 175] on link "Email" at bounding box center [548, 173] width 114 height 37
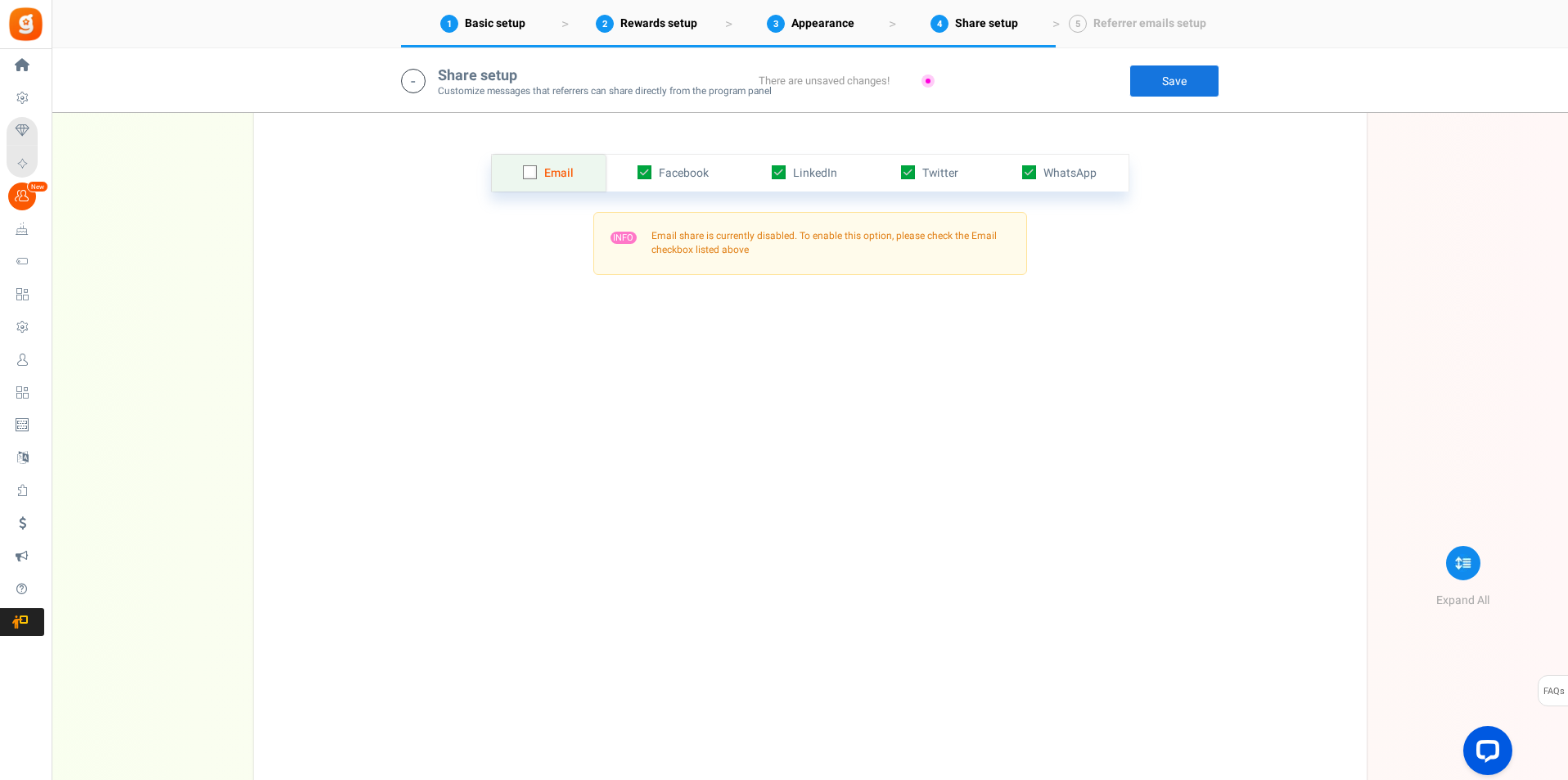
click at [530, 172] on icon at bounding box center [532, 173] width 11 height 11
click at [517, 172] on input "checkbox" at bounding box center [512, 173] width 11 height 11
checkbox input "true"
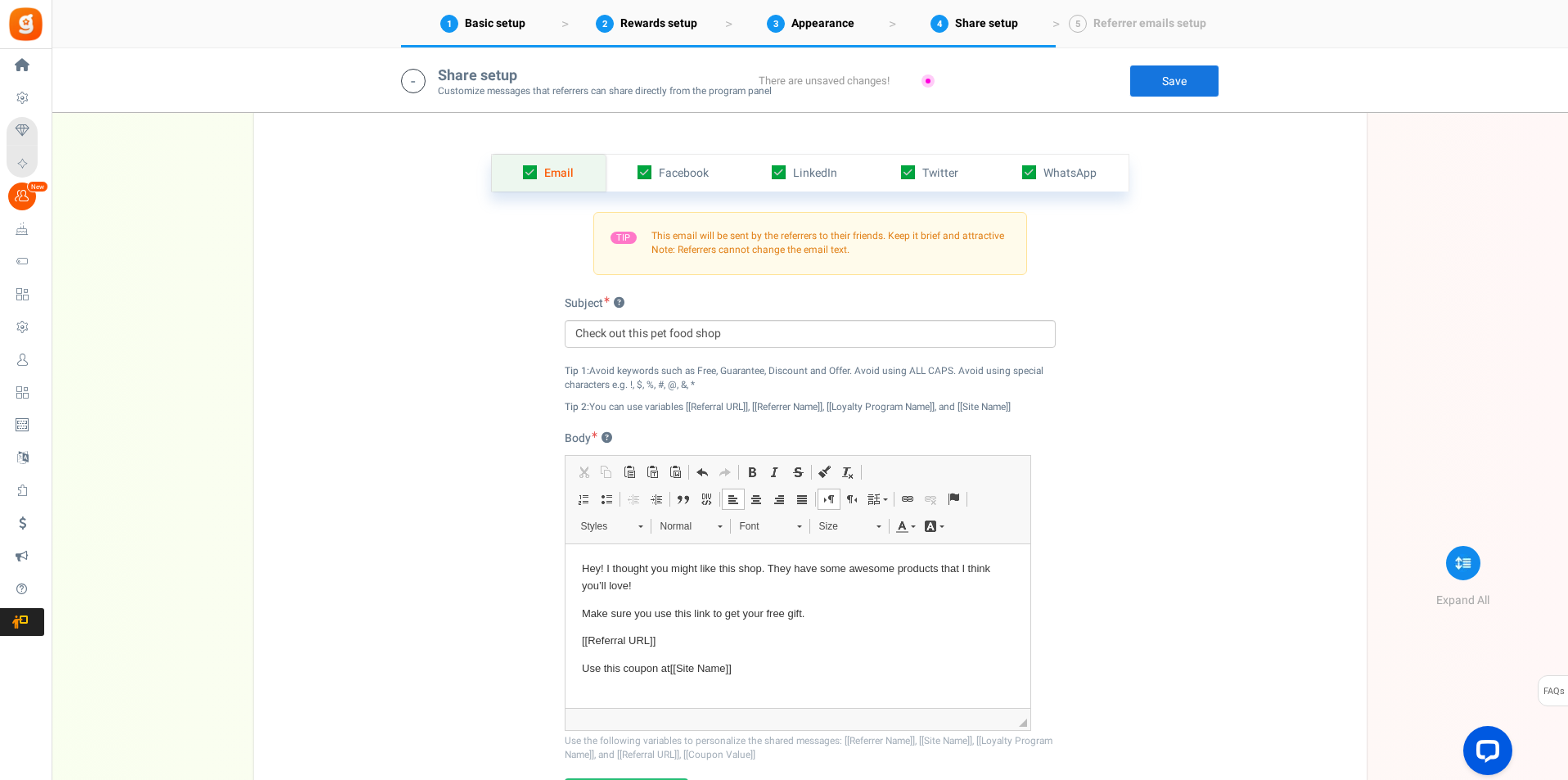
click at [565, 176] on span "Email" at bounding box center [559, 173] width 29 height 17
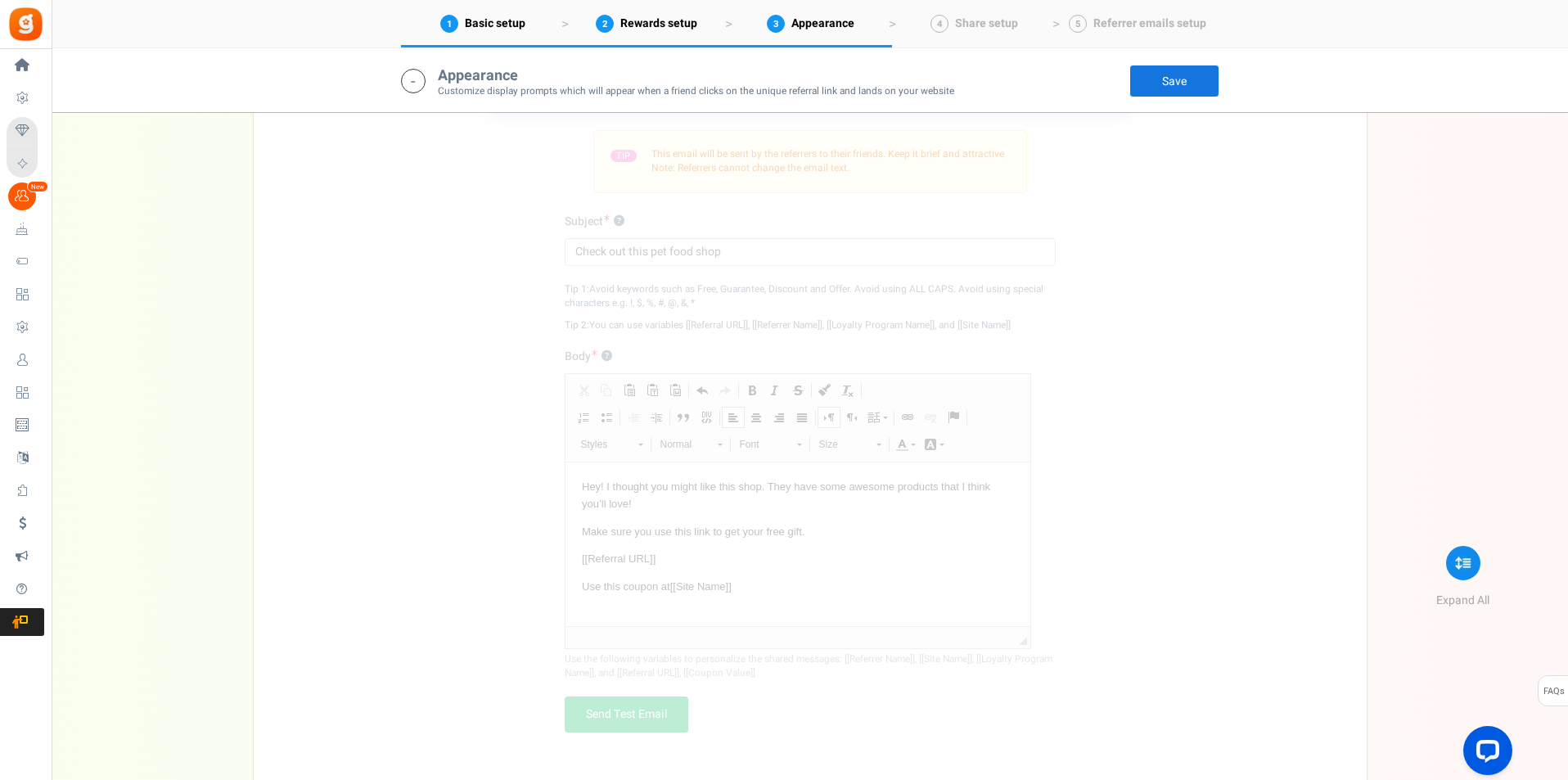
scroll to position [2845, 0]
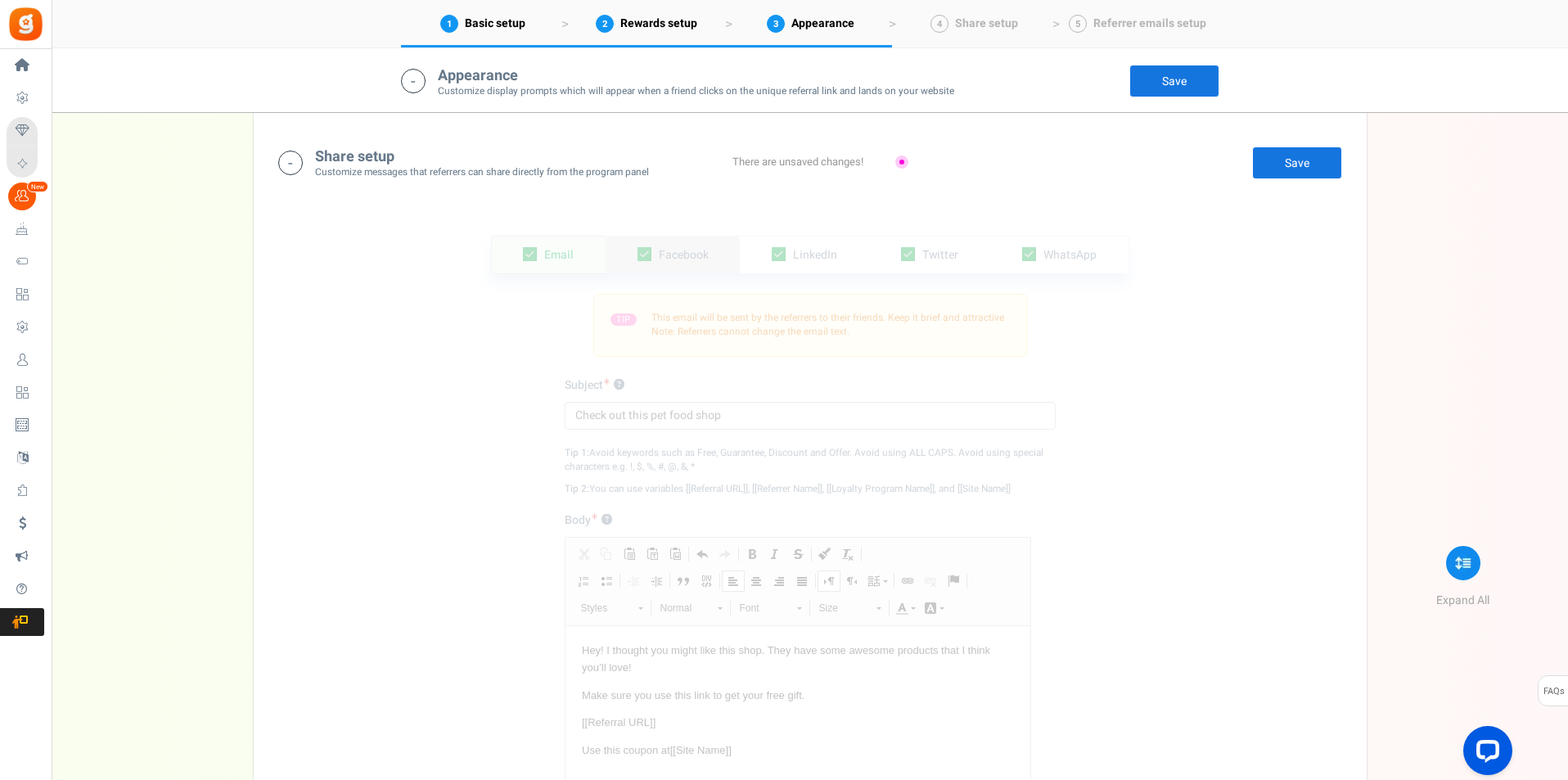
click at [676, 248] on span "Facebook" at bounding box center [684, 255] width 50 height 17
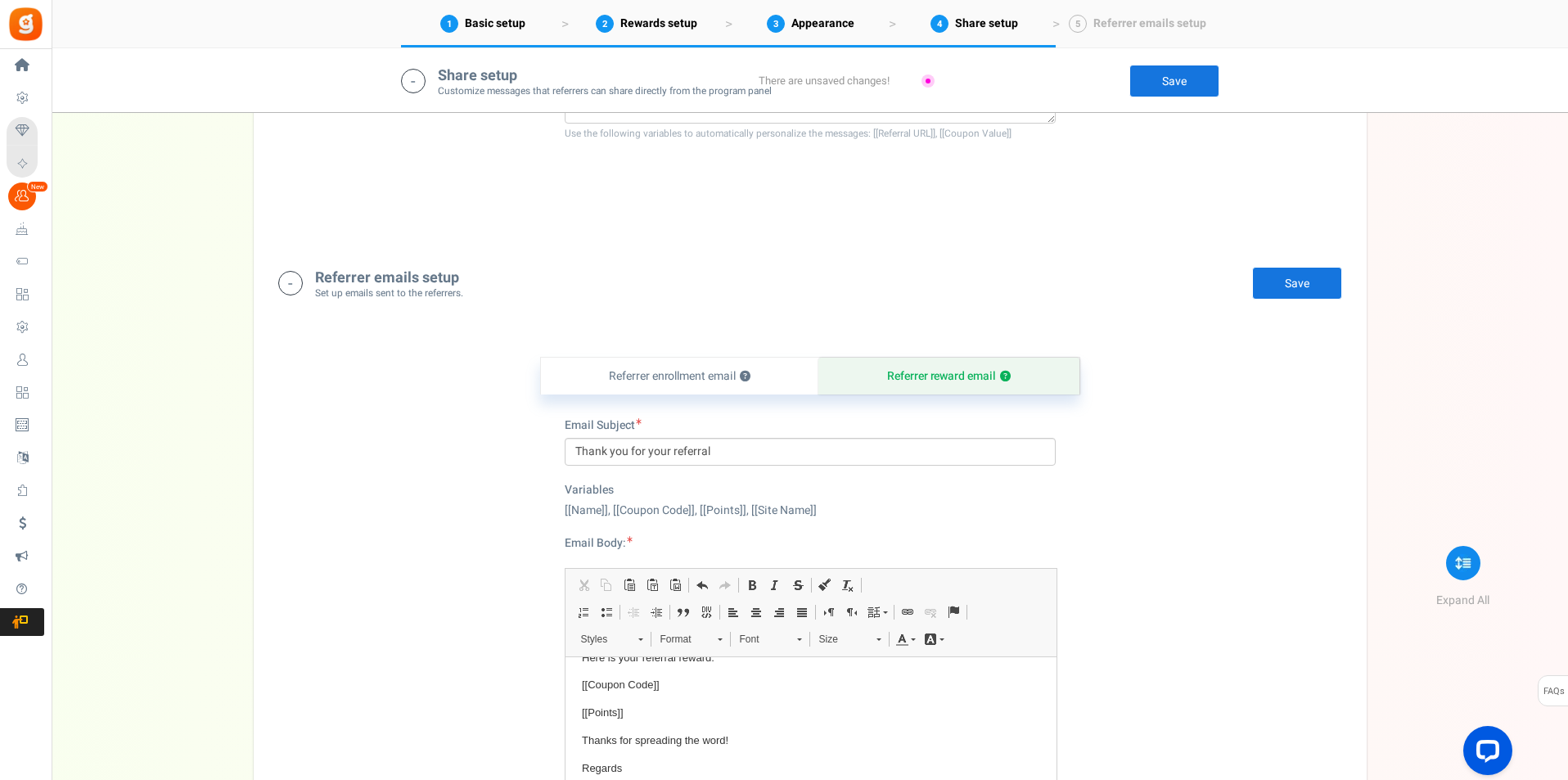
scroll to position [3337, 0]
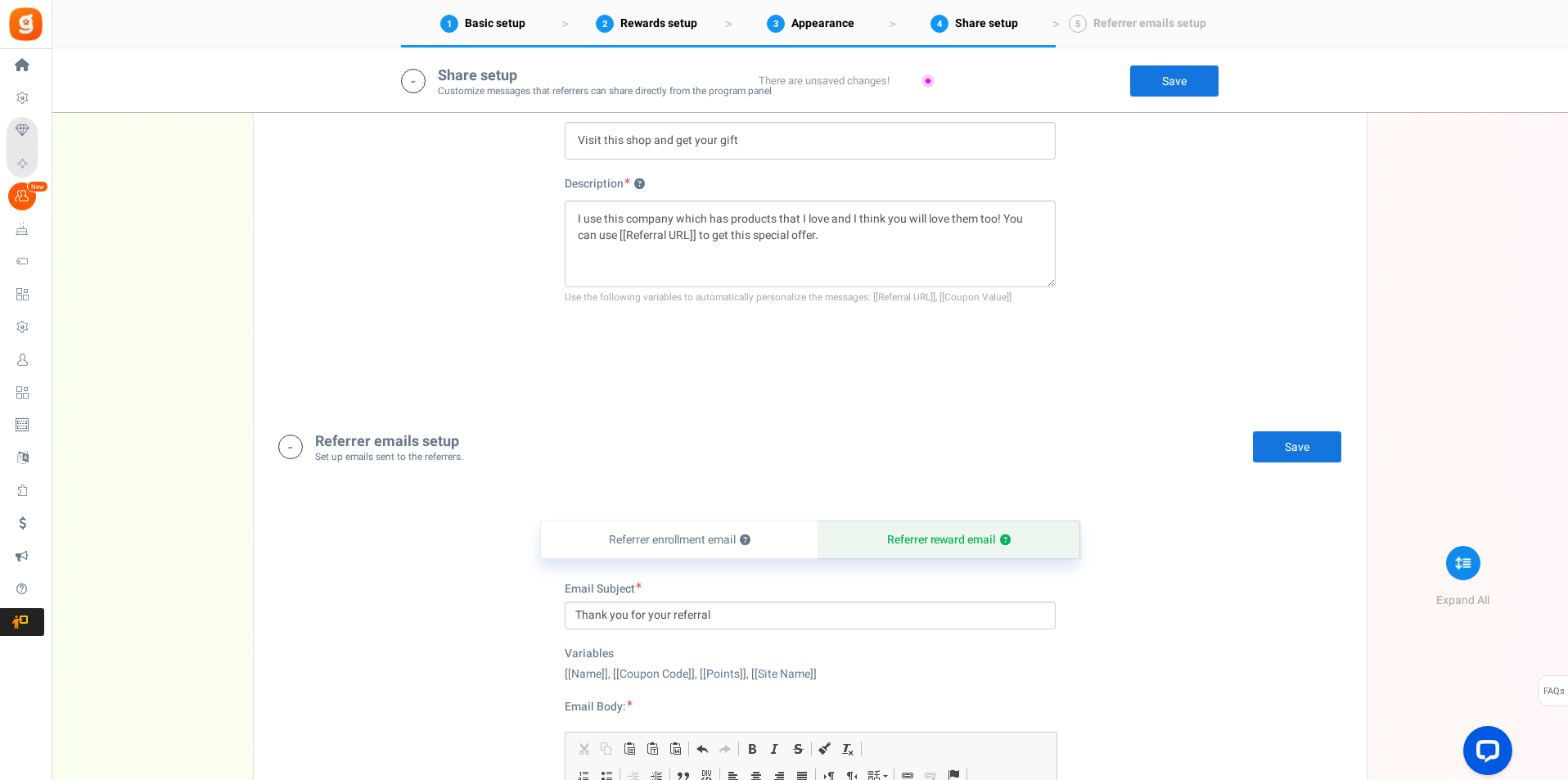
click at [1169, 84] on link "Save" at bounding box center [1174, 81] width 90 height 33
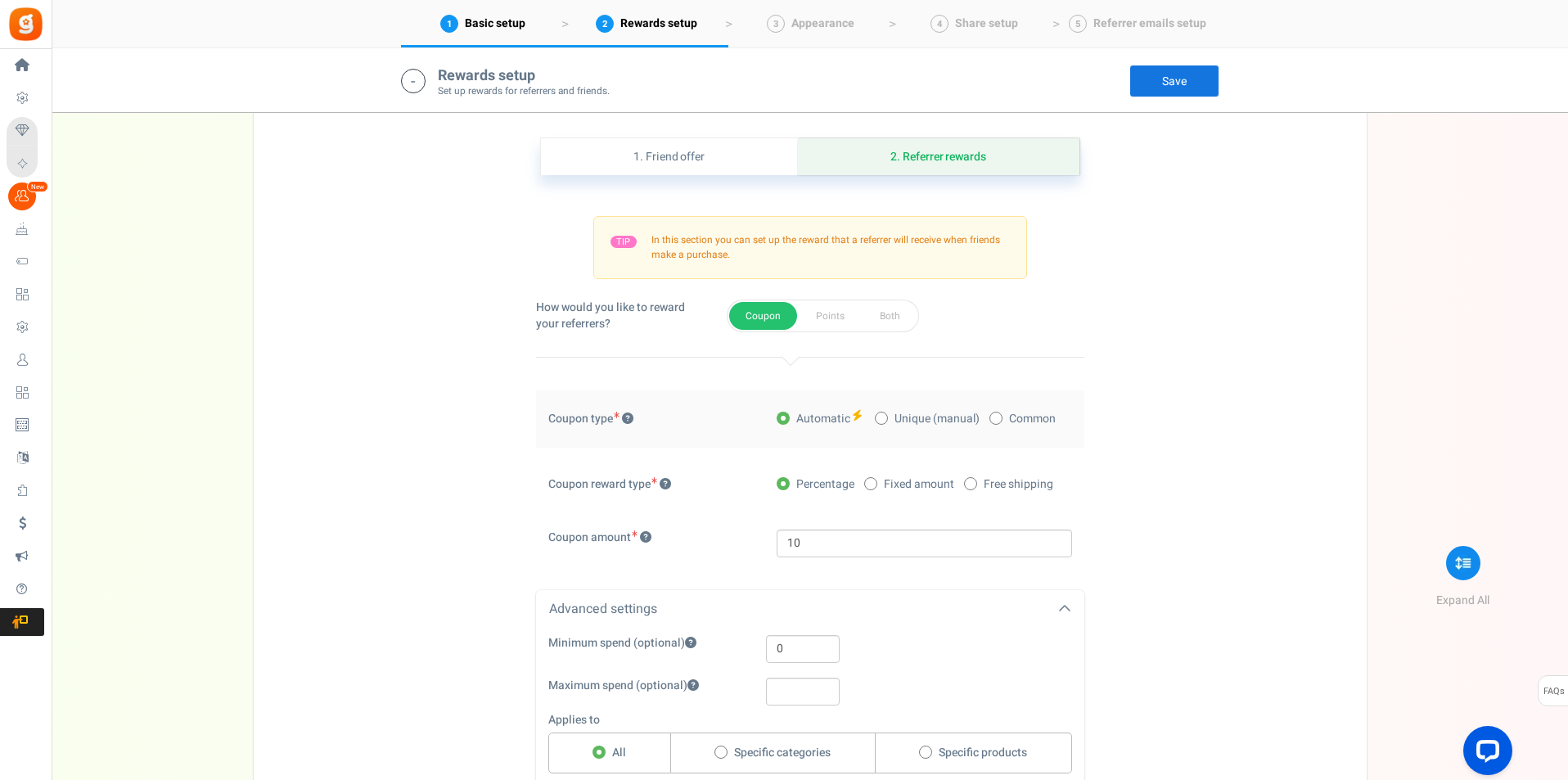
scroll to position [1146, 0]
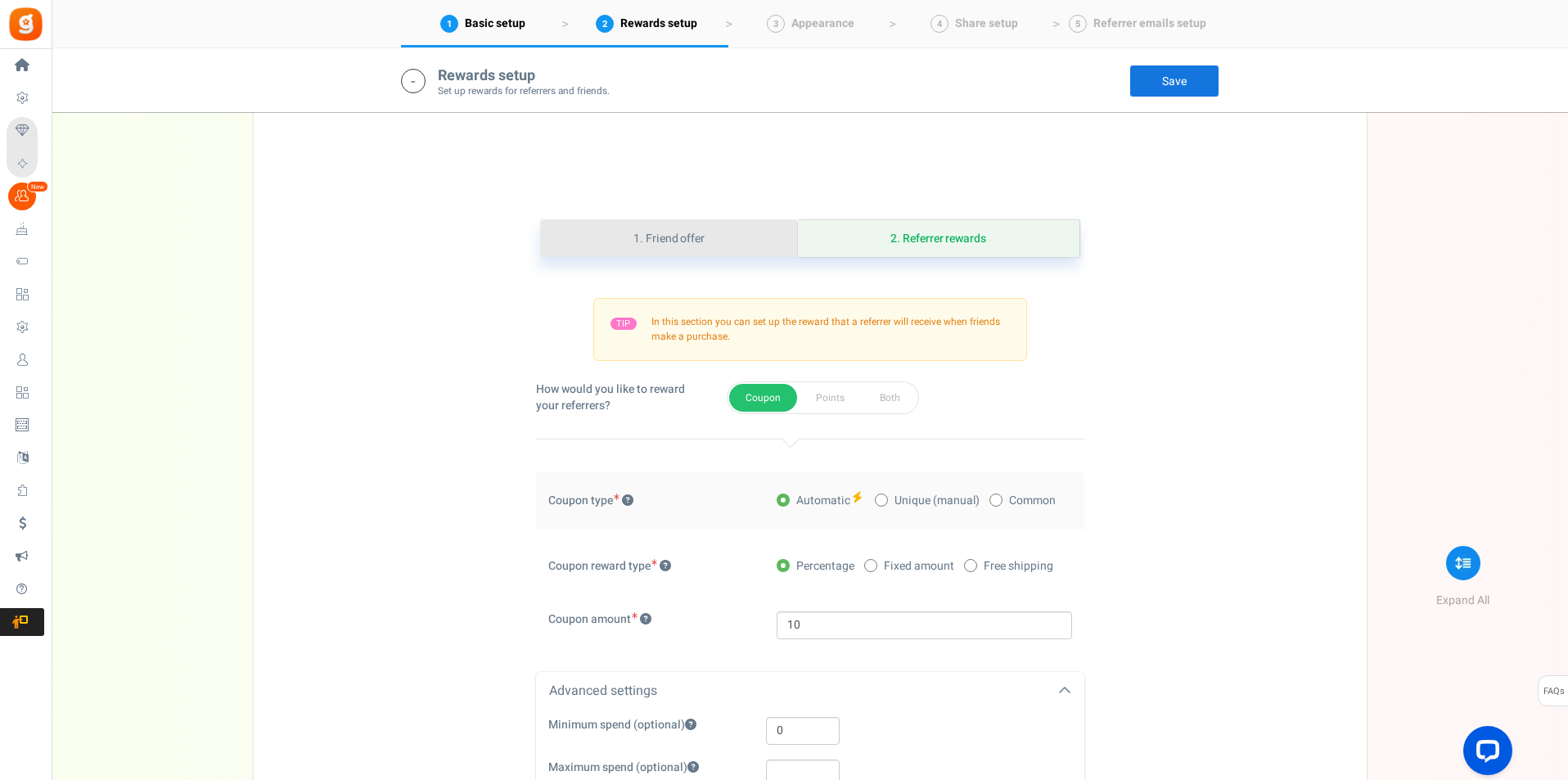
click at [635, 234] on link "1. Friend offer" at bounding box center [669, 238] width 257 height 37
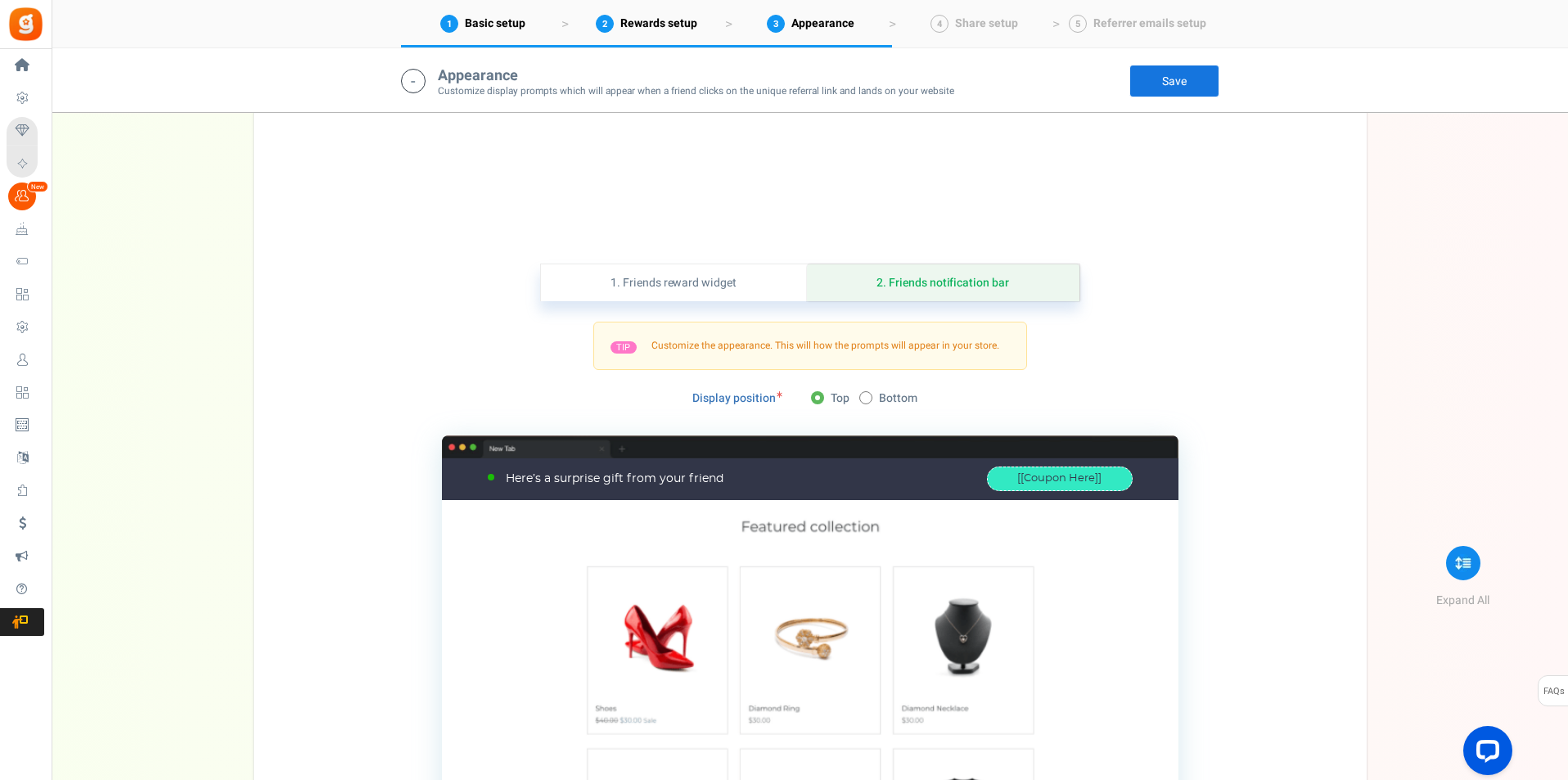
scroll to position [1965, 0]
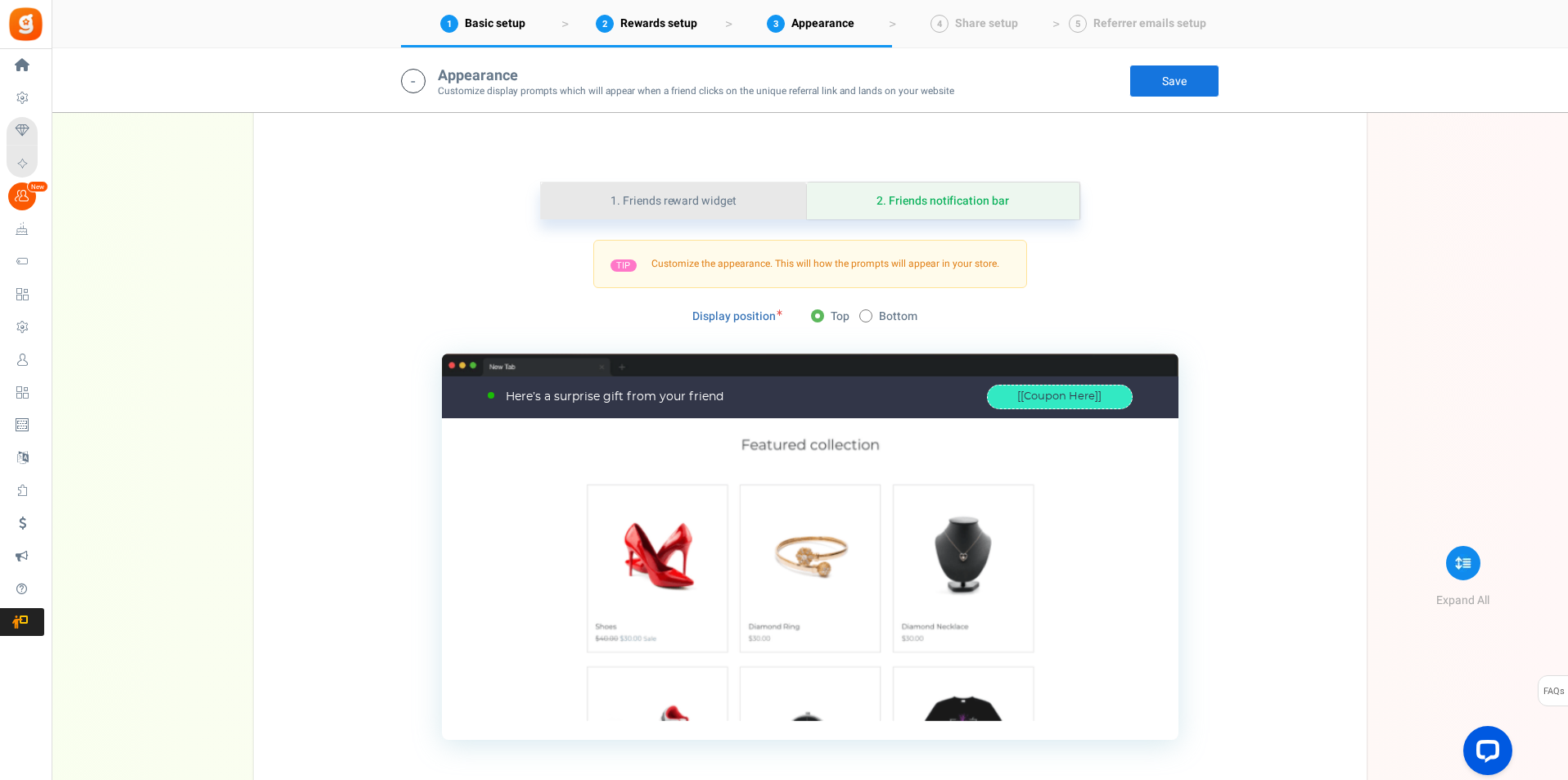
click at [634, 204] on link "1. Friends reward widget" at bounding box center [674, 200] width 266 height 37
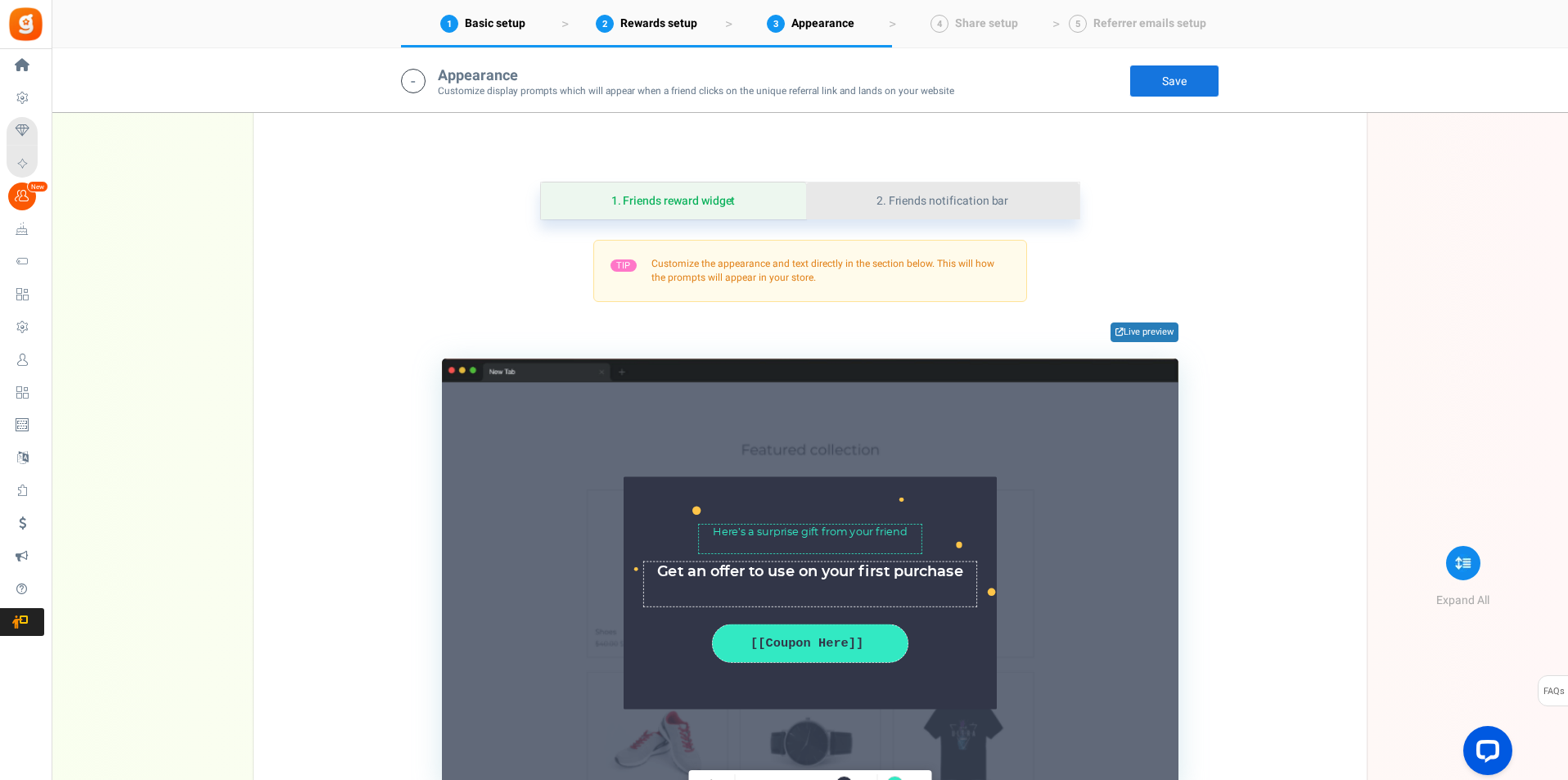
click at [946, 197] on link "2. Friends notification bar" at bounding box center [943, 200] width 274 height 37
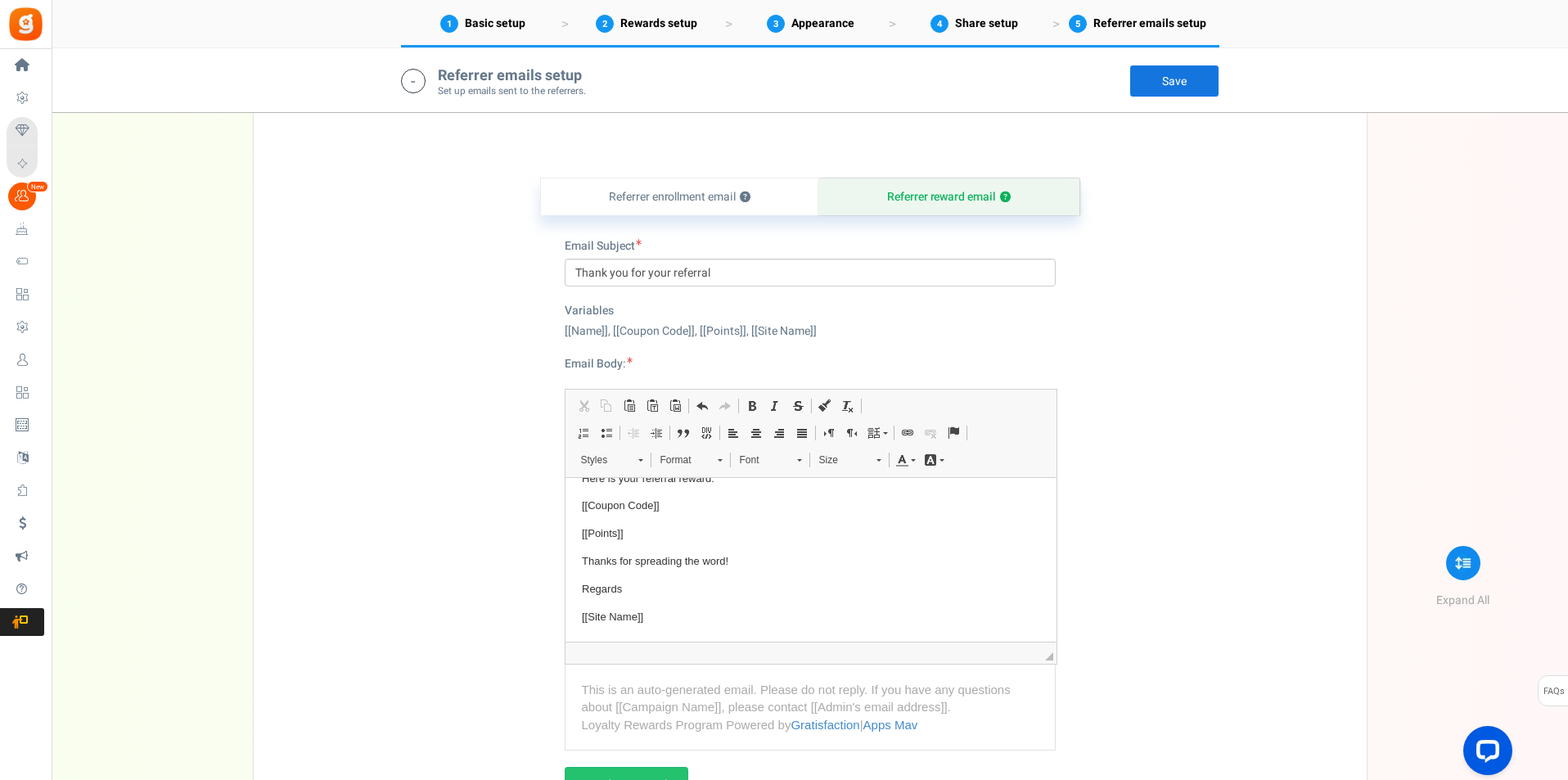
scroll to position [0, 0]
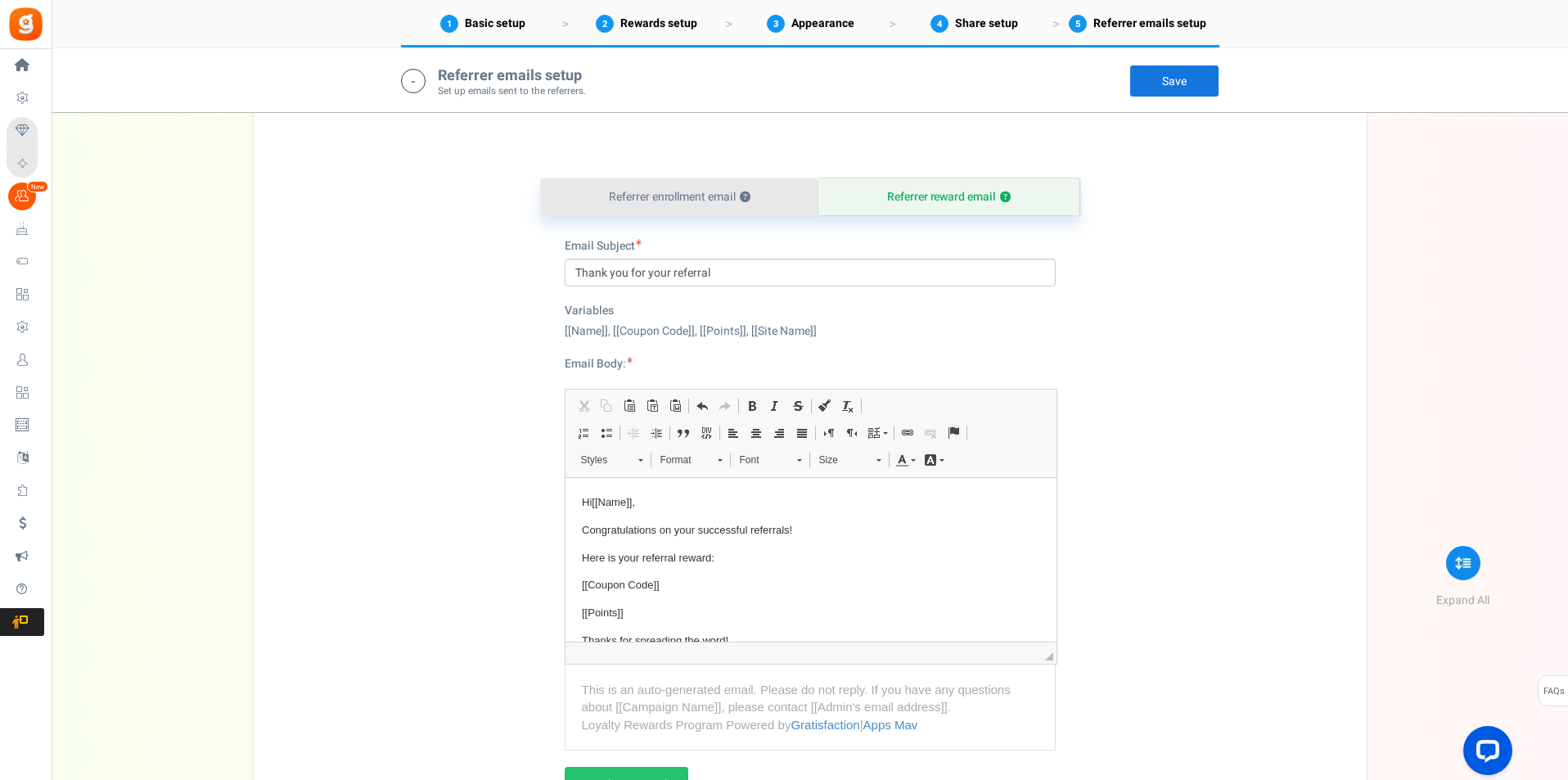
click at [676, 192] on link "Referrer enrollment email ?" at bounding box center [680, 197] width 278 height 37
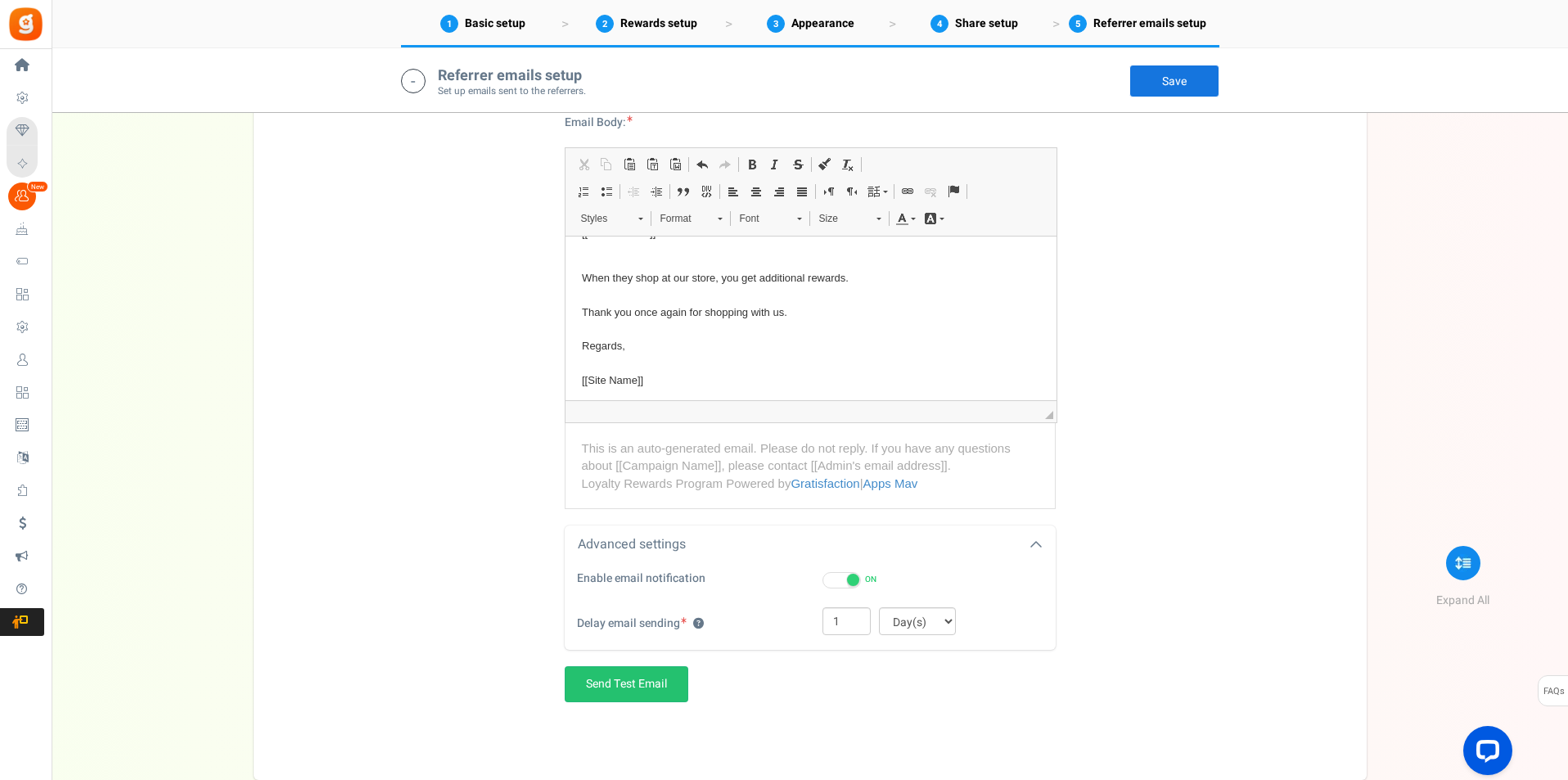
scroll to position [3864, 0]
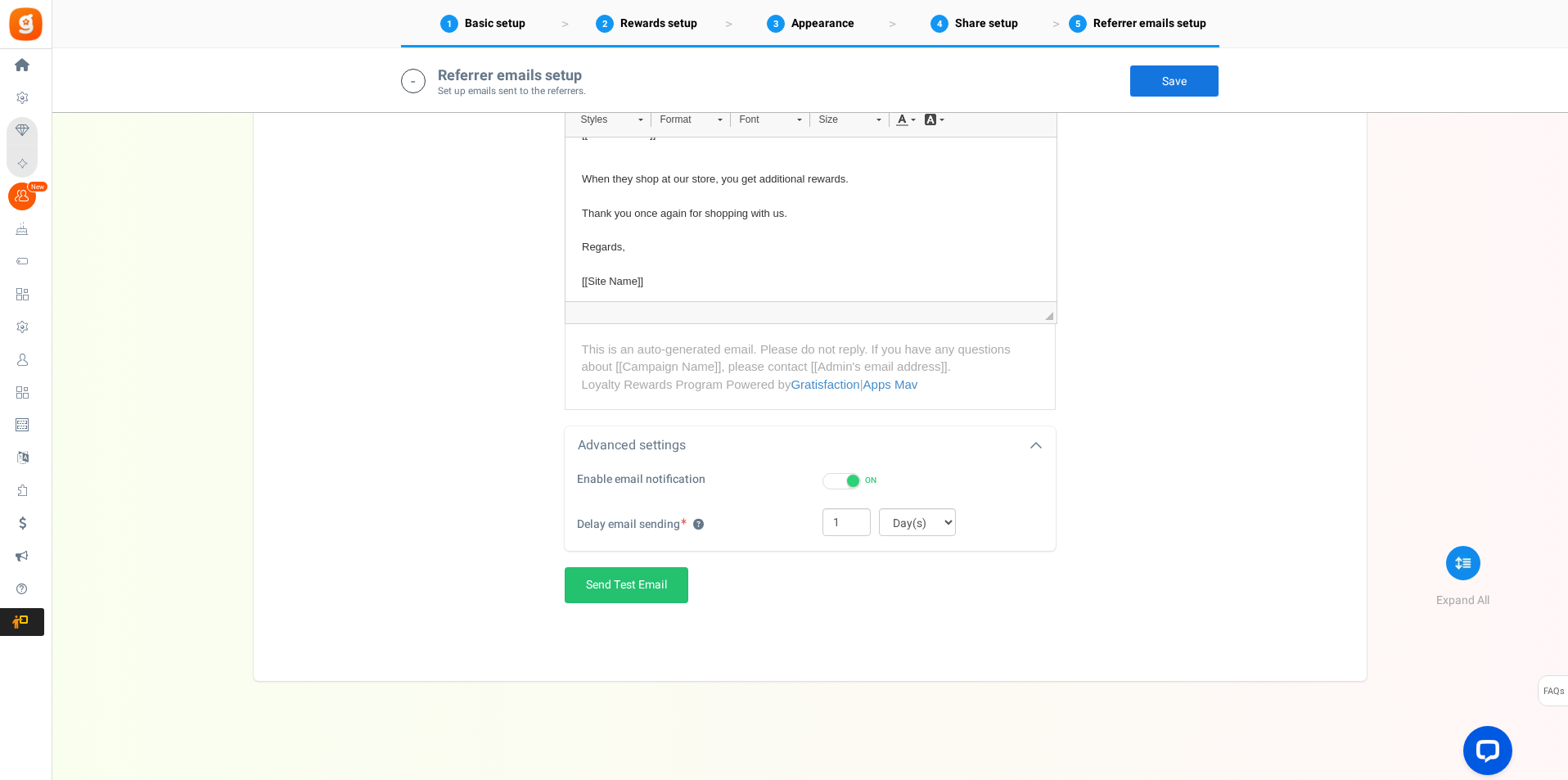
click at [1177, 82] on link "Save" at bounding box center [1174, 81] width 90 height 33
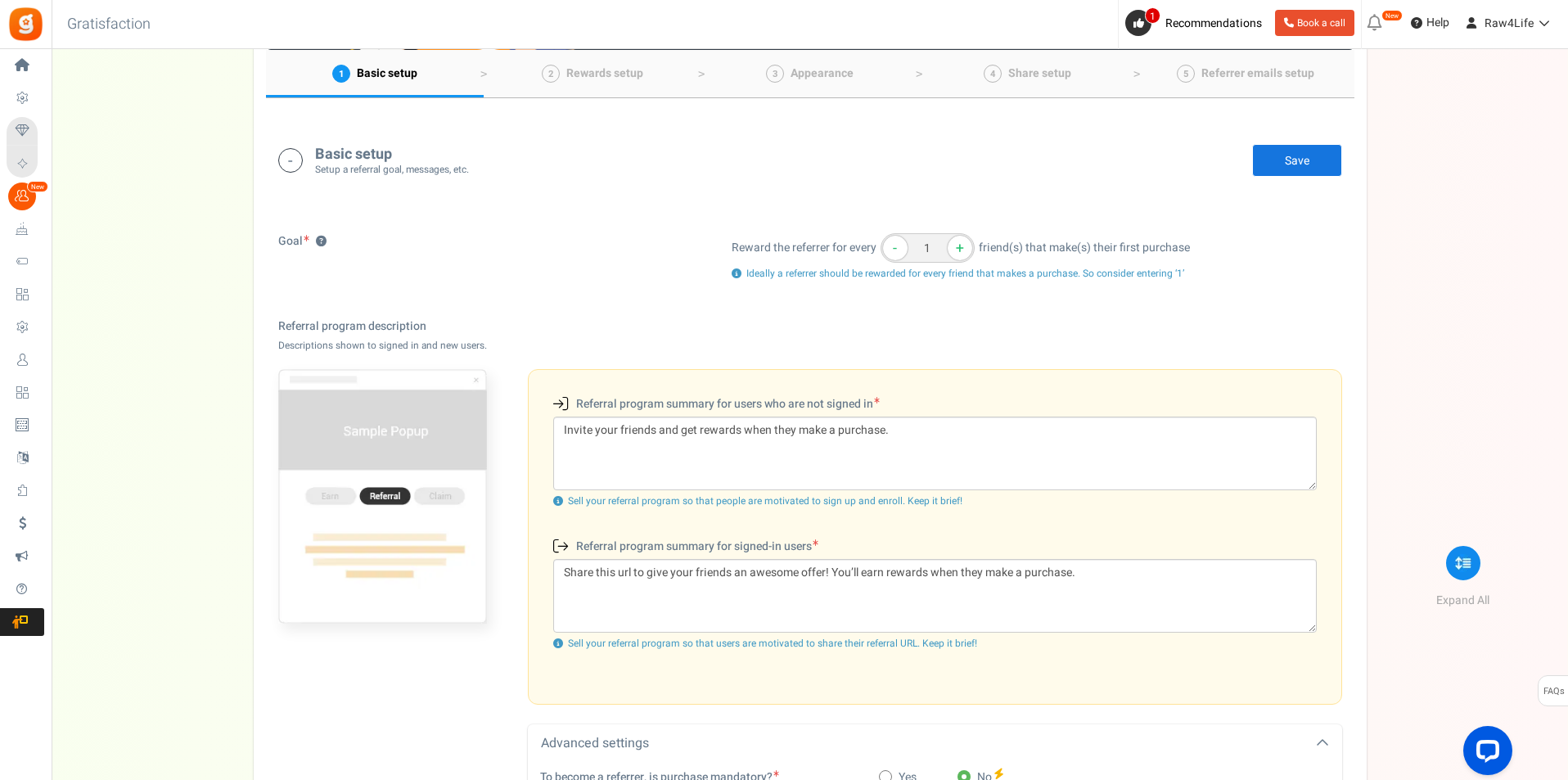
scroll to position [0, 0]
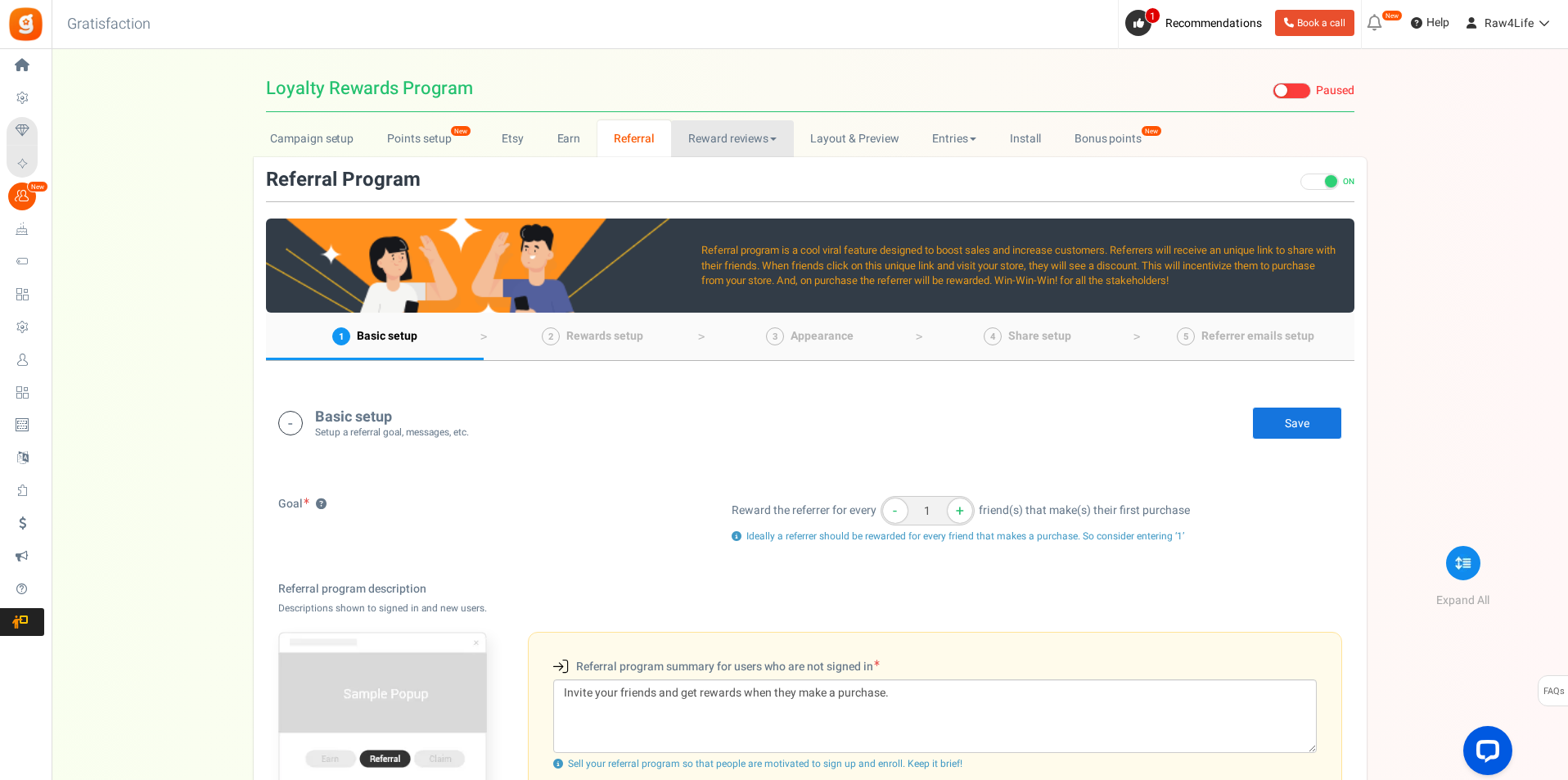
click at [747, 141] on link "Reward reviews" at bounding box center [731, 138] width 122 height 37
click at [776, 140] on link "Reward reviews" at bounding box center [731, 138] width 122 height 37
click at [732, 142] on link "Reward reviews" at bounding box center [731, 138] width 122 height 37
click at [701, 166] on link "WOO" at bounding box center [736, 175] width 131 height 24
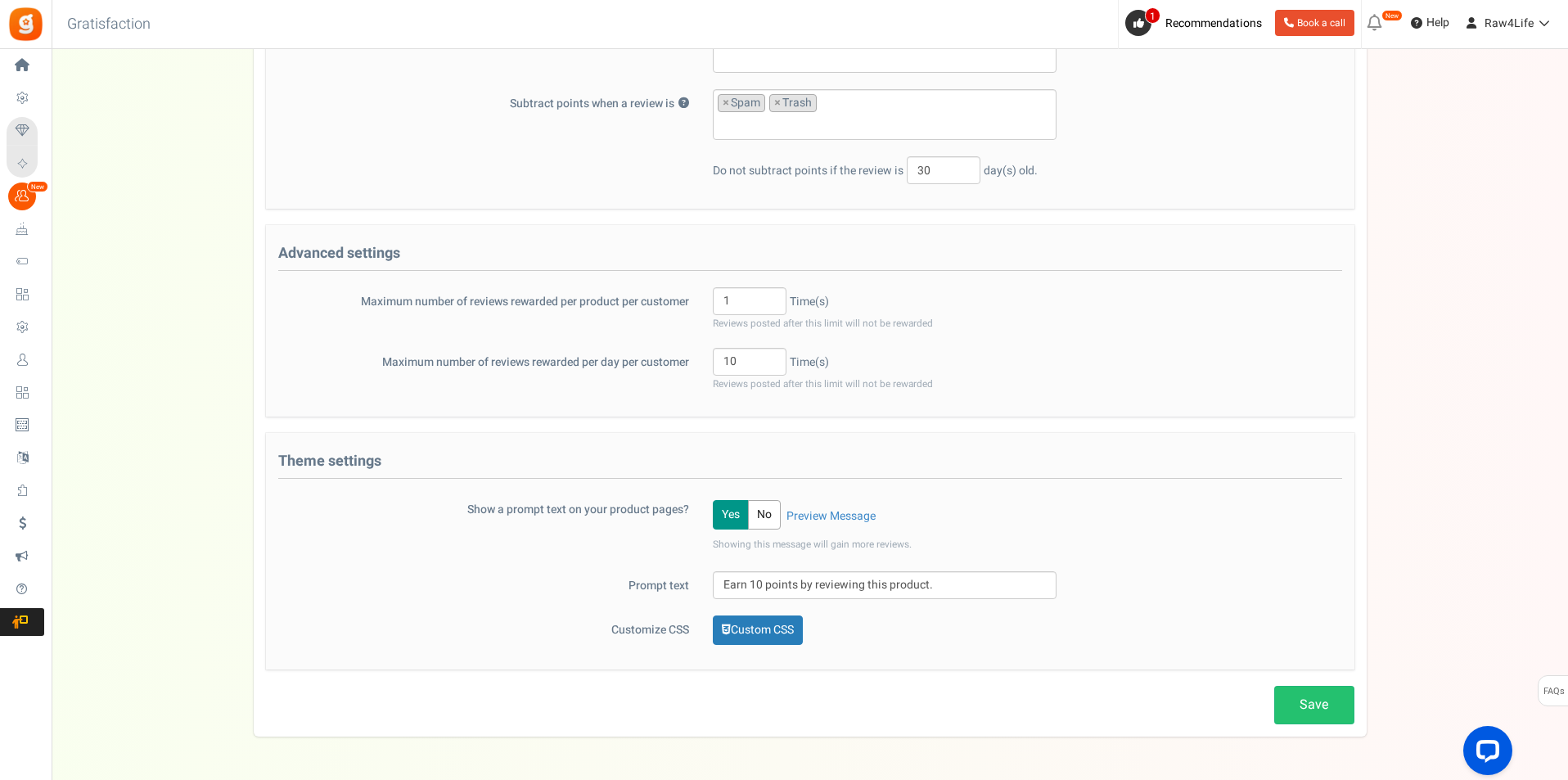
scroll to position [383, 0]
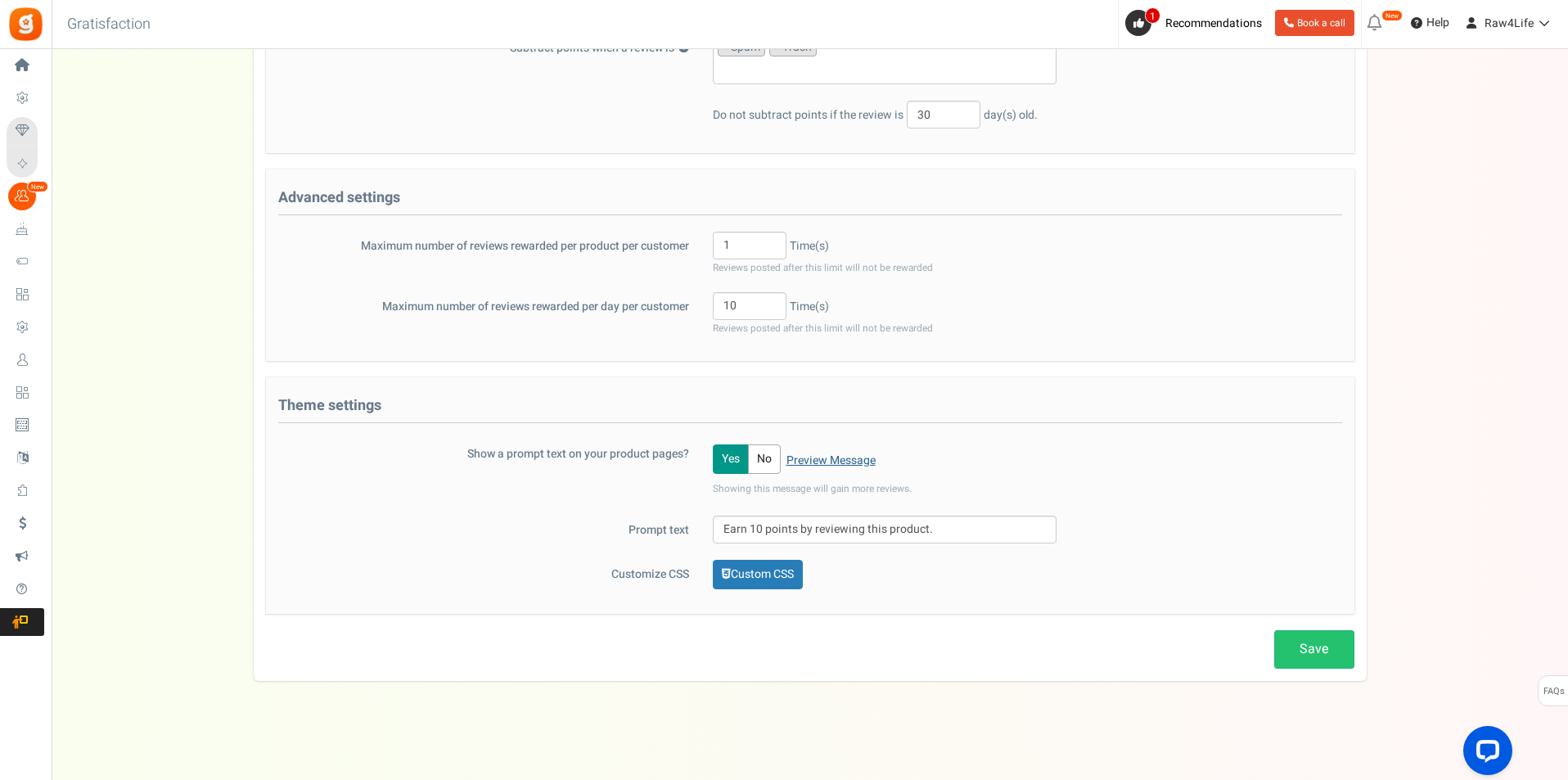
click at [870, 460] on link "Preview Message" at bounding box center [830, 460] width 89 height 16
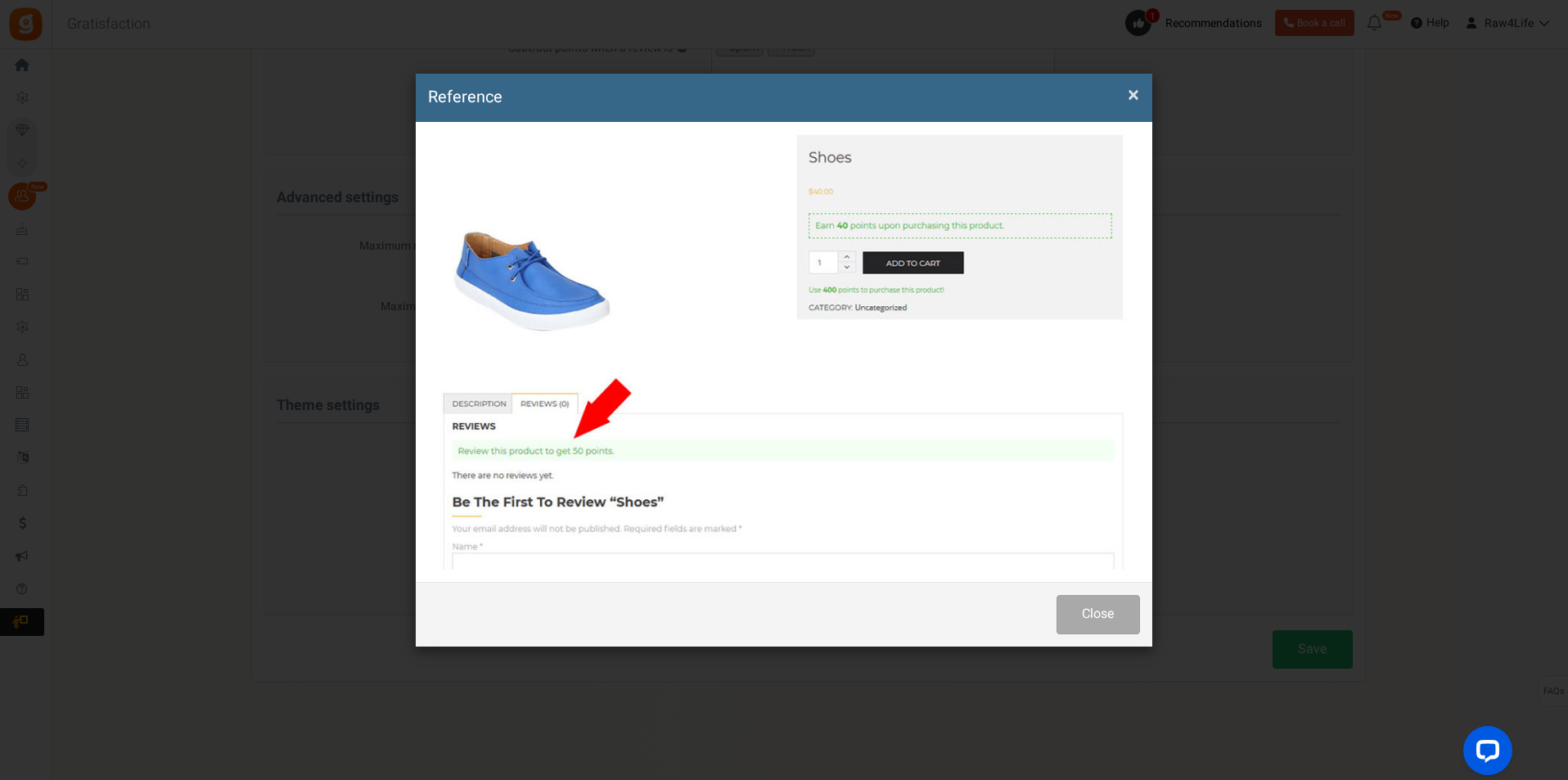
scroll to position [301, 0]
click at [1093, 605] on button "Close" at bounding box center [1098, 614] width 83 height 38
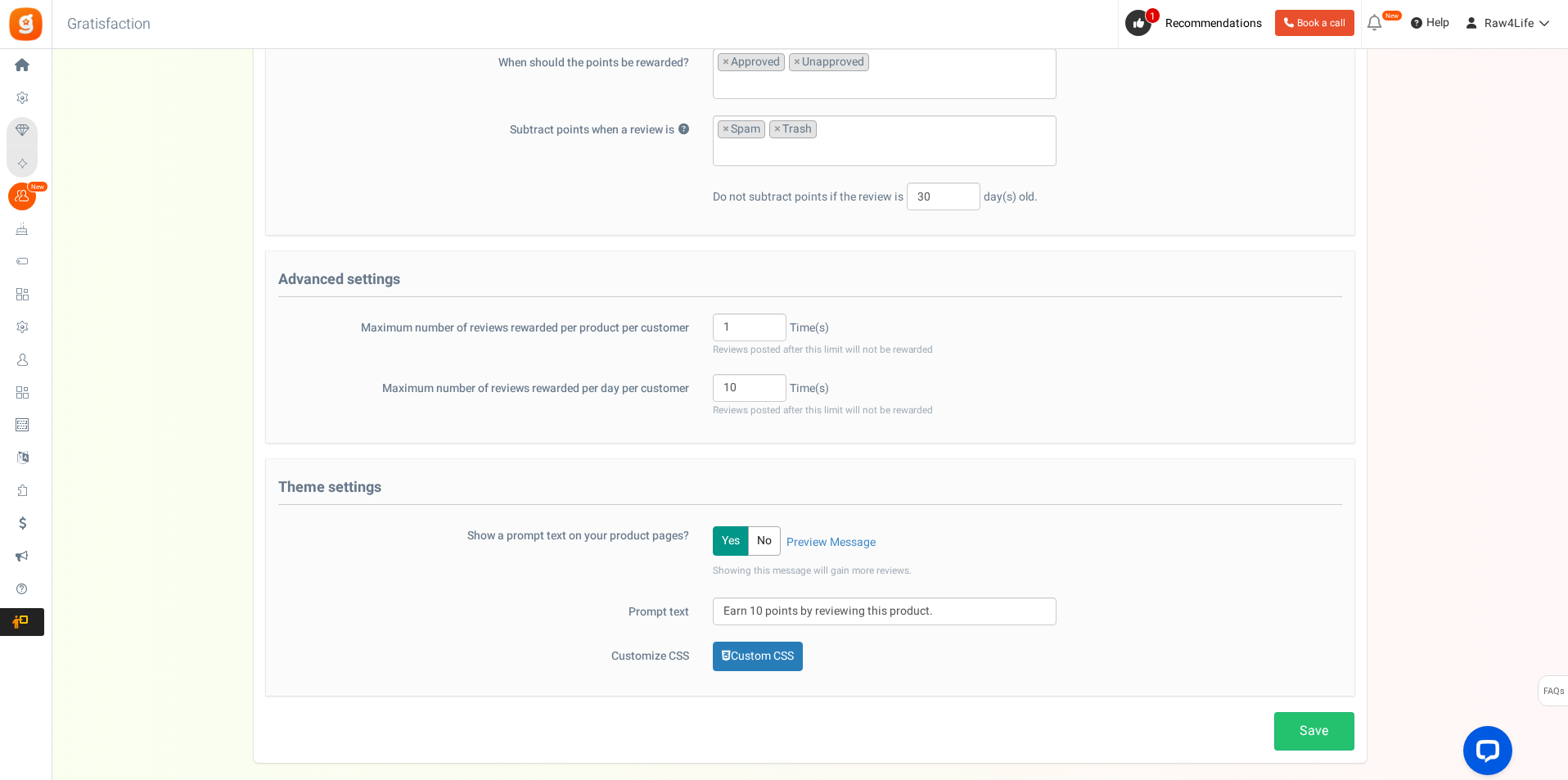
scroll to position [383, 0]
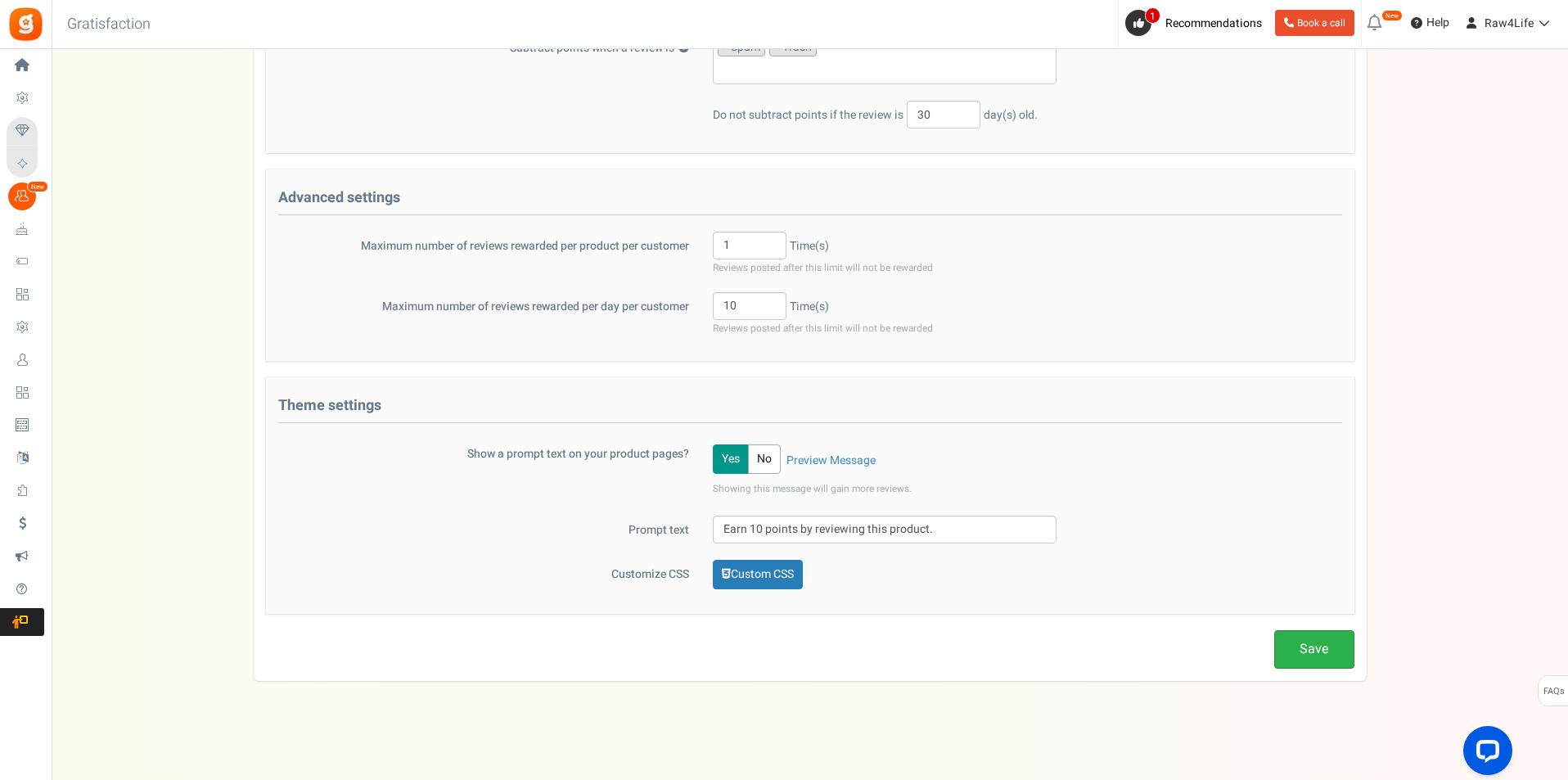
click at [1301, 641] on link "Save" at bounding box center [1314, 649] width 81 height 38
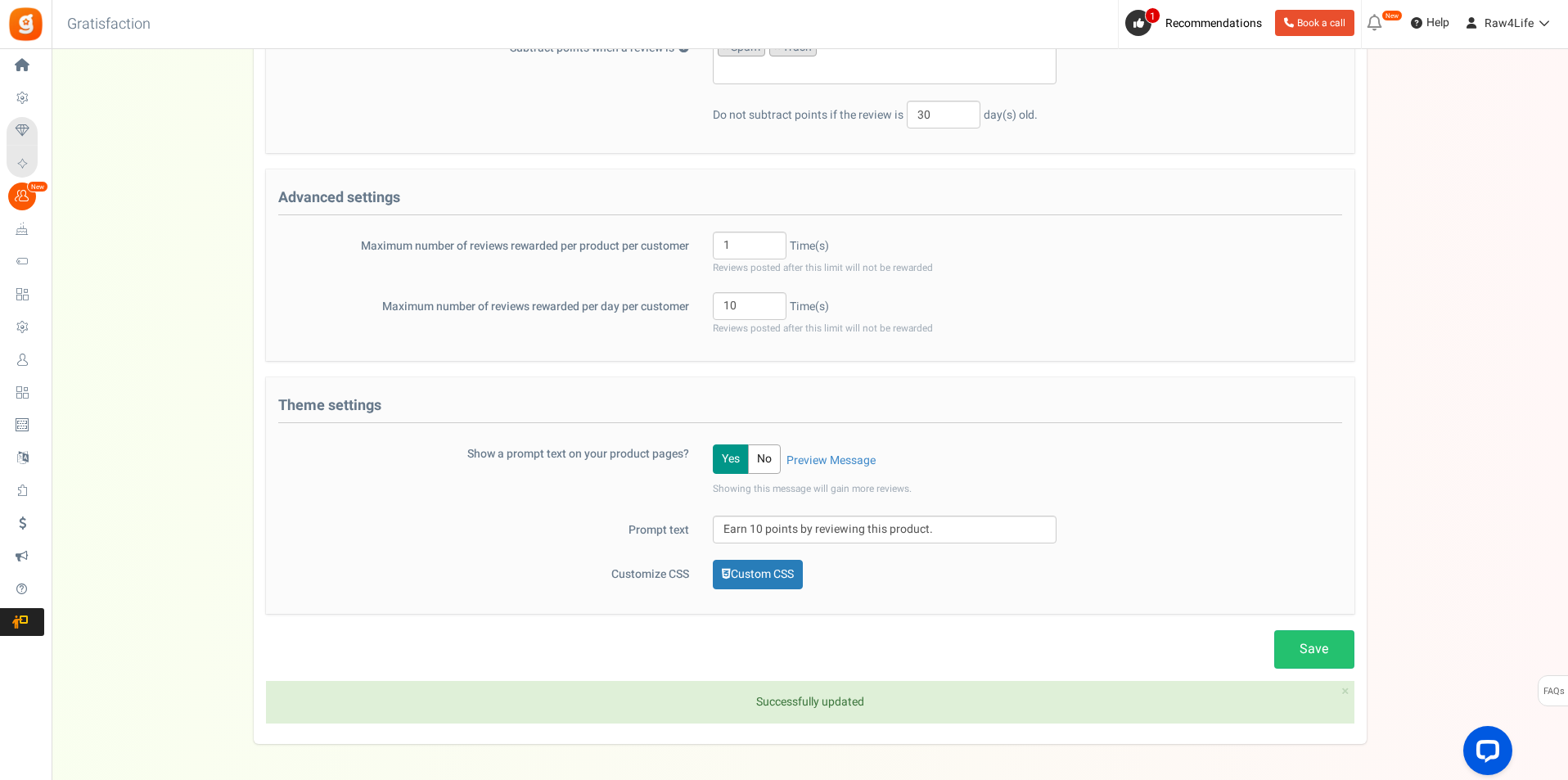
scroll to position [0, 0]
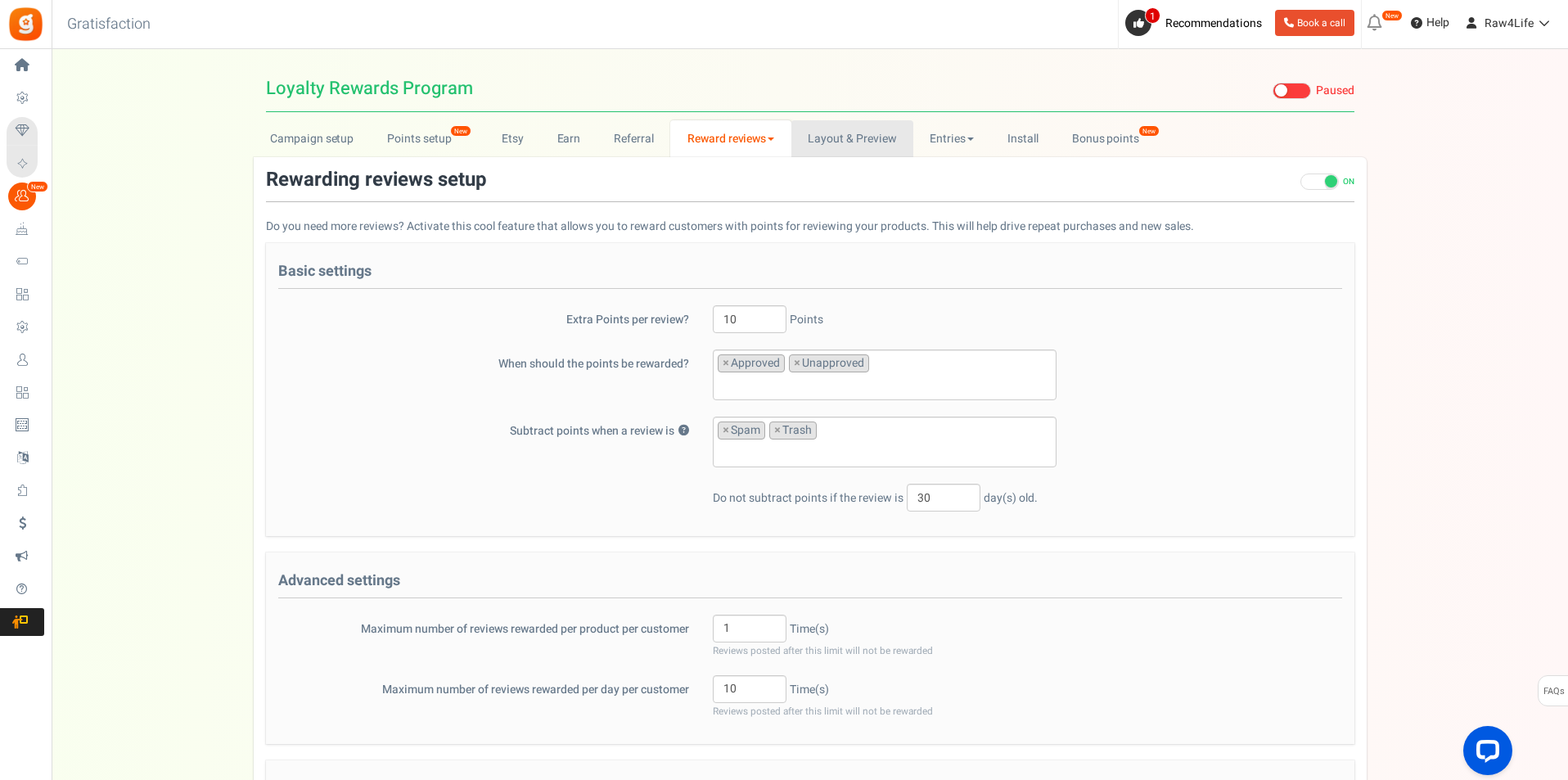
click at [860, 140] on link "Layout & Preview" at bounding box center [852, 138] width 122 height 37
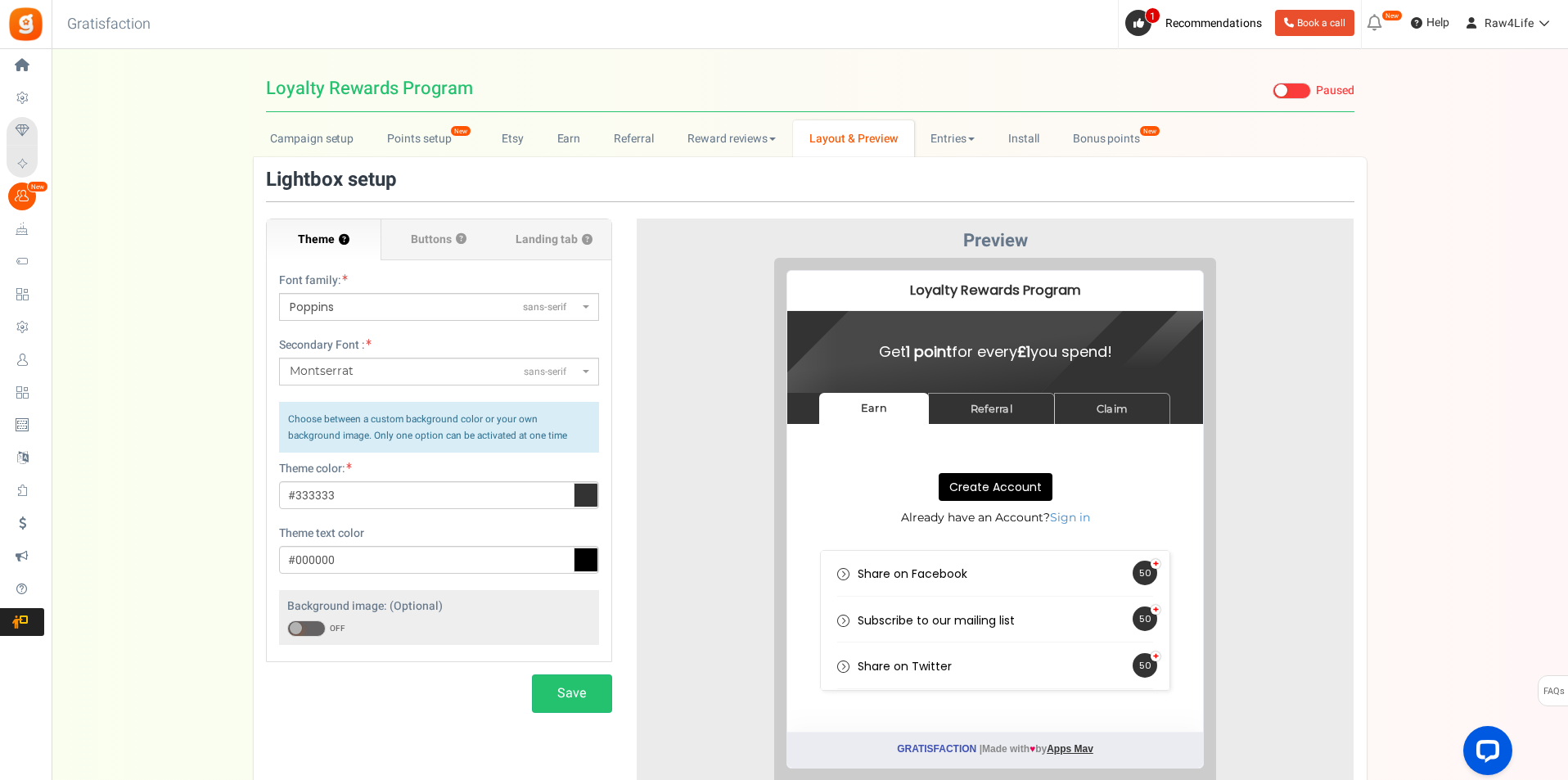
scroll to position [81, 0]
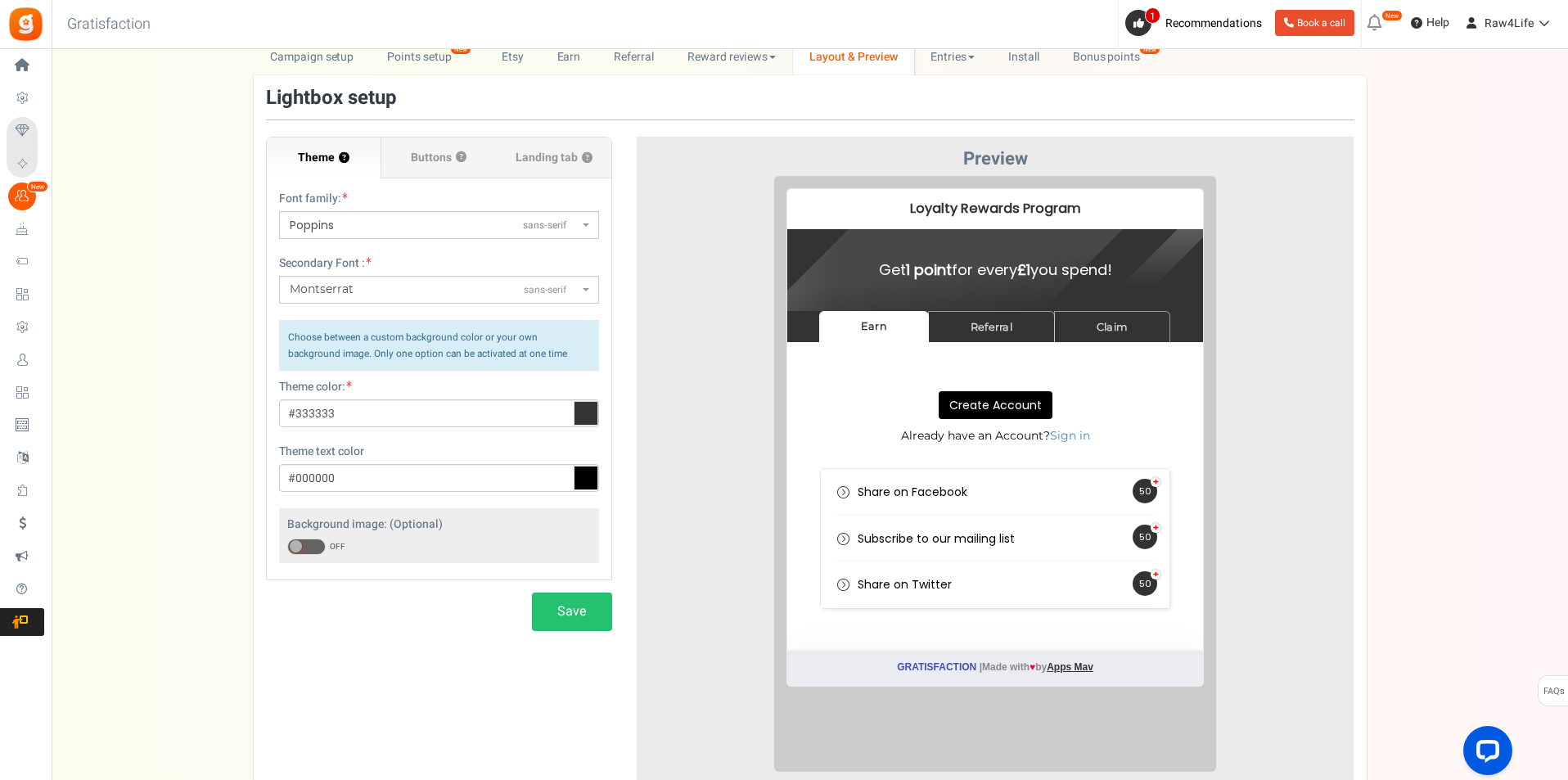
click at [302, 545] on span at bounding box center [307, 547] width 38 height 16
click at [287, 545] on input "ON OFF" at bounding box center [287, 547] width 0 height 11
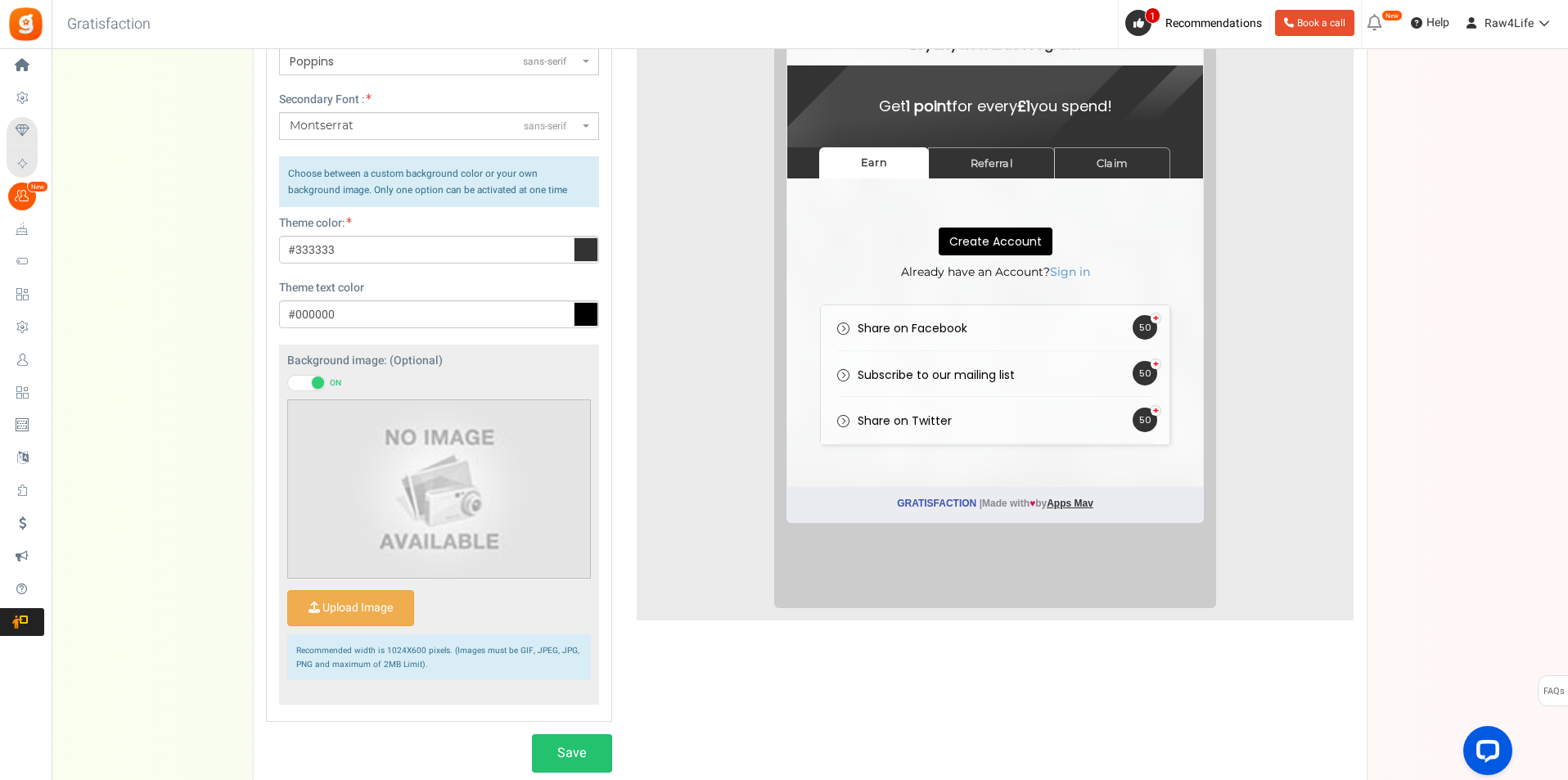
scroll to position [328, 0]
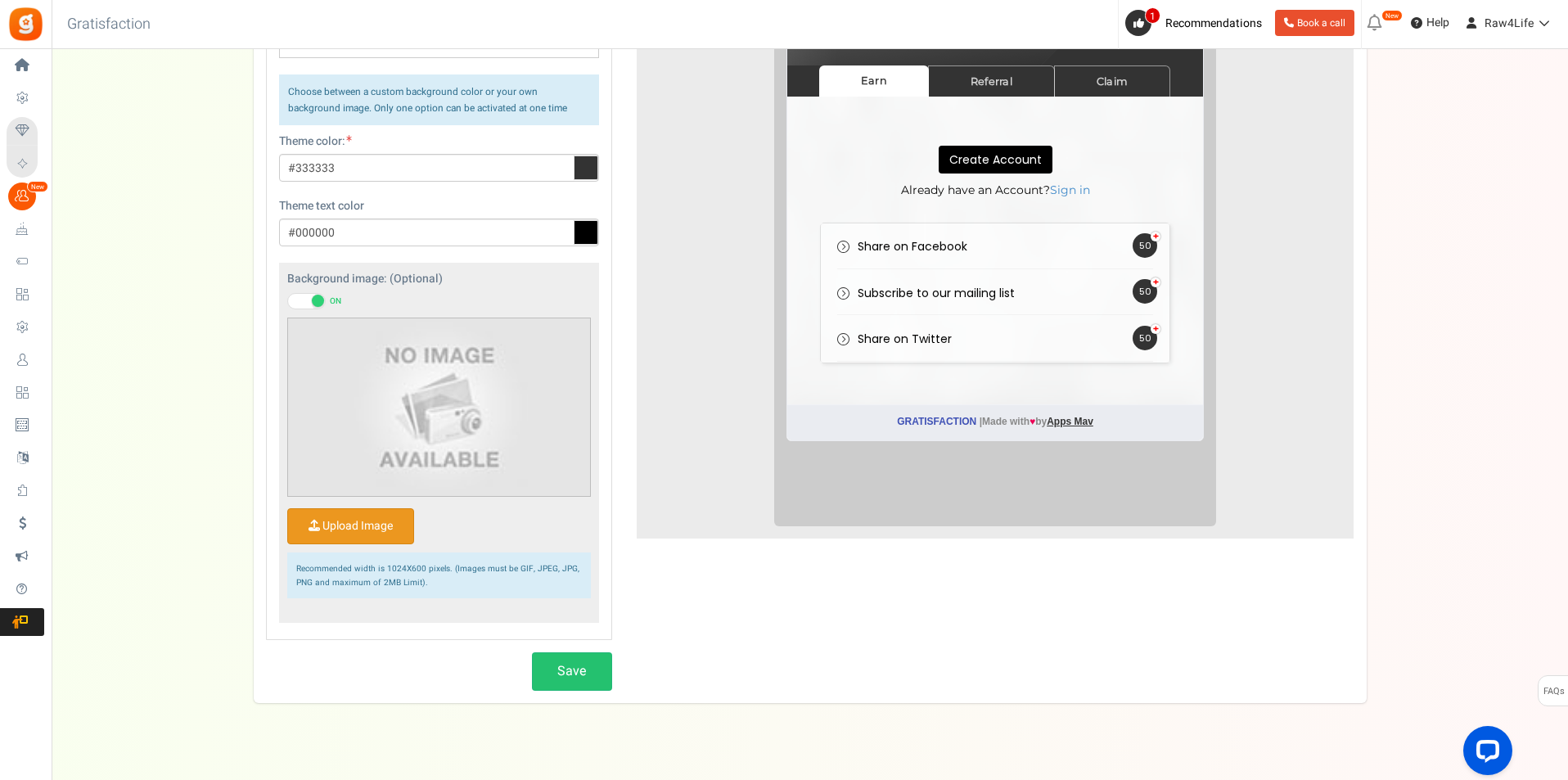
click at [391, 530] on input "Upload Image" at bounding box center [351, 526] width 125 height 35
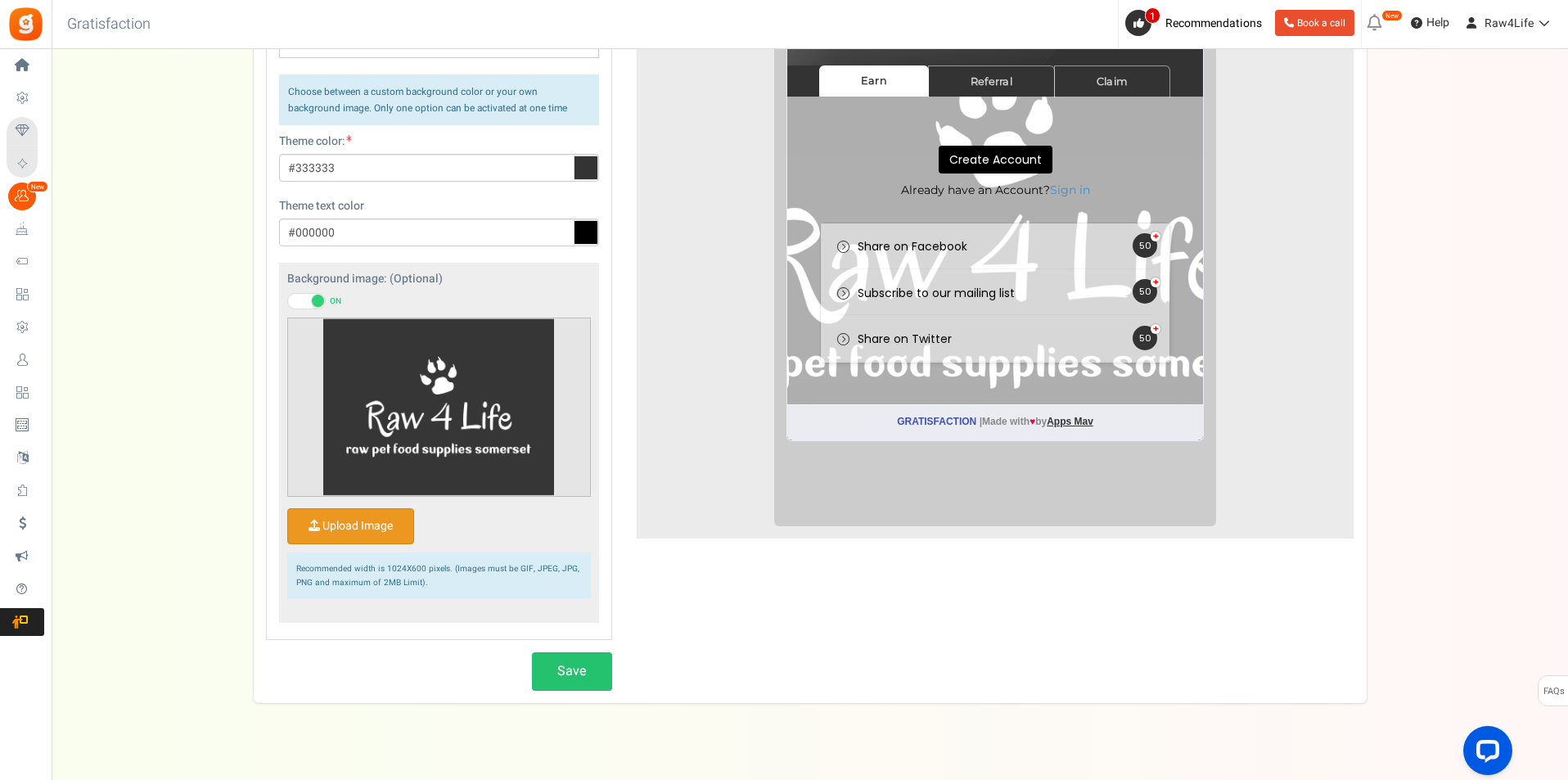
click at [316, 299] on span at bounding box center [318, 300] width 12 height 12
click at [287, 299] on input "ON OFF" at bounding box center [287, 302] width 0 height 11
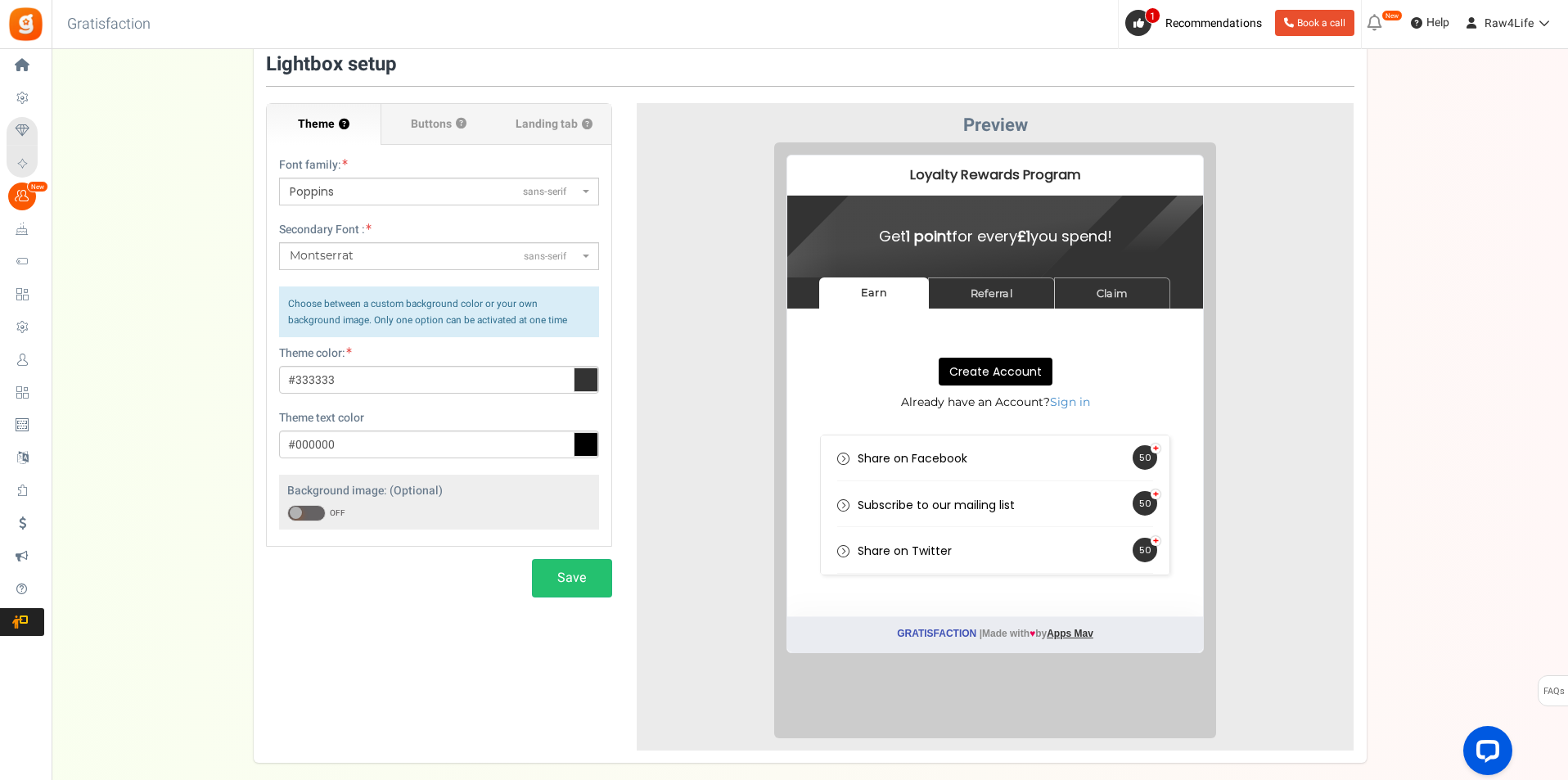
scroll to position [197, 0]
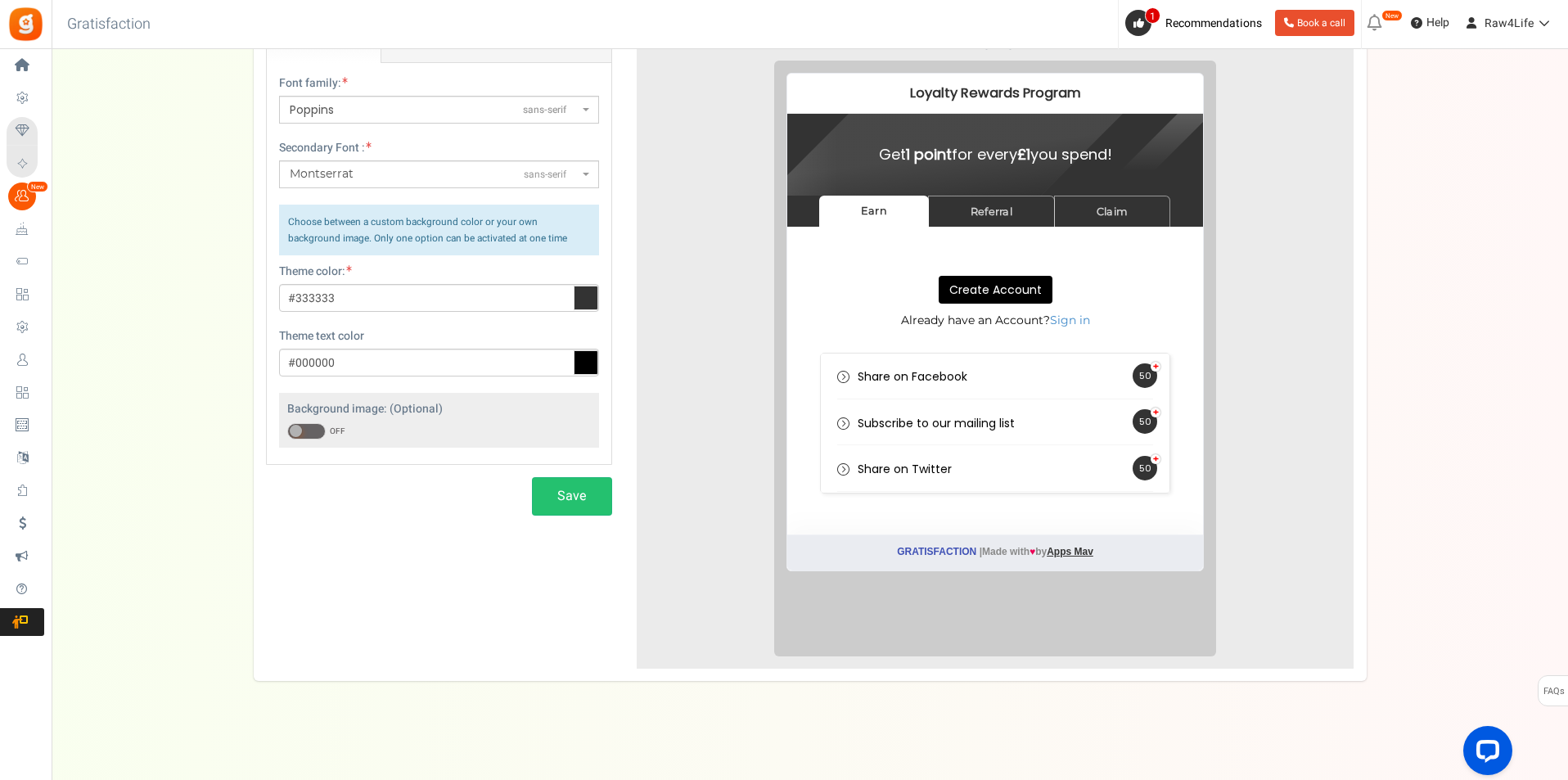
click at [1141, 354] on div "Create Account Sign in" at bounding box center [982, 363] width 349 height 47
click at [970, 204] on link "Referral" at bounding box center [979, 198] width 127 height 32
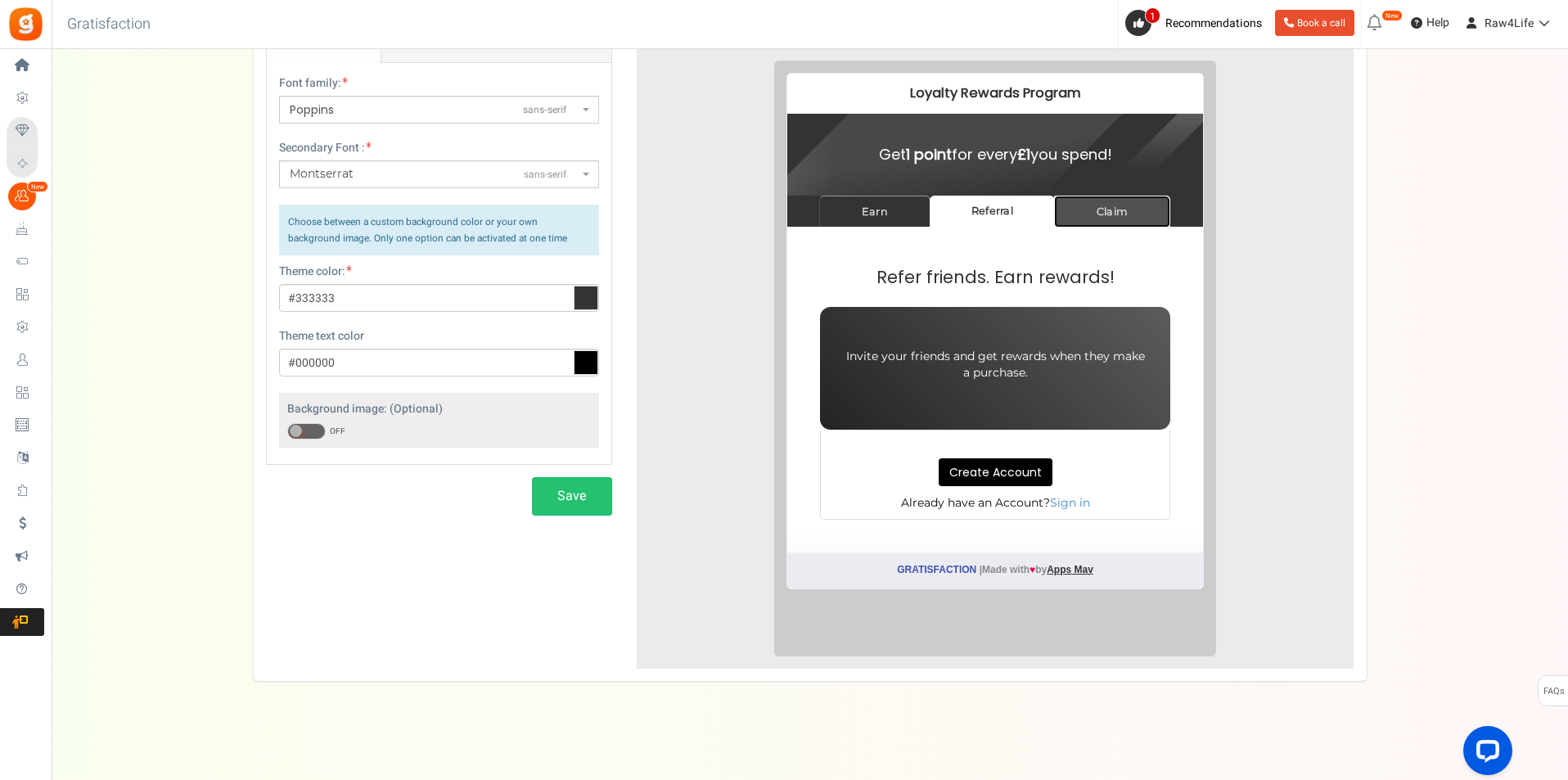
click at [1080, 197] on link "Claim" at bounding box center [1099, 198] width 116 height 32
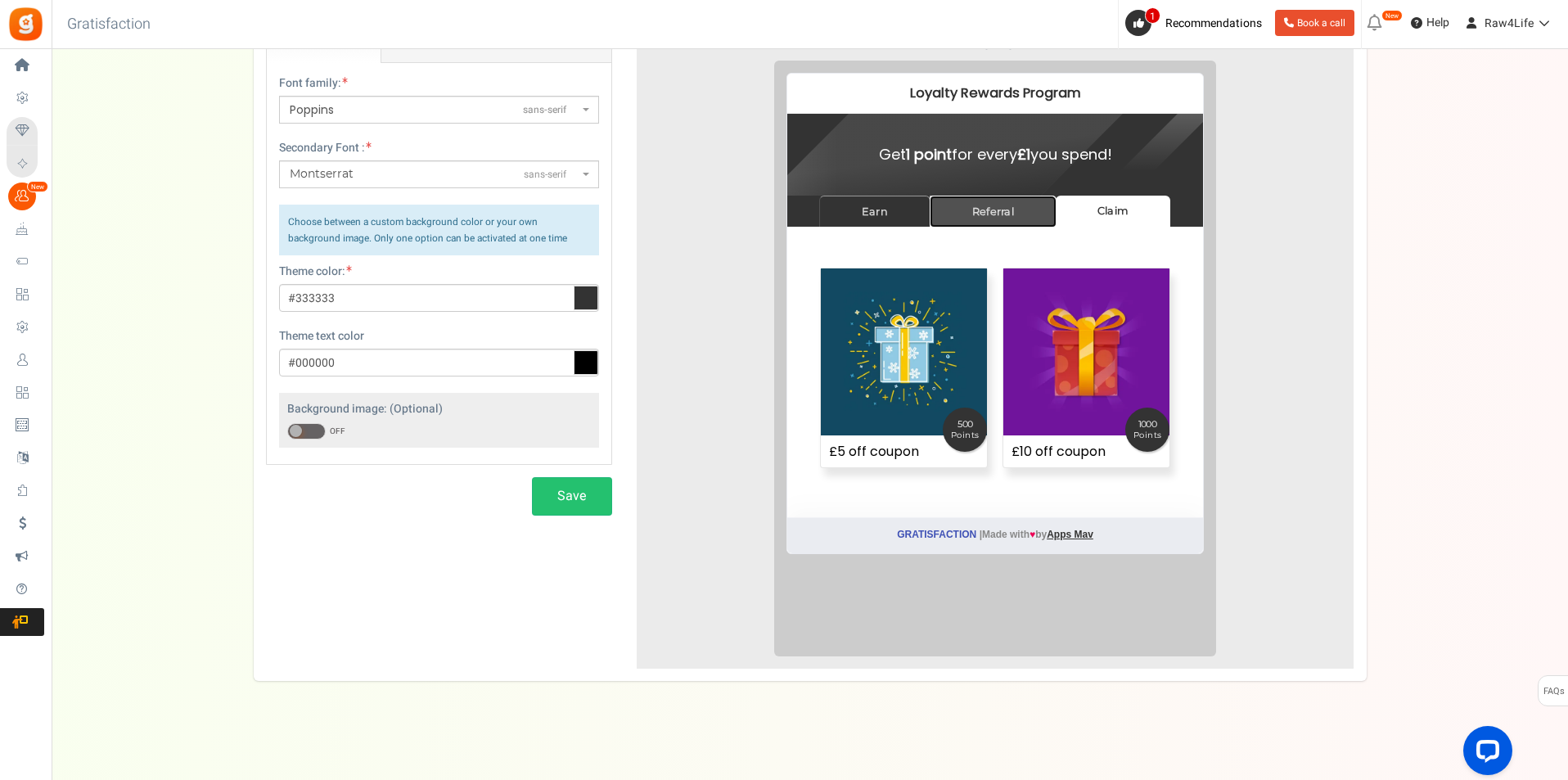
click at [996, 201] on link "Referral" at bounding box center [980, 198] width 127 height 32
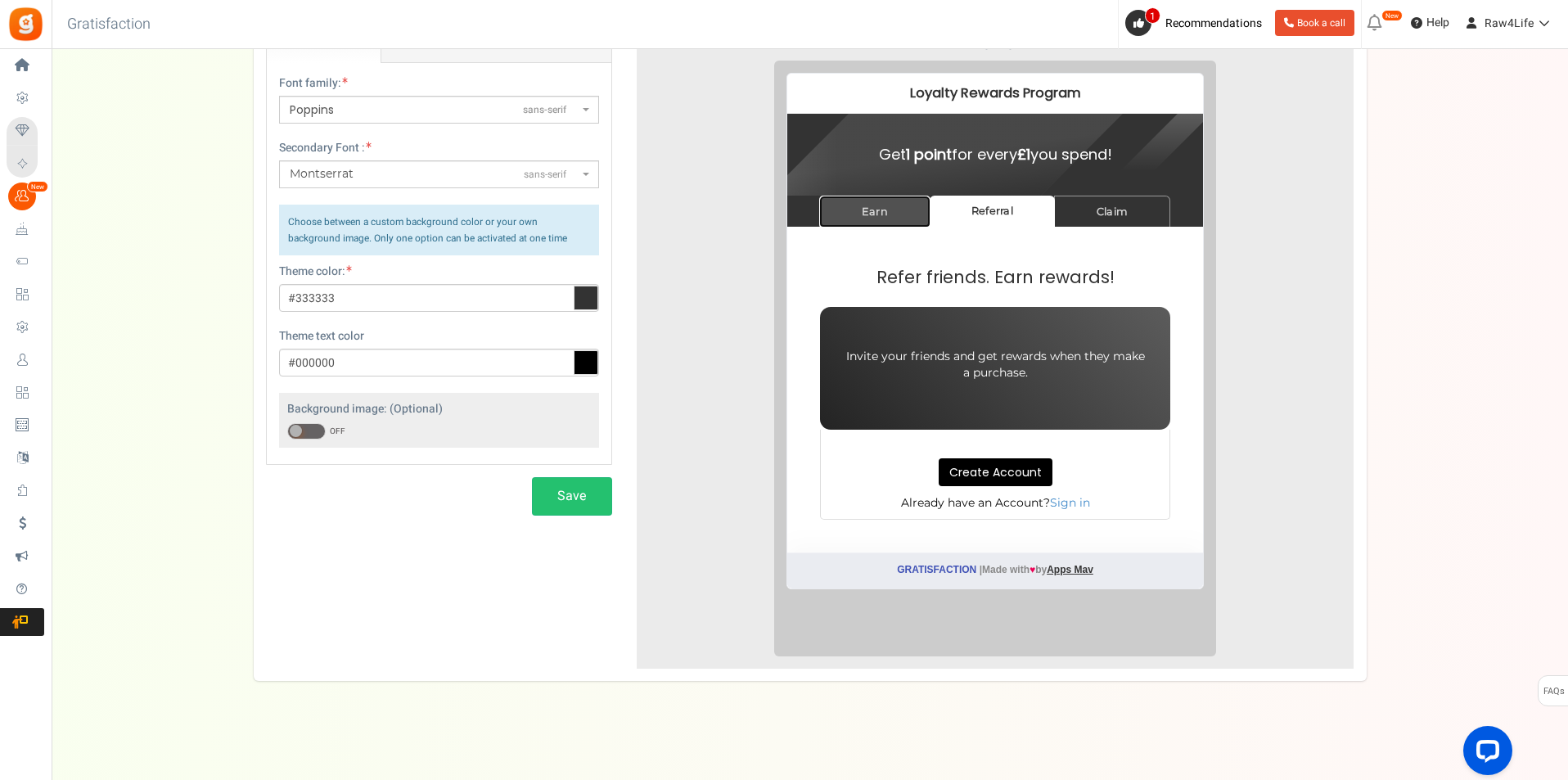
click at [871, 205] on link "Earn" at bounding box center [862, 198] width 112 height 32
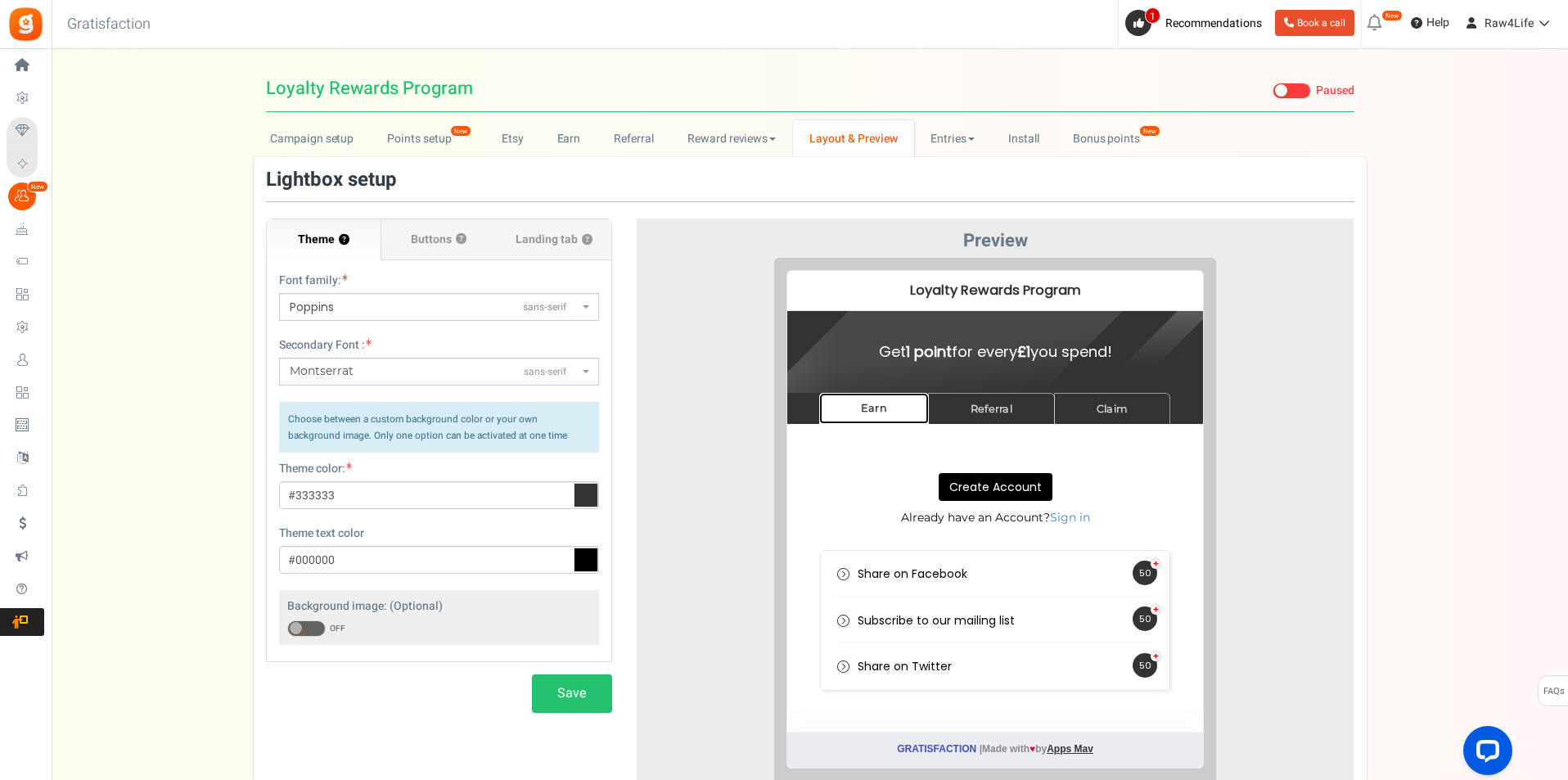
scroll to position [81, 0]
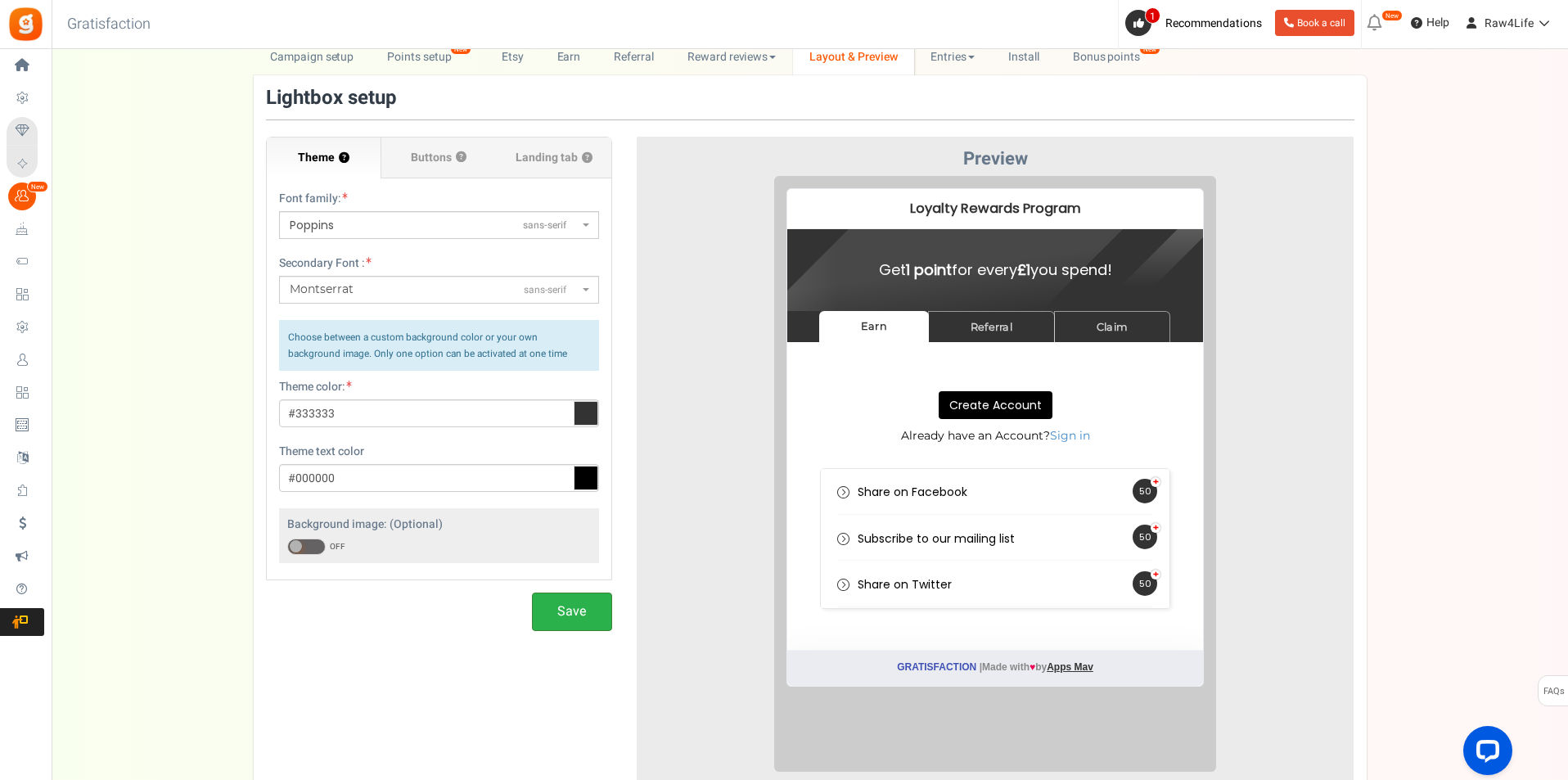
click at [554, 607] on button "Save" at bounding box center [572, 612] width 81 height 38
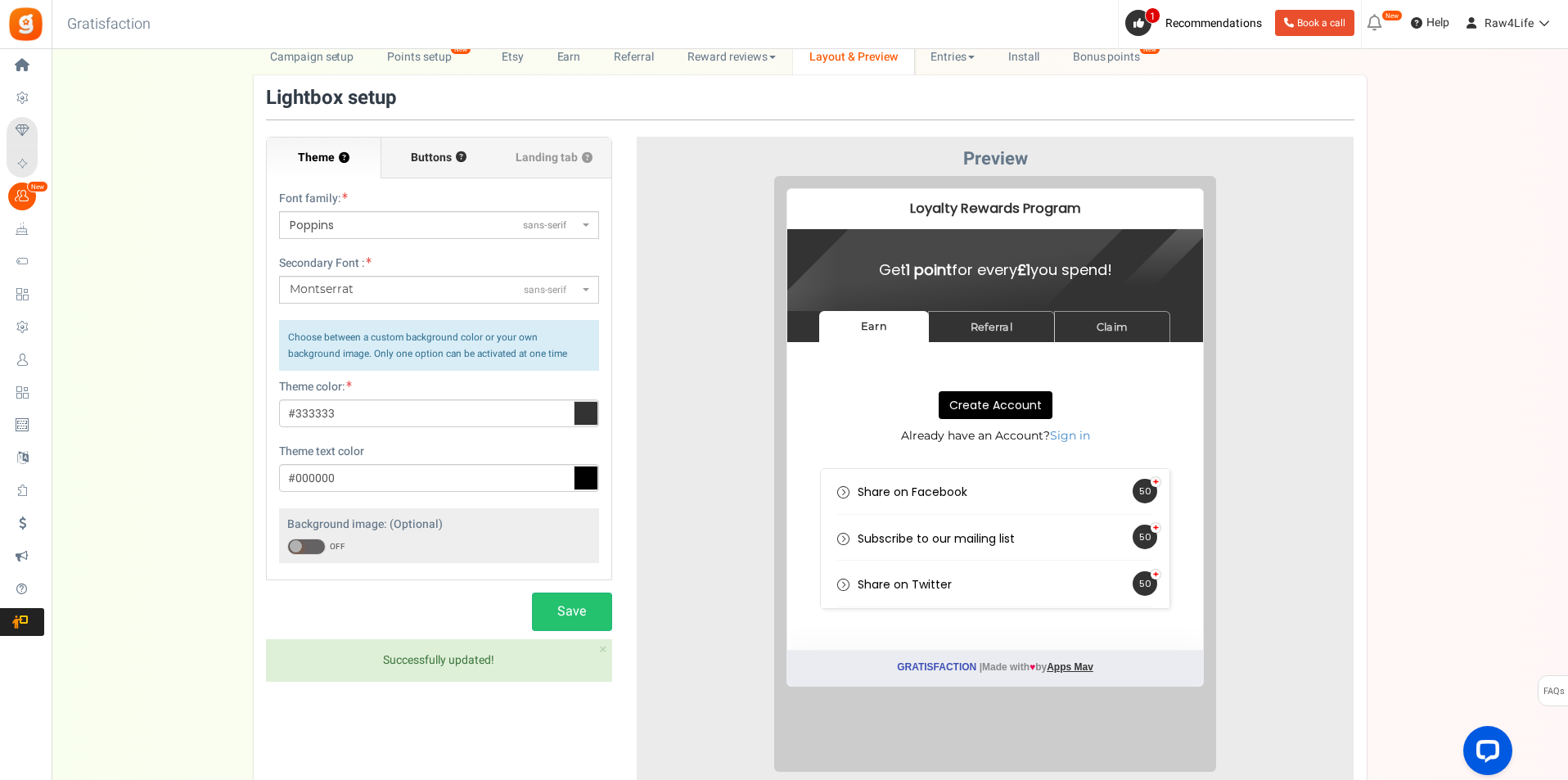
click at [434, 155] on span "Buttons" at bounding box center [431, 158] width 41 height 16
click at [0, 0] on input "Buttons ?" at bounding box center [0, 0] width 0 height 0
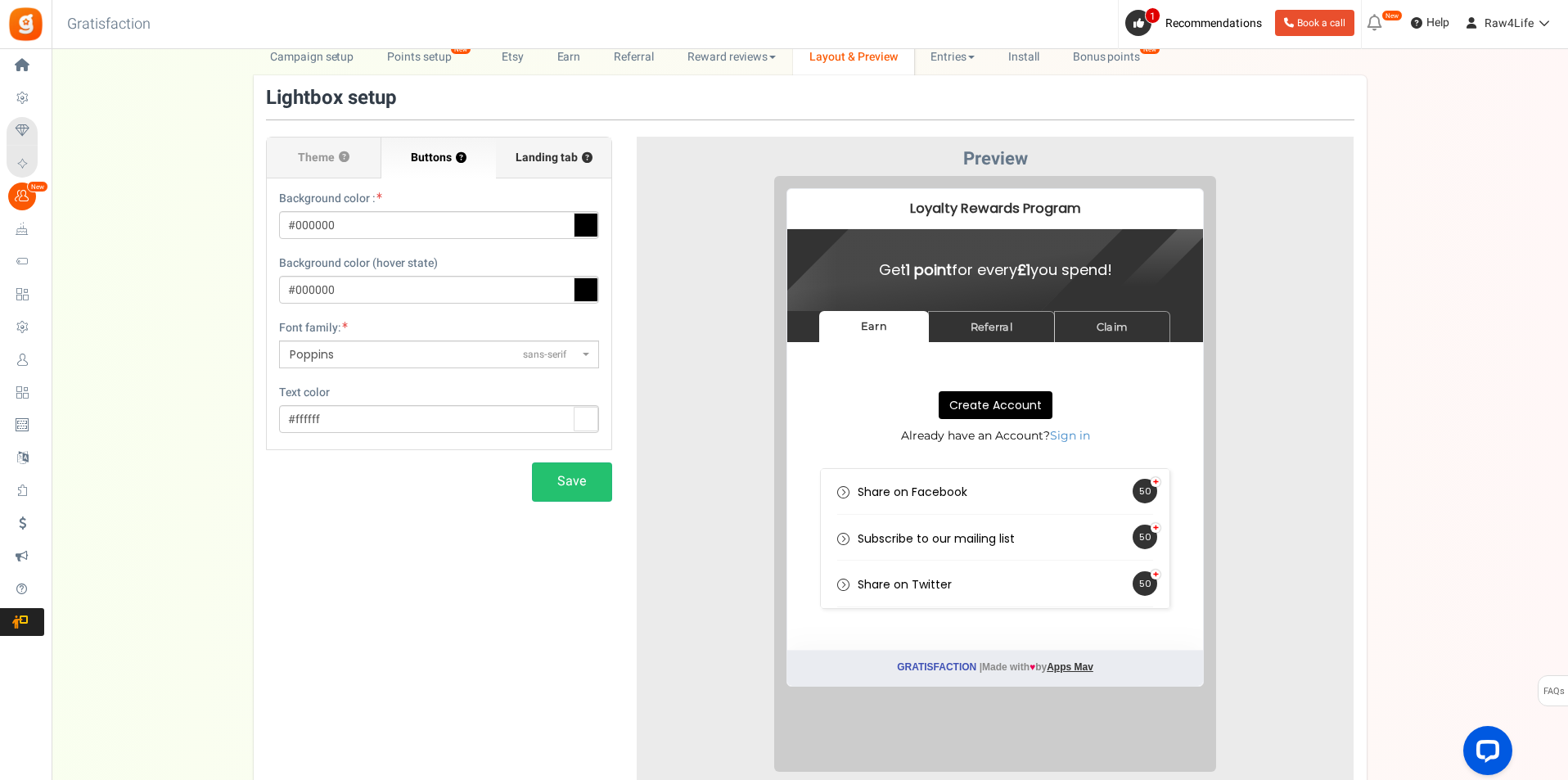
click at [555, 152] on span "Landing tab ?" at bounding box center [554, 158] width 77 height 16
click at [0, 0] on input "Landing tab ?" at bounding box center [0, 0] width 0 height 0
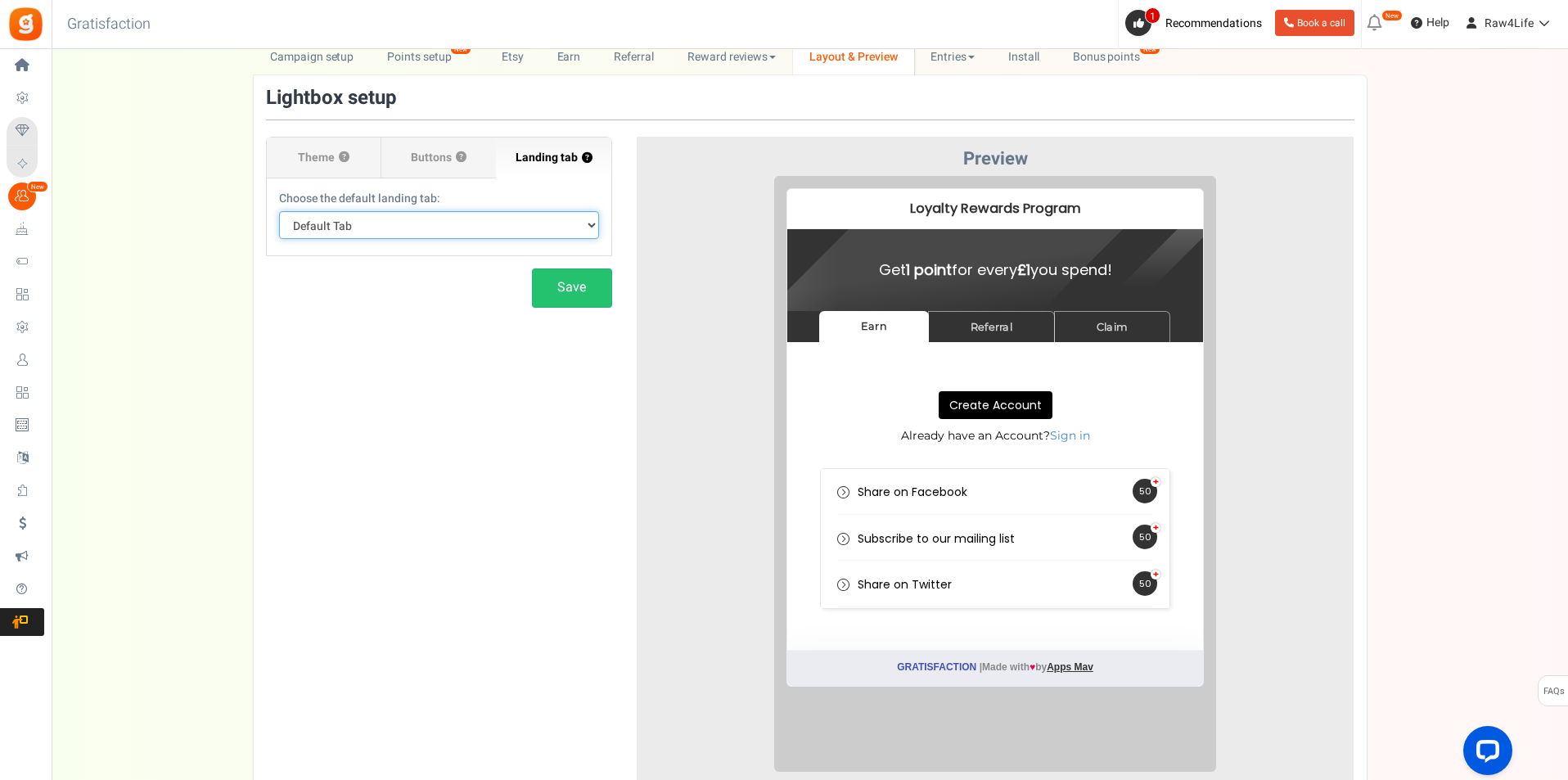
click at [592, 230] on select "Default Tab Earn Referral Claim" at bounding box center [439, 225] width 320 height 27
click at [583, 297] on button "Save" at bounding box center [572, 287] width 81 height 38
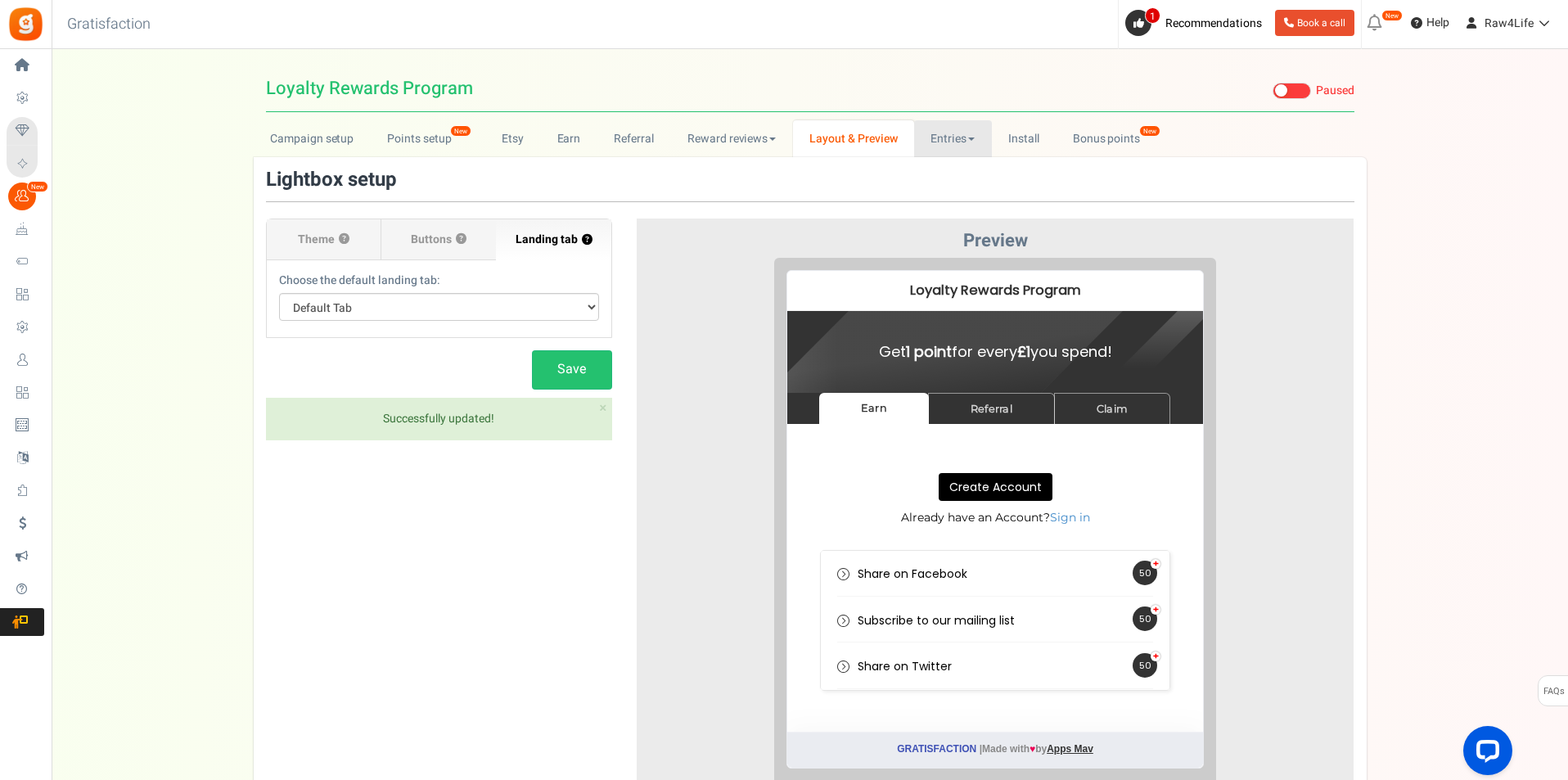
click at [977, 140] on link "Entries" at bounding box center [953, 138] width 78 height 37
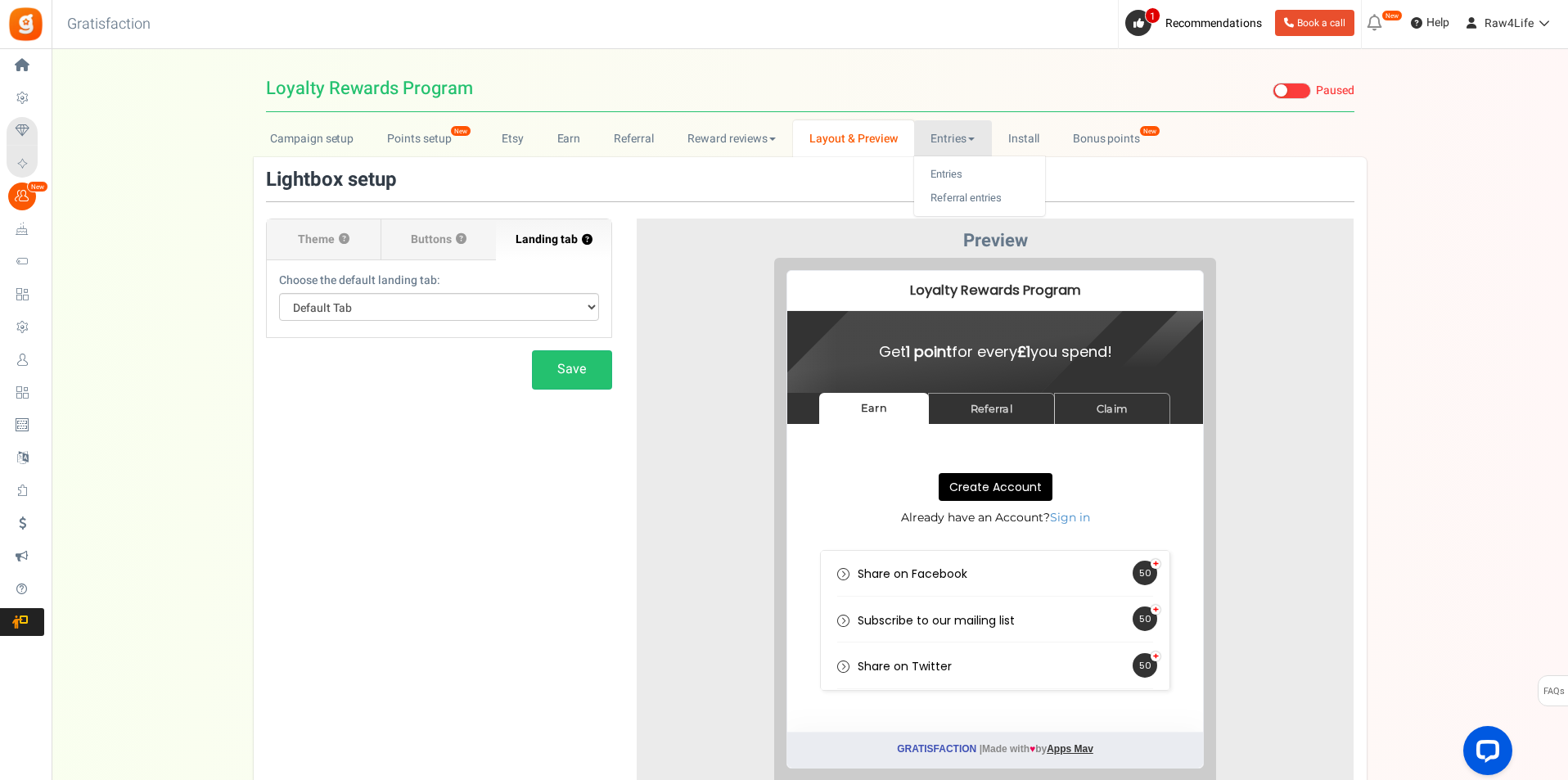
click at [942, 136] on link "Entries" at bounding box center [953, 138] width 78 height 37
click at [956, 143] on link "Entries" at bounding box center [953, 138] width 78 height 37
click at [943, 174] on link "Entries" at bounding box center [979, 175] width 131 height 24
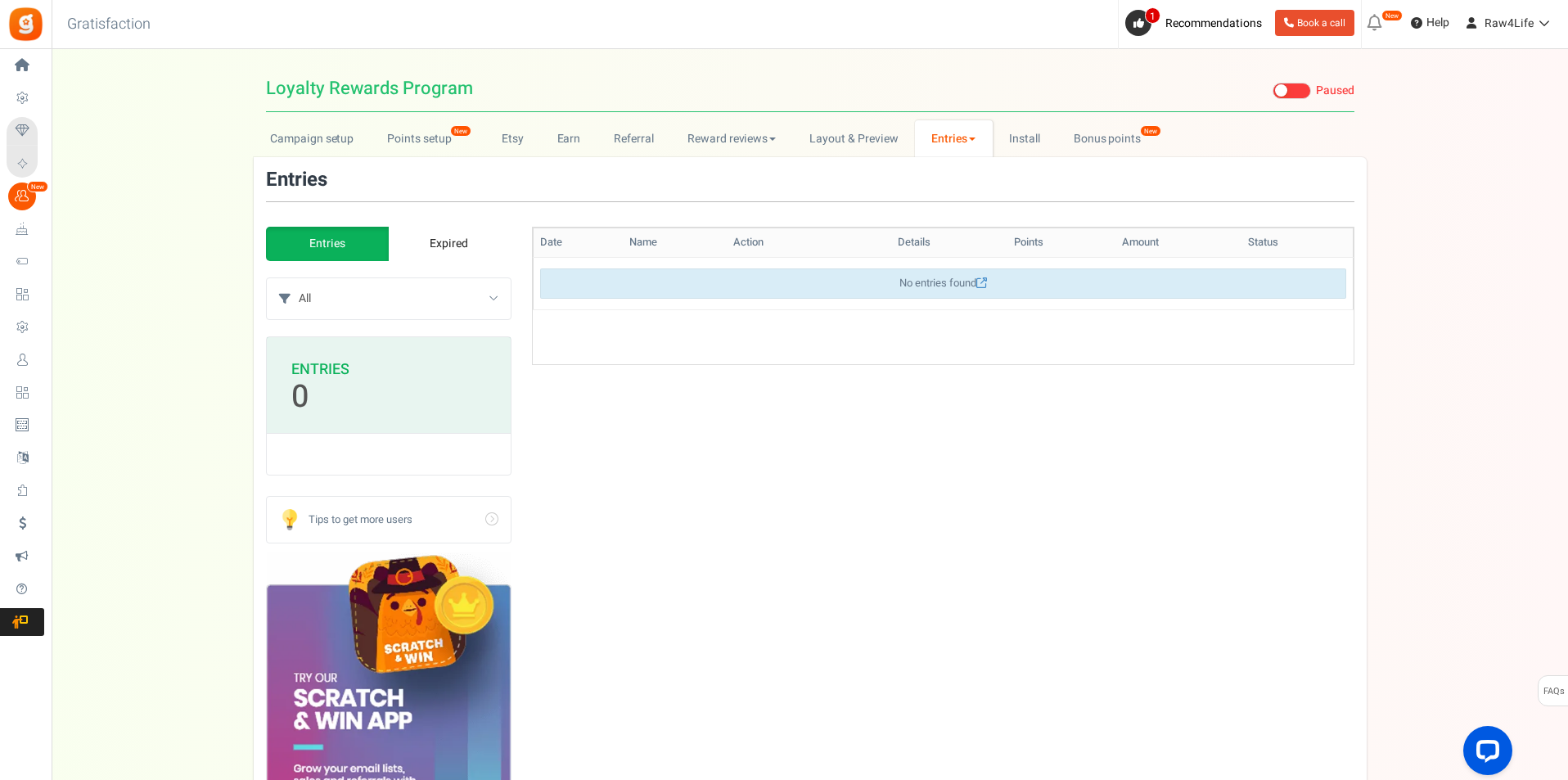
click at [977, 142] on link "Entries" at bounding box center [954, 138] width 78 height 37
click at [972, 190] on link "Referral entries" at bounding box center [980, 199] width 131 height 24
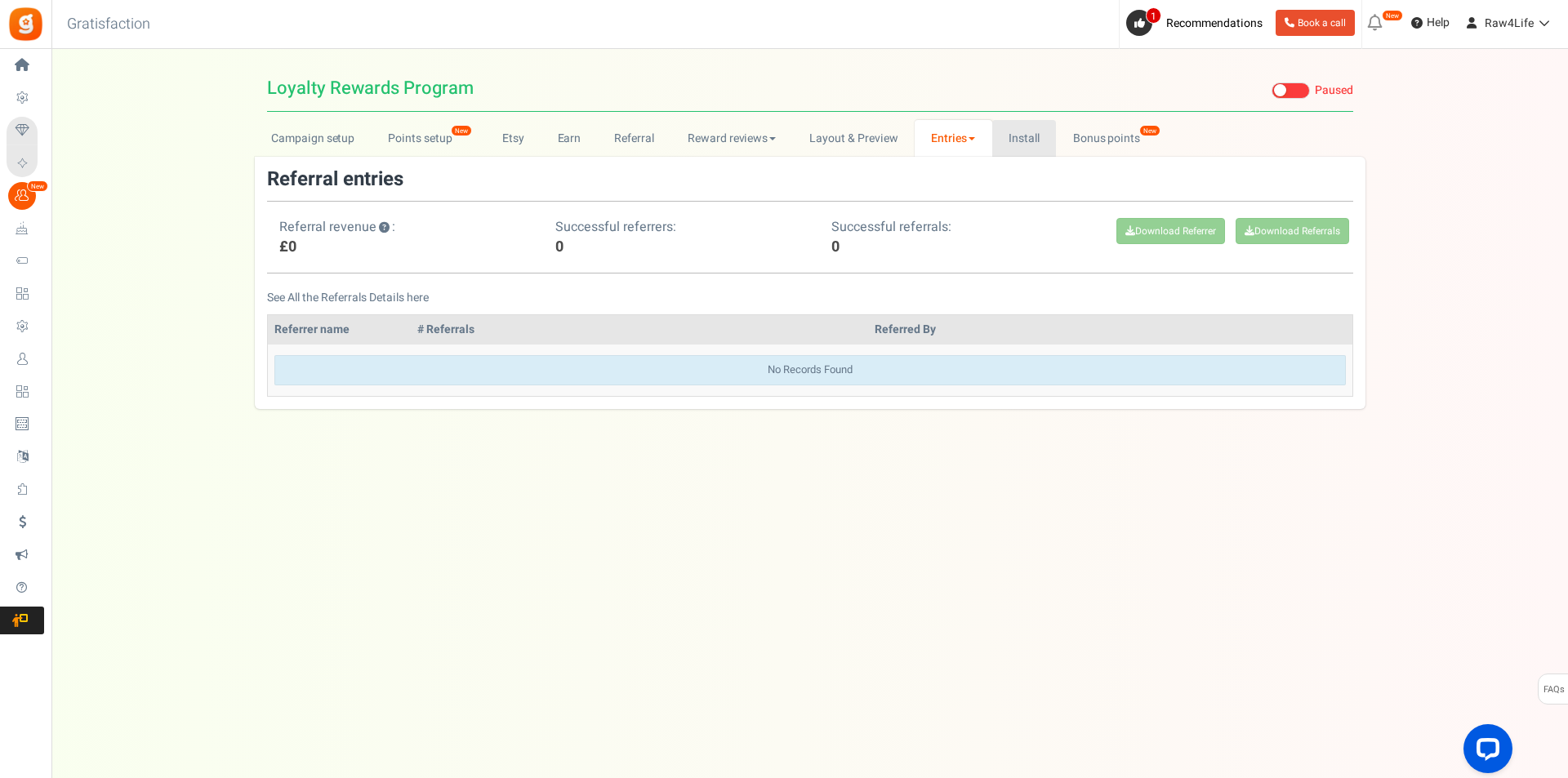
click at [1026, 134] on link "Install" at bounding box center [1024, 138] width 65 height 37
